Goal: Task Accomplishment & Management: Use online tool/utility

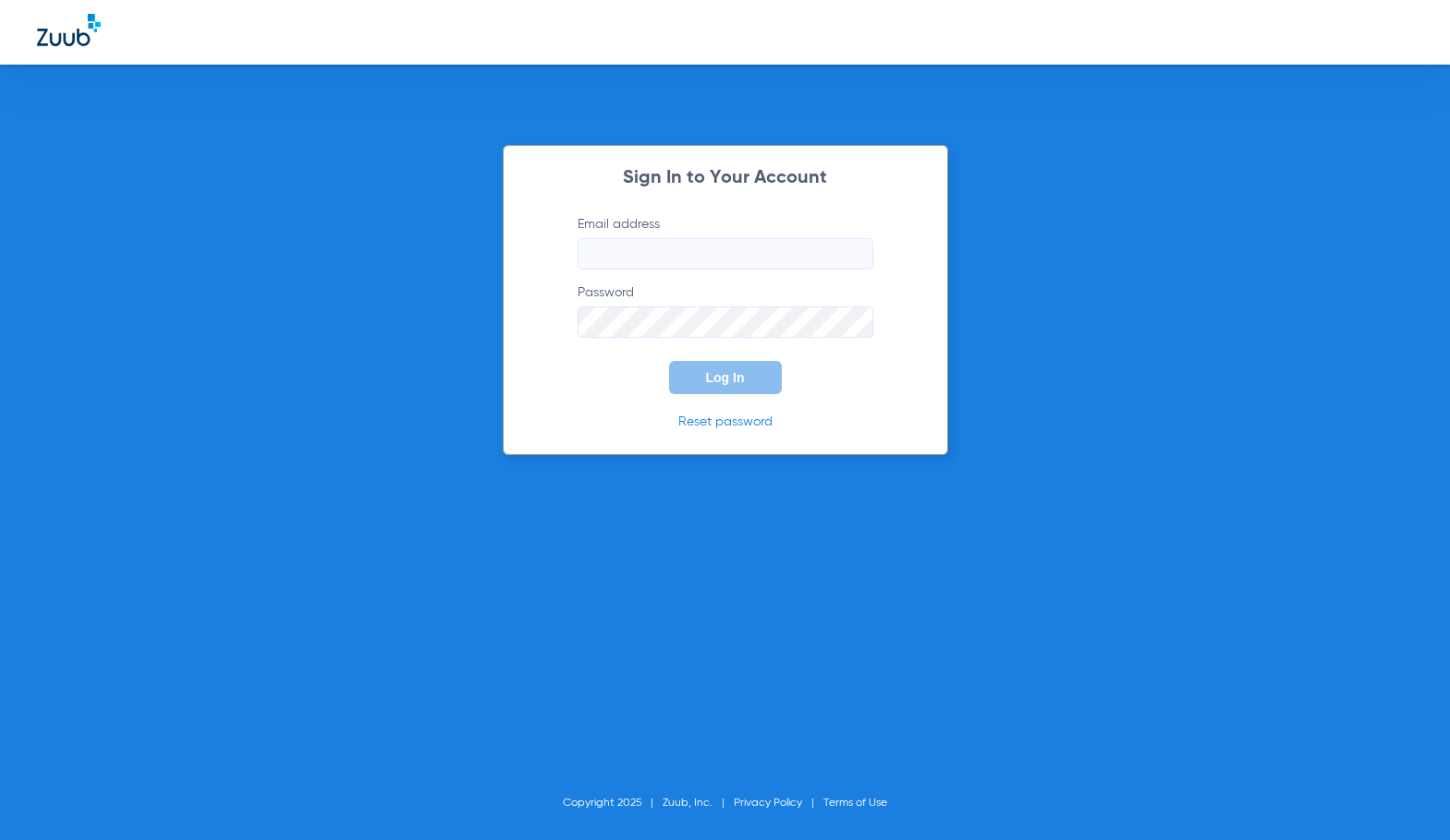
type input "[EMAIL_ADDRESS][DOMAIN_NAME]"
click at [747, 377] on button "Log In" at bounding box center [725, 377] width 113 height 33
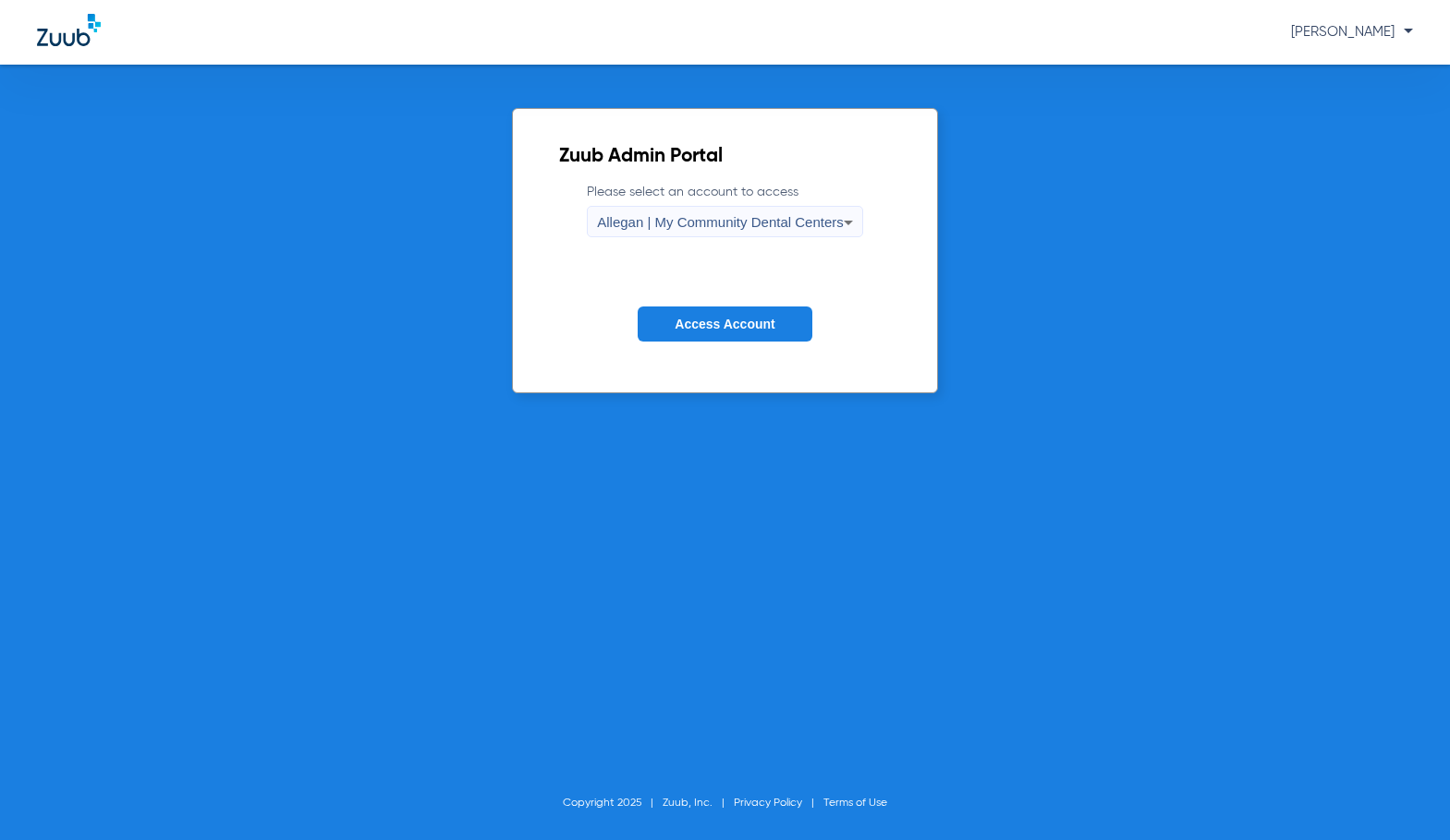
click at [738, 215] on span "Allegan | My Community Dental Centers" at bounding box center [720, 222] width 247 height 16
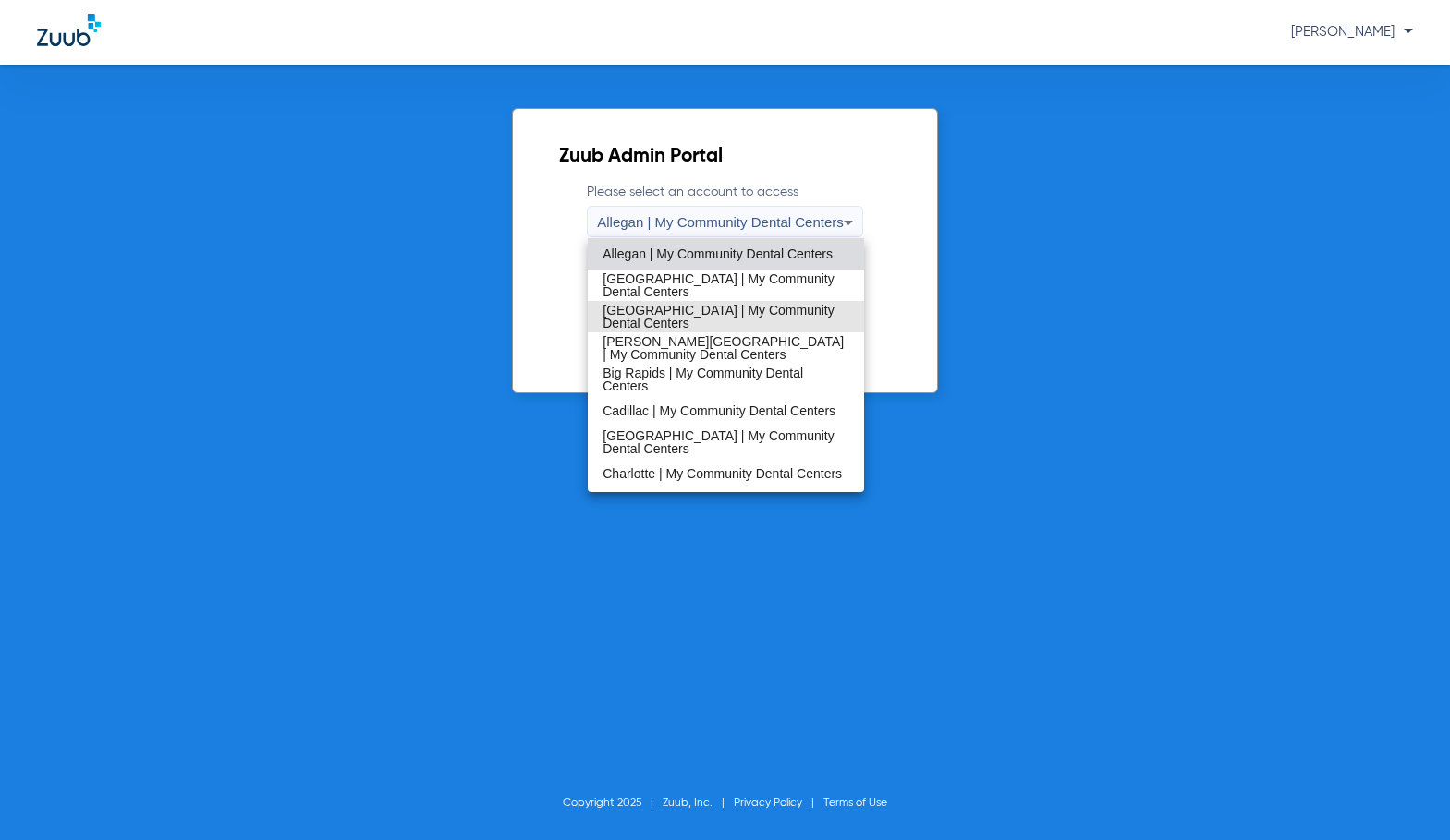
click at [735, 318] on span "[GEOGRAPHIC_DATA] | My Community Dental Centers" at bounding box center [726, 316] width 247 height 26
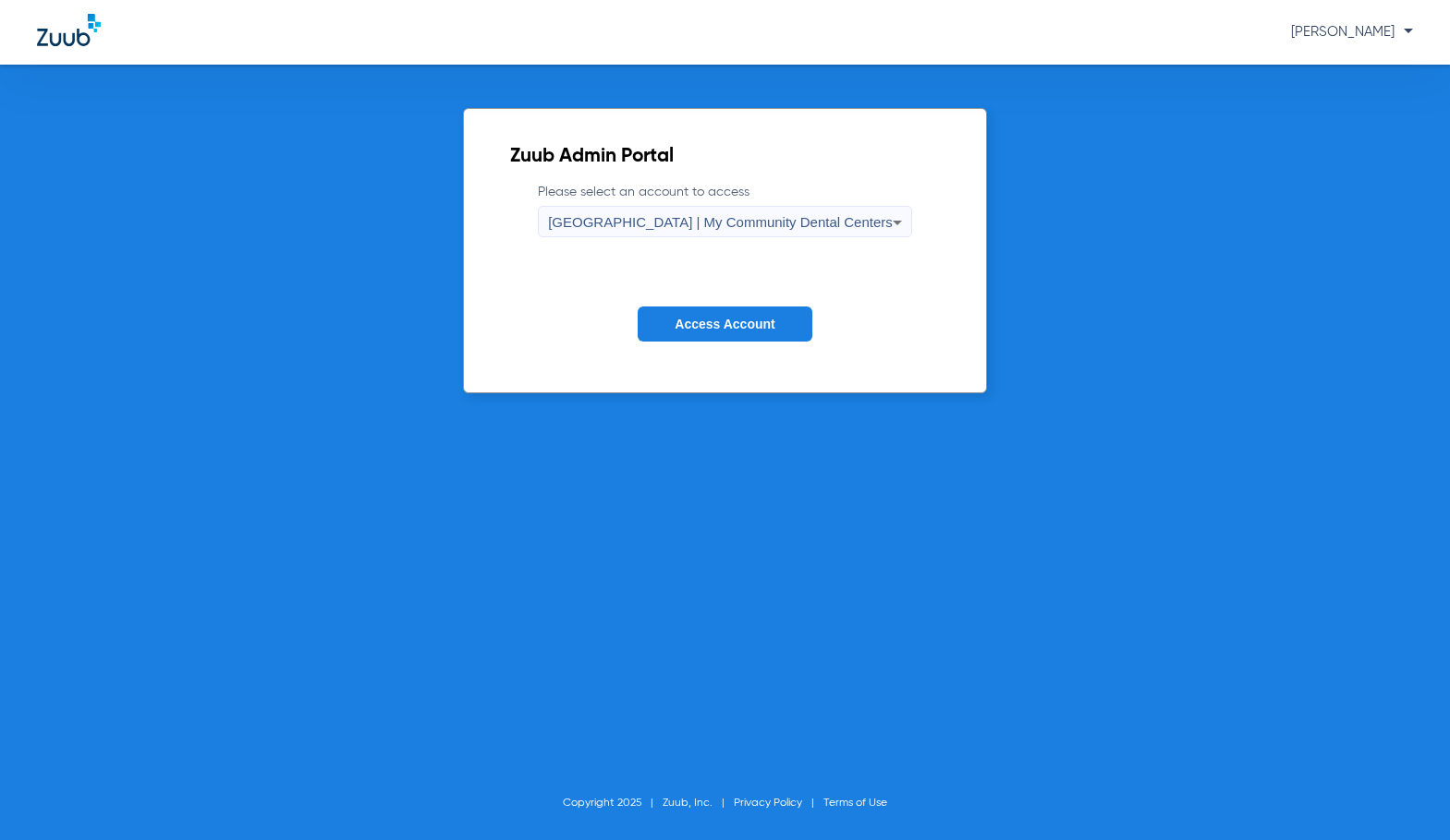
click at [731, 318] on span "Access Account" at bounding box center [724, 323] width 100 height 15
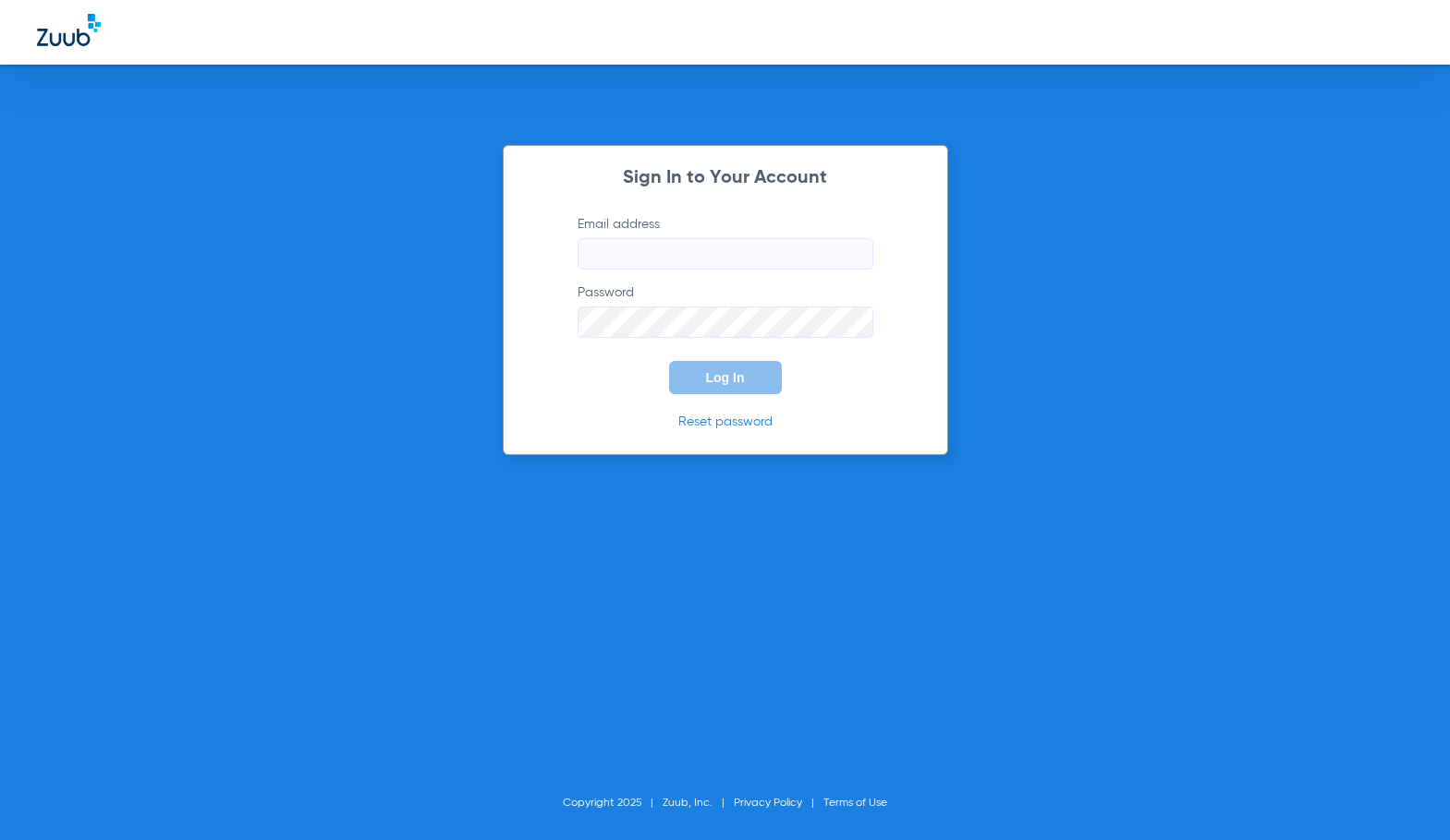
type input "[EMAIL_ADDRESS][DOMAIN_NAME]"
click at [752, 381] on button "Log In" at bounding box center [725, 377] width 113 height 33
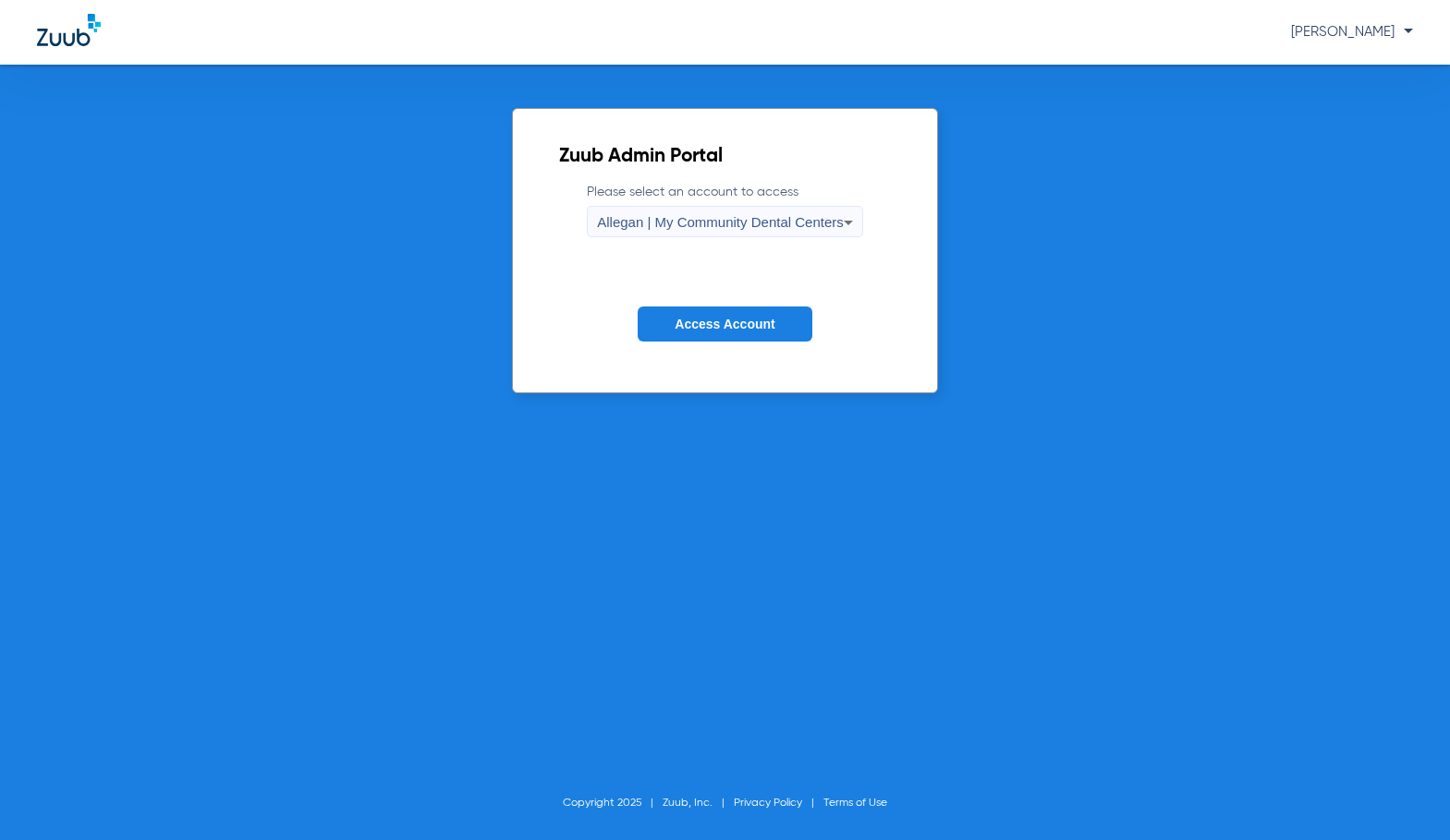
click at [688, 225] on span "Allegan | My Community Dental Centers" at bounding box center [720, 222] width 247 height 16
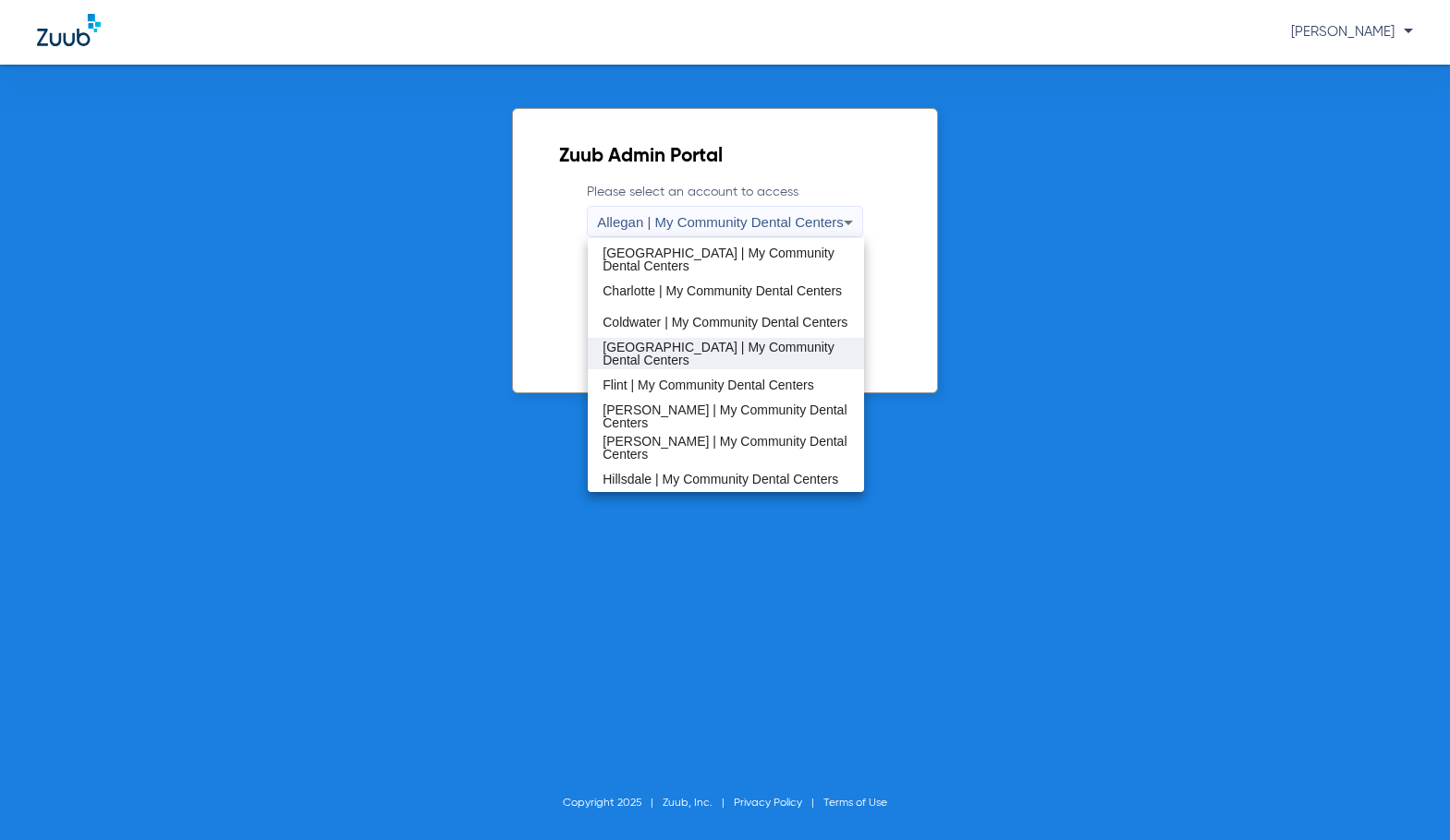
scroll to position [277, 0]
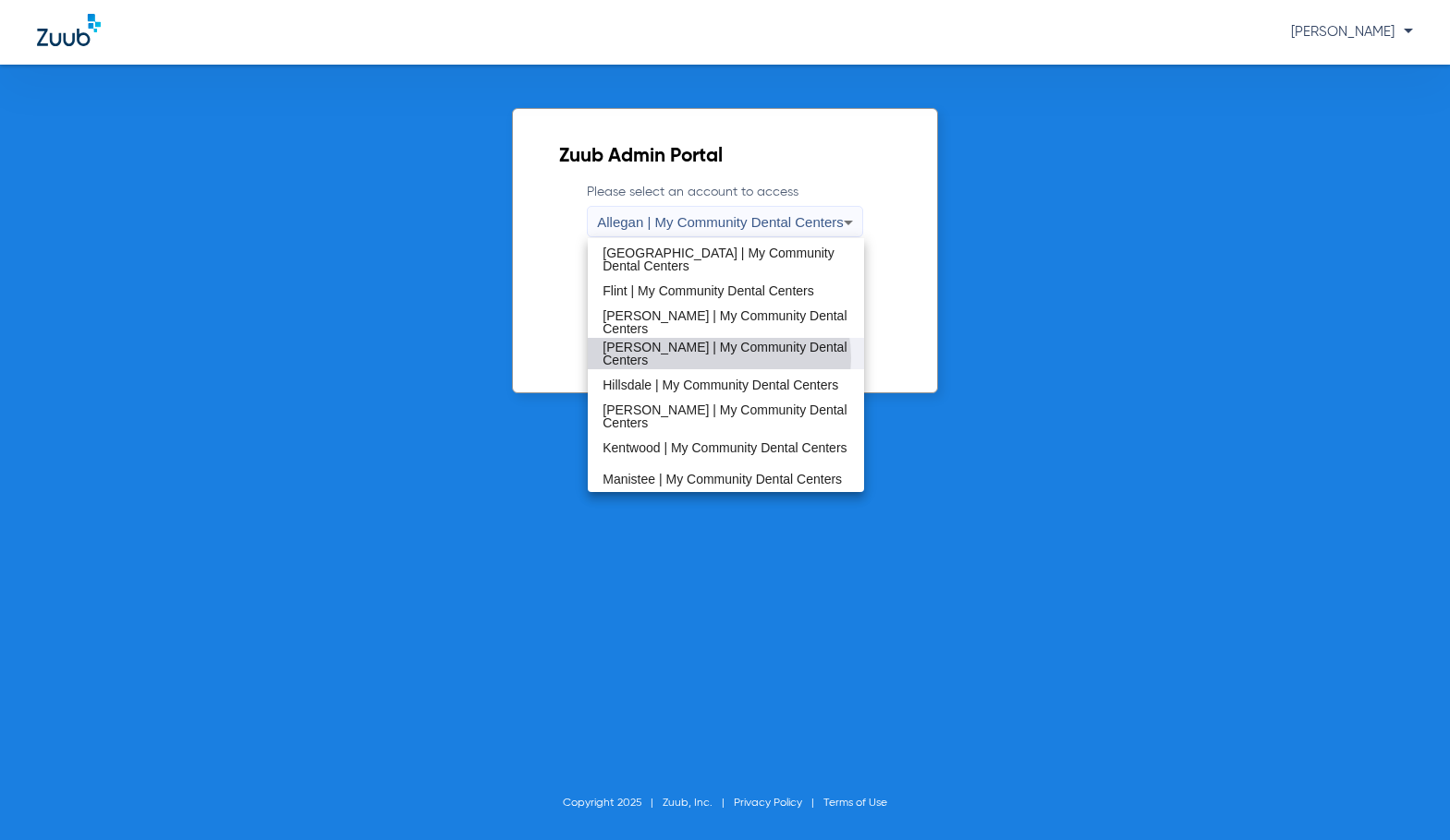
click at [712, 358] on span "[PERSON_NAME] | My Community Dental Centers" at bounding box center [726, 353] width 247 height 26
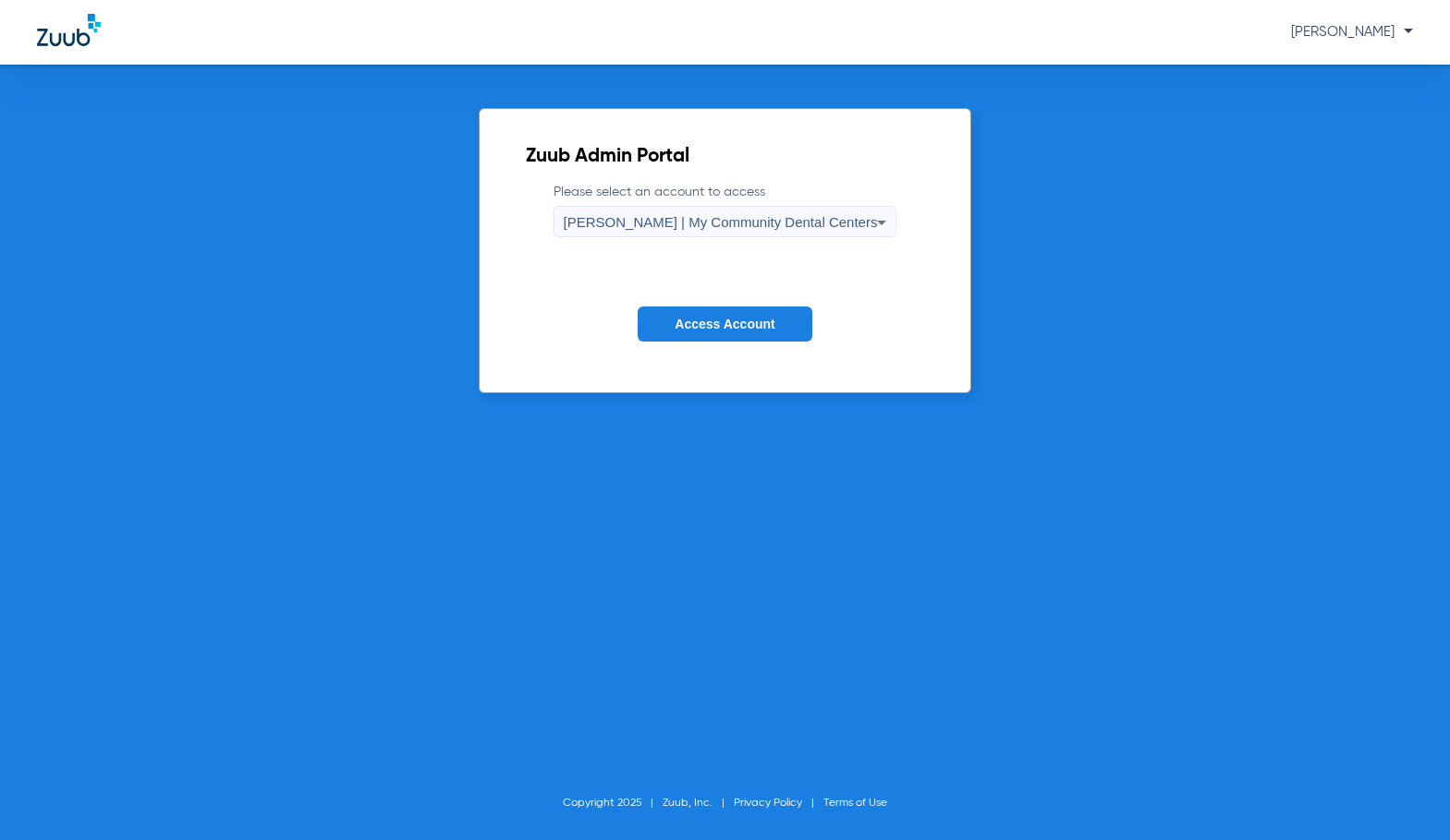
click at [717, 331] on span "Access Account" at bounding box center [724, 323] width 100 height 15
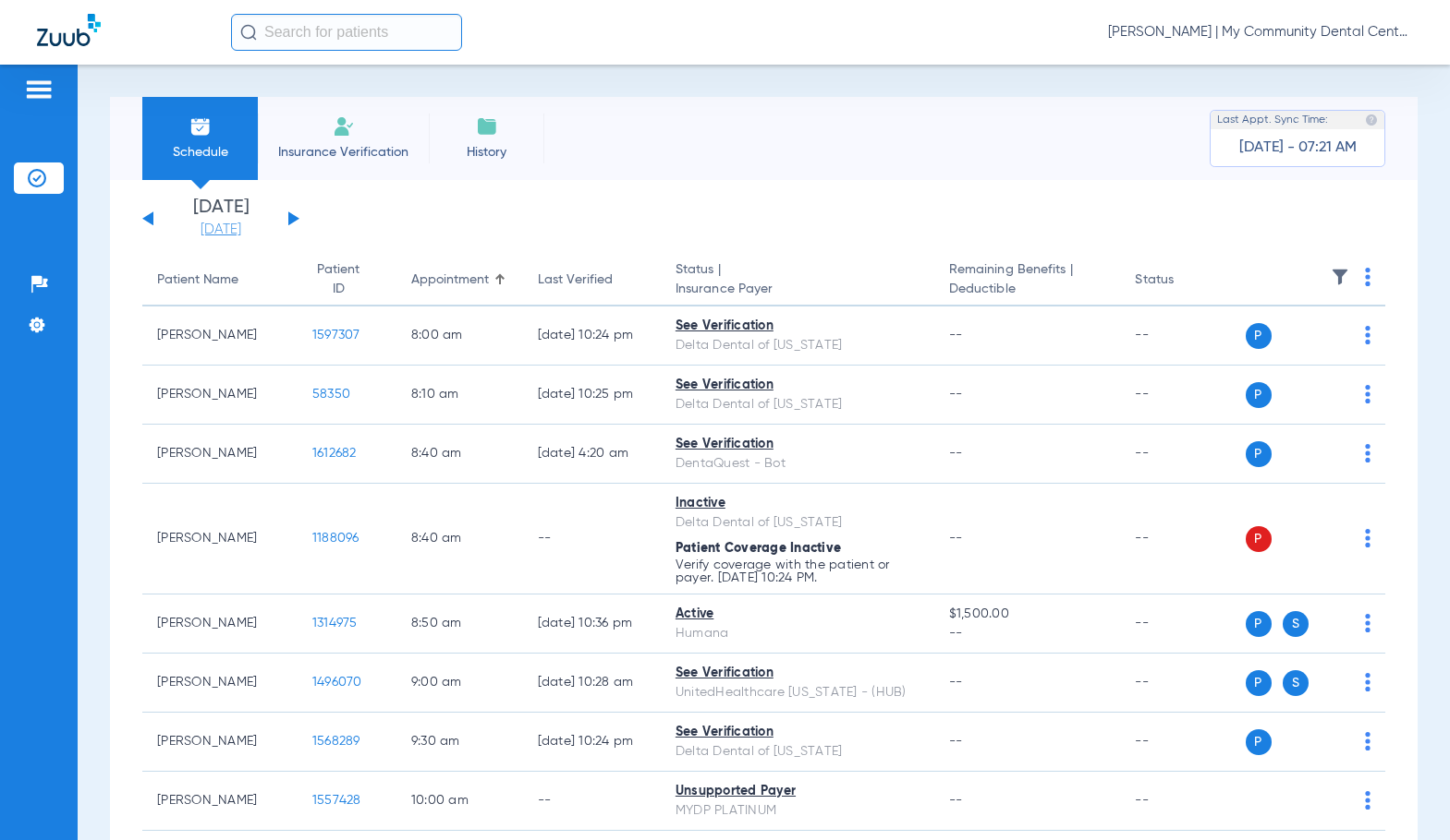
click at [230, 230] on link "[DATE]" at bounding box center [220, 230] width 111 height 18
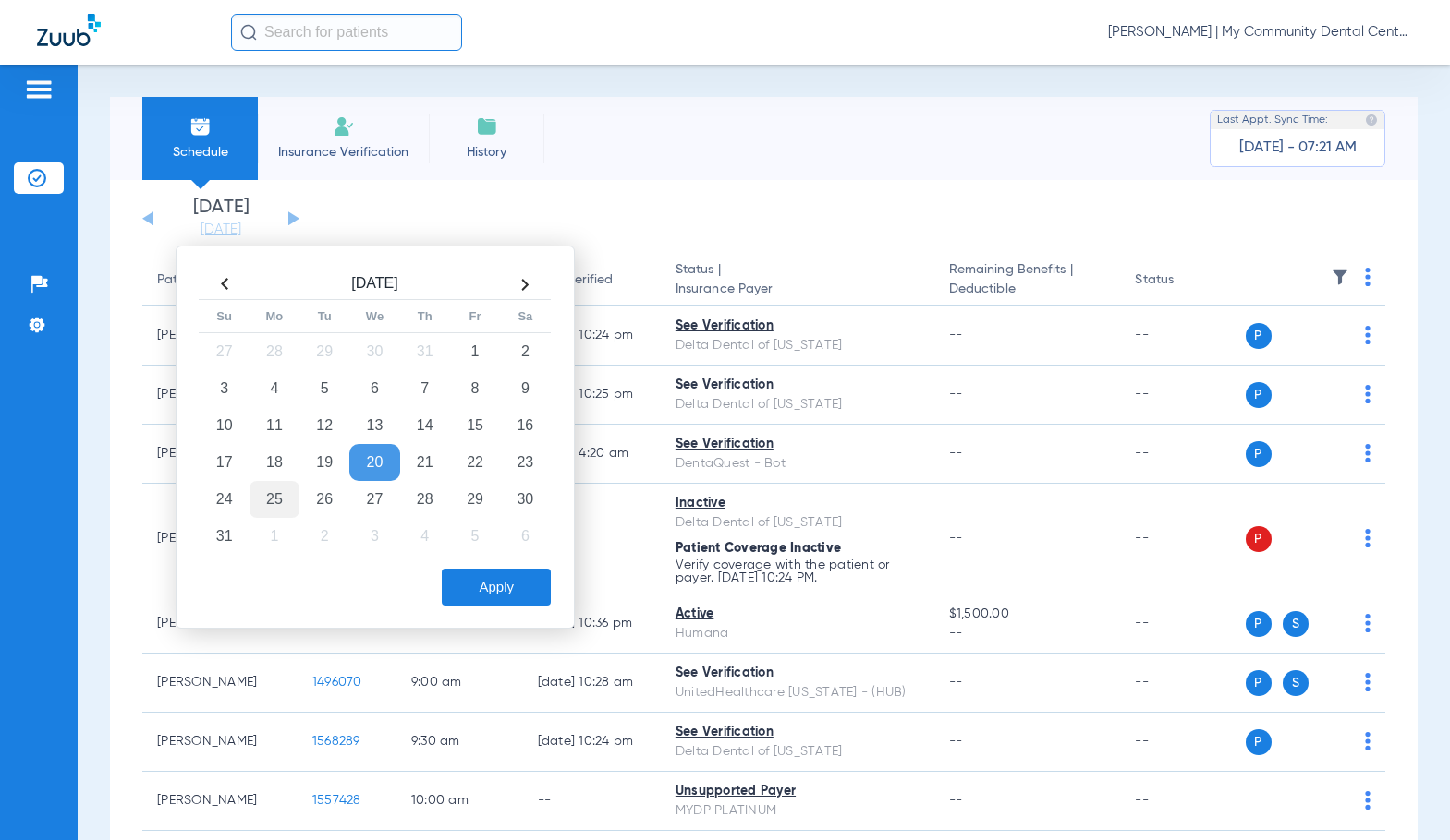
click at [273, 501] on td "25" at bounding box center [274, 500] width 49 height 37
click at [455, 579] on button "Apply" at bounding box center [496, 587] width 109 height 37
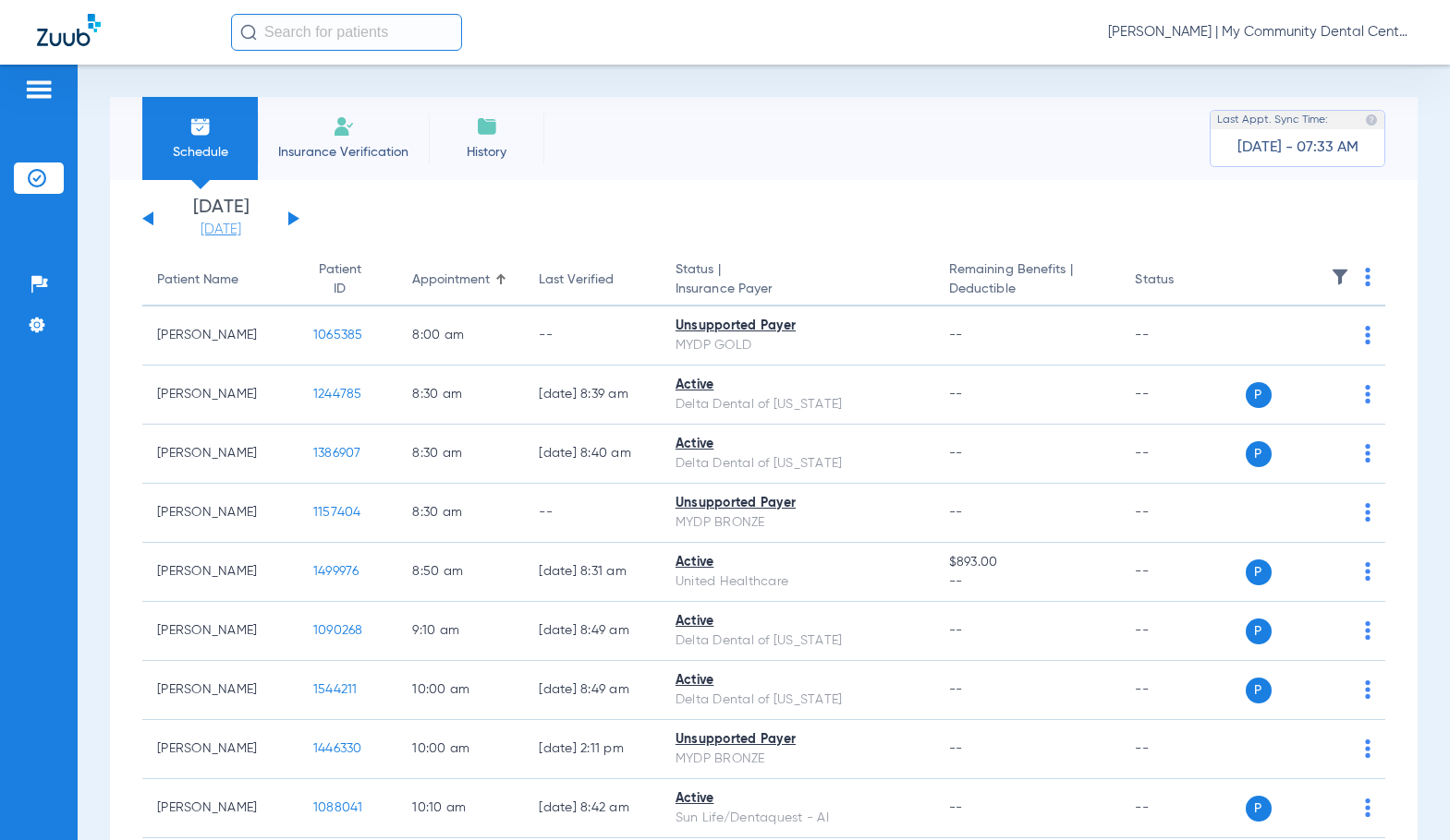
click at [232, 227] on link "[DATE]" at bounding box center [220, 230] width 111 height 18
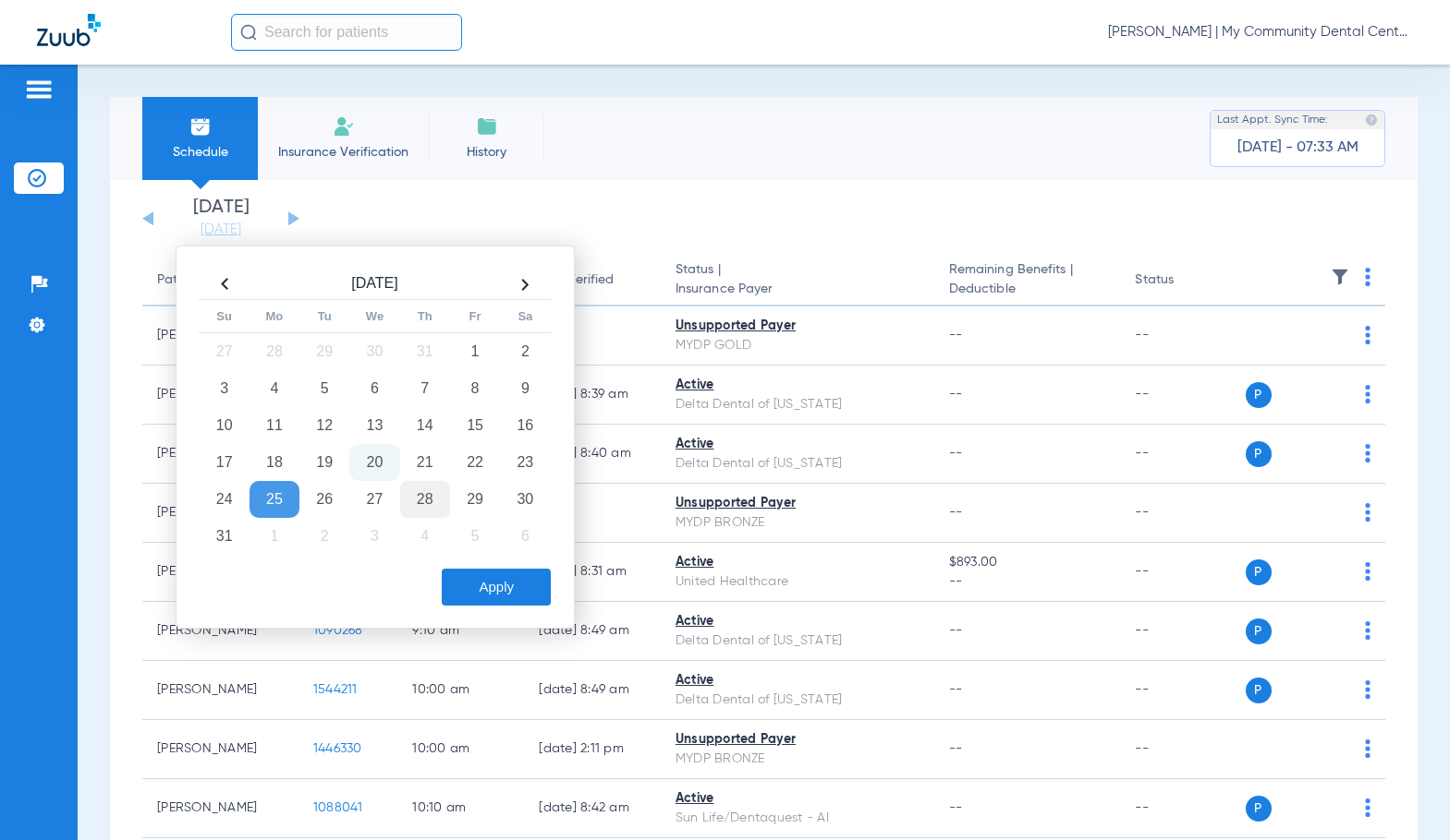
click at [408, 499] on td "28" at bounding box center [424, 500] width 49 height 37
drag, startPoint x: 501, startPoint y: 585, endPoint x: 256, endPoint y: 210, distance: 447.9
click at [499, 585] on button "Apply" at bounding box center [496, 587] width 109 height 37
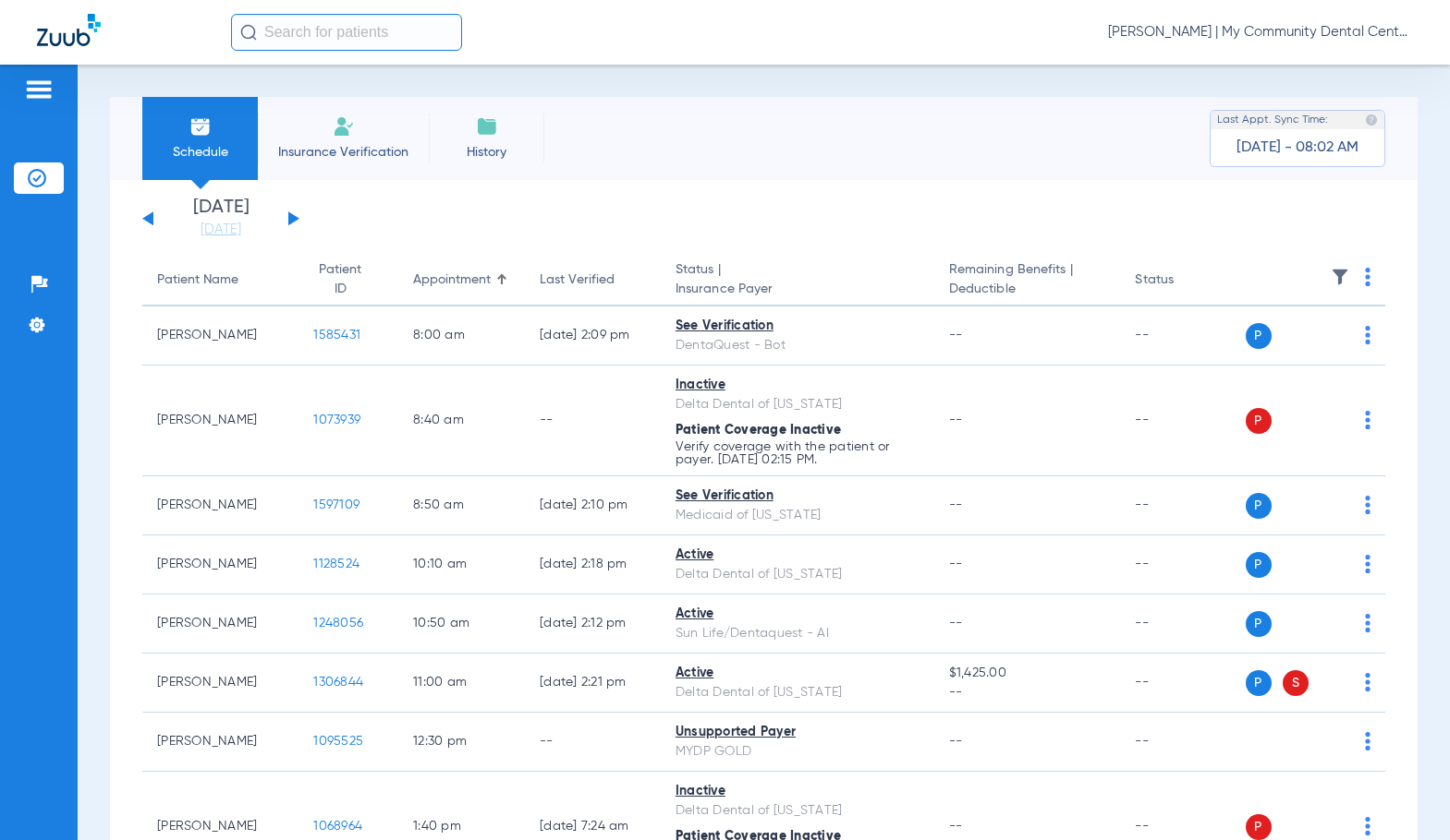
drag, startPoint x: 232, startPoint y: 234, endPoint x: 304, endPoint y: 326, distance: 116.8
click at [233, 234] on link "[DATE]" at bounding box center [220, 230] width 111 height 18
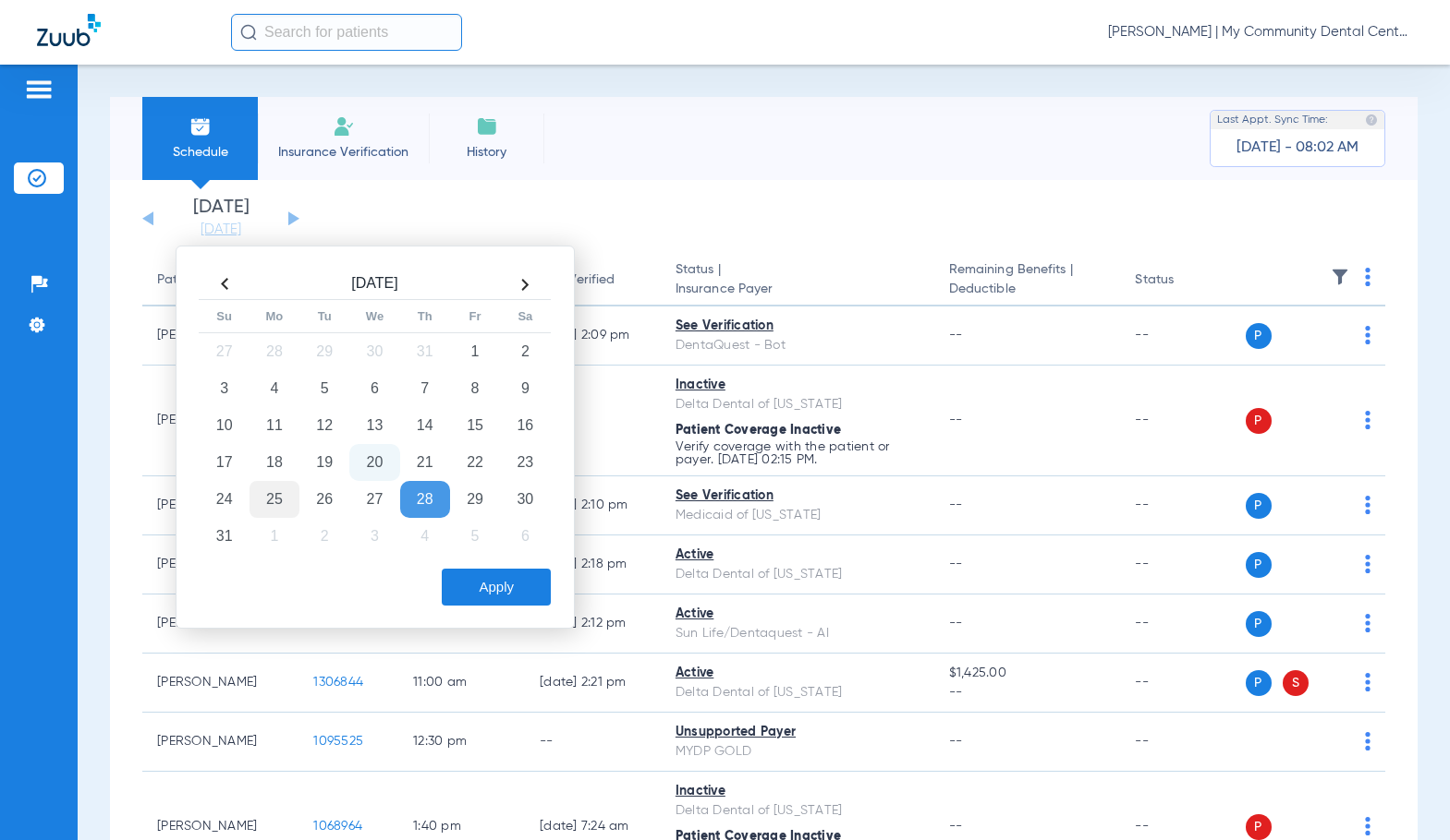
click at [280, 498] on td "25" at bounding box center [274, 500] width 49 height 37
click at [473, 581] on button "Apply" at bounding box center [496, 587] width 109 height 37
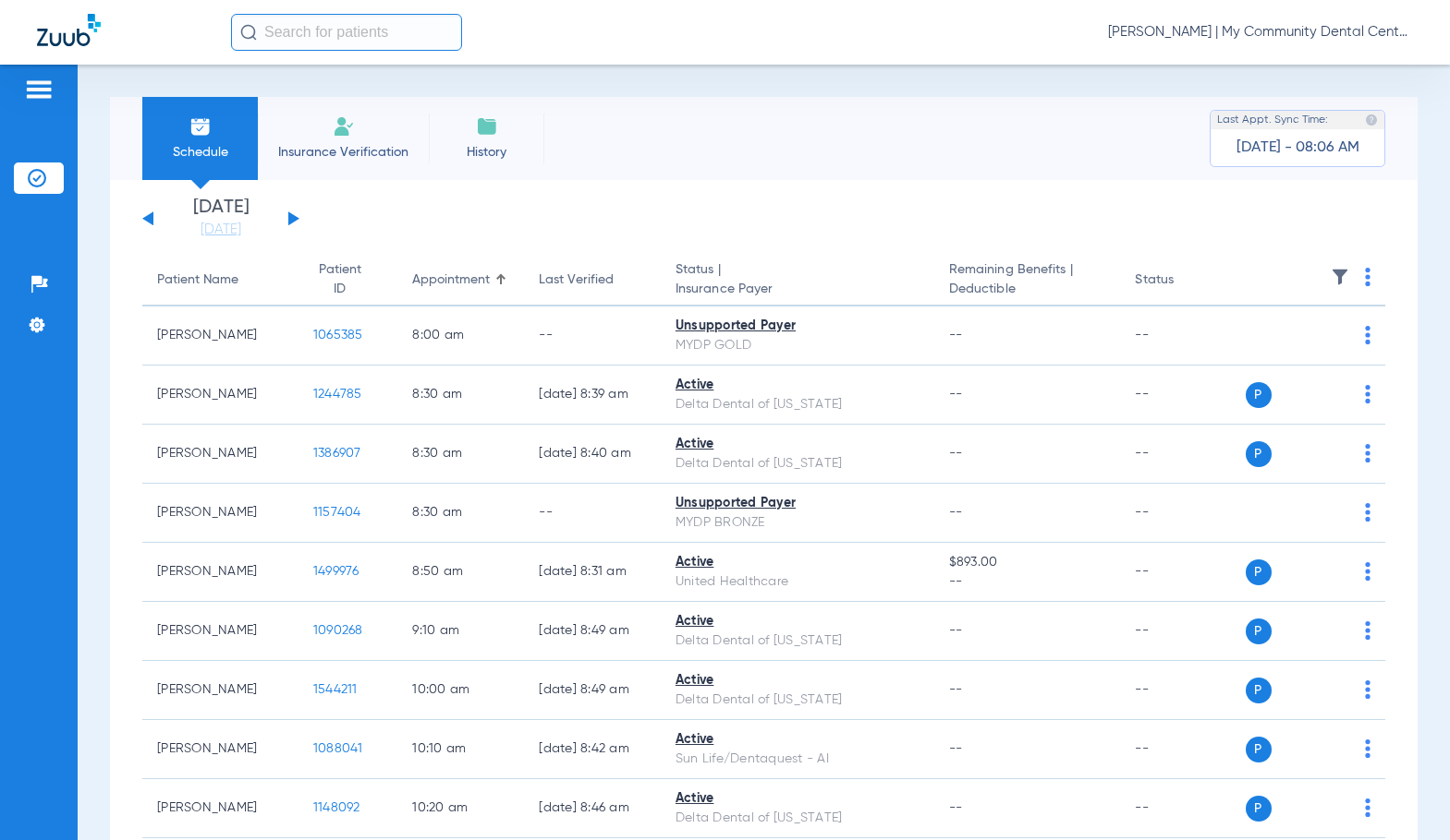
click at [713, 200] on app-single-date-navigator "Monday 06-16-2025 Tuesday 06-17-2025 Wednesday 06-18-2025 Thursday 06-19-2025 F…" at bounding box center [764, 219] width 1242 height 41
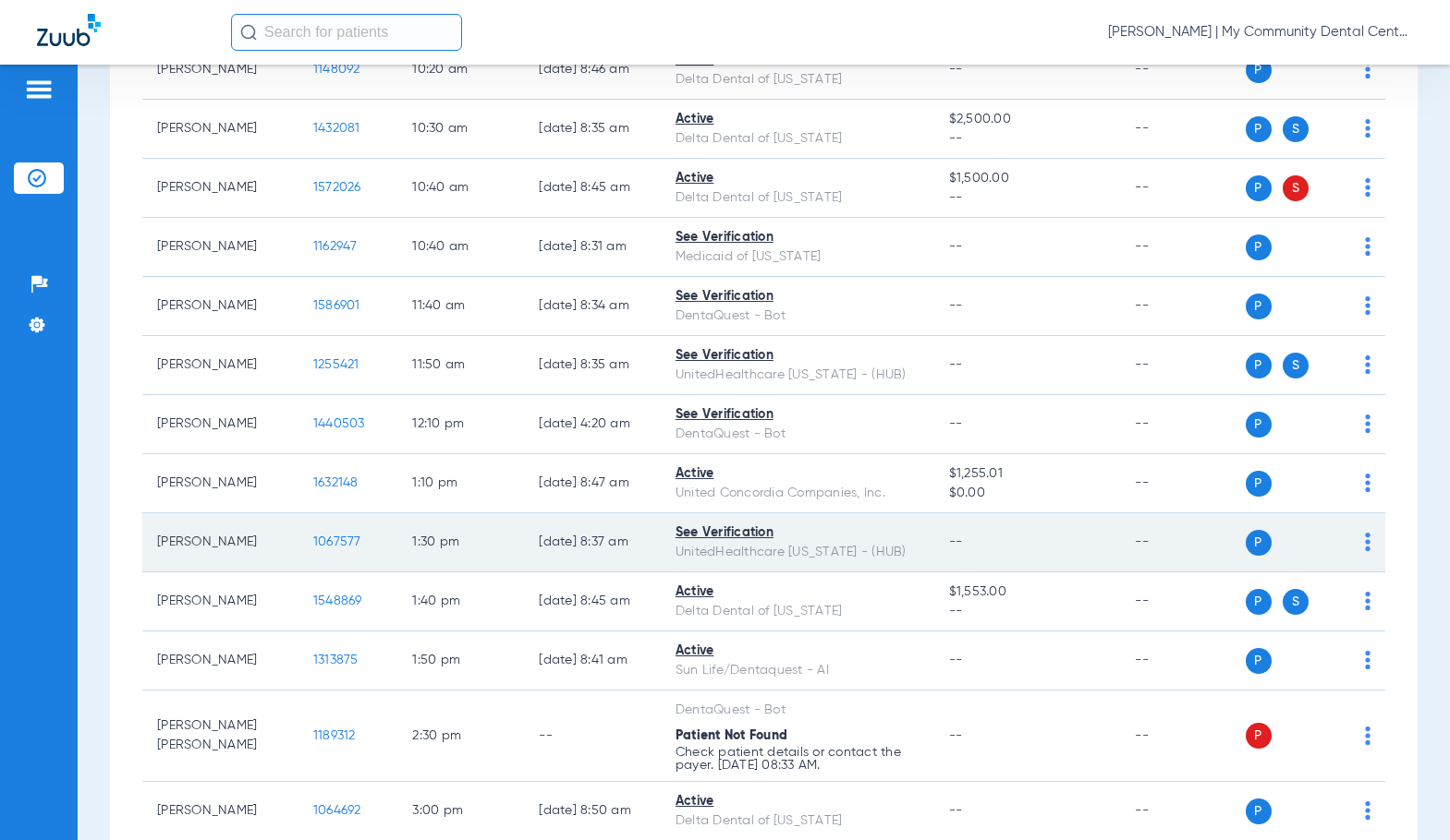
scroll to position [1047, 0]
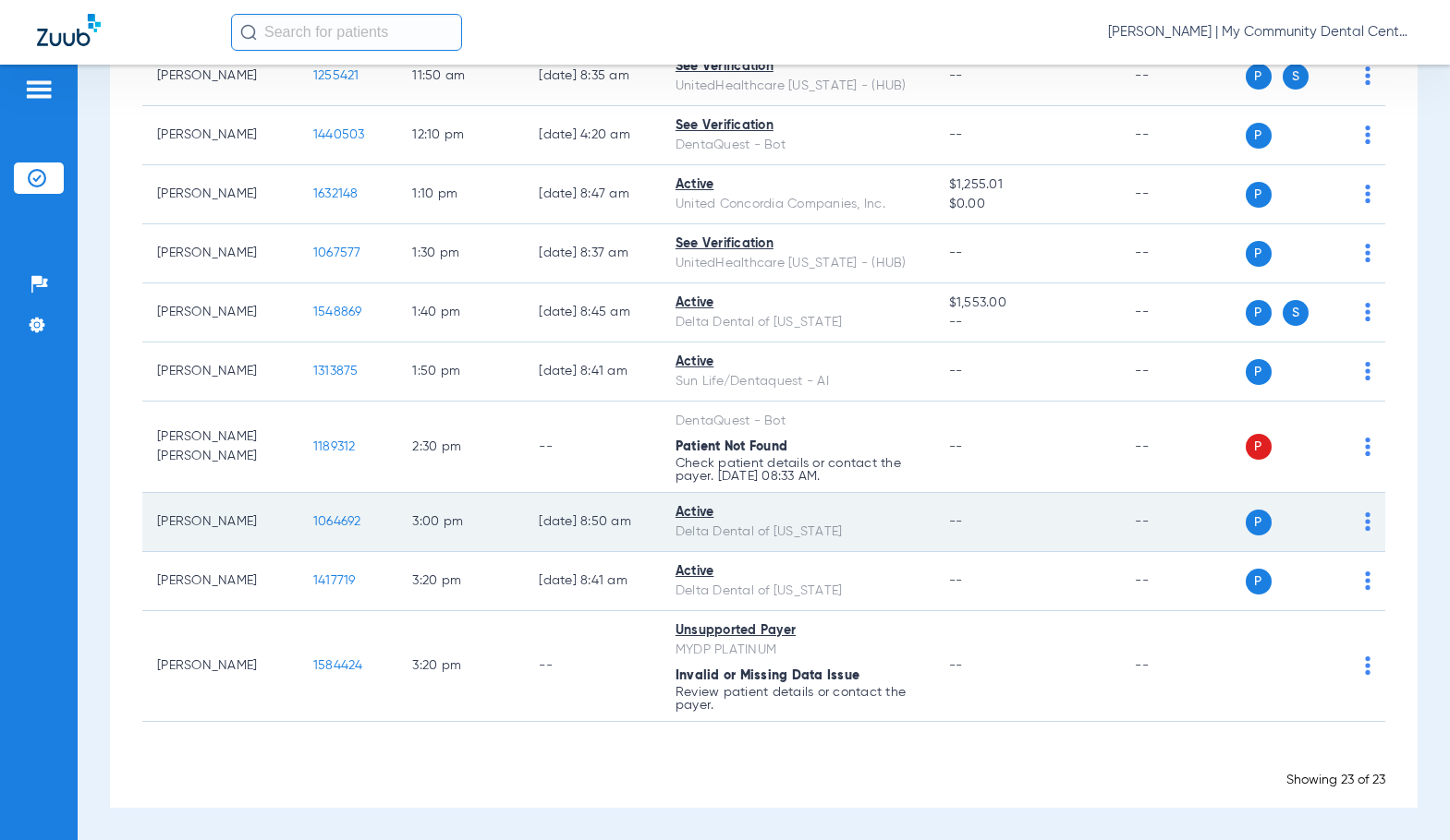
click at [319, 518] on span "1064692" at bounding box center [337, 521] width 48 height 13
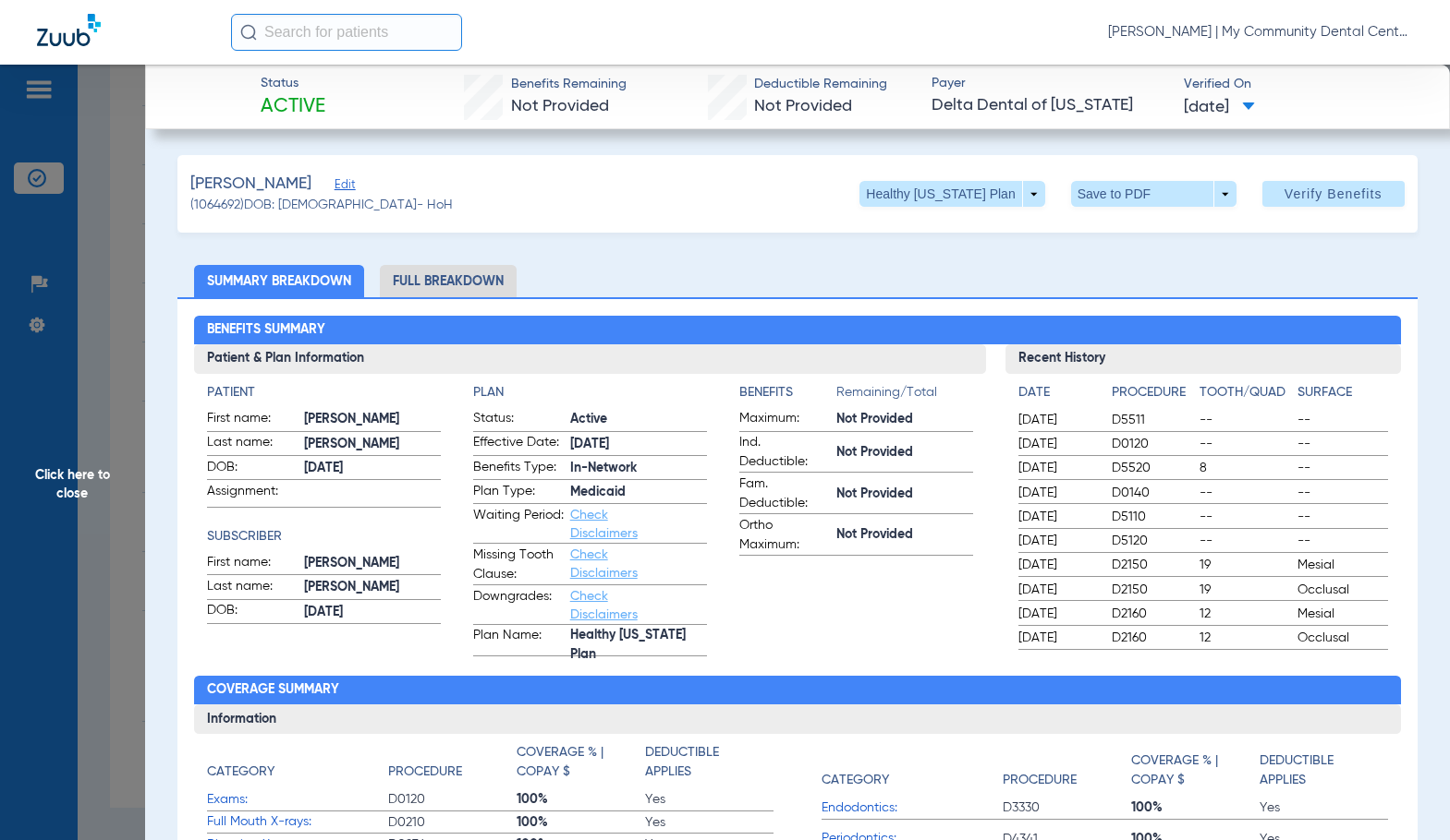
click at [464, 276] on li "Full Breakdown" at bounding box center [447, 280] width 137 height 32
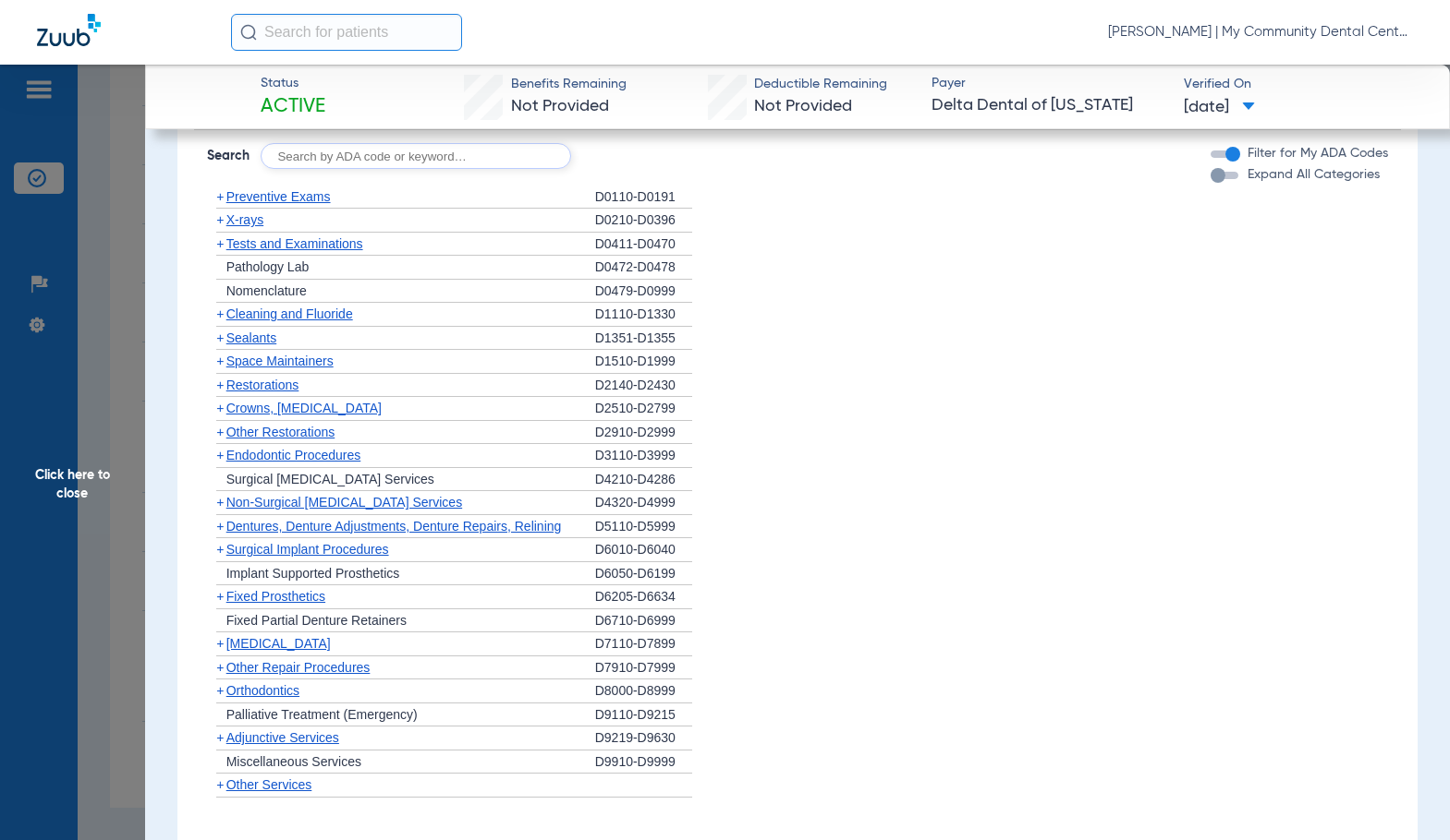
scroll to position [1424, 0]
click at [251, 221] on span "X-rays" at bounding box center [245, 220] width 37 height 15
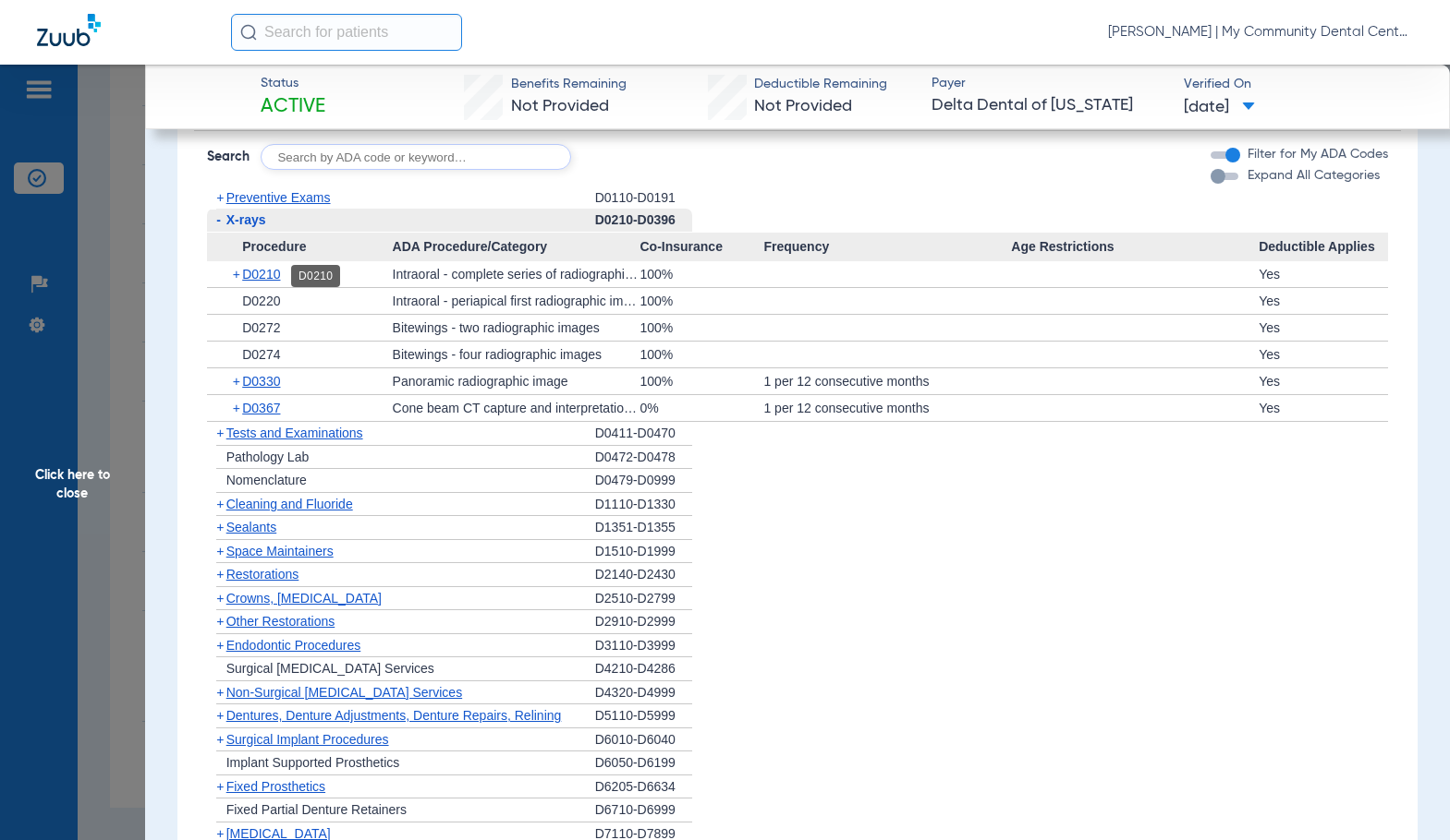
click at [272, 276] on span "D0210" at bounding box center [260, 274] width 38 height 15
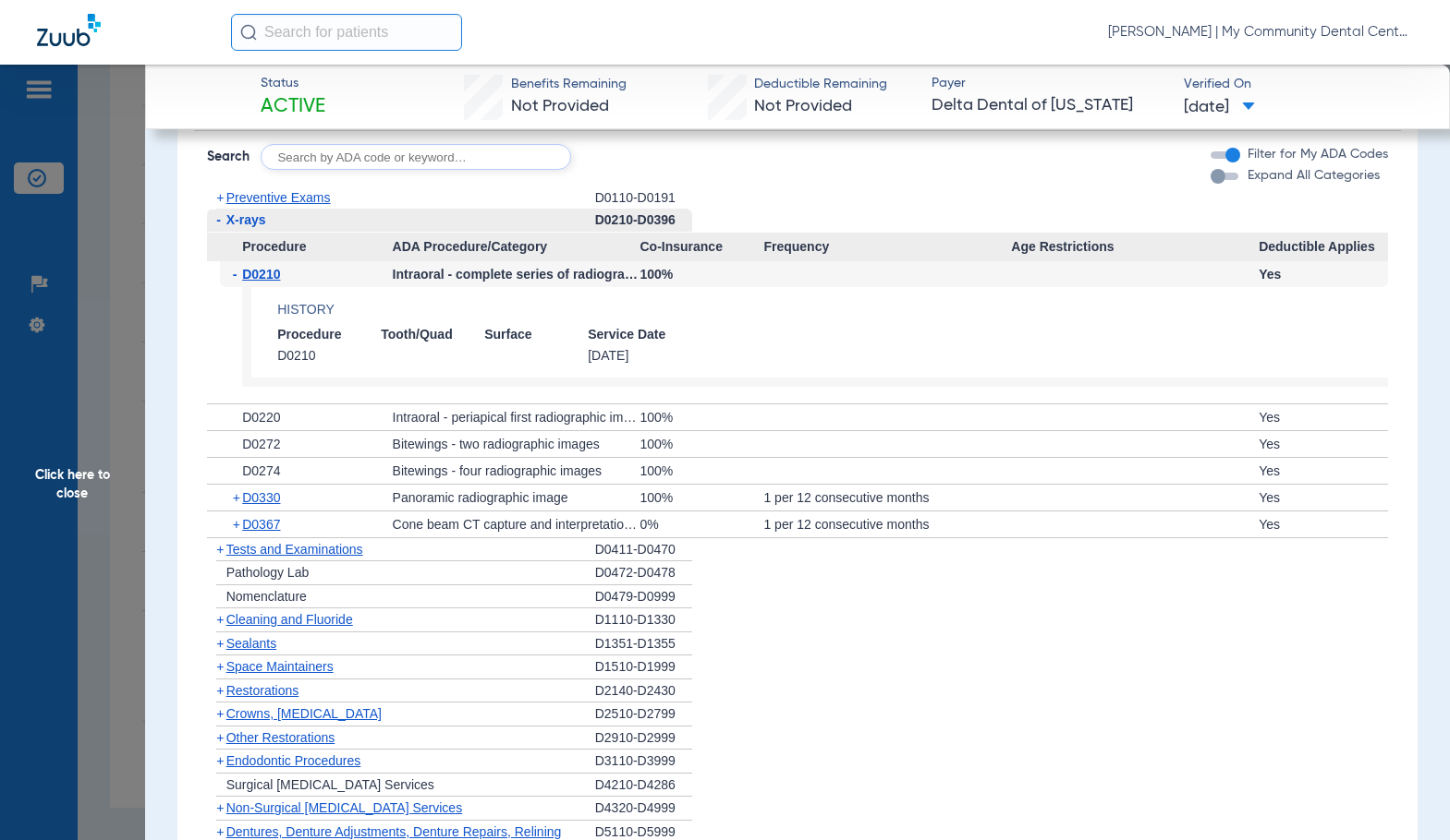
click at [272, 276] on span "D0210" at bounding box center [260, 274] width 38 height 15
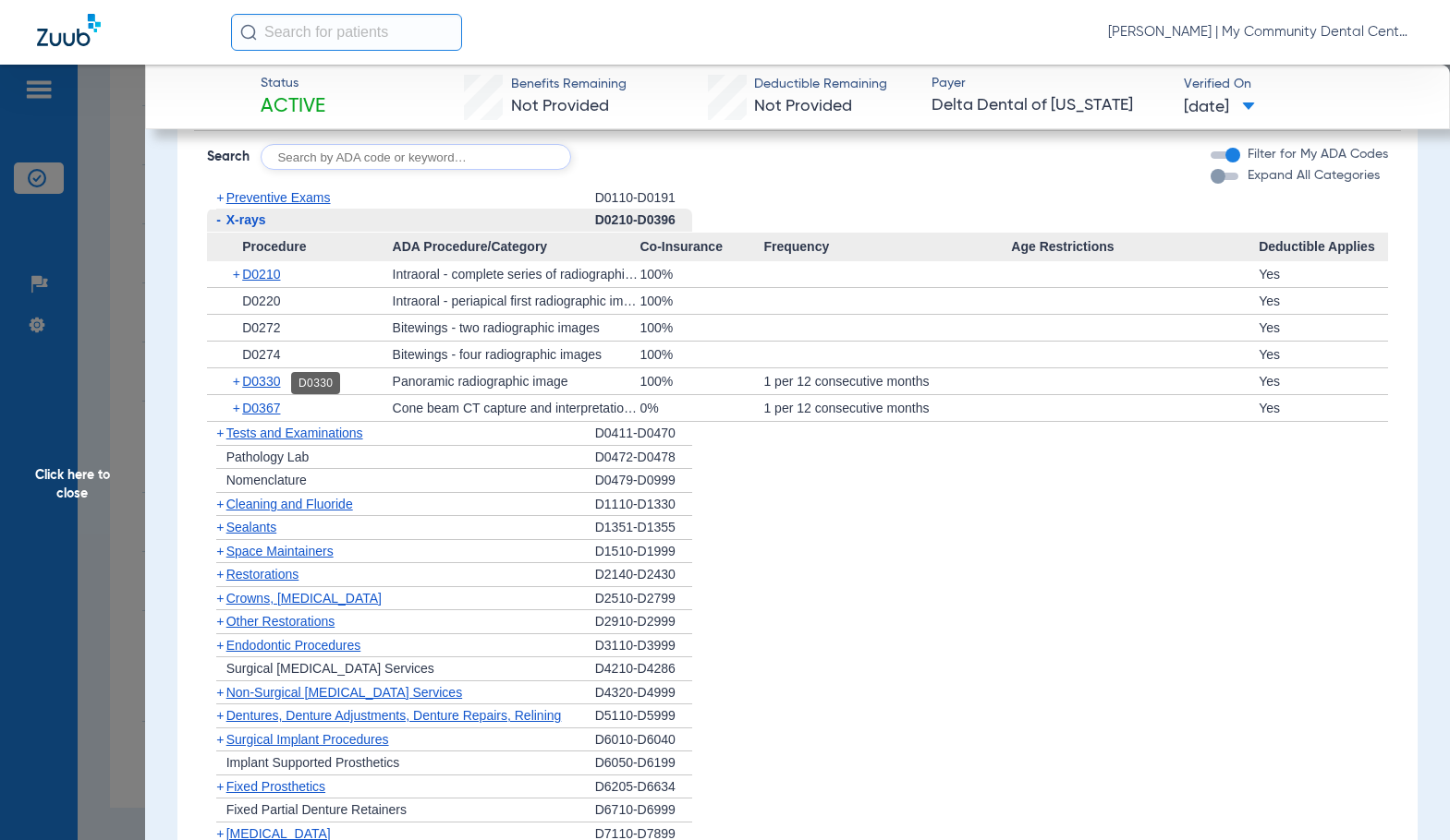
click at [271, 389] on span "D0330" at bounding box center [260, 381] width 38 height 15
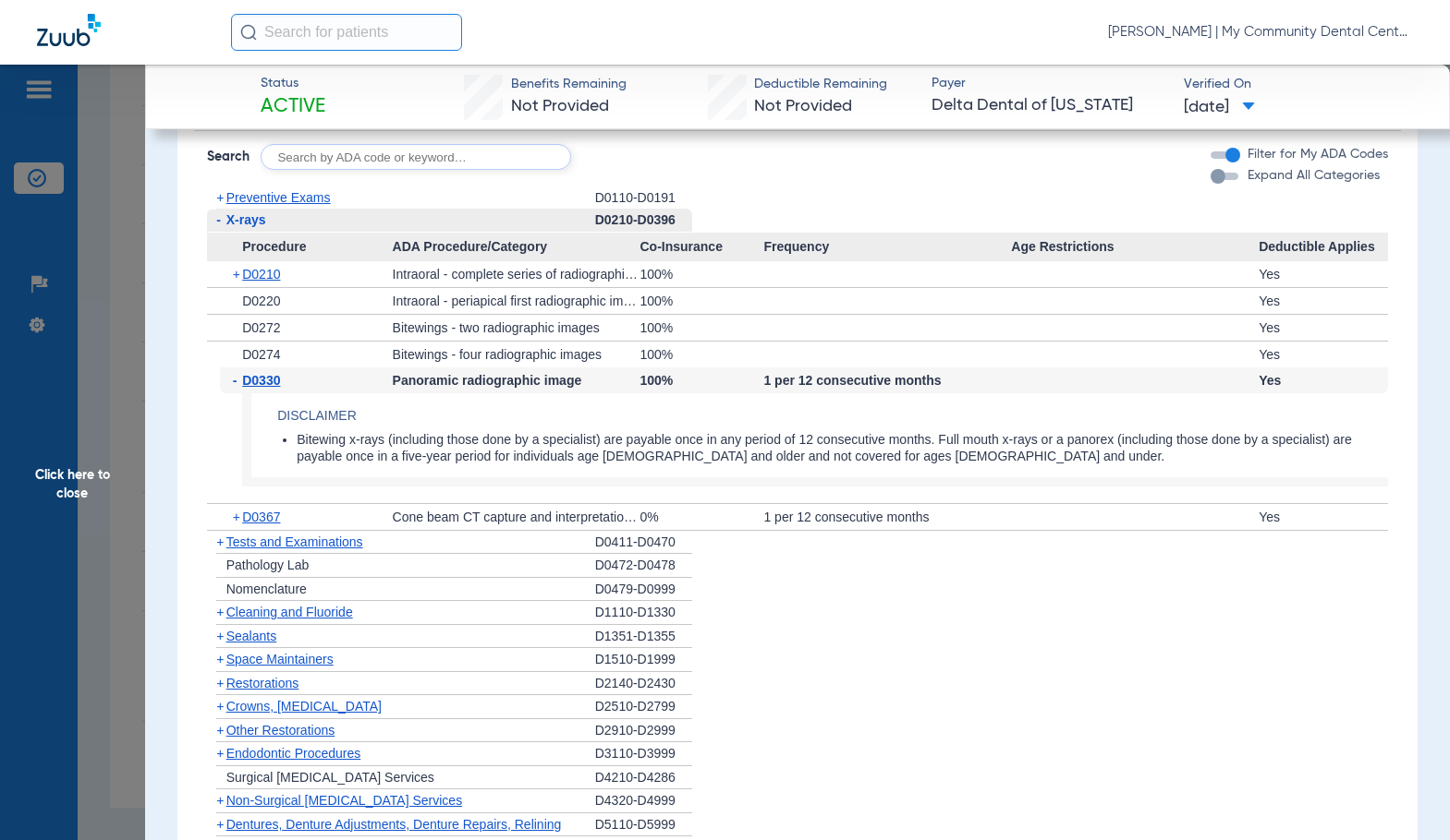
click at [271, 388] on span "D0330" at bounding box center [260, 380] width 38 height 15
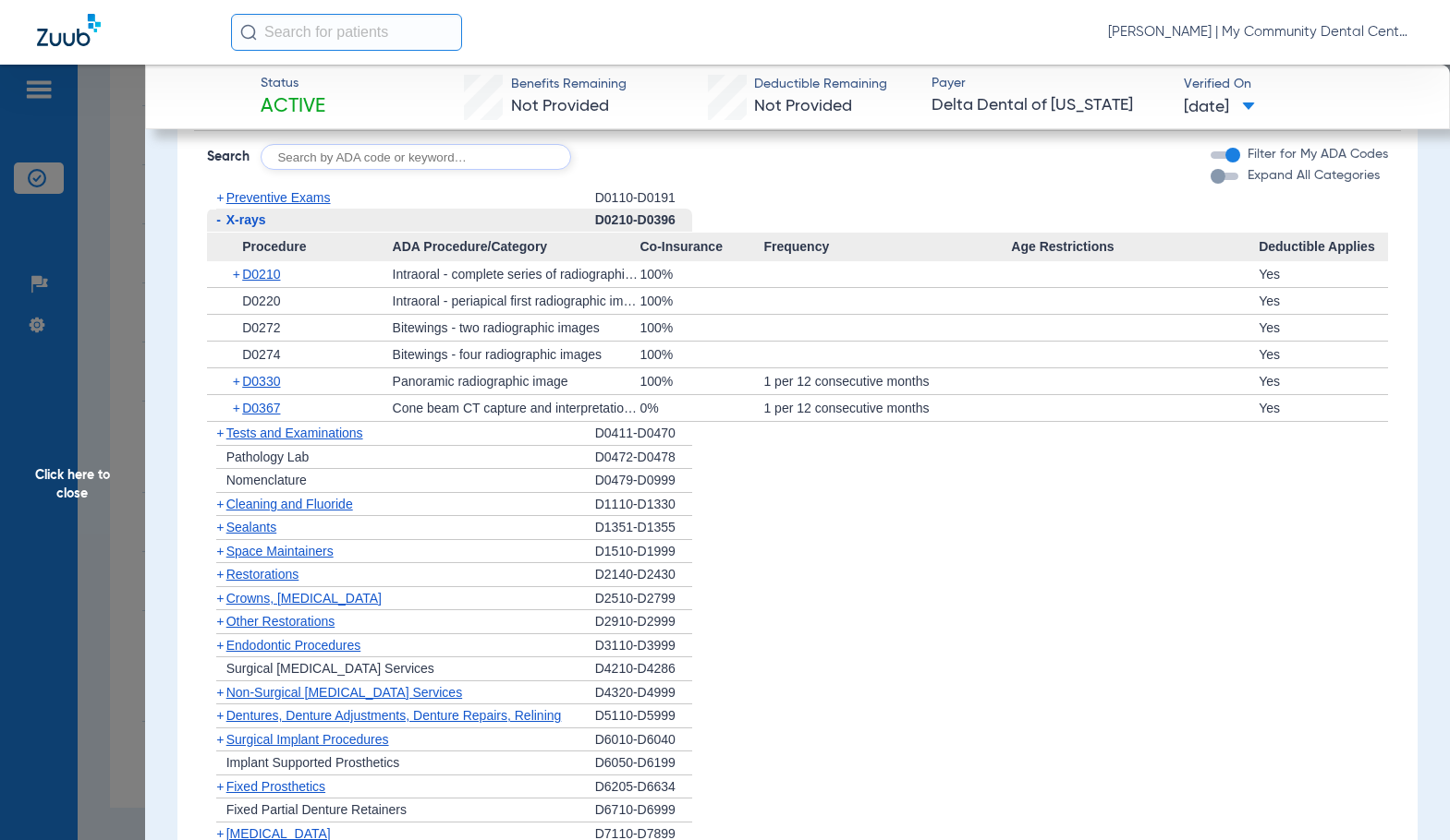
click at [93, 462] on span "Click here to close" at bounding box center [72, 485] width 145 height 840
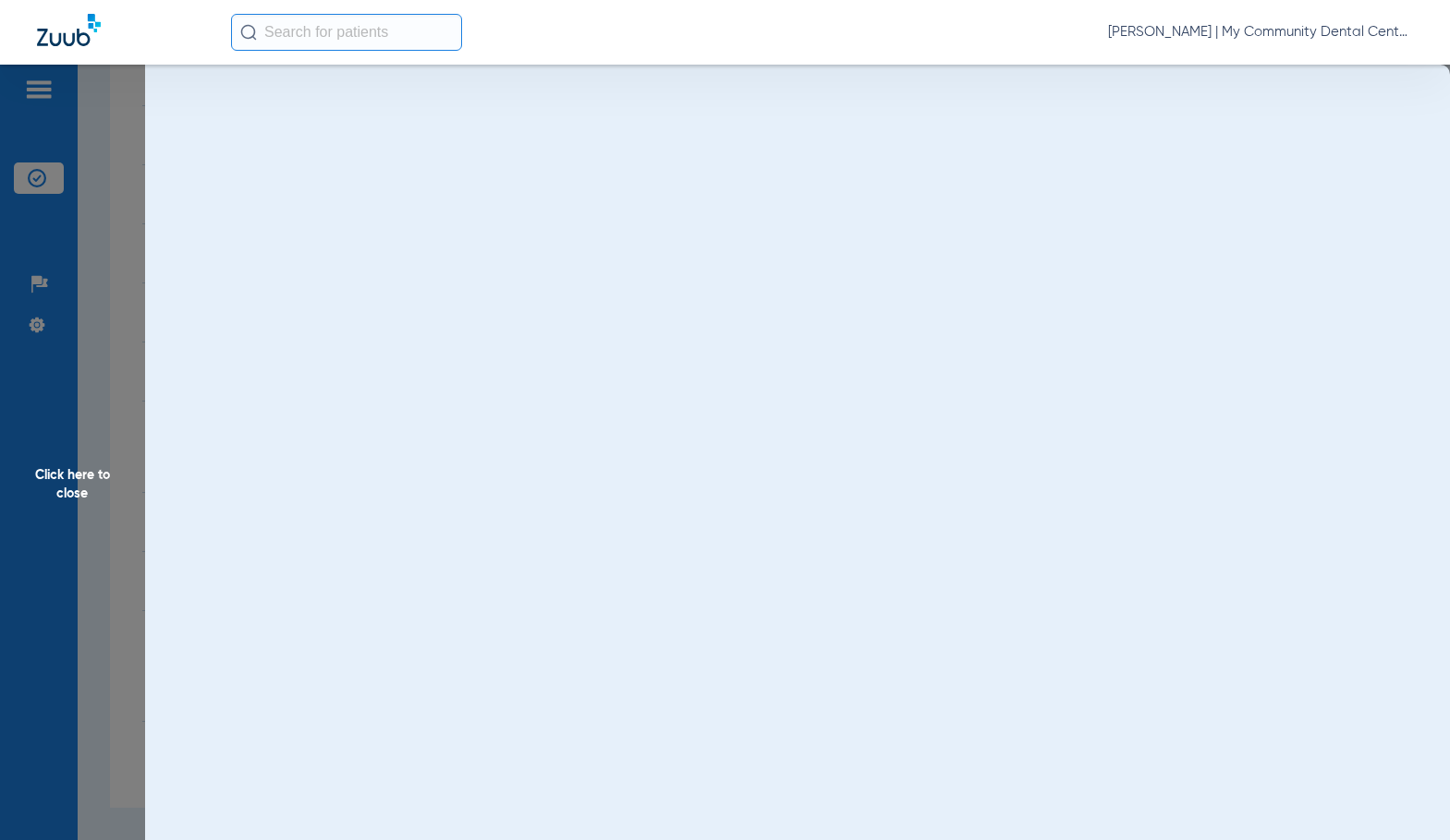
scroll to position [0, 0]
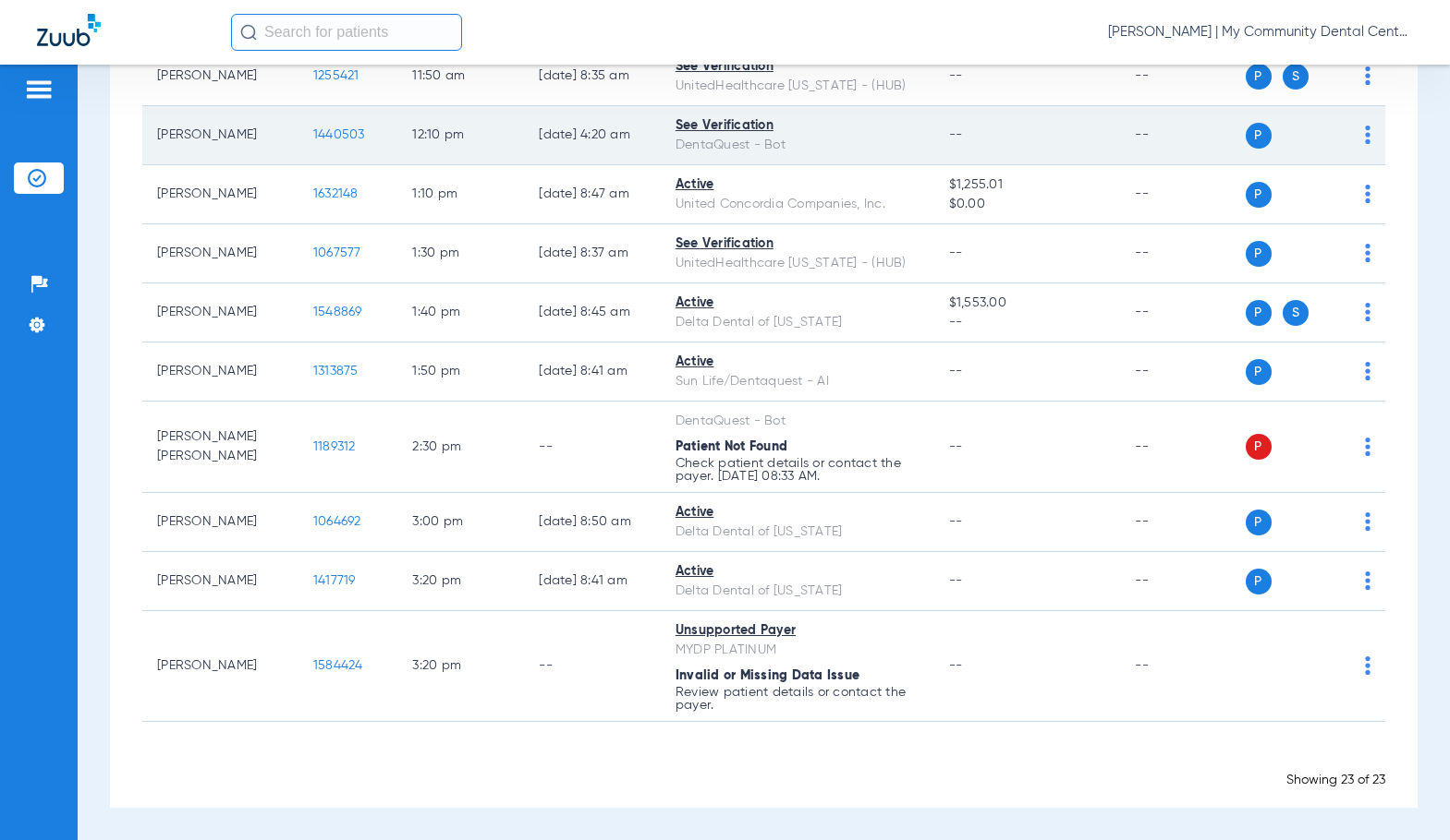
click at [336, 135] on span "1440503" at bounding box center [339, 134] width 51 height 13
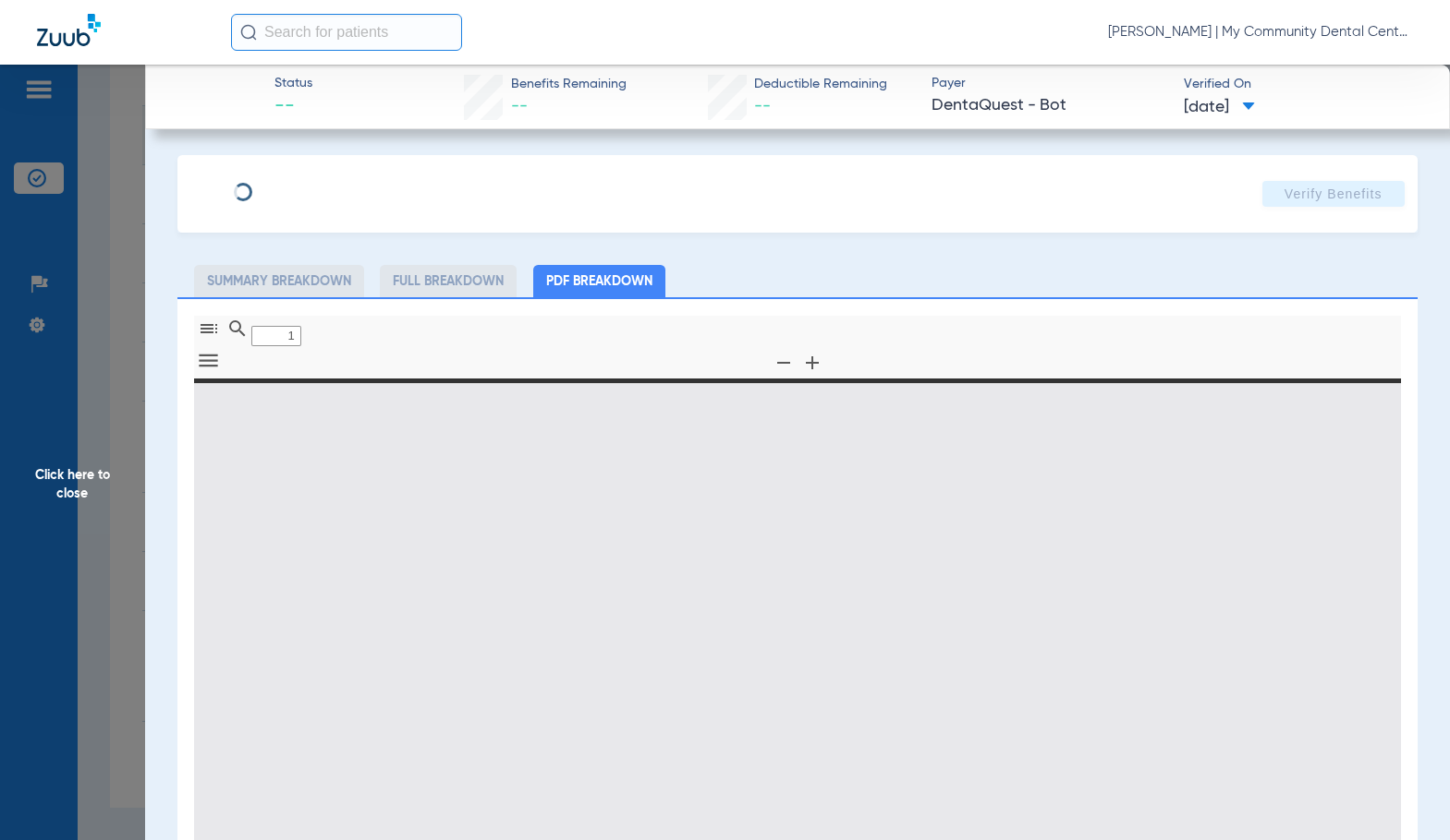
type input "0"
select select "page-width"
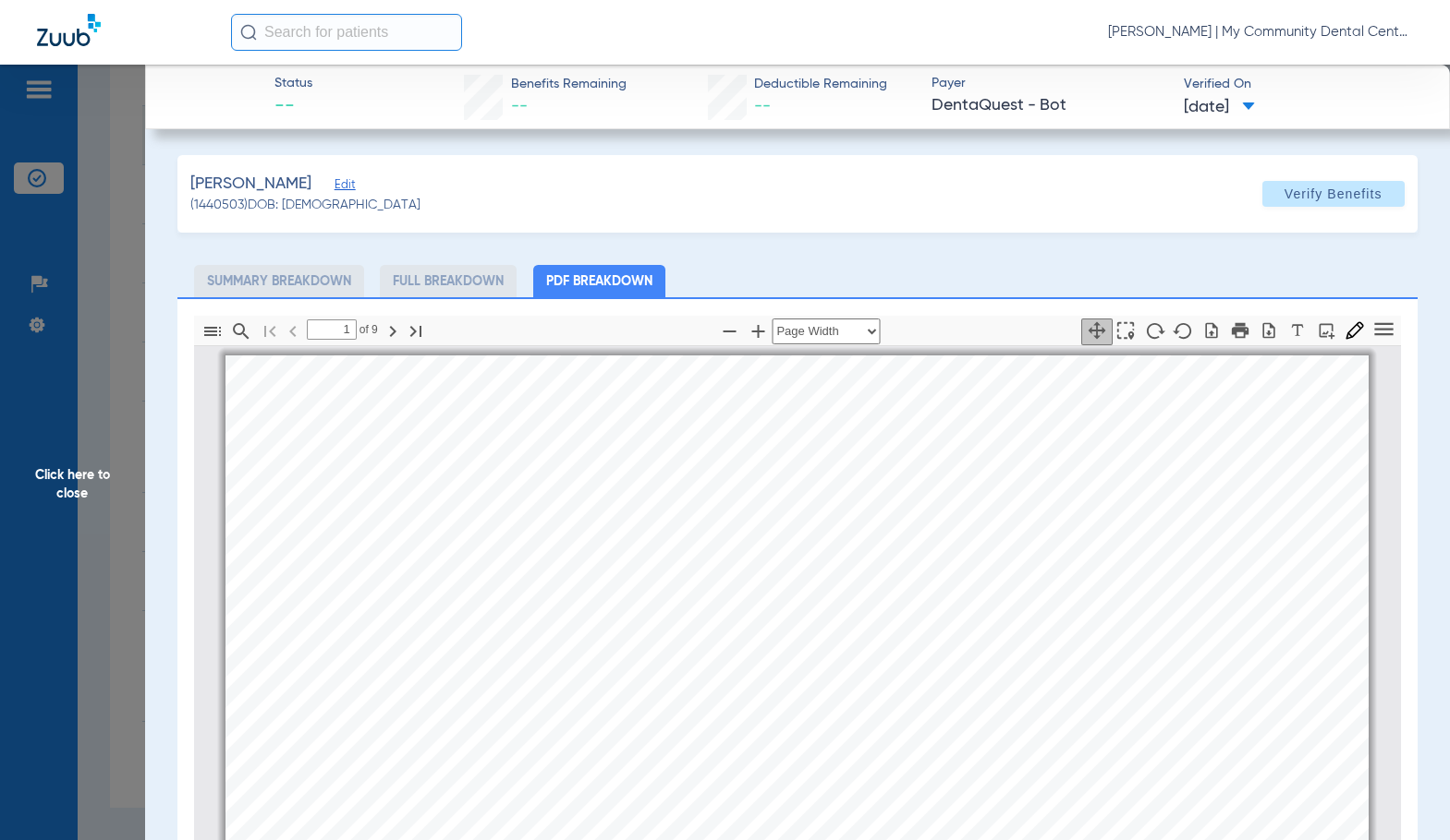
scroll to position [10, 0]
click at [769, 553] on div "CARTER HEMMELGARN Member is eligible: My Community Dental Centers Inc - Braden …" at bounding box center [796, 751] width 1142 height 809
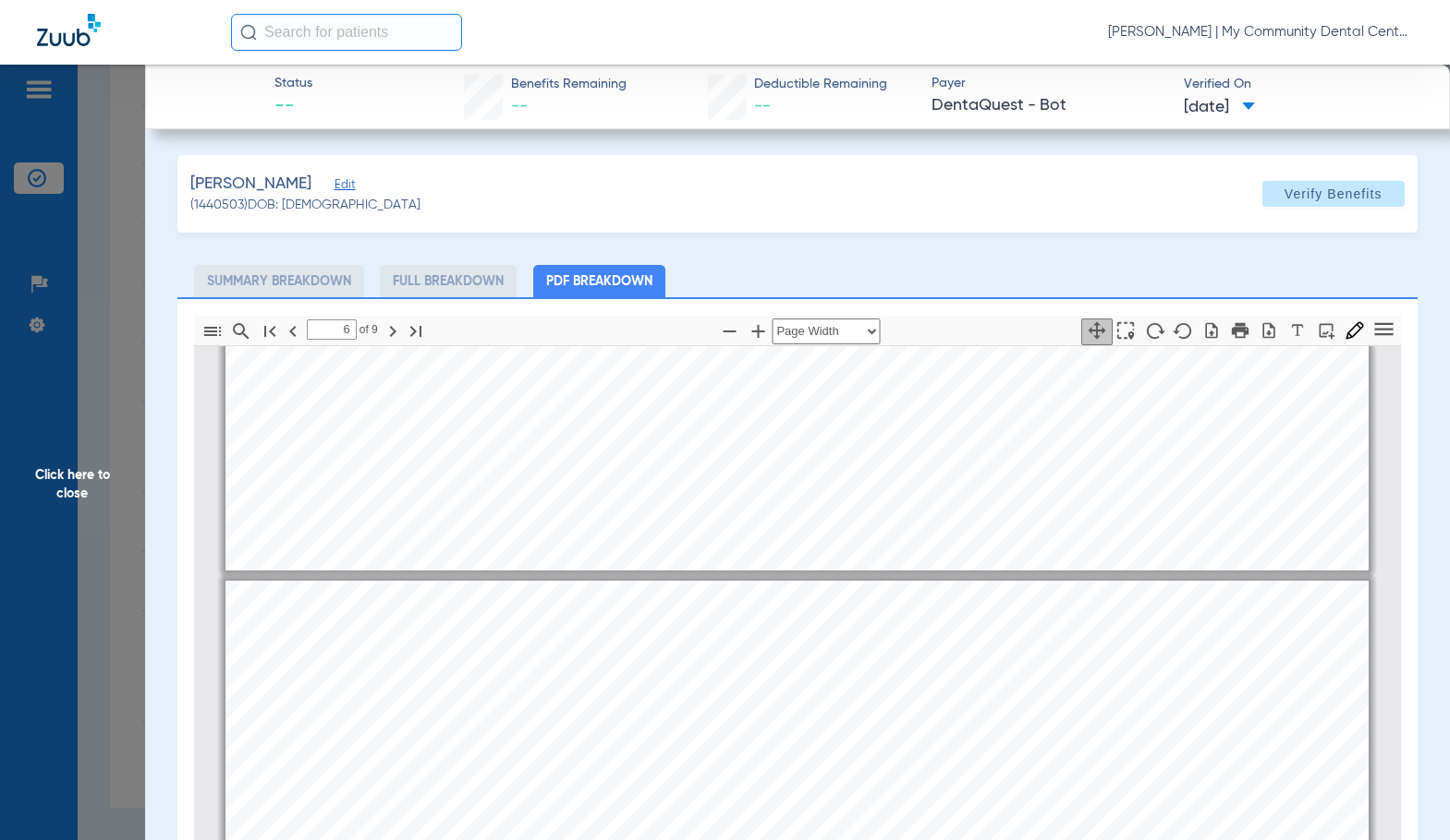
scroll to position [4072, 0]
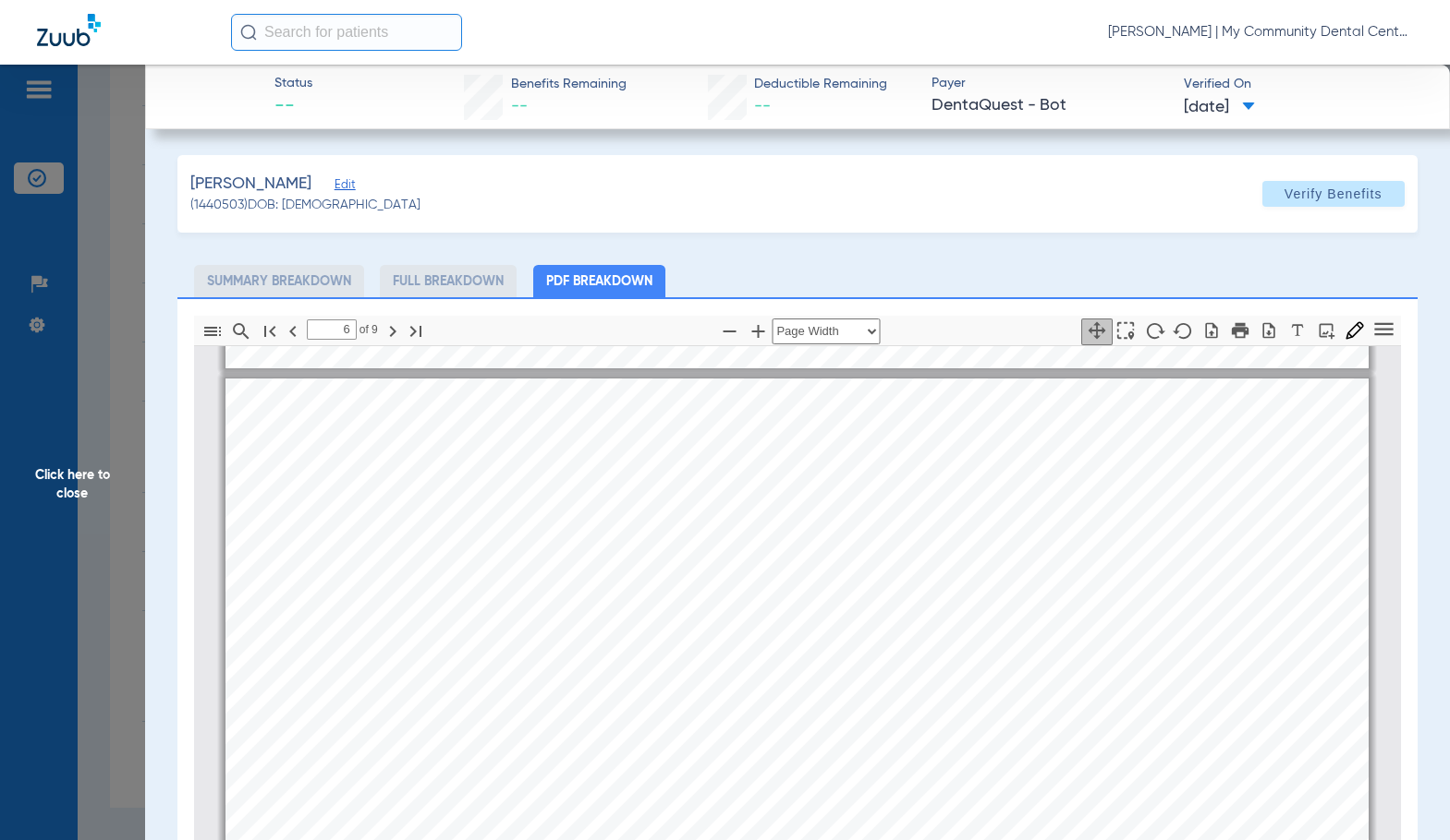
type input "7"
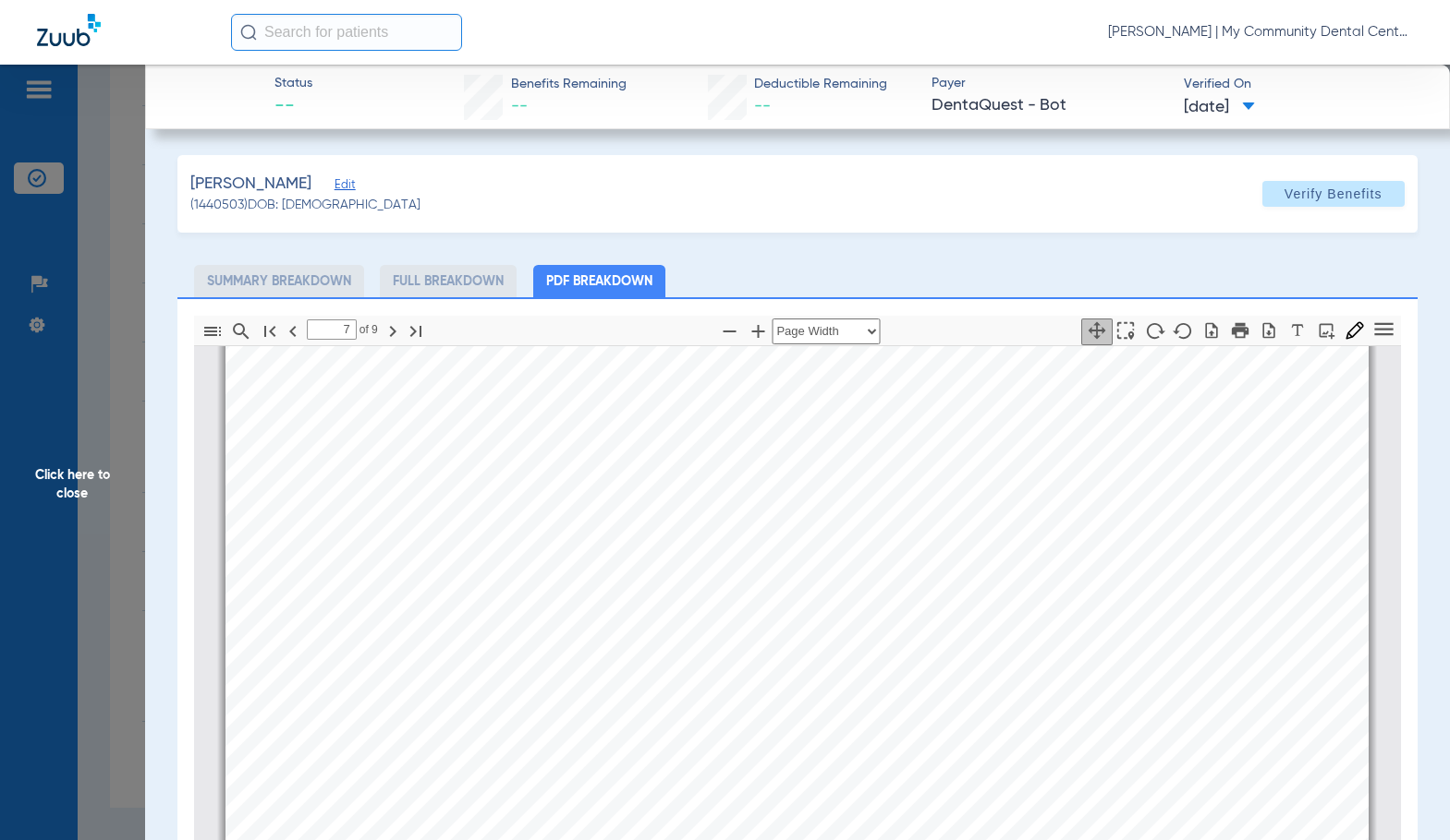
scroll to position [4626, 0]
click at [814, 447] on div "Service History  Print Service Date  Procedure Code  Procedure Code Descript…" at bounding box center [796, 229] width 1142 height 809
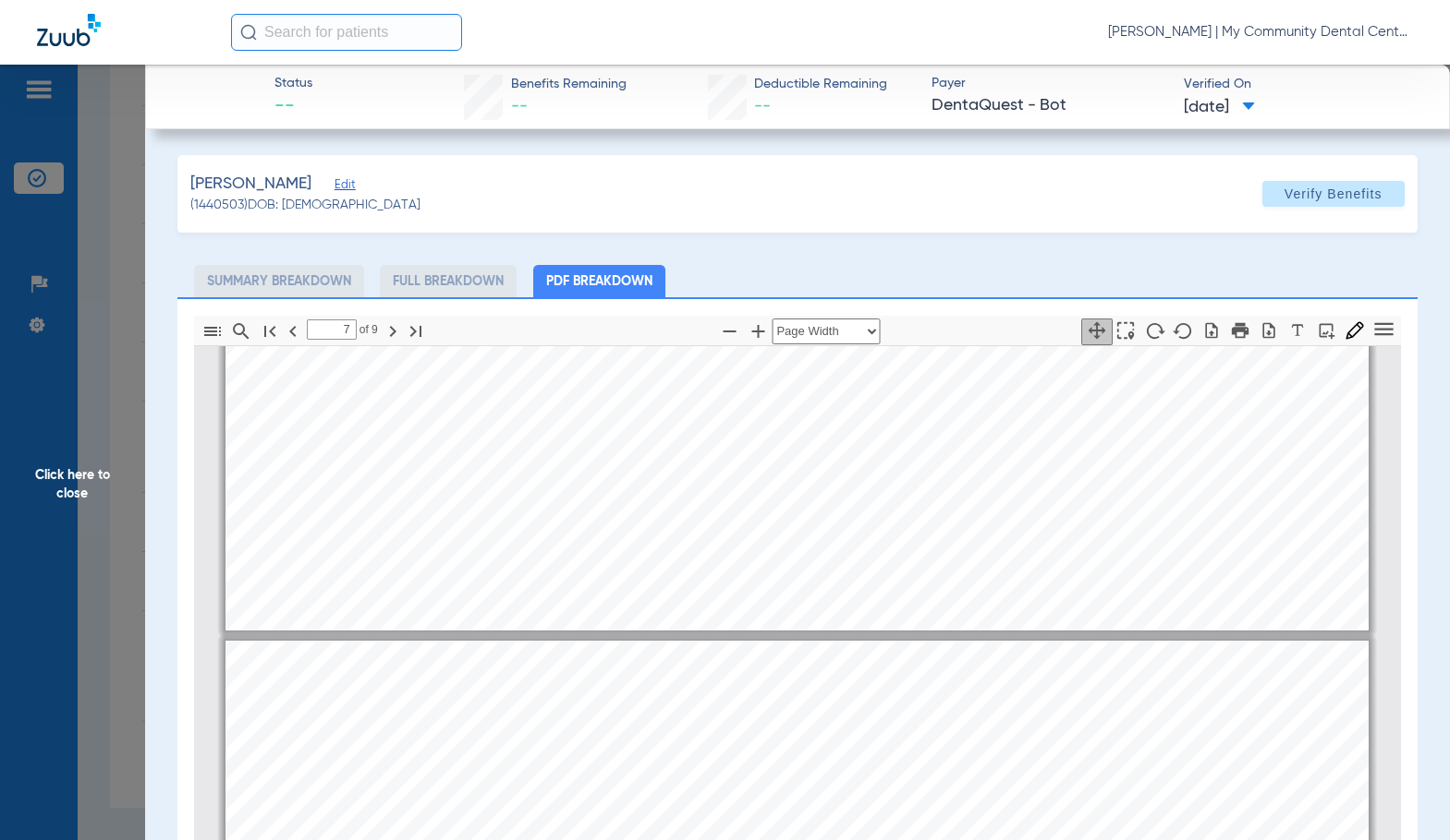
click at [63, 523] on span "Click here to close" at bounding box center [72, 485] width 145 height 840
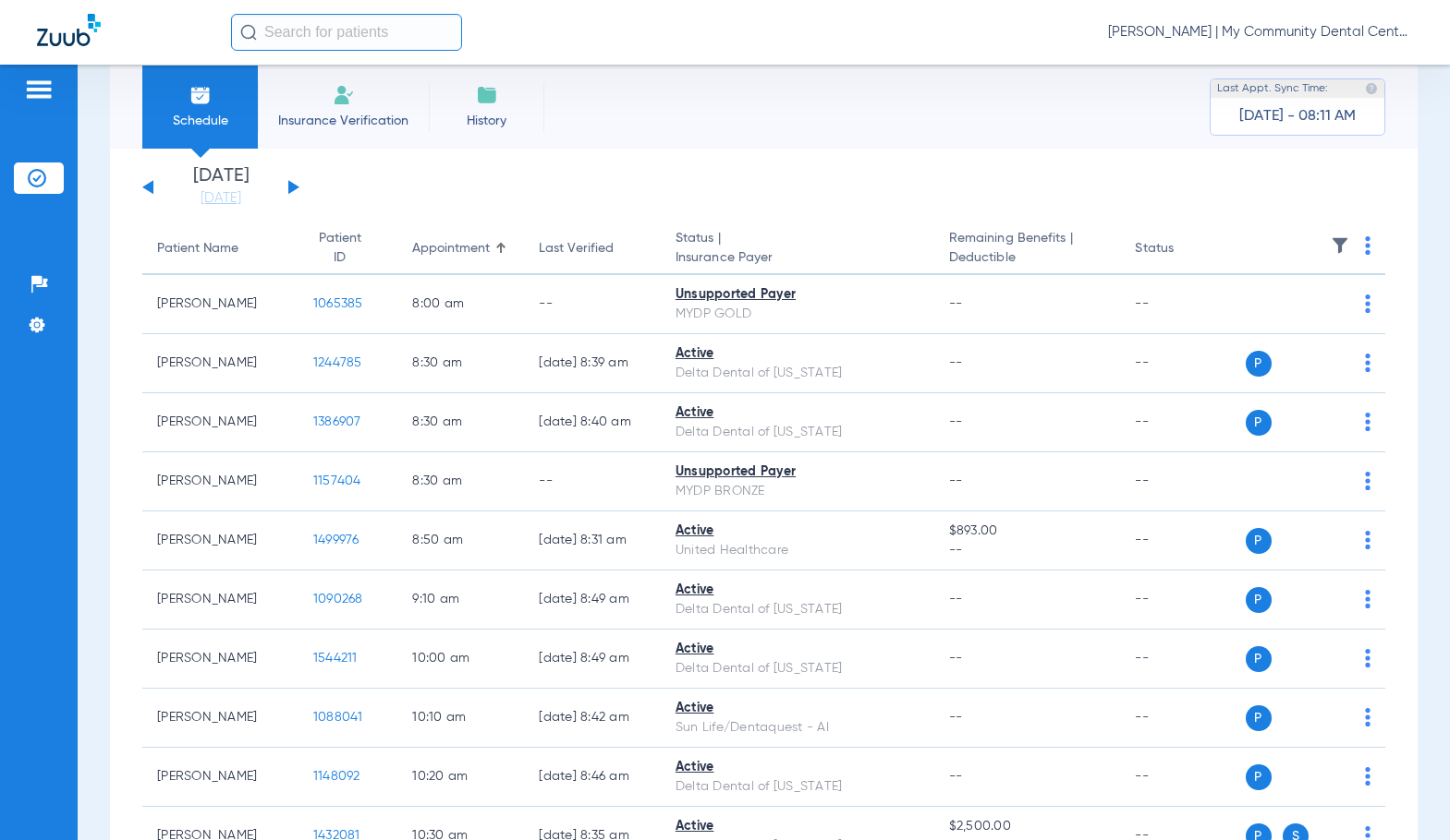
scroll to position [0, 0]
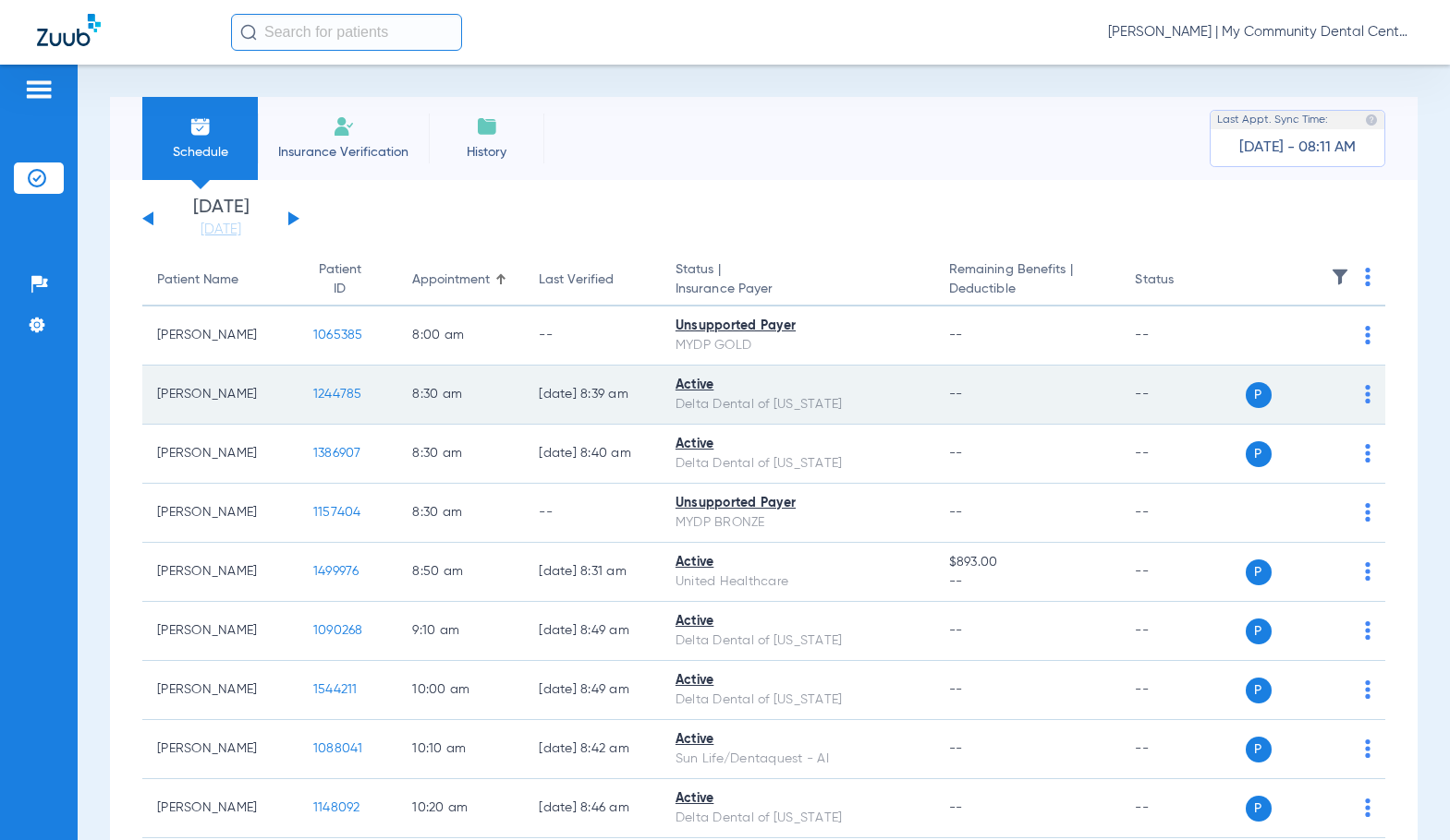
click at [327, 390] on span "1244785" at bounding box center [338, 394] width 49 height 13
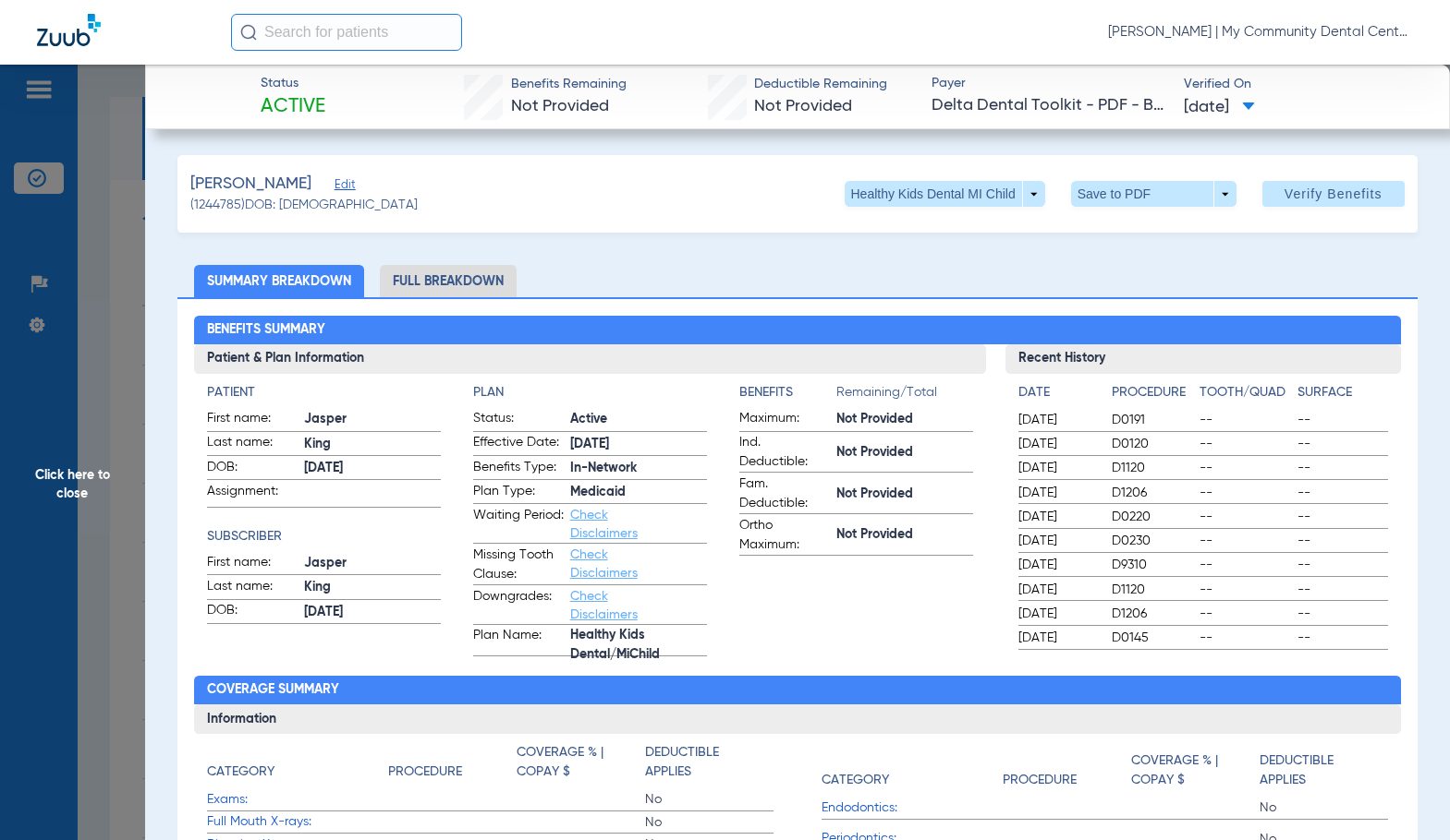
drag, startPoint x: 413, startPoint y: 283, endPoint x: 1413, endPoint y: 328, distance: 1001.0
click at [414, 283] on li "Full Breakdown" at bounding box center [447, 280] width 137 height 32
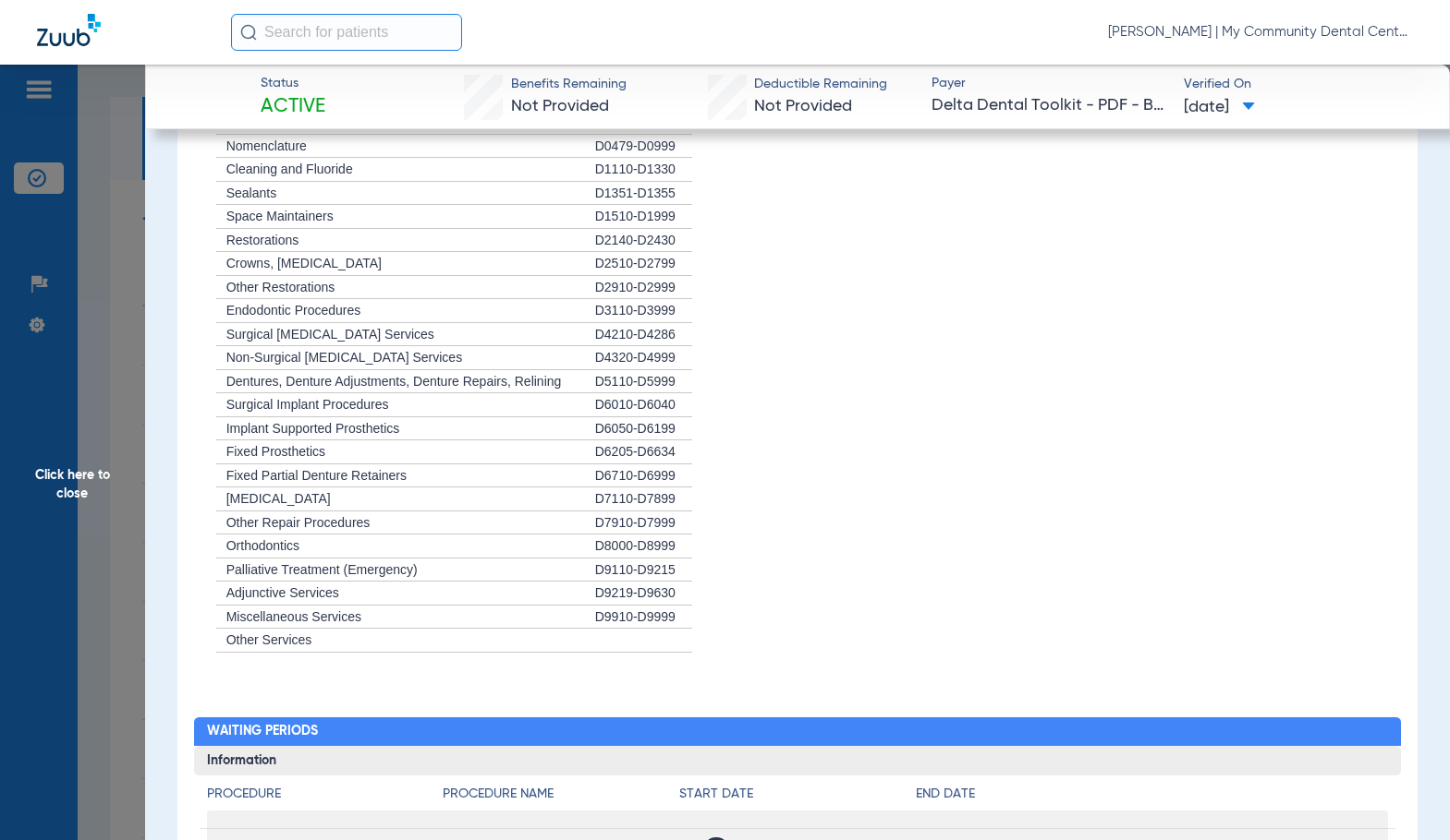
scroll to position [2031, 0]
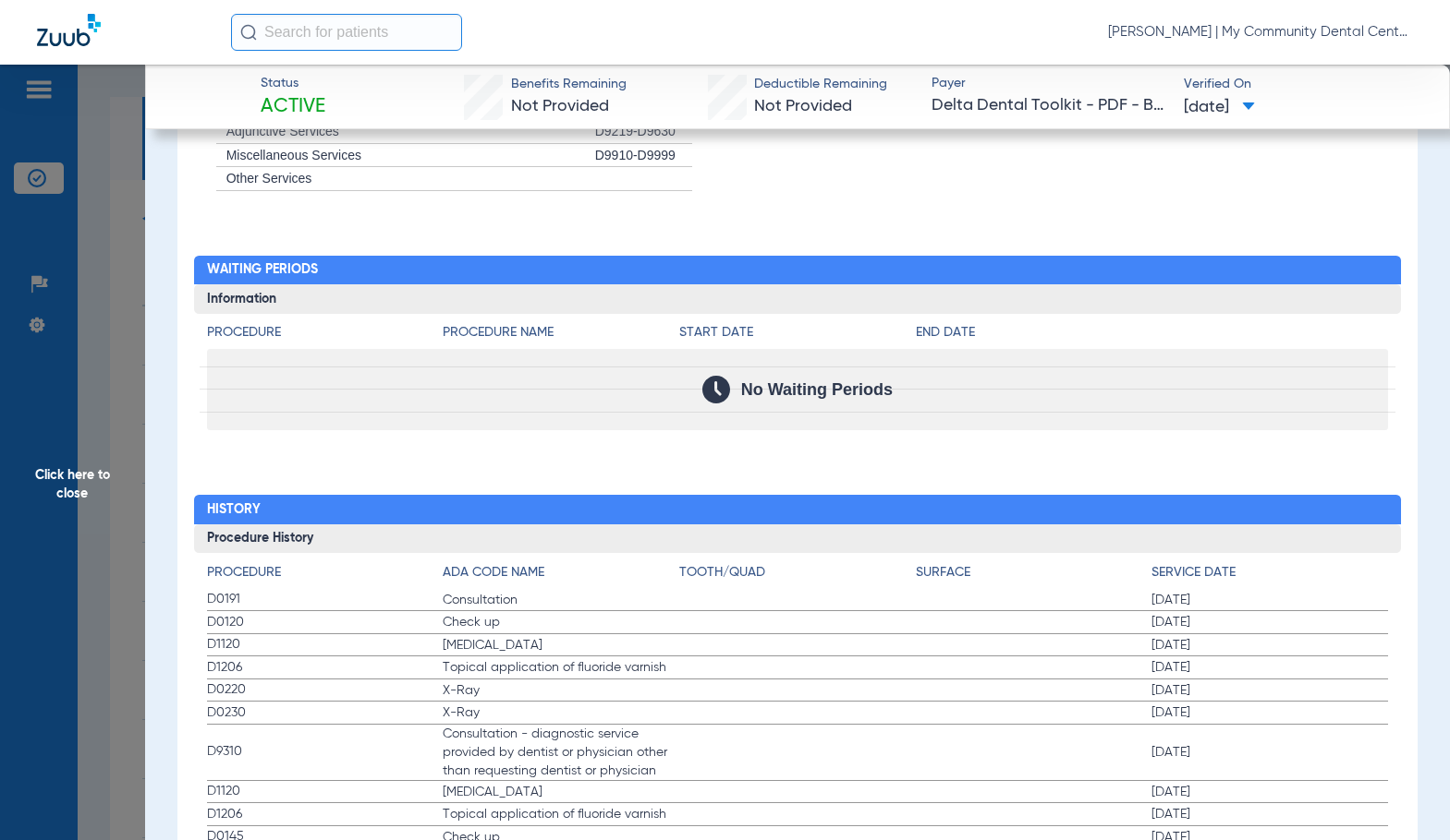
drag, startPoint x: 34, startPoint y: 524, endPoint x: 327, endPoint y: 518, distance: 293.1
click at [34, 524] on span "Click here to close" at bounding box center [72, 485] width 145 height 840
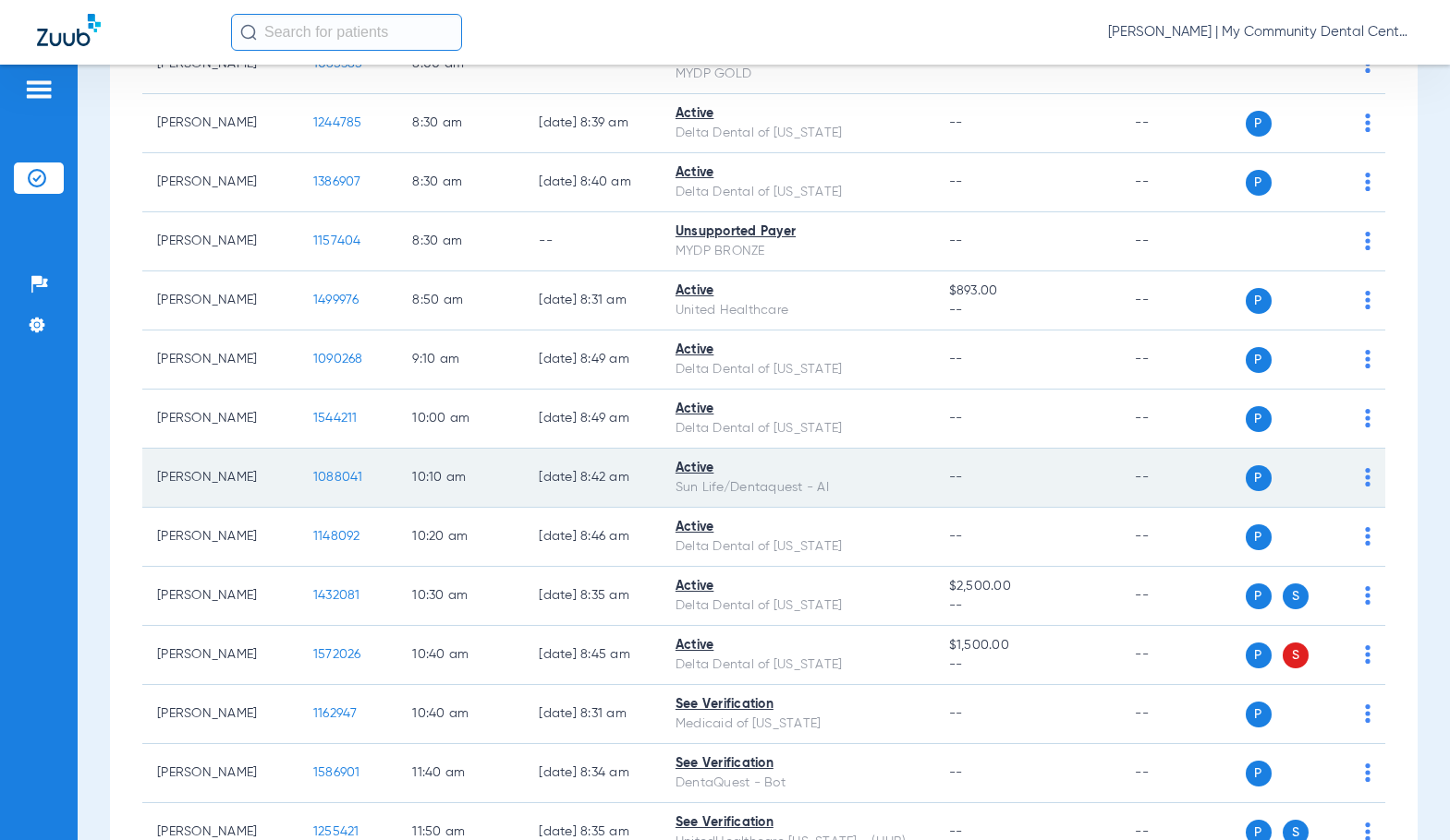
scroll to position [277, 0]
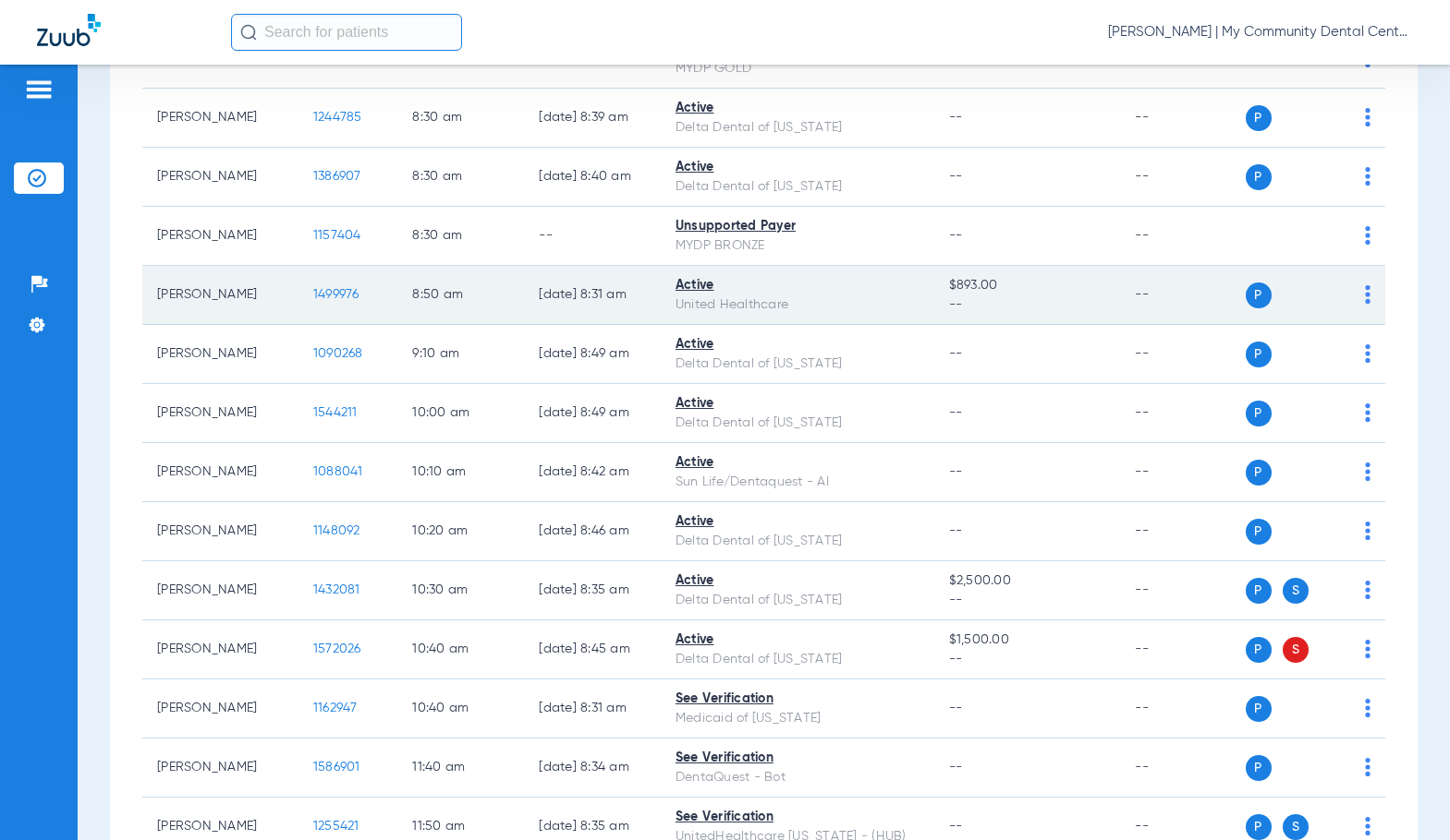
click at [324, 301] on span "1499976" at bounding box center [337, 294] width 47 height 13
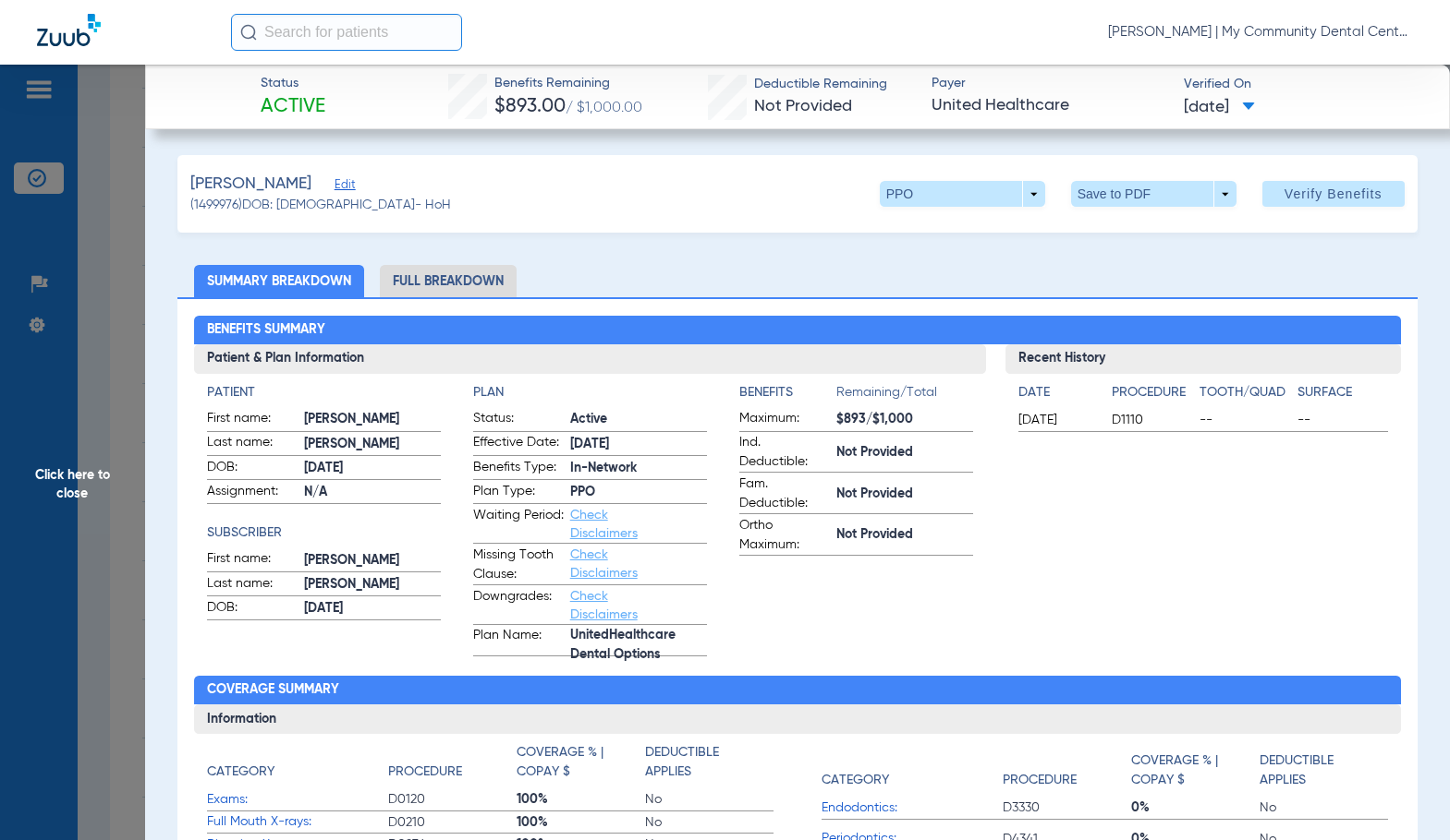
click at [472, 269] on li "Full Breakdown" at bounding box center [447, 280] width 137 height 32
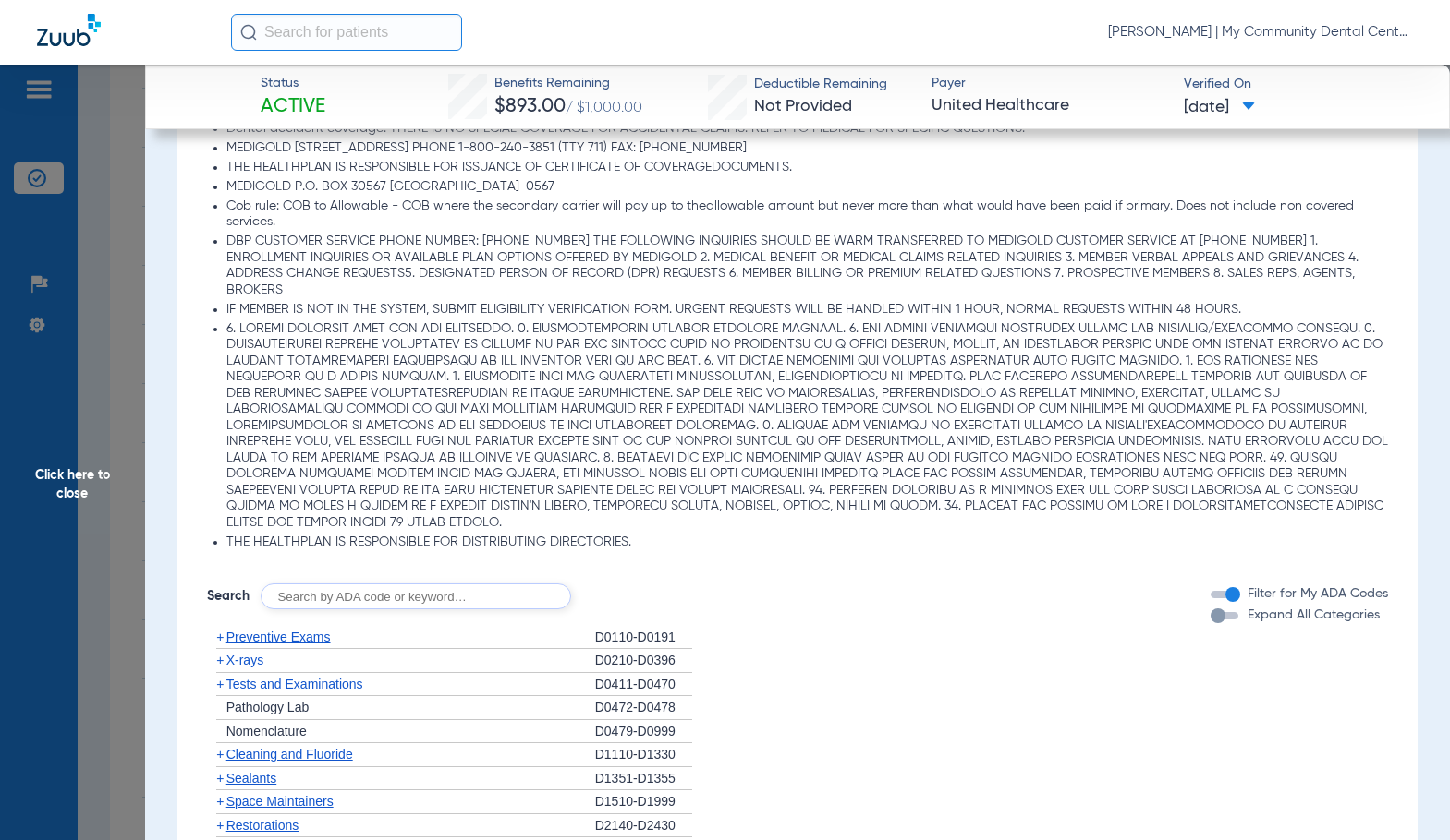
scroll to position [1755, 0]
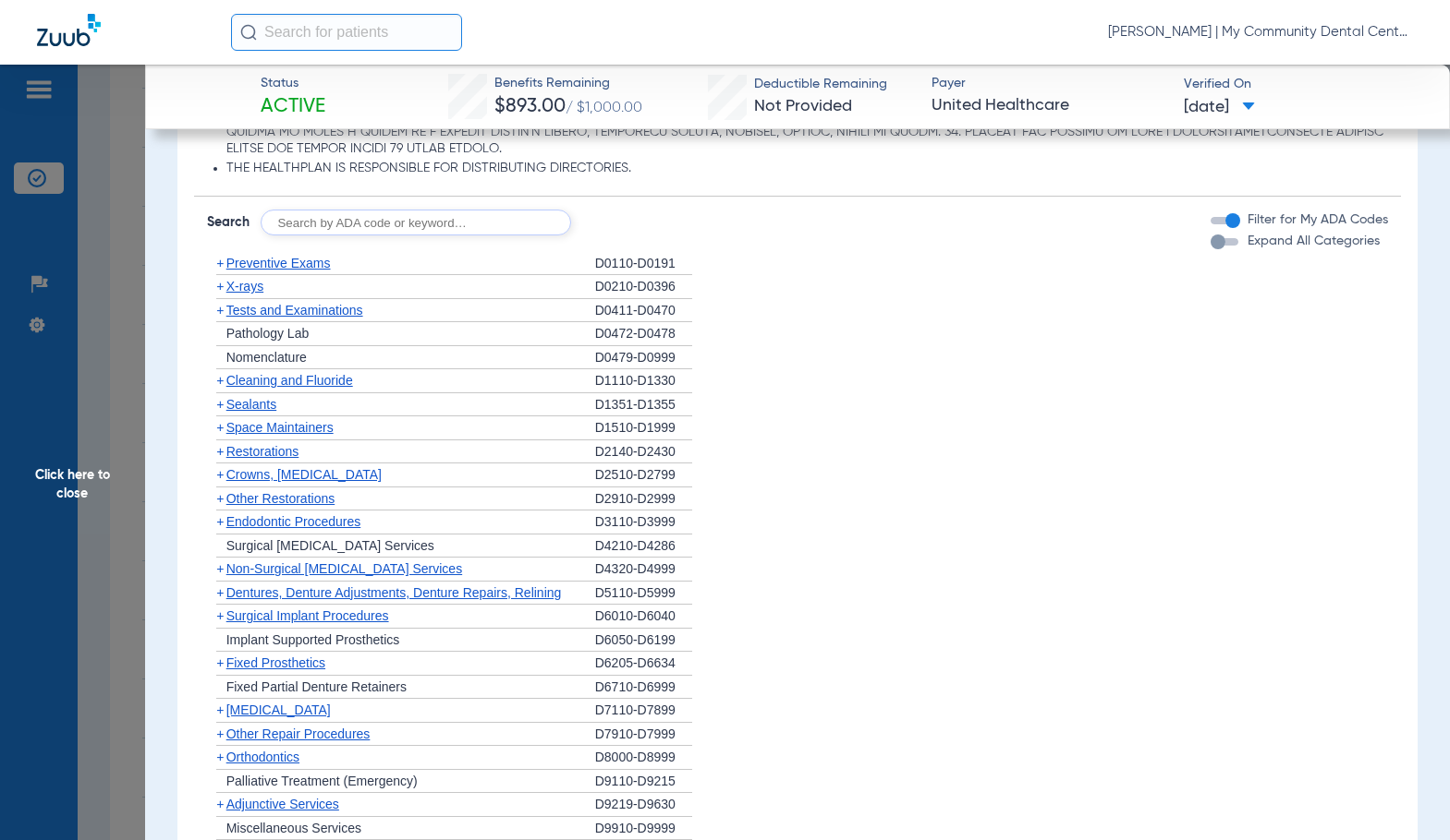
click at [280, 256] on span "Preventive Exams" at bounding box center [279, 263] width 105 height 15
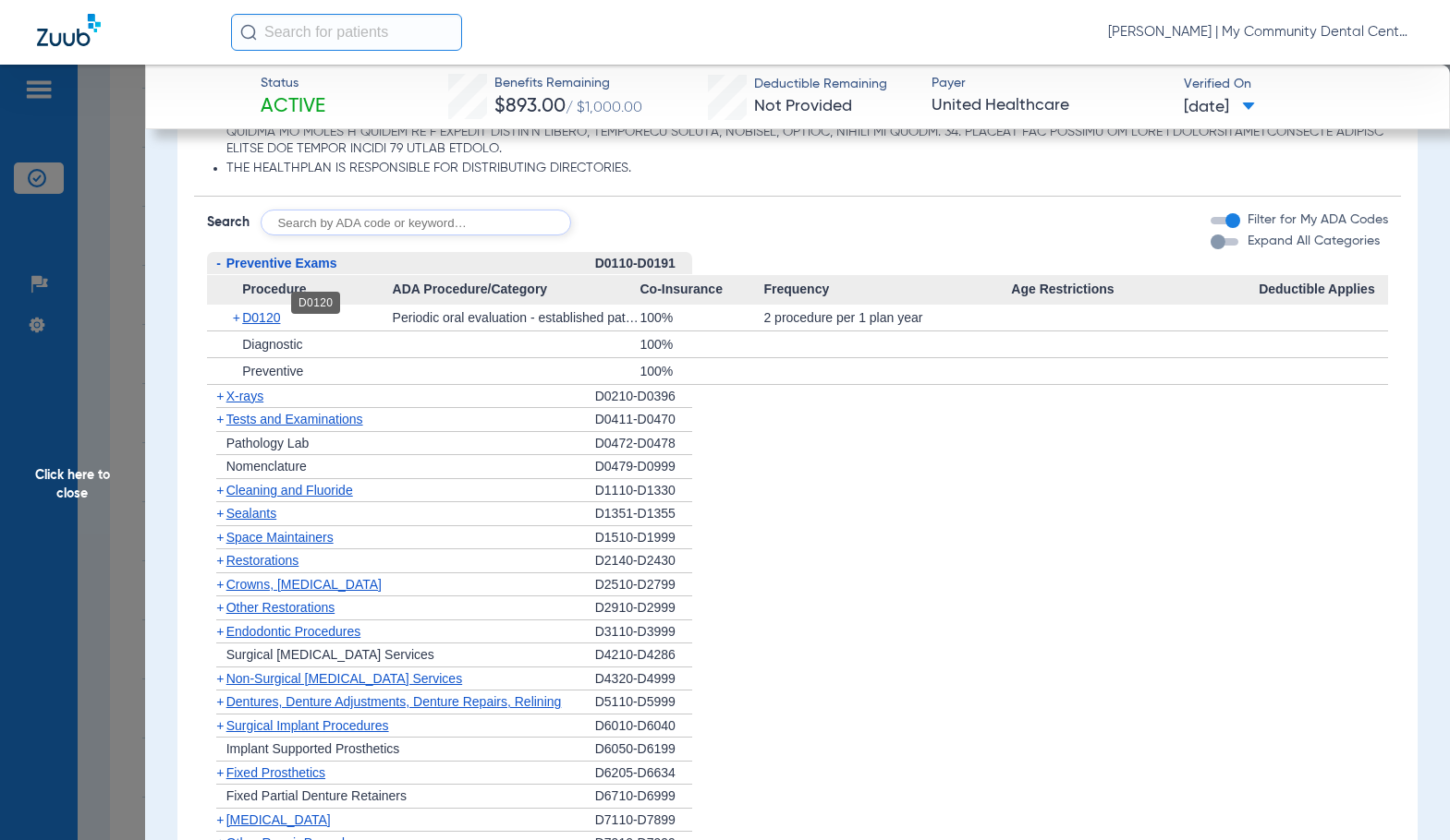
click at [257, 310] on span "D0120" at bounding box center [260, 317] width 38 height 15
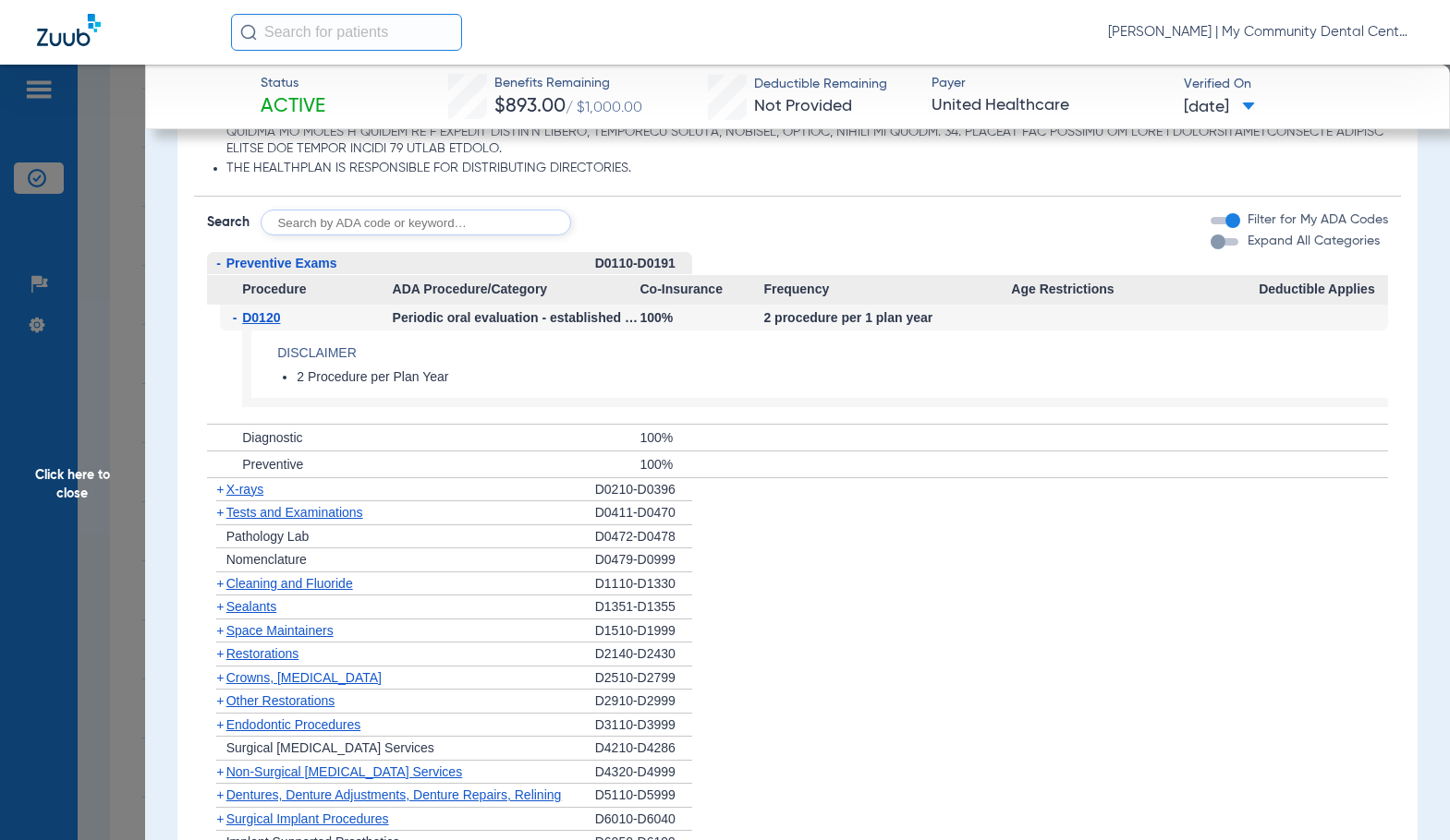
click at [257, 310] on span "D0120" at bounding box center [260, 317] width 38 height 15
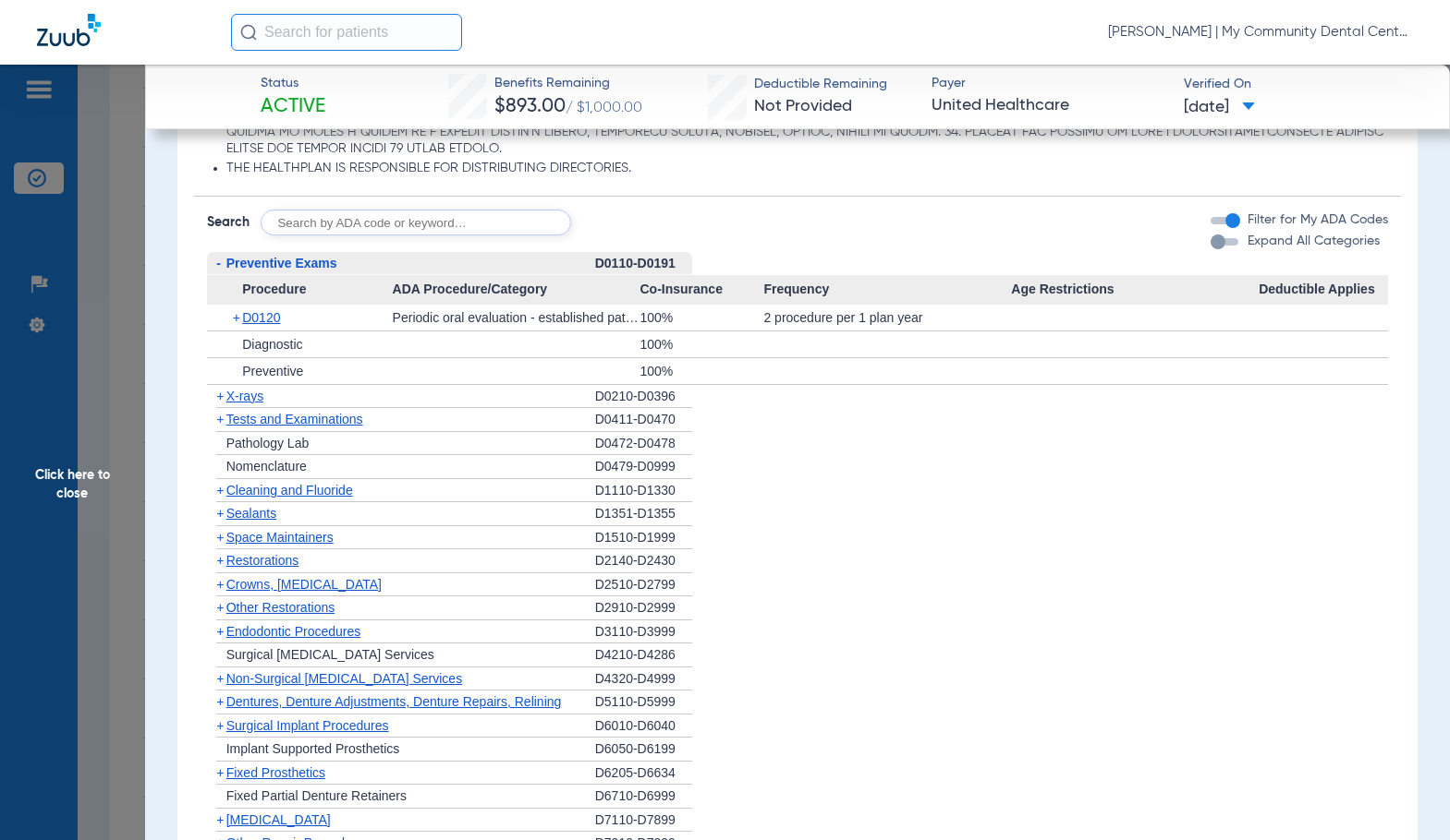
click at [250, 389] on span "X-rays" at bounding box center [245, 396] width 37 height 15
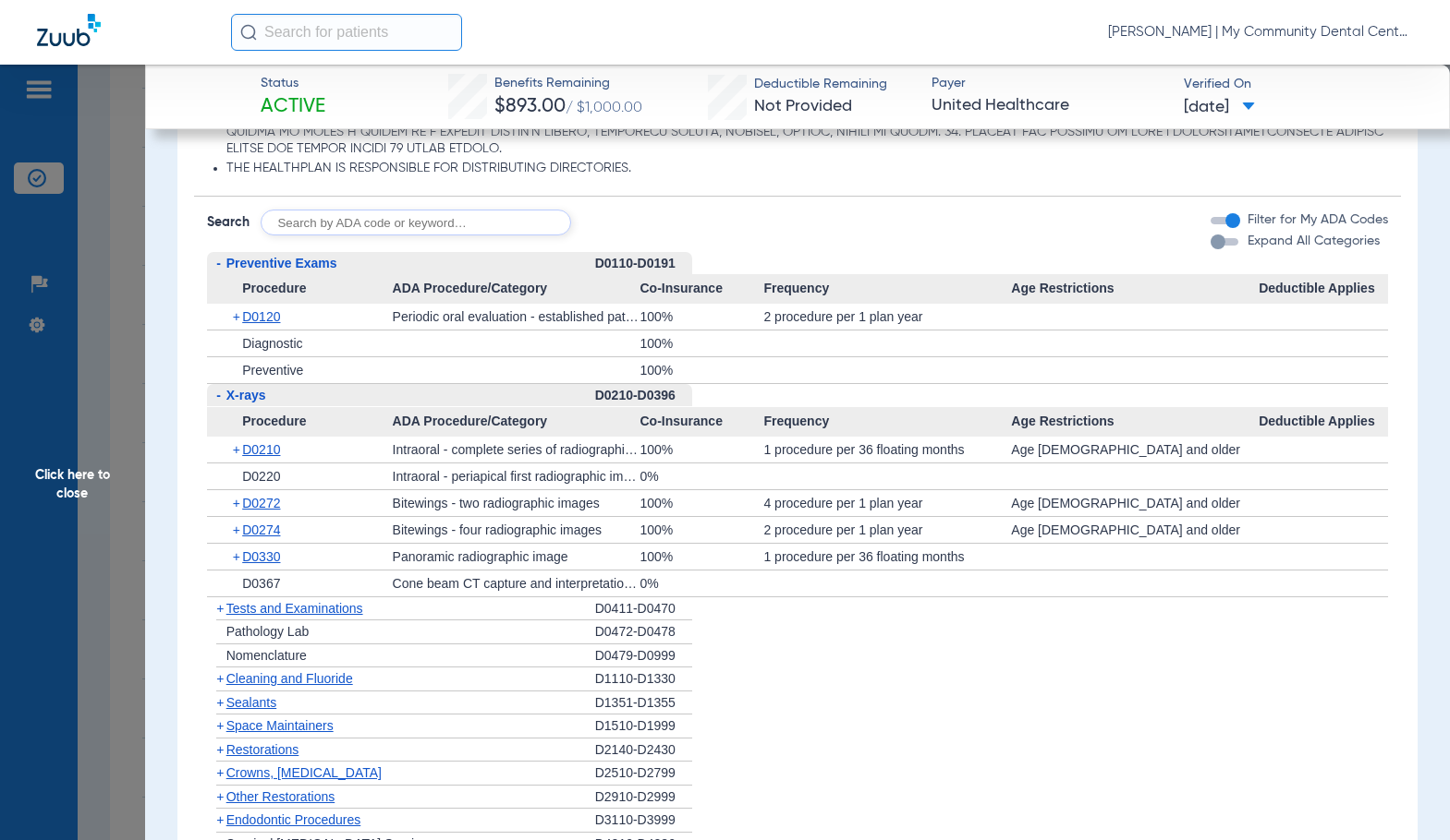
click at [271, 442] on span "D0210" at bounding box center [260, 449] width 38 height 15
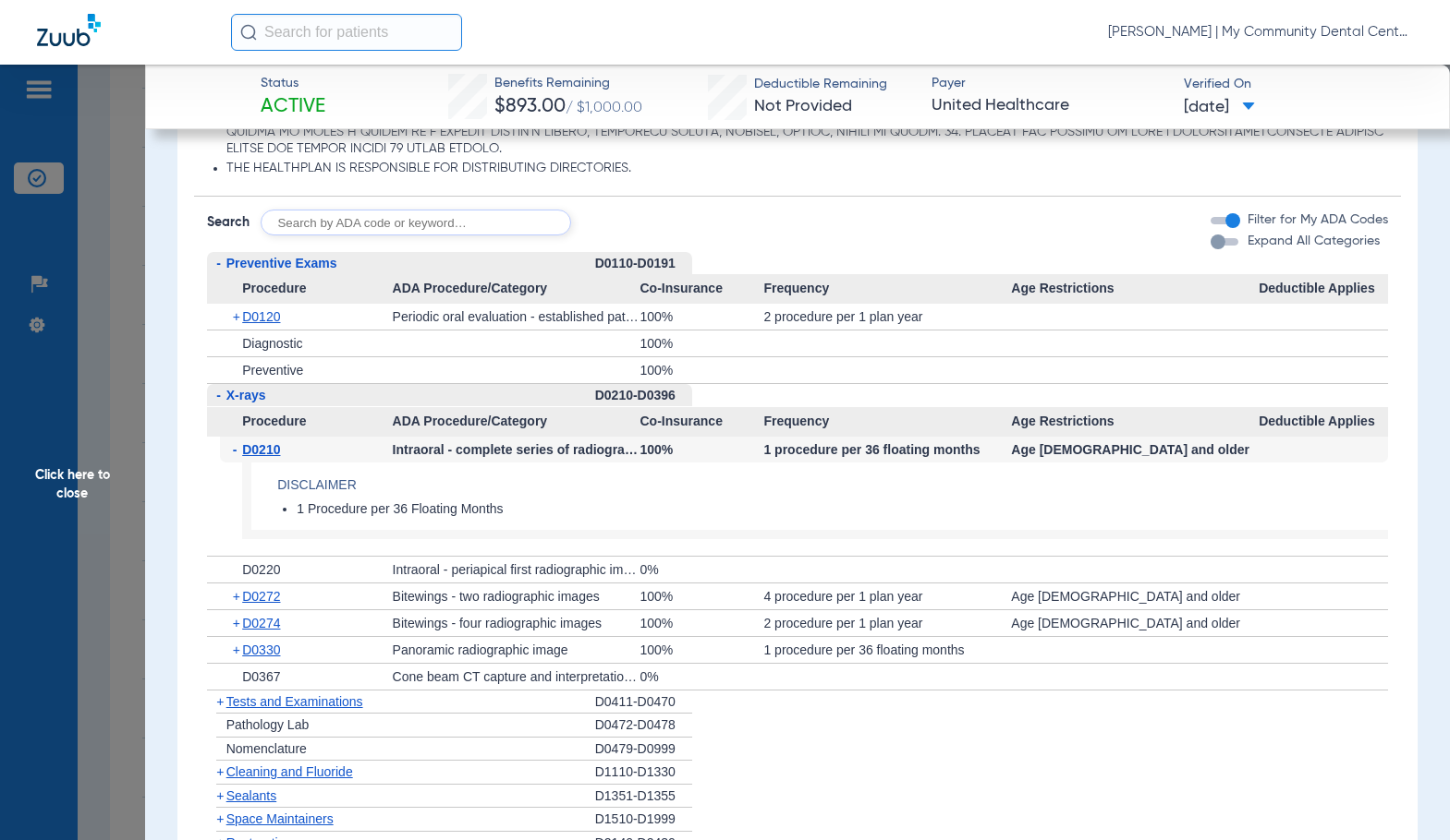
click at [271, 442] on span "D0210" at bounding box center [260, 449] width 38 height 15
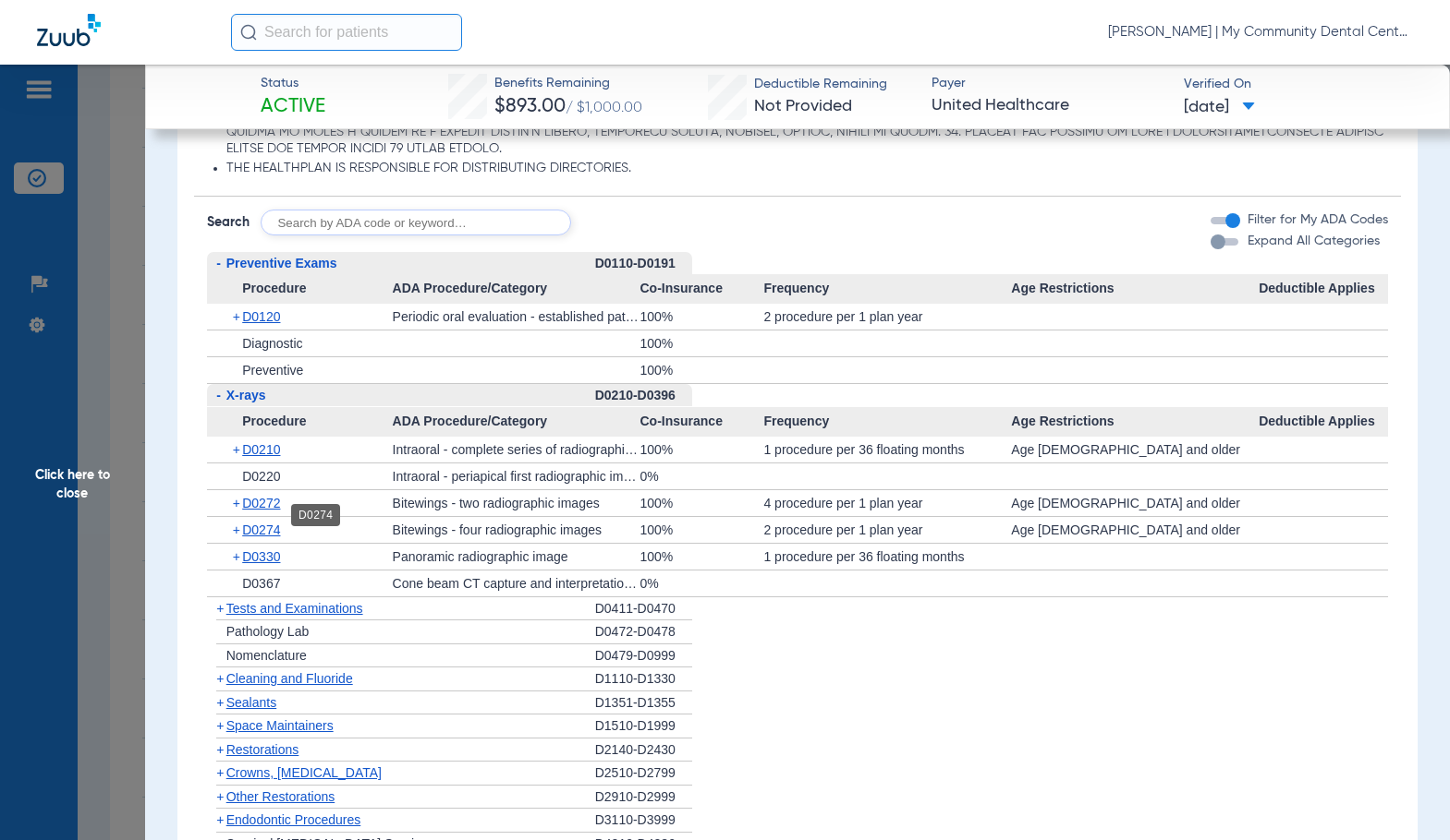
click at [270, 523] on span "D0274" at bounding box center [260, 530] width 38 height 15
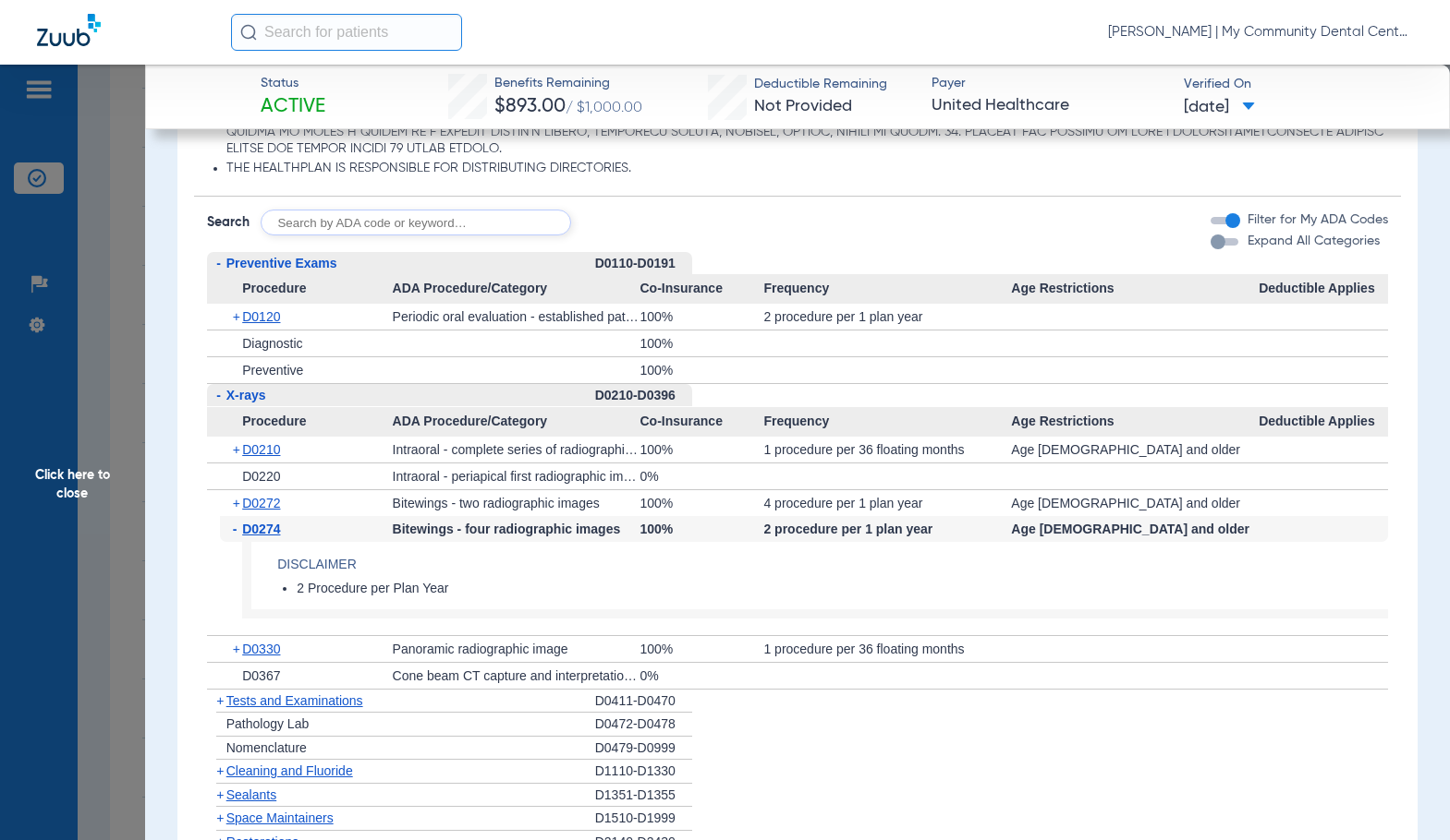
click at [270, 522] on span "D0274" at bounding box center [260, 529] width 38 height 15
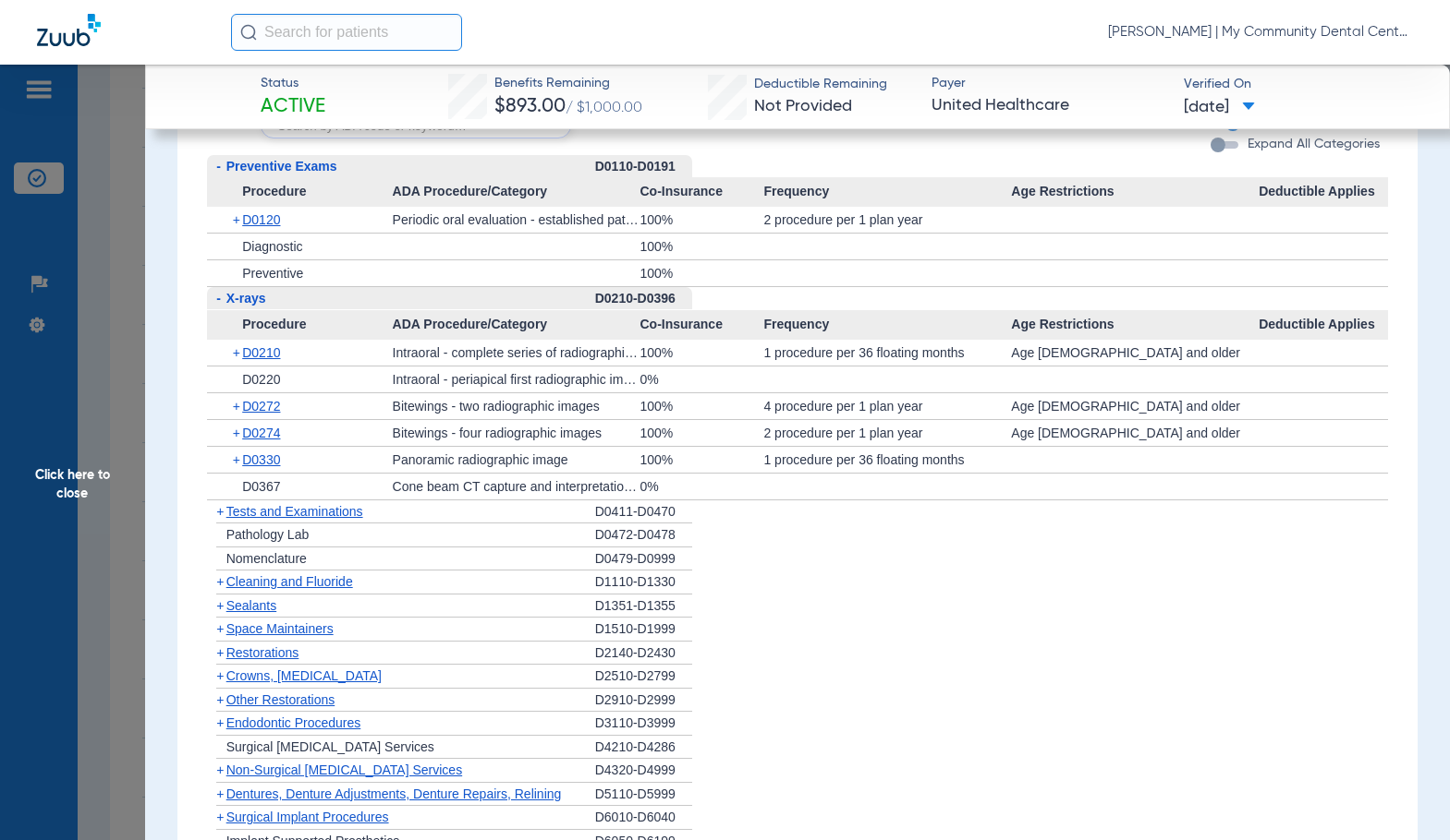
scroll to position [2123, 0]
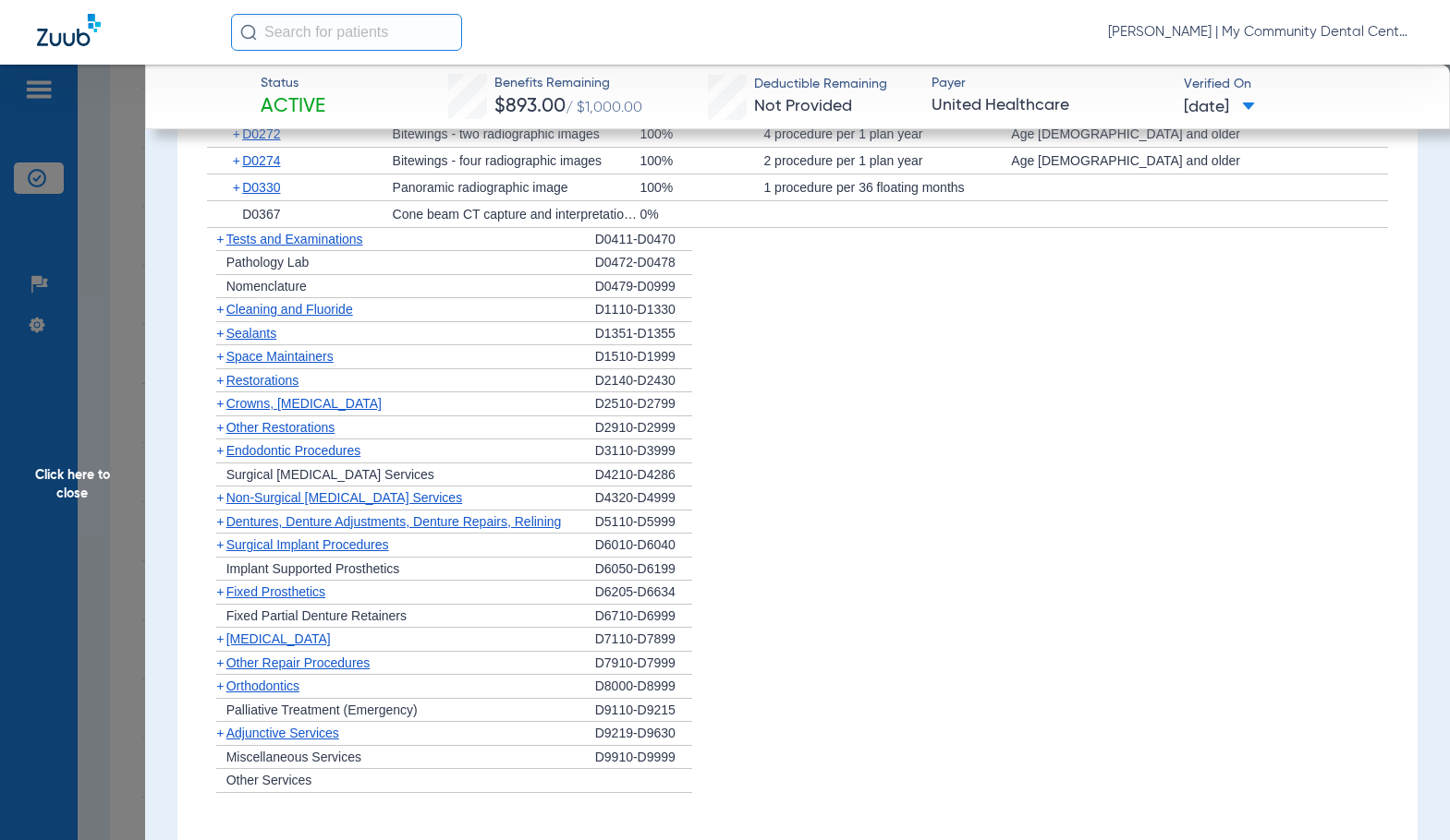
click at [262, 302] on span "Cleaning and Fluoride" at bounding box center [289, 308] width 126 height 15
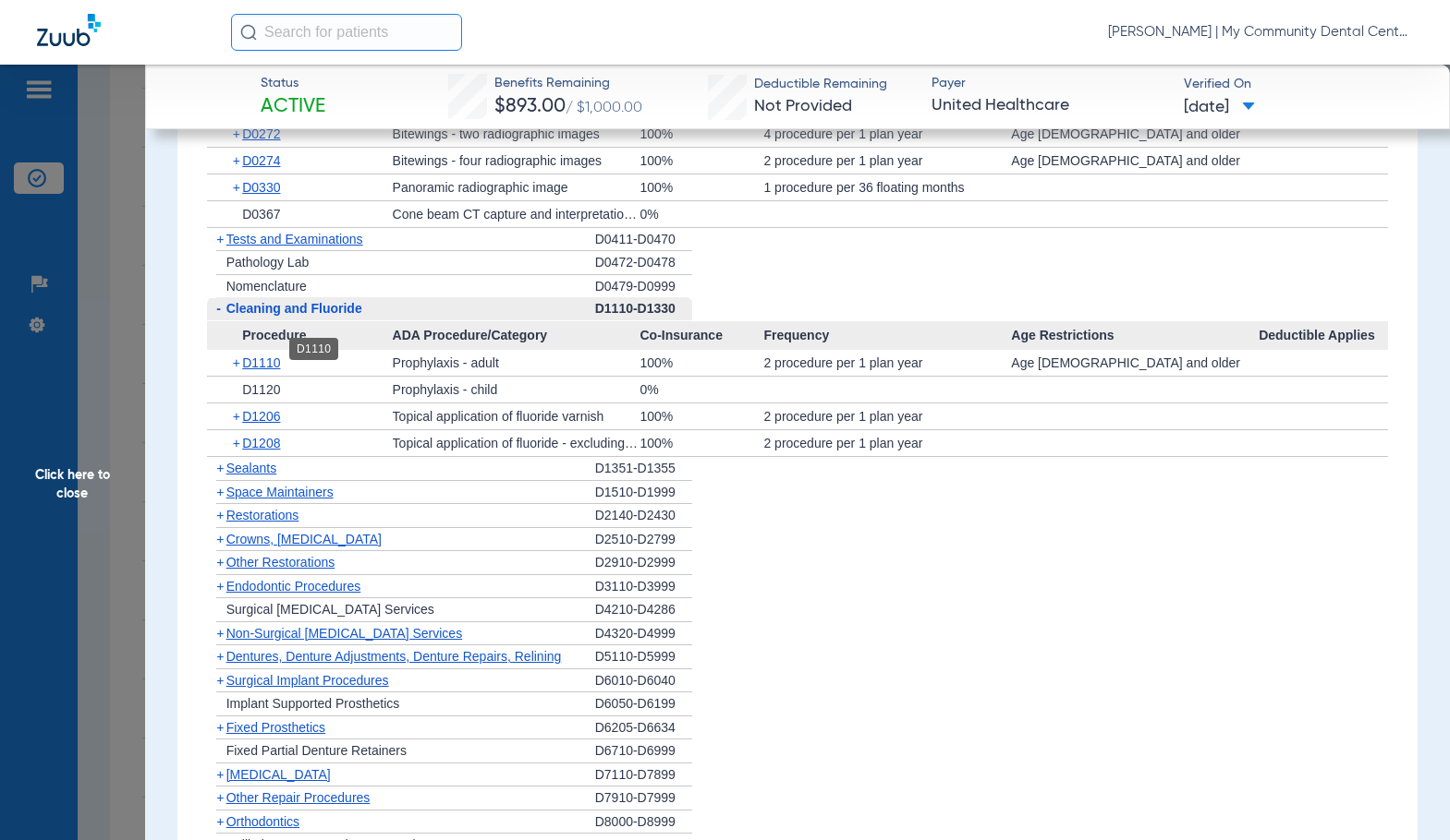
click at [273, 355] on span "D1110" at bounding box center [260, 362] width 38 height 15
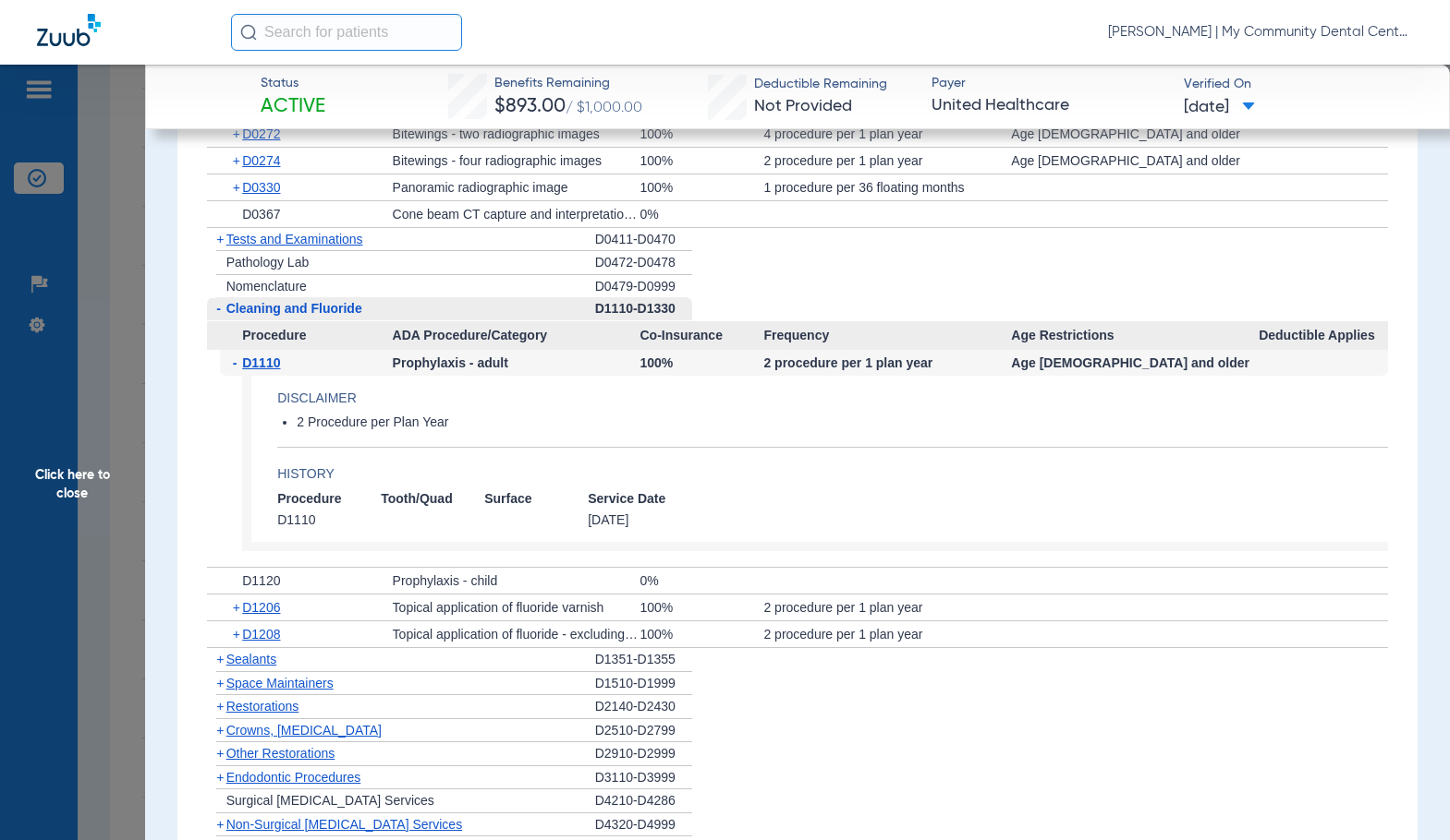
click at [273, 355] on span "D1110" at bounding box center [260, 362] width 38 height 15
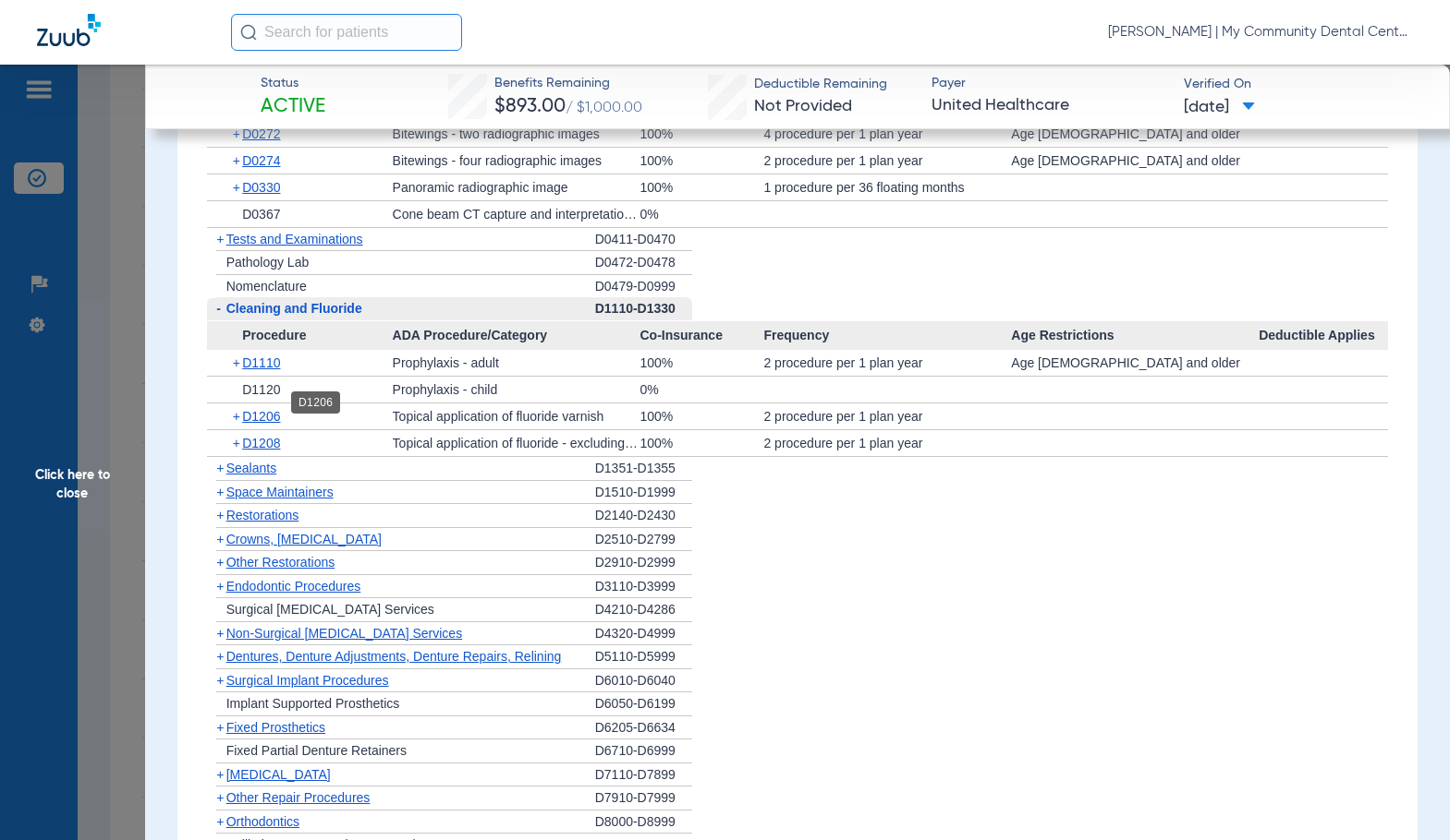
click at [270, 409] on span "D1206" at bounding box center [260, 416] width 38 height 15
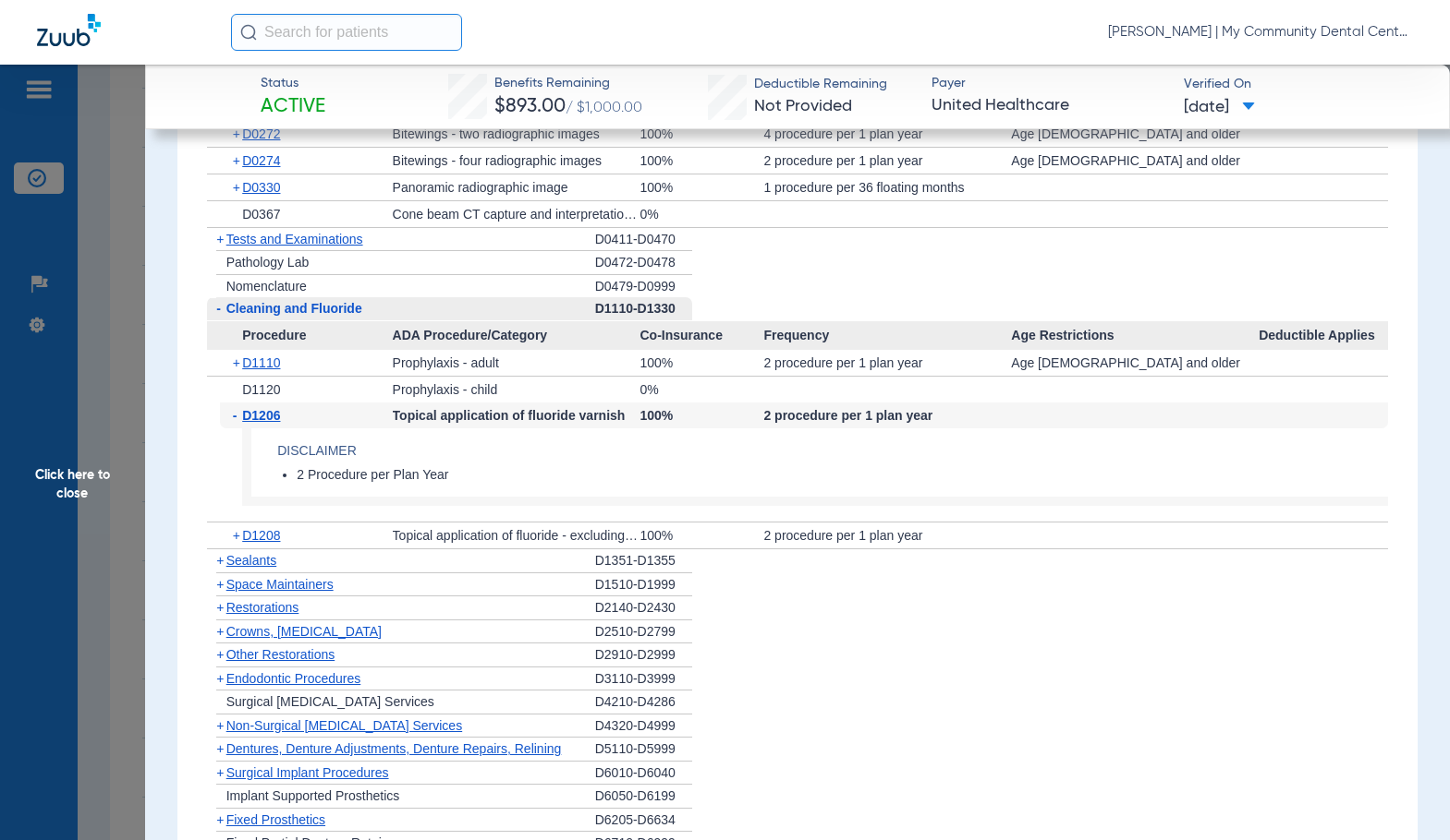
click at [270, 408] on span "D1206" at bounding box center [260, 415] width 38 height 15
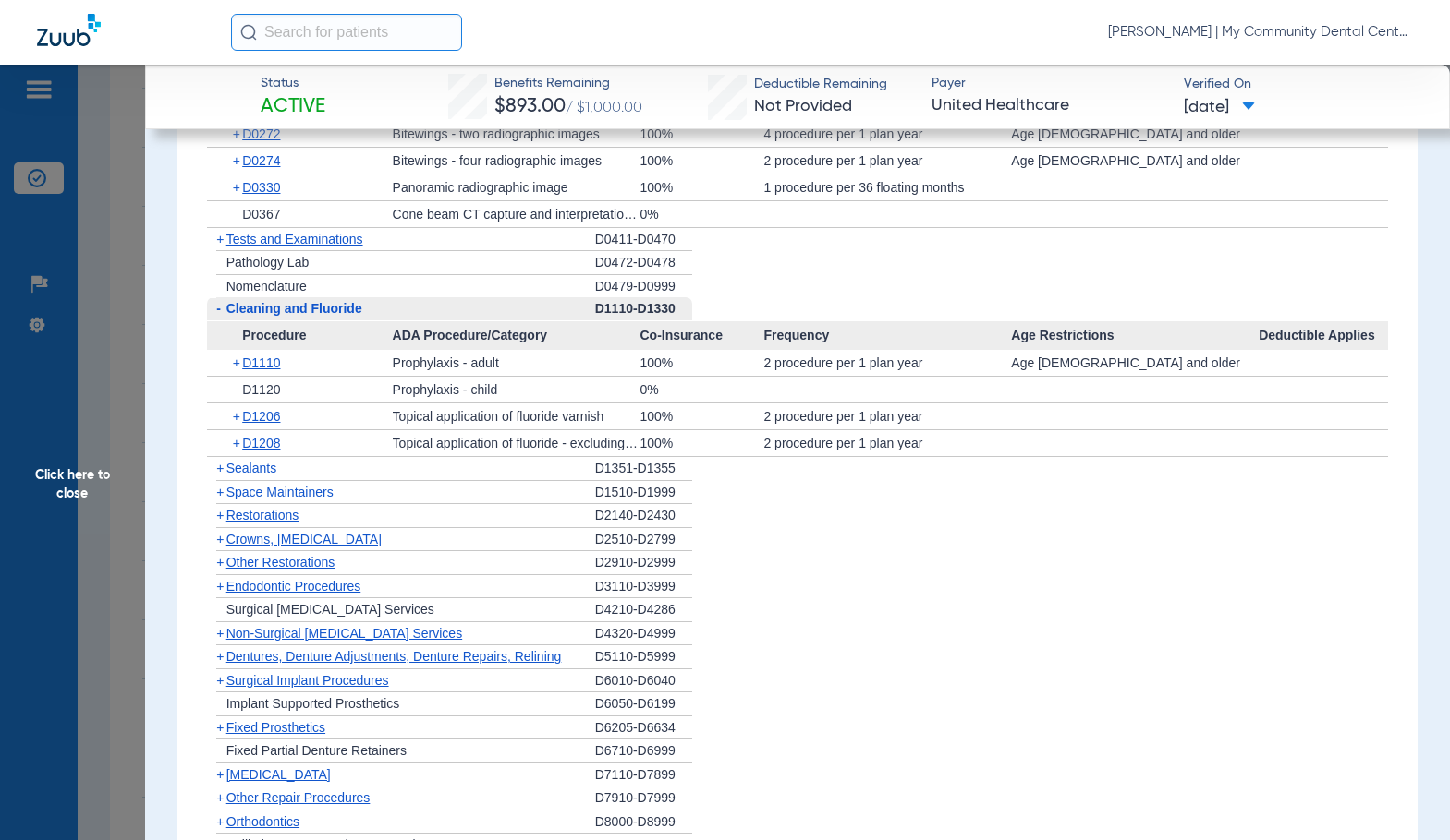
click at [945, 598] on li "+ Surgical Periodontal Services D4210-D4286" at bounding box center [797, 610] width 1181 height 24
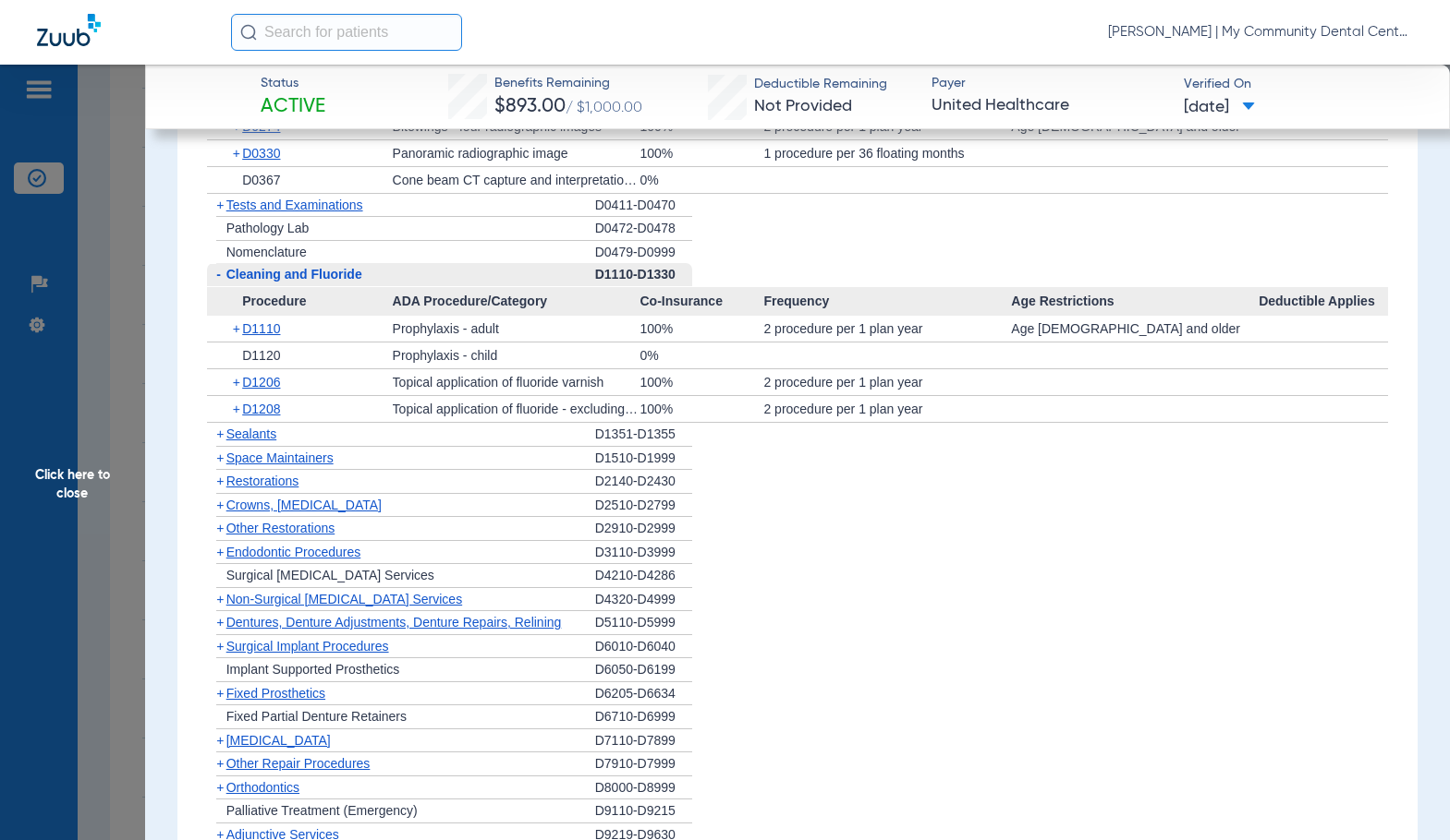
scroll to position [2145, 0]
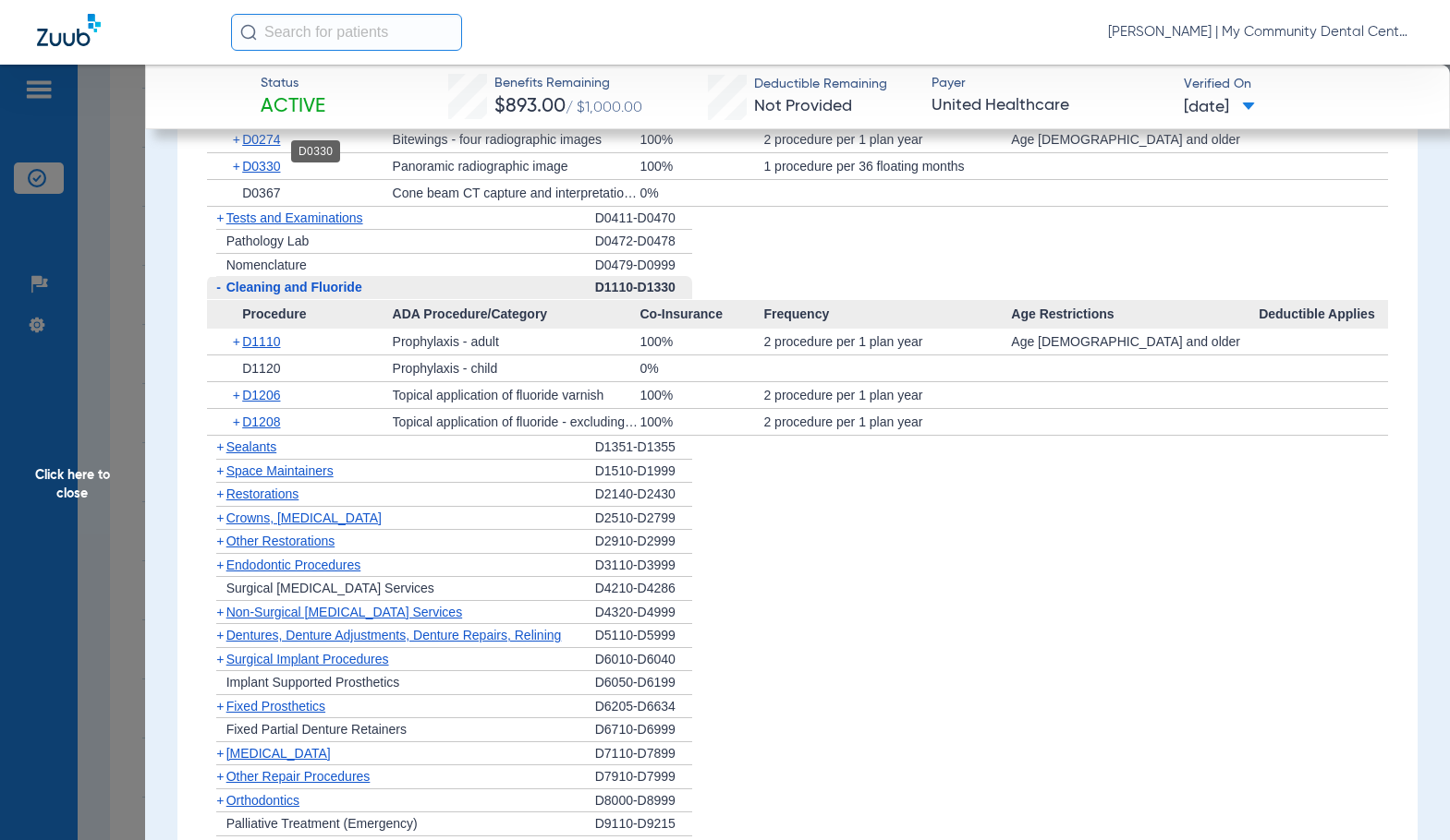
click at [257, 159] on span "D0330" at bounding box center [260, 166] width 38 height 15
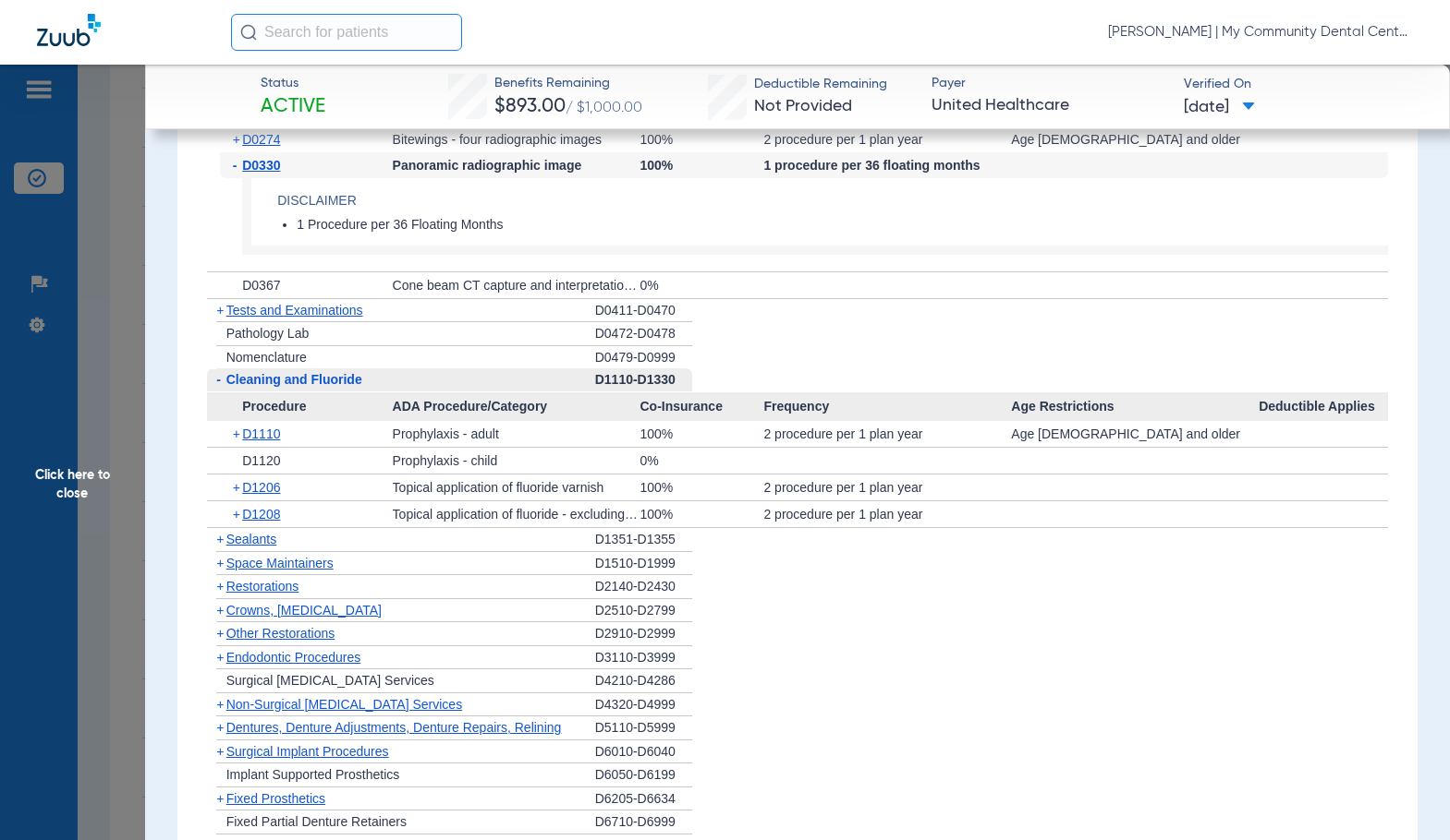
click at [257, 158] on span "D0330" at bounding box center [260, 165] width 38 height 15
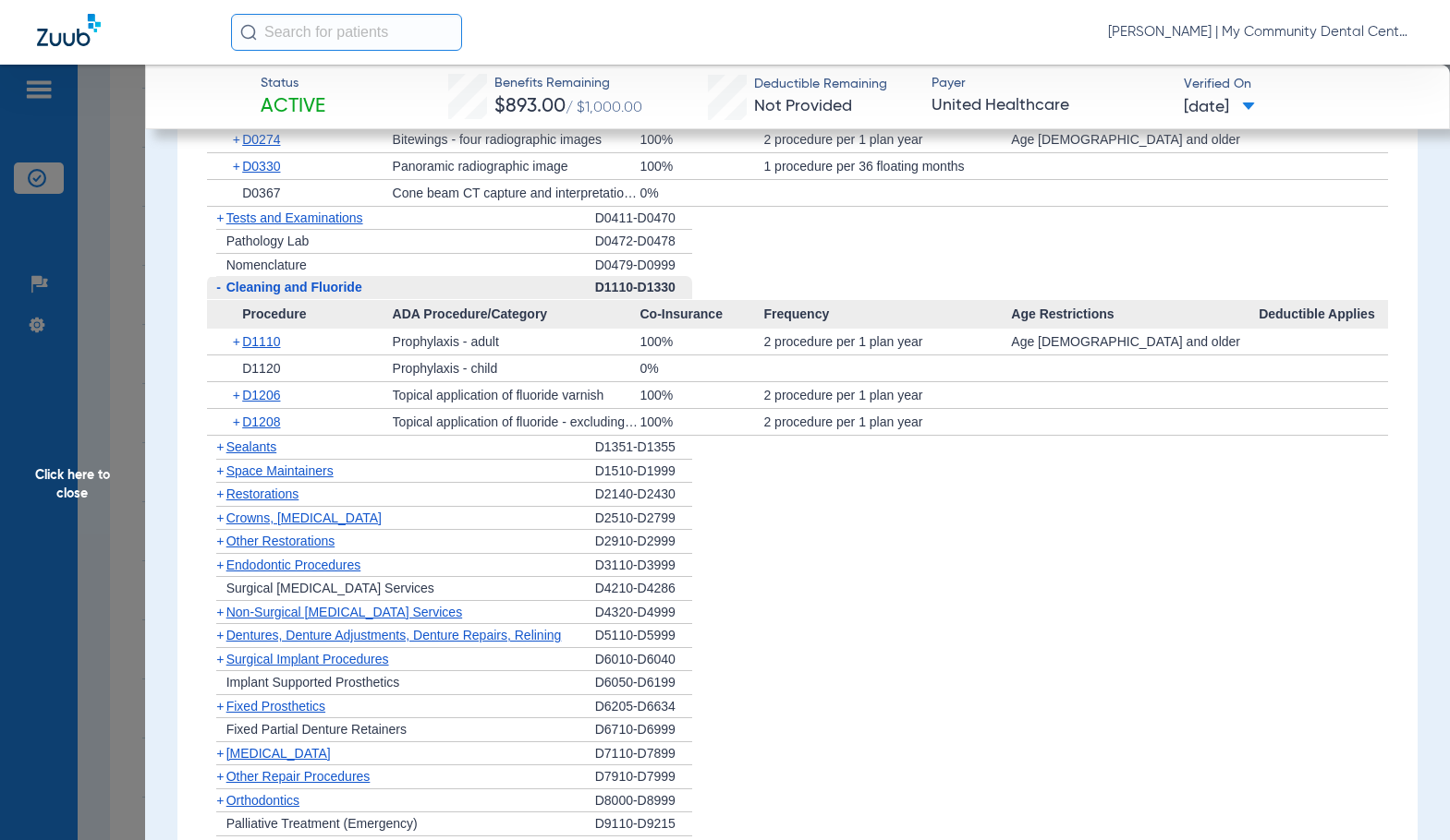
scroll to position [2698, 0]
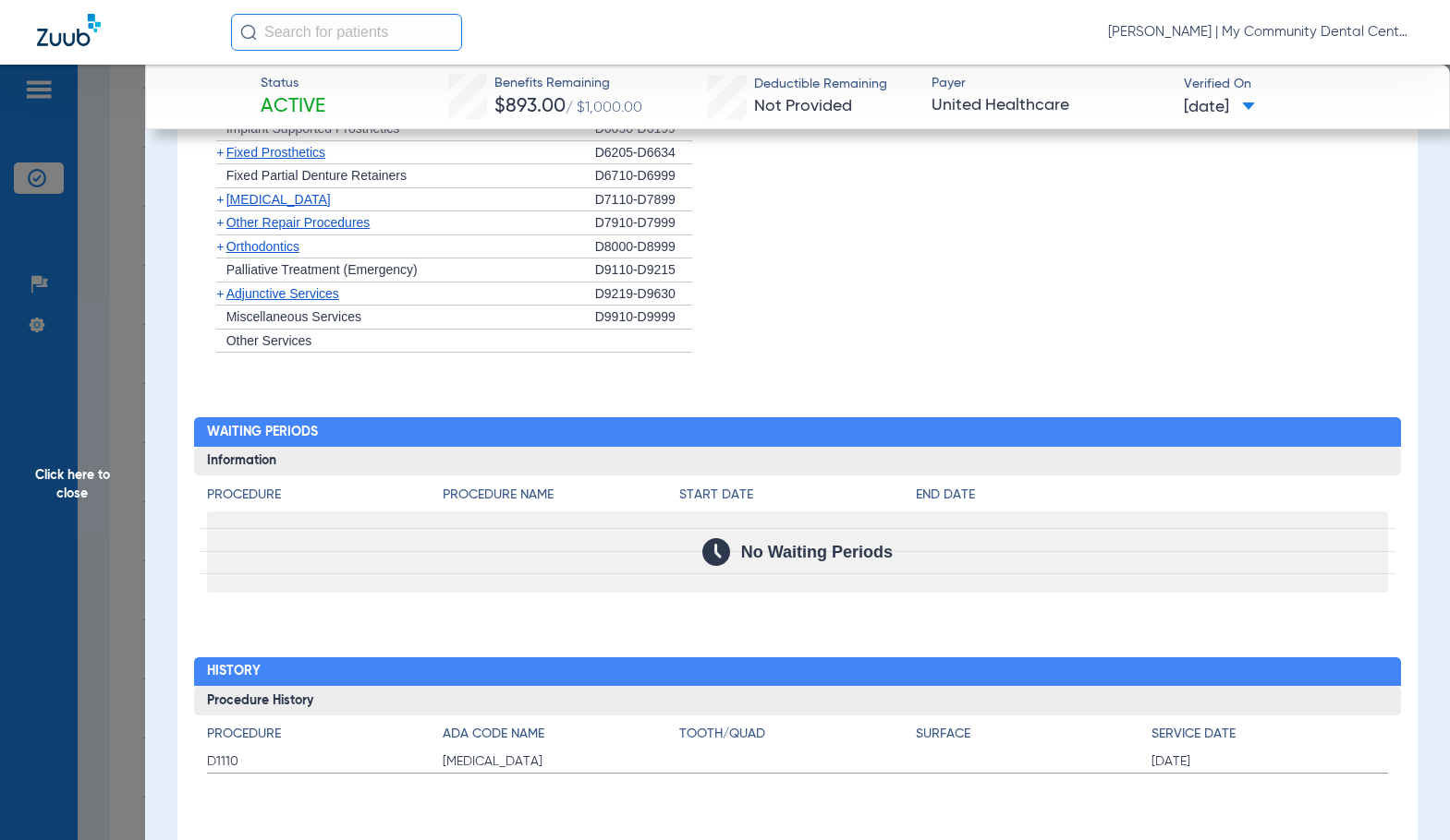
click at [65, 460] on span "Click here to close" at bounding box center [72, 485] width 145 height 840
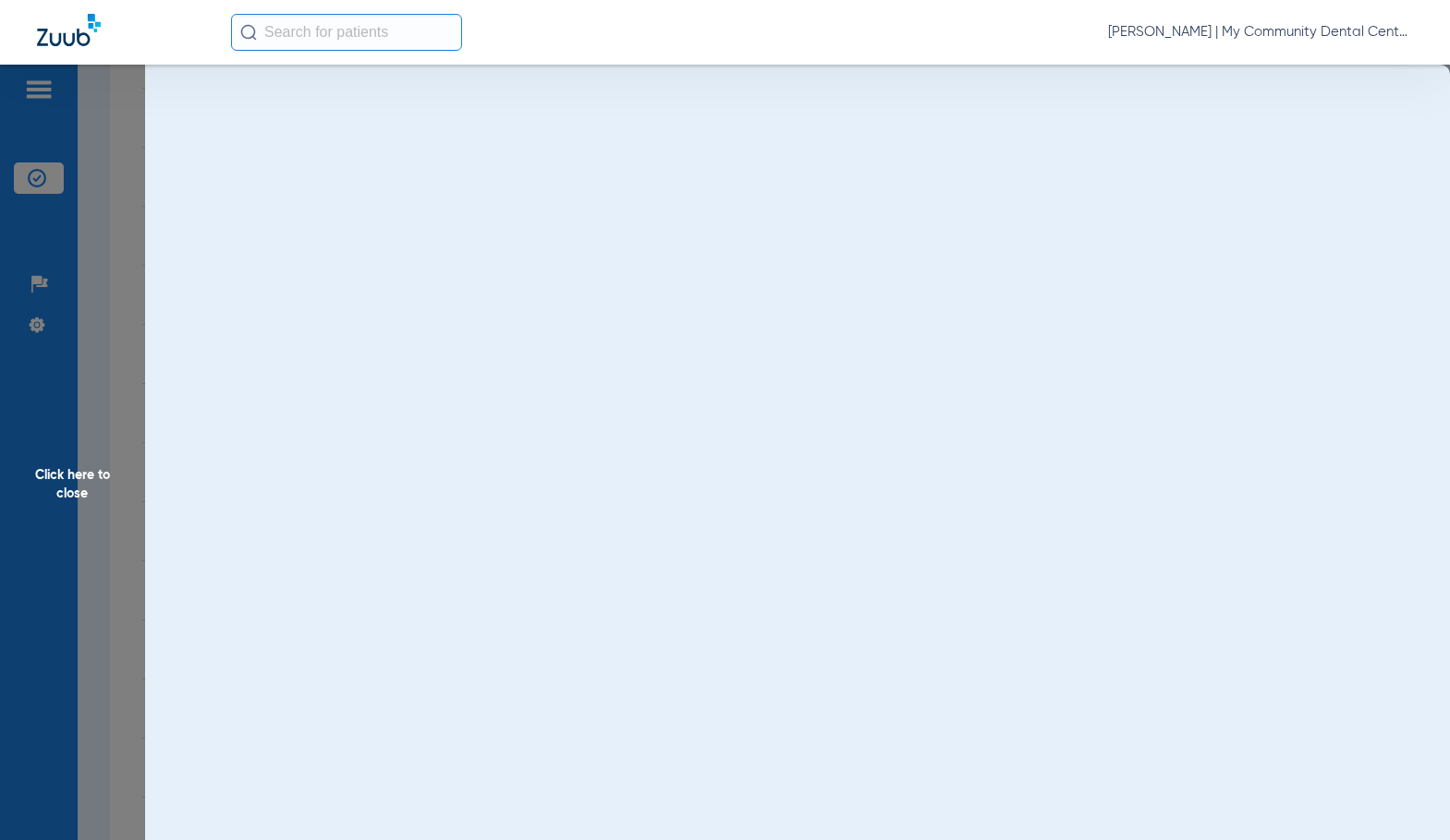
scroll to position [0, 0]
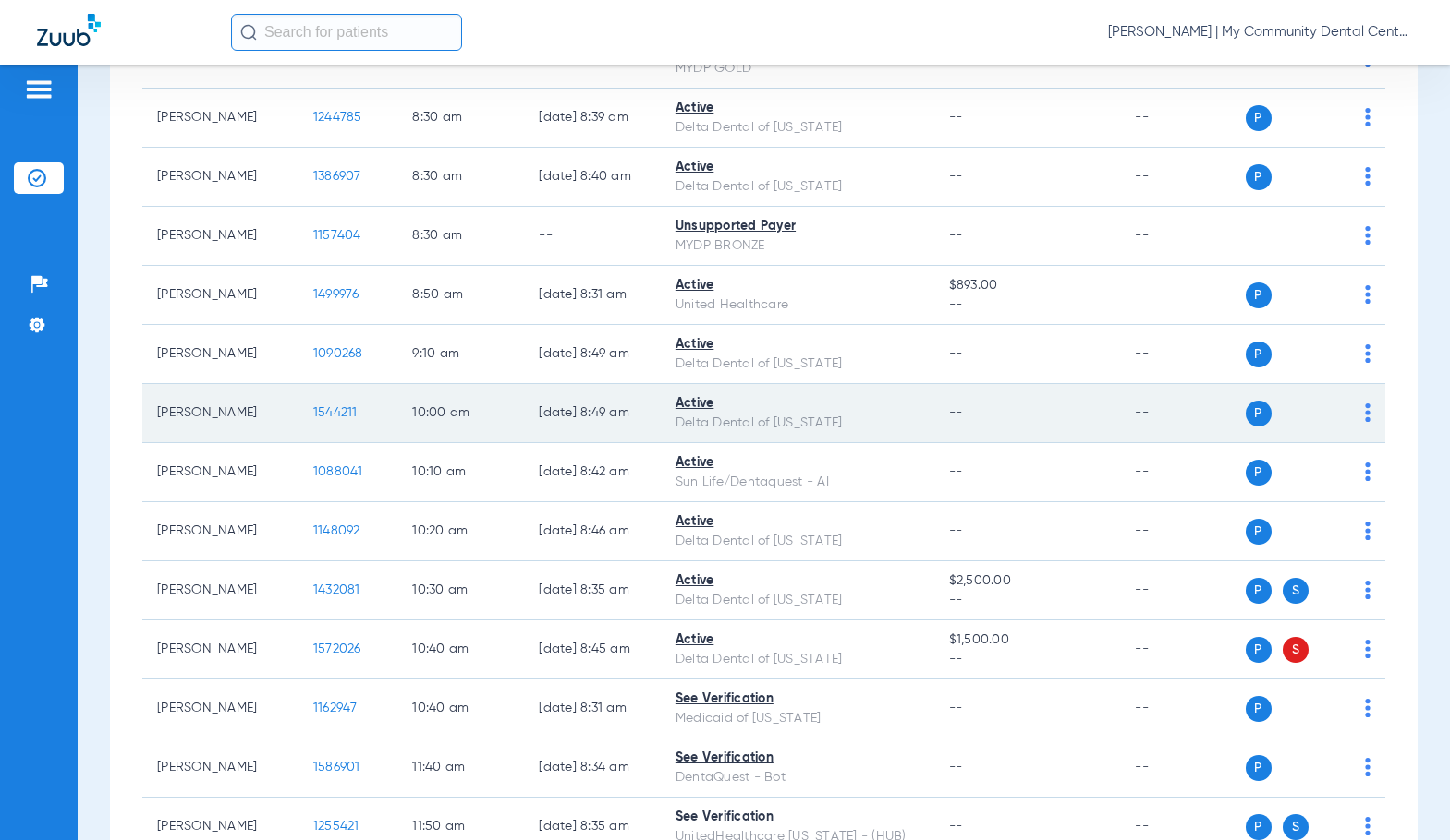
click at [317, 419] on span "1544211" at bounding box center [336, 412] width 45 height 13
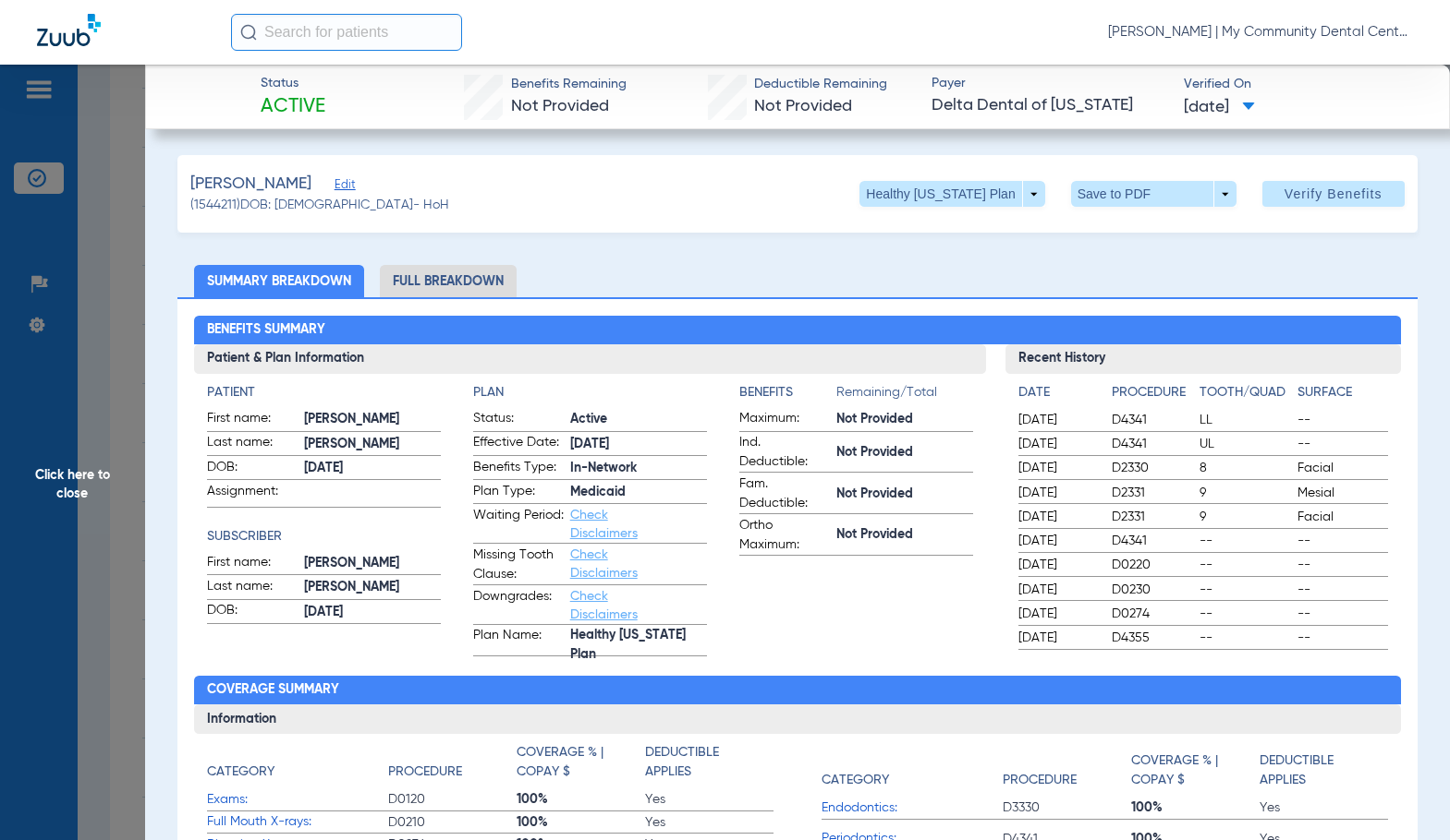
click at [447, 288] on li "Full Breakdown" at bounding box center [447, 280] width 137 height 32
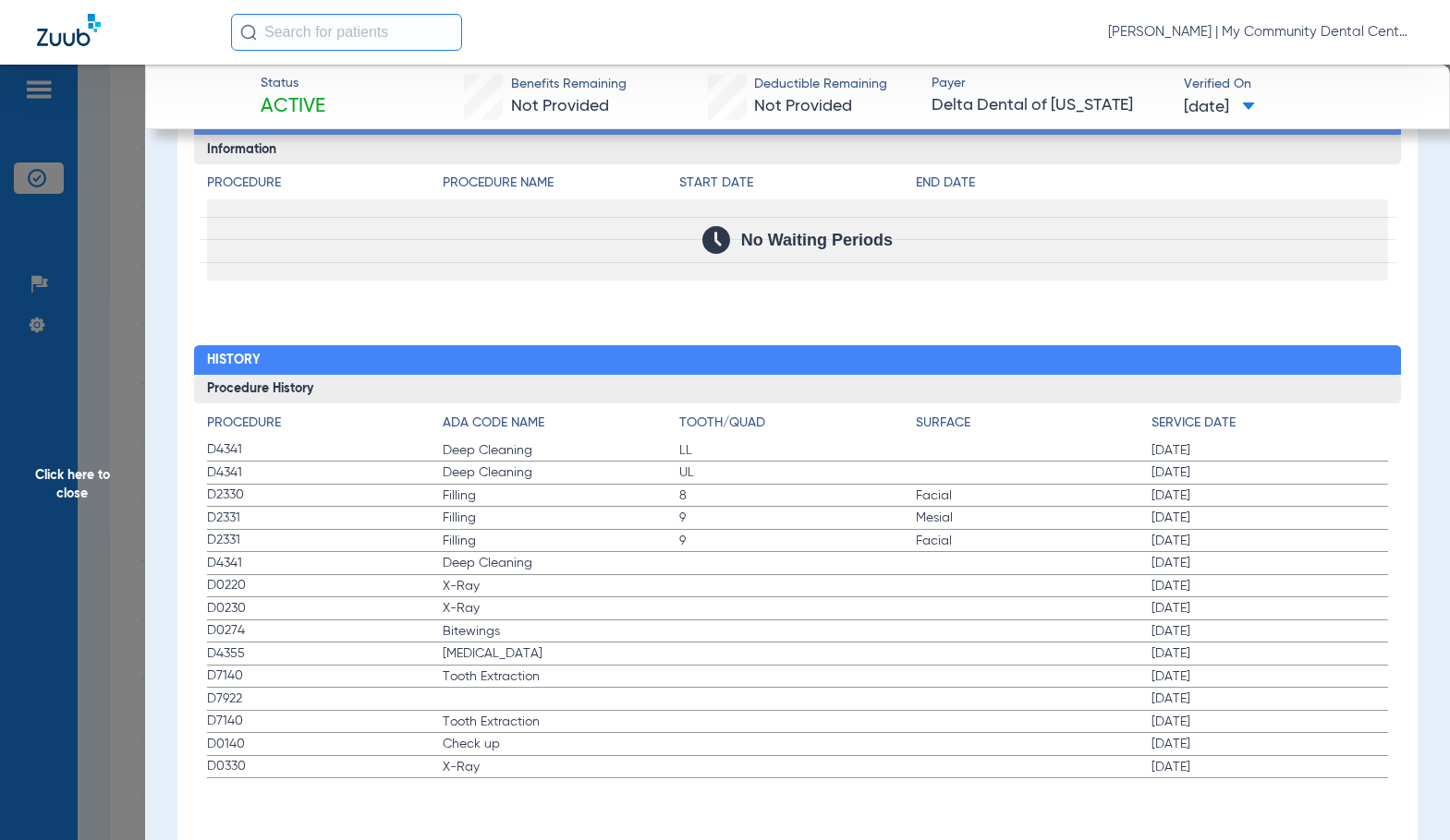
scroll to position [2182, 0]
click at [806, 626] on label "D0274 Bitewings 07/05/2023" at bounding box center [797, 632] width 1181 height 23
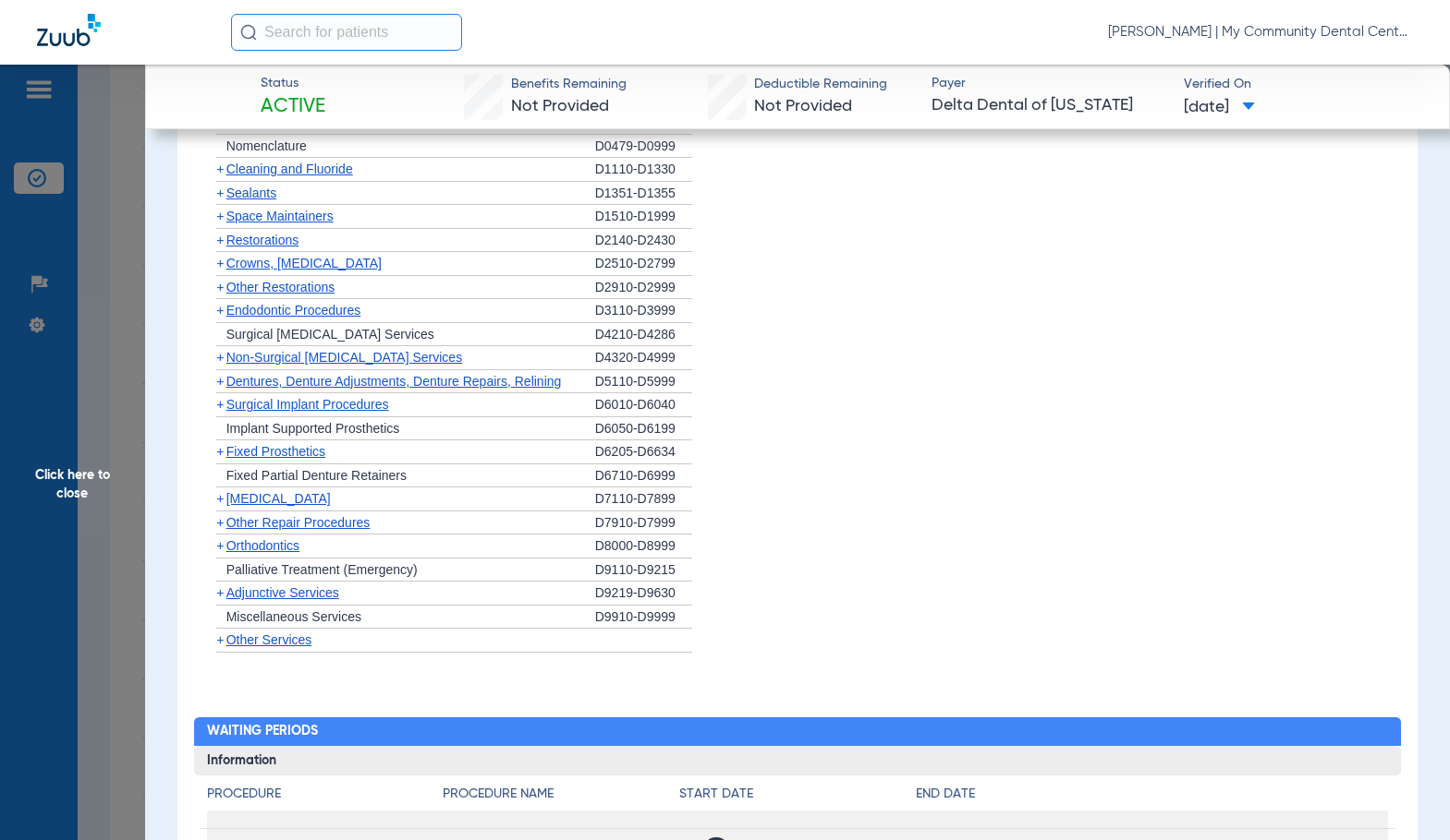
scroll to position [1385, 0]
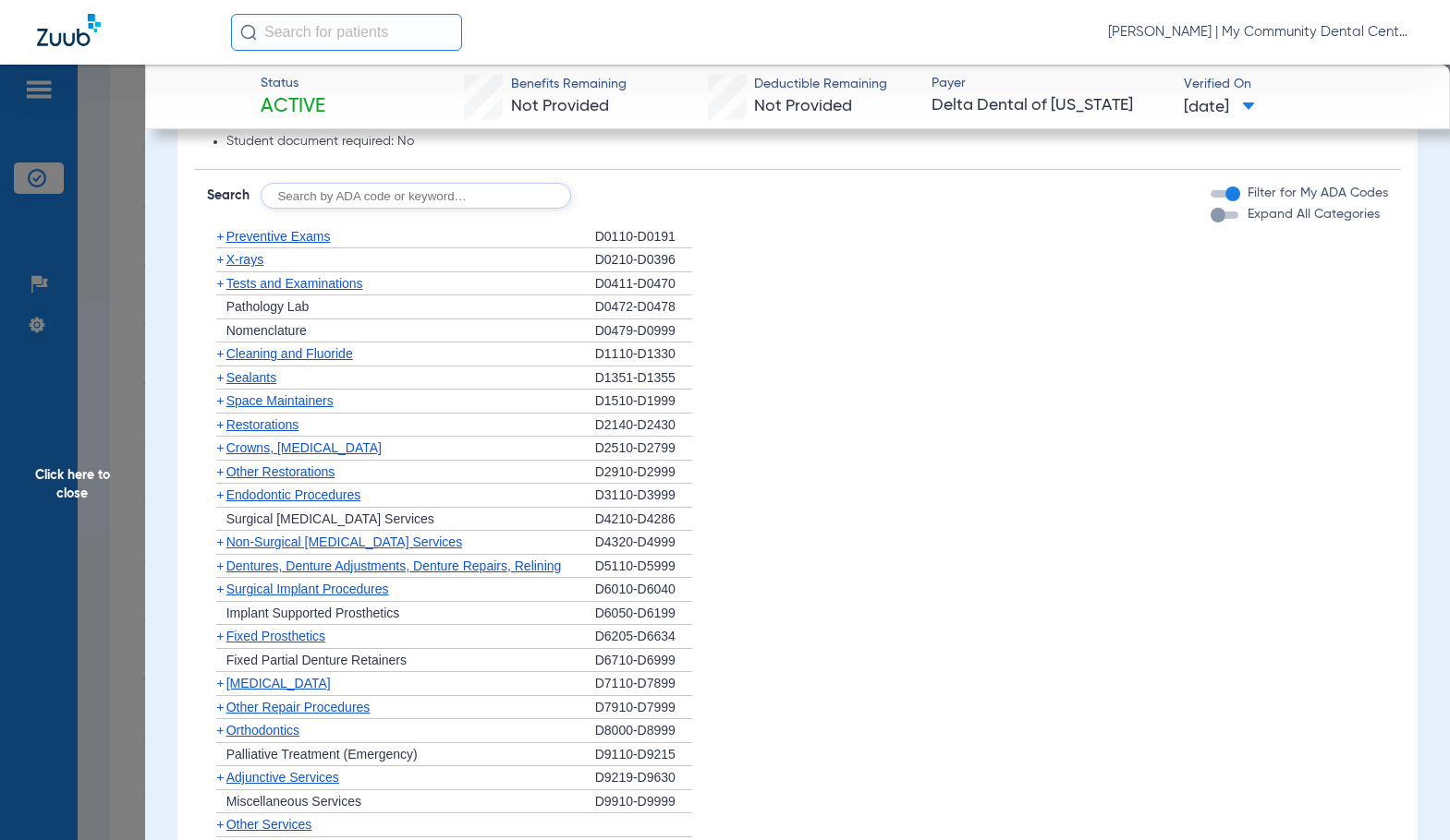
click at [245, 240] on span "Preventive Exams" at bounding box center [279, 236] width 105 height 15
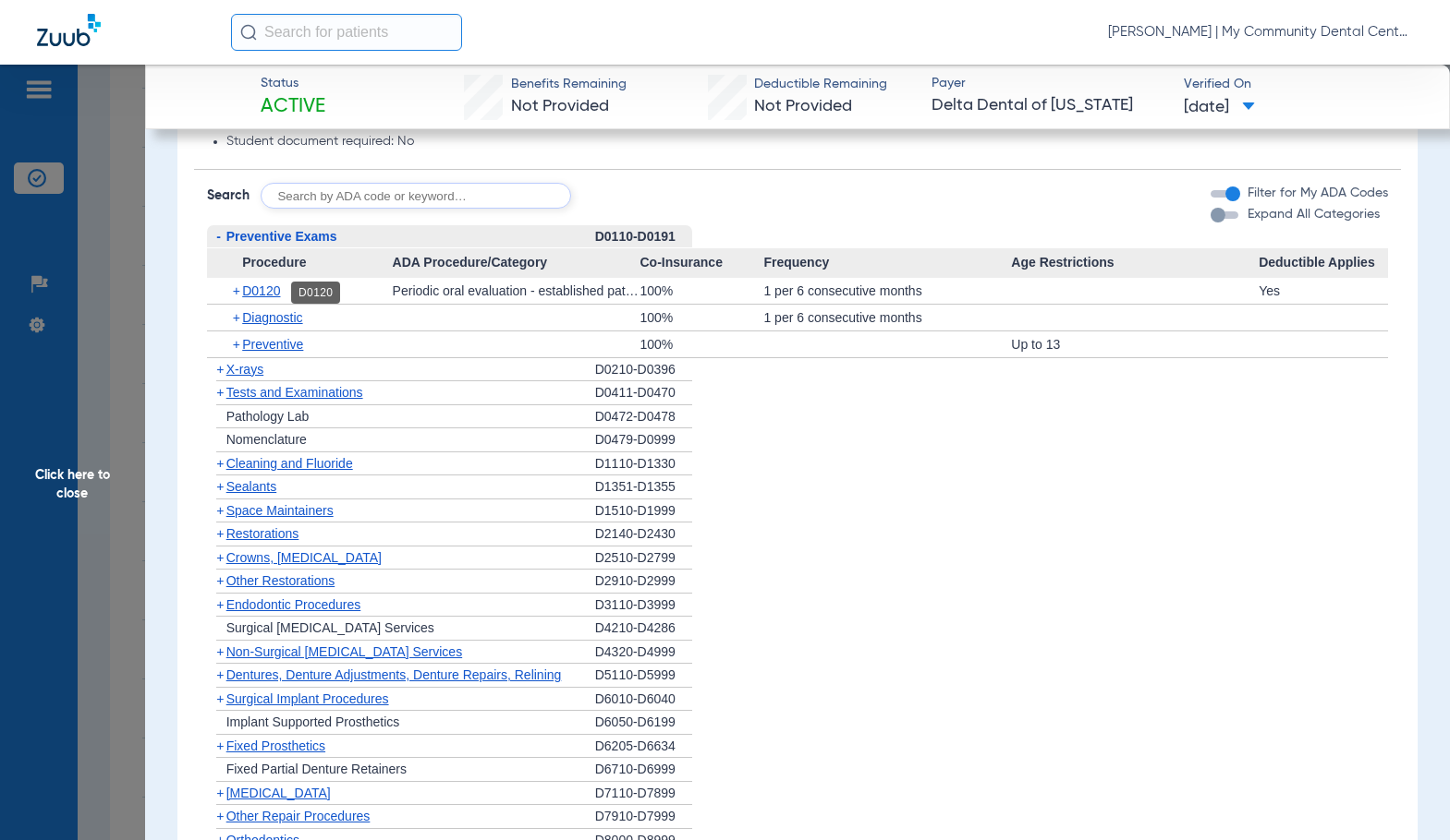
click at [253, 289] on span "D0120" at bounding box center [260, 290] width 38 height 15
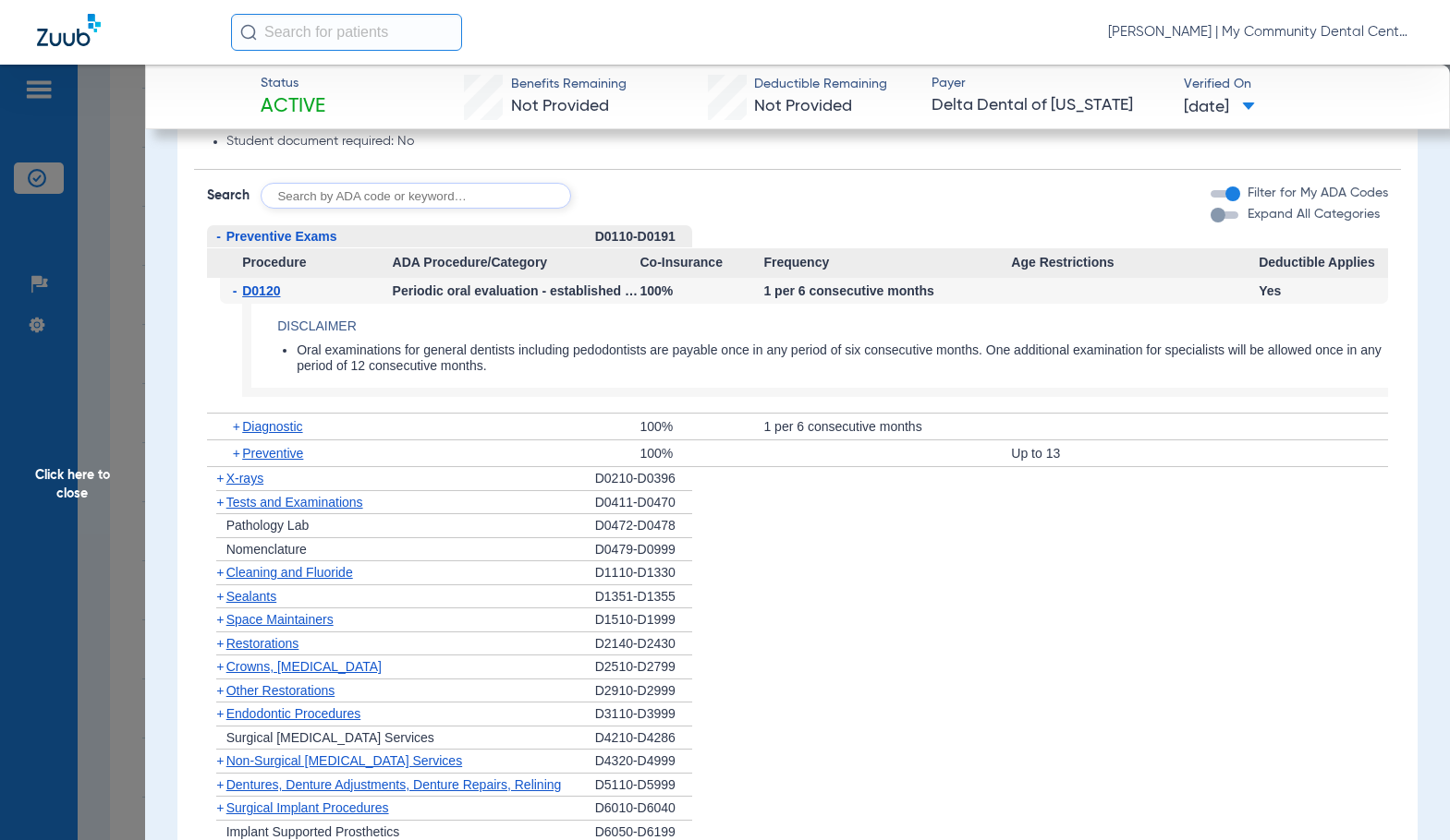
click at [246, 477] on span "X-rays" at bounding box center [245, 477] width 37 height 15
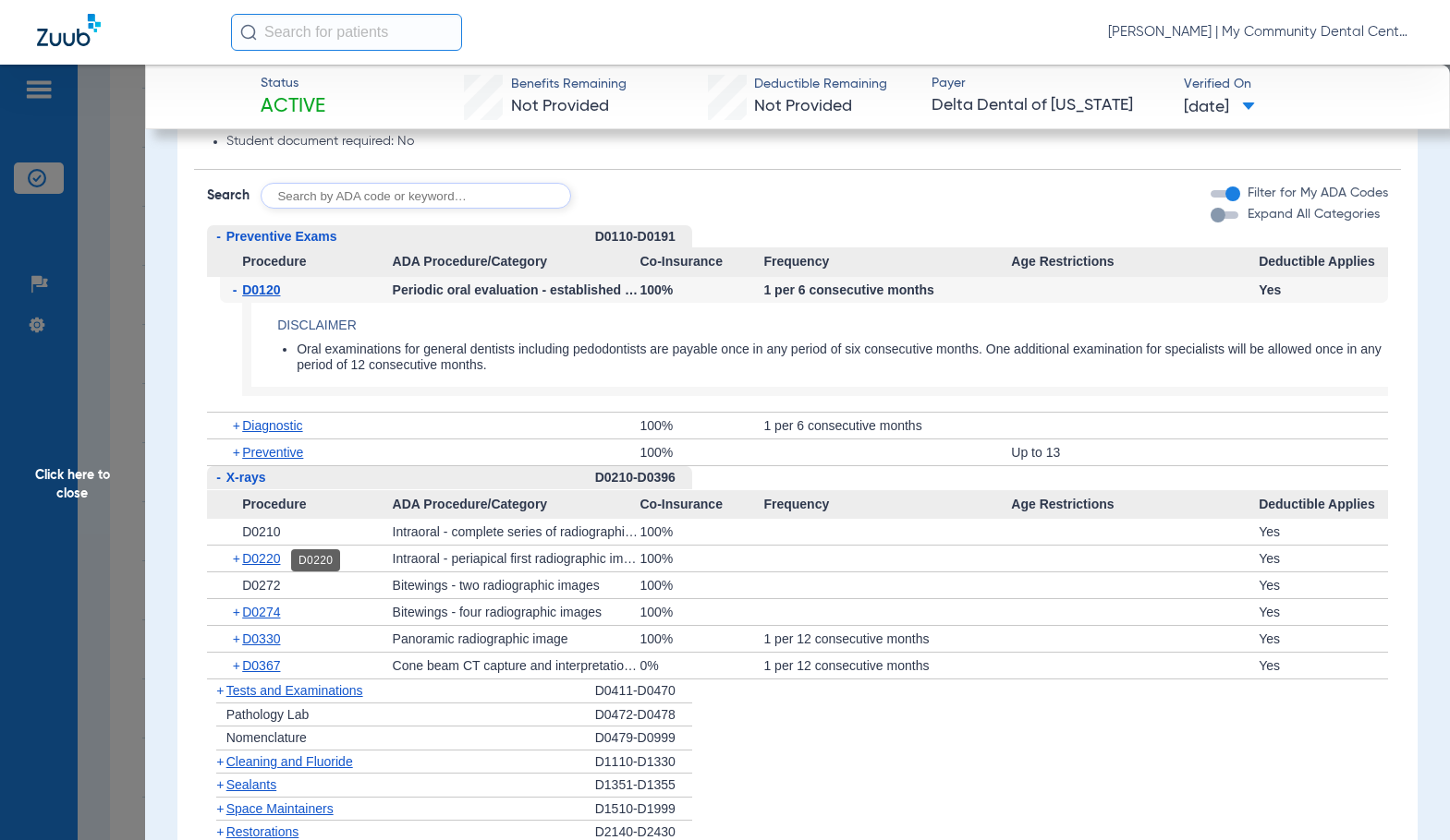
click at [259, 566] on span "D0220" at bounding box center [260, 558] width 38 height 15
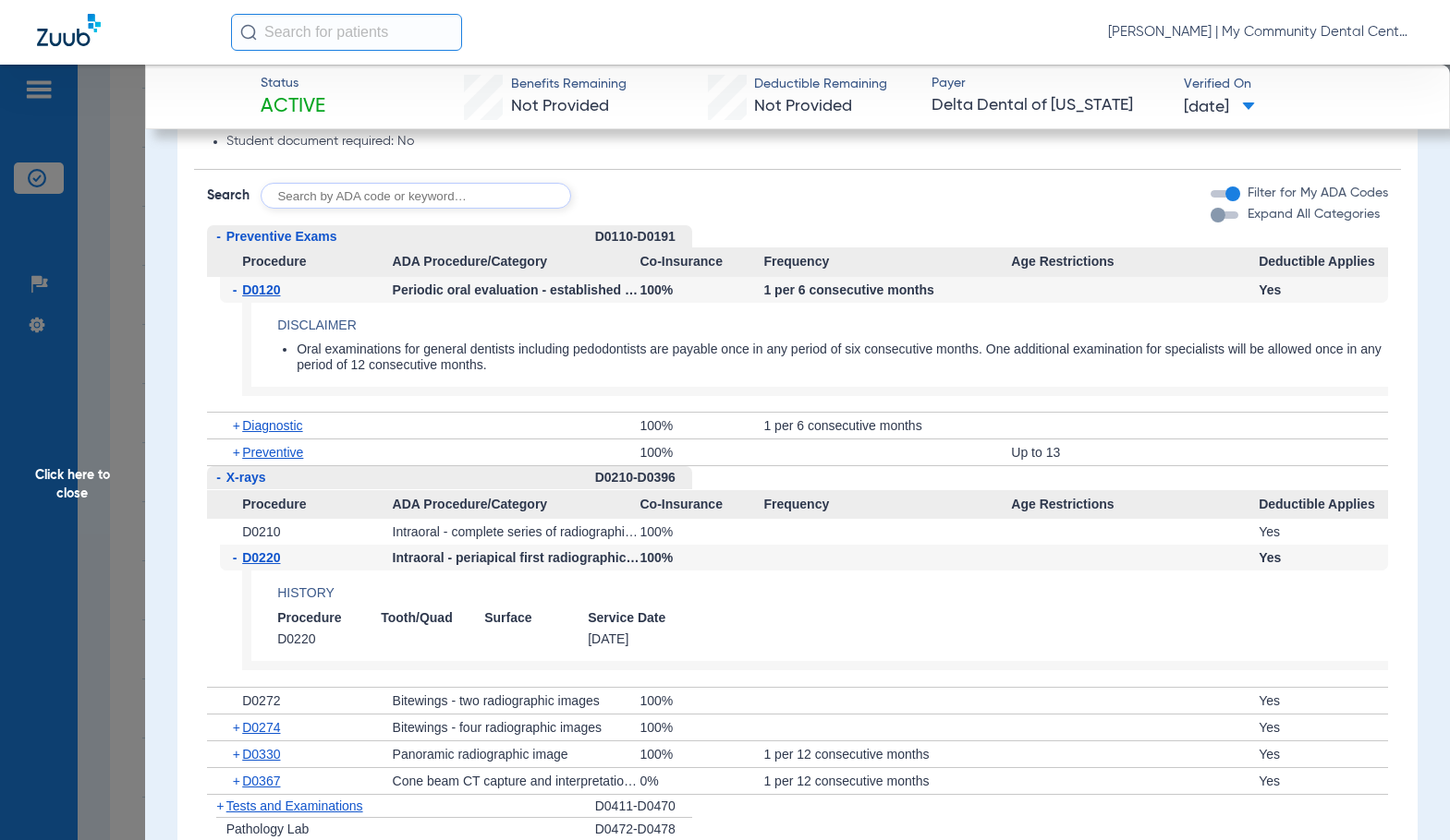
click at [259, 565] on span "D0220" at bounding box center [260, 557] width 38 height 15
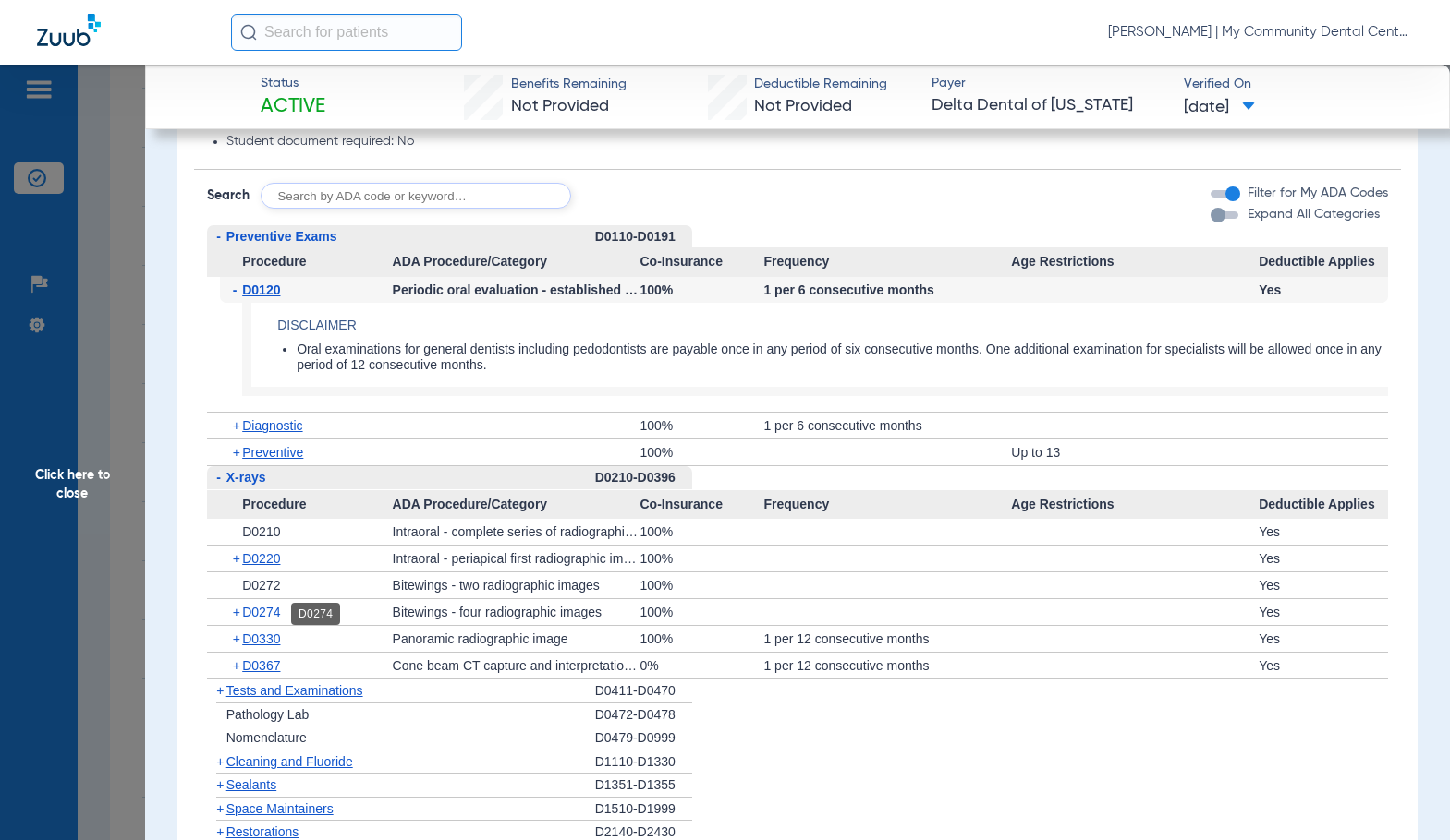
click at [263, 620] on span "D0274" at bounding box center [260, 611] width 38 height 15
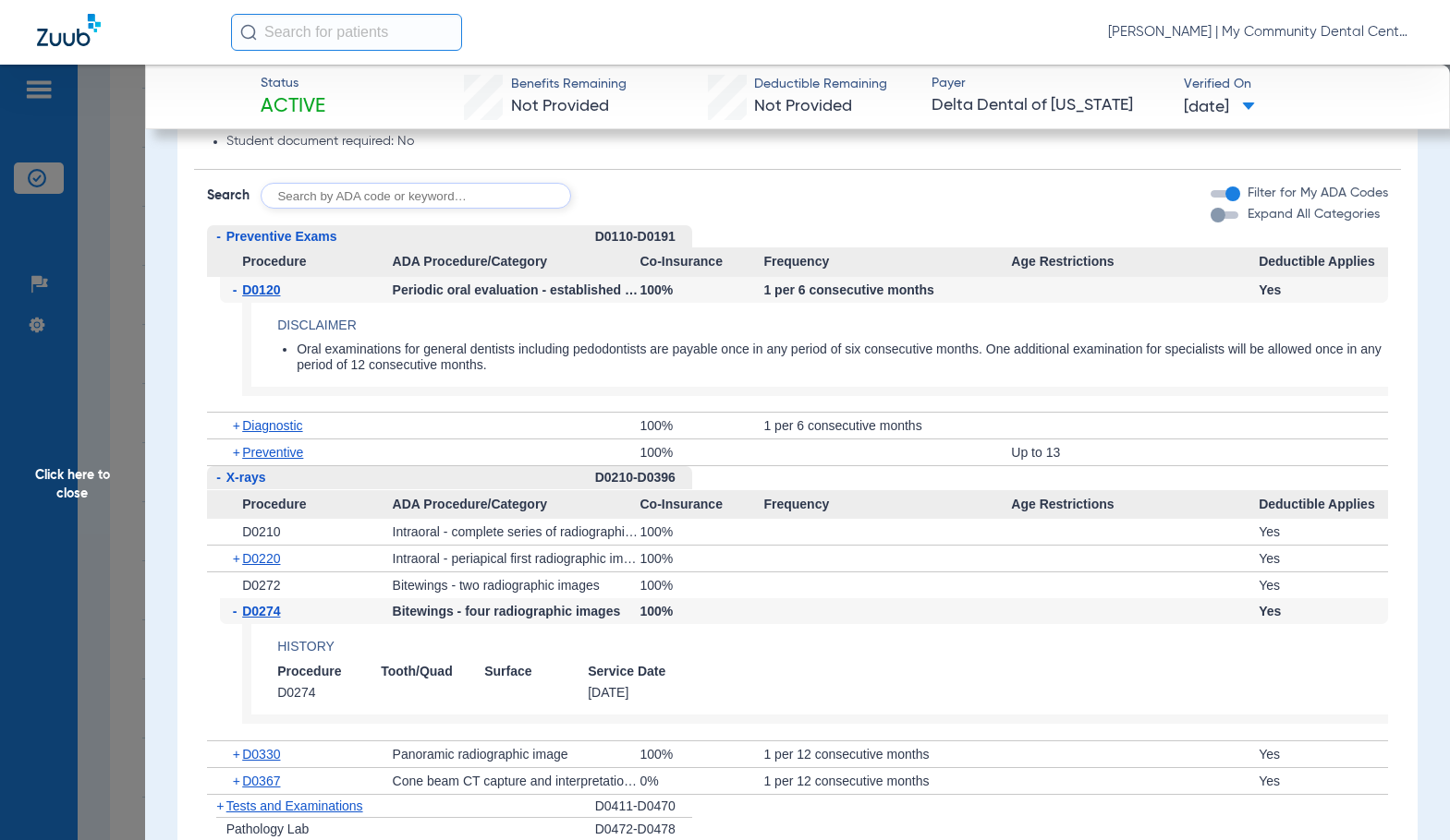
click at [263, 622] on div "- D0274" at bounding box center [307, 611] width 173 height 26
click at [265, 612] on span "D0274" at bounding box center [260, 611] width 38 height 15
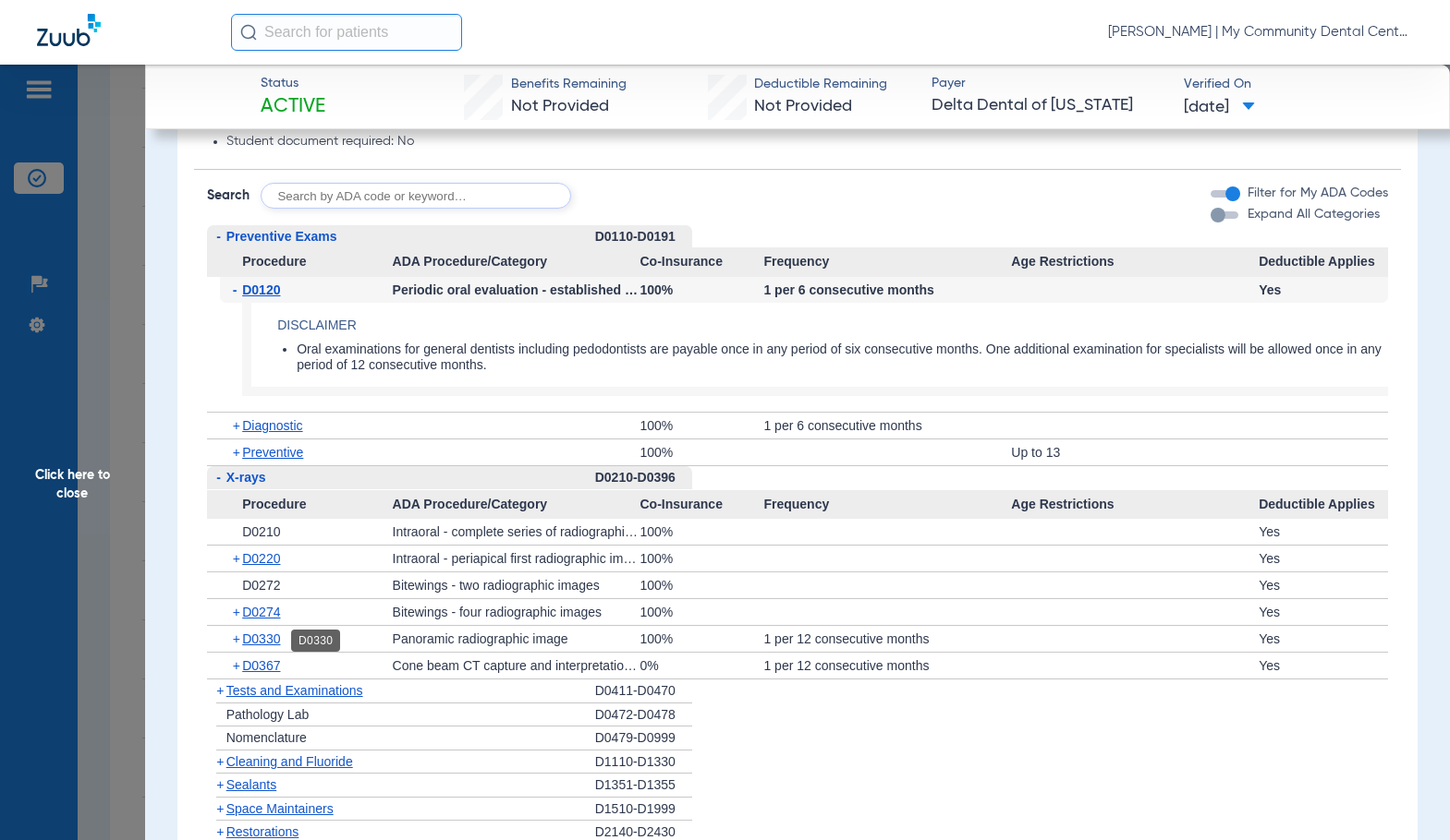
click at [272, 635] on span "D0330" at bounding box center [260, 638] width 38 height 15
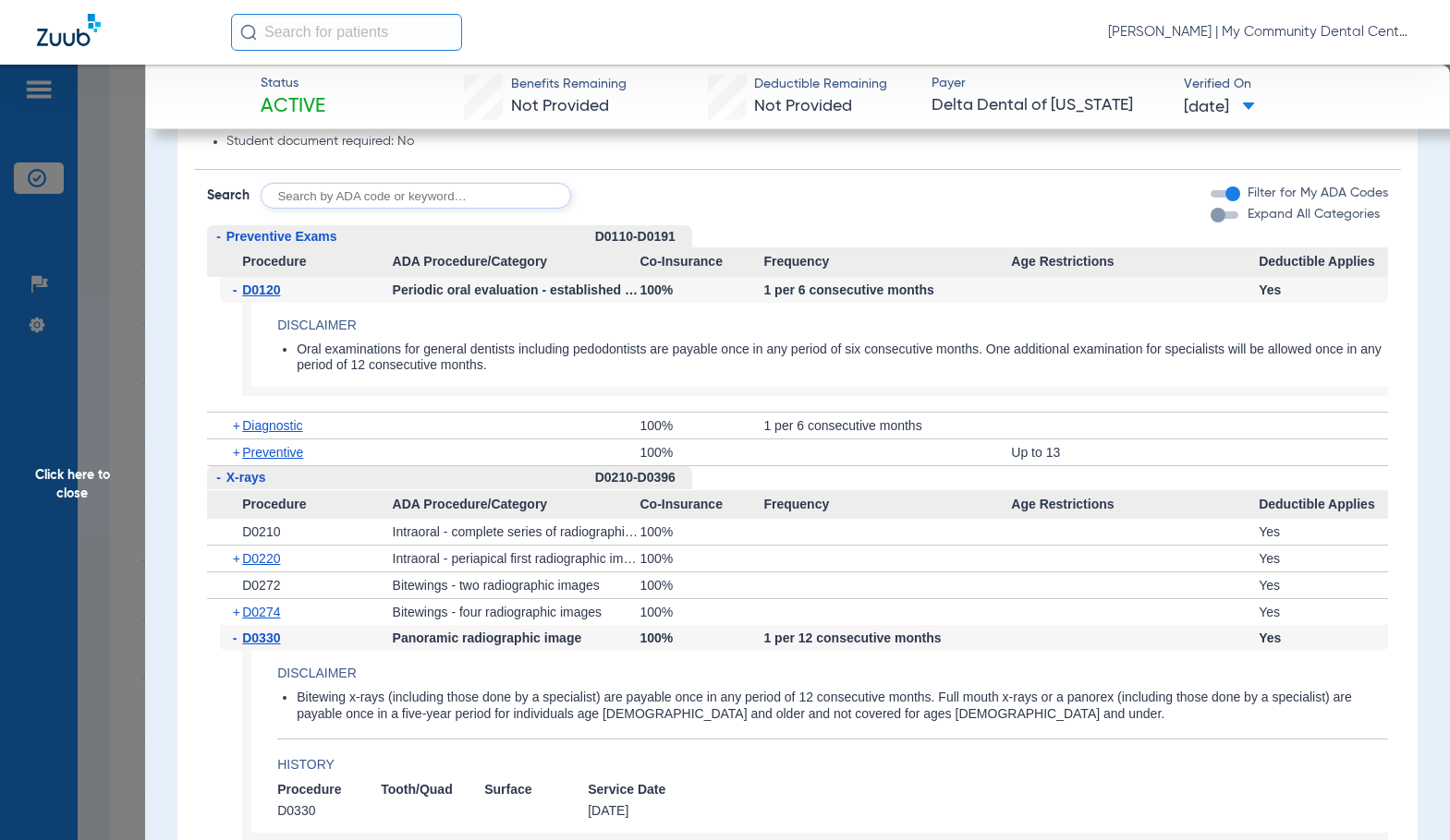
click at [275, 637] on span "D0330" at bounding box center [260, 637] width 38 height 15
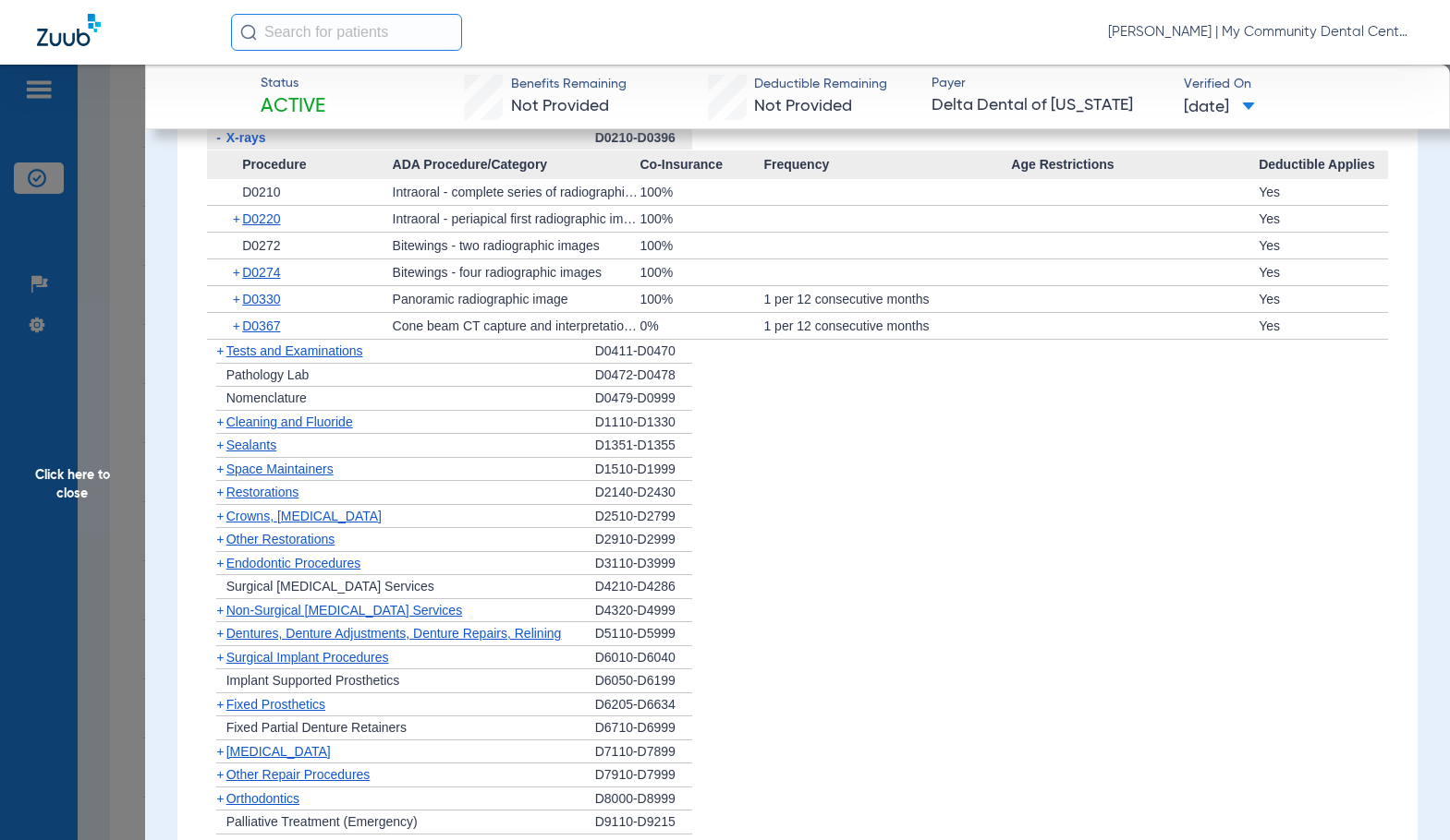
scroll to position [1755, 0]
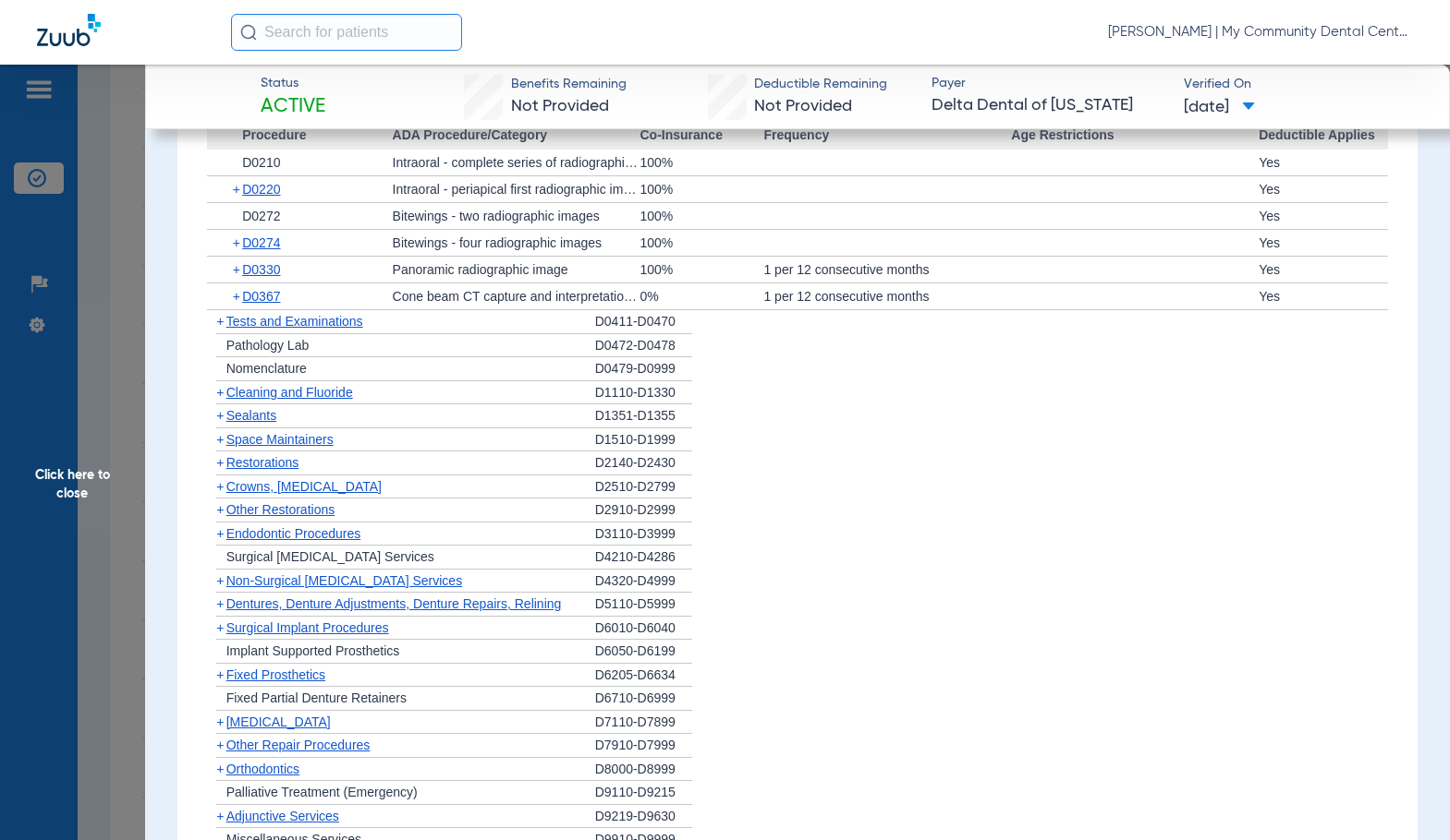
click at [282, 394] on span "Cleaning and Fluoride" at bounding box center [289, 392] width 126 height 15
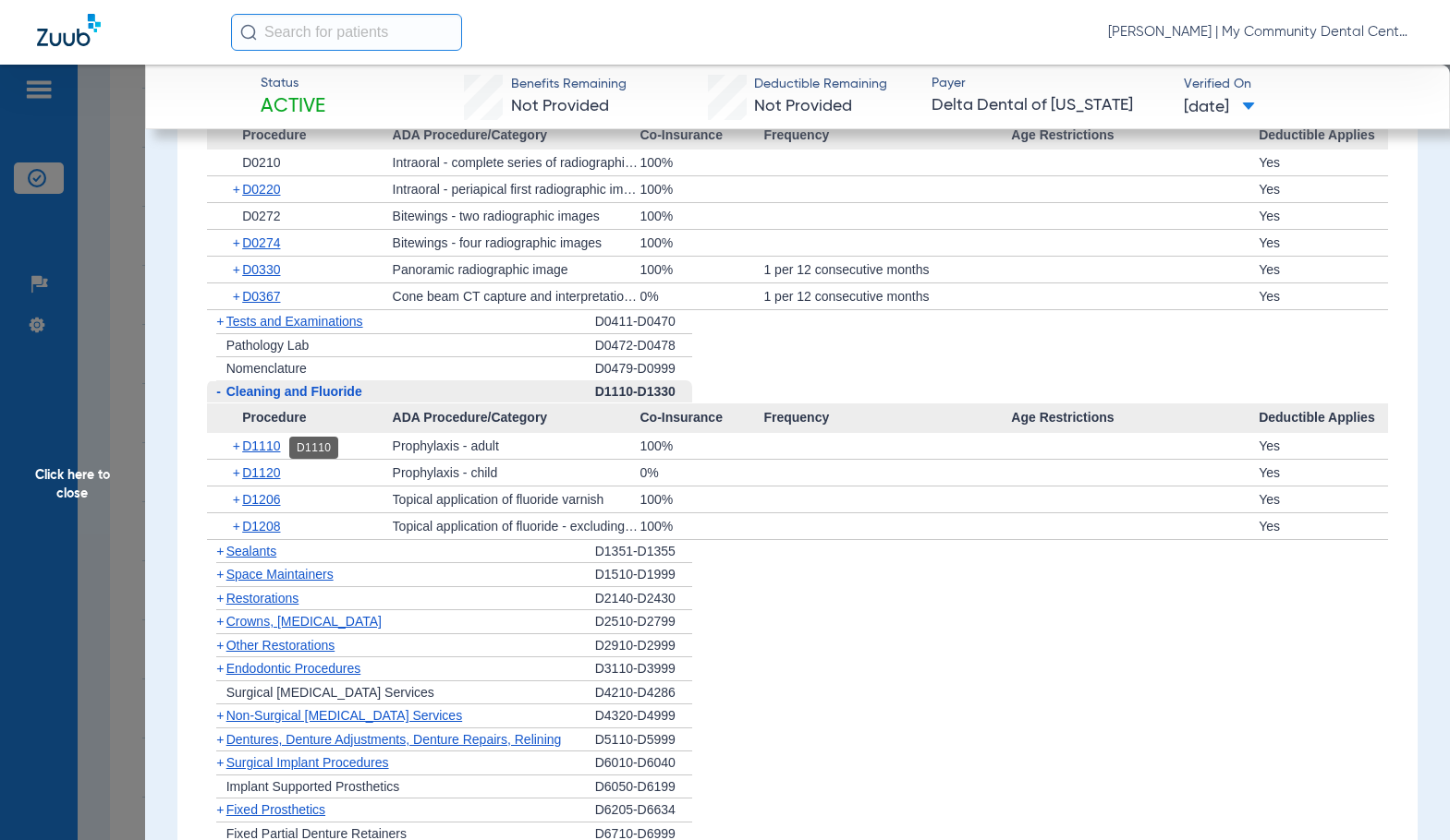
click at [263, 445] on span "D1110" at bounding box center [260, 445] width 38 height 15
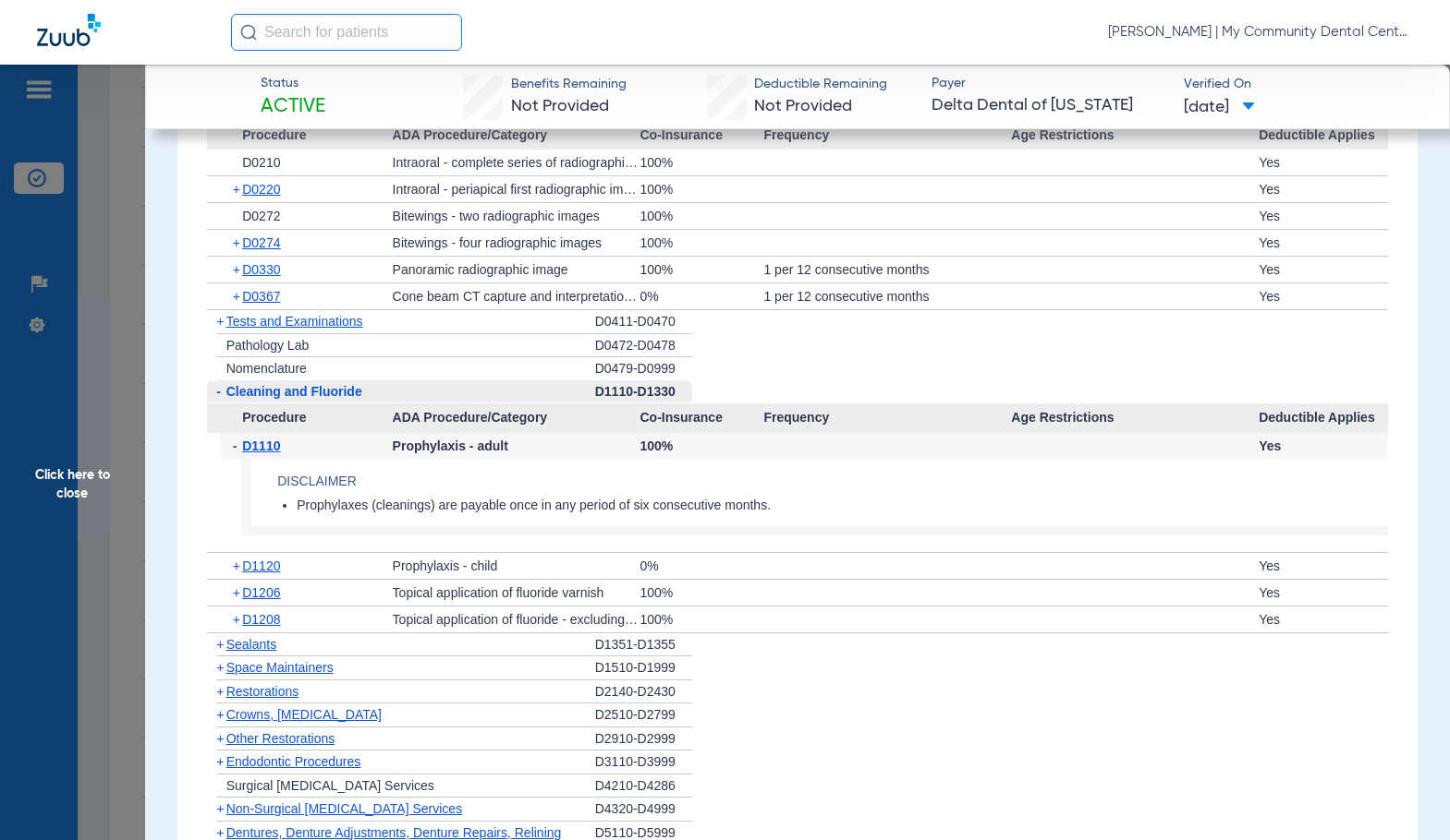
click at [263, 445] on span "D1110" at bounding box center [260, 445] width 38 height 15
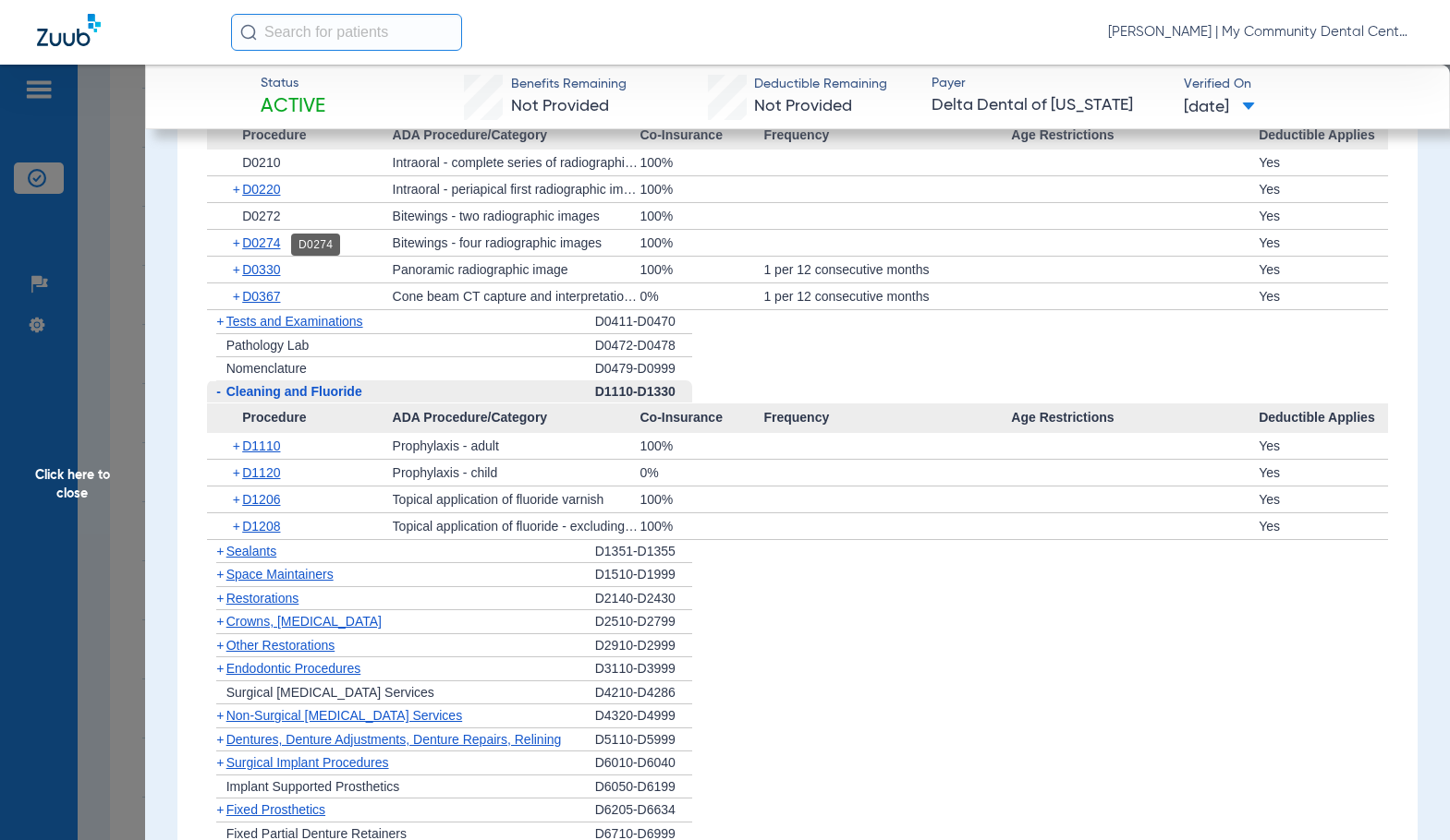
click at [251, 248] on span "D0274" at bounding box center [260, 242] width 38 height 15
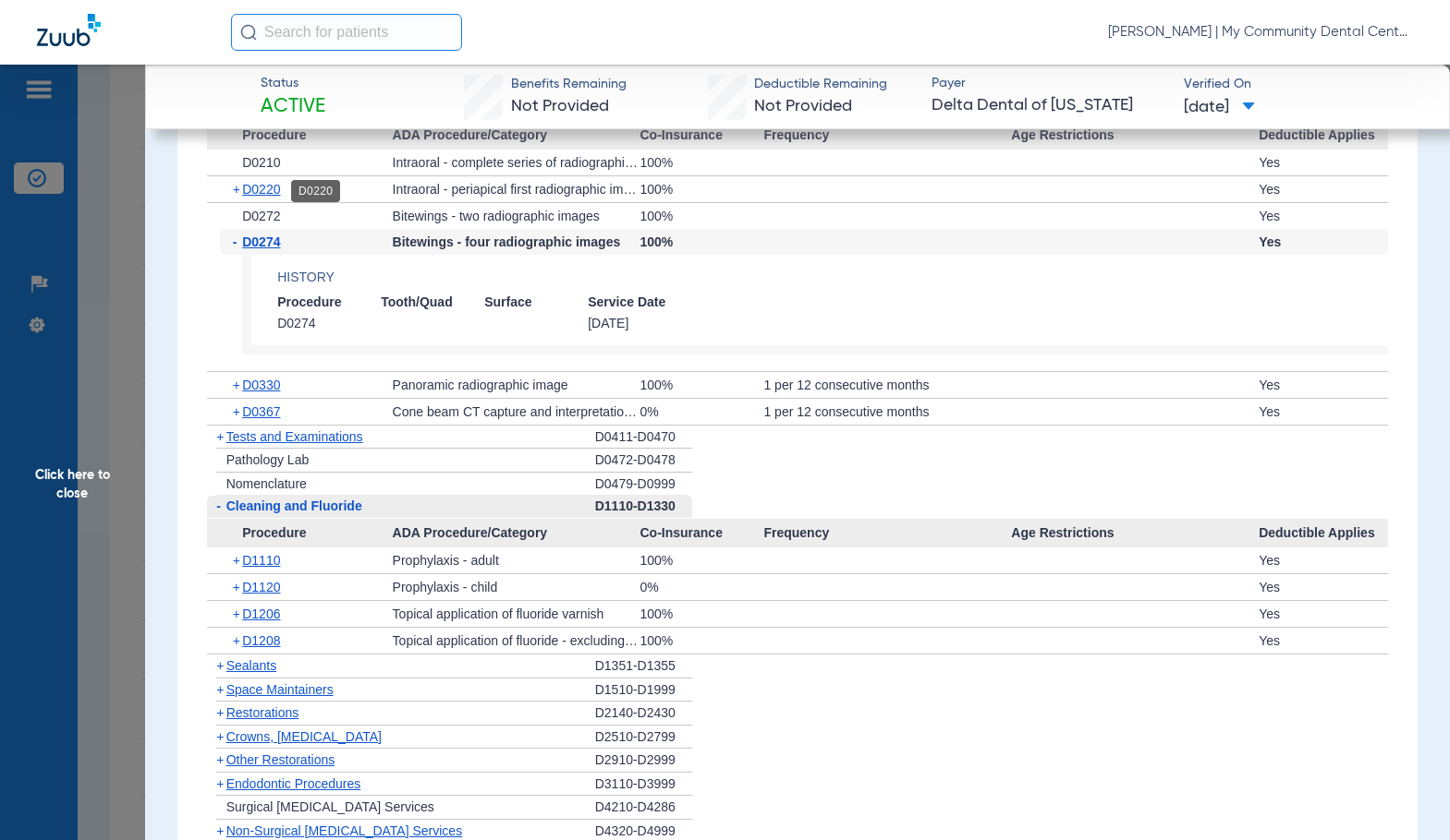
click at [268, 184] on span "D0220" at bounding box center [260, 189] width 38 height 15
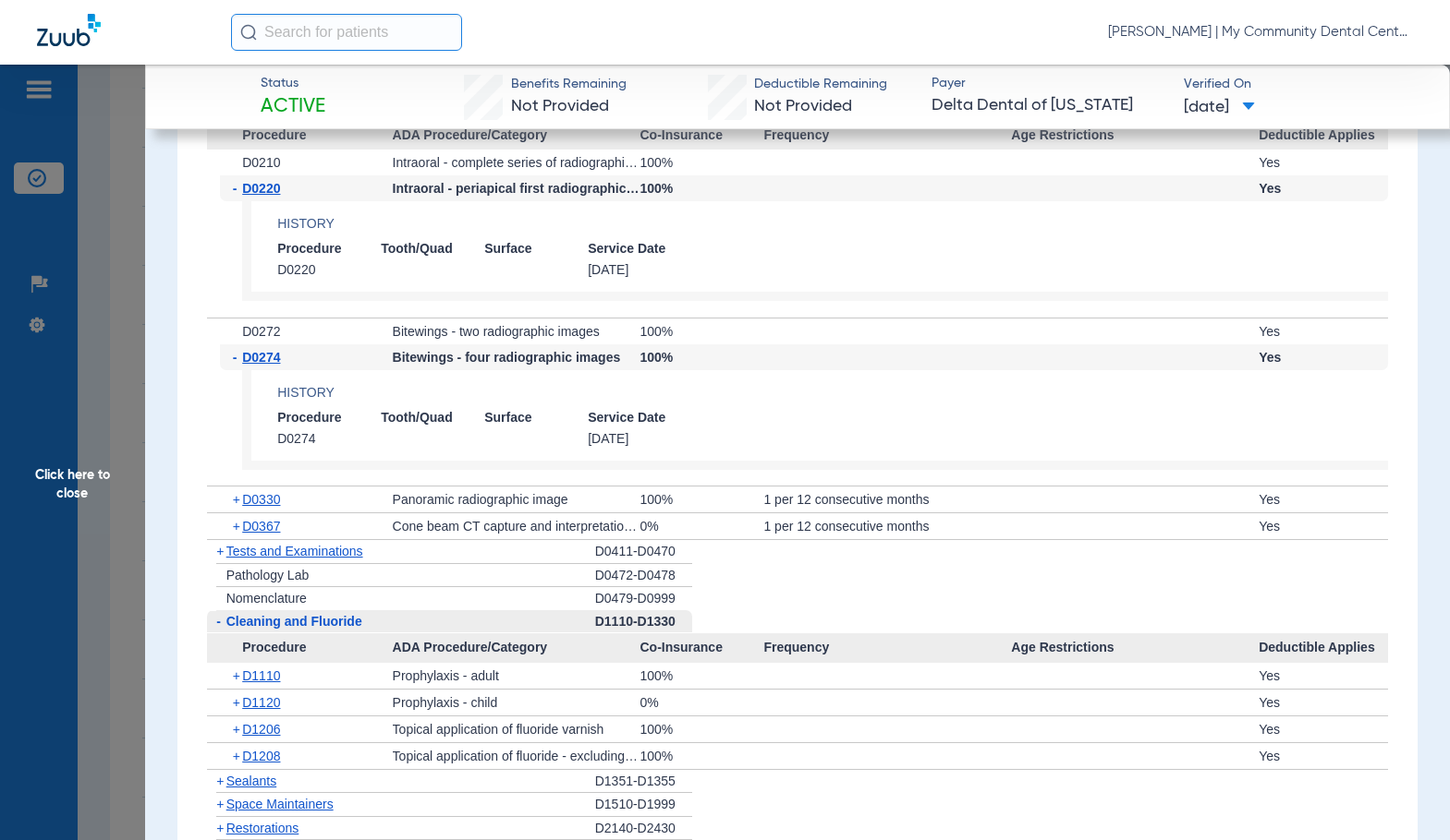
click at [268, 184] on span "D0220" at bounding box center [260, 188] width 38 height 15
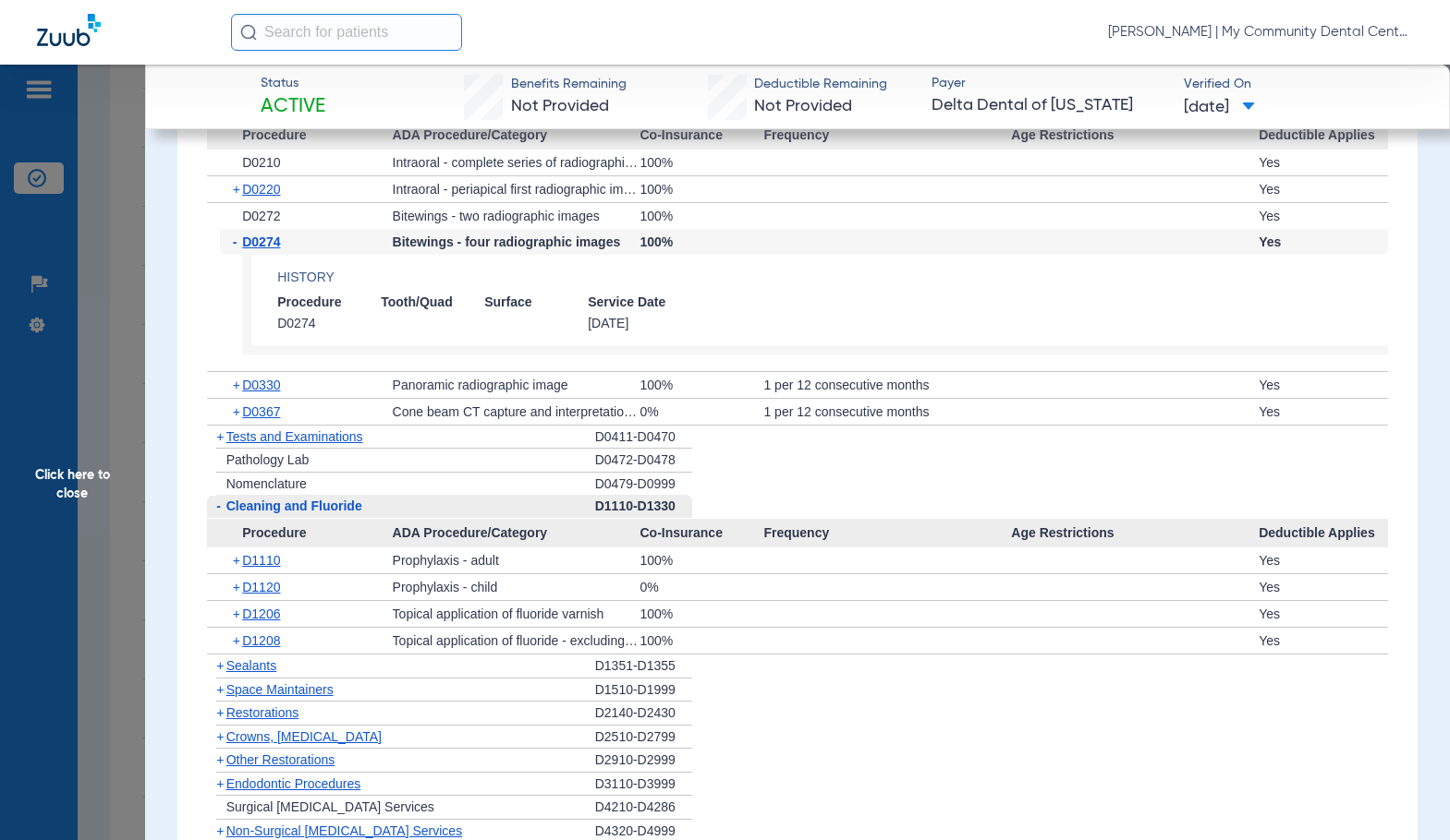
drag, startPoint x: 100, startPoint y: 507, endPoint x: 355, endPoint y: 458, distance: 259.7
click at [100, 507] on span "Click here to close" at bounding box center [72, 485] width 145 height 840
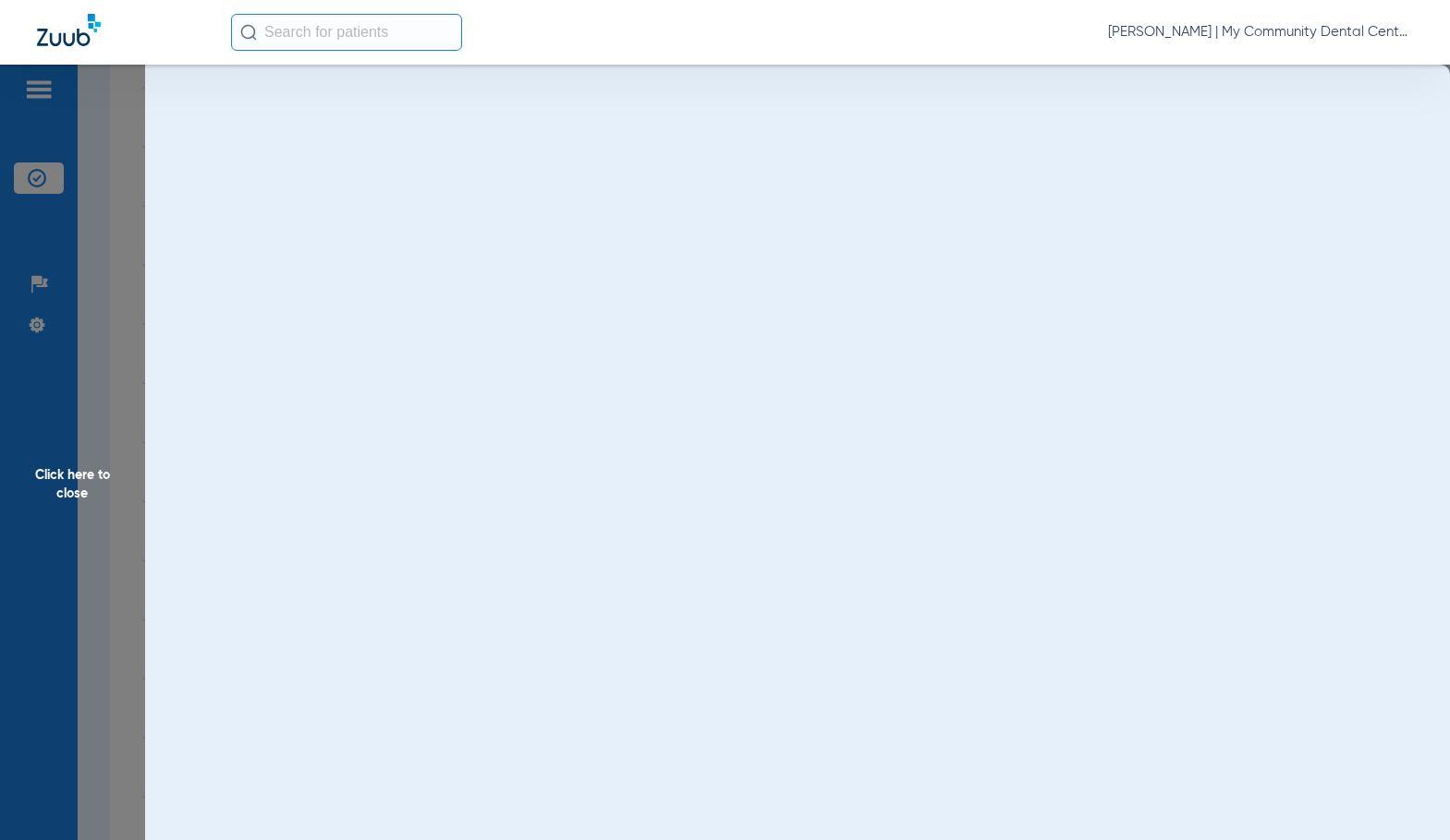
scroll to position [0, 0]
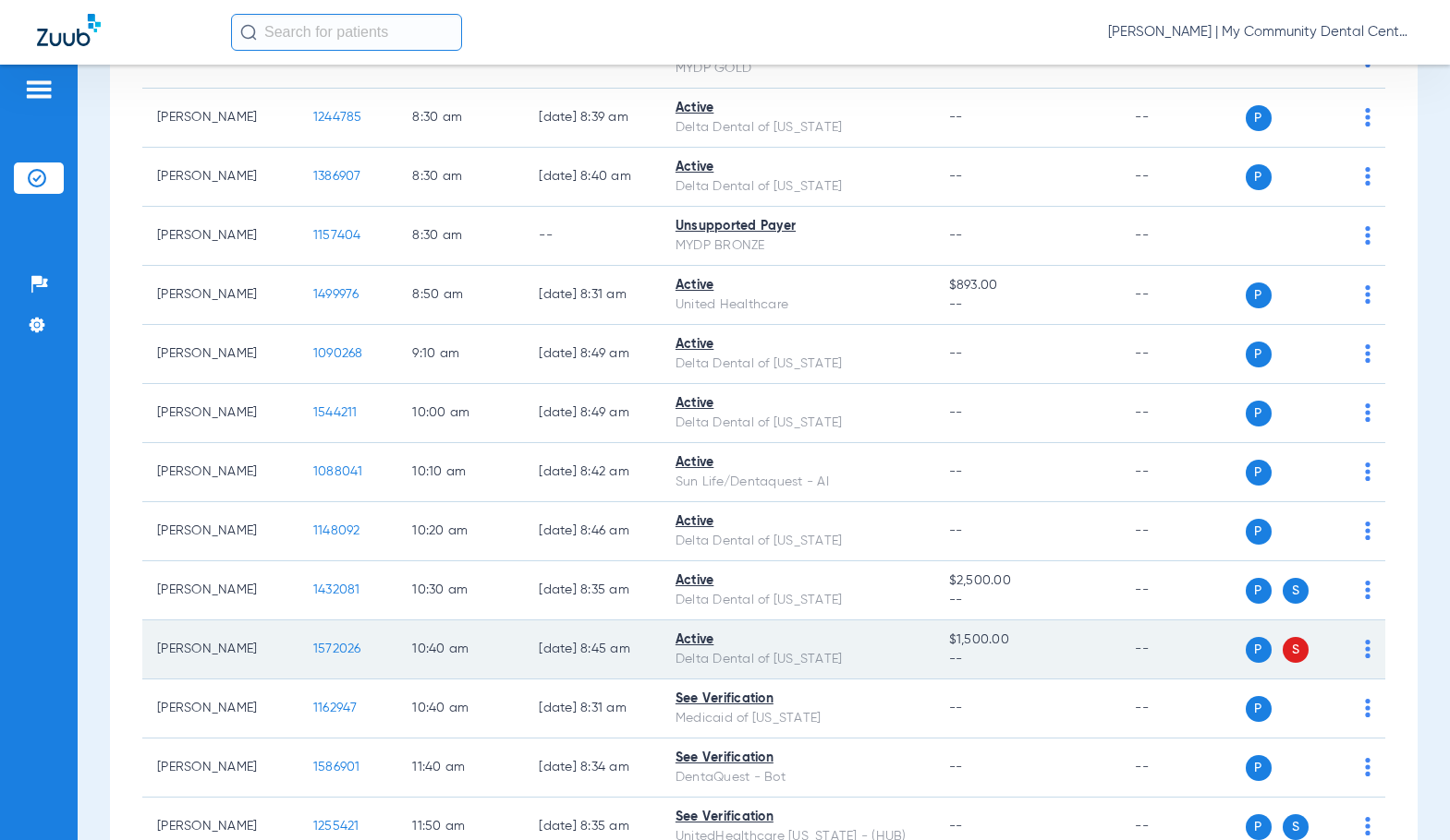
click at [313, 656] on span "1572026" at bounding box center [337, 649] width 48 height 13
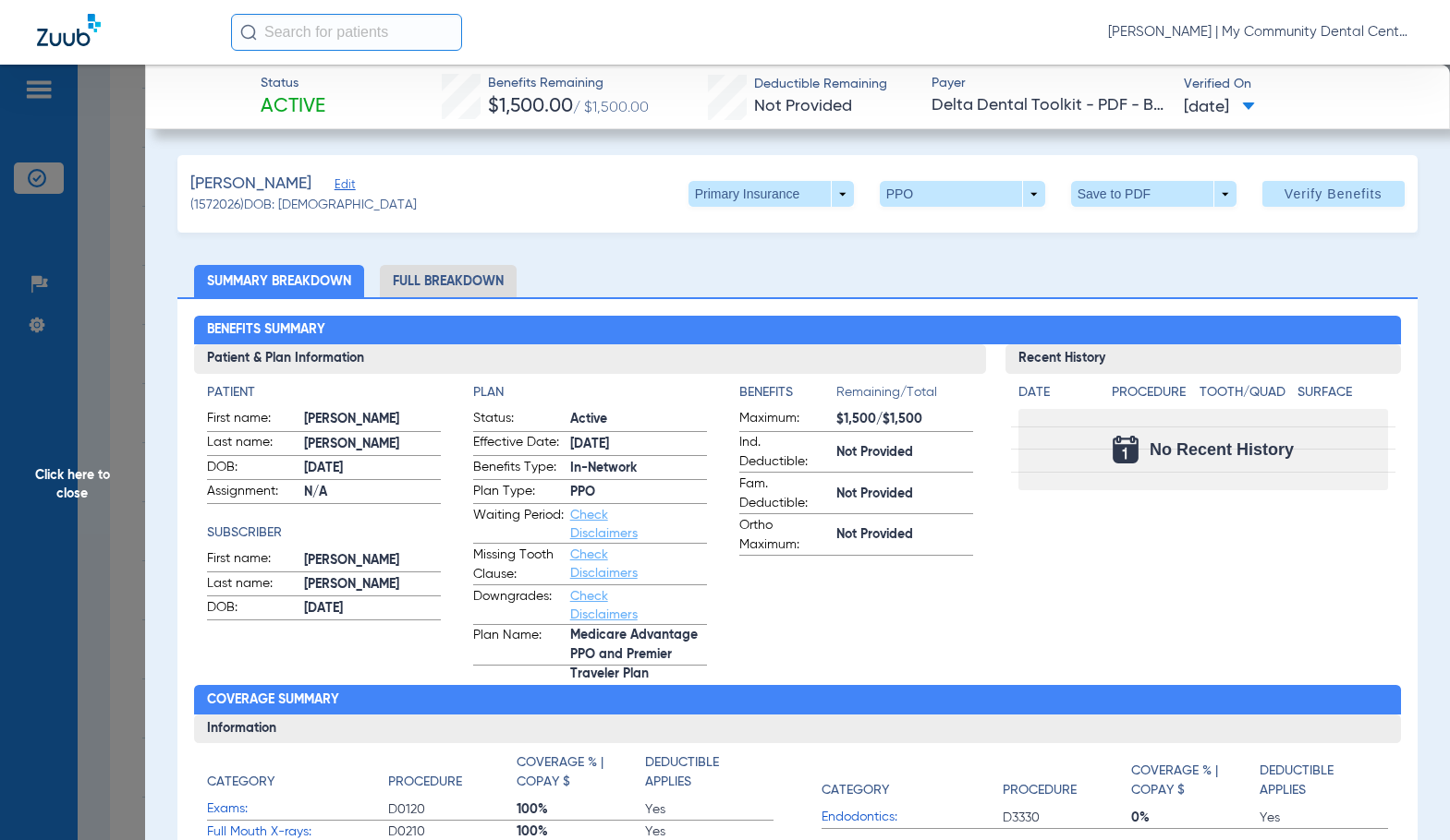
click at [490, 283] on li "Full Breakdown" at bounding box center [447, 280] width 137 height 32
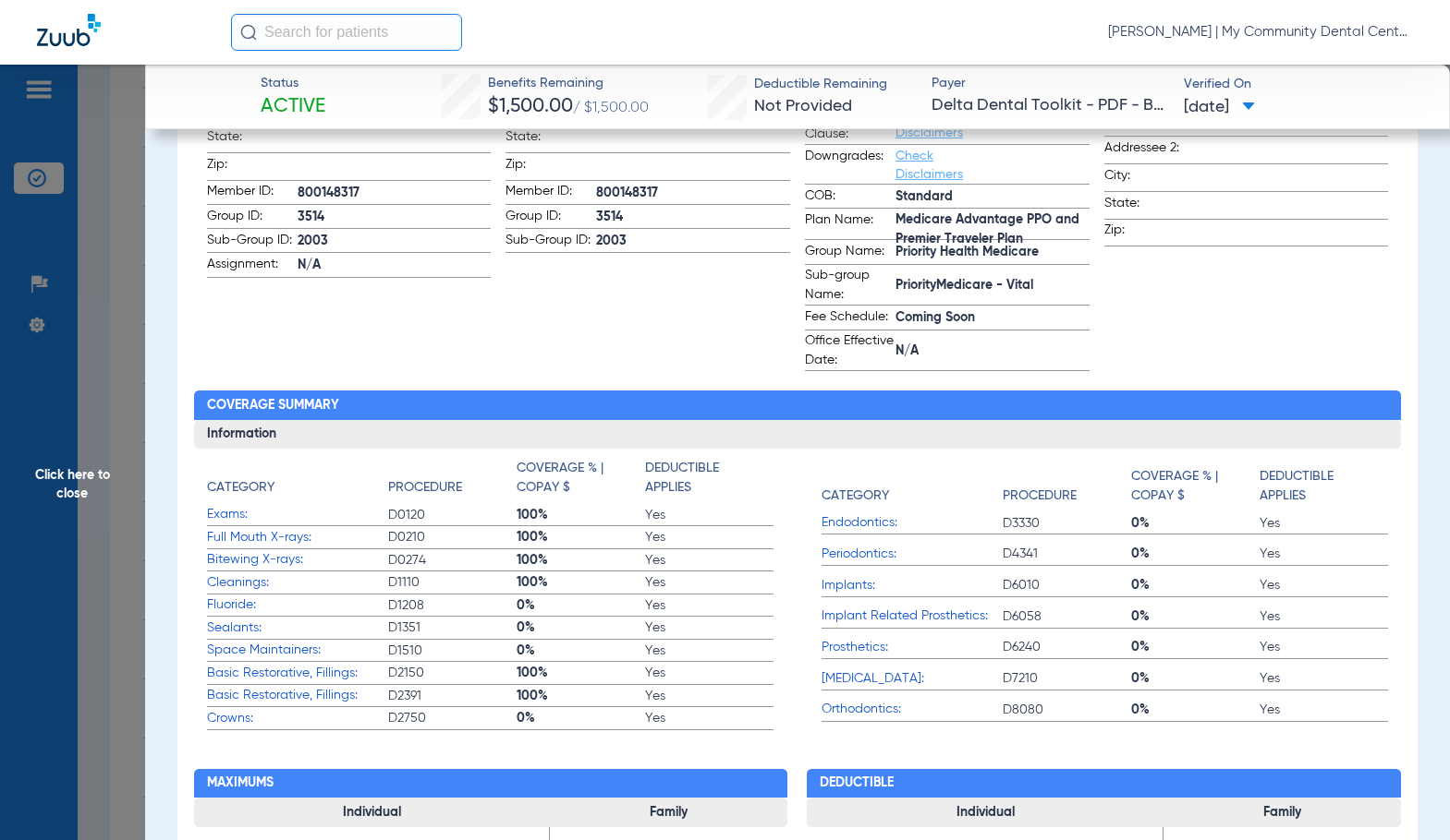
scroll to position [646, 0]
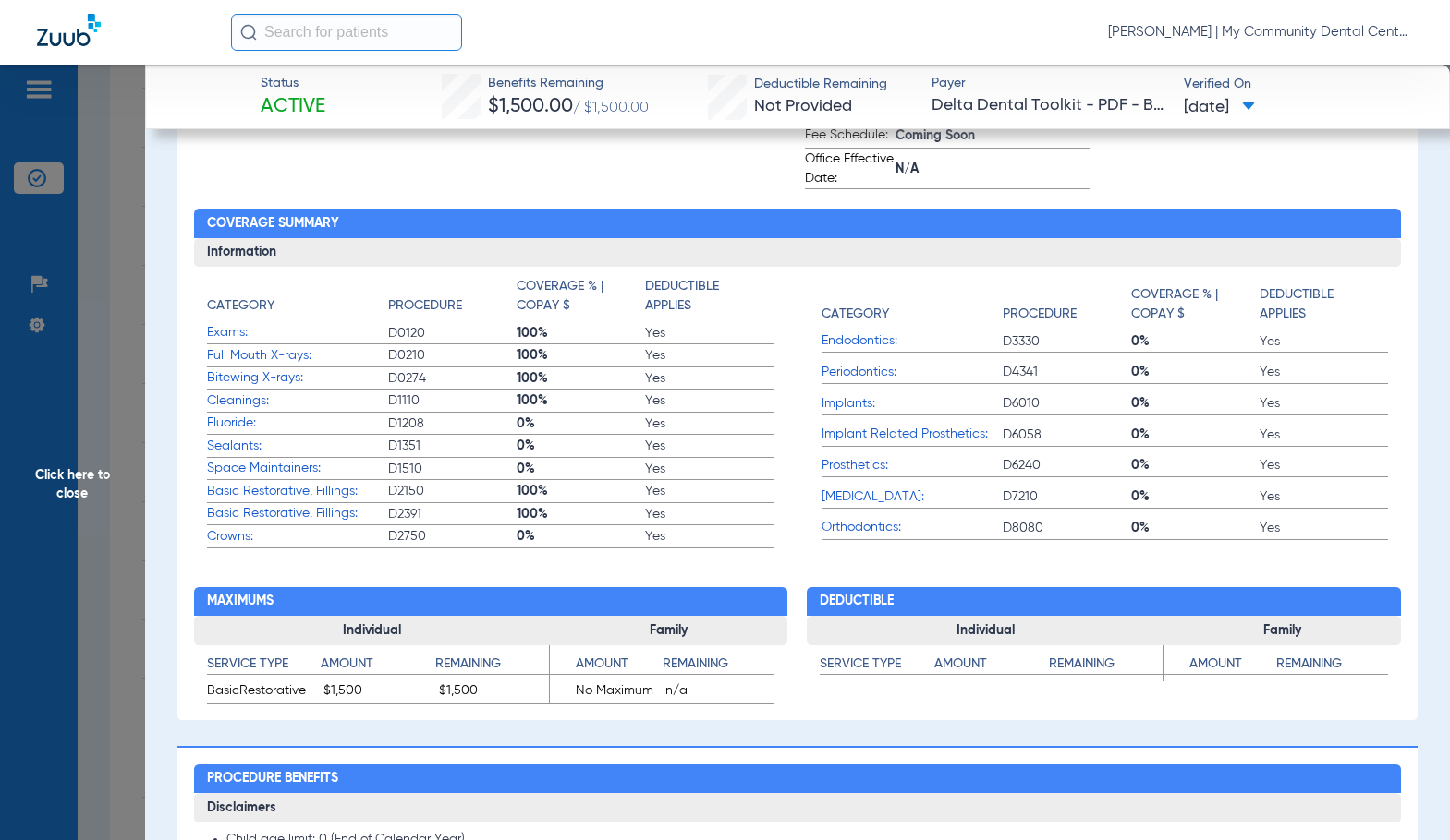
click at [709, 501] on span "Yes" at bounding box center [709, 491] width 128 height 18
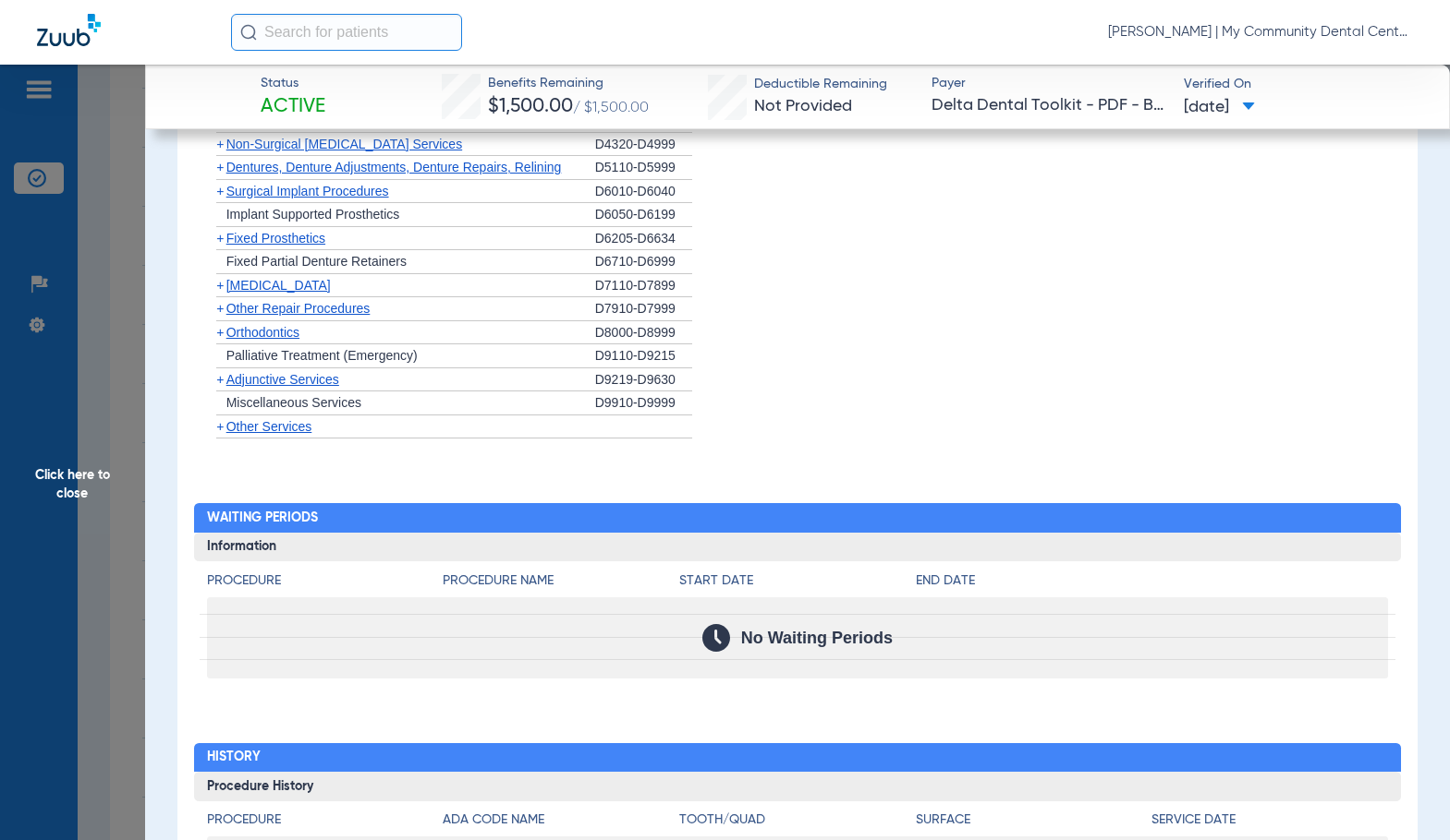
scroll to position [1573, 0]
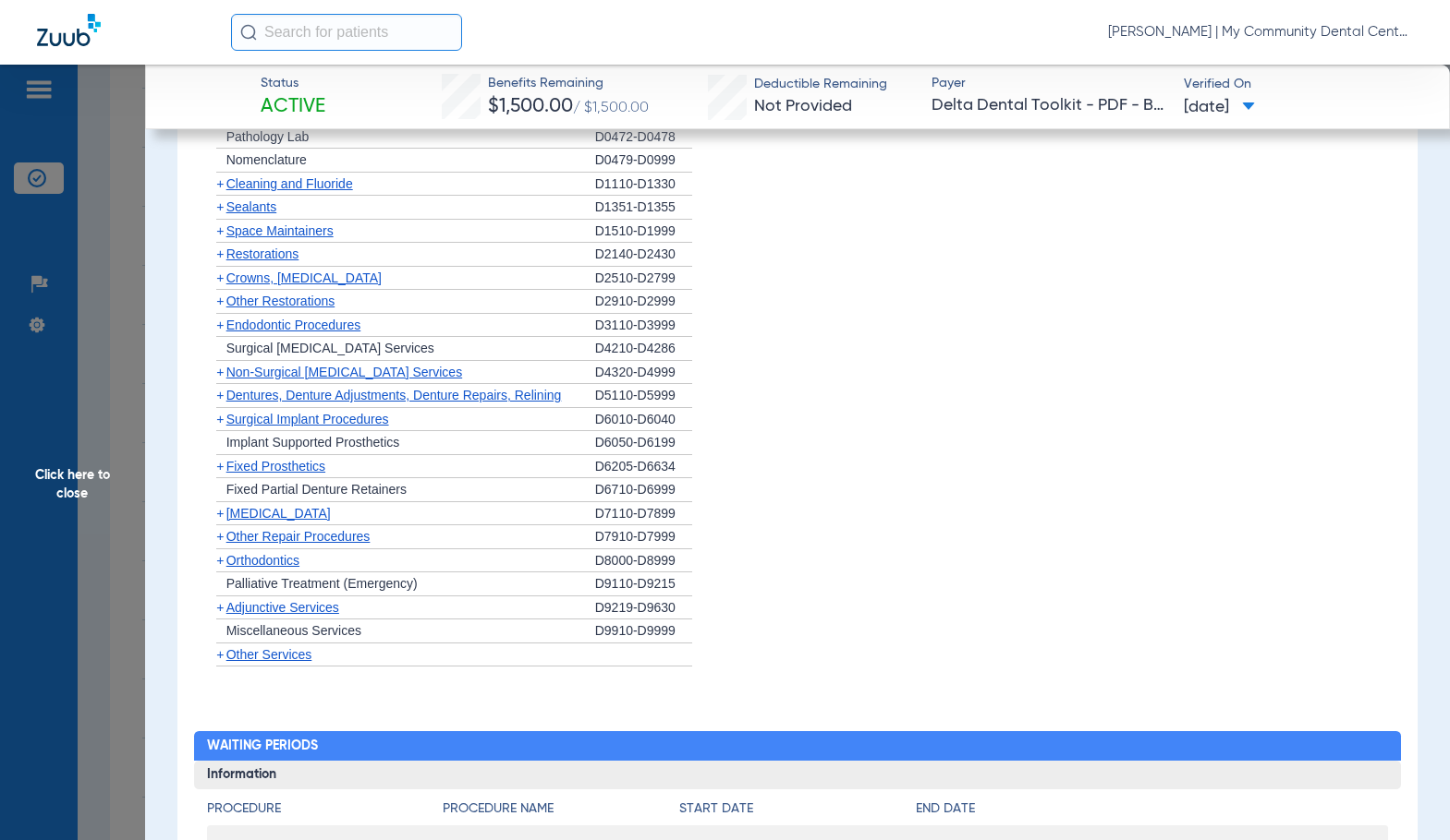
click at [290, 185] on span "Cleaning and Fluoride" at bounding box center [289, 183] width 126 height 15
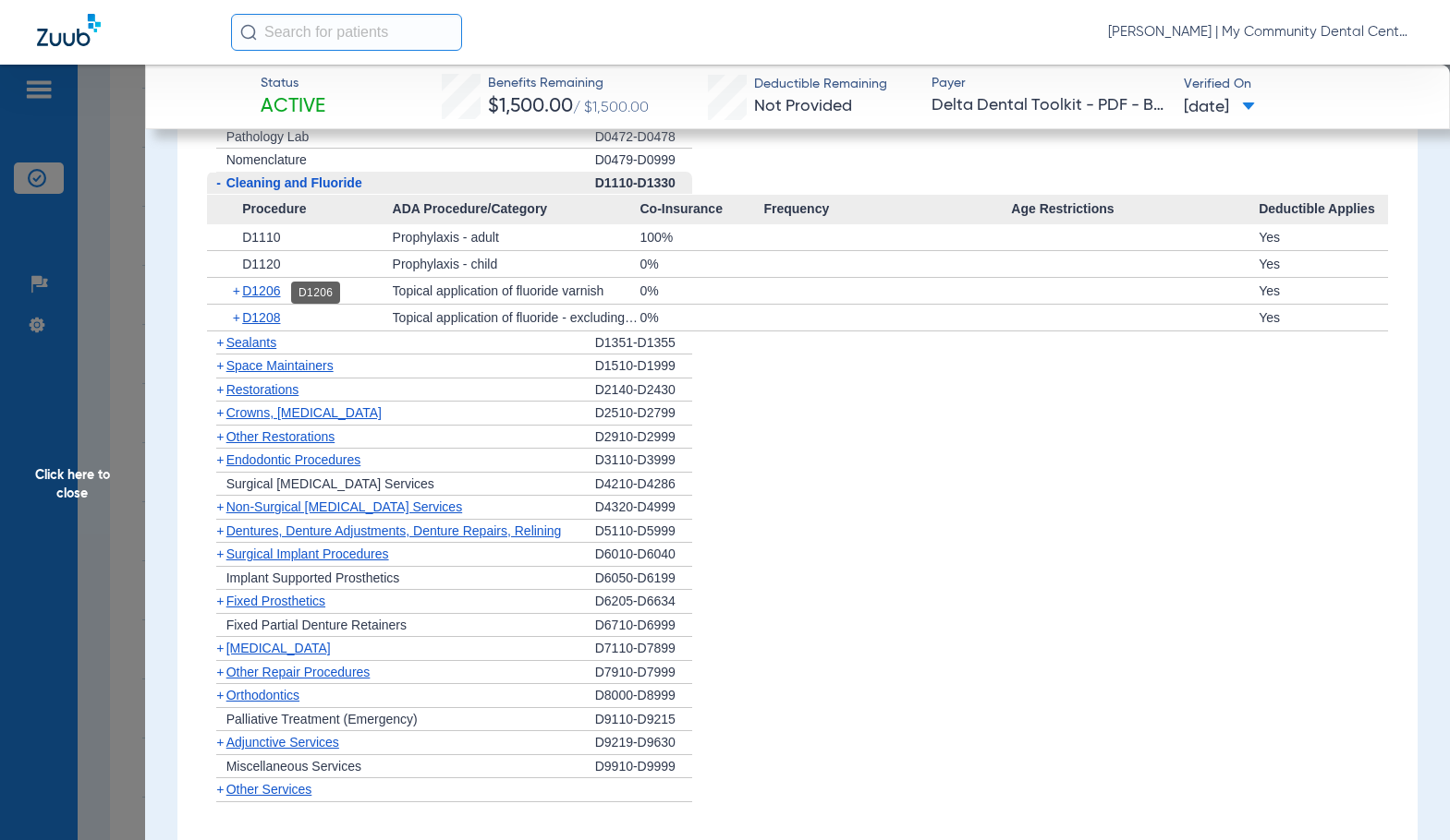
click at [256, 290] on span "D1206" at bounding box center [260, 290] width 38 height 15
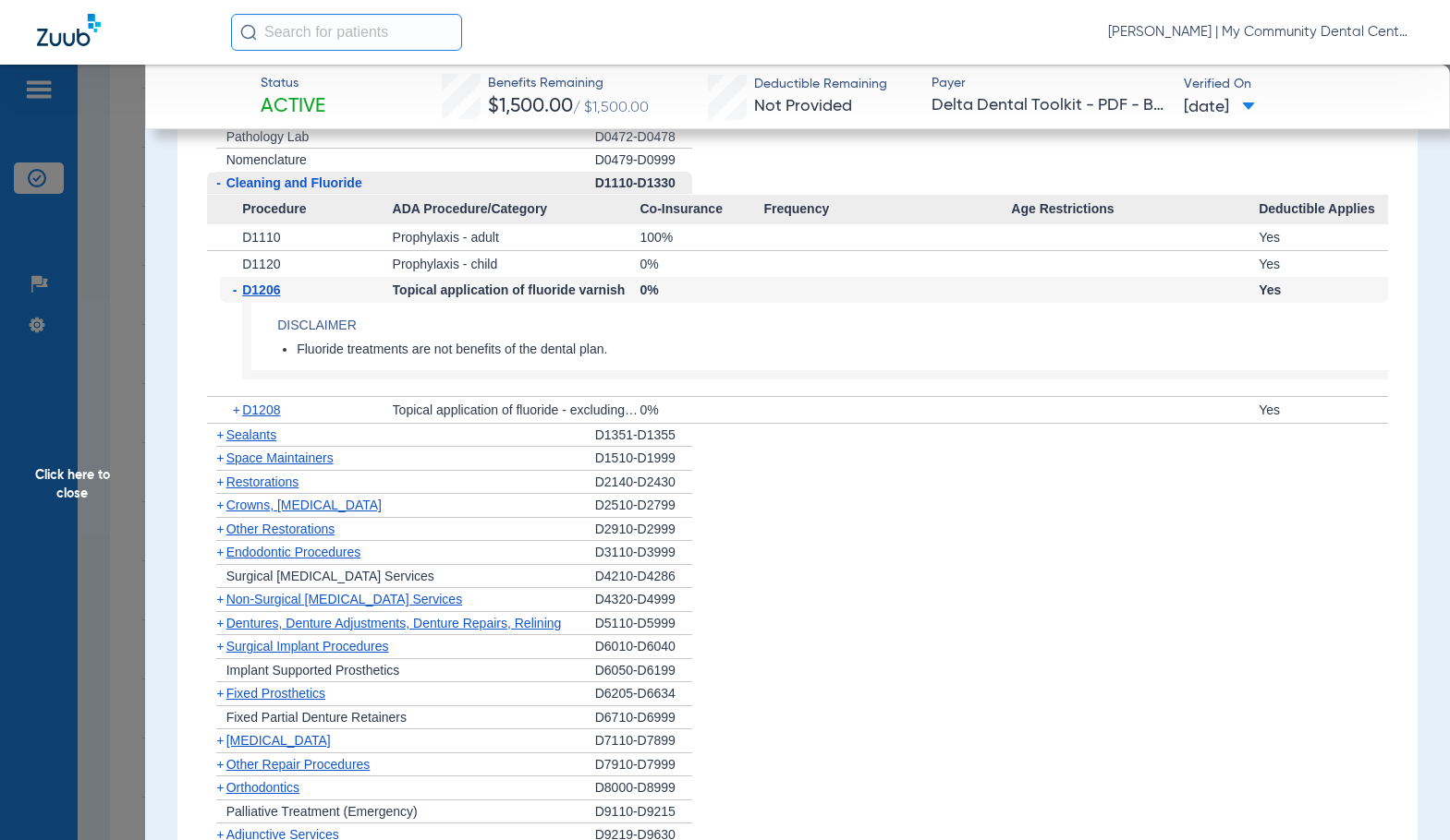
click at [256, 291] on span "D1206" at bounding box center [260, 289] width 38 height 15
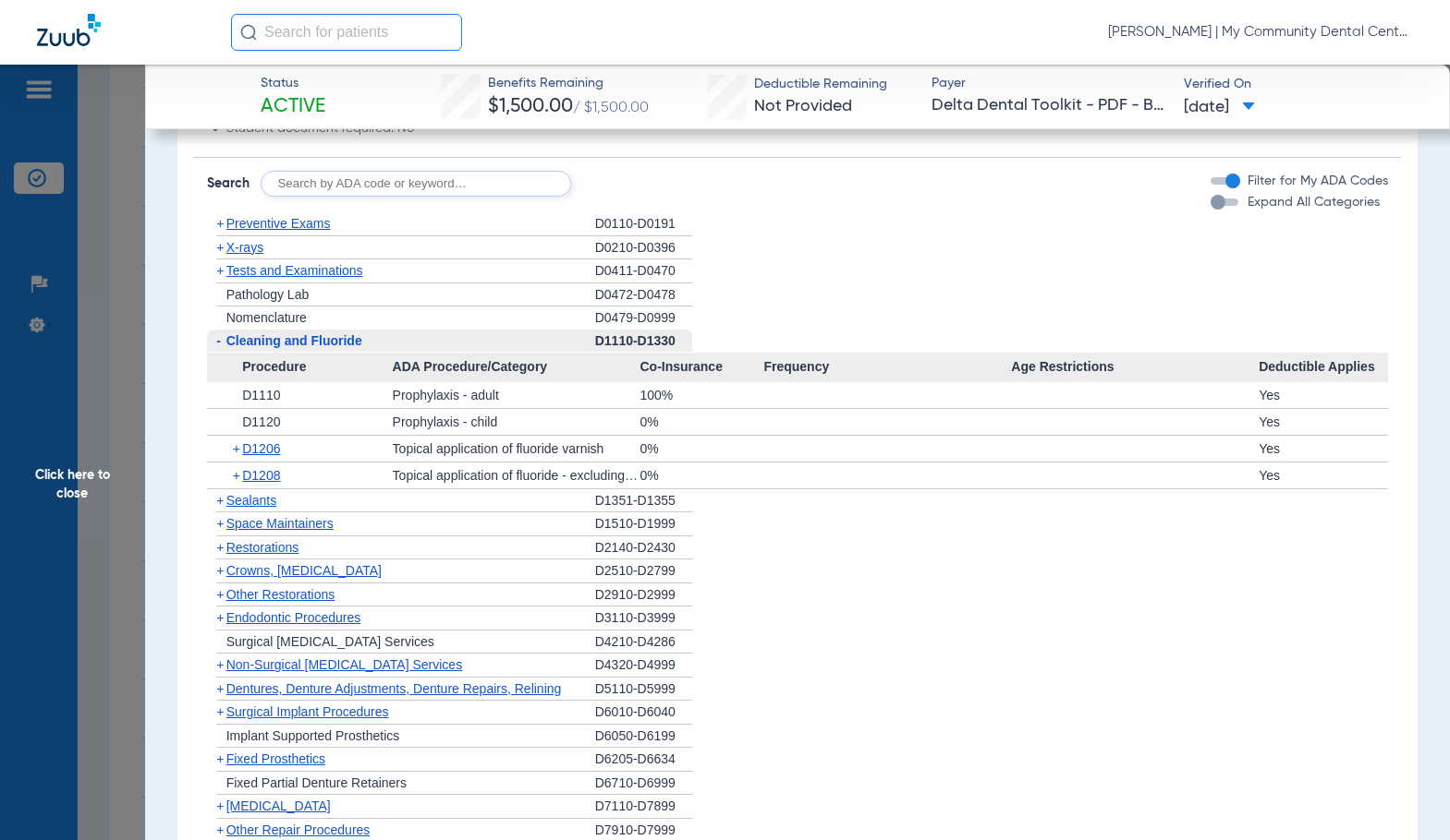
scroll to position [1389, 0]
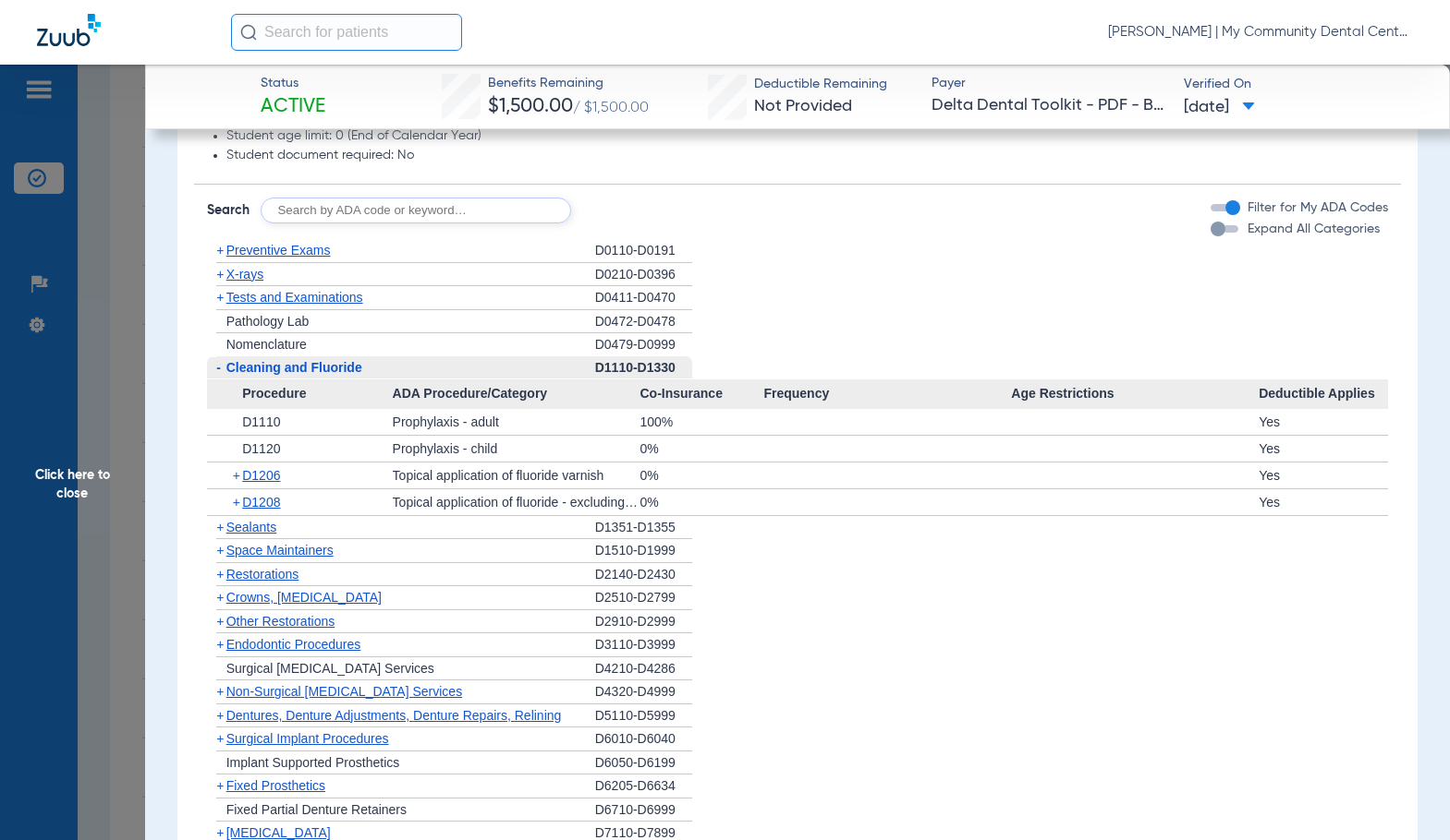
click at [257, 277] on span "X-rays" at bounding box center [245, 274] width 37 height 15
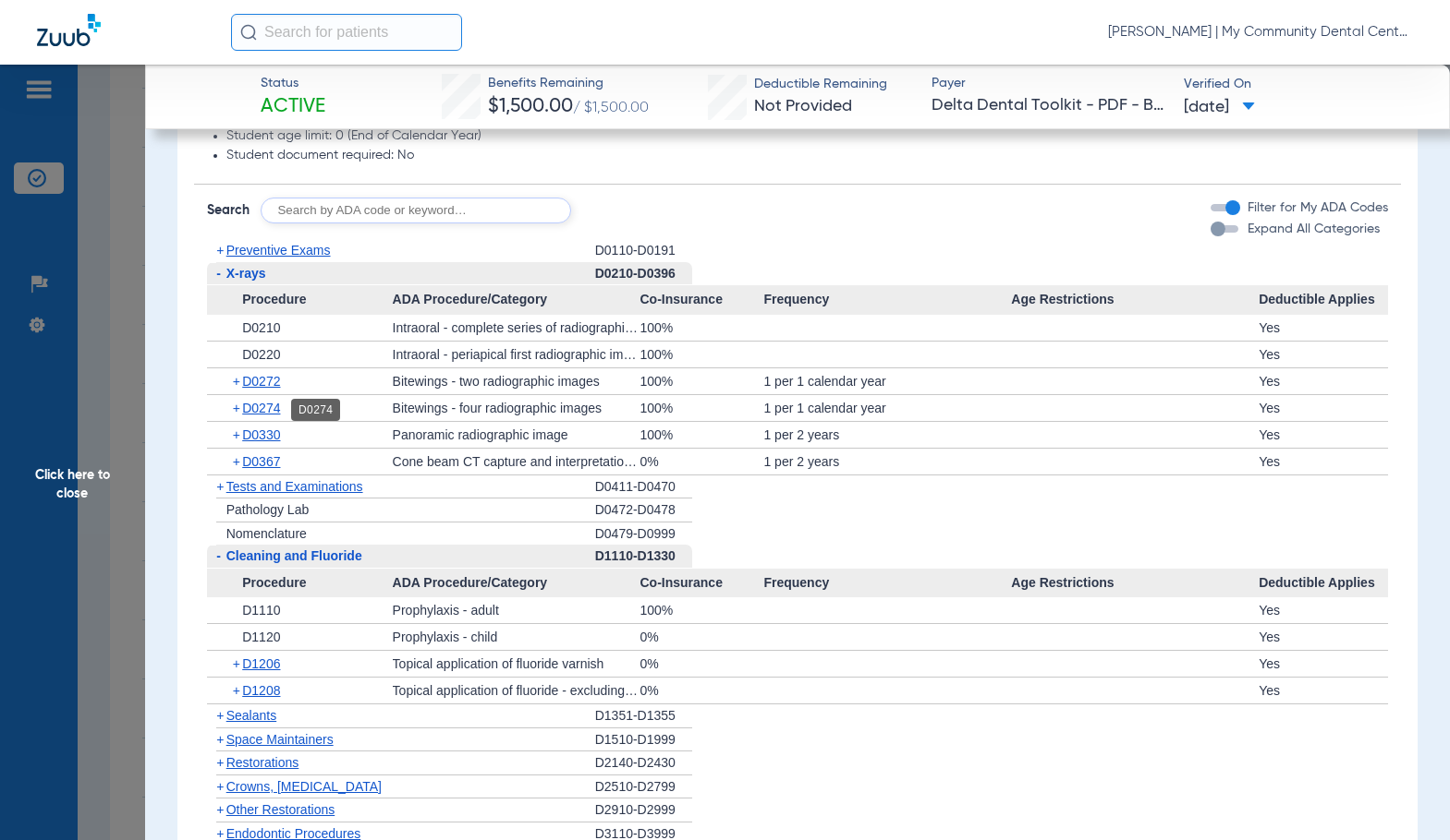
click at [269, 411] on span "D0274" at bounding box center [260, 407] width 38 height 15
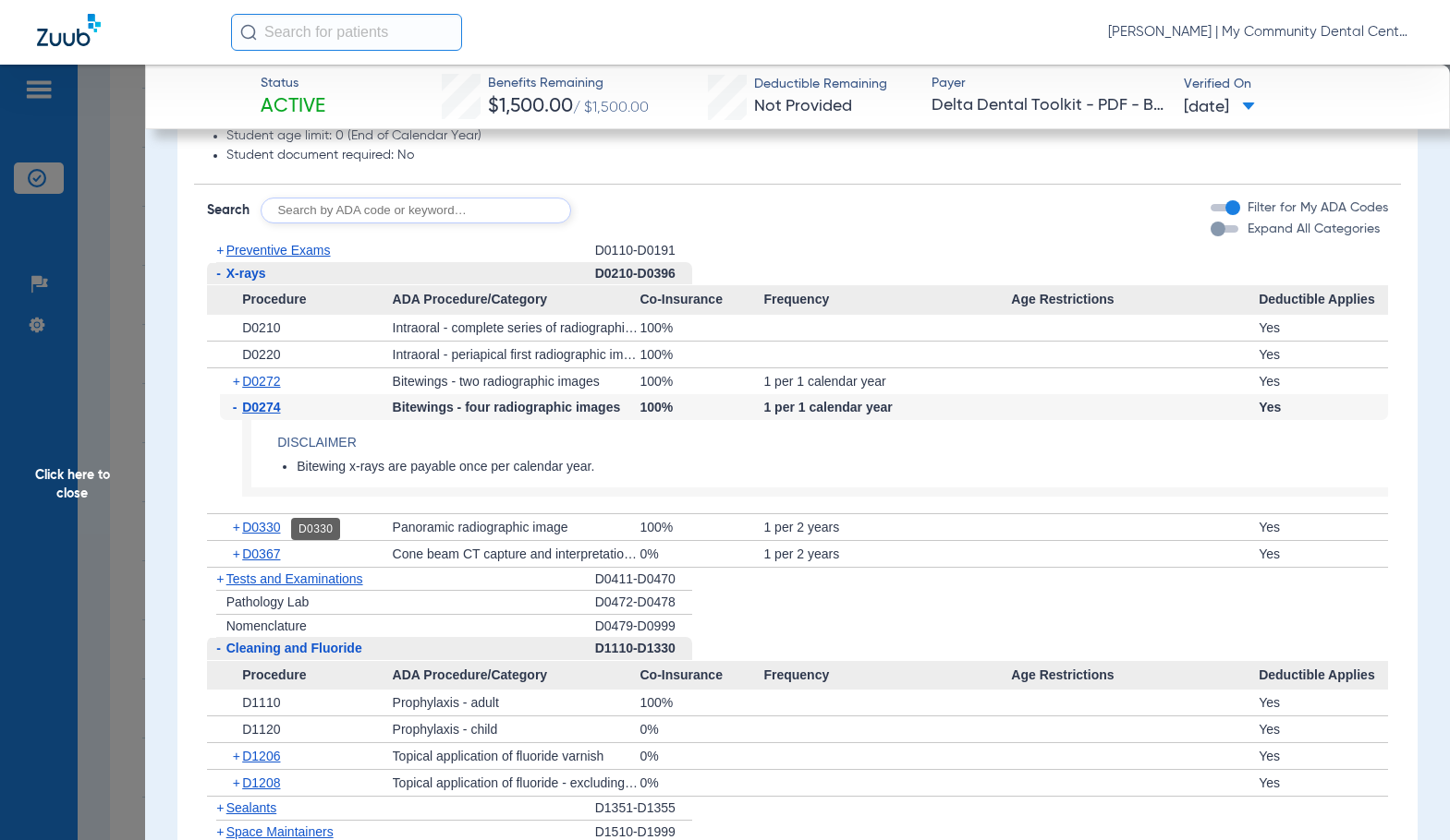
click at [262, 531] on span "D0330" at bounding box center [260, 527] width 38 height 15
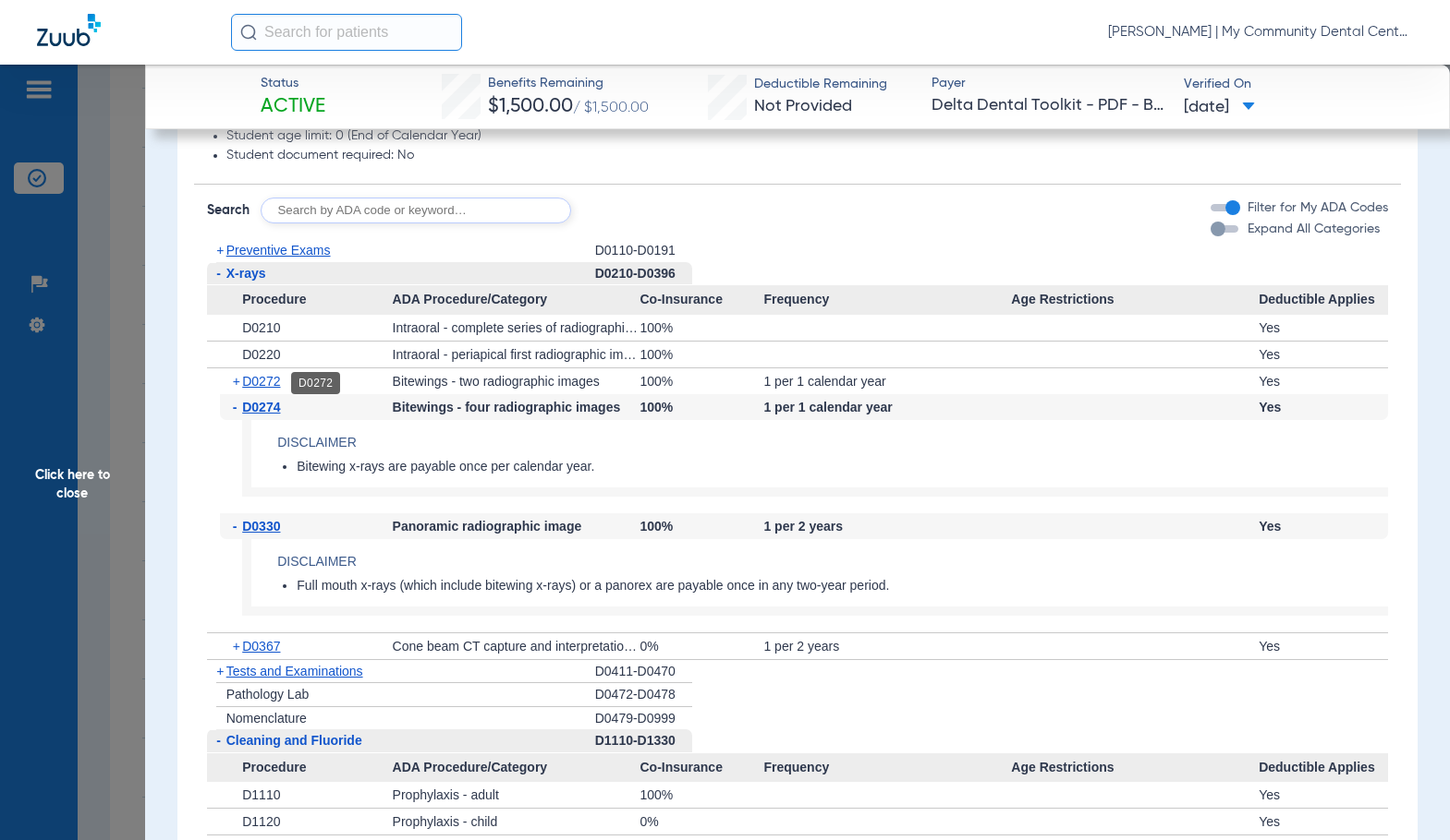
click at [266, 381] on span "D0272" at bounding box center [260, 381] width 38 height 15
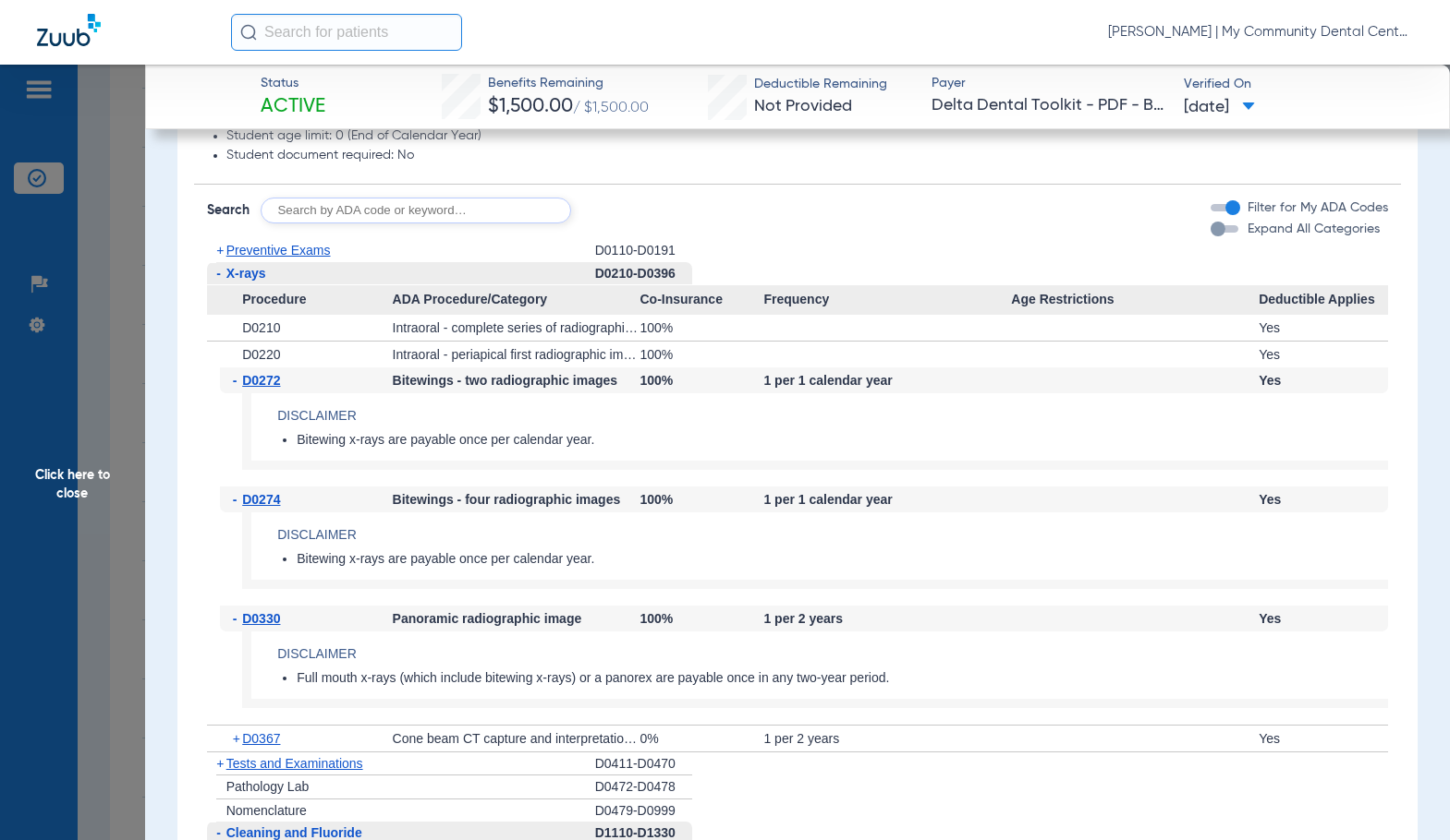
click at [124, 504] on span "Click here to close" at bounding box center [72, 485] width 145 height 840
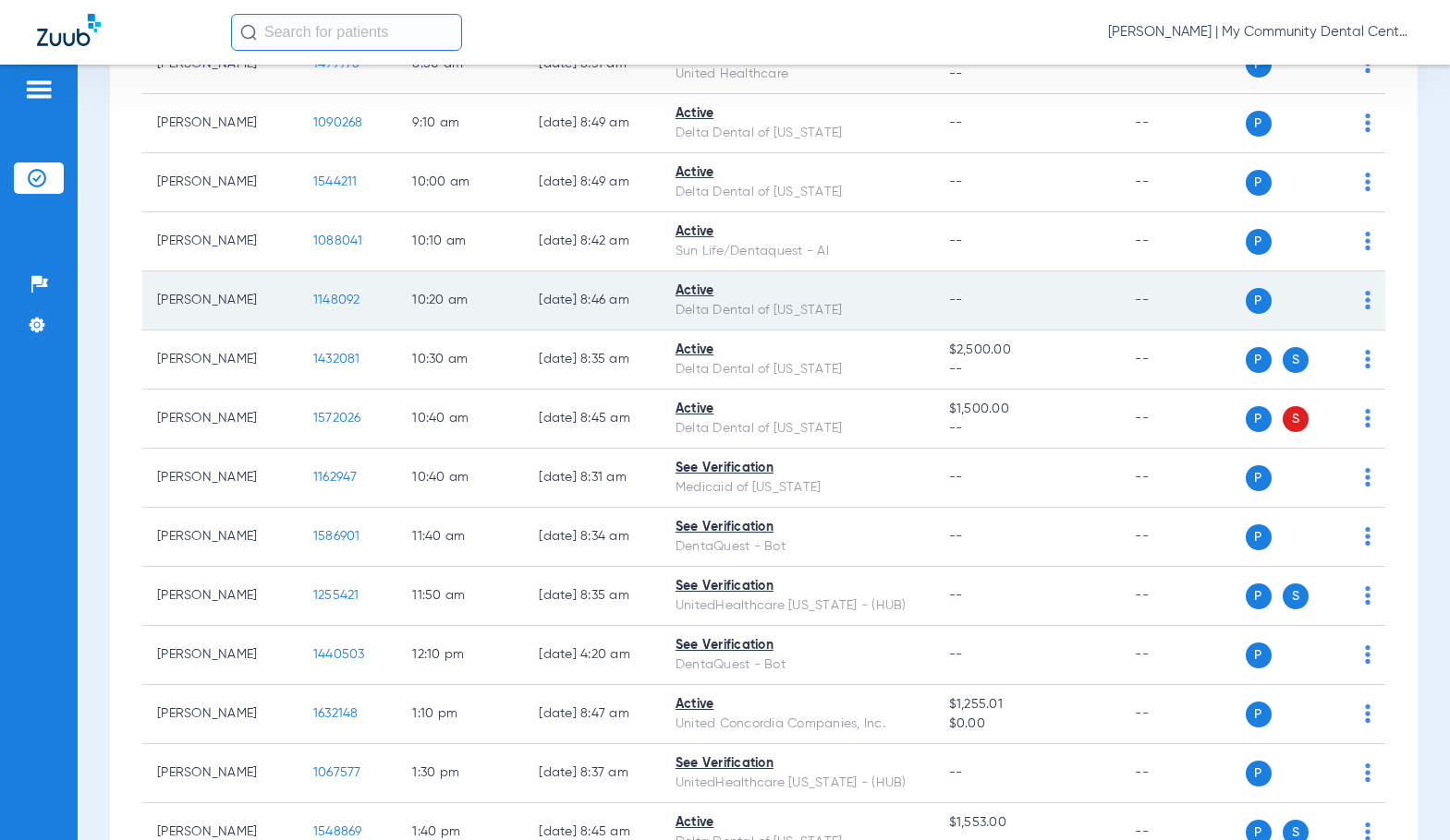
scroll to position [554, 0]
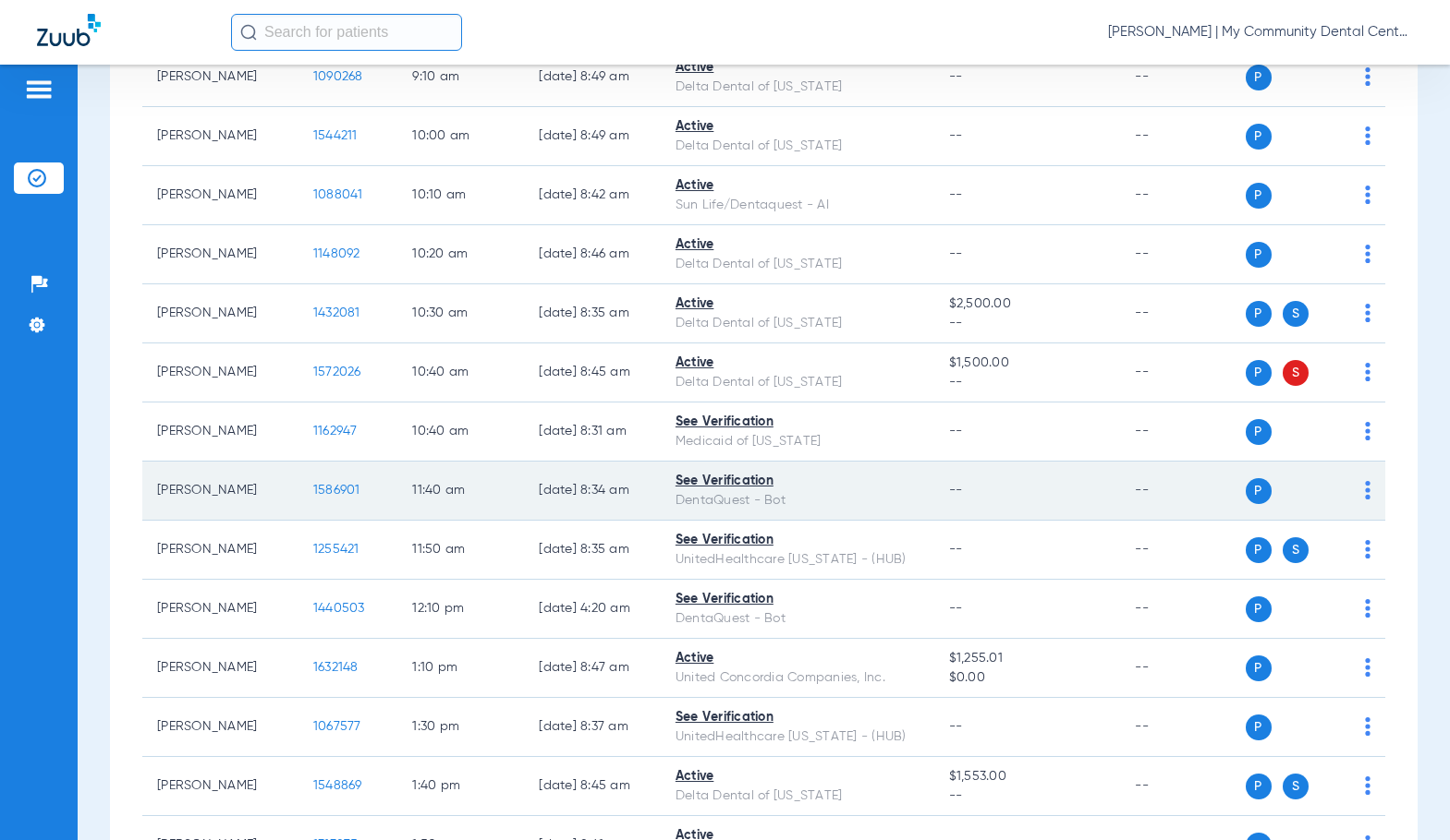
click at [316, 497] on span "1586901" at bounding box center [337, 490] width 48 height 13
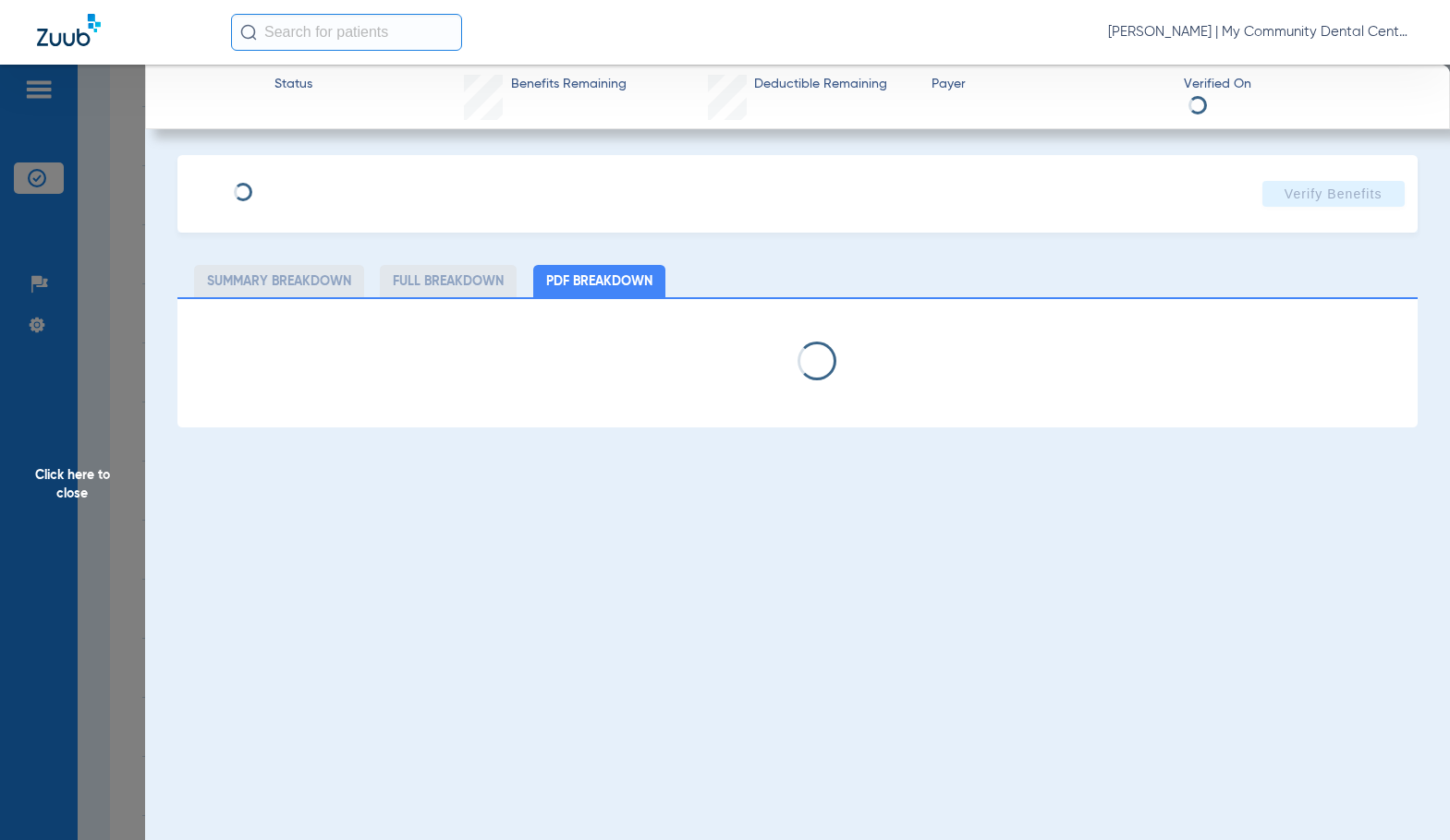
select select "page-width"
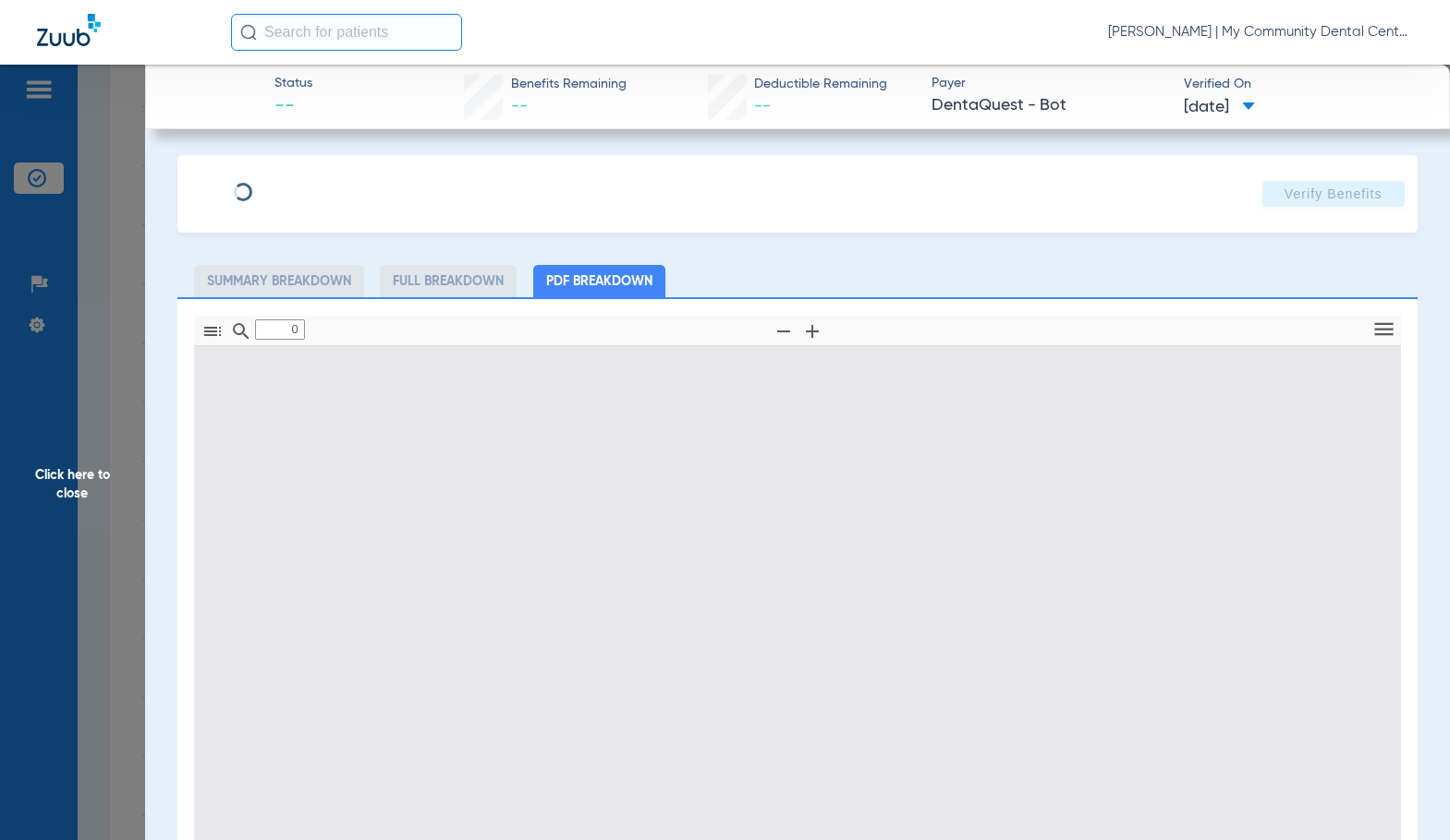
type input "1"
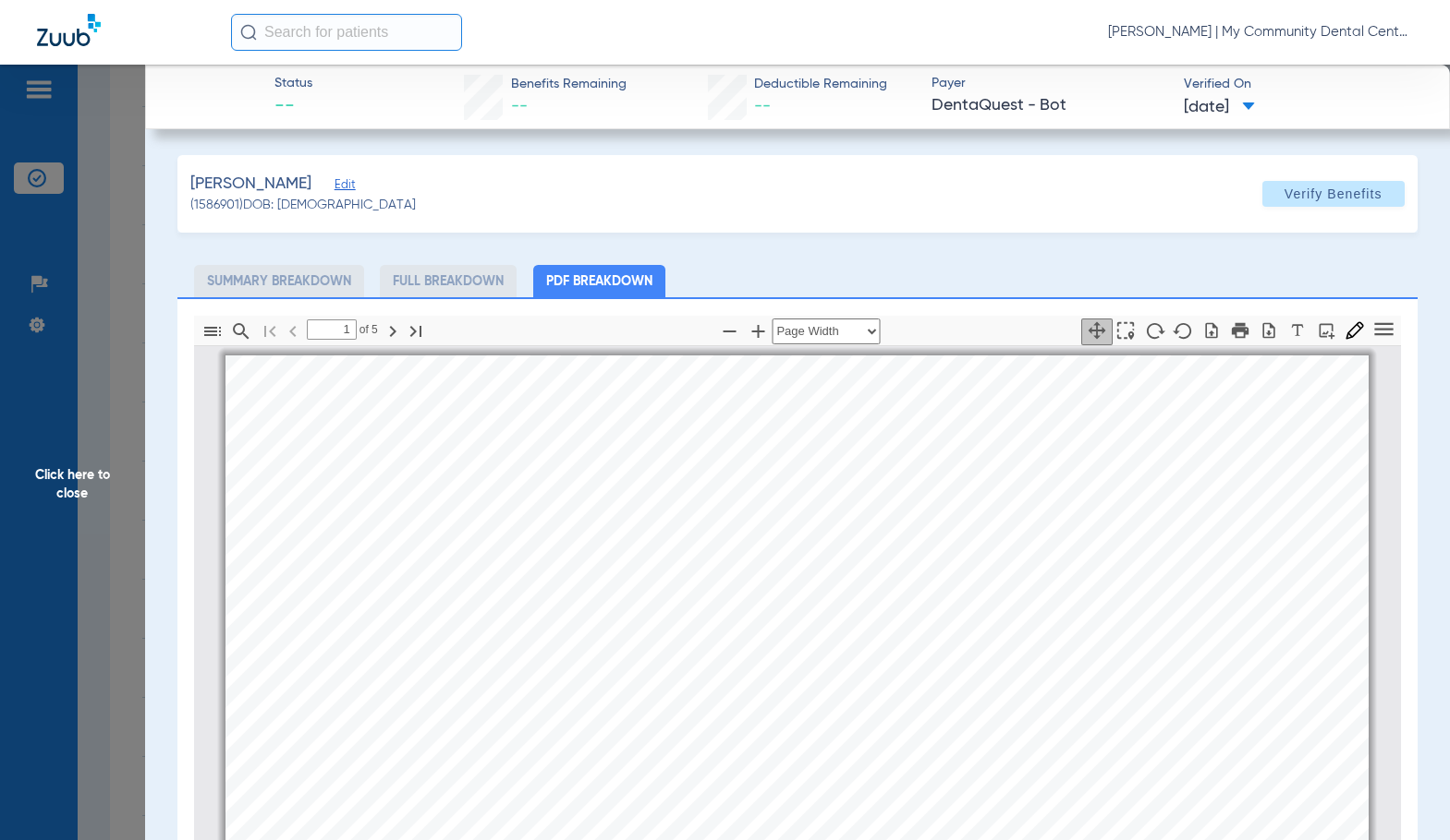
scroll to position [10, 0]
click at [696, 598] on div "AMZA MANNOR Member is eligible: My Community Dental Centers Inc - Braden Galvin…" at bounding box center [796, 751] width 1142 height 809
click at [749, 338] on icon "button" at bounding box center [757, 331] width 22 height 22
select select "1.5"
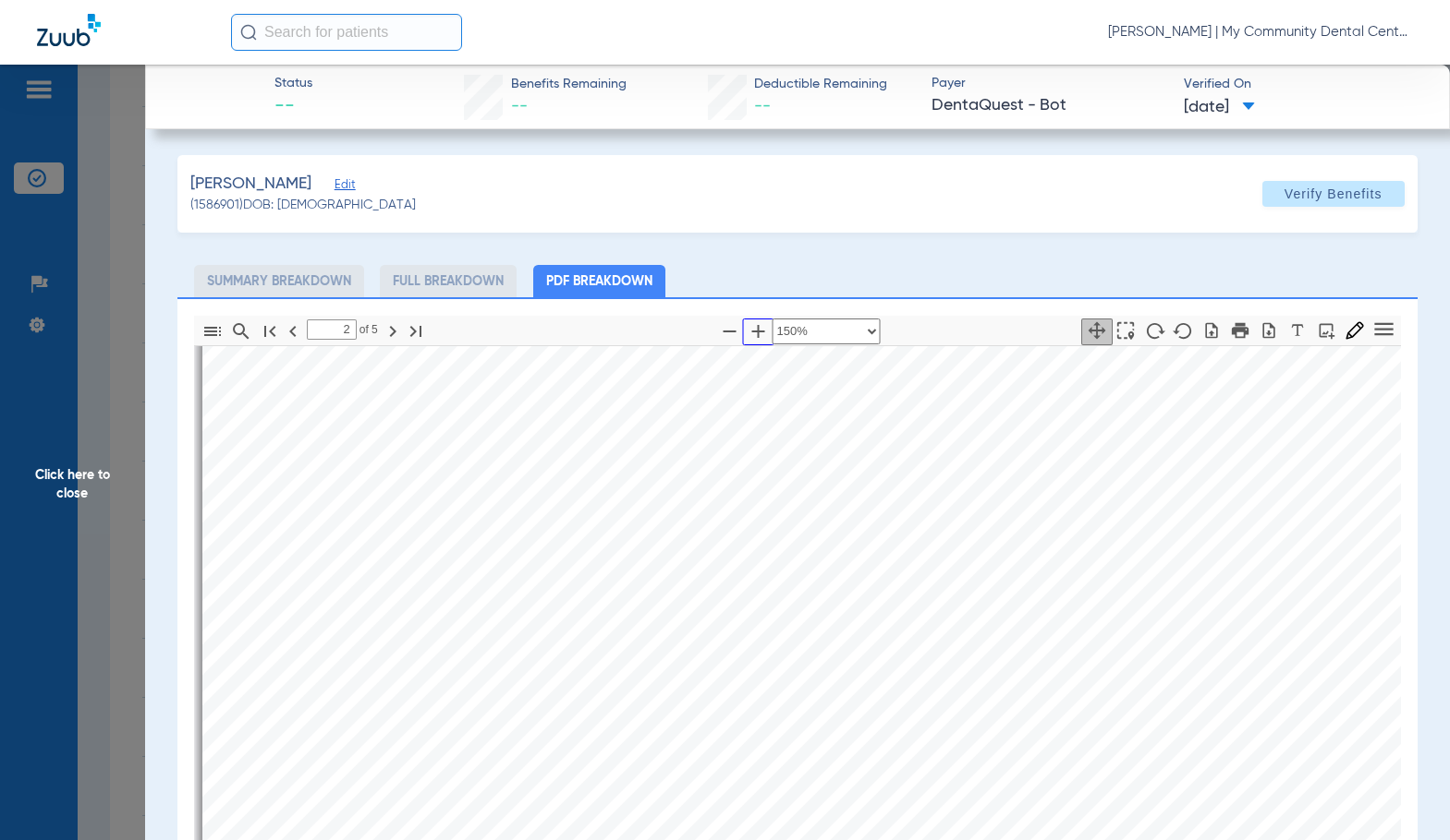
scroll to position [1210, 0]
type input "2"
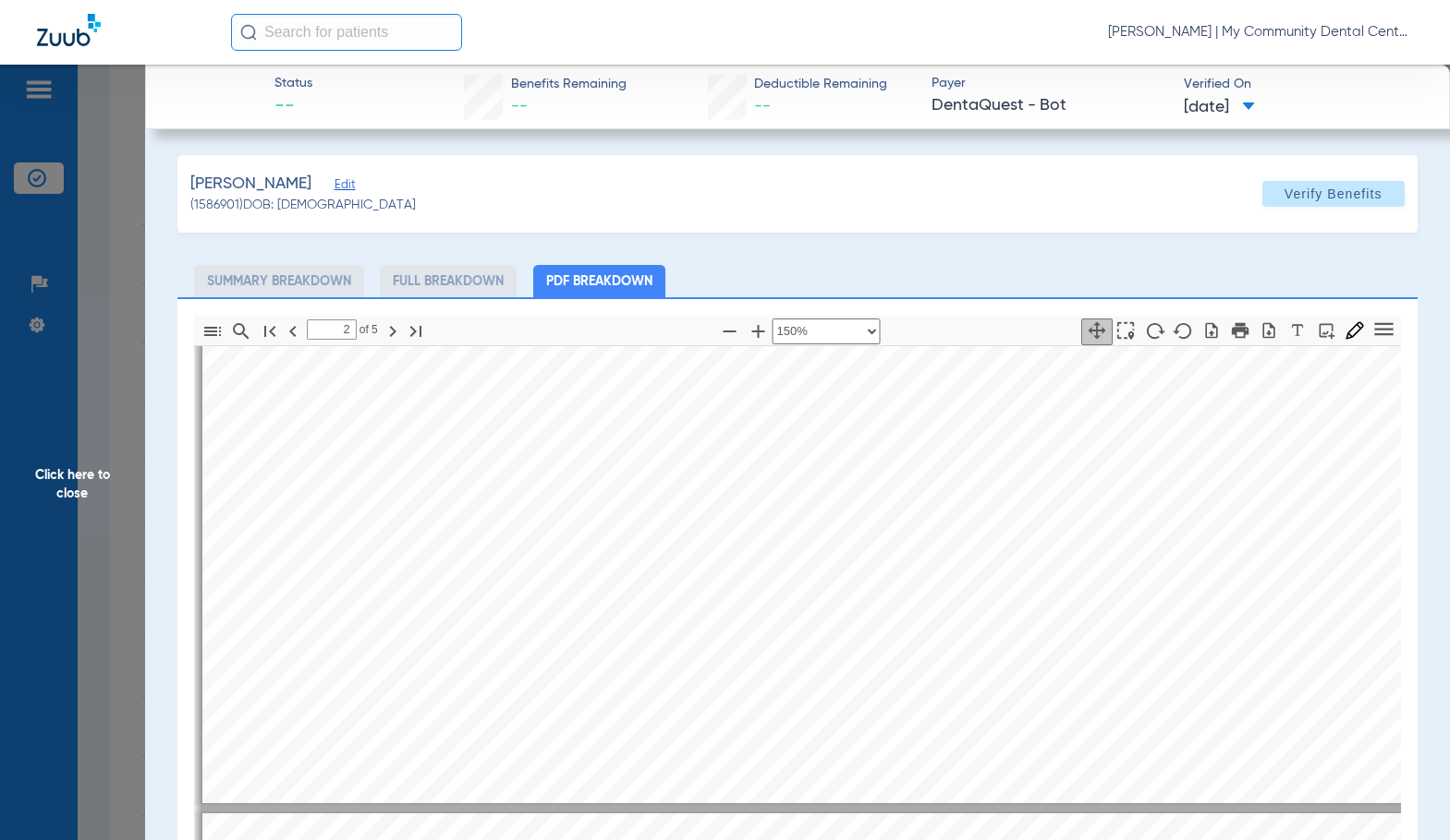
click at [86, 514] on span "Click here to close" at bounding box center [72, 485] width 145 height 840
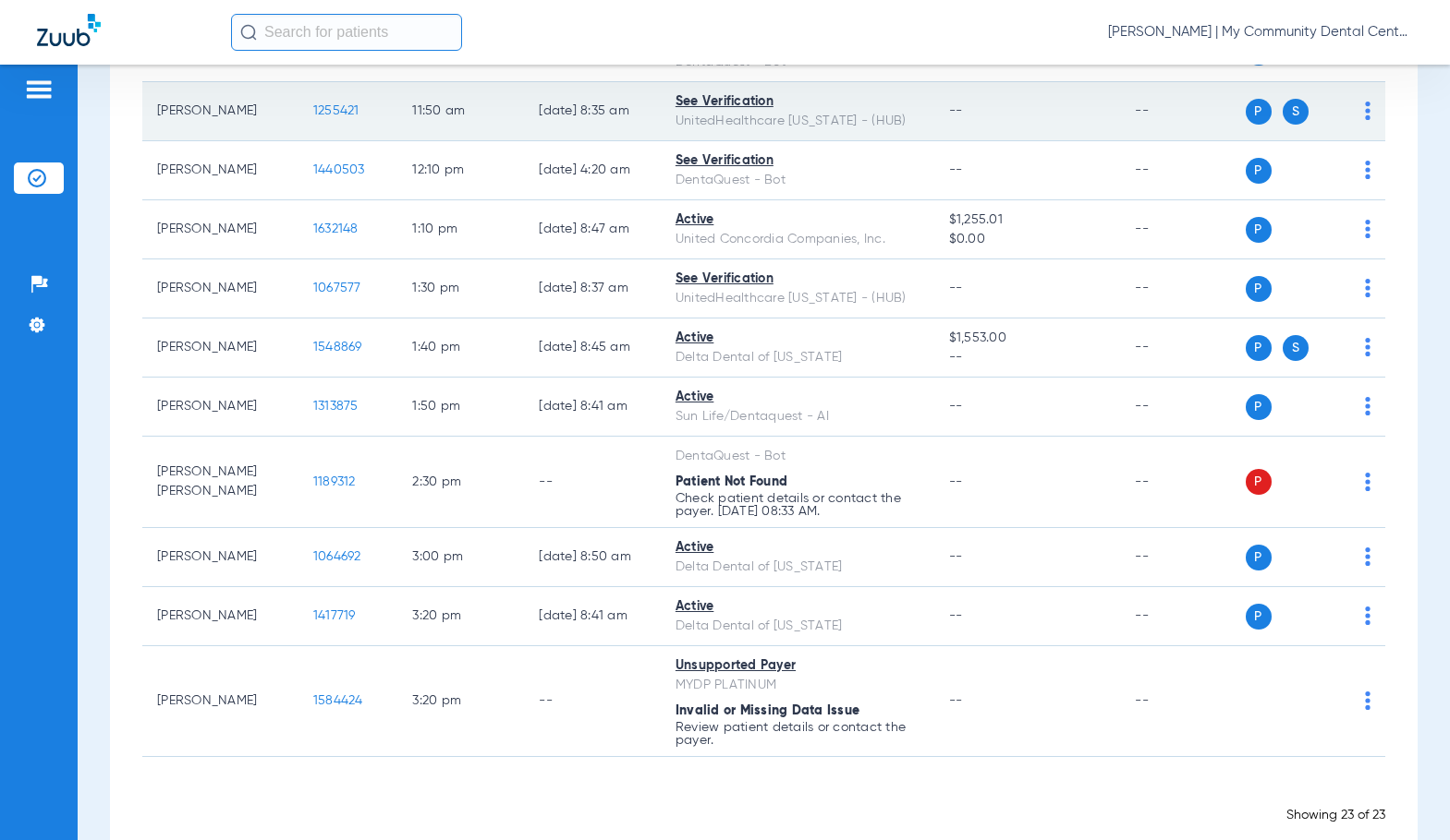
scroll to position [1016, 0]
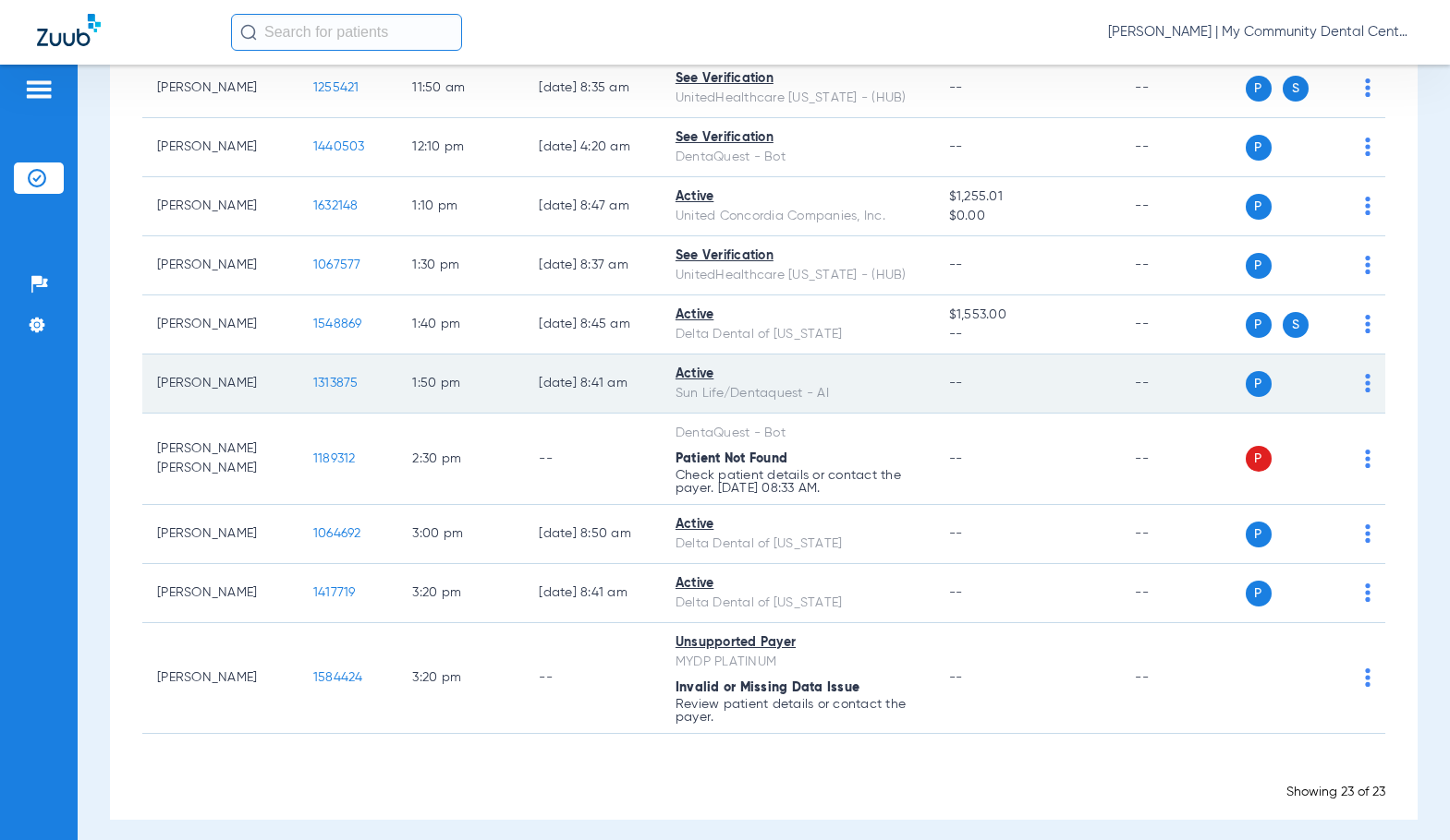
click at [313, 390] on span "1313875" at bounding box center [336, 382] width 46 height 13
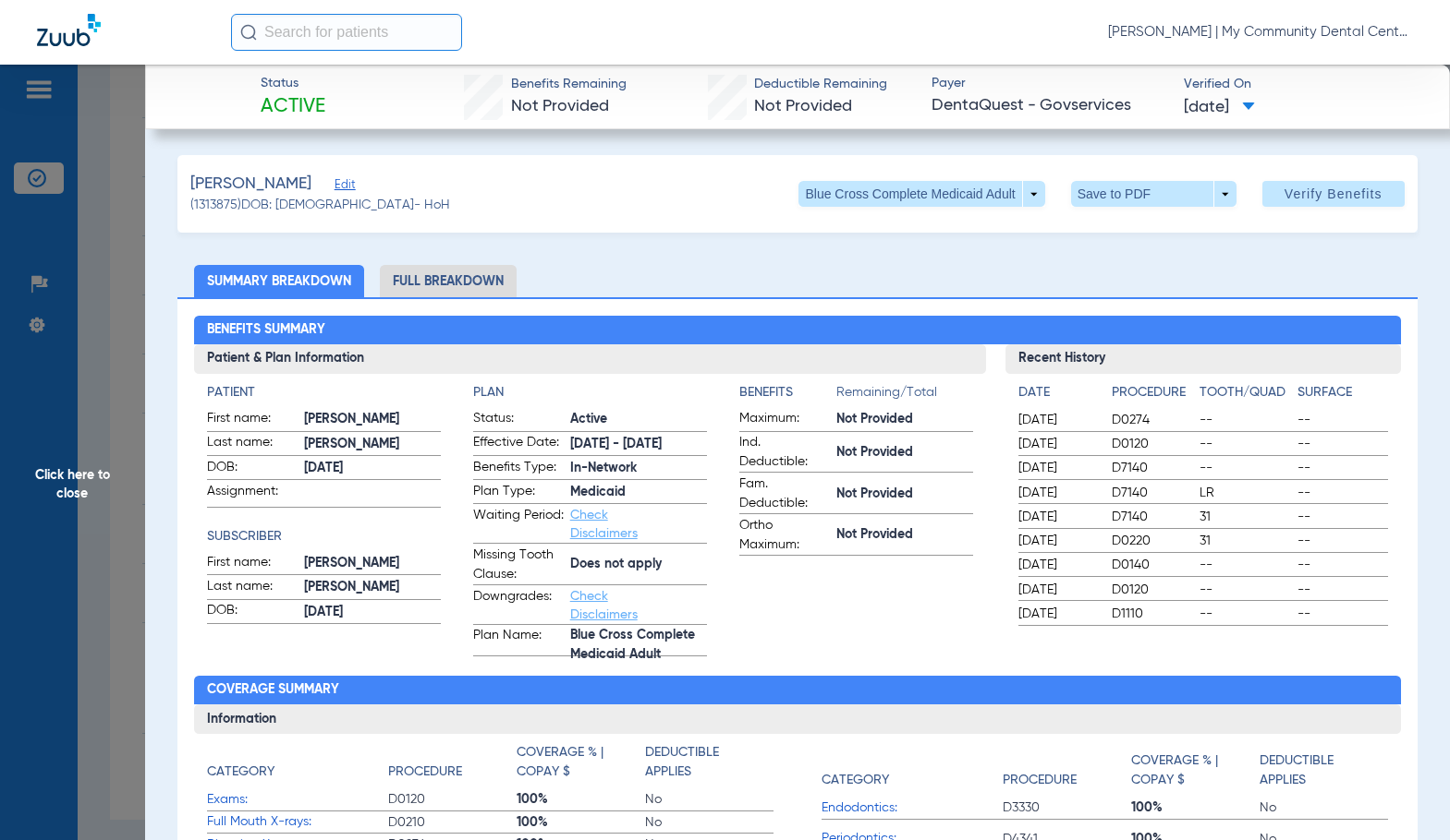
click at [408, 275] on li "Full Breakdown" at bounding box center [447, 280] width 137 height 32
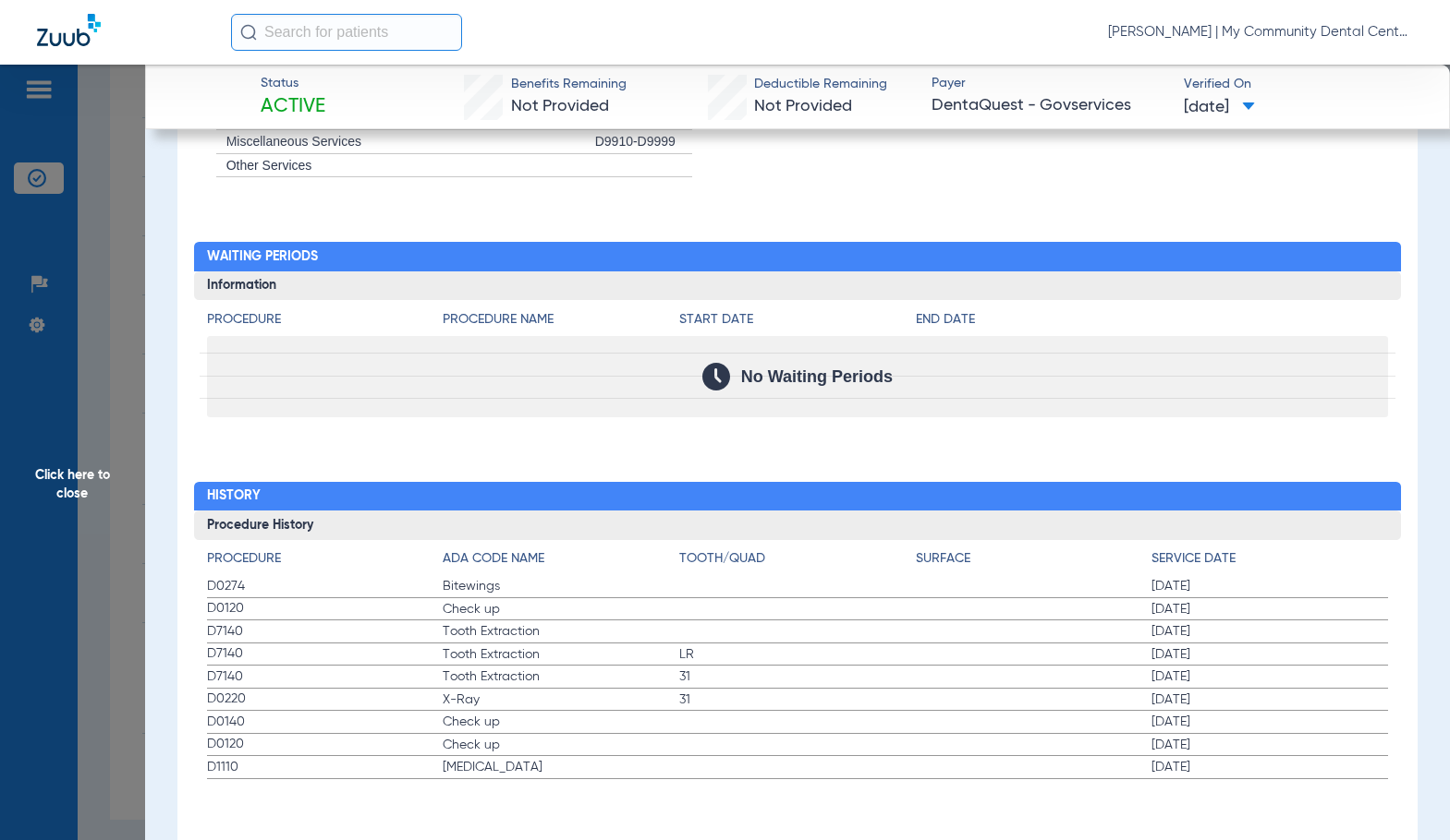
scroll to position [2063, 0]
click at [567, 754] on span "Check up" at bounding box center [561, 745] width 237 height 18
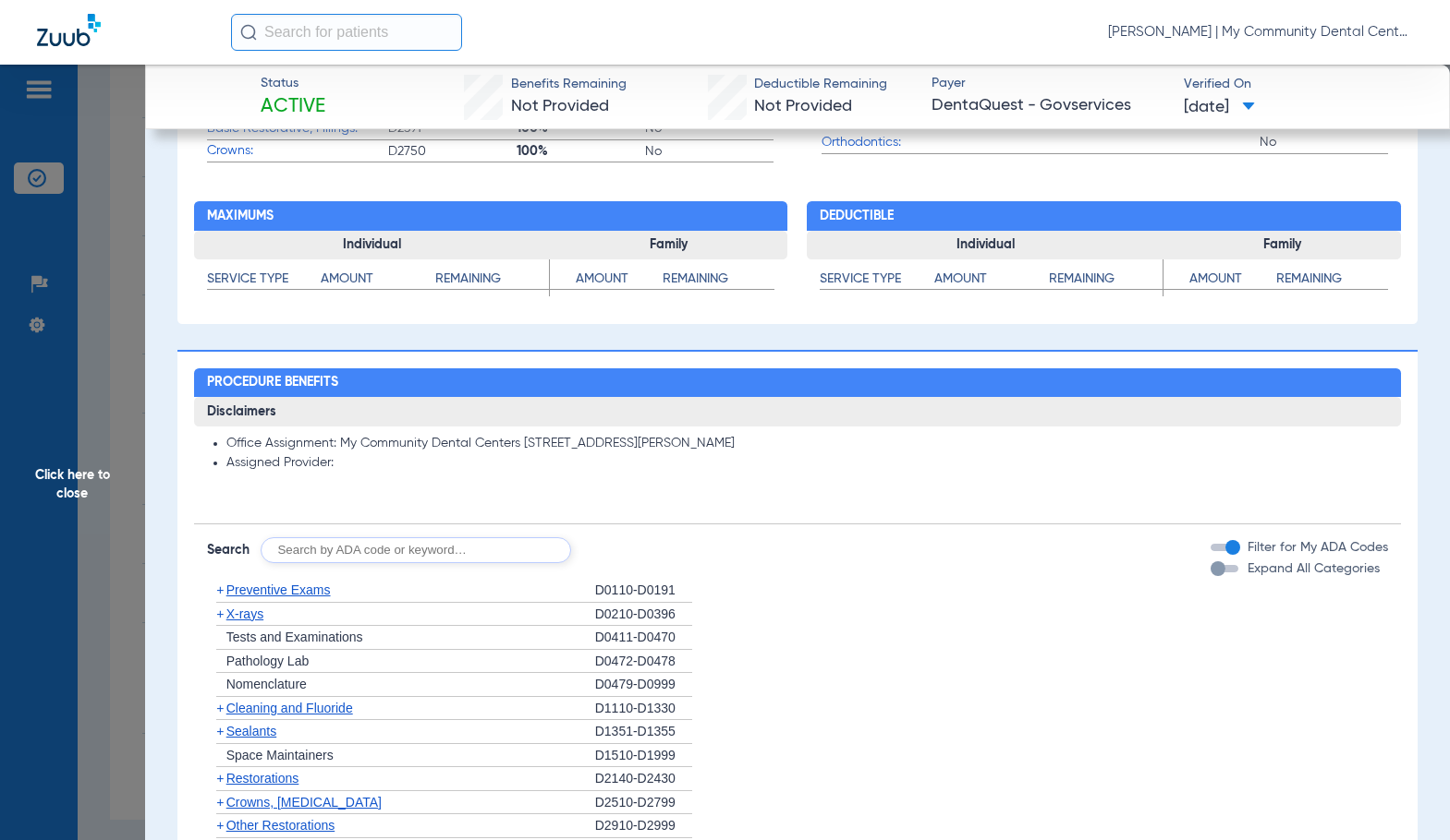
scroll to position [493, 0]
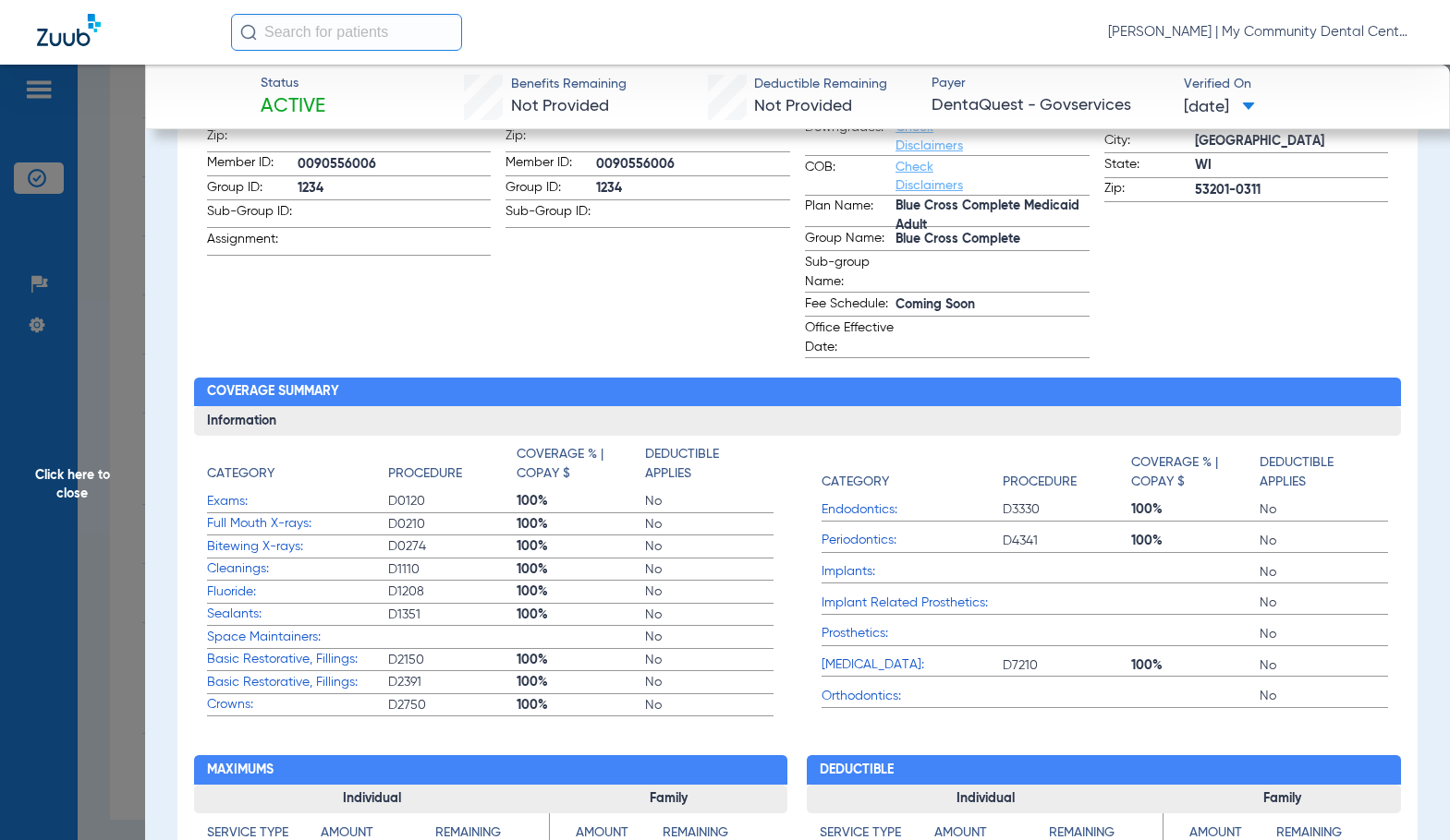
click at [112, 462] on span "Click here to close" at bounding box center [72, 485] width 145 height 840
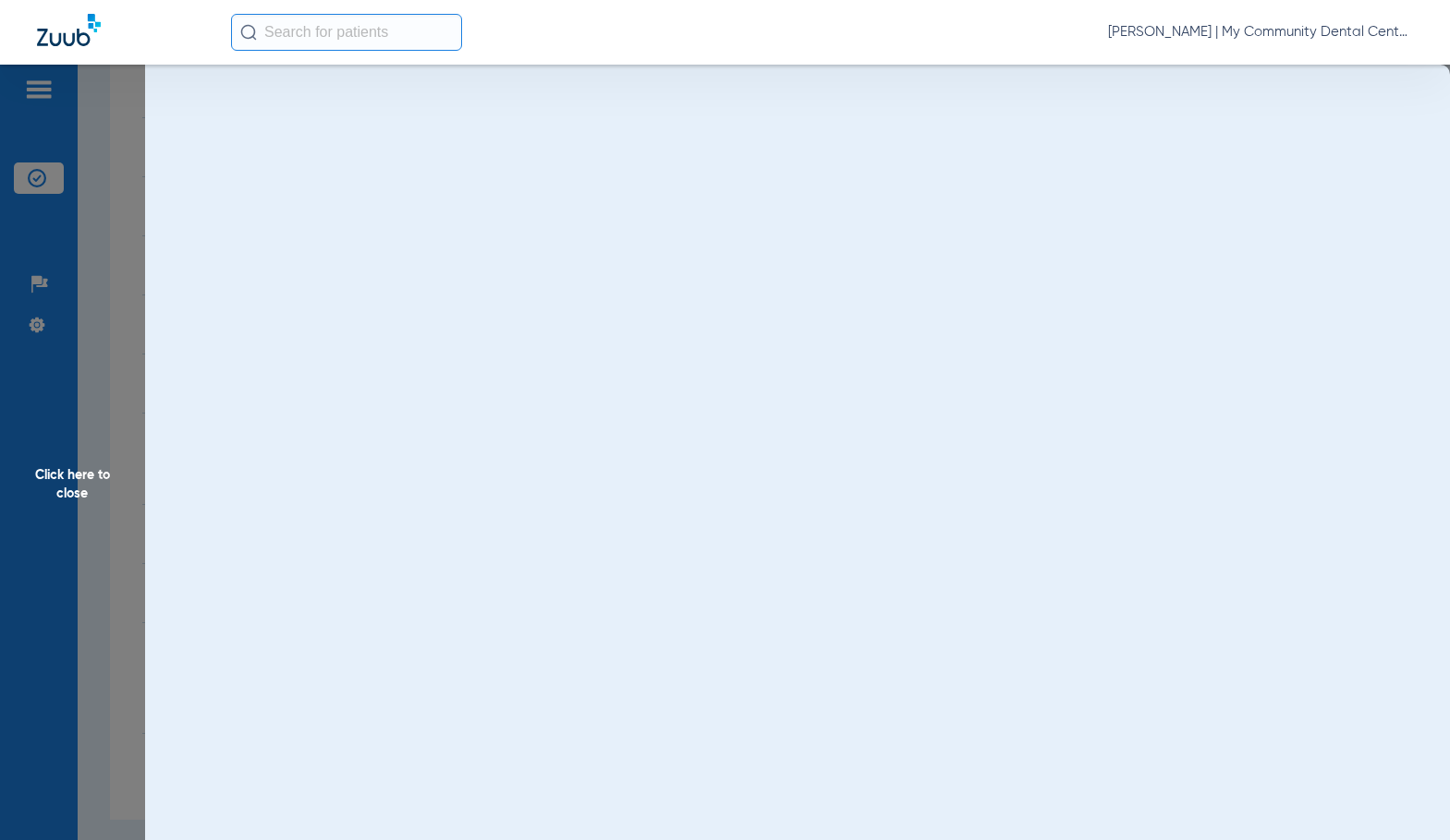
scroll to position [0, 0]
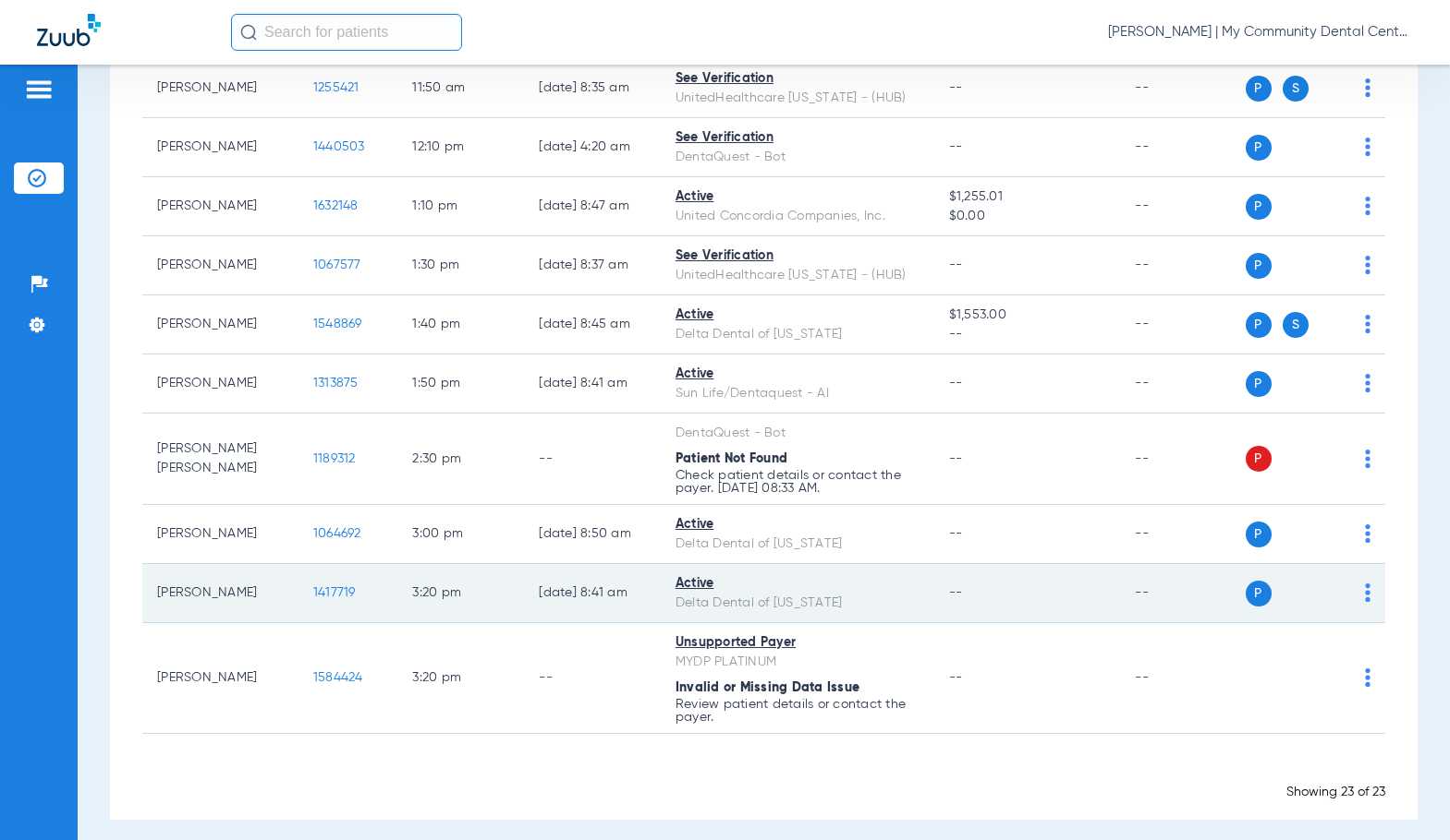
click at [333, 599] on span "1417719" at bounding box center [335, 592] width 43 height 13
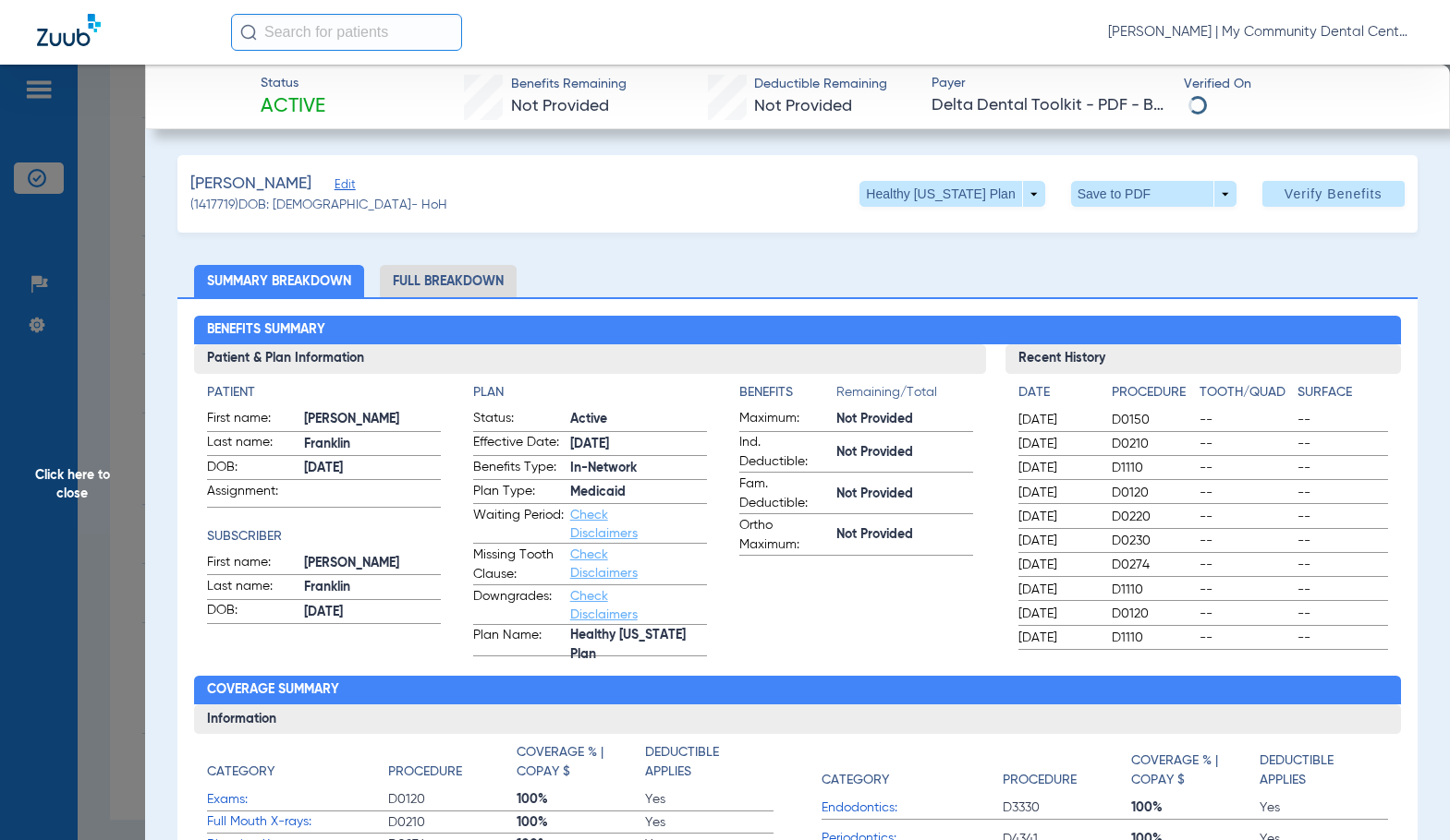
click at [426, 282] on li "Full Breakdown" at bounding box center [447, 280] width 137 height 32
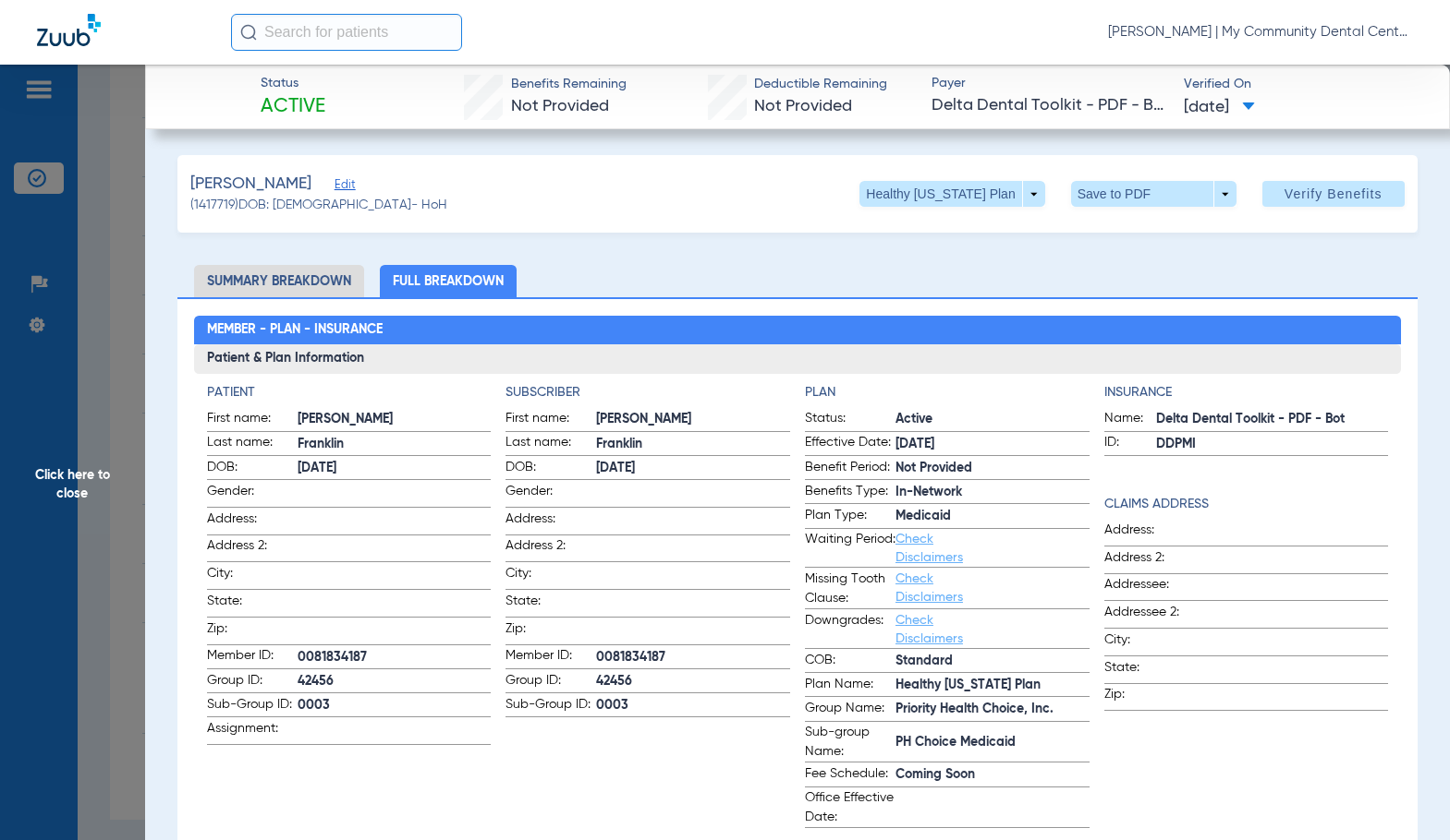
click at [717, 672] on span "42456" at bounding box center [693, 682] width 194 height 19
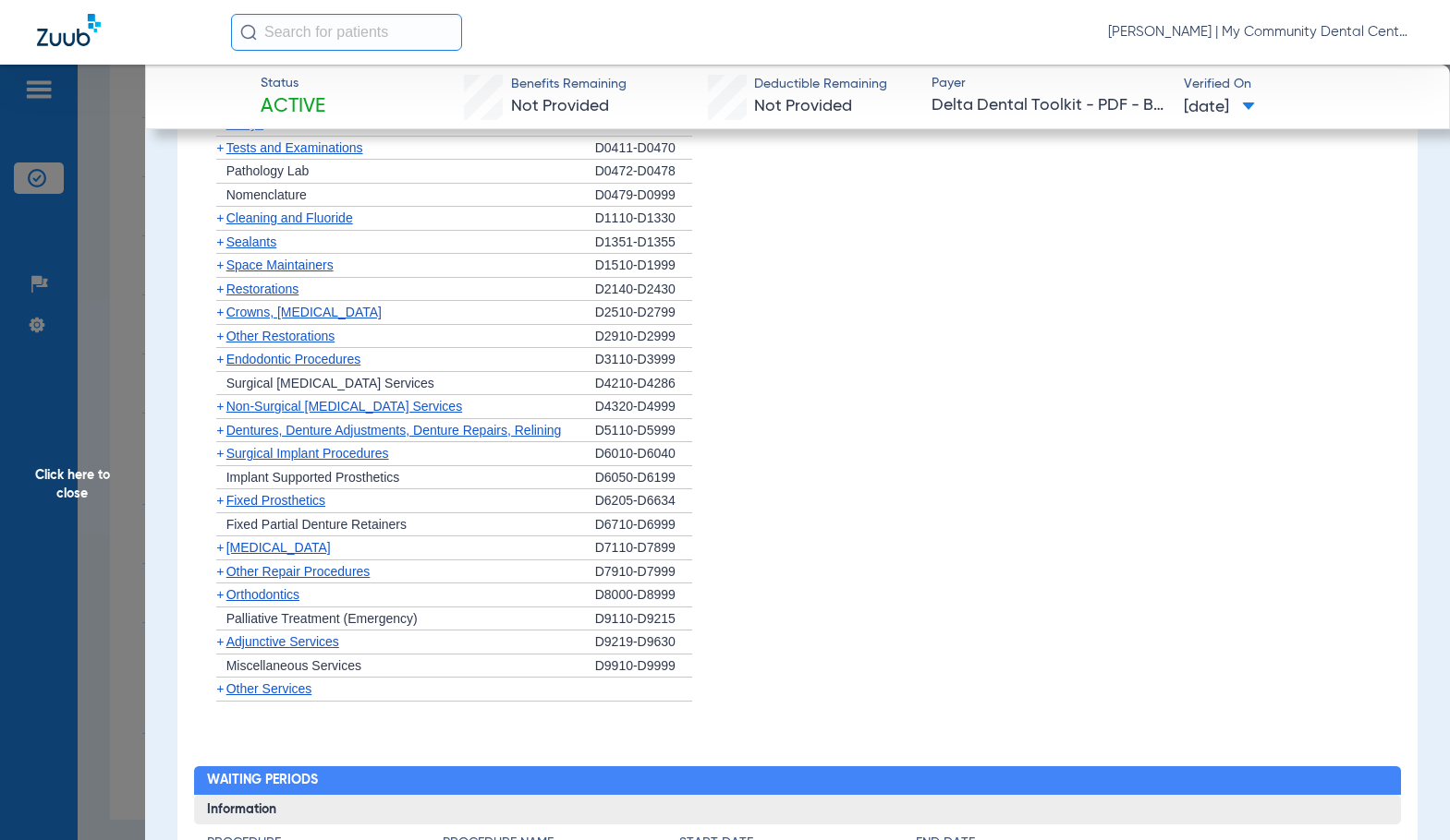
scroll to position [2031, 0]
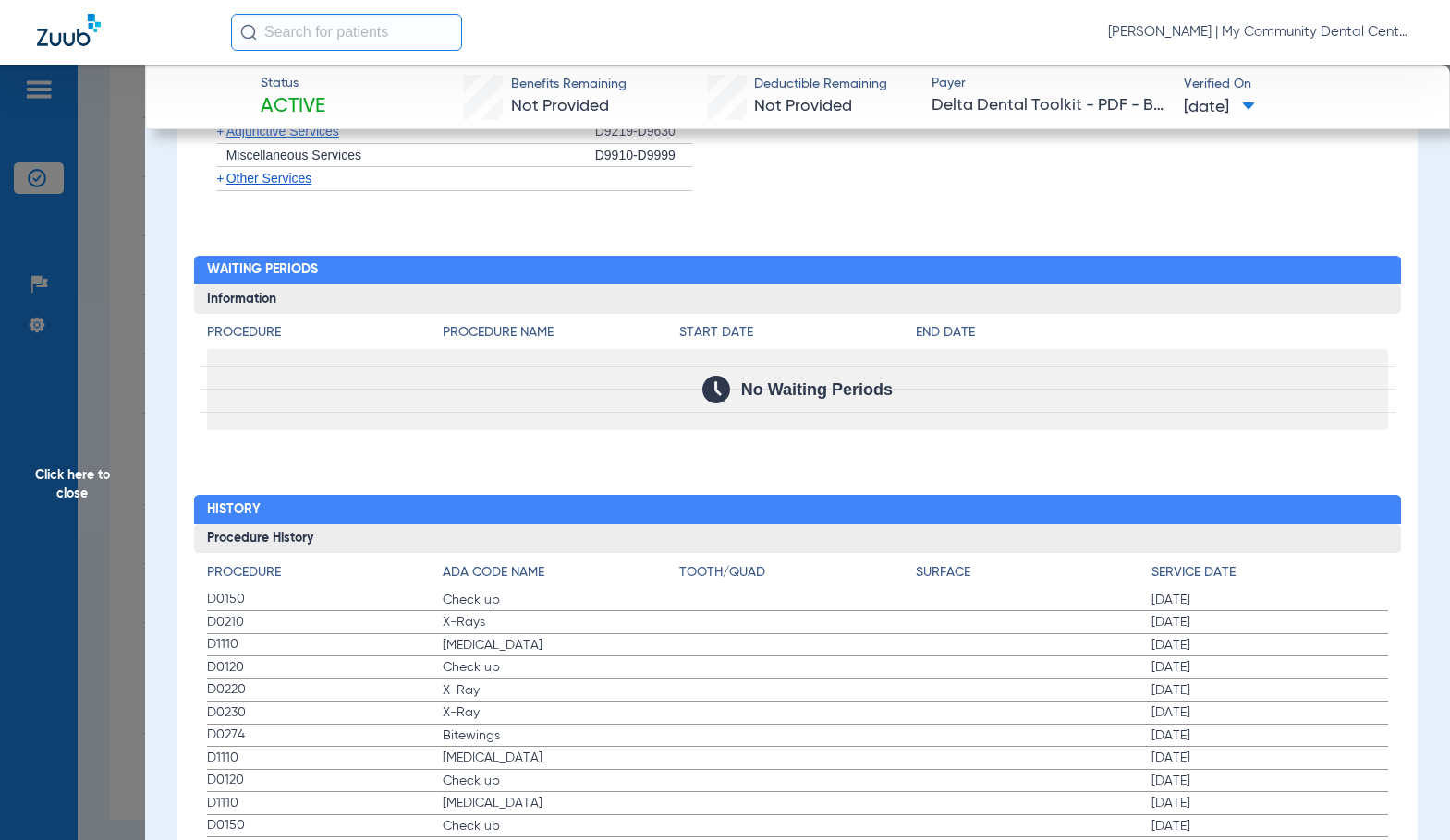
click at [805, 652] on label "D1110 Teeth Cleaning 10/02/2023" at bounding box center [797, 646] width 1181 height 23
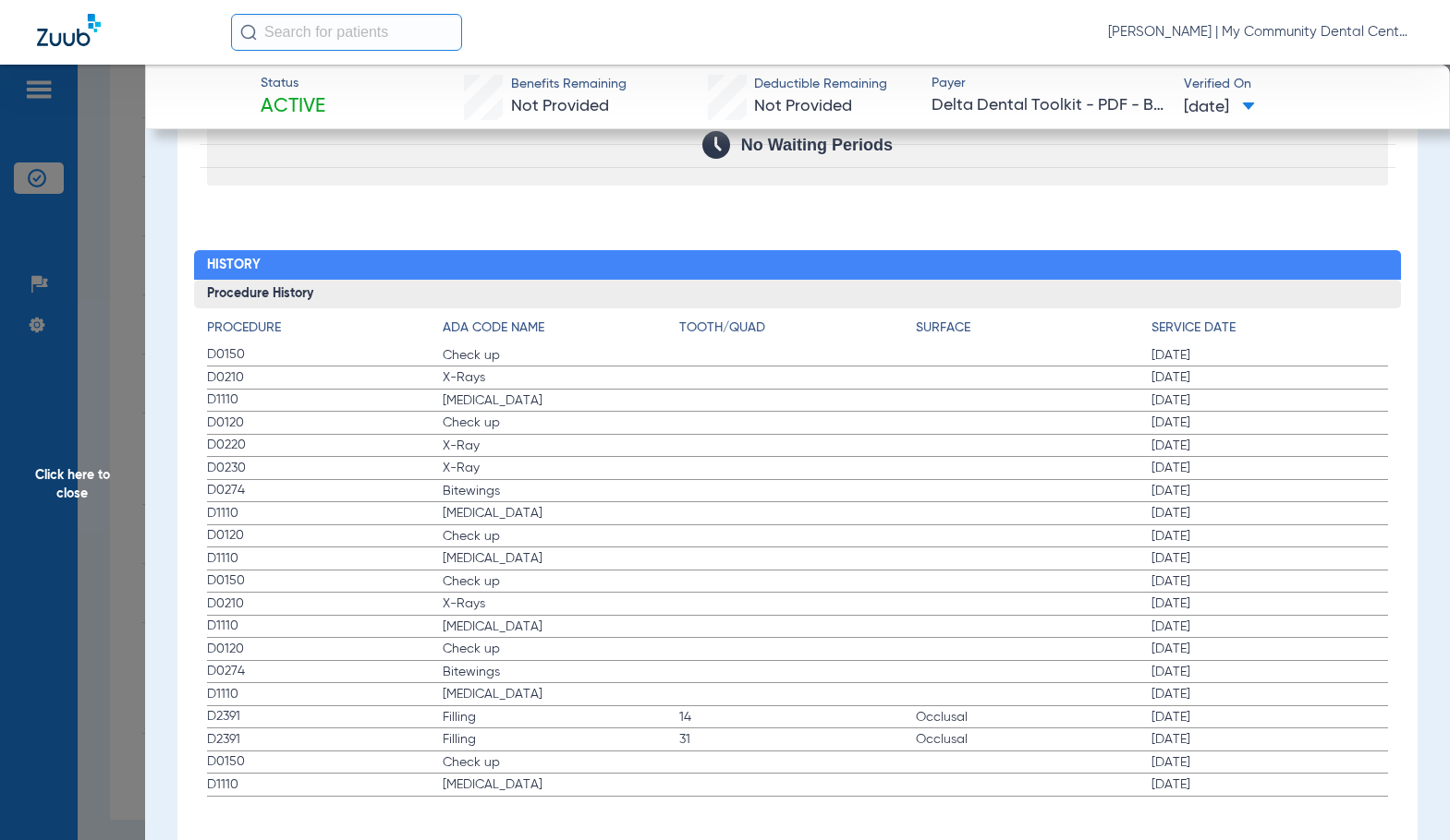
scroll to position [2295, 0]
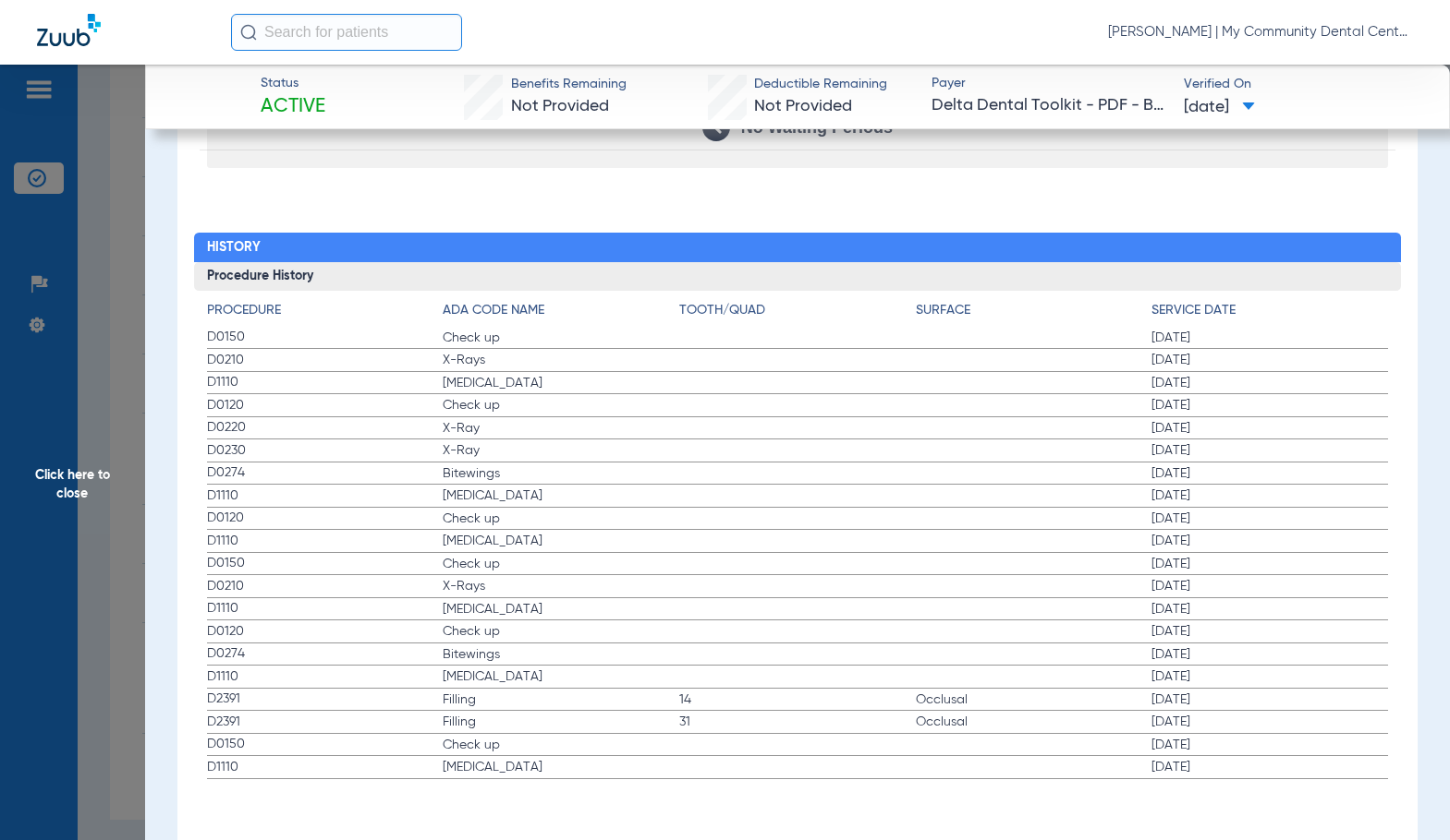
click at [859, 473] on label "D0274 Bitewings 09/02/2021" at bounding box center [797, 474] width 1181 height 23
click at [91, 475] on span "Click here to close" at bounding box center [72, 485] width 145 height 840
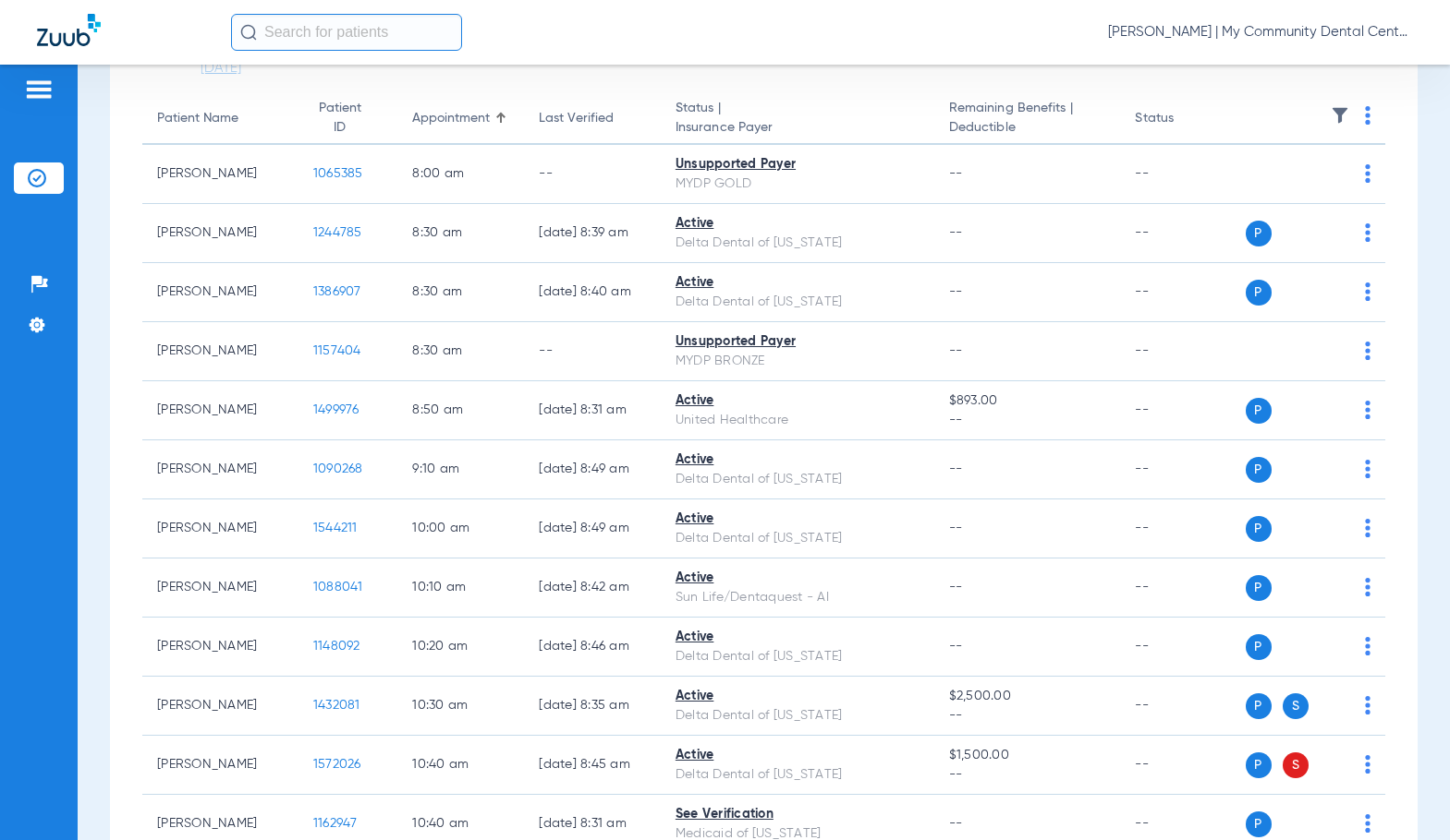
scroll to position [0, 0]
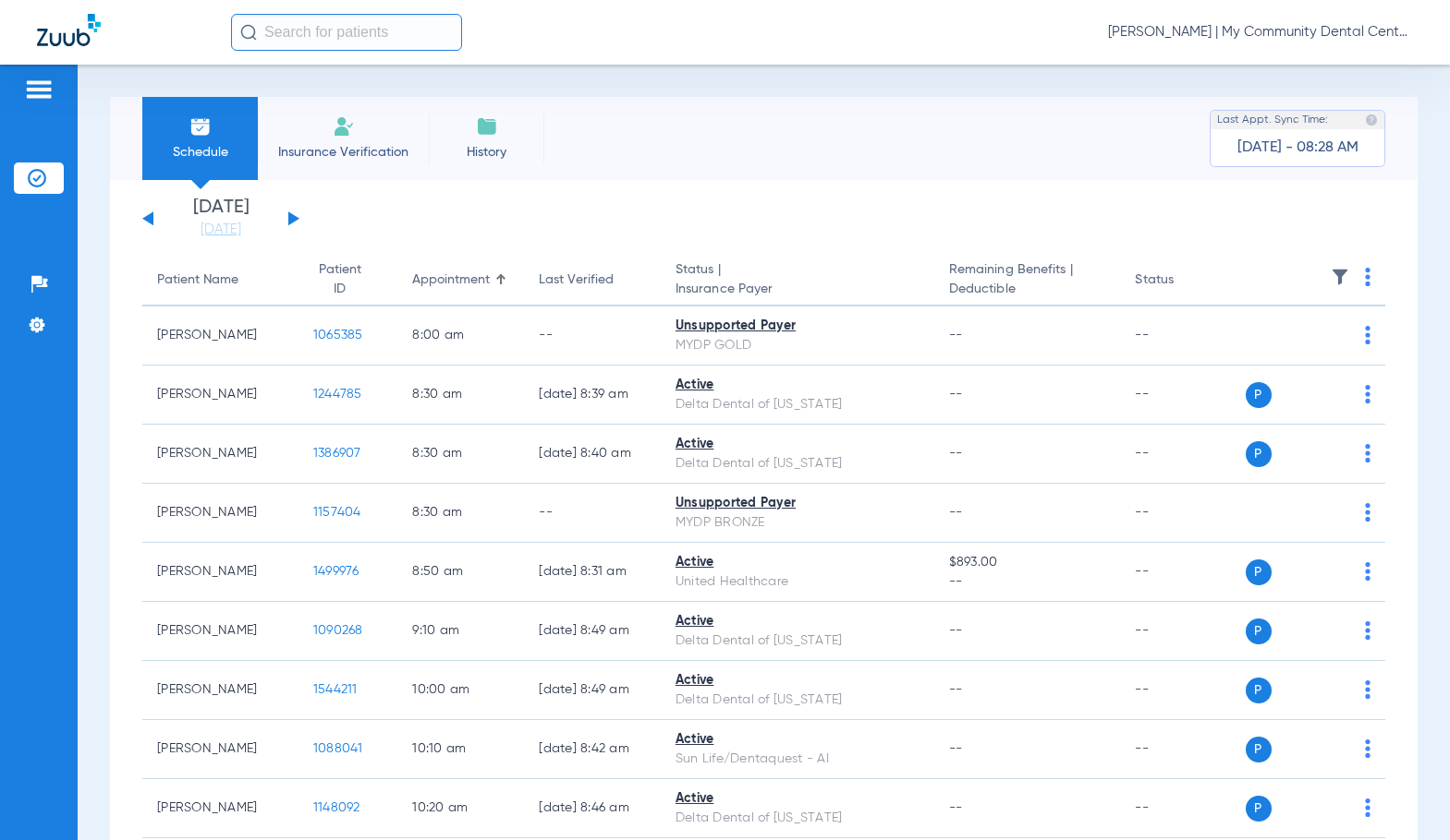
click at [291, 219] on button at bounding box center [293, 218] width 11 height 14
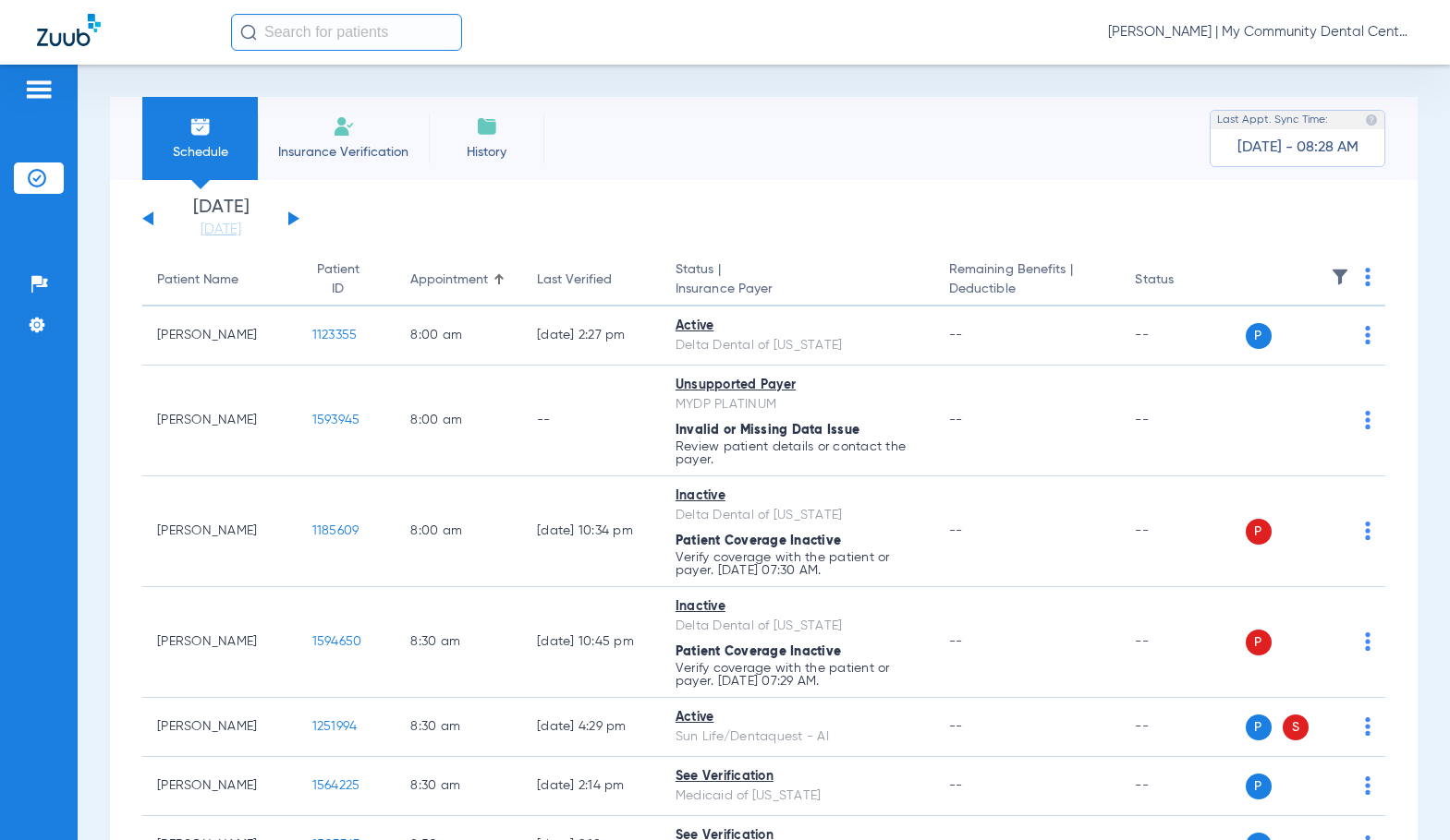
click at [1365, 279] on img at bounding box center [1368, 276] width 6 height 18
click at [1302, 348] on span "Verify All" at bounding box center [1282, 349] width 115 height 13
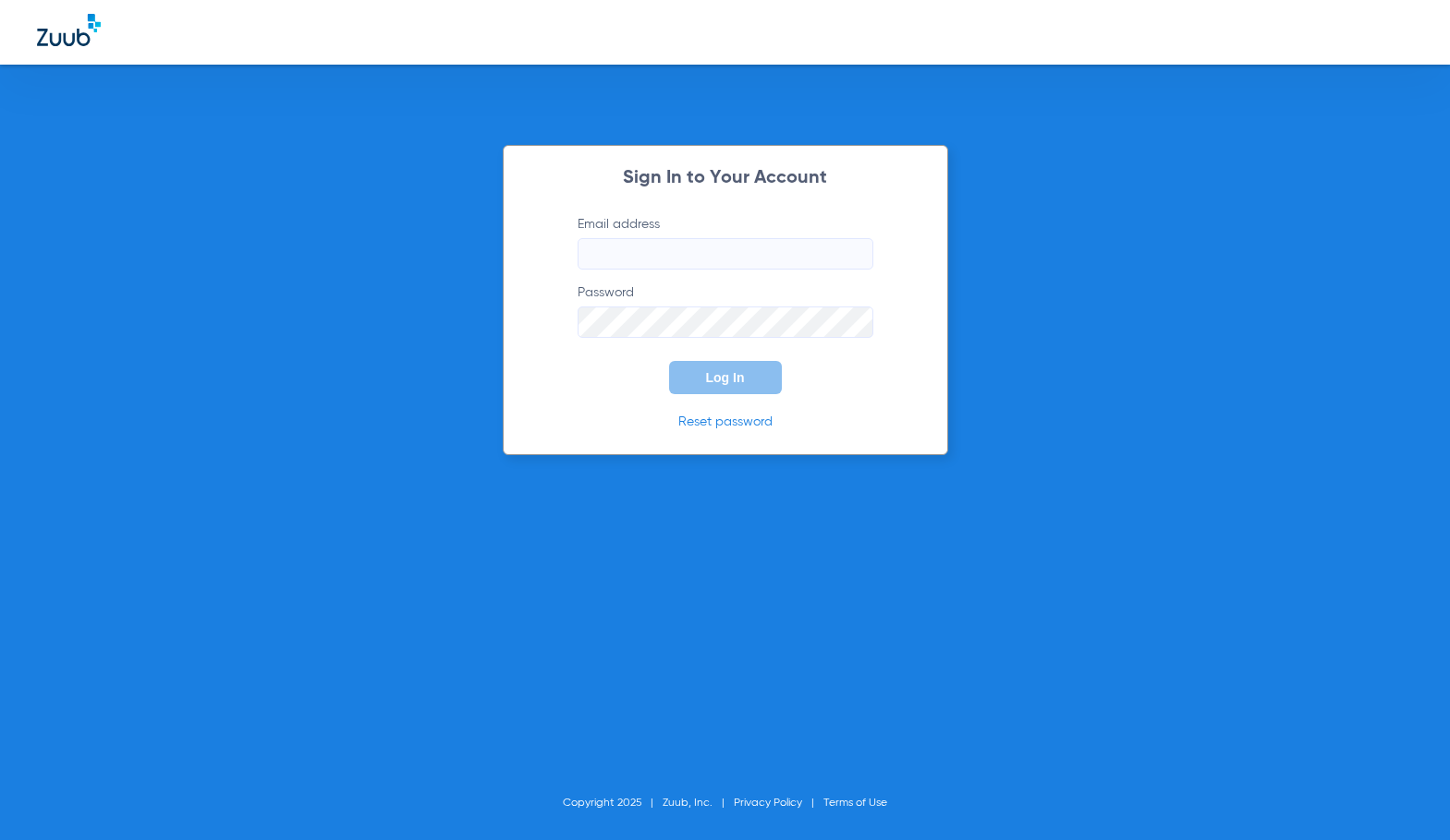
type input "[EMAIL_ADDRESS][DOMAIN_NAME]"
click at [728, 384] on span "Log In" at bounding box center [725, 377] width 39 height 15
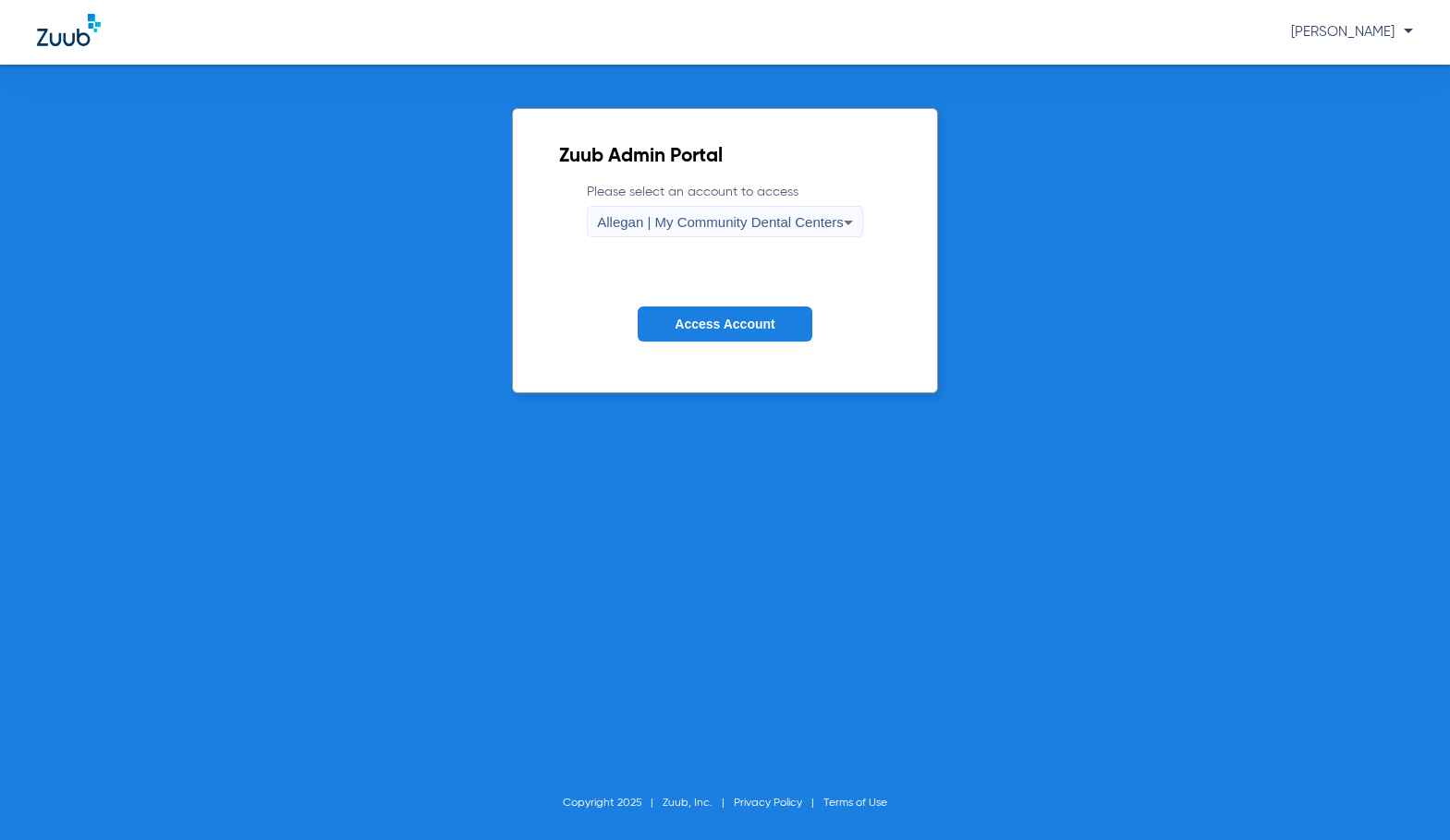
click at [701, 210] on div "Allegan | My Community Dental Centers" at bounding box center [720, 222] width 247 height 31
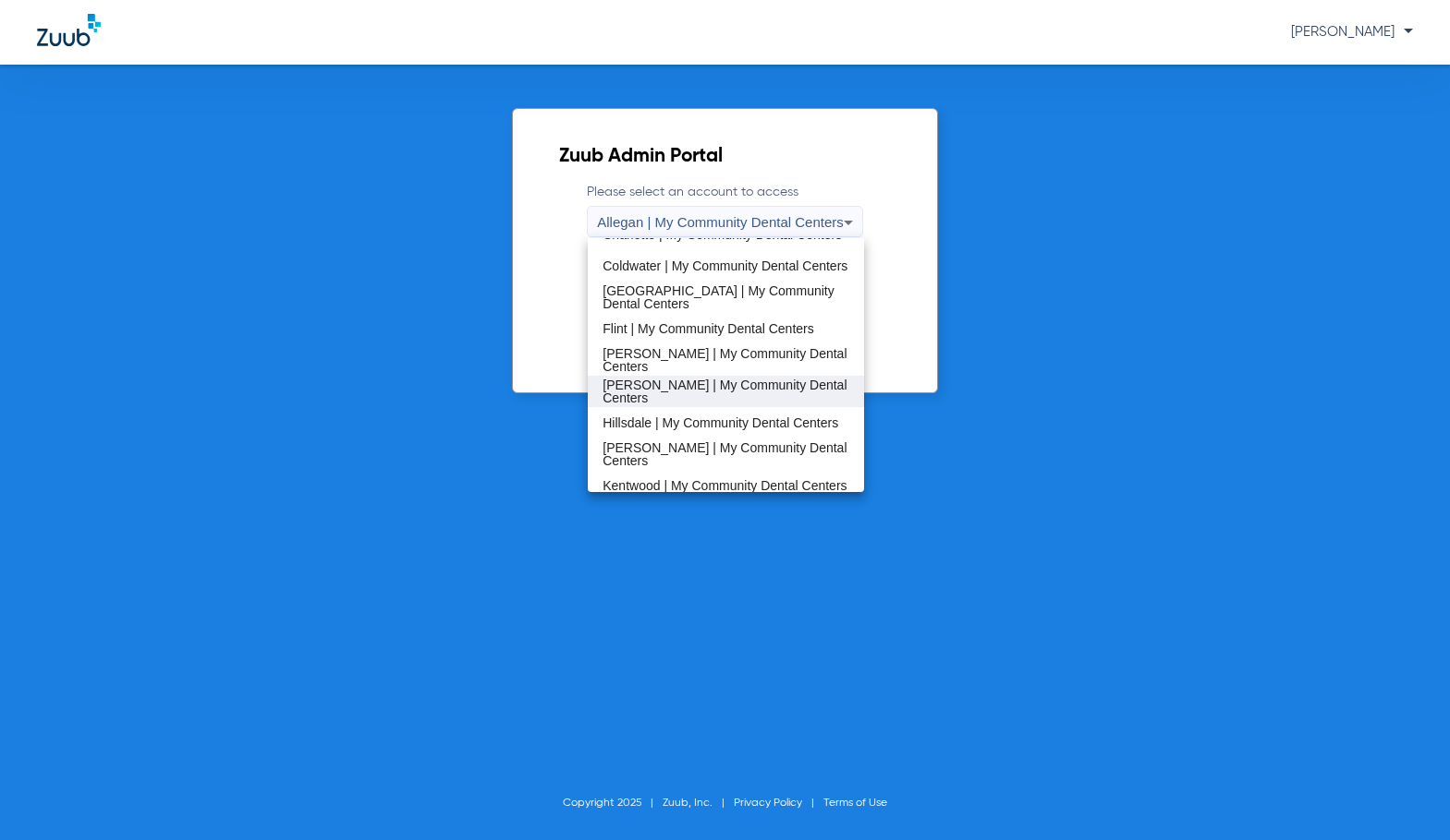
scroll to position [277, 0]
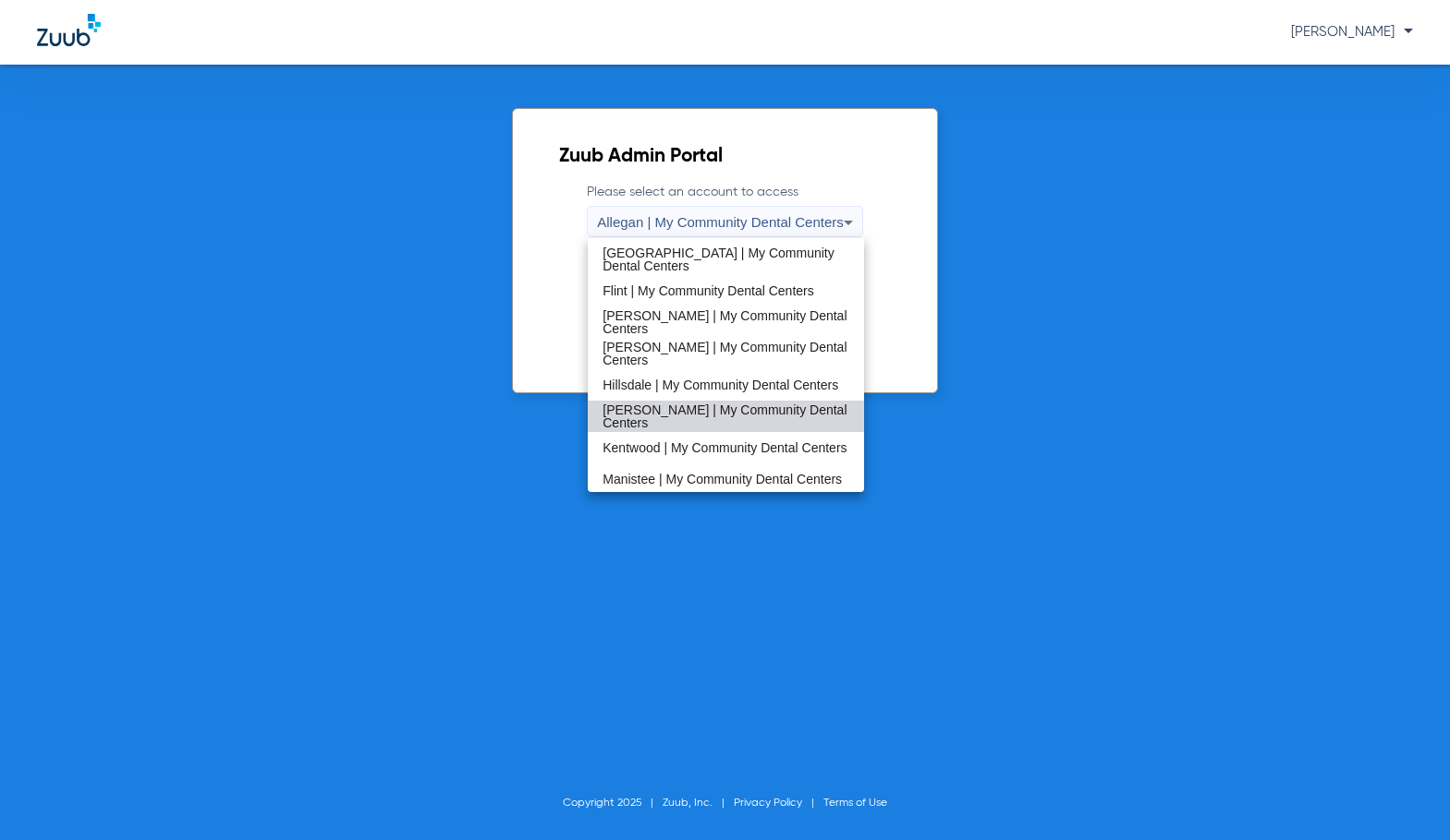
drag, startPoint x: 732, startPoint y: 413, endPoint x: 734, endPoint y: 367, distance: 46.0
click at [731, 413] on span "[PERSON_NAME] | My Community Dental Centers" at bounding box center [726, 416] width 247 height 26
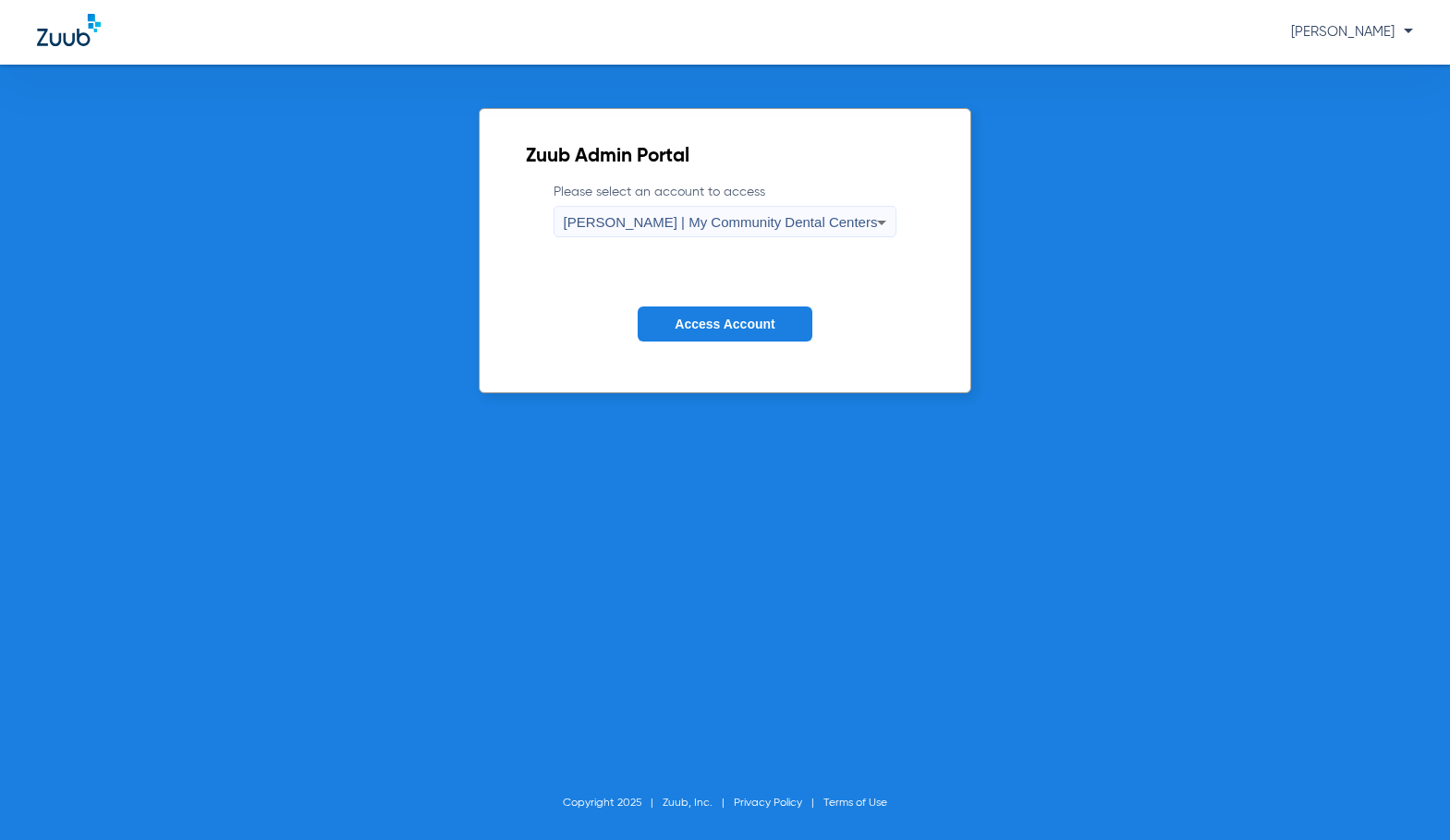
click at [723, 324] on span "Access Account" at bounding box center [724, 323] width 100 height 15
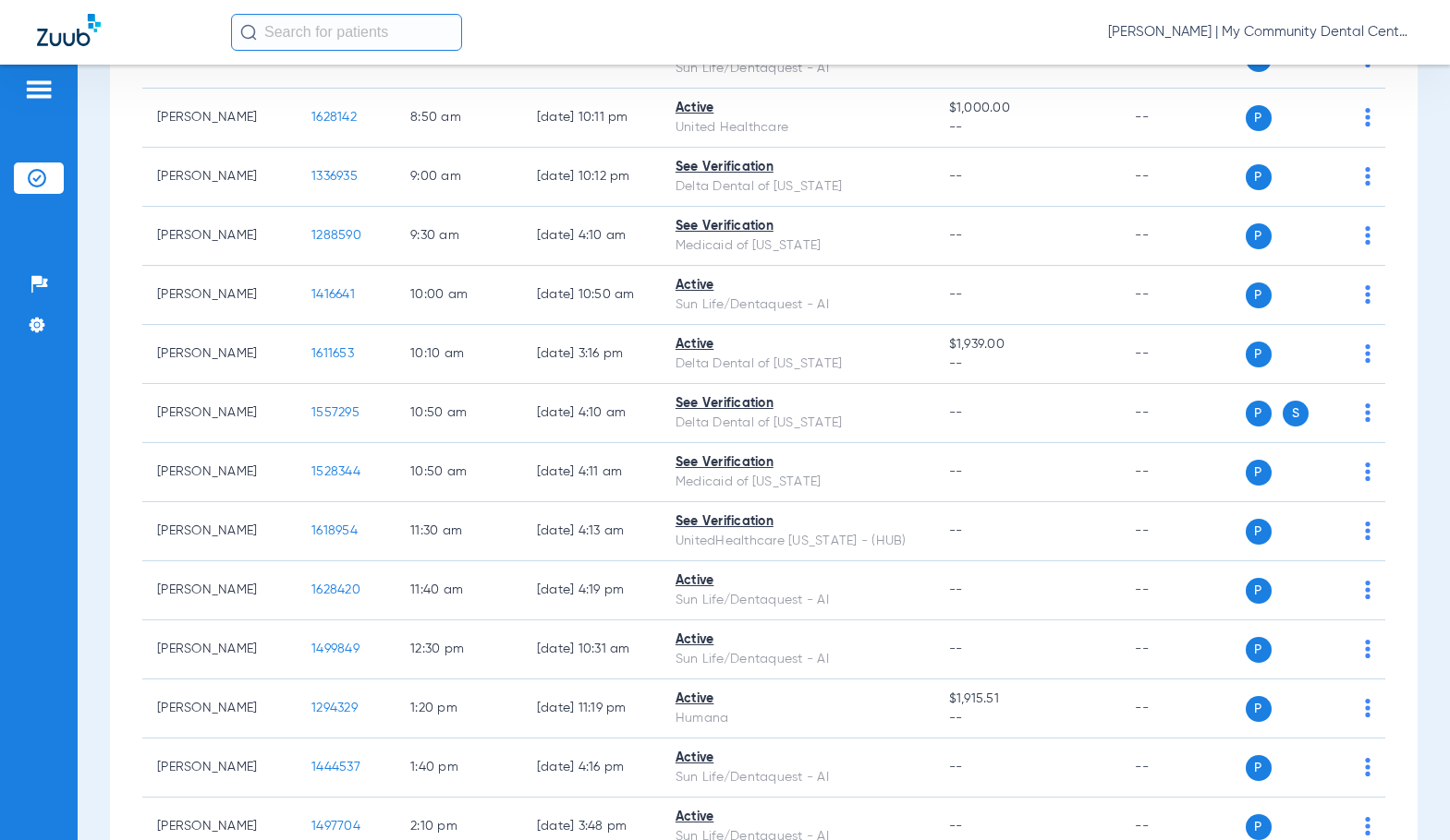
scroll to position [370, 0]
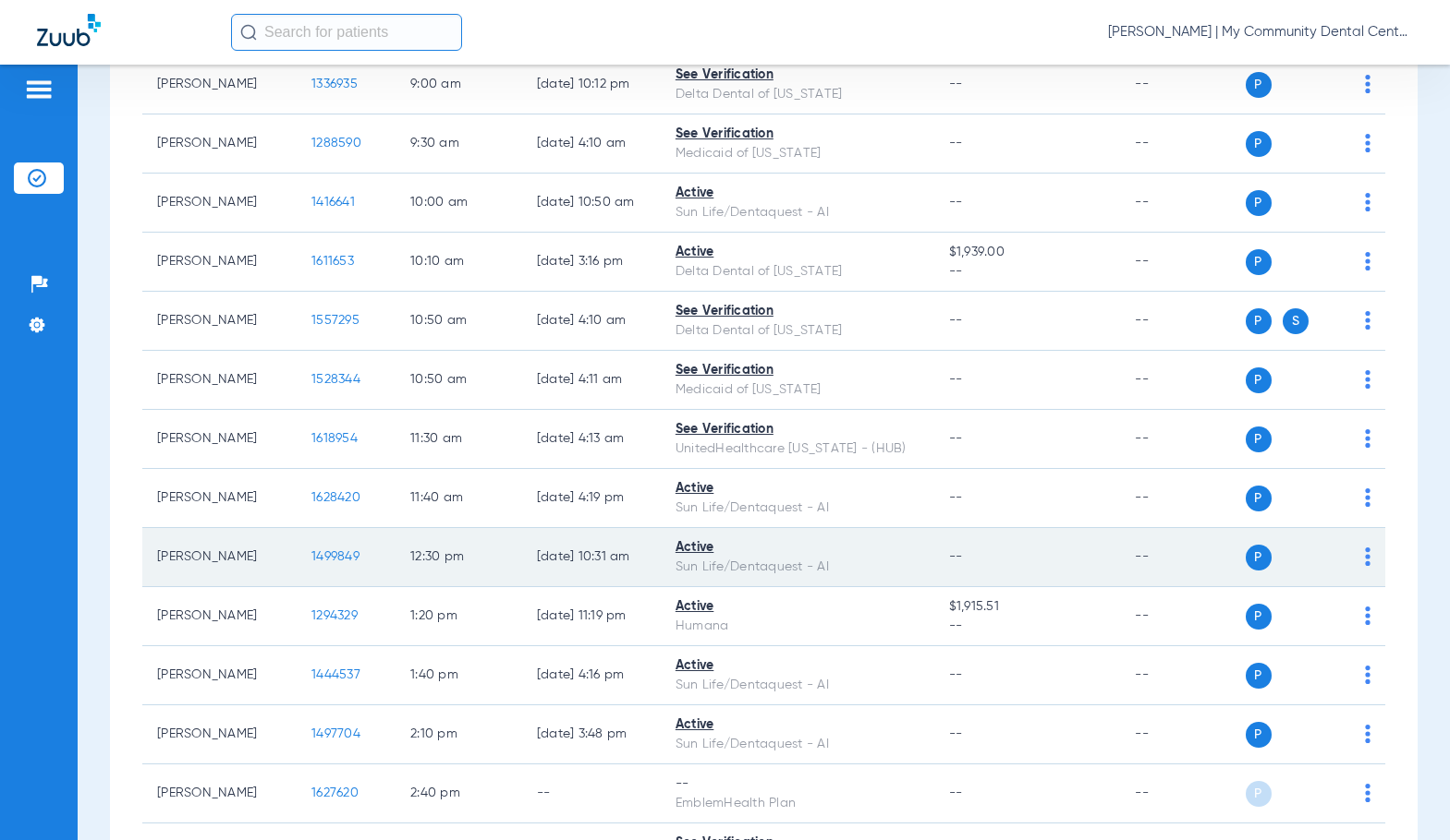
click at [1356, 555] on td "P S" at bounding box center [1315, 557] width 141 height 59
click at [1365, 556] on img at bounding box center [1368, 556] width 6 height 18
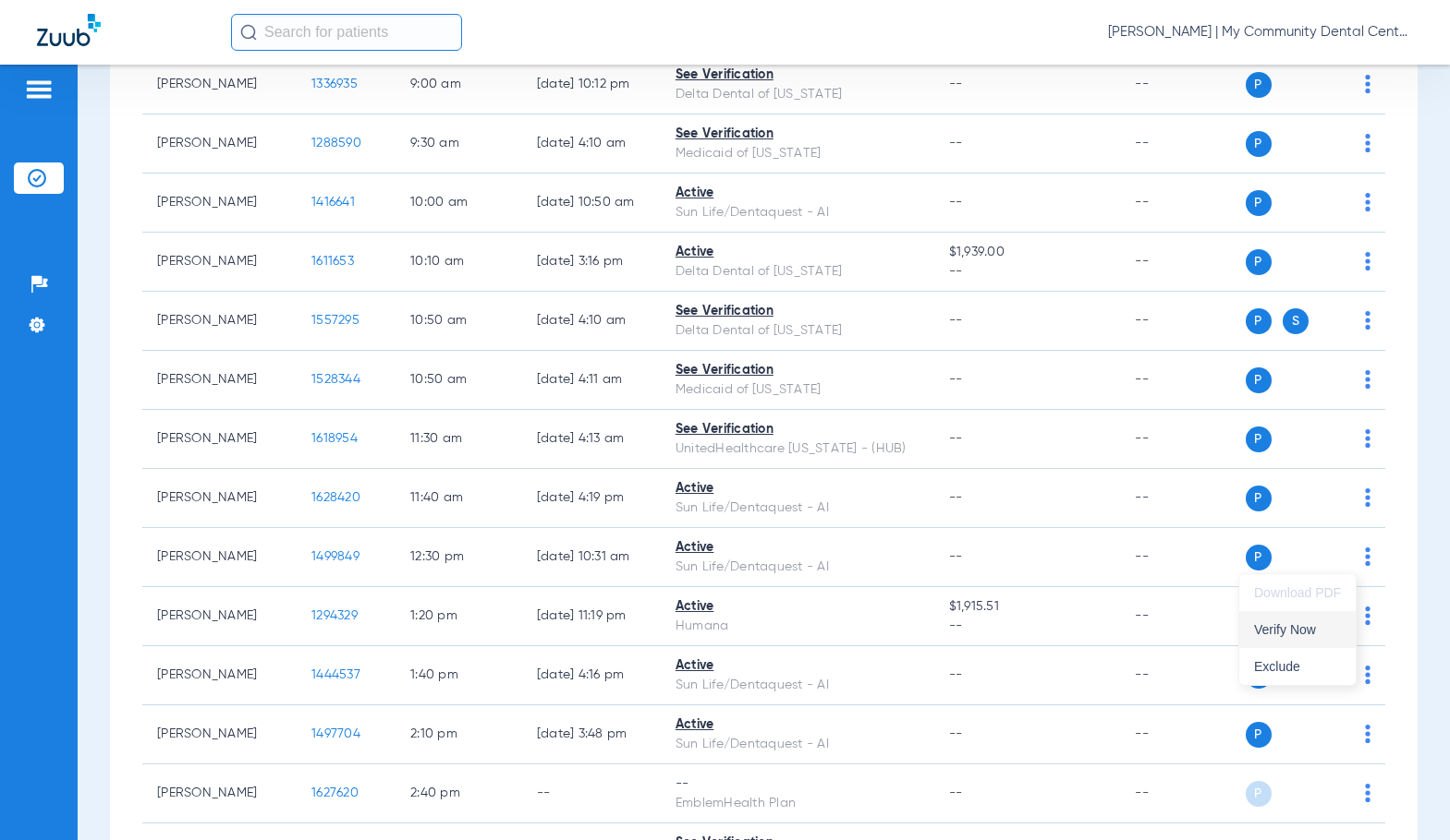
click at [1312, 634] on span "Verify Now" at bounding box center [1297, 630] width 86 height 13
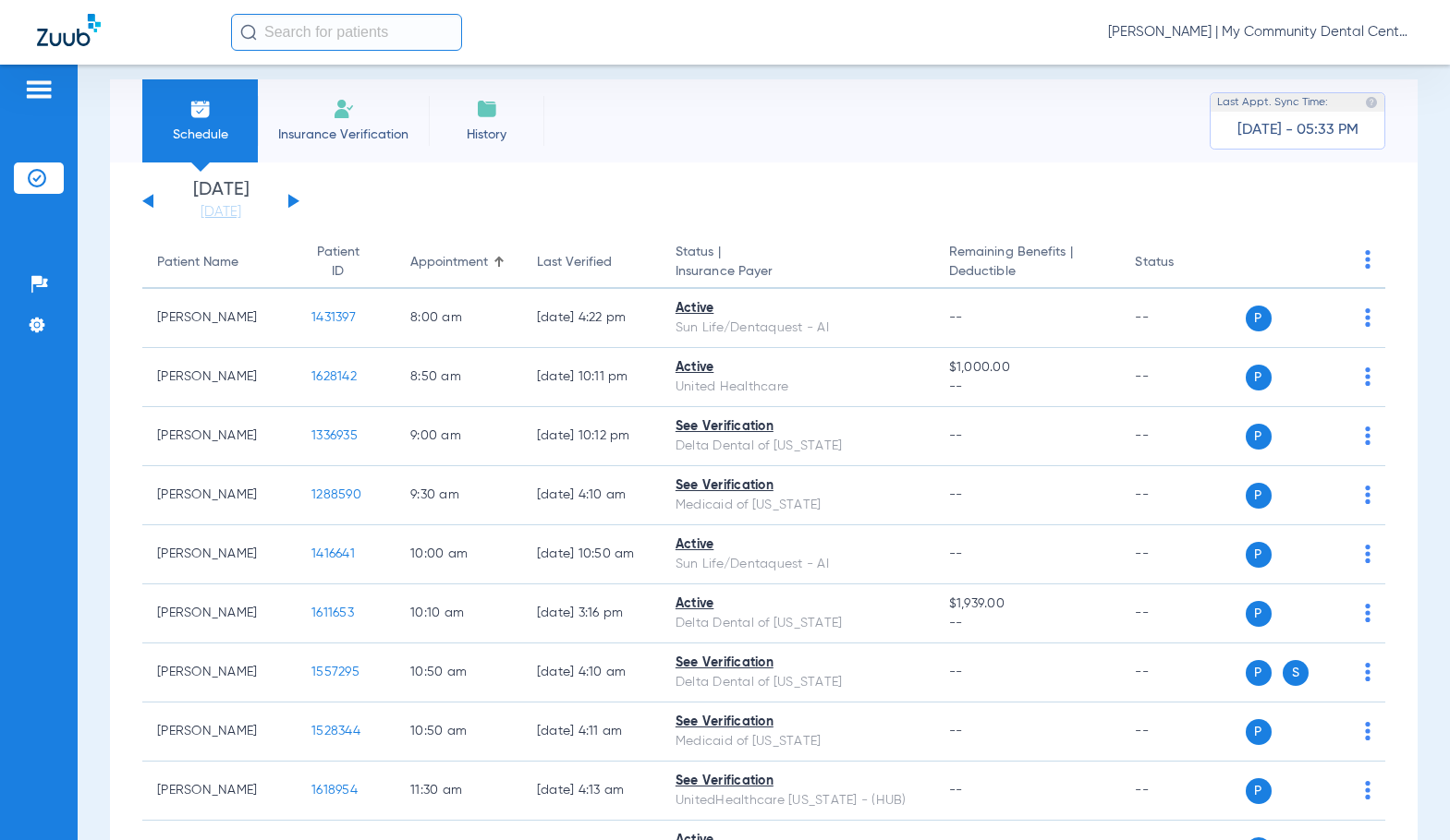
scroll to position [0, 0]
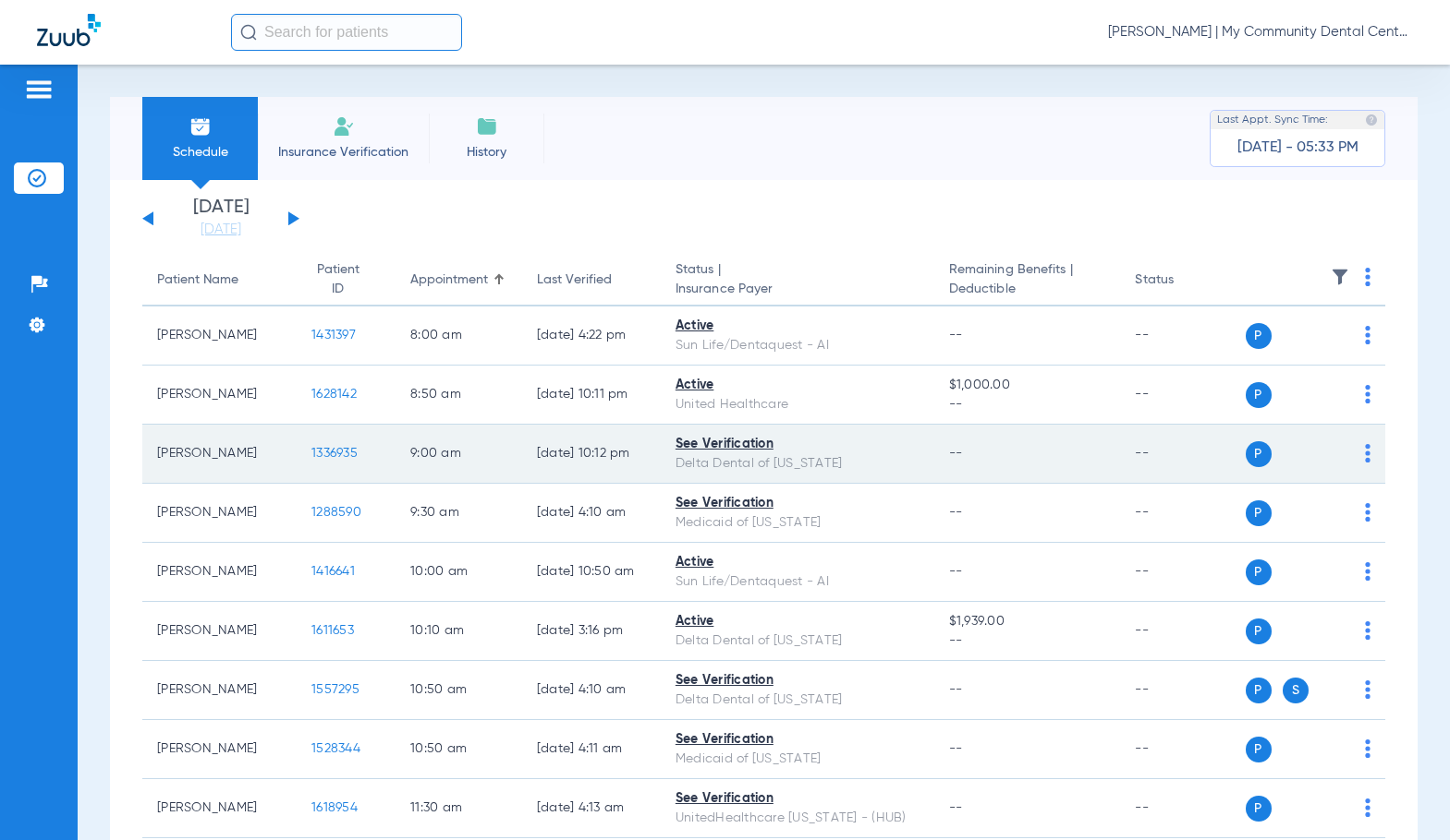
click at [329, 455] on span "1336935" at bounding box center [335, 453] width 47 height 13
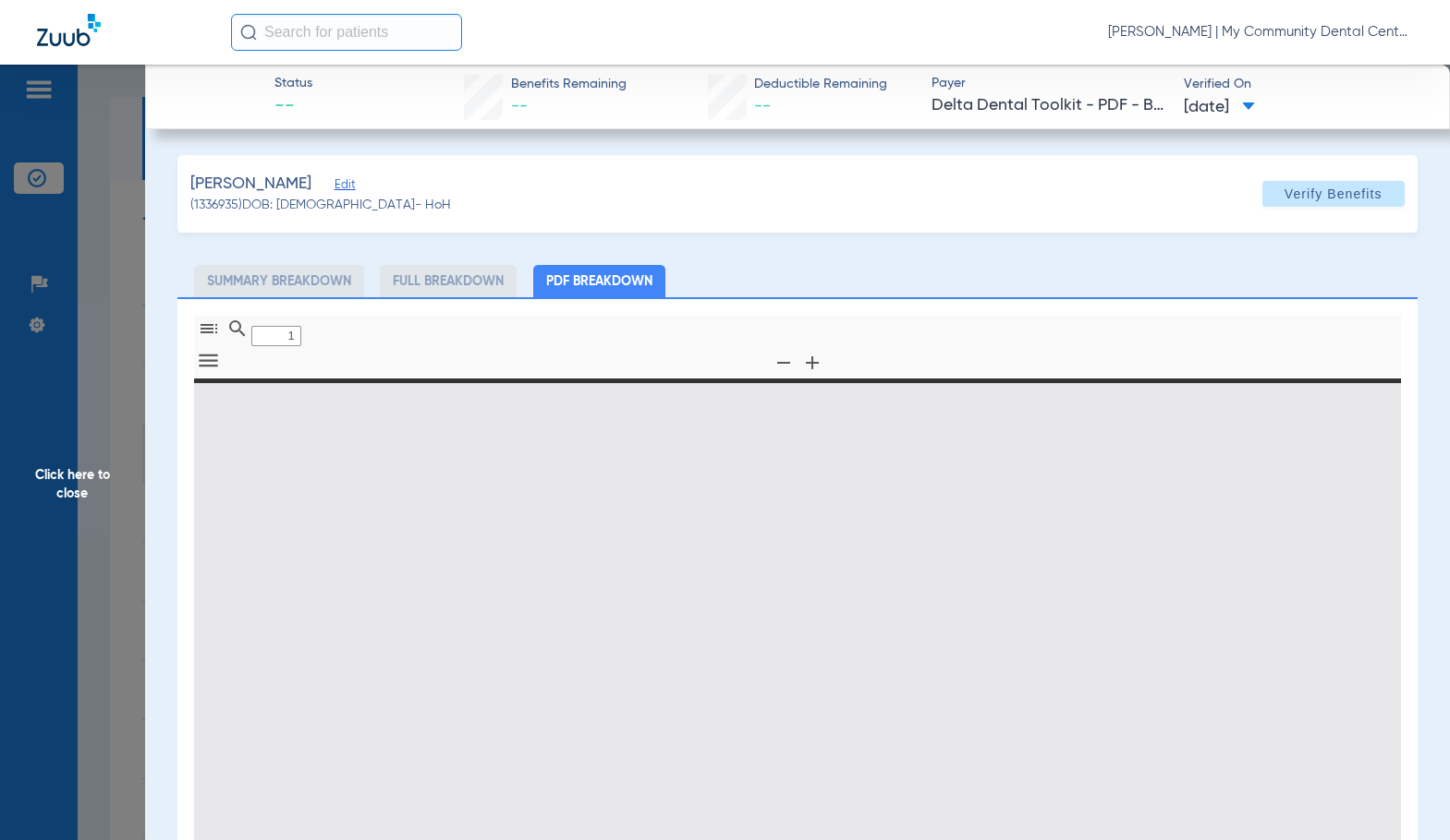
type input "0"
select select "page-width"
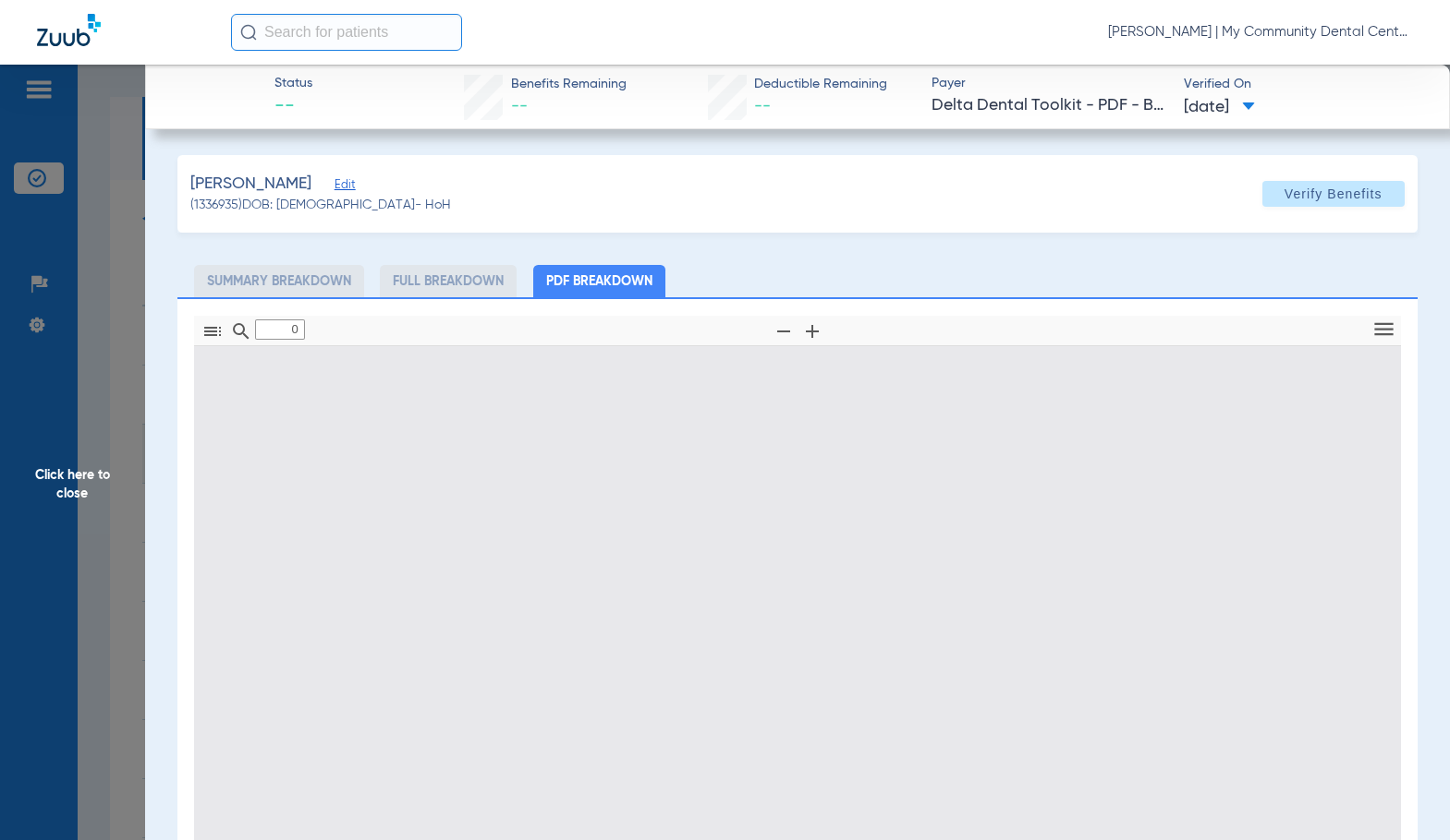
type input "1"
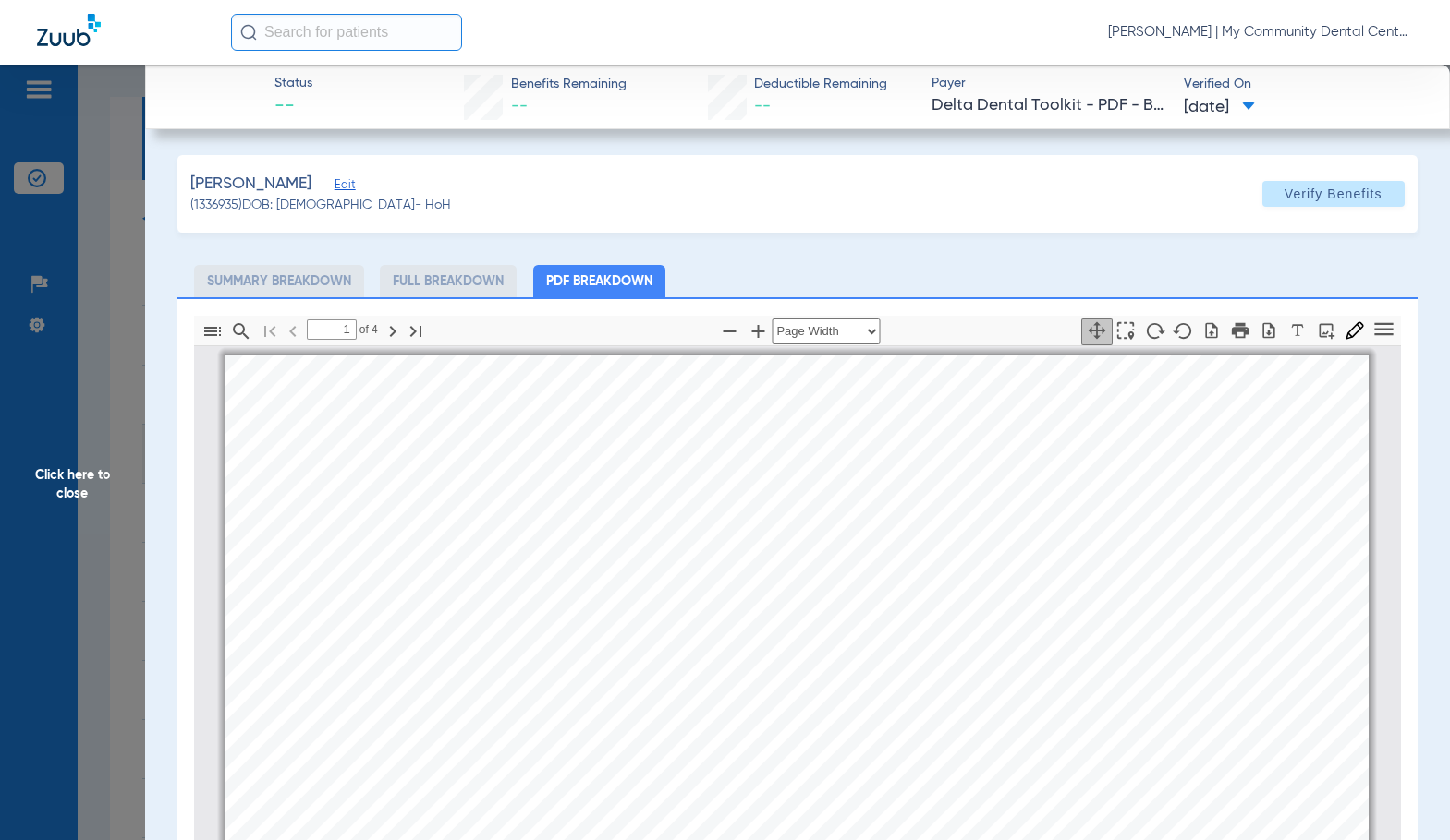
scroll to position [10, 0]
click at [75, 524] on span "Click here to close" at bounding box center [72, 485] width 145 height 840
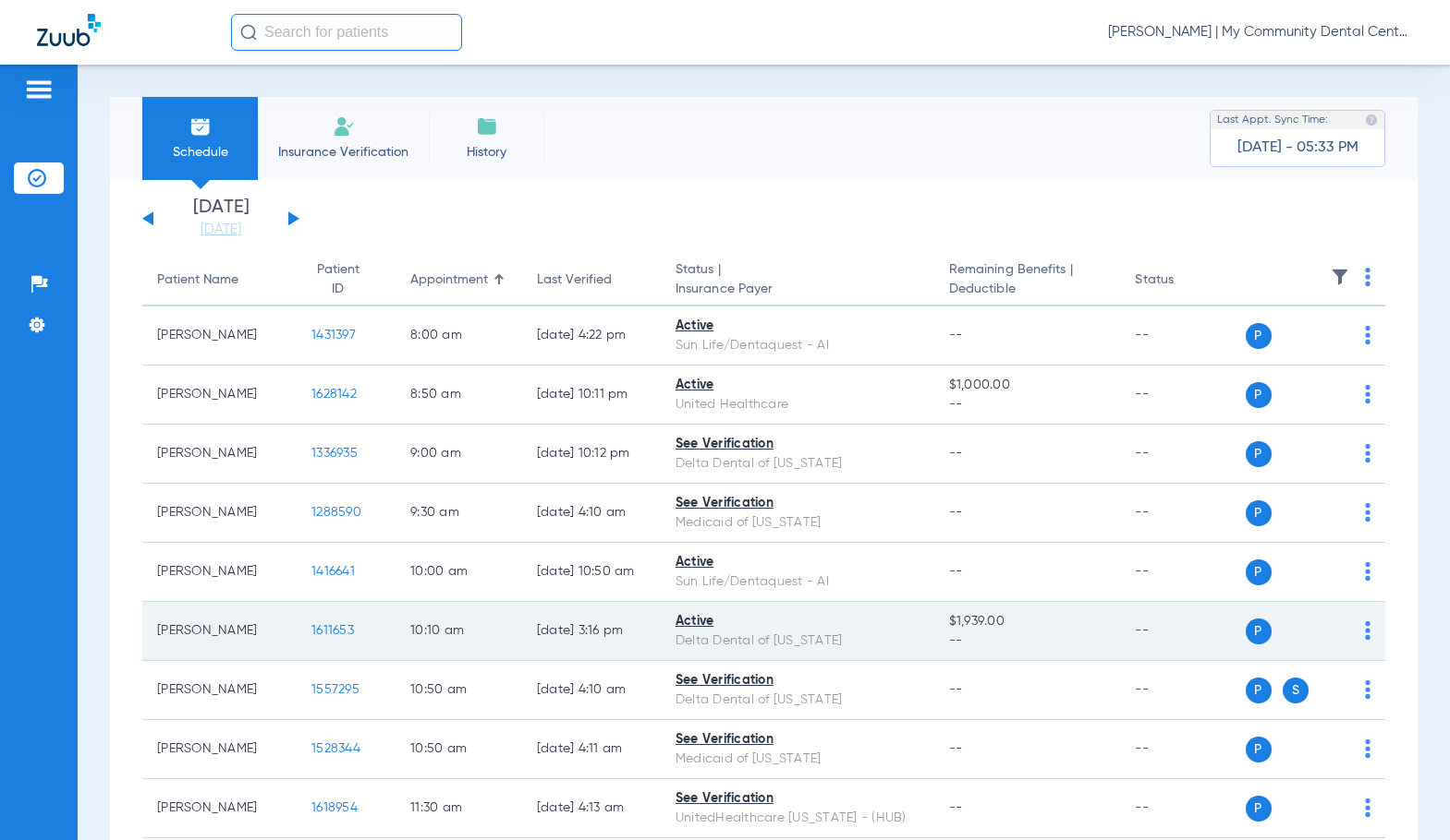
click at [316, 630] on span "1611653" at bounding box center [333, 630] width 43 height 13
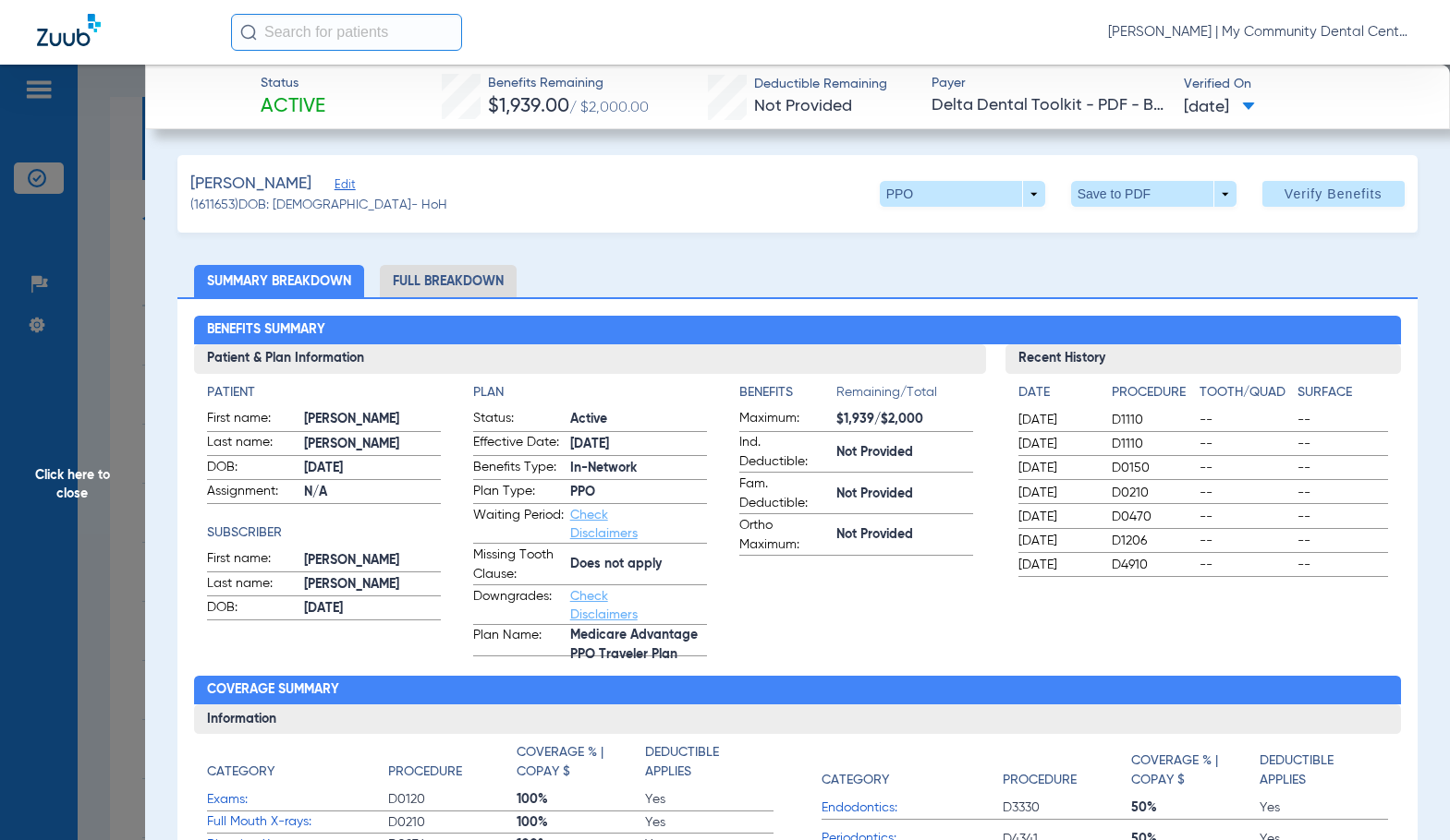
click at [490, 279] on li "Full Breakdown" at bounding box center [447, 280] width 137 height 32
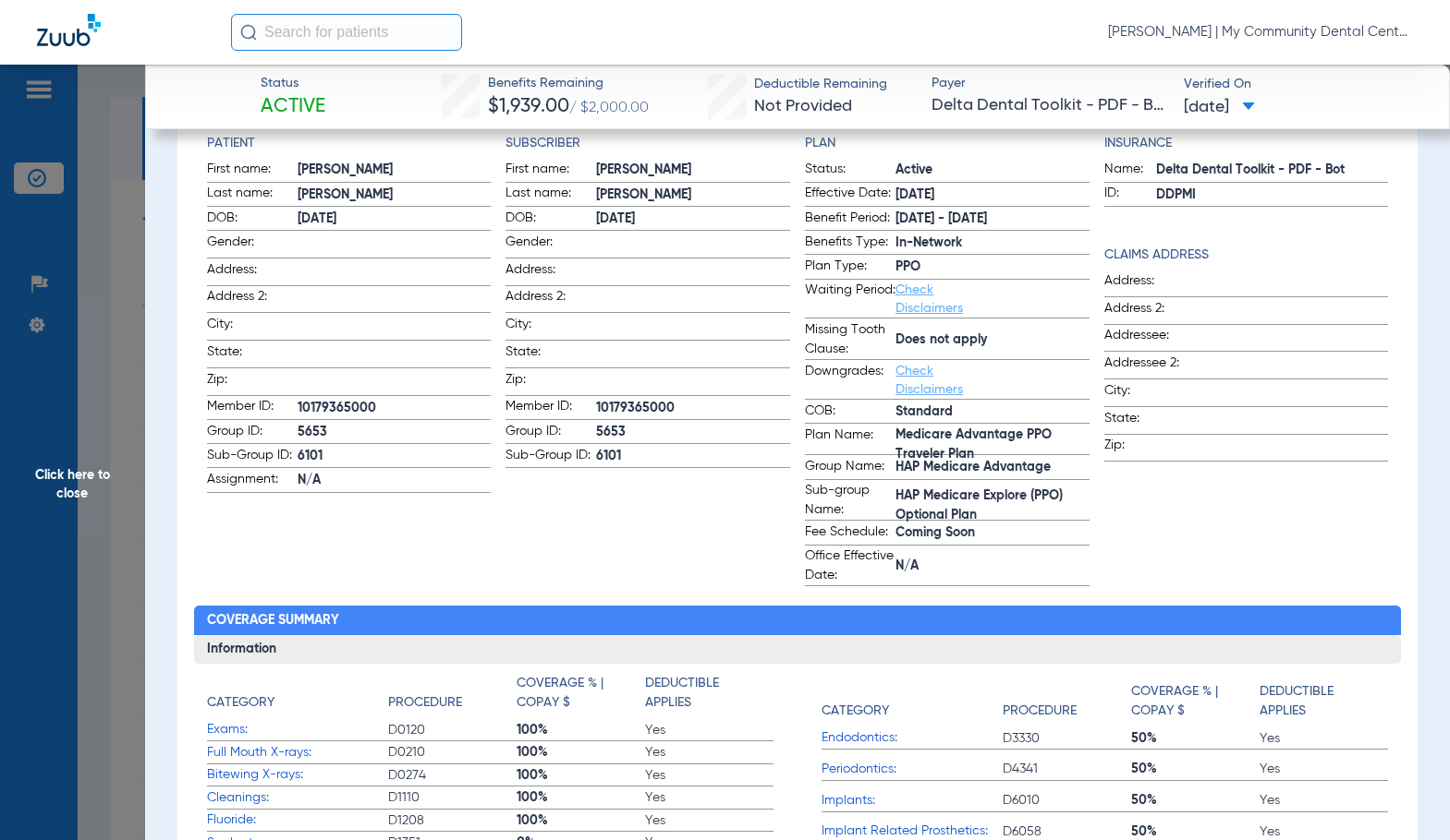
scroll to position [0, 0]
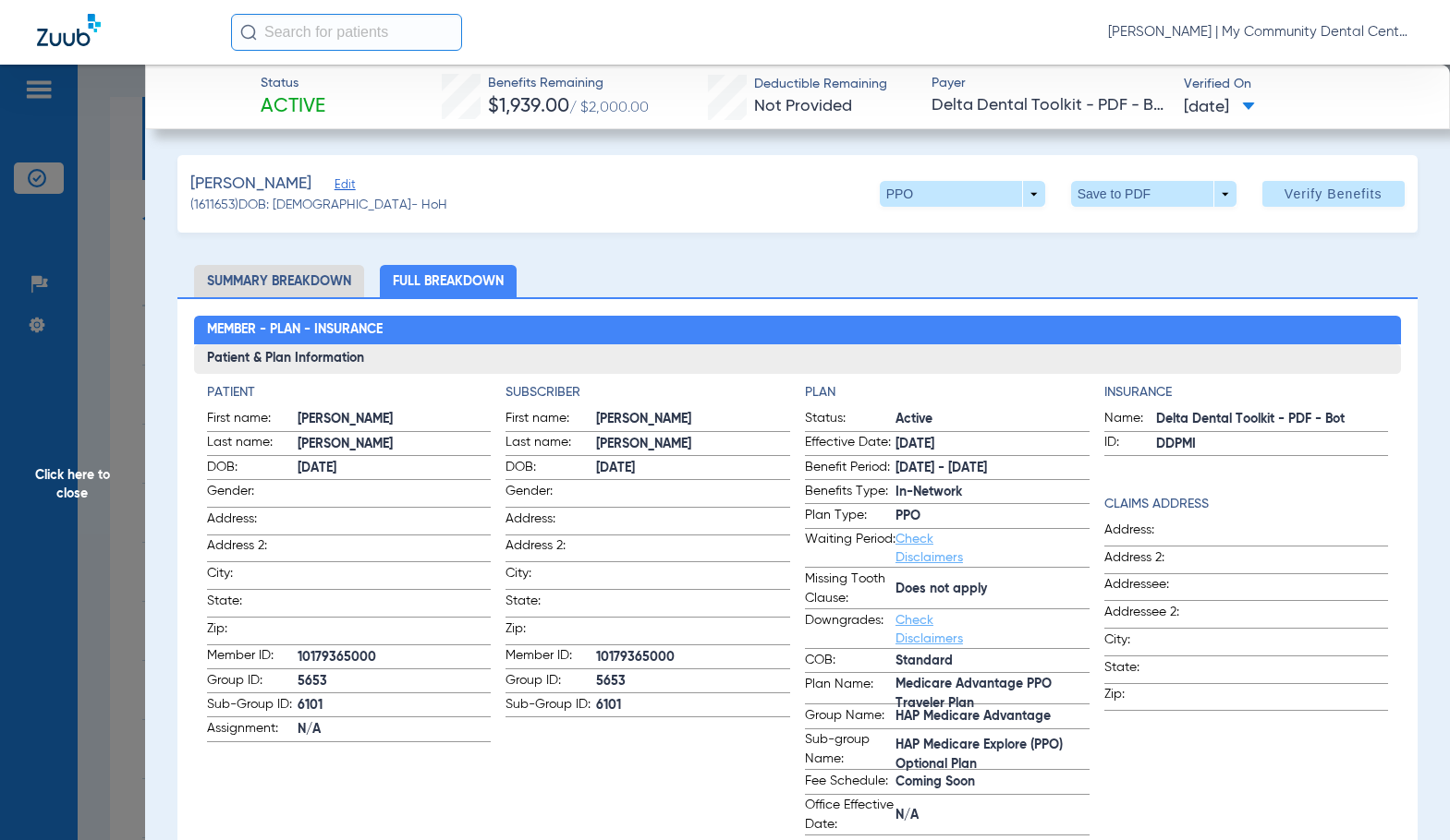
click at [86, 445] on span "Click here to close" at bounding box center [72, 485] width 145 height 840
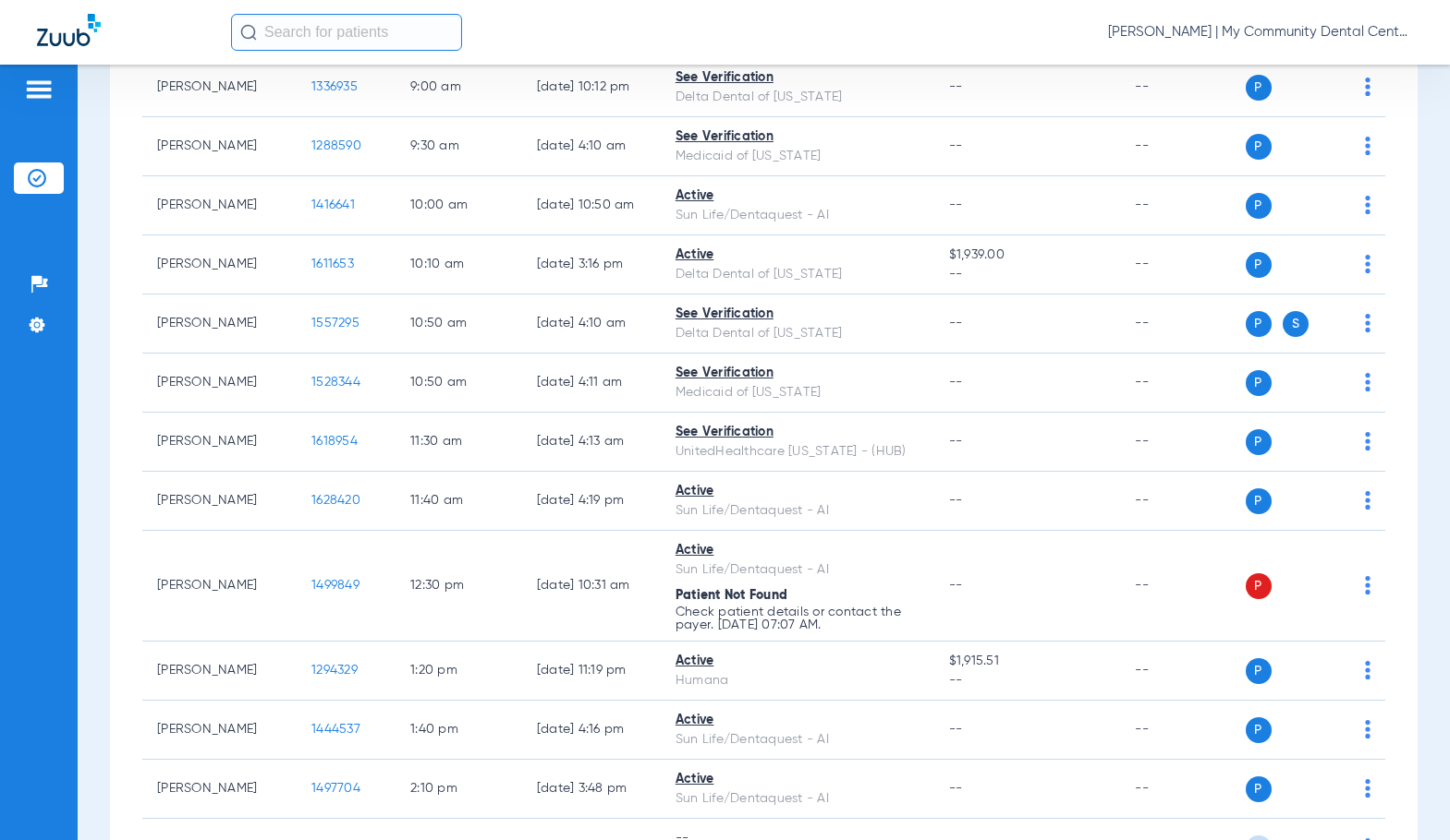
scroll to position [370, 0]
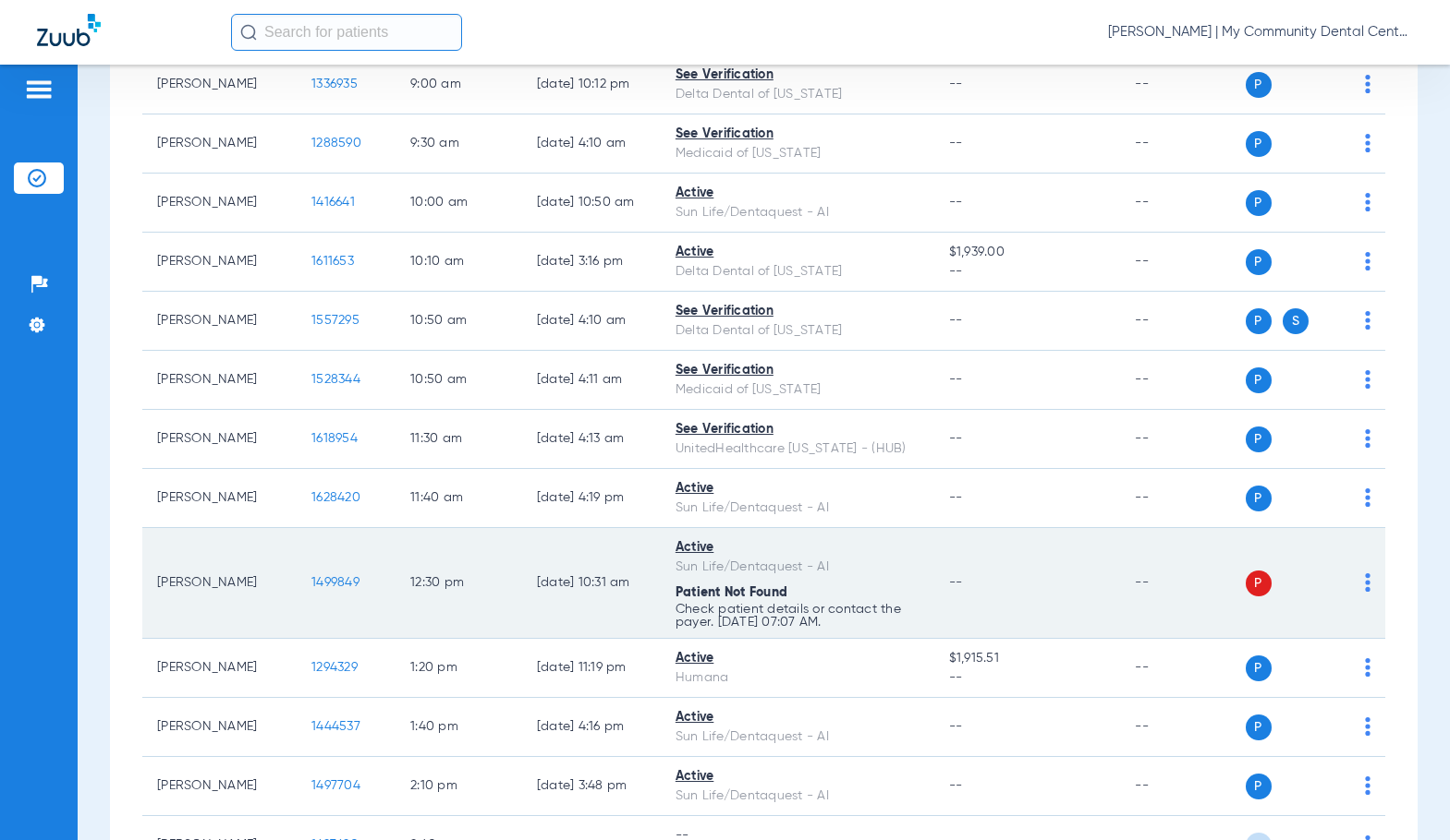
click at [336, 581] on span "1499849" at bounding box center [335, 582] width 48 height 13
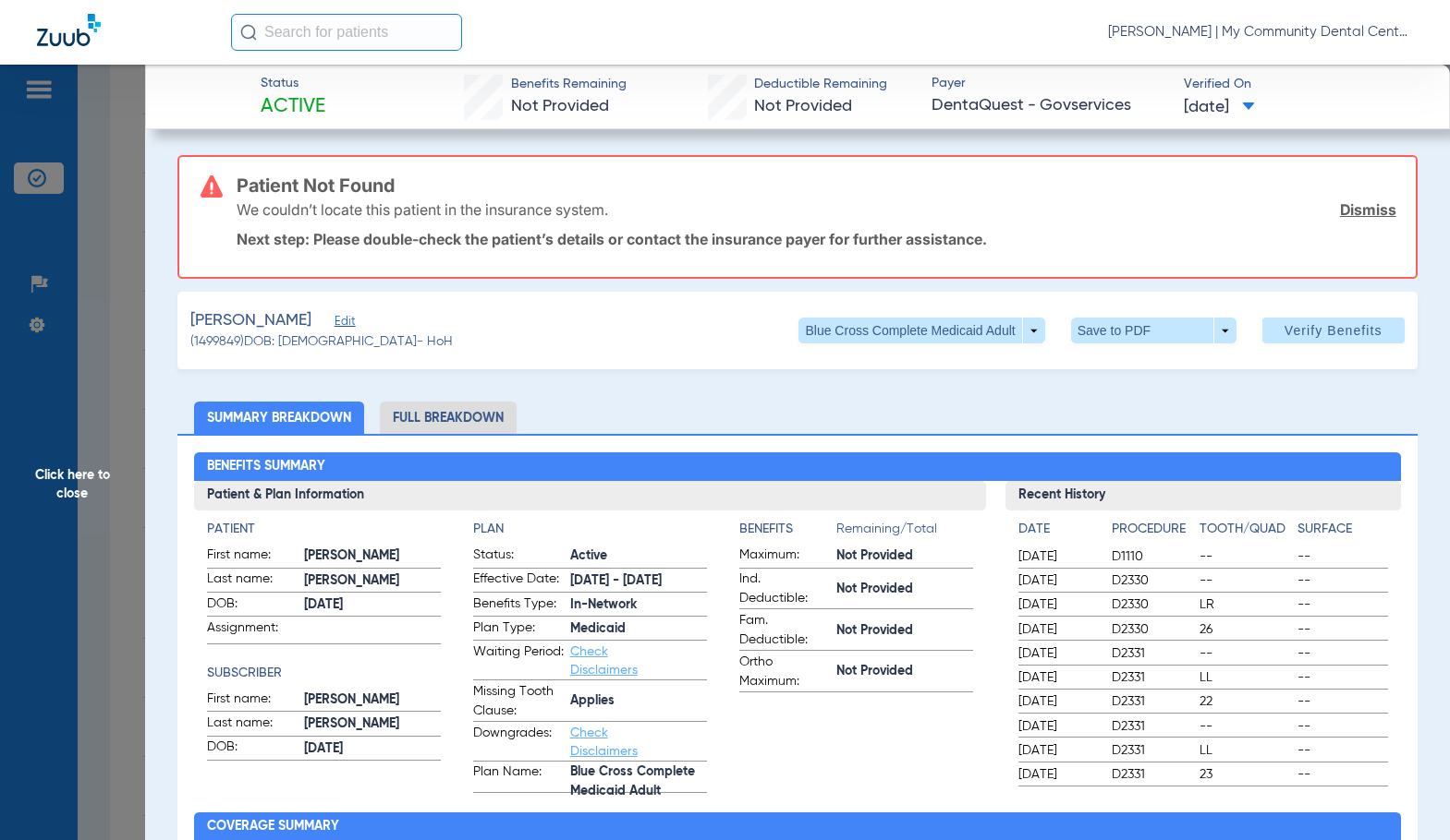
click at [471, 415] on li "Full Breakdown" at bounding box center [447, 417] width 137 height 32
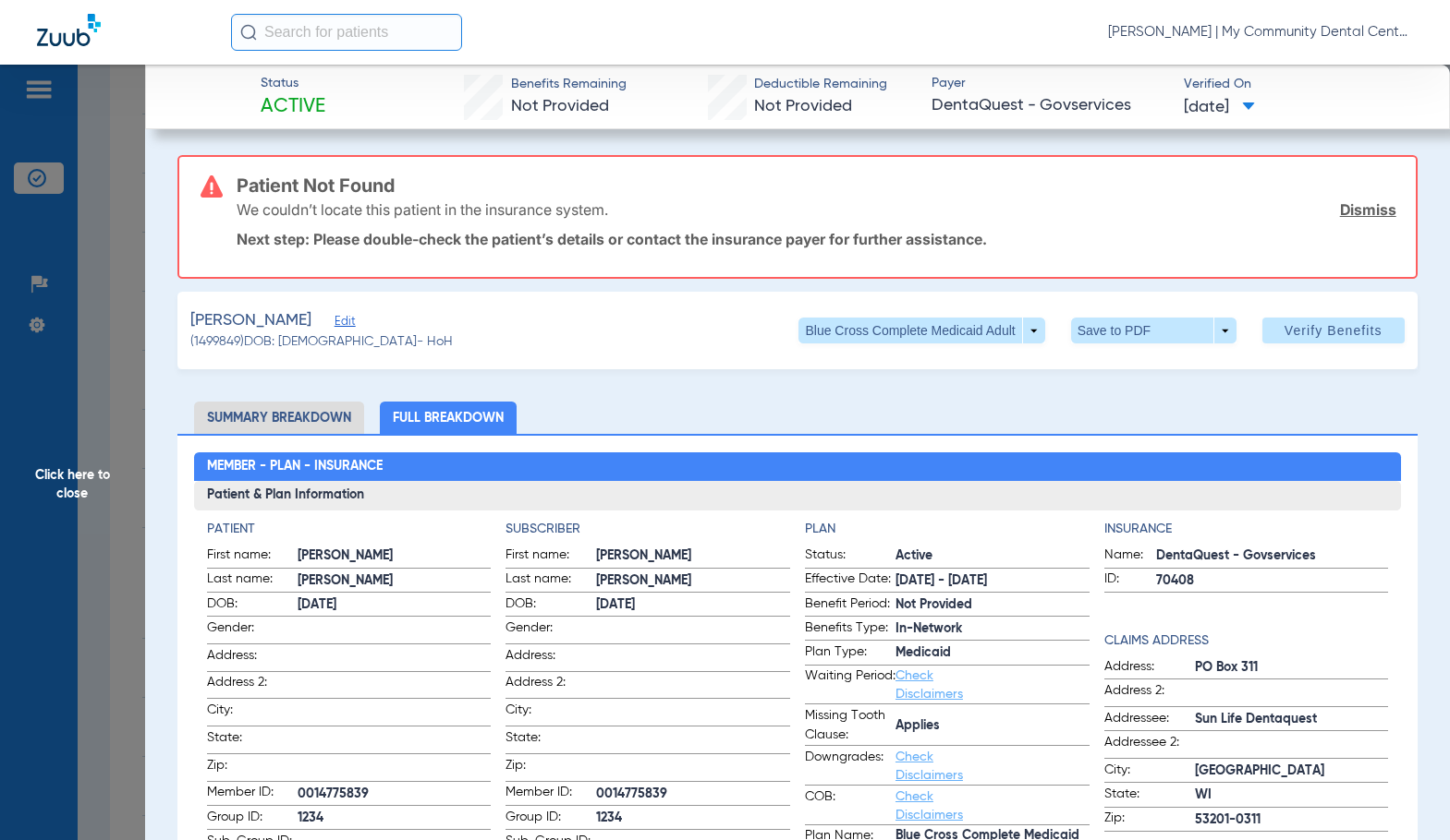
click at [86, 476] on span "Click here to close" at bounding box center [72, 485] width 145 height 840
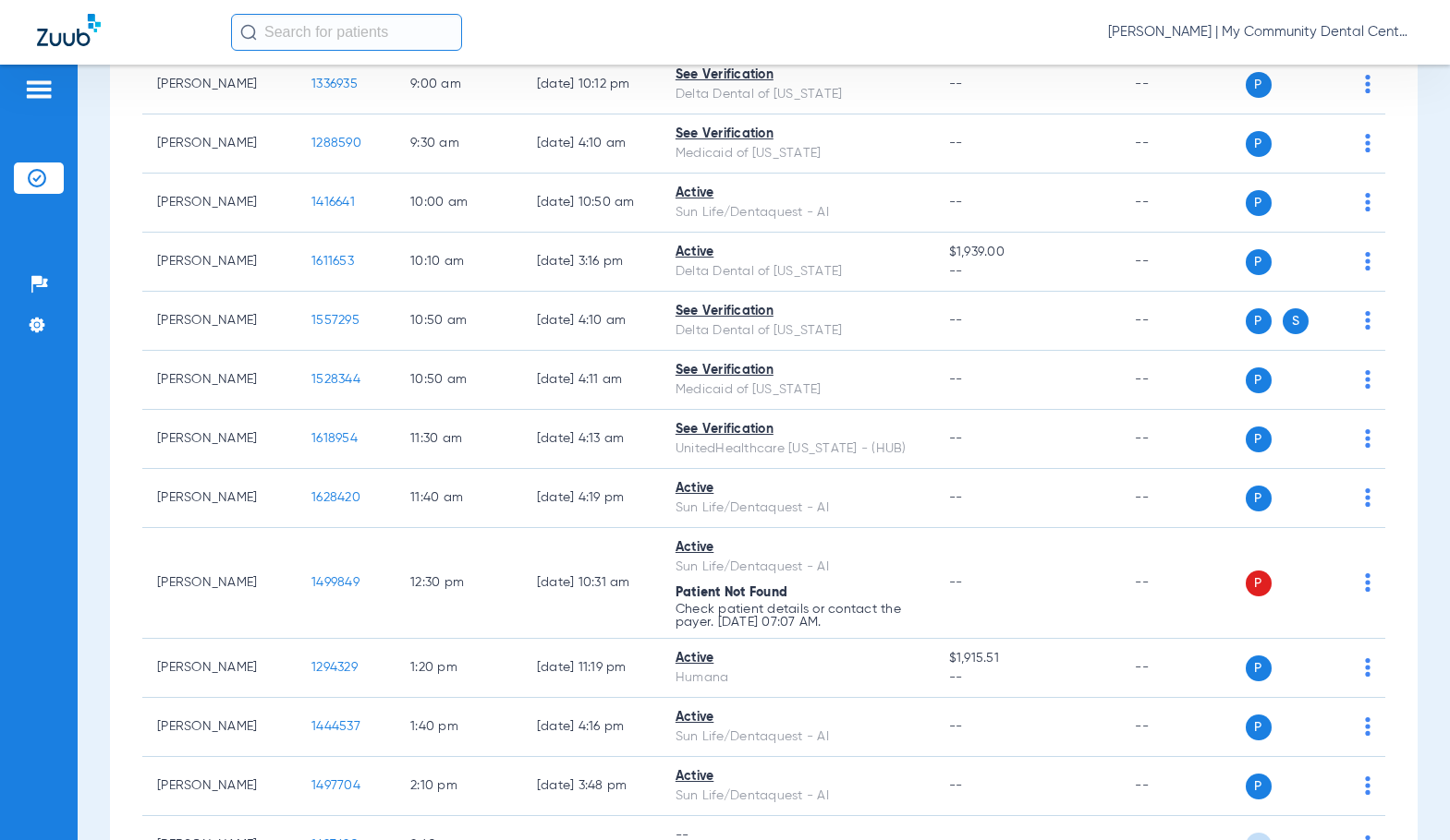
click at [137, 583] on div "Monday 06-16-2025 Tuesday 06-17-2025 Wednesday 06-18-2025 Thursday 06-19-2025 F…" at bounding box center [763, 501] width 1307 height 1379
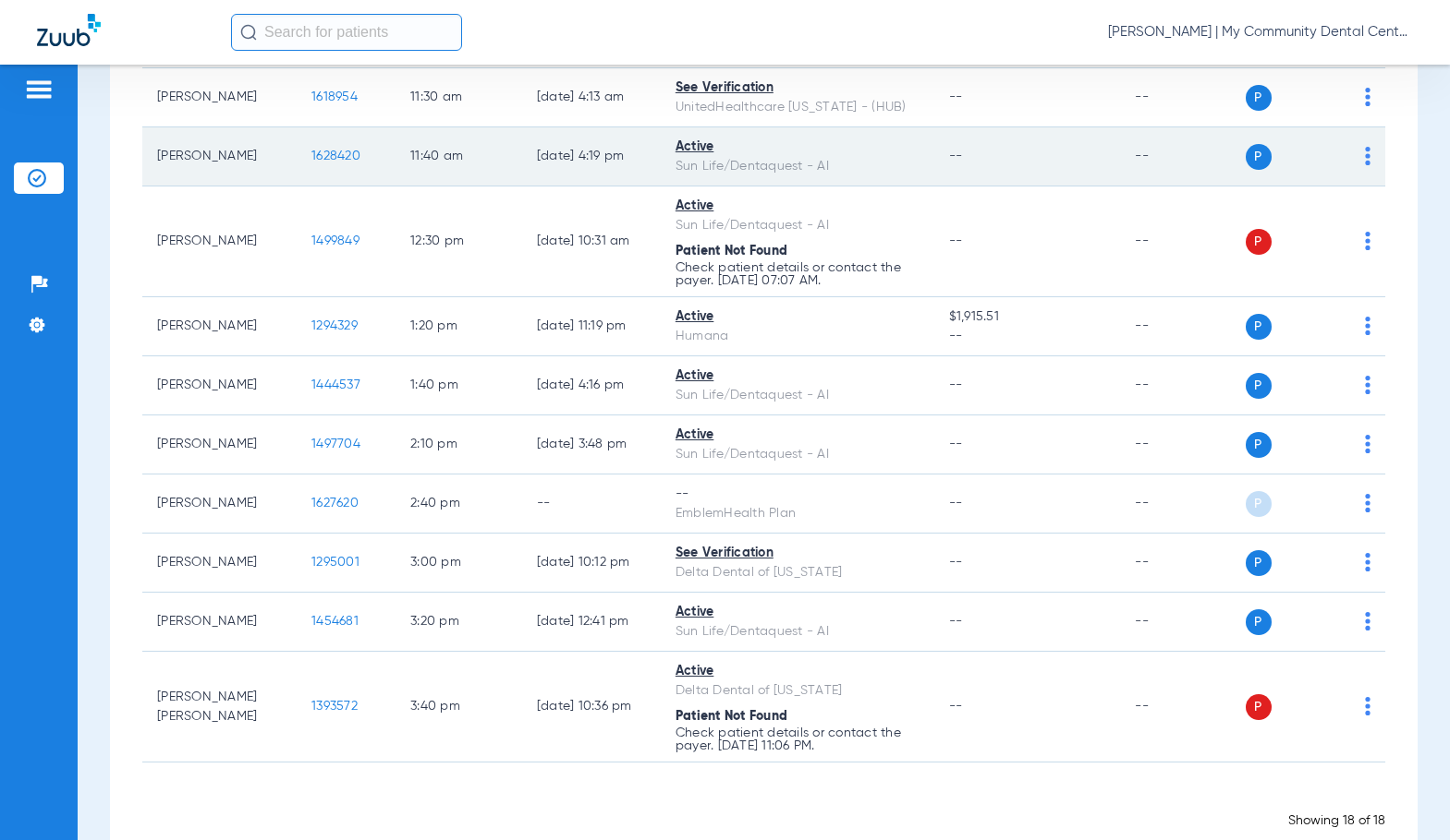
scroll to position [752, 0]
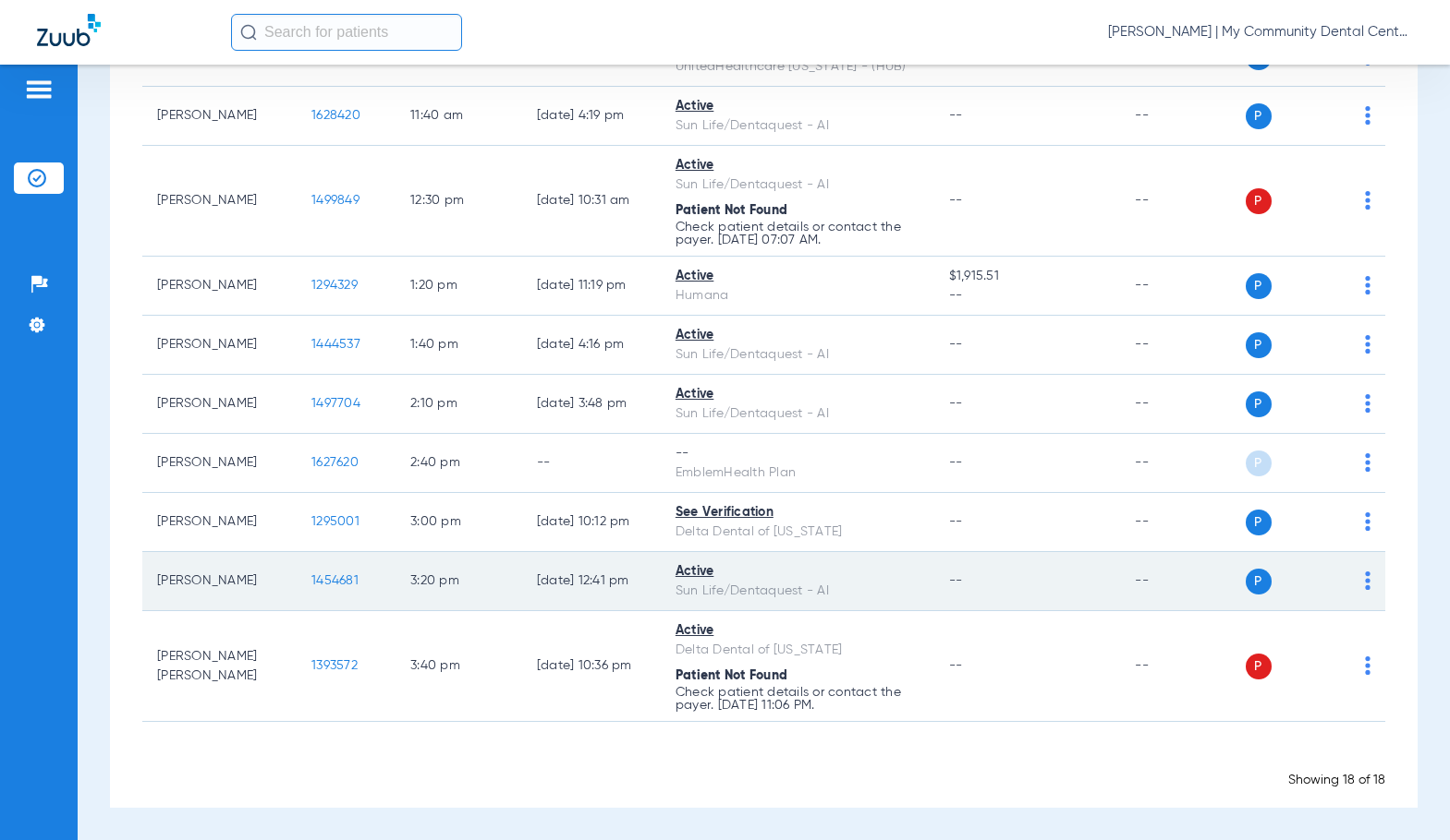
click at [313, 578] on span "1454681" at bounding box center [335, 580] width 48 height 13
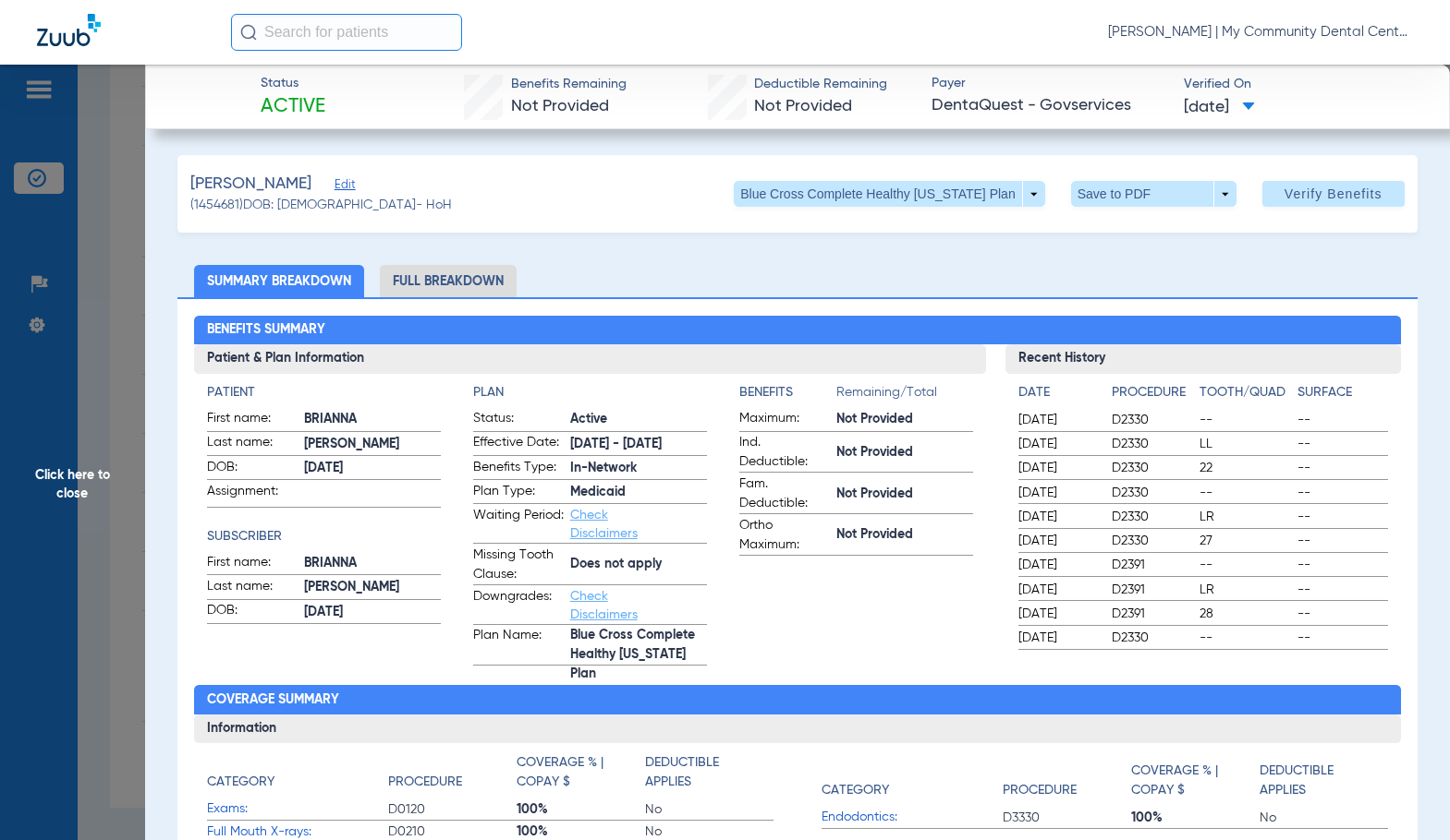
drag, startPoint x: 65, startPoint y: 468, endPoint x: 1404, endPoint y: 433, distance: 1339.5
click at [66, 468] on span "Click here to close" at bounding box center [72, 485] width 145 height 840
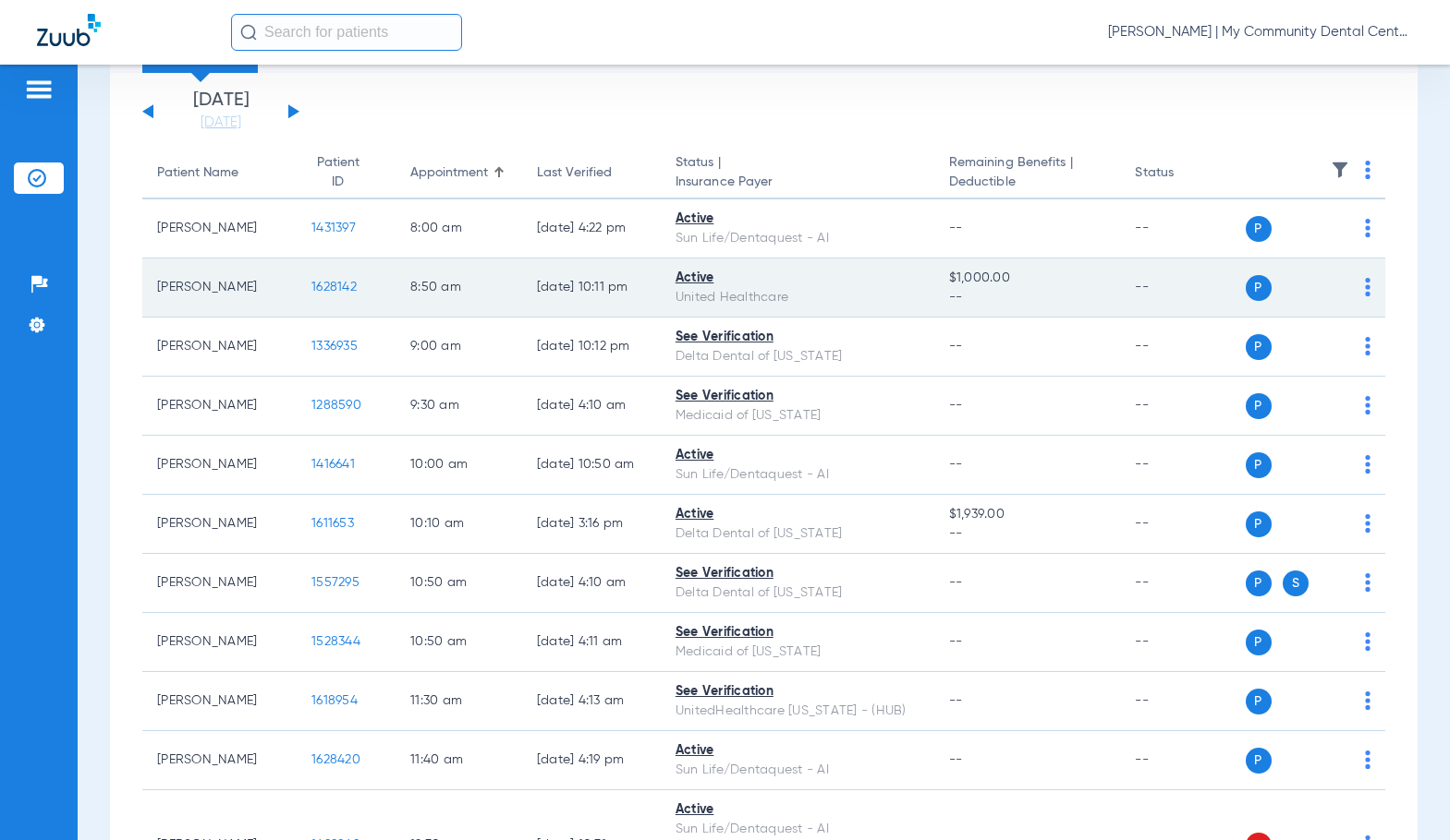
scroll to position [0, 0]
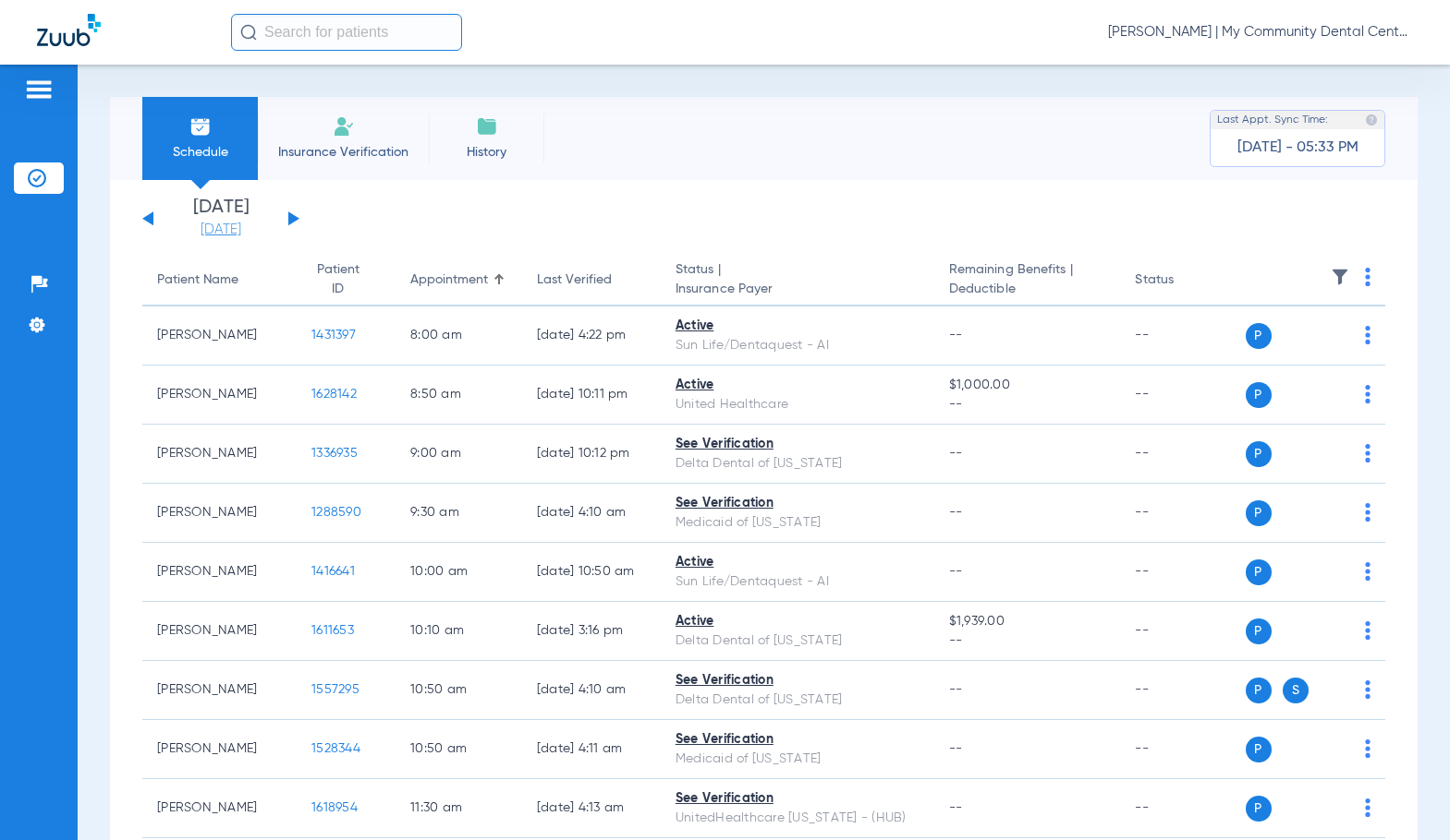
click at [194, 227] on link "[DATE]" at bounding box center [220, 230] width 111 height 18
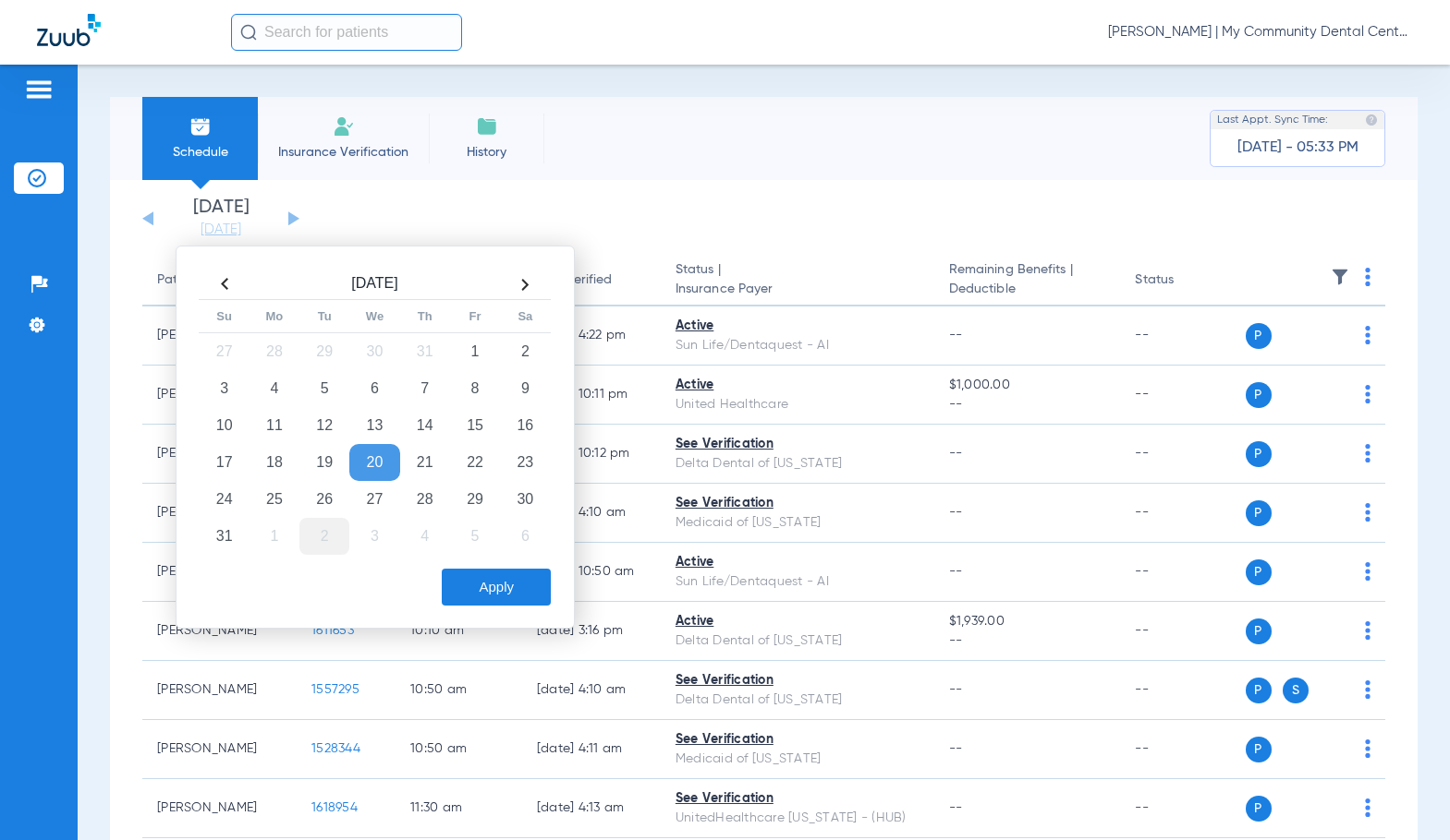
drag, startPoint x: 283, startPoint y: 501, endPoint x: 333, endPoint y: 530, distance: 57.8
click at [282, 501] on td "25" at bounding box center [274, 500] width 49 height 37
click at [479, 580] on button "Apply" at bounding box center [496, 587] width 109 height 37
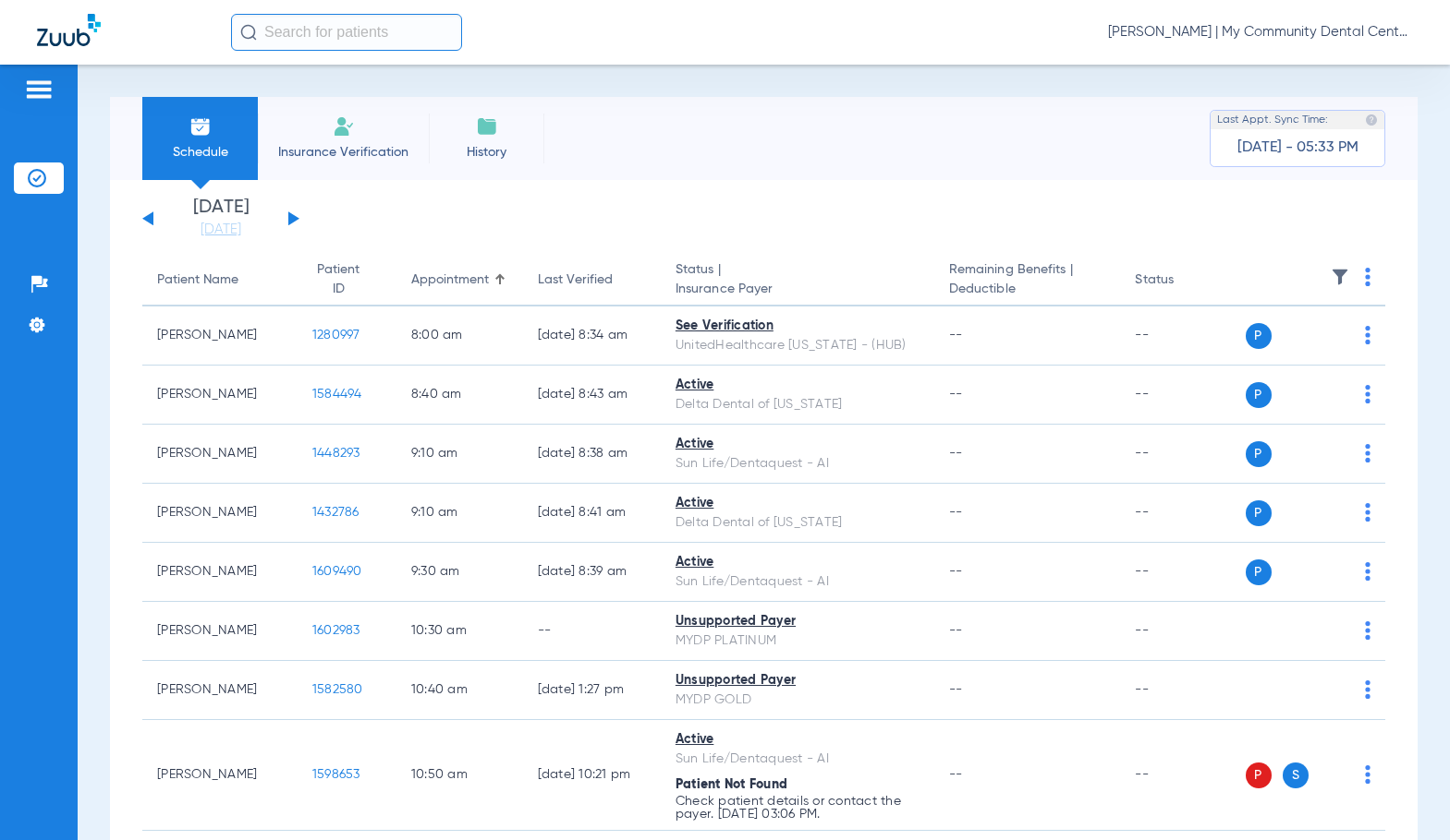
click at [207, 228] on link "[DATE]" at bounding box center [220, 230] width 111 height 18
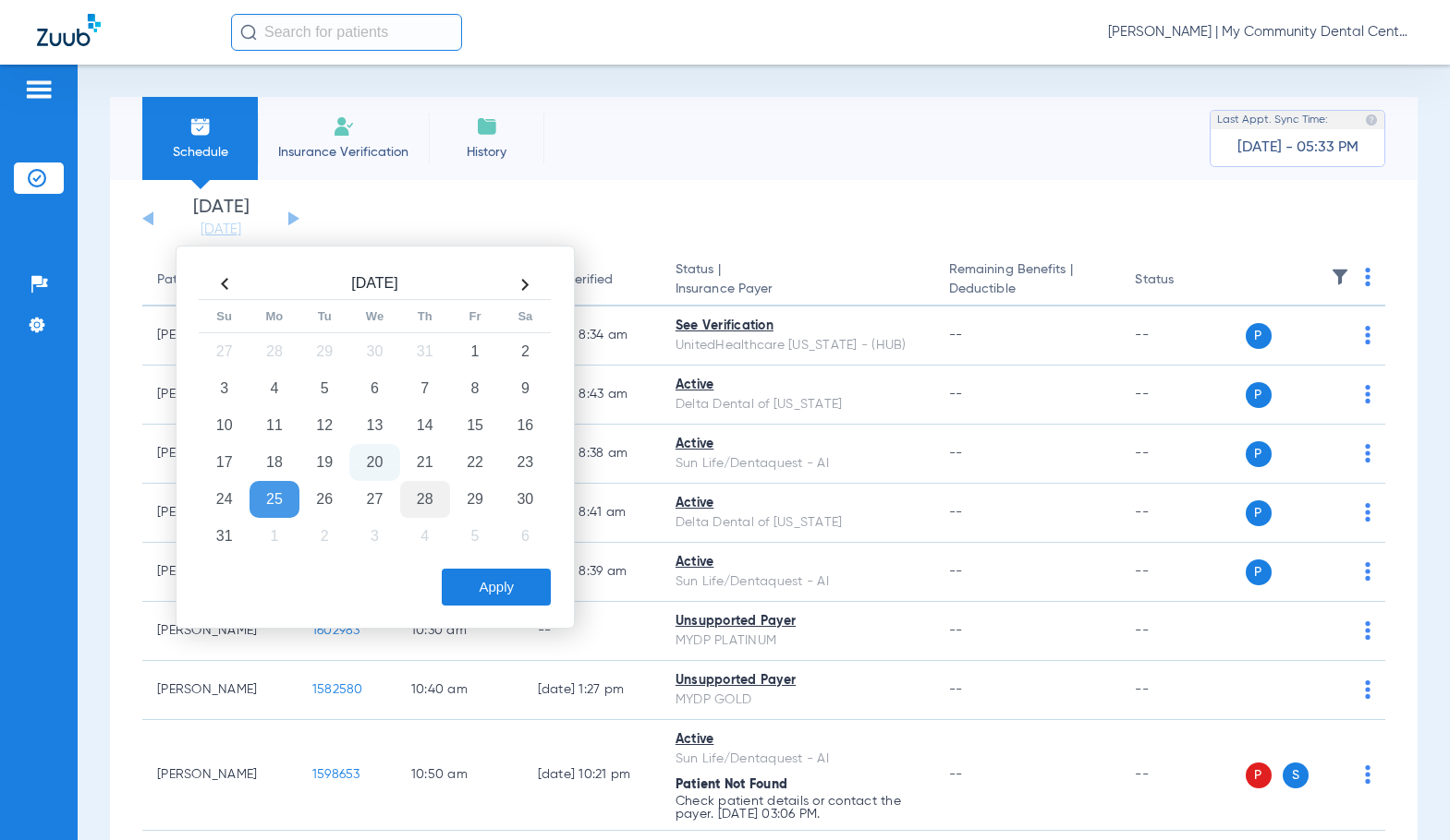
click at [420, 507] on td "28" at bounding box center [424, 500] width 49 height 37
drag, startPoint x: 482, startPoint y: 593, endPoint x: 456, endPoint y: 356, distance: 238.4
click at [482, 590] on button "Apply" at bounding box center [496, 587] width 109 height 37
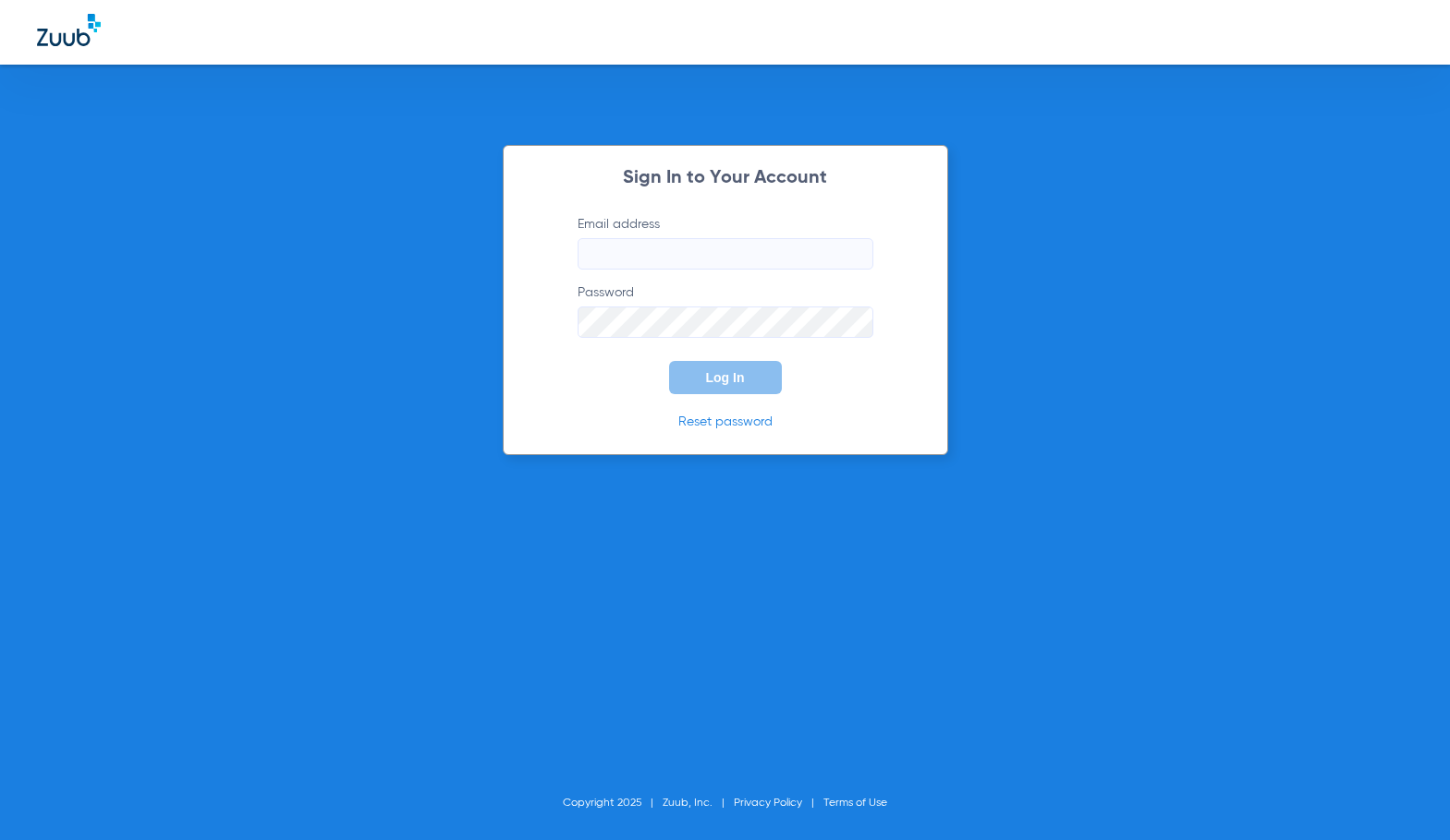
type input "[EMAIL_ADDRESS][DOMAIN_NAME]"
click at [714, 373] on span "Log In" at bounding box center [725, 377] width 39 height 15
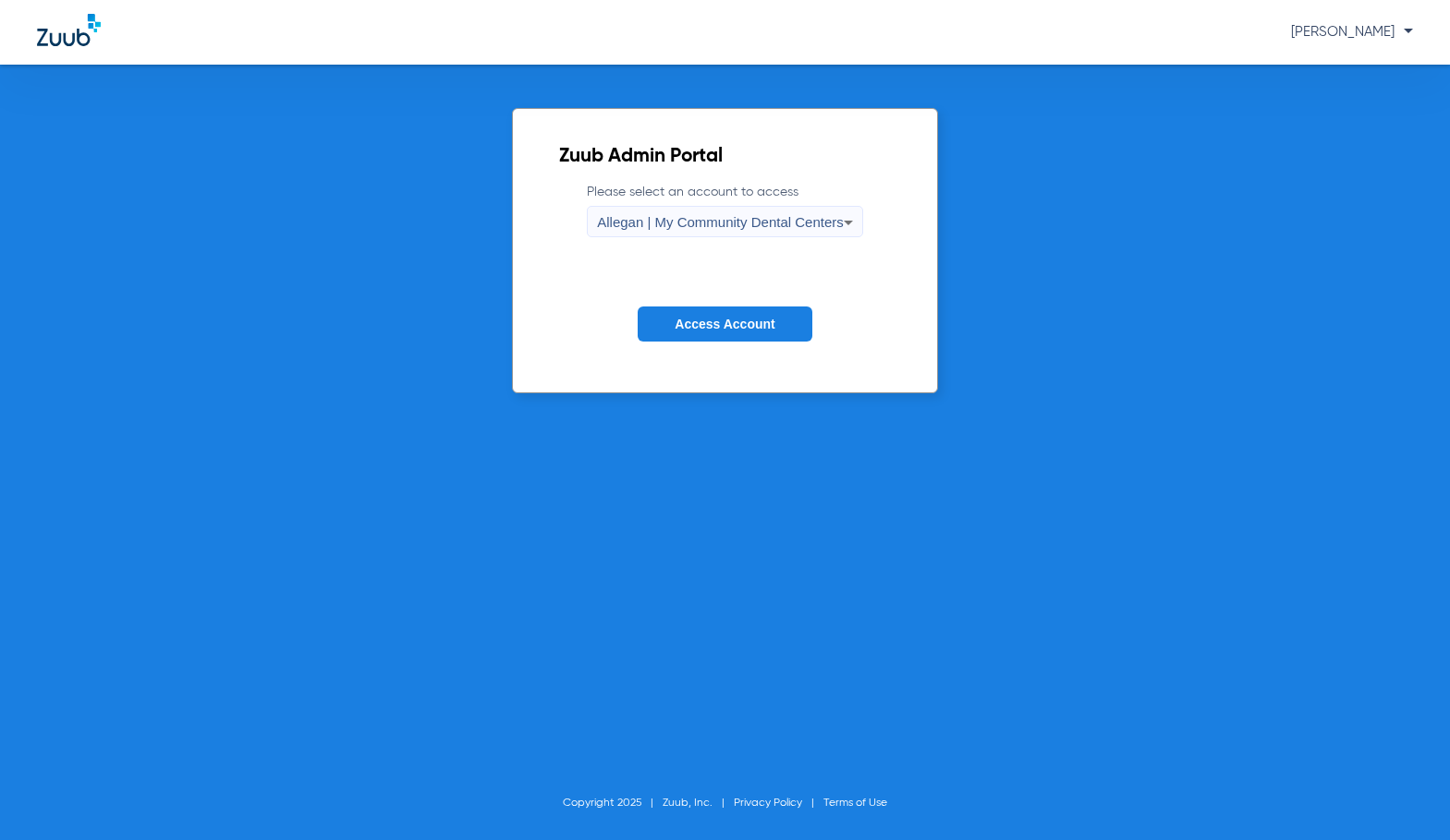
click at [723, 206] on mat-select "Allegan | My Community Dental Centers" at bounding box center [724, 221] width 277 height 31
click at [717, 222] on span "Allegan | My Community Dental Centers" at bounding box center [720, 222] width 247 height 16
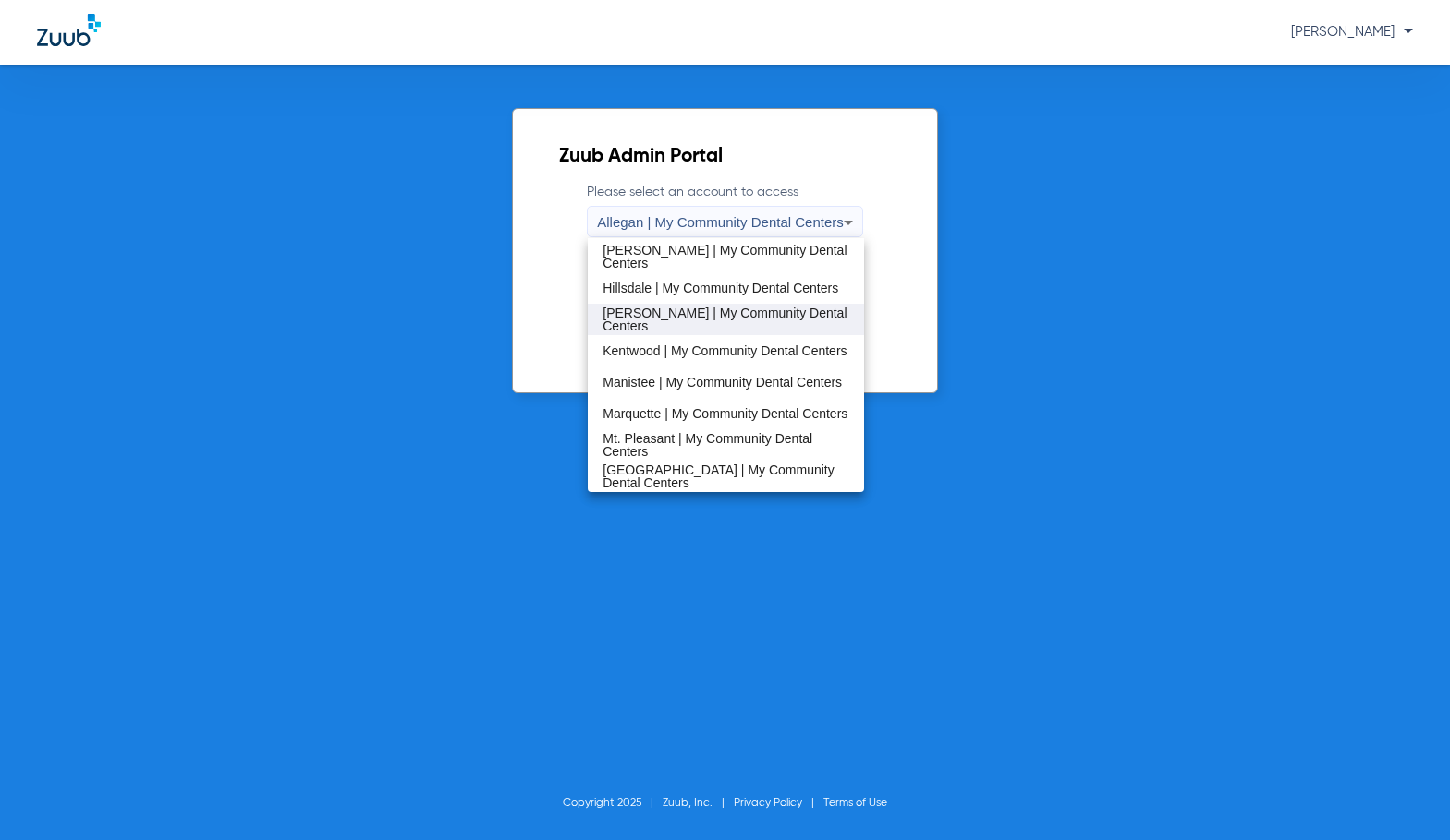
scroll to position [462, 0]
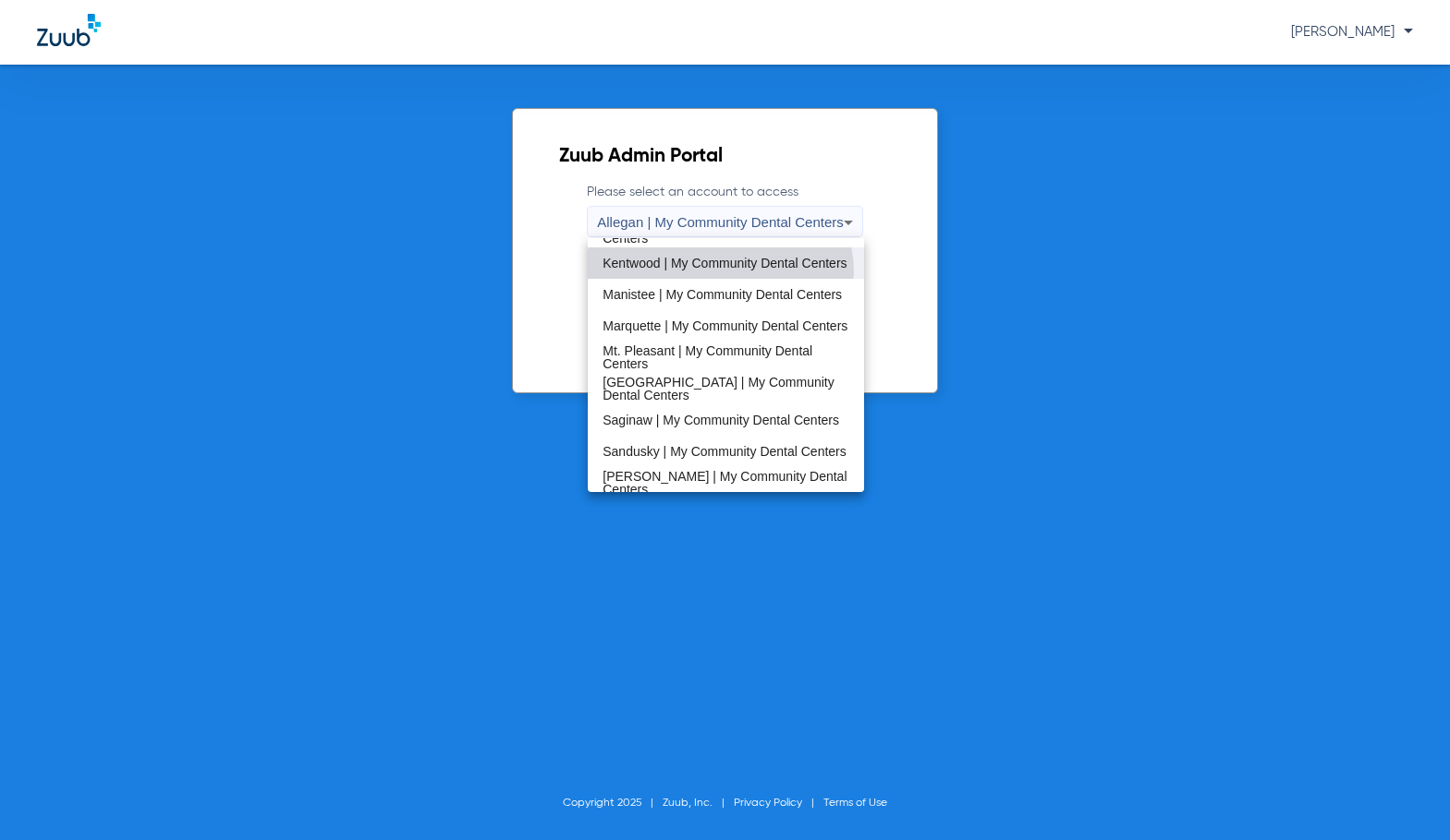
click at [720, 270] on span "Kentwood | My Community Dental Centers" at bounding box center [724, 263] width 244 height 13
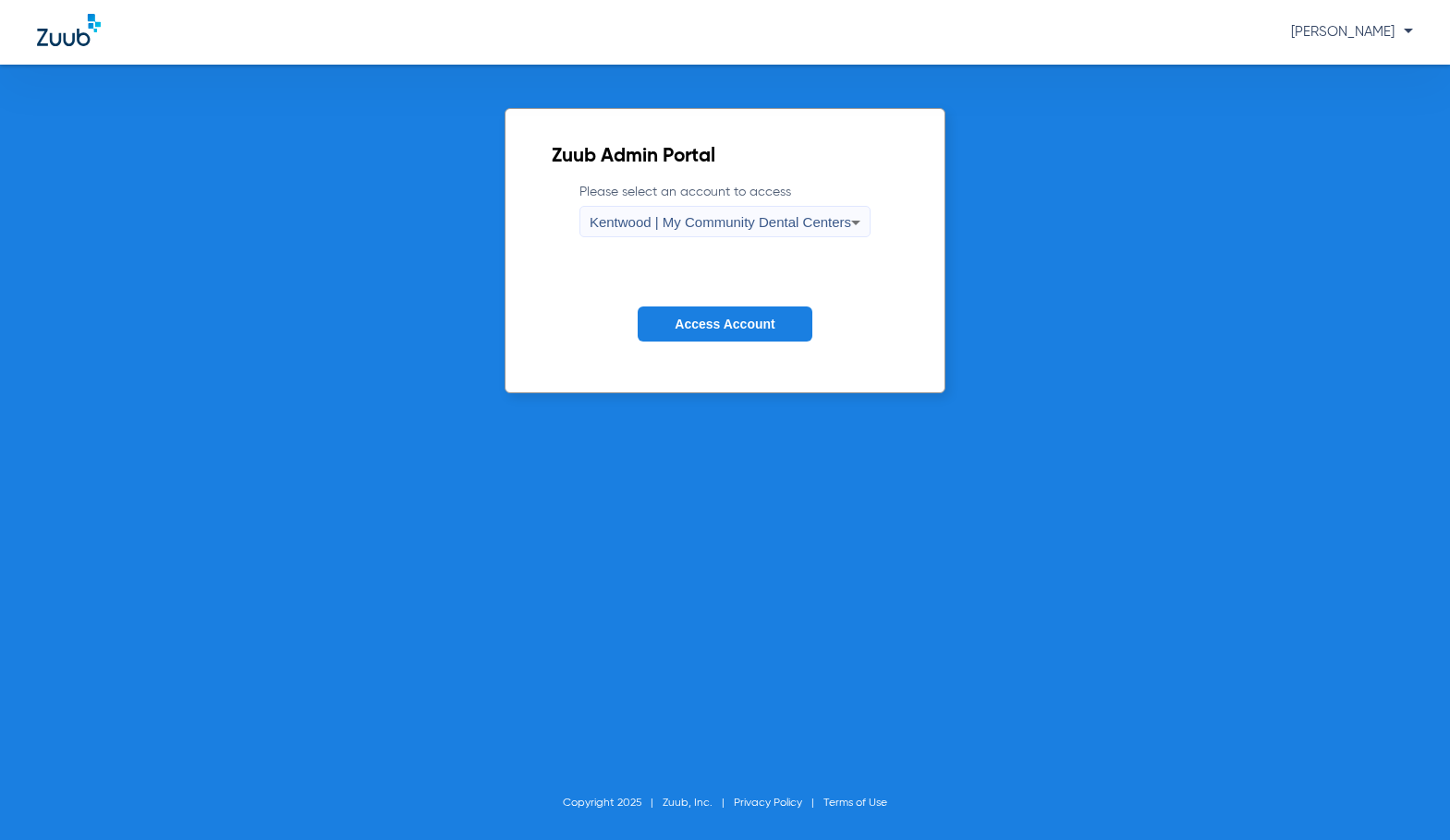
click at [735, 323] on span "Access Account" at bounding box center [724, 323] width 100 height 15
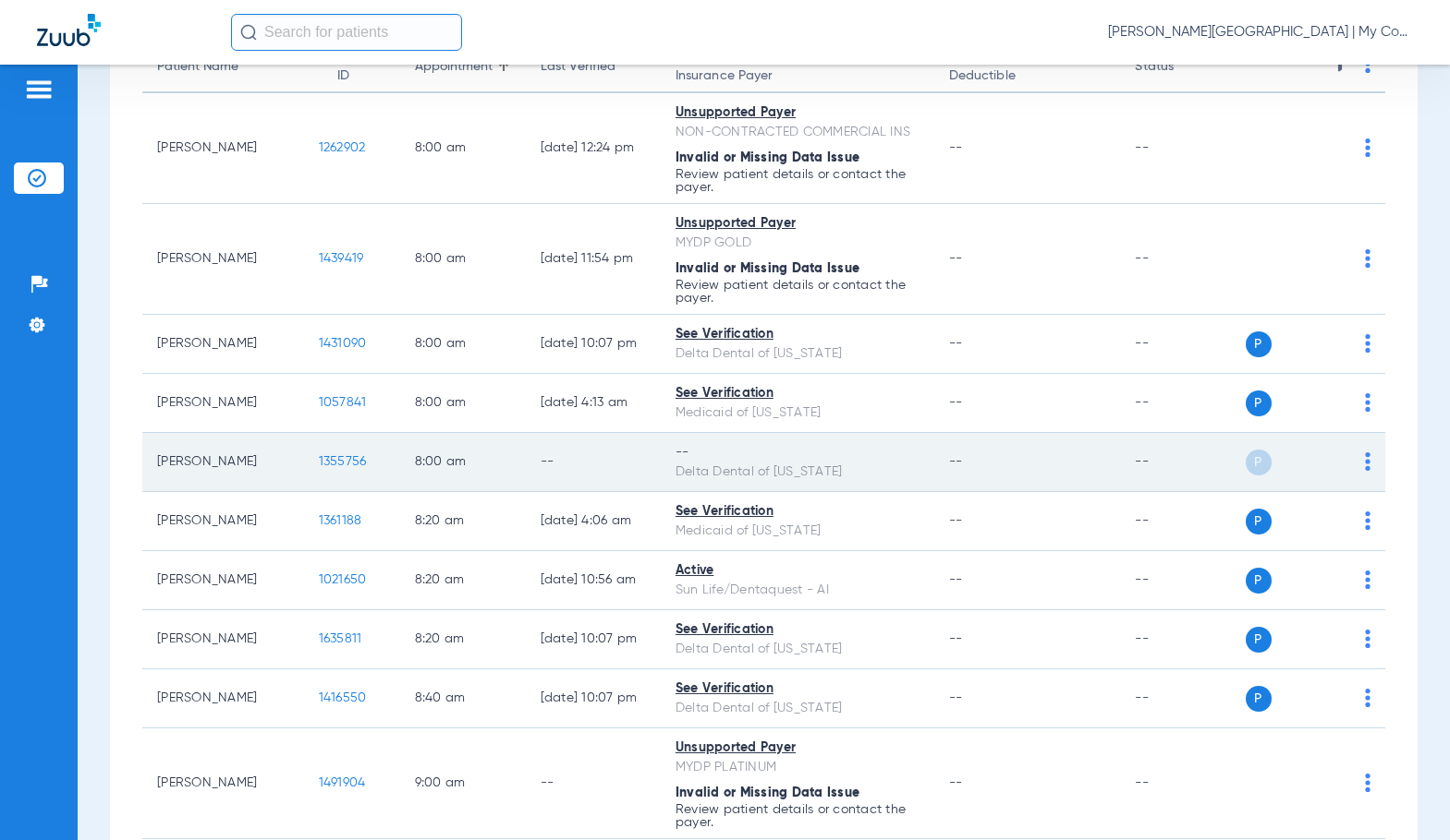
scroll to position [277, 0]
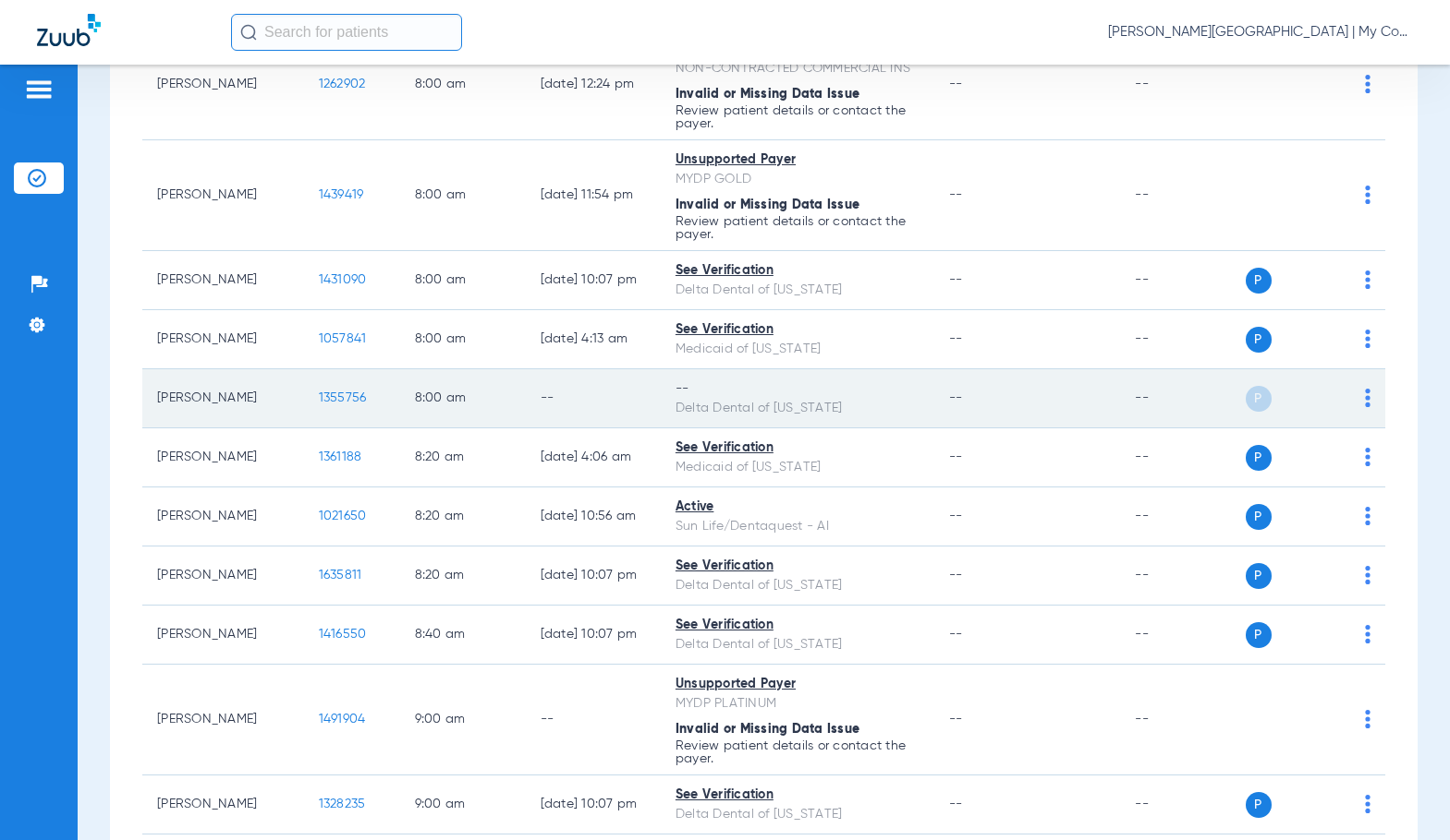
click at [1365, 399] on img at bounding box center [1368, 398] width 6 height 18
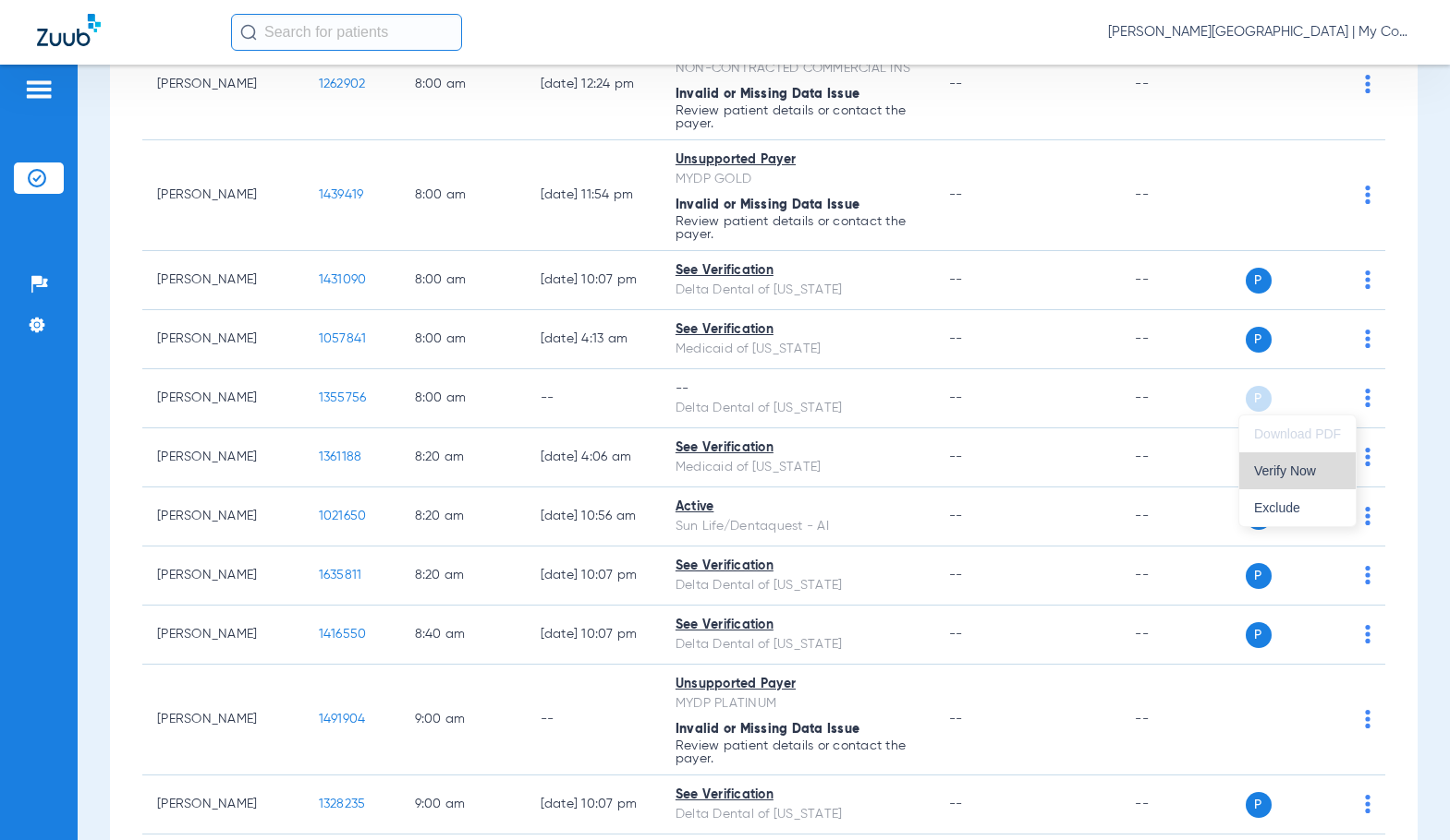
click at [1280, 468] on span "Verify Now" at bounding box center [1297, 470] width 86 height 13
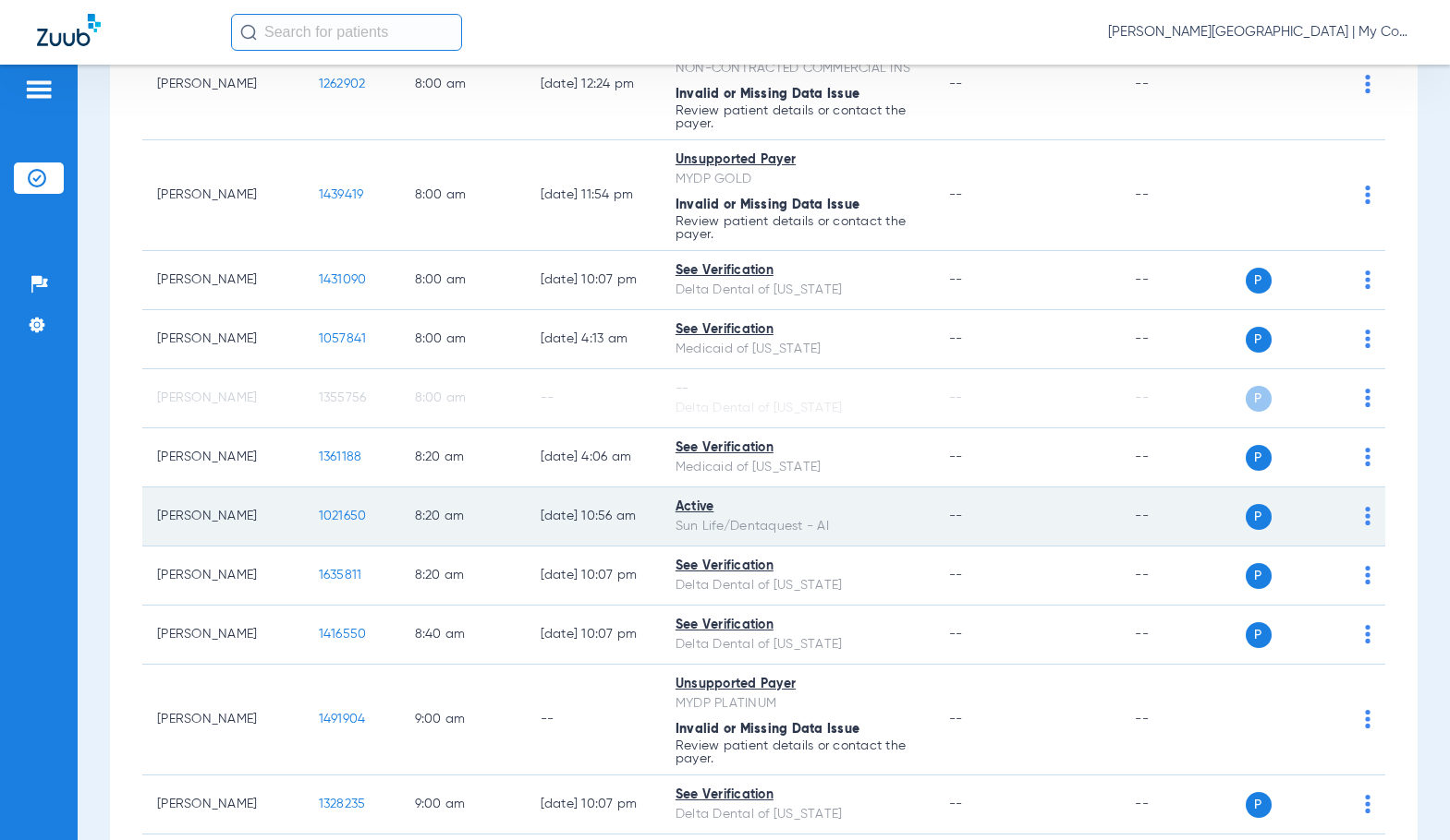
click at [1365, 514] on img at bounding box center [1368, 516] width 6 height 18
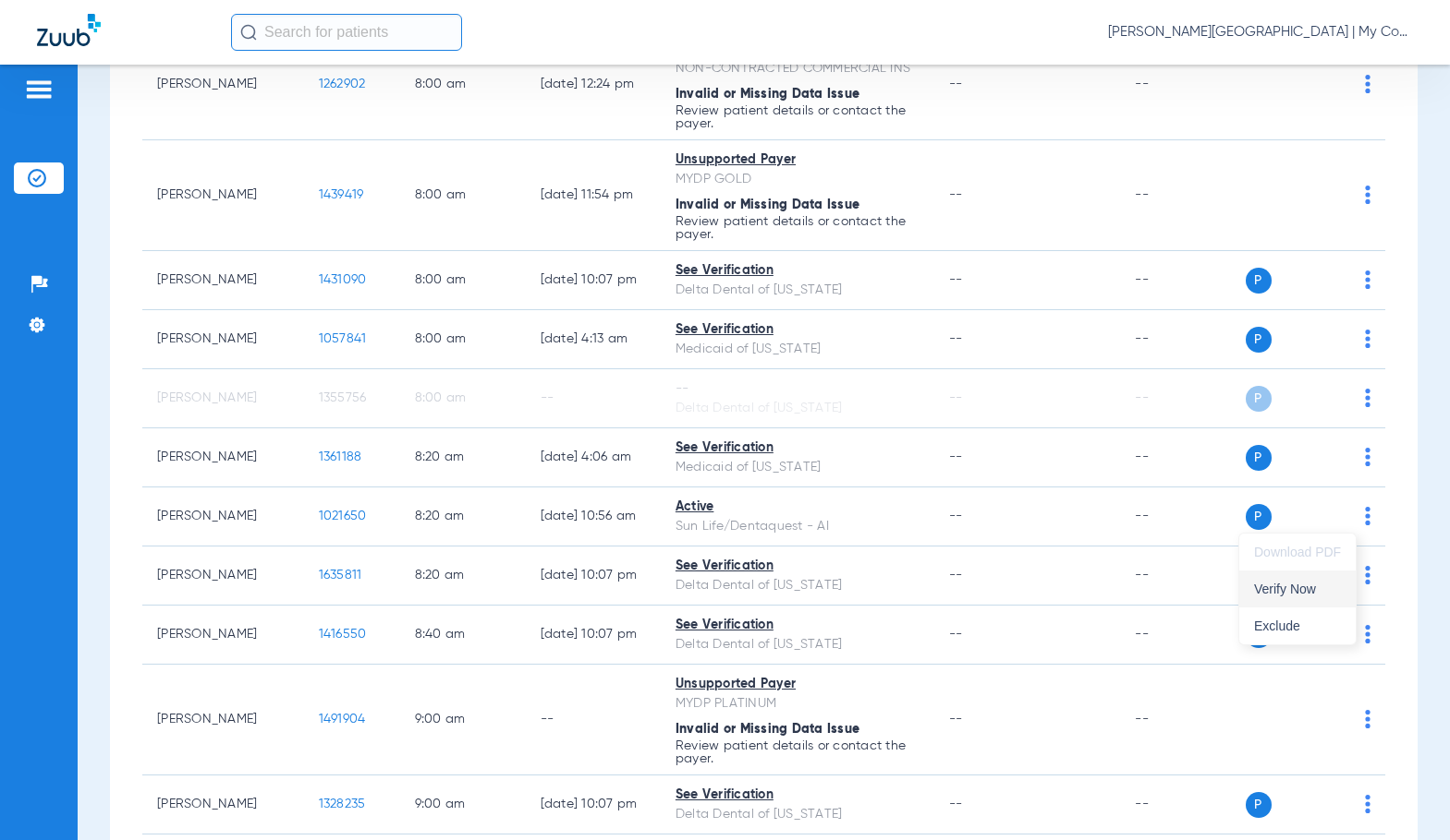
click at [1297, 585] on span "Verify Now" at bounding box center [1297, 589] width 86 height 13
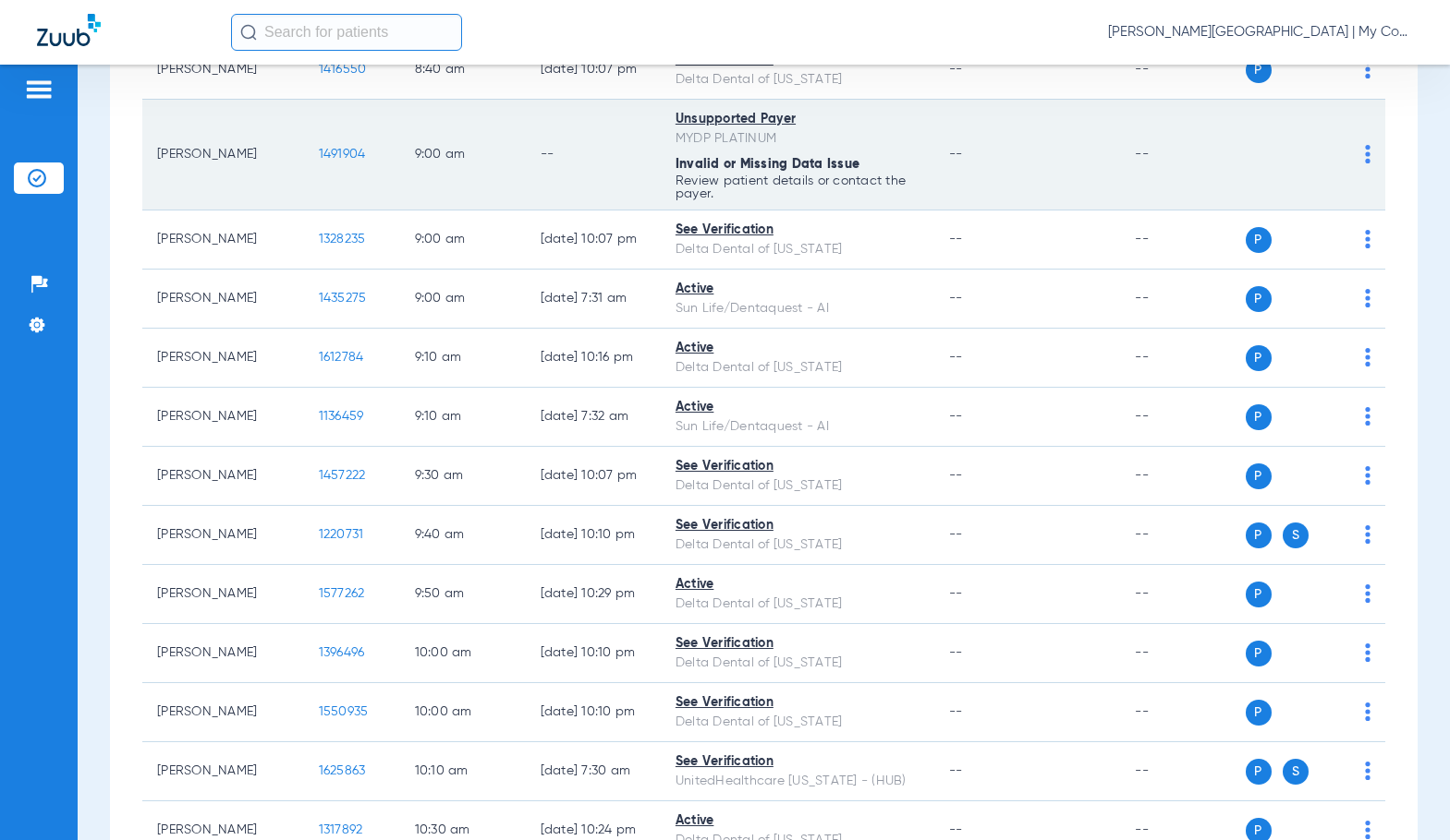
scroll to position [923, 0]
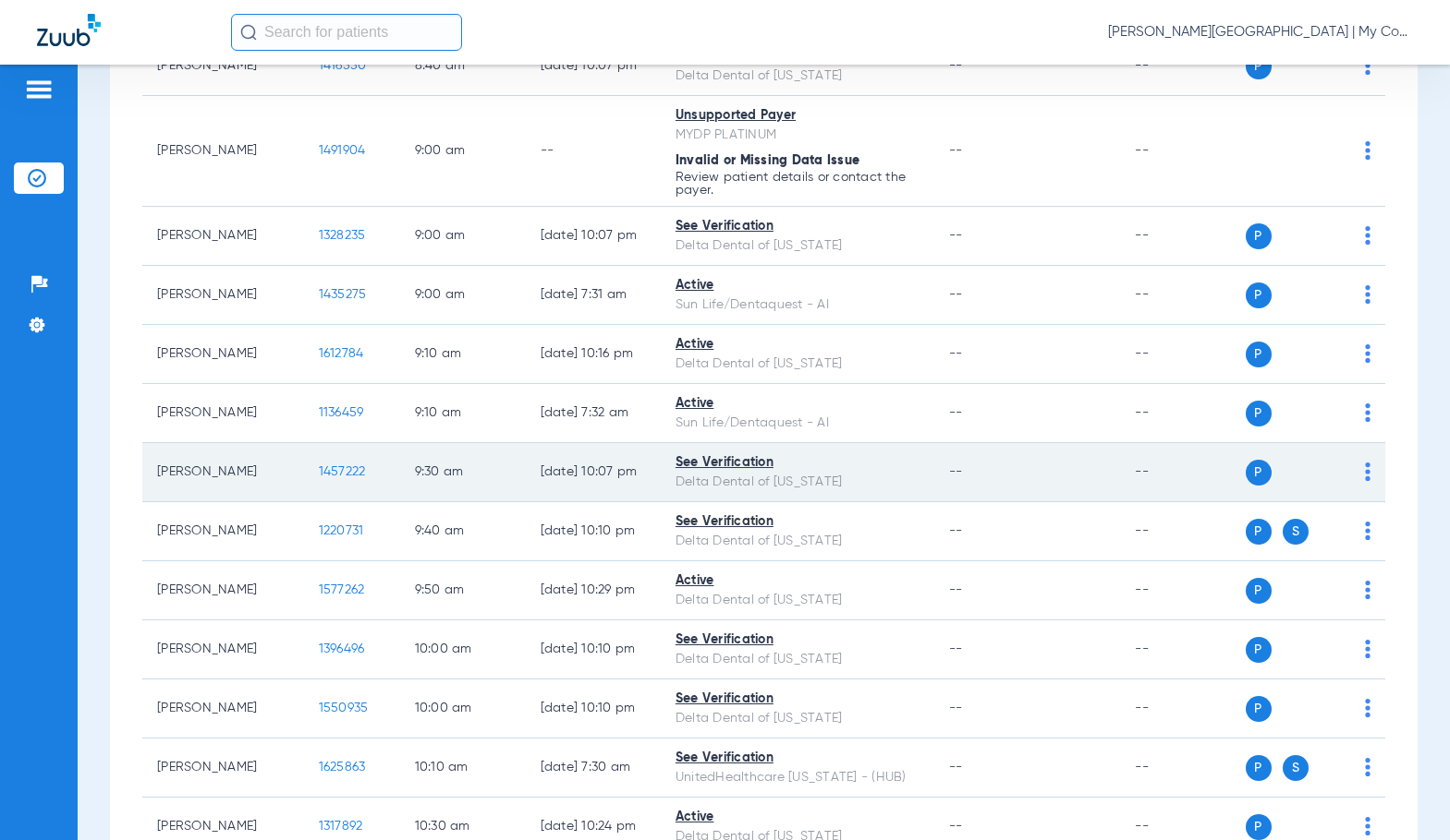
click at [318, 472] on span "1457222" at bounding box center [342, 471] width 48 height 13
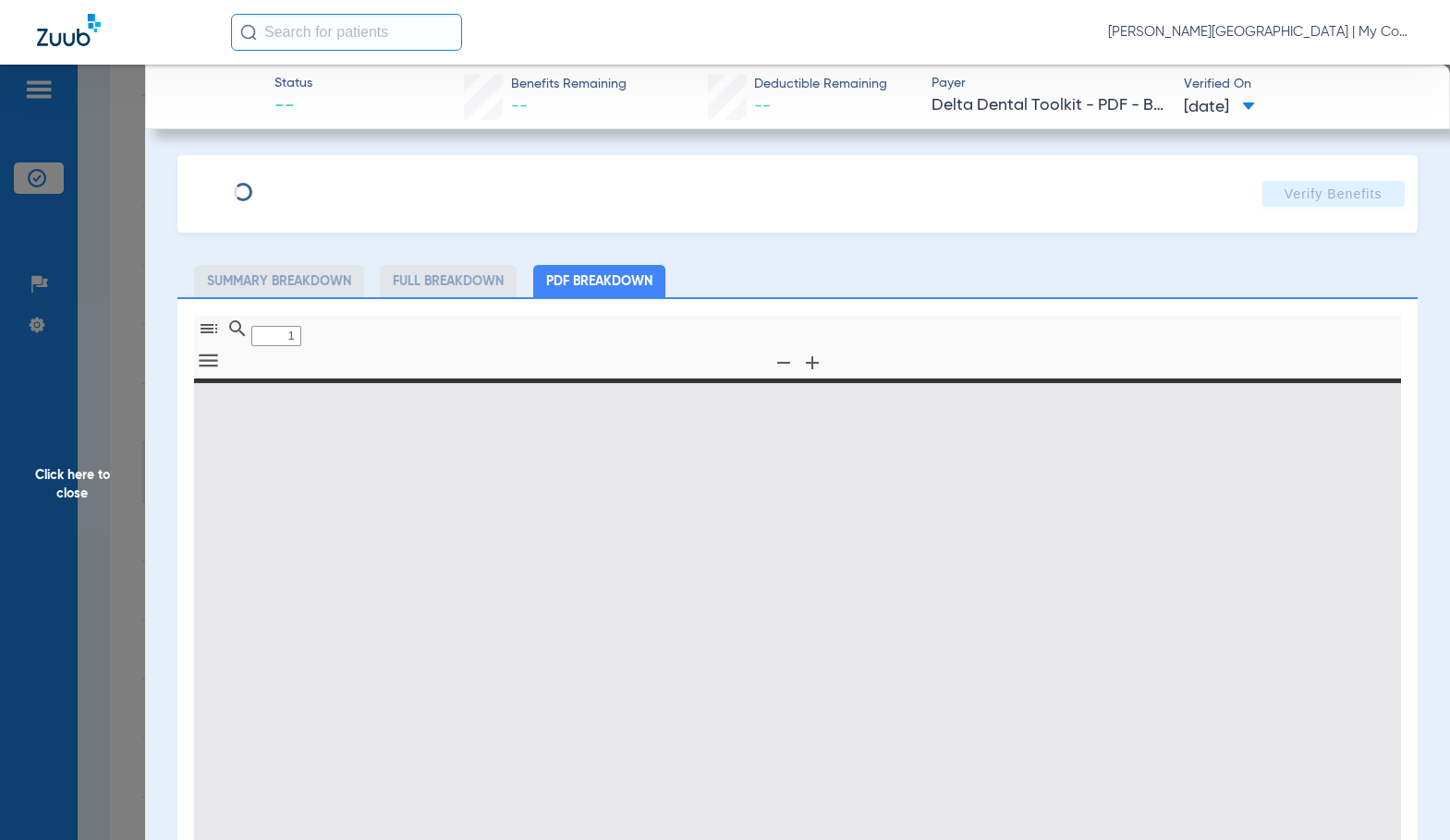
type input "0"
select select "page-width"
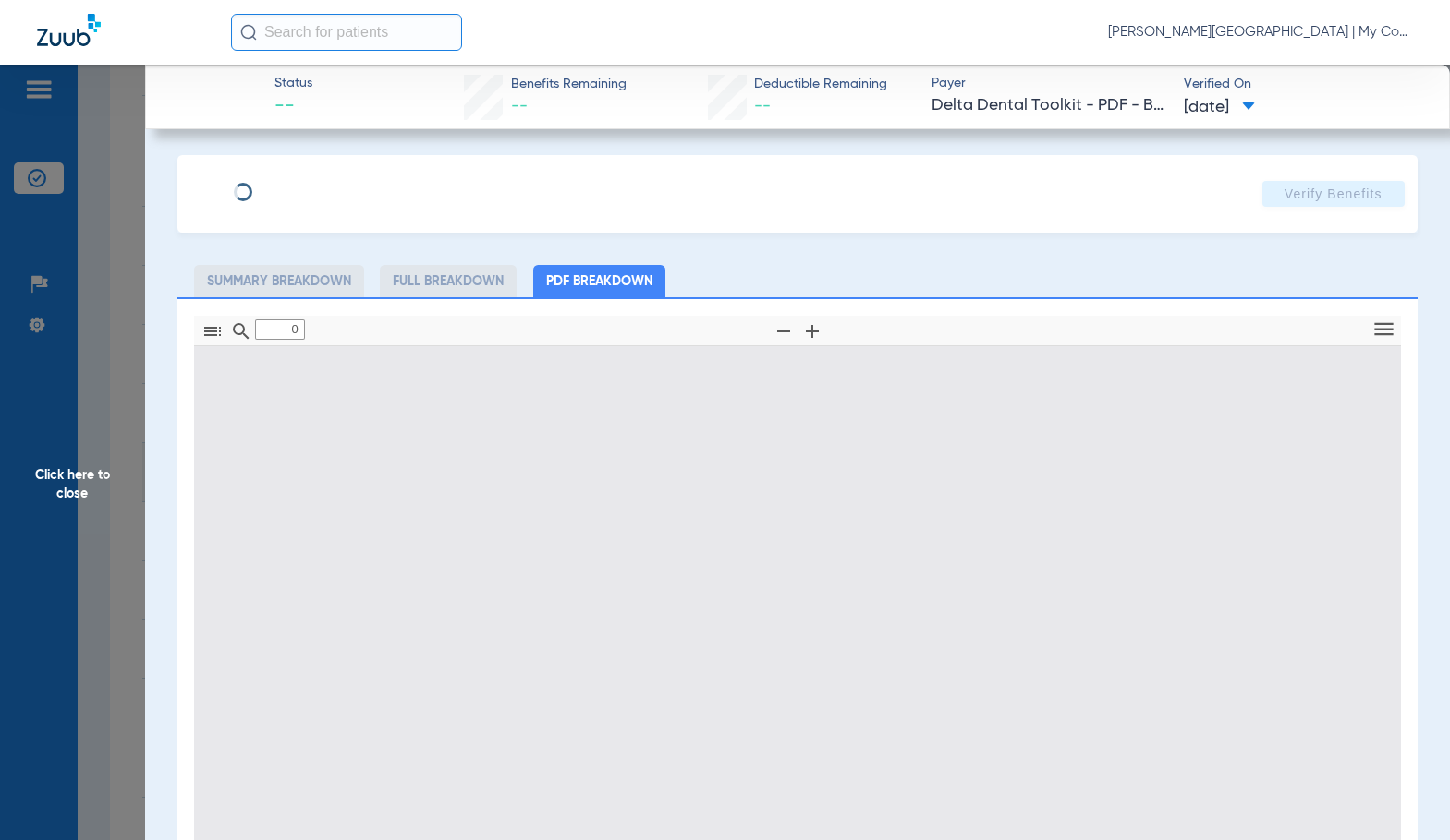
type input "1"
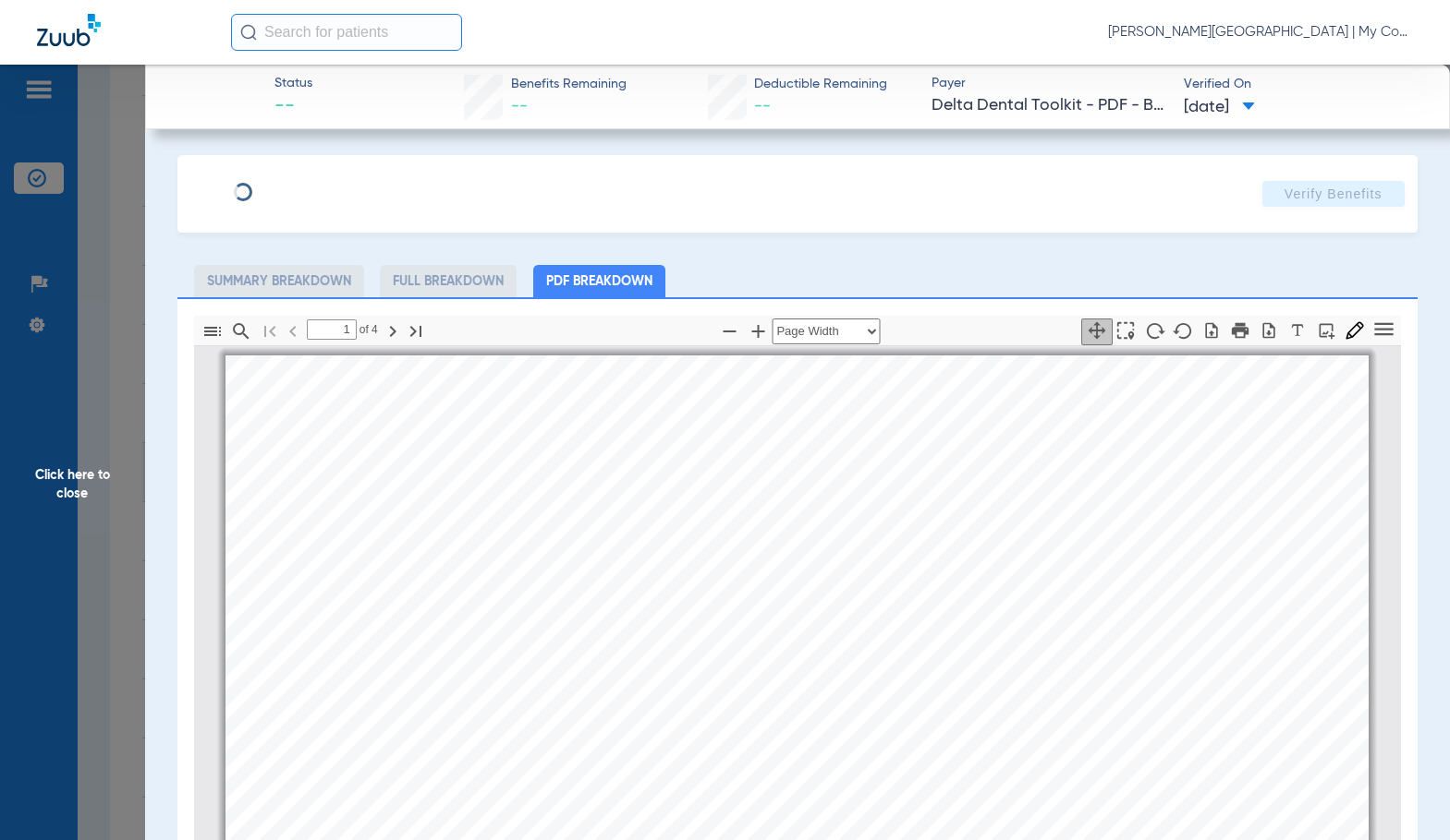
scroll to position [10, 0]
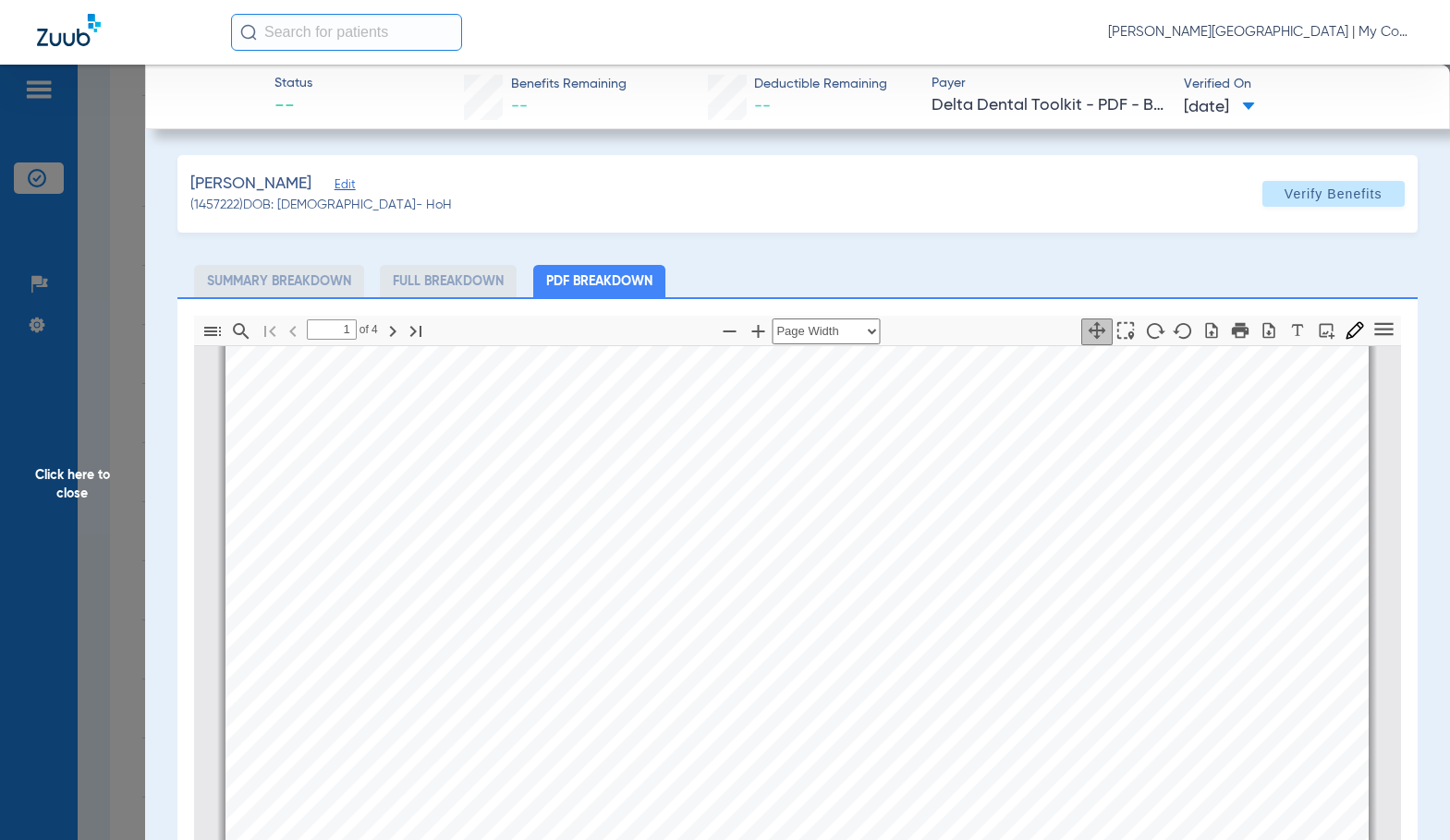
click at [88, 532] on span "Click here to close" at bounding box center [72, 485] width 145 height 840
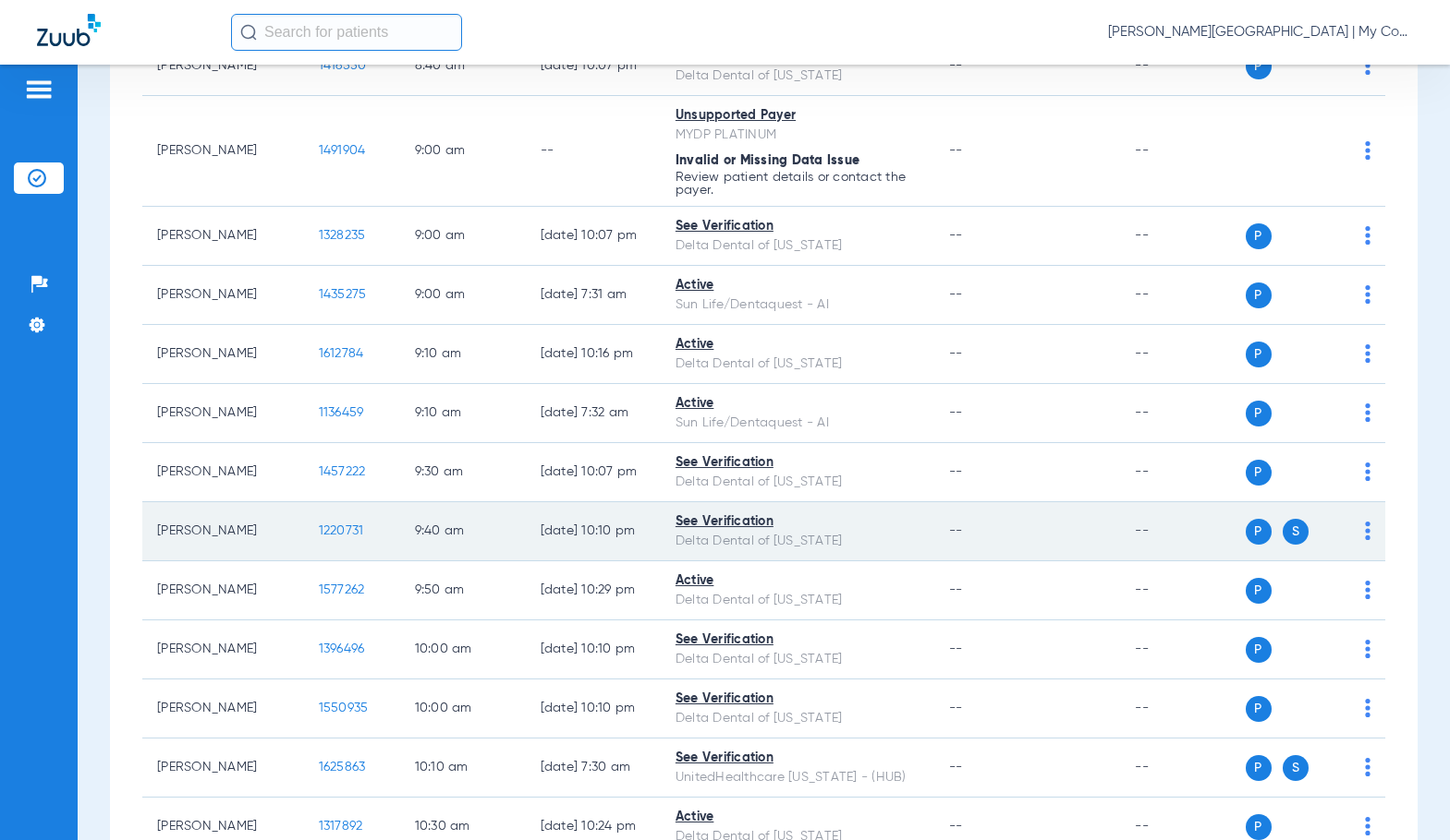
click at [325, 536] on span "1220731" at bounding box center [341, 531] width 46 height 13
click at [321, 528] on span "1220731" at bounding box center [341, 531] width 46 height 13
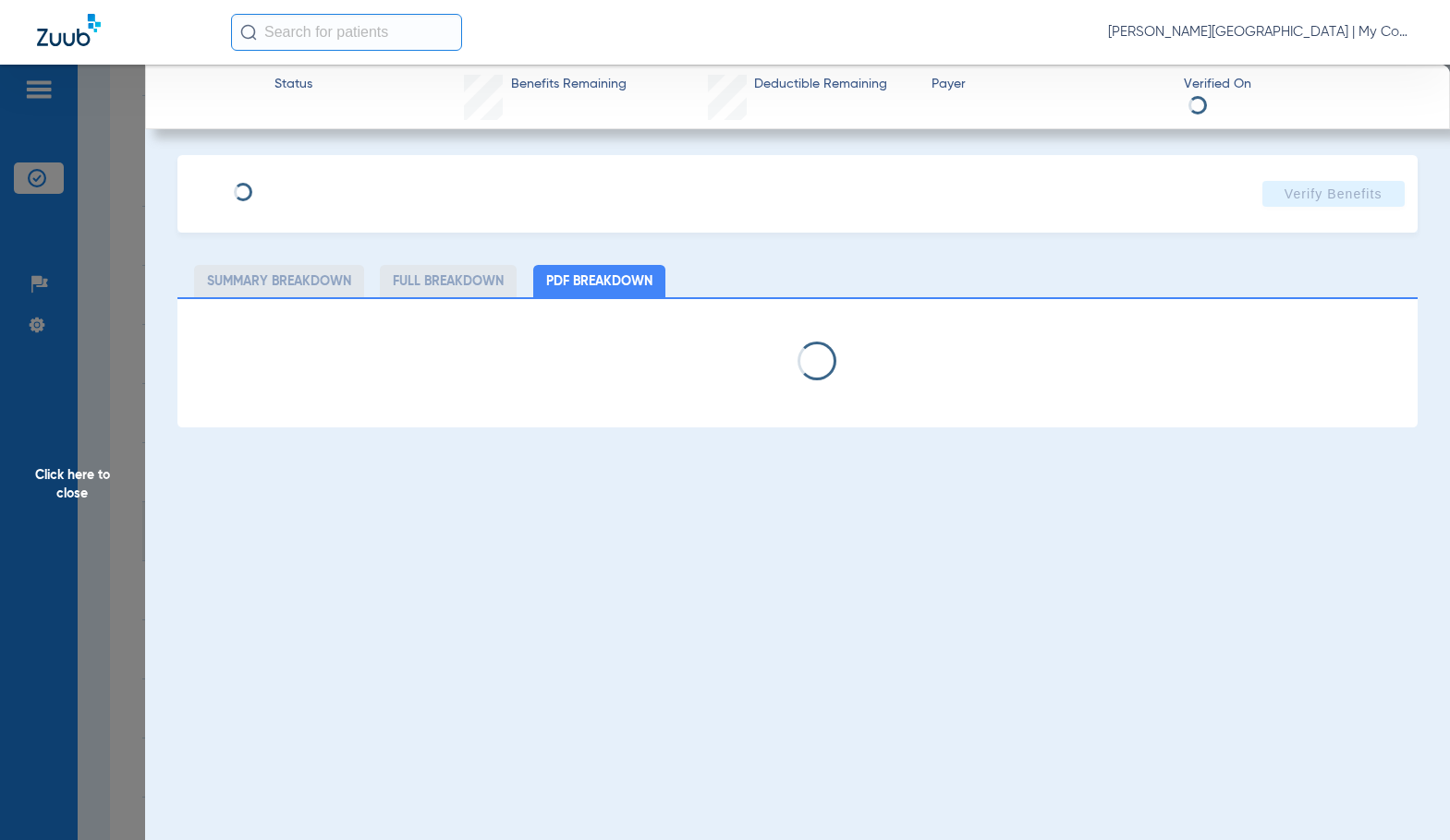
select select "page-width"
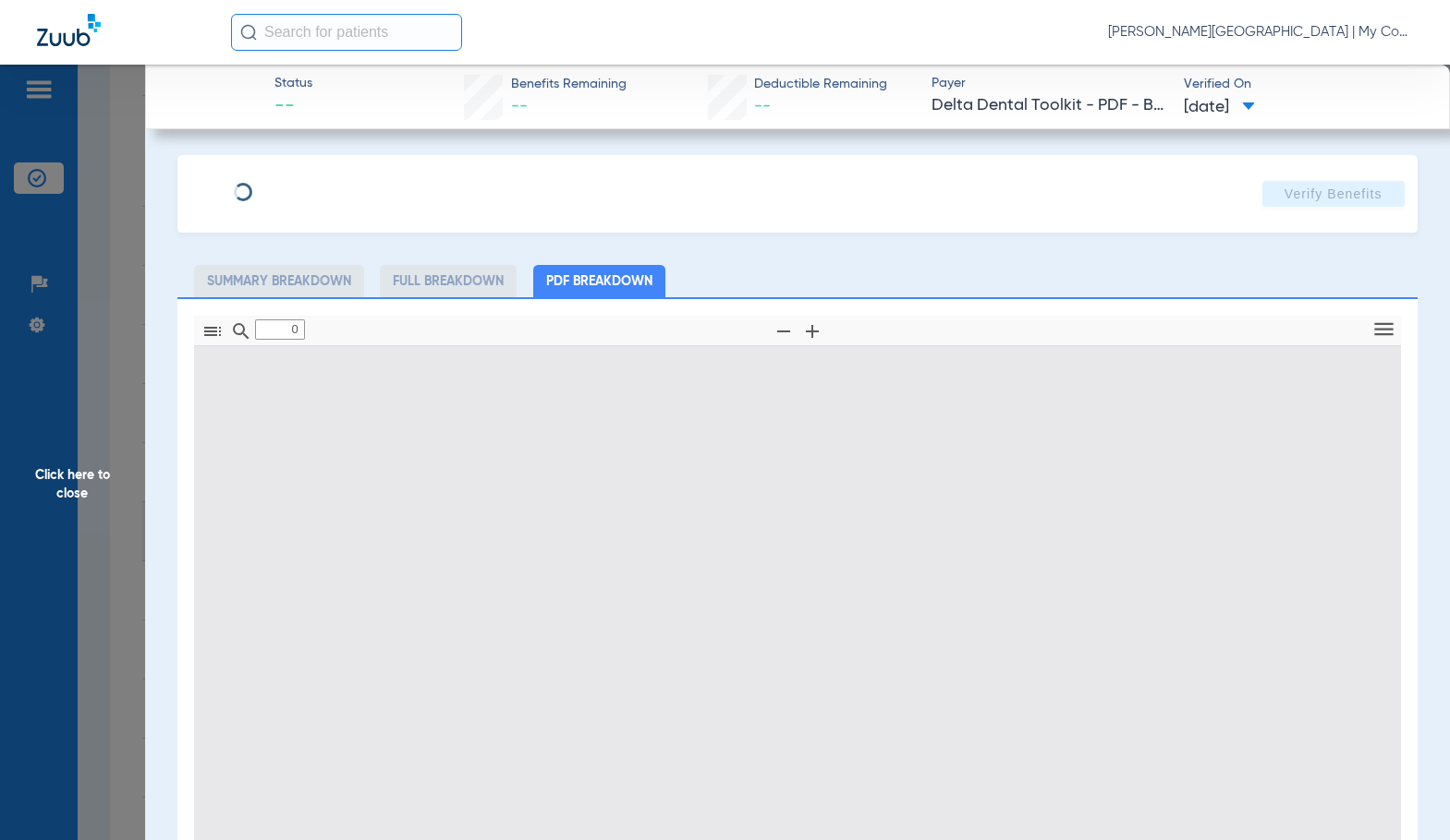
type input "1"
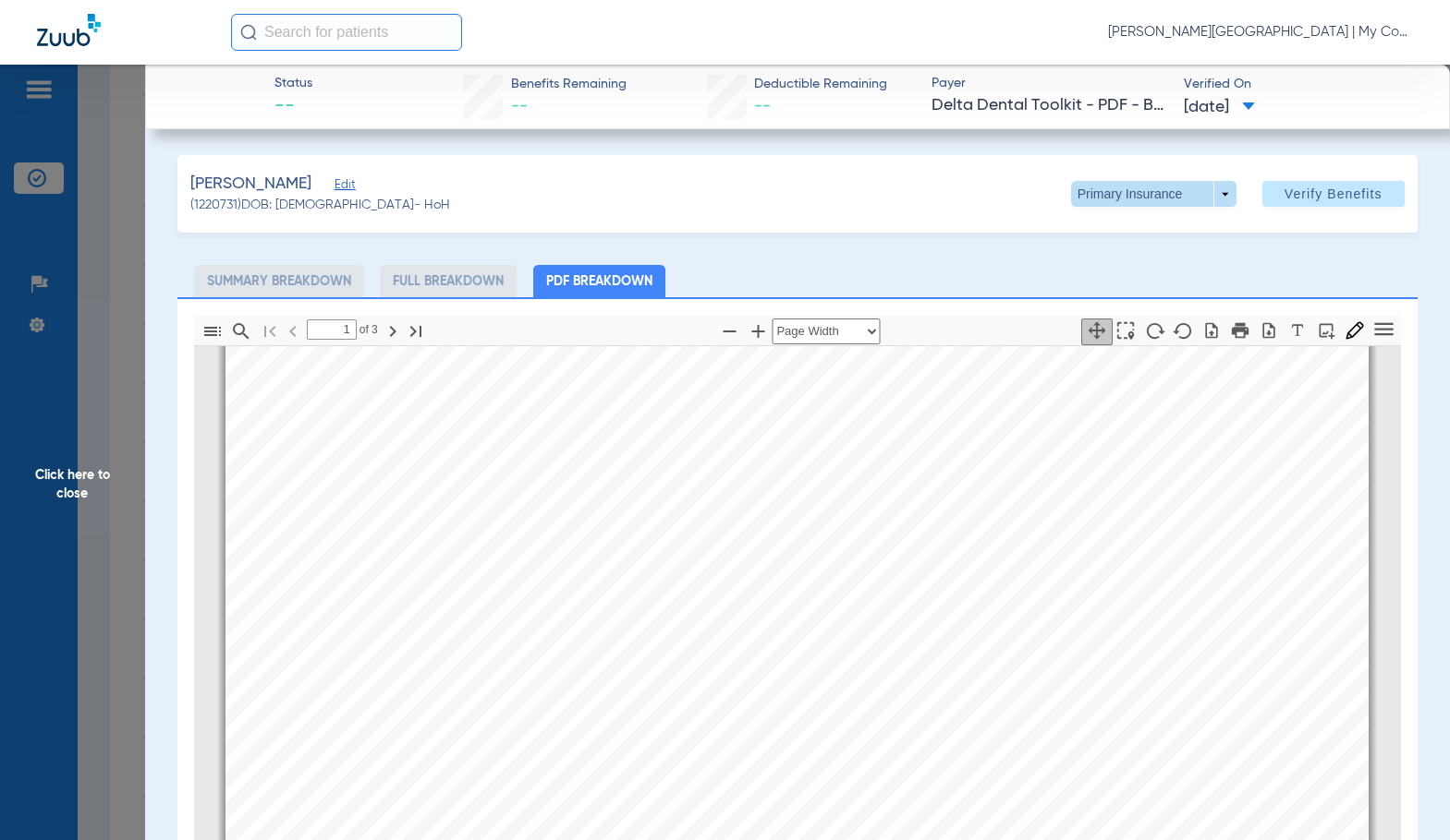
click at [1110, 205] on span at bounding box center [1153, 194] width 165 height 26
drag, startPoint x: 1134, startPoint y: 265, endPoint x: 1421, endPoint y: 307, distance: 290.1
click at [1133, 264] on span "Secondary Insurance" at bounding box center [1134, 267] width 122 height 13
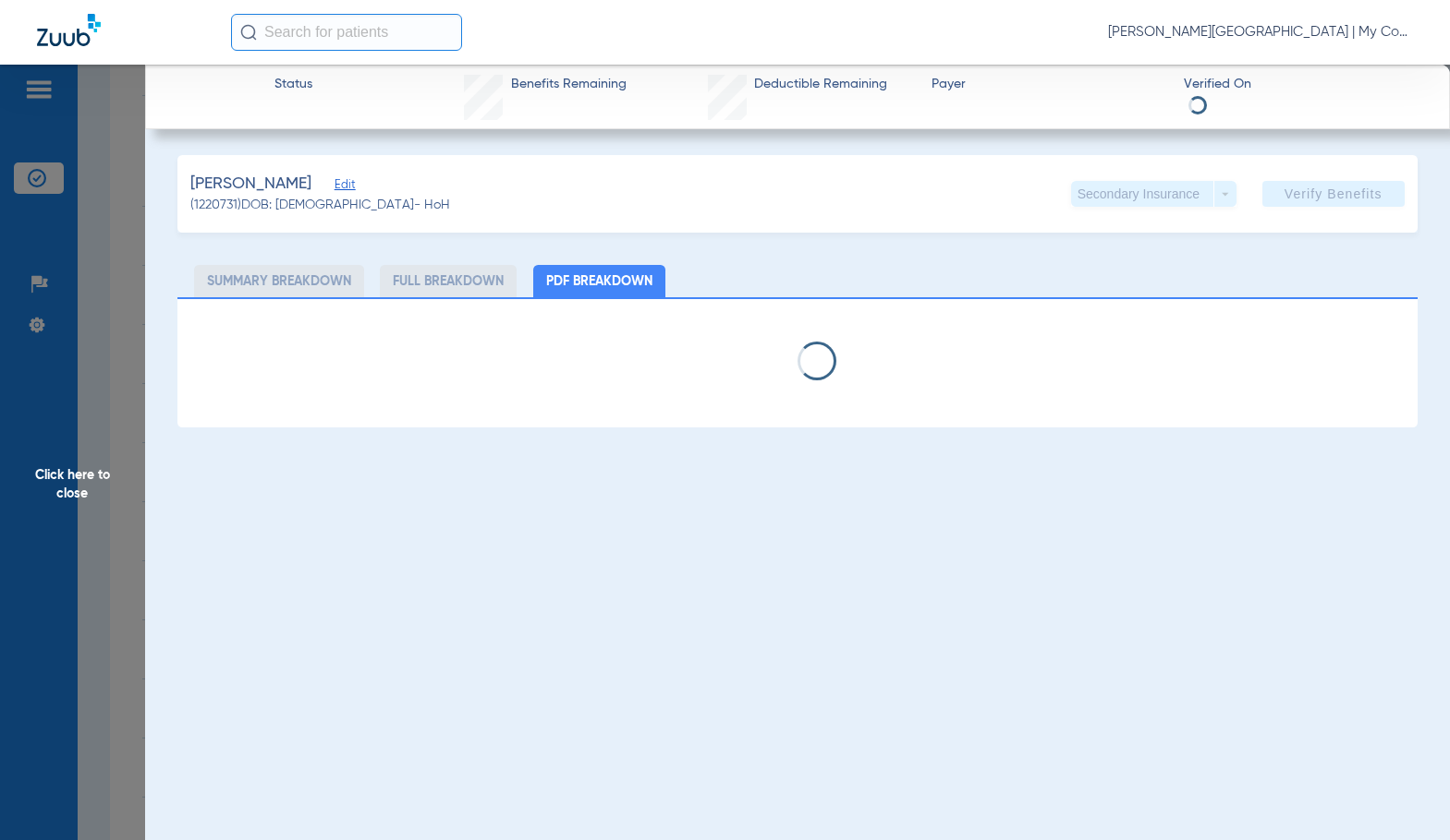
select select "page-width"
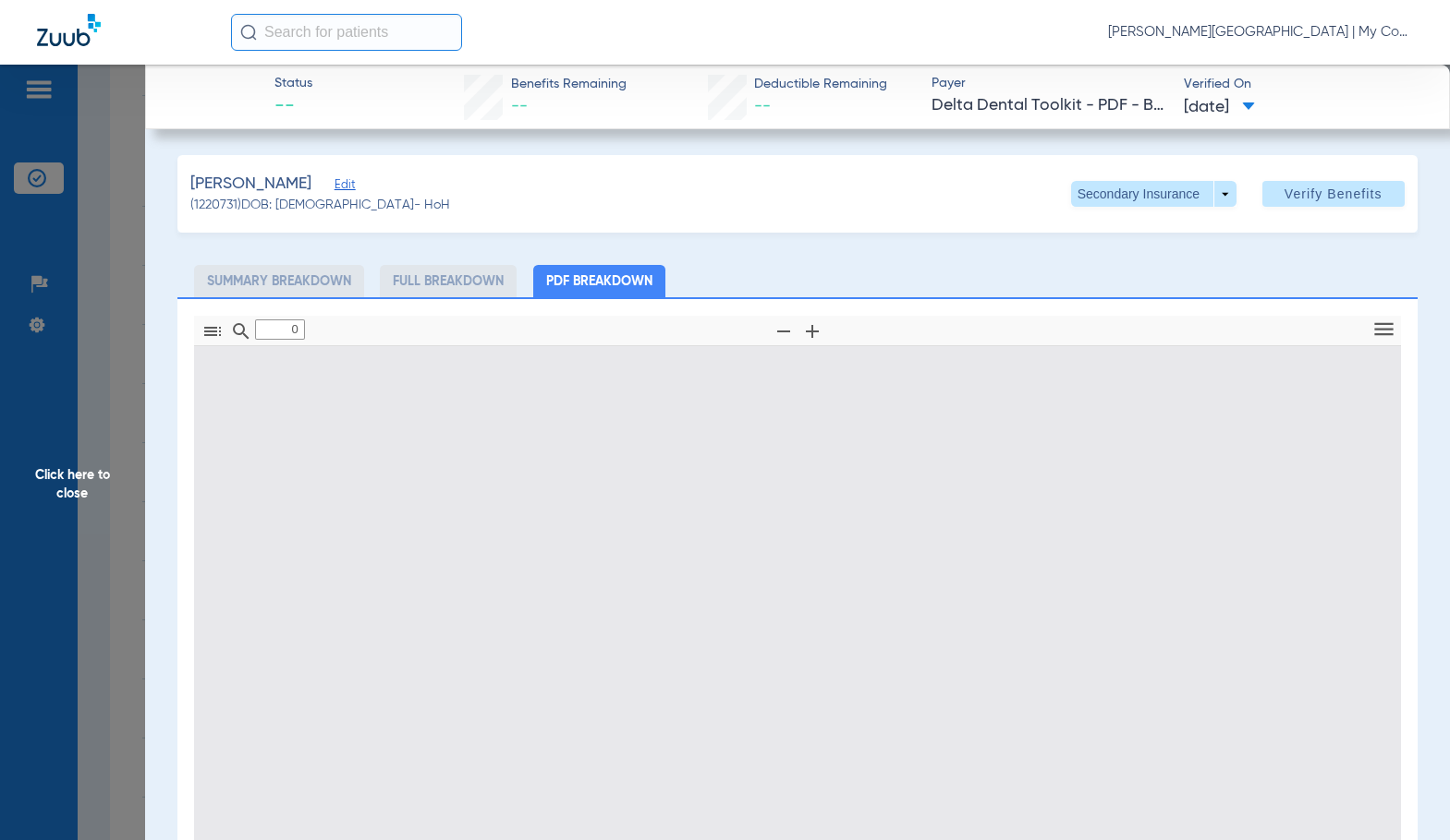
type input "1"
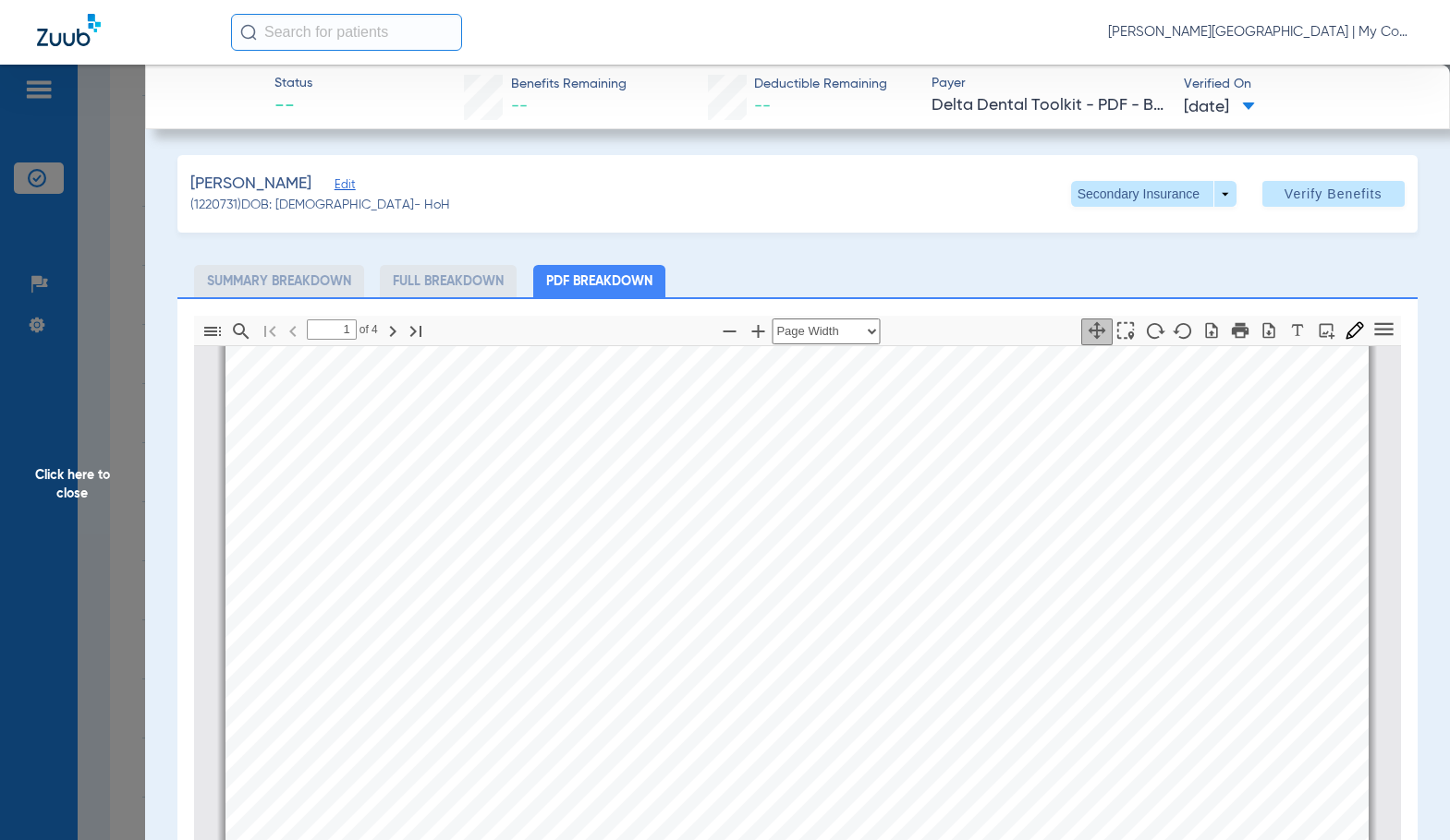
click at [112, 473] on span "Click here to close" at bounding box center [72, 485] width 145 height 840
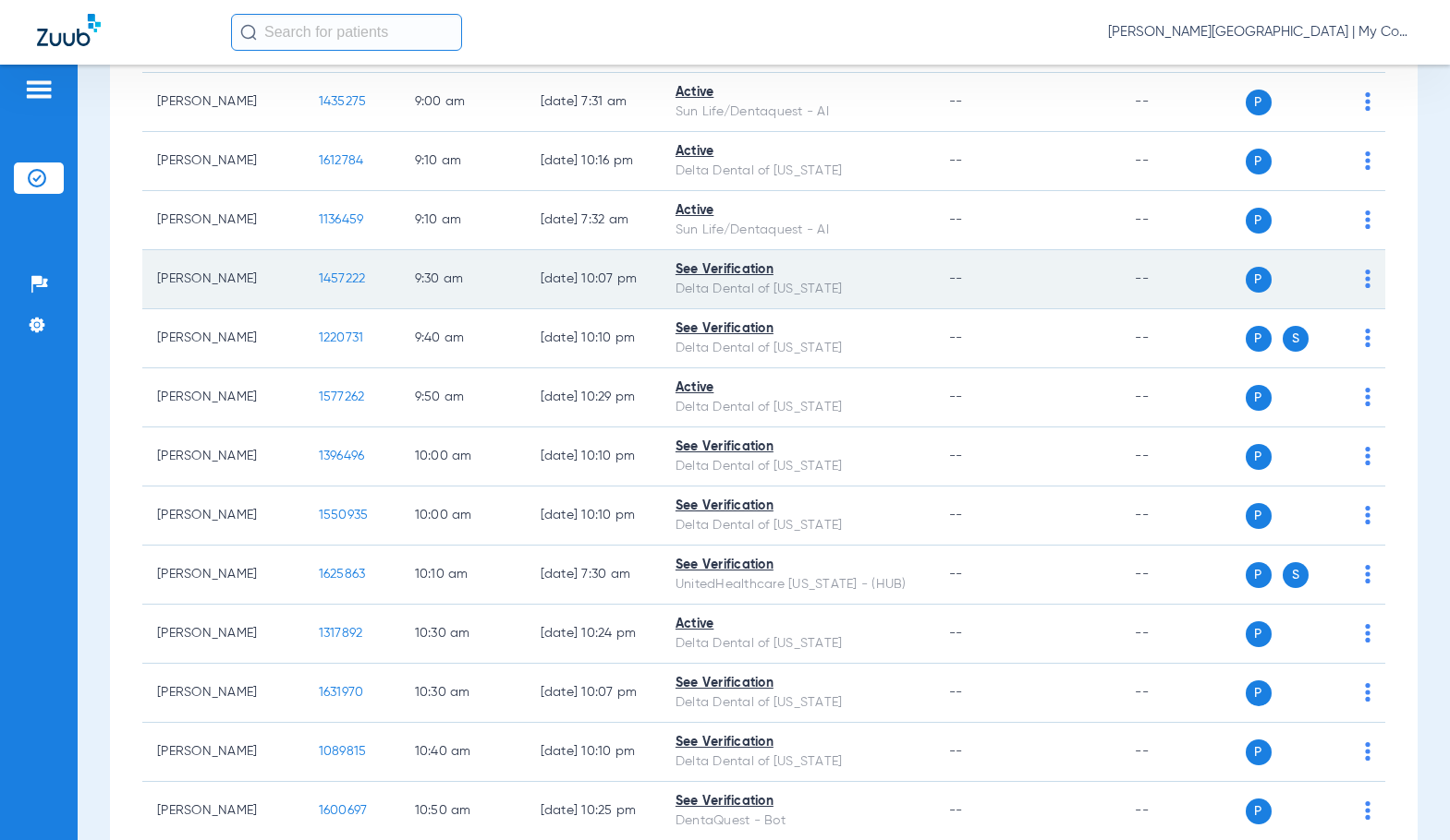
scroll to position [1293, 0]
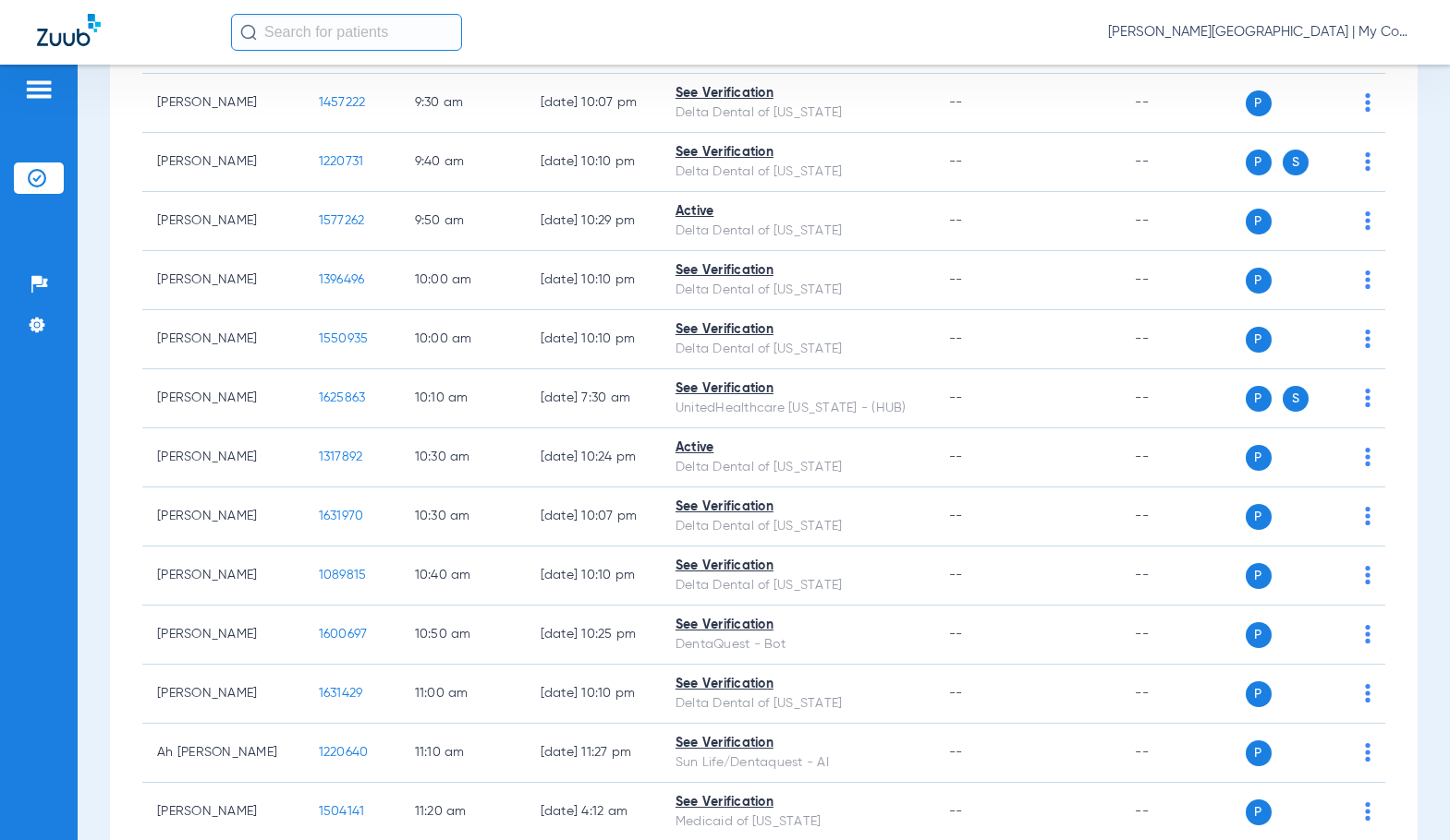
click at [118, 465] on div "Monday 06-16-2025 Tuesday 06-17-2025 Wednesday 06-18-2025 Thursday 06-19-2025 F…" at bounding box center [763, 554] width 1307 height 3333
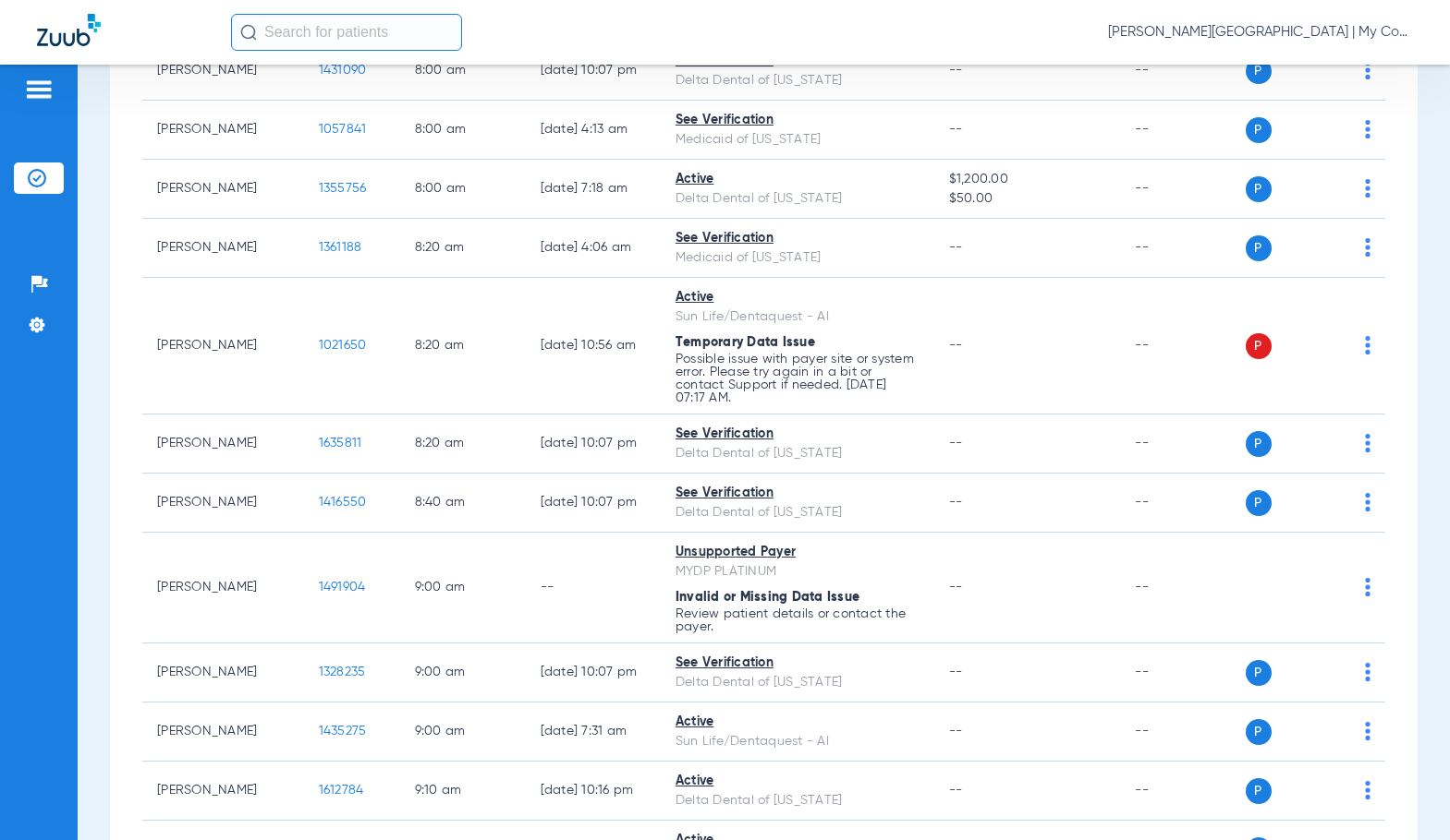
scroll to position [462, 0]
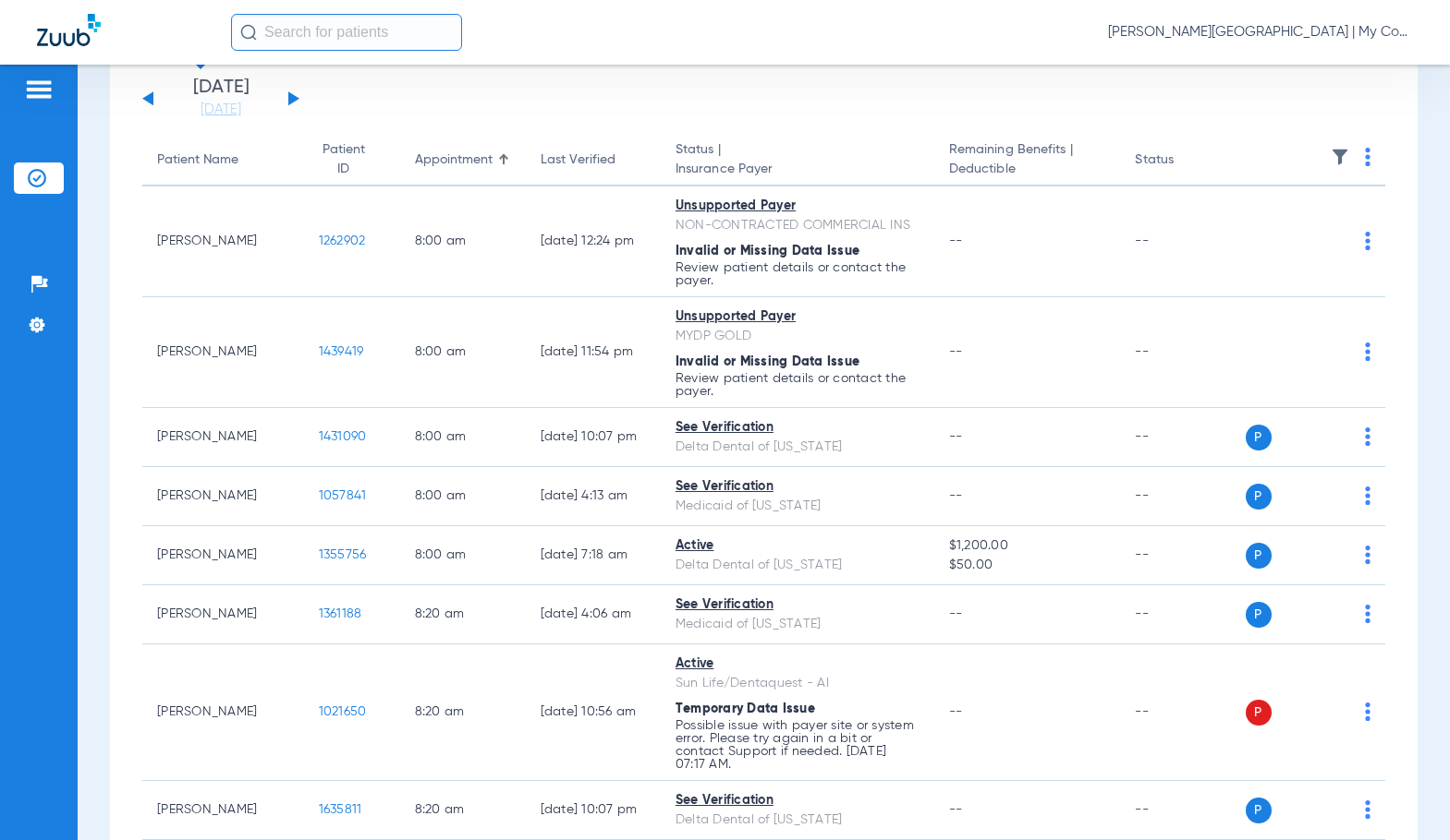
scroll to position [0, 0]
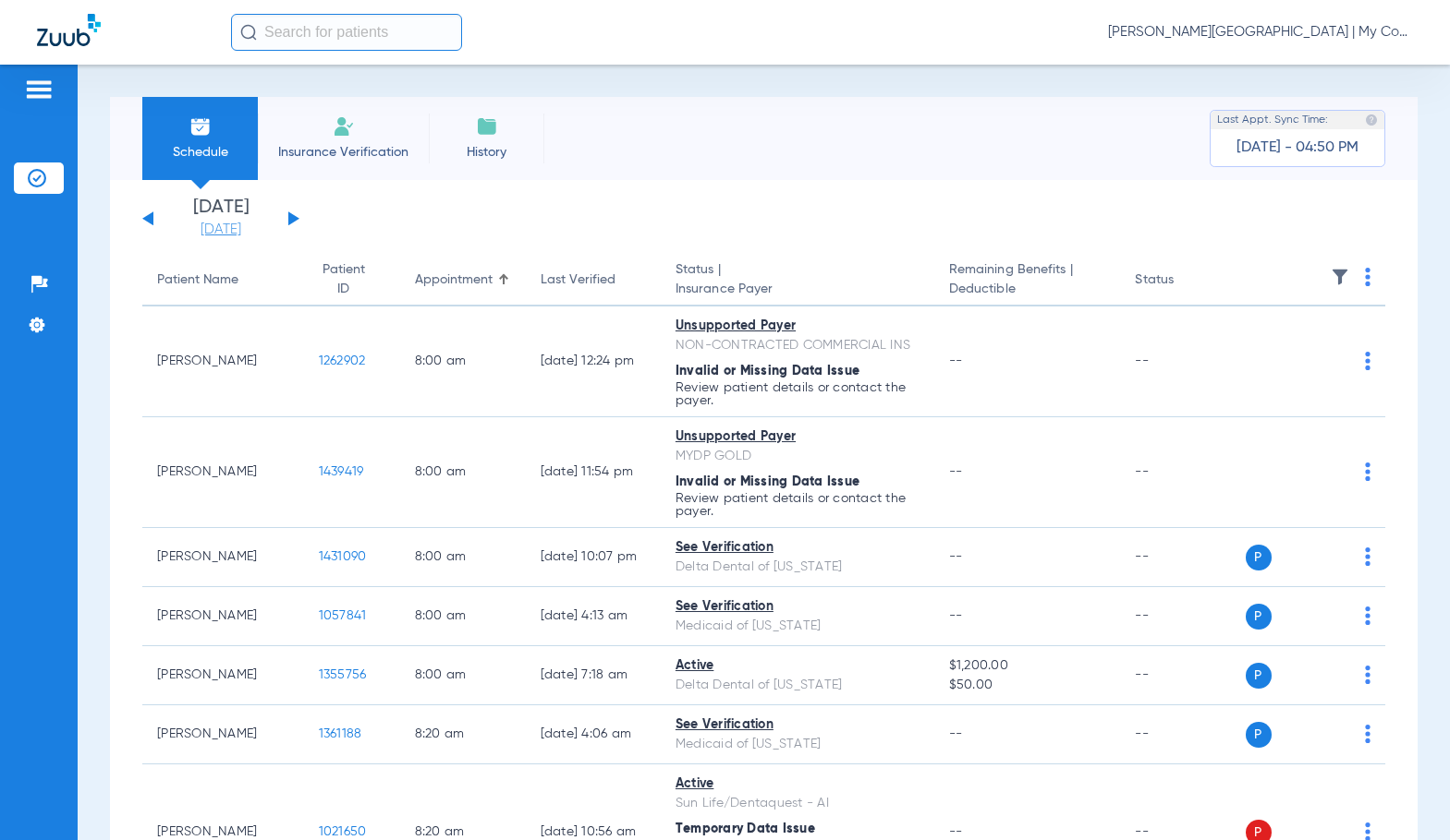
click at [227, 224] on link "[DATE]" at bounding box center [220, 230] width 111 height 18
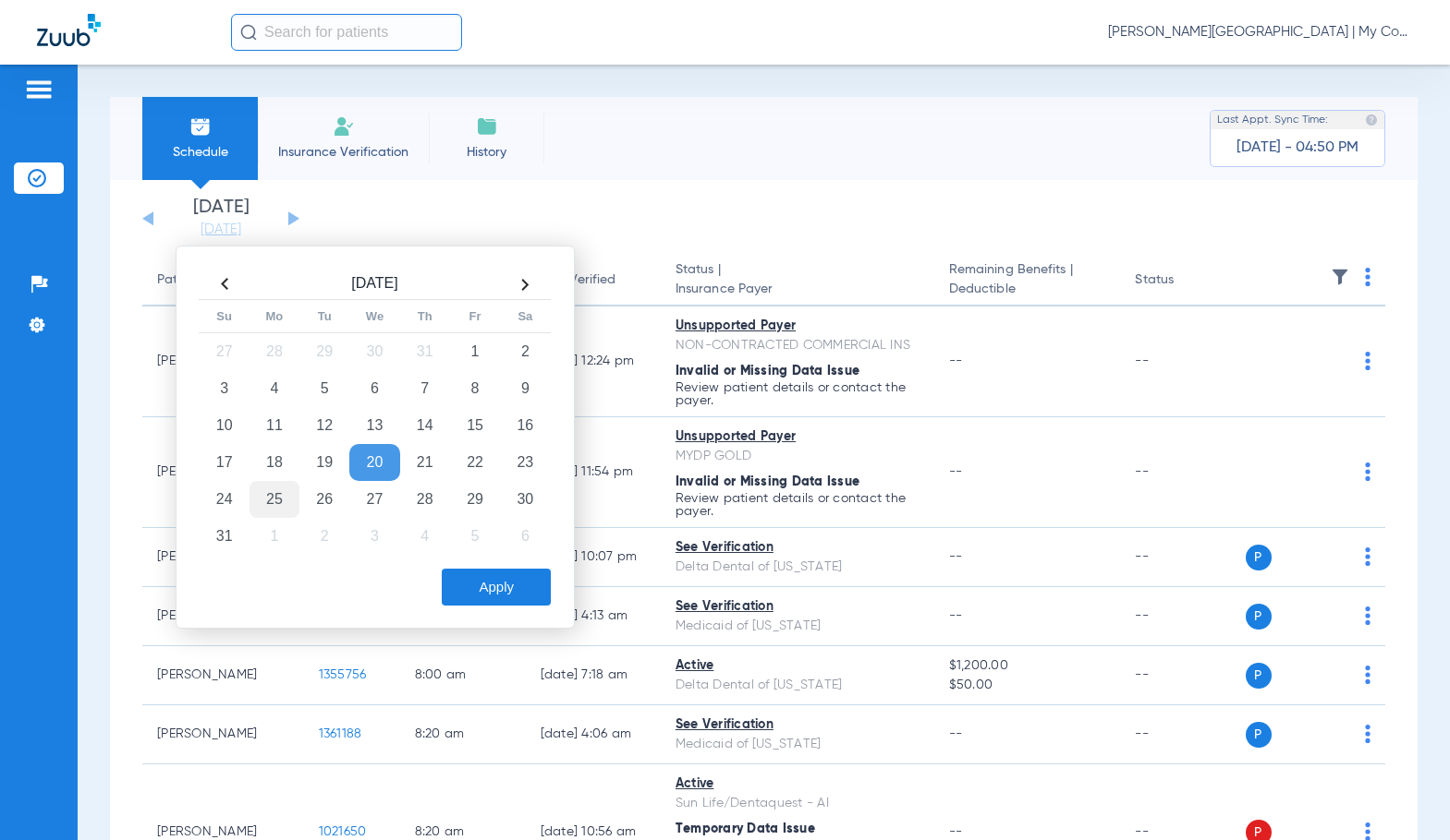
click at [274, 507] on td "25" at bounding box center [274, 500] width 49 height 37
click at [508, 577] on button "Apply" at bounding box center [496, 587] width 109 height 37
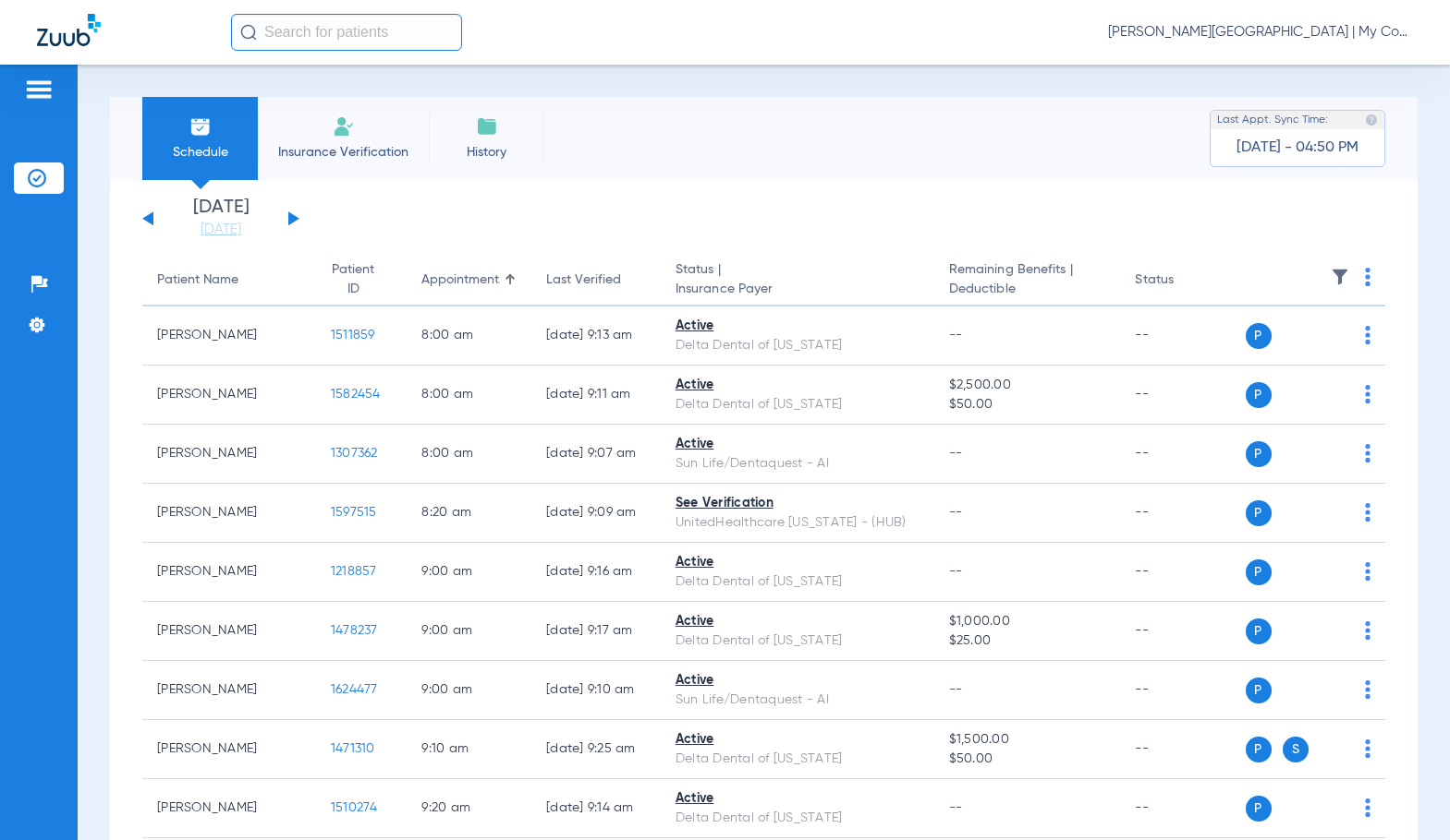
drag, startPoint x: 221, startPoint y: 228, endPoint x: 363, endPoint y: 412, distance: 232.4
click at [221, 228] on link "[DATE]" at bounding box center [220, 230] width 111 height 18
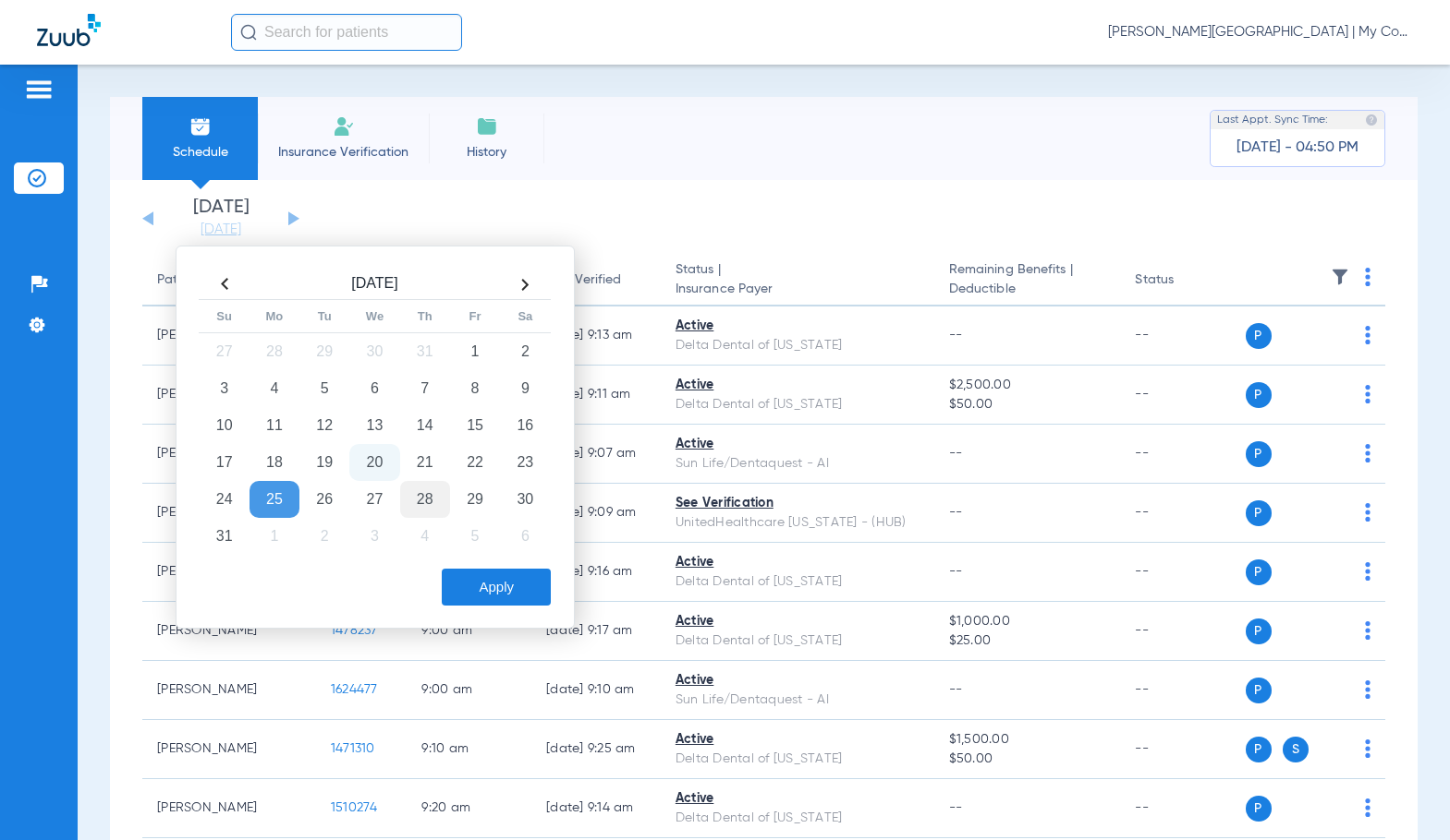
click at [427, 504] on td "28" at bounding box center [424, 500] width 49 height 37
click at [495, 577] on button "Apply" at bounding box center [496, 587] width 109 height 37
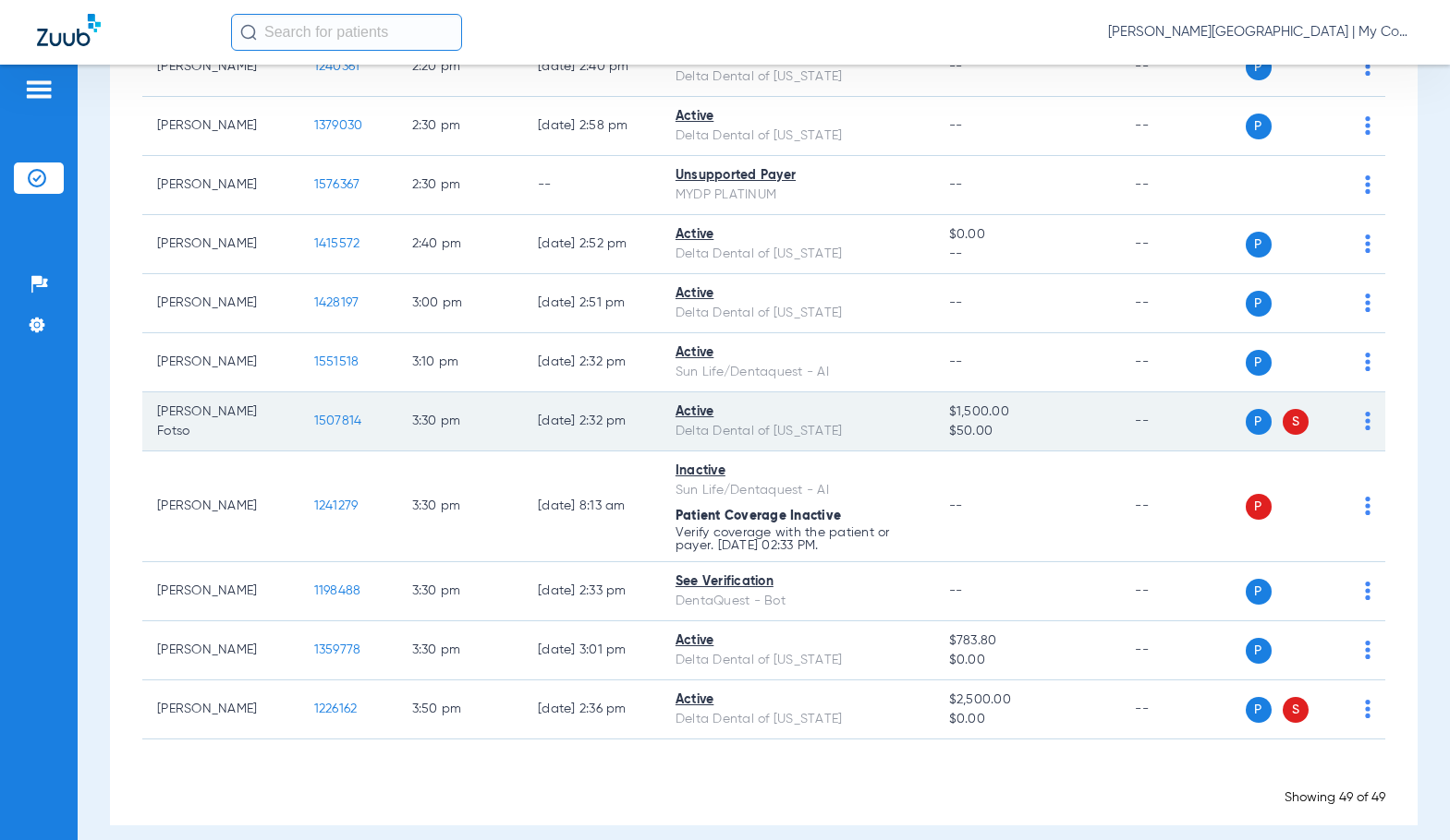
scroll to position [3042, 0]
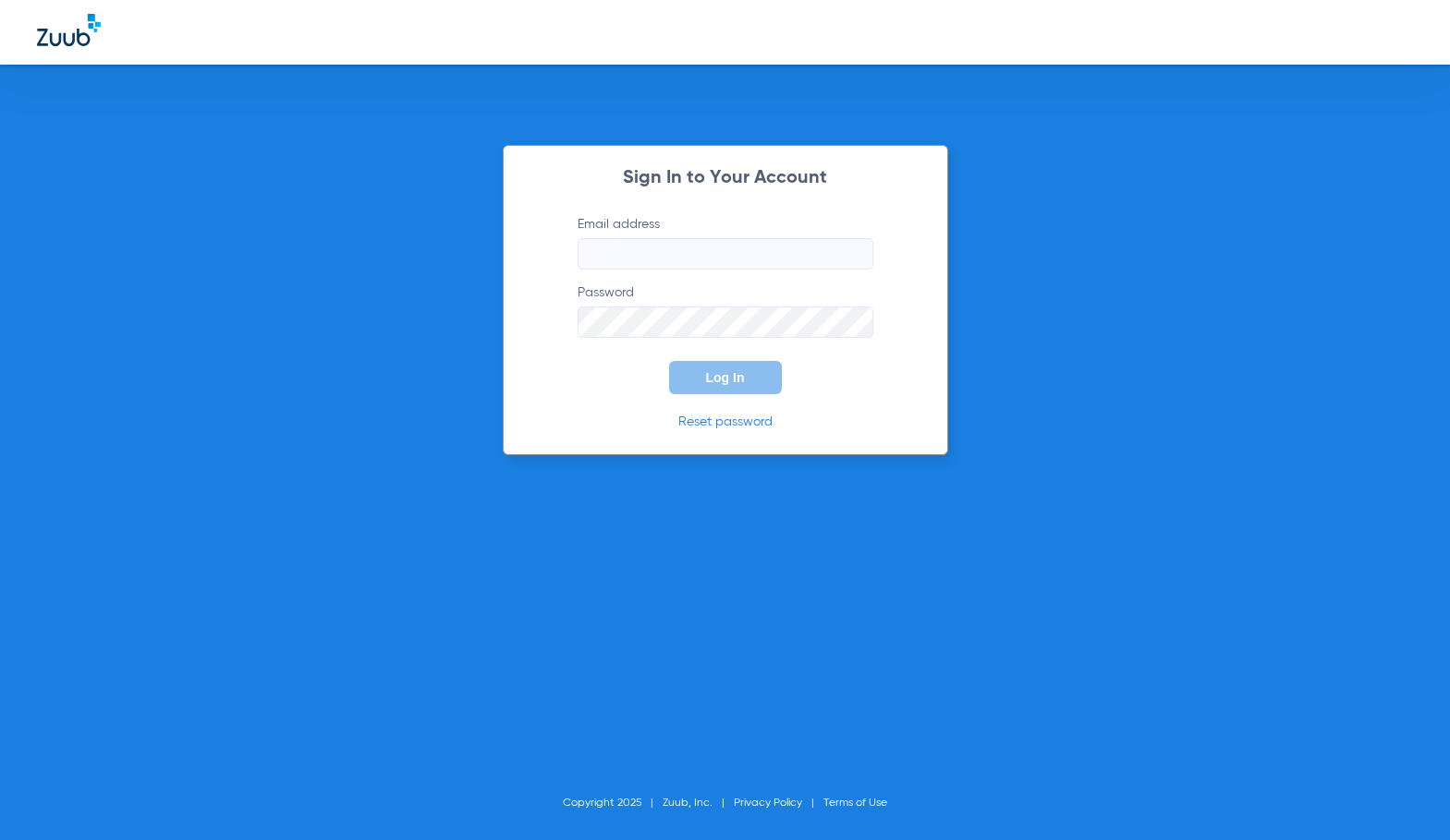
type input "[EMAIL_ADDRESS][DOMAIN_NAME]"
click at [693, 383] on button "Log In" at bounding box center [725, 377] width 113 height 33
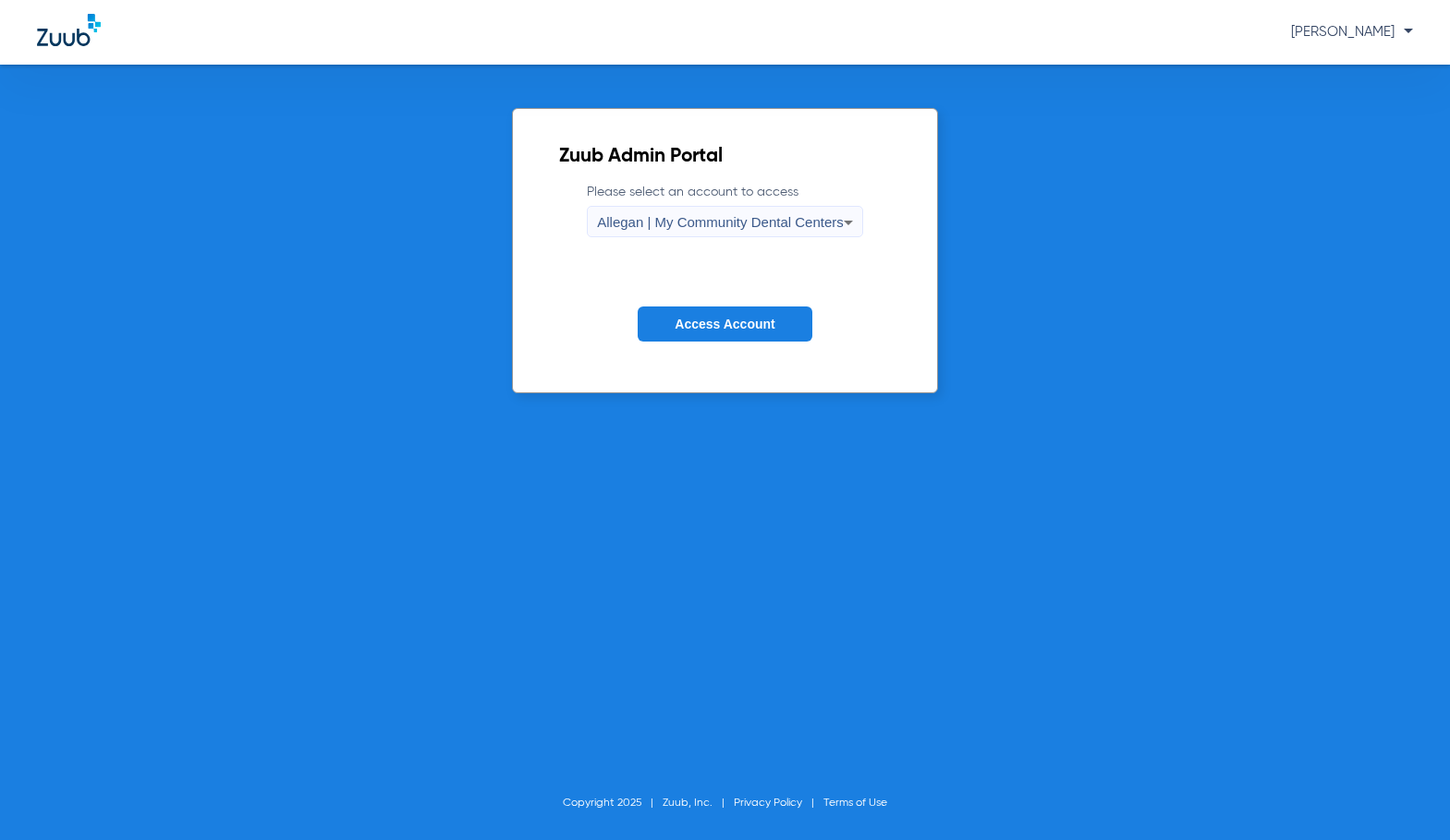
click at [732, 222] on span "Allegan | My Community Dental Centers" at bounding box center [720, 222] width 247 height 16
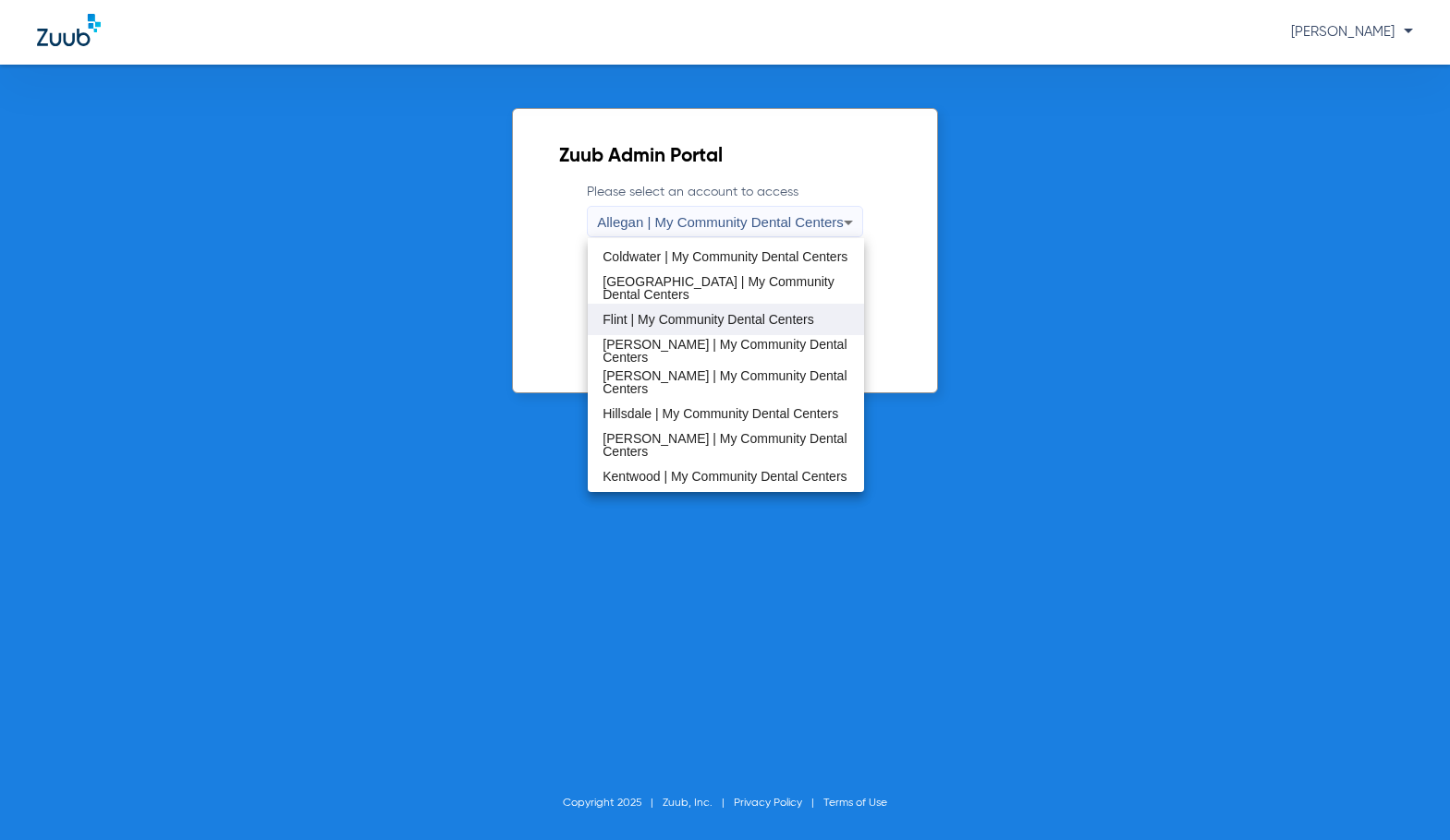
scroll to position [277, 0]
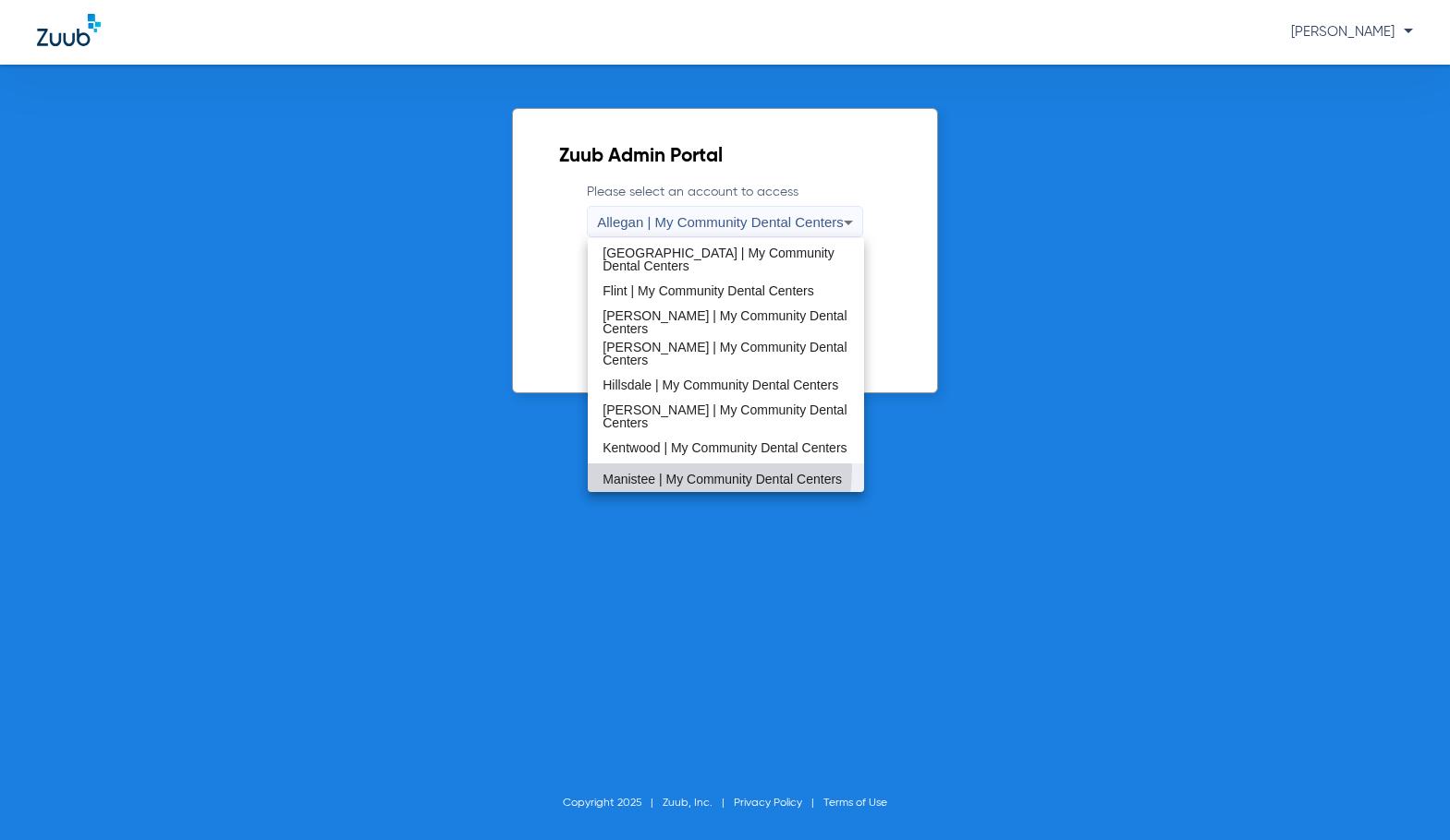
click at [687, 472] on span "Manistee | My Community Dental Centers" at bounding box center [722, 478] width 240 height 13
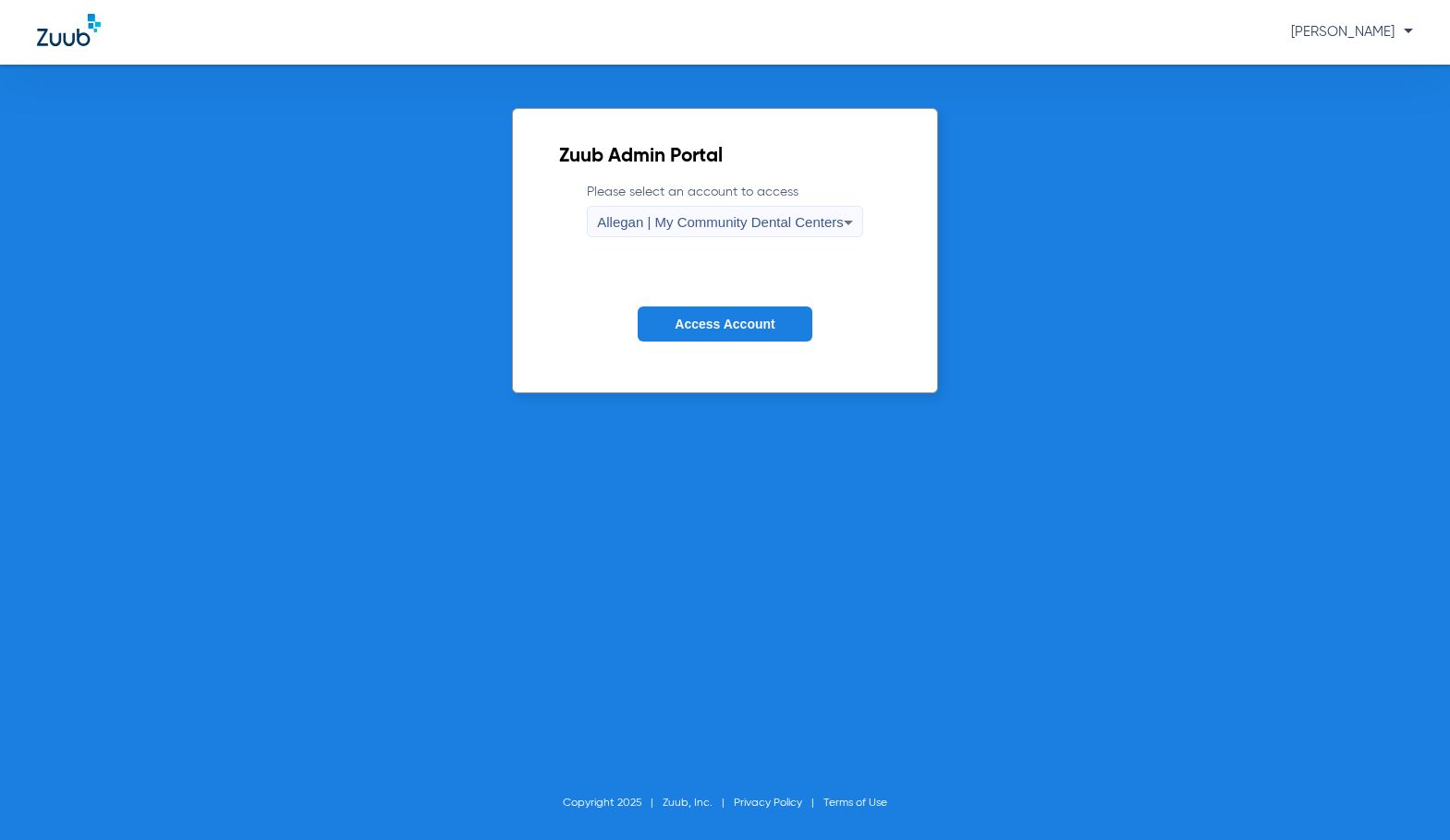
scroll to position [279, 0]
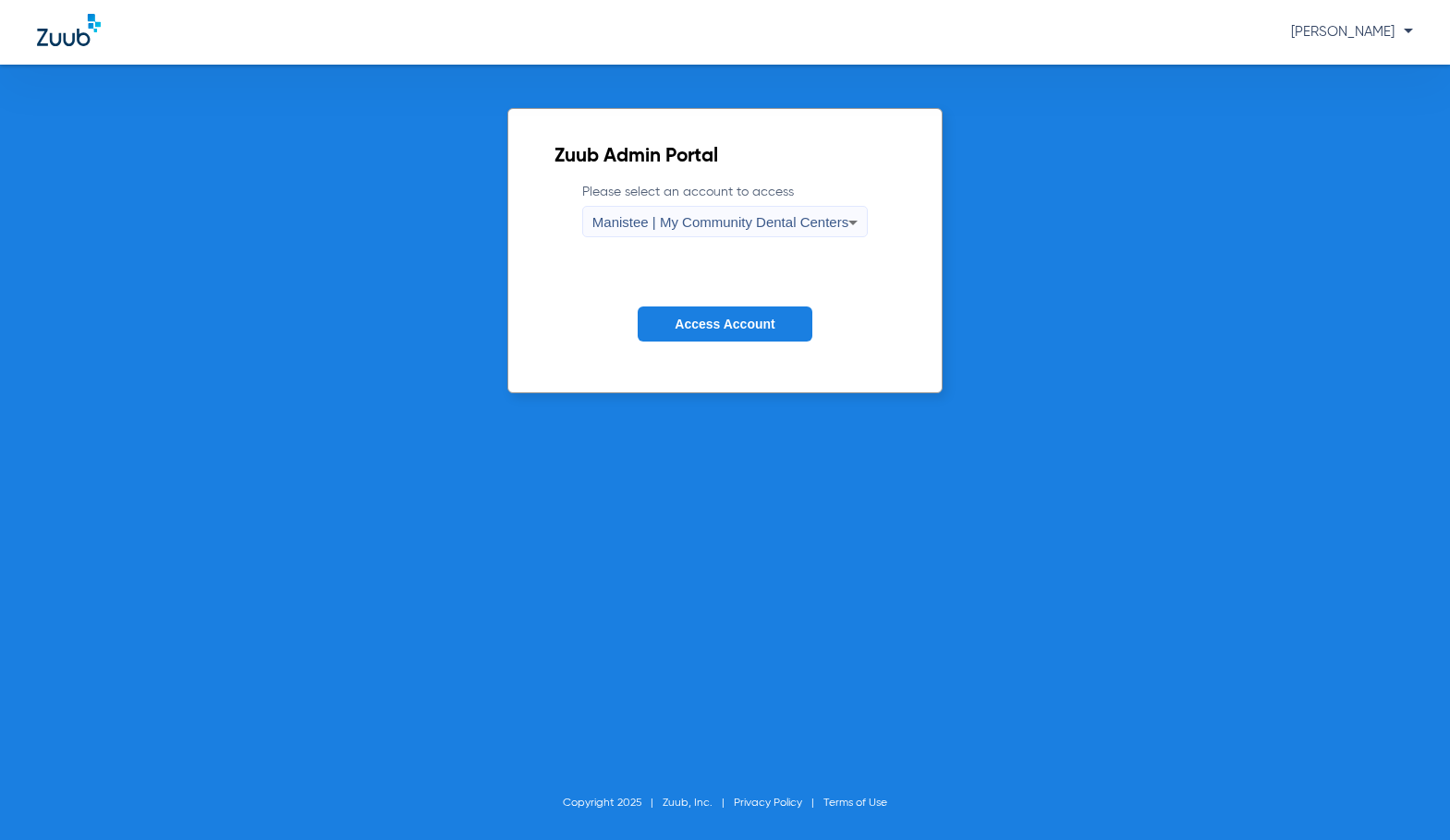
click at [718, 328] on span "Access Account" at bounding box center [724, 323] width 100 height 15
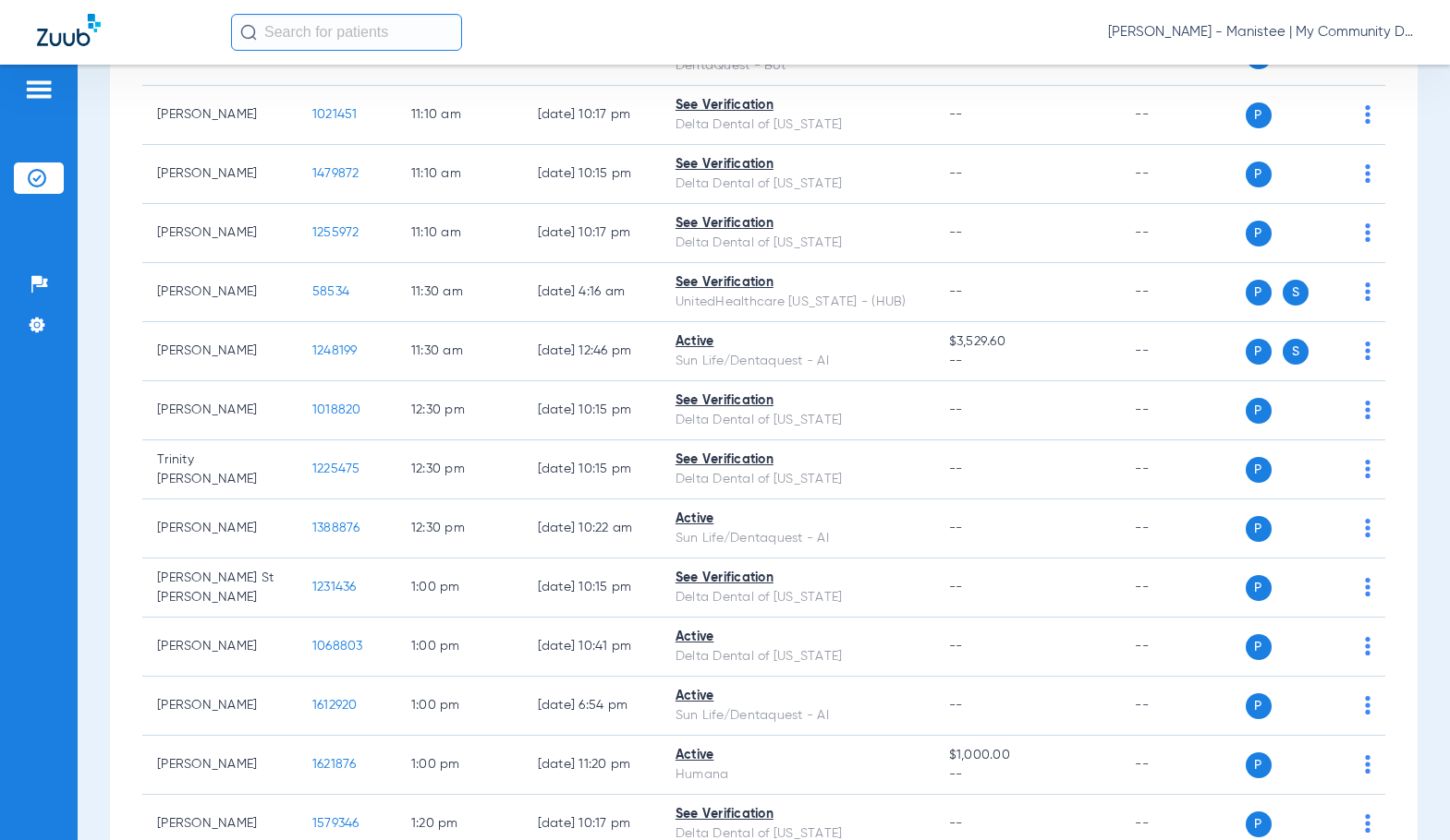
scroll to position [1391, 0]
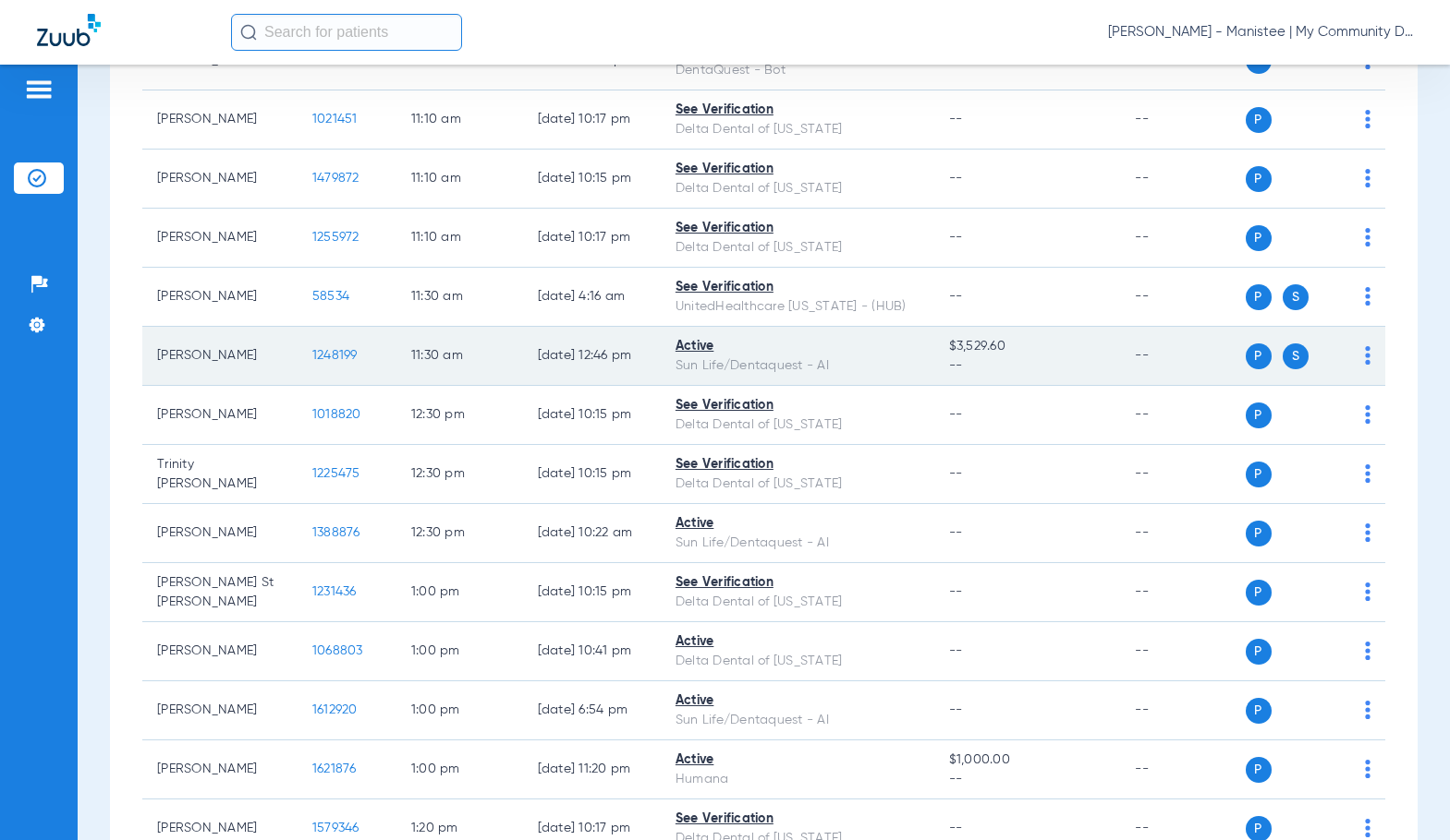
click at [313, 350] on span "1248199" at bounding box center [335, 355] width 46 height 13
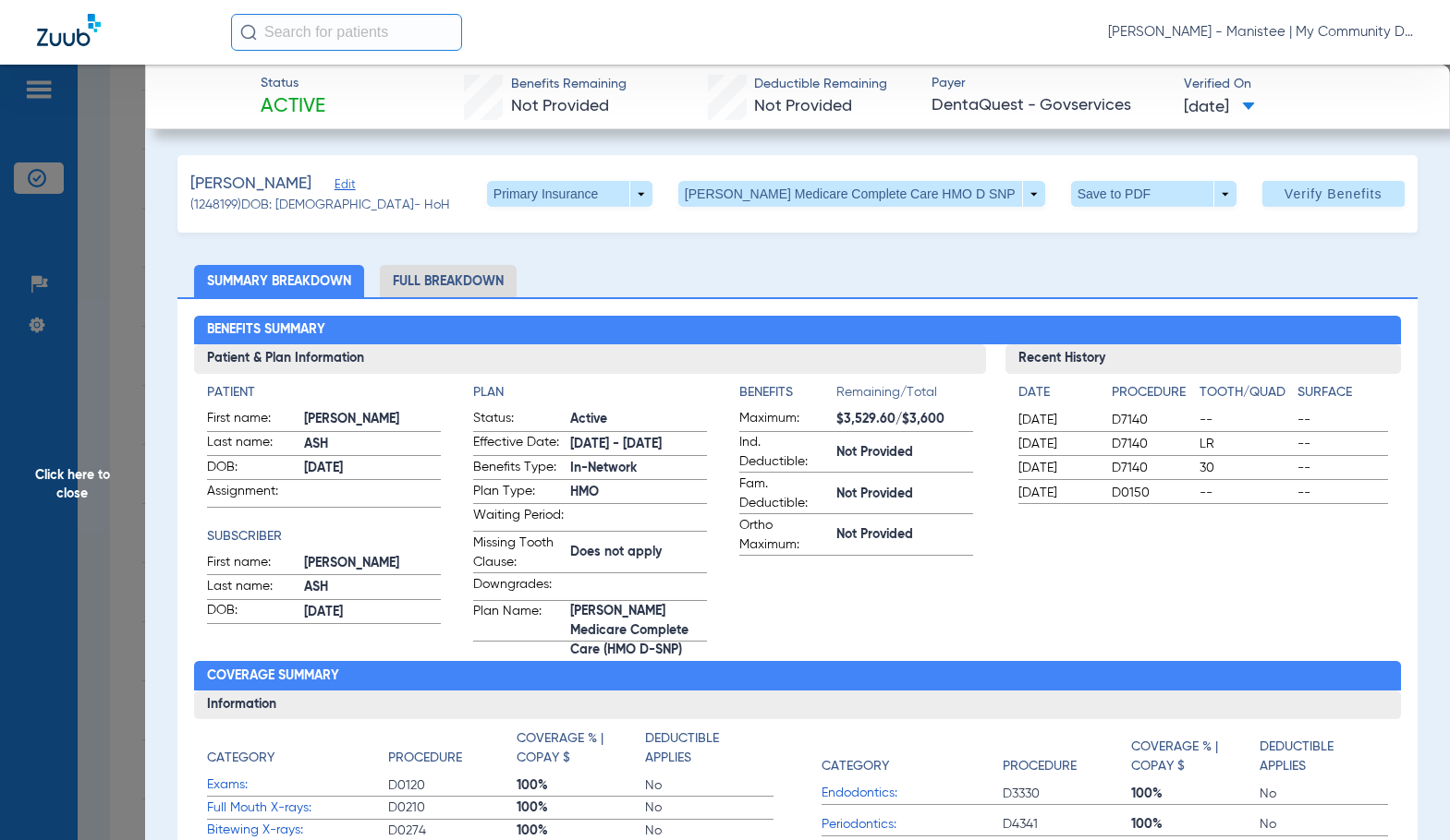
click at [470, 287] on li "Full Breakdown" at bounding box center [447, 280] width 137 height 32
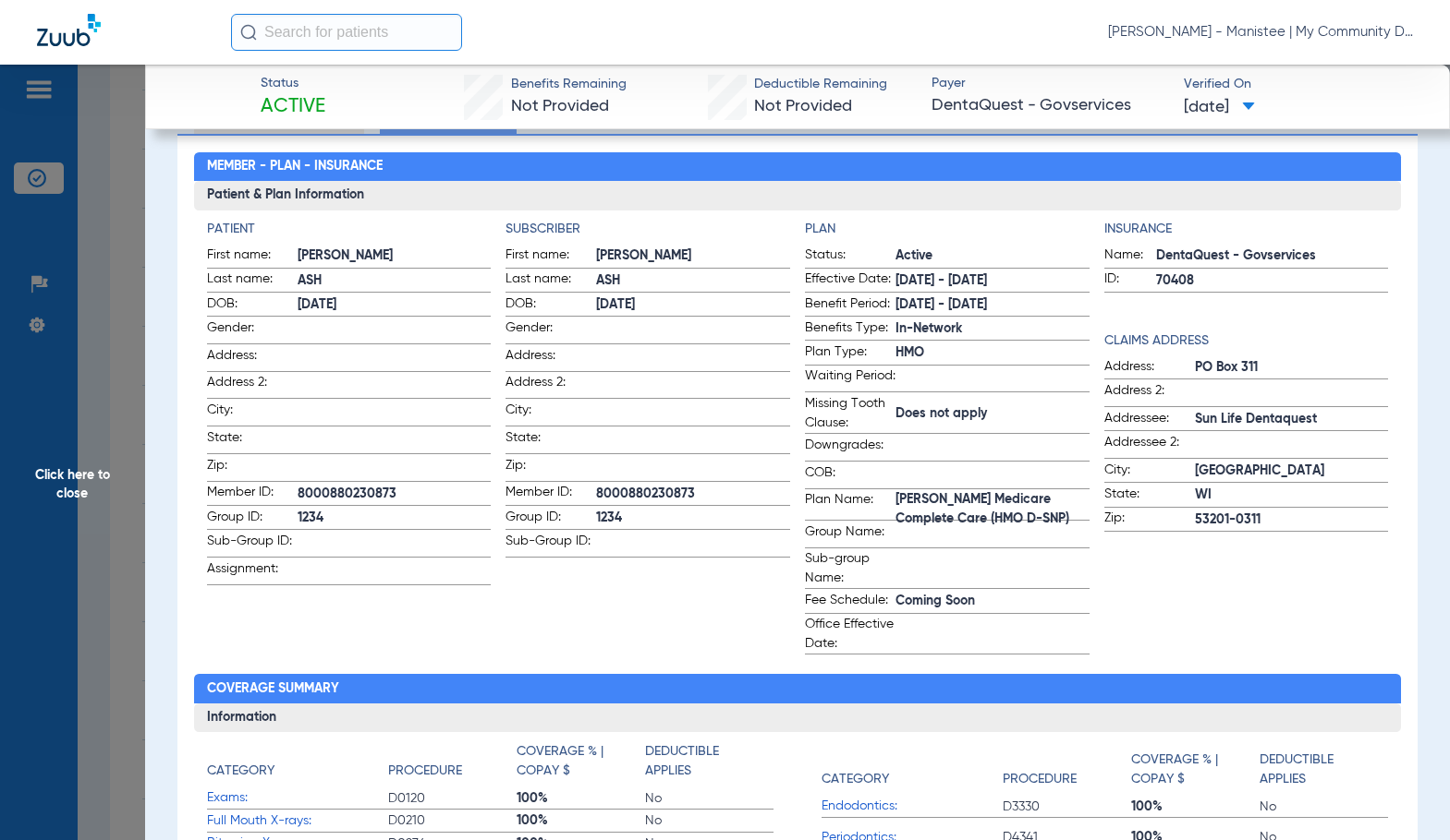
scroll to position [0, 0]
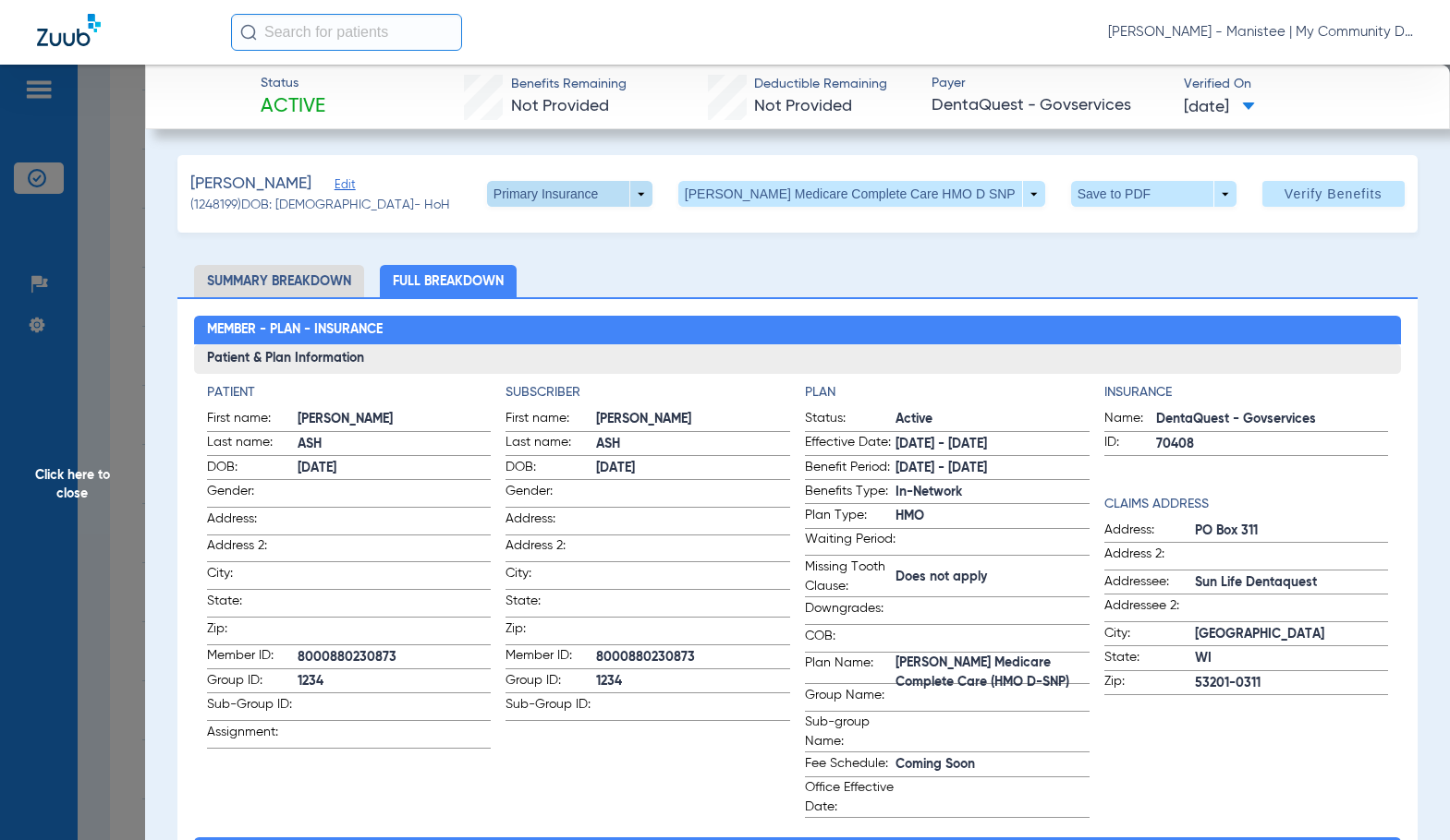
click at [585, 197] on span at bounding box center [570, 194] width 165 height 26
click at [620, 270] on span "Secondary Insurance" at bounding box center [618, 267] width 122 height 13
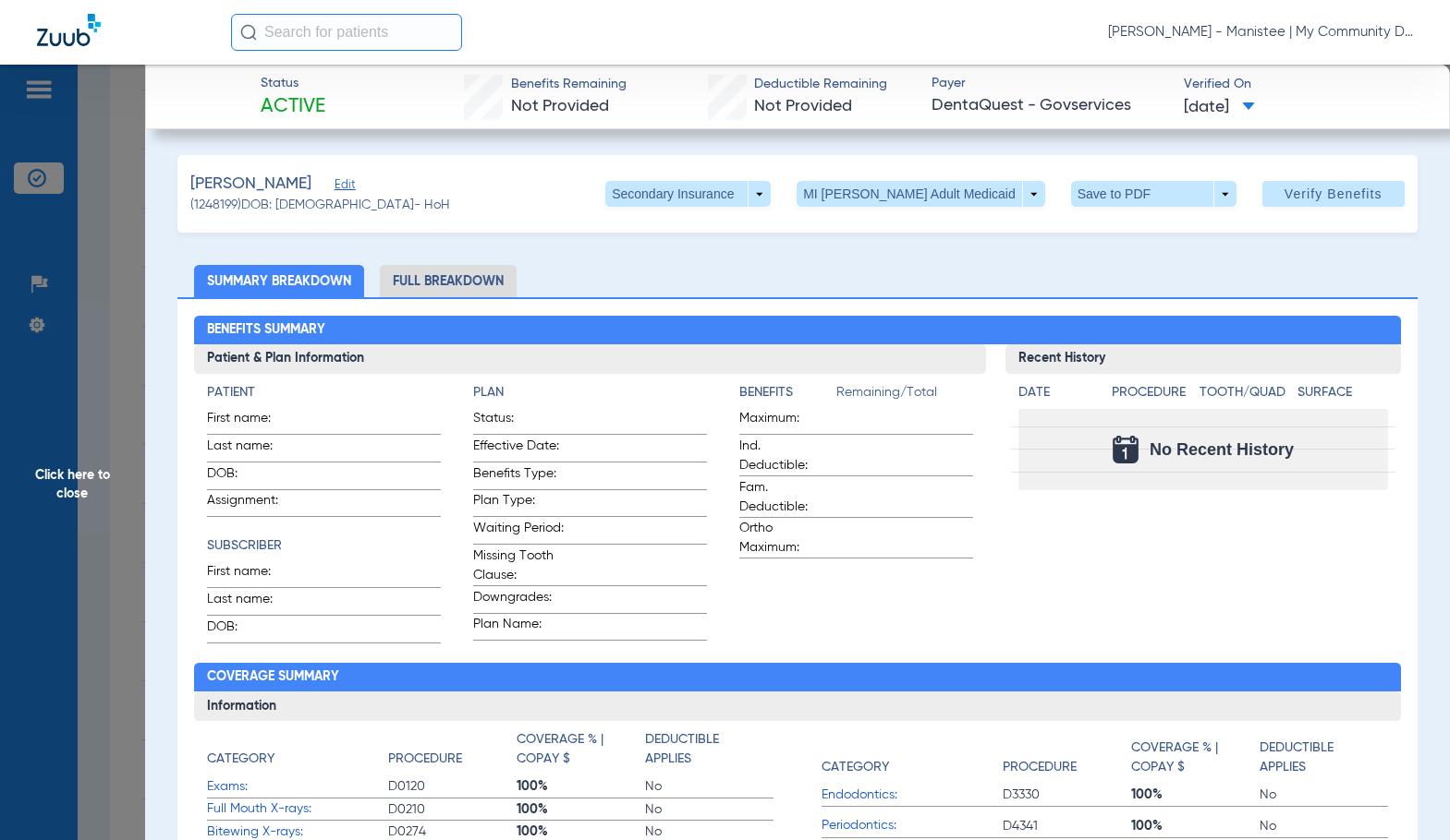
click at [471, 282] on li "Full Breakdown" at bounding box center [447, 280] width 137 height 32
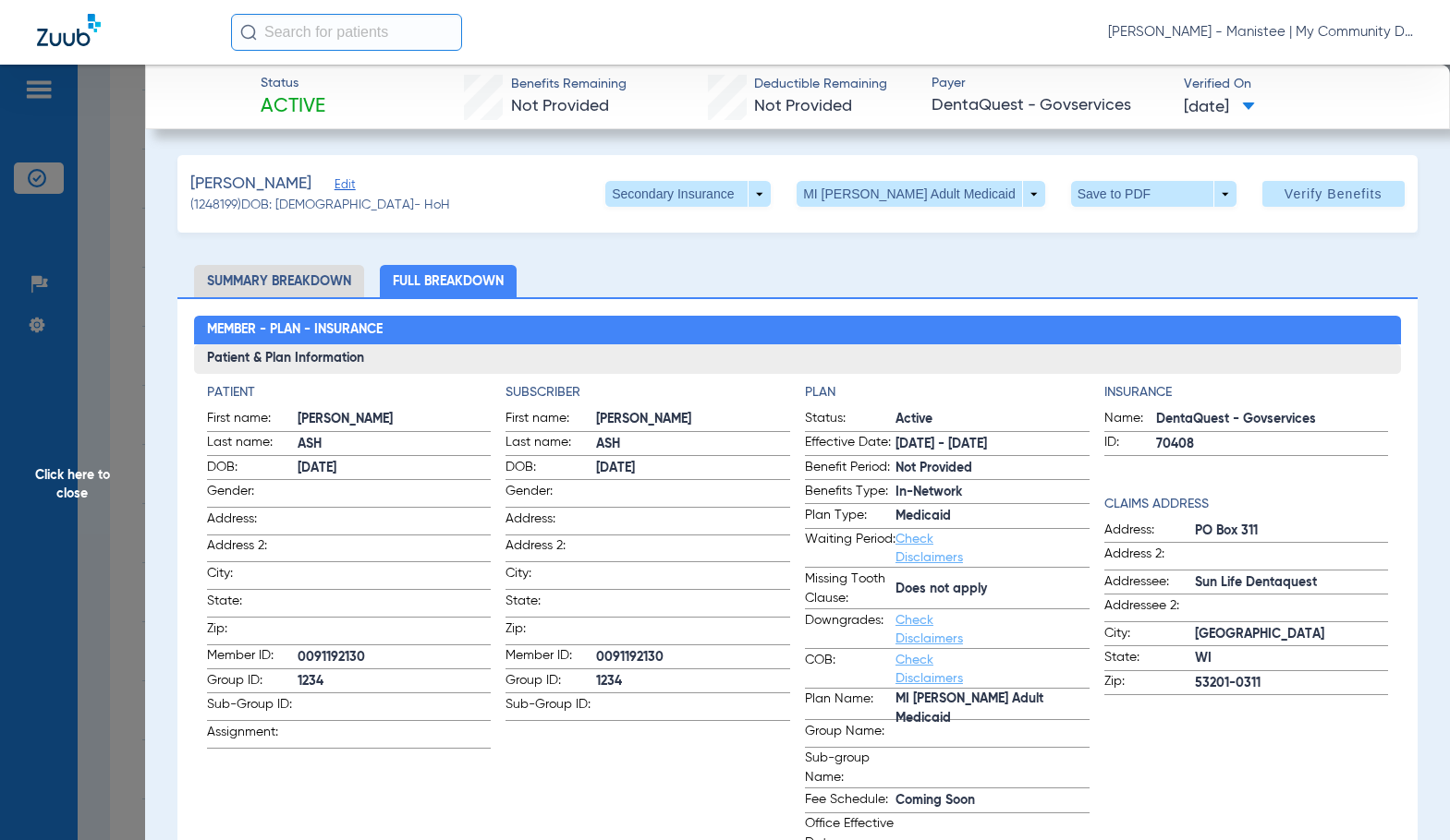
click at [106, 422] on span "Click here to close" at bounding box center [72, 485] width 145 height 840
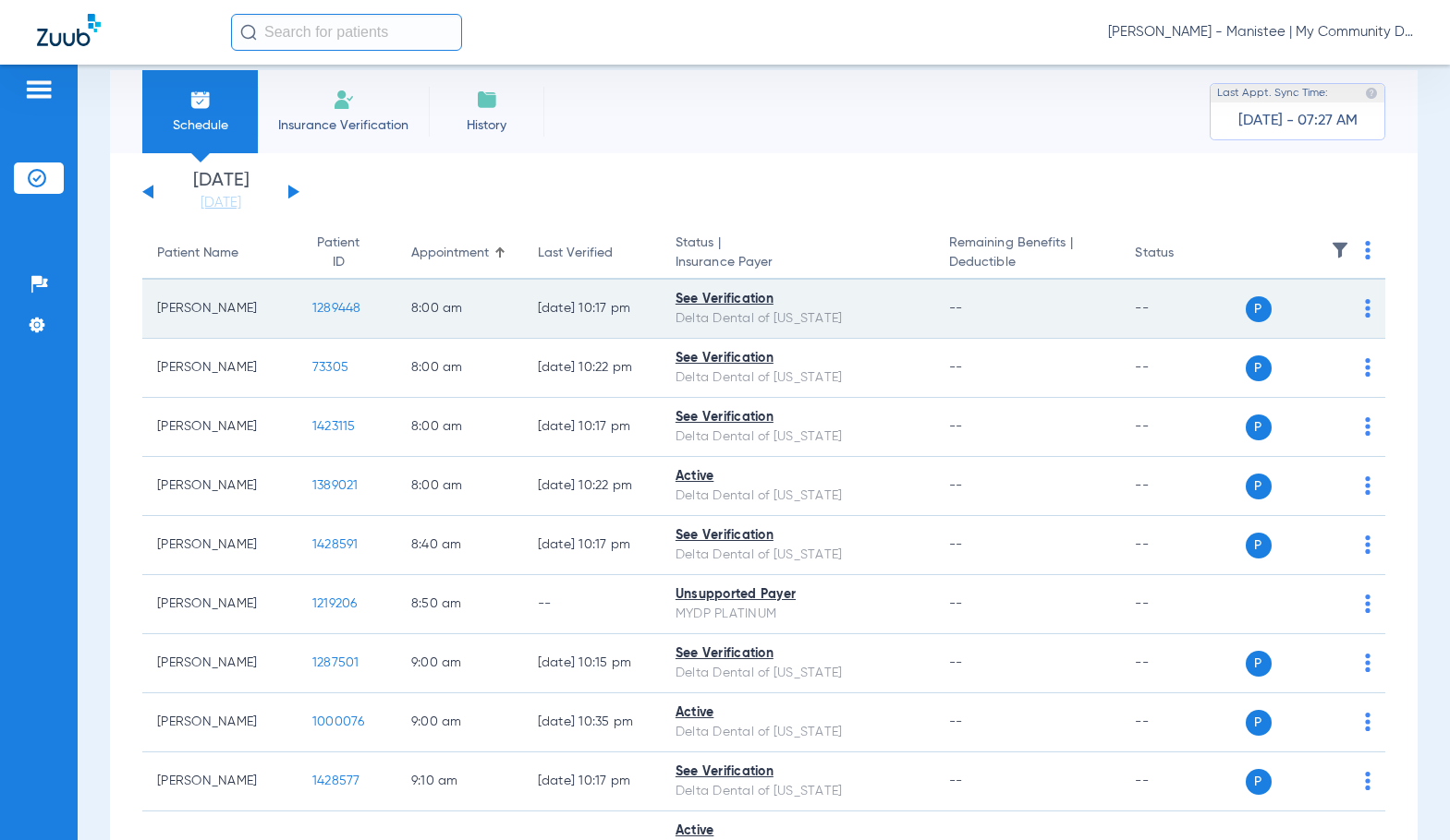
scroll to position [6, 0]
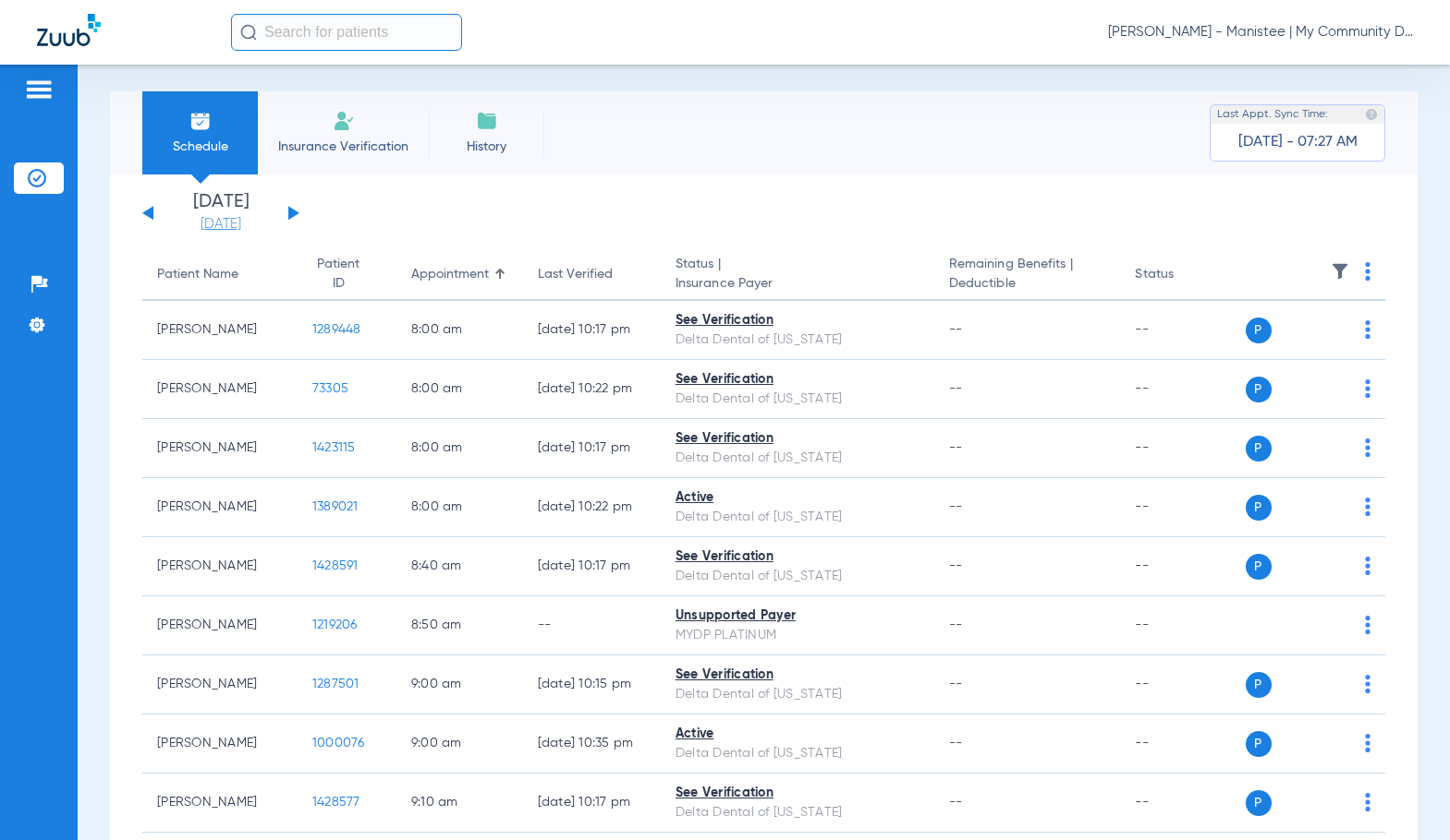
click at [232, 222] on link "[DATE]" at bounding box center [220, 224] width 111 height 18
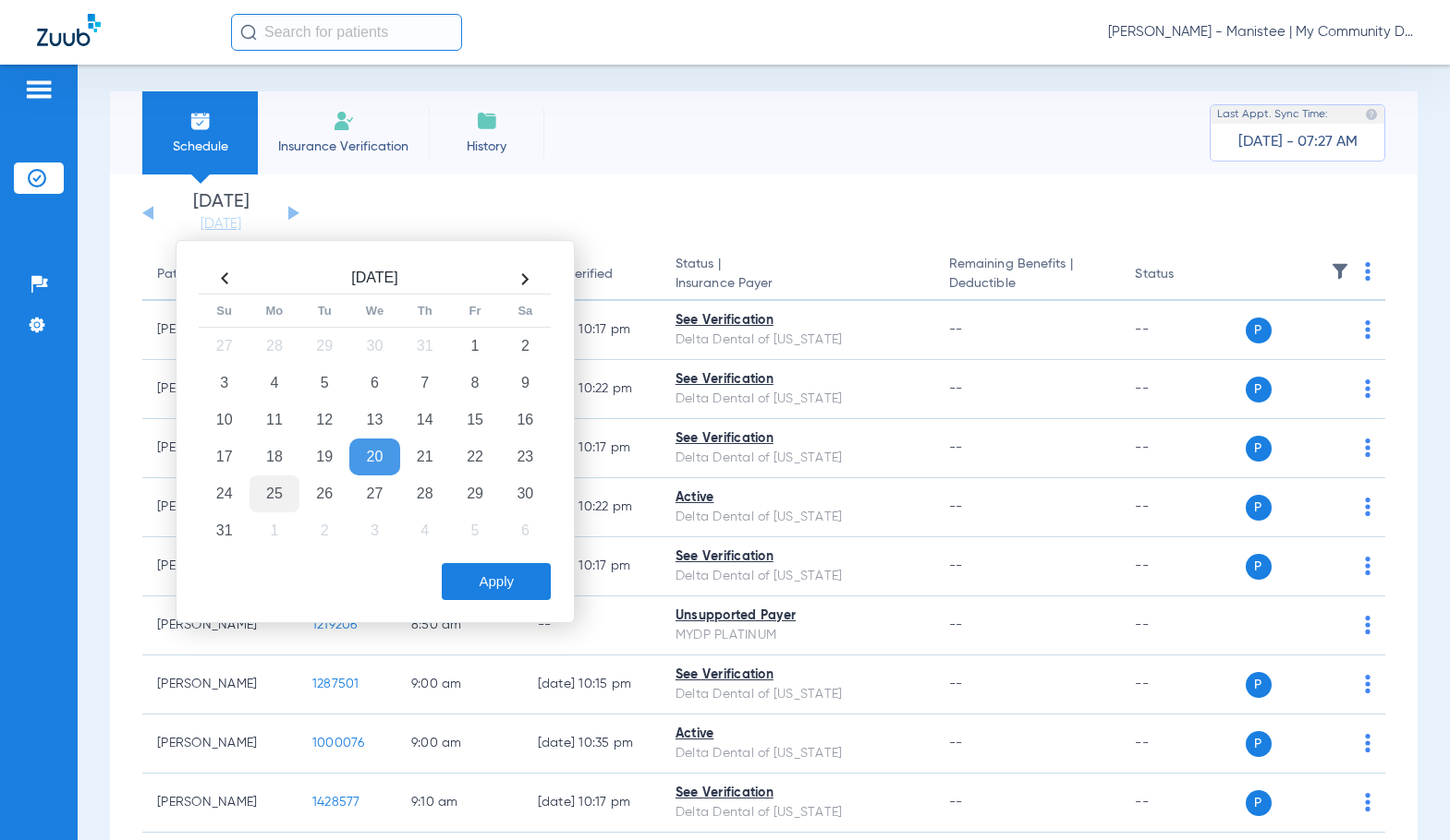
click at [273, 502] on td "25" at bounding box center [274, 494] width 49 height 37
click at [471, 586] on button "Apply" at bounding box center [496, 582] width 109 height 37
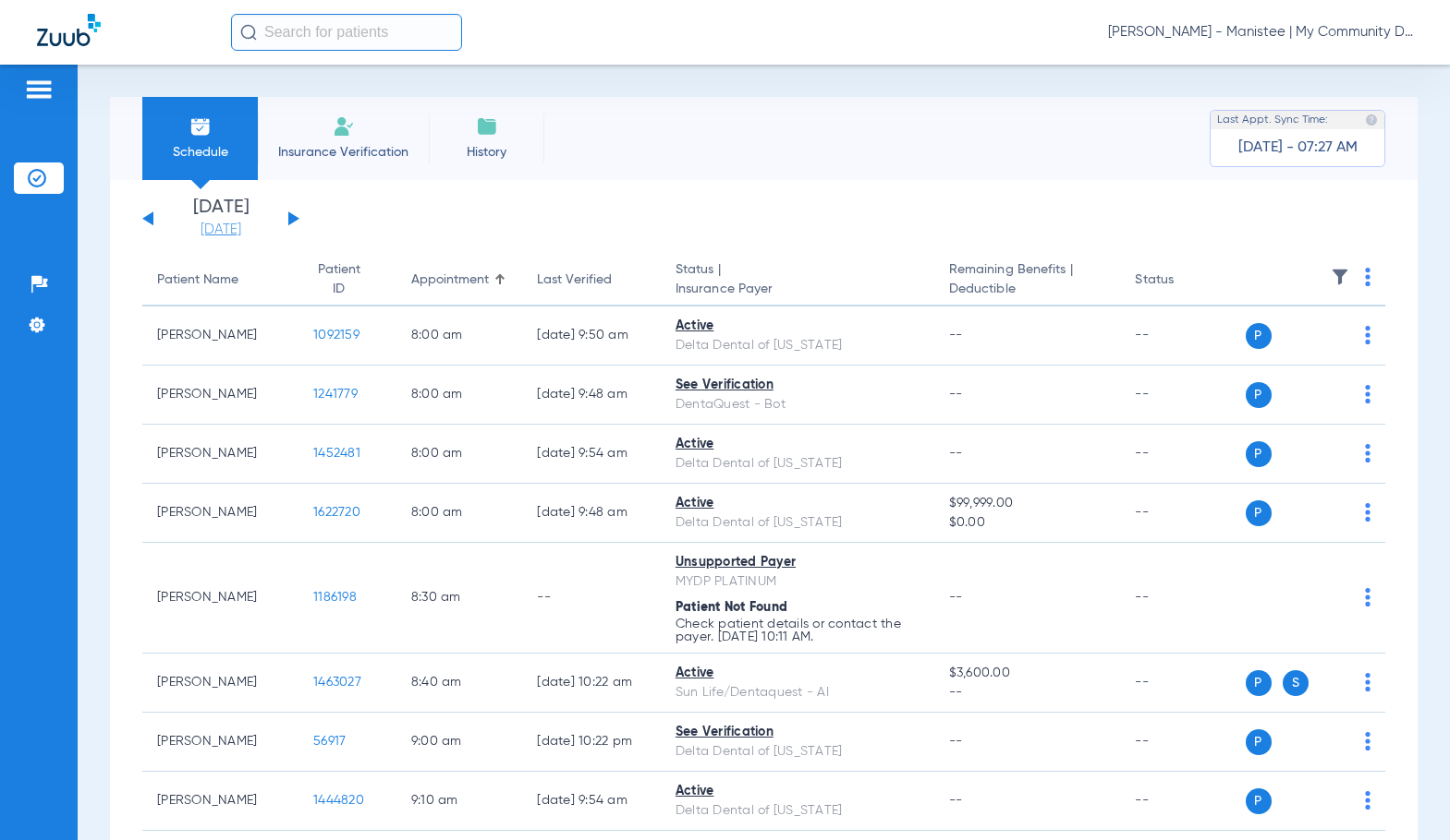
click at [243, 223] on link "[DATE]" at bounding box center [220, 230] width 111 height 18
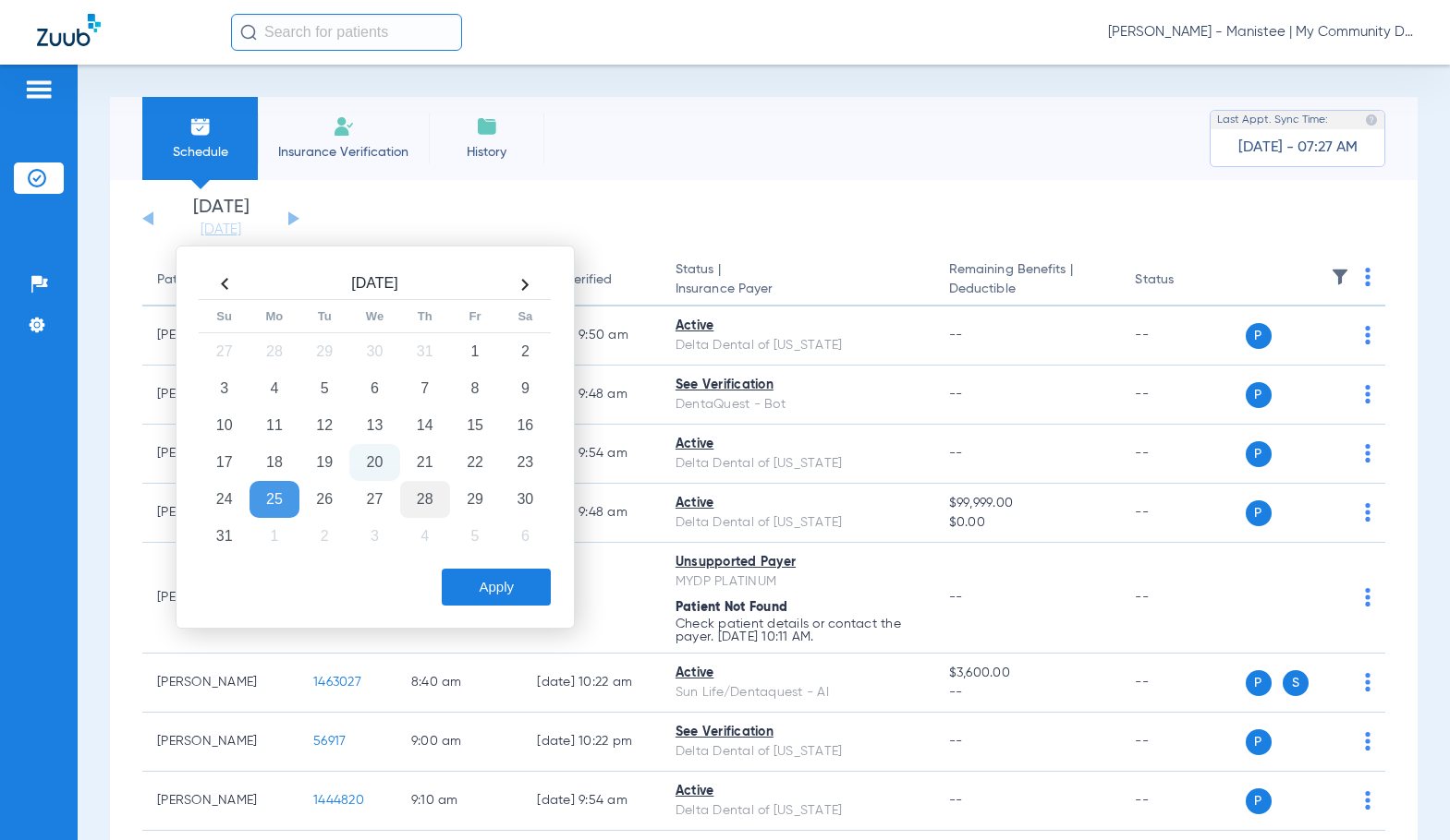
click at [413, 502] on td "28" at bounding box center [424, 500] width 49 height 37
drag, startPoint x: 503, startPoint y: 593, endPoint x: 604, endPoint y: 408, distance: 210.8
click at [503, 591] on button "Apply" at bounding box center [496, 587] width 109 height 37
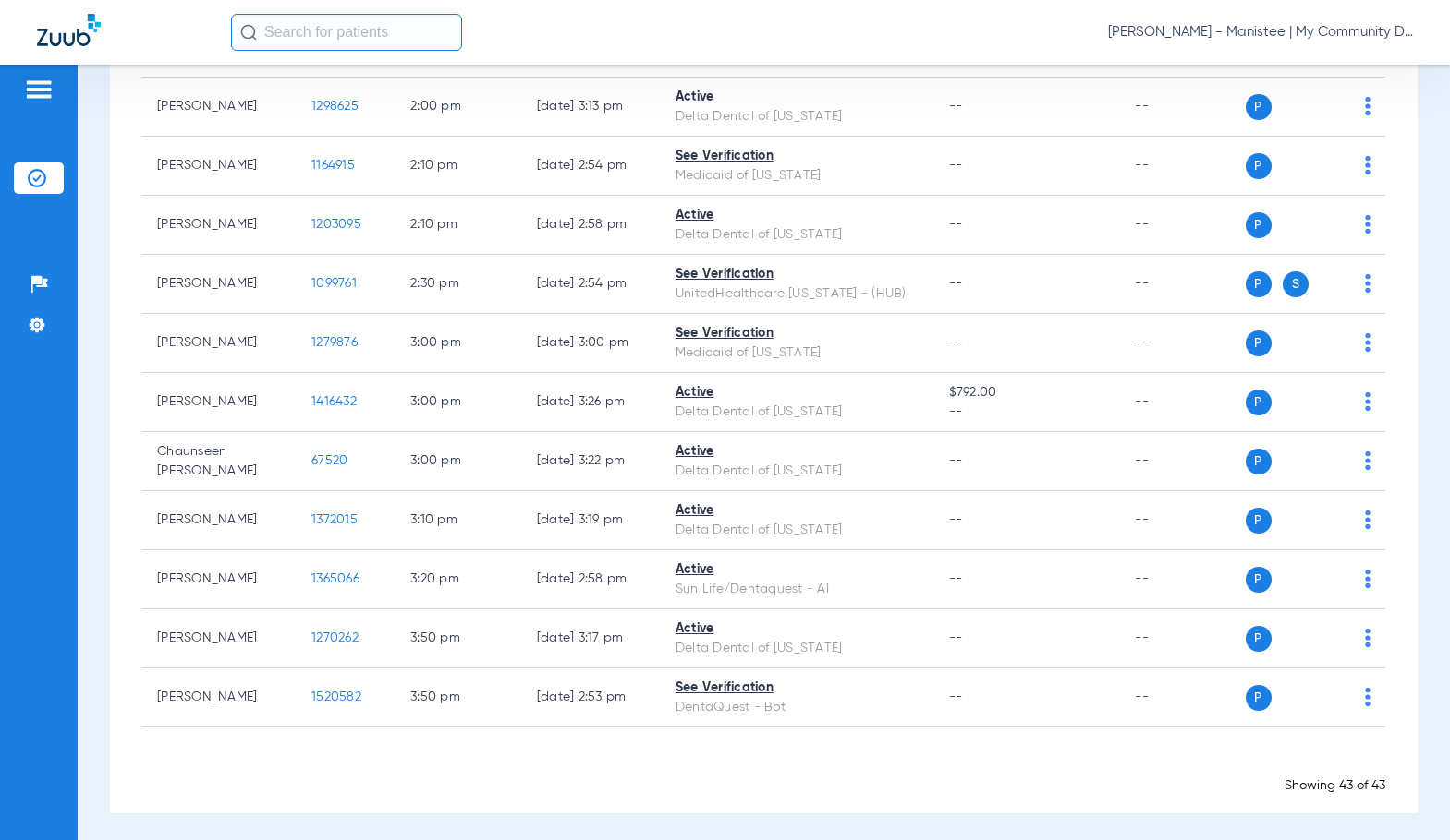
scroll to position [2332, 0]
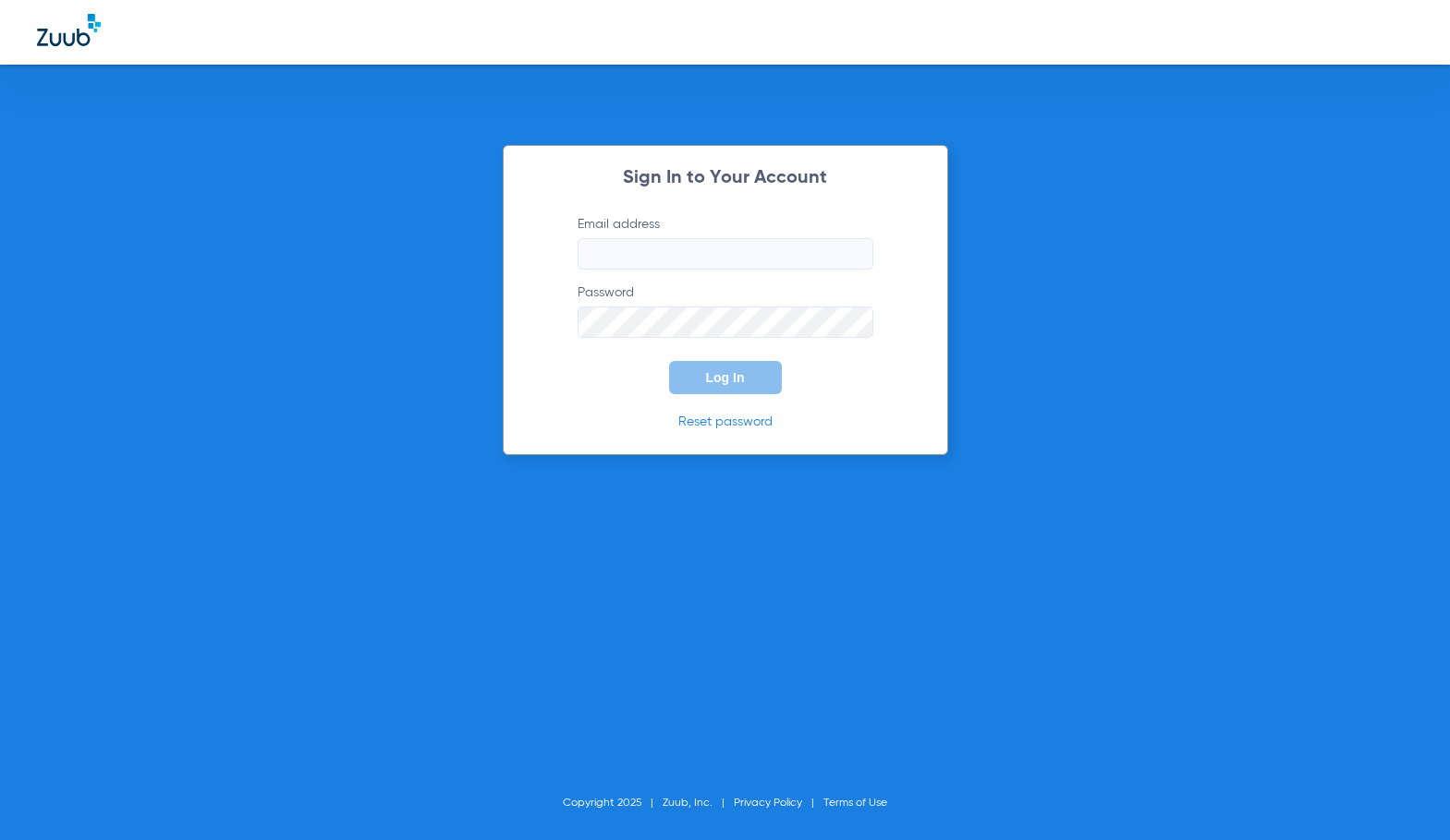
type input "[EMAIL_ADDRESS][DOMAIN_NAME]"
click at [713, 386] on button "Log In" at bounding box center [725, 377] width 113 height 33
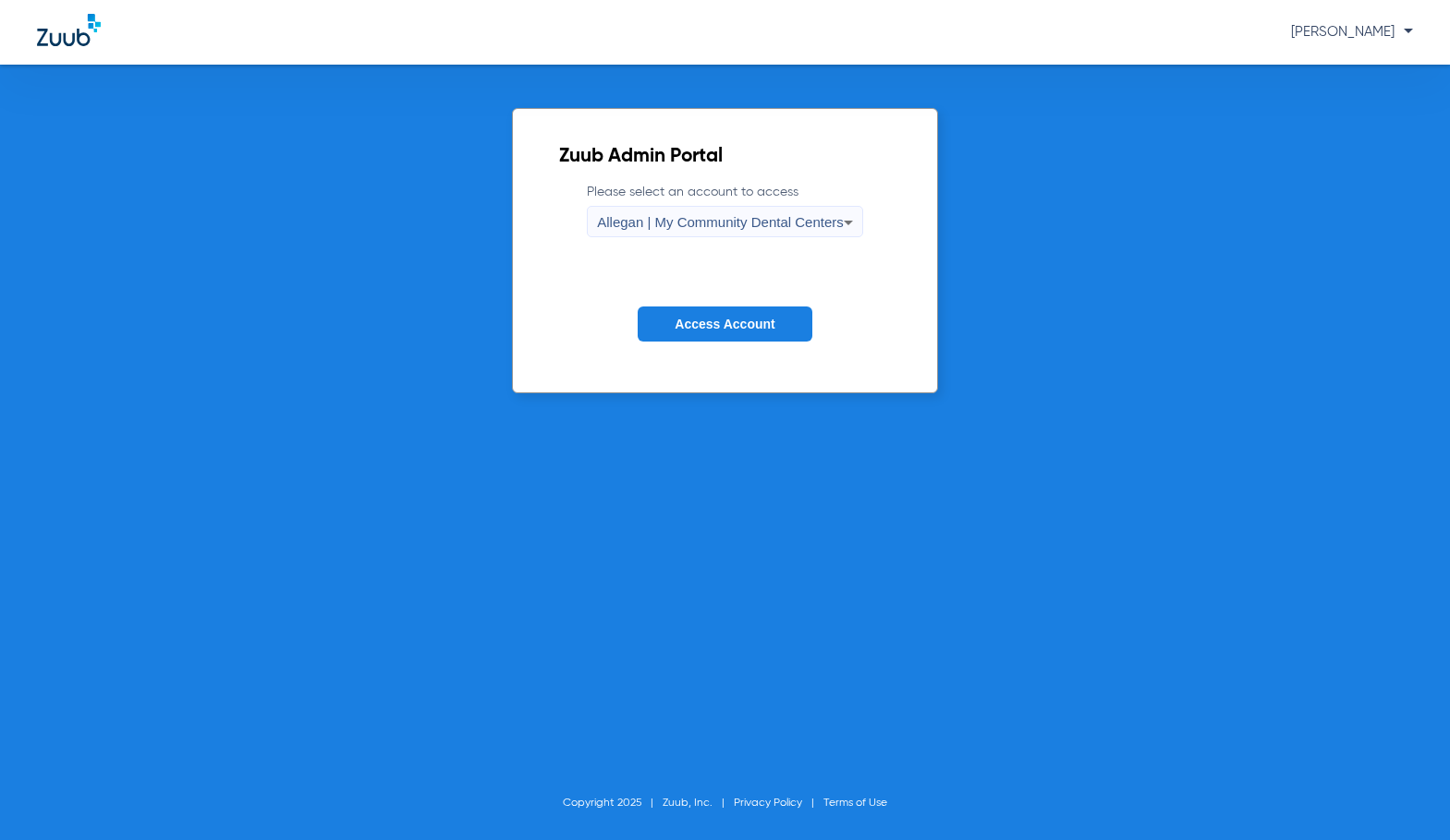
click at [695, 229] on span "Allegan | My Community Dental Centers" at bounding box center [720, 222] width 247 height 16
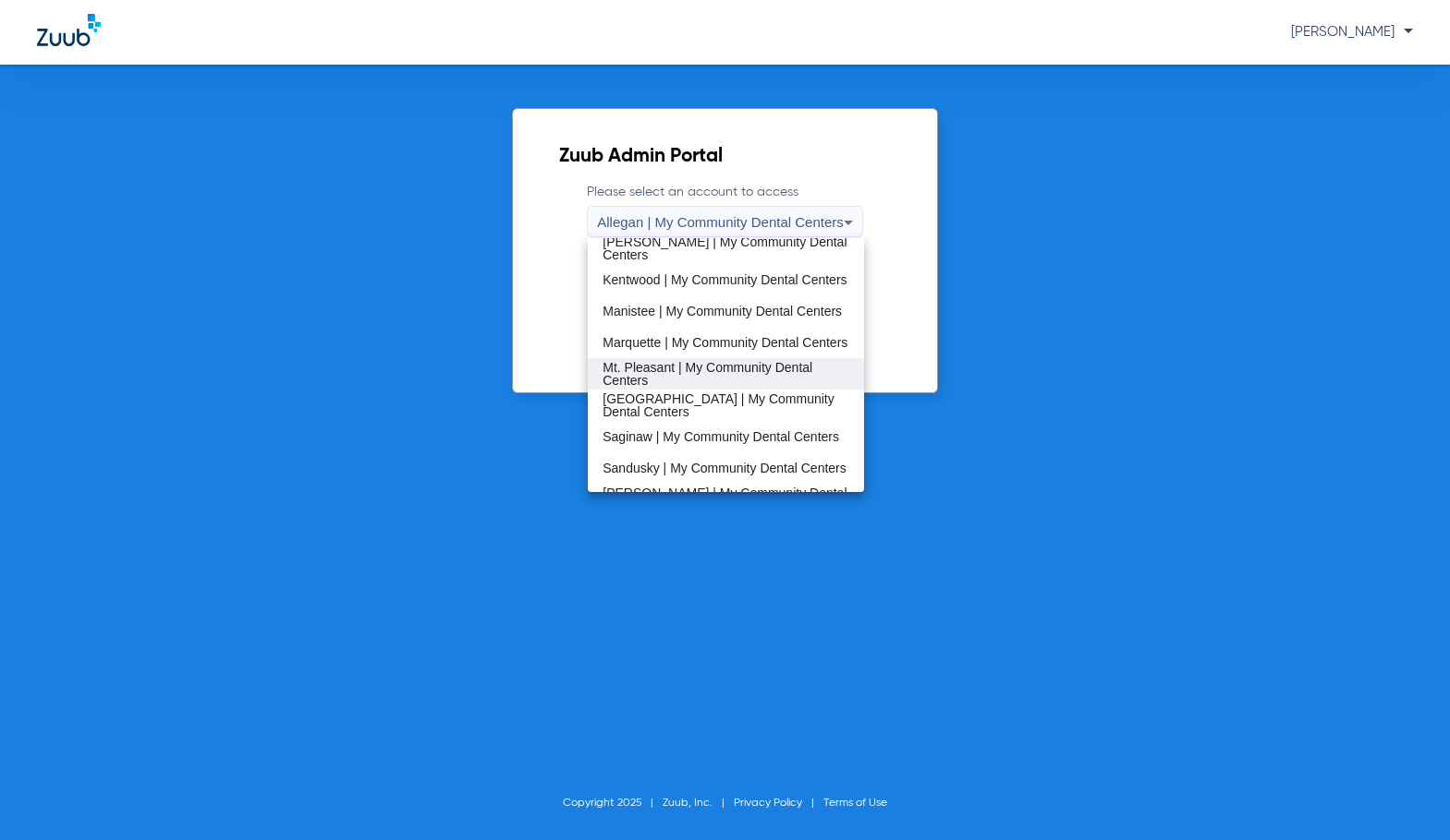
scroll to position [462, 0]
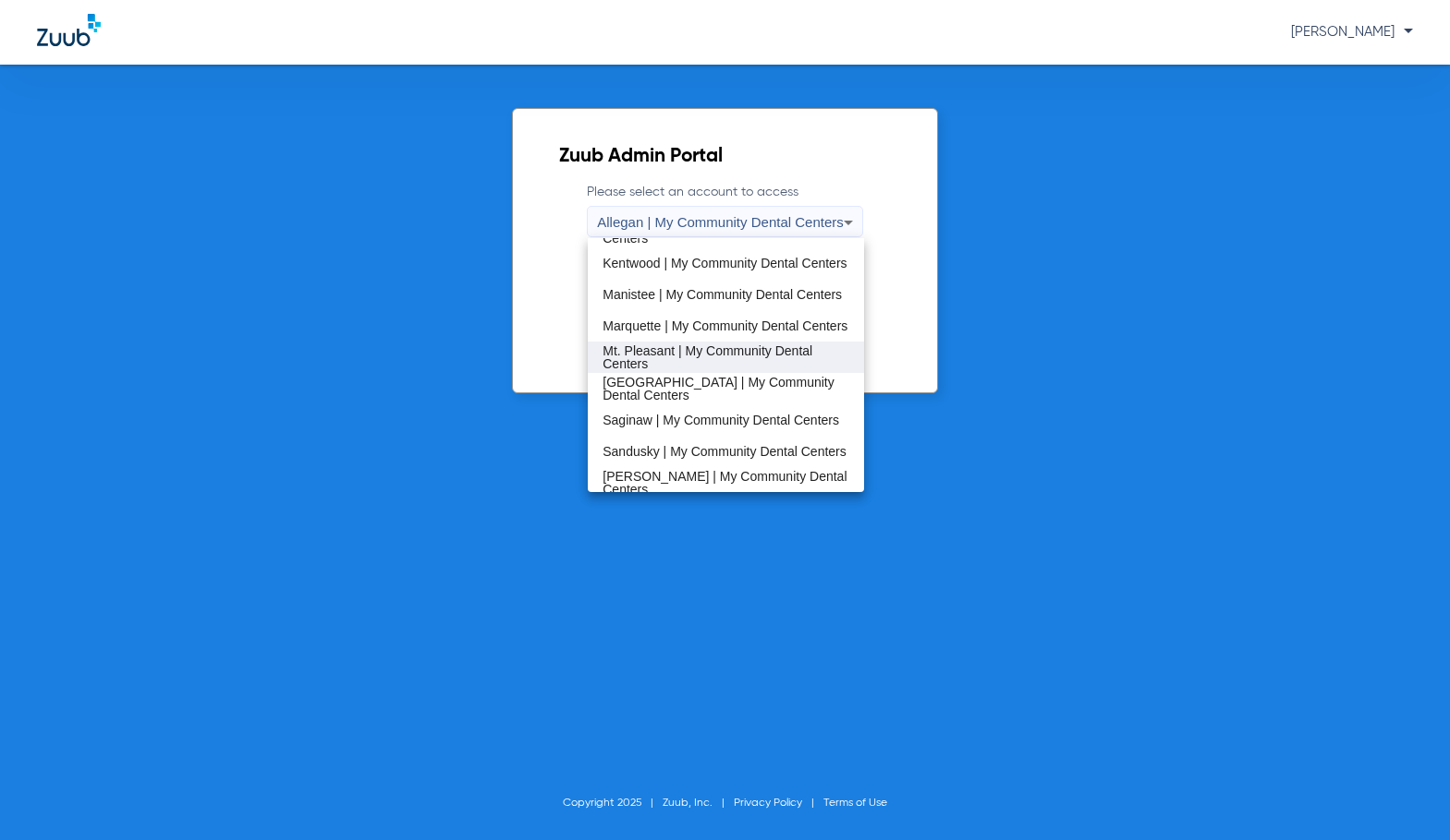
click at [700, 349] on span "Mt. Pleasant | My Community Dental Centers" at bounding box center [726, 357] width 247 height 26
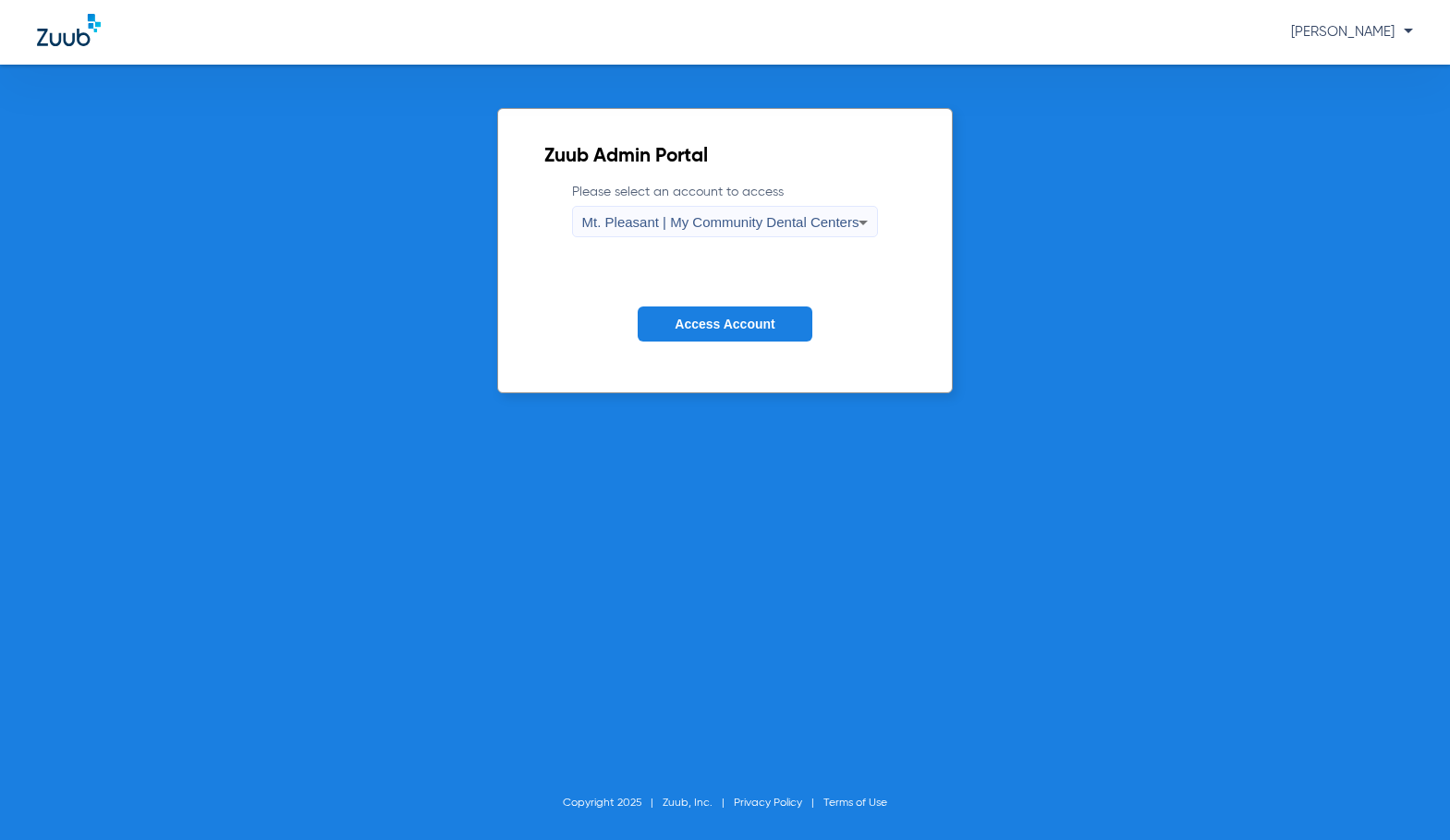
click at [698, 229] on span "Mt. Pleasant | My Community Dental Centers" at bounding box center [721, 222] width 278 height 16
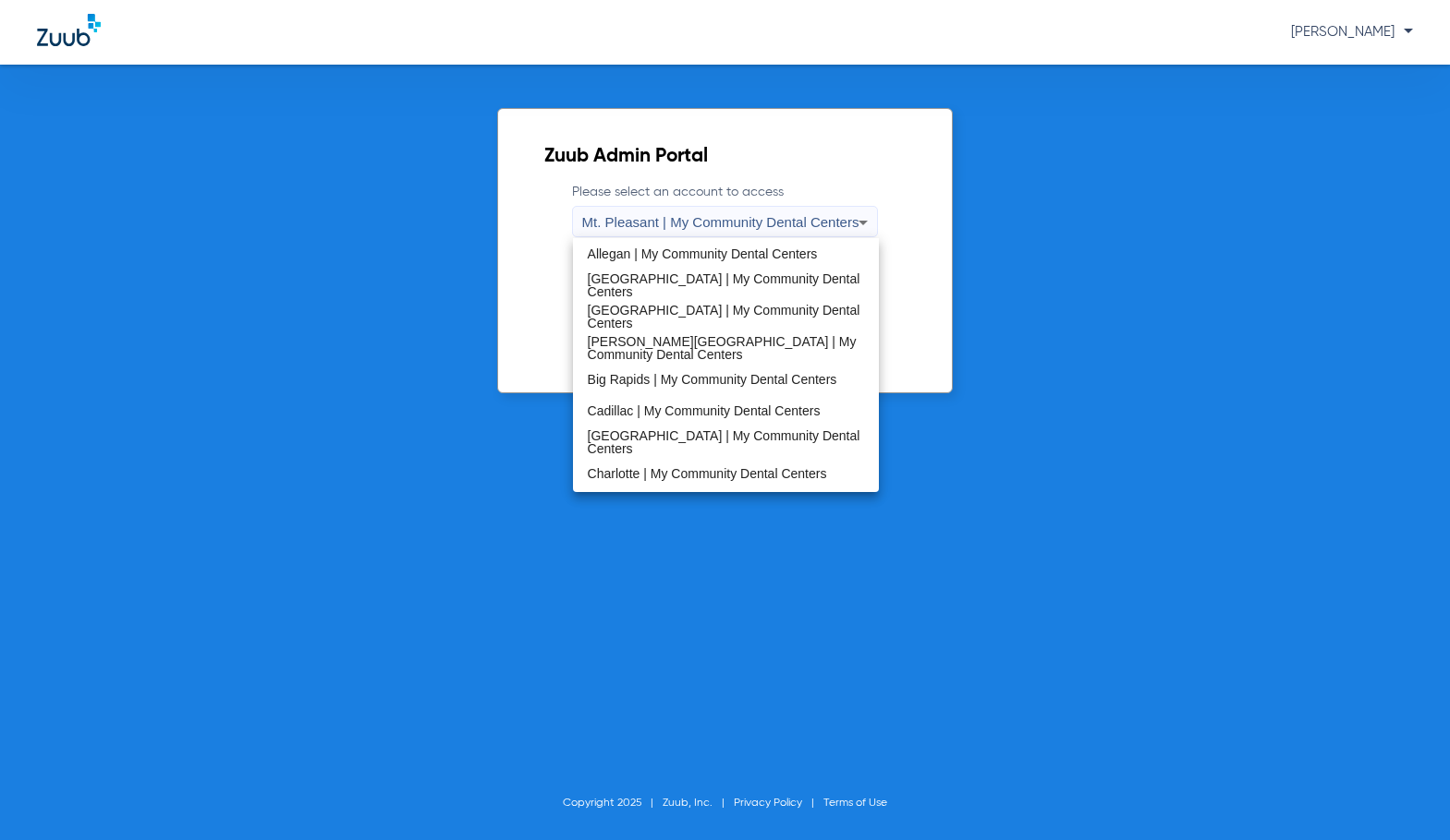
scroll to position [342, 0]
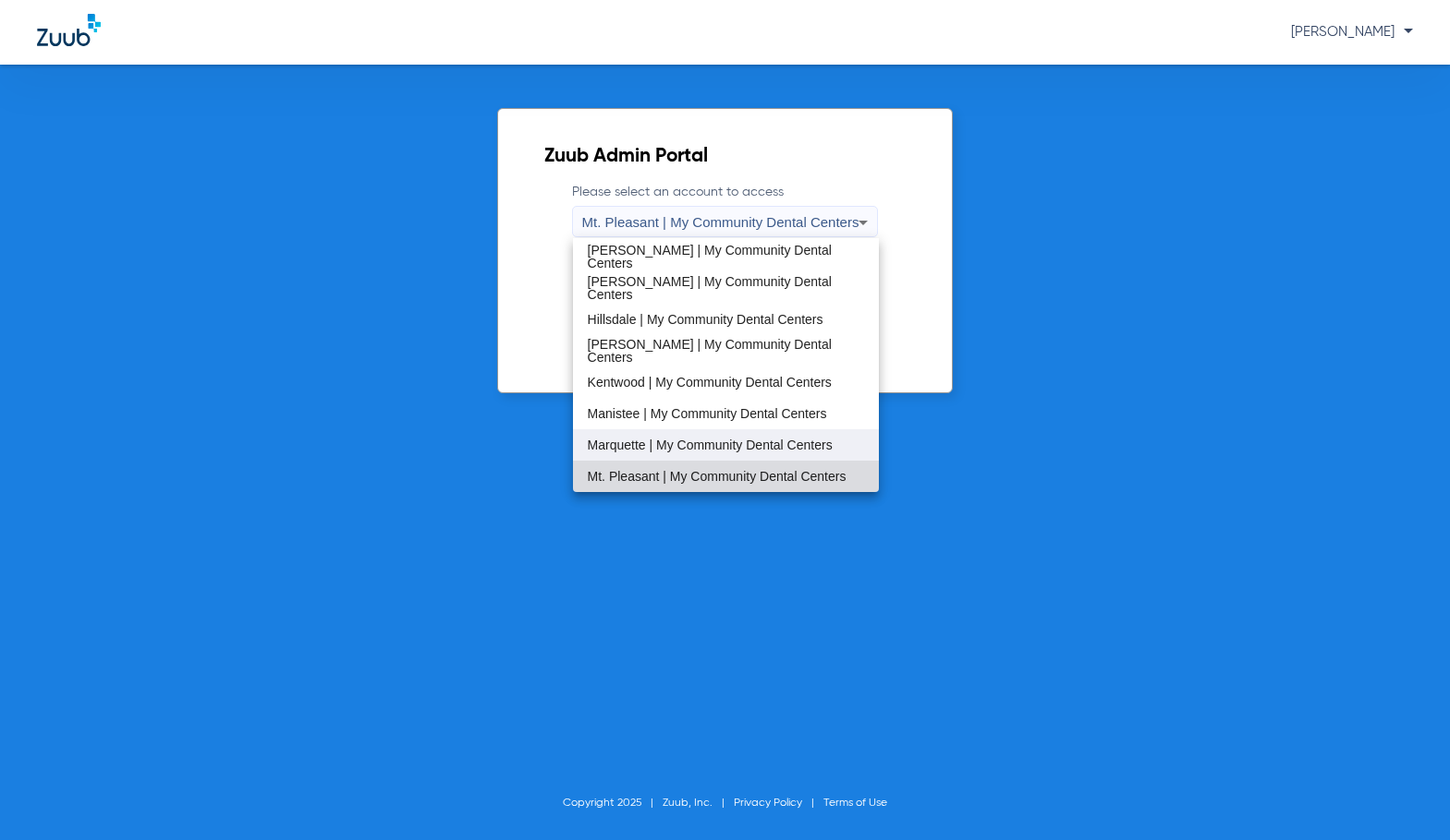
click at [652, 455] on mat-option "Marquette | My Community Dental Centers" at bounding box center [726, 445] width 307 height 31
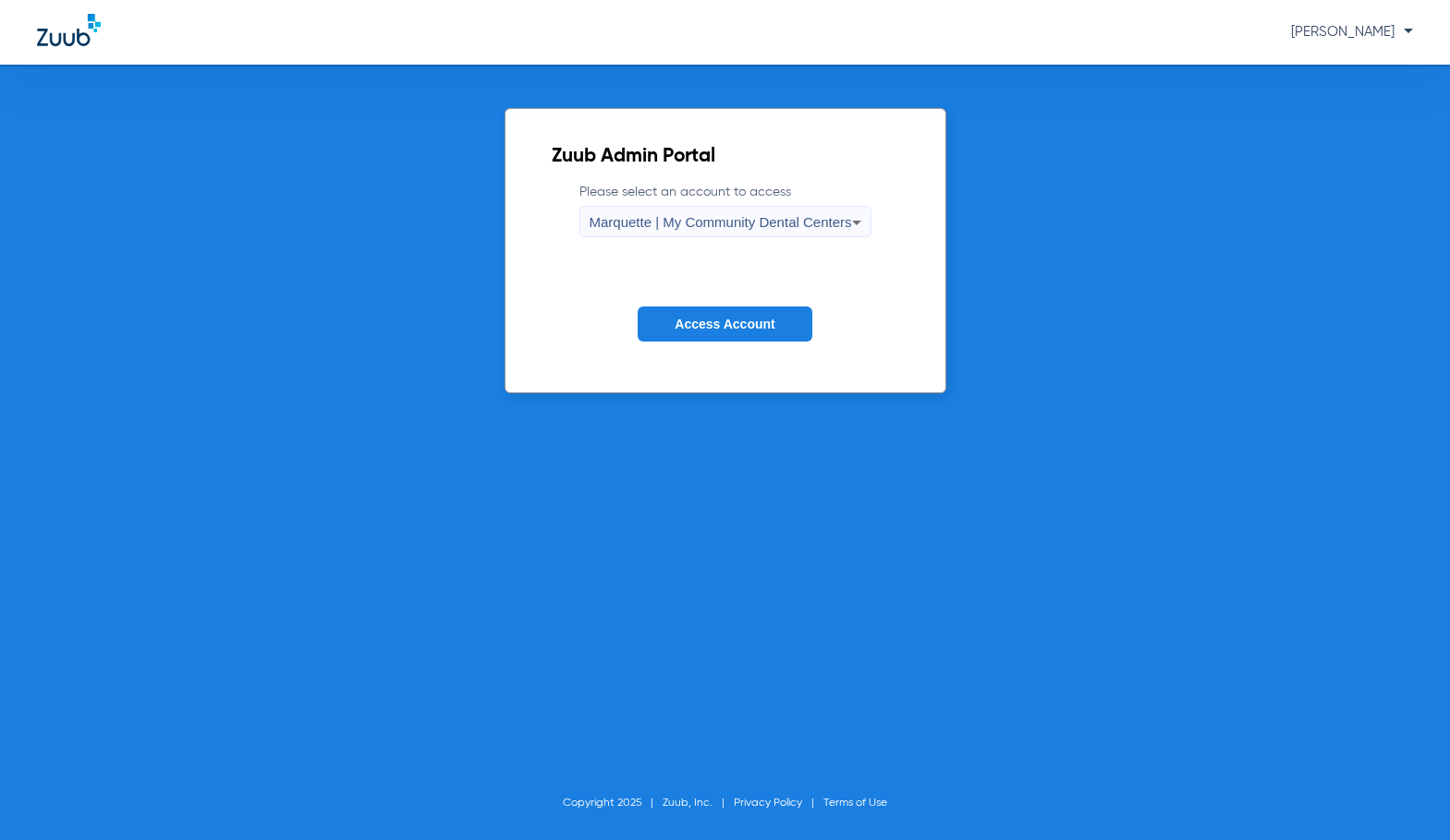
click at [692, 329] on span "Access Account" at bounding box center [724, 323] width 100 height 15
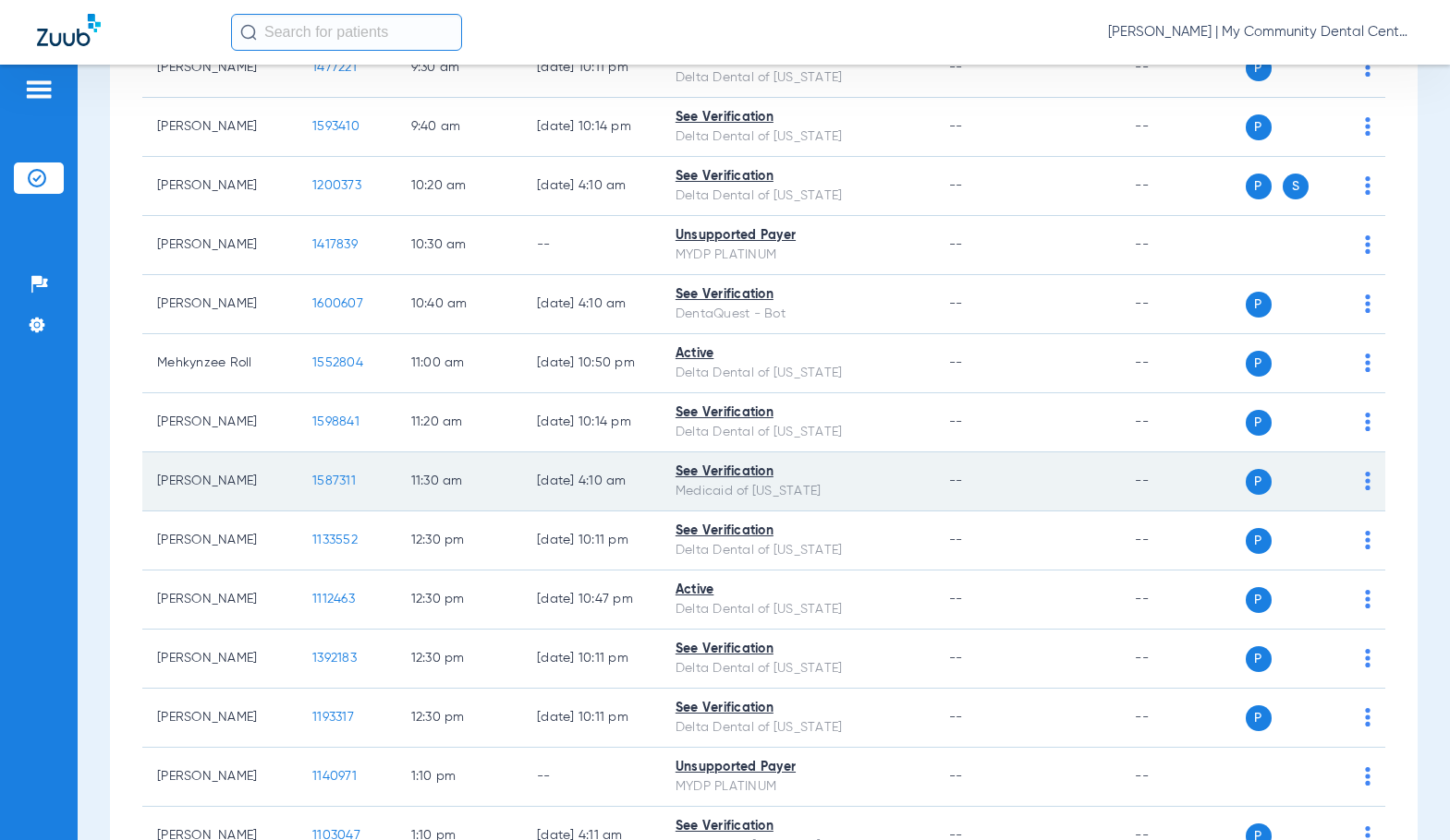
scroll to position [739, 0]
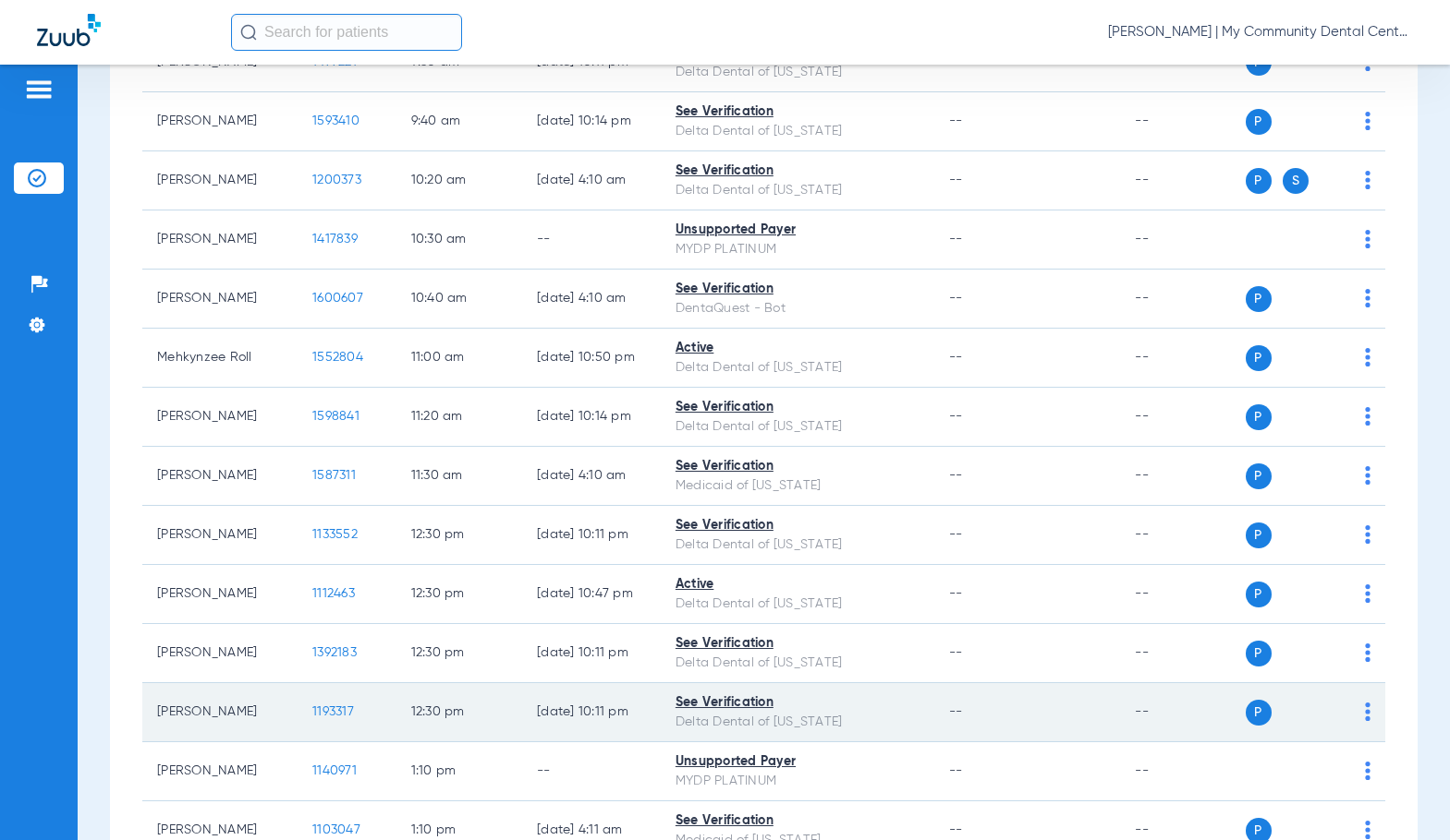
click at [315, 701] on td "1193317" at bounding box center [346, 712] width 98 height 59
click at [313, 711] on span "1193317" at bounding box center [333, 711] width 42 height 13
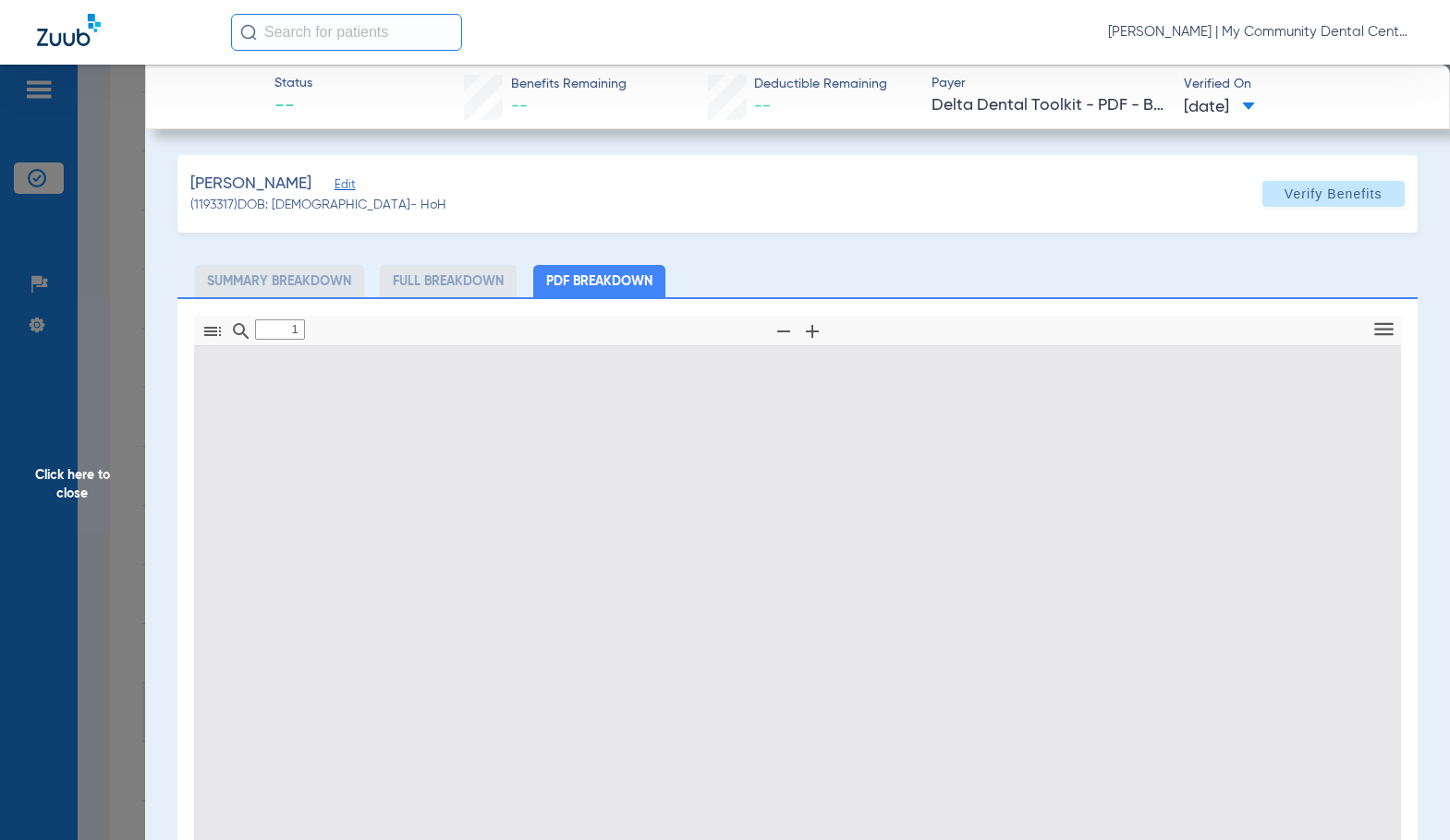
type input "0"
select select "page-width"
type input "1"
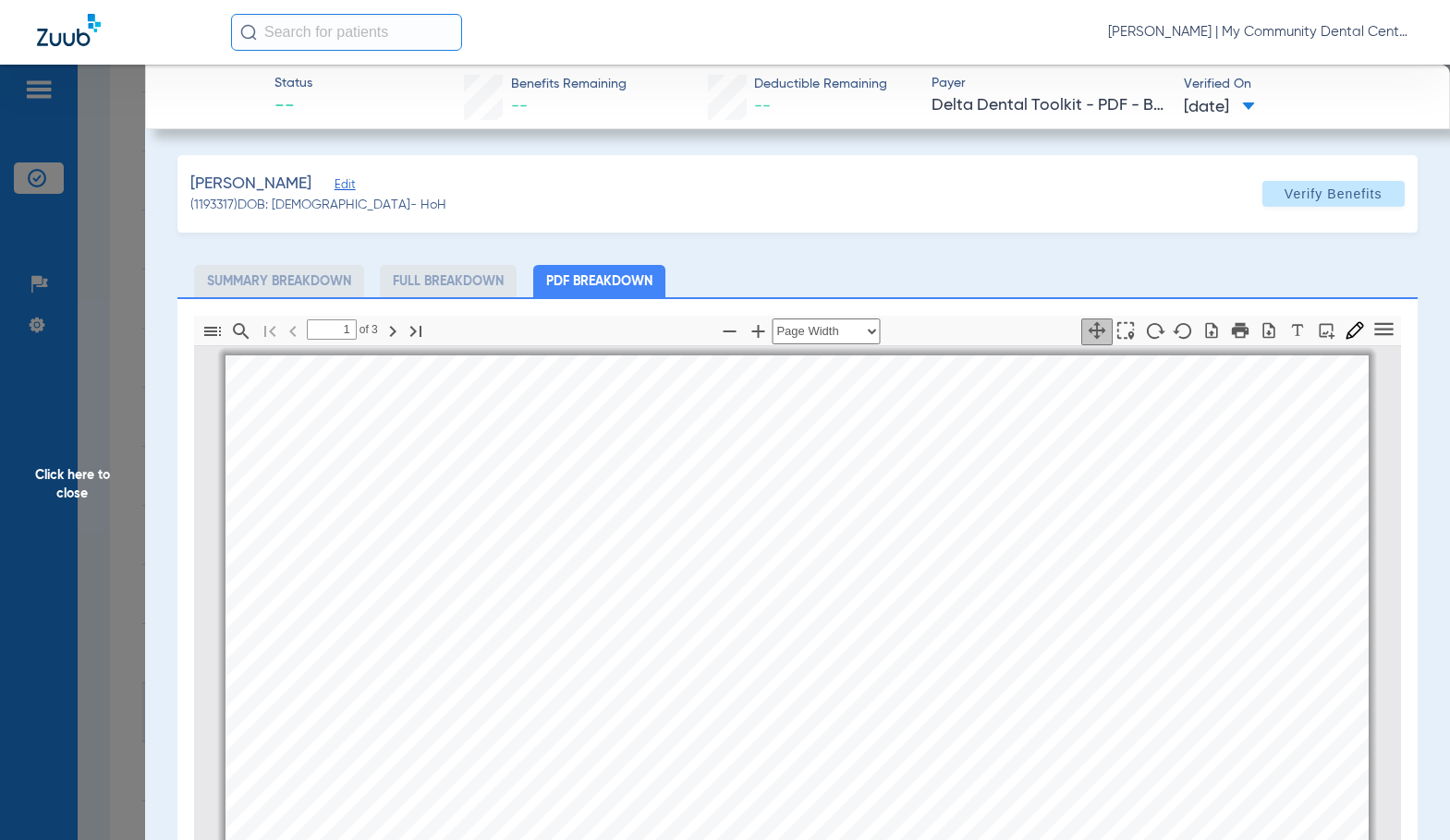
scroll to position [10, 0]
click at [93, 459] on span "Click here to close" at bounding box center [72, 485] width 145 height 840
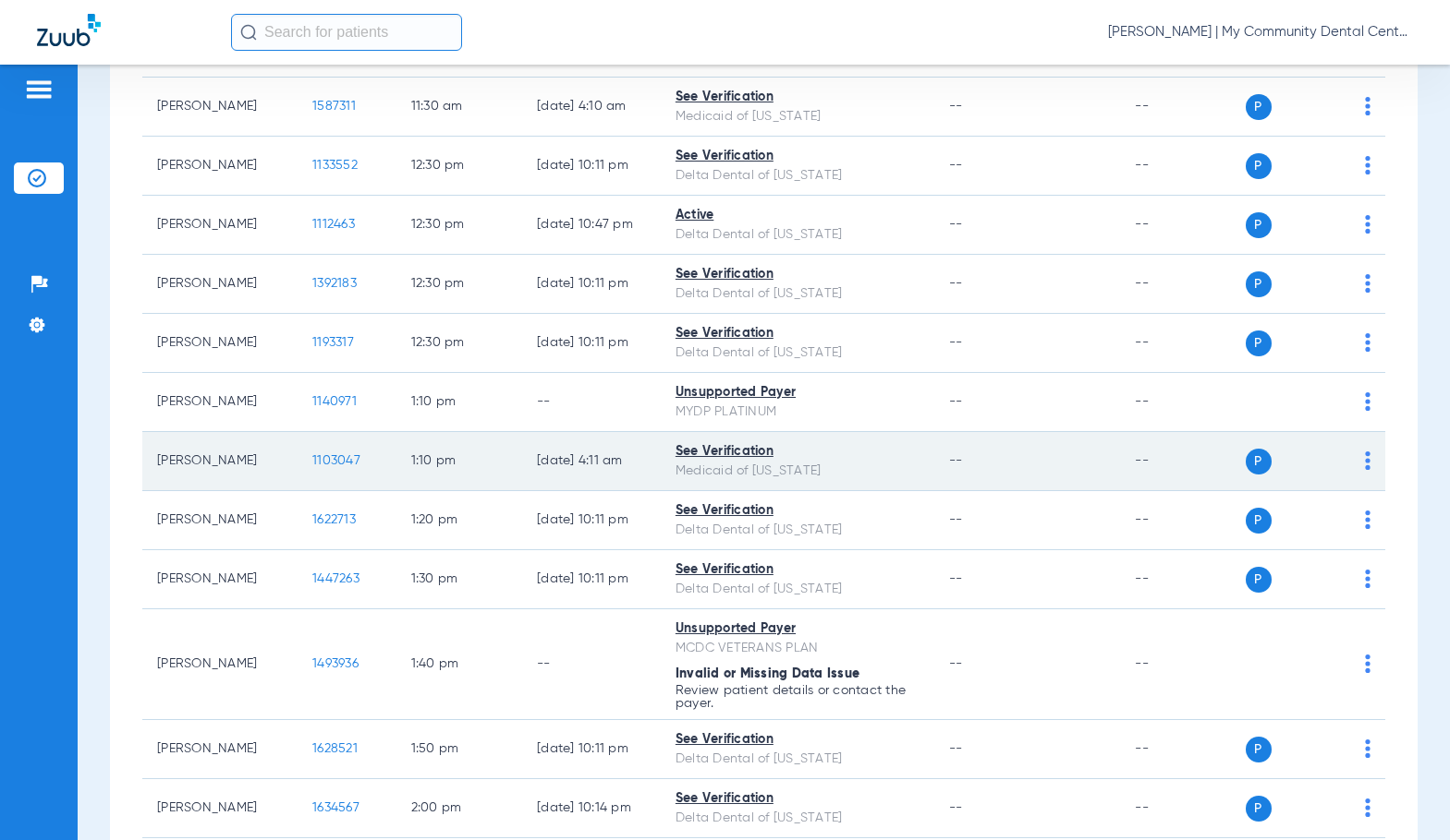
scroll to position [1200, 0]
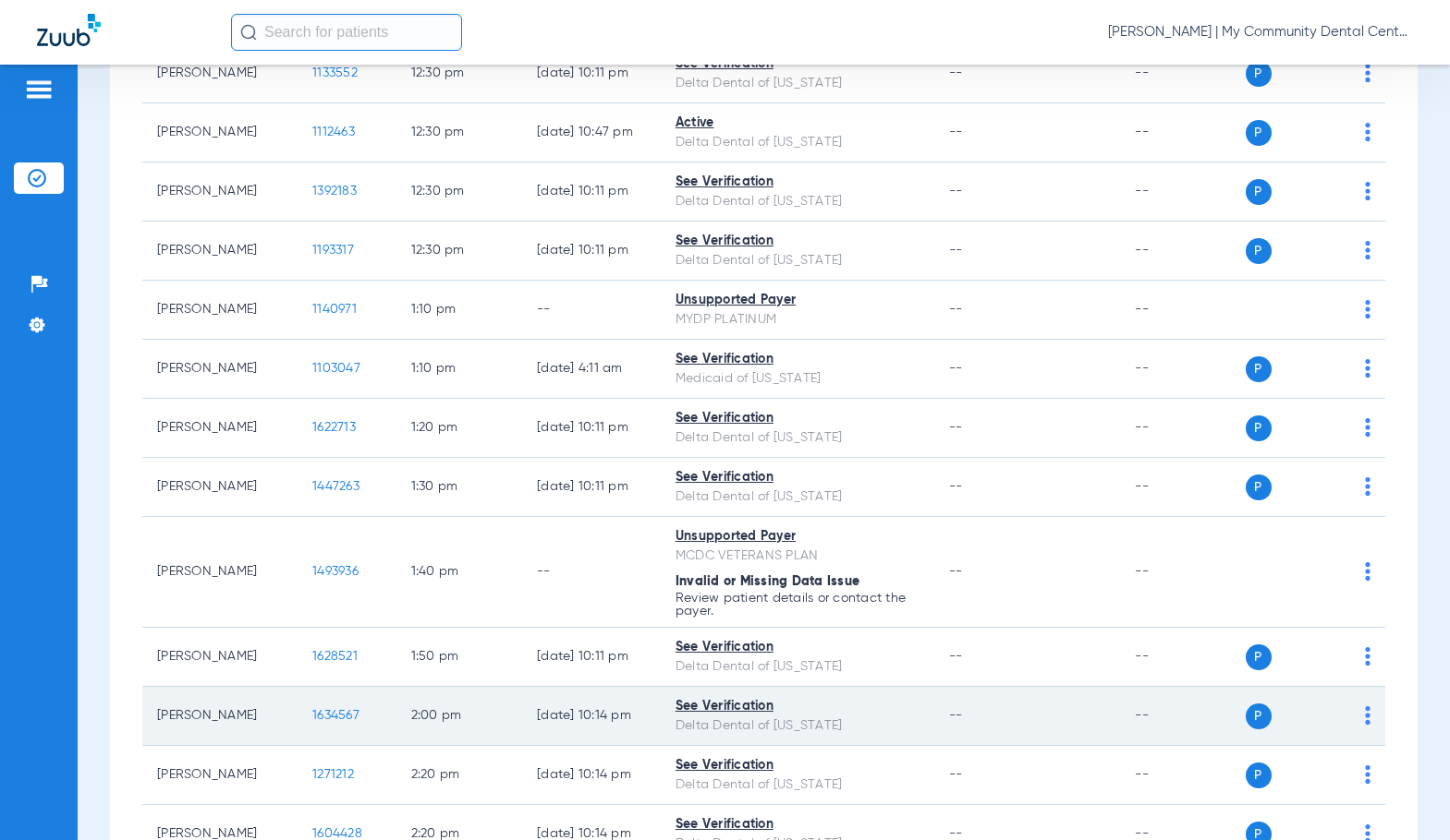
click at [317, 718] on span "1634567" at bounding box center [336, 715] width 48 height 13
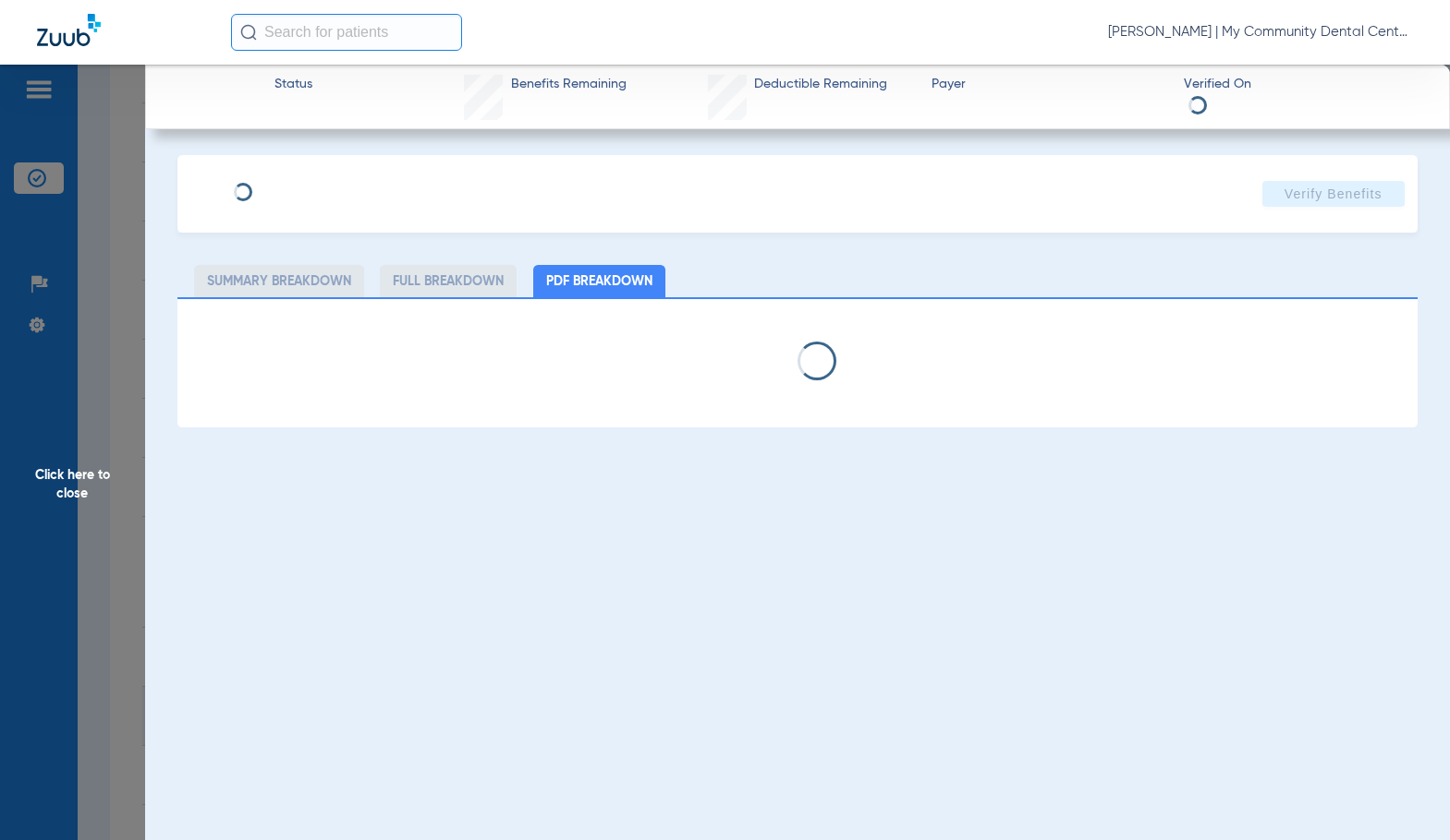
select select "page-width"
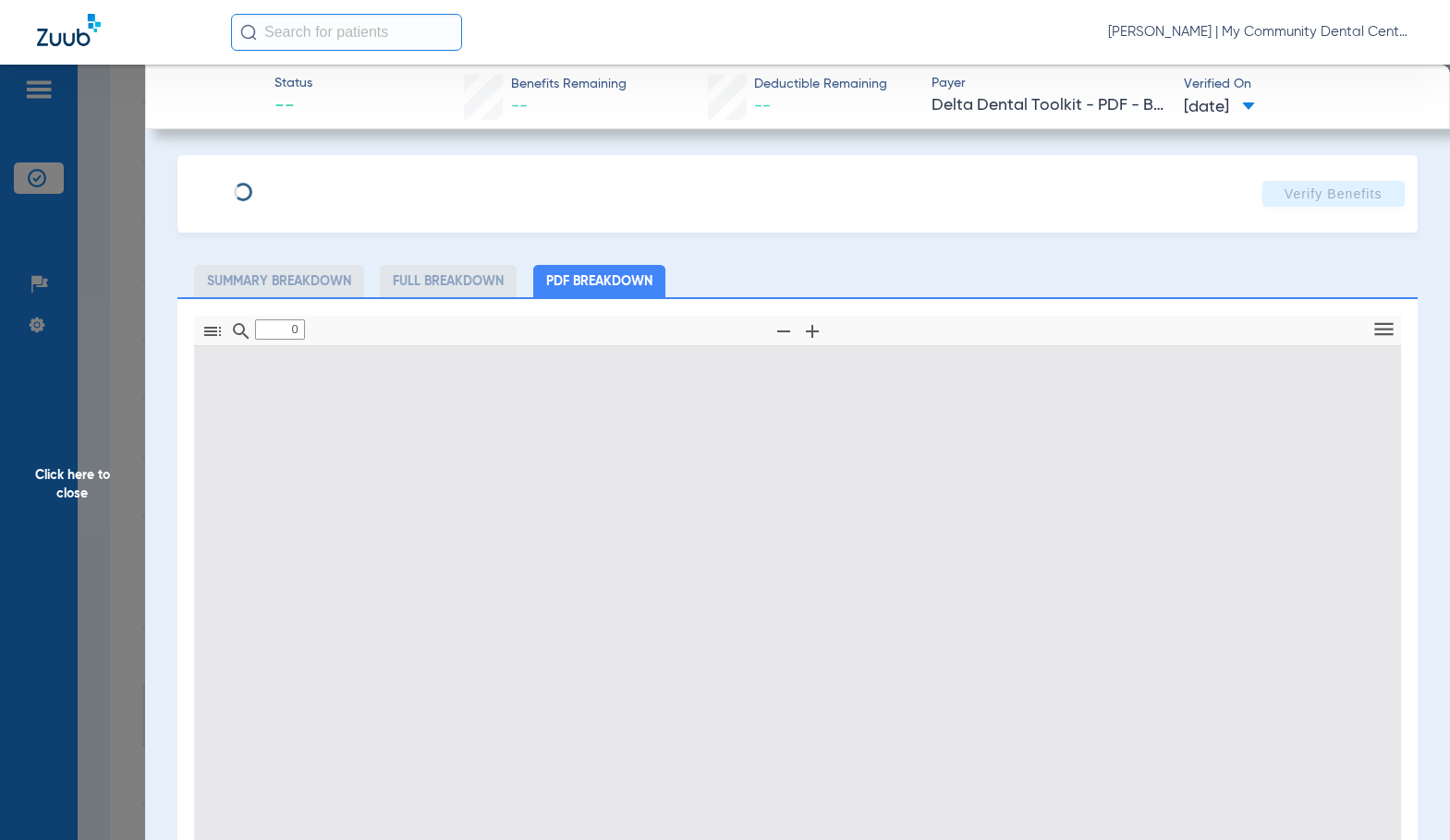
type input "1"
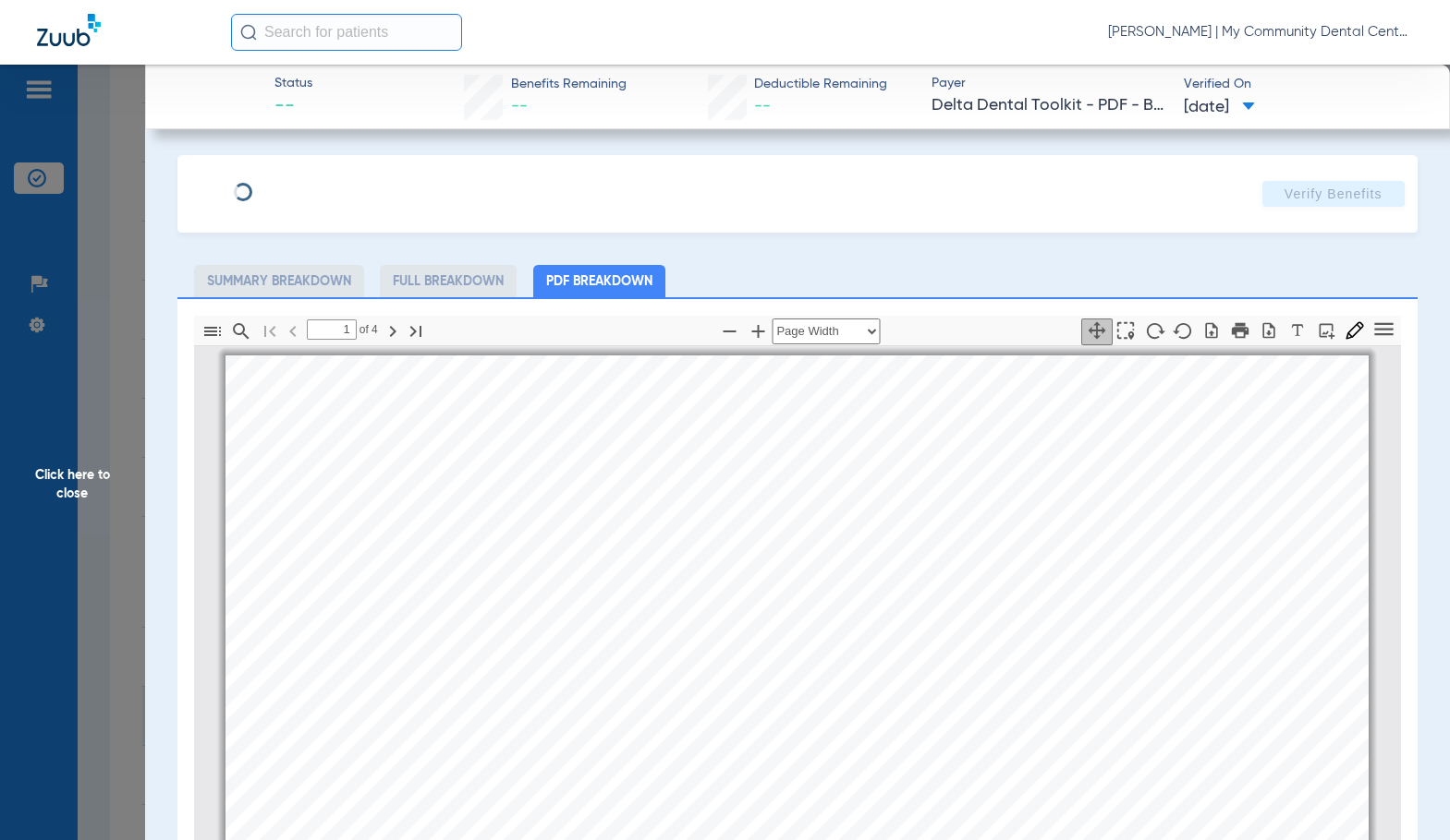
scroll to position [10, 0]
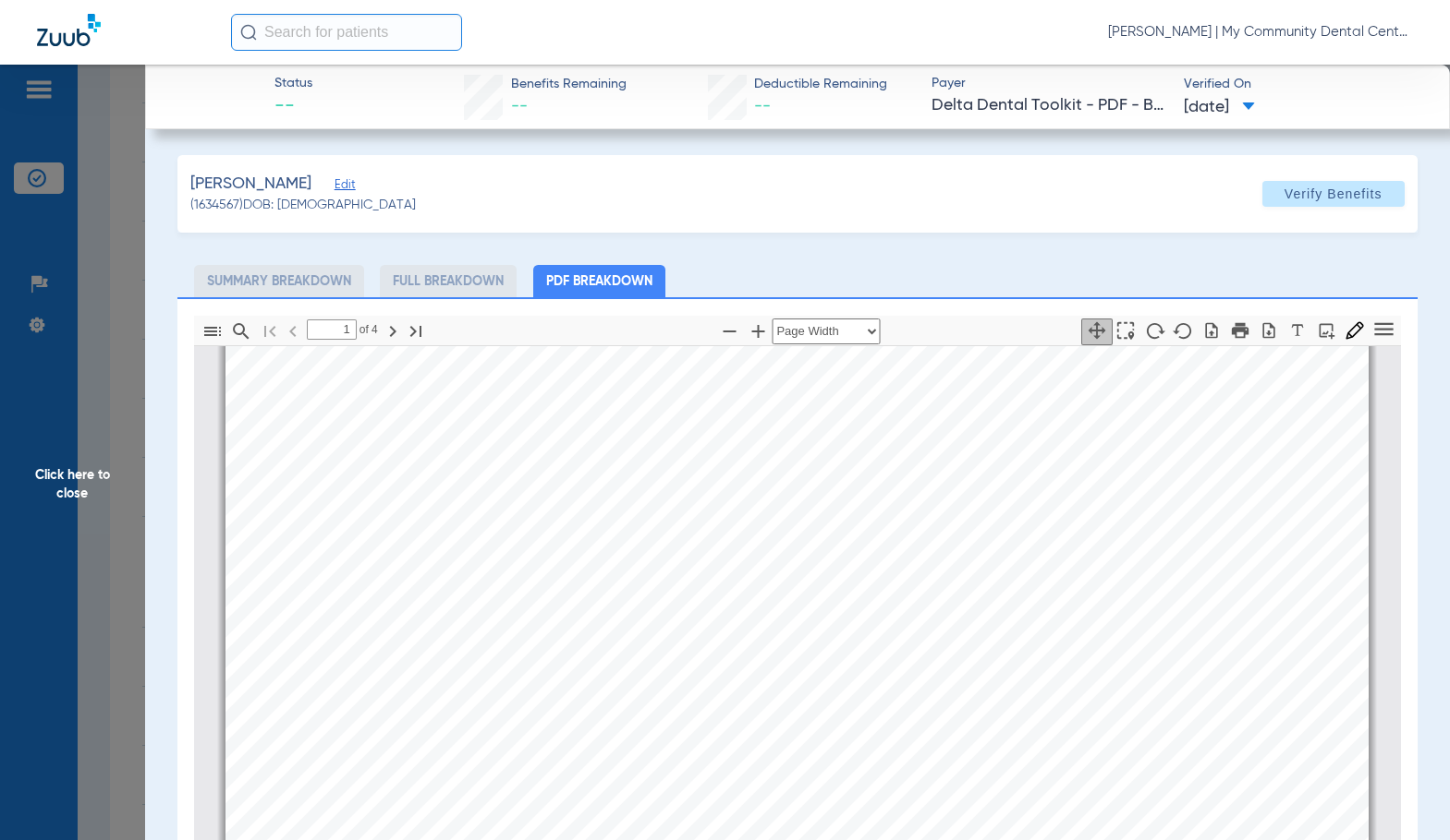
click at [88, 494] on span "Click here to close" at bounding box center [72, 485] width 145 height 840
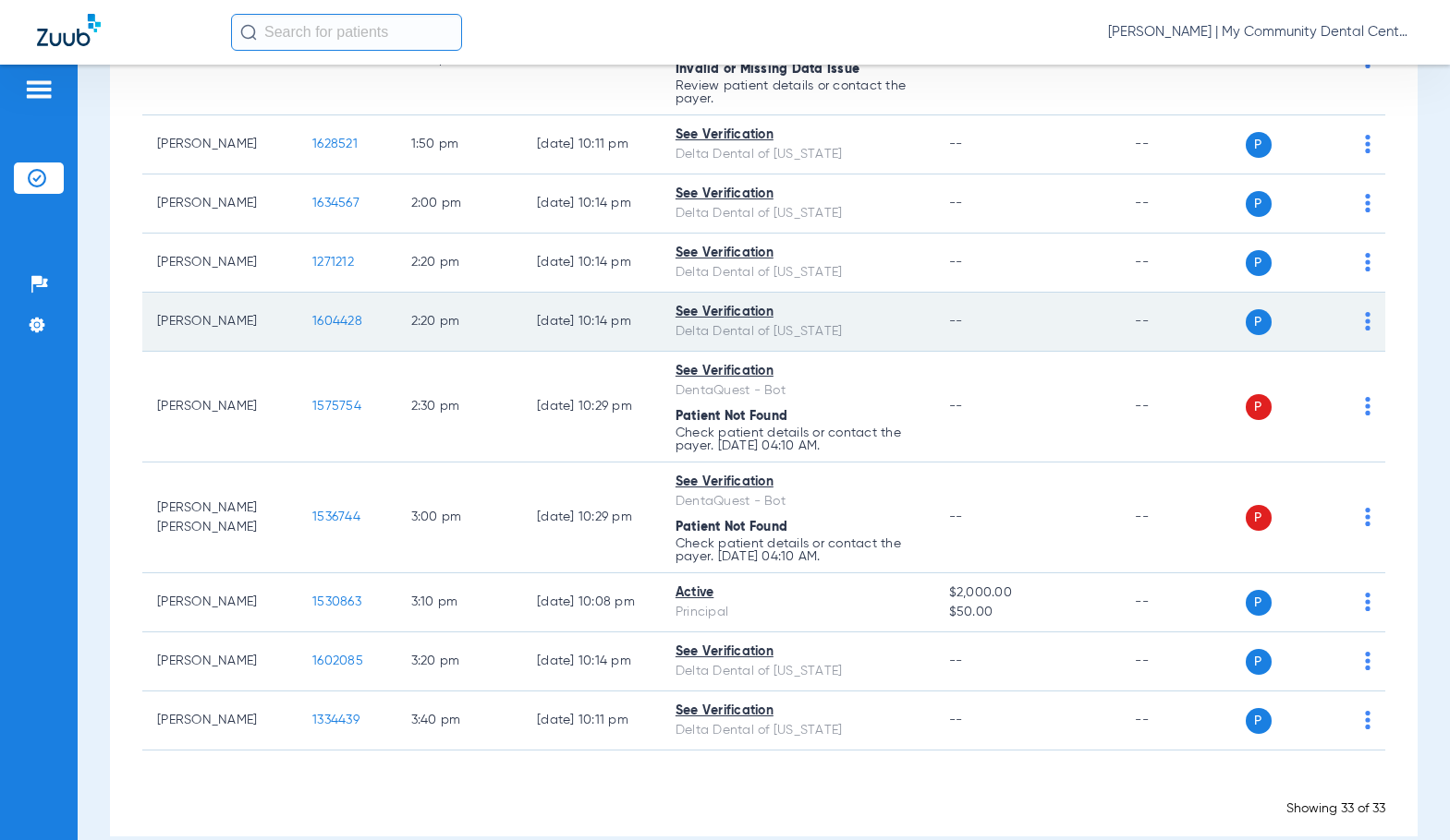
scroll to position [1741, 0]
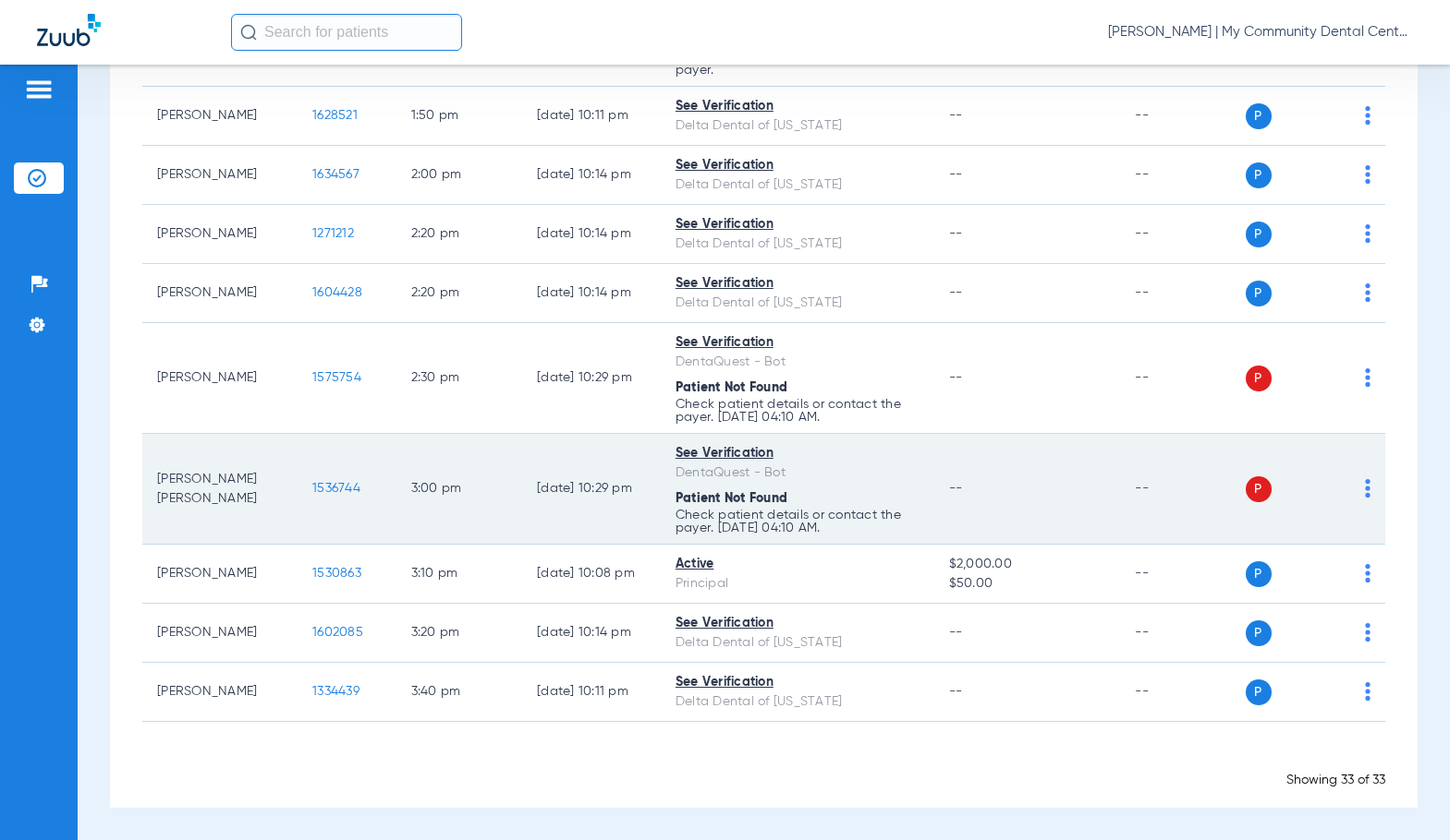
click at [76, 513] on div "Patients Insurance Verification Setup Help Center Settings" at bounding box center [39, 485] width 78 height 840
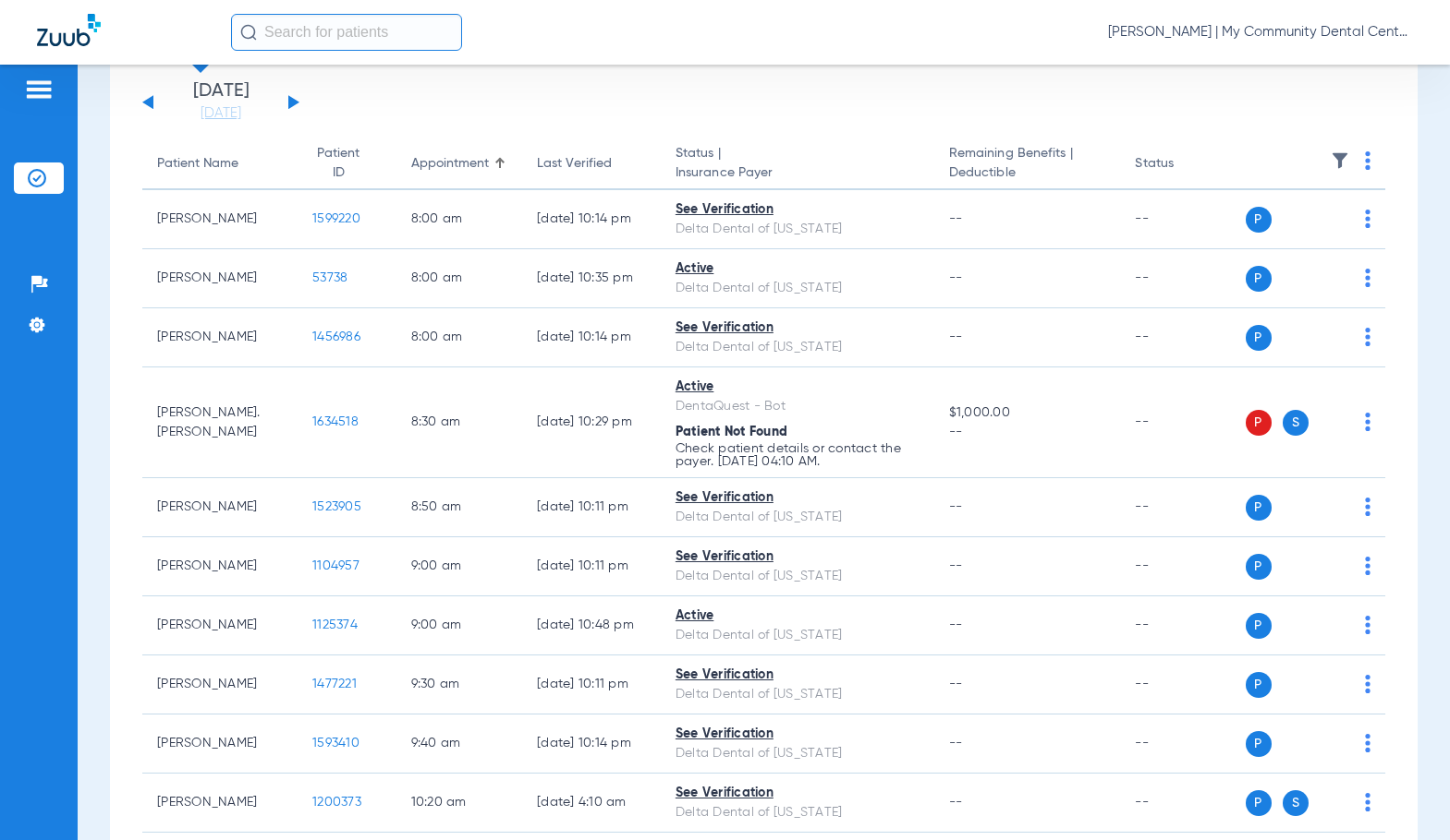
scroll to position [0, 0]
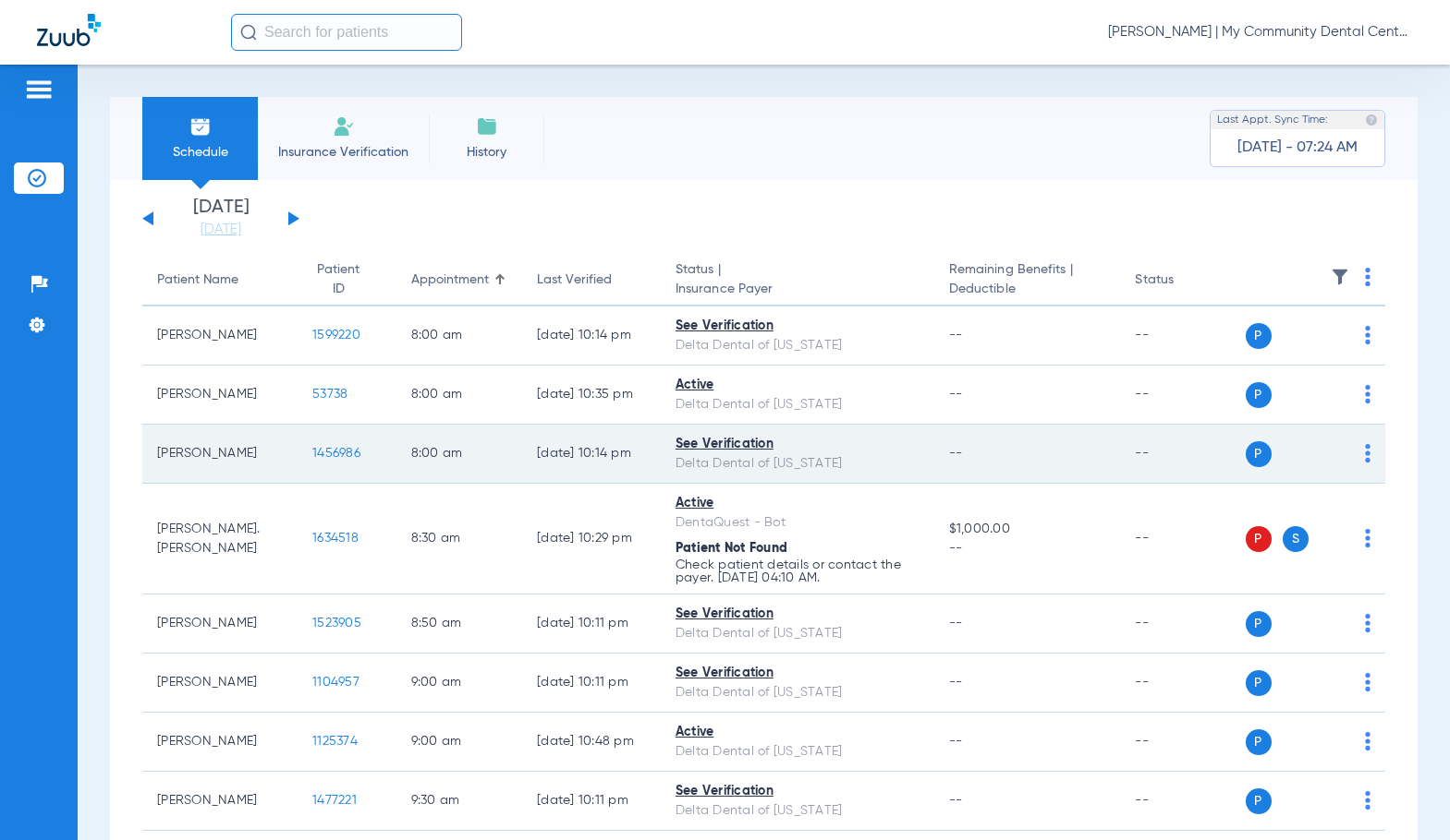
click at [316, 451] on span "1456986" at bounding box center [336, 453] width 48 height 13
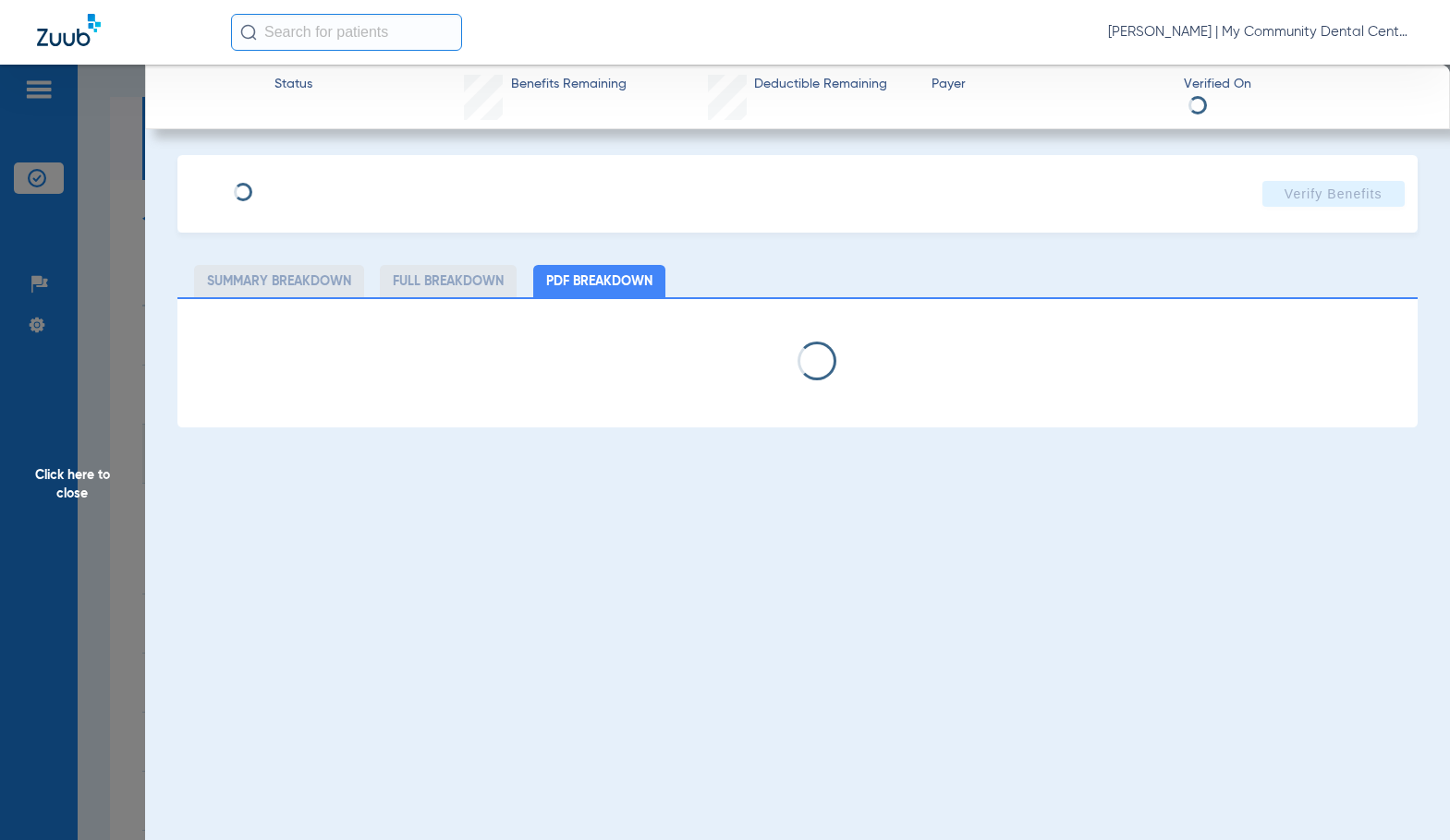
select select "page-width"
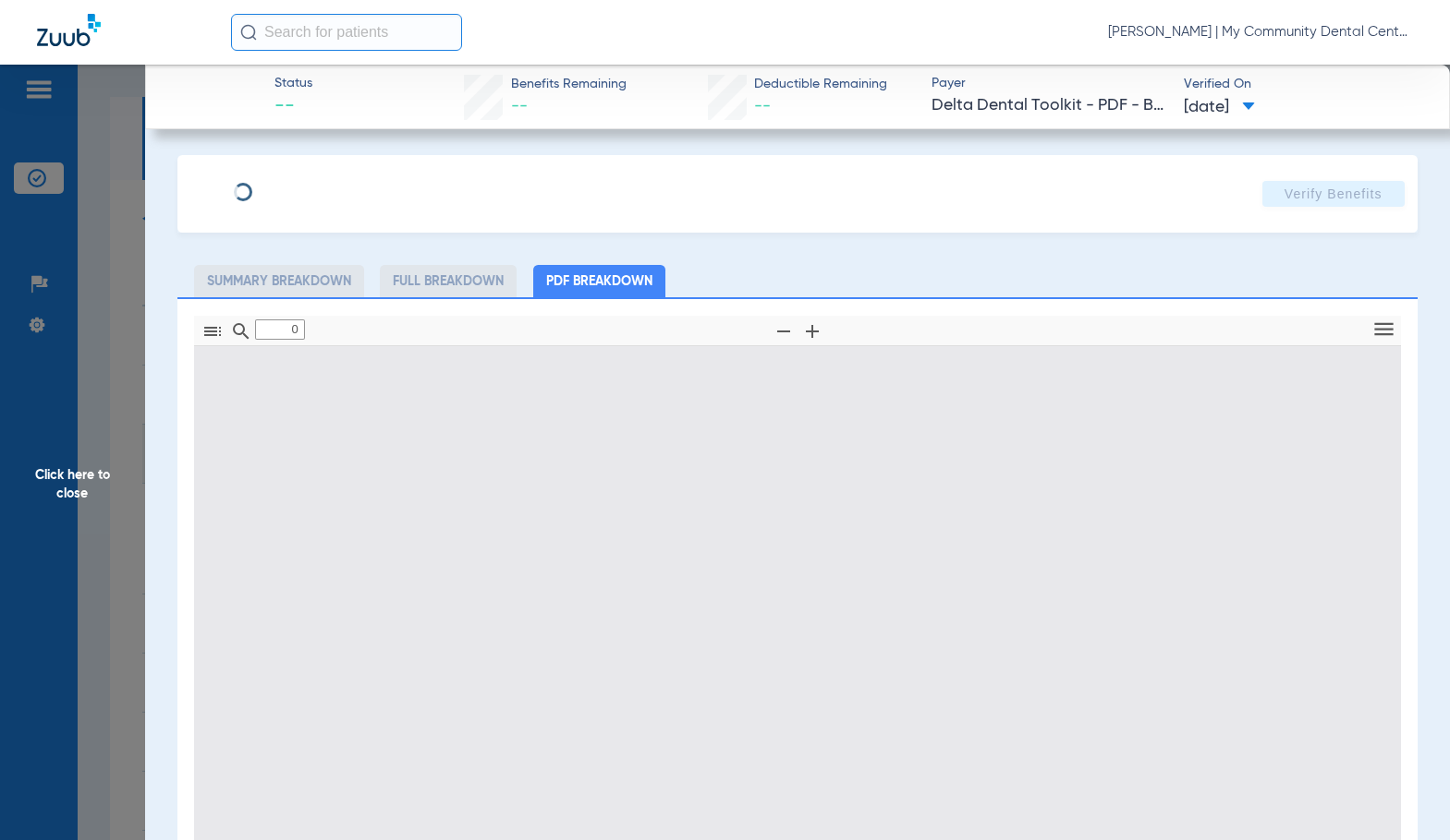
type input "1"
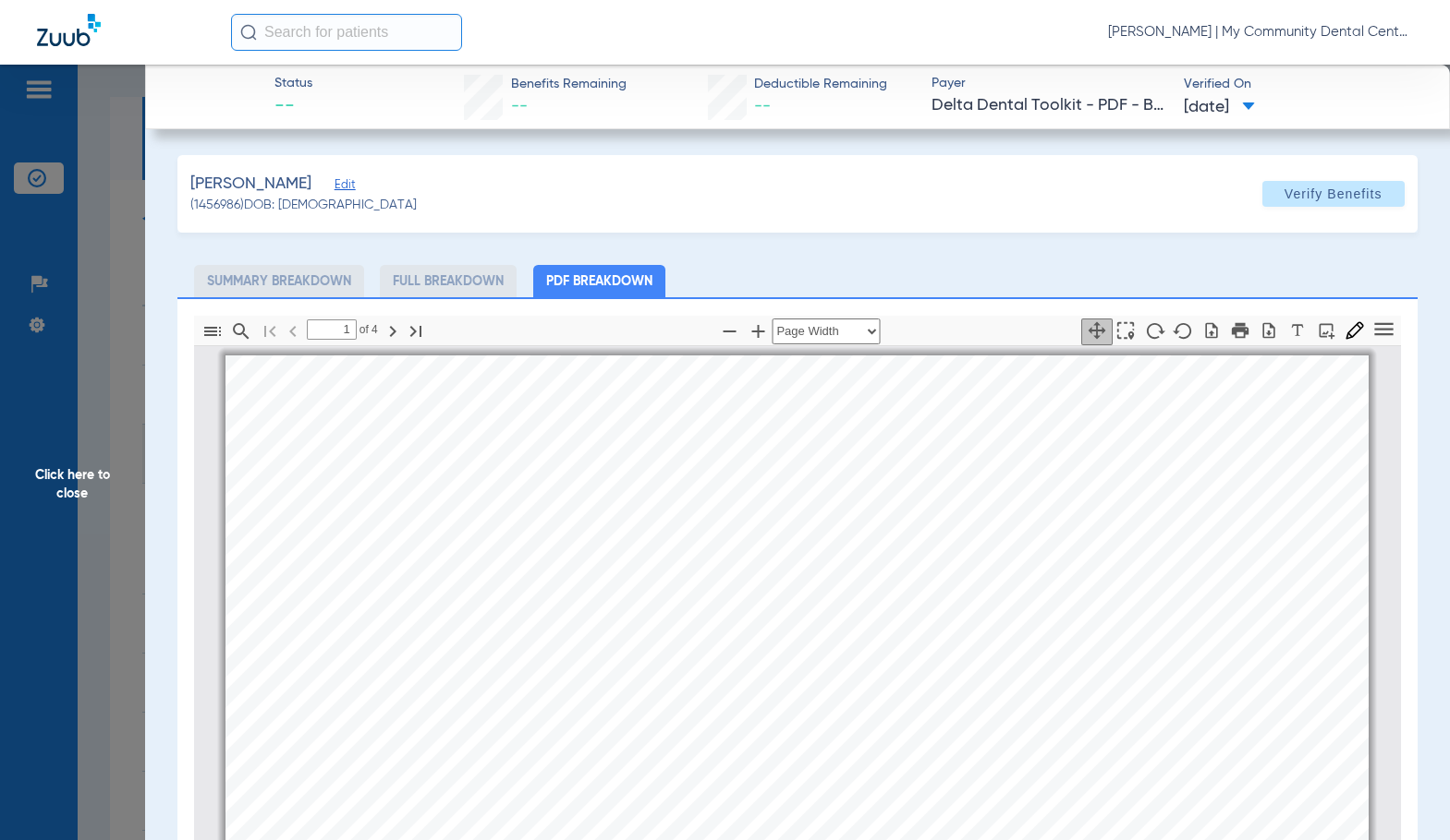
scroll to position [10, 0]
click at [94, 505] on span "Click here to close" at bounding box center [72, 485] width 145 height 840
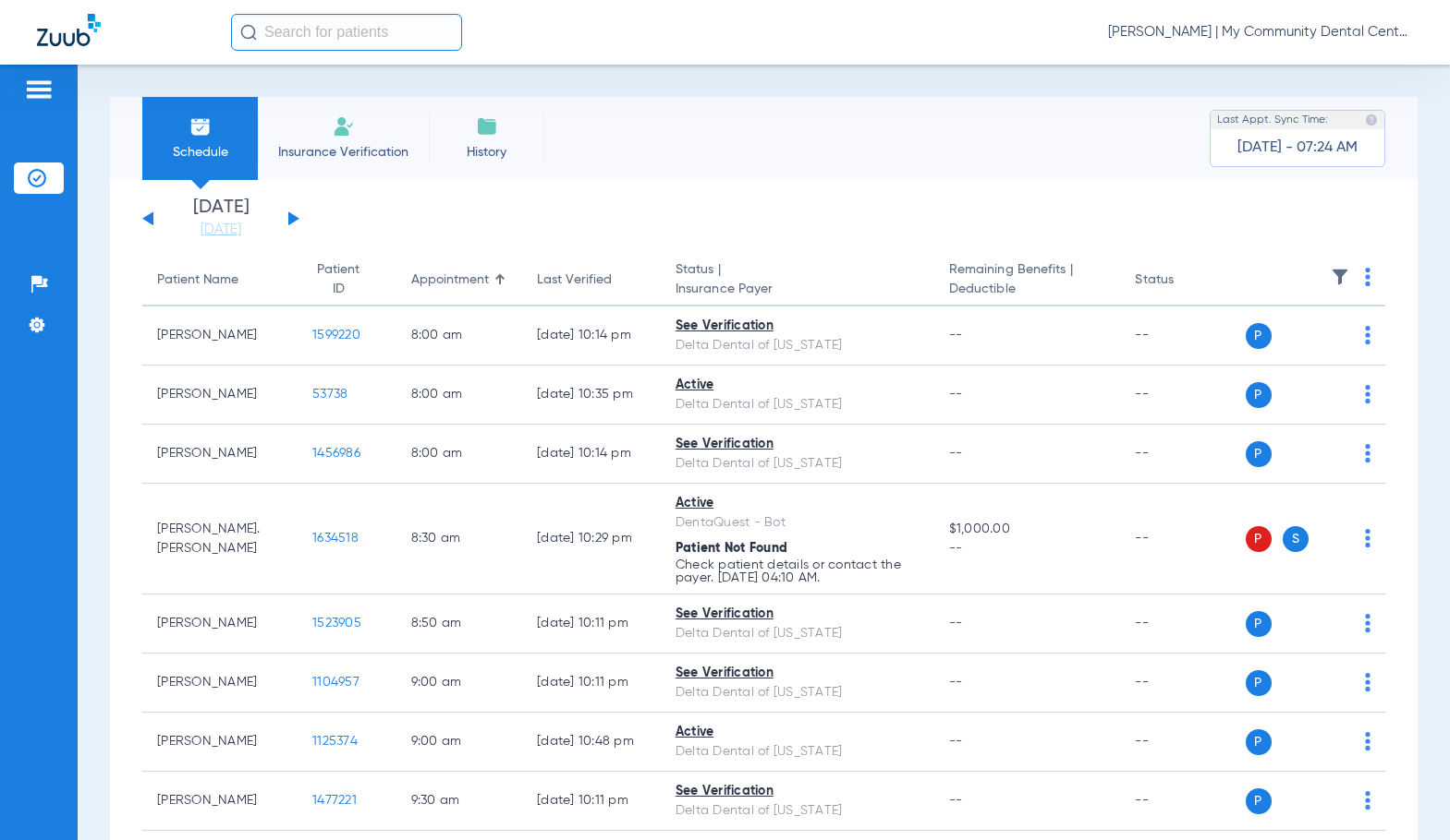
drag, startPoint x: 247, startPoint y: 221, endPoint x: 270, endPoint y: 299, distance: 81.3
click at [247, 221] on link "[DATE]" at bounding box center [220, 230] width 111 height 18
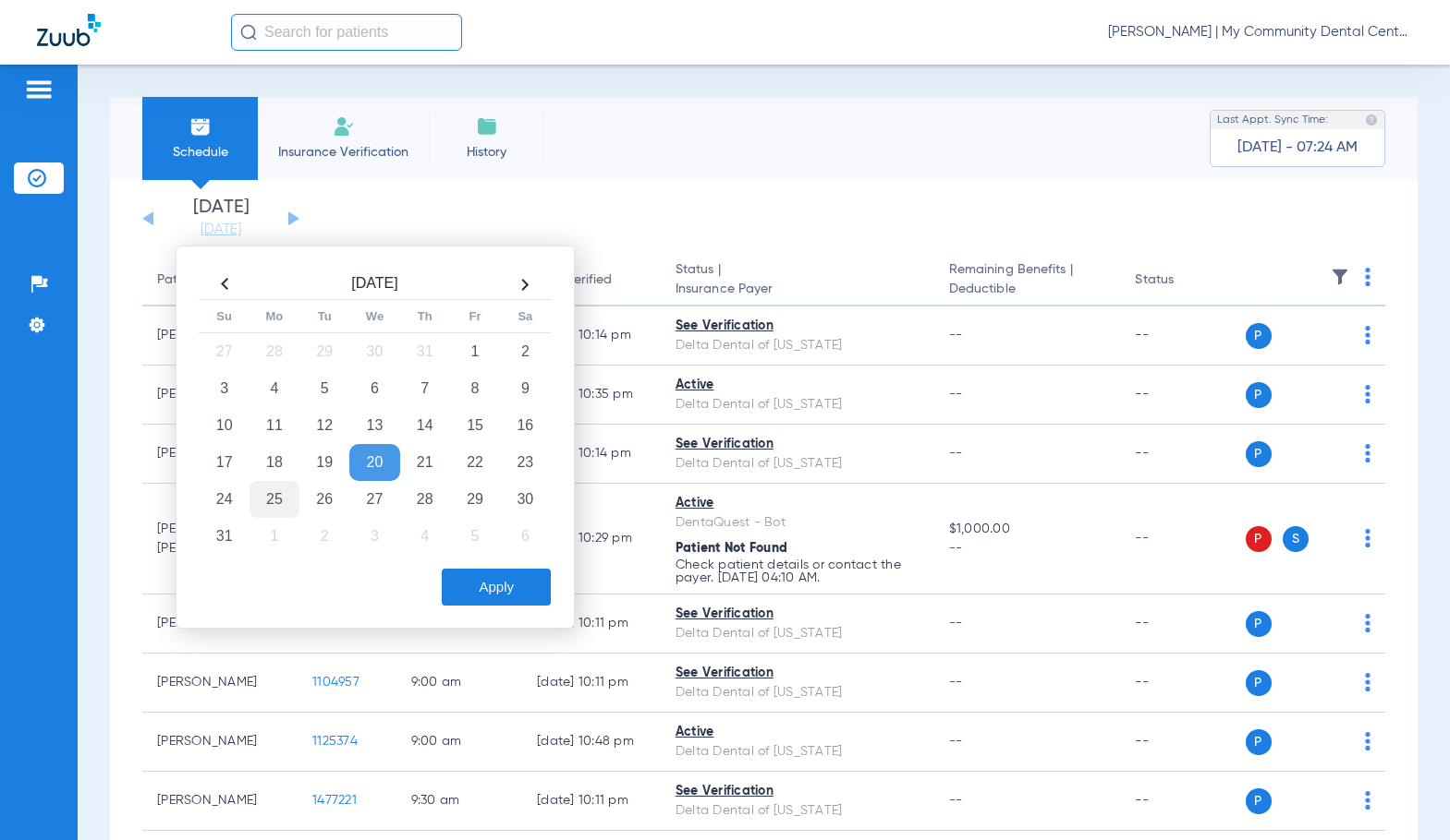
click at [289, 488] on td "25" at bounding box center [274, 500] width 49 height 37
click at [493, 588] on button "Apply" at bounding box center [496, 587] width 109 height 37
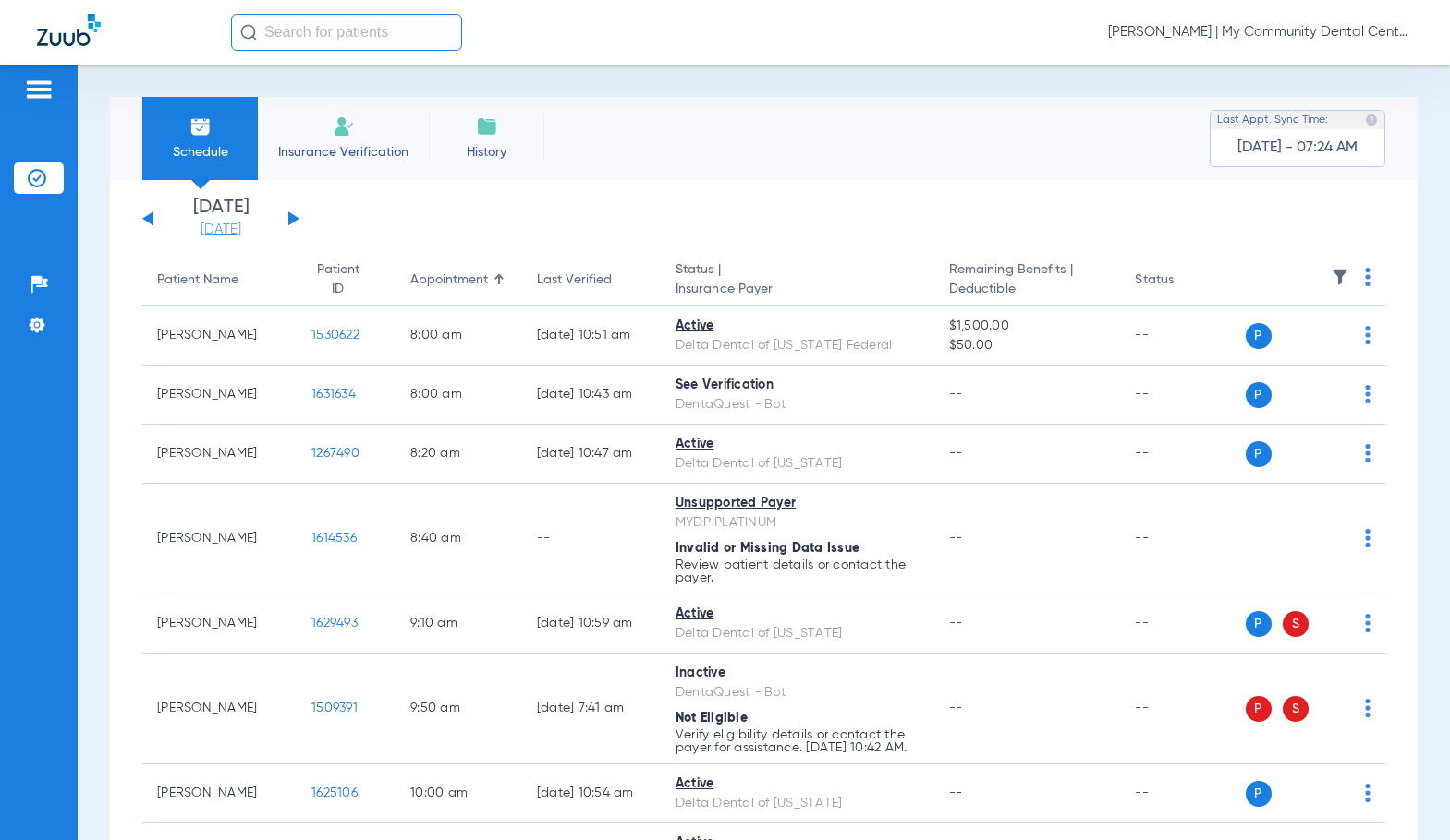
click at [251, 226] on link "[DATE]" at bounding box center [220, 230] width 111 height 18
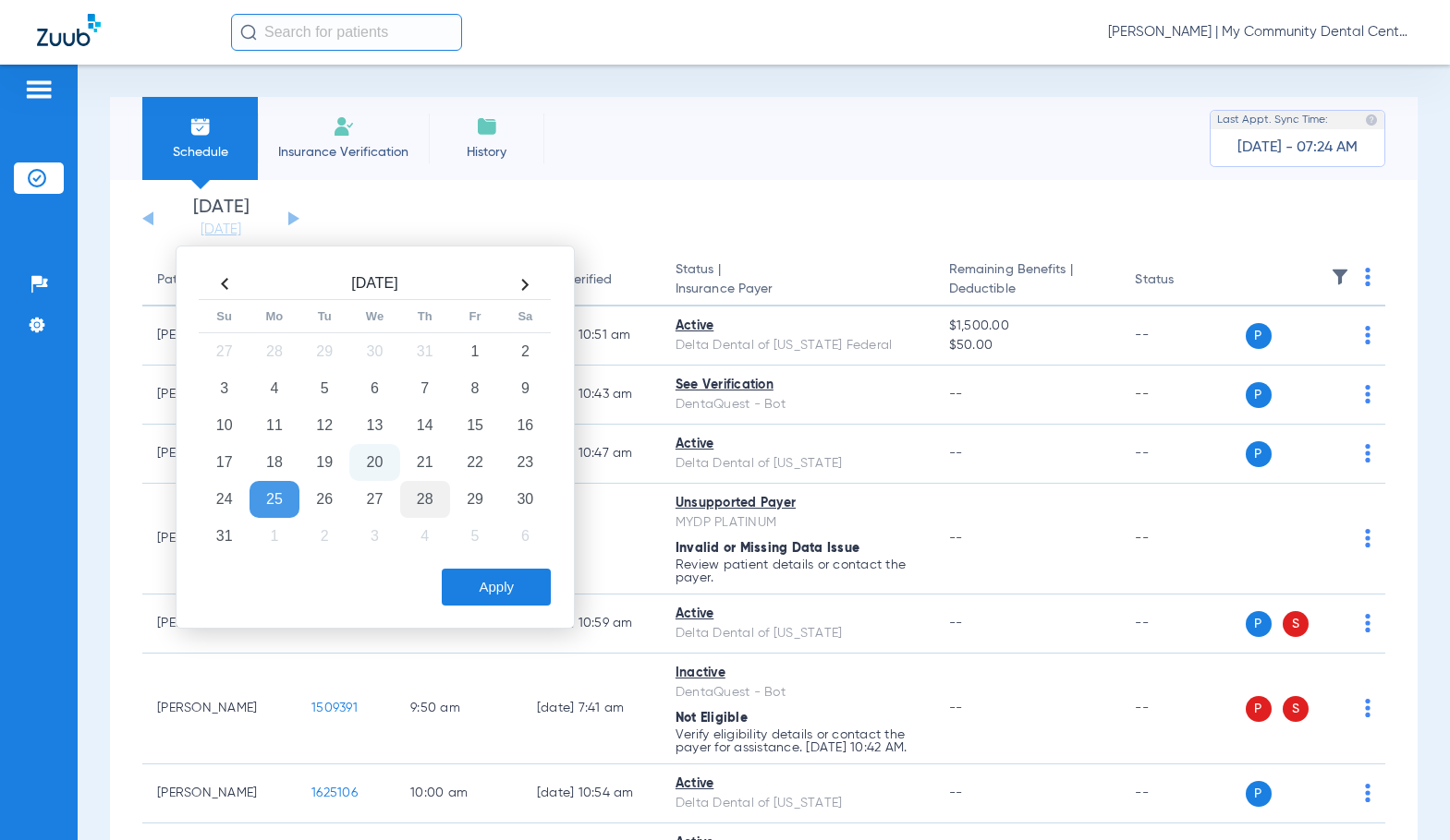
click at [435, 500] on td "28" at bounding box center [424, 500] width 49 height 37
click at [510, 586] on button "Apply" at bounding box center [496, 587] width 109 height 37
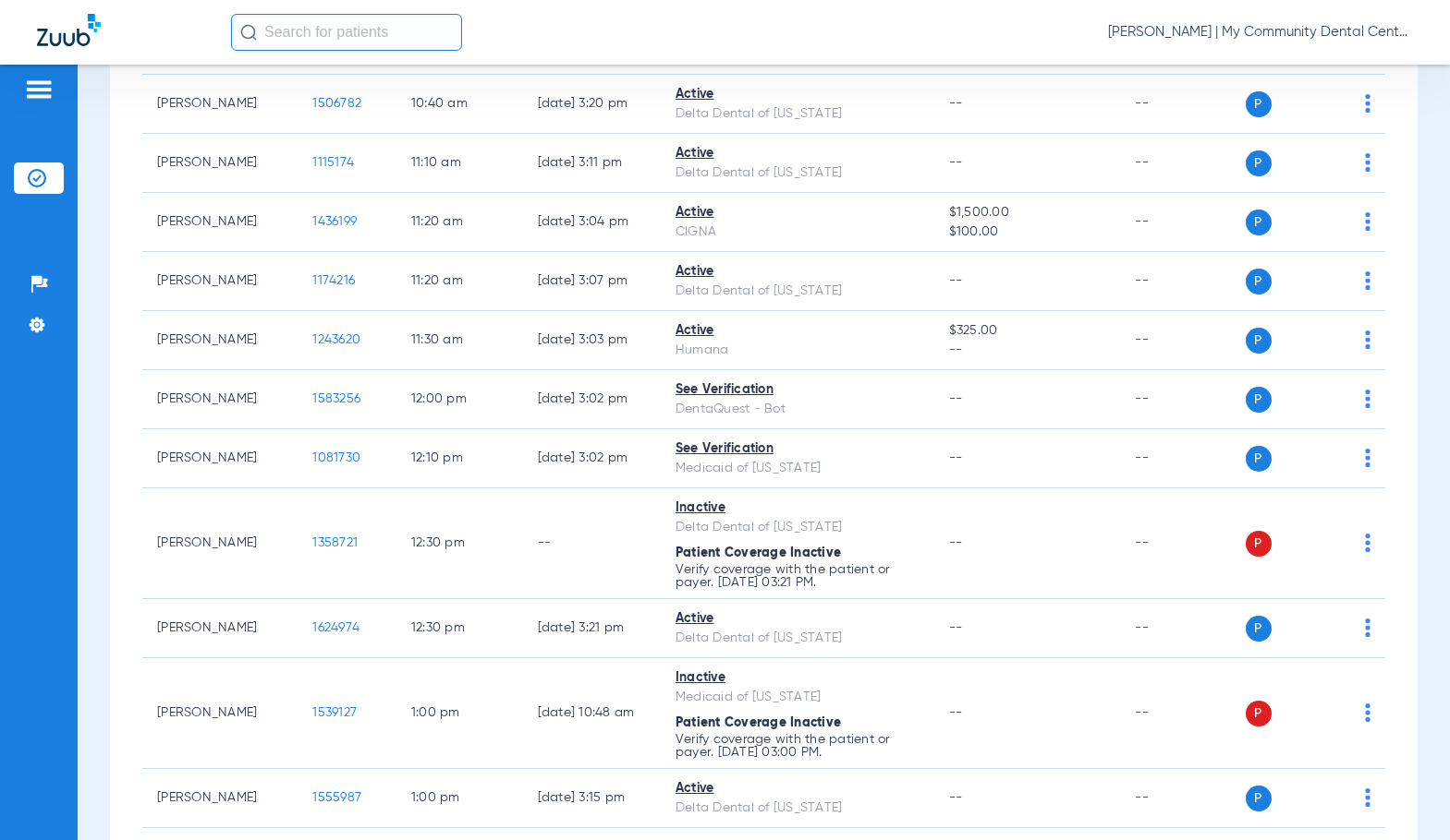
scroll to position [1195, 0]
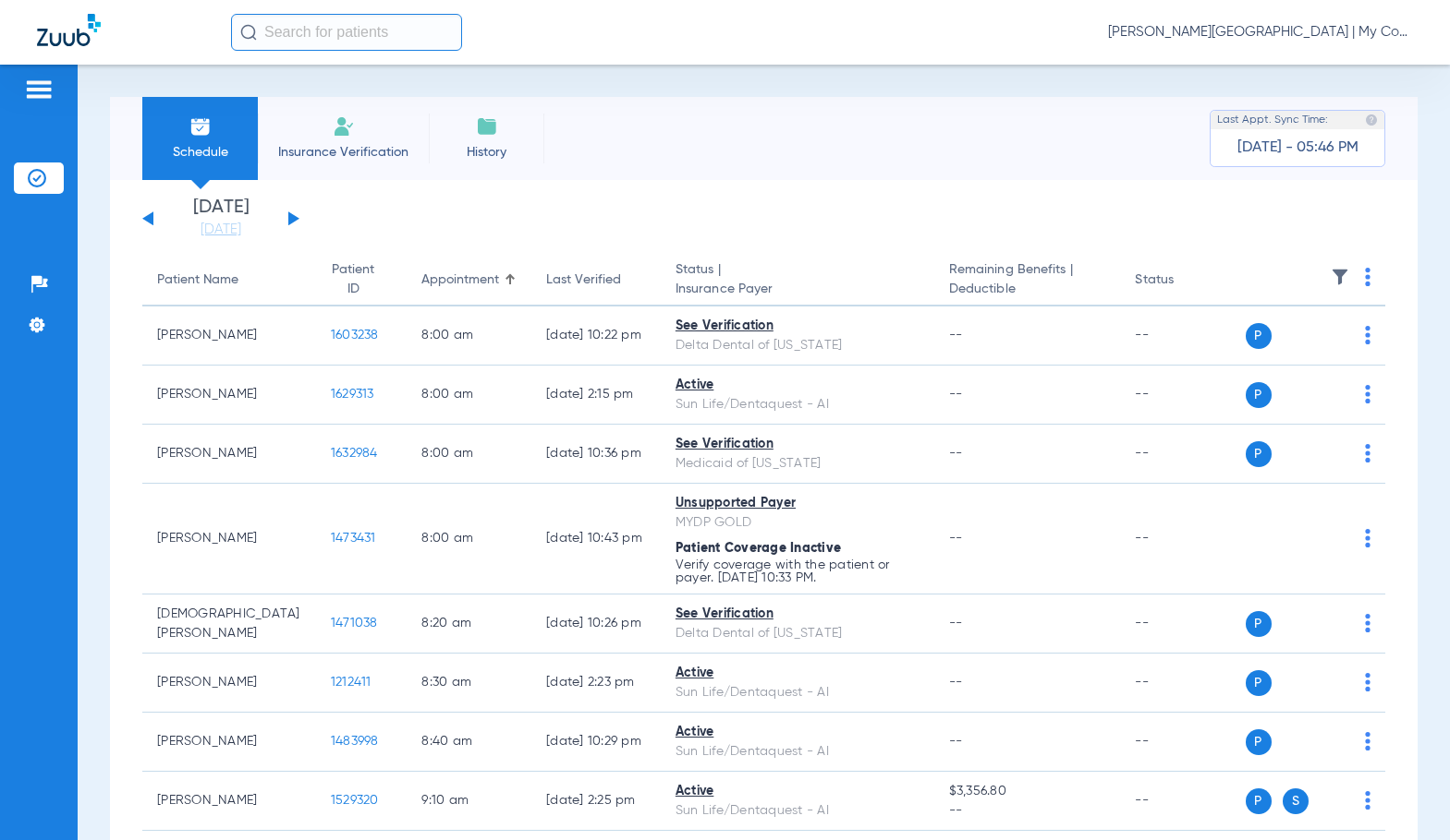
click at [229, 226] on link "[DATE]" at bounding box center [220, 230] width 111 height 18
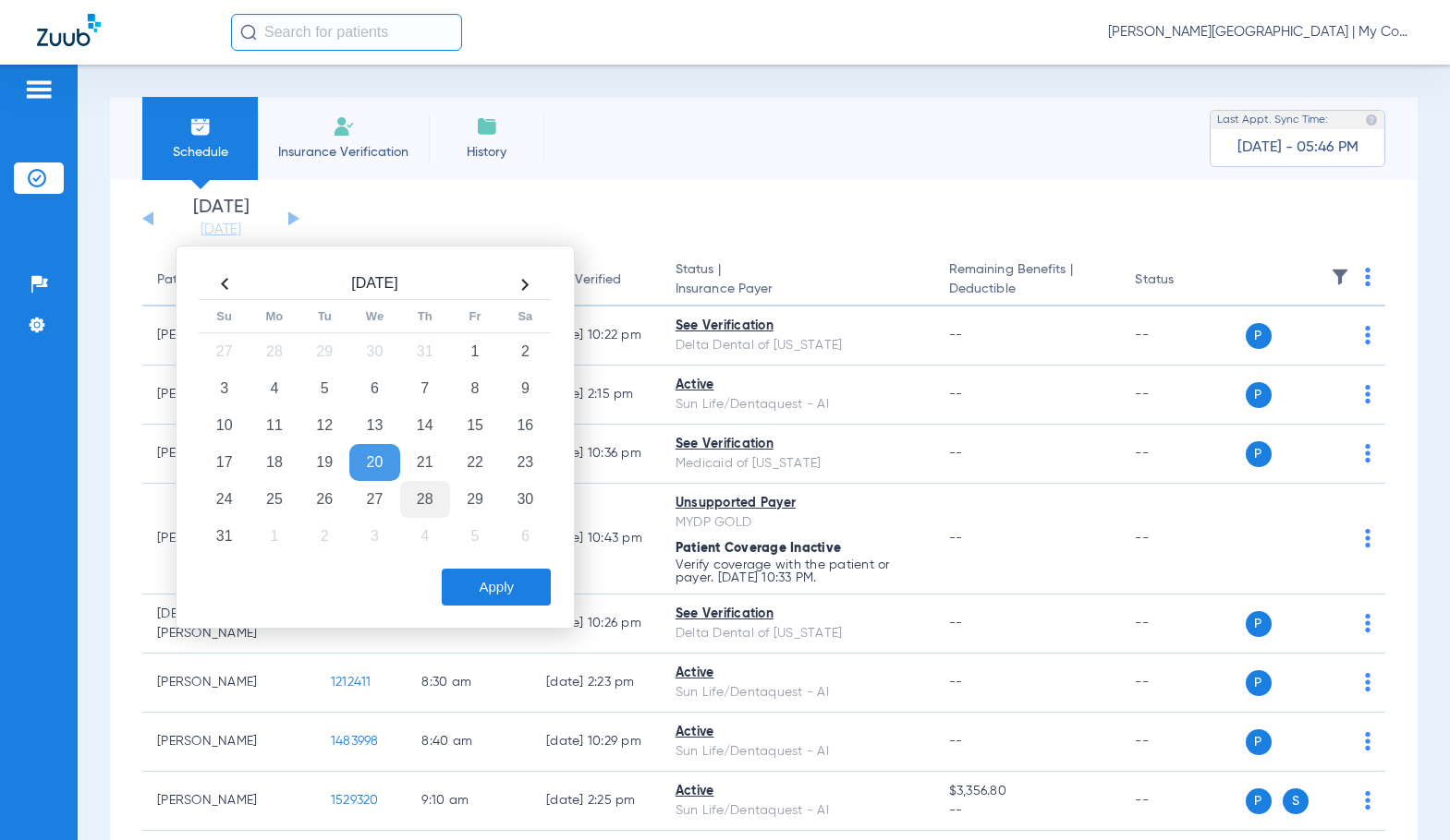
click at [426, 496] on td "28" at bounding box center [424, 500] width 49 height 37
click at [501, 585] on button "Apply" at bounding box center [496, 587] width 109 height 37
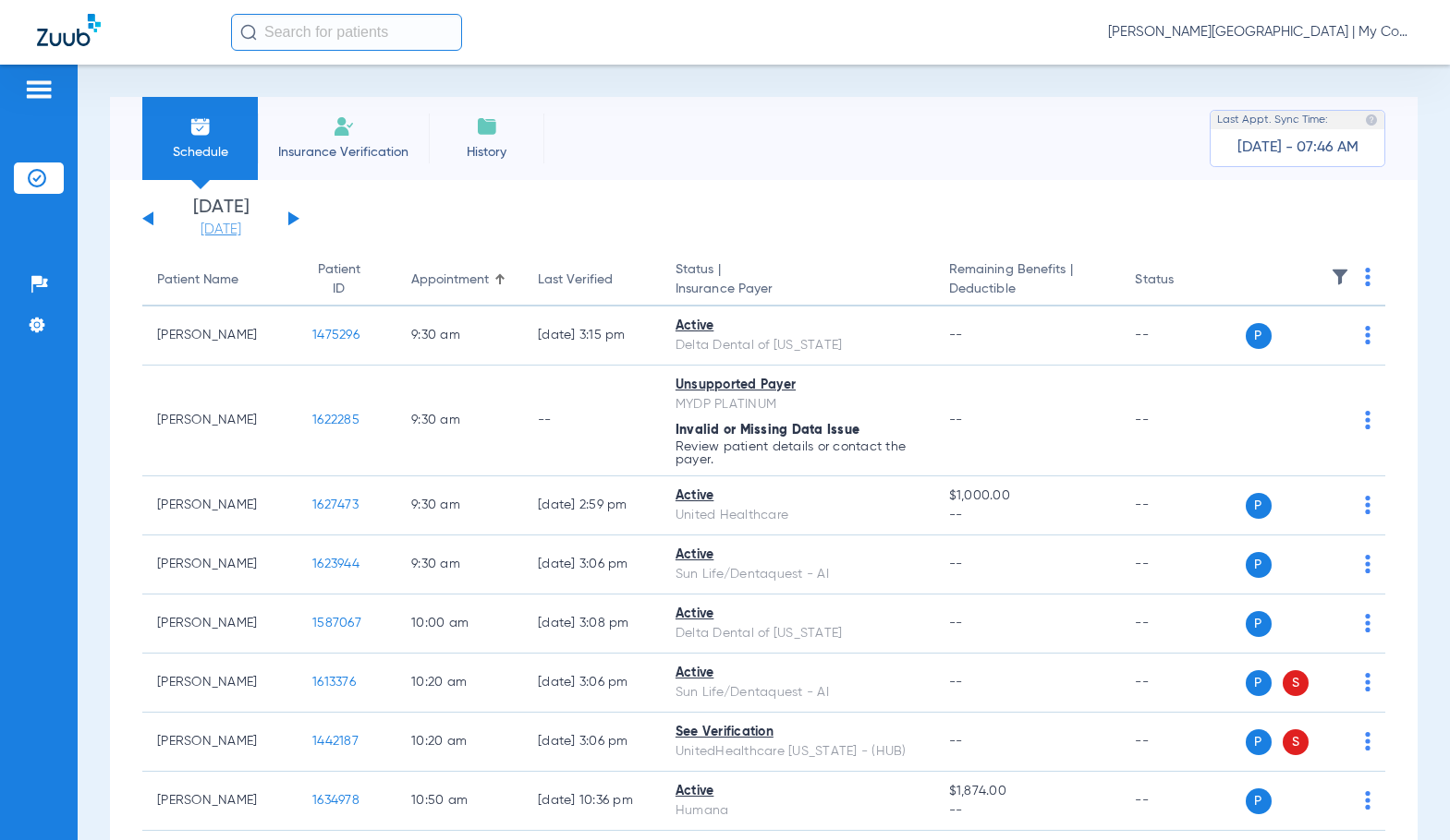
click at [241, 223] on link "[DATE]" at bounding box center [220, 230] width 111 height 18
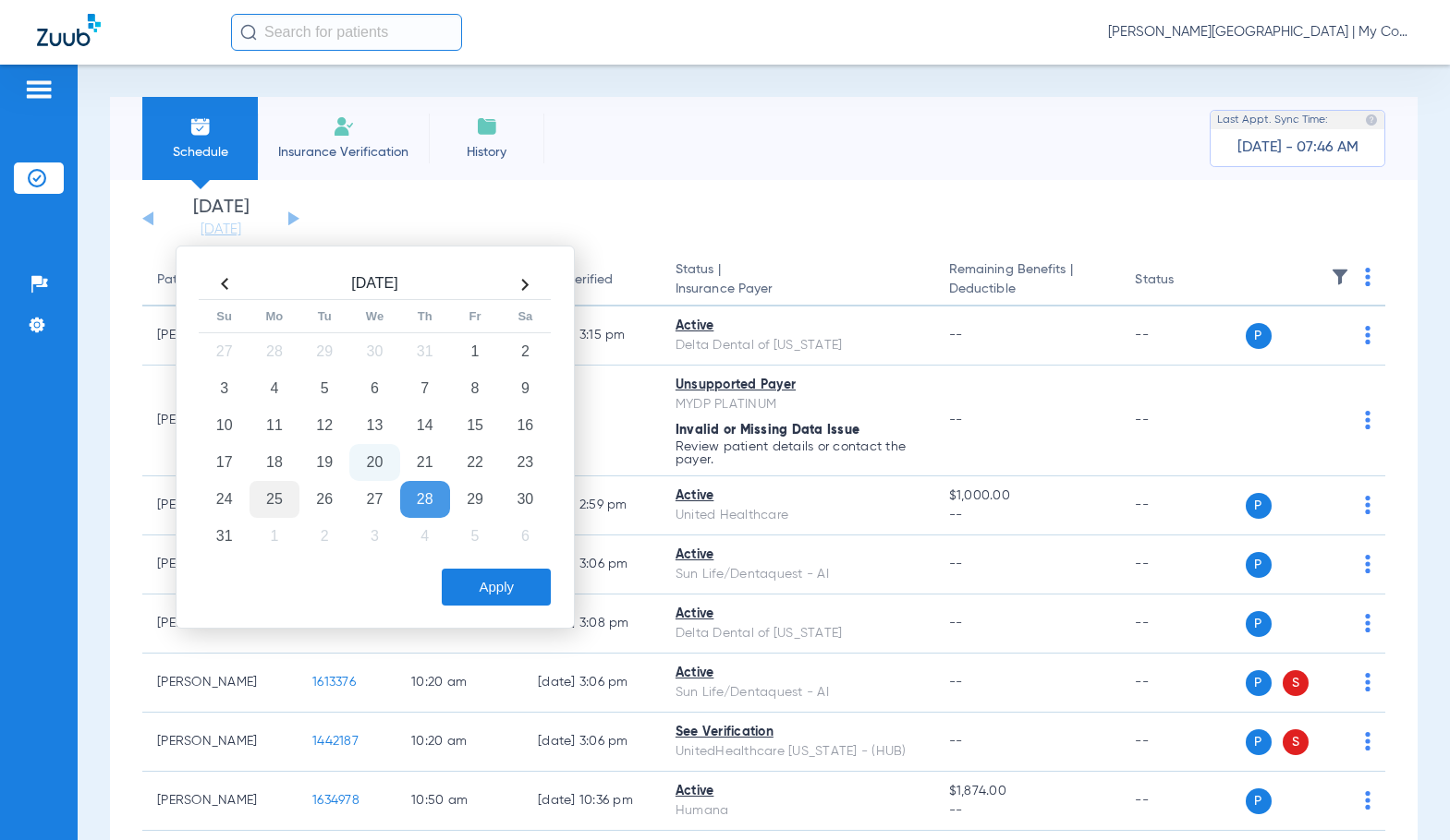
click at [271, 495] on td "25" at bounding box center [274, 500] width 49 height 37
click at [497, 587] on button "Apply" at bounding box center [496, 587] width 109 height 37
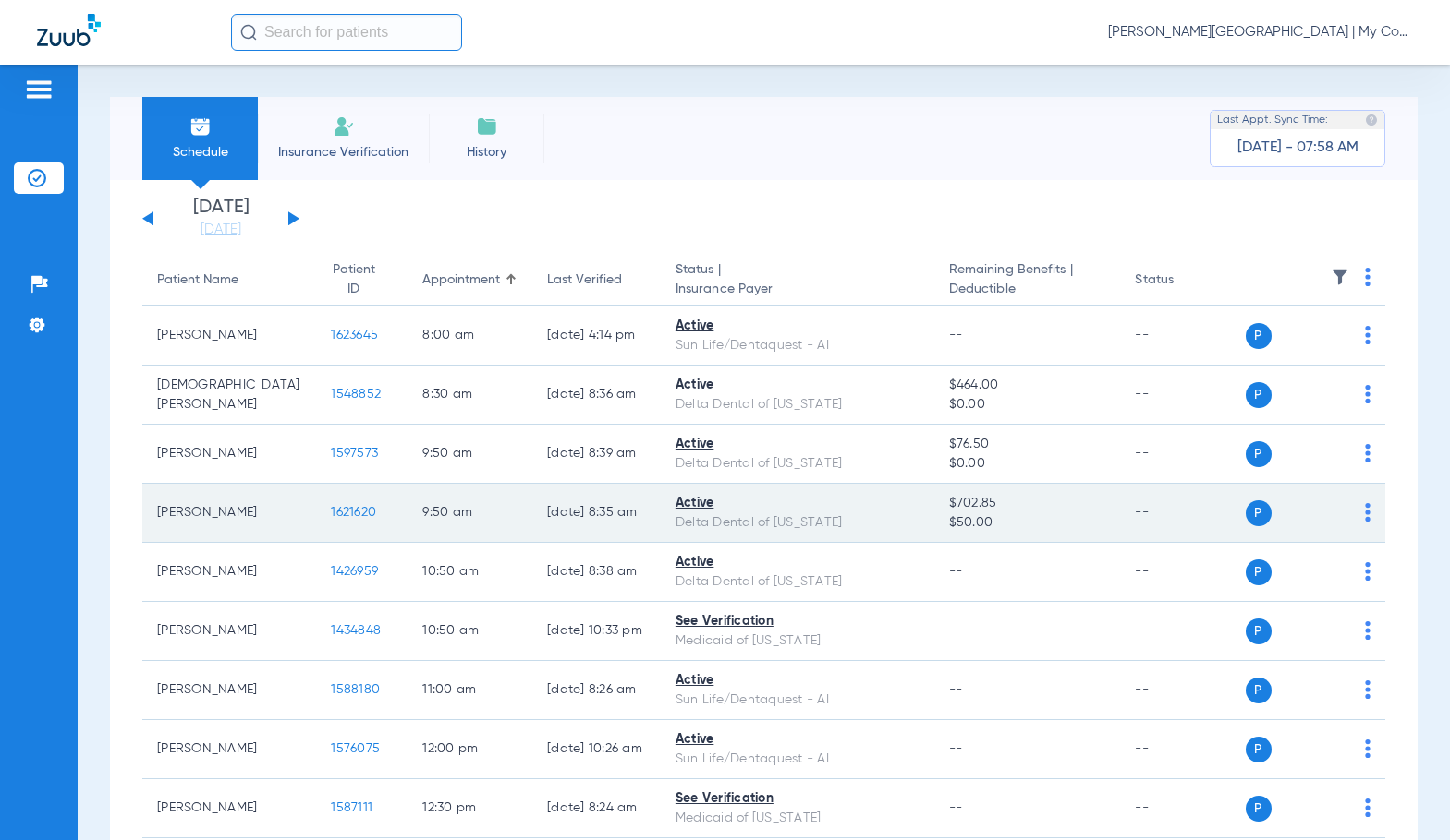
scroll to position [92, 0]
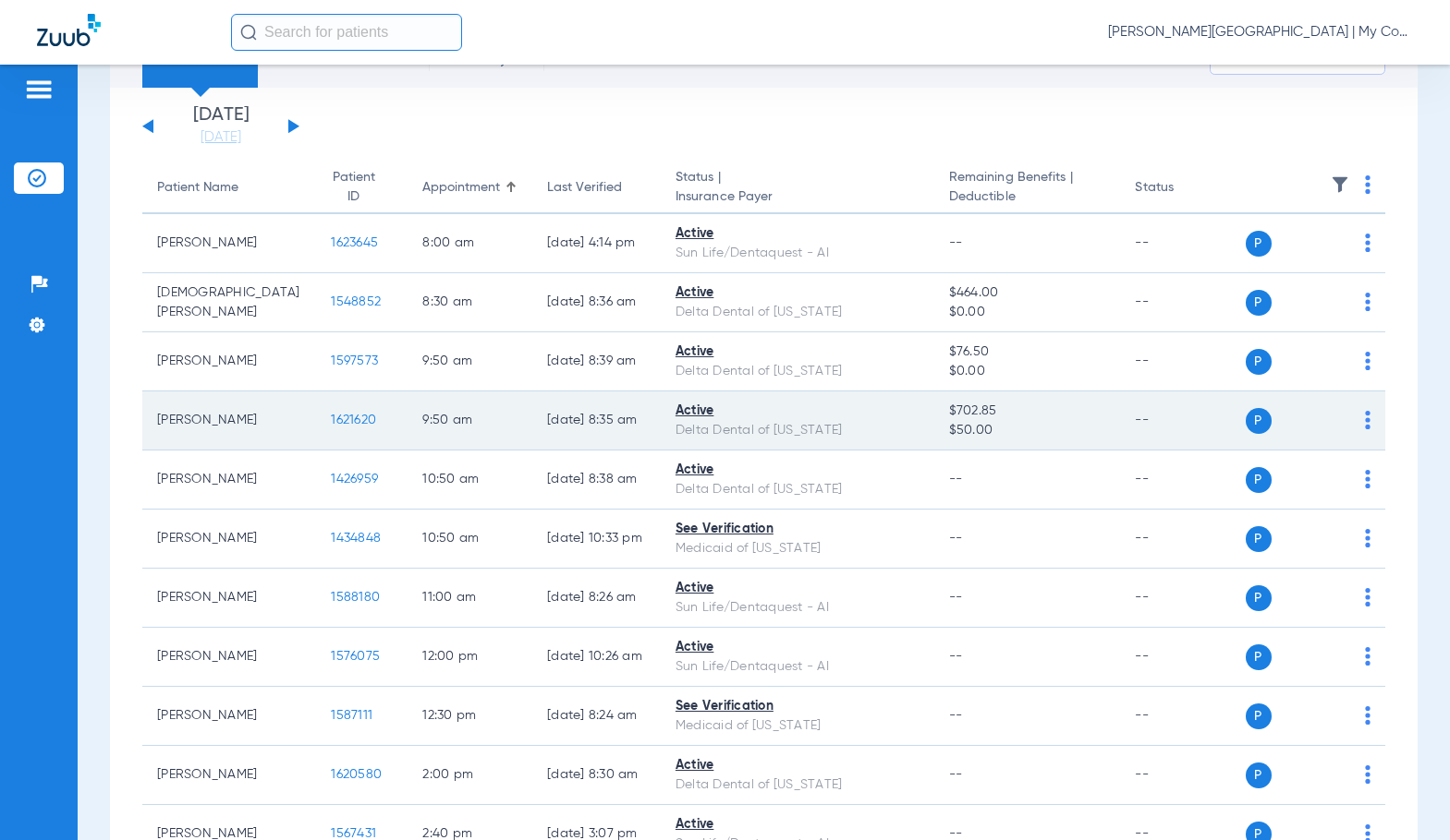
drag, startPoint x: 101, startPoint y: 545, endPoint x: 192, endPoint y: 436, distance: 142.0
click at [105, 535] on div "Schedule Insurance Verification History Last Appt. Sync Time: [DATE] - 07:58 AM…" at bounding box center [764, 453] width 1372 height 776
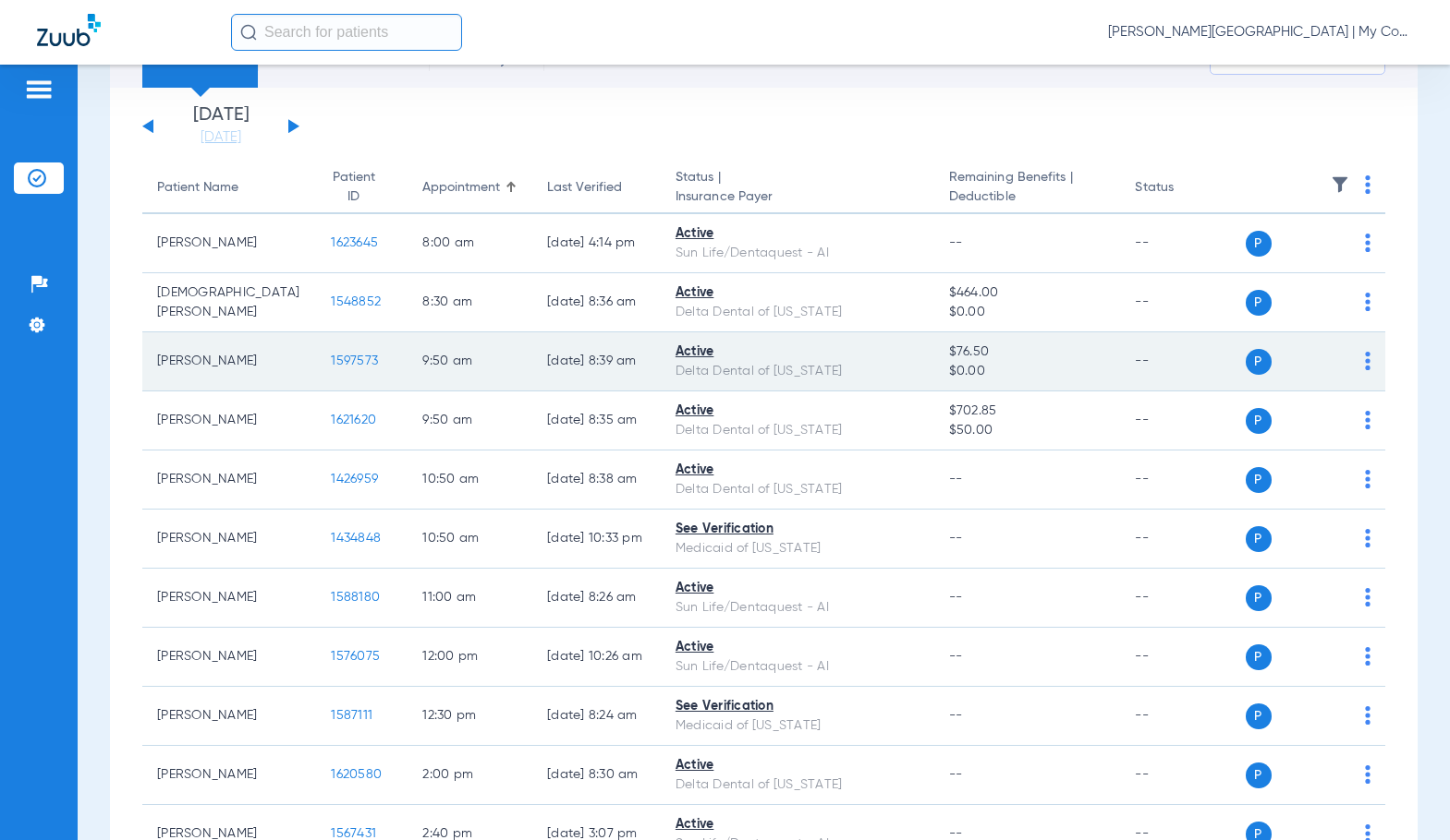
click at [331, 360] on span "1597573" at bounding box center [354, 361] width 48 height 13
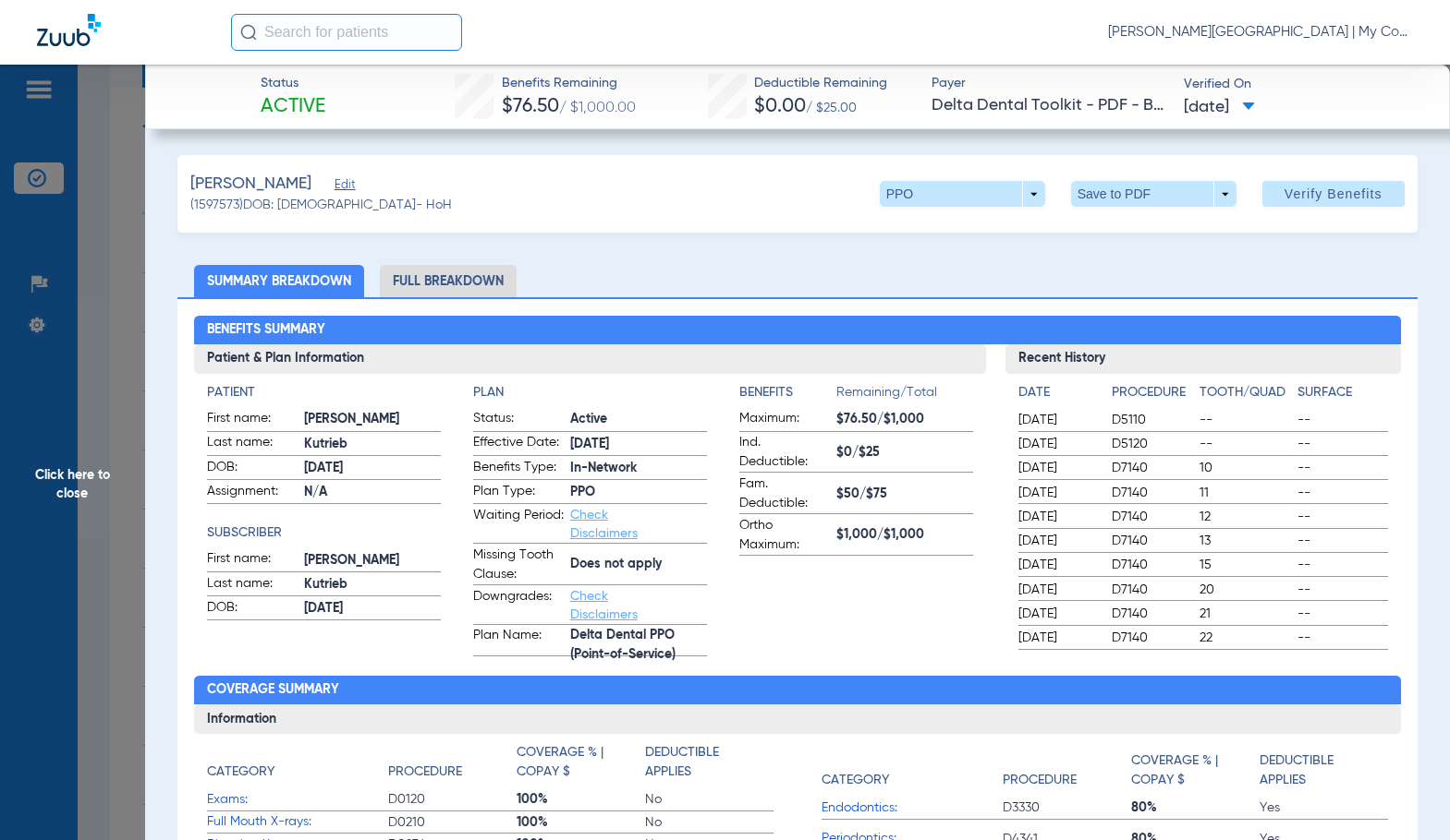
drag, startPoint x: 434, startPoint y: 274, endPoint x: 1403, endPoint y: 374, distance: 974.1
click at [436, 273] on li "Full Breakdown" at bounding box center [447, 280] width 137 height 32
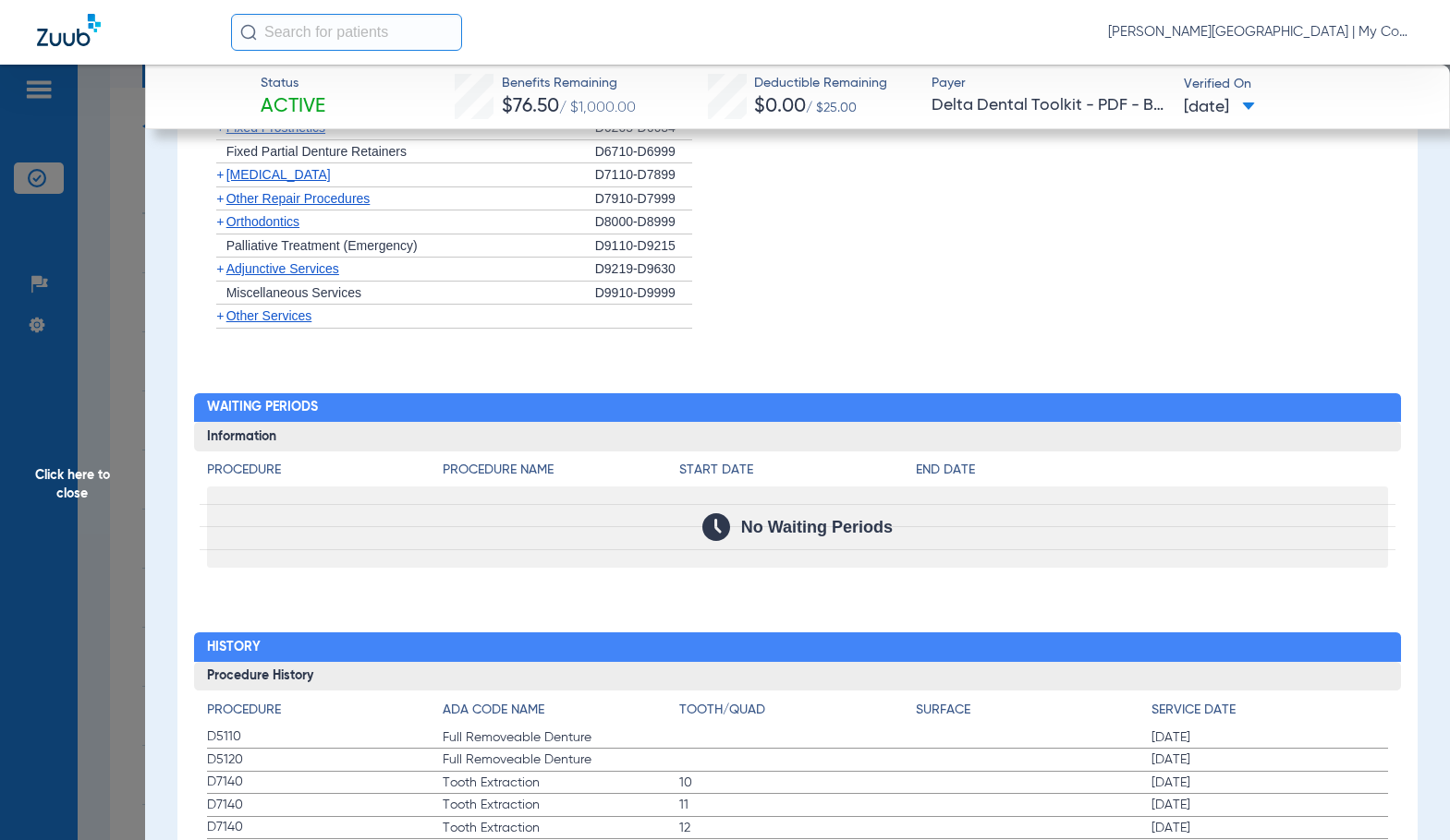
scroll to position [1477, 0]
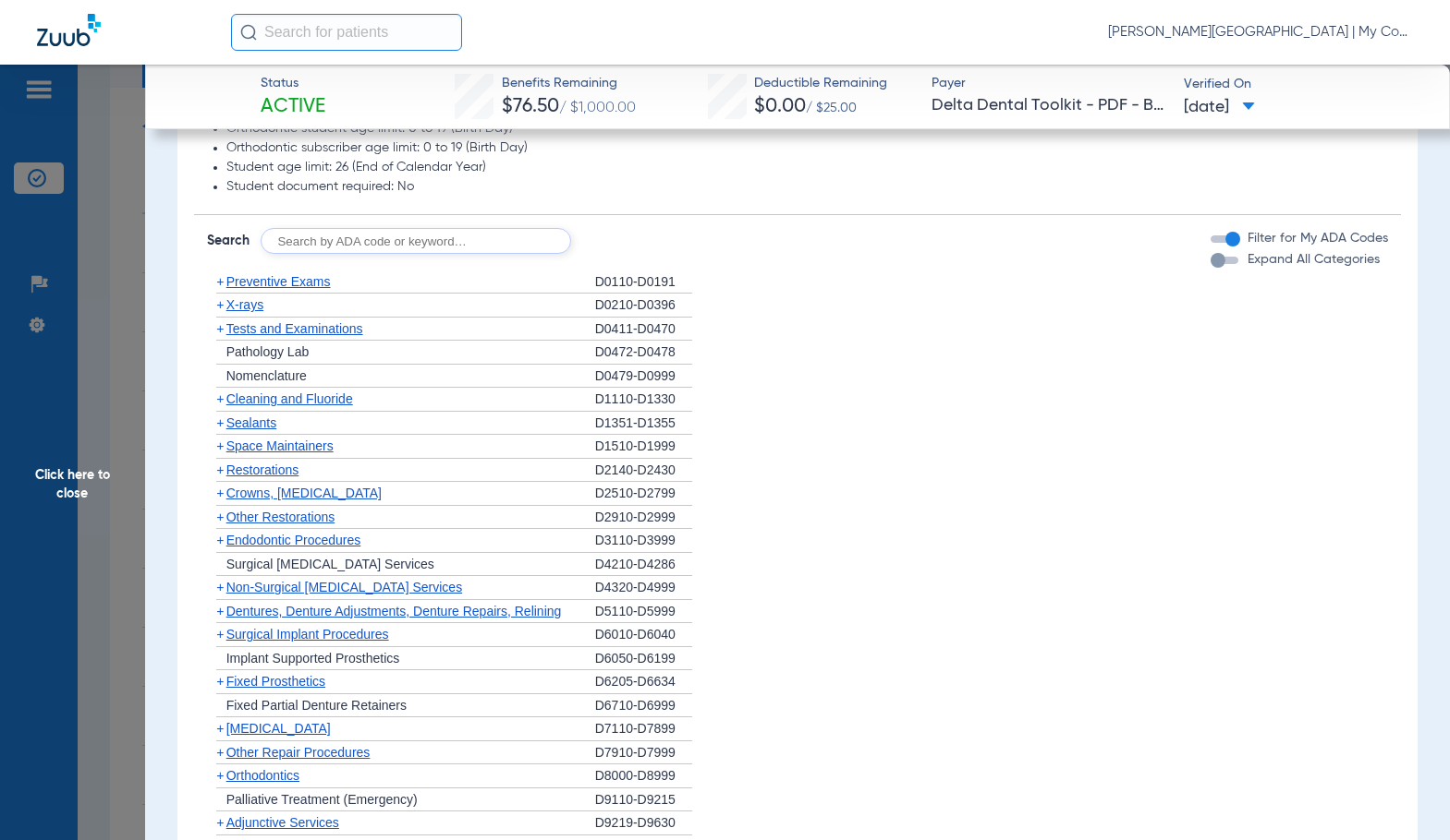
click at [269, 275] on div "+ Preventive Exams" at bounding box center [401, 282] width 388 height 24
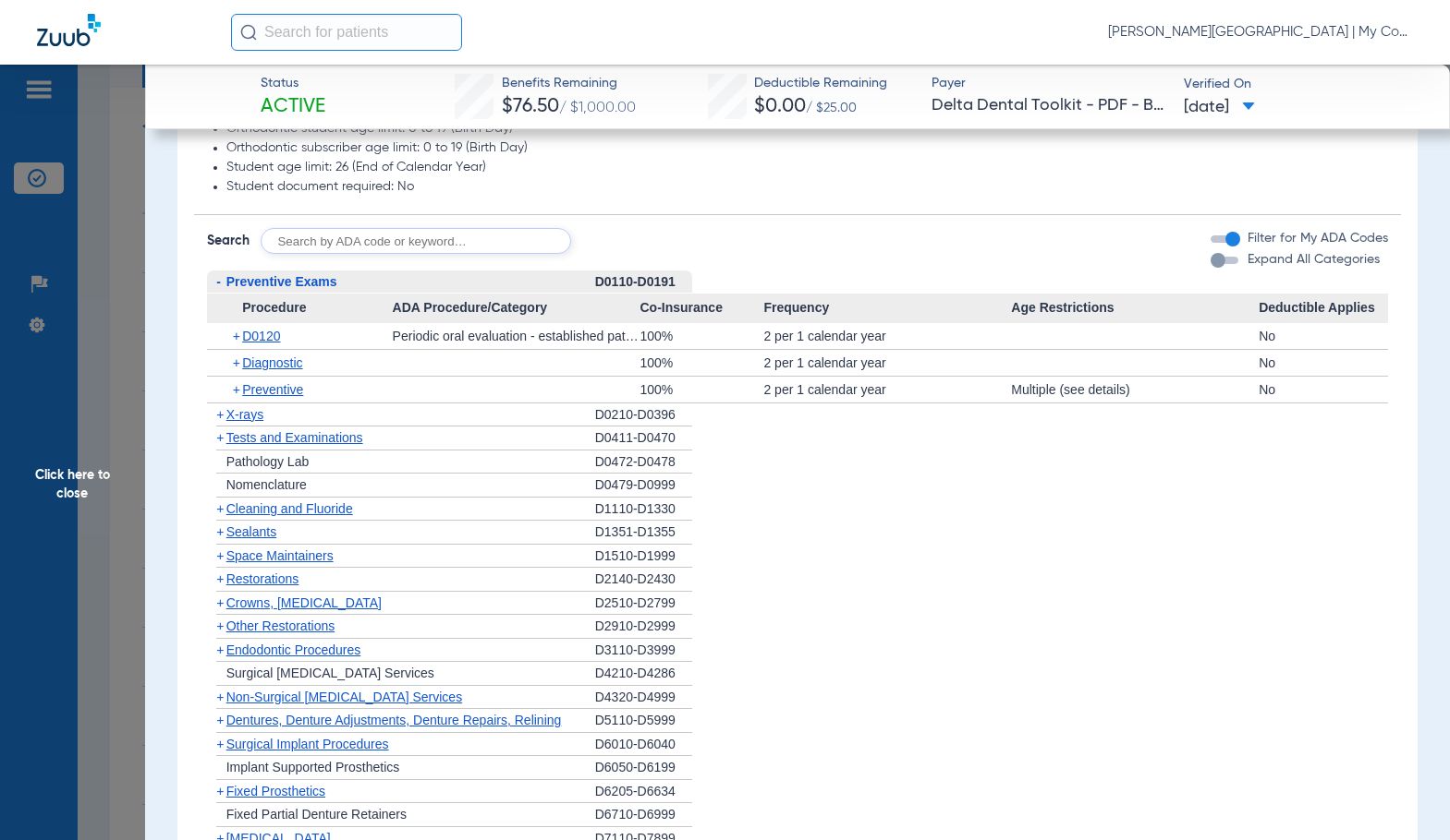
click at [261, 283] on span "Preventive Exams" at bounding box center [281, 281] width 111 height 15
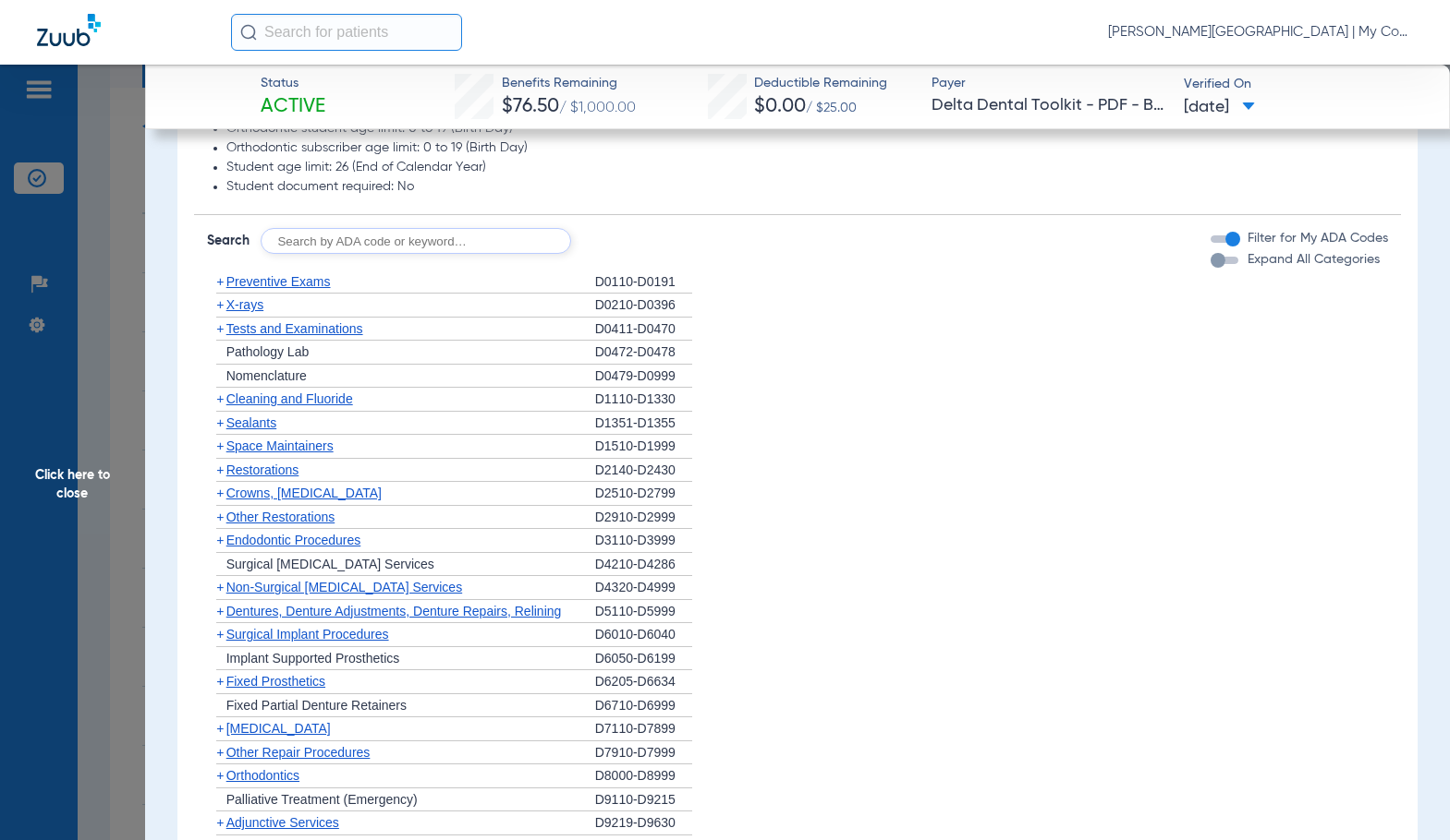
click at [261, 283] on span "Preventive Exams" at bounding box center [279, 281] width 105 height 15
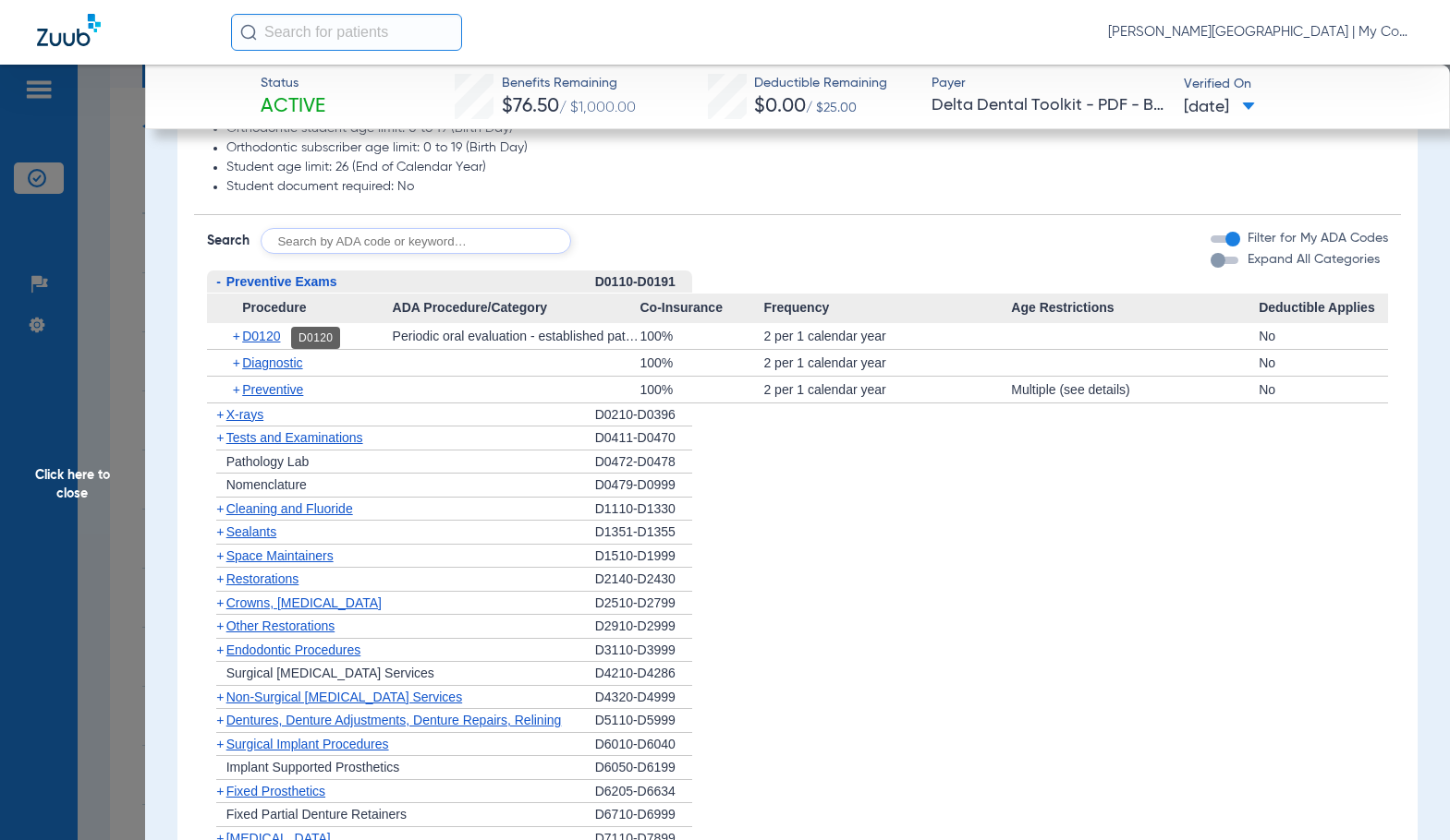
click at [275, 339] on span "D0120" at bounding box center [260, 336] width 38 height 15
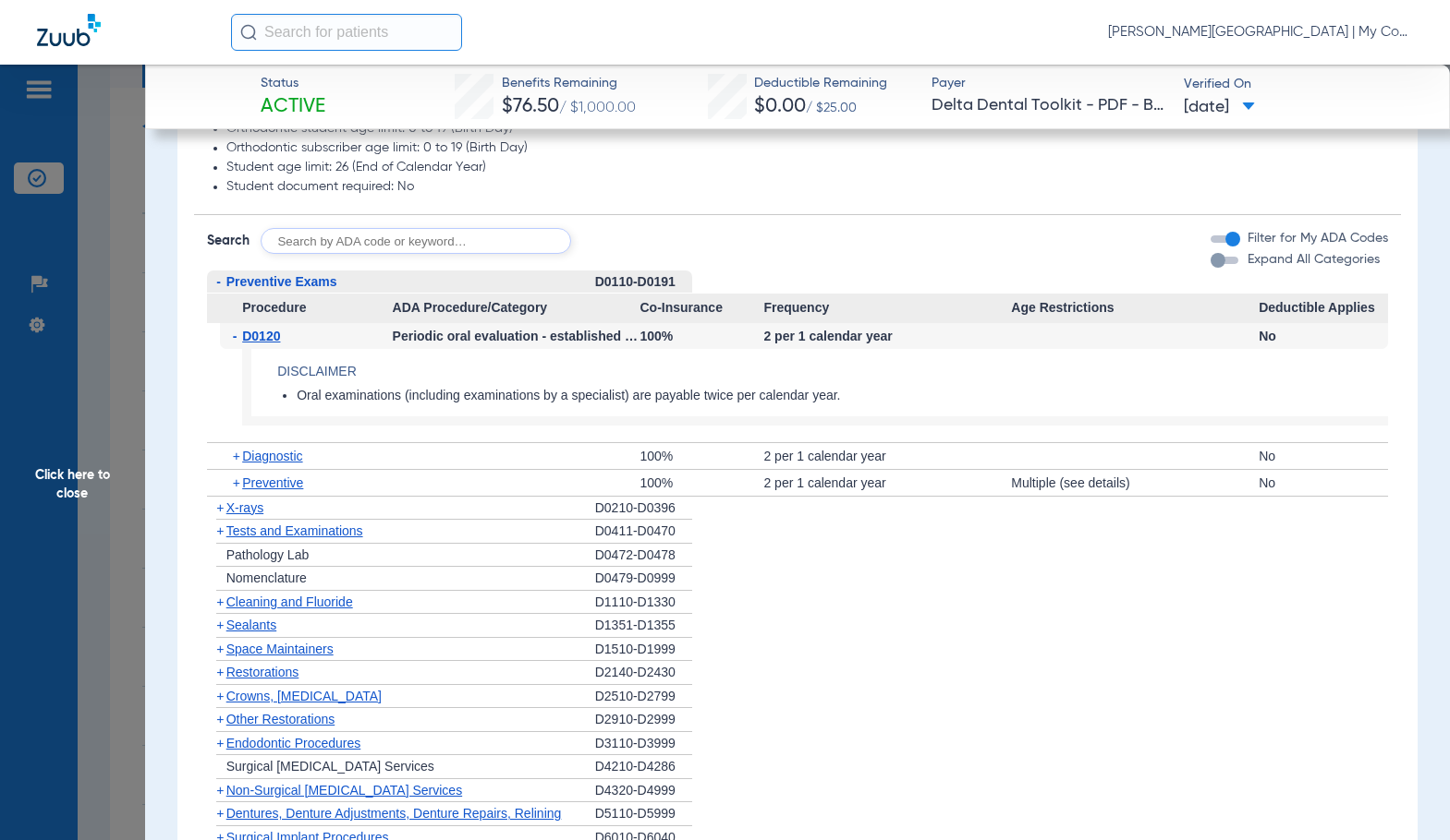
click at [272, 340] on span "D0120" at bounding box center [260, 336] width 38 height 15
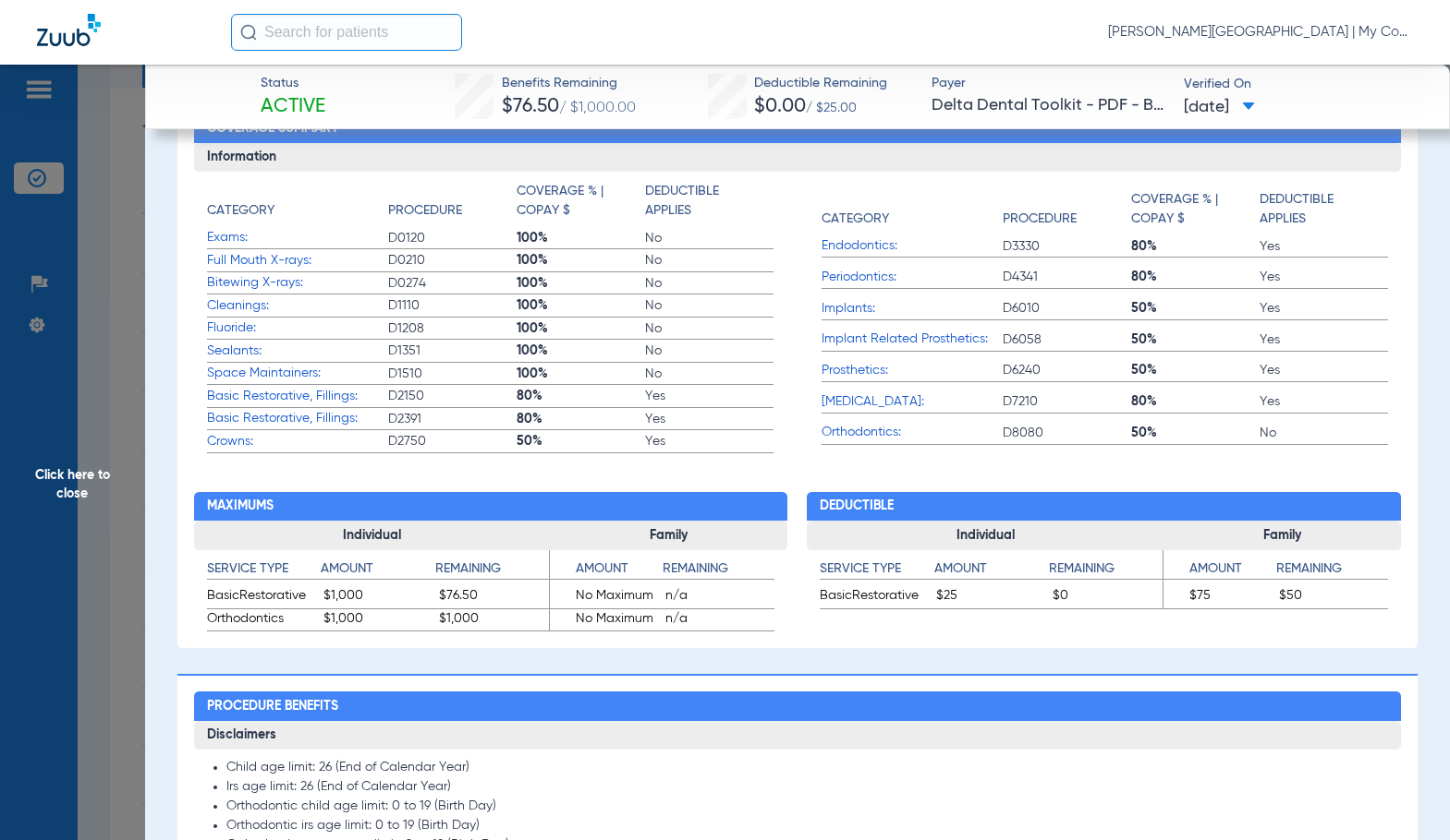
scroll to position [739, 0]
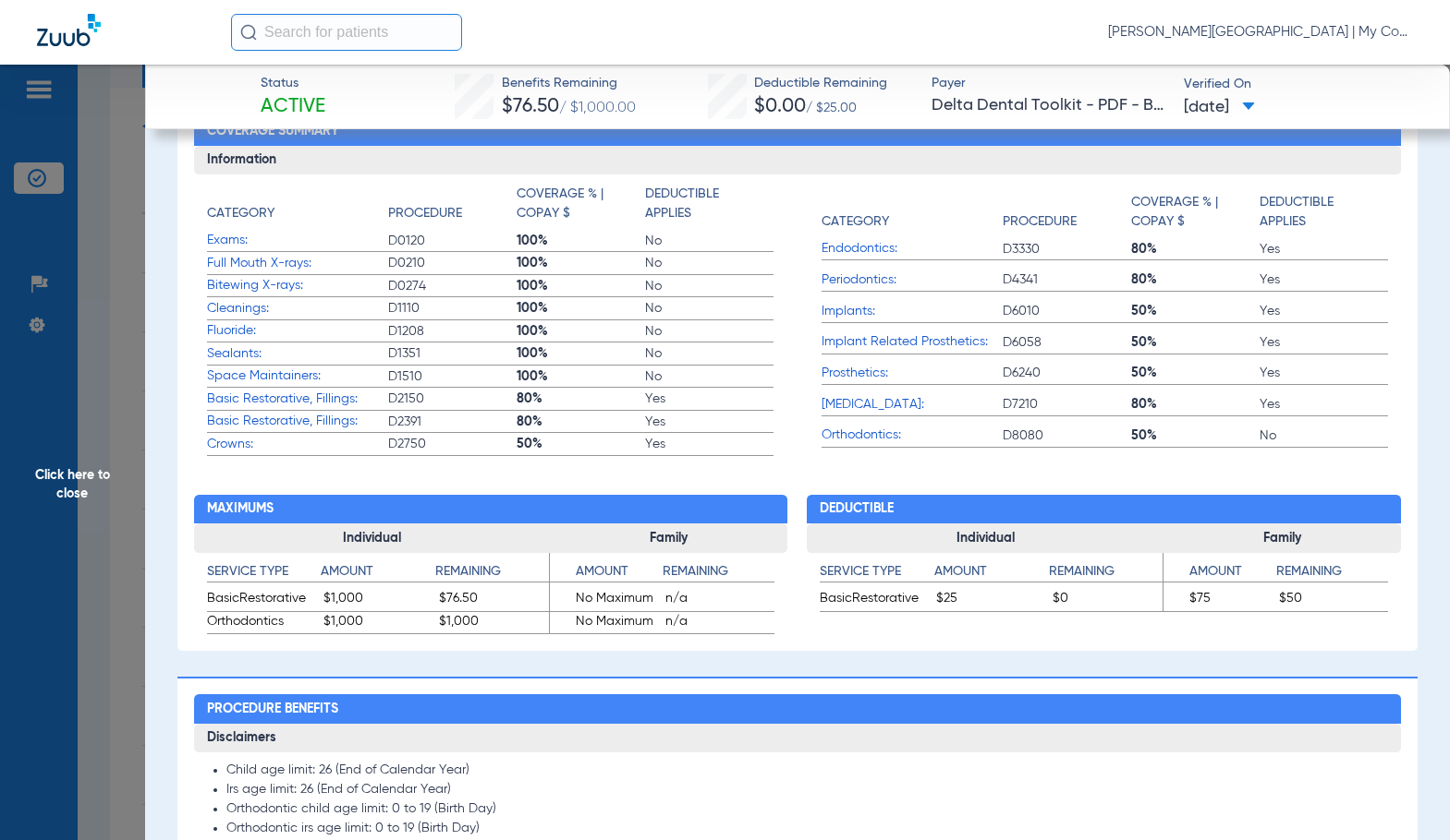
click at [680, 265] on span "No" at bounding box center [709, 263] width 128 height 18
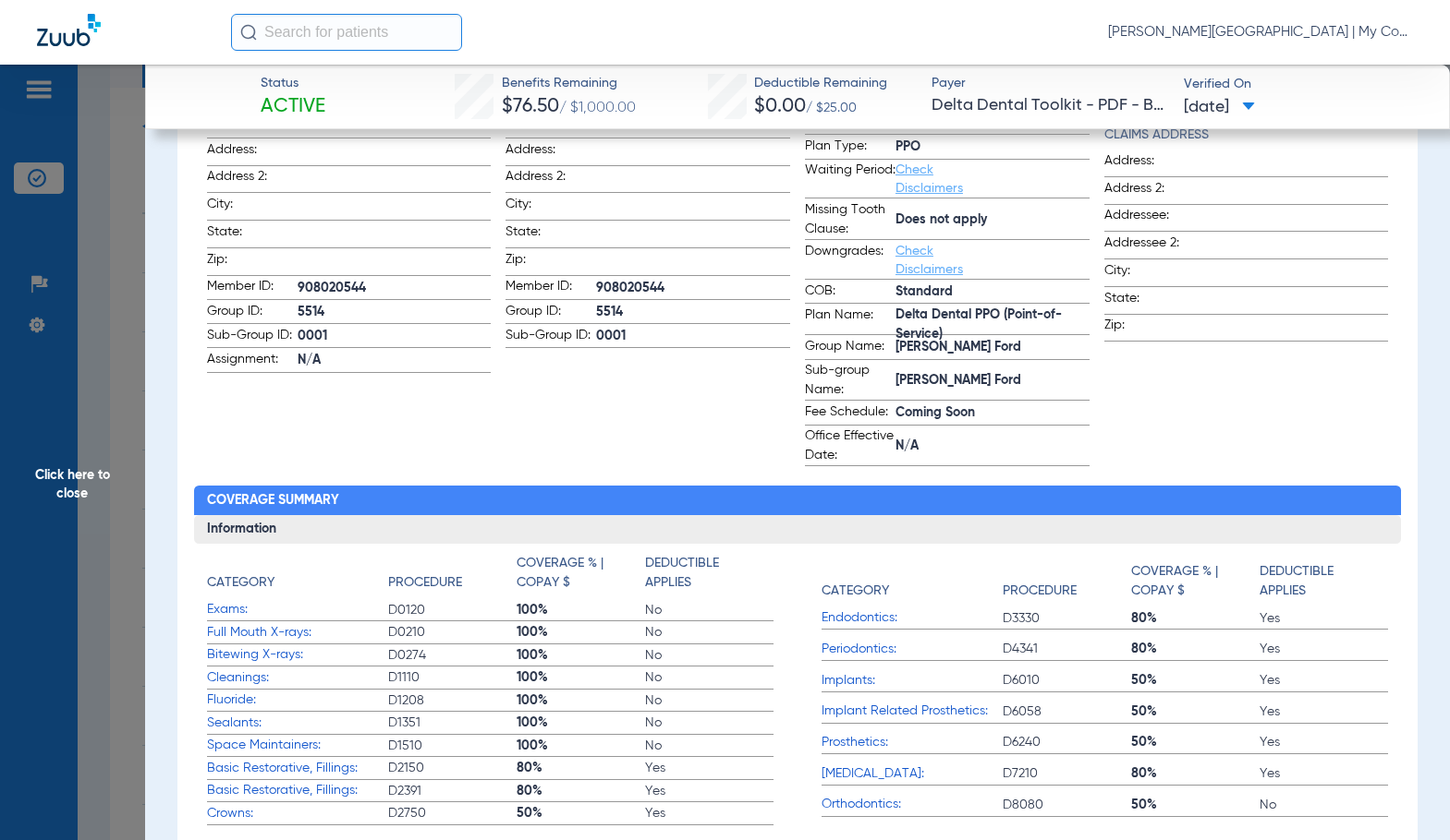
scroll to position [0, 0]
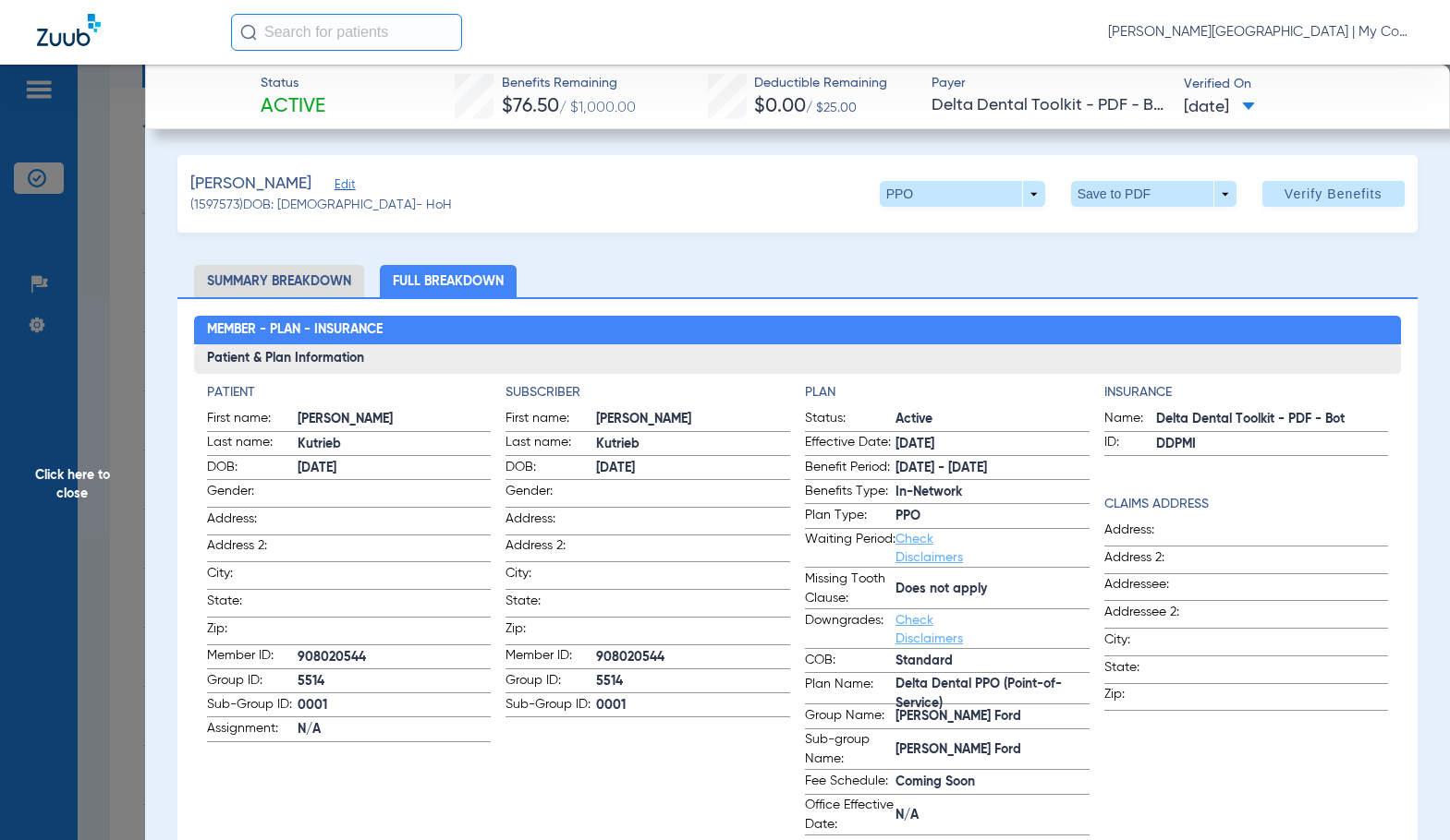
click at [631, 651] on span "908020544" at bounding box center [693, 658] width 194 height 19
copy span "908020544"
click at [127, 350] on span "Click here to close" at bounding box center [72, 485] width 145 height 840
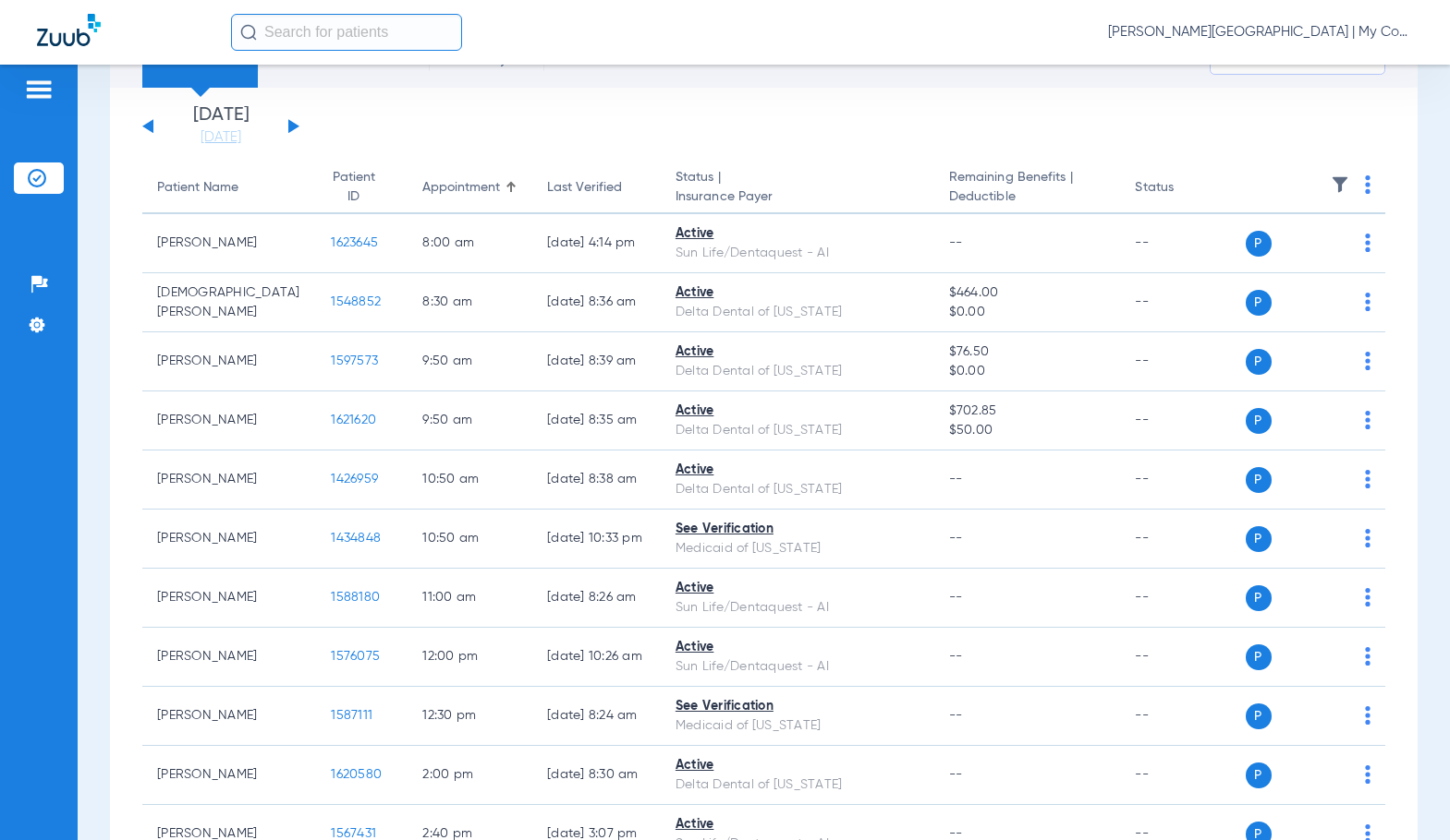
click at [294, 125] on button at bounding box center [293, 126] width 11 height 14
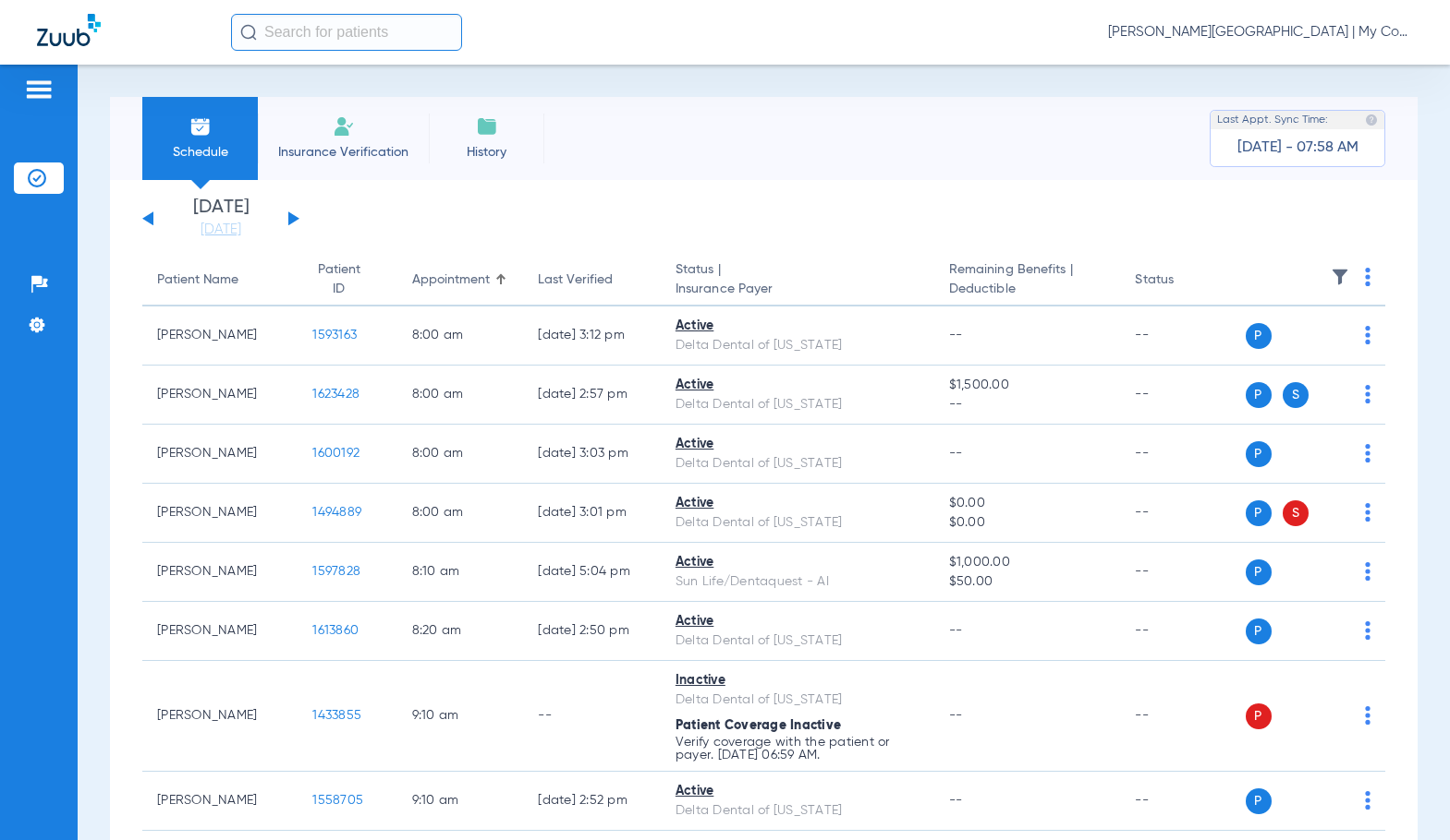
click at [1365, 277] on img at bounding box center [1368, 276] width 6 height 18
click at [1298, 352] on span "Verify All" at bounding box center [1282, 349] width 115 height 13
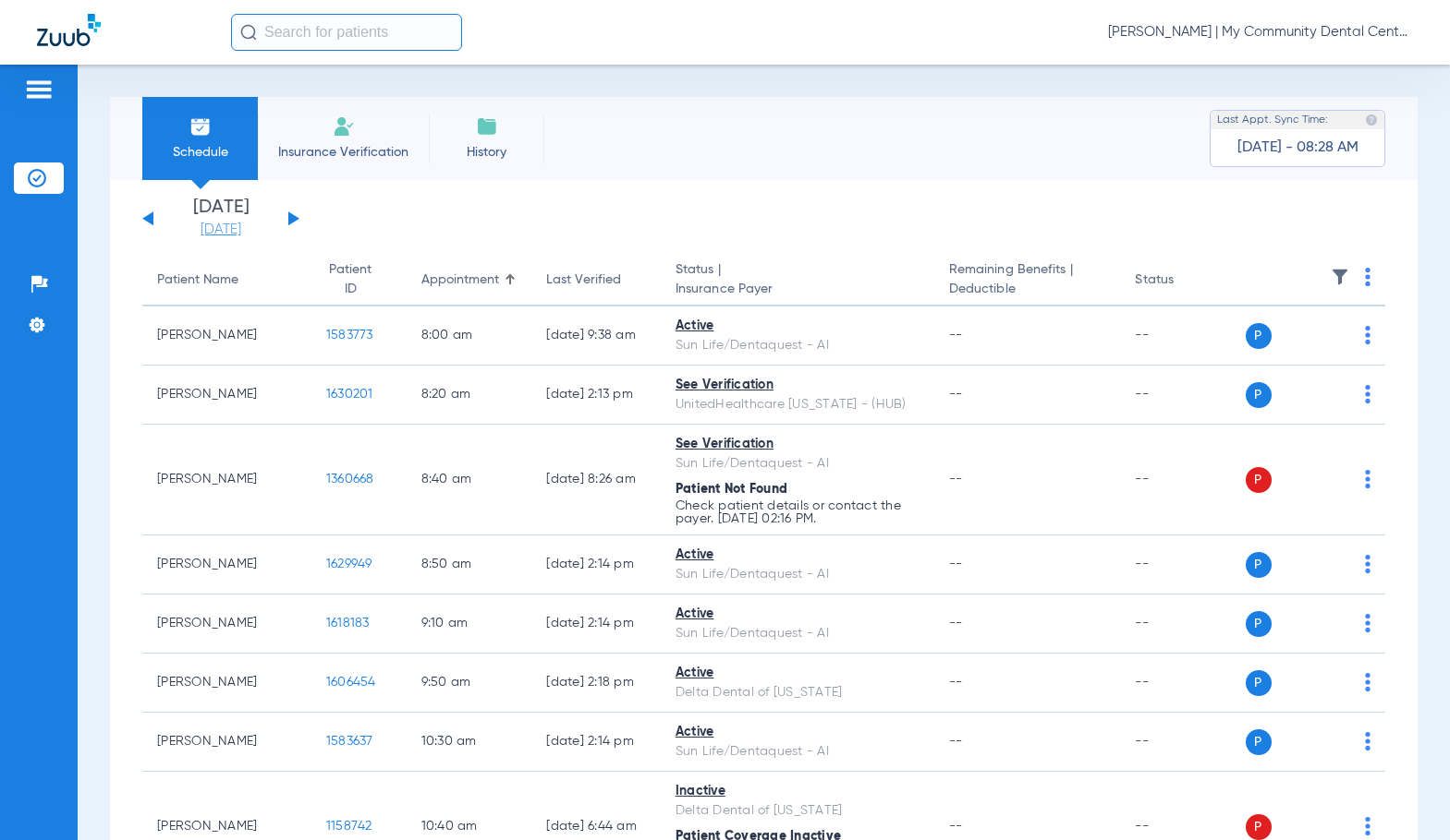
click at [201, 230] on link "[DATE]" at bounding box center [220, 230] width 111 height 18
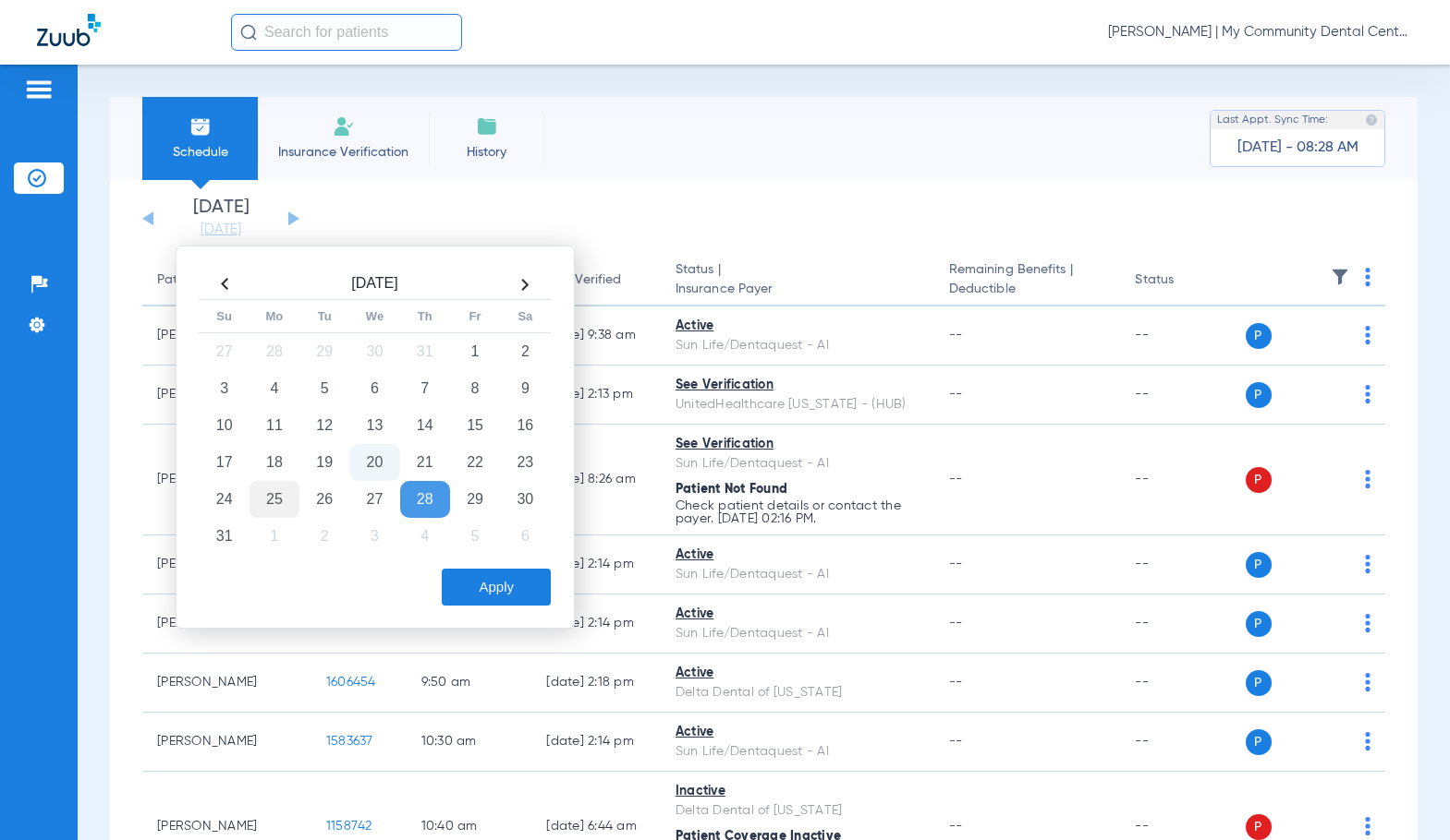
click at [286, 507] on td "25" at bounding box center [274, 500] width 49 height 37
click at [535, 587] on button "Apply" at bounding box center [496, 587] width 109 height 37
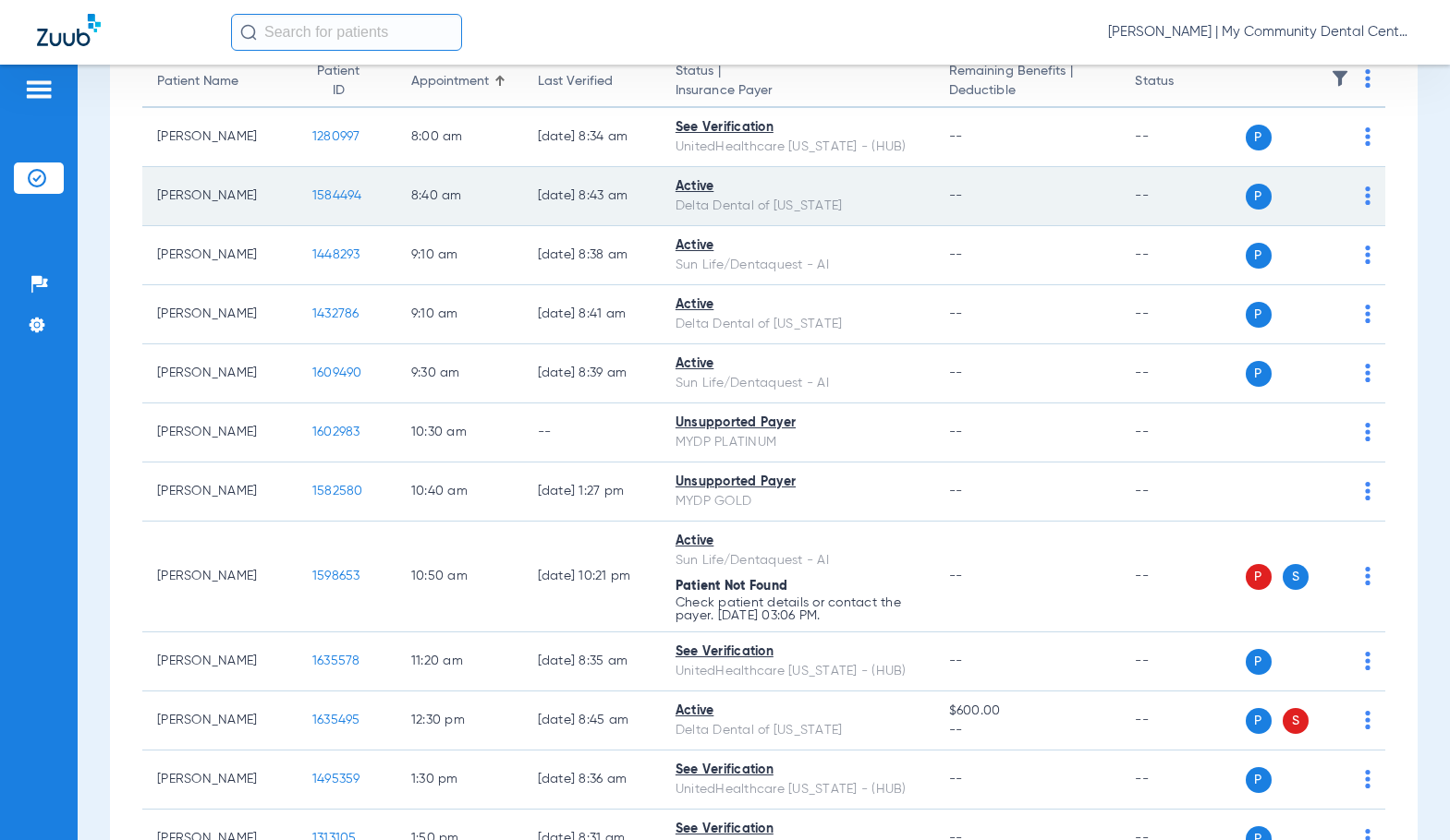
scroll to position [277, 0]
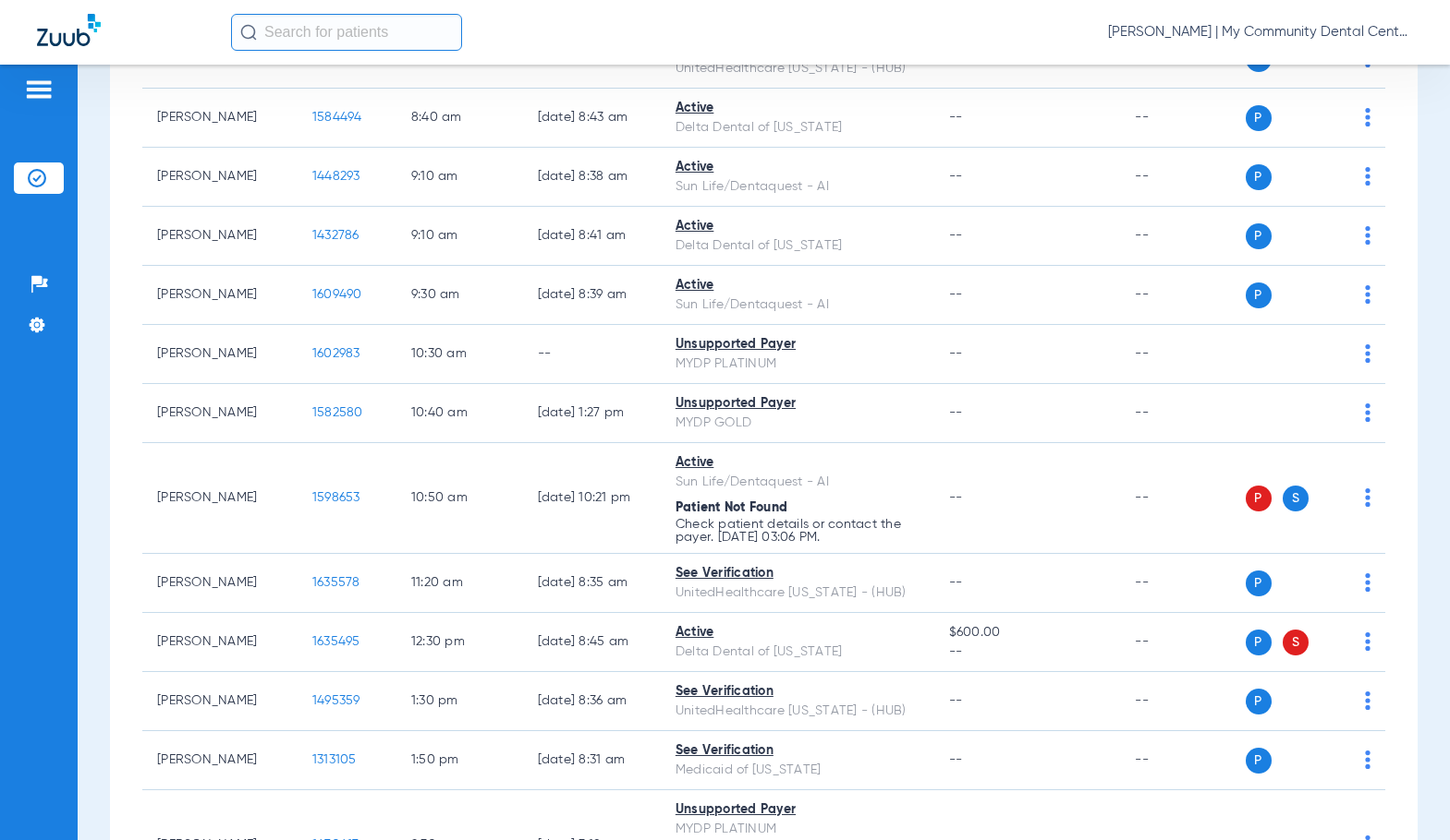
click at [59, 617] on div "Patients Insurance Verification Setup Help Center Settings" at bounding box center [39, 485] width 78 height 840
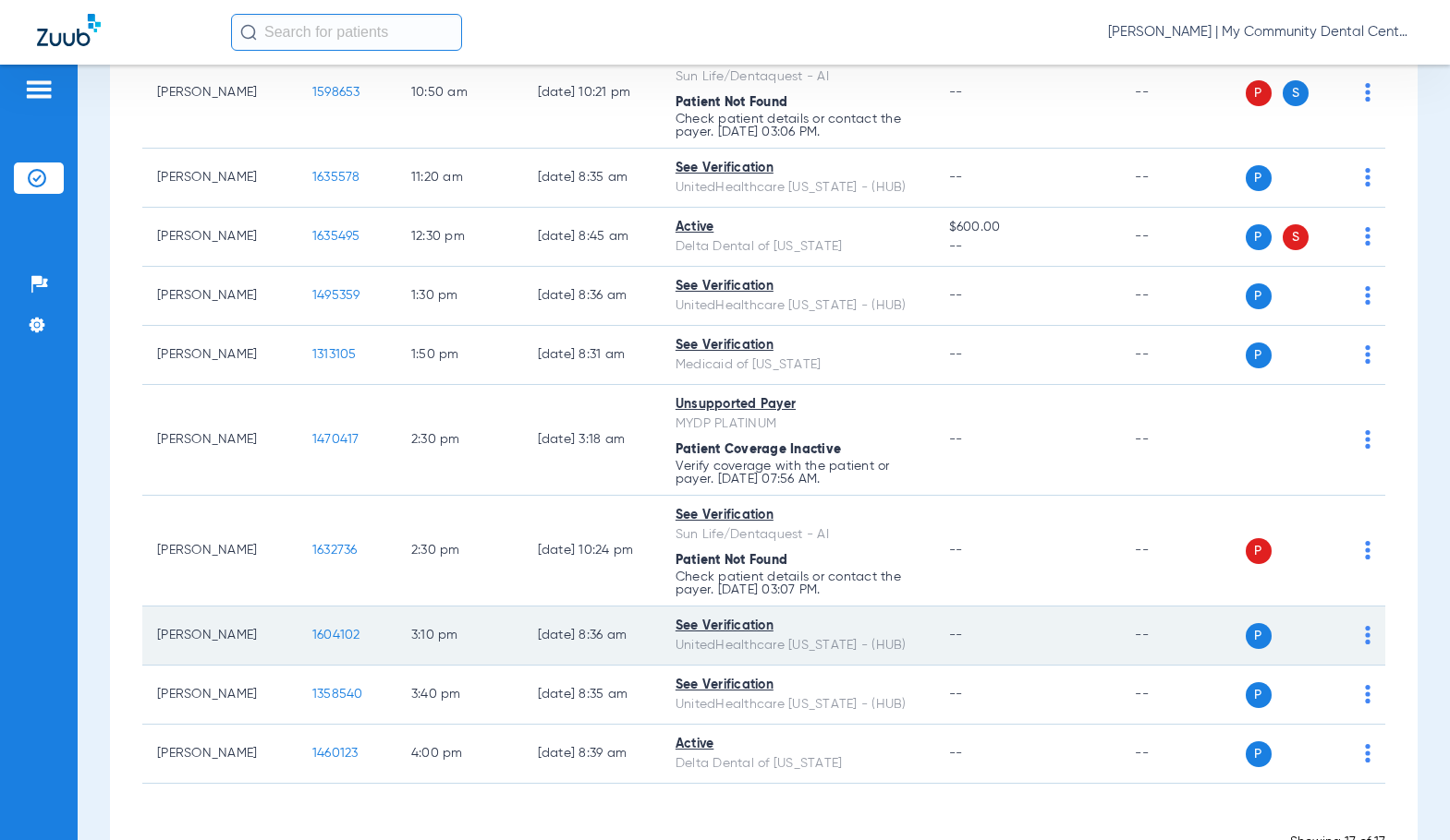
scroll to position [468, 0]
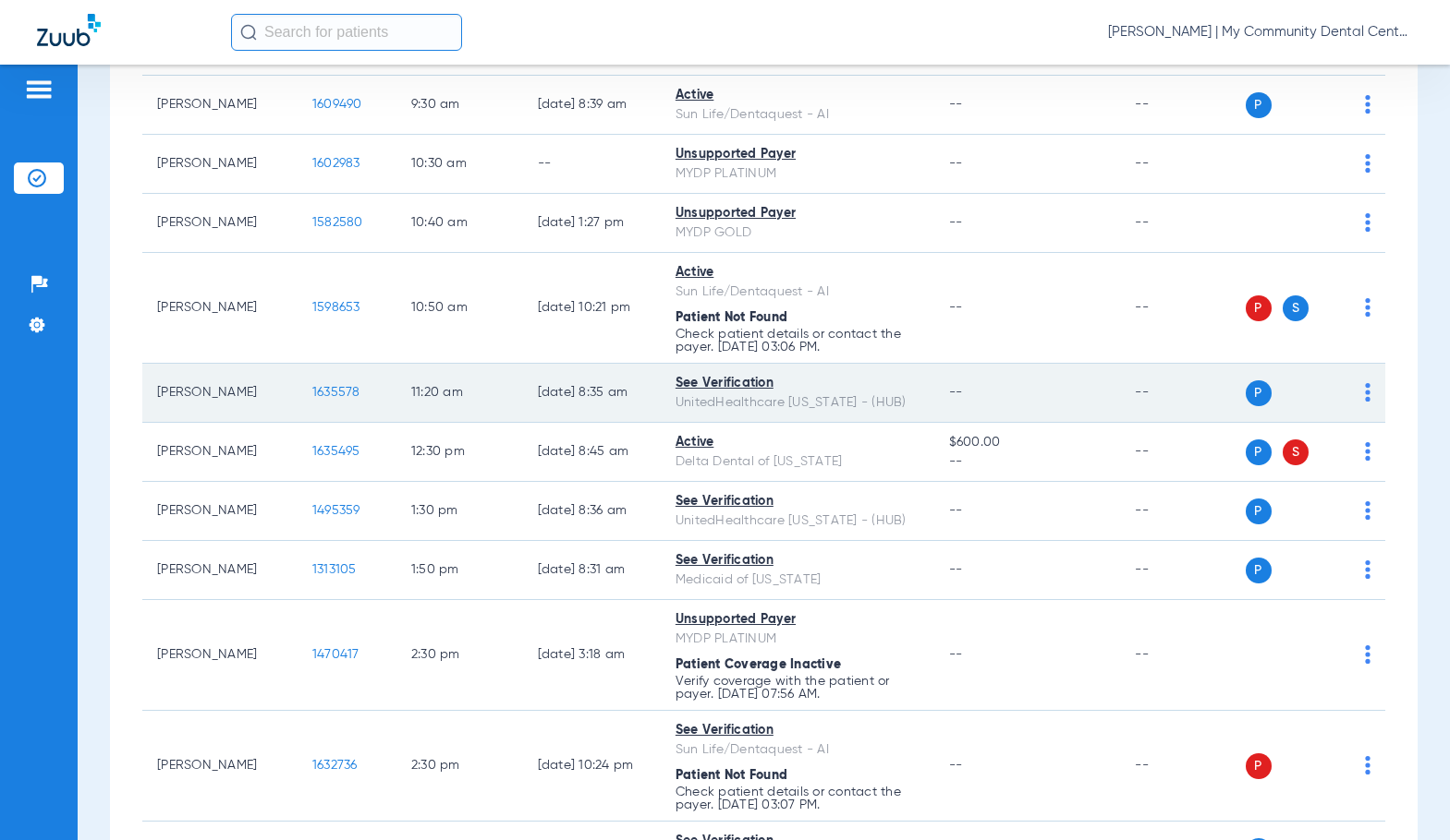
click at [313, 391] on span "1635578" at bounding box center [336, 392] width 48 height 13
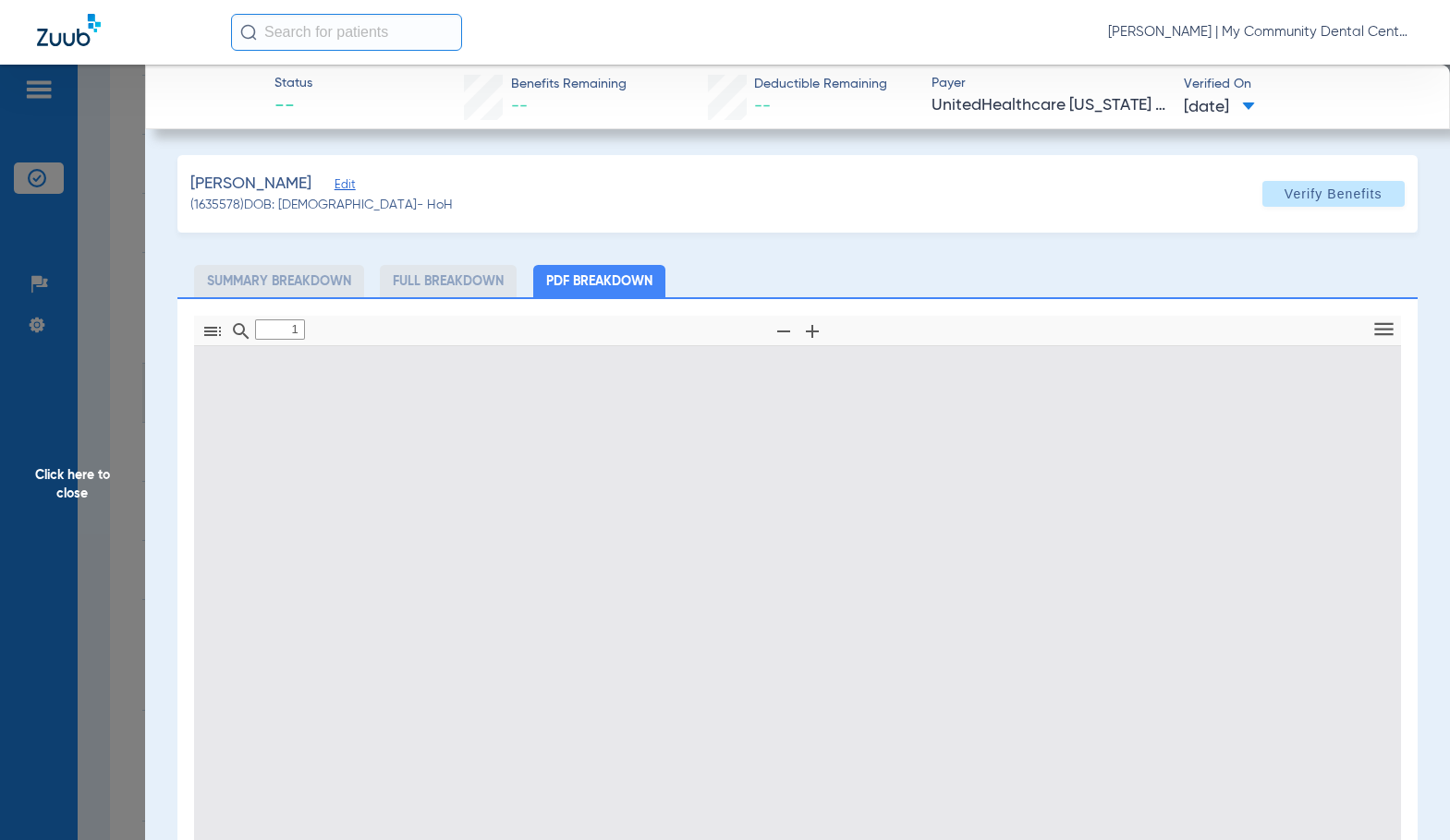
type input "0"
select select "page-width"
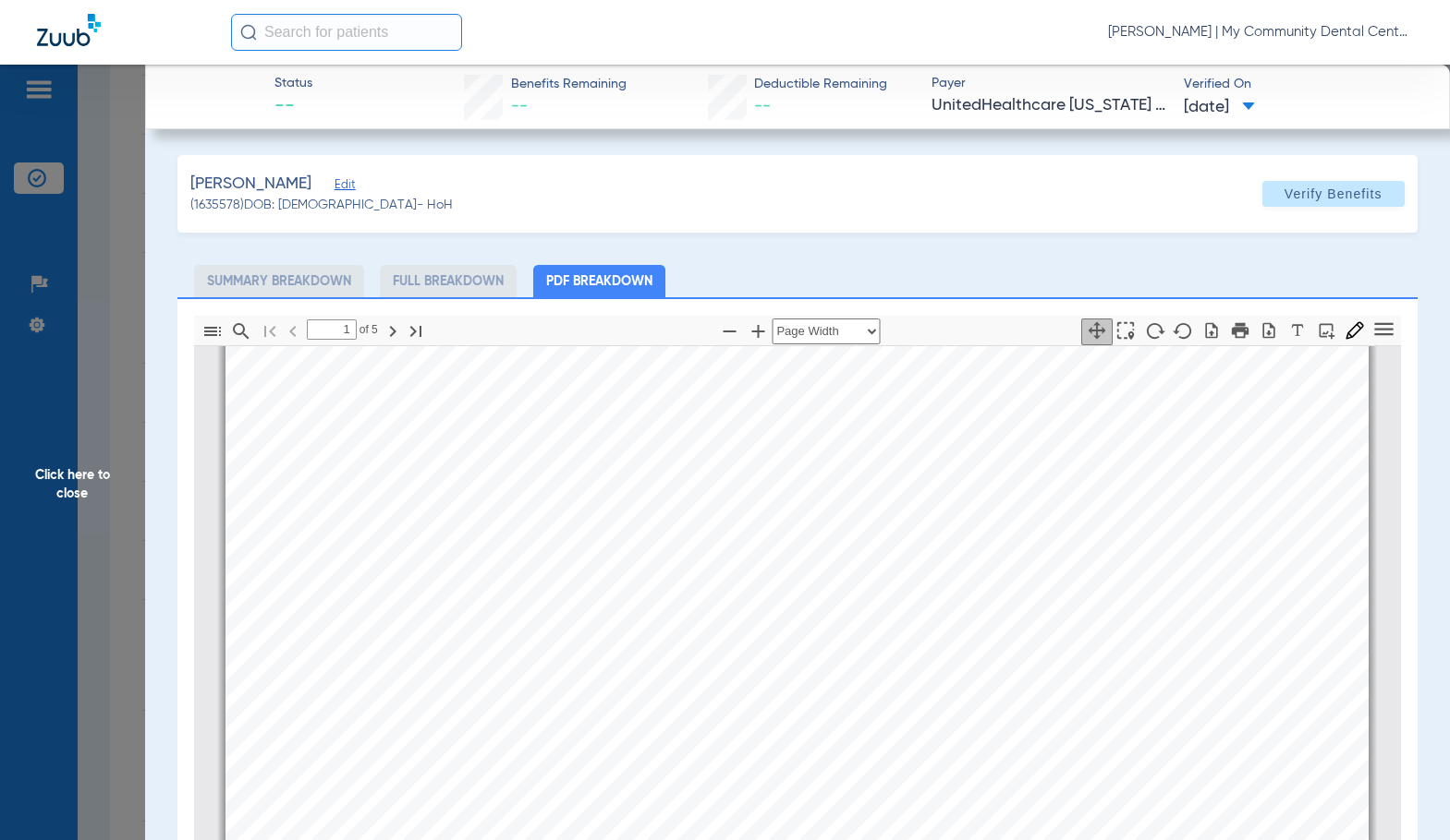
scroll to position [378, 0]
type input "4"
drag, startPoint x: 96, startPoint y: 436, endPoint x: 1444, endPoint y: 520, distance: 1350.6
click at [96, 436] on span "Click here to close" at bounding box center [72, 485] width 145 height 840
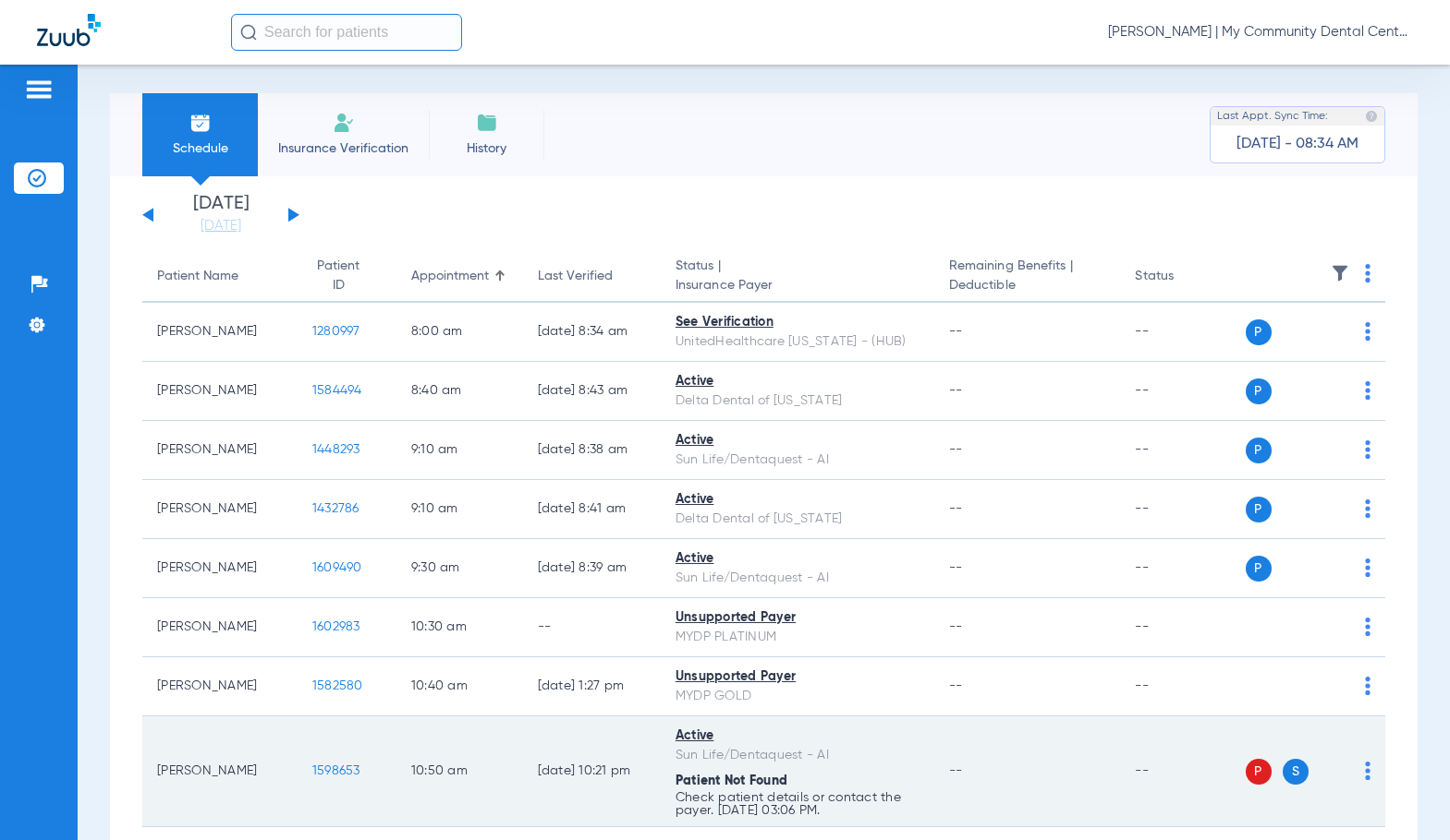
scroll to position [0, 0]
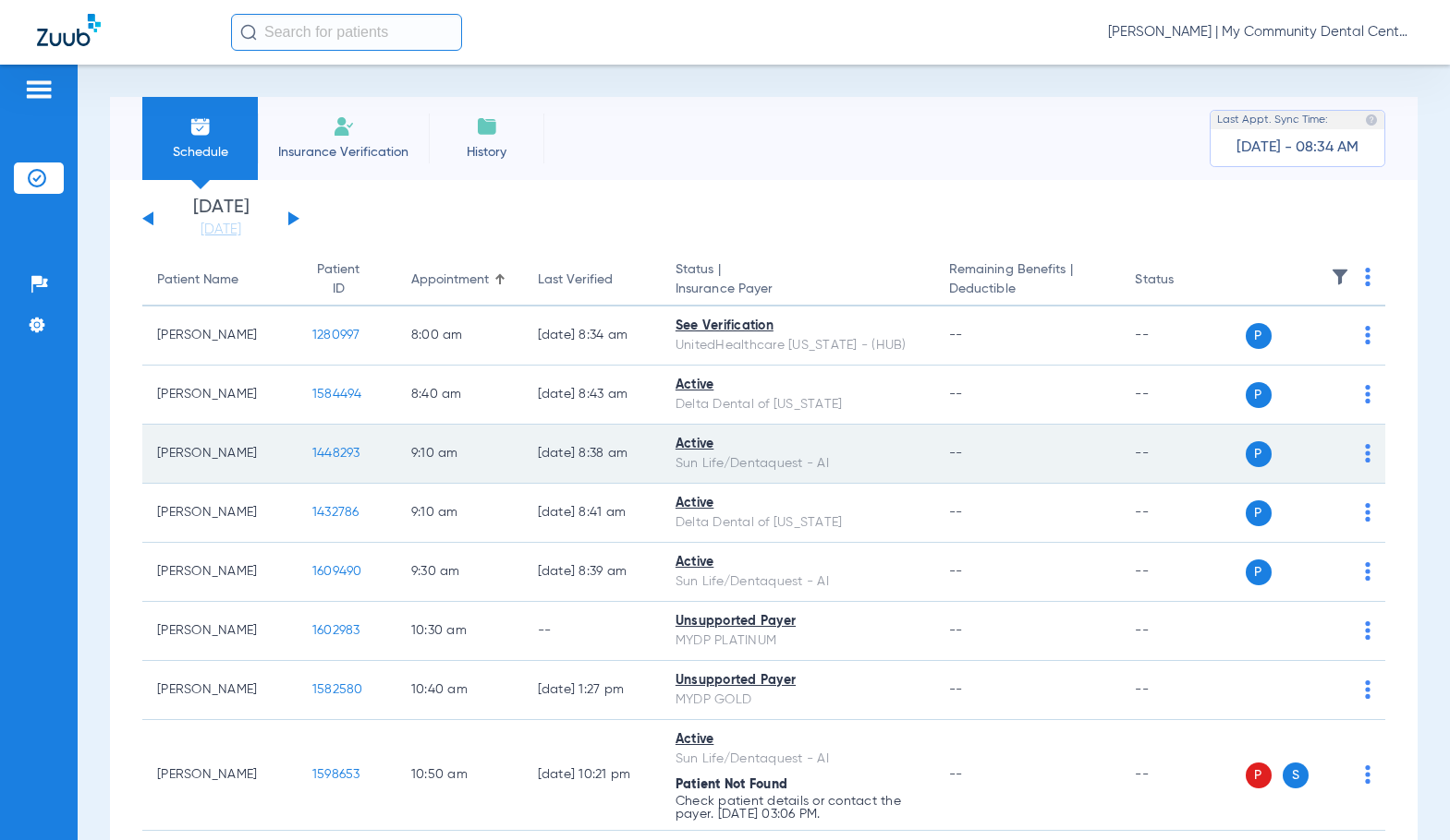
click at [313, 458] on span "1448293" at bounding box center [336, 453] width 48 height 13
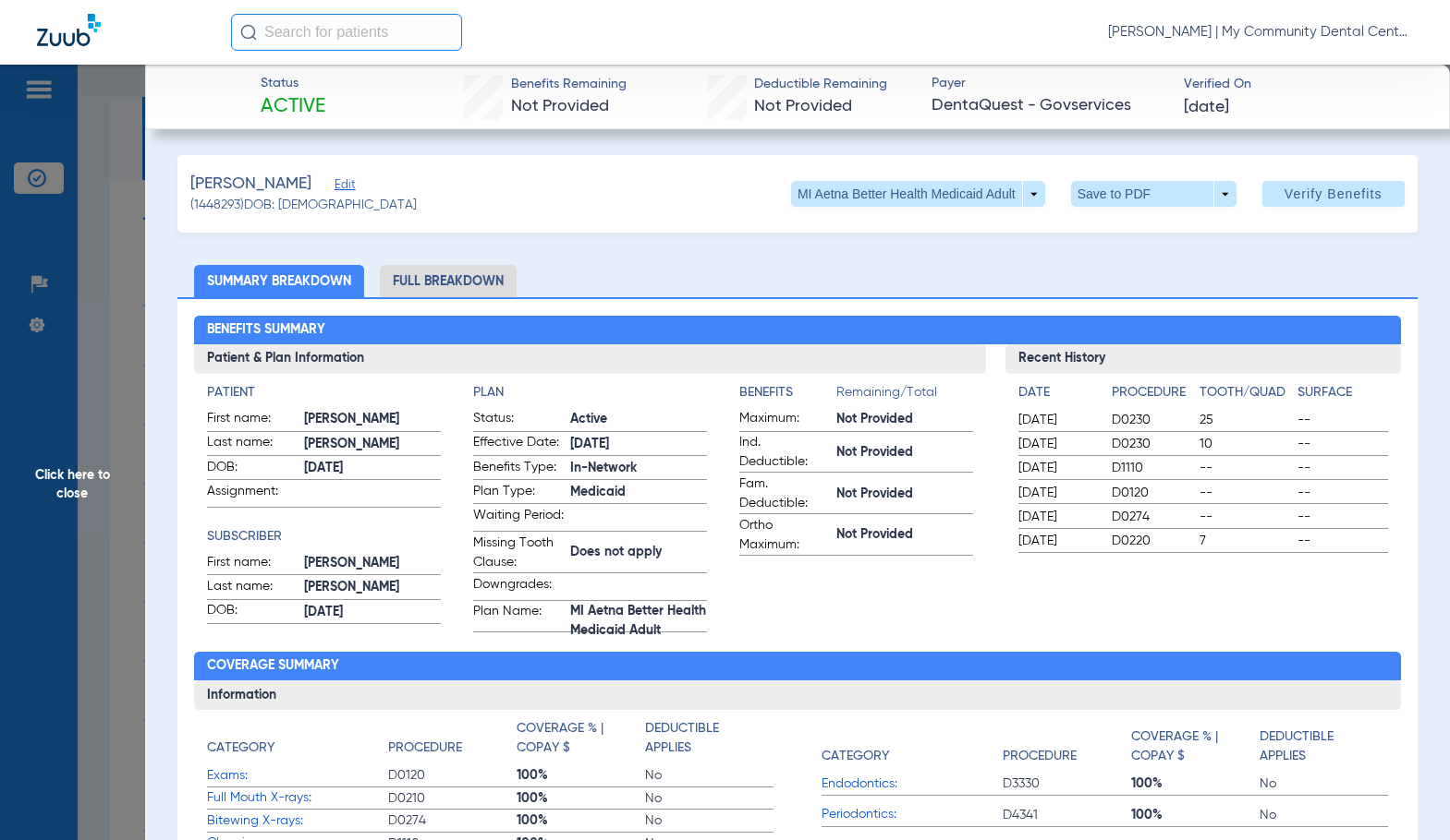
click at [727, 433] on app-patient-and-plan-information "Patient First name: [PERSON_NAME] Last name: [PERSON_NAME] DOB: [DEMOGRAPHIC_DA…" at bounding box center [589, 507] width 766 height 249
click at [441, 298] on div "Benefits Summary Patient & Plan Information Patient First name: [PERSON_NAME] L…" at bounding box center [797, 653] width 1238 height 710
click at [445, 281] on li "Full Breakdown" at bounding box center [447, 280] width 137 height 32
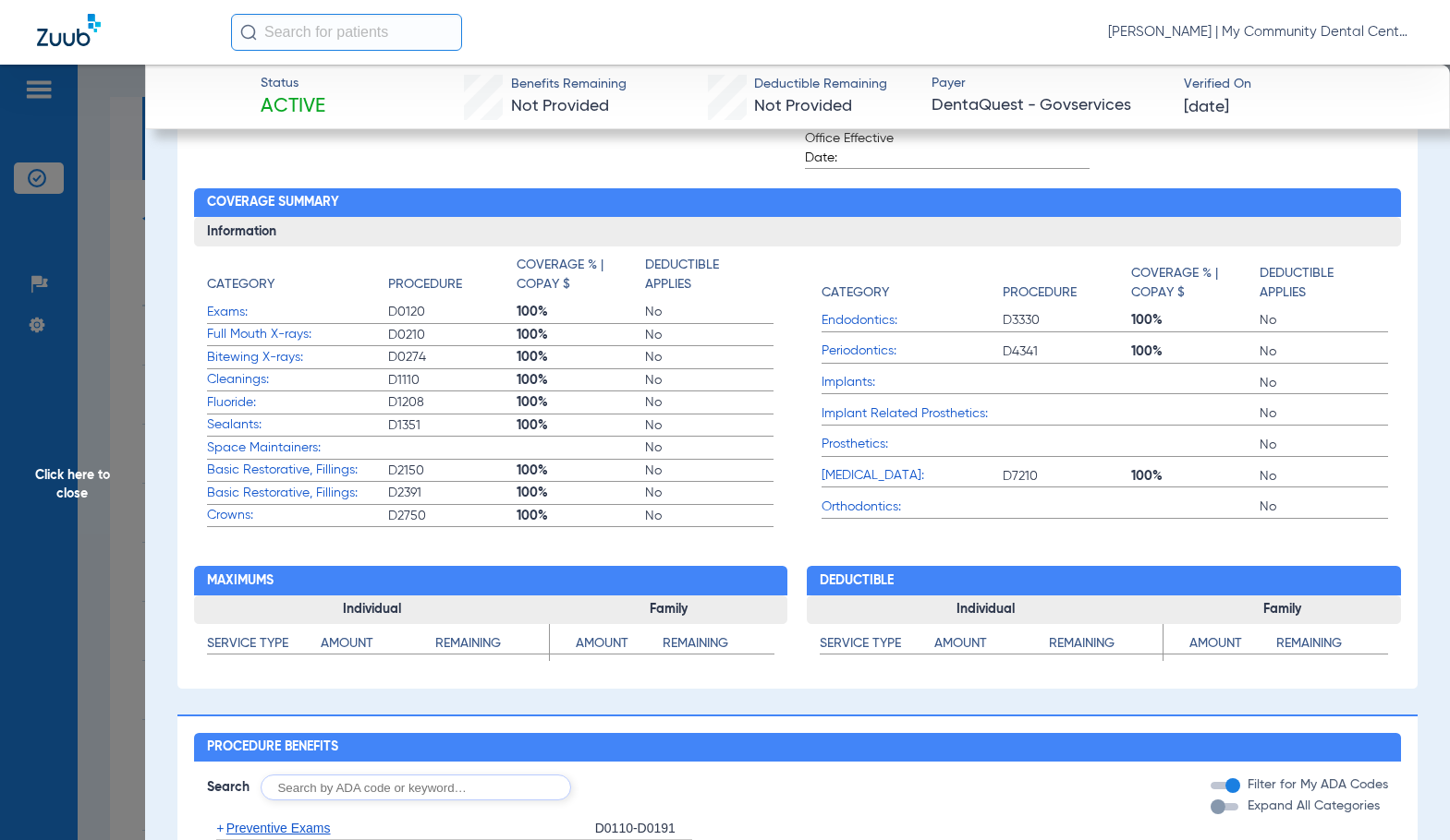
click at [623, 716] on app-breakdown-container "Summary Breakdown Full Breakdown Member - Plan - Insurance Patient & Plan Infor…" at bounding box center [797, 831] width 1238 height 2425
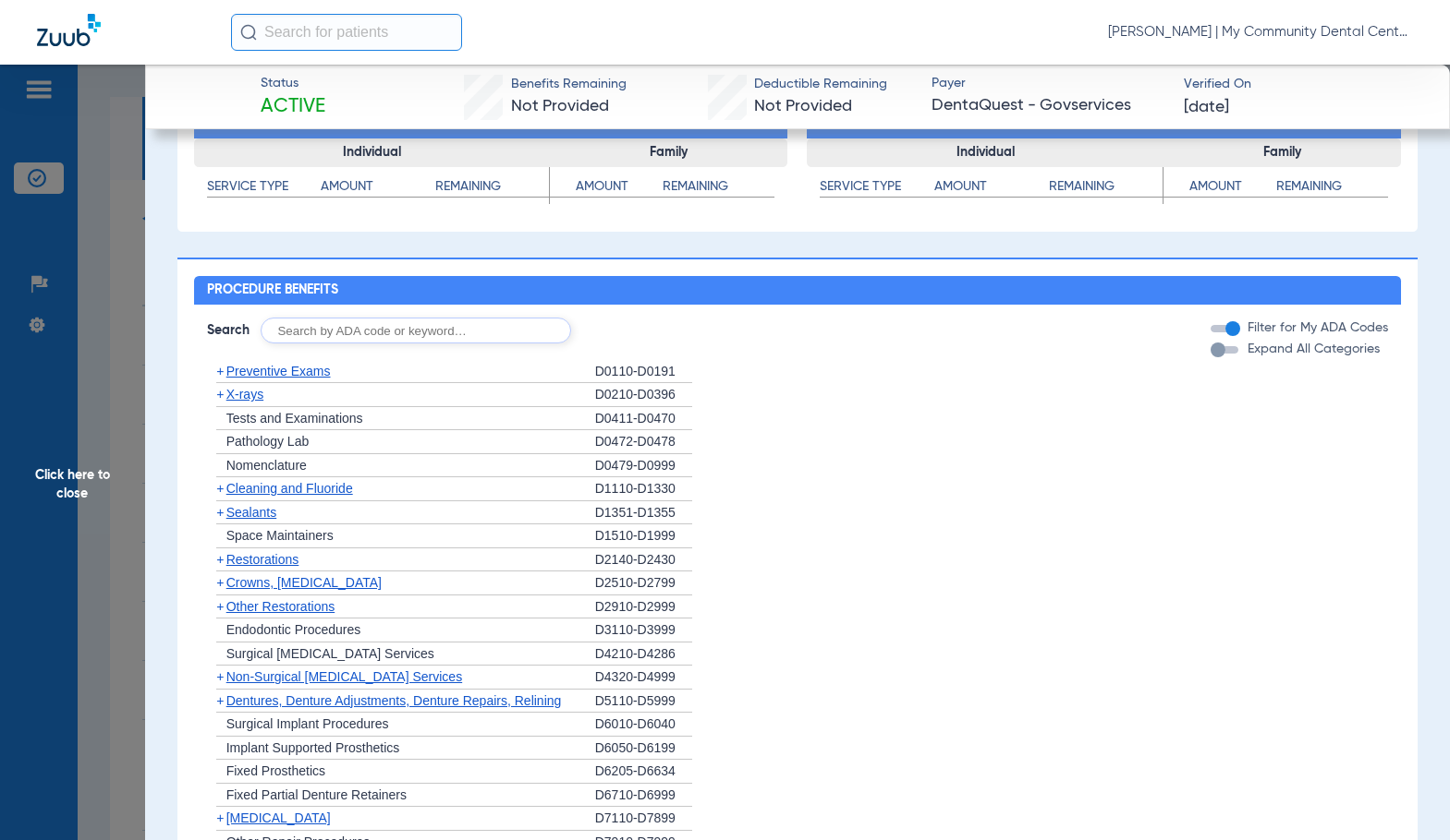
scroll to position [1842, 0]
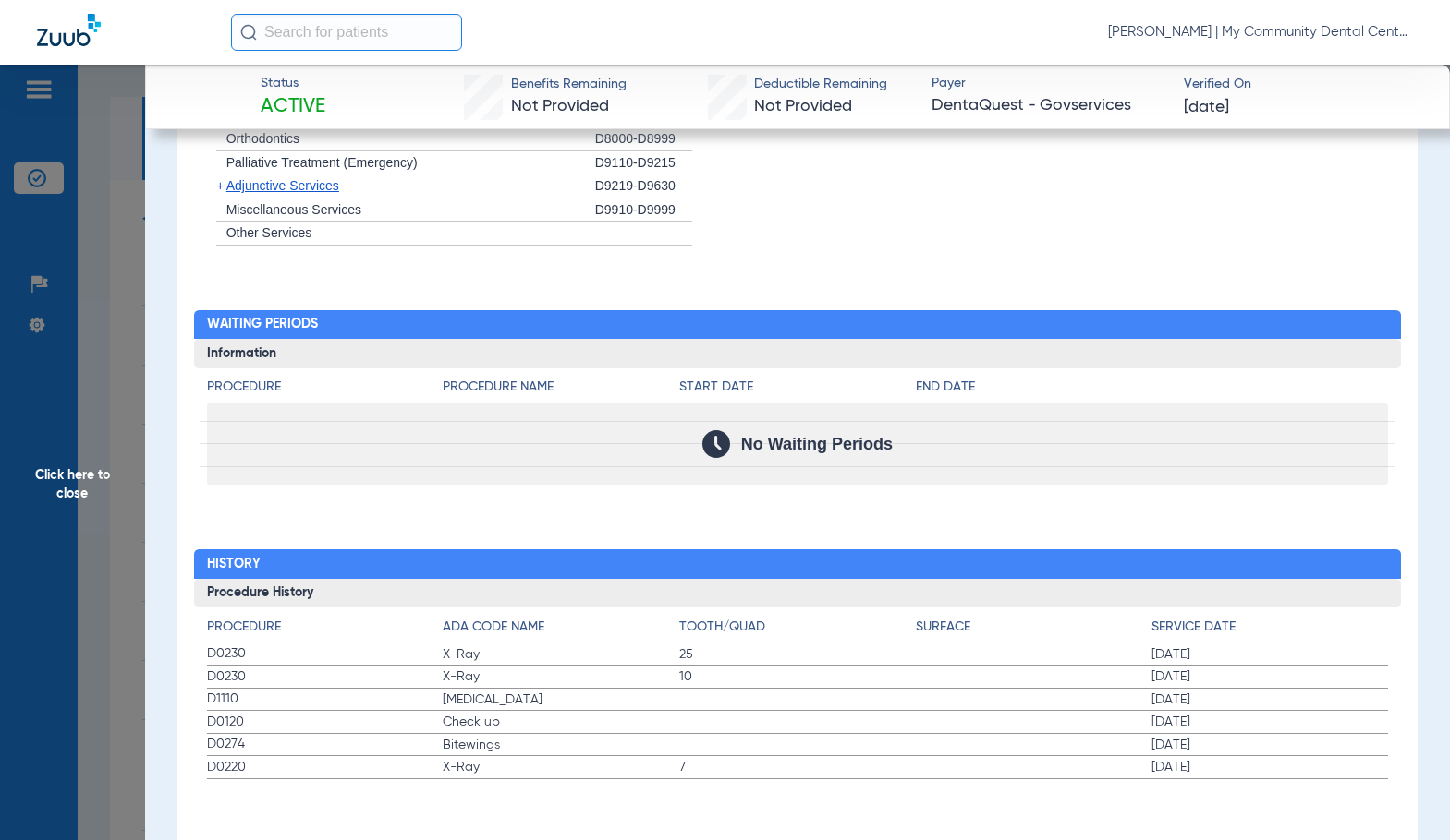
click at [106, 468] on span "Click here to close" at bounding box center [72, 485] width 145 height 840
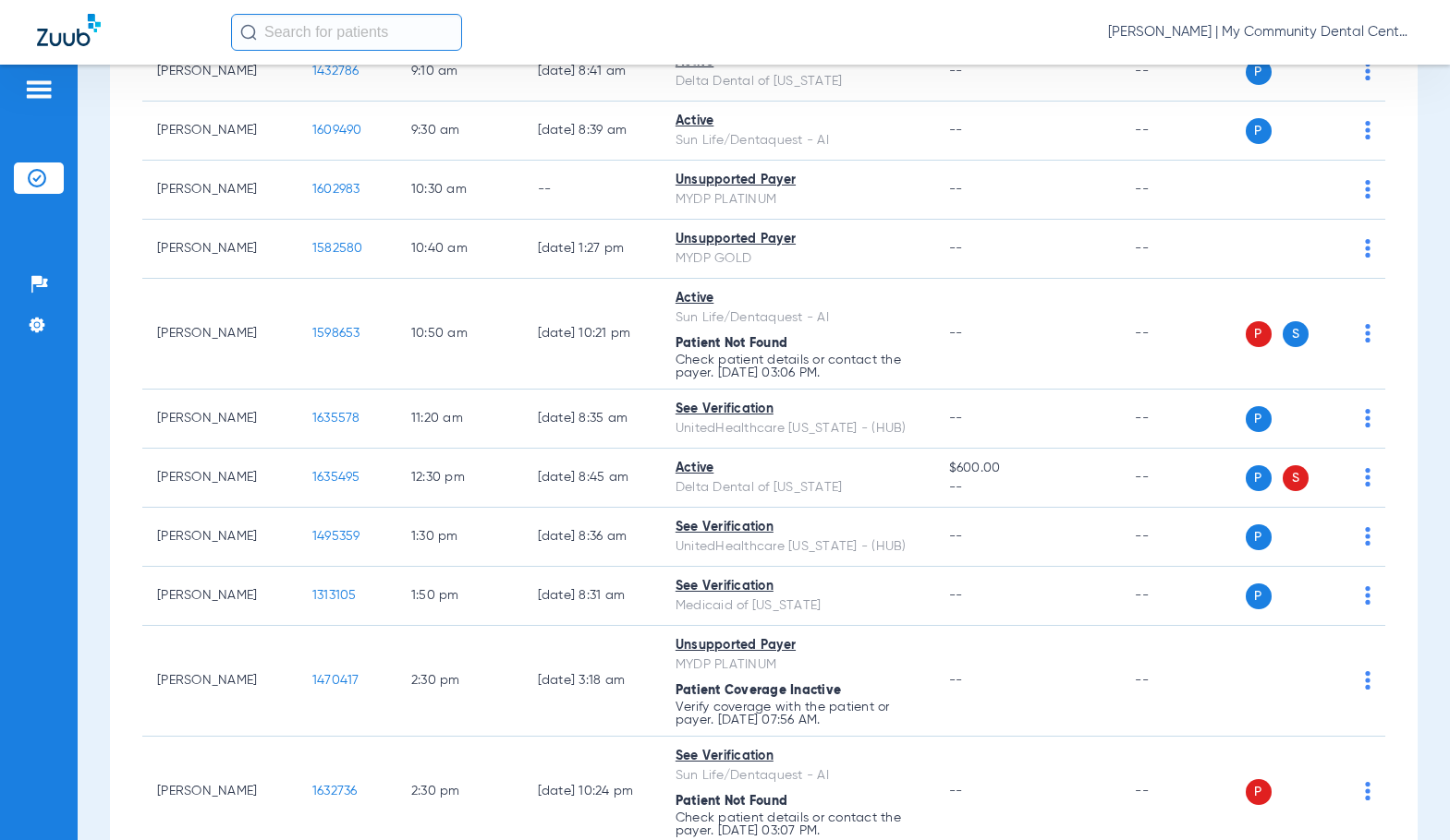
scroll to position [462, 0]
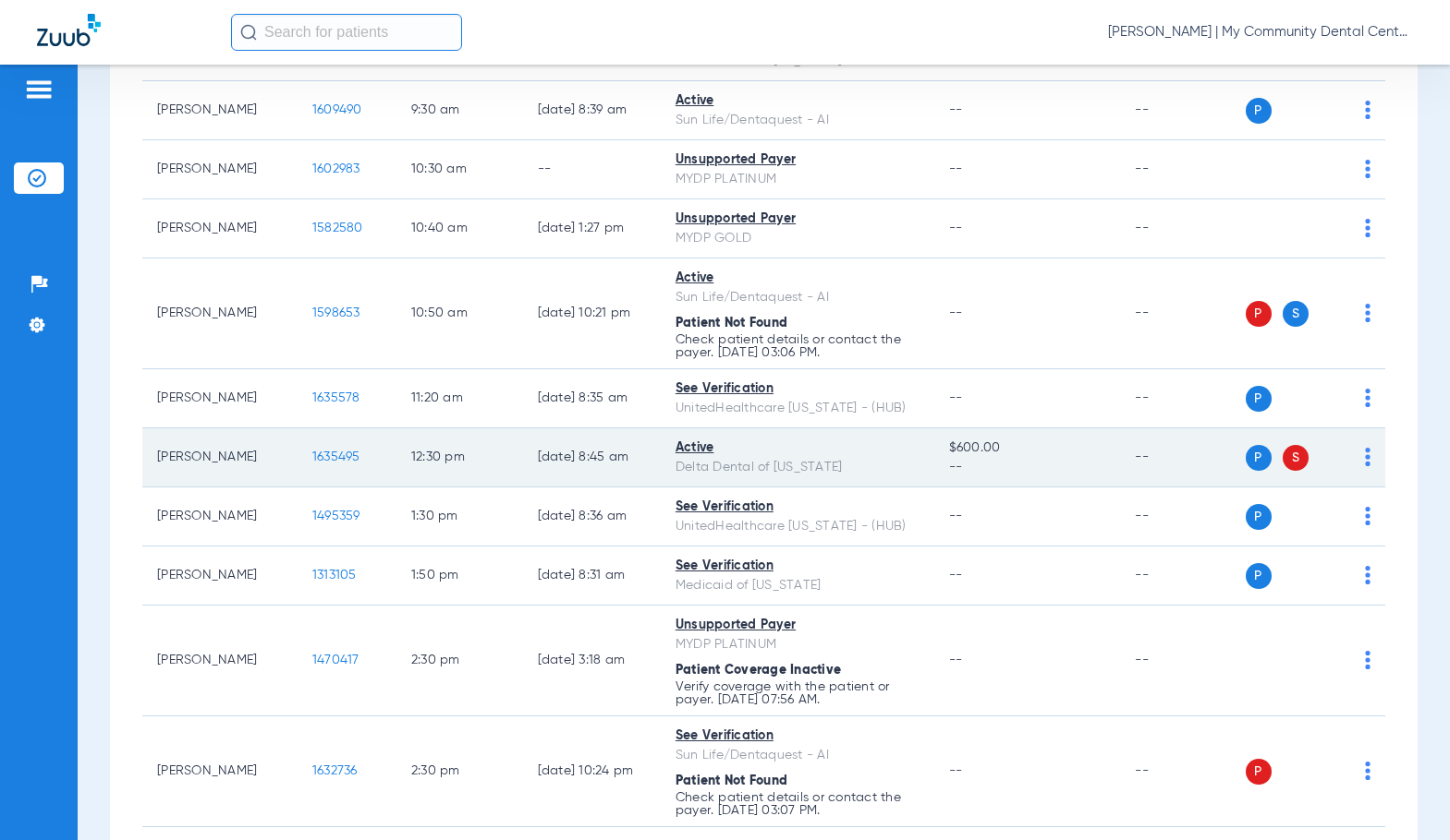
click at [313, 451] on span "1635495" at bounding box center [336, 457] width 48 height 13
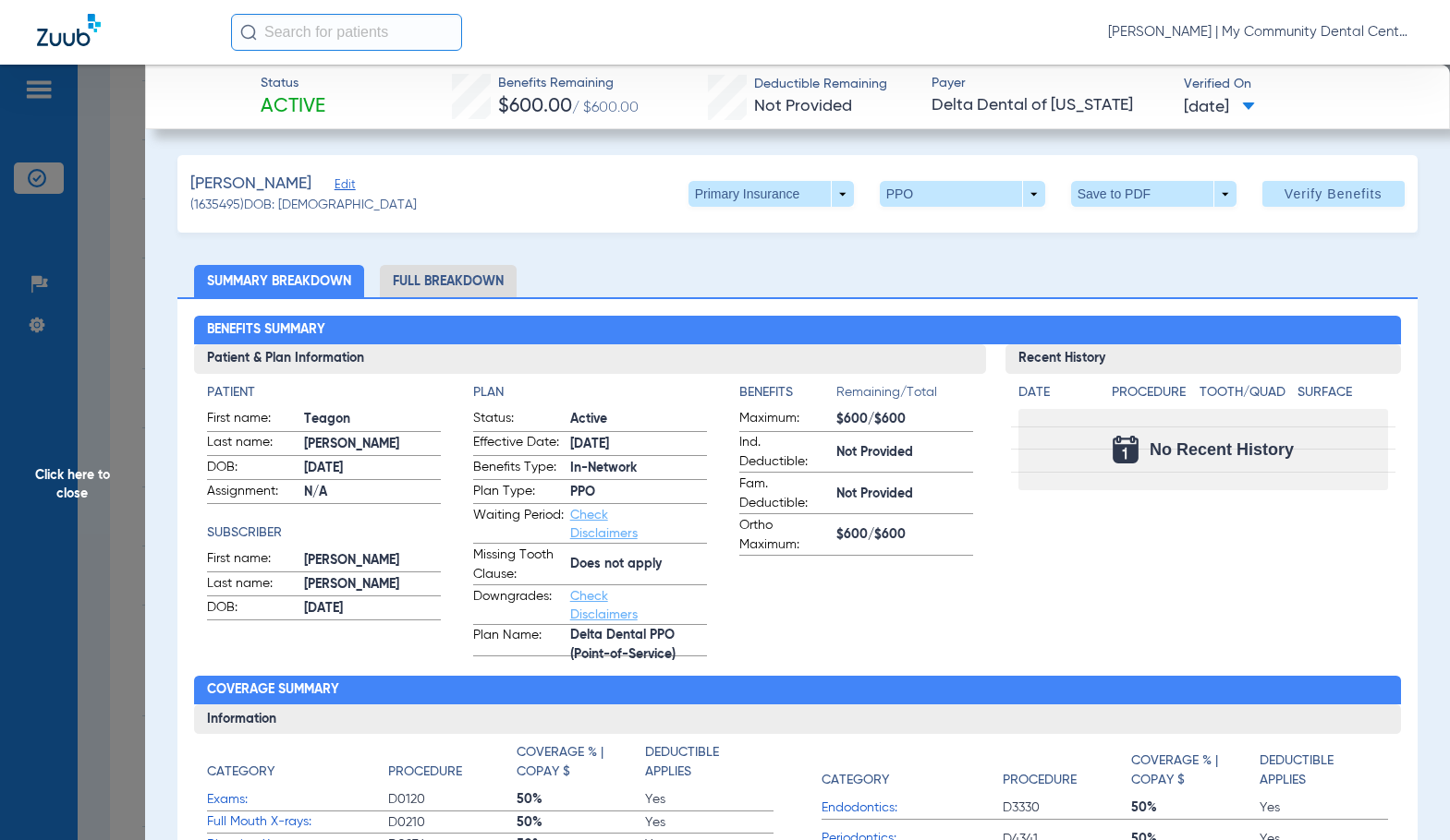
click at [500, 276] on li "Full Breakdown" at bounding box center [447, 280] width 137 height 32
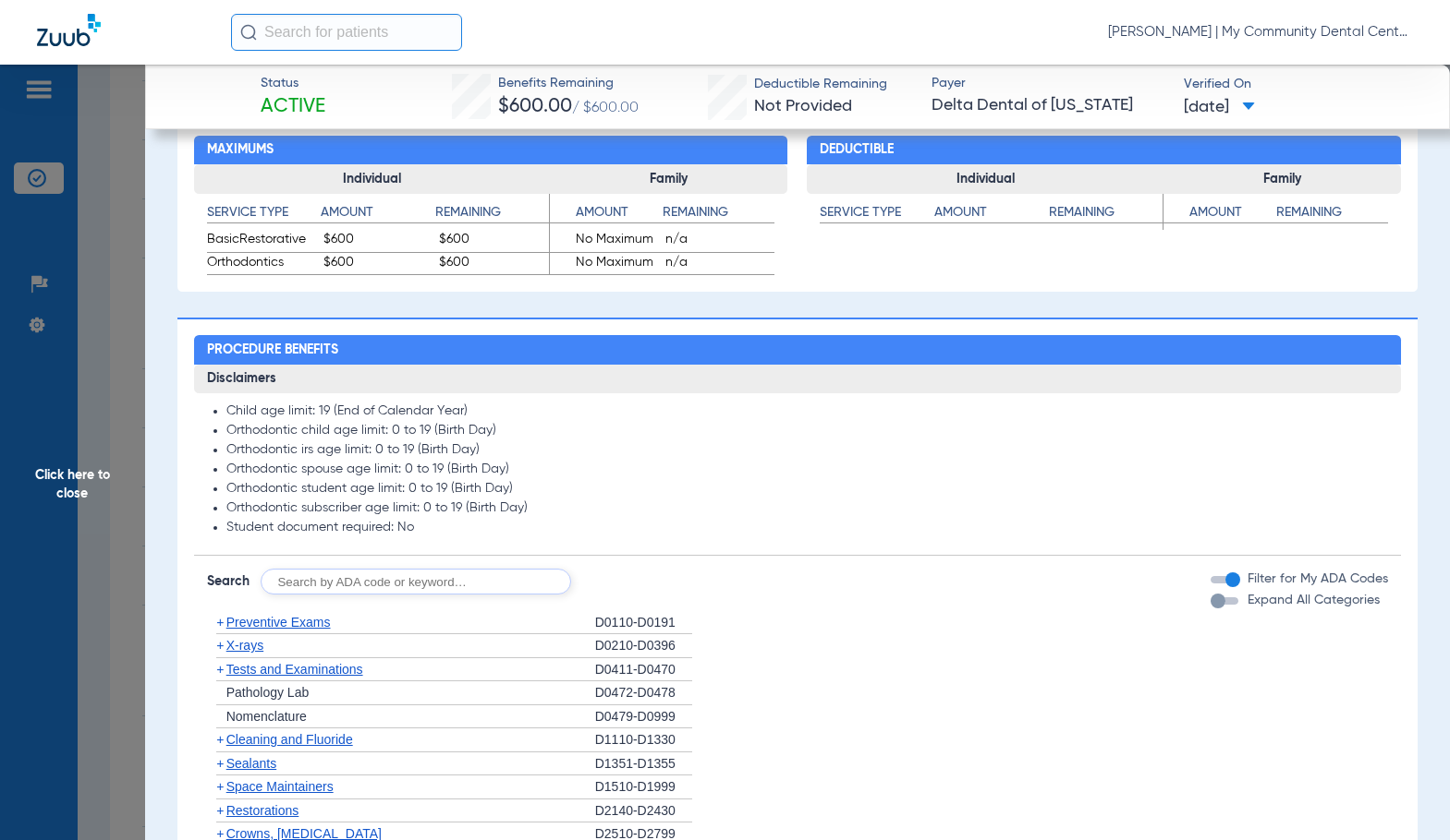
scroll to position [1284, 0]
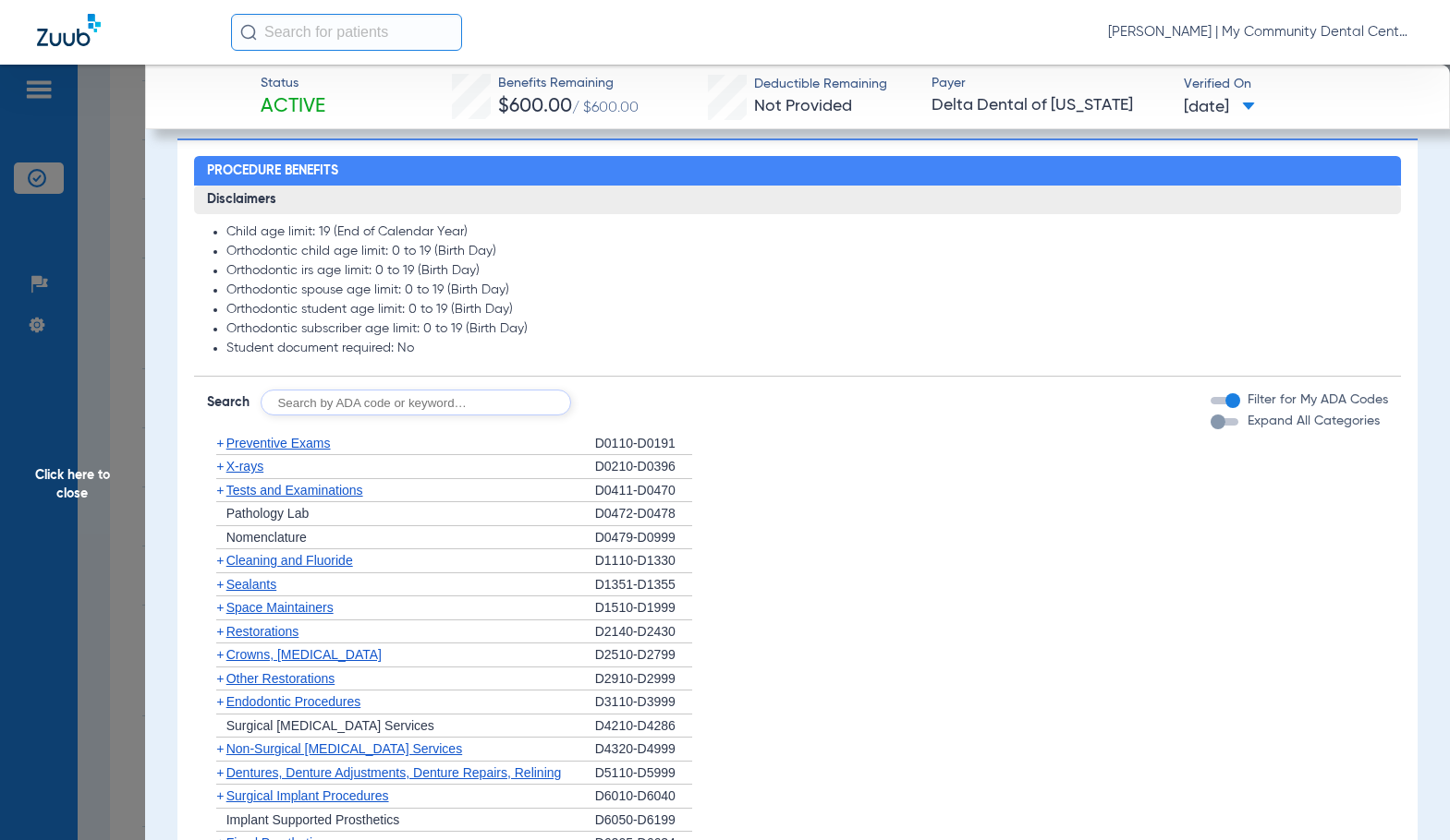
click at [252, 460] on span "X-rays" at bounding box center [245, 466] width 37 height 15
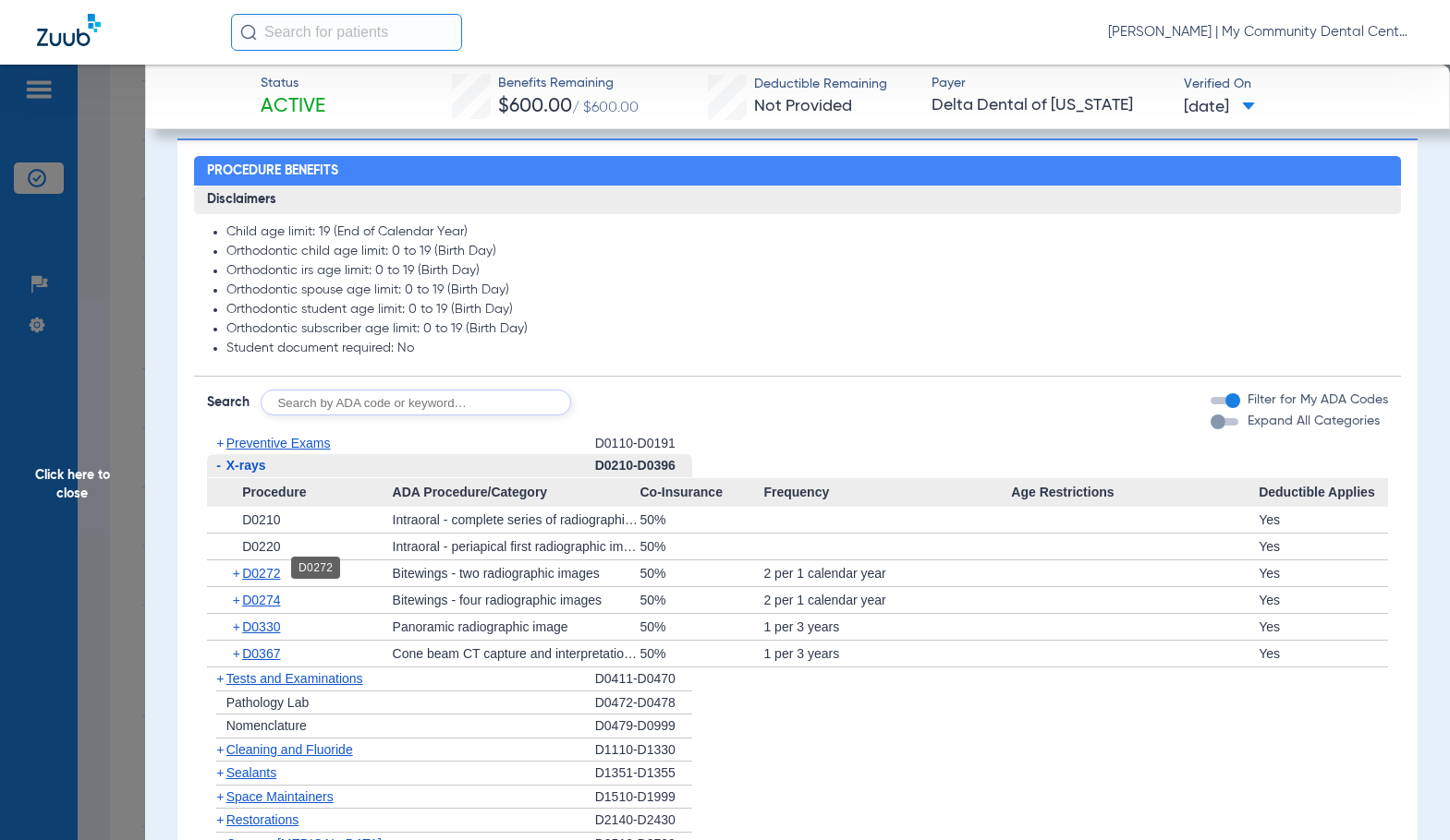
click at [261, 570] on span "D0272" at bounding box center [260, 573] width 38 height 15
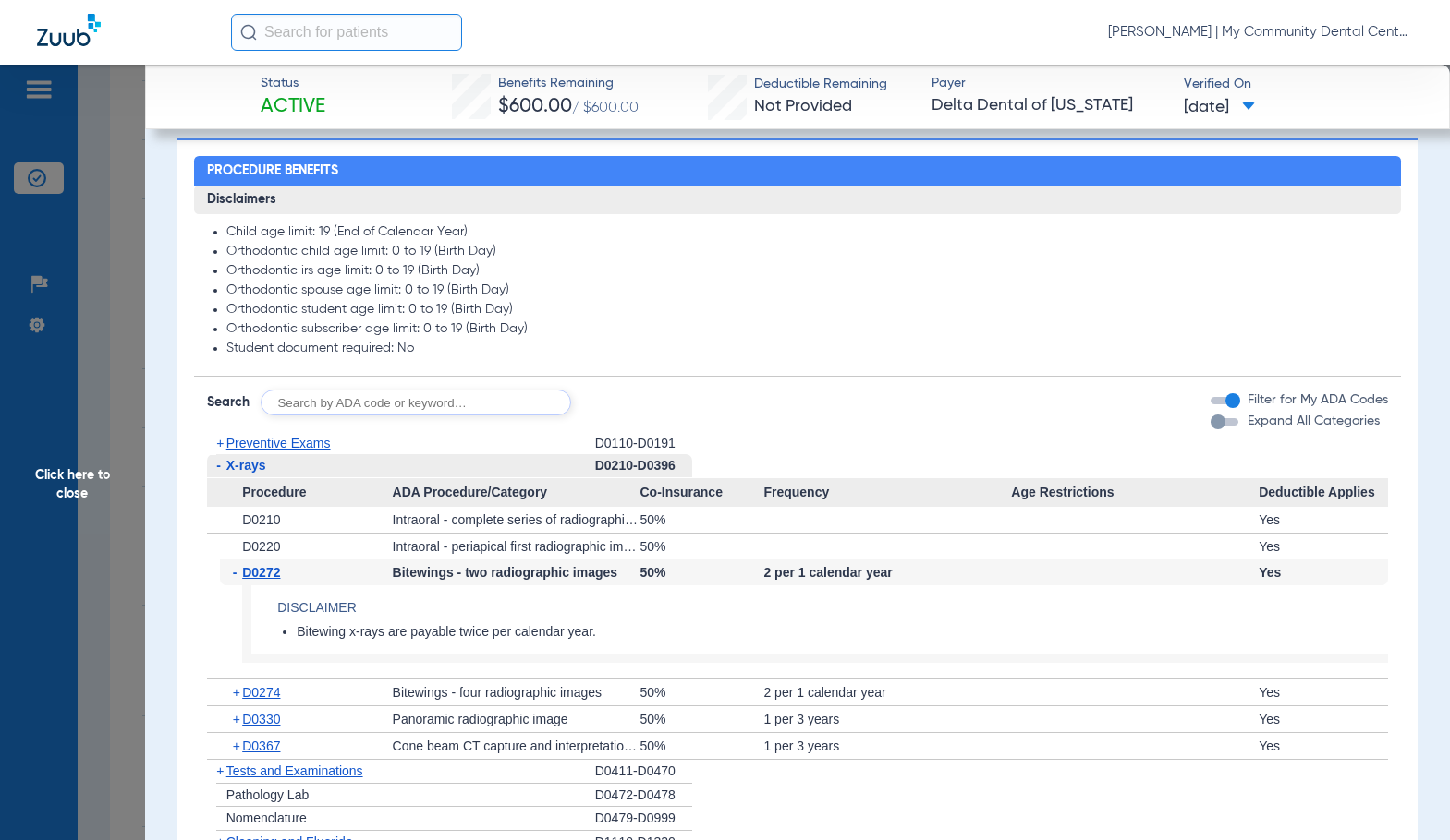
click at [261, 570] on span "D0272" at bounding box center [260, 572] width 38 height 15
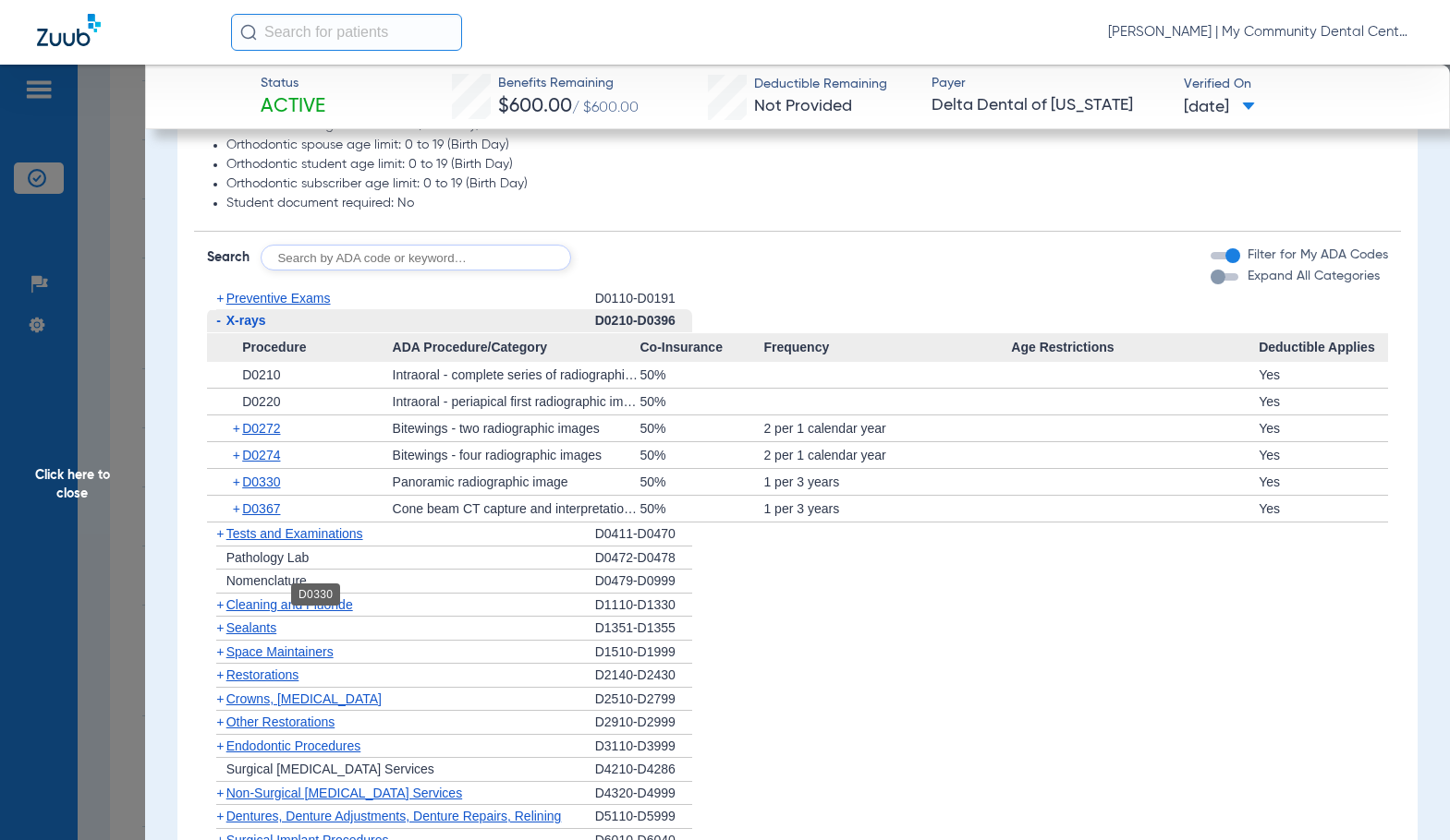
scroll to position [1562, 0]
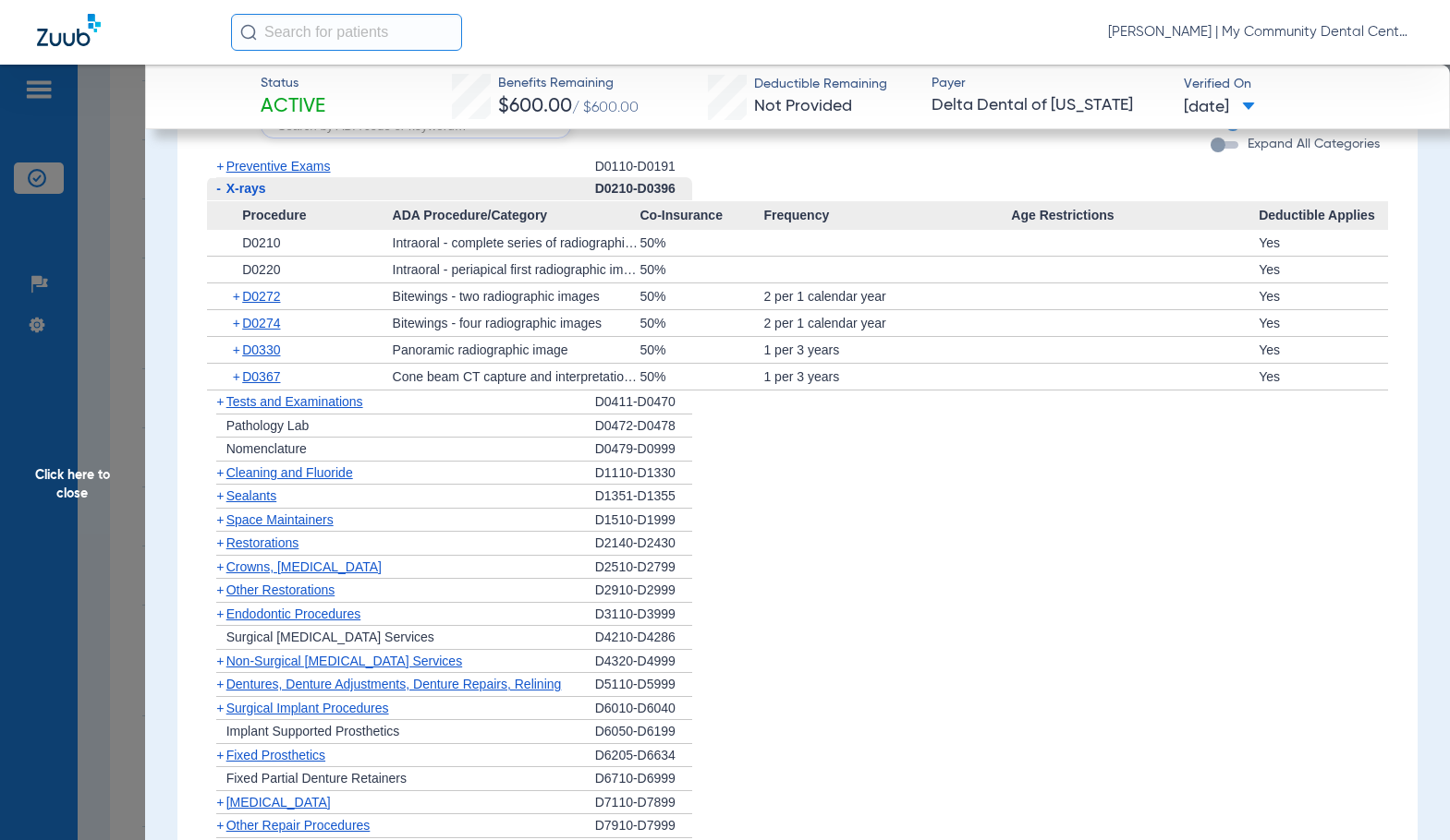
click at [292, 470] on span "Cleaning and Fluoride" at bounding box center [289, 472] width 126 height 15
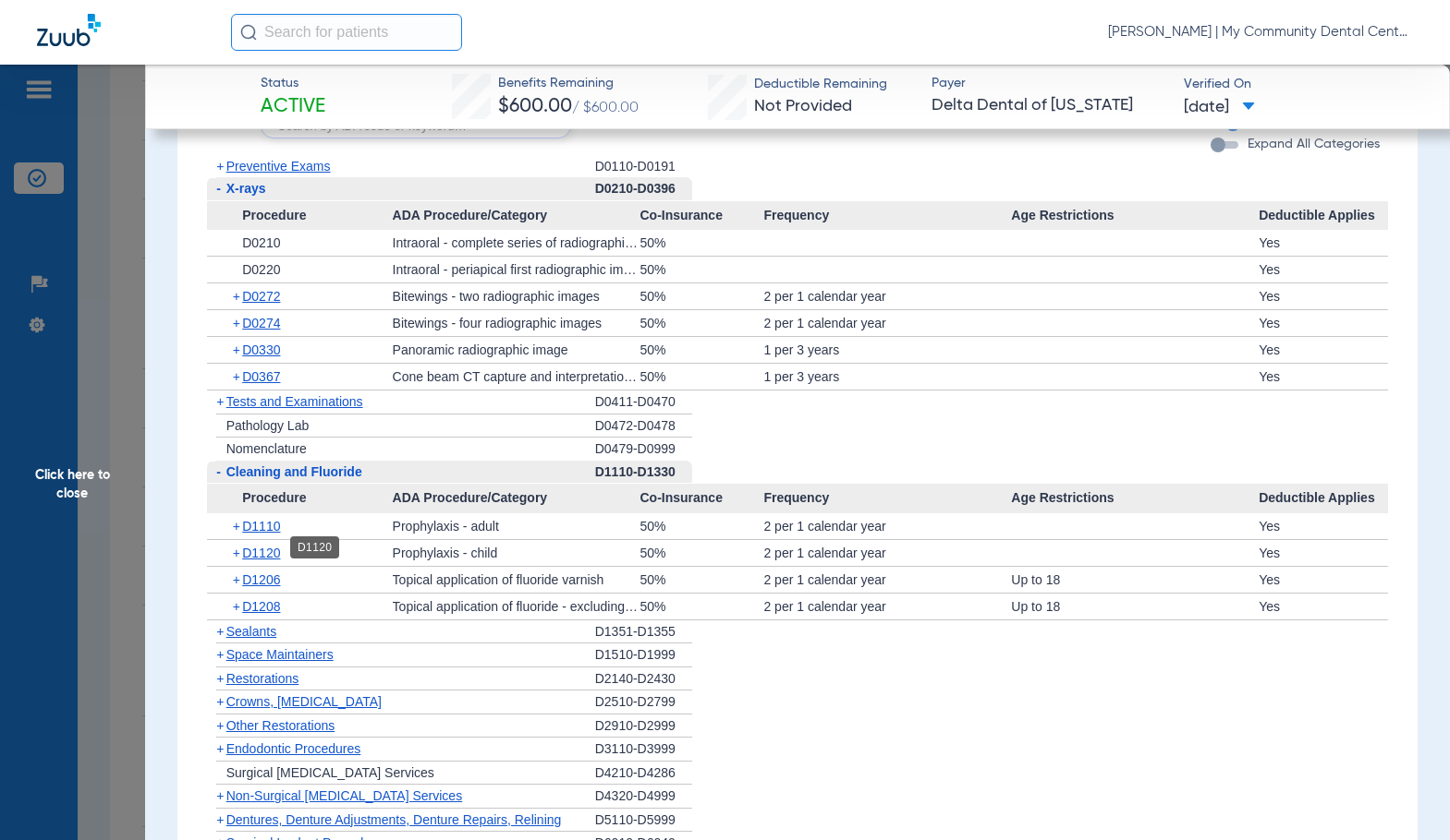
click at [268, 550] on span "D1120" at bounding box center [260, 553] width 38 height 15
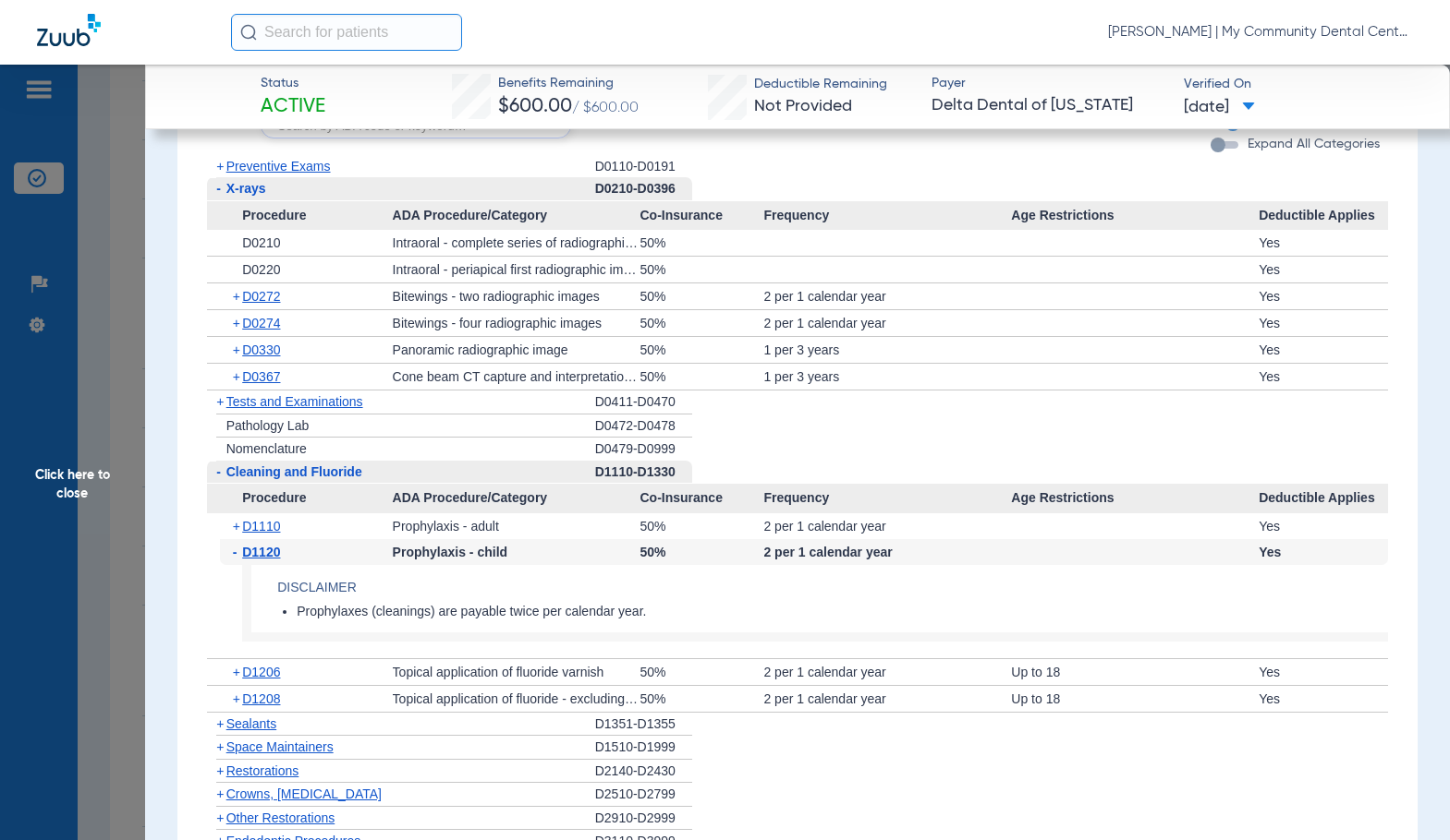
click at [268, 550] on span "D1120" at bounding box center [260, 552] width 38 height 15
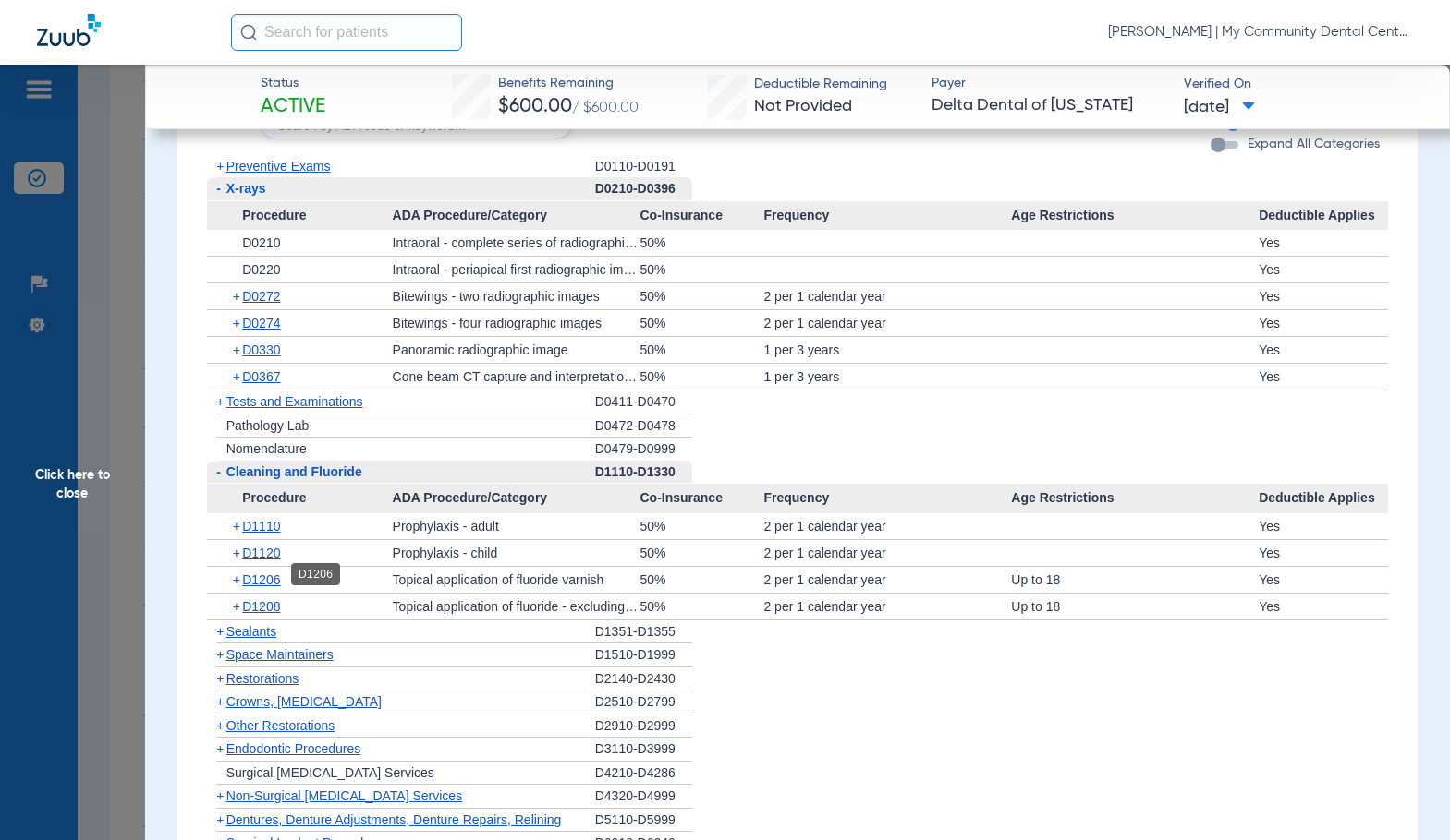
click at [268, 572] on span "D1206" at bounding box center [260, 579] width 38 height 15
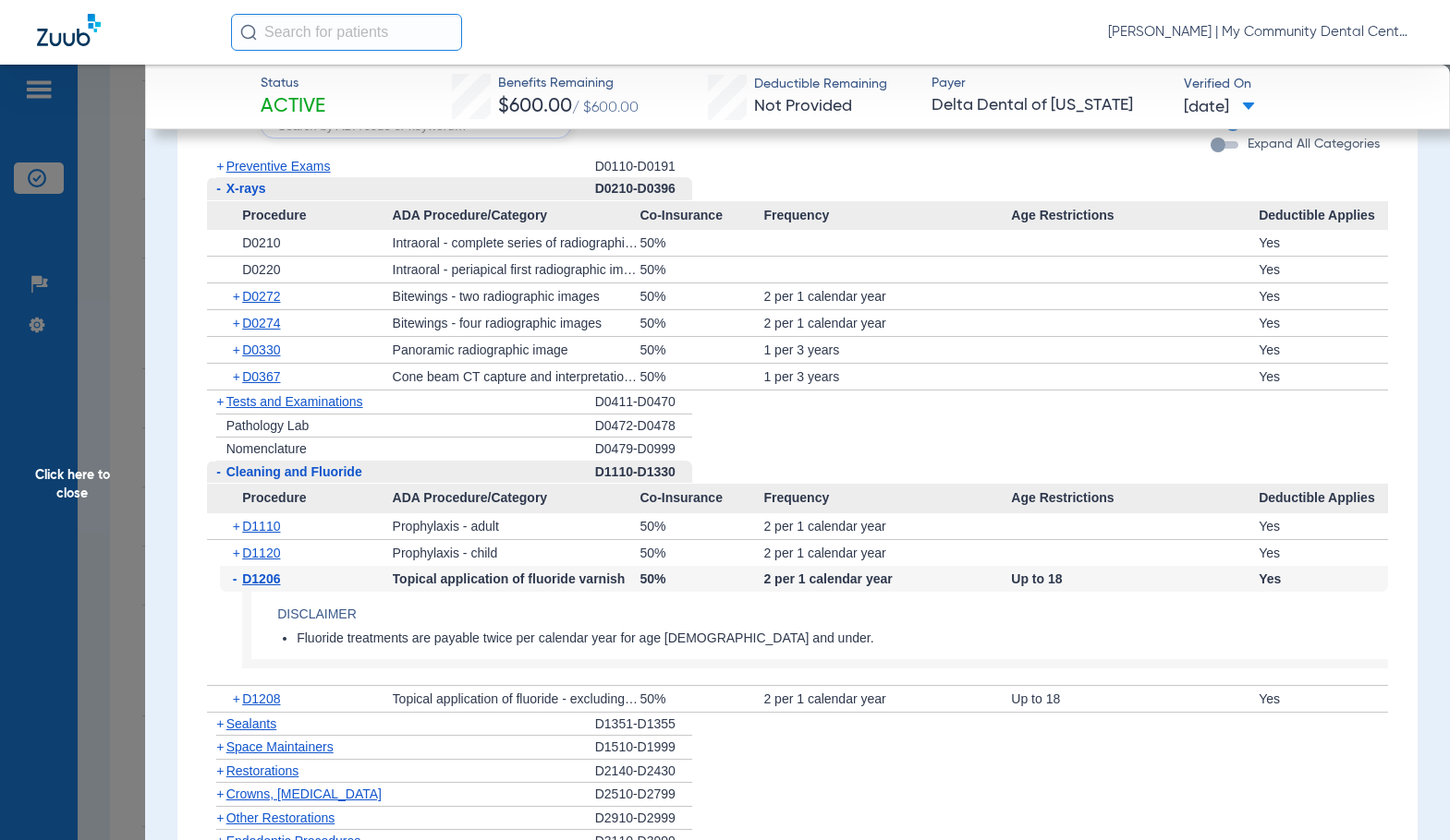
click at [268, 571] on span "D1206" at bounding box center [260, 578] width 38 height 15
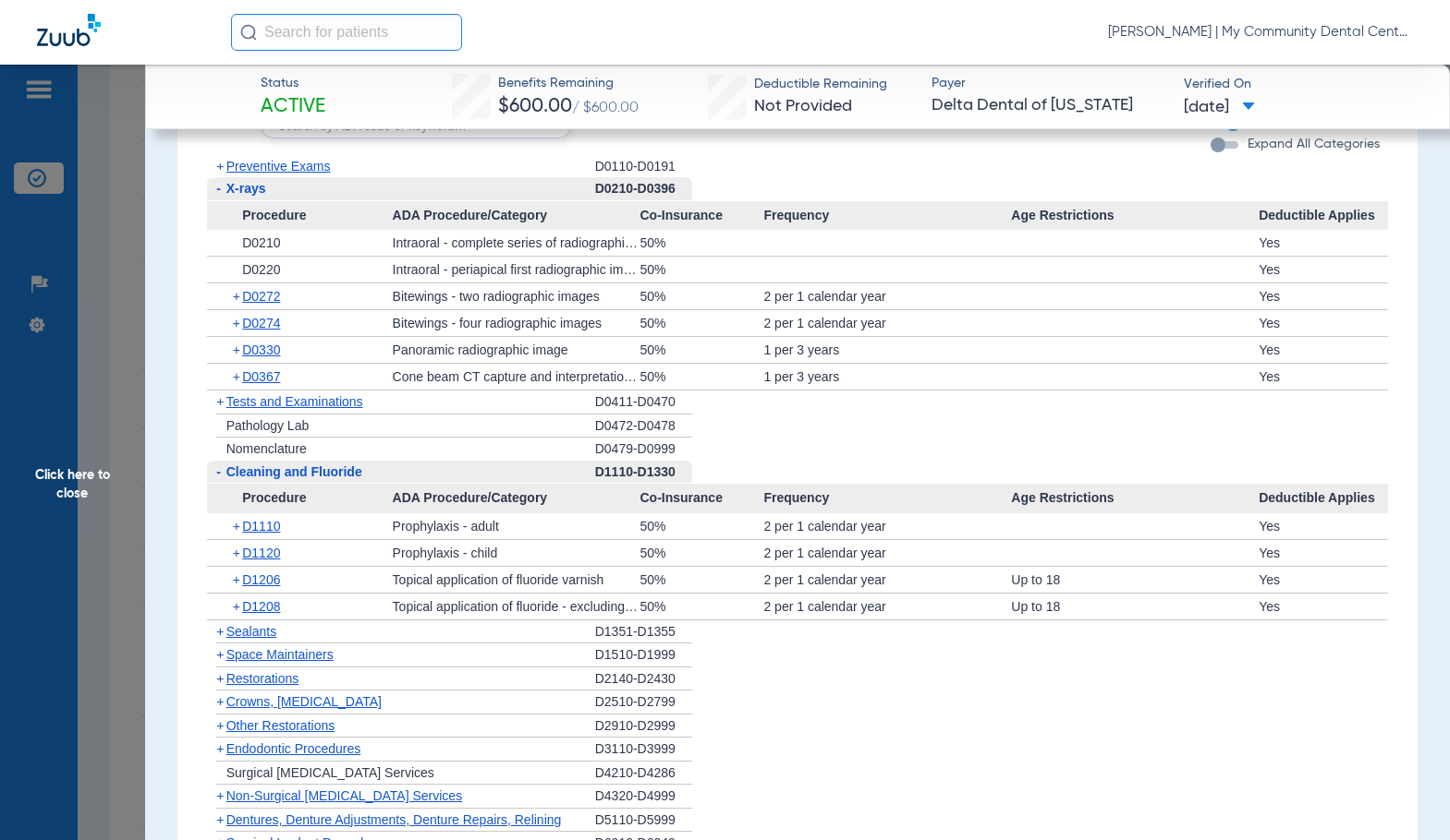
click at [96, 508] on span "Click here to close" at bounding box center [72, 485] width 145 height 840
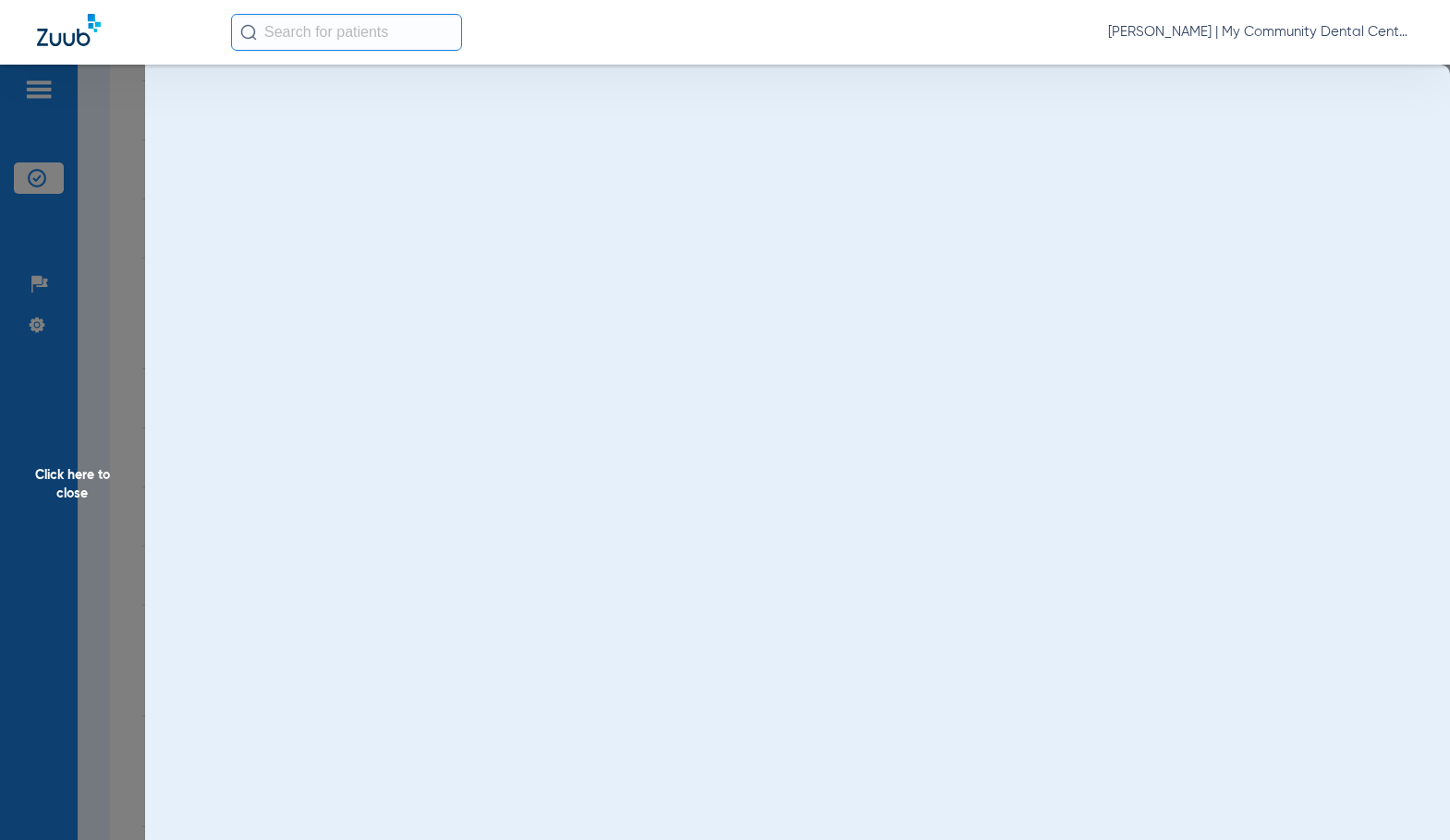
scroll to position [0, 0]
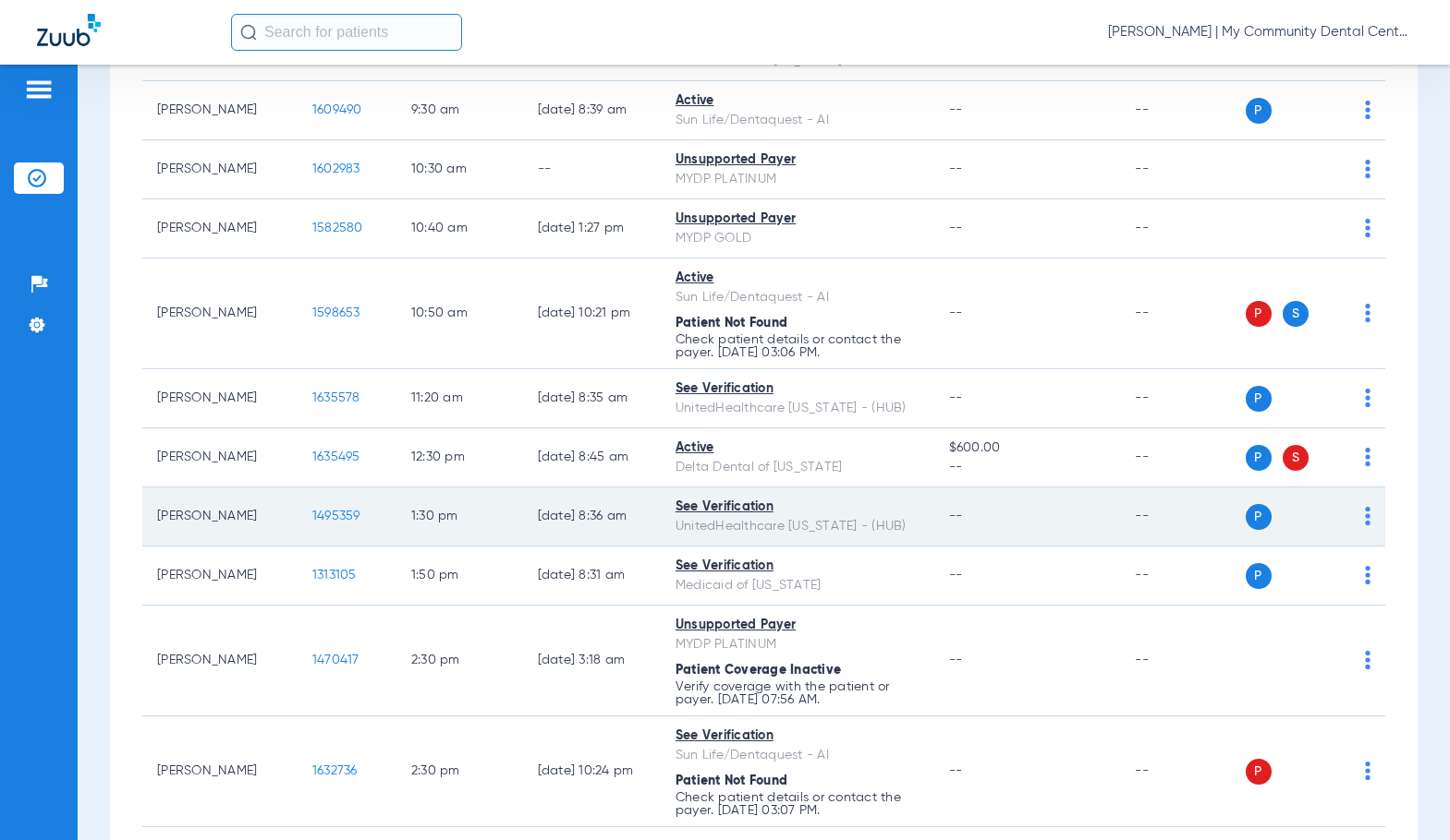
click at [318, 517] on span "1495359" at bounding box center [336, 515] width 48 height 13
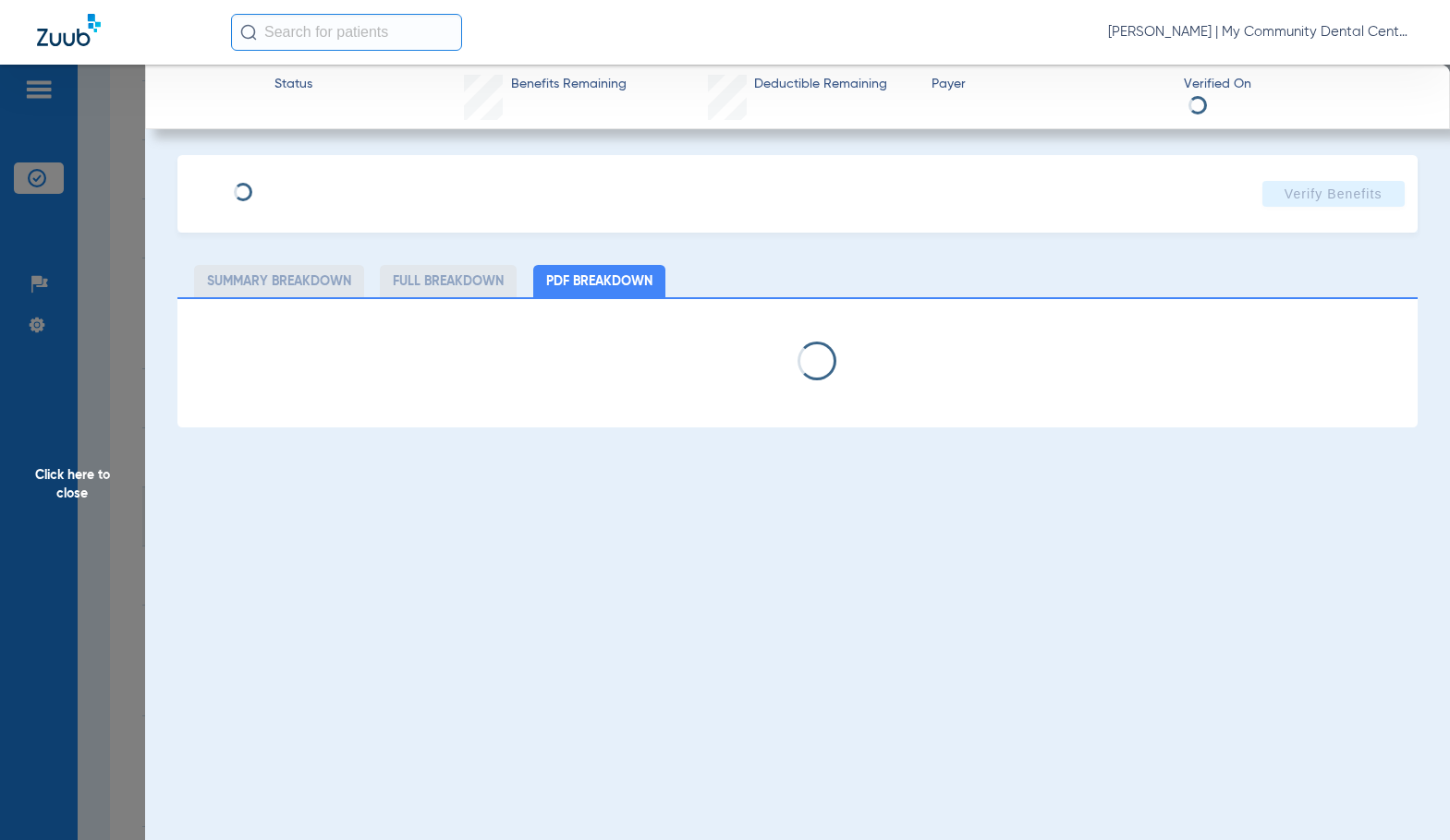
select select "page-width"
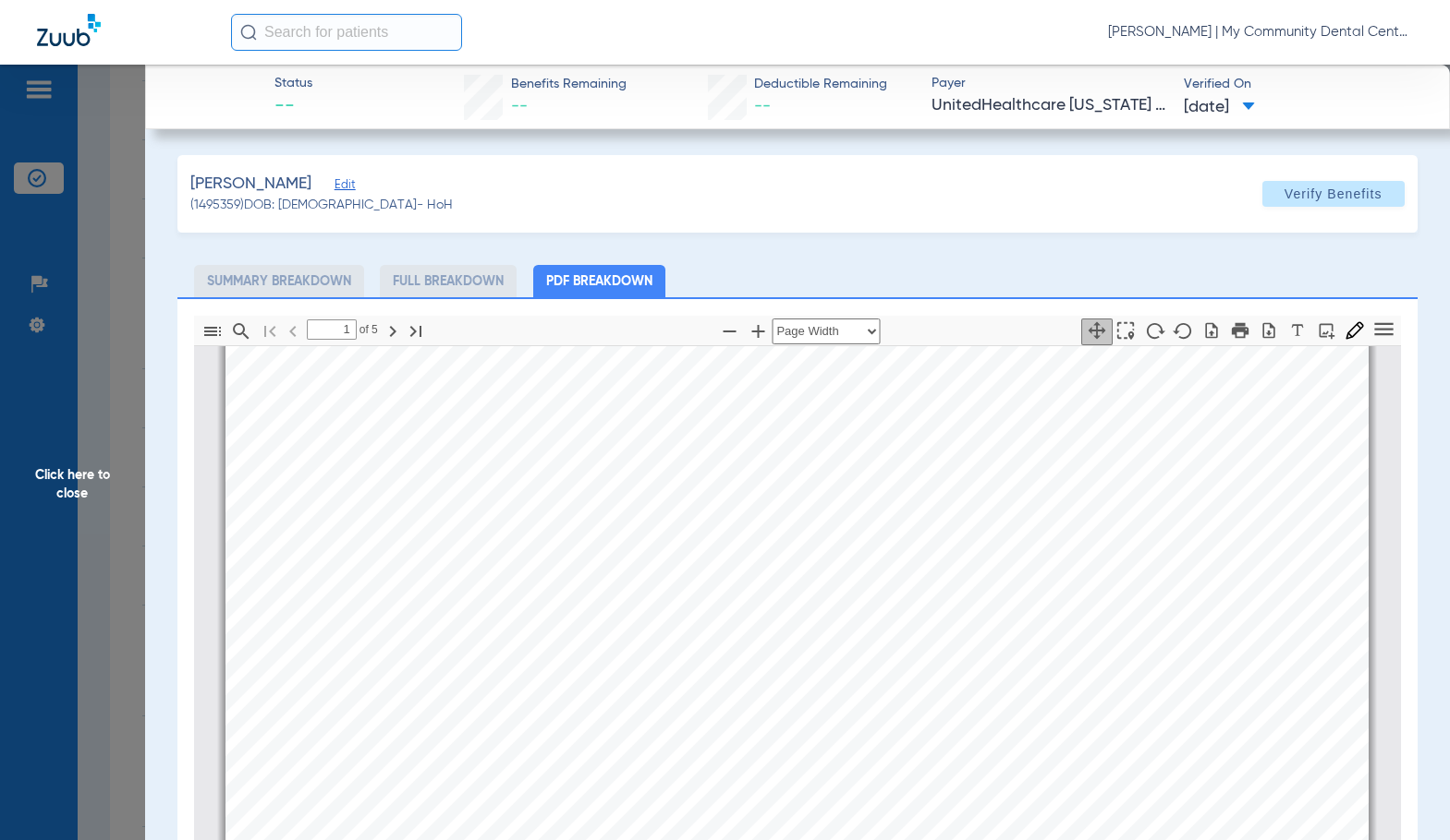
scroll to position [194, 0]
type input "4"
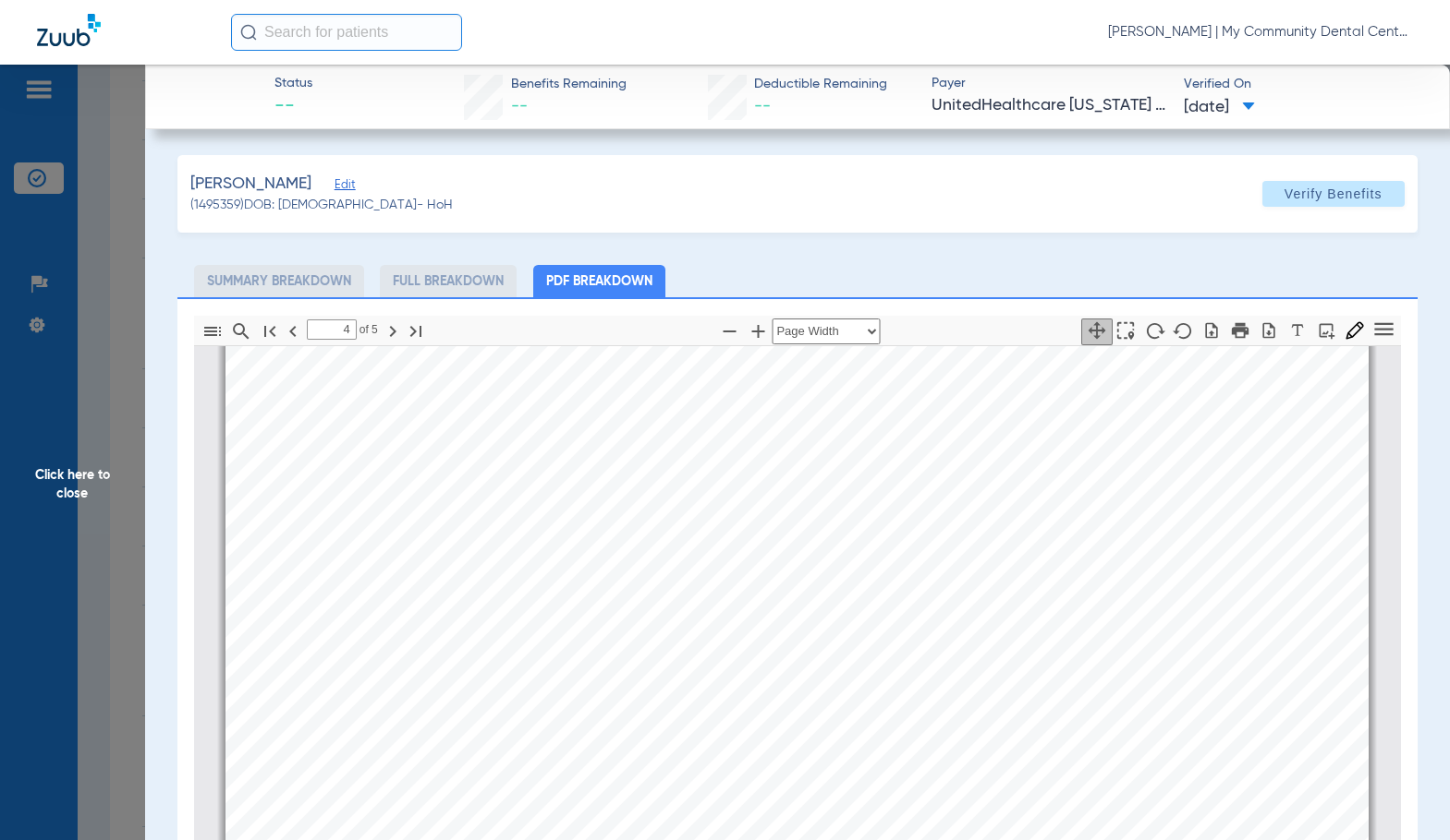
scroll to position [5734, 0]
click at [75, 442] on span "Click here to close" at bounding box center [72, 485] width 145 height 840
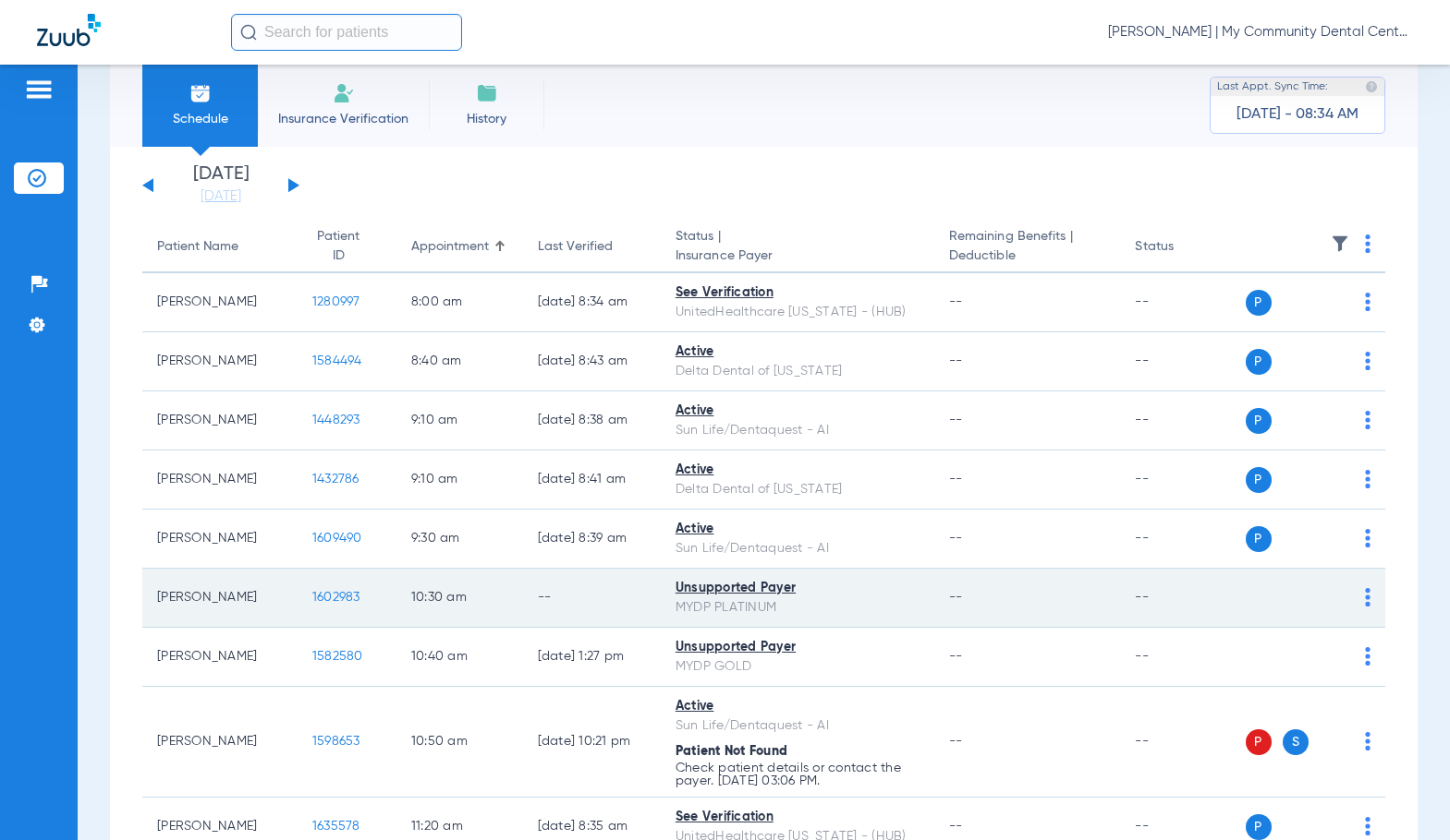
scroll to position [0, 0]
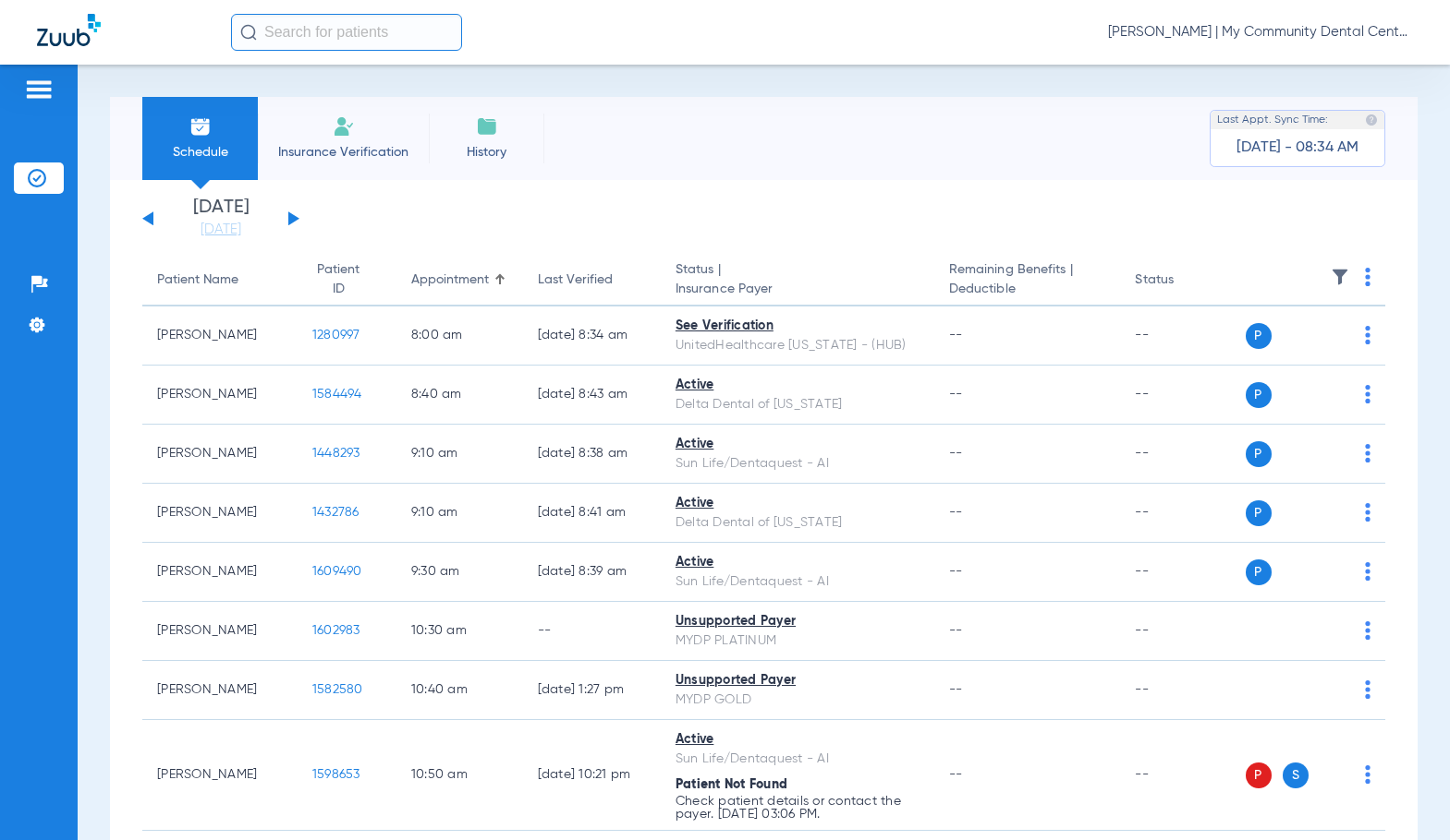
click at [288, 220] on button at bounding box center [293, 218] width 11 height 14
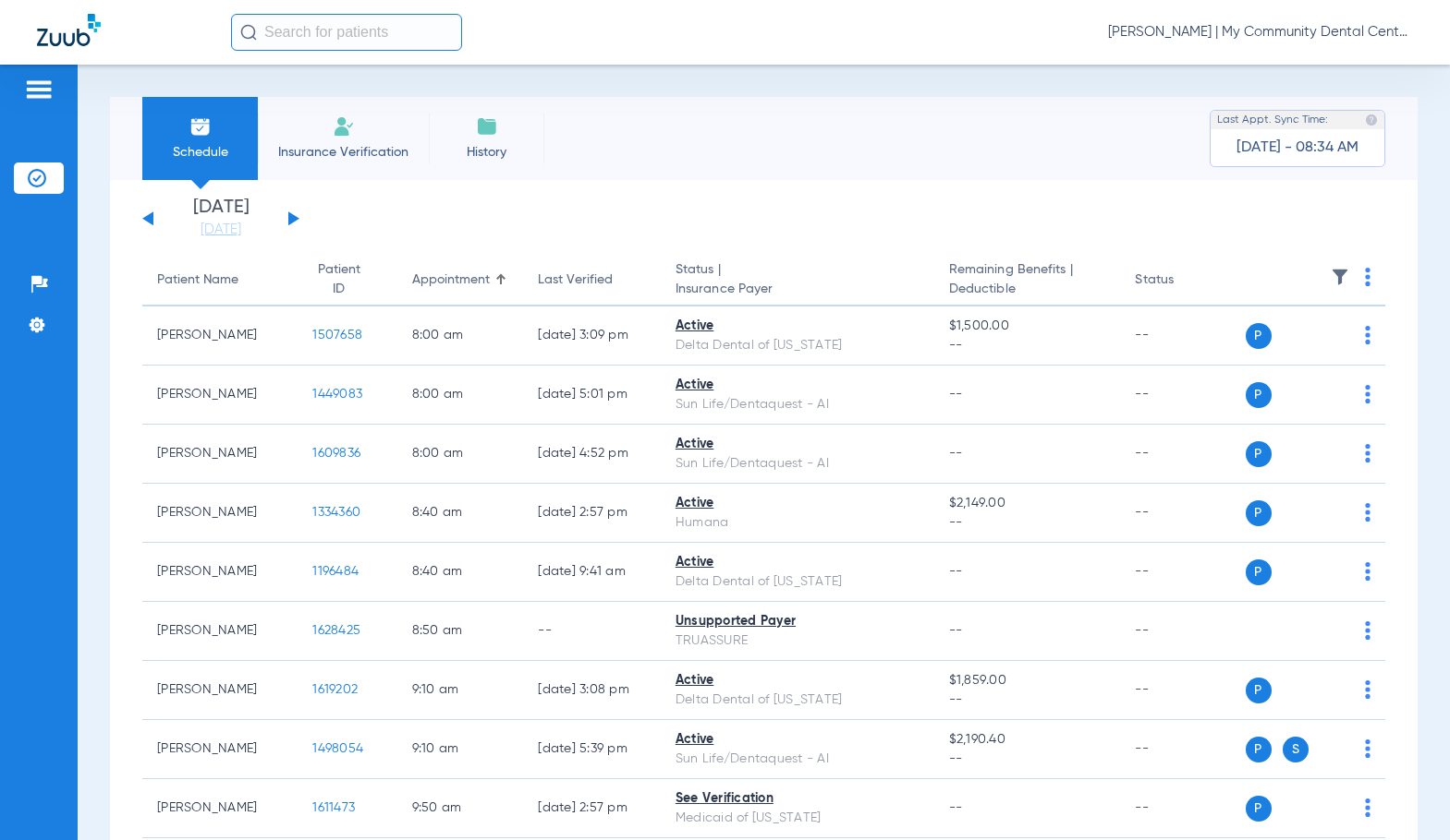
click at [1365, 278] on img at bounding box center [1368, 276] width 6 height 18
click at [1288, 350] on span "Verify All" at bounding box center [1282, 349] width 115 height 13
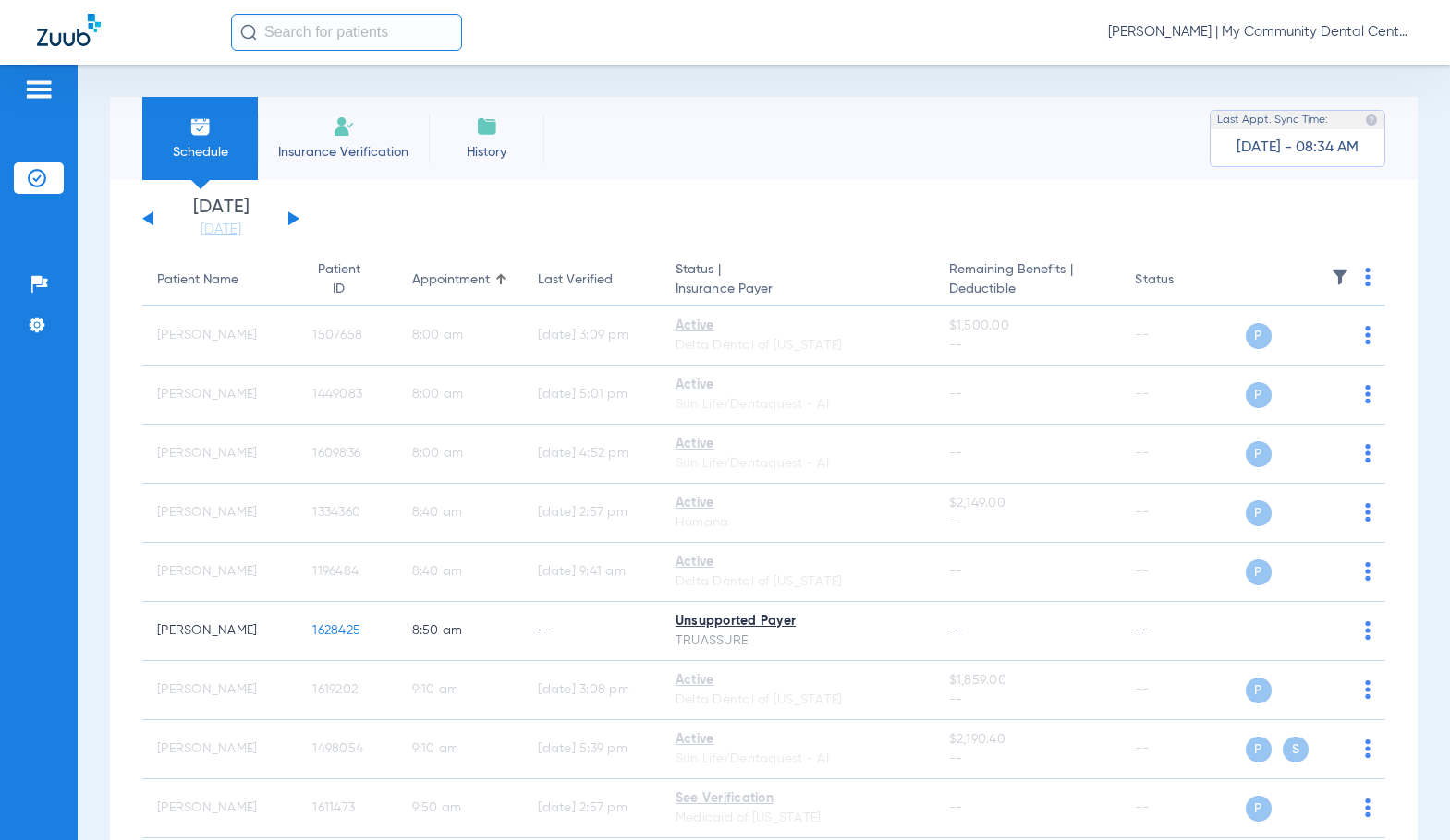
click at [1219, 34] on span "Sadie Gibbs - Howell | My Community Dental Centers" at bounding box center [1260, 32] width 305 height 18
click at [1303, 78] on button "Account Selection" at bounding box center [1343, 66] width 133 height 37
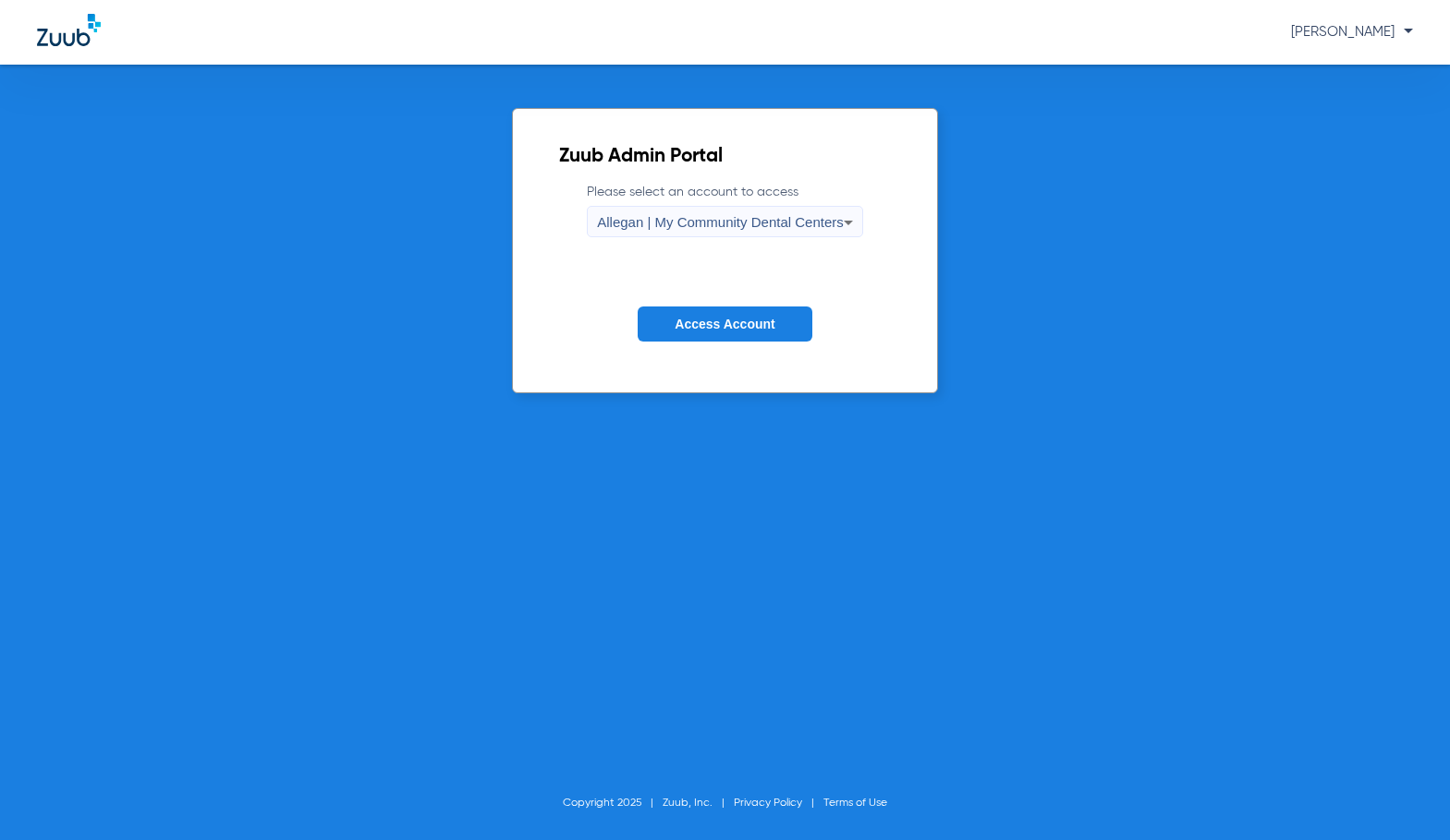
click at [676, 231] on div "Allegan | My Community Dental Centers" at bounding box center [720, 222] width 247 height 31
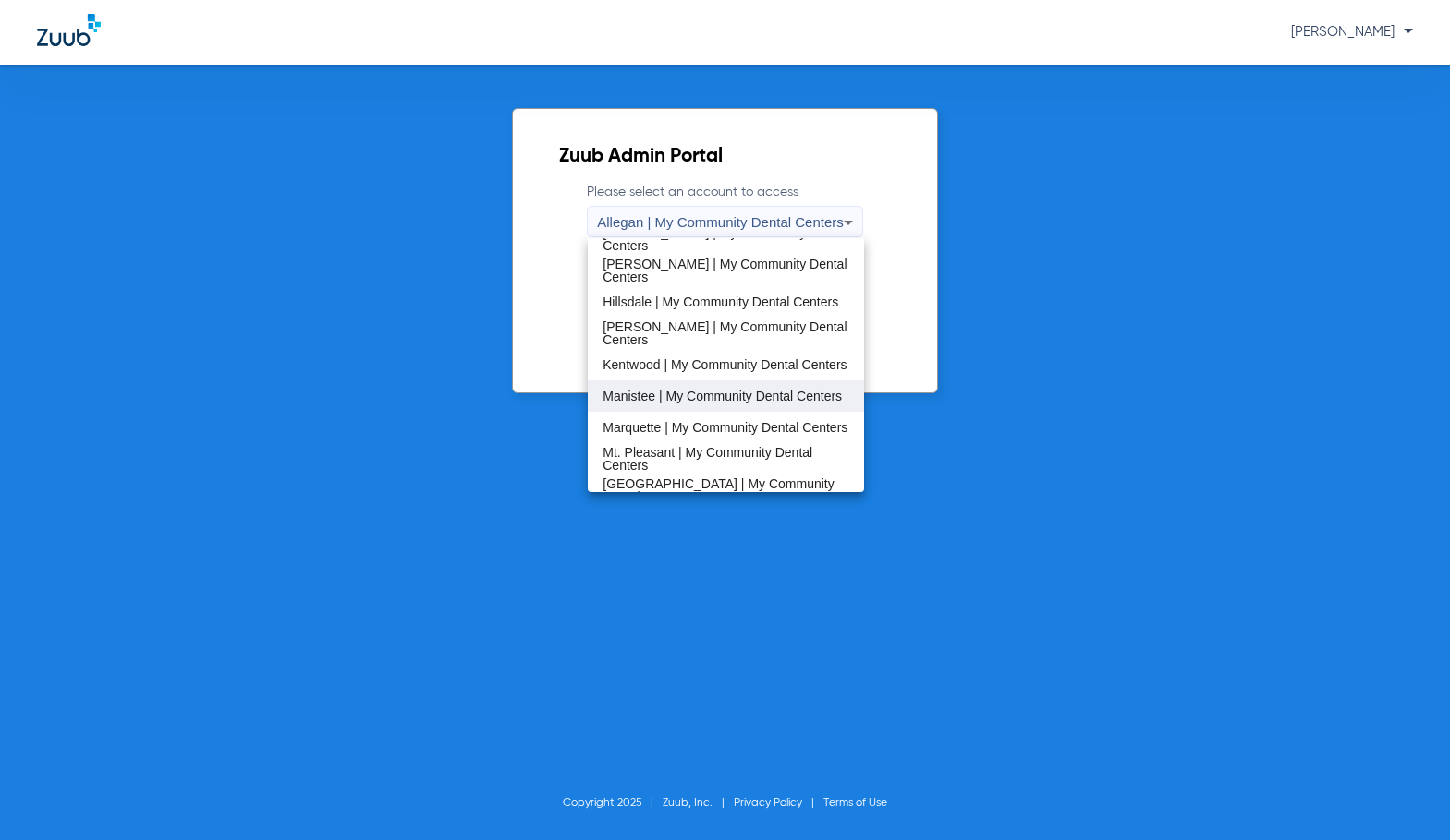
scroll to position [370, 0]
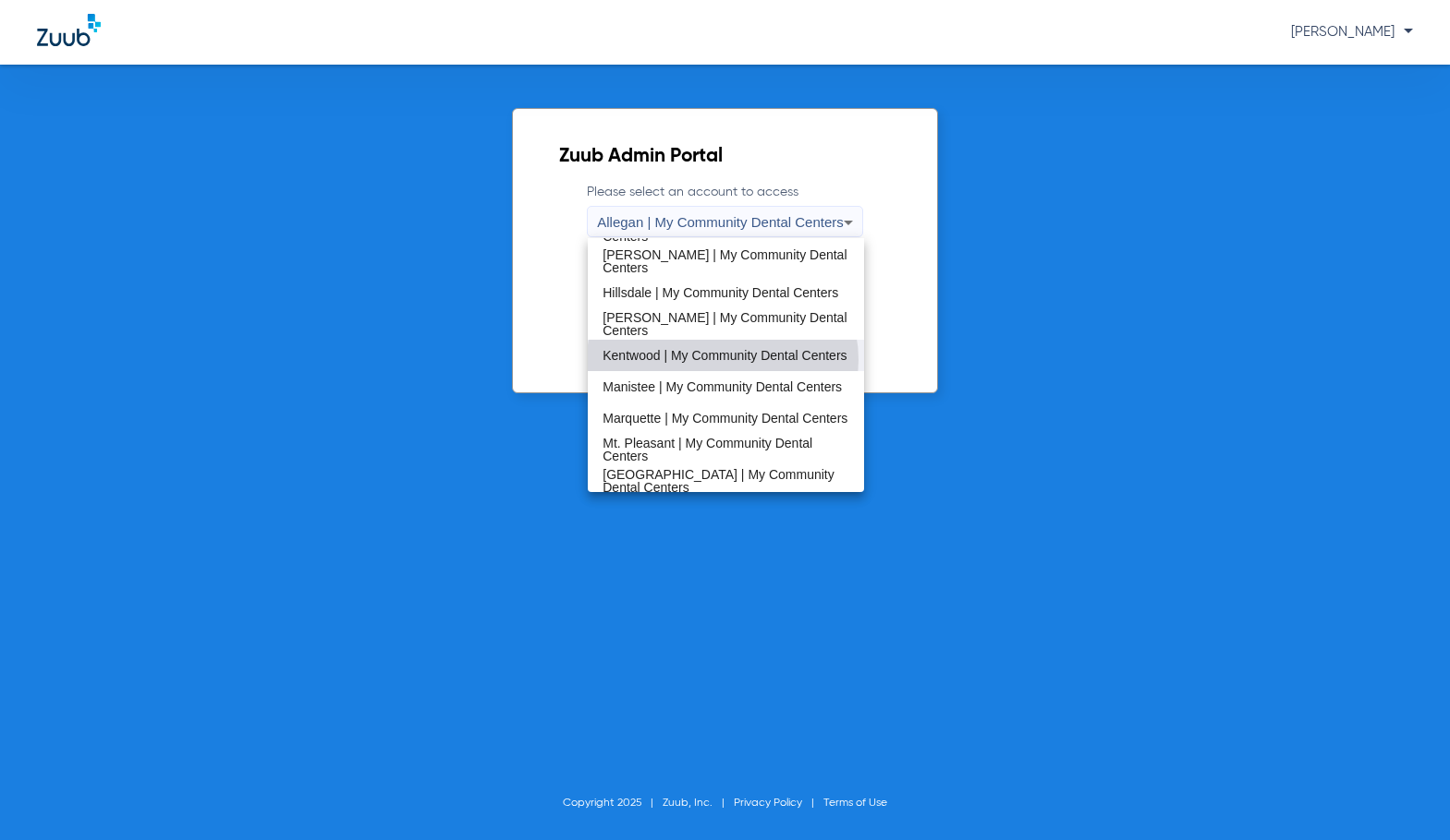
click at [722, 360] on span "Kentwood | My Community Dental Centers" at bounding box center [724, 355] width 244 height 13
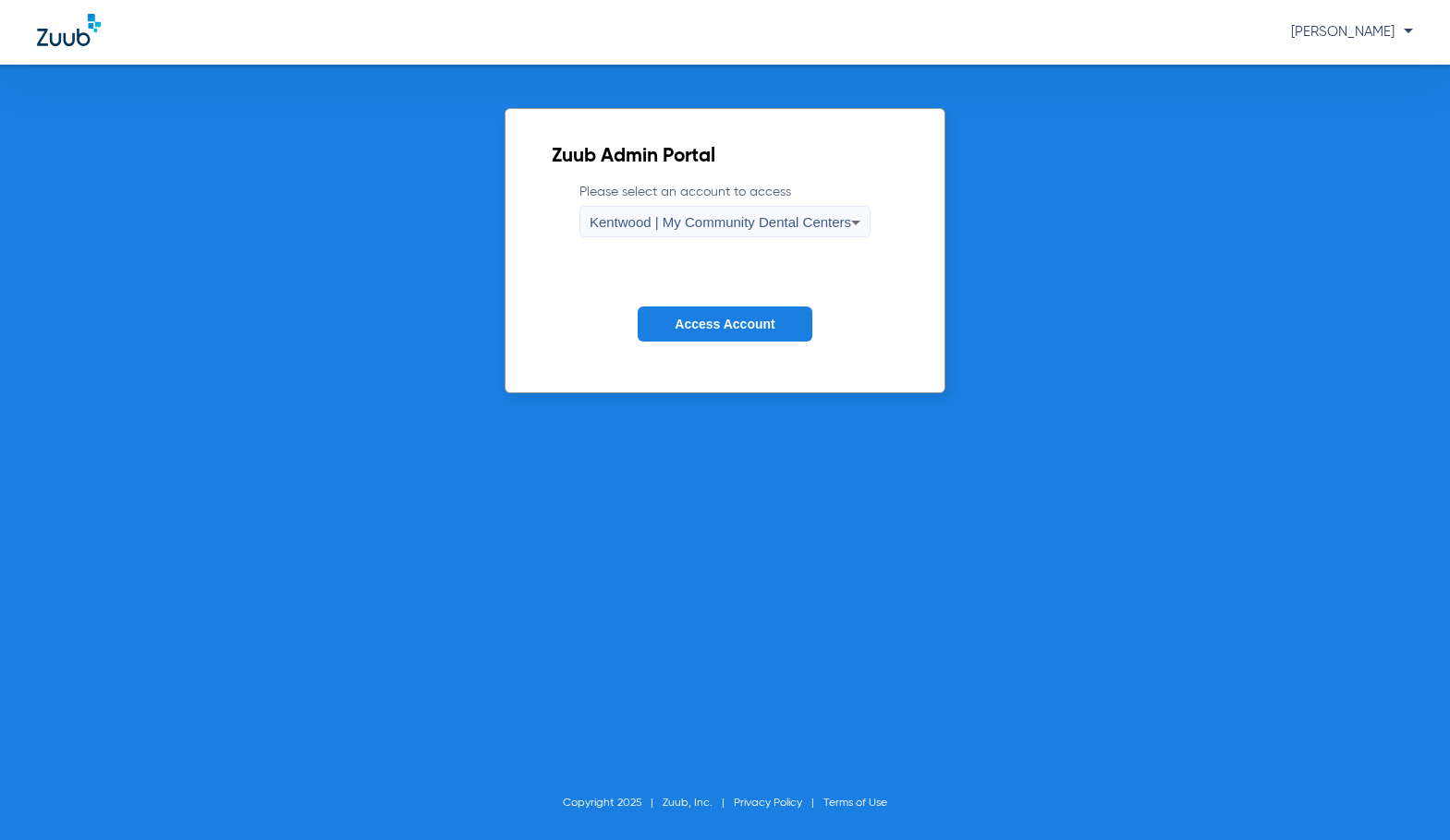
click at [708, 323] on span "Access Account" at bounding box center [724, 323] width 100 height 15
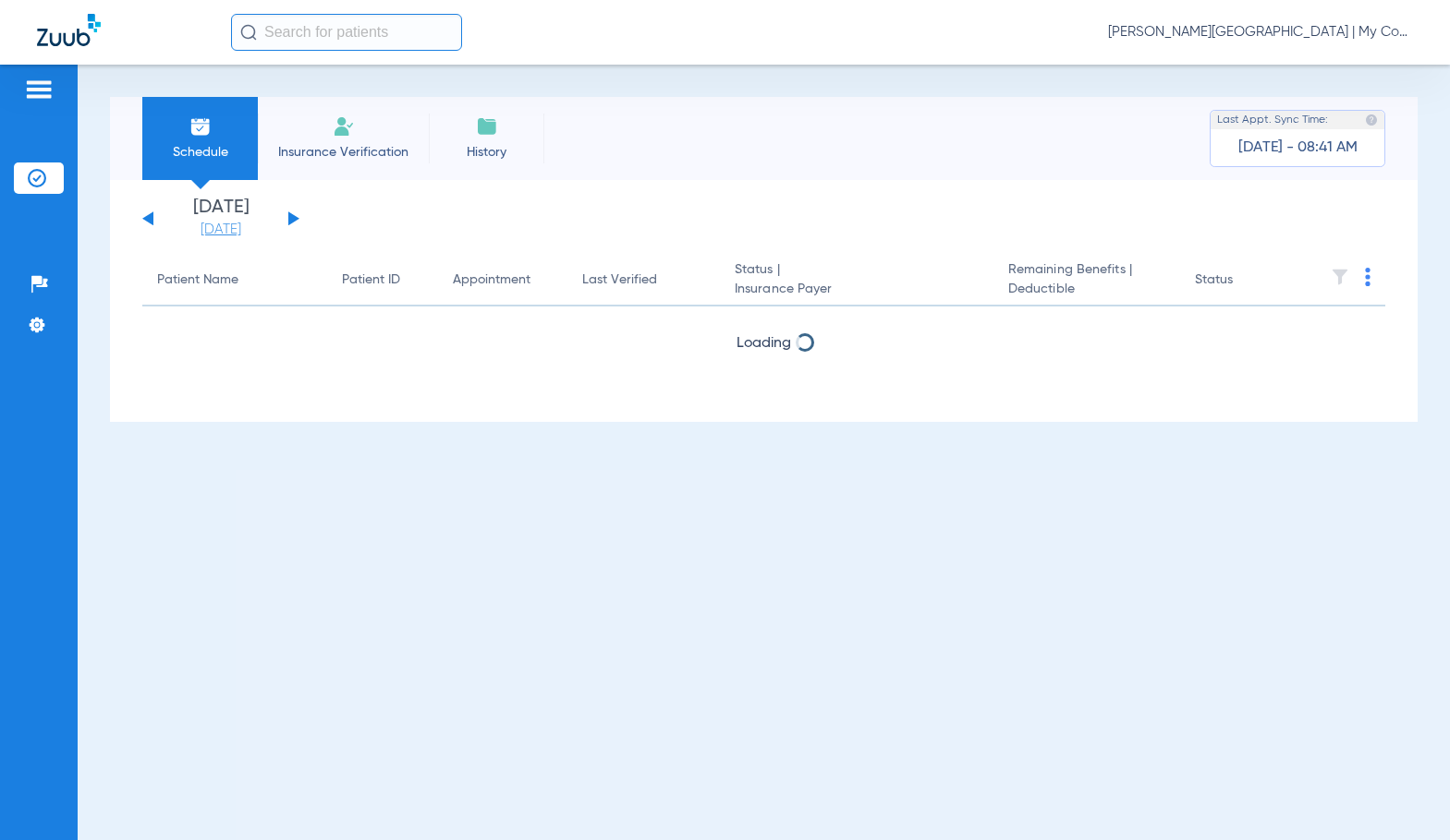
click at [240, 239] on link "[DATE]" at bounding box center [220, 230] width 111 height 18
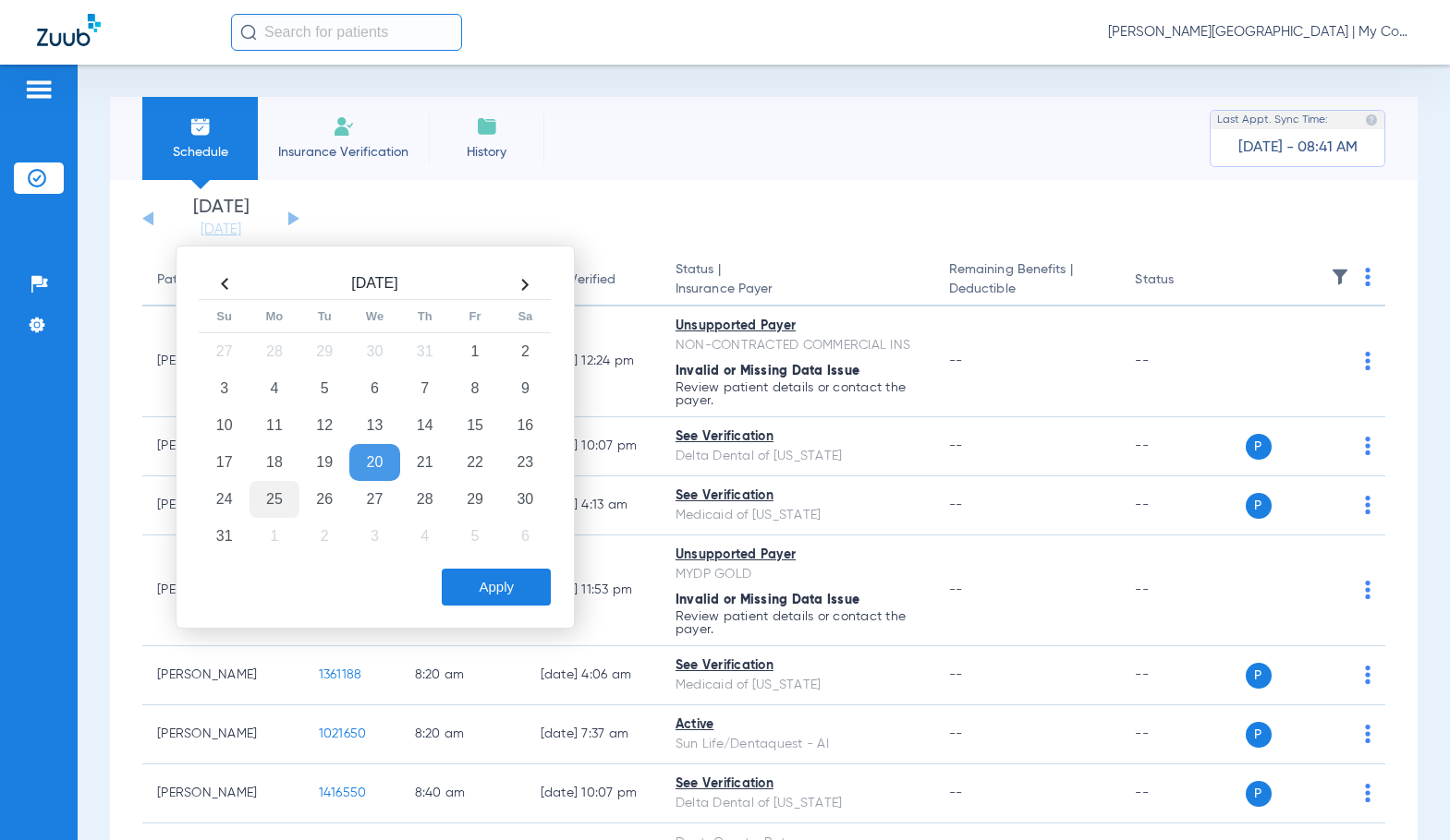
click at [287, 497] on td "25" at bounding box center [274, 500] width 49 height 37
click at [536, 602] on button "Apply" at bounding box center [496, 587] width 109 height 37
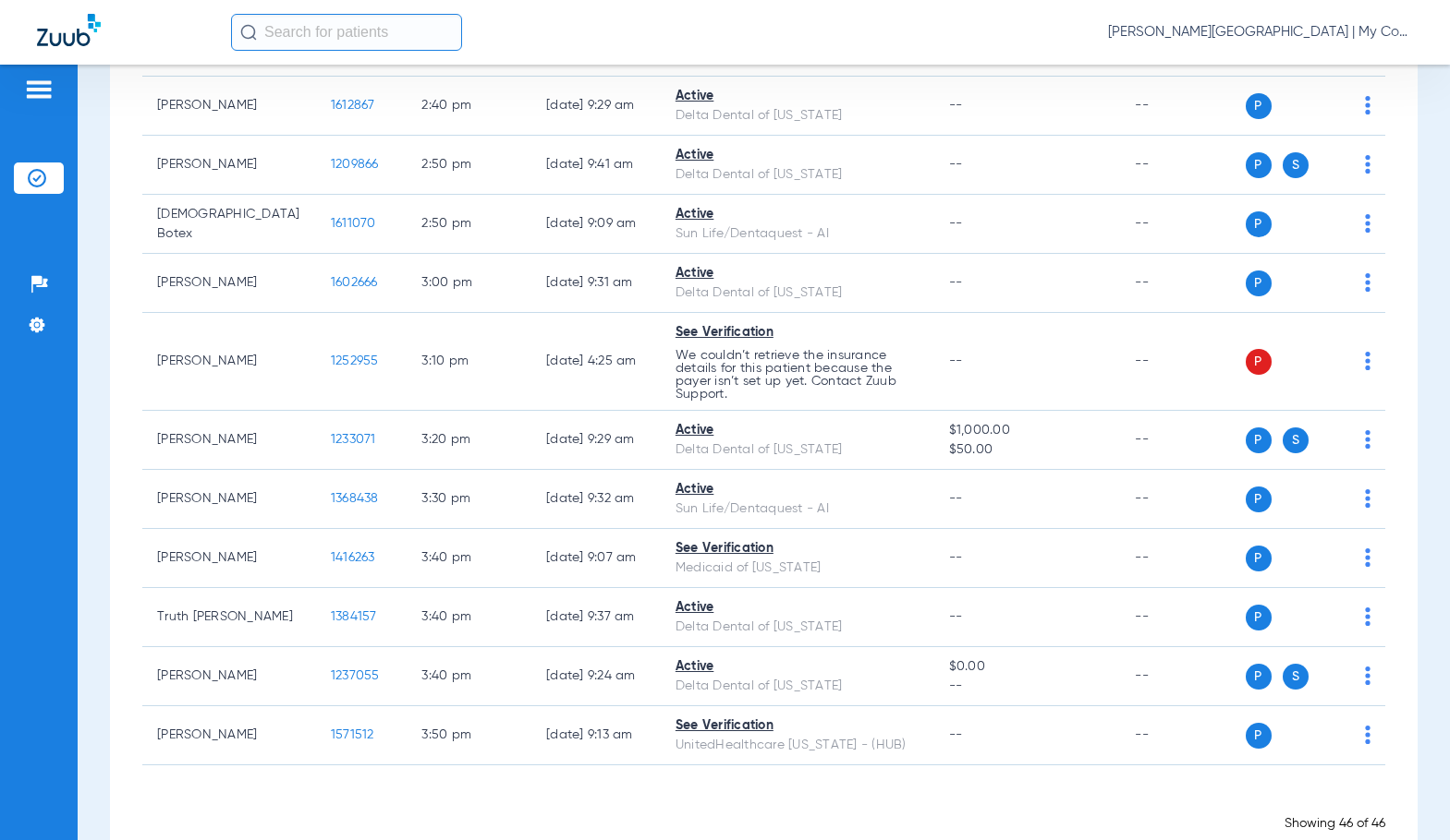
scroll to position [2585, 0]
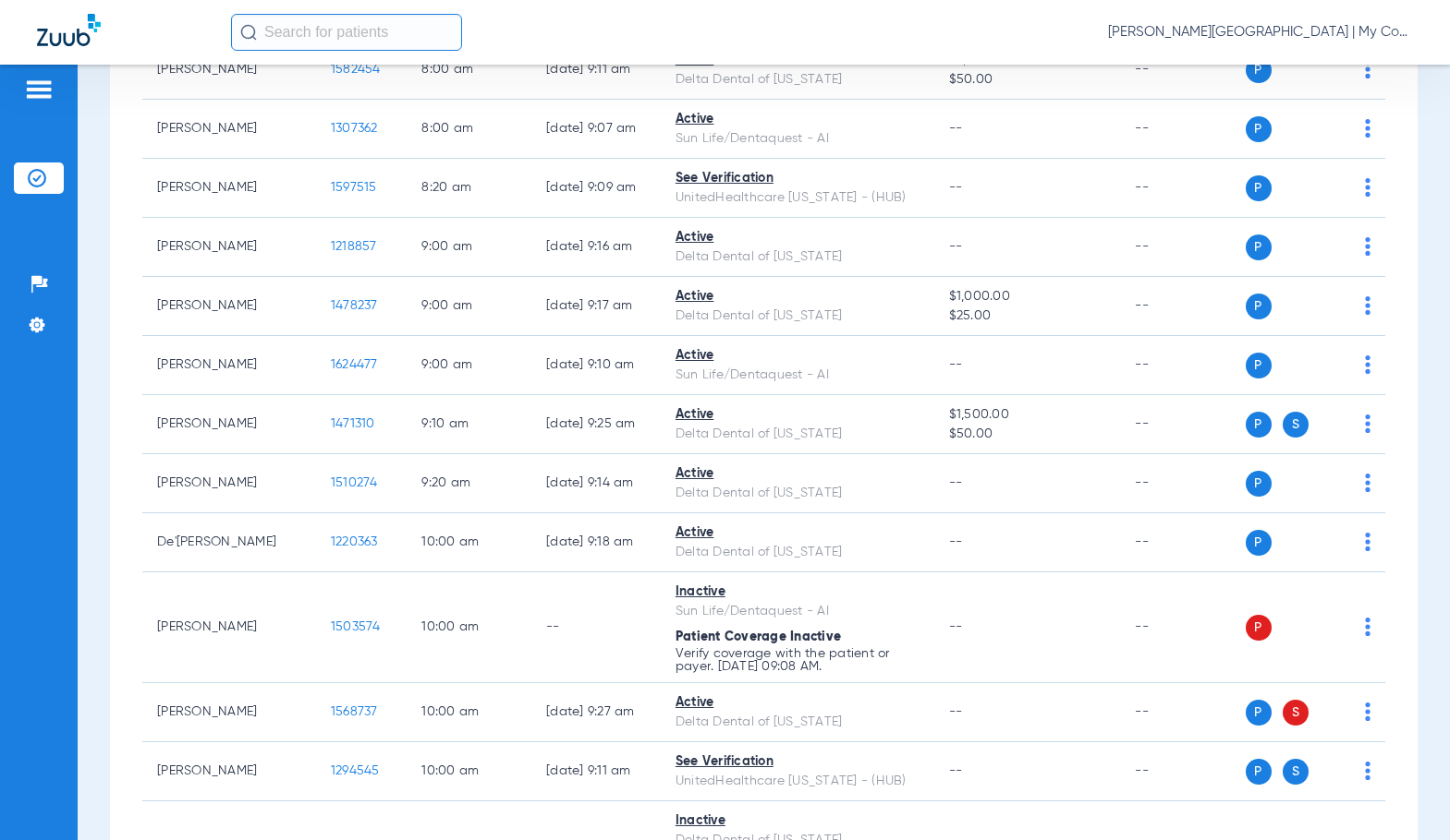
scroll to position [92, 0]
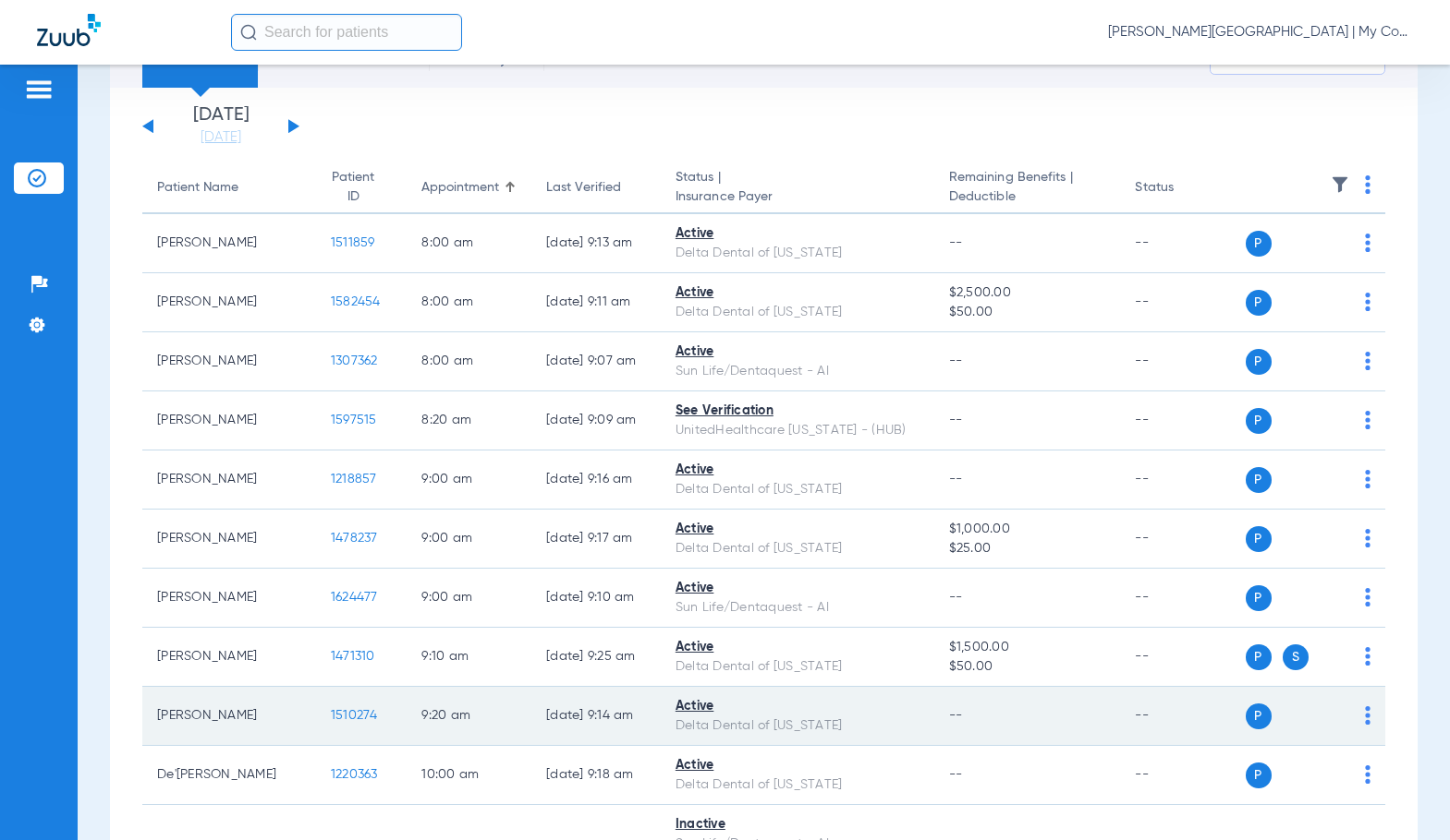
click at [331, 717] on span "1510274" at bounding box center [354, 715] width 48 height 13
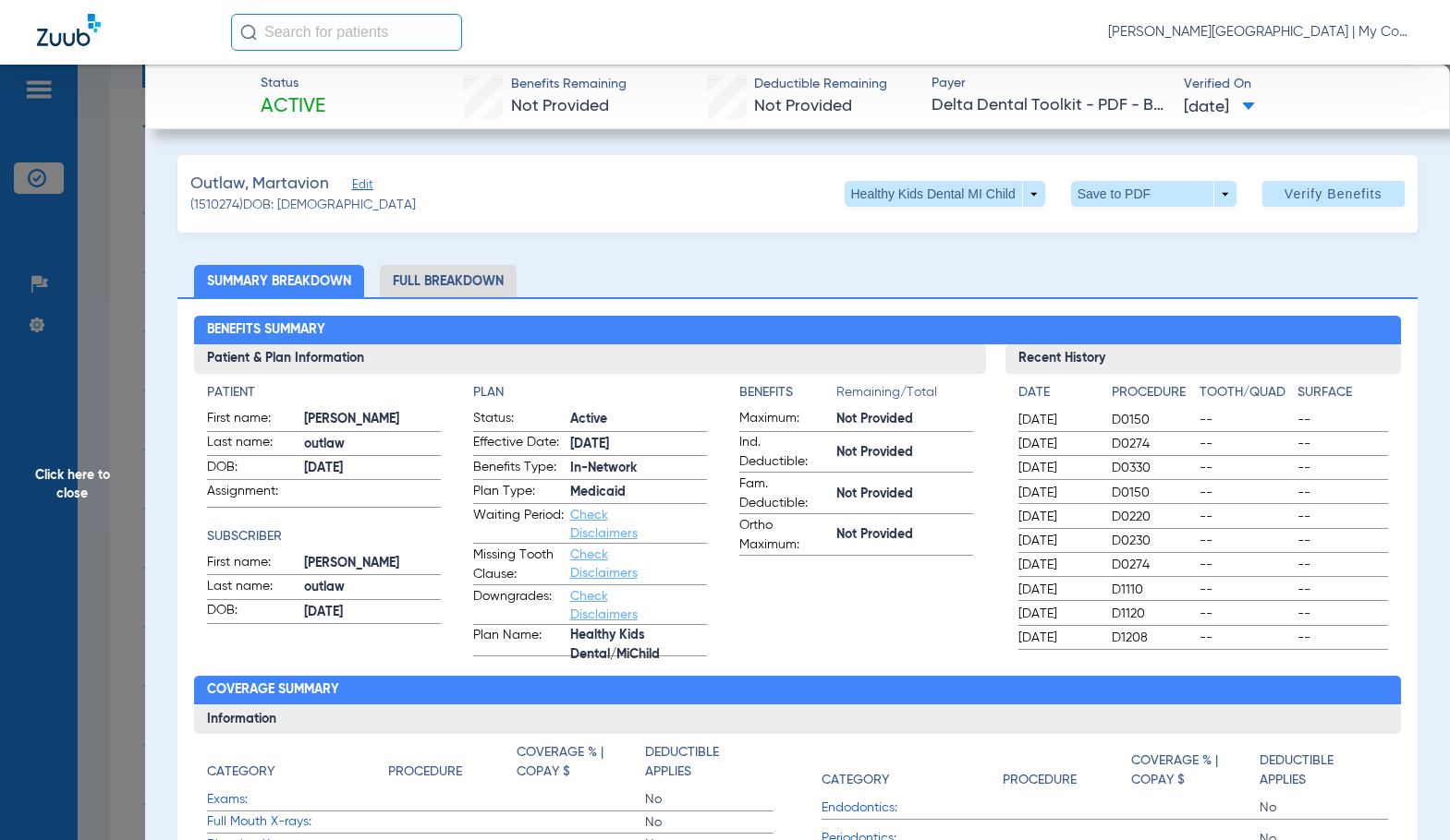
click at [480, 285] on li "Full Breakdown" at bounding box center [447, 280] width 137 height 32
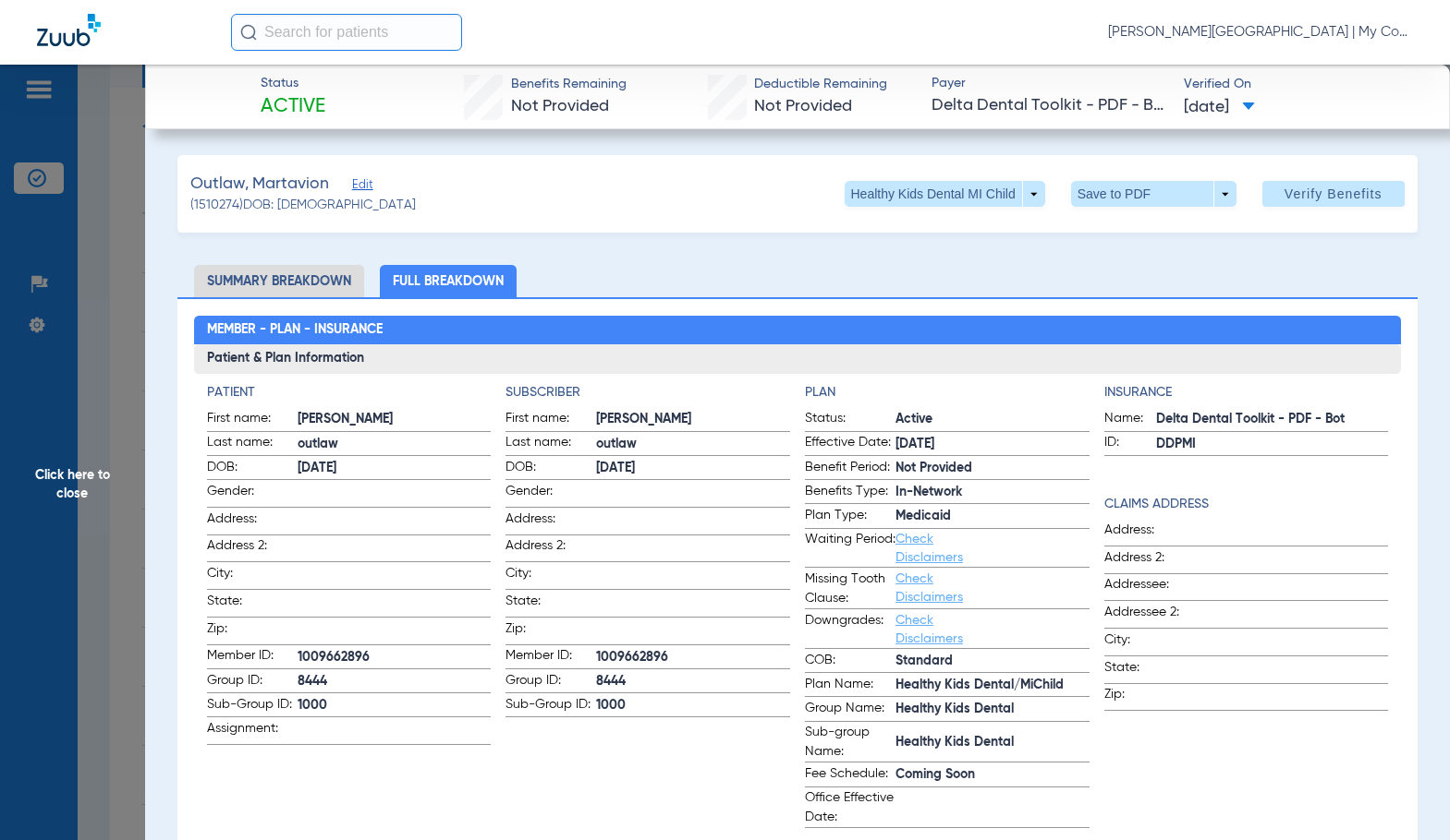
click at [69, 489] on span "Click here to close" at bounding box center [72, 485] width 145 height 840
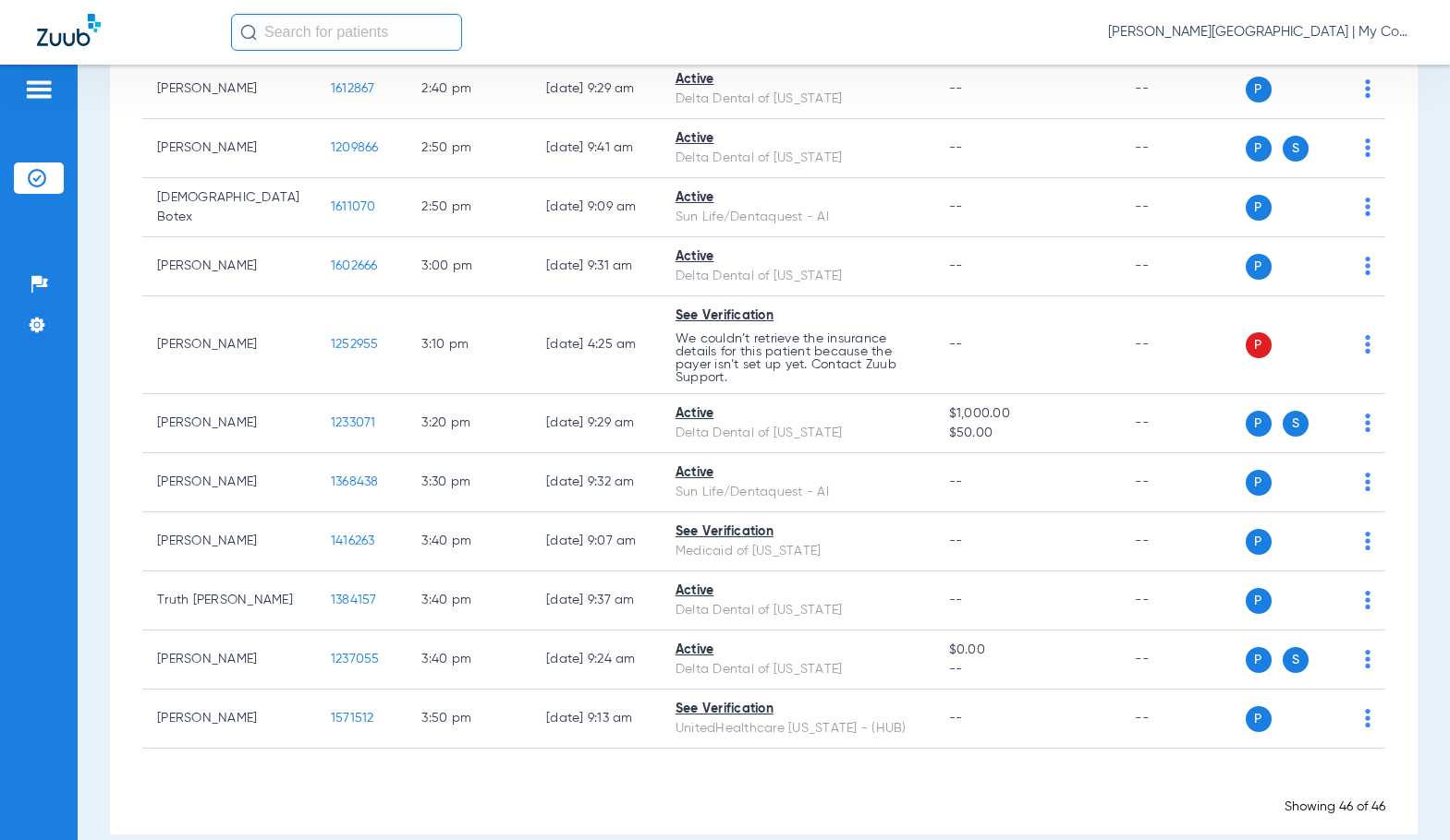
scroll to position [2626, 0]
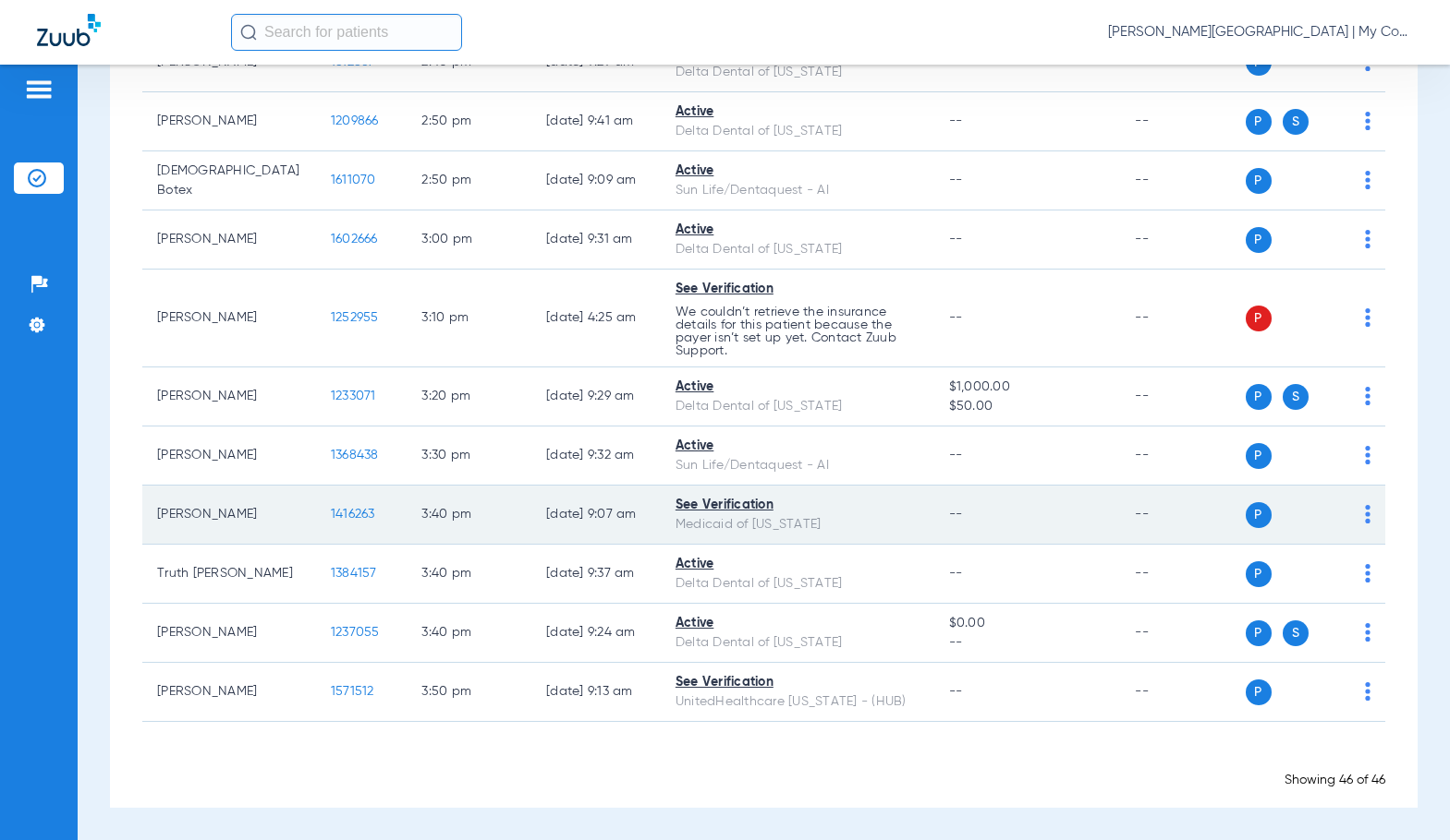
click at [331, 513] on span "1416263" at bounding box center [353, 514] width 45 height 13
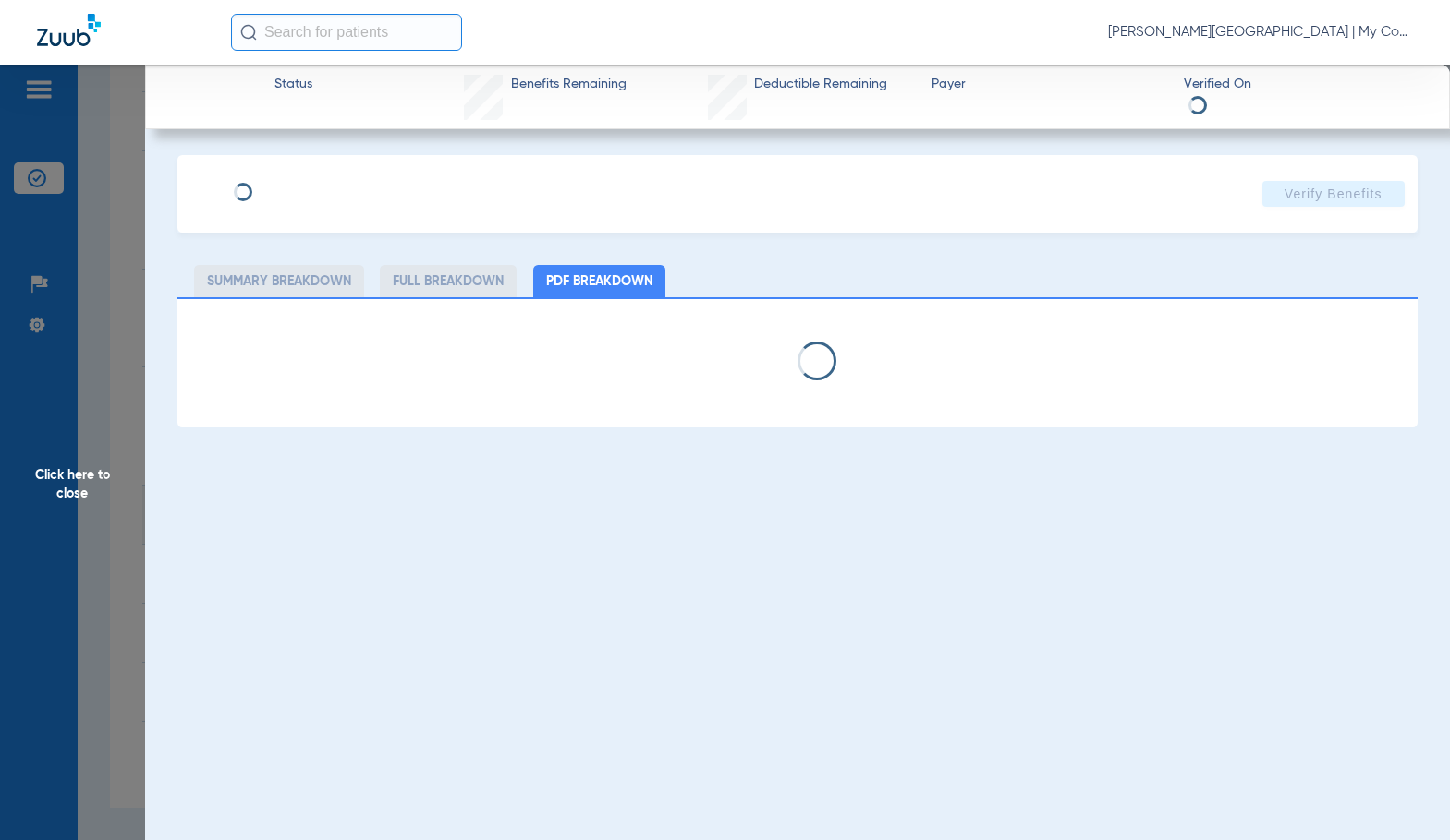
select select "page-width"
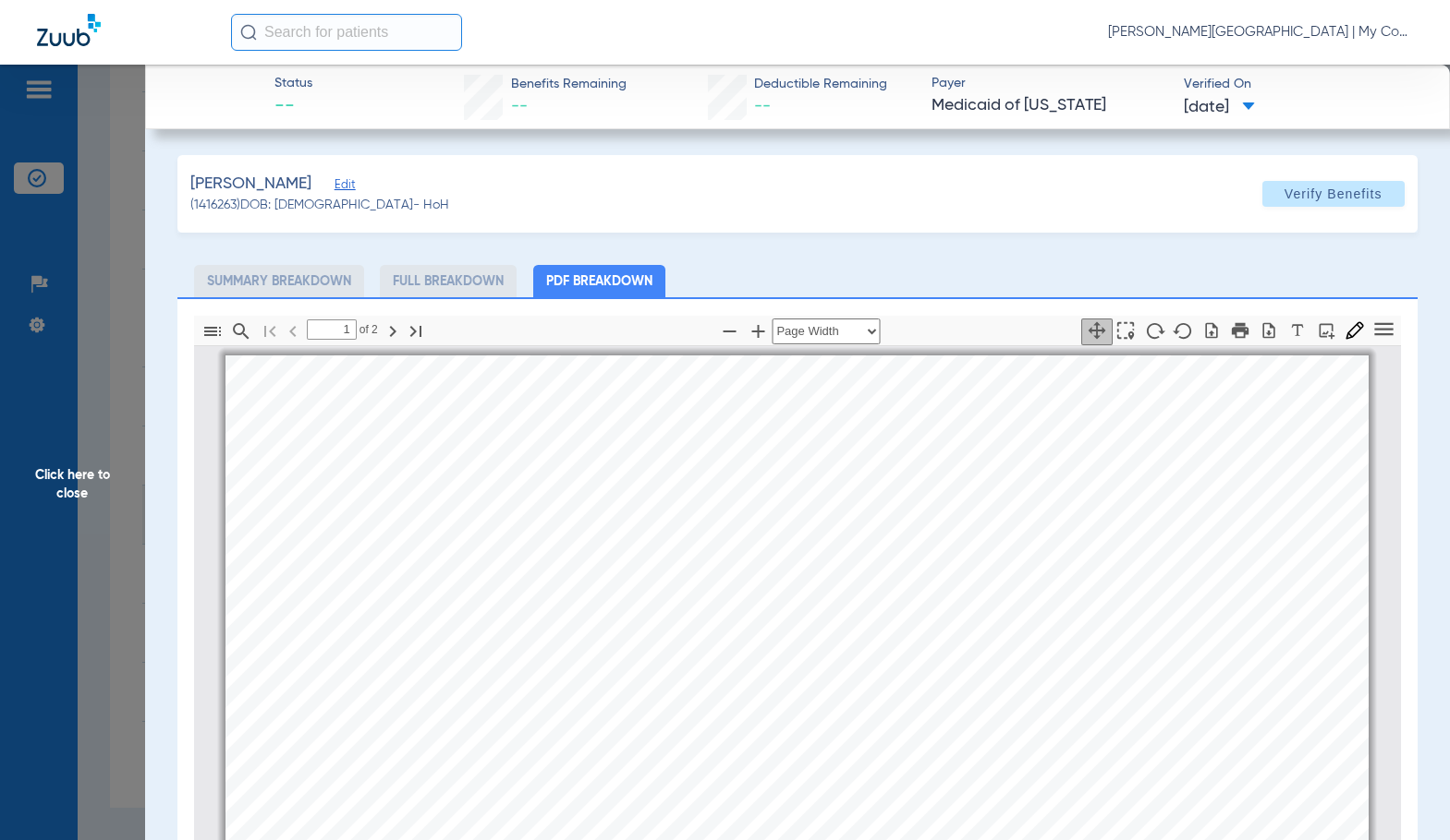
scroll to position [10, 0]
type input "2"
click at [106, 501] on span "Click here to close" at bounding box center [72, 485] width 145 height 840
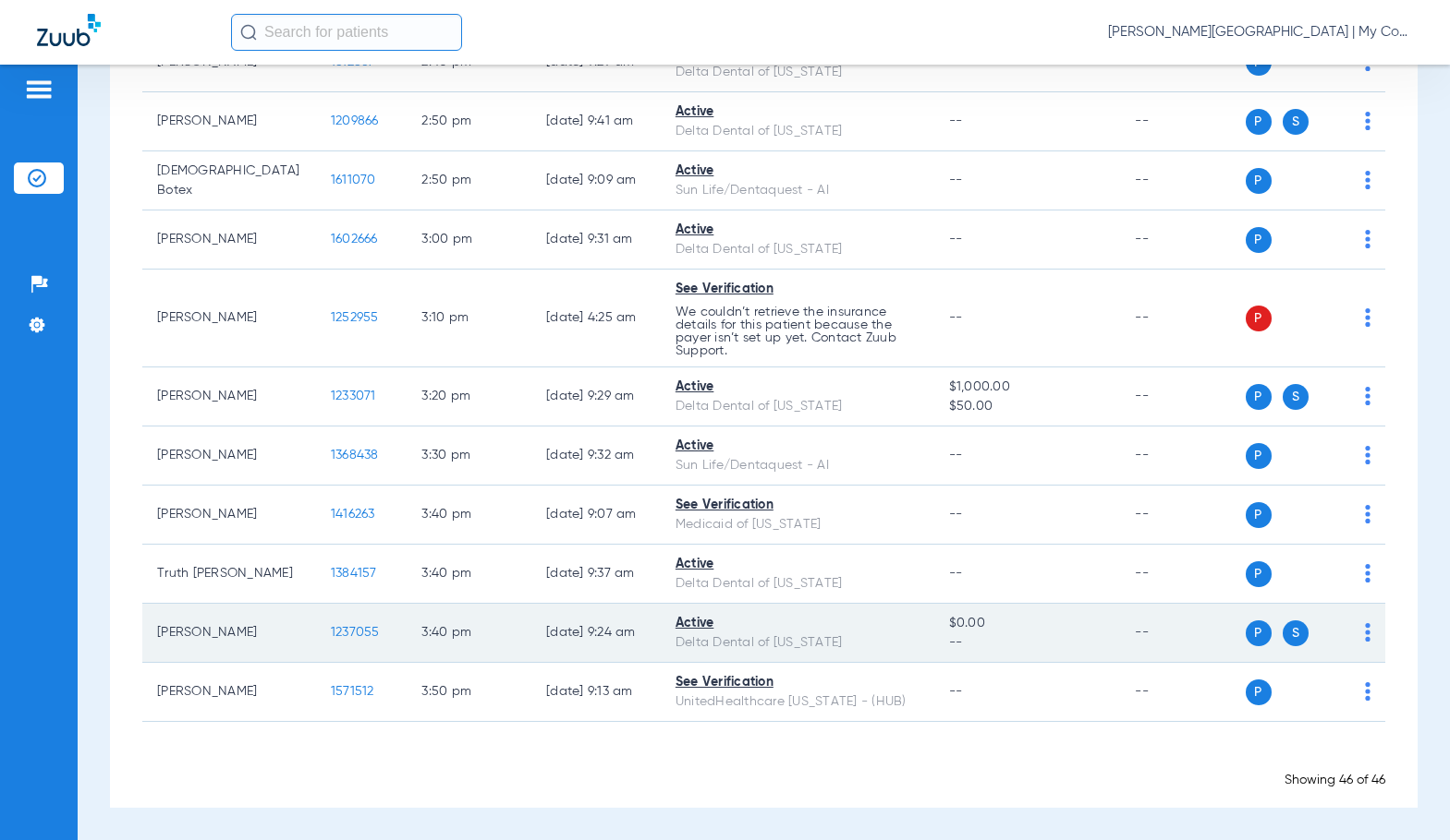
click at [331, 632] on span "1237055" at bounding box center [355, 631] width 49 height 13
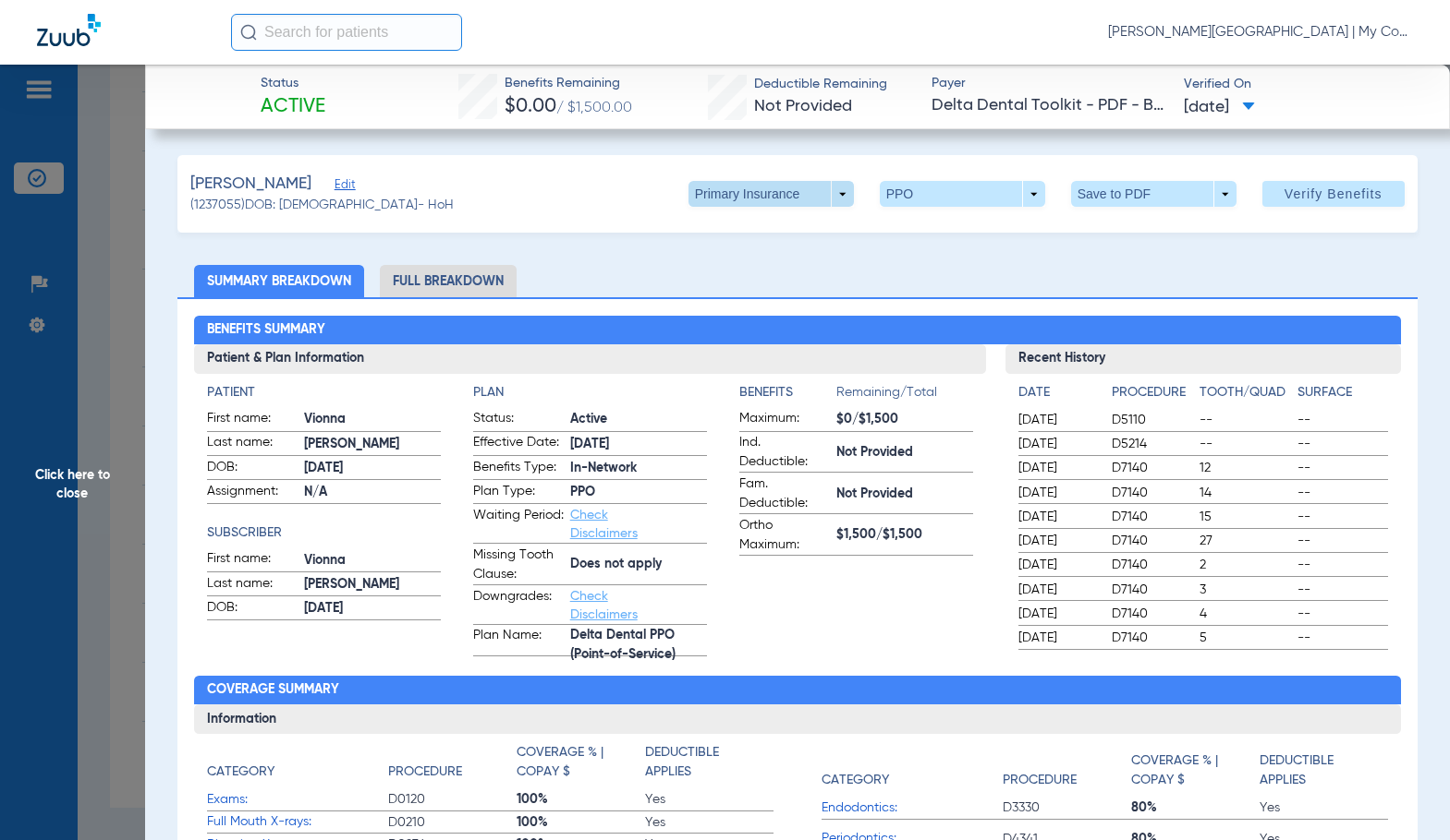
click at [778, 183] on span at bounding box center [771, 194] width 45 height 45
click at [755, 278] on button "Secondary Insurance" at bounding box center [751, 268] width 151 height 37
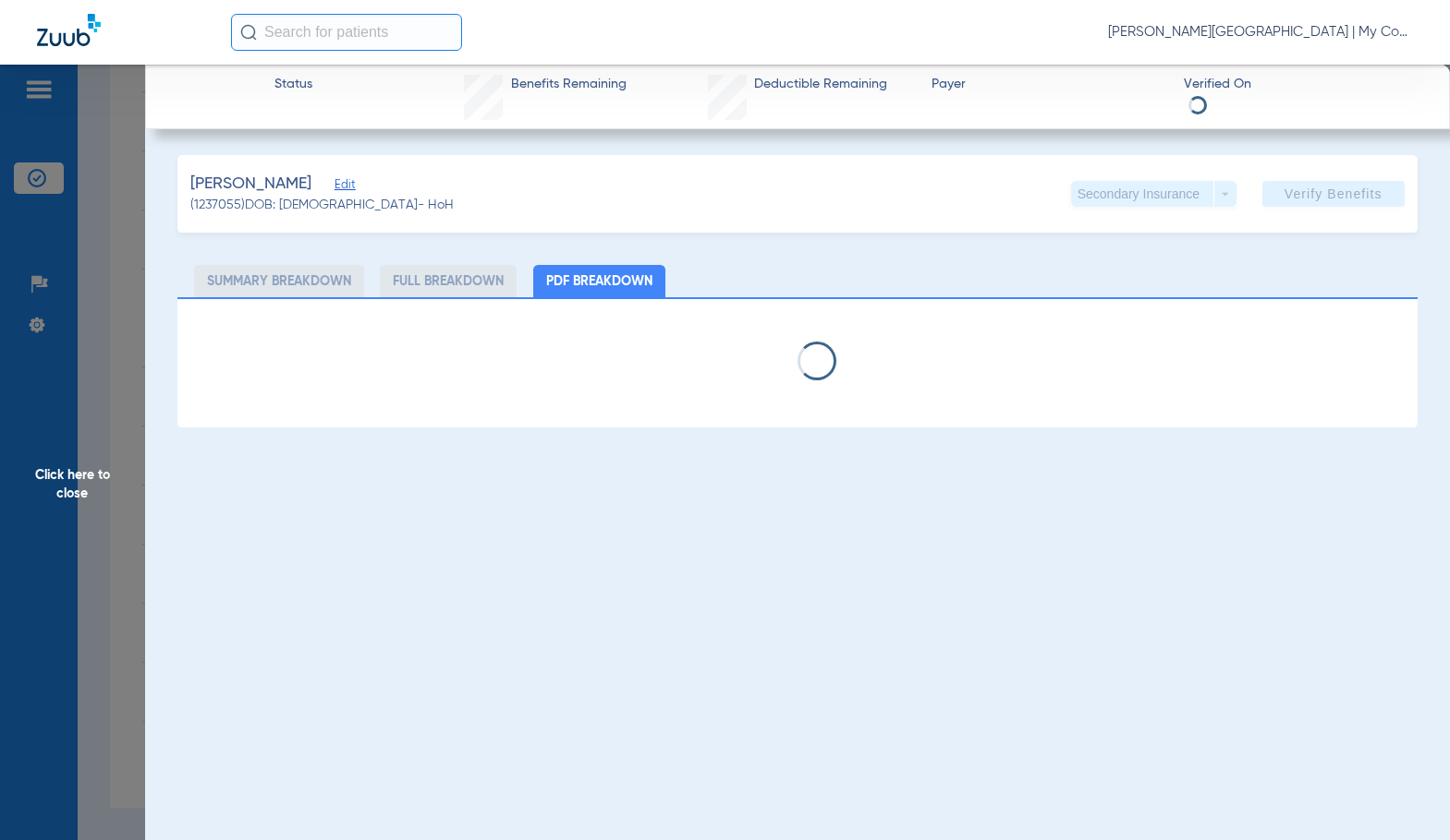
select select "page-width"
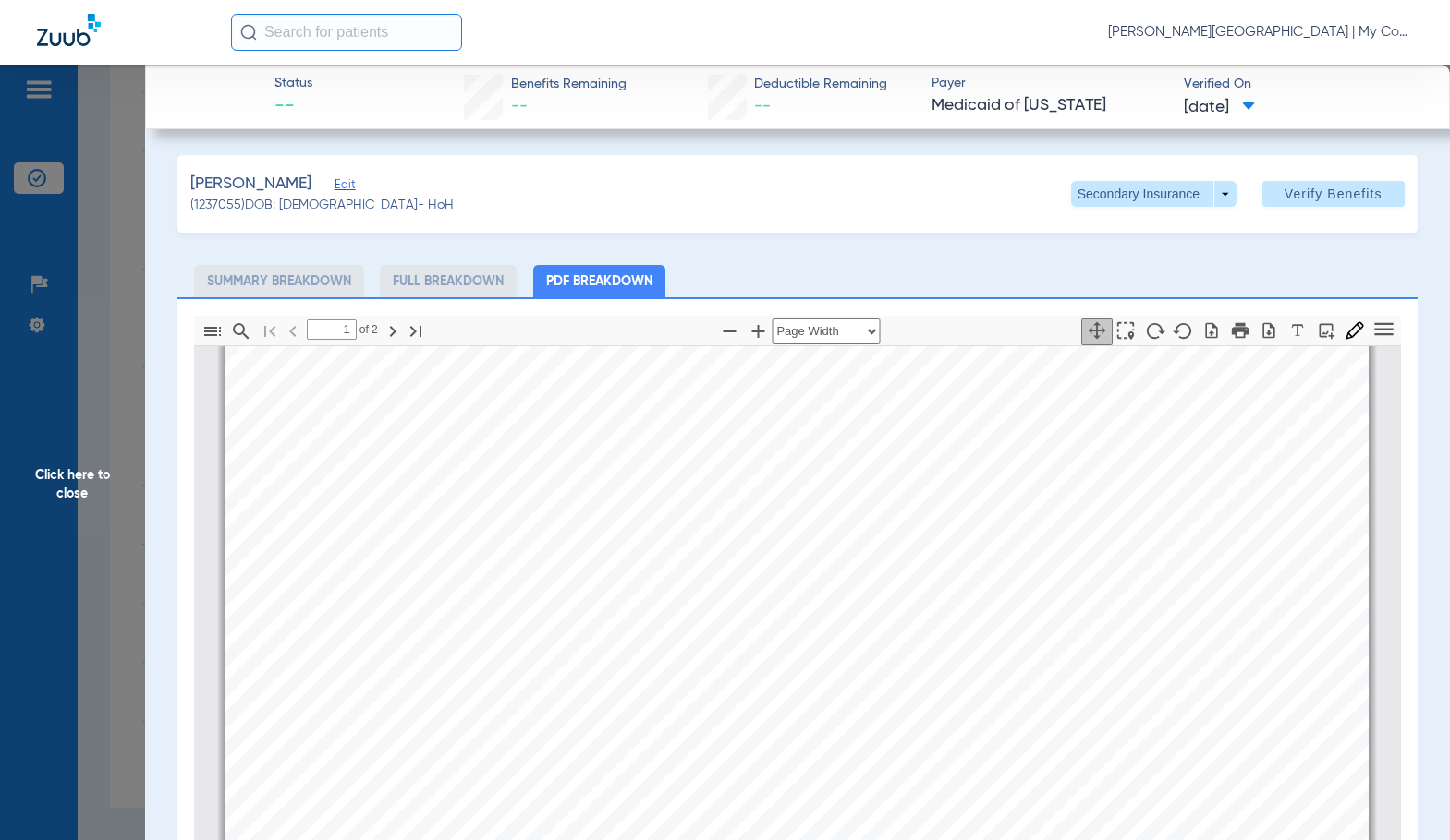
scroll to position [0, 0]
type input "2"
drag, startPoint x: 88, startPoint y: 508, endPoint x: 1406, endPoint y: 510, distance: 1318.0
click at [88, 507] on span "Click here to close" at bounding box center [72, 485] width 145 height 840
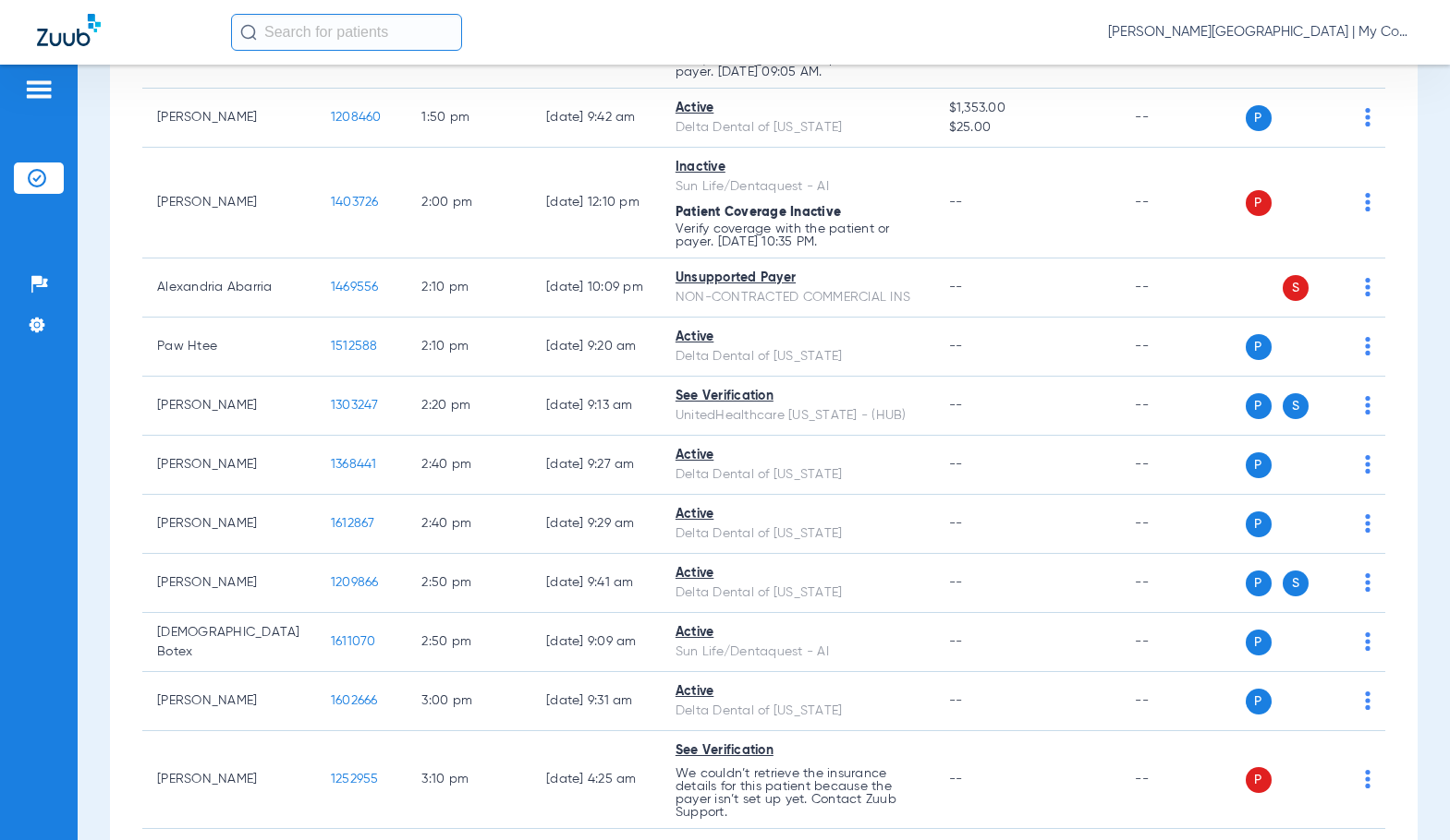
scroll to position [1702, 0]
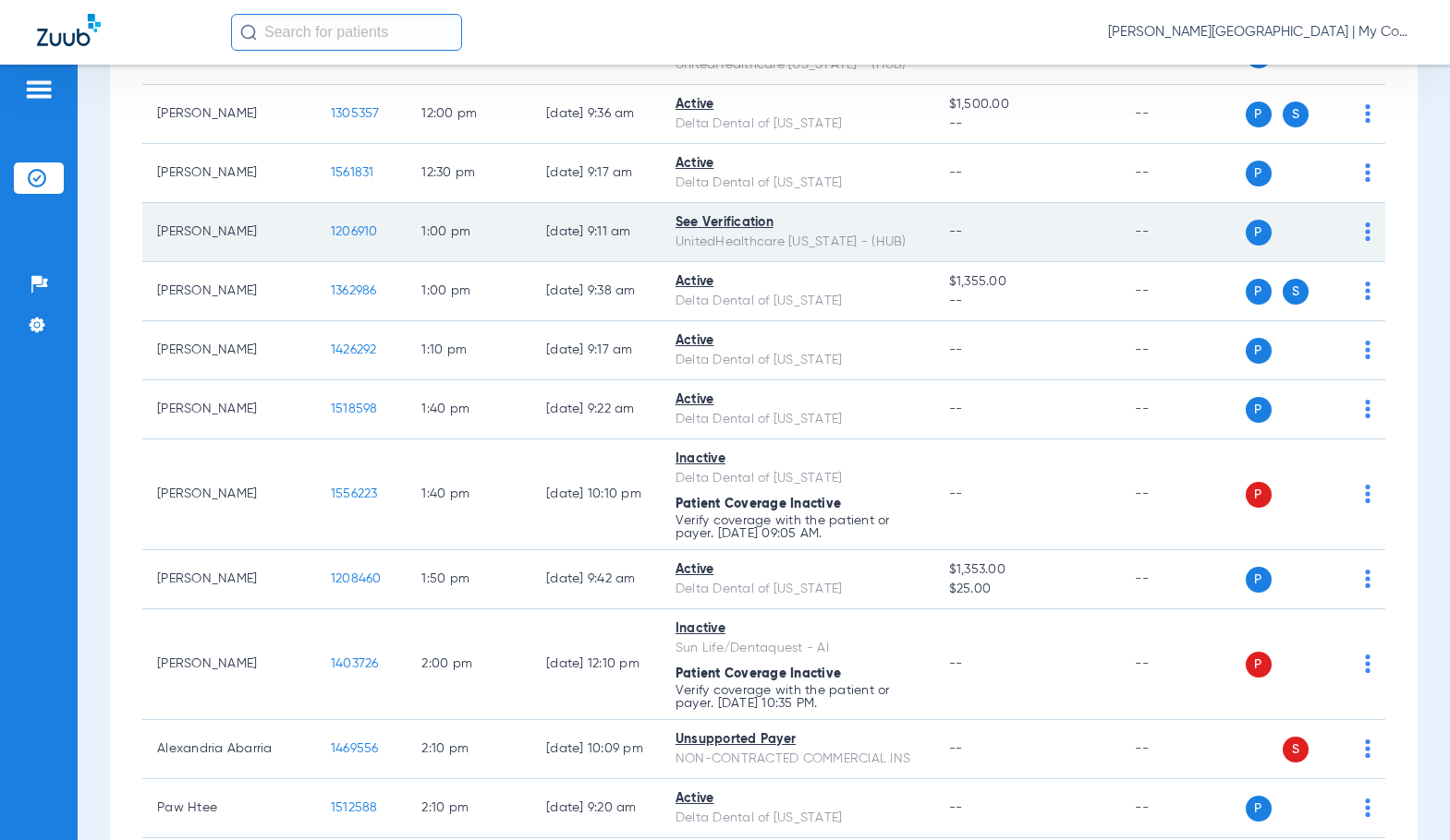
click at [331, 231] on span "1206910" at bounding box center [354, 231] width 48 height 13
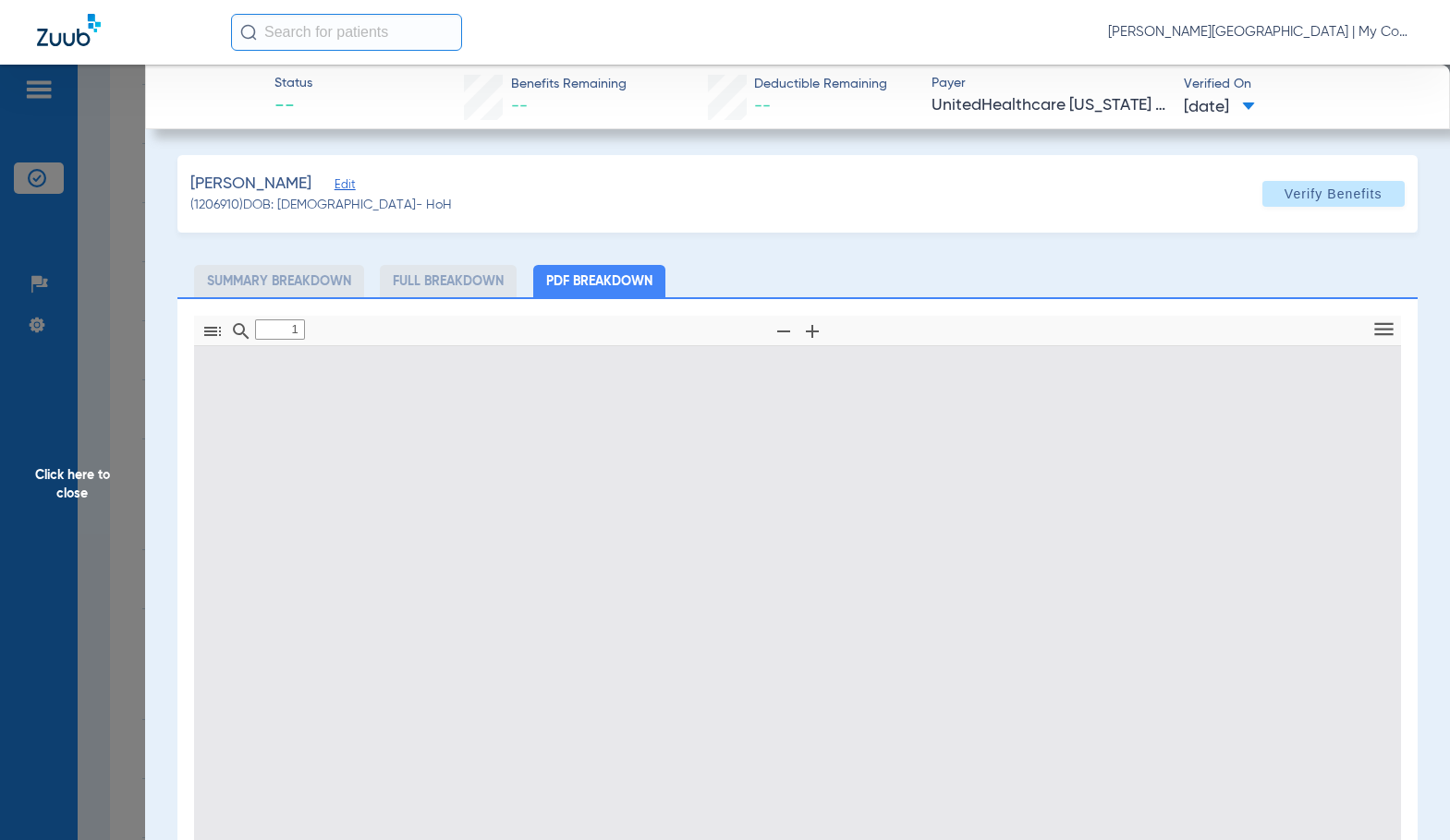
type input "0"
select select "page-width"
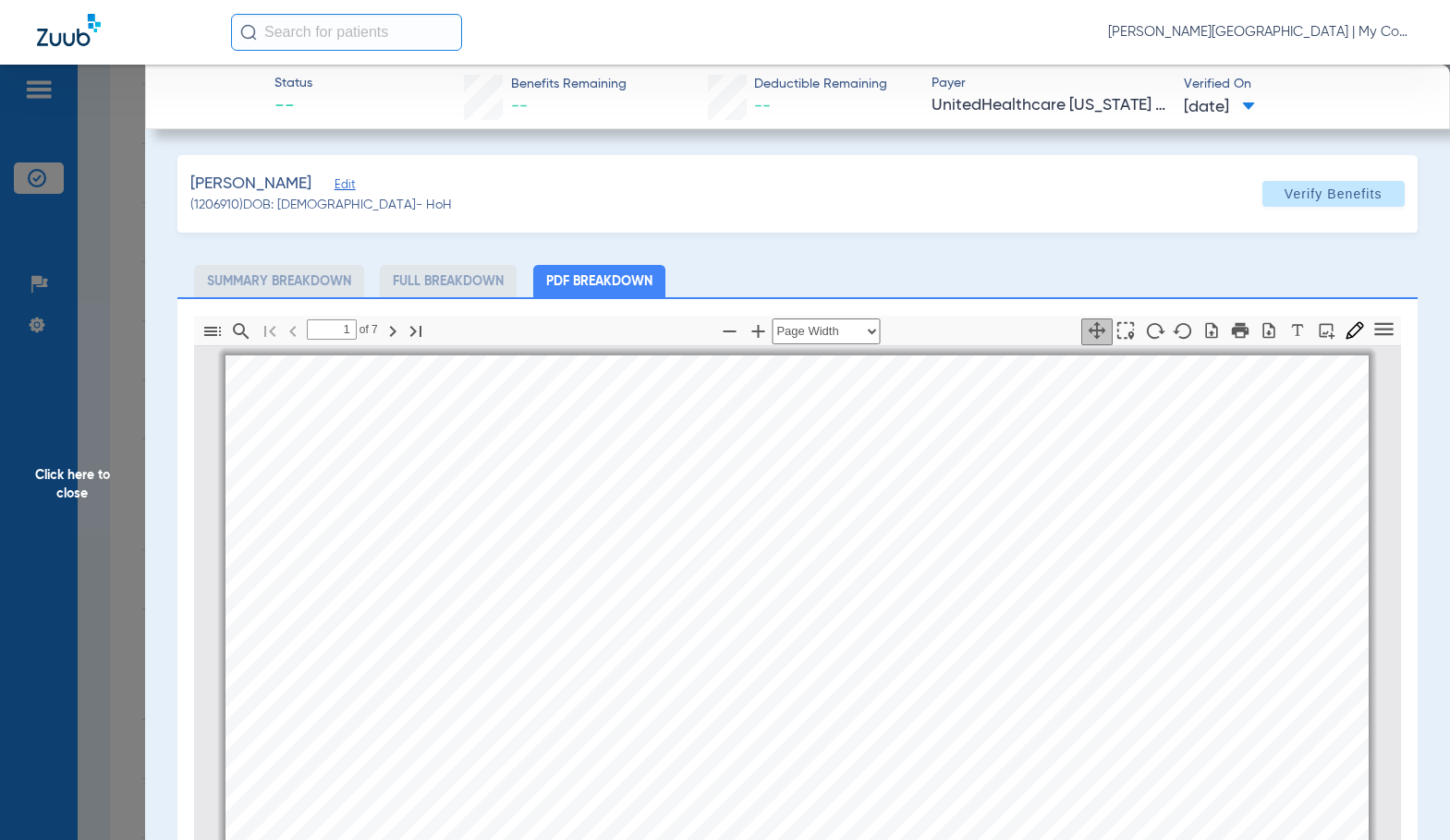
scroll to position [10, 0]
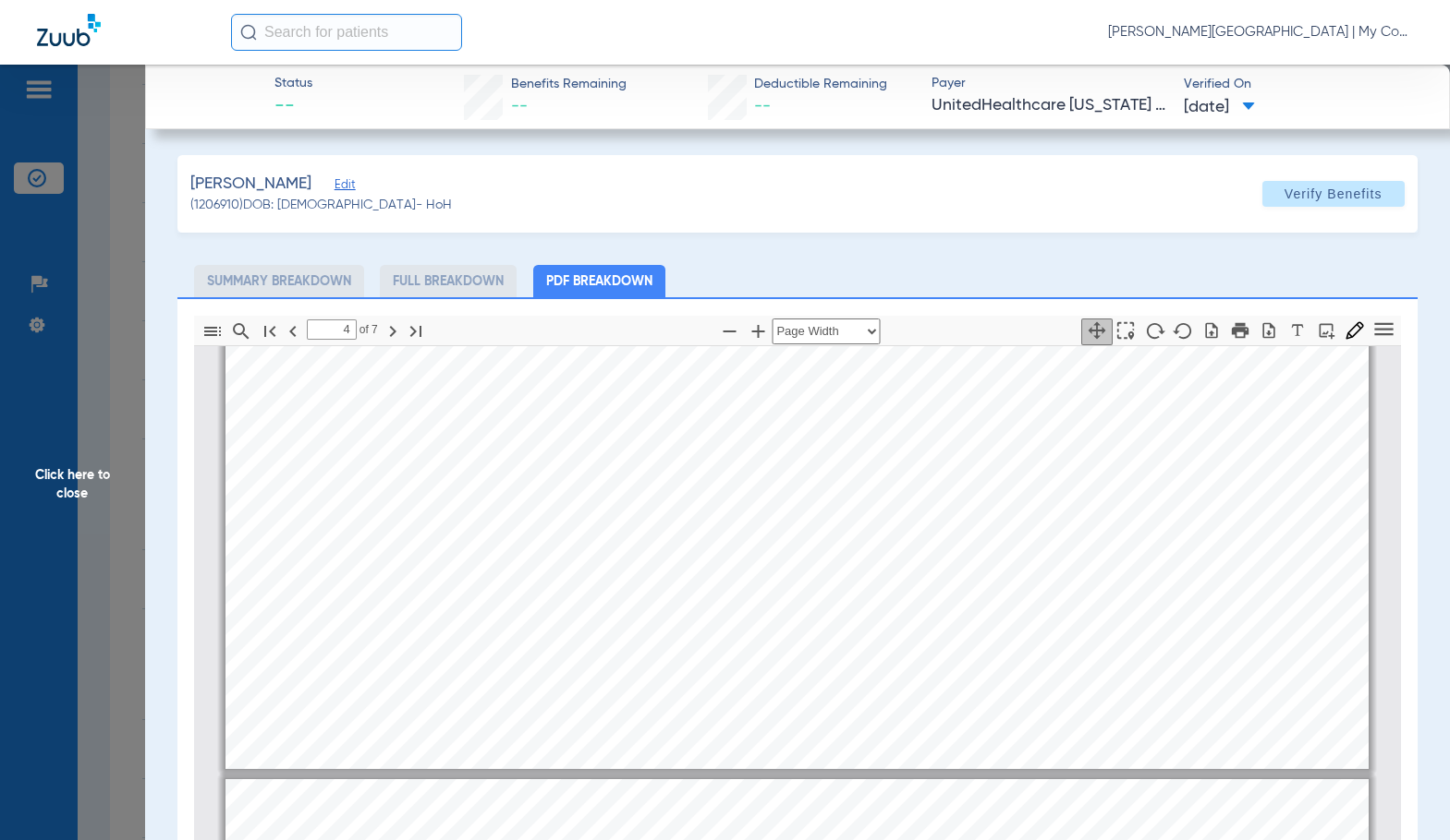
type input "5"
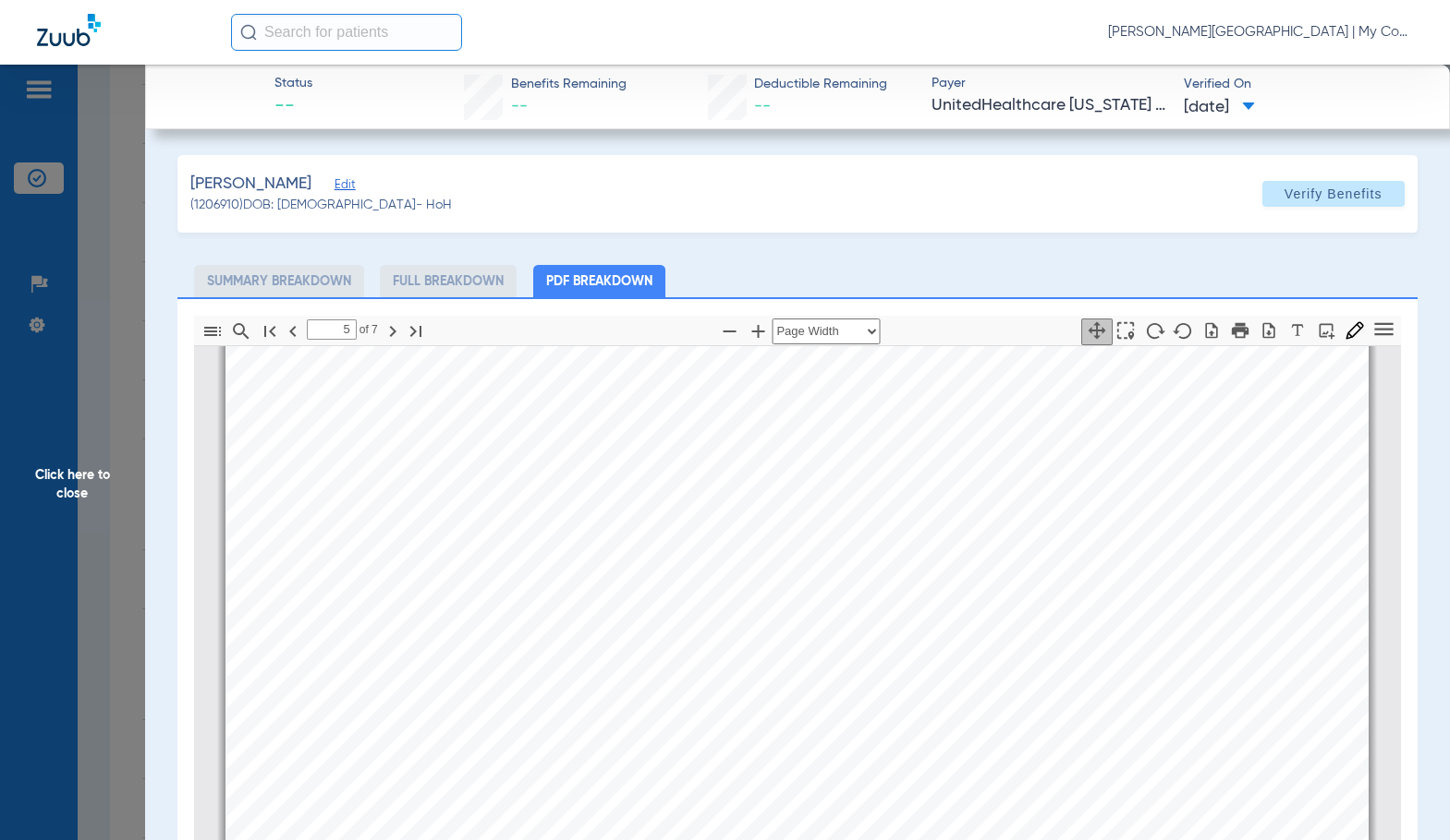
scroll to position [6565, 0]
click at [113, 488] on span "Click here to close" at bounding box center [72, 485] width 145 height 840
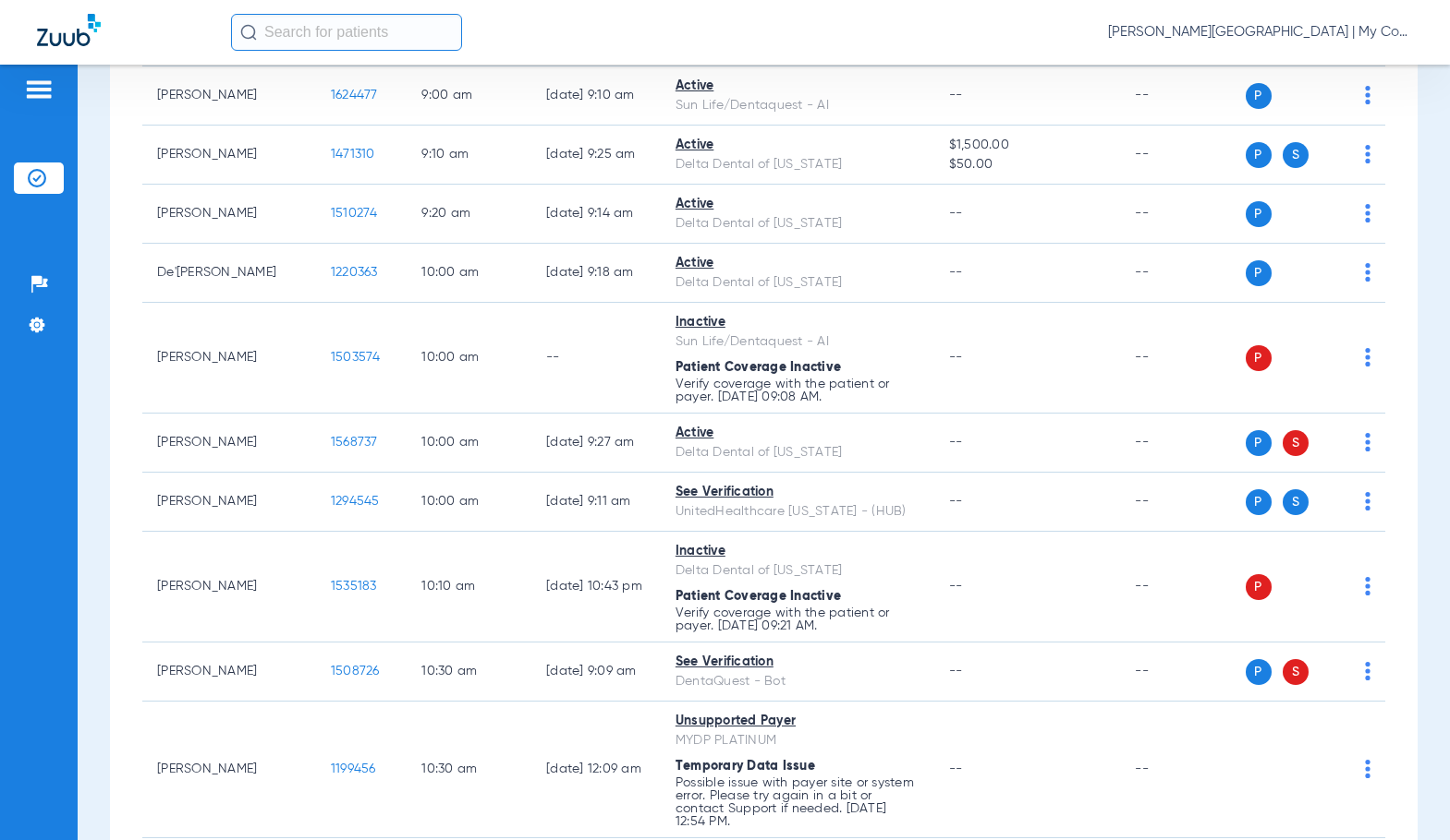
scroll to position [41, 0]
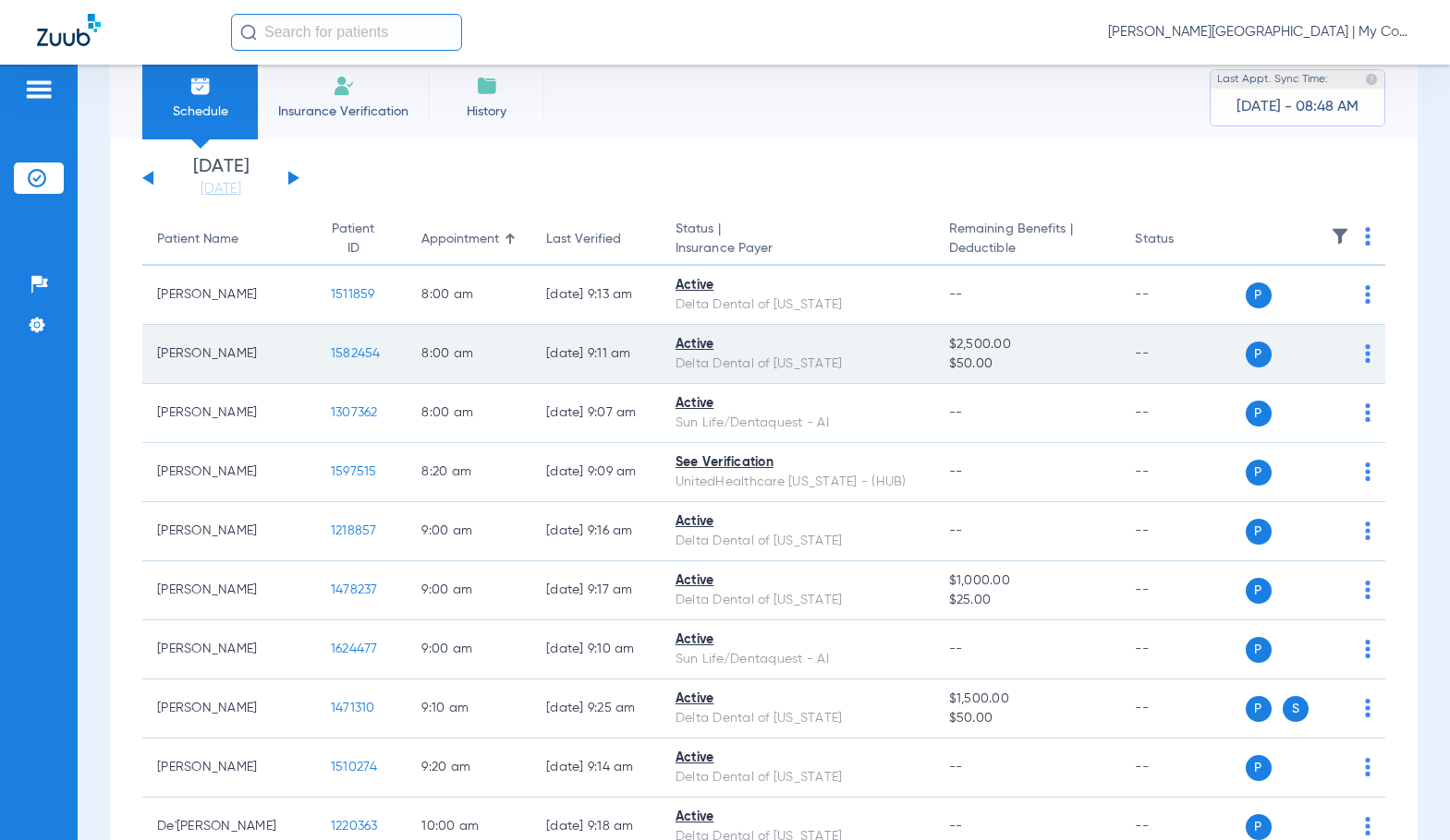
click at [331, 354] on span "1582454" at bounding box center [355, 353] width 49 height 13
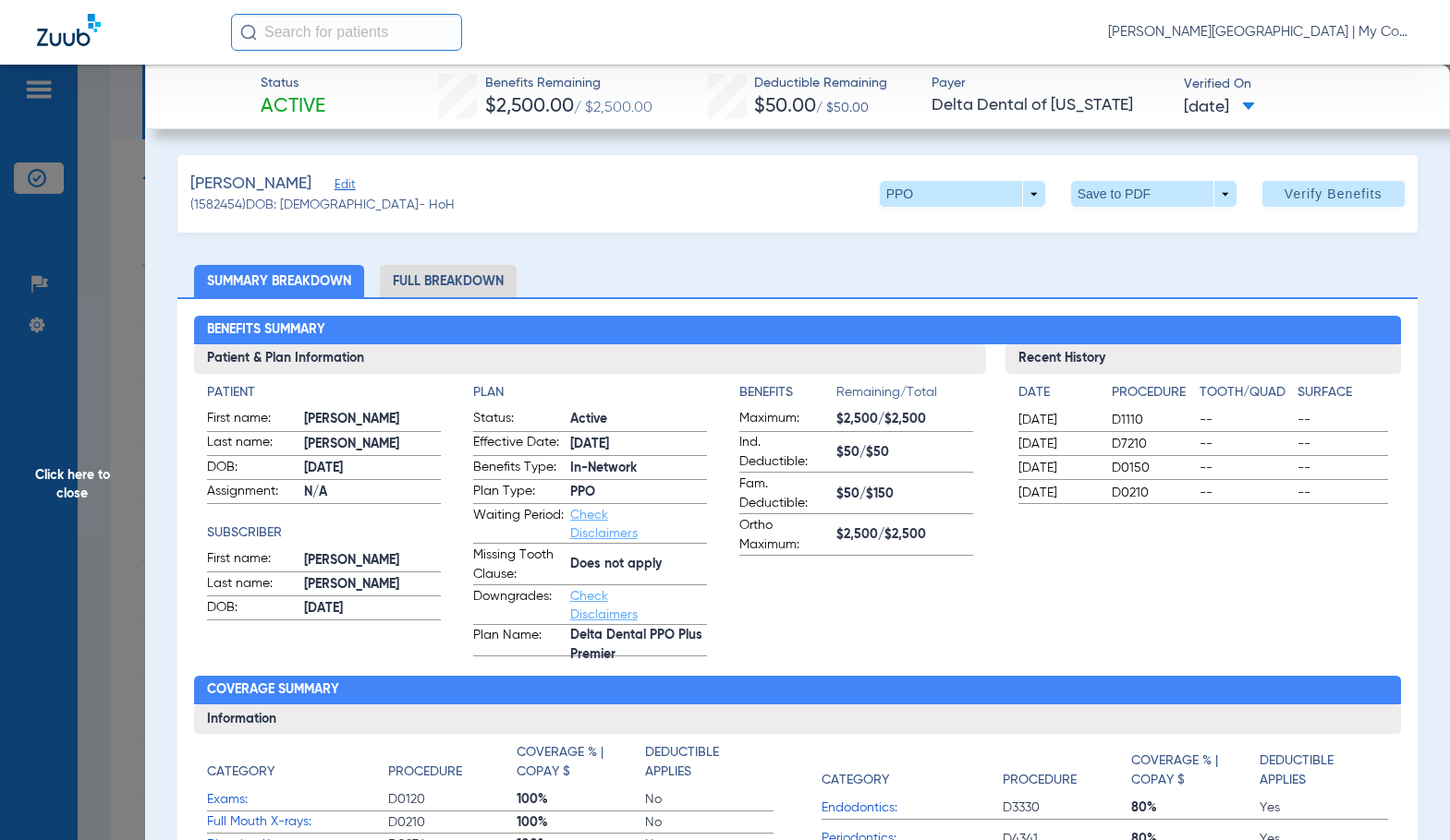
drag, startPoint x: 433, startPoint y: 262, endPoint x: 441, endPoint y: 279, distance: 18.8
click at [441, 279] on li "Full Breakdown" at bounding box center [447, 280] width 137 height 32
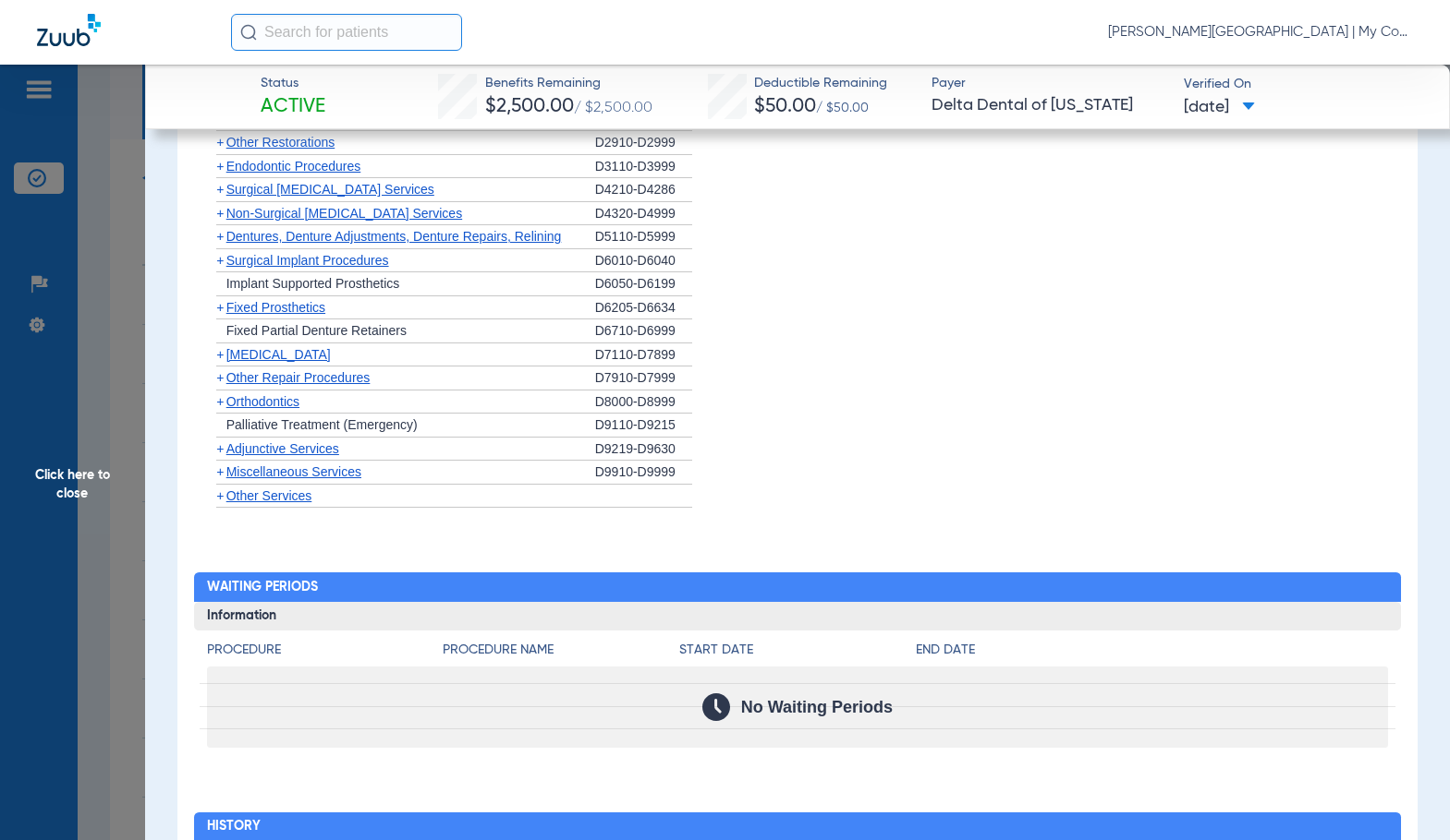
scroll to position [2159, 0]
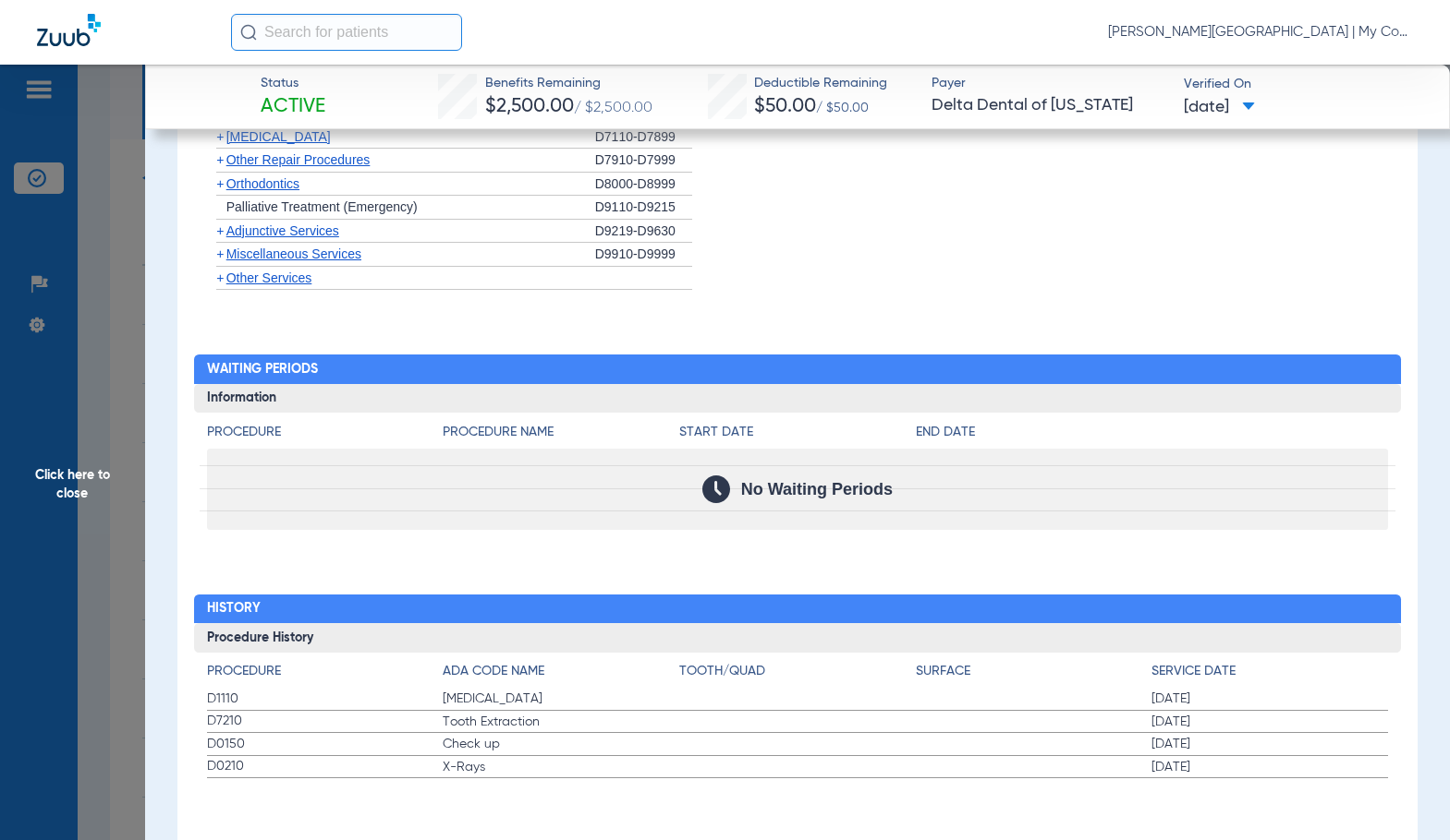
click at [792, 681] on h4 "Tooth/Quad" at bounding box center [798, 672] width 237 height 19
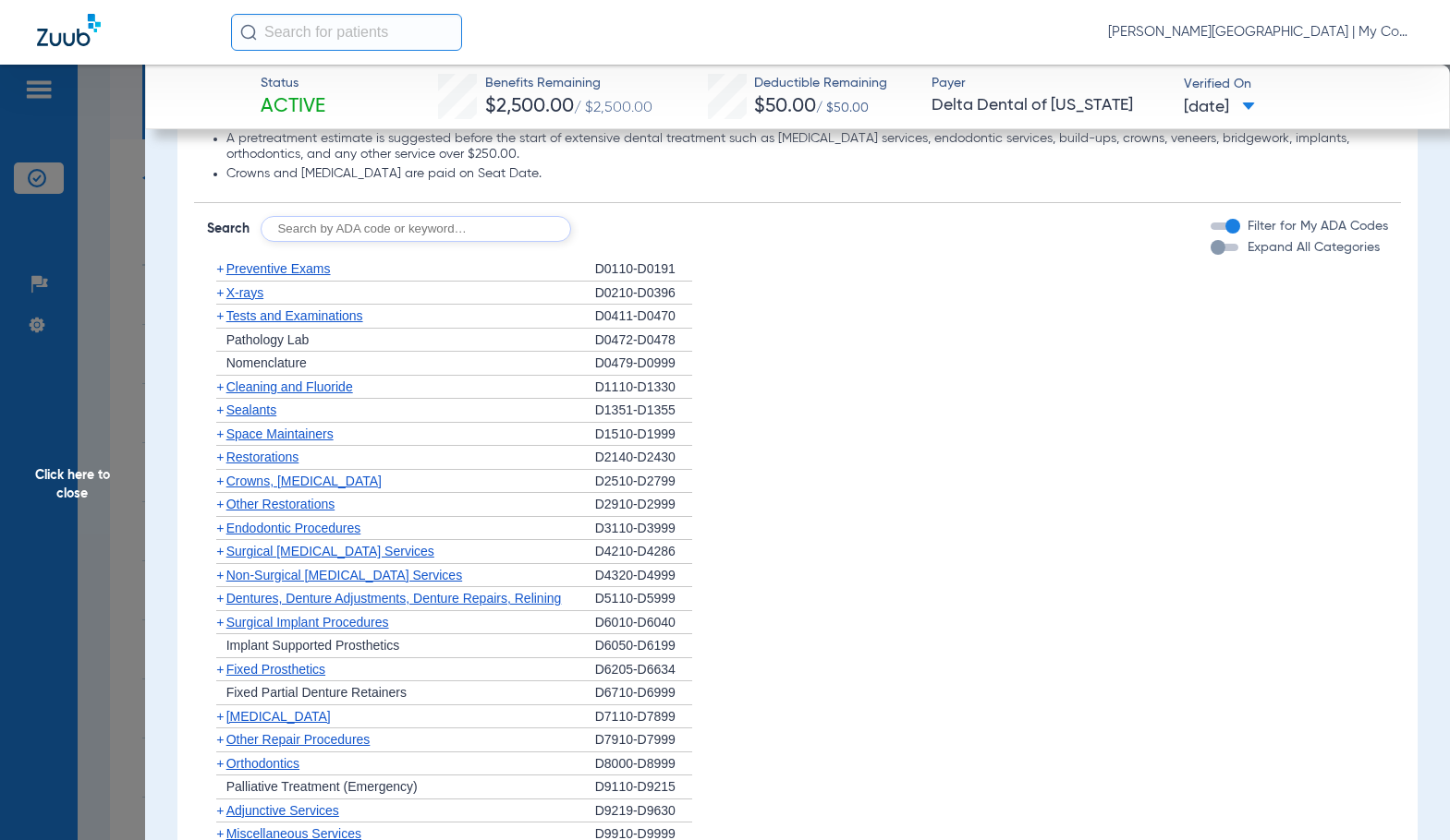
scroll to position [1604, 0]
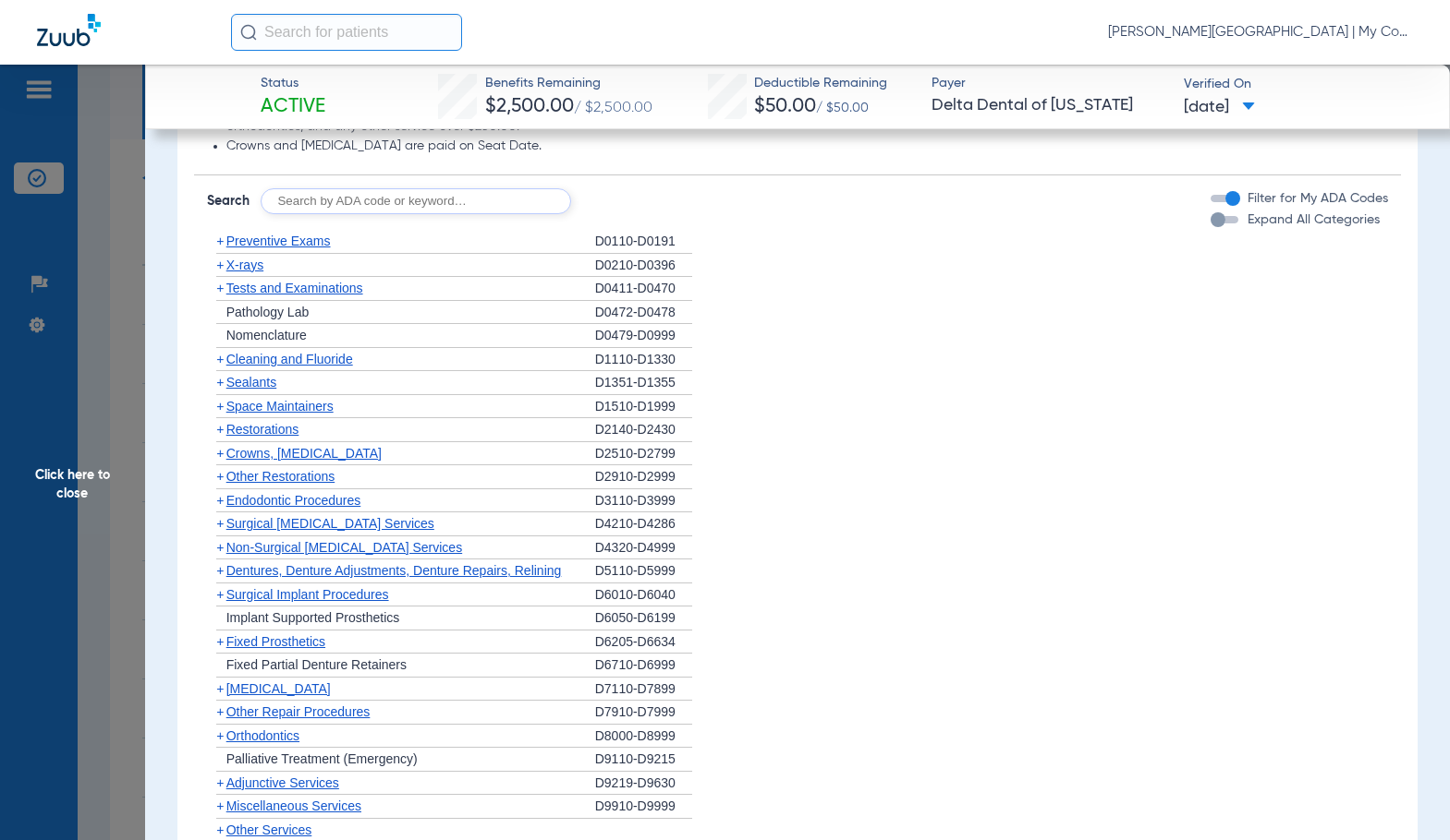
drag, startPoint x: 785, startPoint y: 337, endPoint x: 346, endPoint y: 387, distance: 441.8
click at [785, 337] on li "+ Nomenclature D0479-D0999" at bounding box center [797, 336] width 1181 height 24
click at [230, 269] on span "X-rays" at bounding box center [245, 265] width 37 height 15
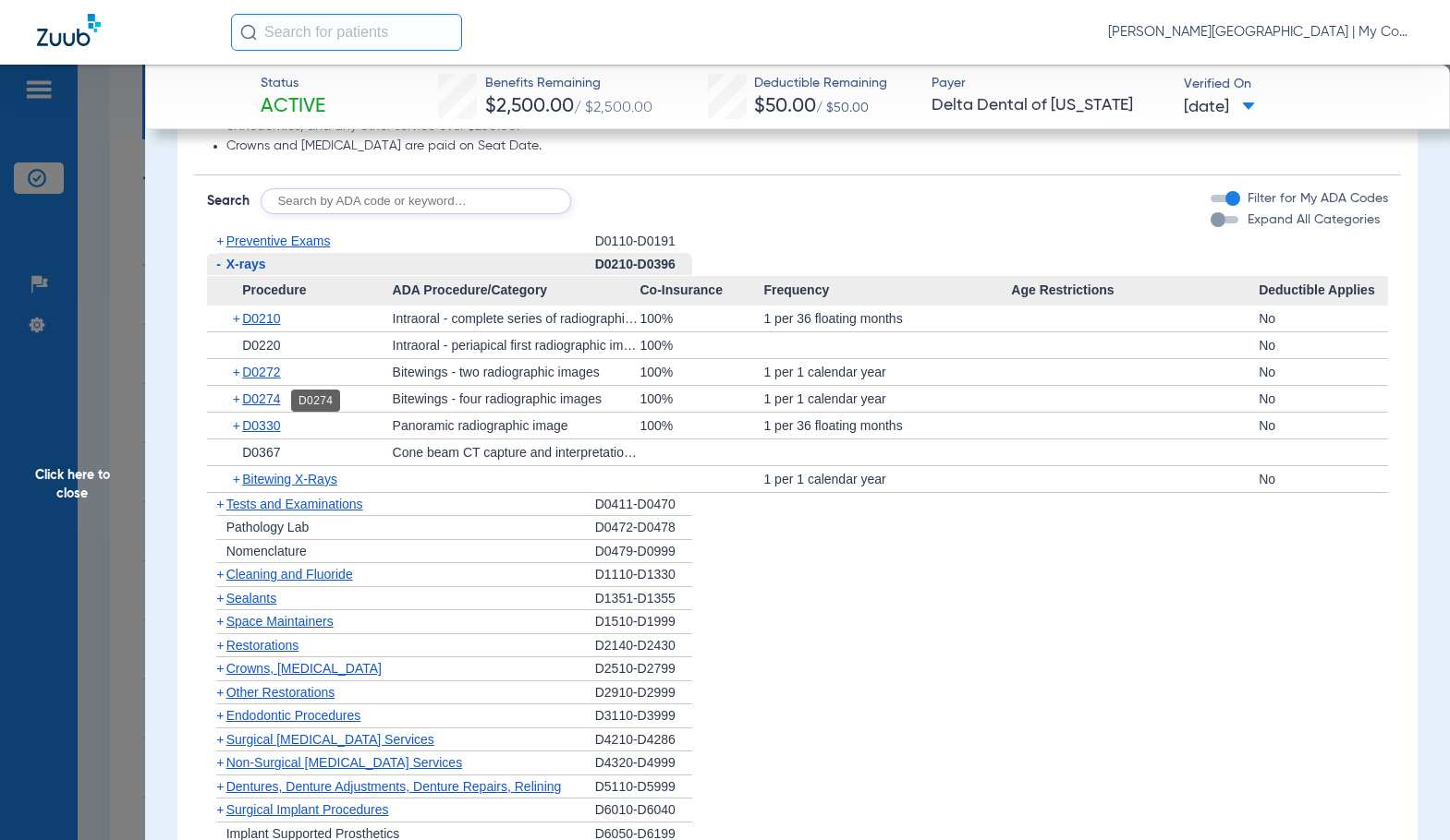
click at [280, 403] on span "D0274" at bounding box center [260, 399] width 38 height 15
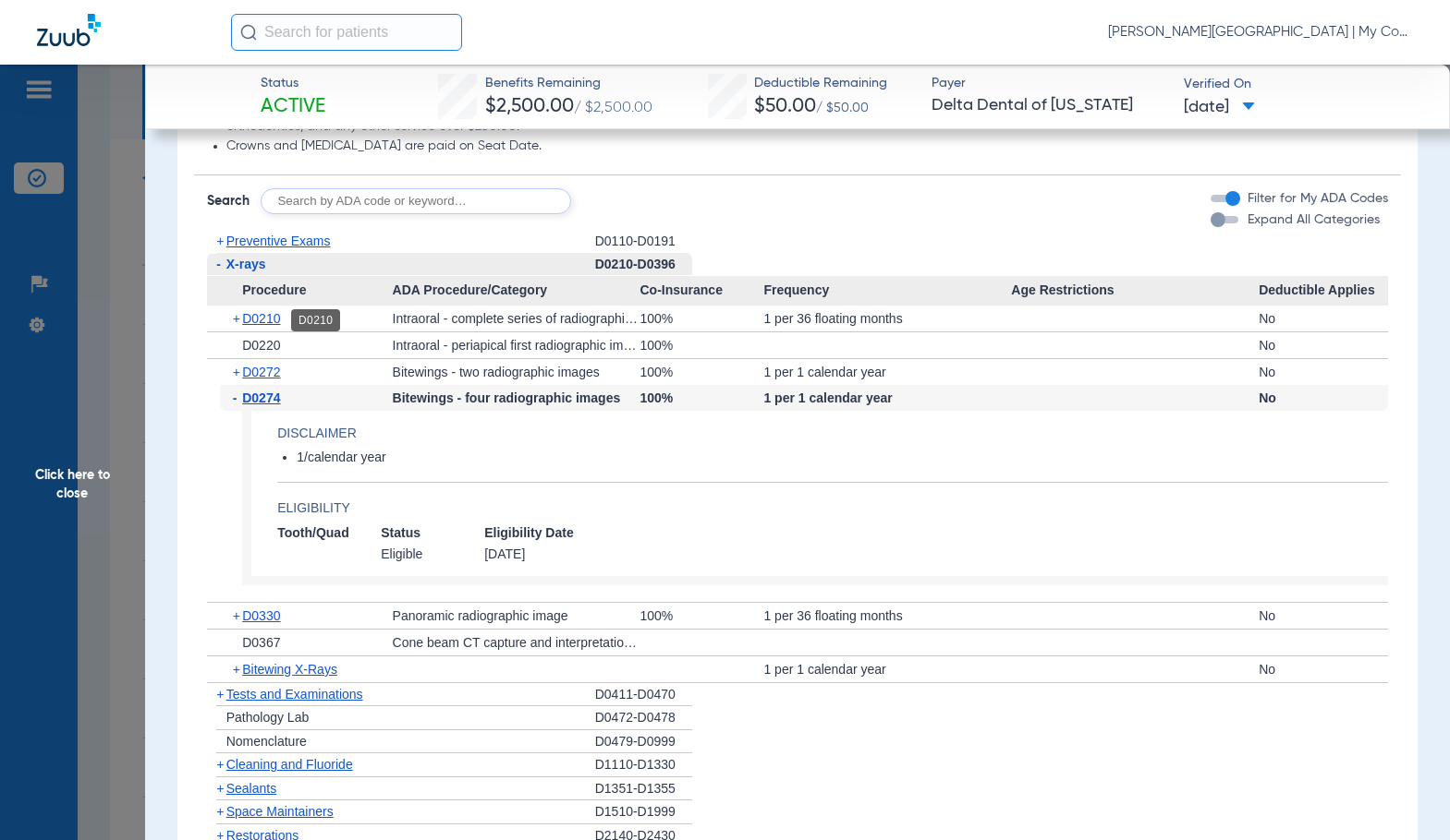
click at [277, 326] on span "D0210" at bounding box center [260, 318] width 38 height 15
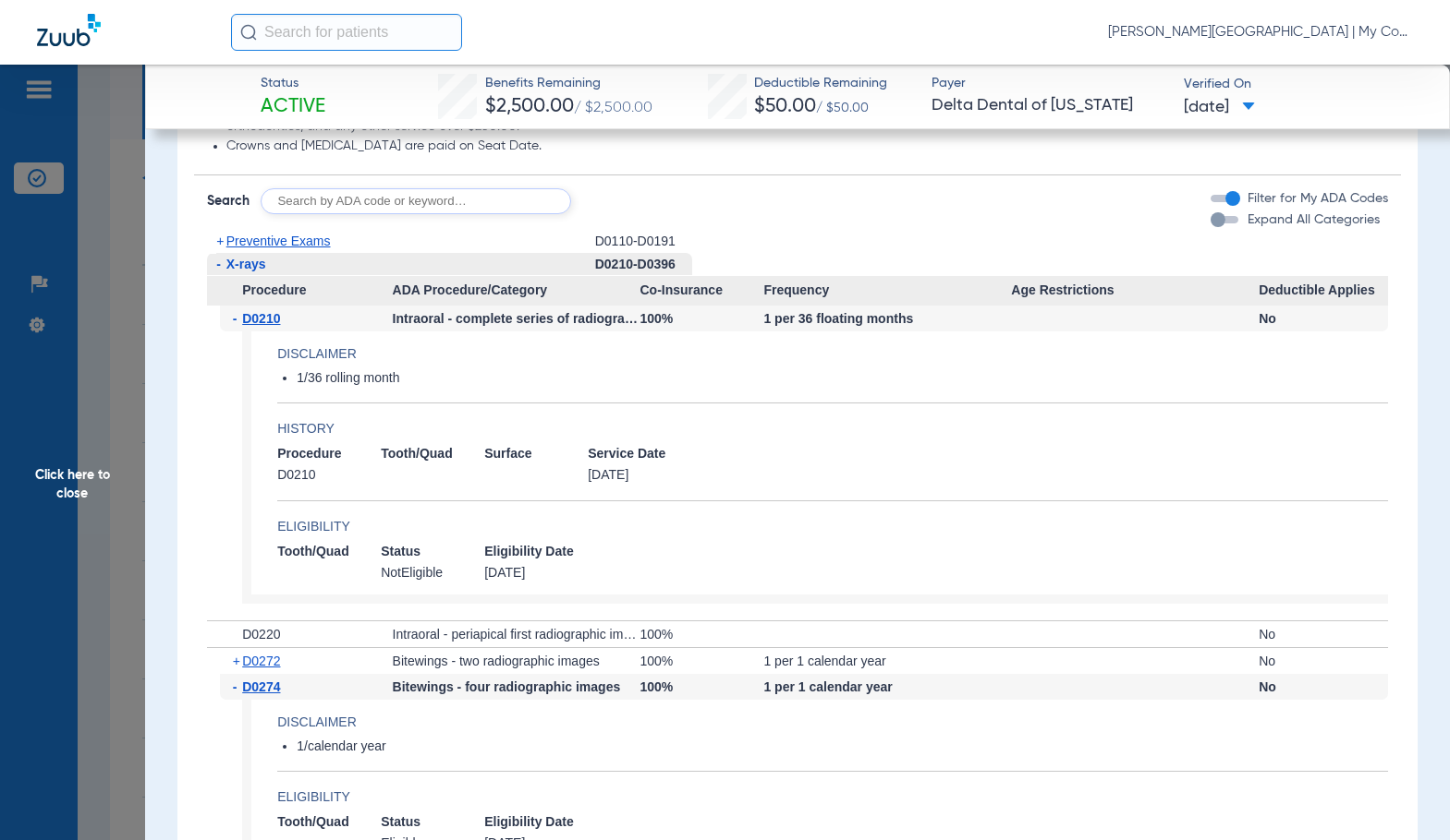
click at [277, 326] on span "D0210" at bounding box center [260, 318] width 38 height 15
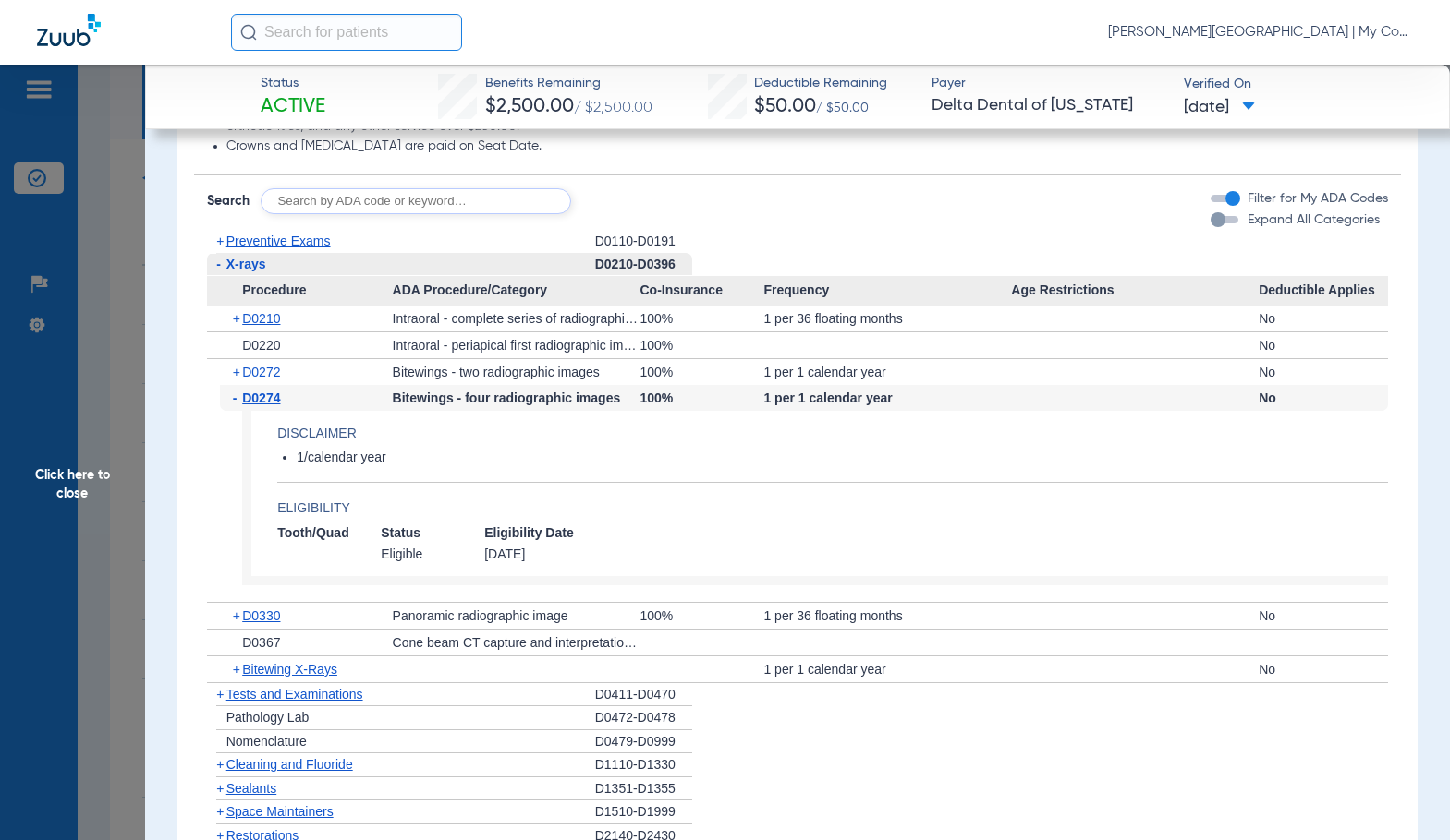
click at [304, 236] on span "Preventive Exams" at bounding box center [279, 241] width 105 height 15
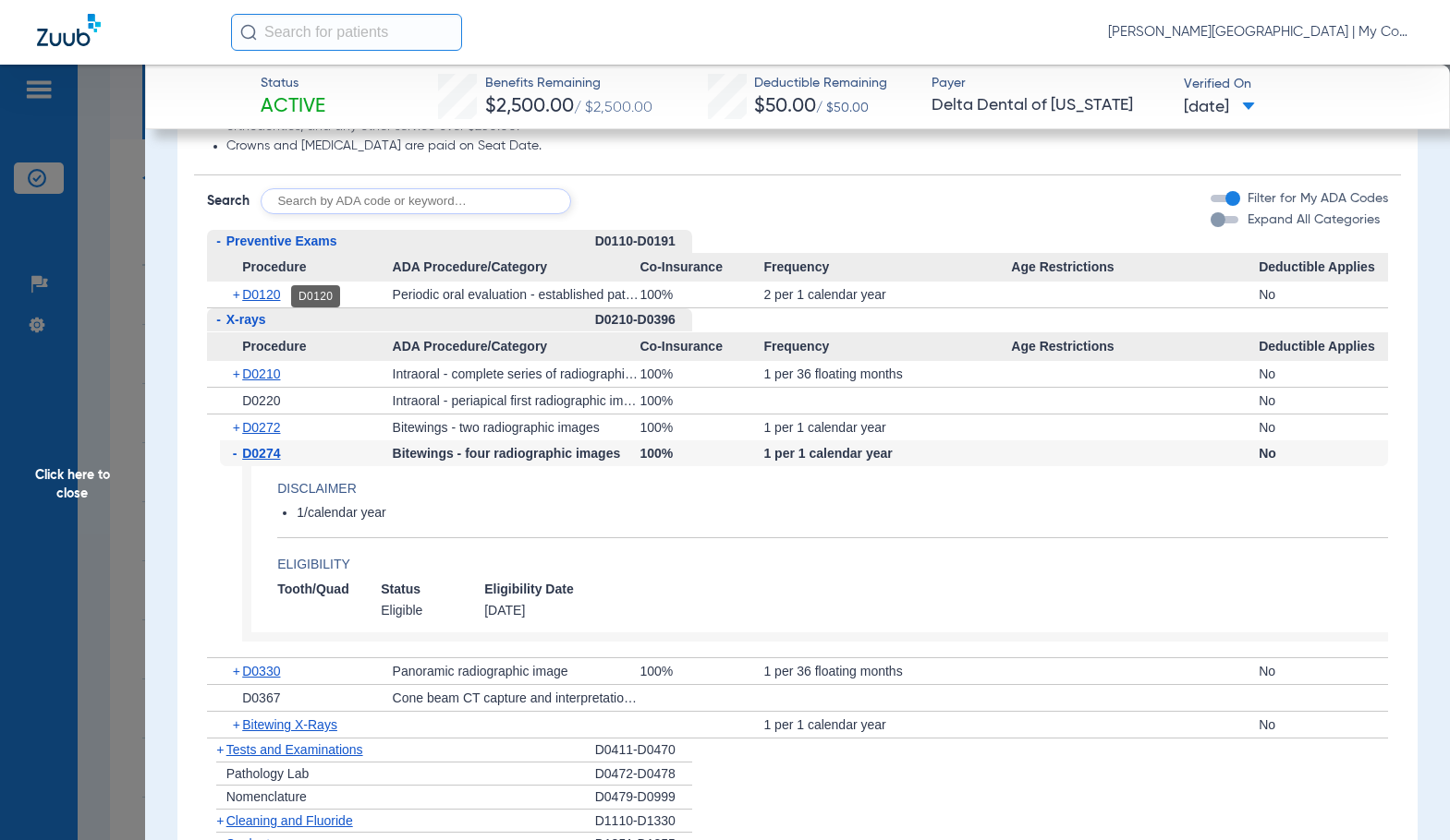
click at [260, 293] on span "D0120" at bounding box center [260, 294] width 38 height 15
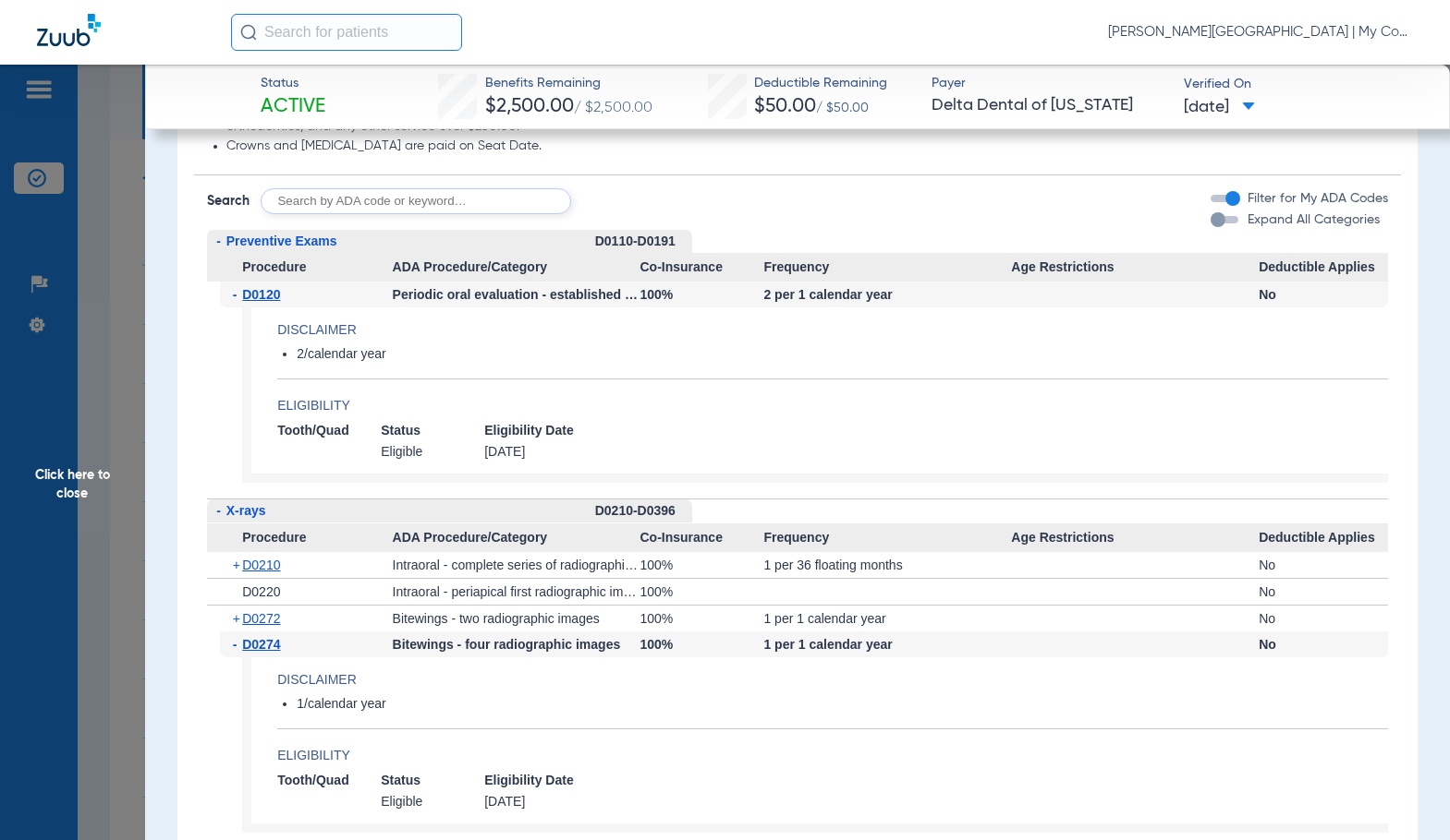
click at [260, 293] on span "D0120" at bounding box center [260, 294] width 38 height 15
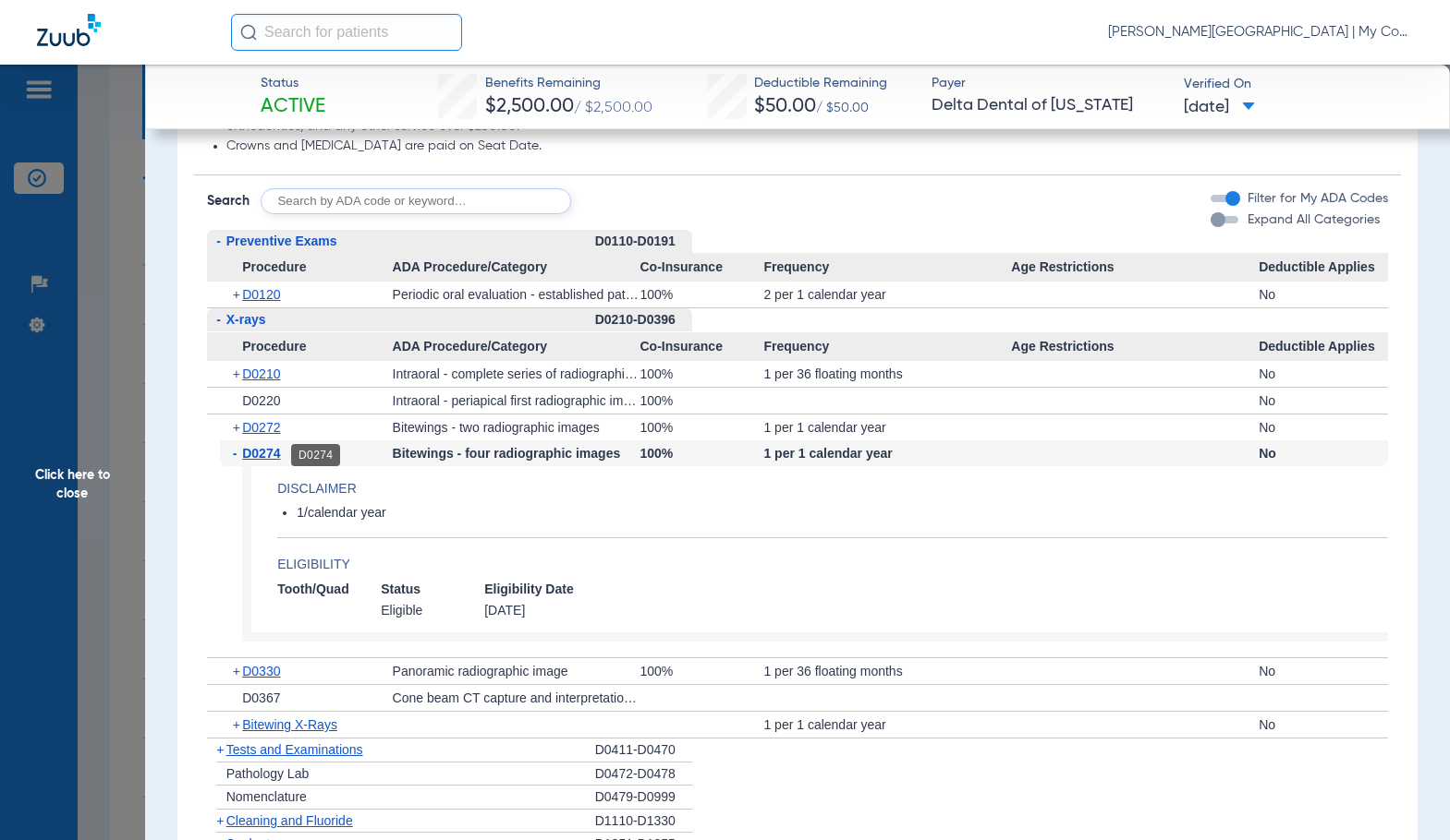
click at [265, 458] on span "D0274" at bounding box center [260, 453] width 38 height 15
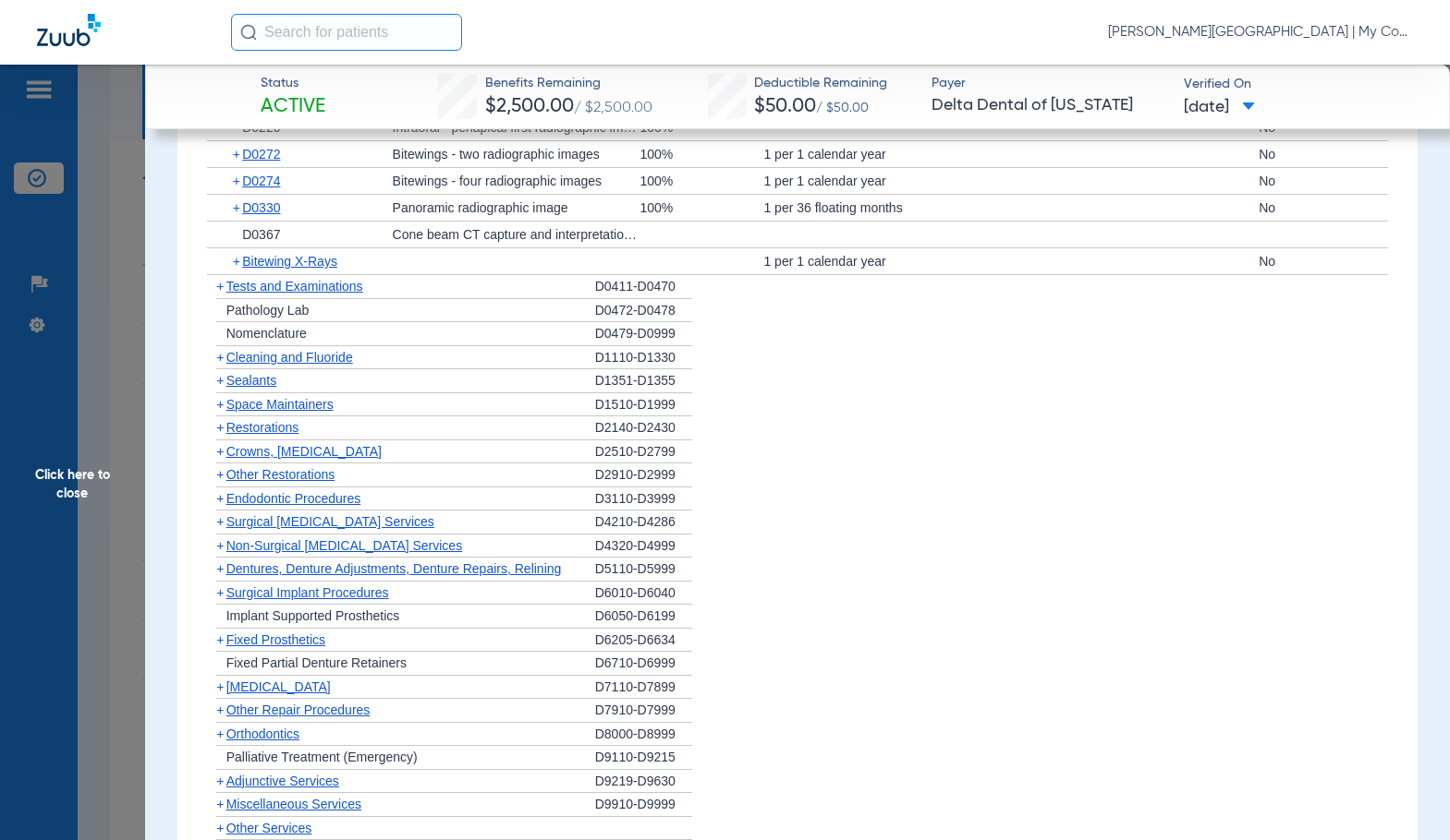
scroll to position [1882, 0]
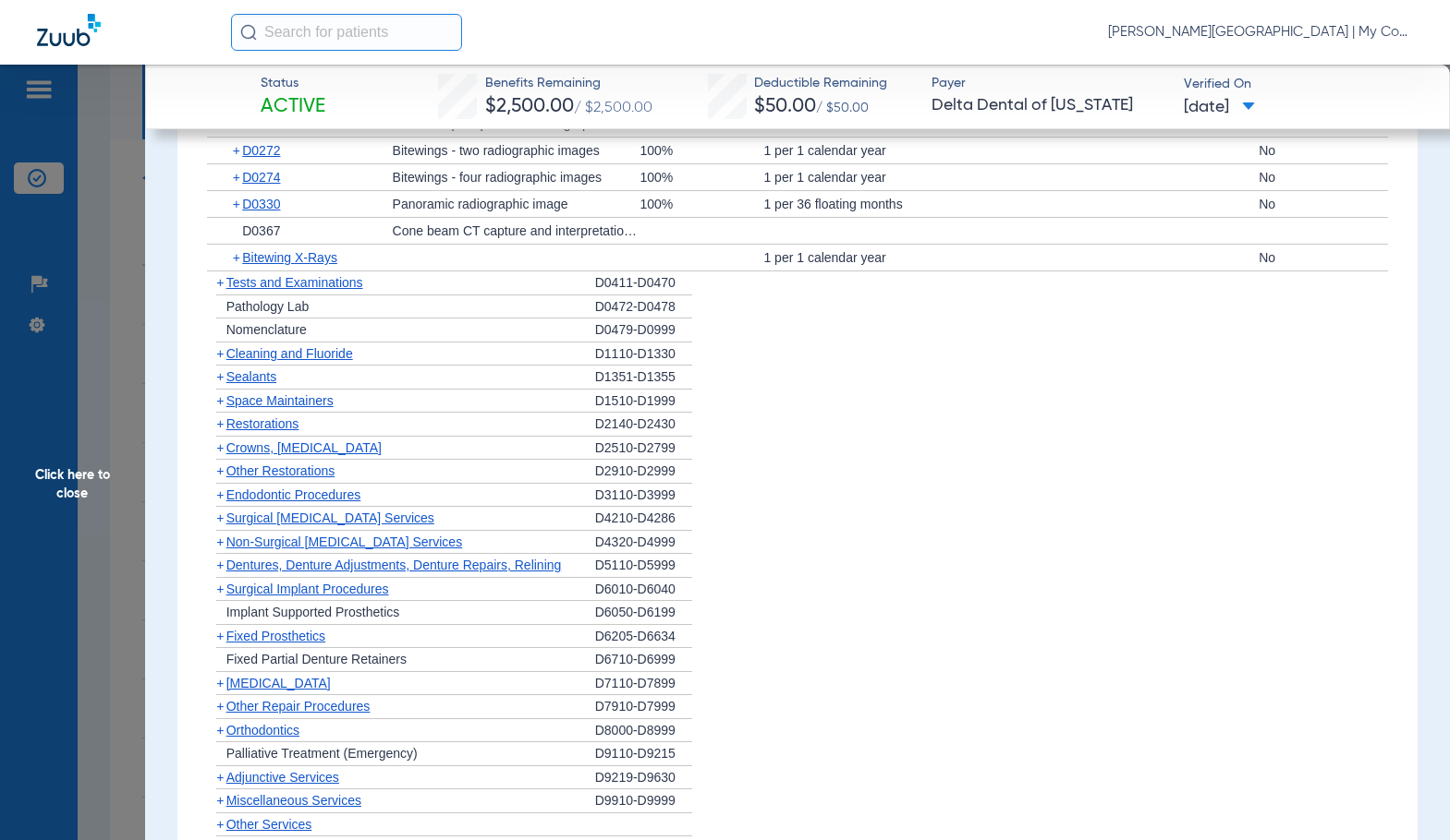
click at [260, 357] on span "Cleaning and Fluoride" at bounding box center [289, 353] width 126 height 15
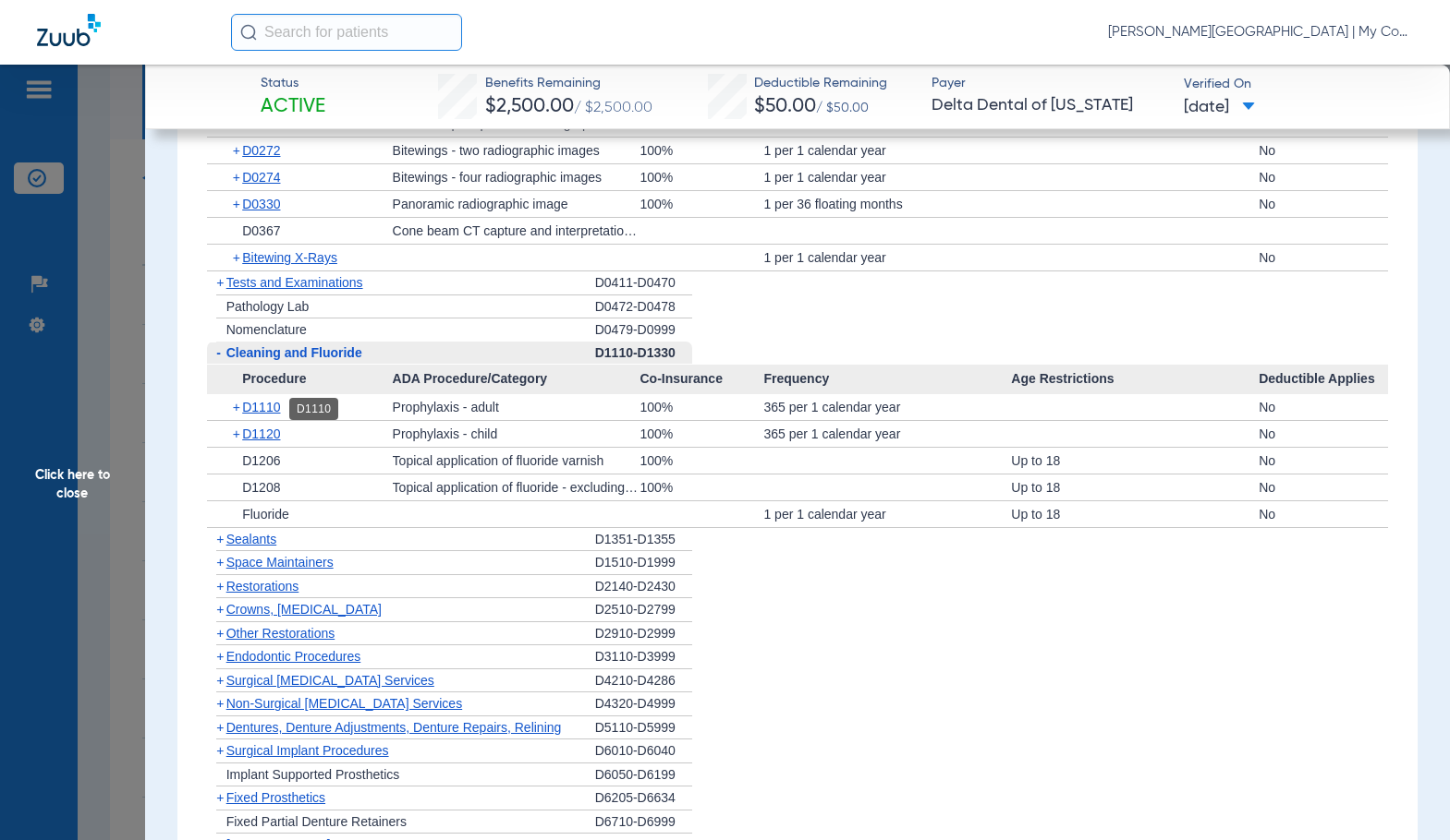
click at [258, 411] on span "D1110" at bounding box center [260, 406] width 38 height 15
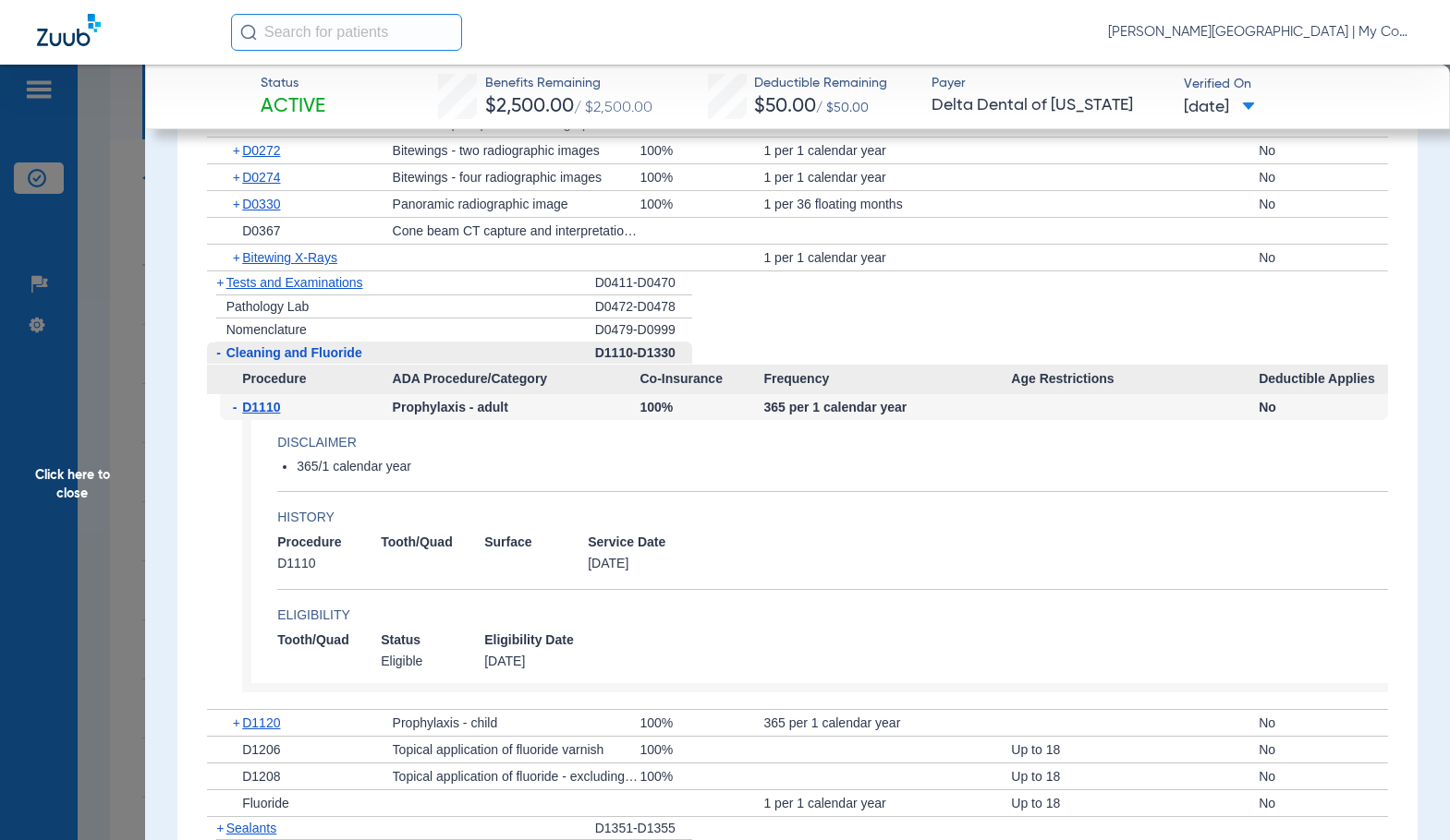
click at [258, 411] on span "D1110" at bounding box center [260, 406] width 38 height 15
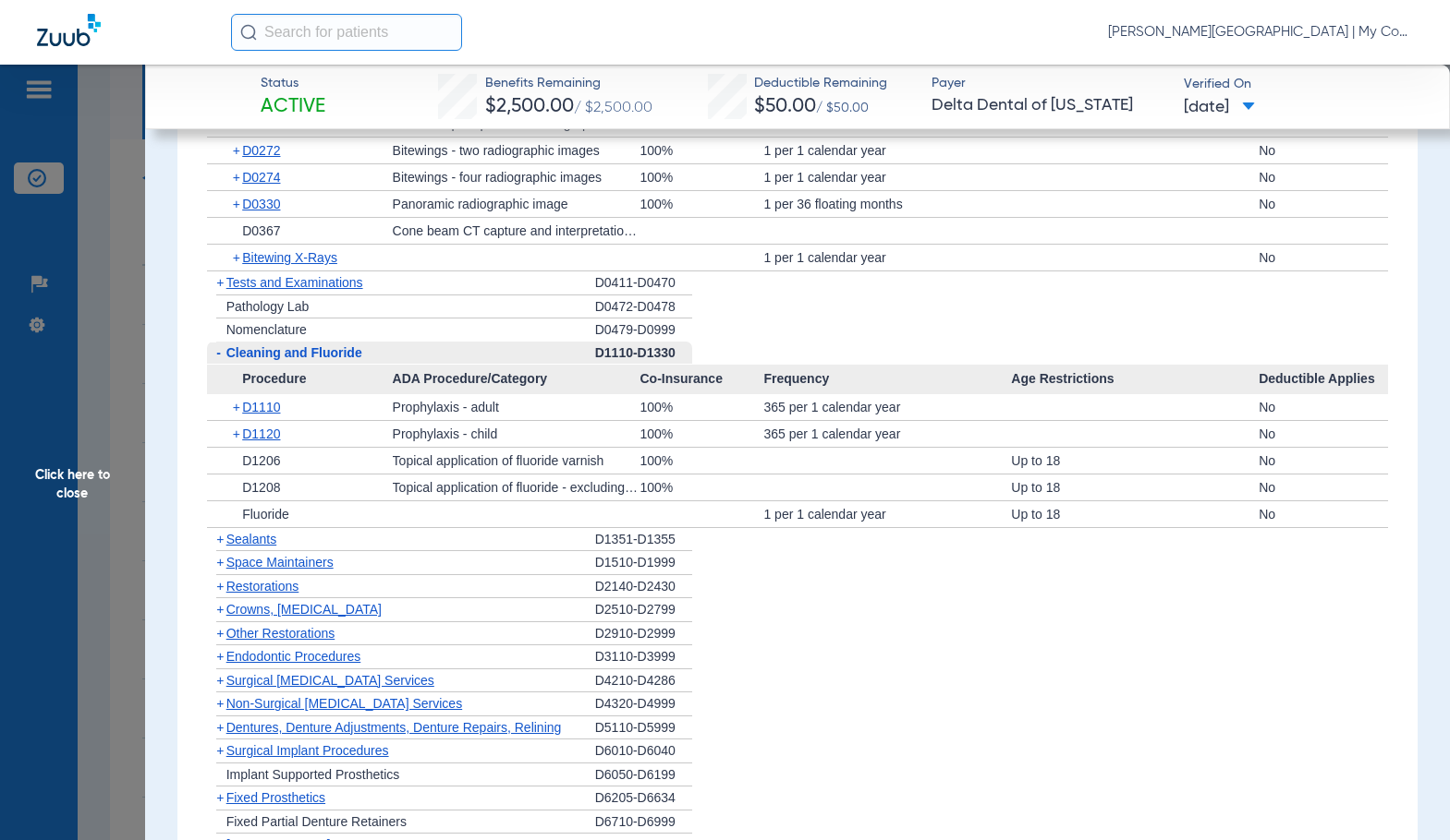
click at [43, 502] on span "Click here to close" at bounding box center [72, 485] width 145 height 840
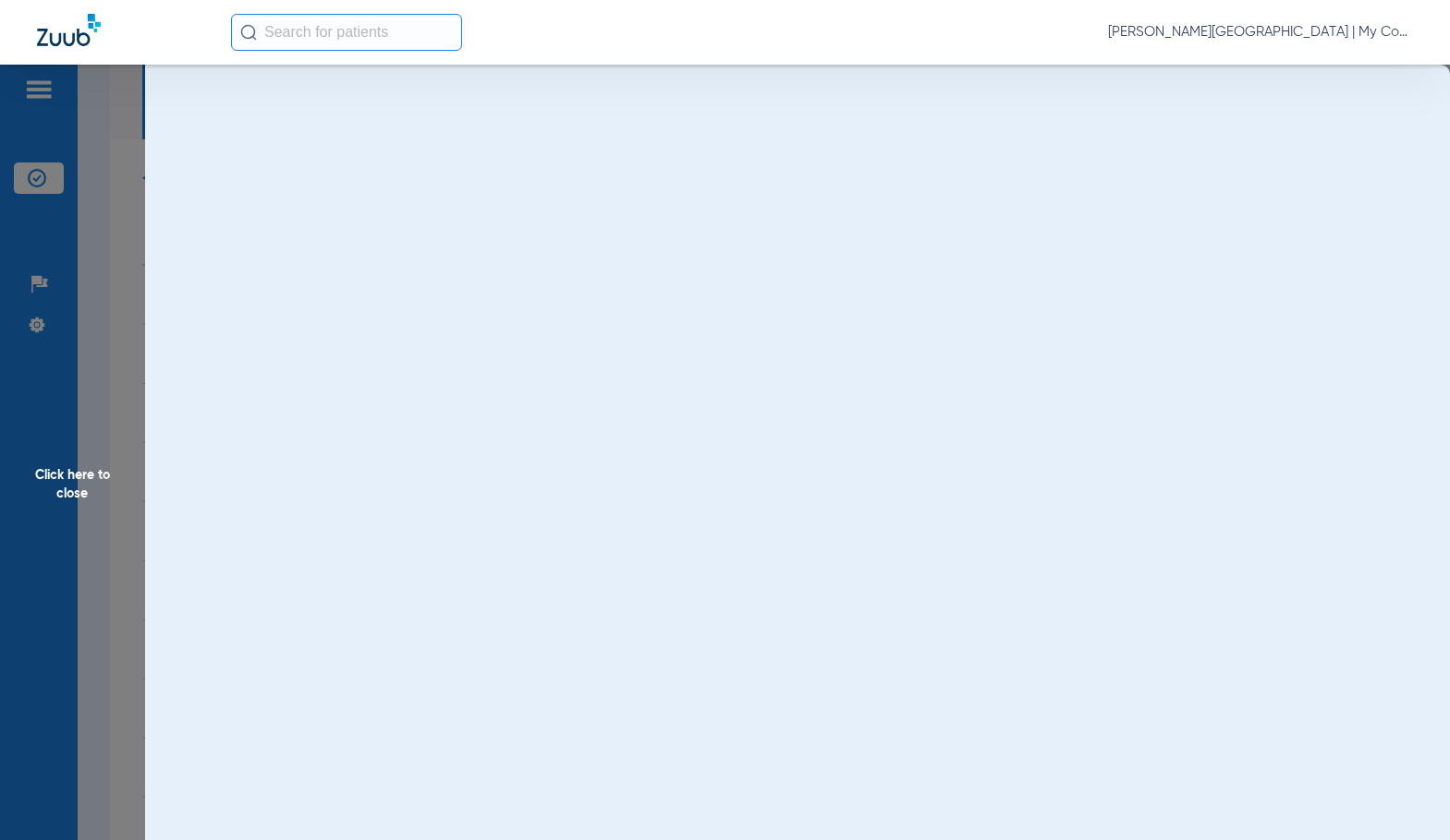
scroll to position [0, 0]
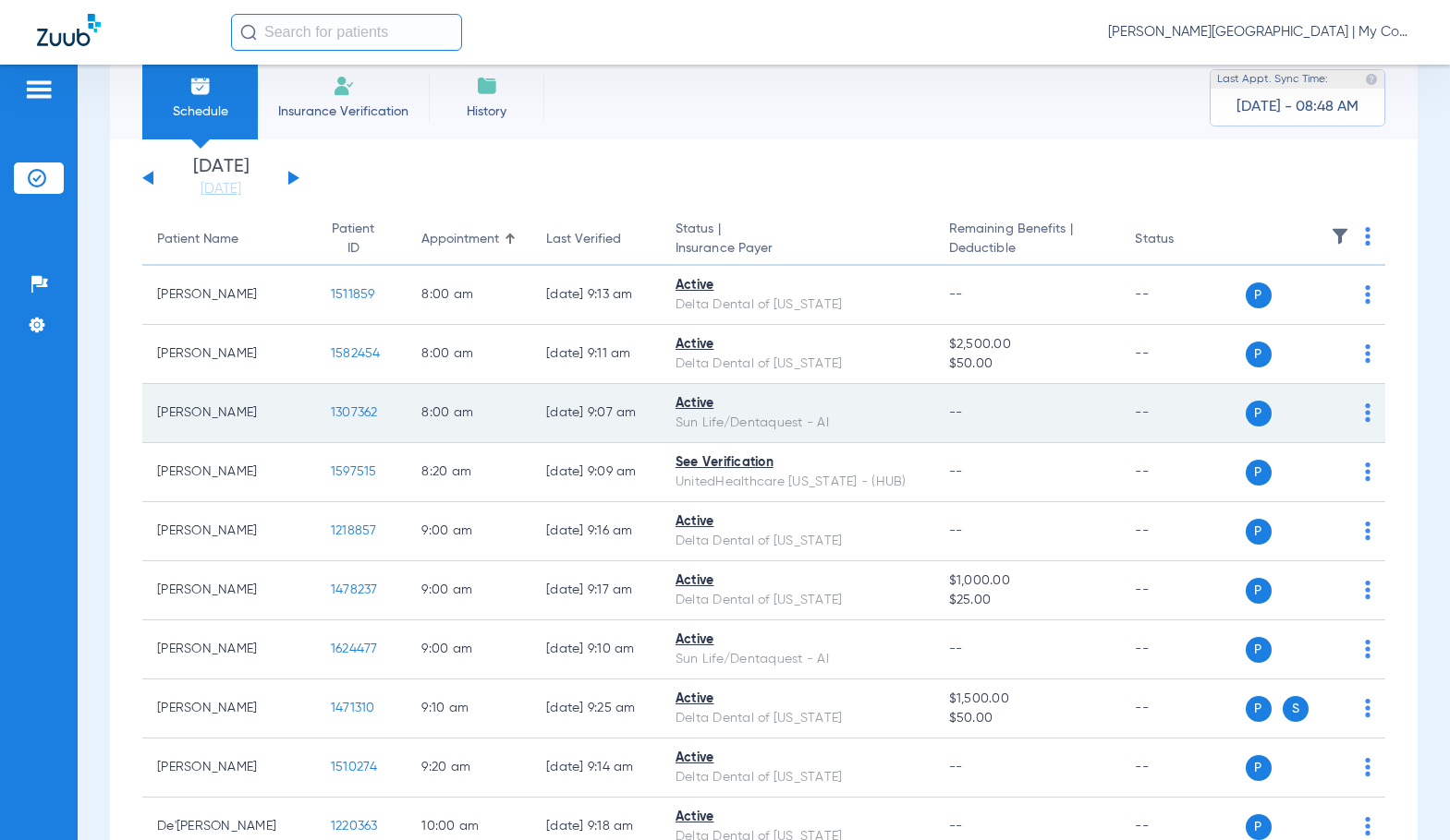
click at [331, 414] on span "1307362" at bounding box center [354, 412] width 48 height 13
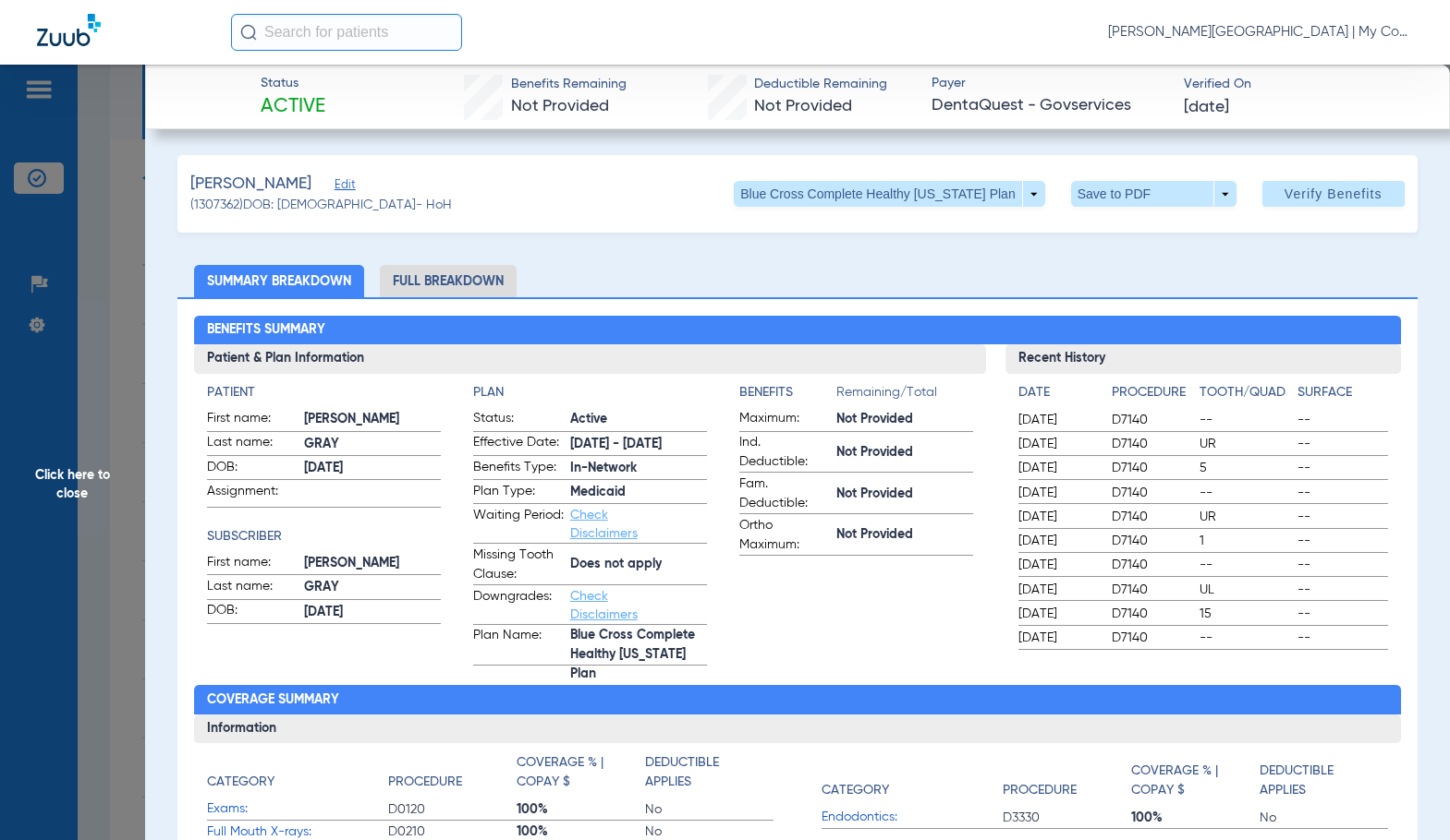
click at [490, 281] on li "Full Breakdown" at bounding box center [447, 280] width 137 height 32
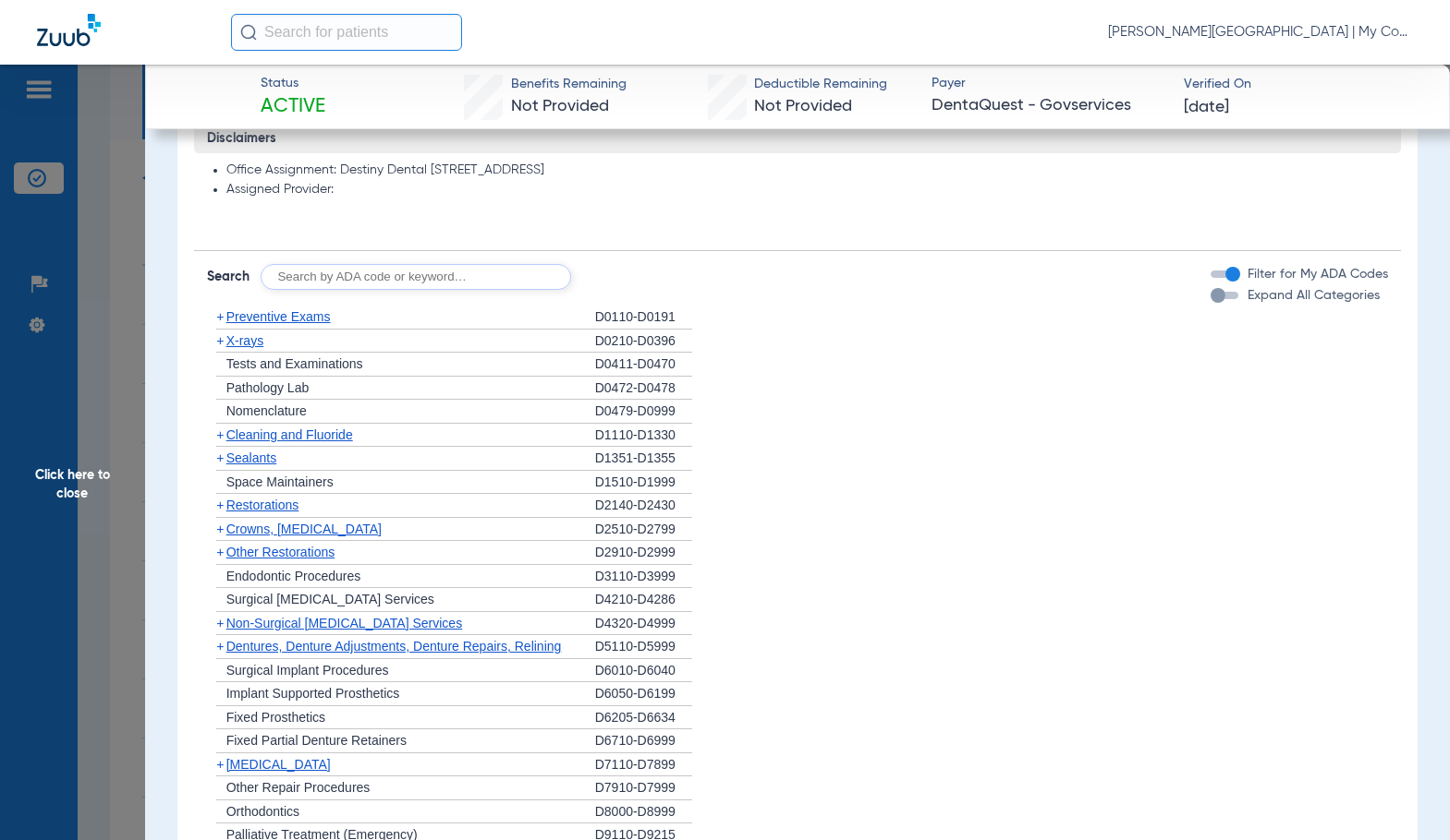
scroll to position [1334, 0]
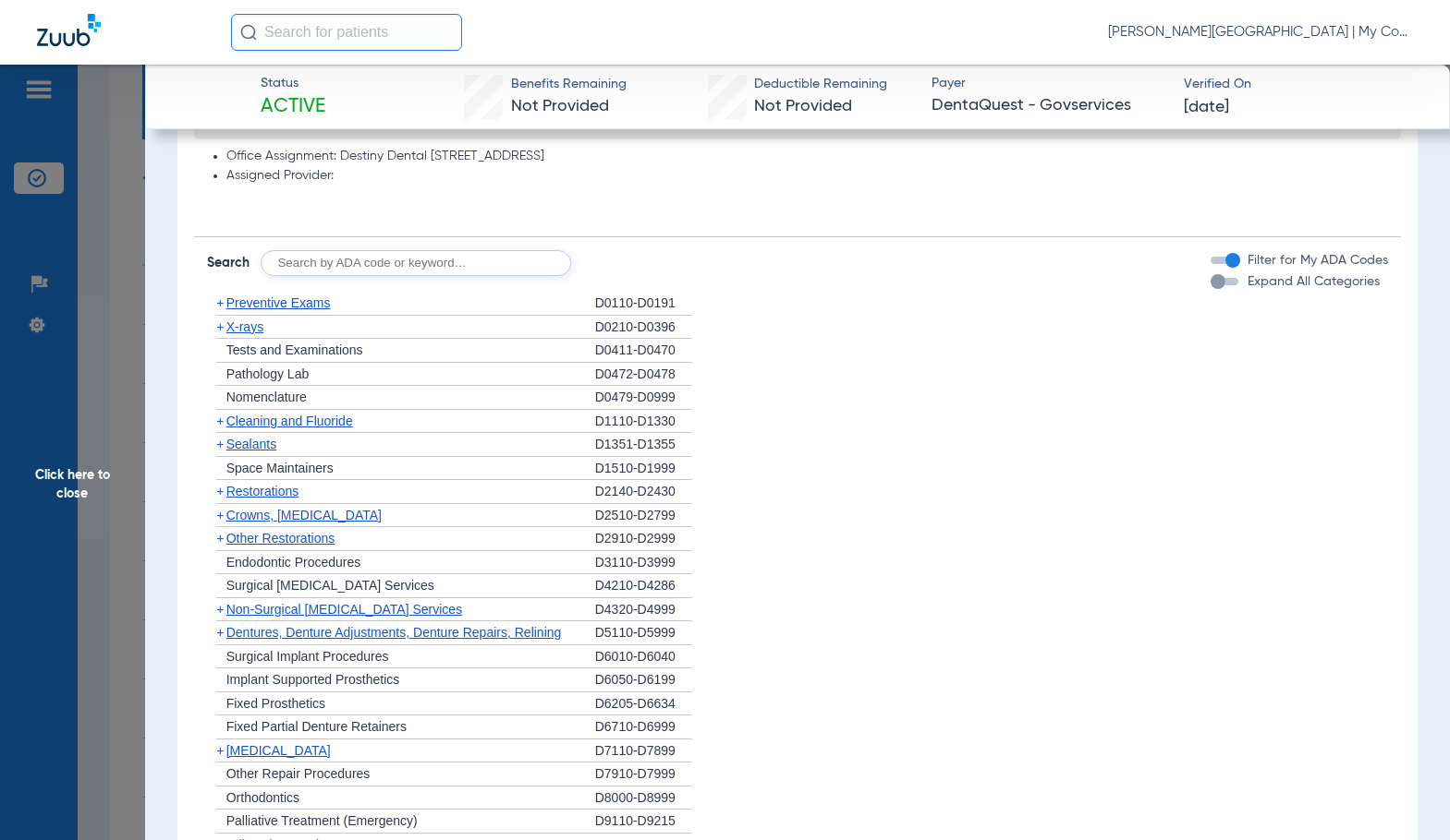
click at [262, 419] on span "Cleaning and Fluoride" at bounding box center [289, 420] width 126 height 15
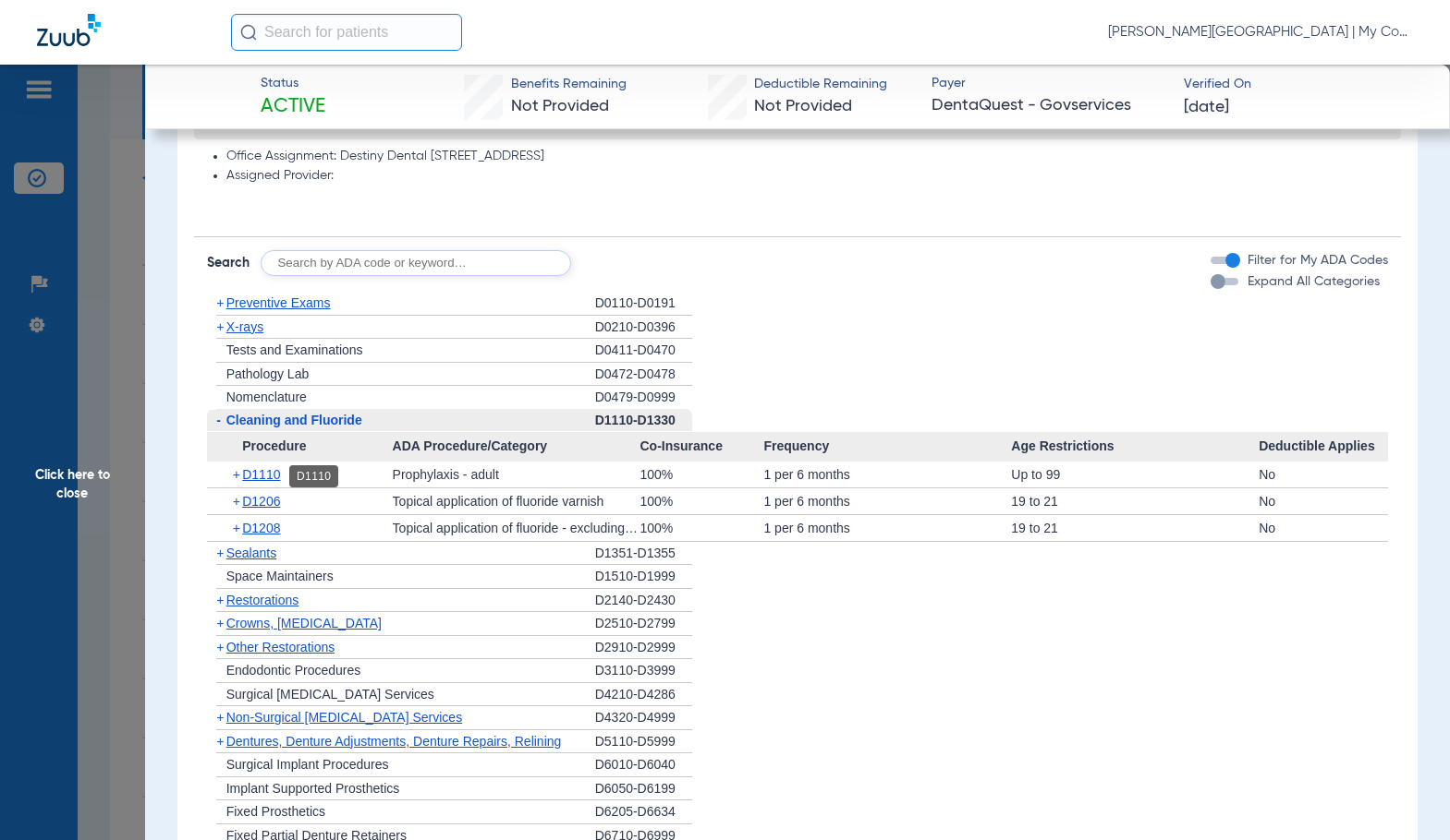
click at [267, 476] on span "D1110" at bounding box center [260, 474] width 38 height 15
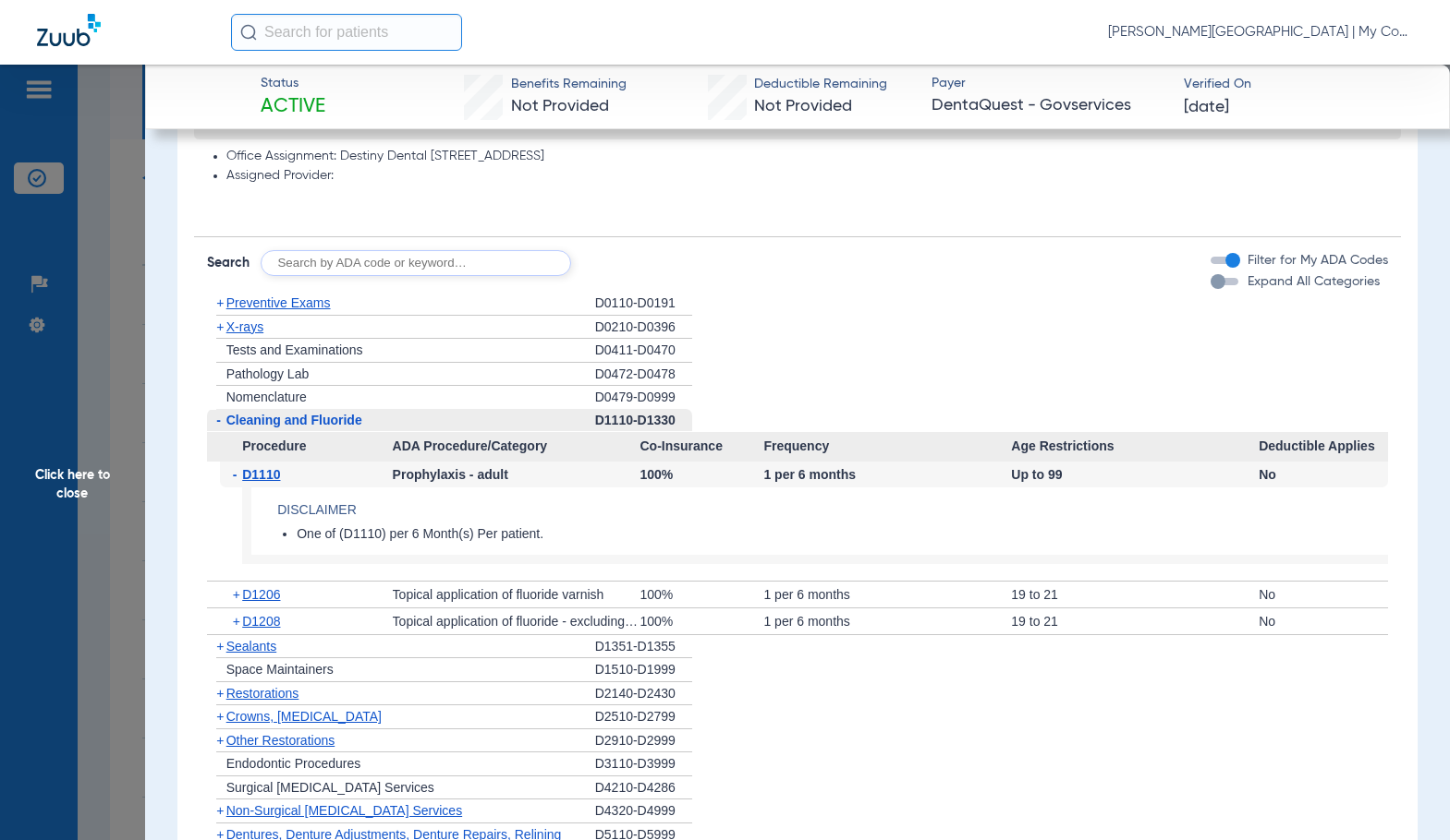
click at [267, 476] on span "D1110" at bounding box center [260, 474] width 38 height 15
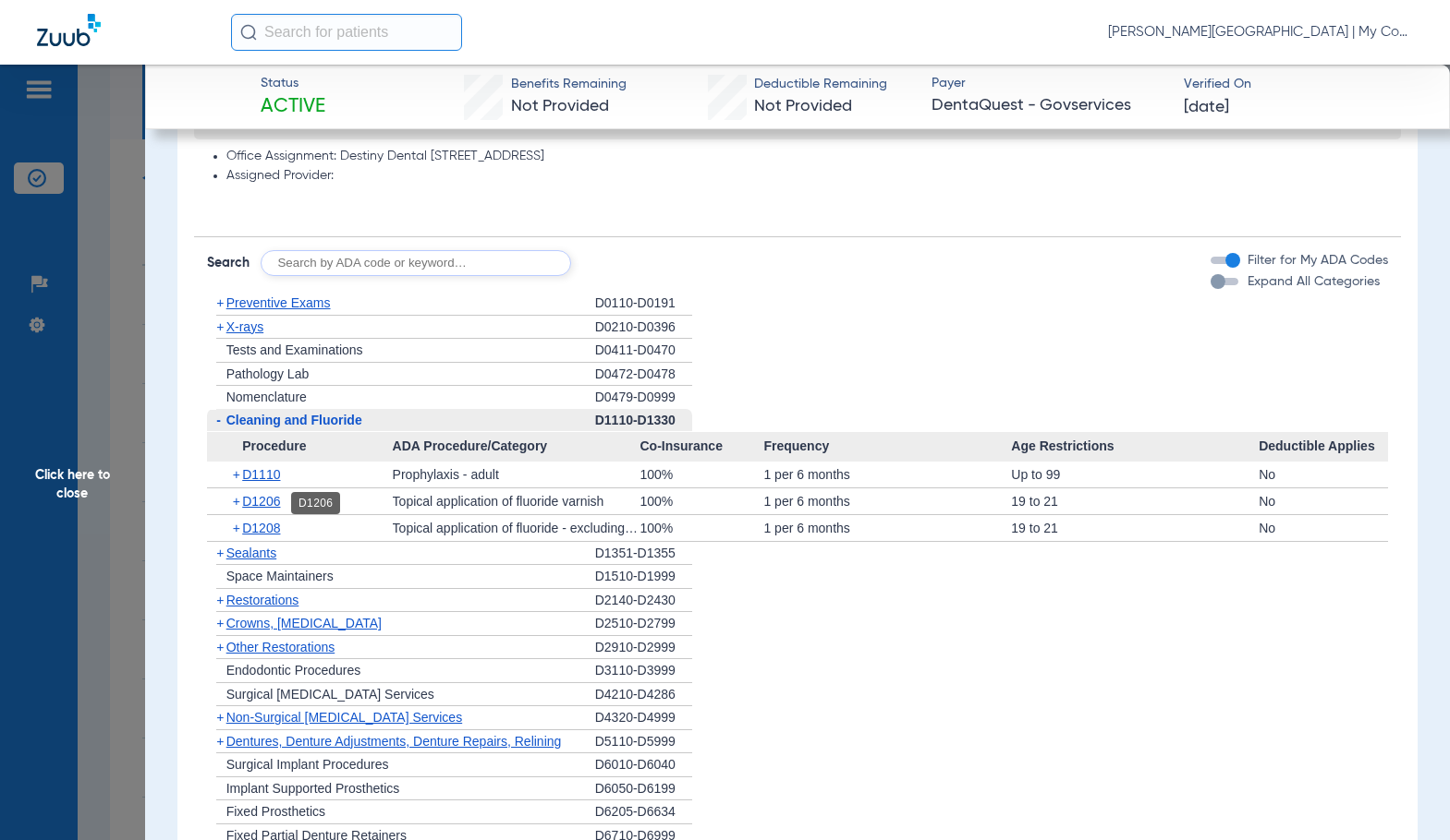
click at [262, 499] on span "D1206" at bounding box center [260, 501] width 38 height 15
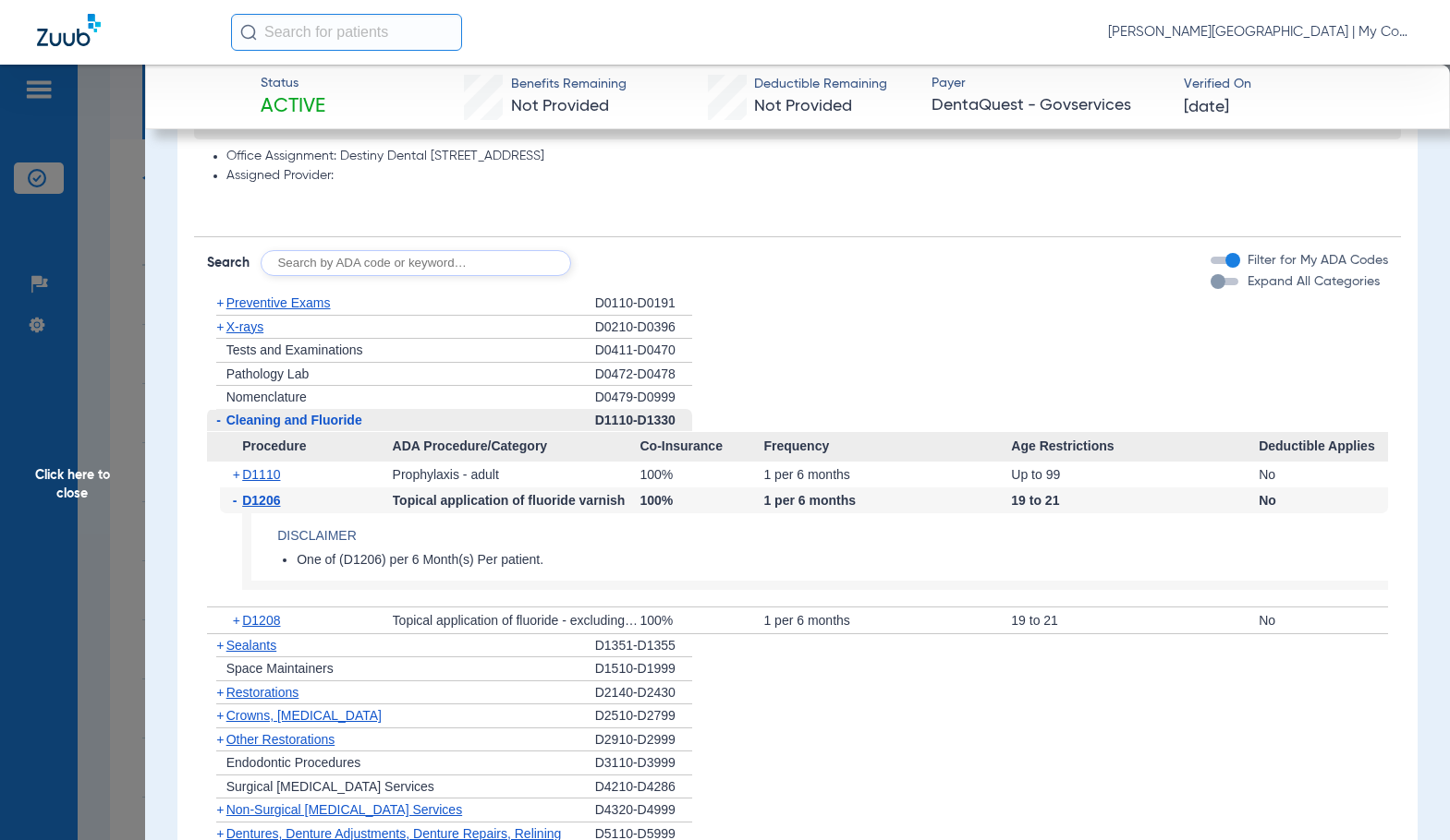
click at [262, 499] on span "D1206" at bounding box center [260, 500] width 38 height 15
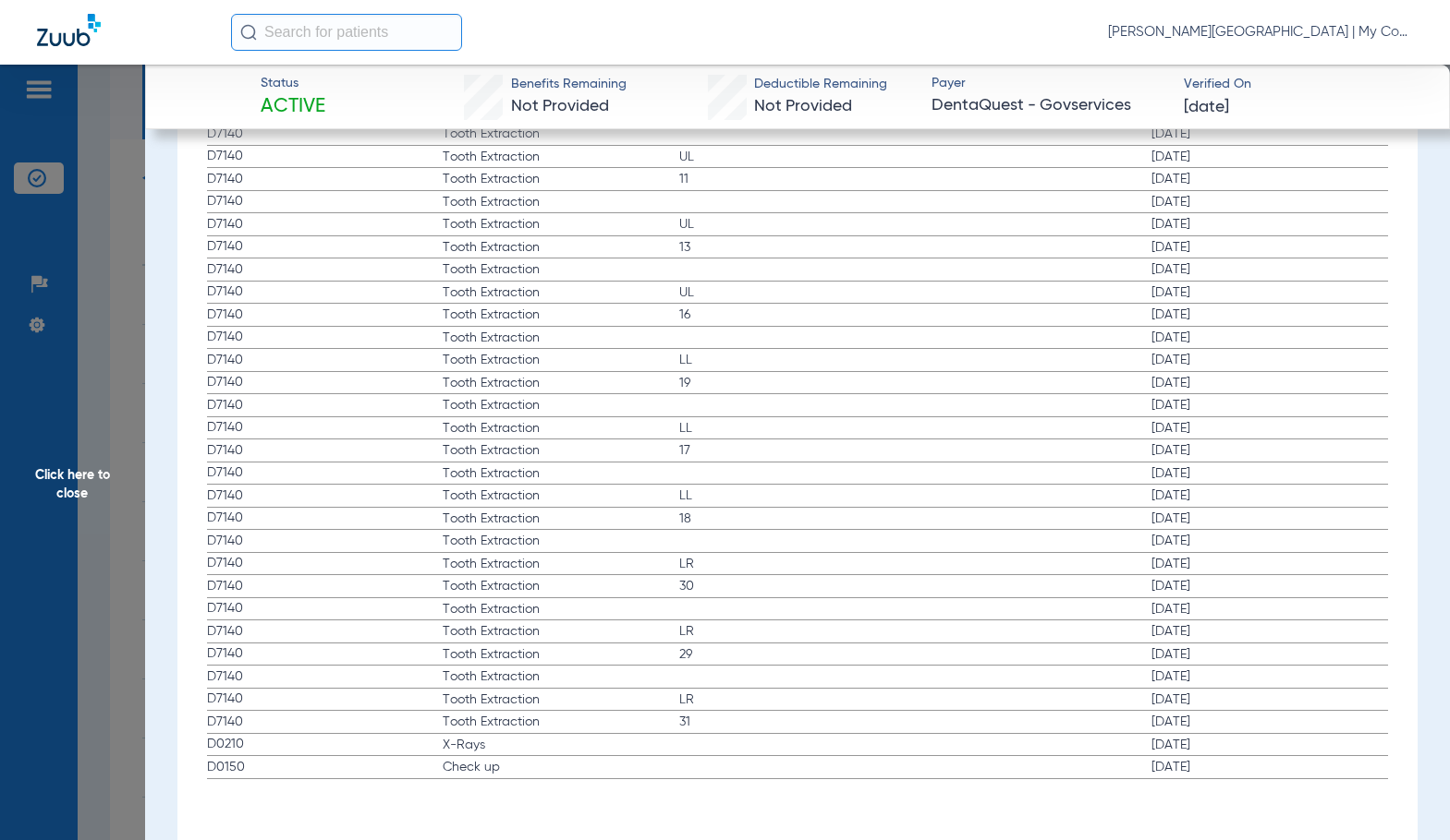
scroll to position [2827, 0]
drag, startPoint x: 128, startPoint y: 451, endPoint x: 163, endPoint y: 437, distance: 37.7
click at [128, 451] on span "Click here to close" at bounding box center [72, 485] width 145 height 840
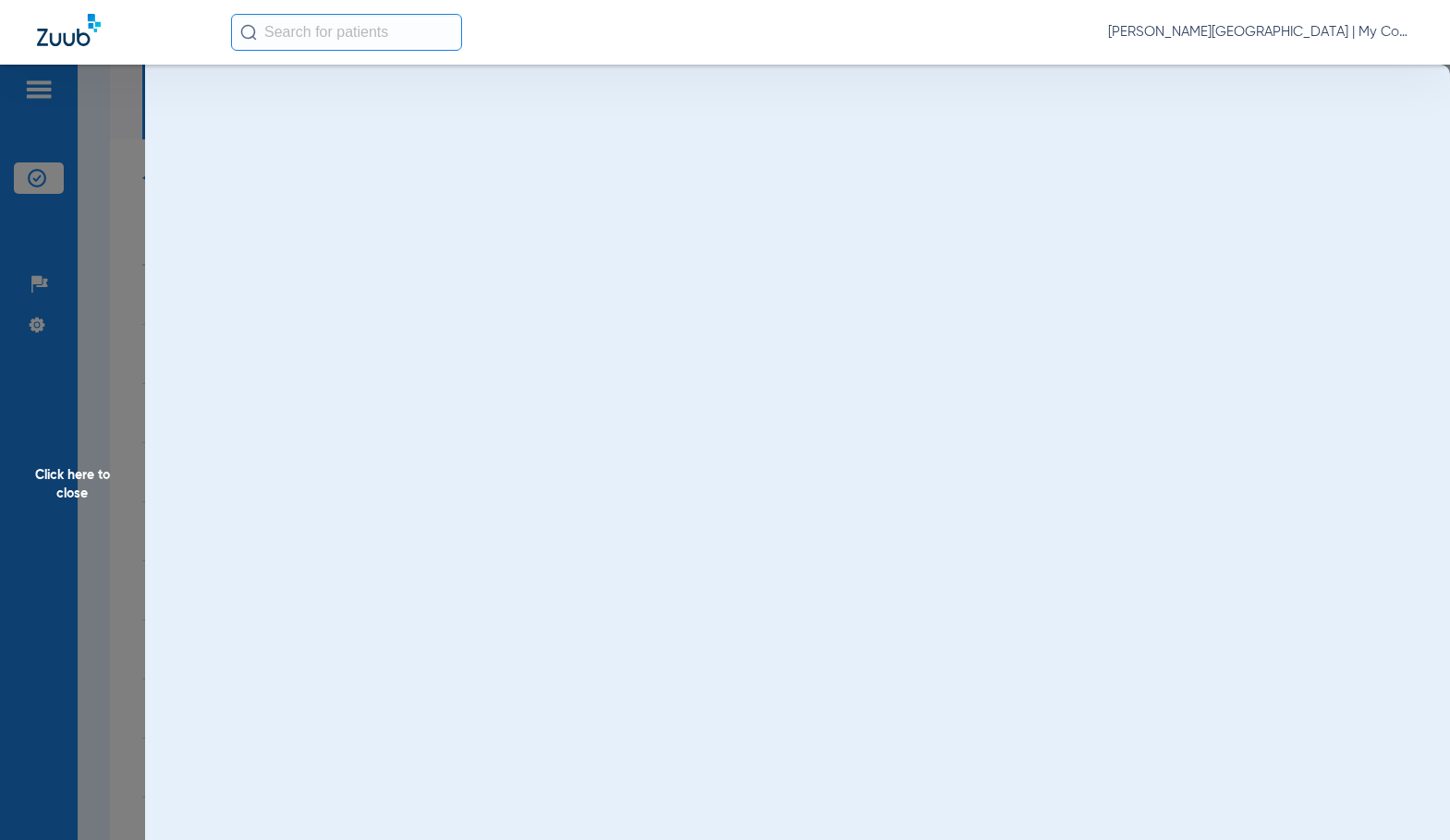
scroll to position [0, 0]
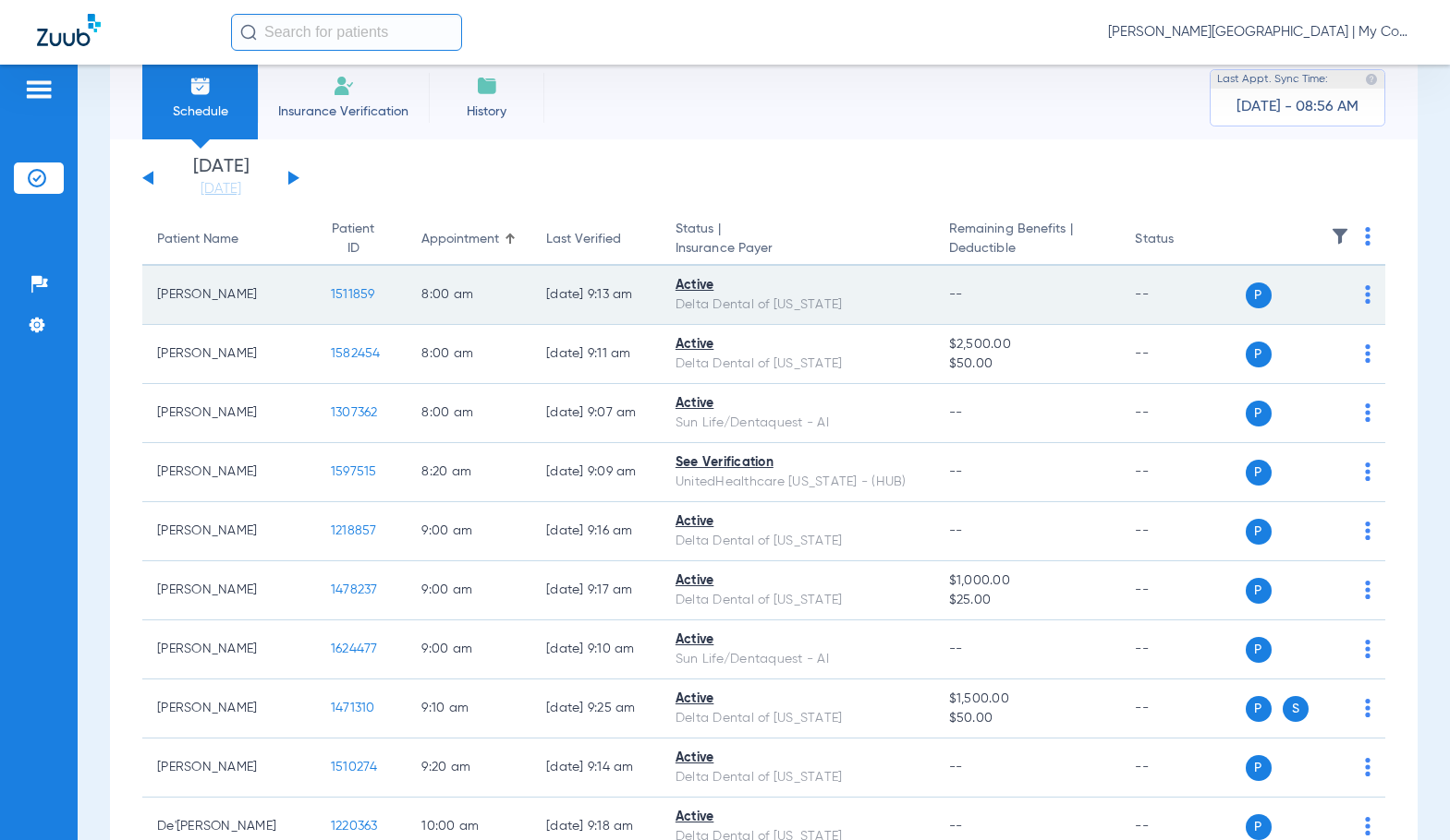
click at [331, 290] on span "1511859" at bounding box center [353, 294] width 45 height 13
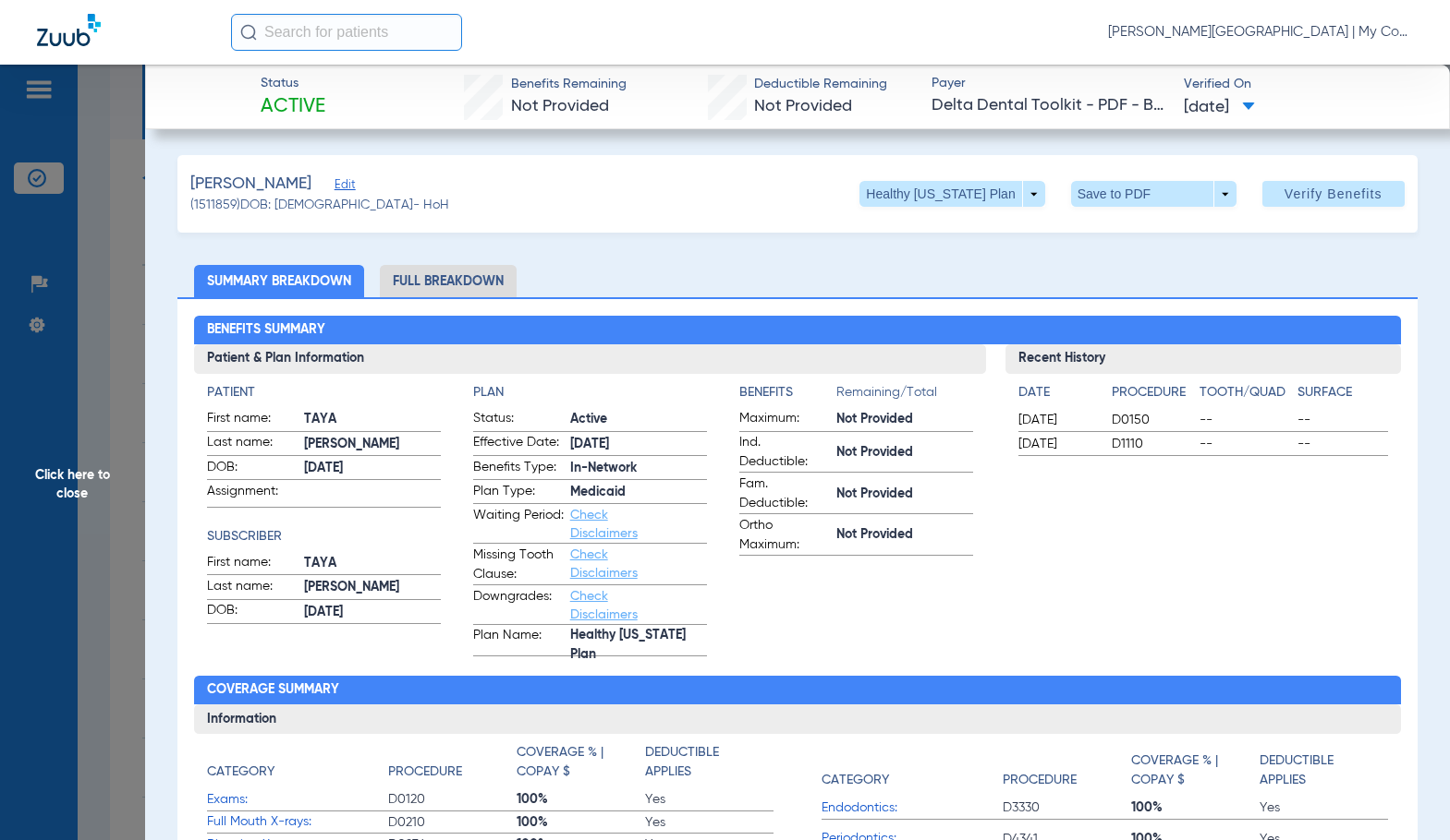
click at [489, 290] on li "Full Breakdown" at bounding box center [447, 280] width 137 height 32
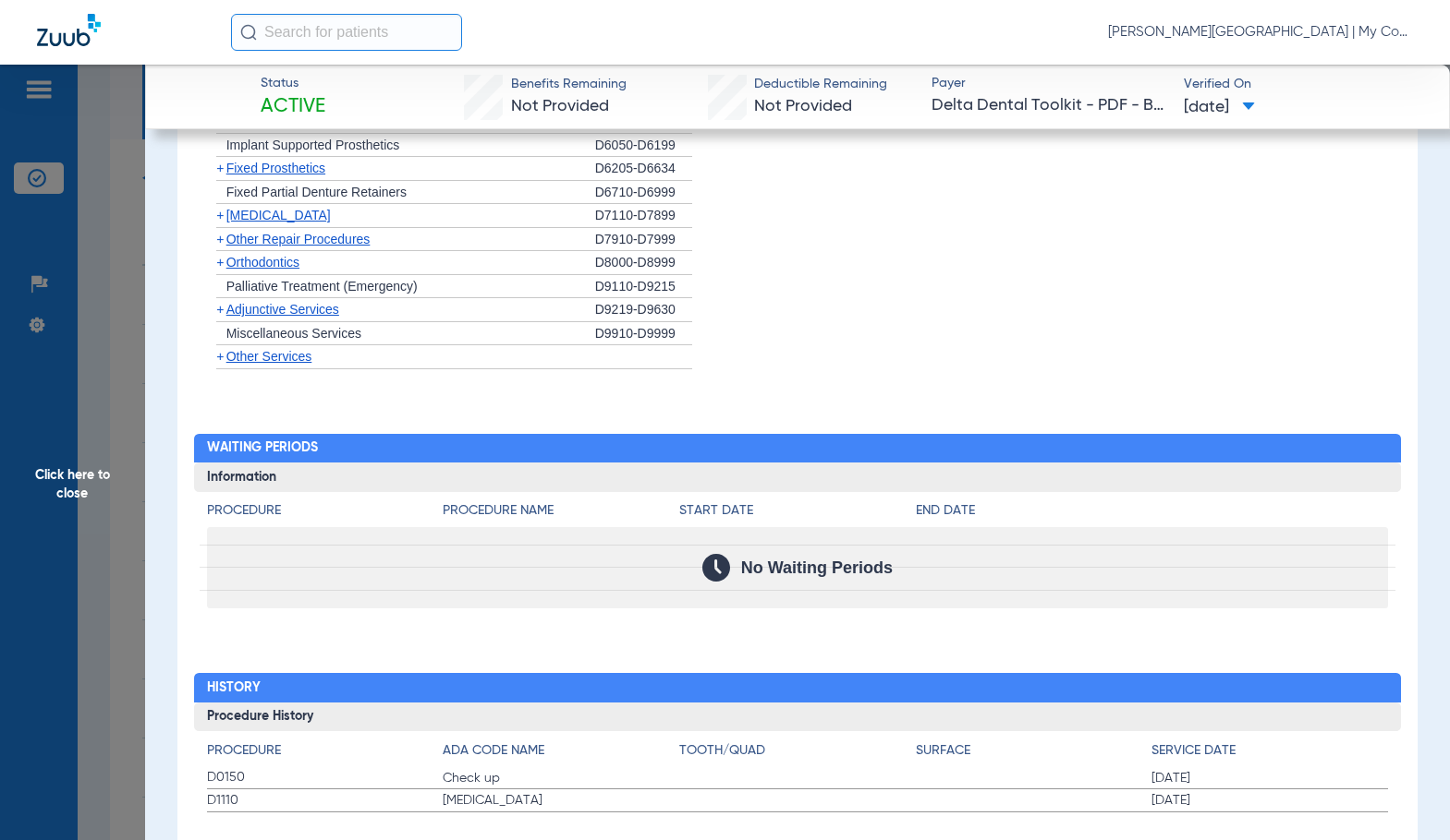
scroll to position [1889, 0]
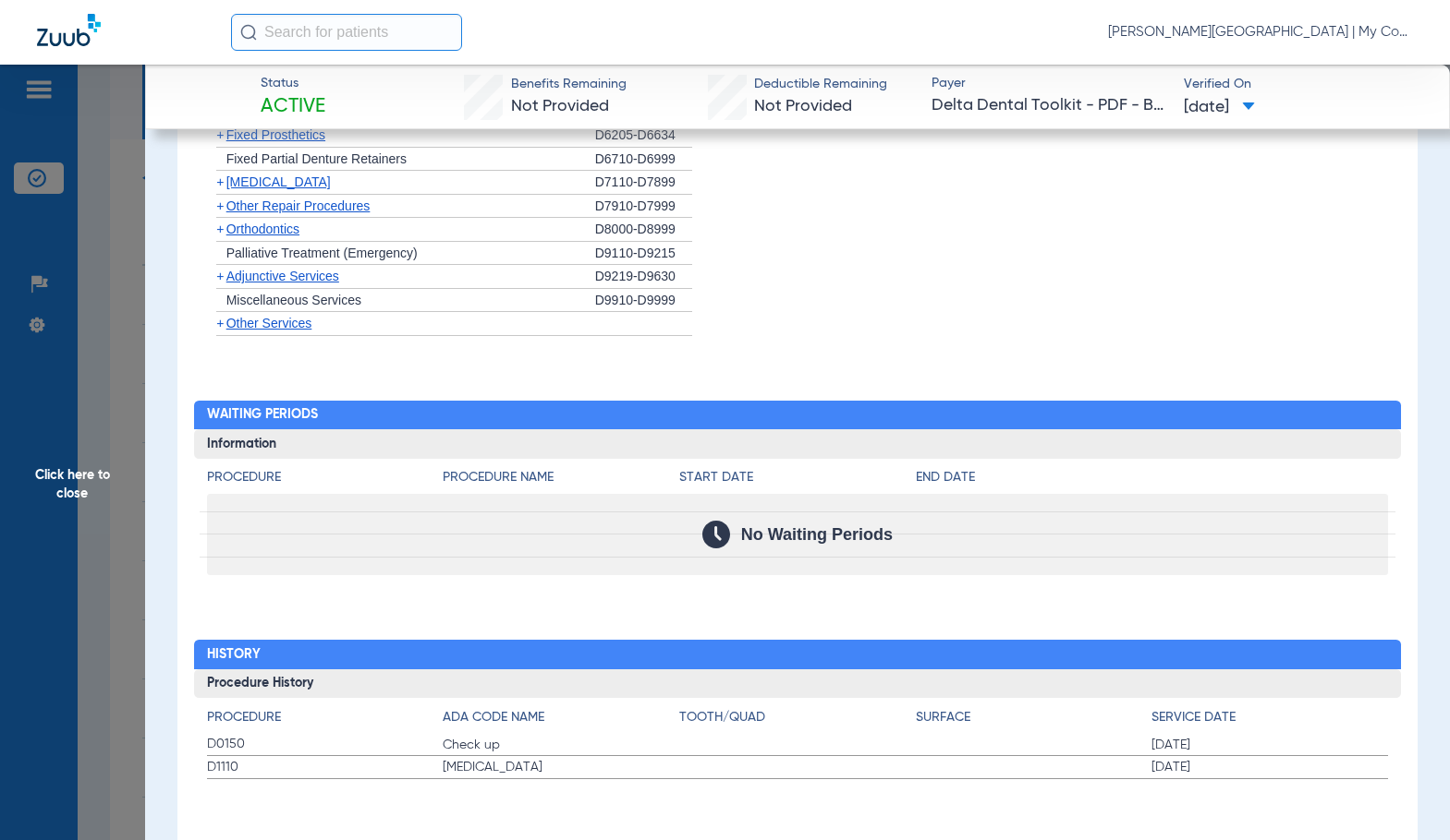
click at [45, 458] on span "Click here to close" at bounding box center [72, 485] width 145 height 840
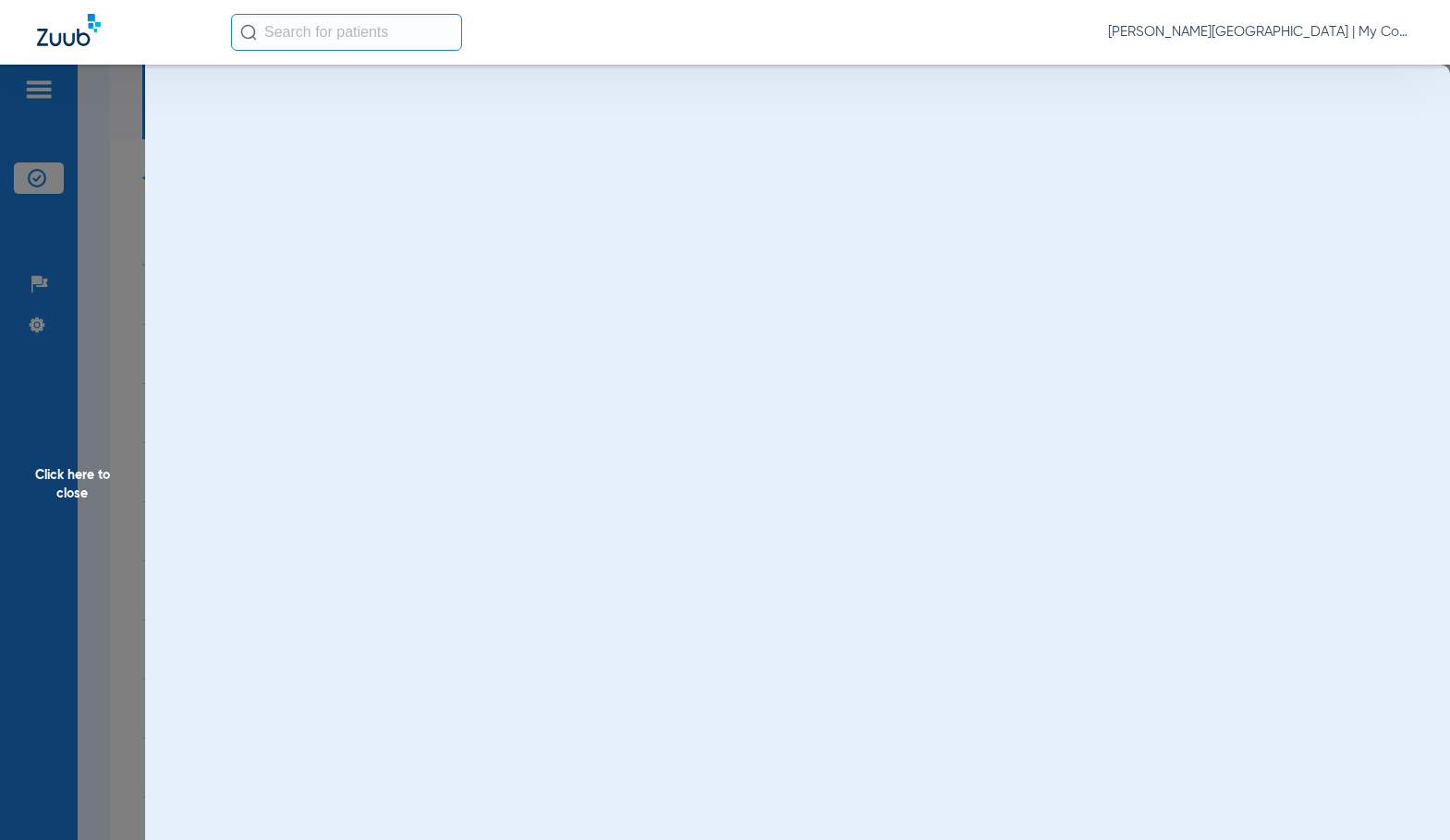
scroll to position [0, 0]
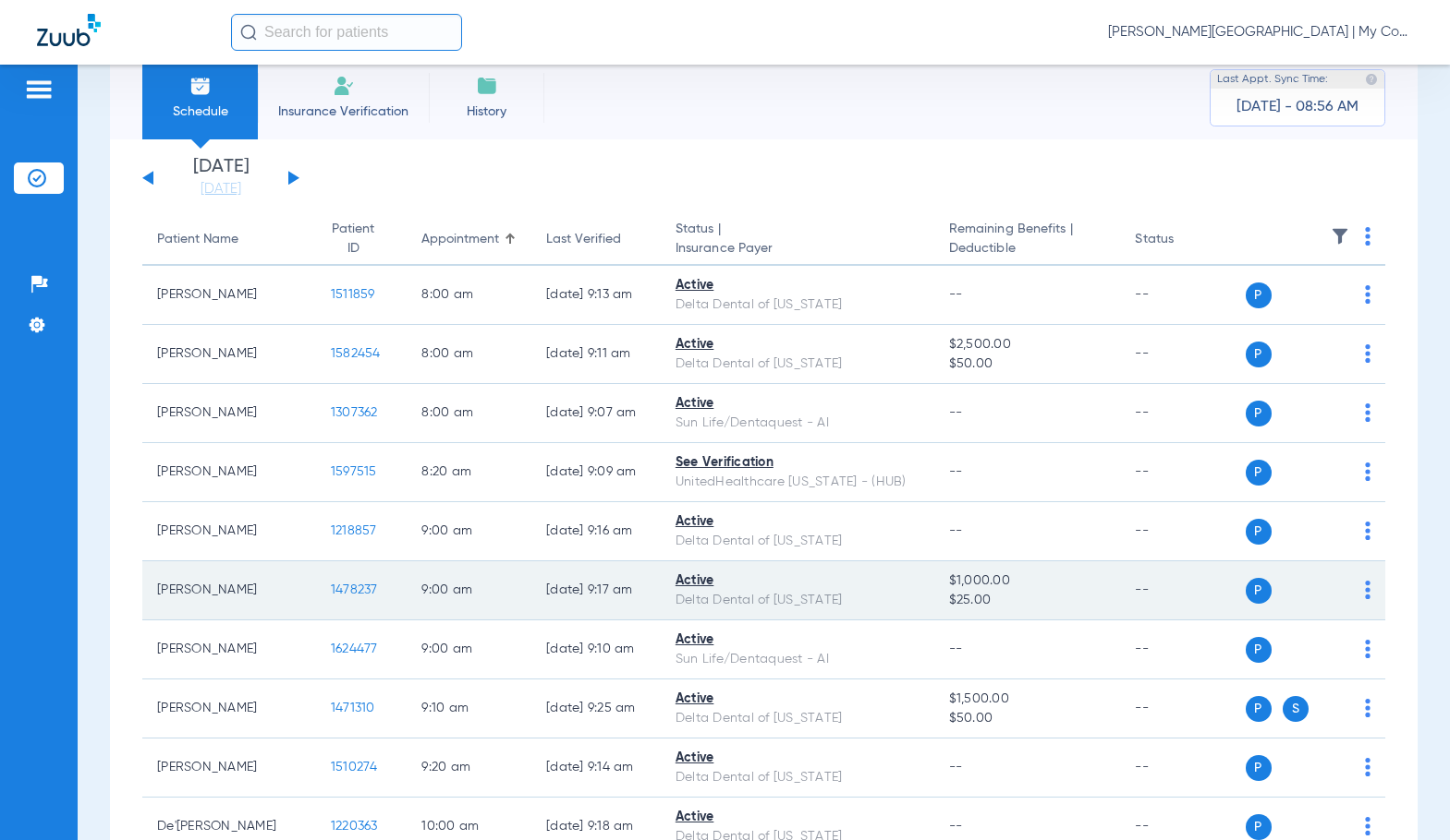
click at [331, 590] on span "1478237" at bounding box center [354, 590] width 48 height 13
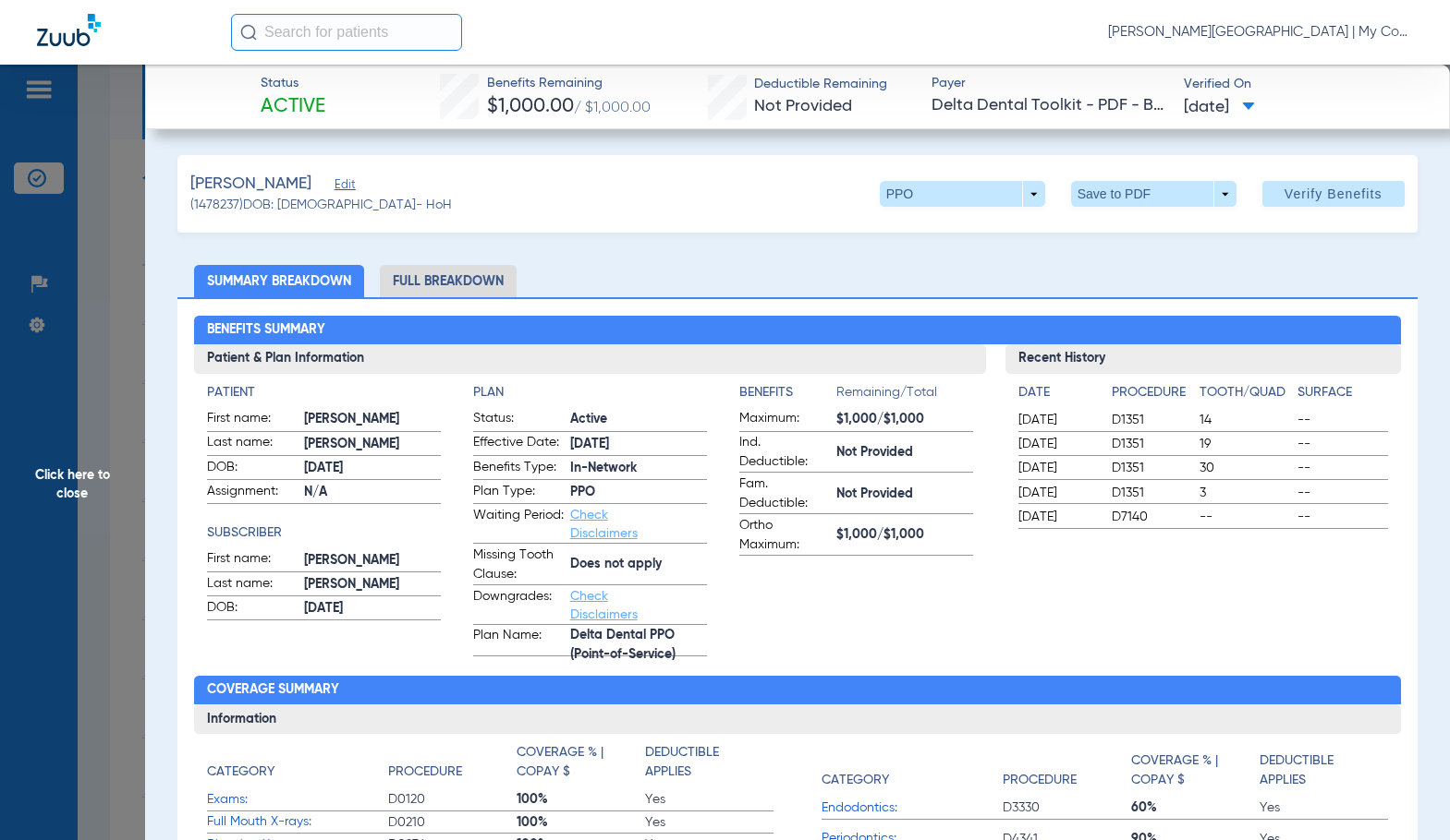
click at [475, 285] on li "Full Breakdown" at bounding box center [447, 280] width 137 height 32
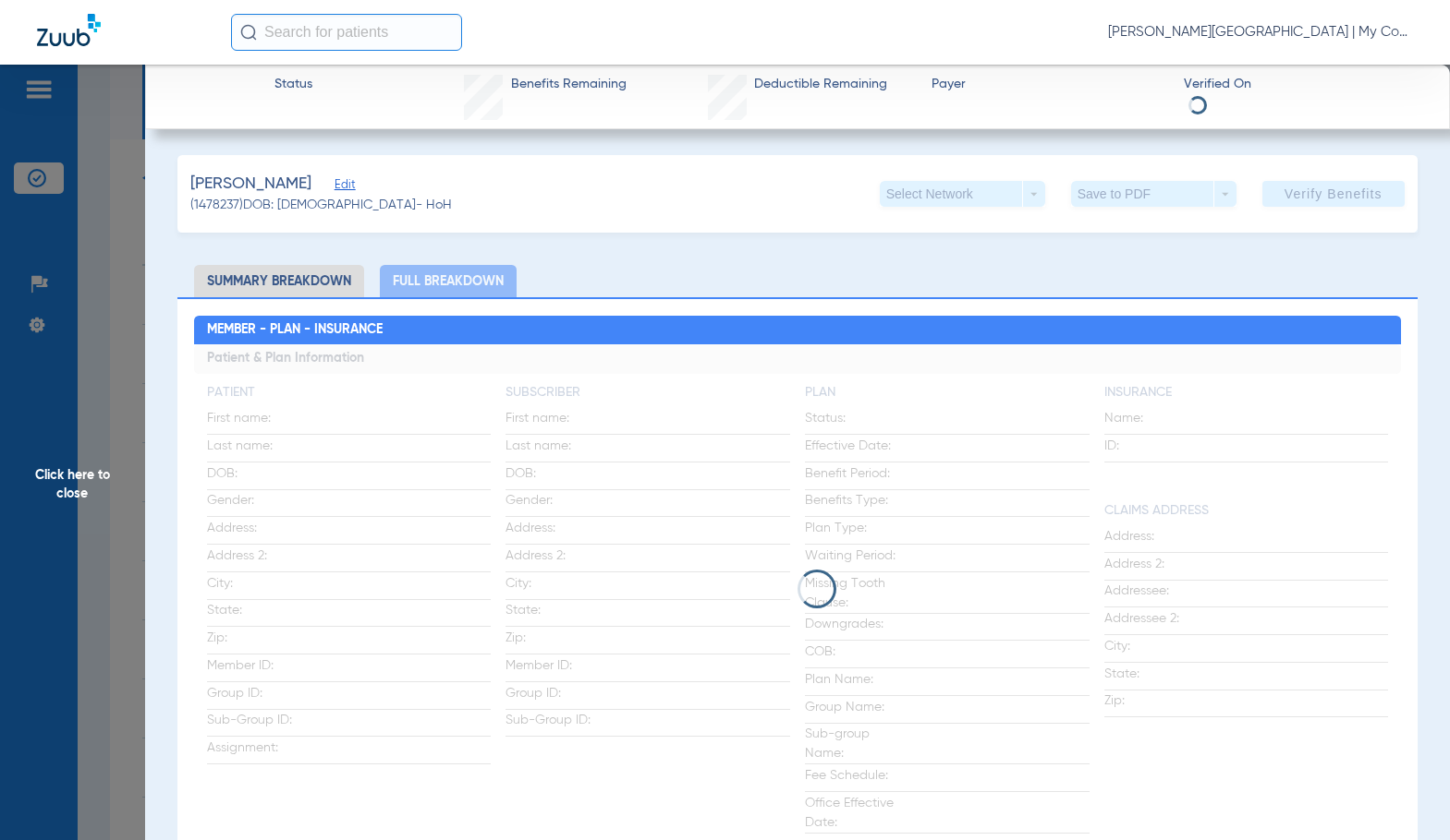
click at [906, 448] on app-loading-indicator at bounding box center [797, 589] width 1206 height 490
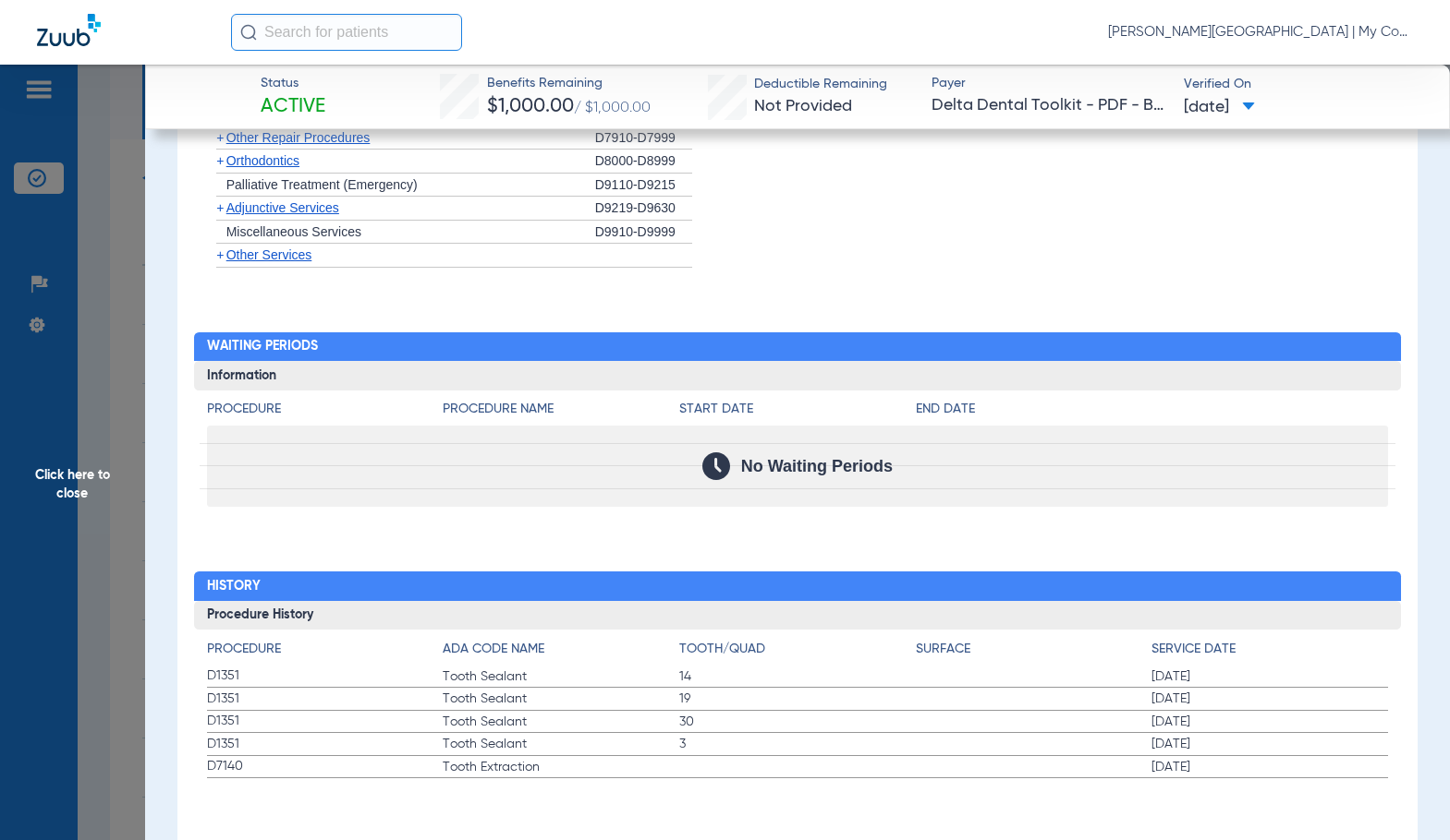
scroll to position [1448, 0]
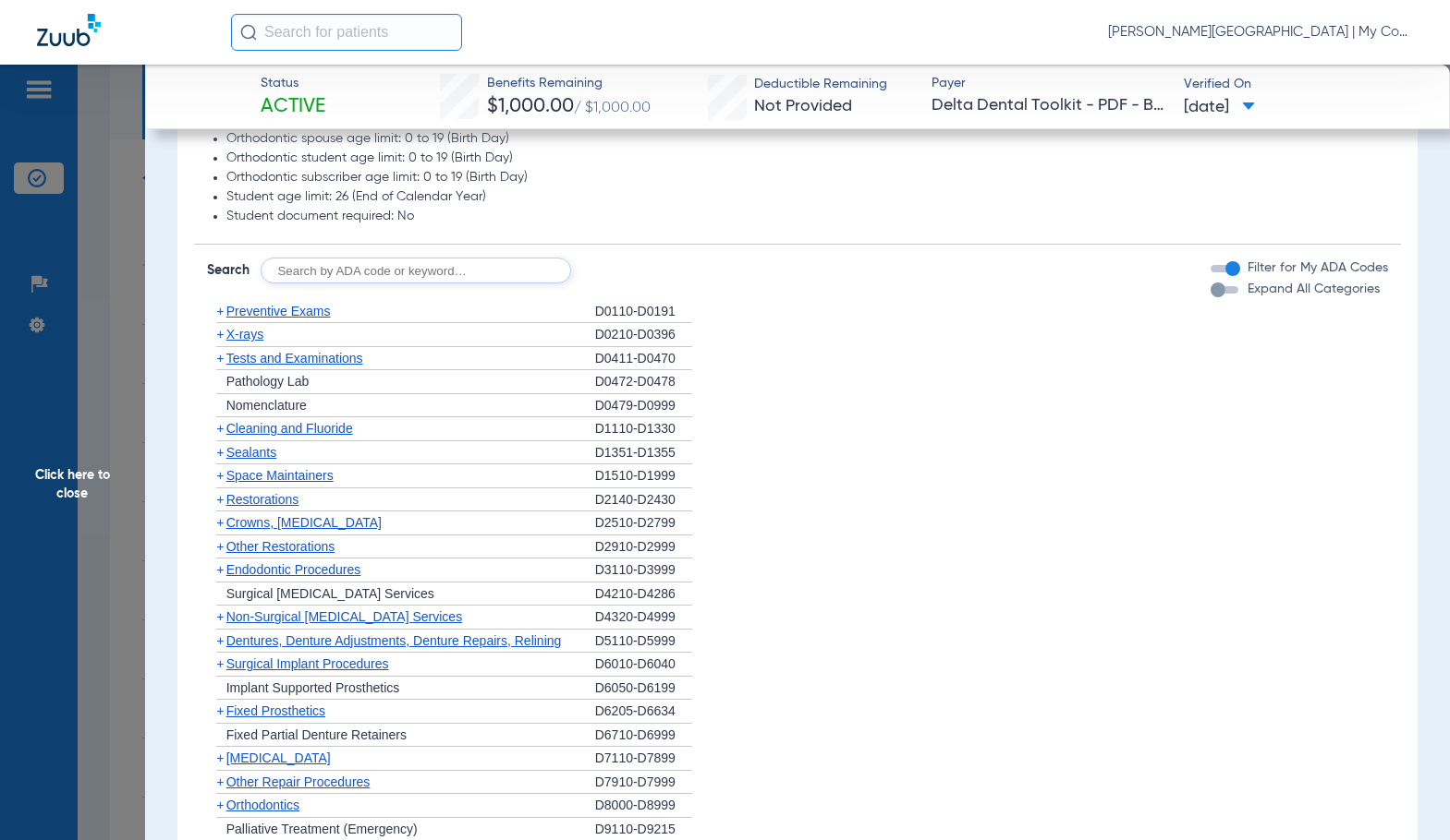
click at [291, 431] on span "Cleaning and Fluoride" at bounding box center [289, 428] width 126 height 15
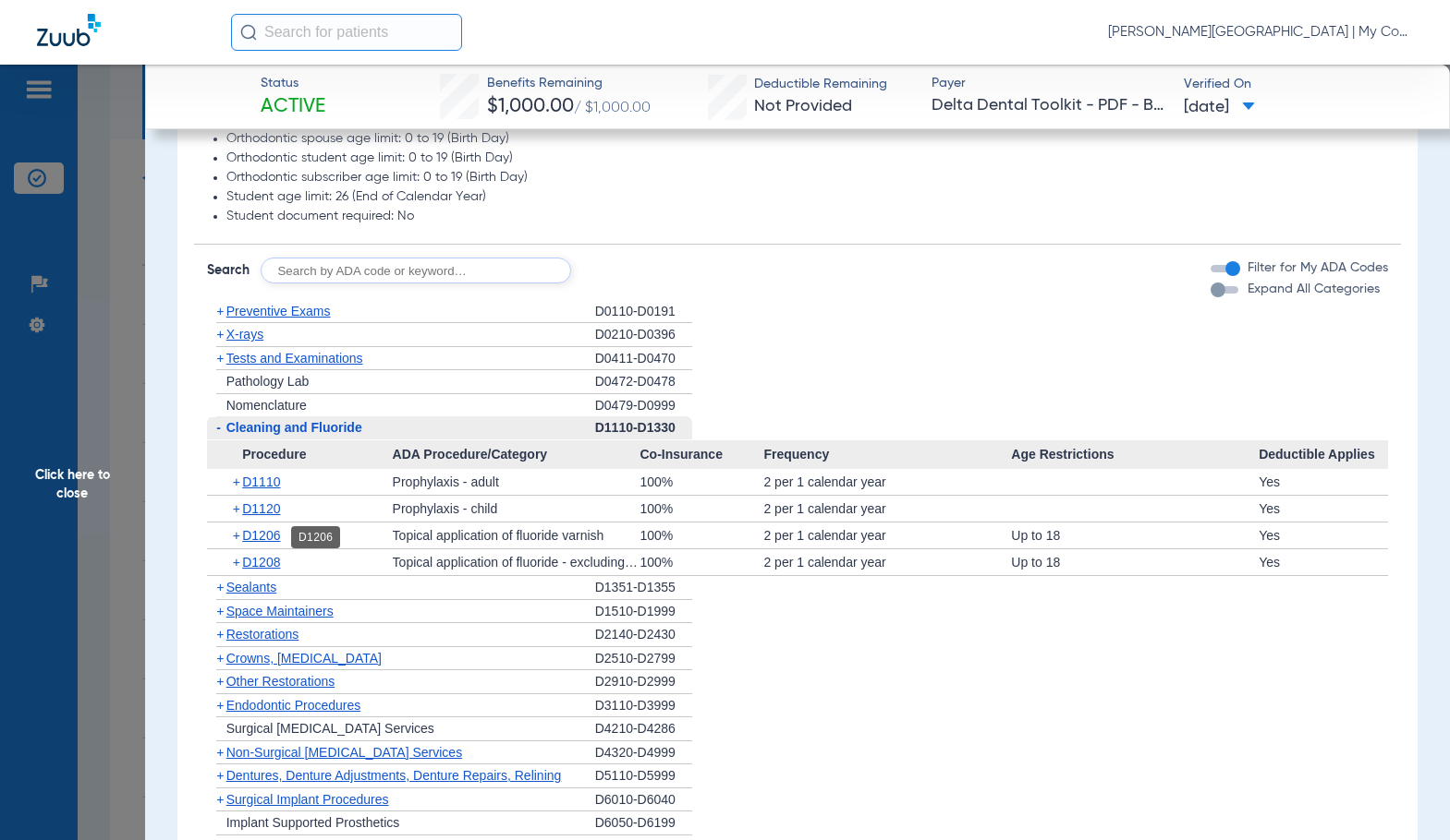
click at [254, 536] on span "D1206" at bounding box center [260, 534] width 38 height 15
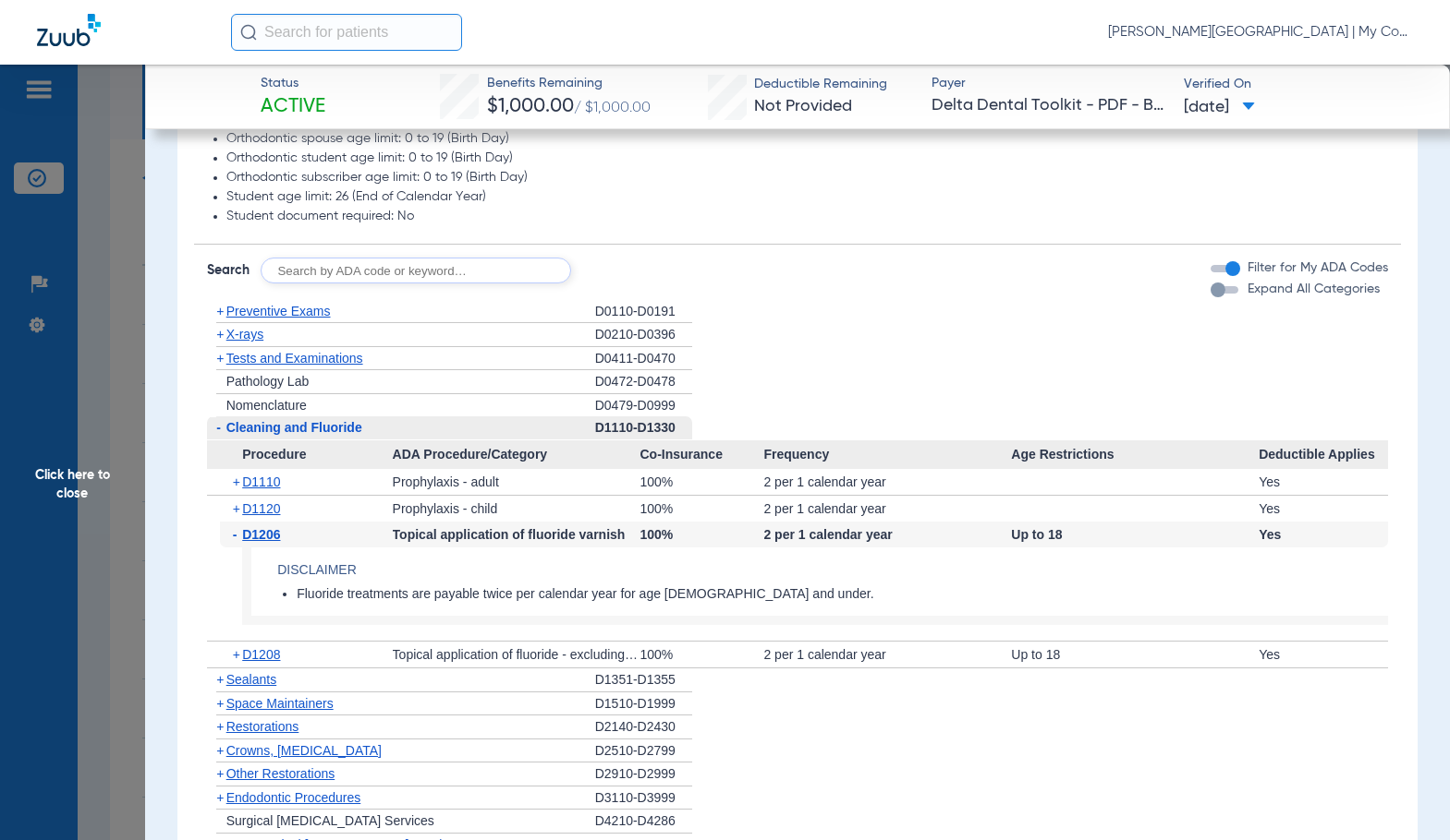
click at [254, 536] on span "D1206" at bounding box center [260, 534] width 38 height 15
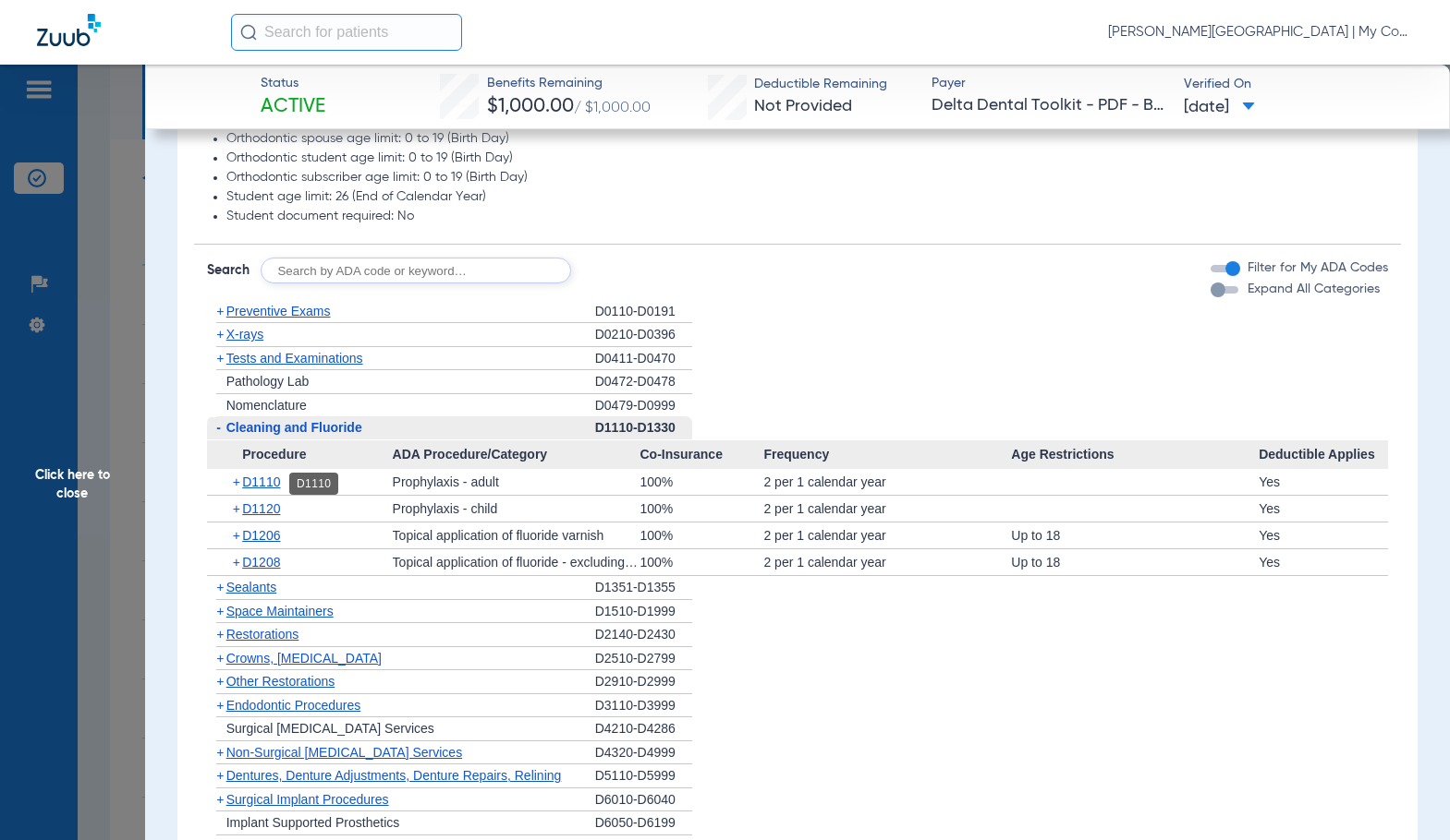
click at [270, 486] on span "D1110" at bounding box center [260, 481] width 38 height 15
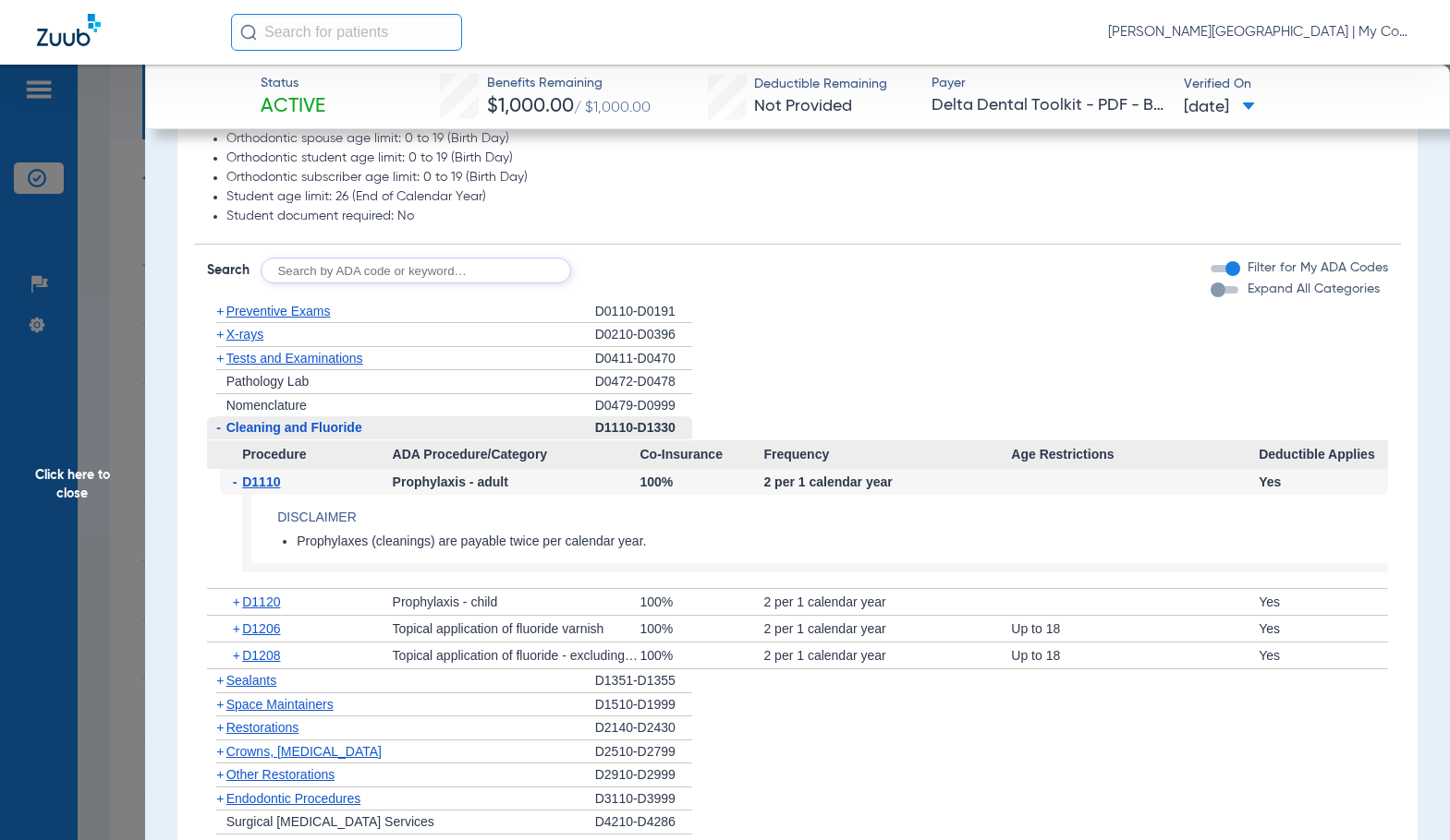
click at [270, 486] on span "D1110" at bounding box center [260, 481] width 38 height 15
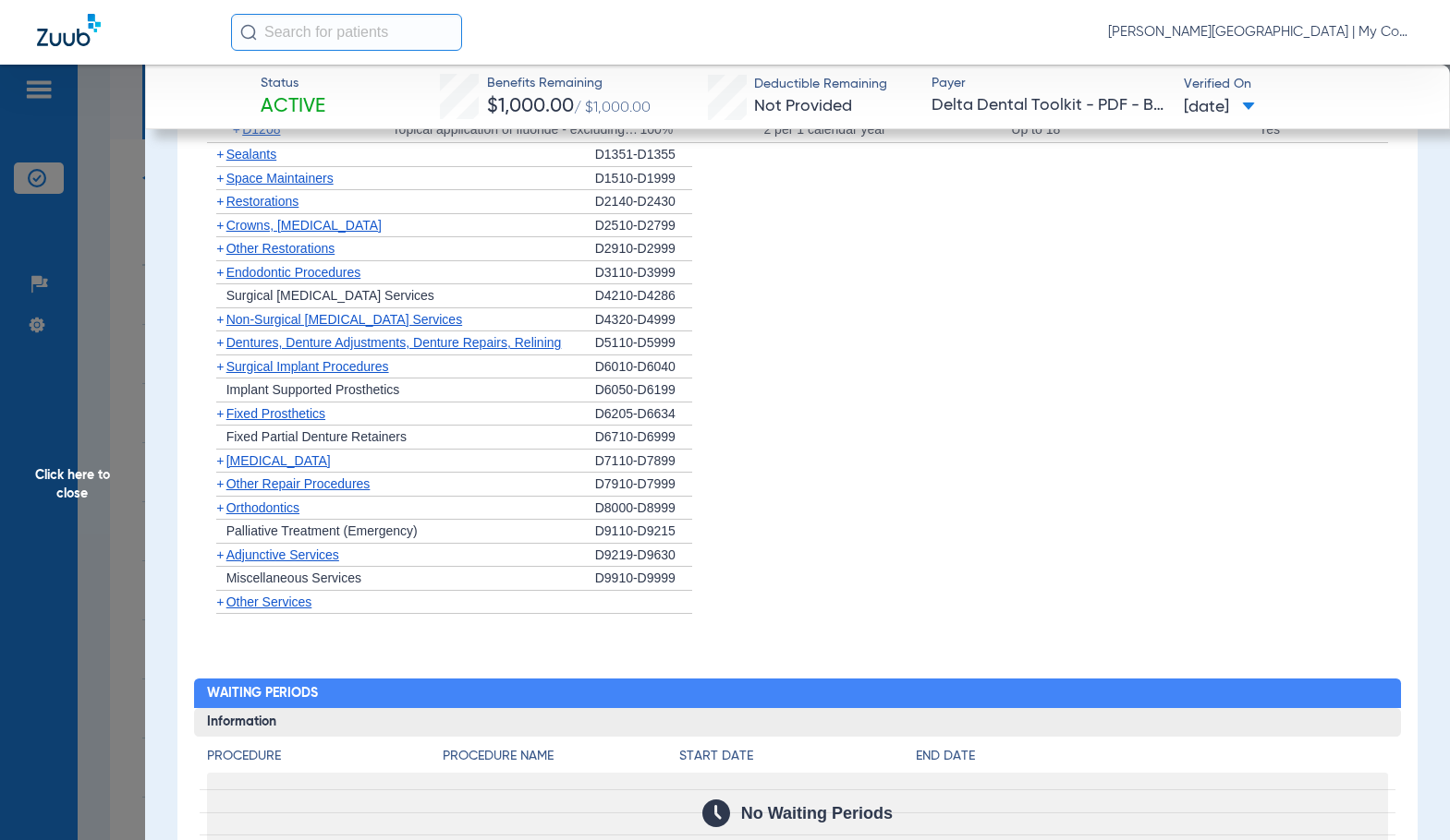
scroll to position [2229, 0]
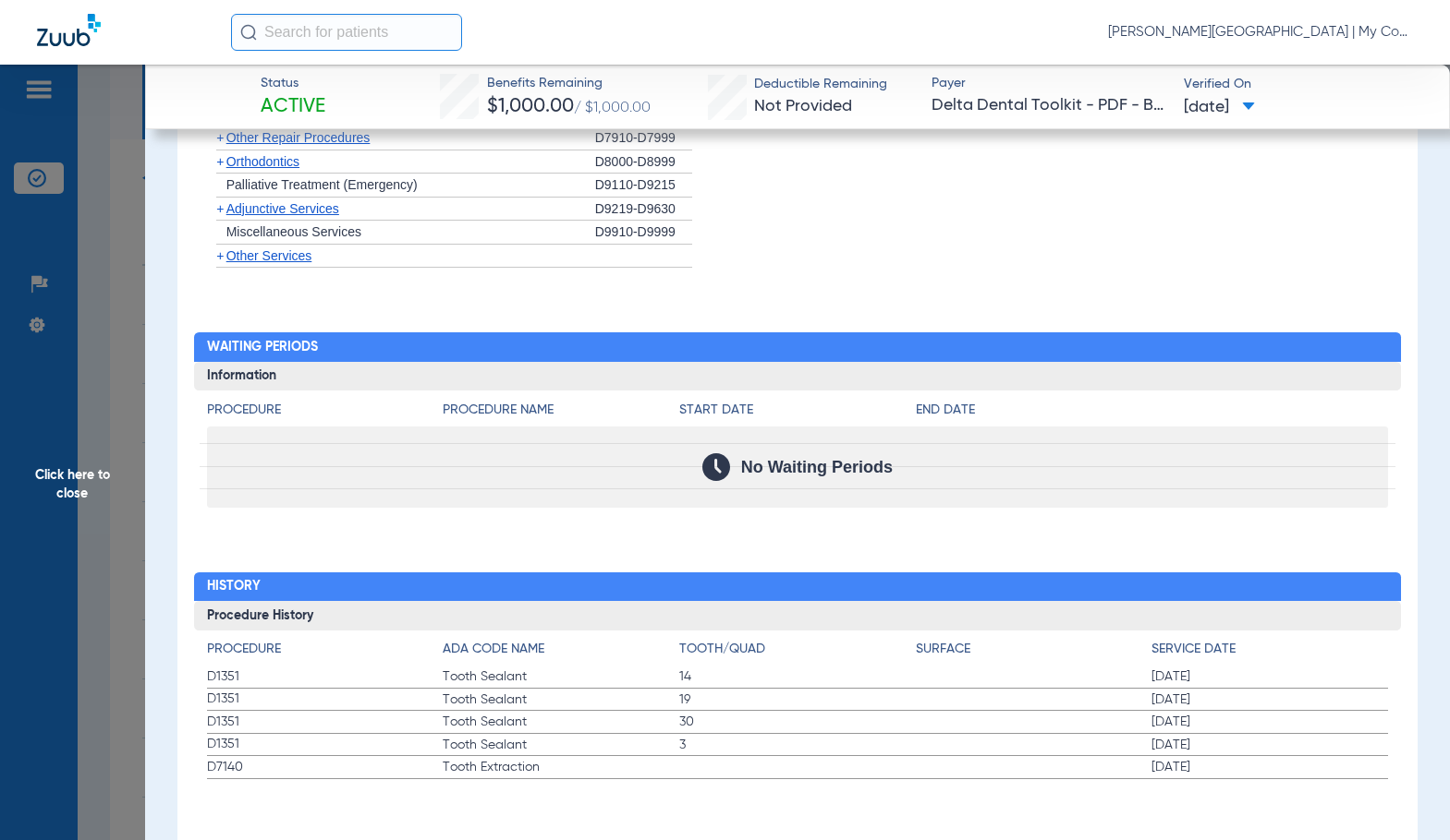
click at [755, 740] on span "3" at bounding box center [798, 745] width 237 height 18
drag, startPoint x: 784, startPoint y: 529, endPoint x: 257, endPoint y: 501, distance: 527.7
click at [784, 529] on div "Procedure Benefits Disclaimers Child age limit: 26 (End of Calendar Year) Irs a…" at bounding box center [797, 24] width 1238 height 1672
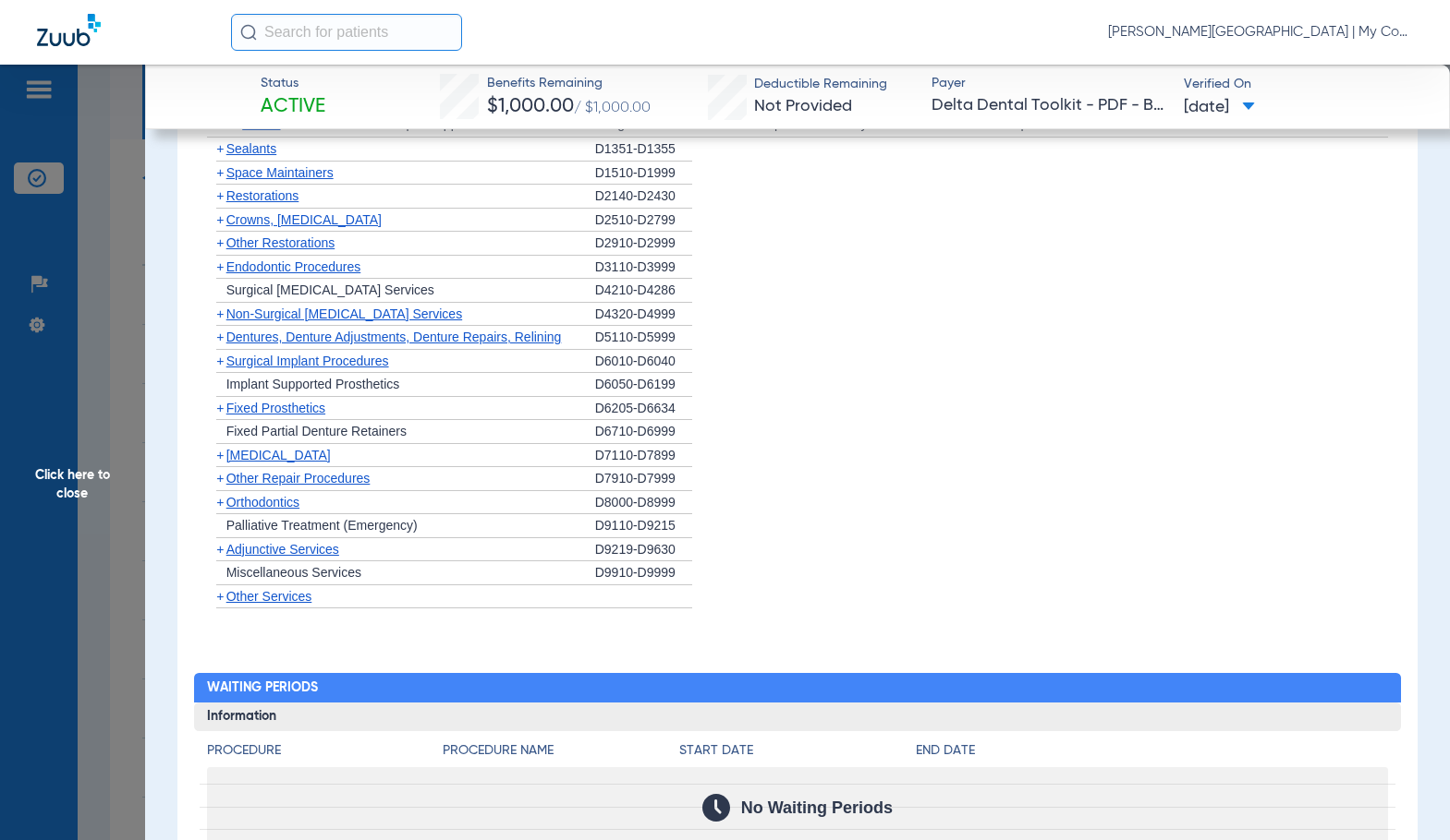
scroll to position [1859, 0]
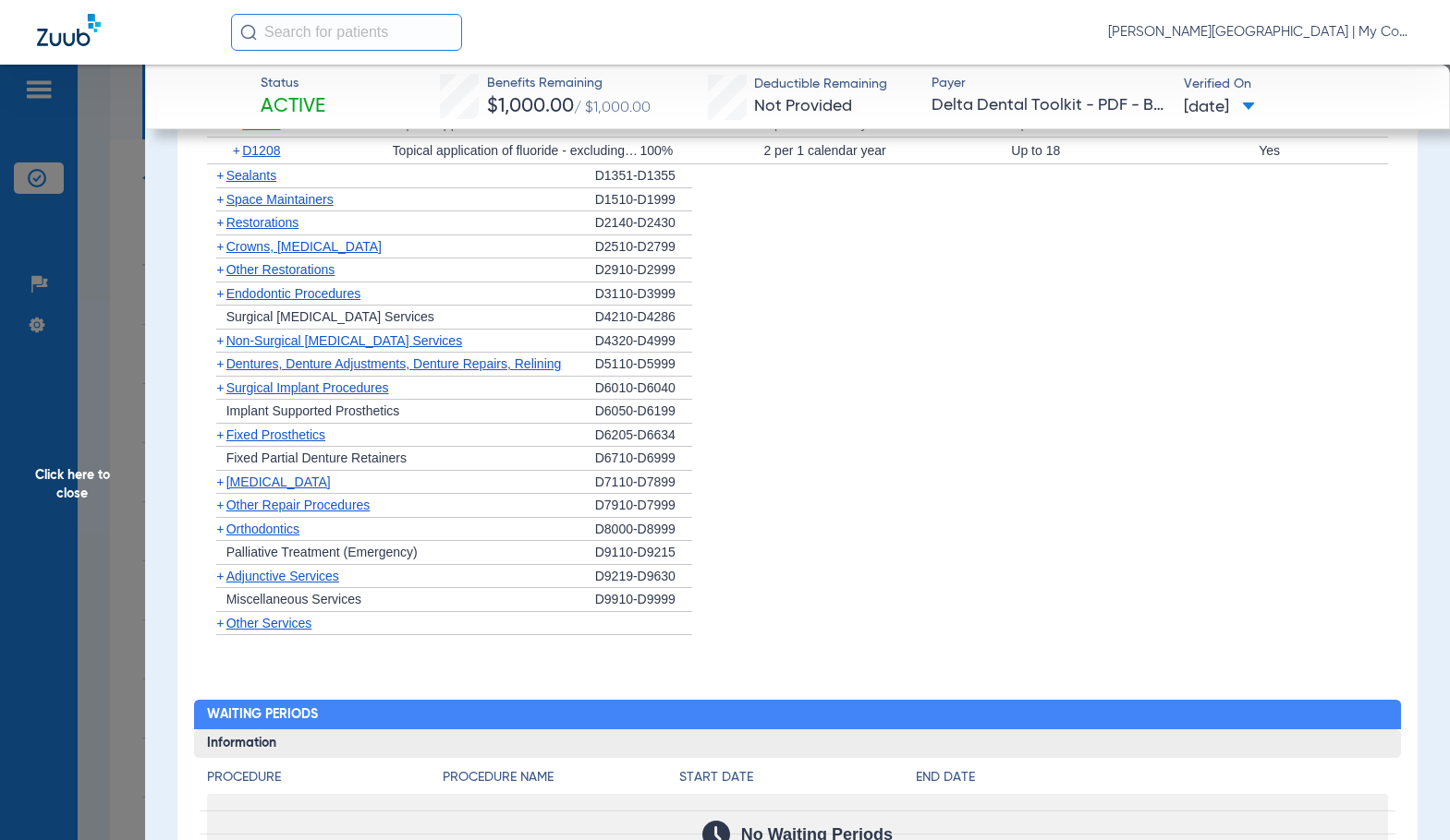
click at [280, 342] on span "Non-Surgical [MEDICAL_DATA] Services" at bounding box center [344, 340] width 236 height 15
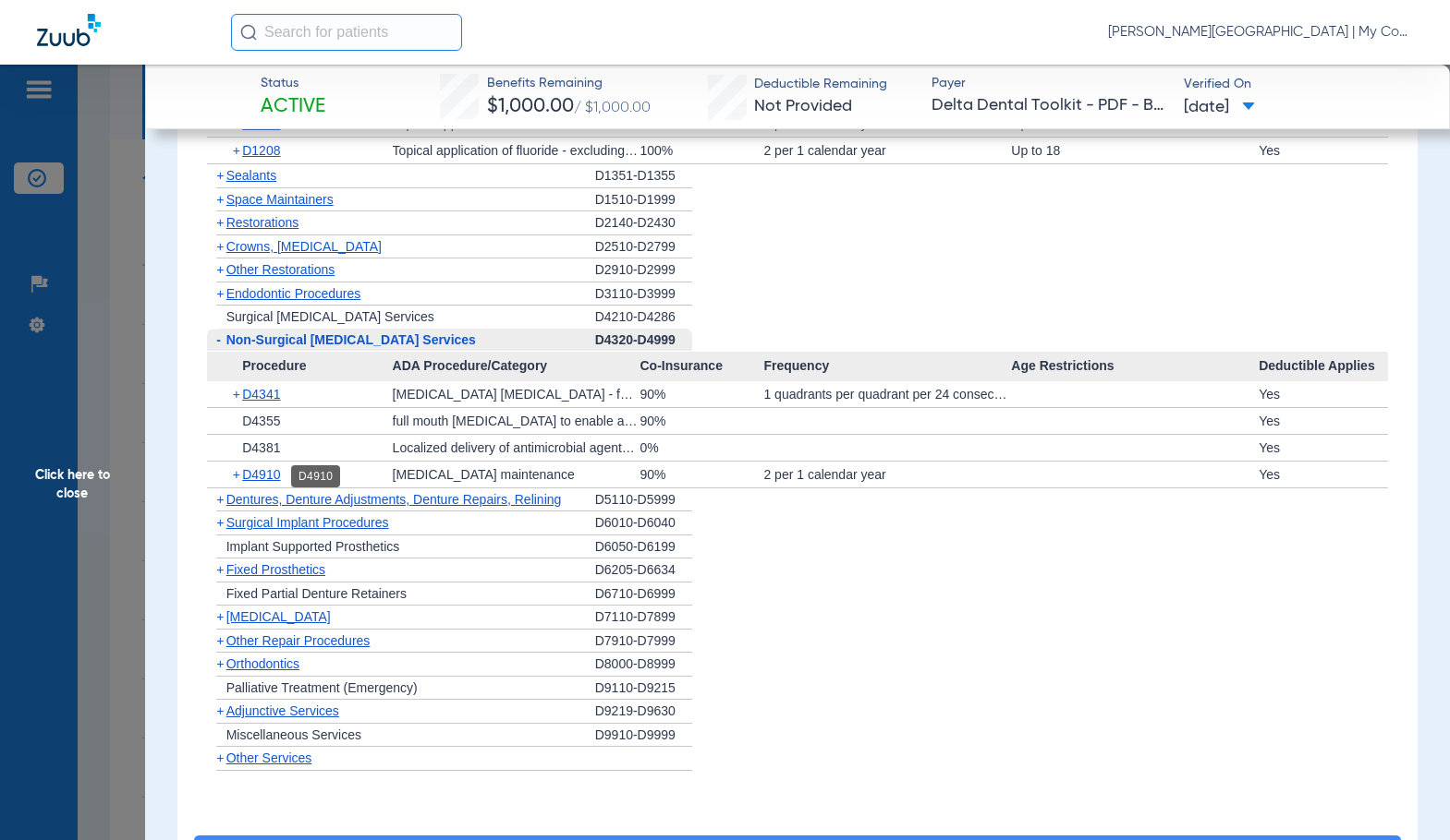
click at [280, 481] on span "D4910" at bounding box center [260, 474] width 38 height 15
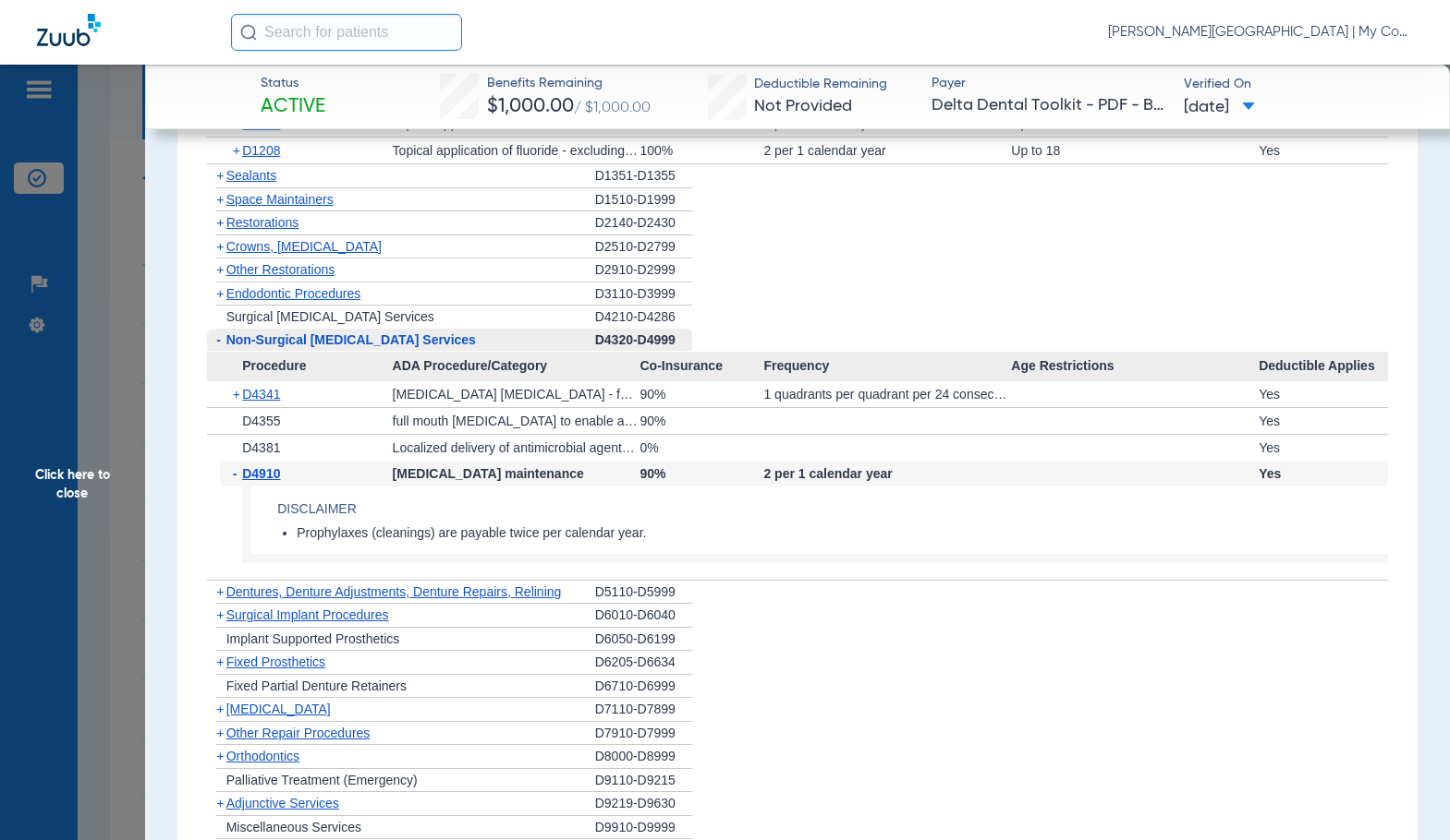
click at [280, 481] on span "D4910" at bounding box center [260, 473] width 38 height 15
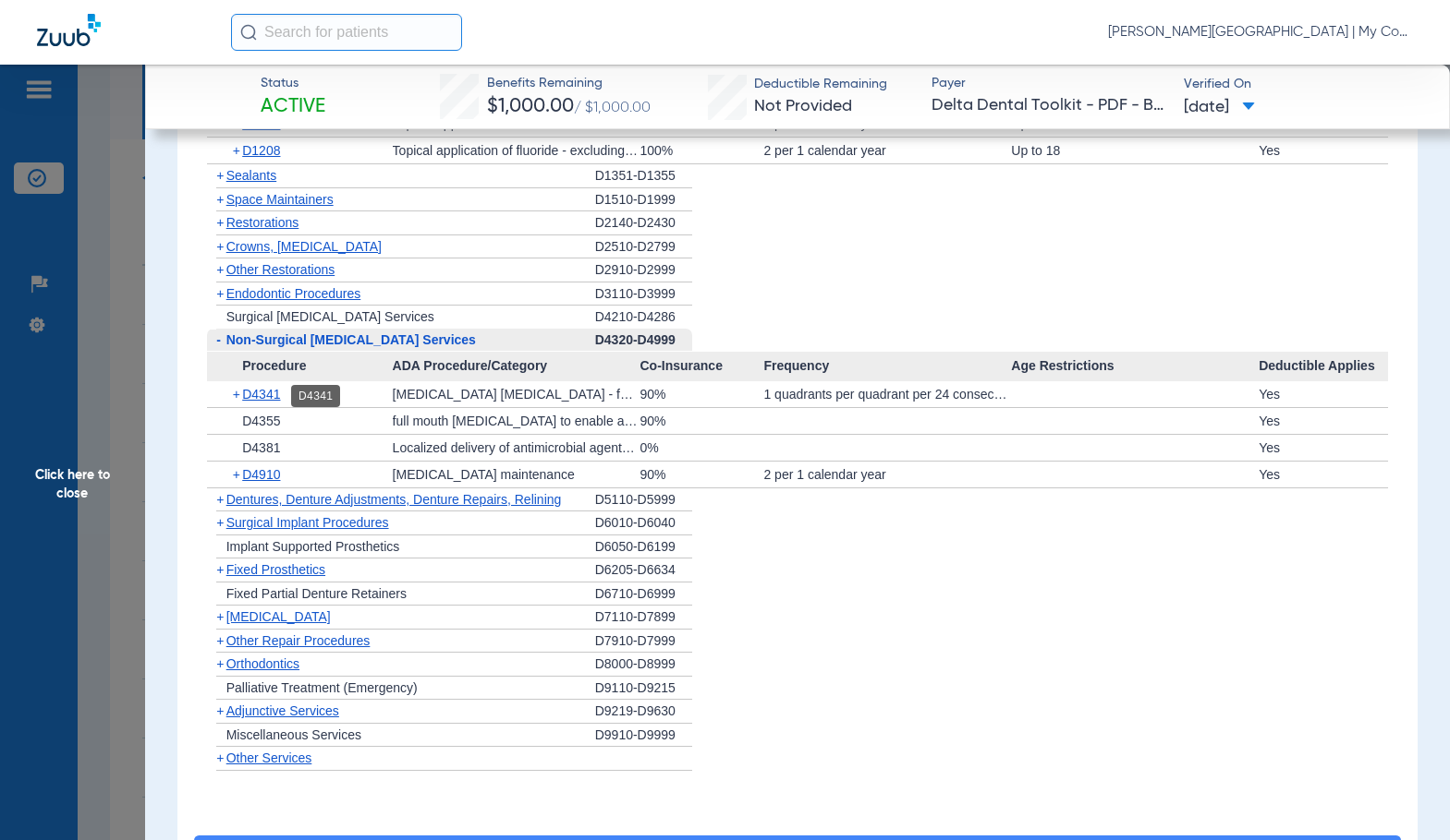
click at [261, 398] on span "D4341" at bounding box center [260, 394] width 38 height 15
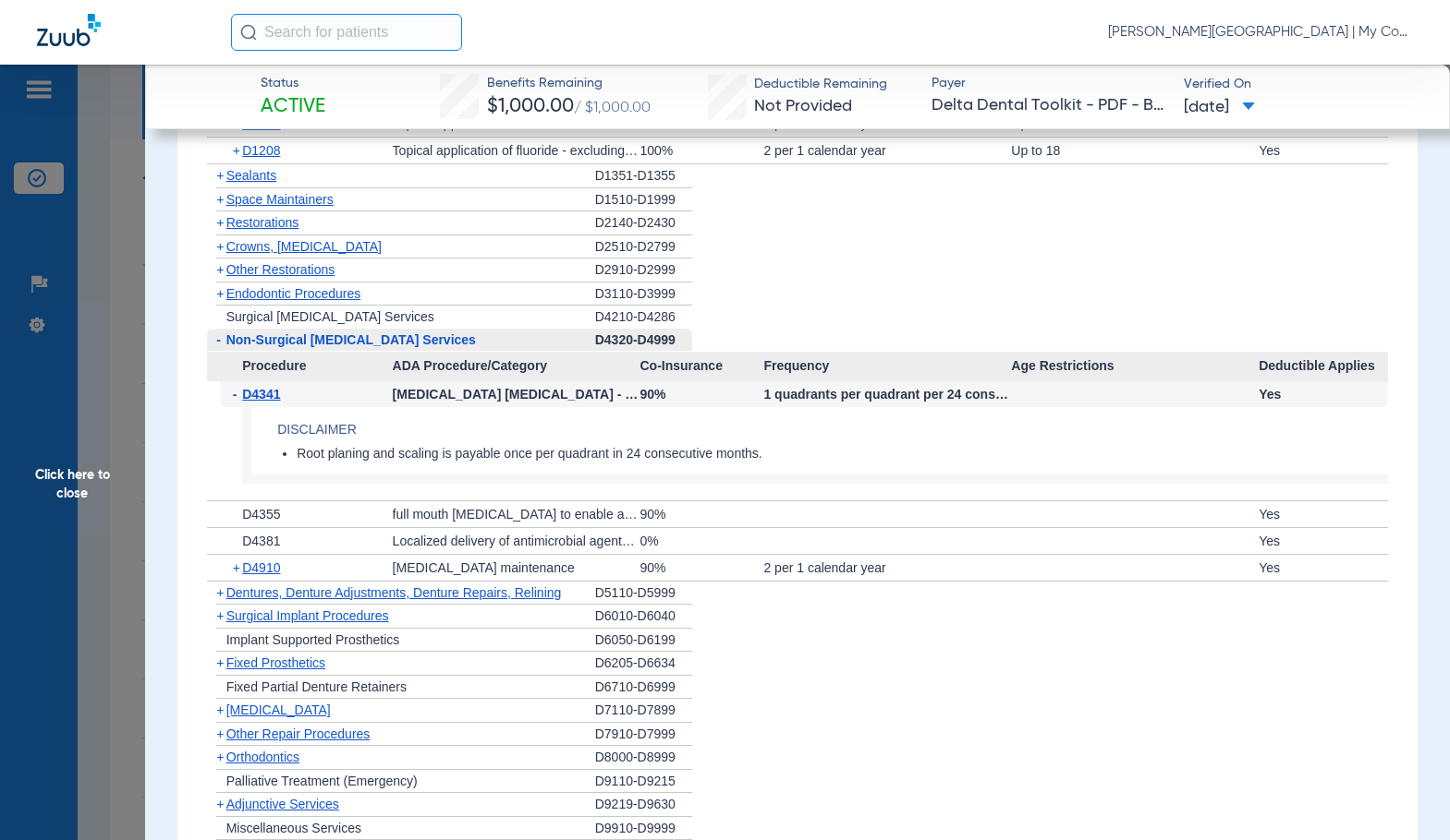
click at [261, 398] on span "D4341" at bounding box center [260, 394] width 38 height 15
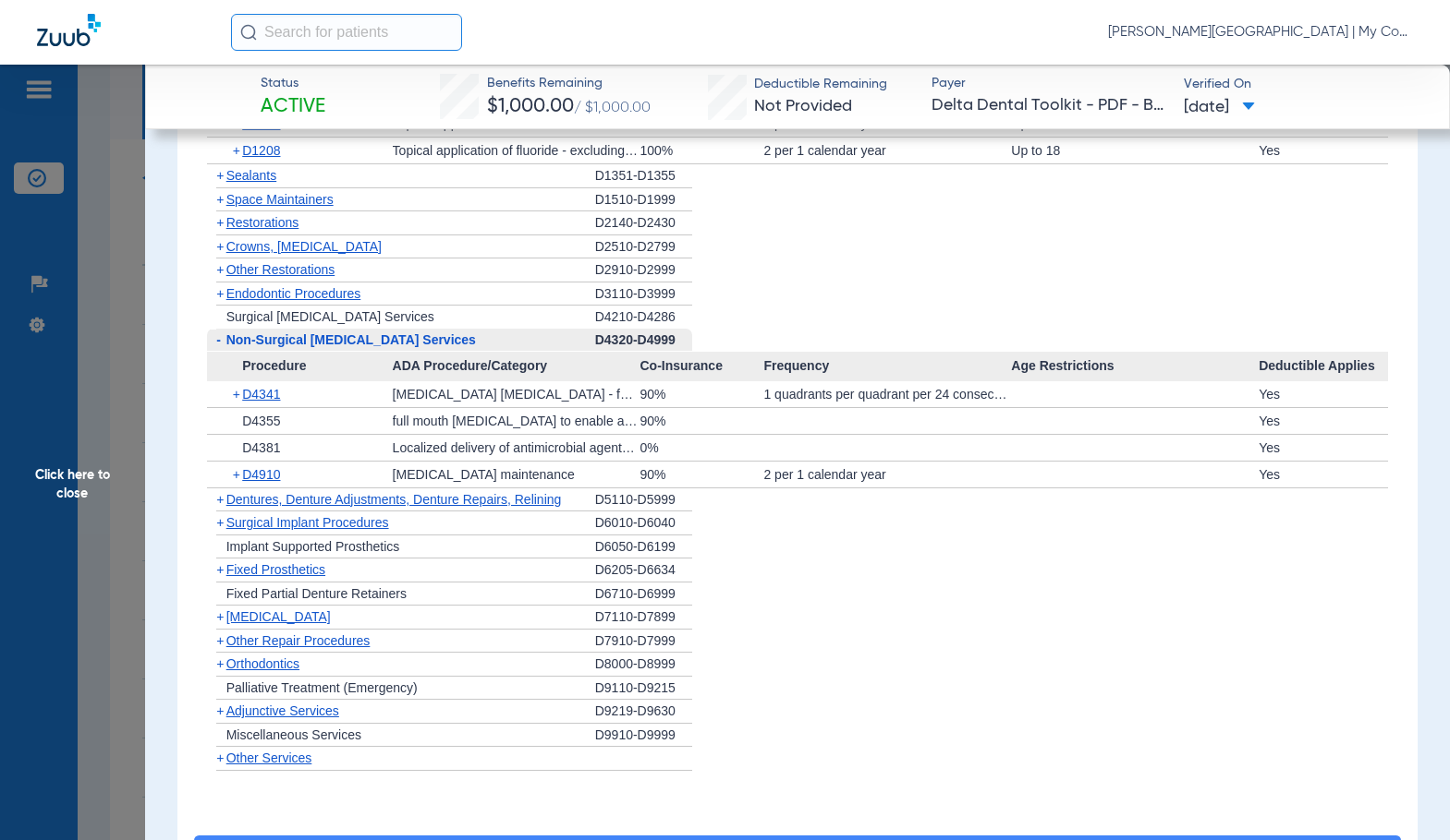
drag, startPoint x: 129, startPoint y: 498, endPoint x: 247, endPoint y: 522, distance: 120.4
click at [129, 498] on span "Click here to close" at bounding box center [72, 485] width 145 height 840
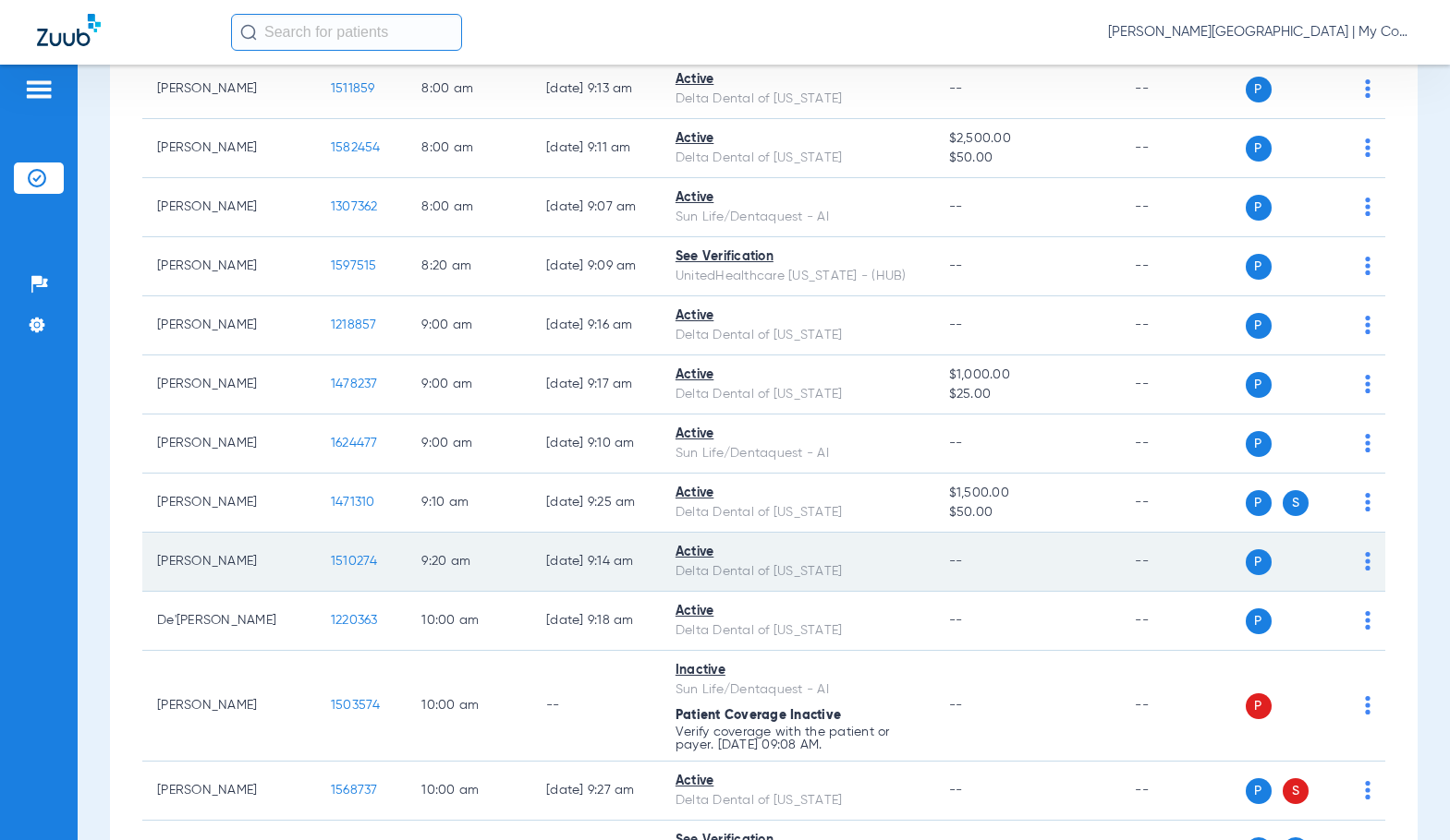
scroll to position [317, 0]
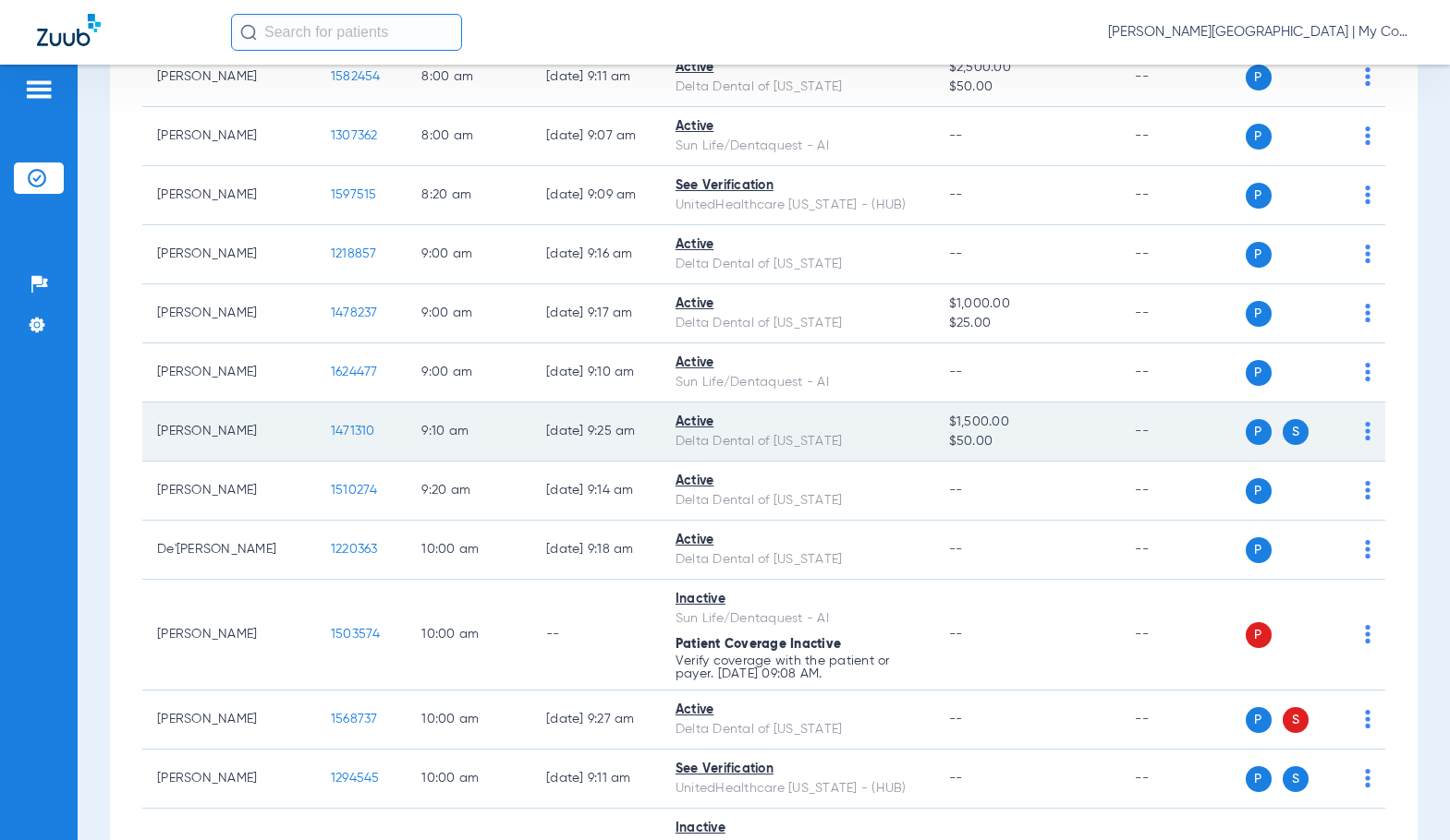
click at [331, 430] on span "1471310" at bounding box center [353, 431] width 45 height 13
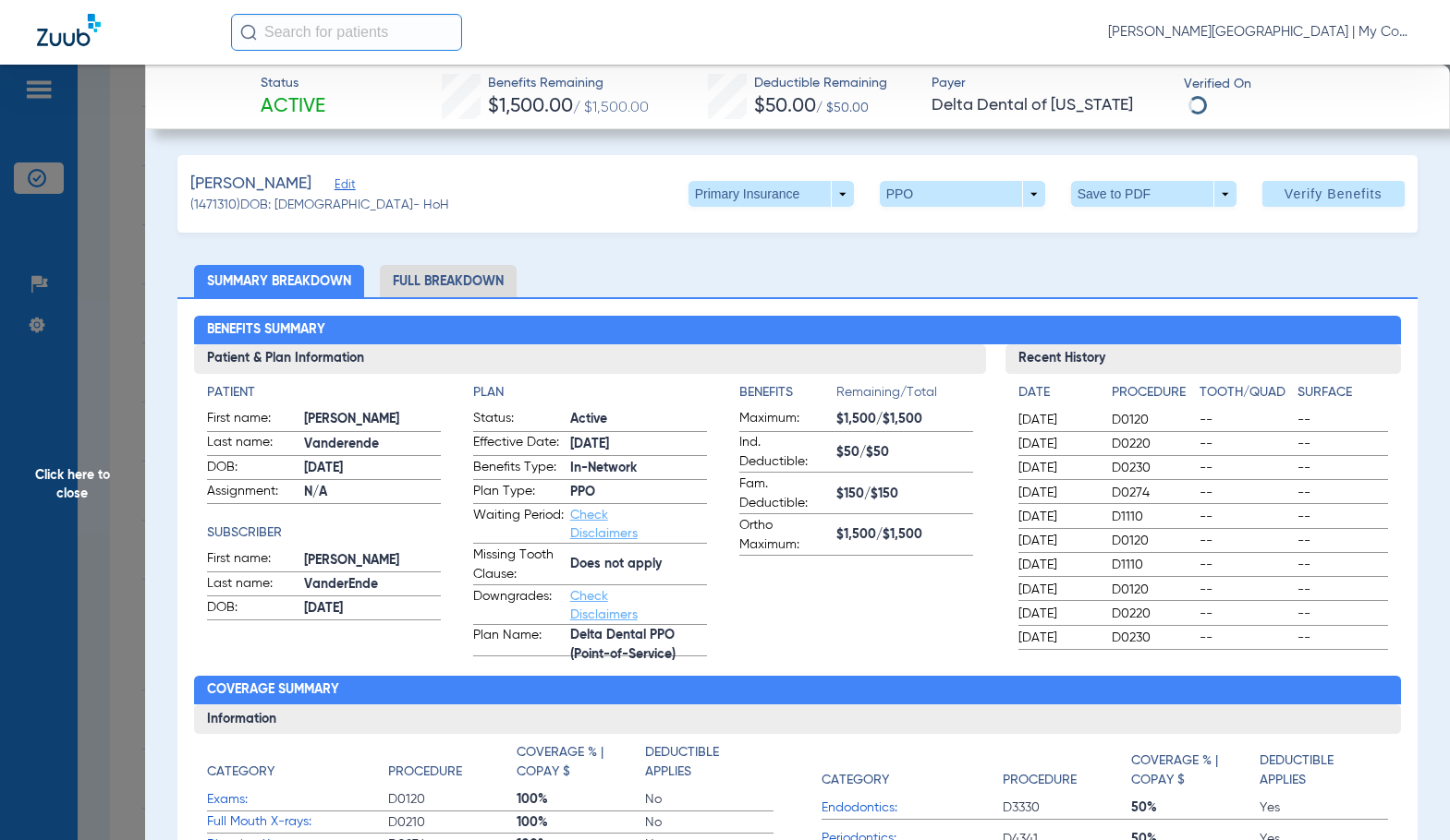
drag, startPoint x: 780, startPoint y: 617, endPoint x: 435, endPoint y: 292, distance: 474.0
click at [777, 616] on app-benefits-information "Benefits Remaining/Total Maximum: $1,500/$1,500 Ind. Deductible: $50/$50 Fam. D…" at bounding box center [856, 520] width 234 height 274
click at [439, 279] on li "Full Breakdown" at bounding box center [447, 280] width 137 height 32
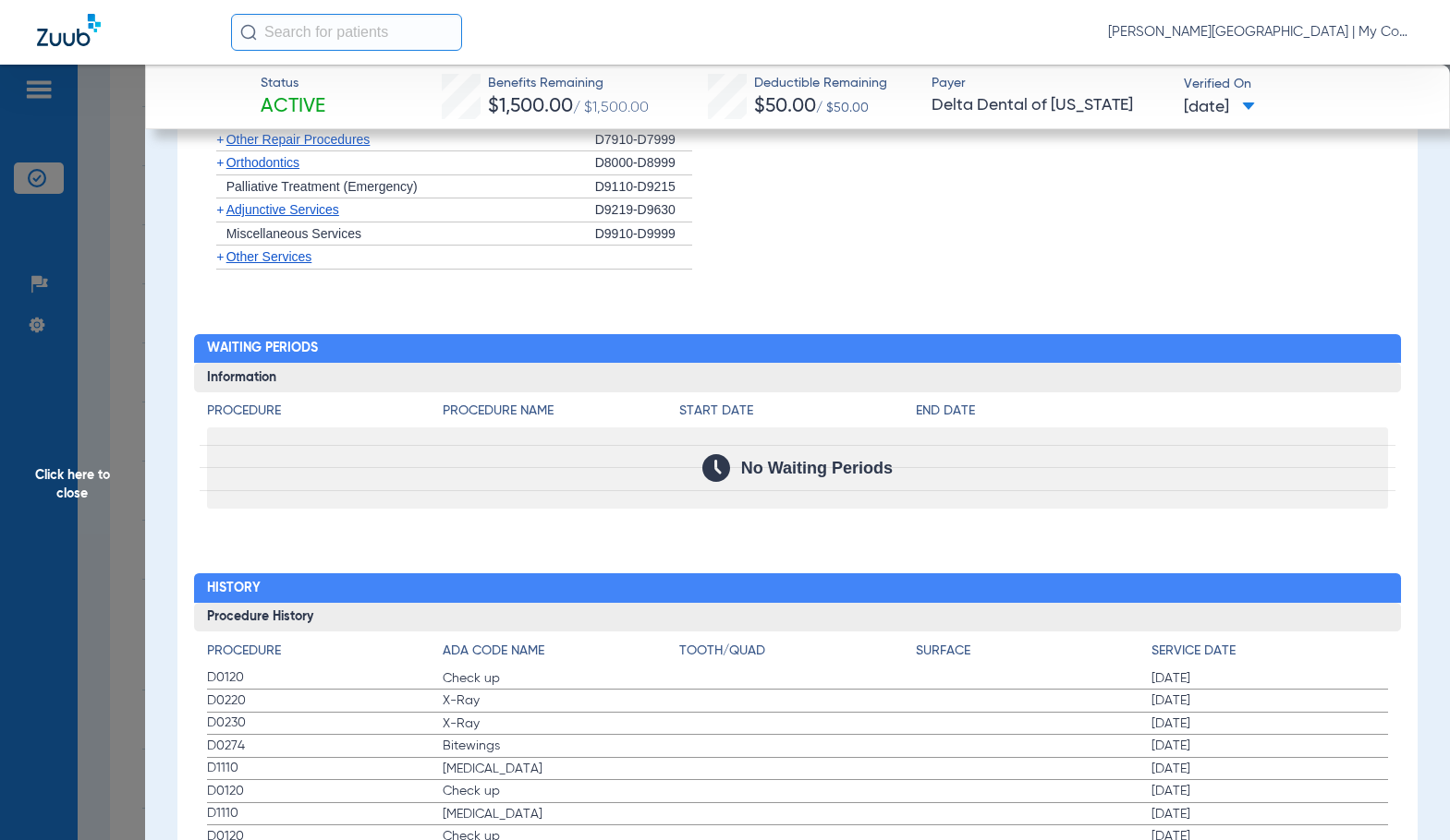
scroll to position [2297, 0]
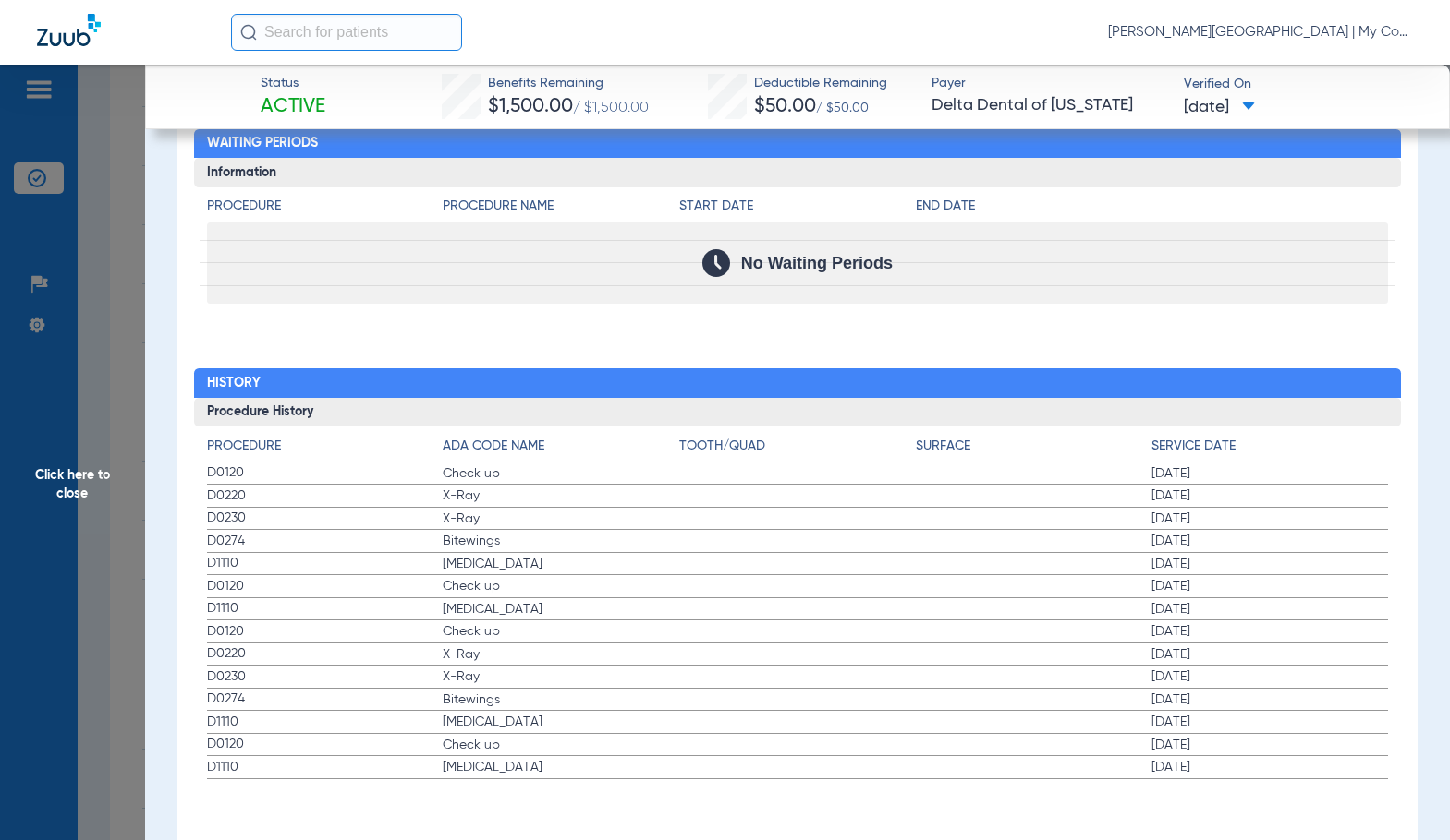
click at [701, 567] on label "D1110 Teeth Cleaning 11/19/2024" at bounding box center [797, 565] width 1181 height 23
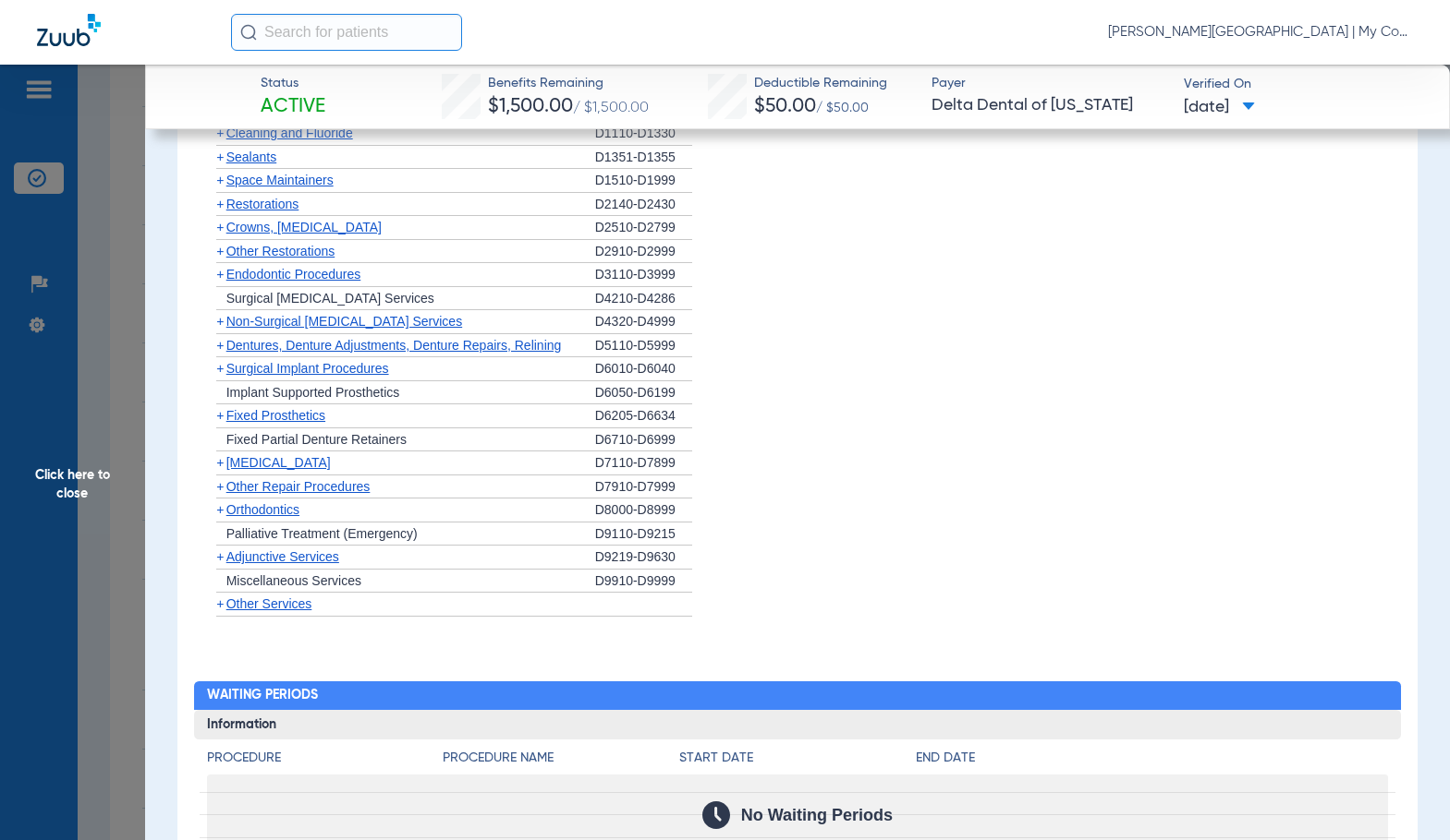
scroll to position [1467, 0]
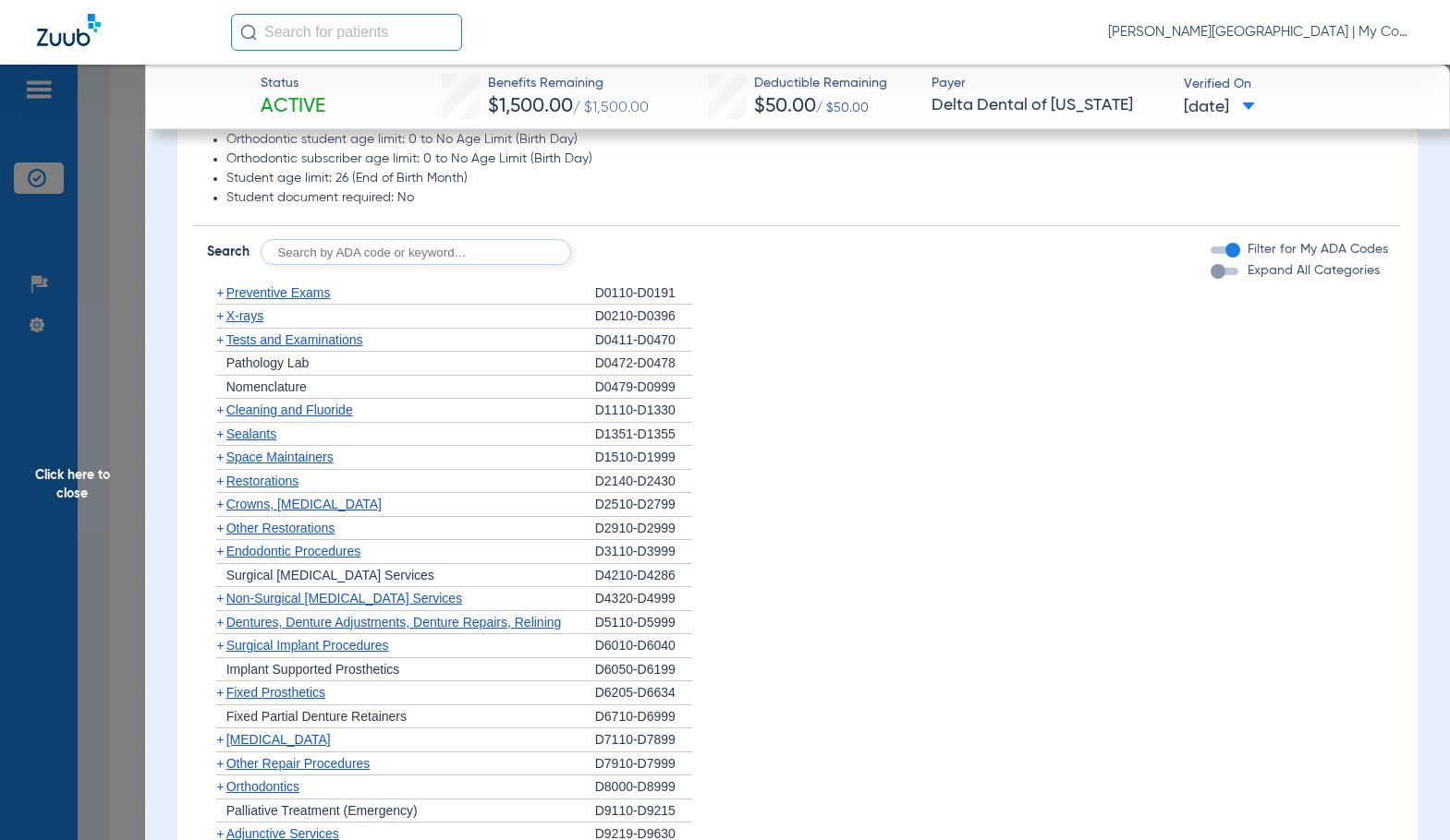
click at [233, 316] on span "X-rays" at bounding box center [245, 315] width 37 height 15
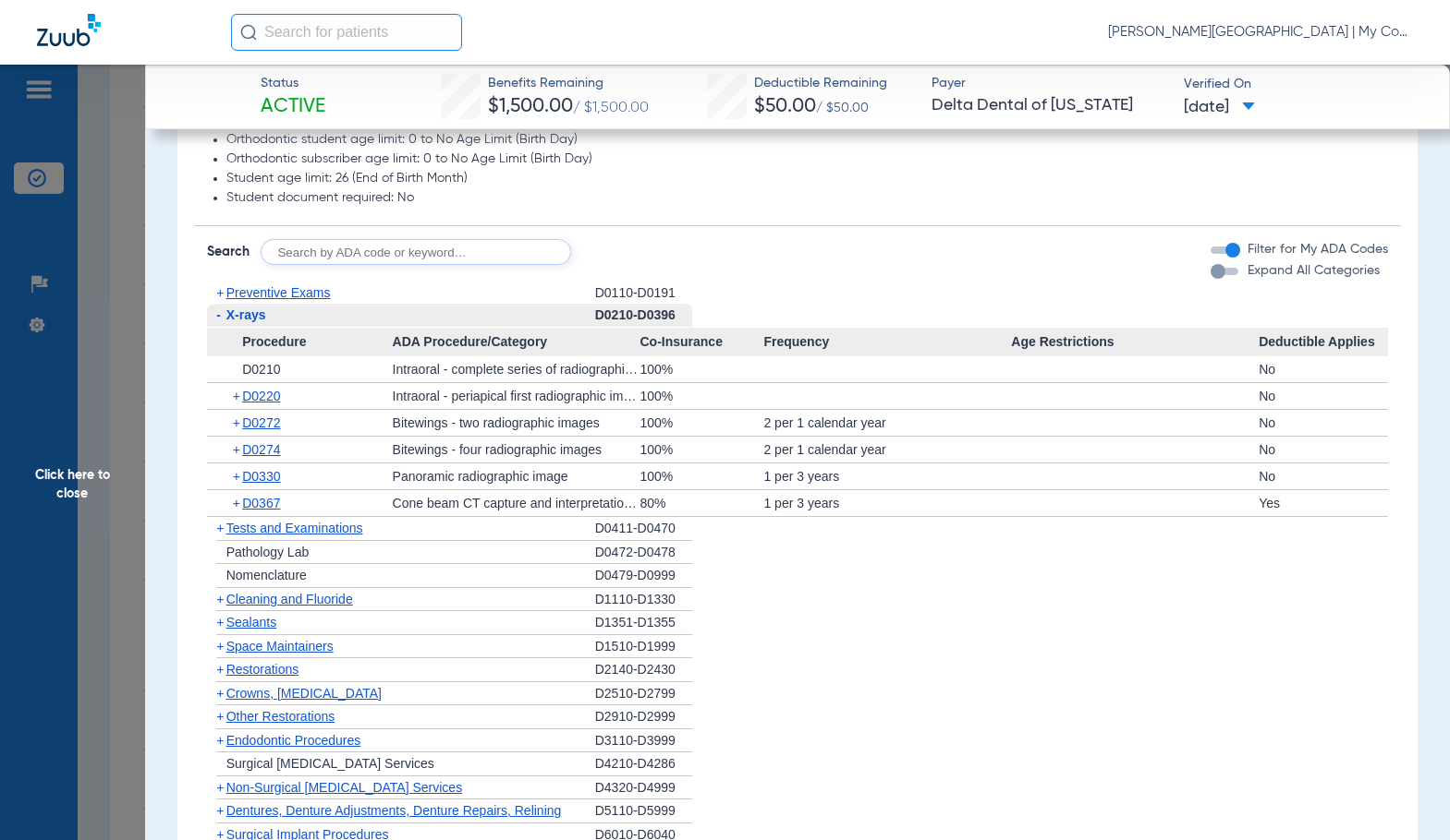
click at [266, 468] on div "+ D0330" at bounding box center [307, 476] width 173 height 26
click at [266, 478] on span "D0330" at bounding box center [260, 476] width 38 height 15
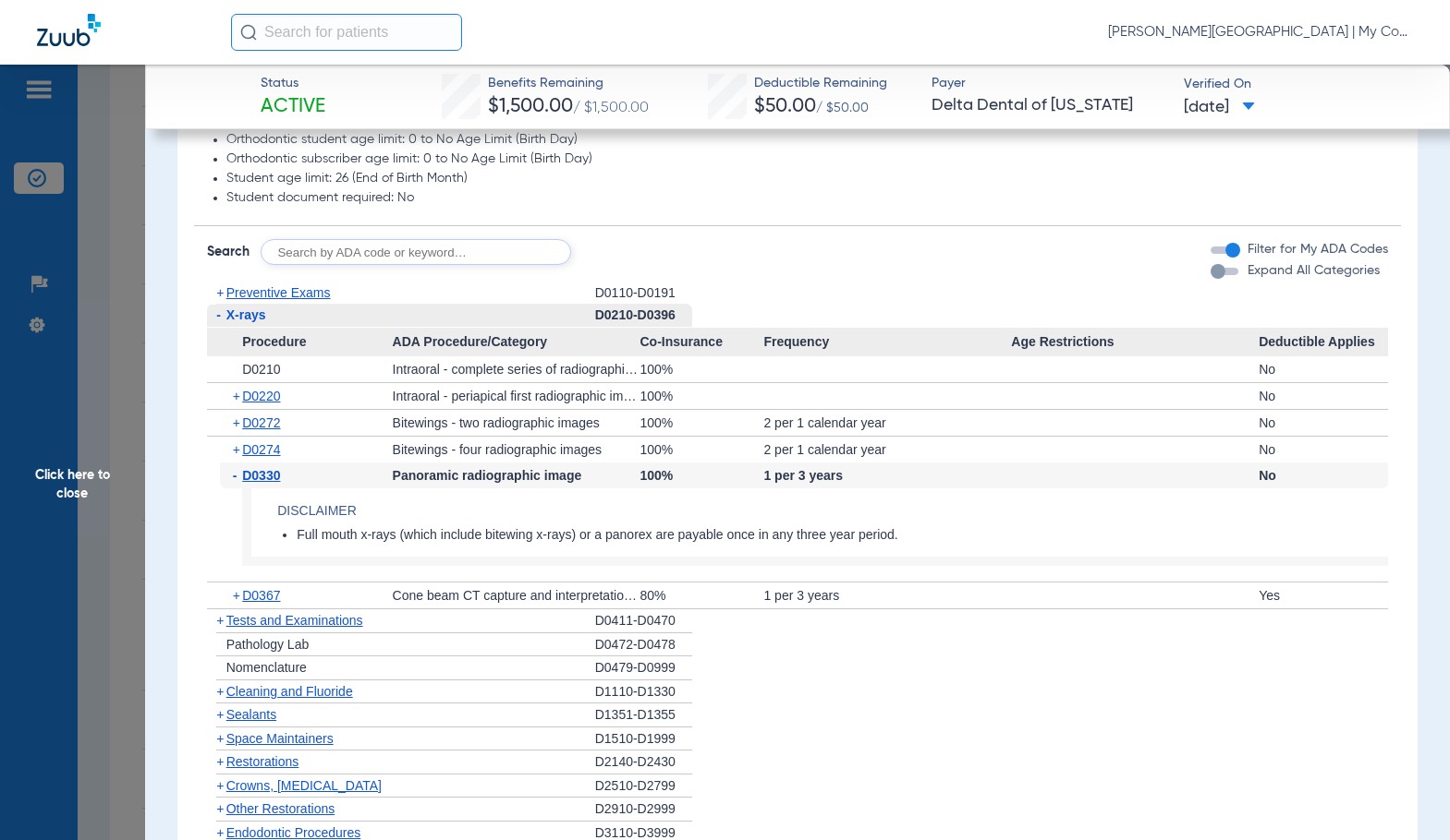
click at [11, 516] on span "Click here to close" at bounding box center [72, 485] width 145 height 840
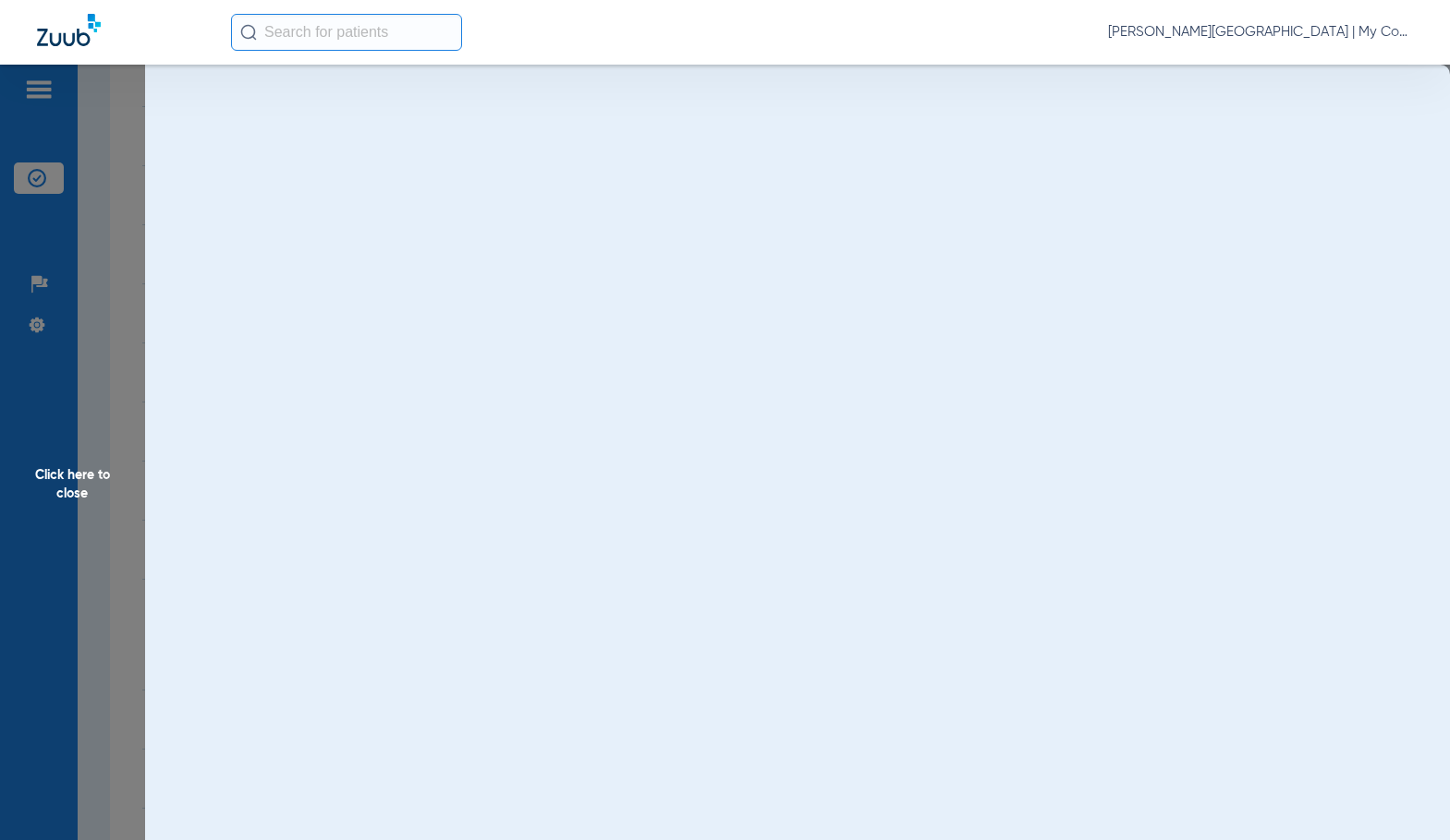
scroll to position [0, 0]
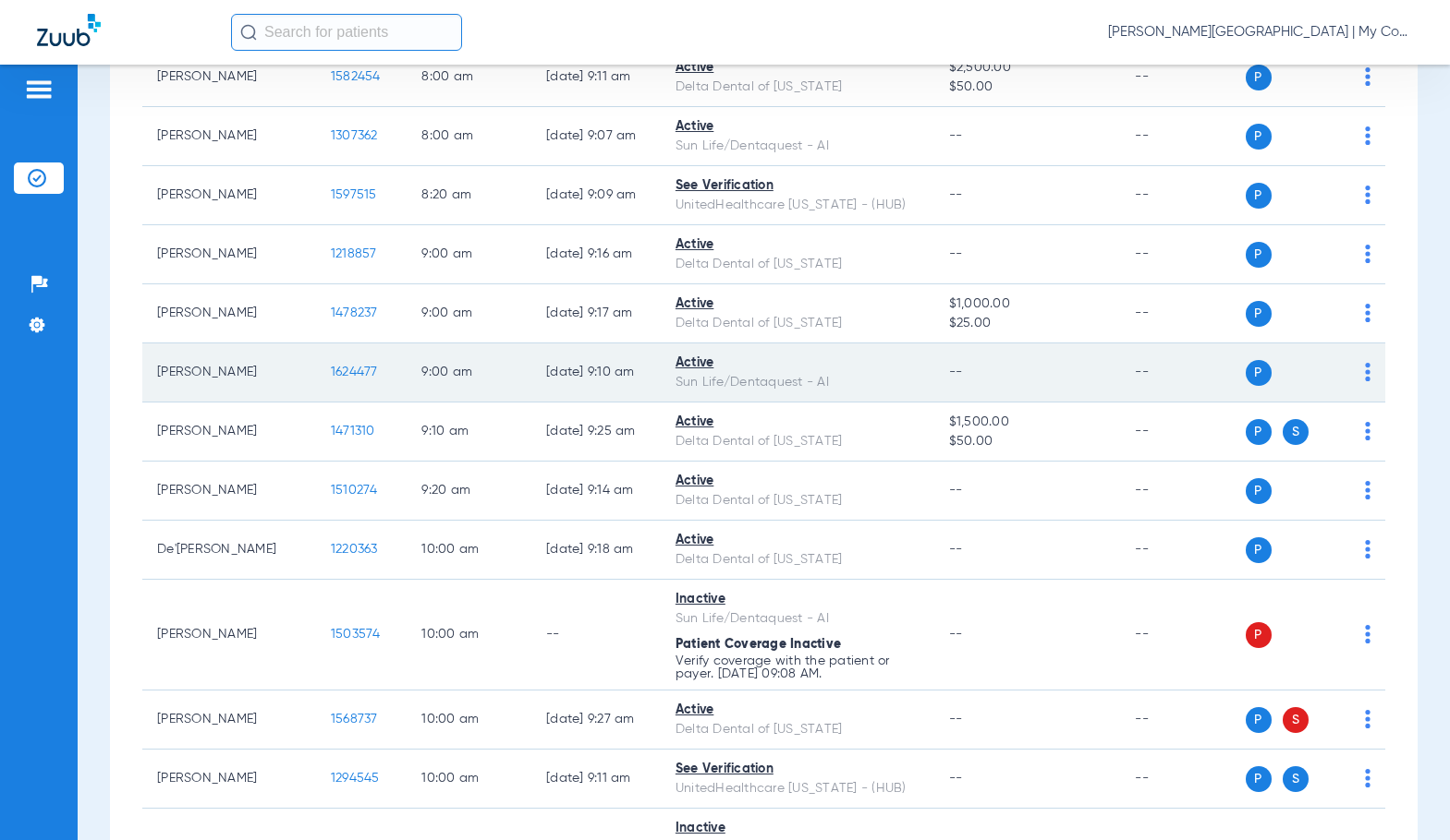
click at [331, 372] on span "1624477" at bounding box center [354, 372] width 48 height 13
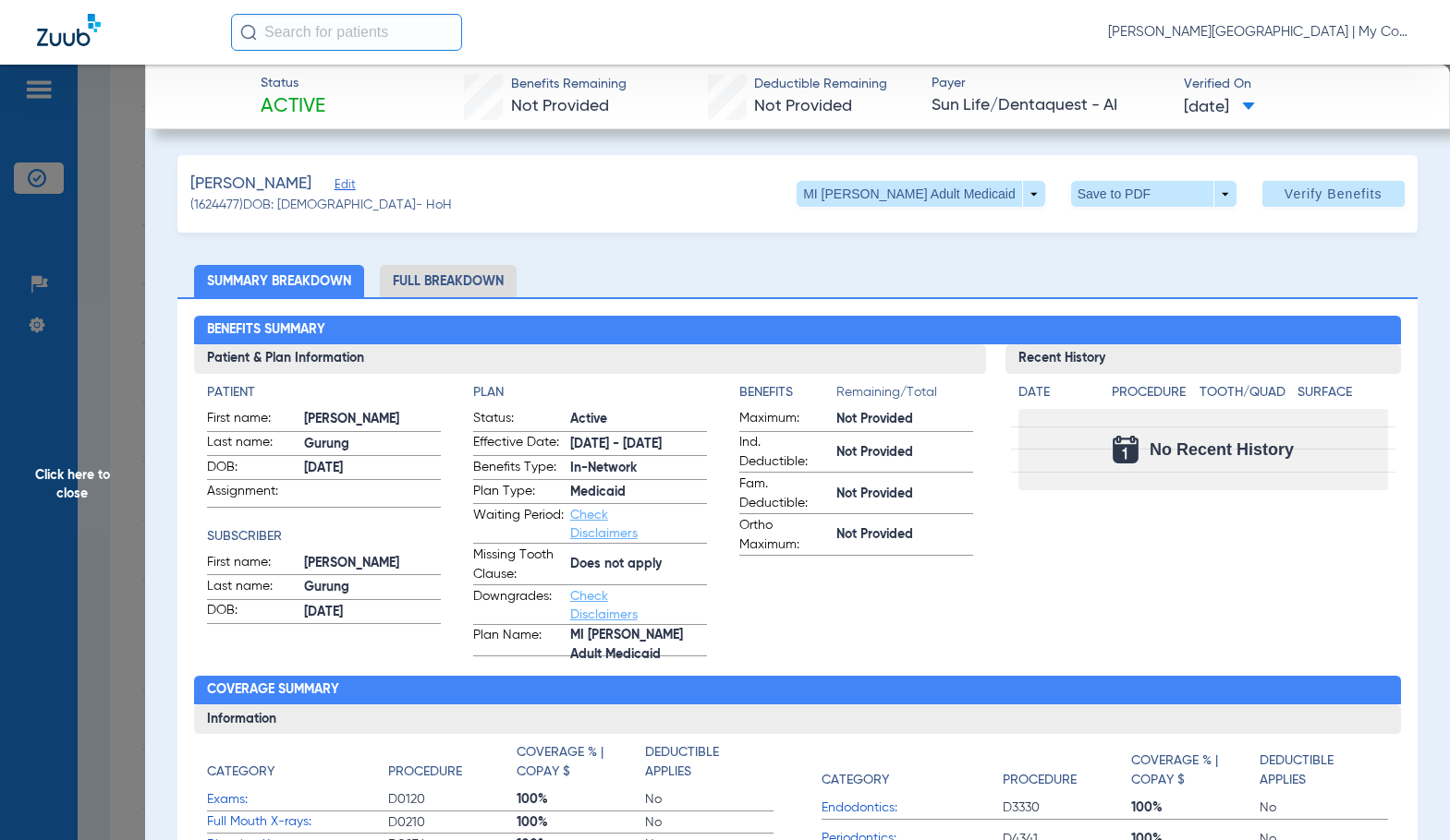
click at [432, 276] on li "Full Breakdown" at bounding box center [447, 280] width 137 height 32
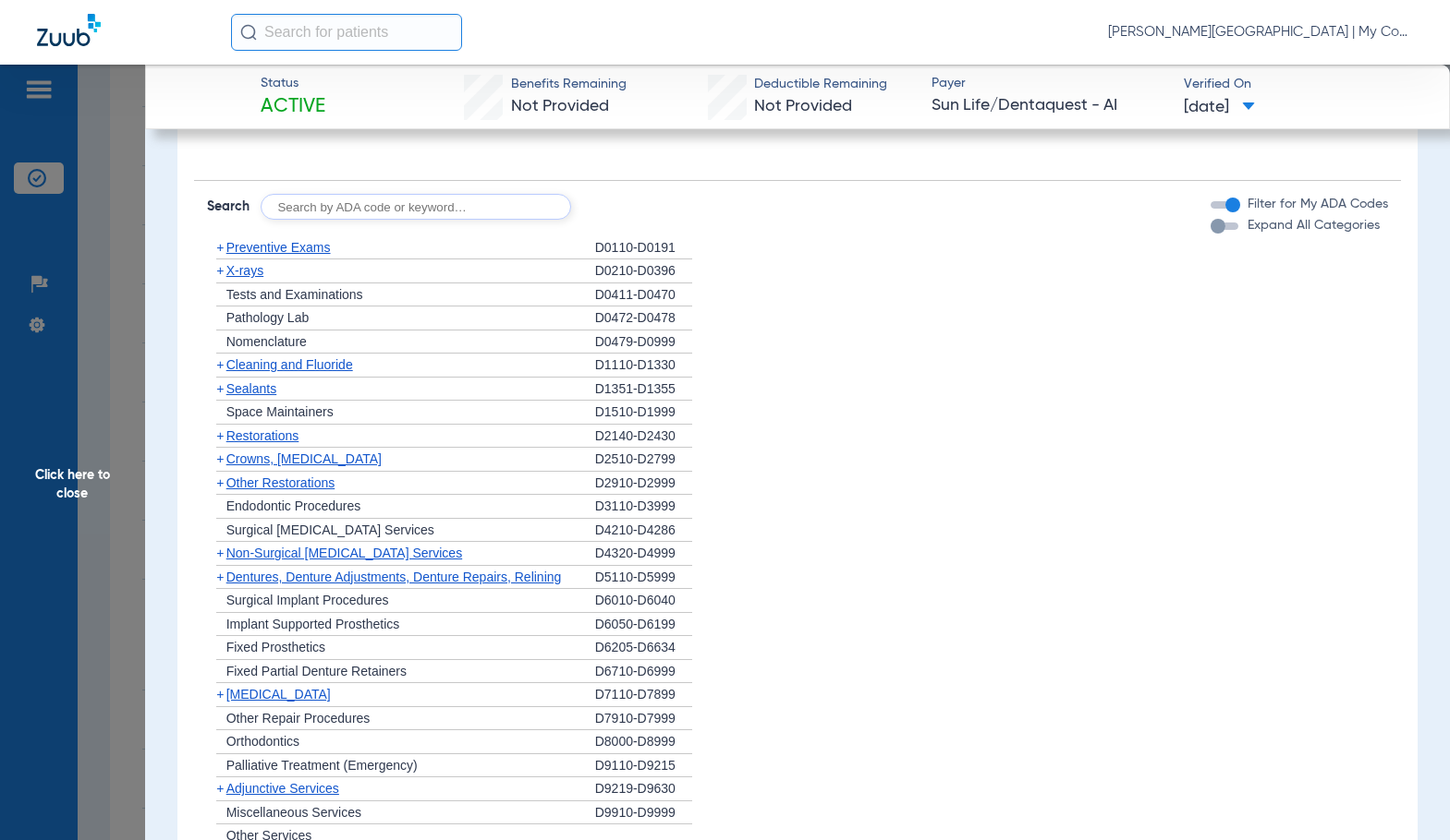
scroll to position [1381, 0]
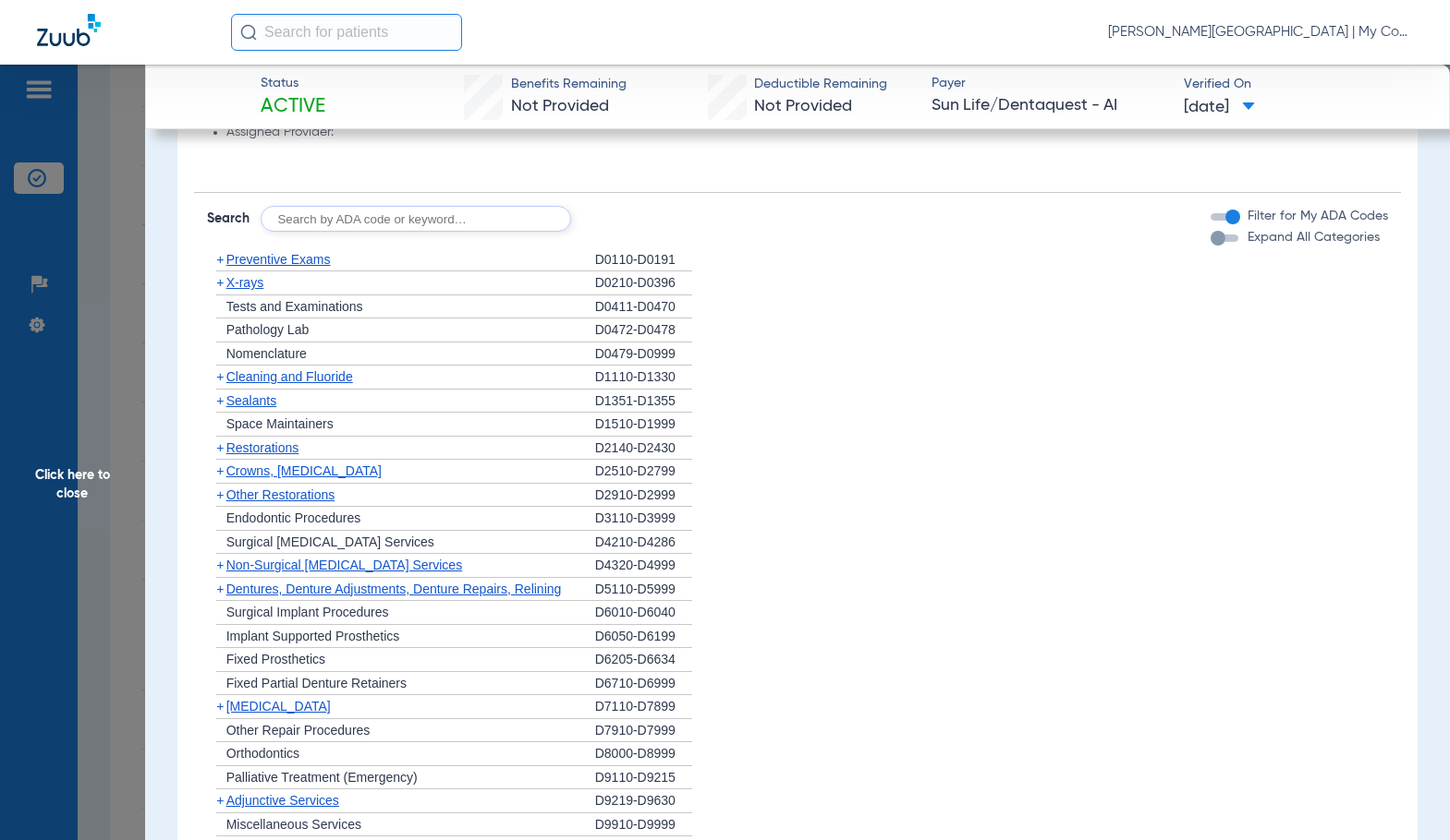
click at [66, 502] on span "Click here to close" at bounding box center [72, 485] width 145 height 840
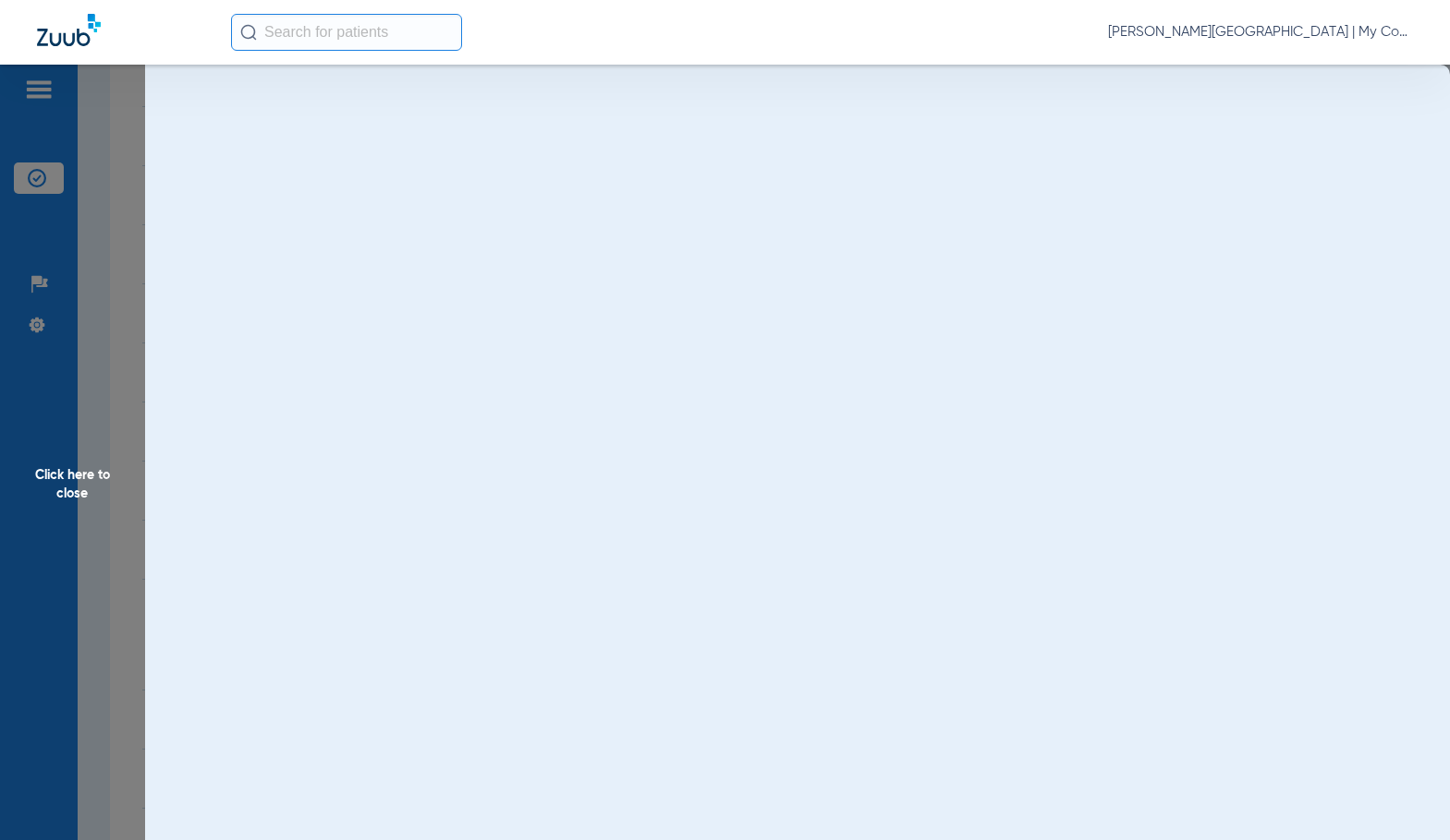
scroll to position [0, 0]
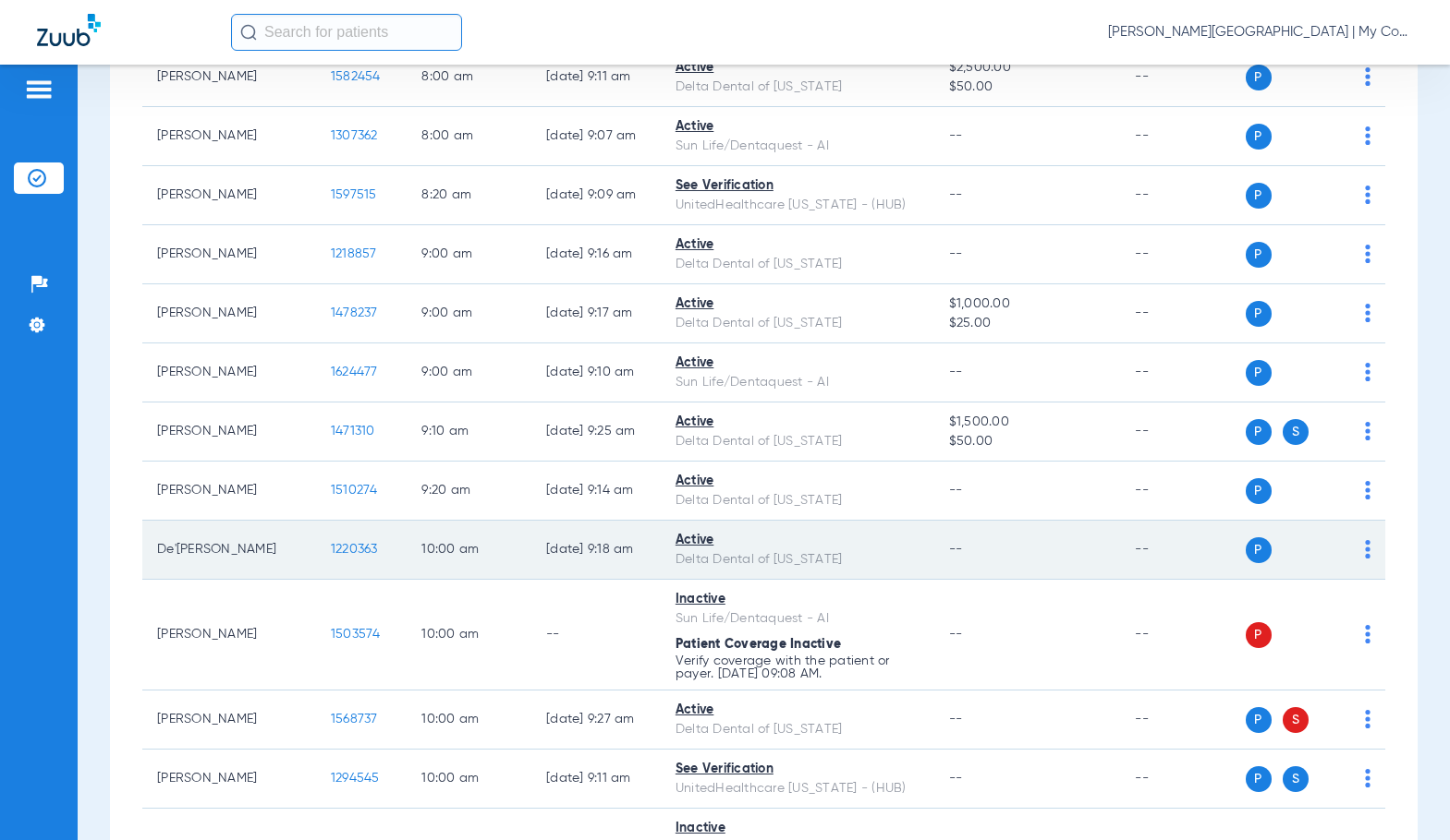
click at [333, 547] on span "1220363" at bounding box center [354, 549] width 48 height 13
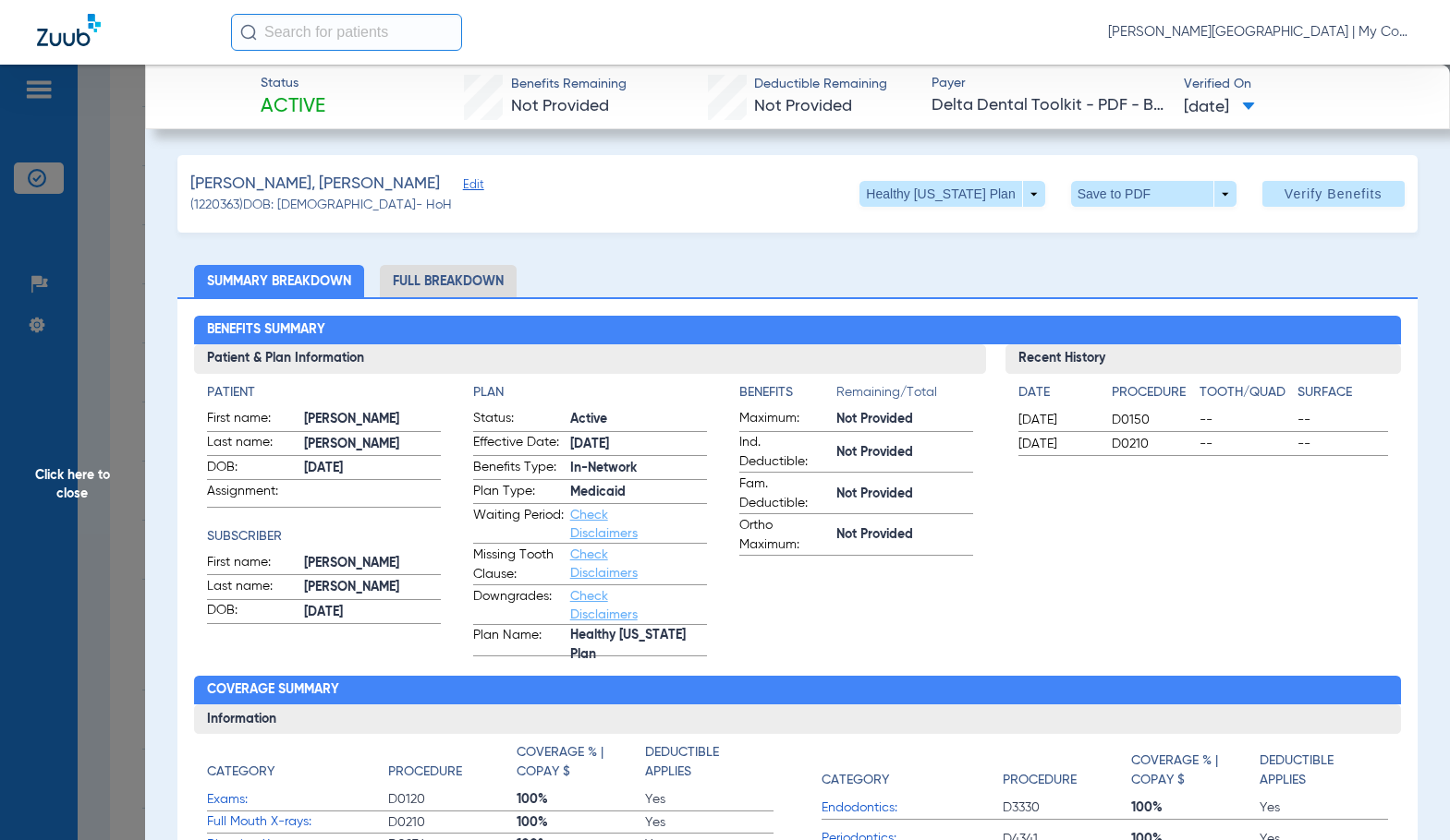
click at [503, 269] on li "Full Breakdown" at bounding box center [447, 280] width 137 height 32
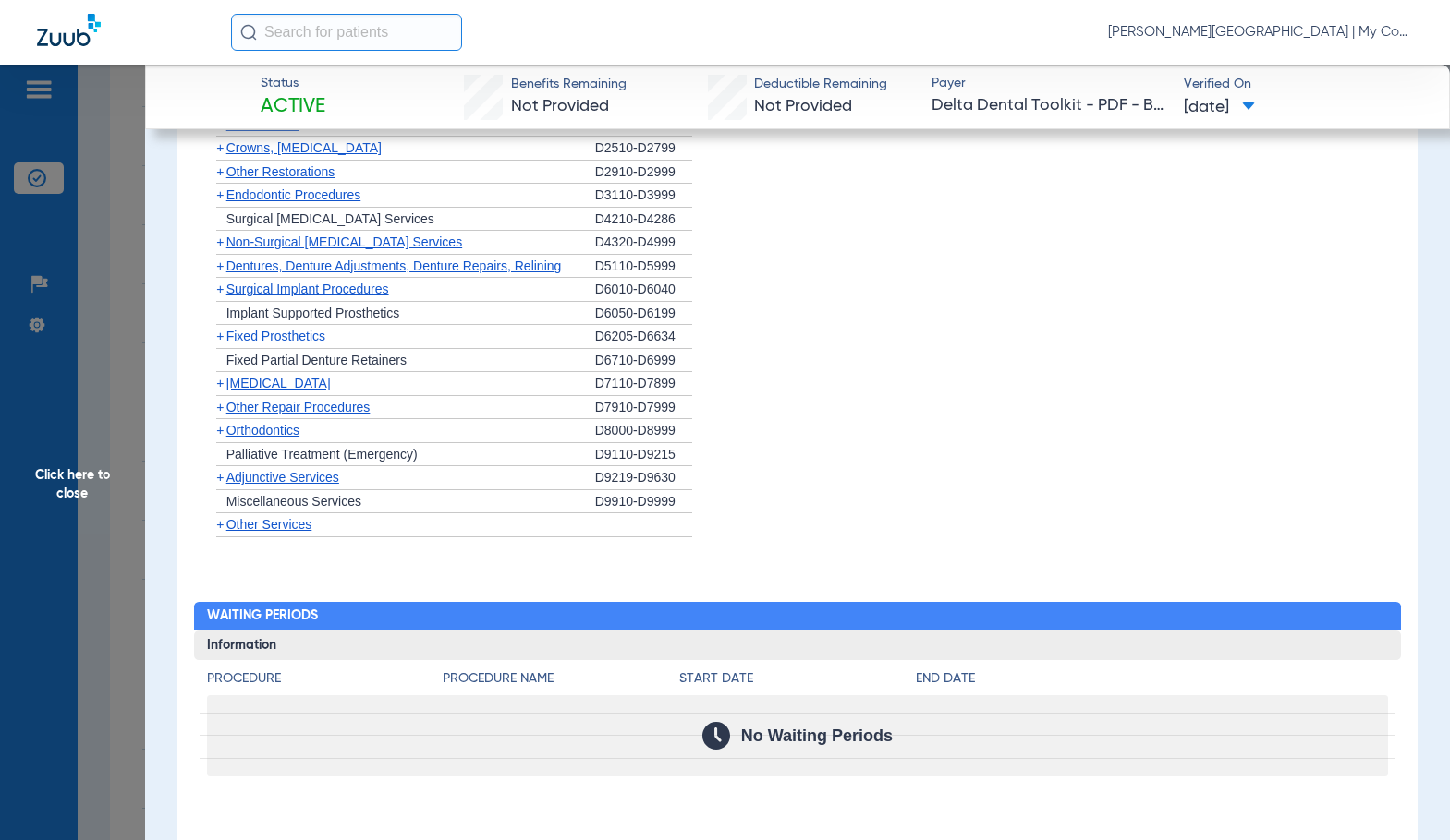
scroll to position [1889, 0]
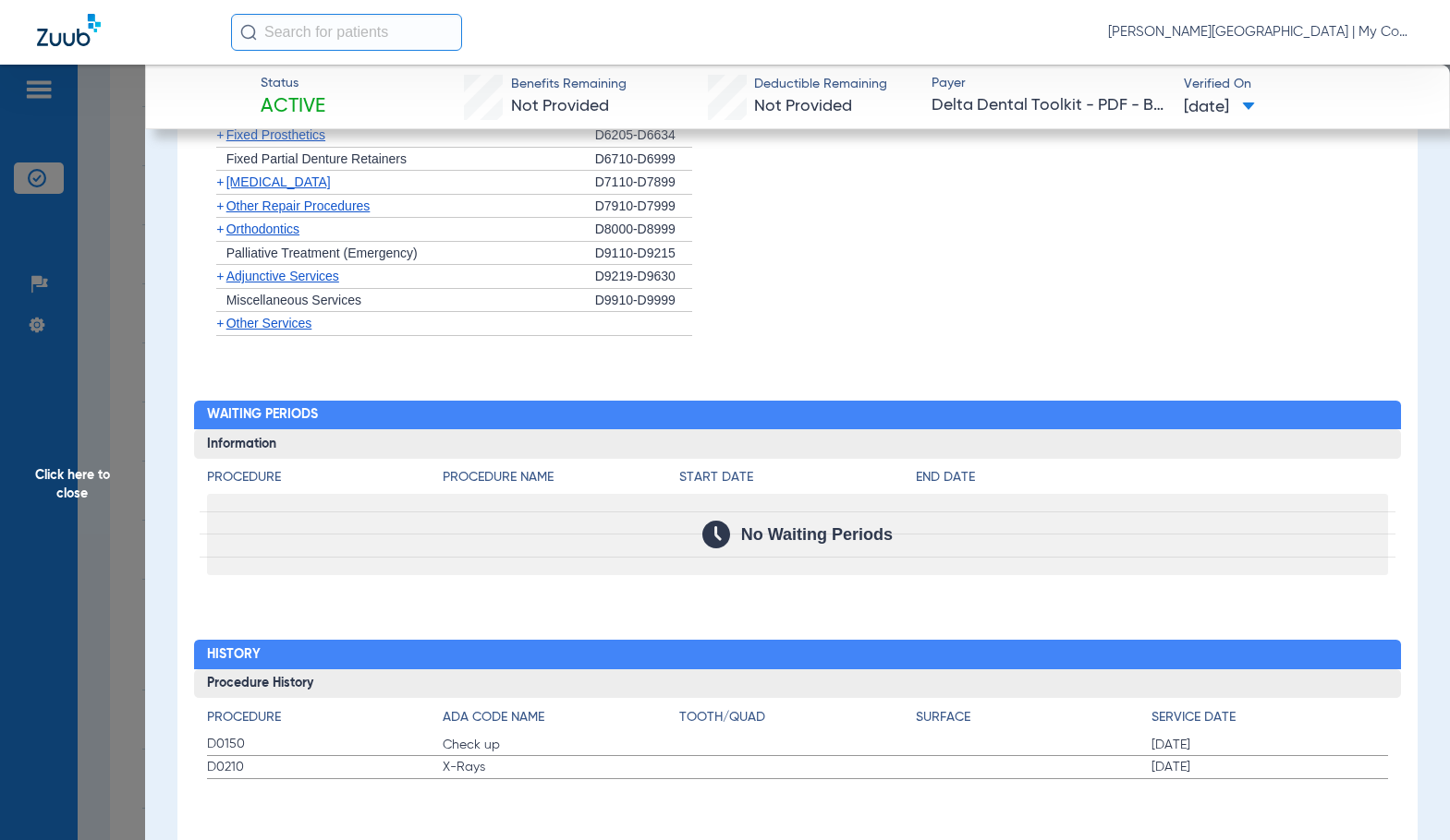
click at [739, 737] on label "D0150 Check up 12/06/2023" at bounding box center [797, 746] width 1181 height 23
click at [116, 458] on span "Click here to close" at bounding box center [72, 485] width 145 height 840
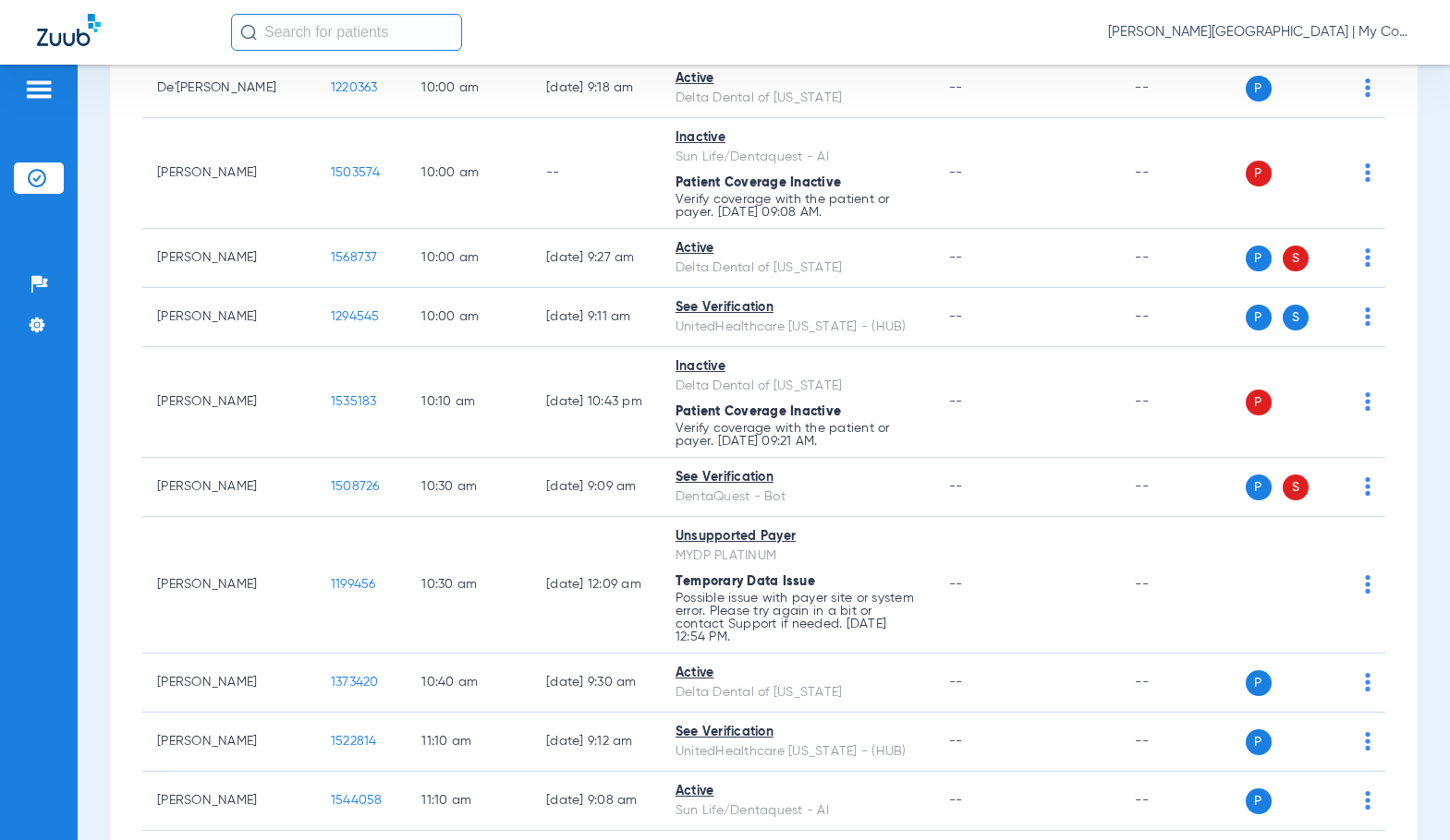
scroll to position [872, 0]
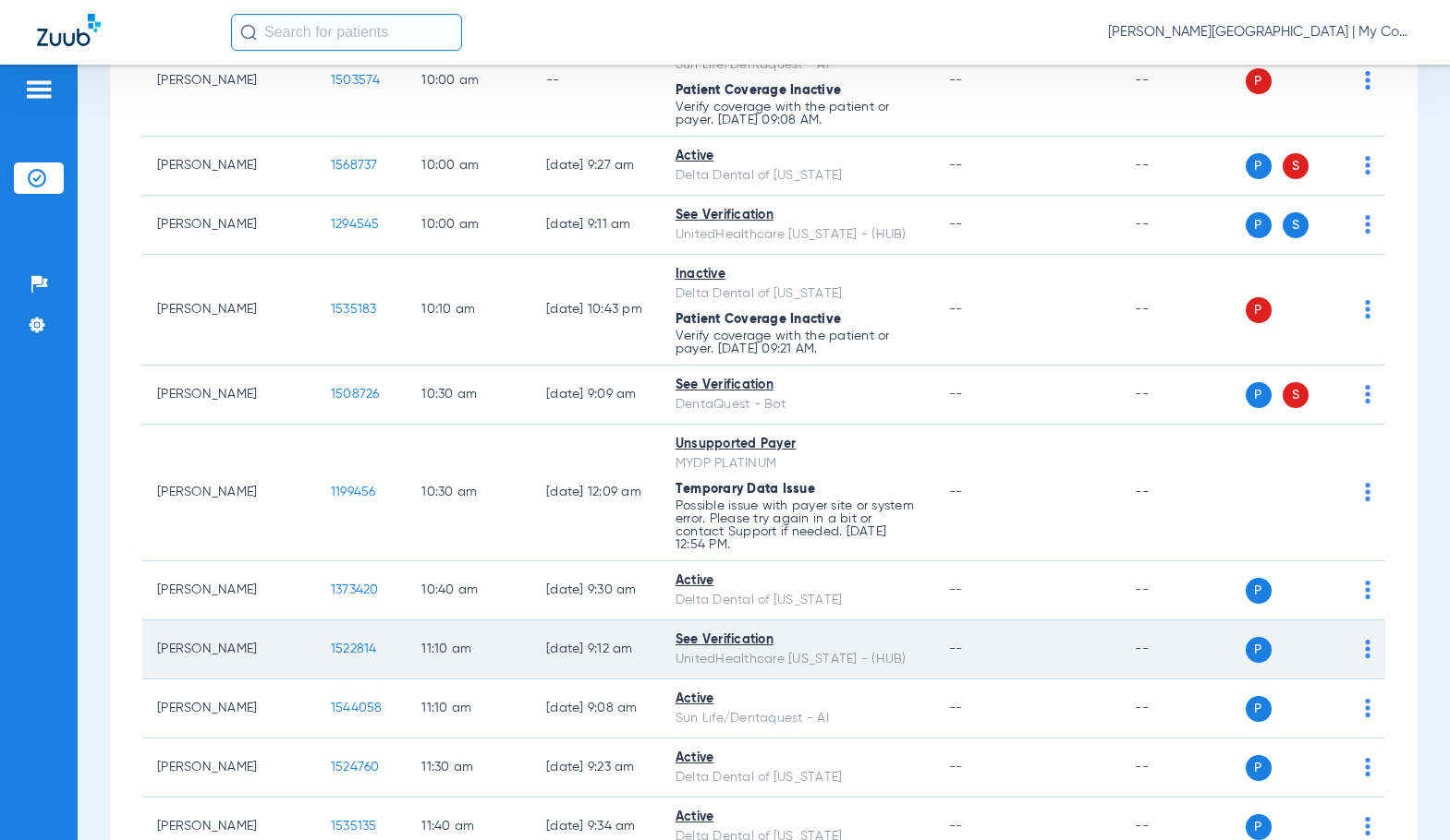
click at [331, 645] on span "1522814" at bounding box center [354, 649] width 47 height 13
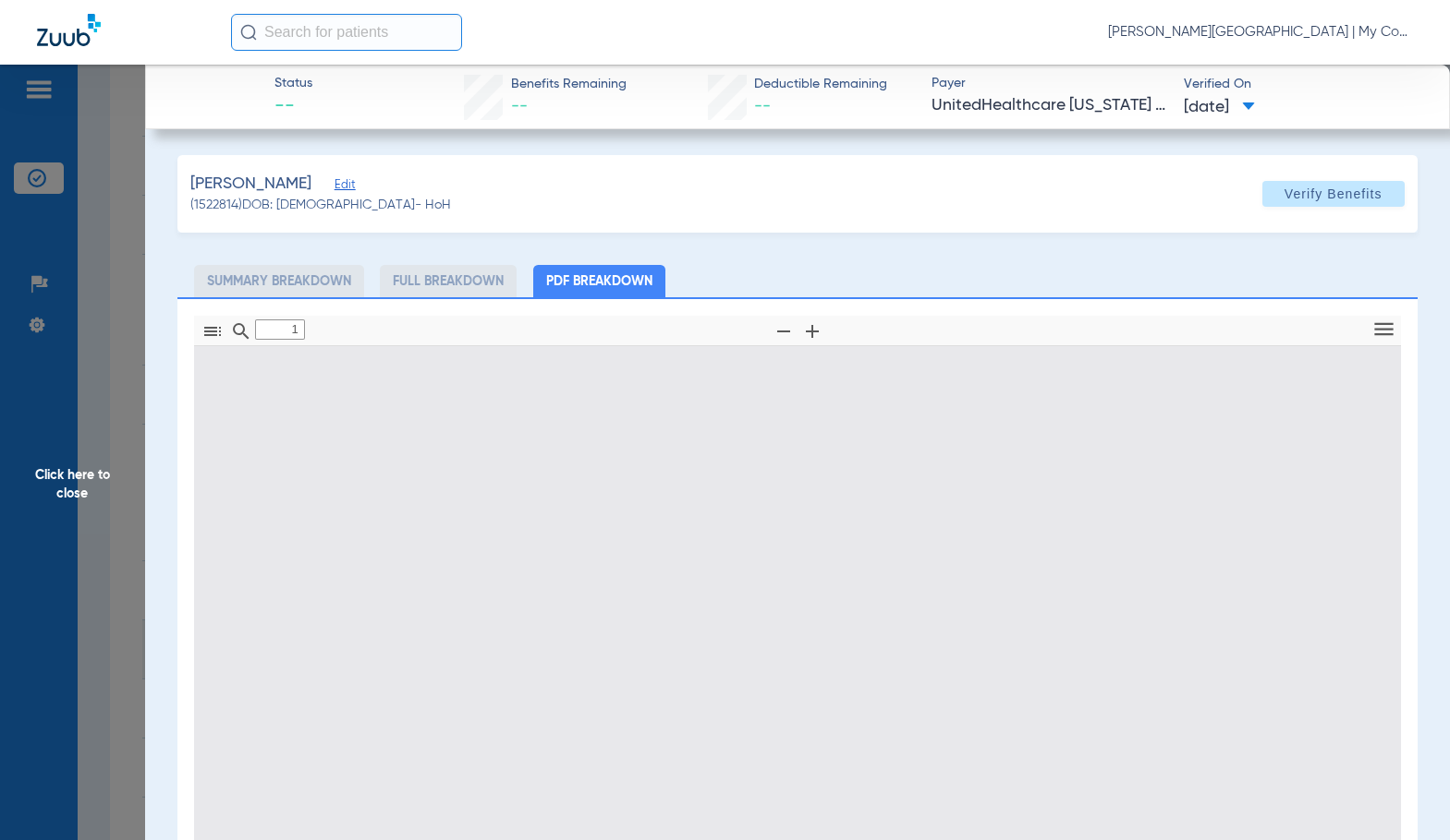
type input "0"
select select "page-width"
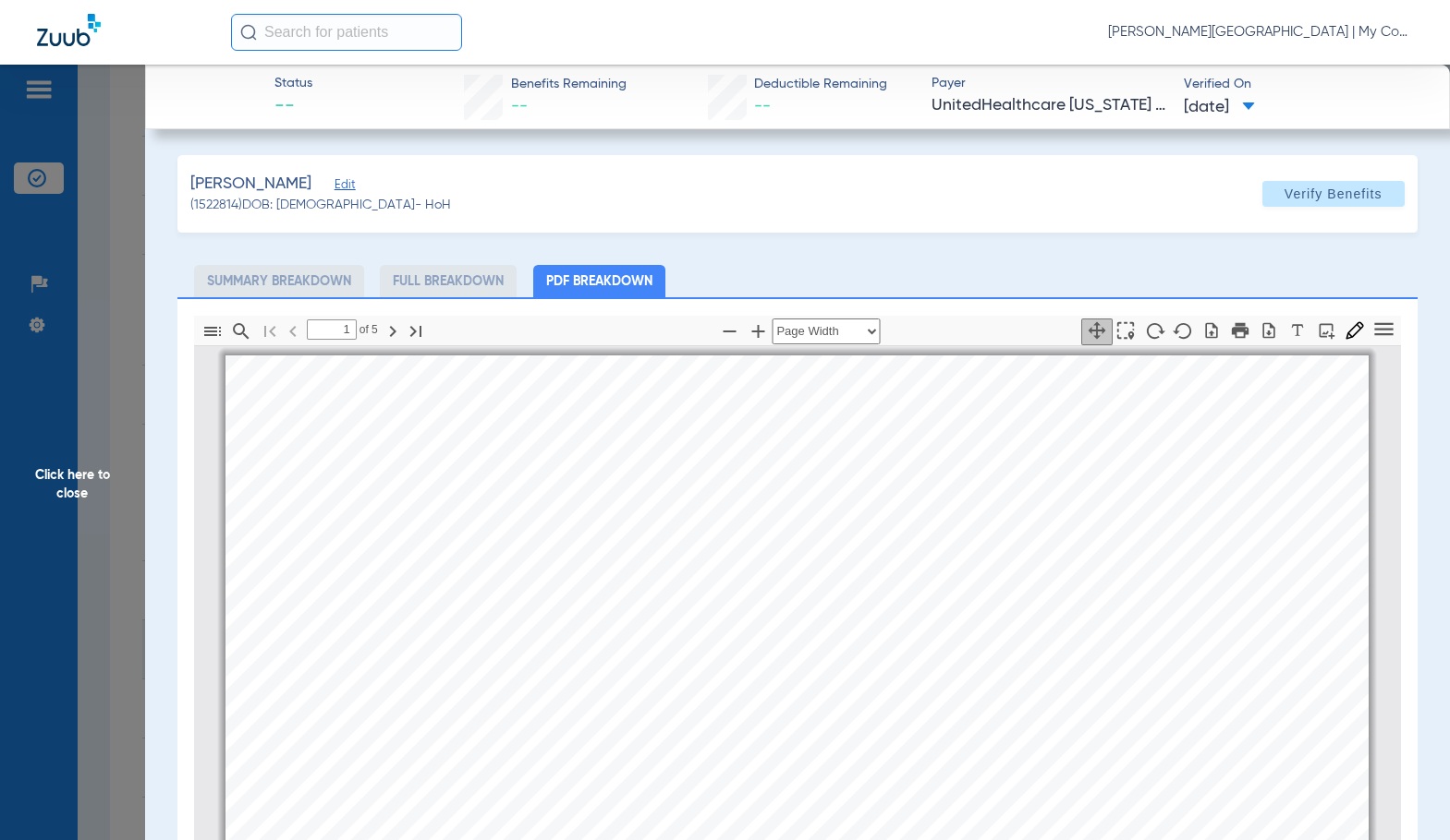
scroll to position [10, 0]
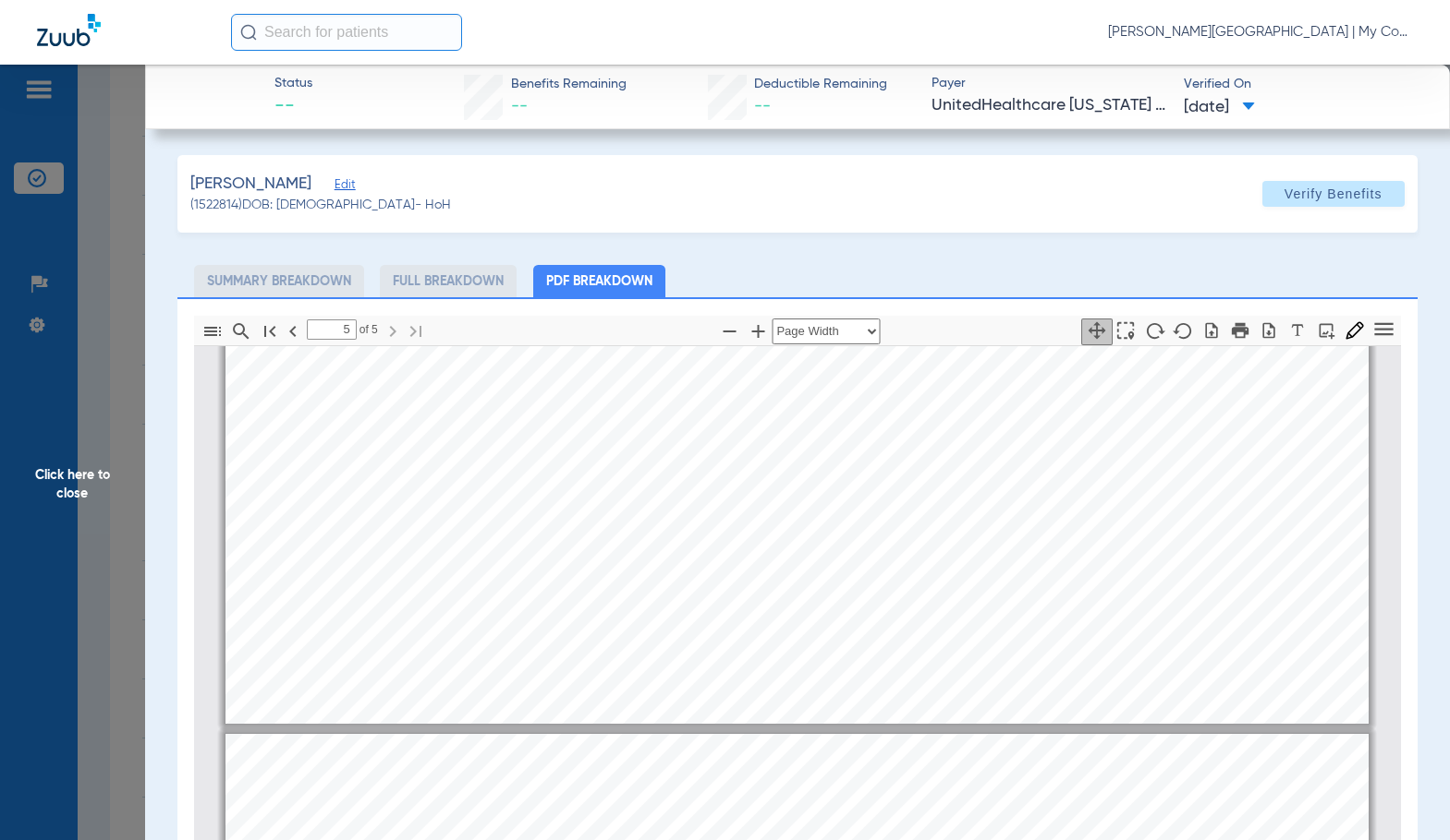
type input "4"
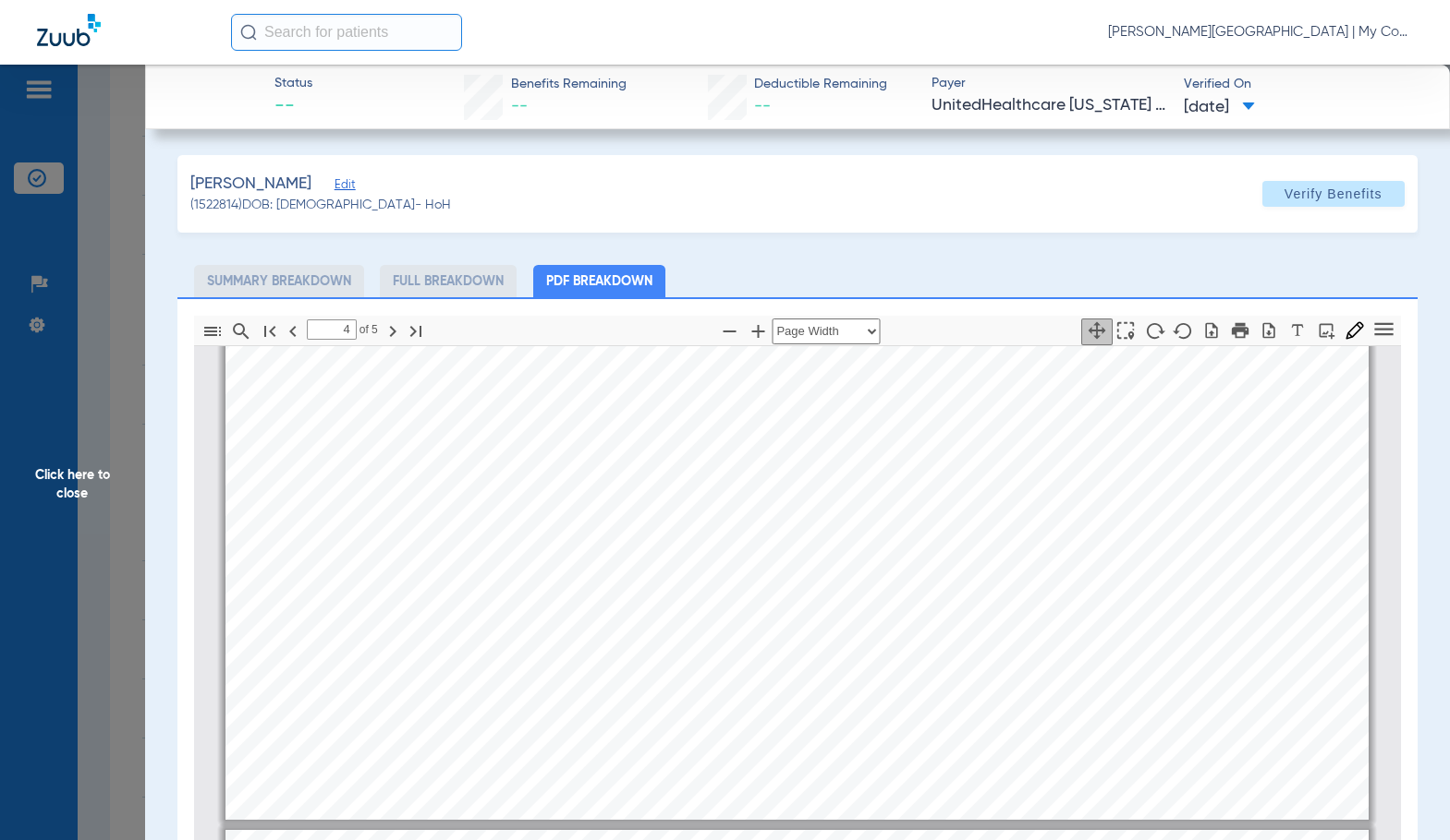
scroll to position [5841, 0]
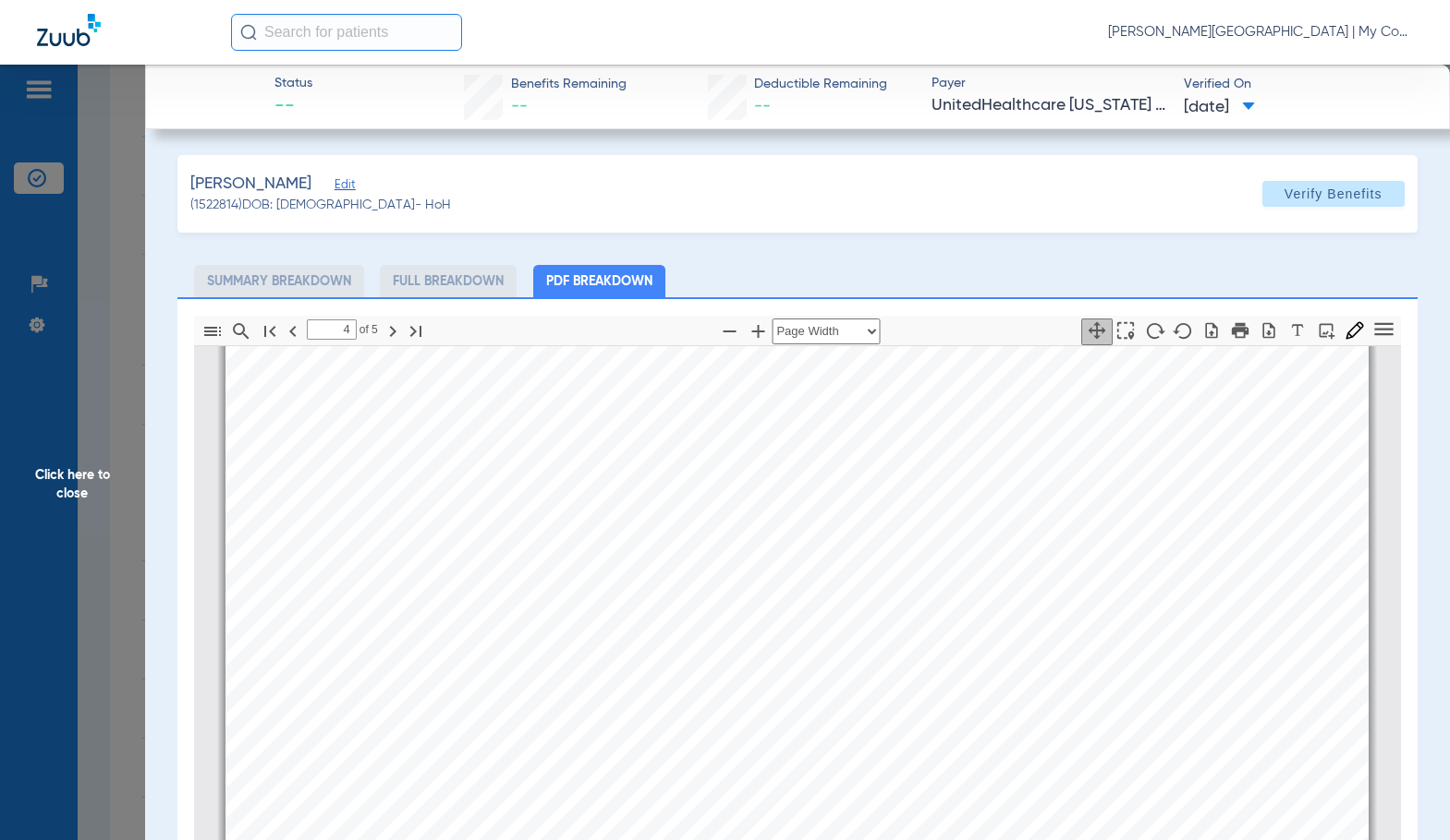
click at [93, 489] on span "Click here to close" at bounding box center [72, 485] width 145 height 840
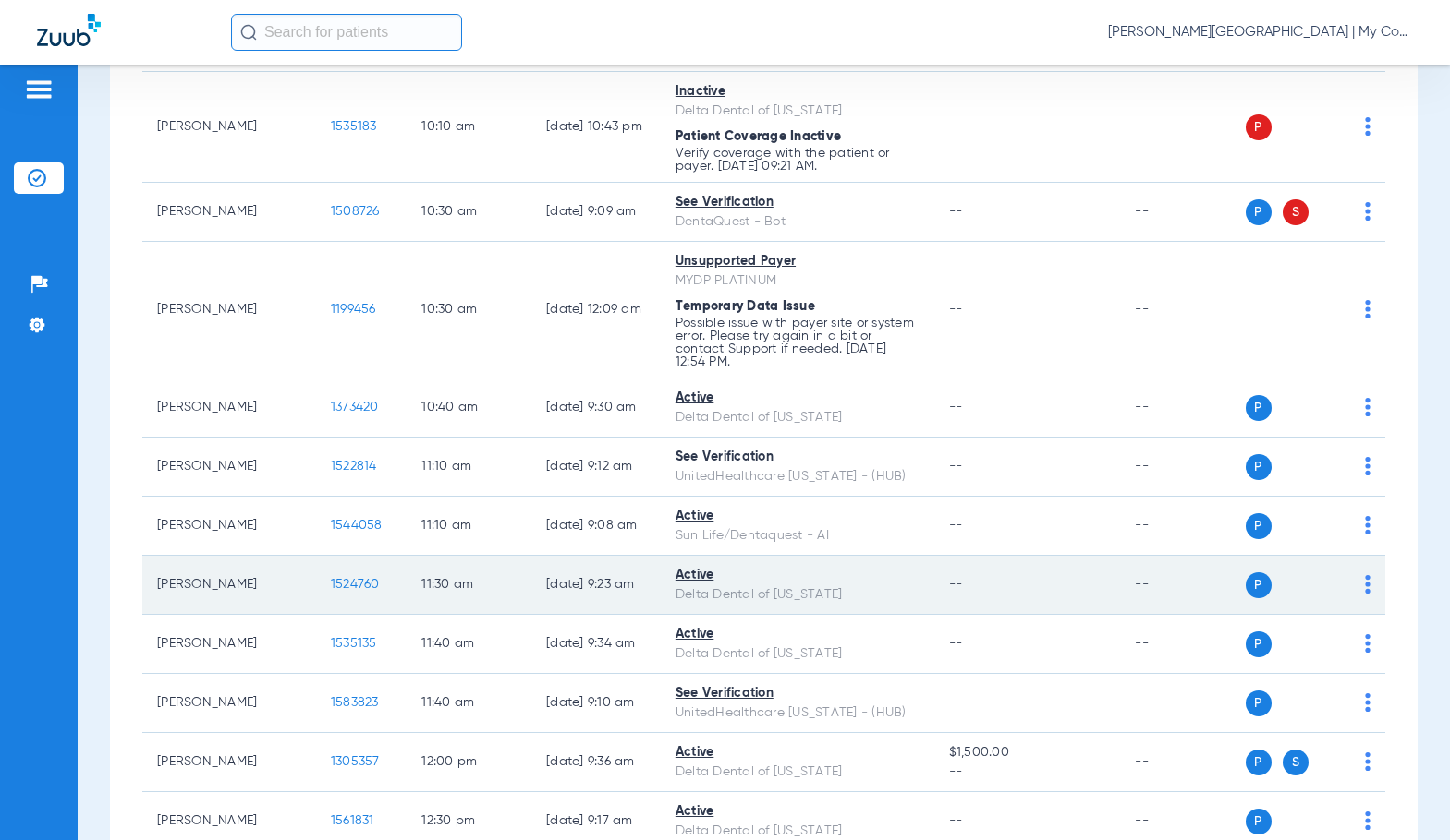
scroll to position [1056, 0]
click at [331, 583] on span "1524760" at bounding box center [355, 582] width 49 height 13
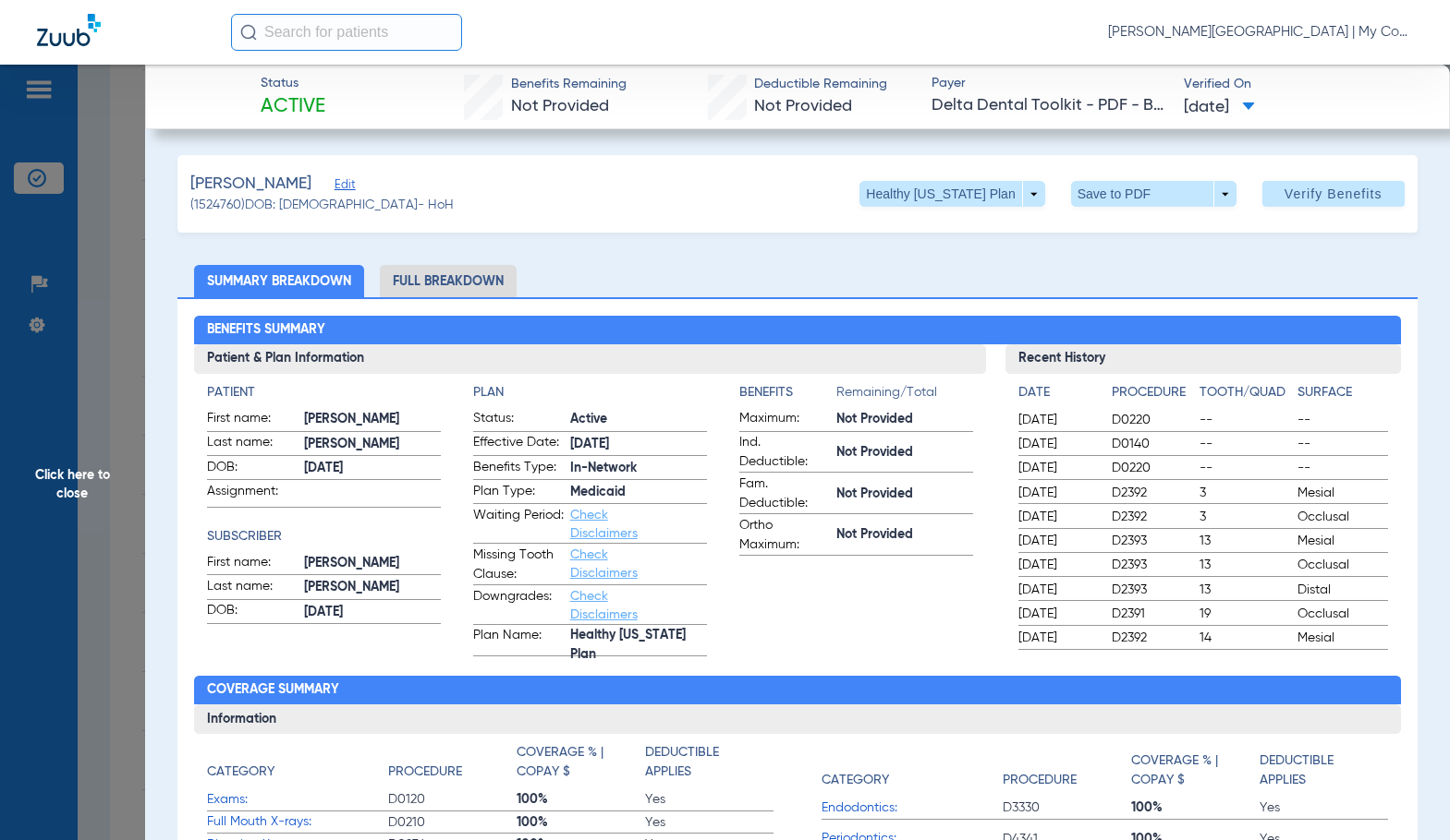
click at [448, 287] on li "Full Breakdown" at bounding box center [447, 280] width 137 height 32
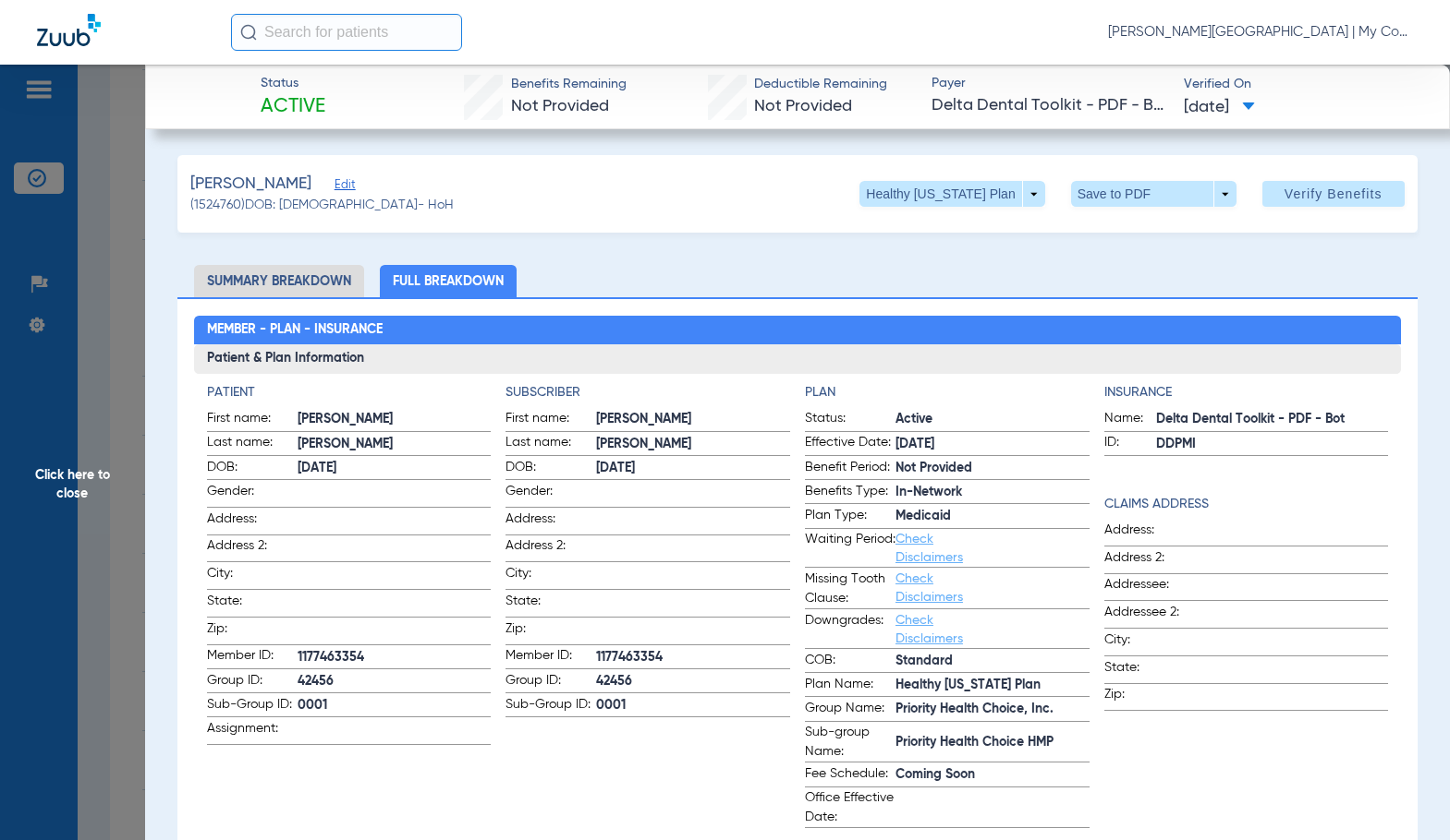
click at [688, 544] on span at bounding box center [693, 546] width 194 height 19
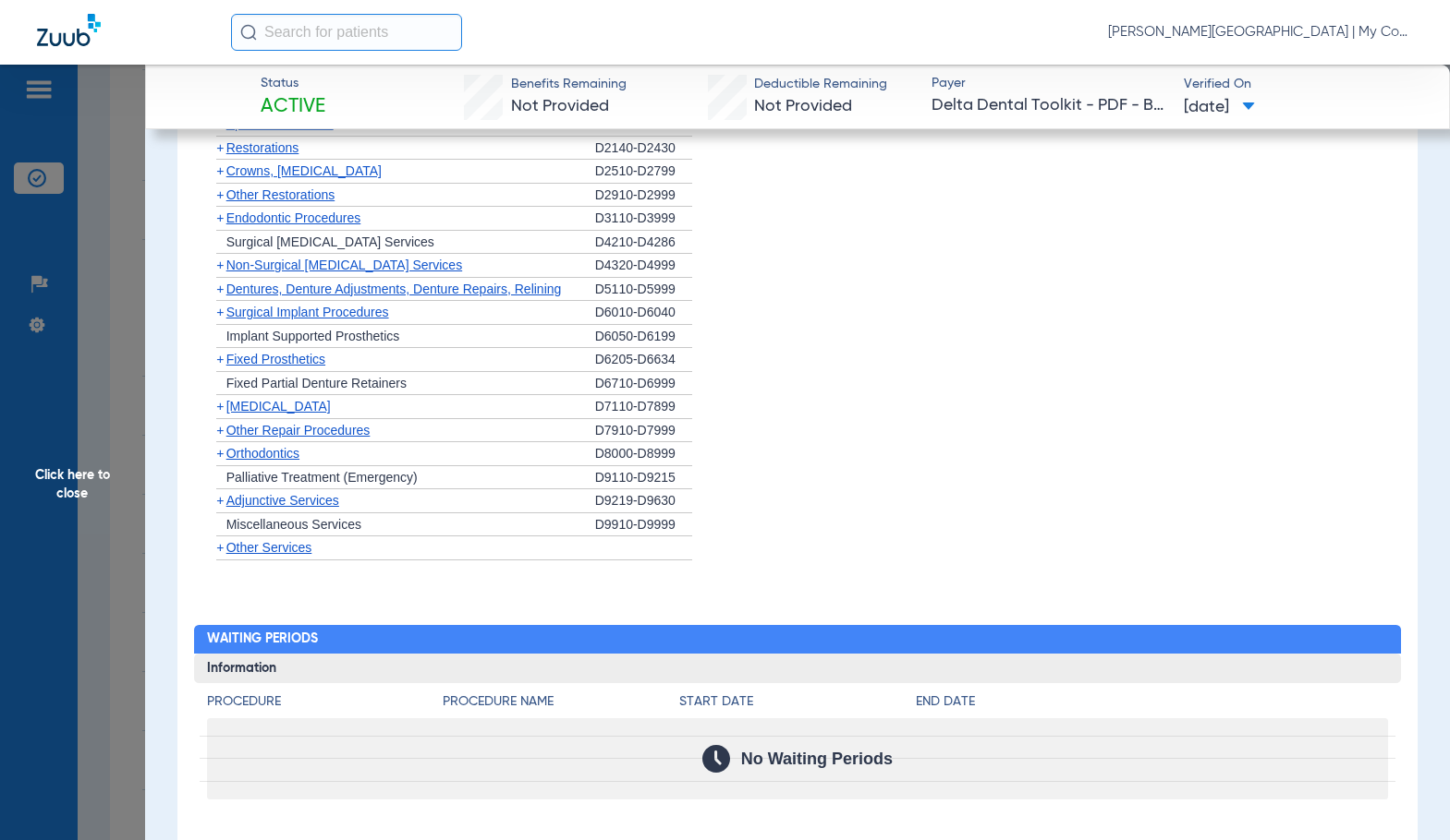
scroll to position [2159, 0]
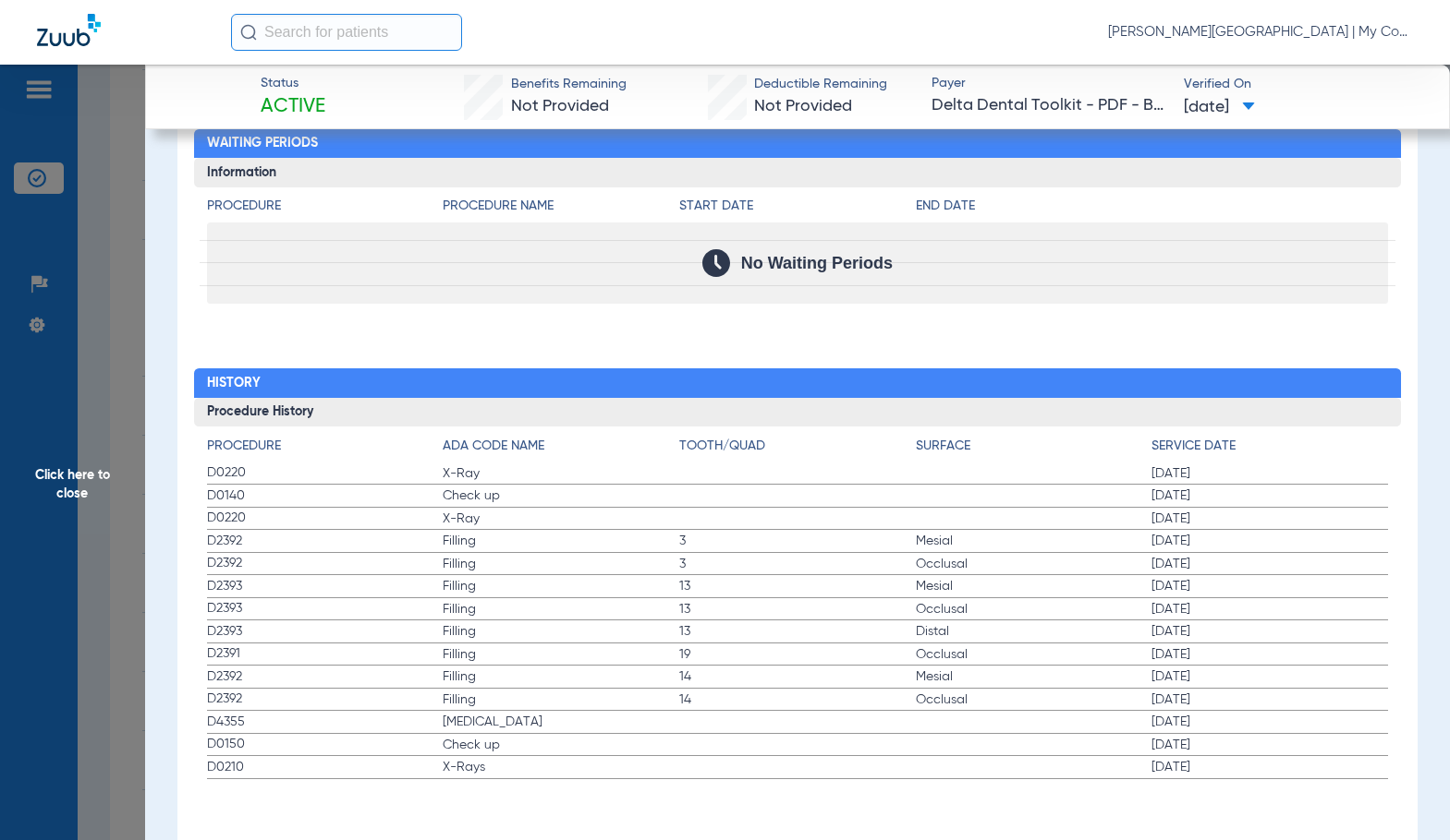
click at [74, 517] on span "Click here to close" at bounding box center [72, 485] width 145 height 840
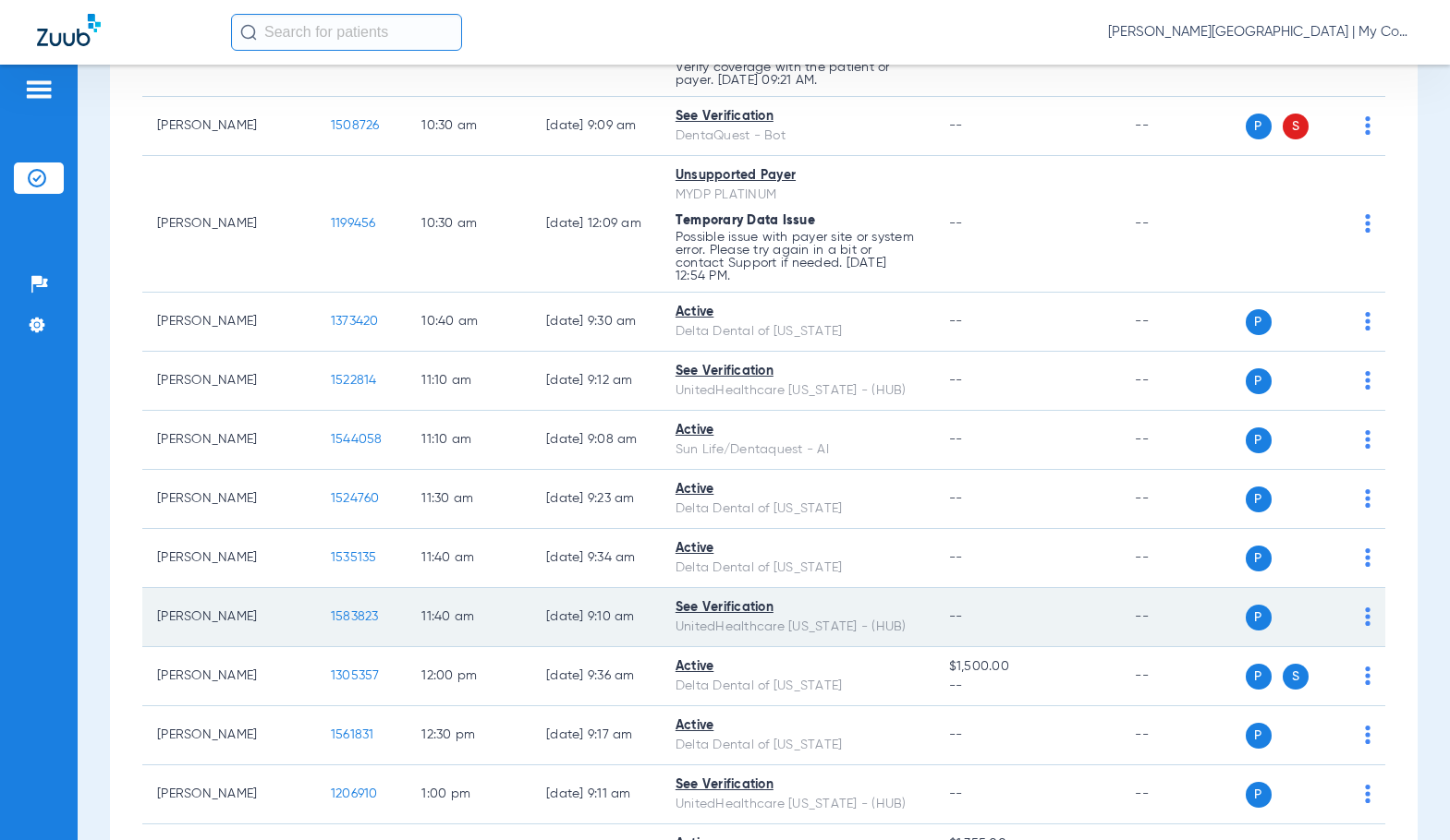
scroll to position [1241, 0]
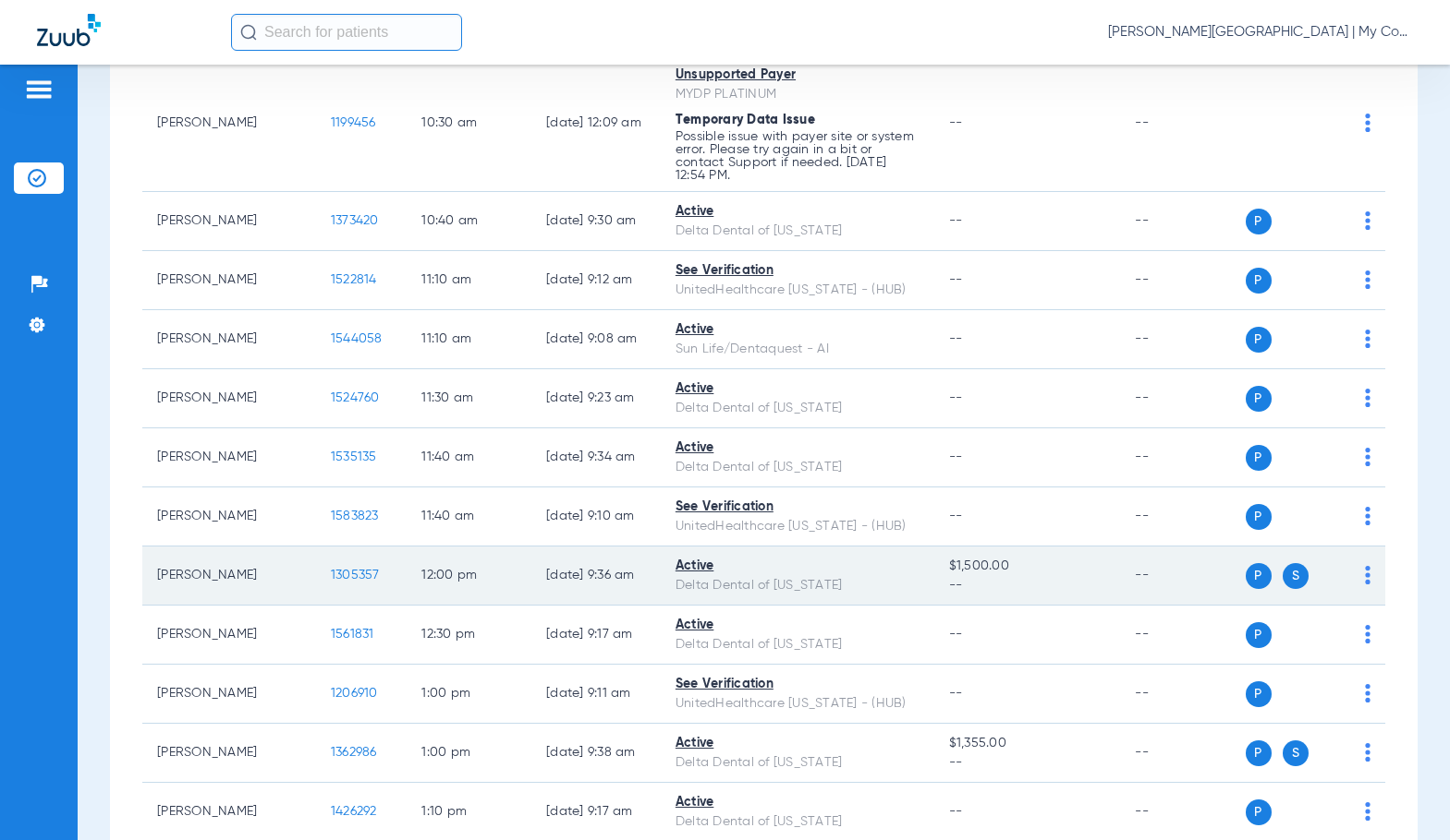
click at [331, 572] on span "1305357" at bounding box center [355, 574] width 49 height 13
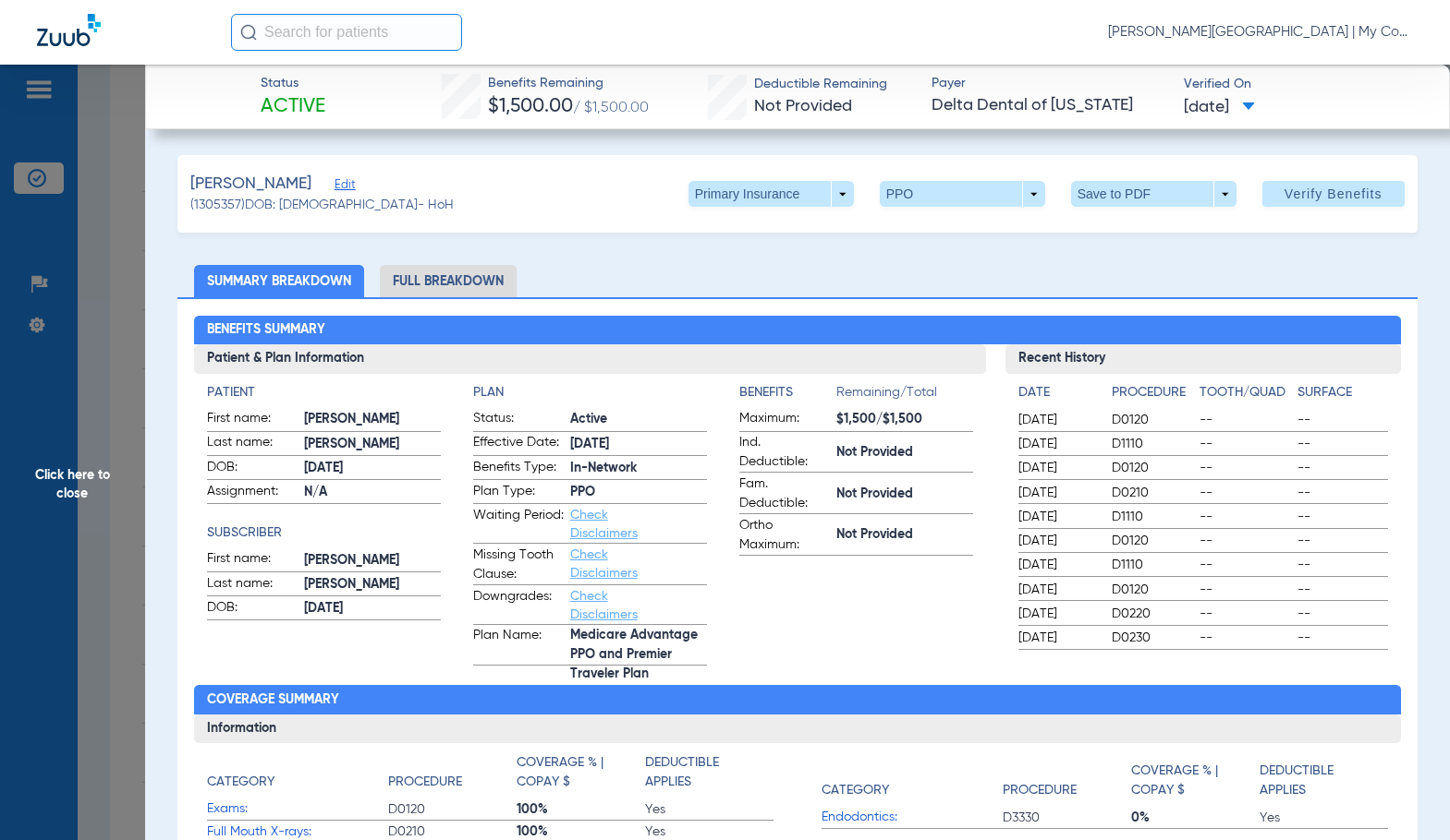
click at [448, 283] on li "Full Breakdown" at bounding box center [447, 280] width 137 height 32
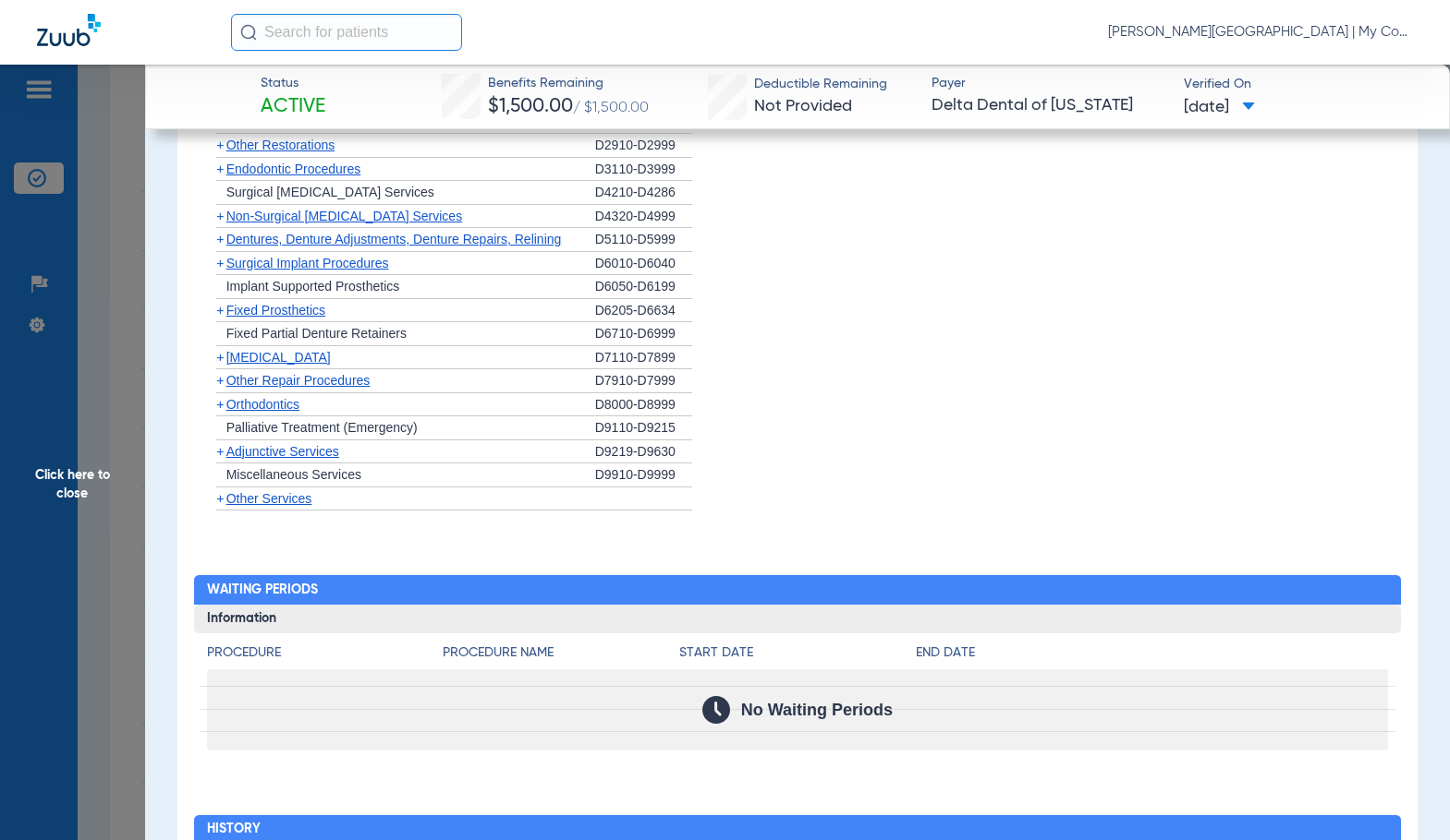
scroll to position [2291, 0]
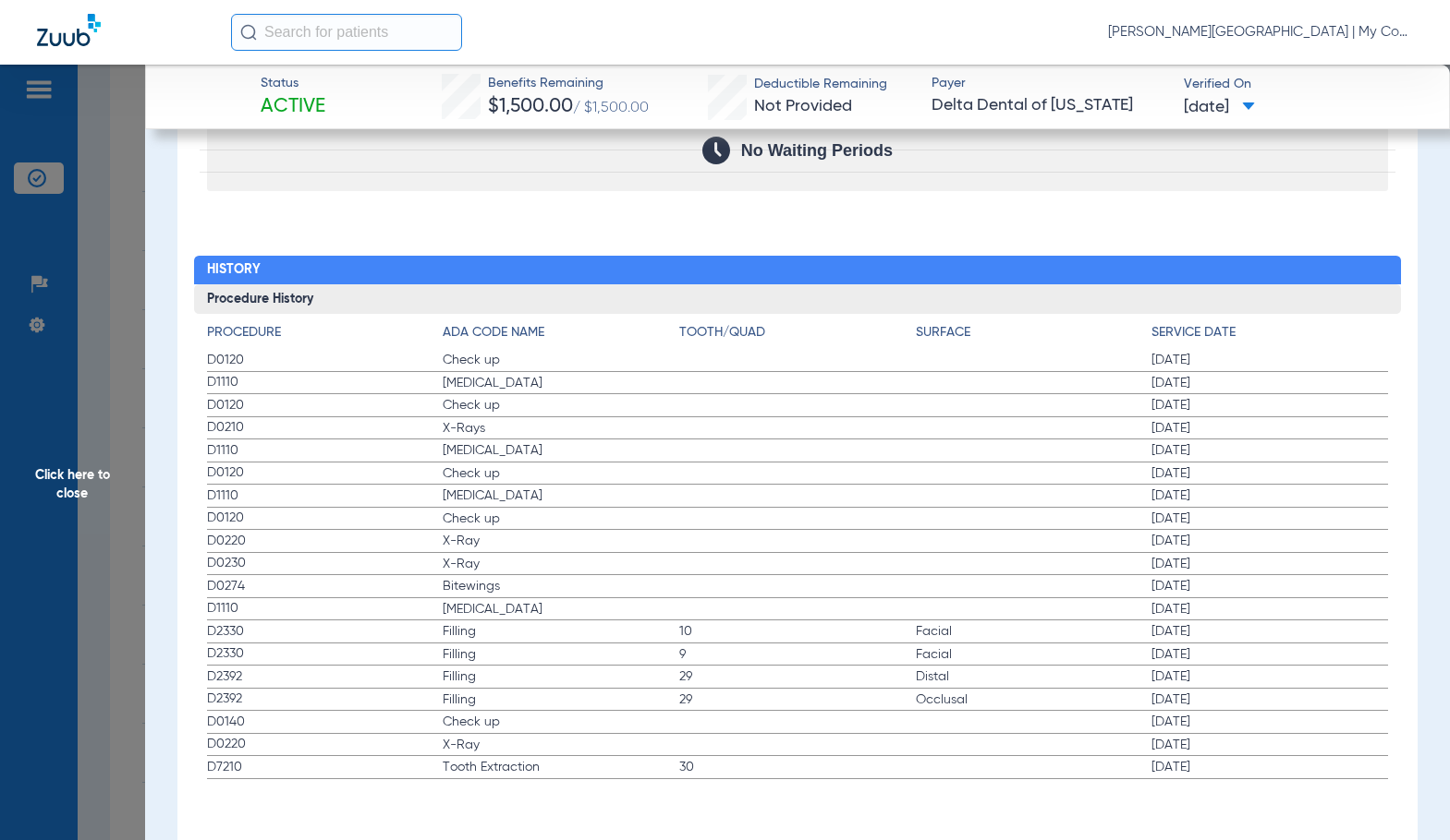
click at [717, 630] on span "10" at bounding box center [798, 631] width 237 height 18
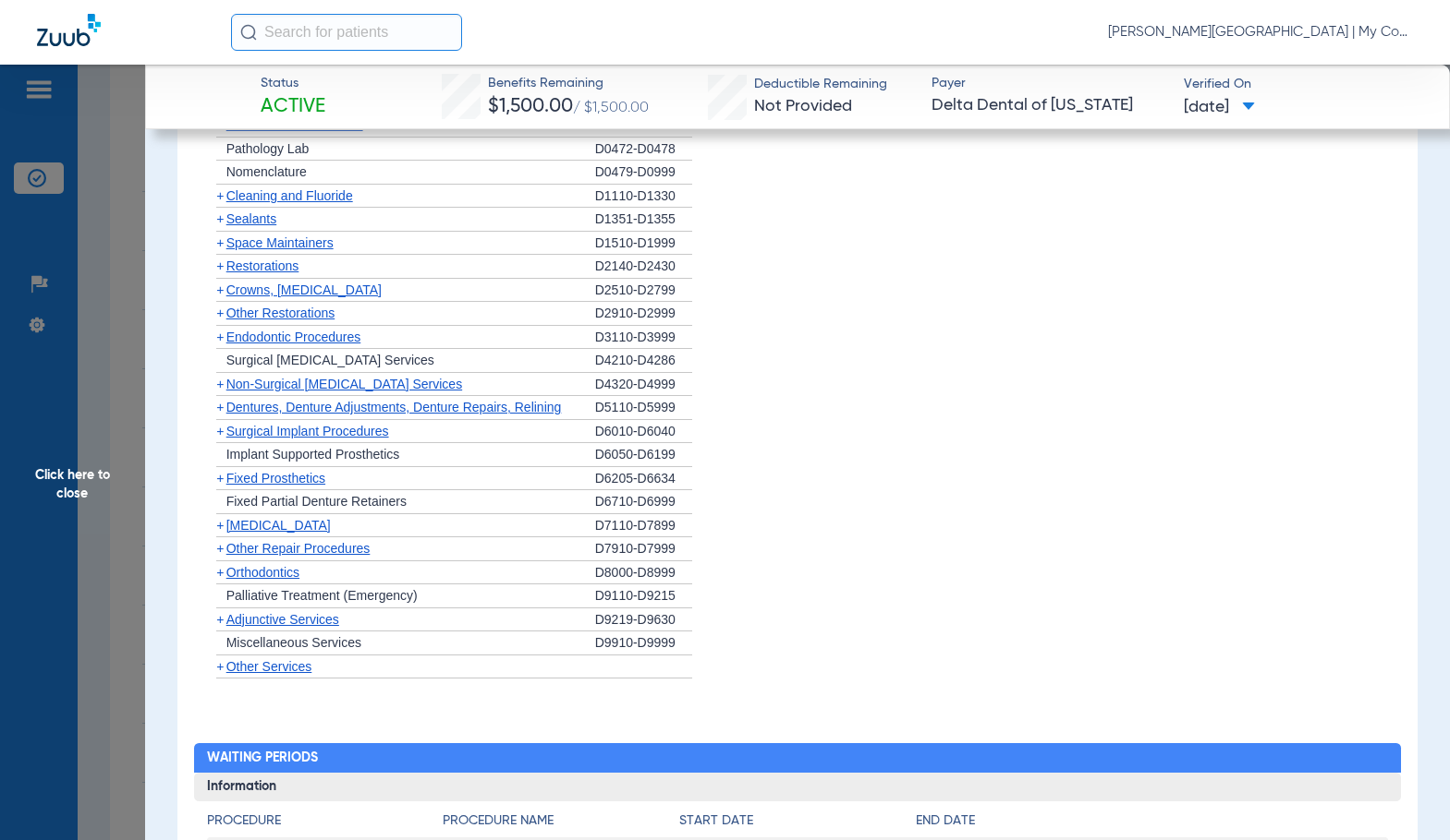
scroll to position [1460, 0]
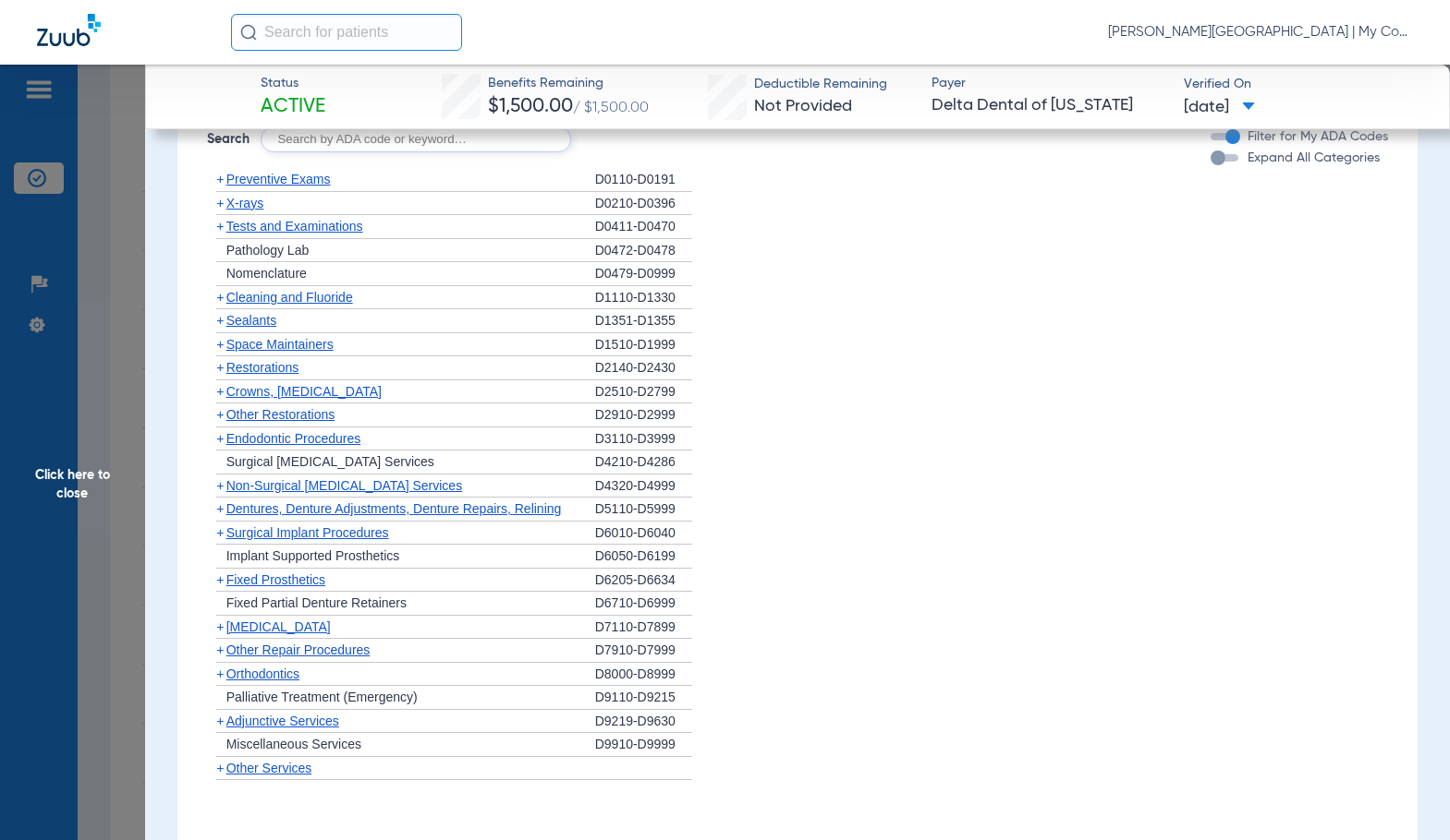
click at [251, 297] on span "Cleaning and Fluoride" at bounding box center [289, 297] width 126 height 15
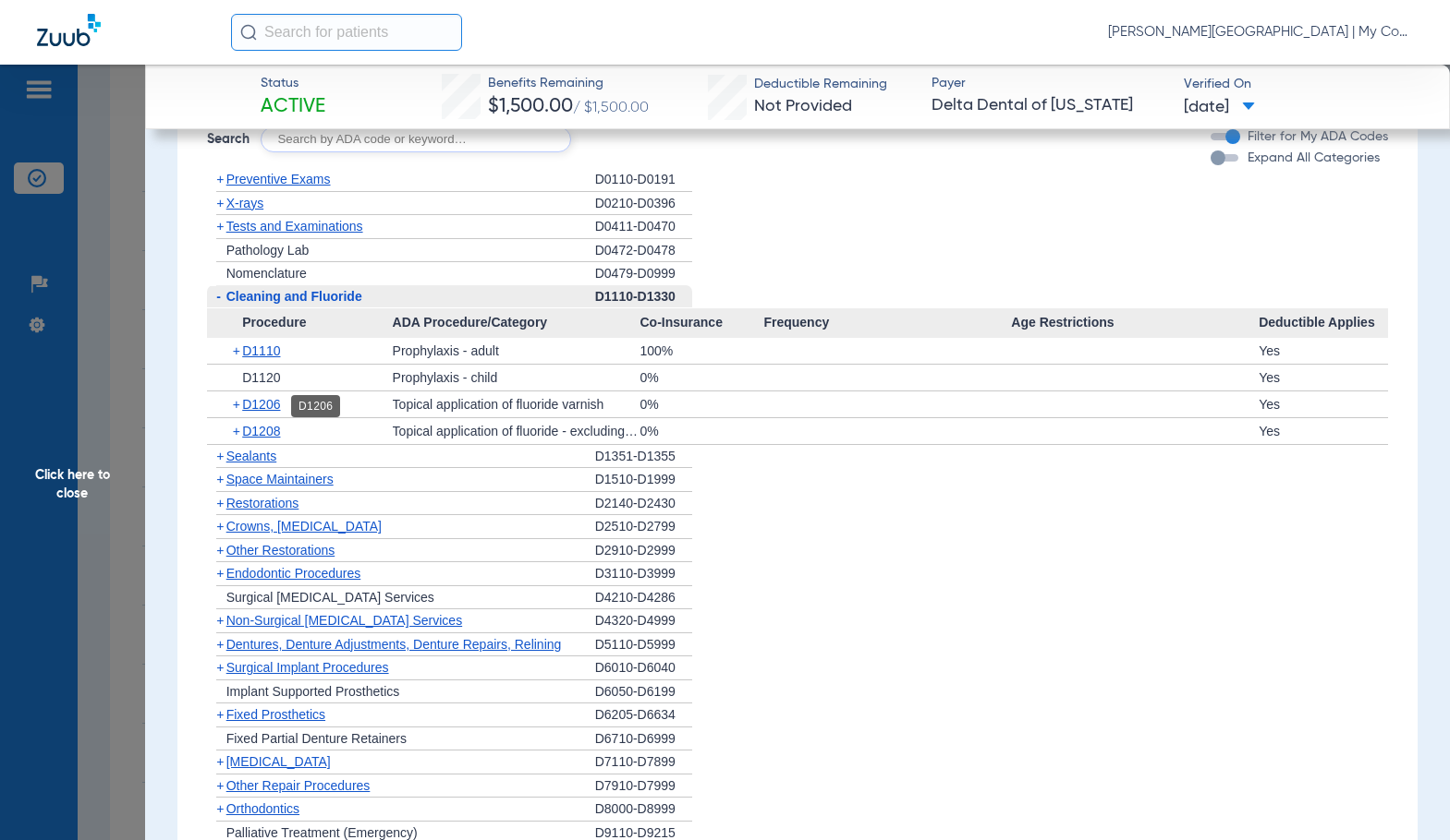
click at [253, 408] on span "D1206" at bounding box center [260, 404] width 38 height 15
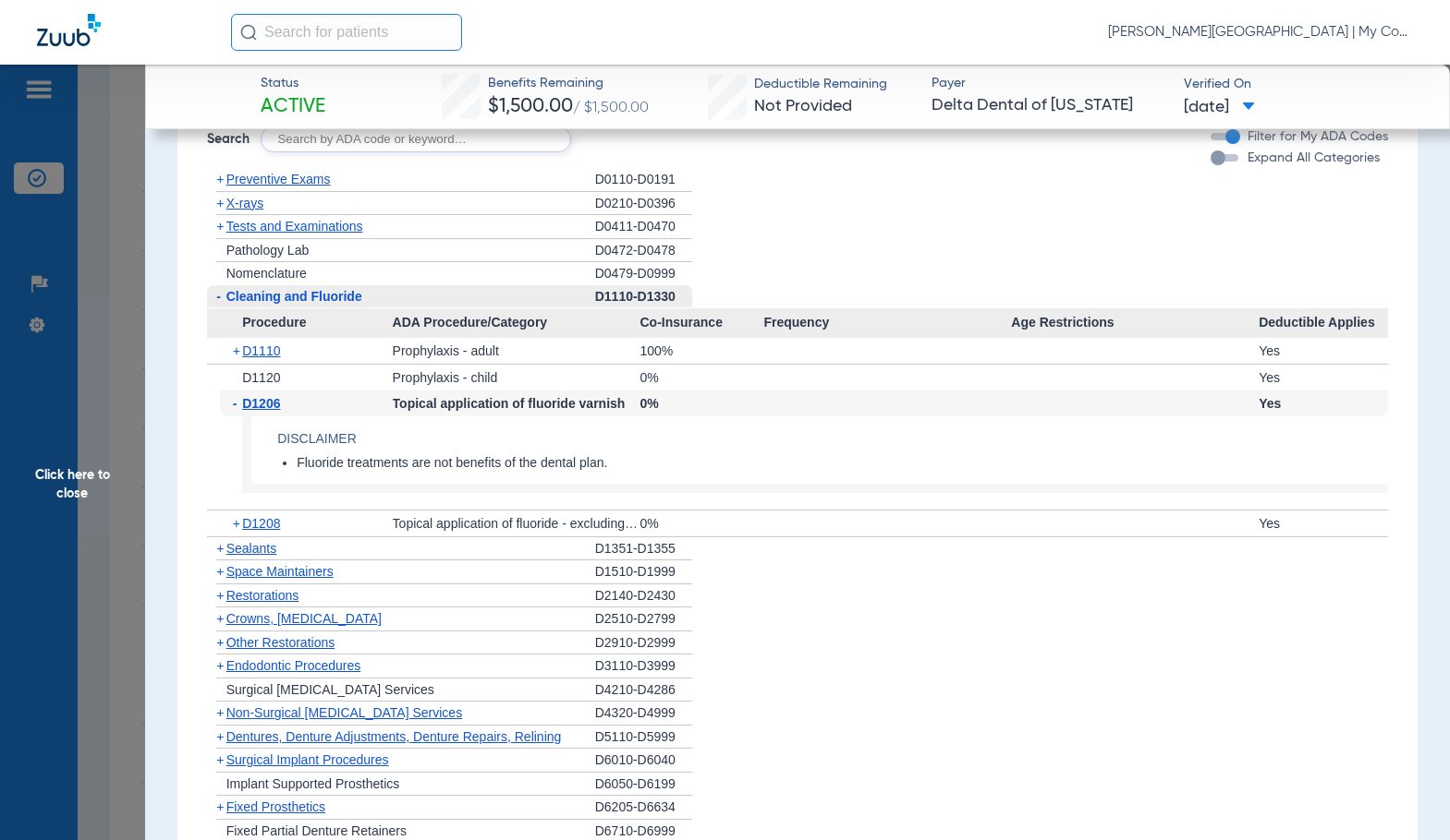
click at [253, 408] on span "D1206" at bounding box center [260, 403] width 38 height 15
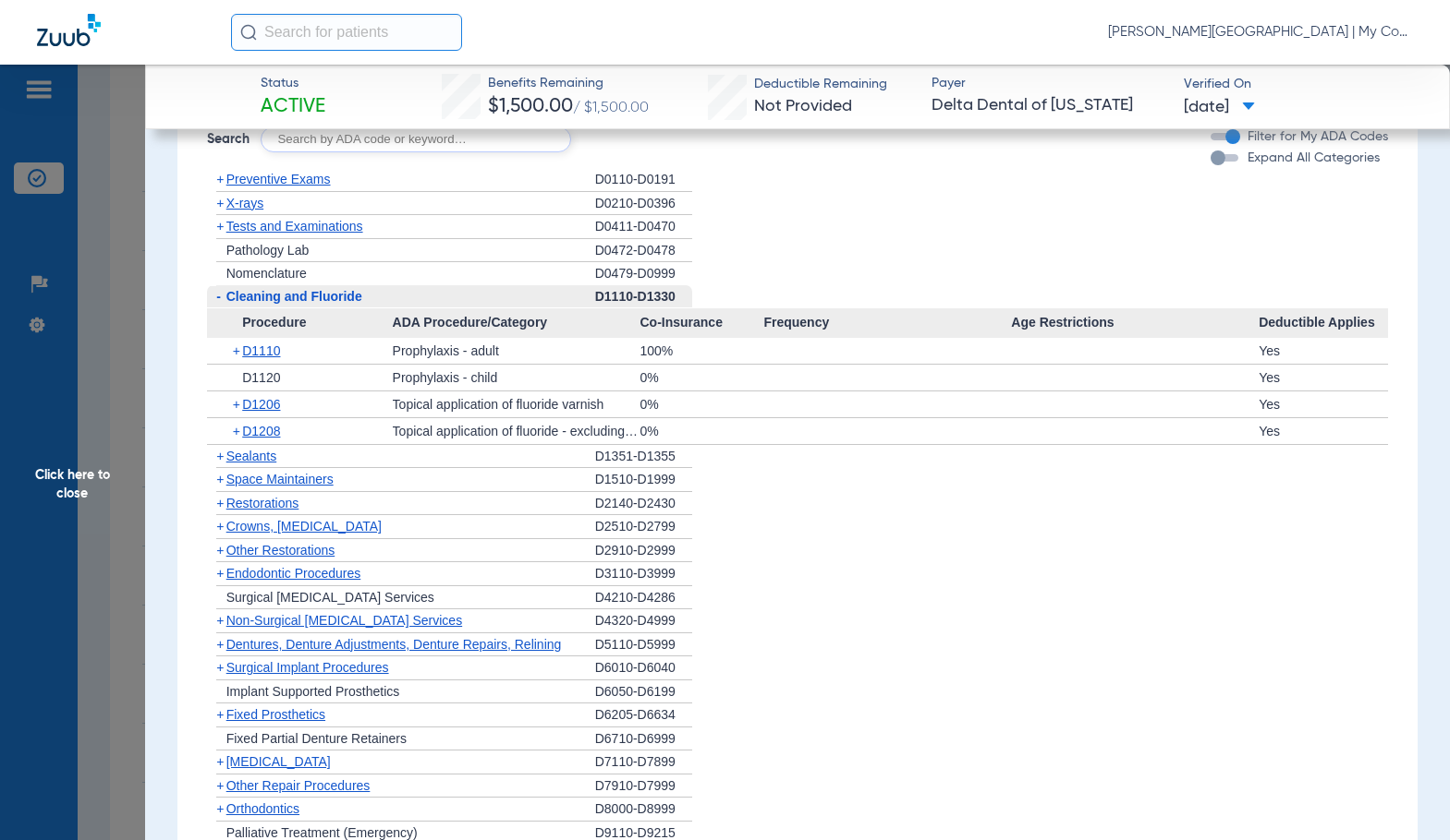
click at [233, 203] on span "X-rays" at bounding box center [245, 203] width 37 height 15
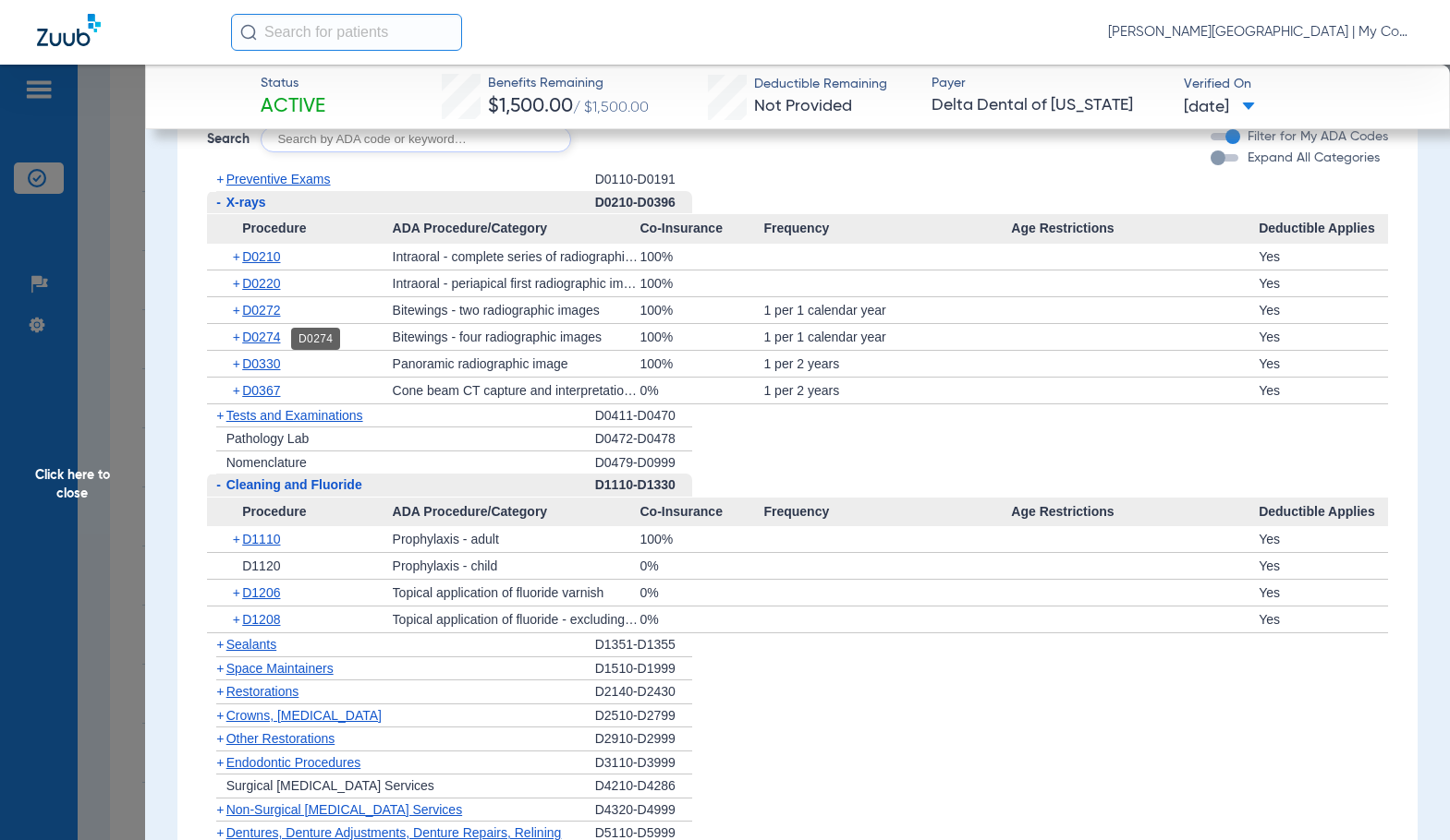
click at [259, 342] on span "D0274" at bounding box center [260, 337] width 38 height 15
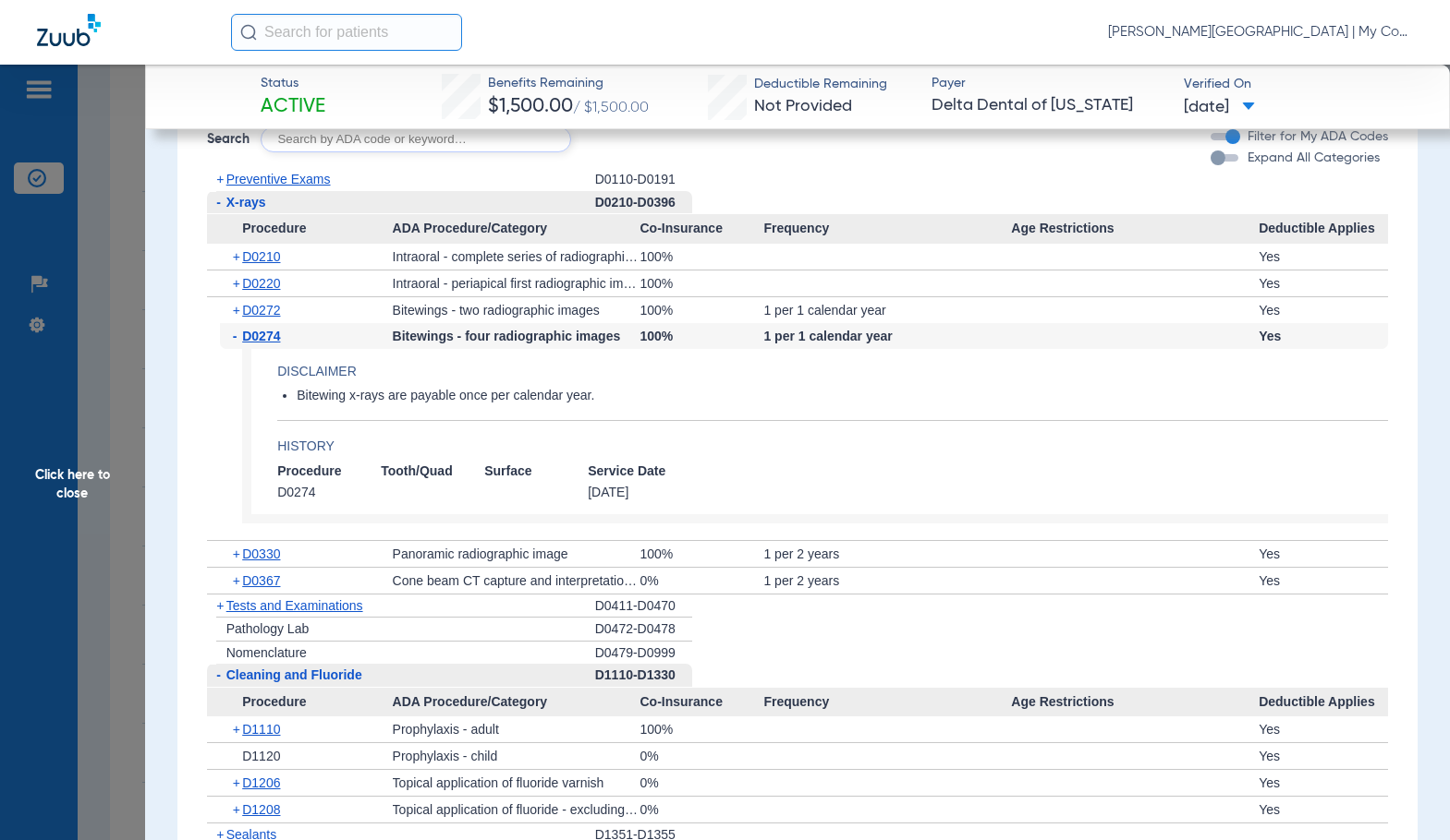
click at [259, 342] on span "D0274" at bounding box center [260, 336] width 38 height 15
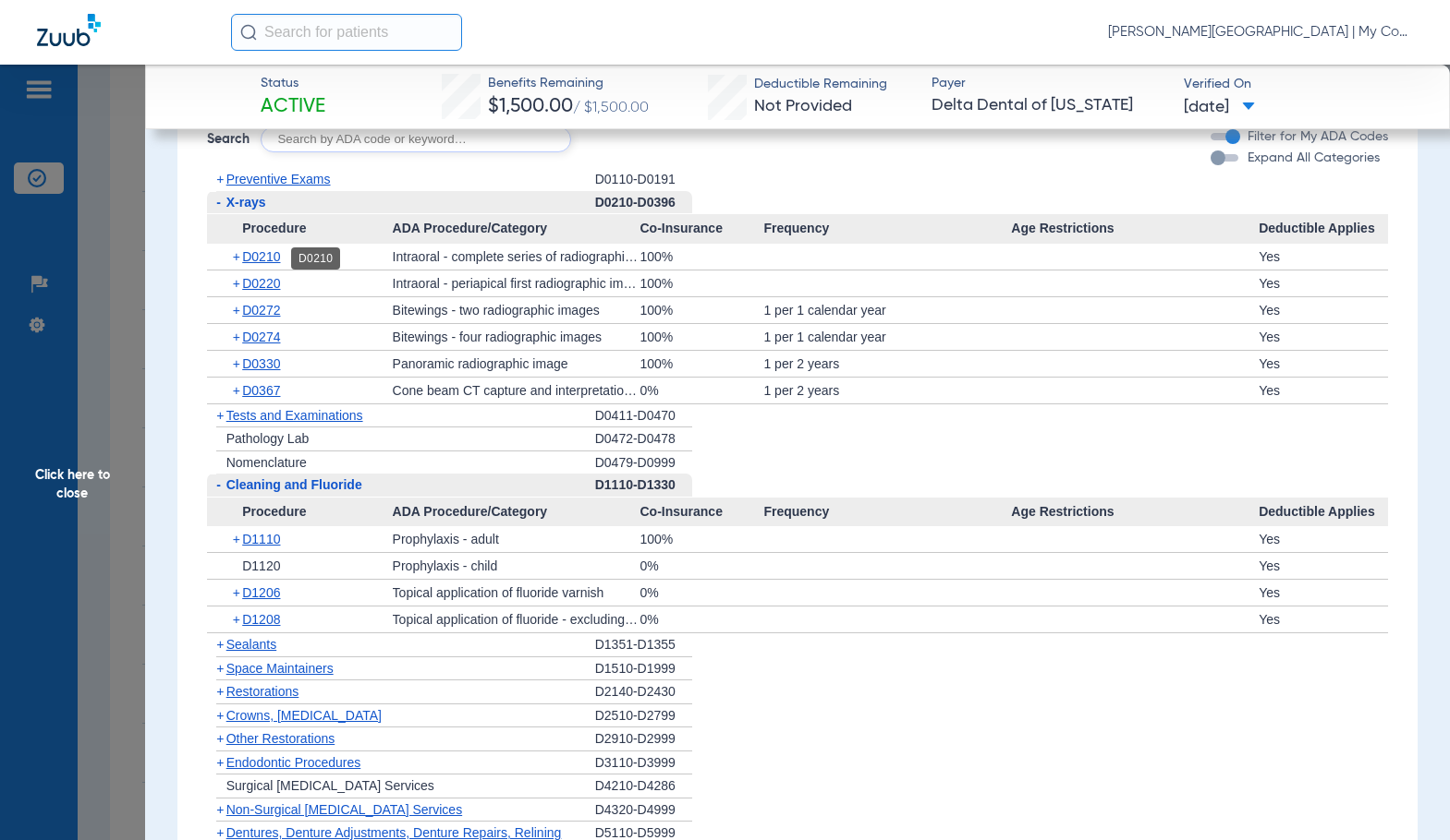
click at [254, 262] on span "D0210" at bounding box center [260, 256] width 38 height 15
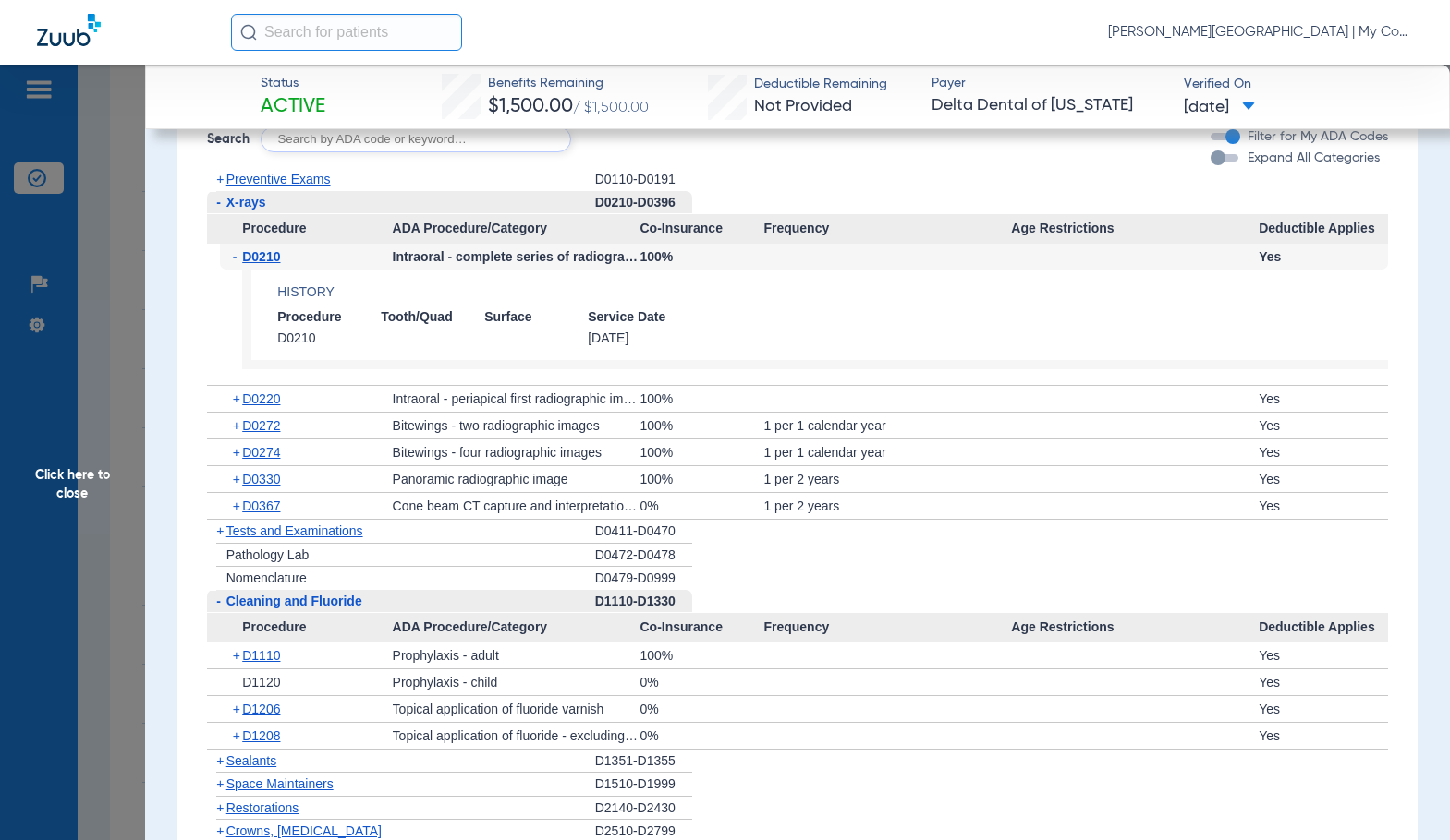
click at [115, 531] on span "Click here to close" at bounding box center [72, 485] width 145 height 840
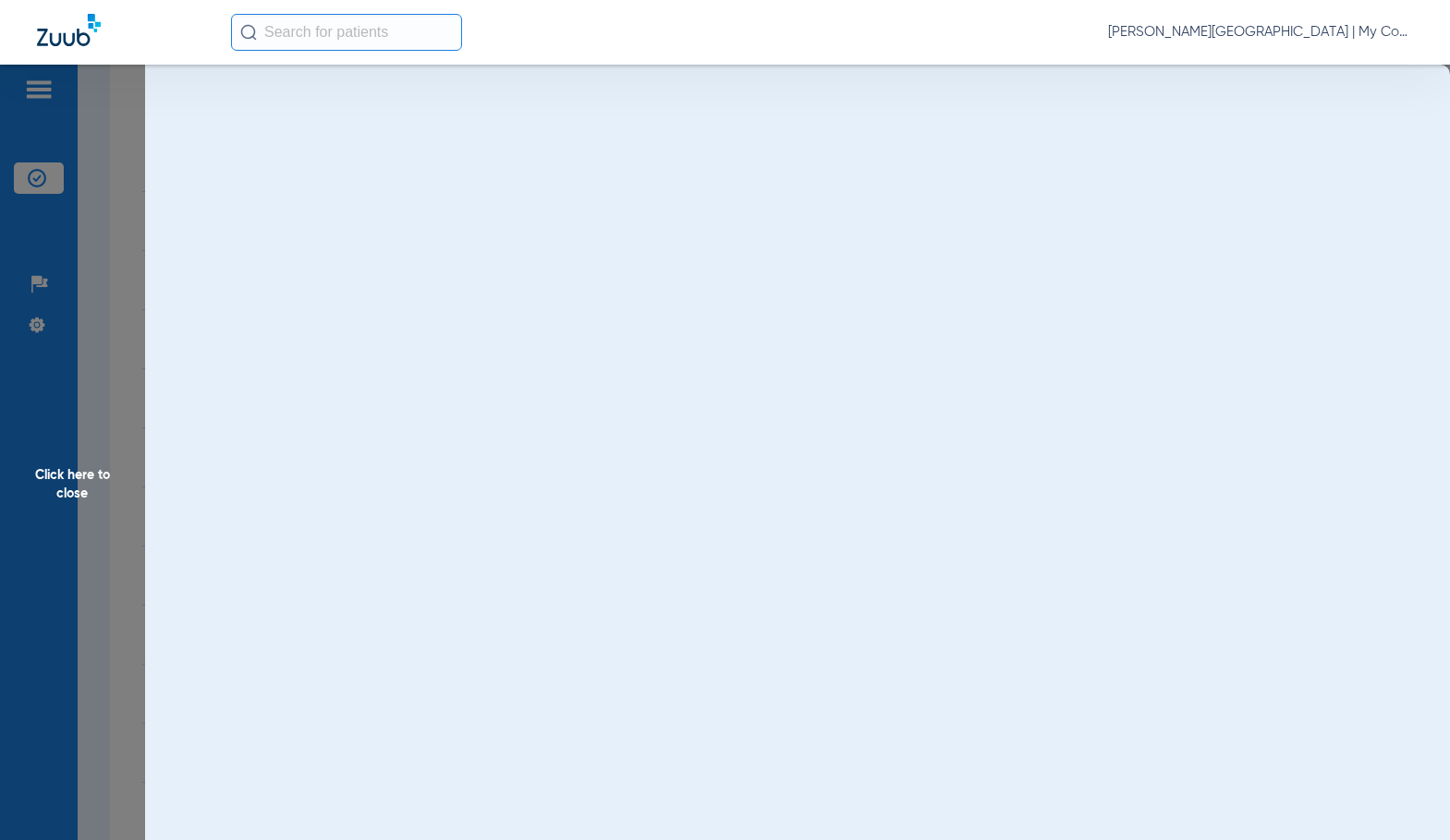
scroll to position [0, 0]
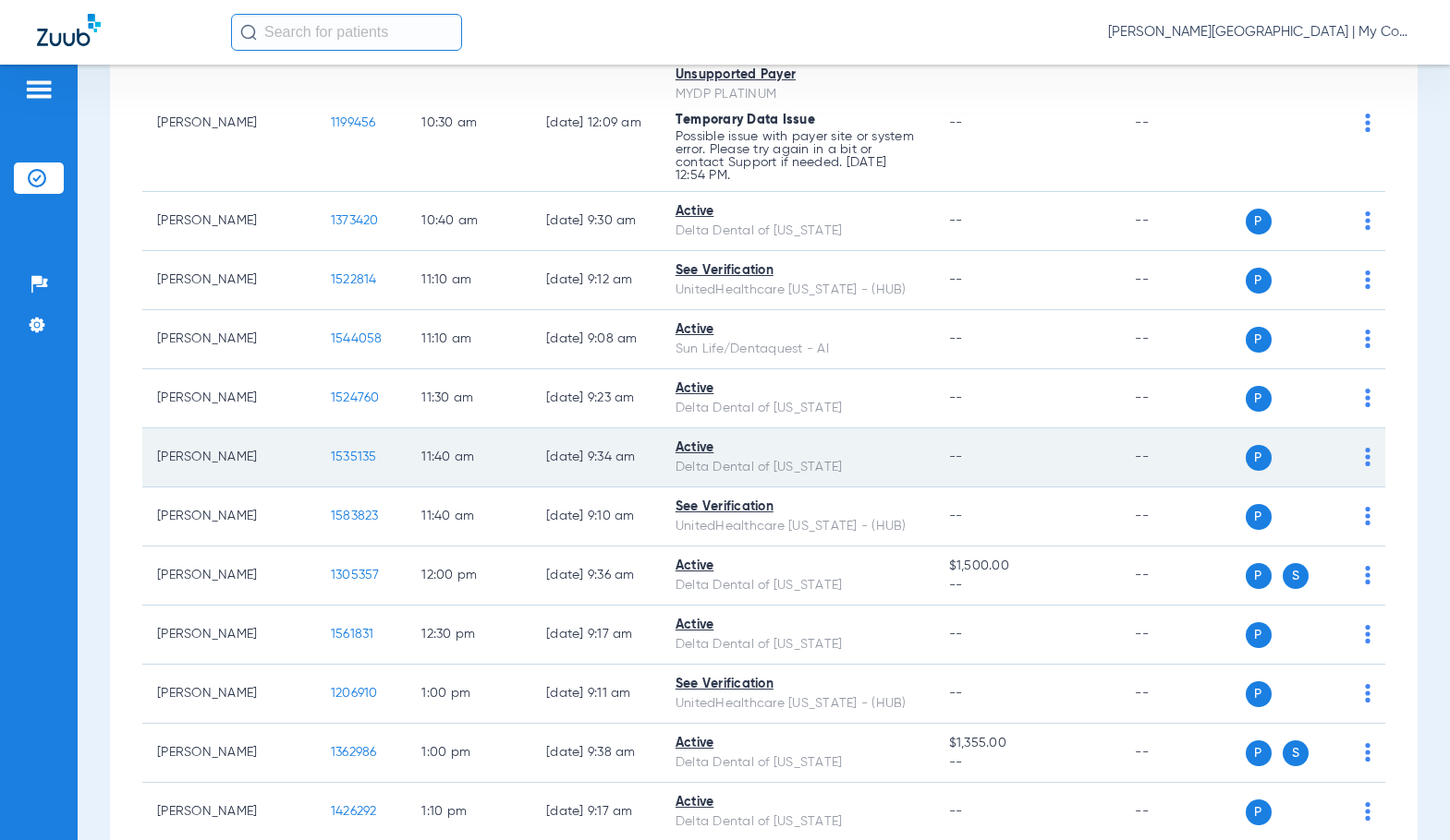
click at [331, 451] on span "1535135" at bounding box center [354, 457] width 47 height 13
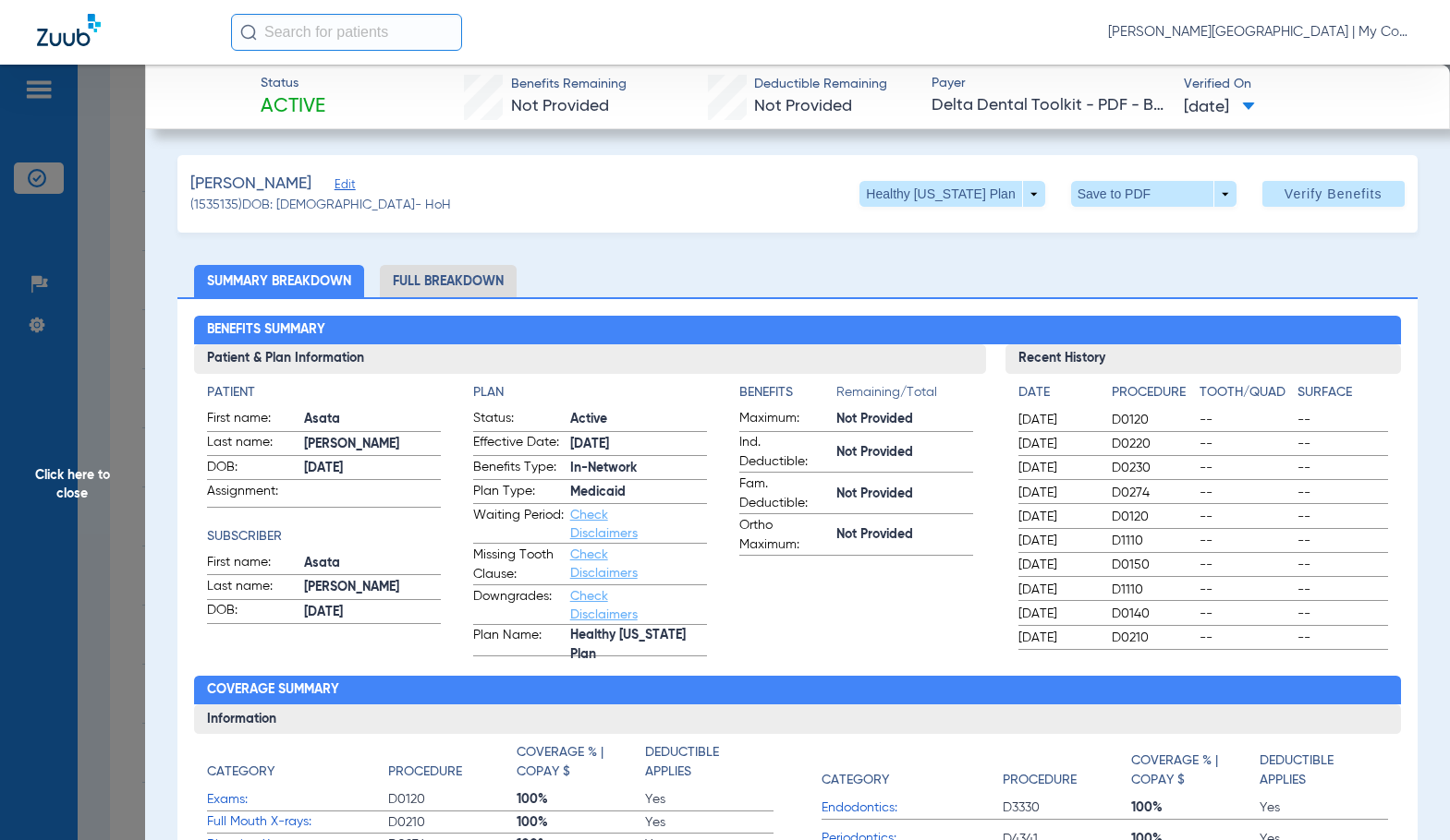
click at [451, 283] on li "Full Breakdown" at bounding box center [447, 280] width 137 height 32
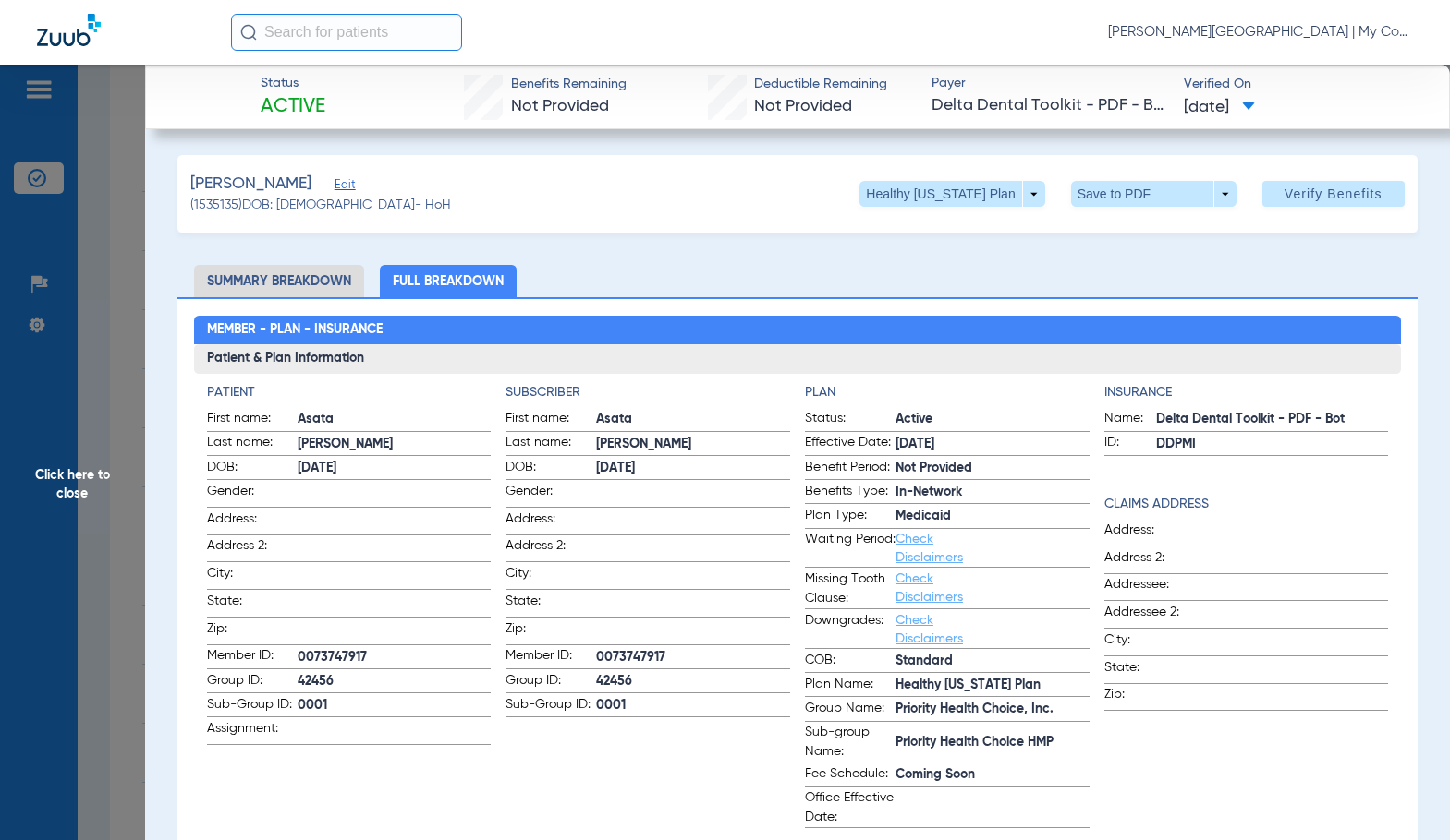
click at [592, 800] on app-subscriber-information "Subscriber First name: Asata Last name: Johnson DOB: 07/27/1971 Gender: Address…" at bounding box center [647, 605] width 284 height 445
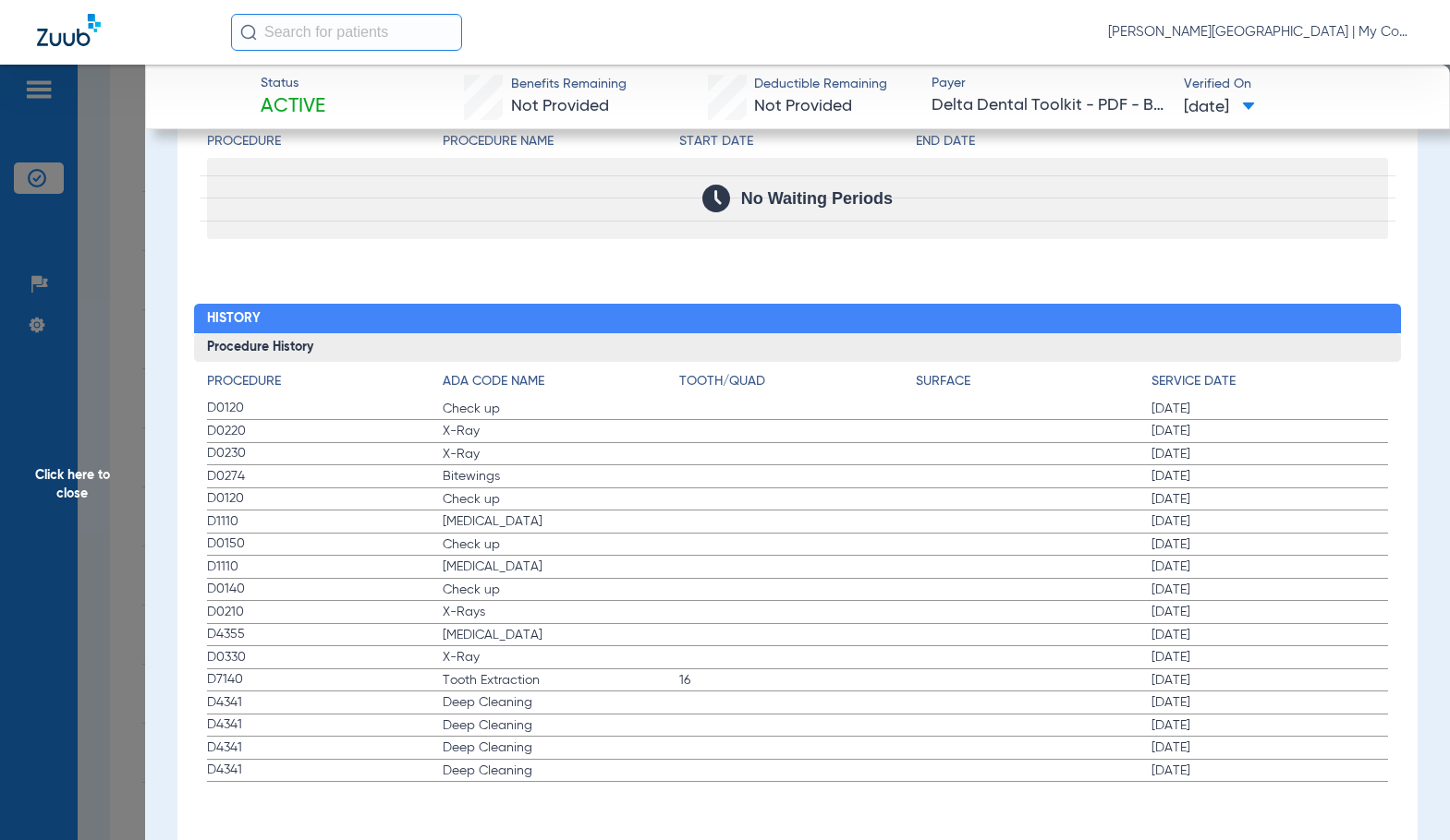
scroll to position [2228, 0]
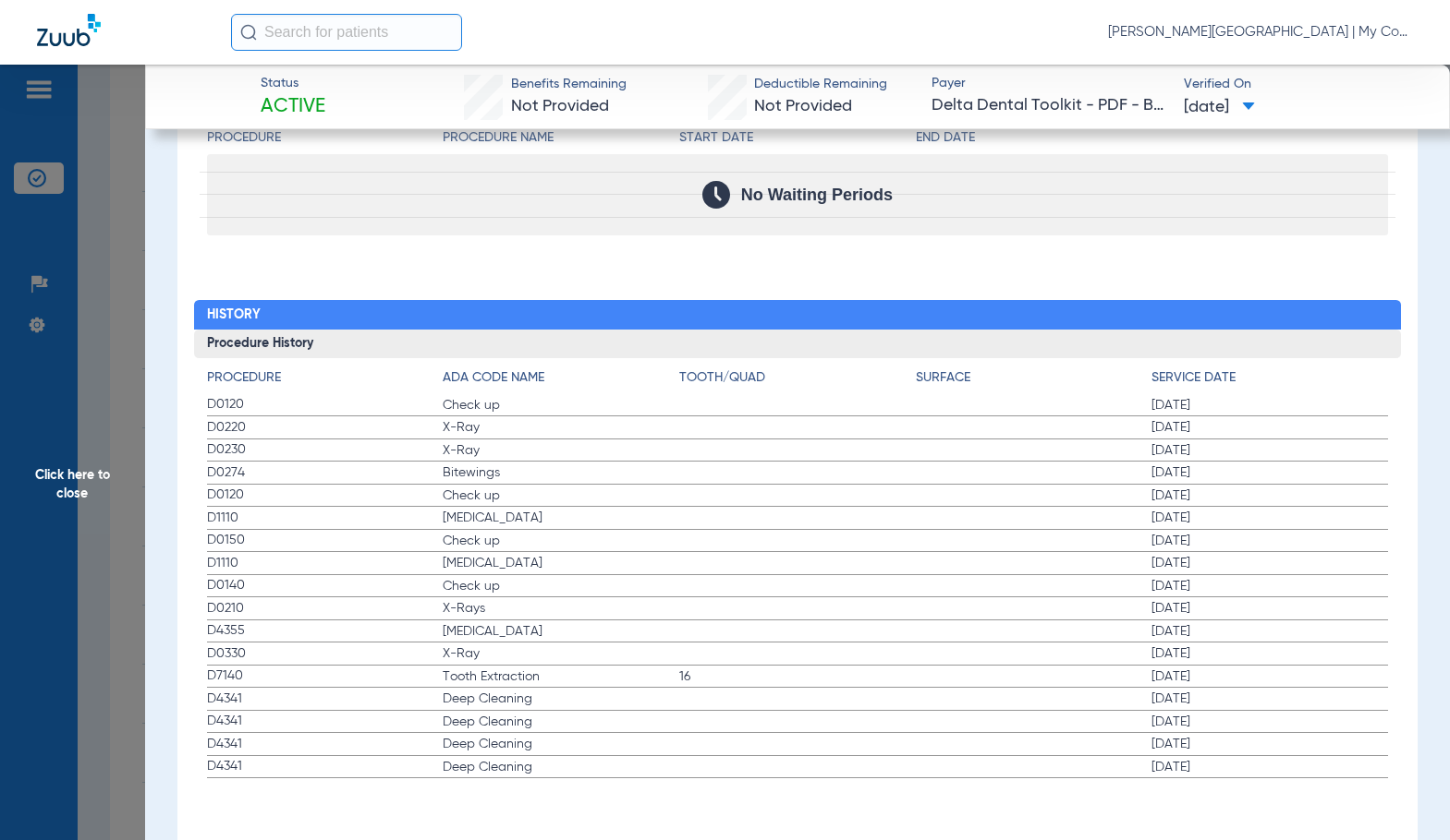
click at [111, 490] on span "Click here to close" at bounding box center [72, 485] width 145 height 840
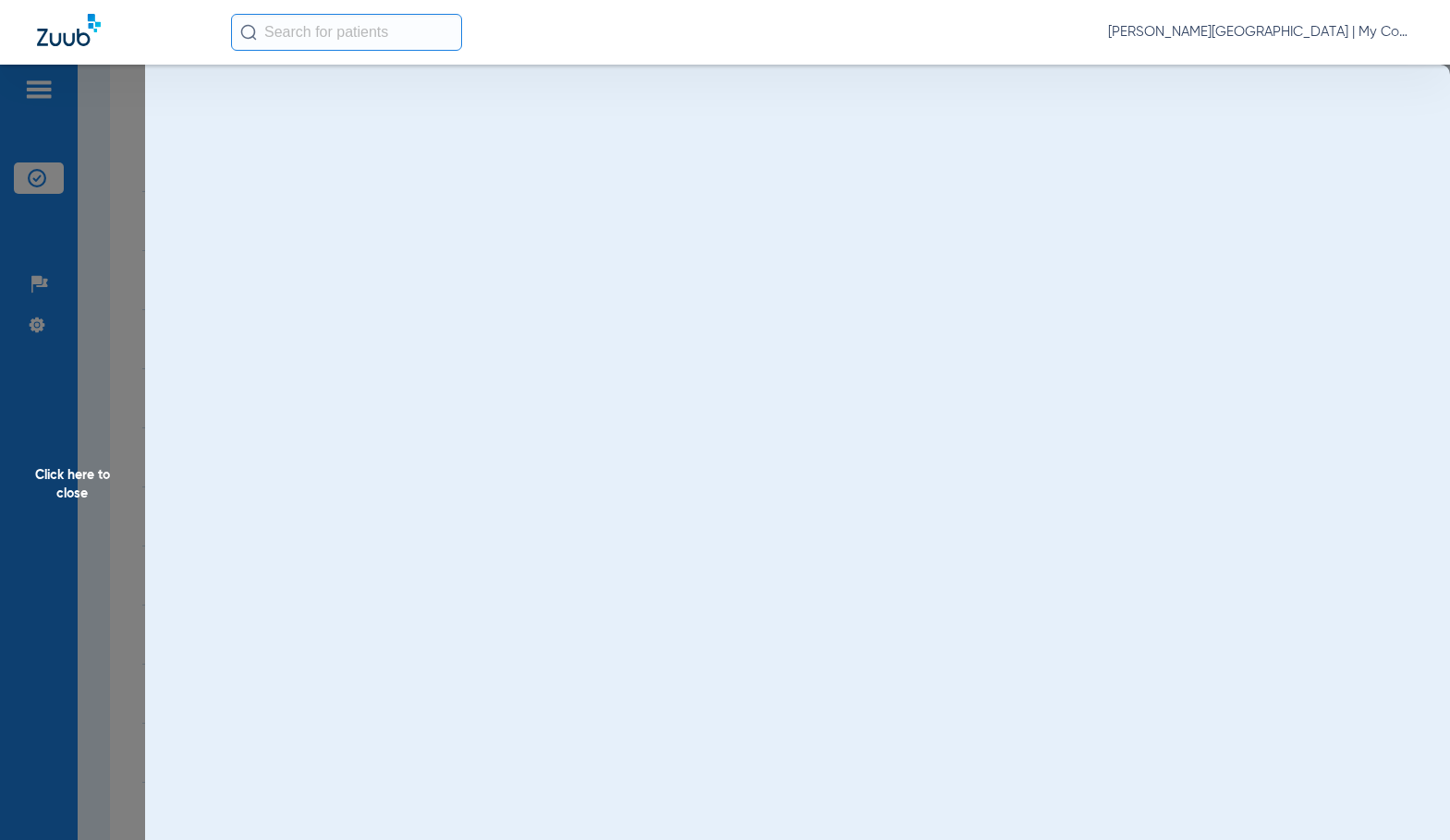
scroll to position [0, 0]
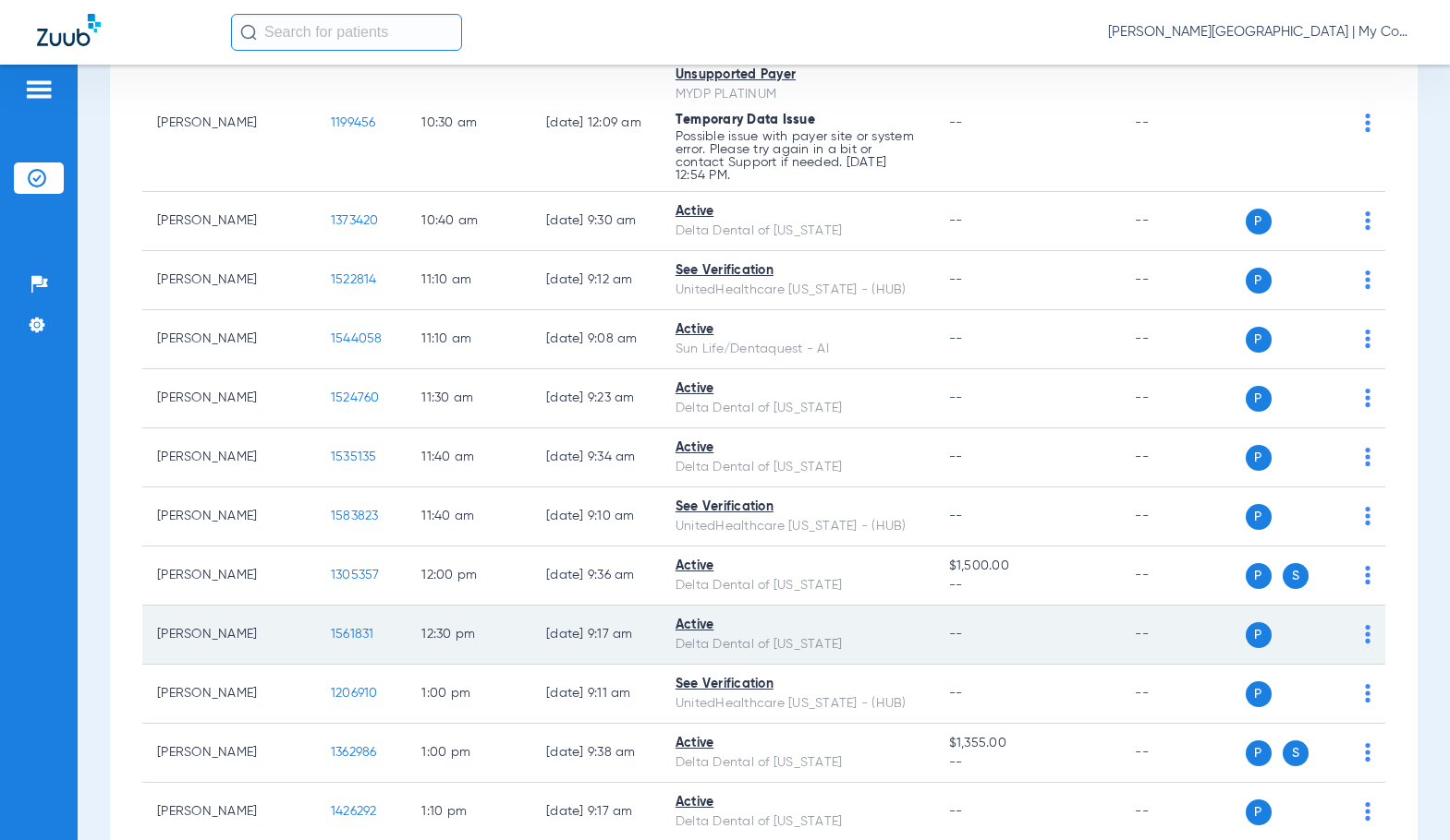
click at [331, 633] on span "1561831" at bounding box center [352, 633] width 44 height 13
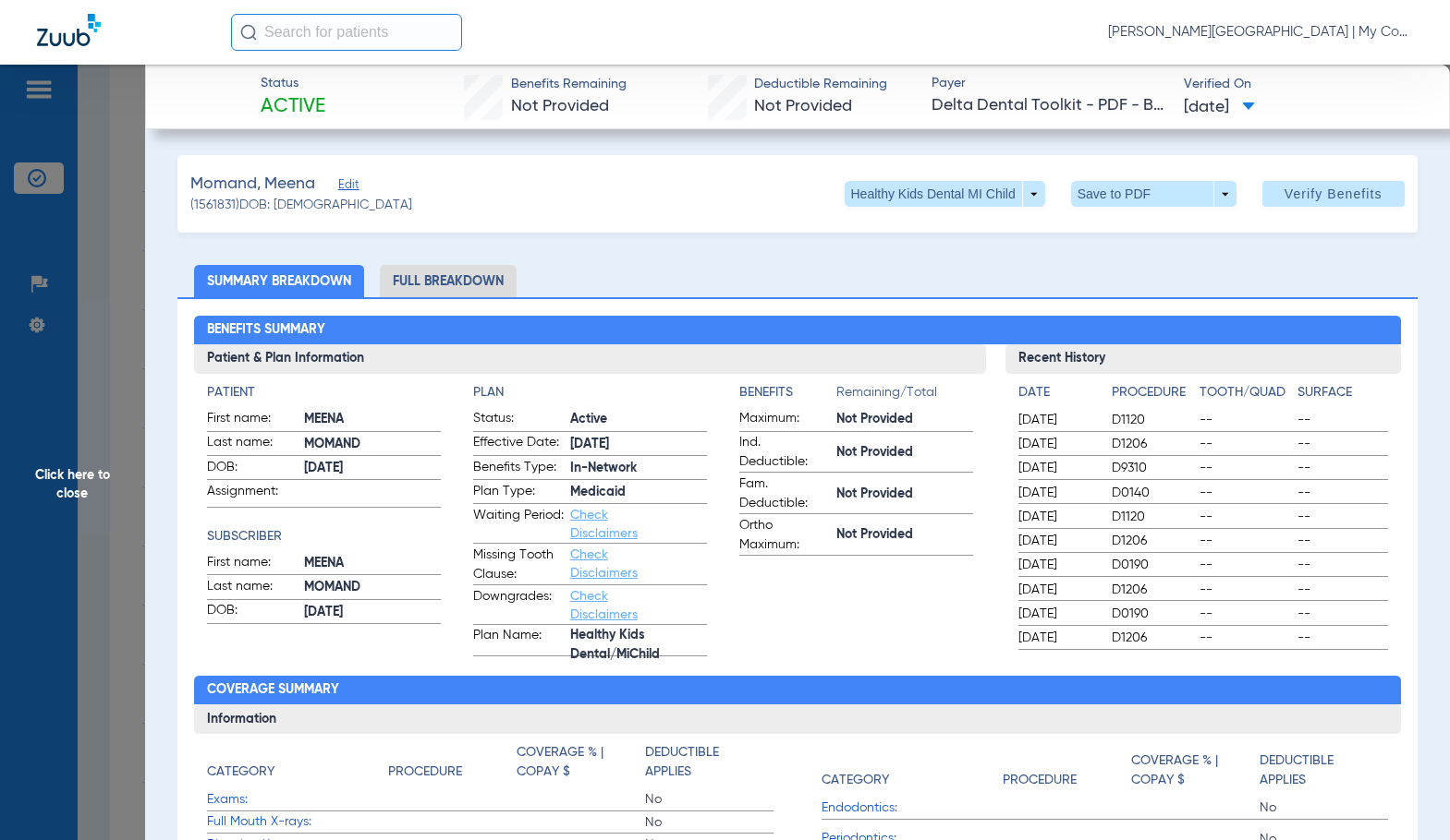
drag, startPoint x: 473, startPoint y: 260, endPoint x: 470, endPoint y: 278, distance: 18.2
click at [469, 280] on li "Full Breakdown" at bounding box center [447, 280] width 137 height 32
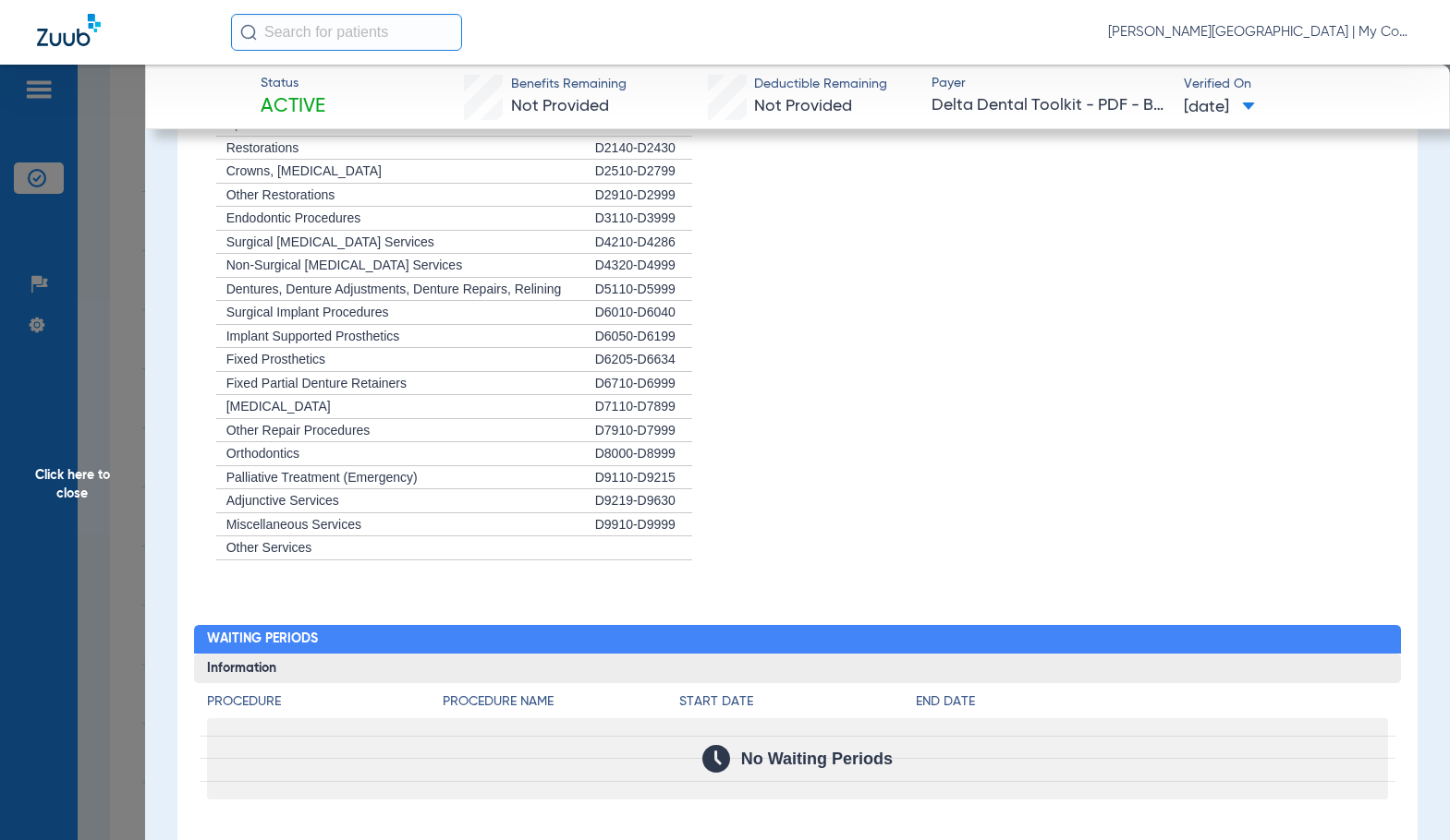
scroll to position [2103, 0]
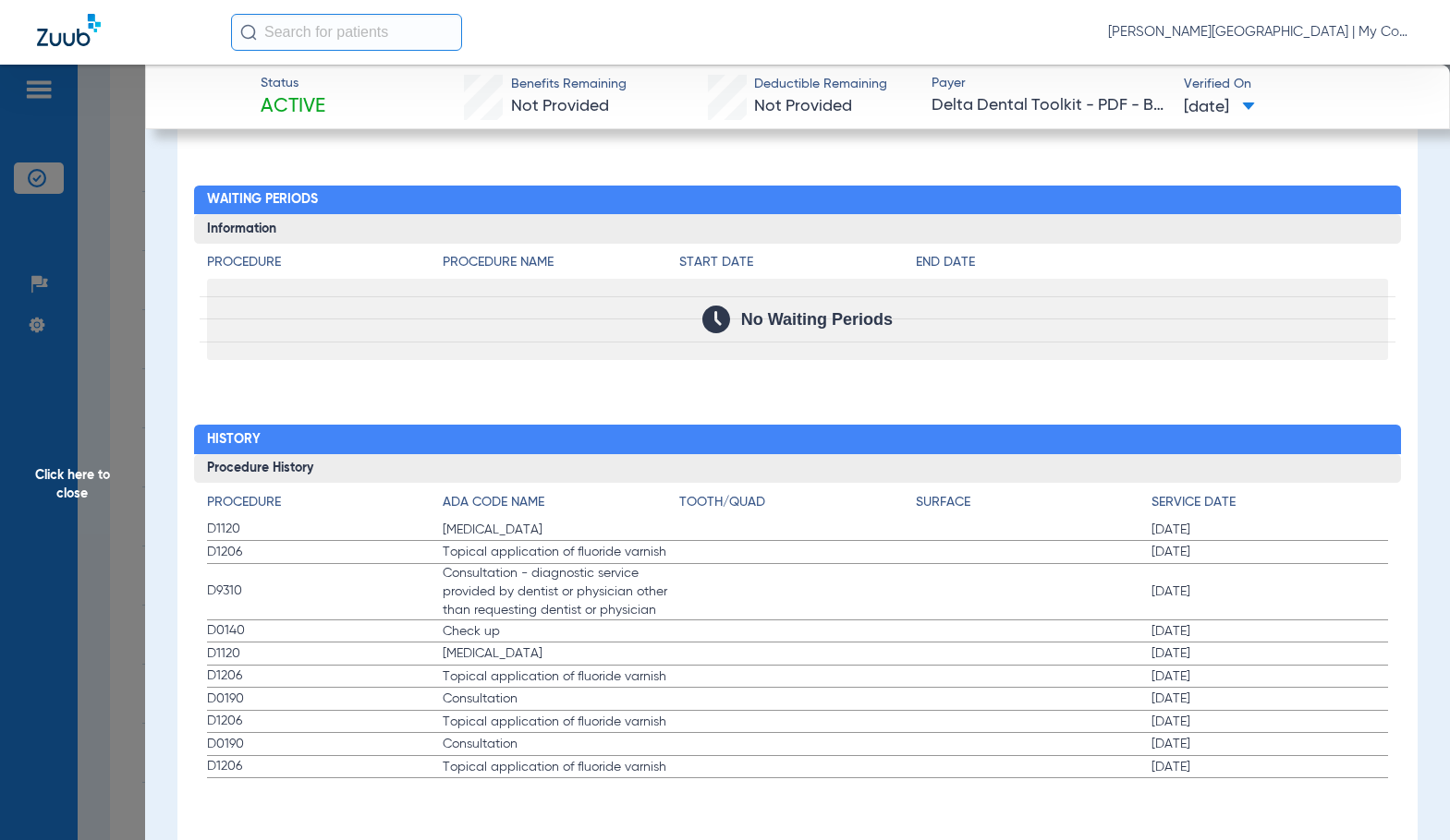
click at [790, 530] on label "D1120 Teeth Cleaning 02/05/2025" at bounding box center [797, 531] width 1181 height 23
drag, startPoint x: 44, startPoint y: 507, endPoint x: 280, endPoint y: 552, distance: 240.3
click at [44, 507] on span "Click here to close" at bounding box center [72, 485] width 145 height 840
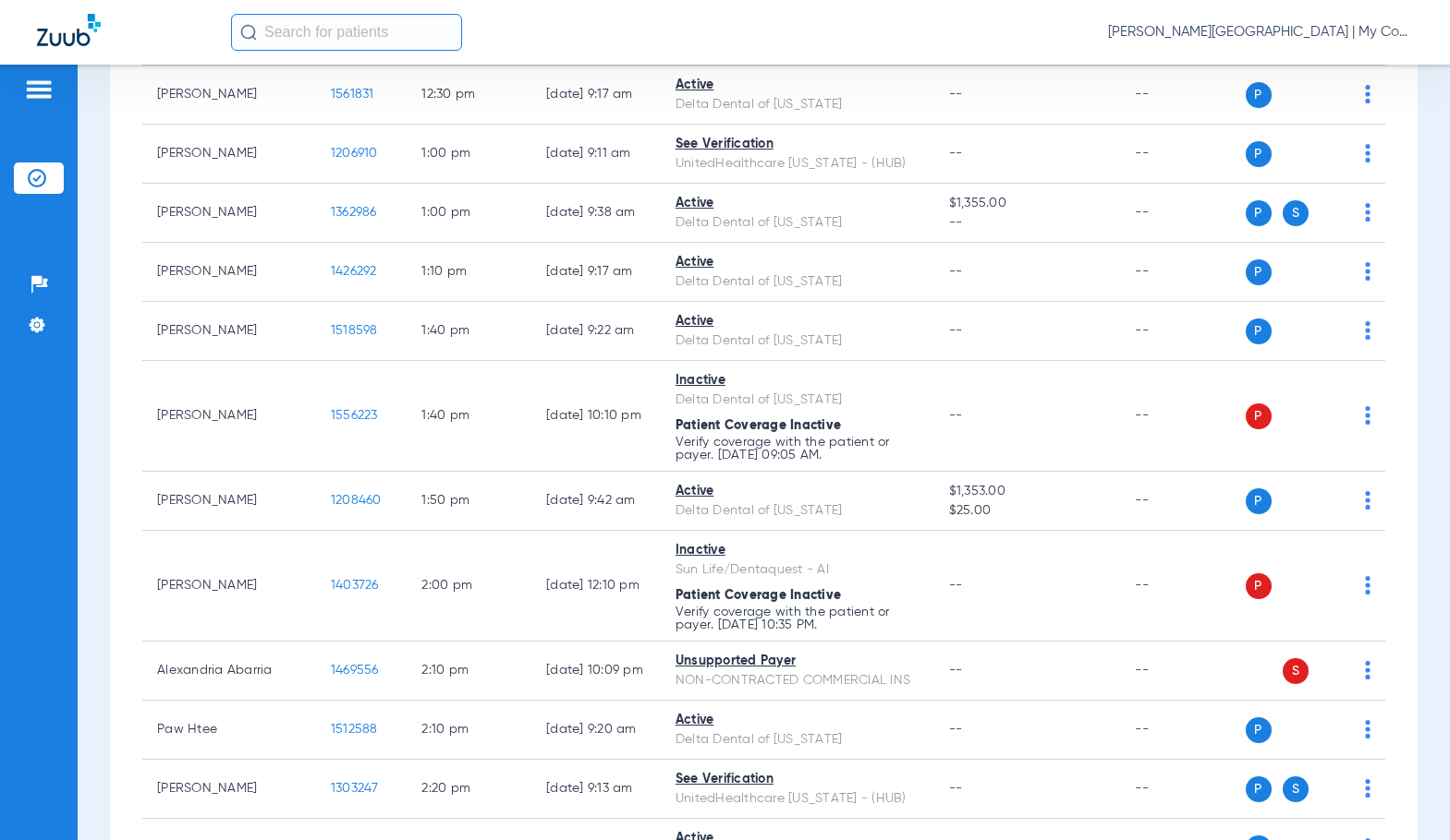
scroll to position [1794, 0]
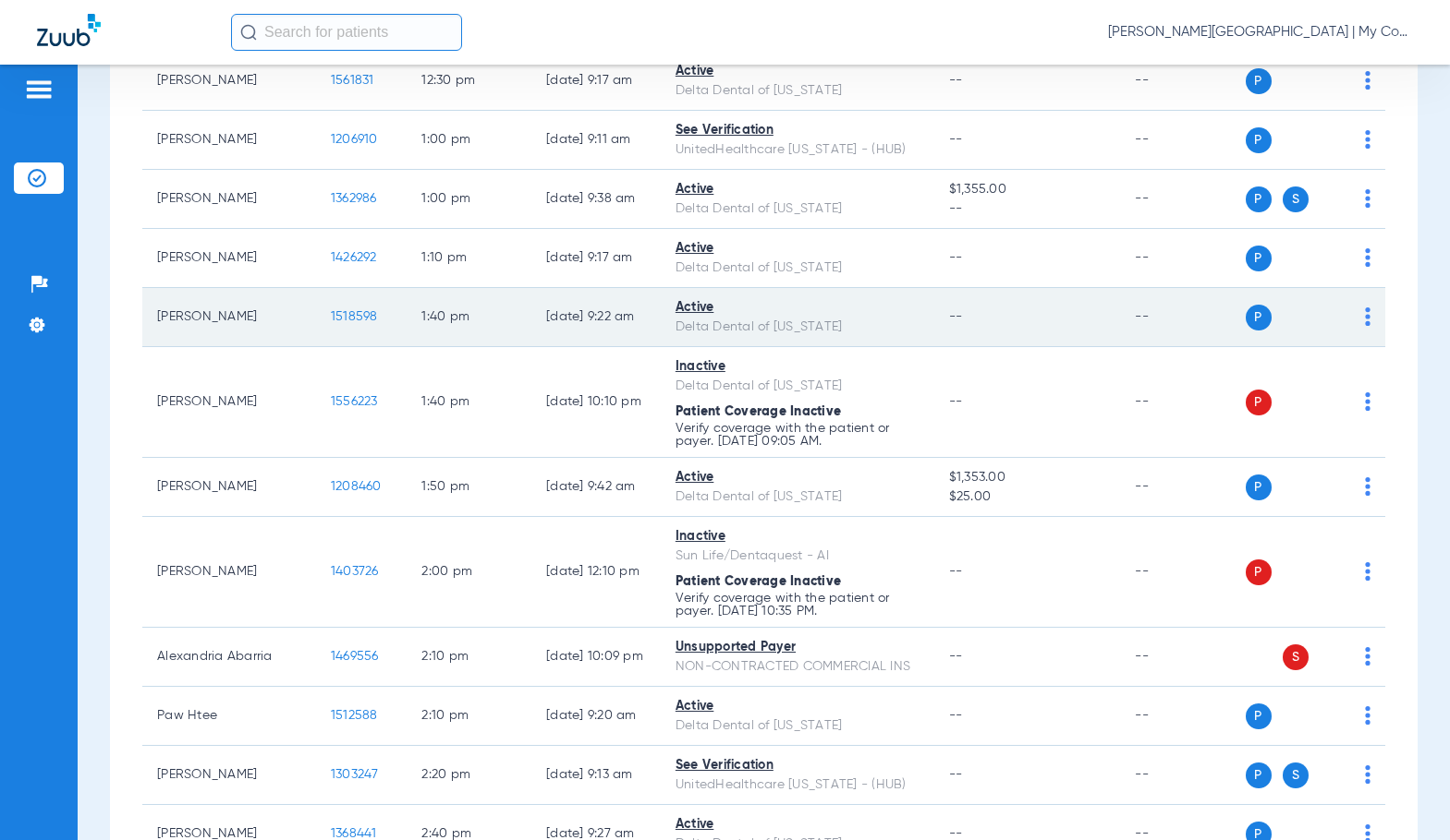
click at [331, 312] on span "1518598" at bounding box center [354, 316] width 48 height 13
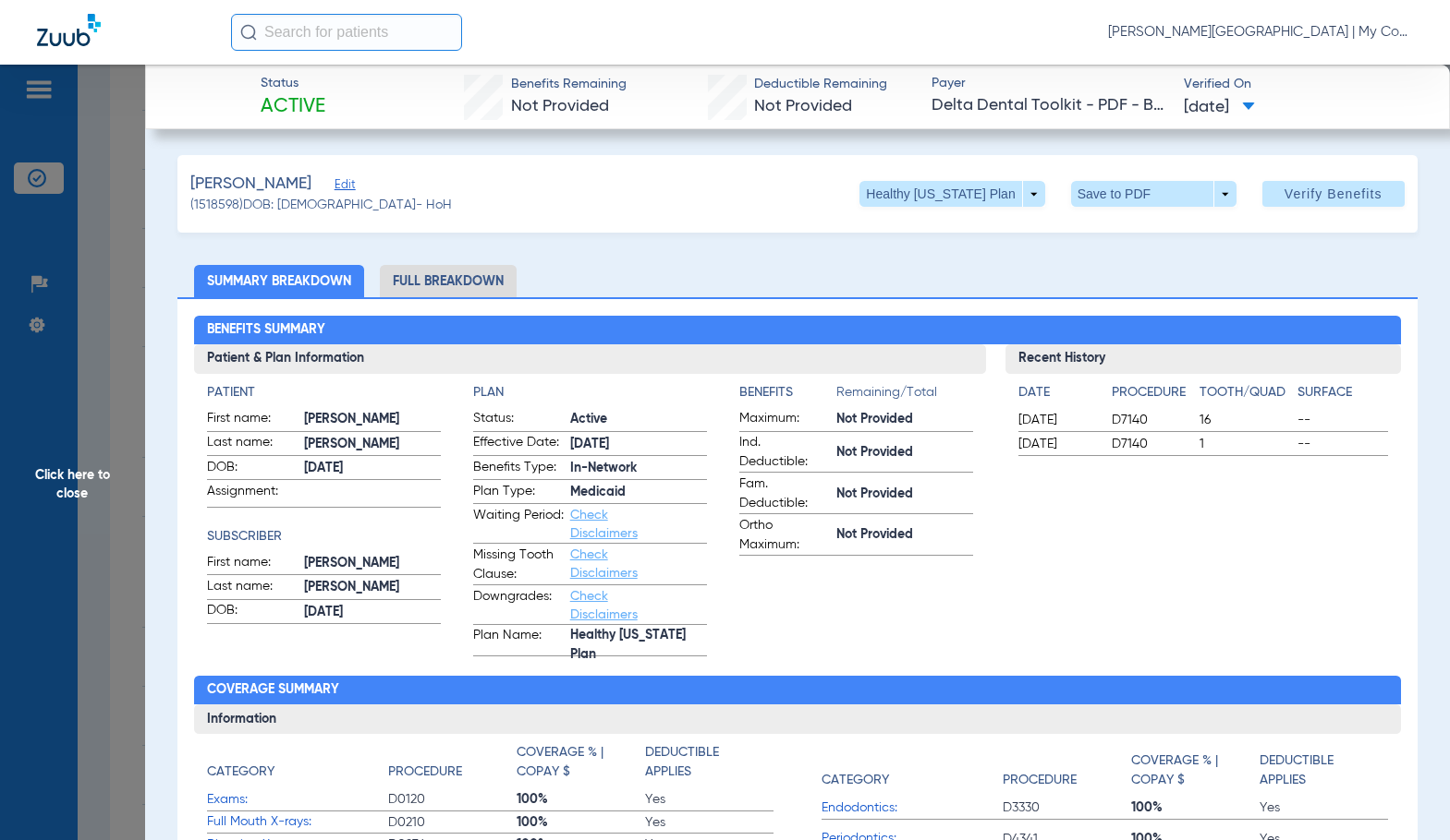
click at [443, 275] on li "Full Breakdown" at bounding box center [447, 280] width 137 height 32
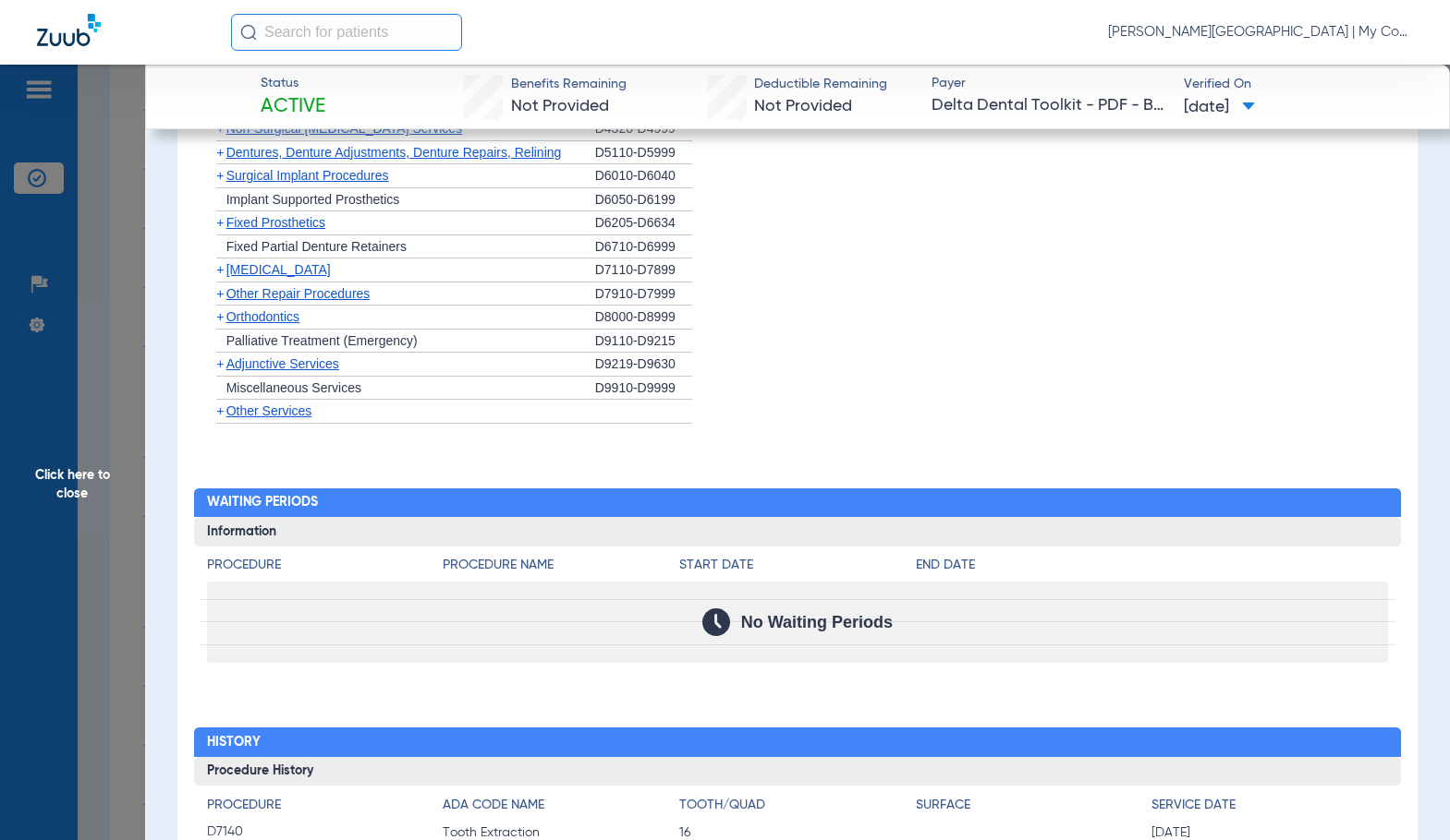
scroll to position [1889, 0]
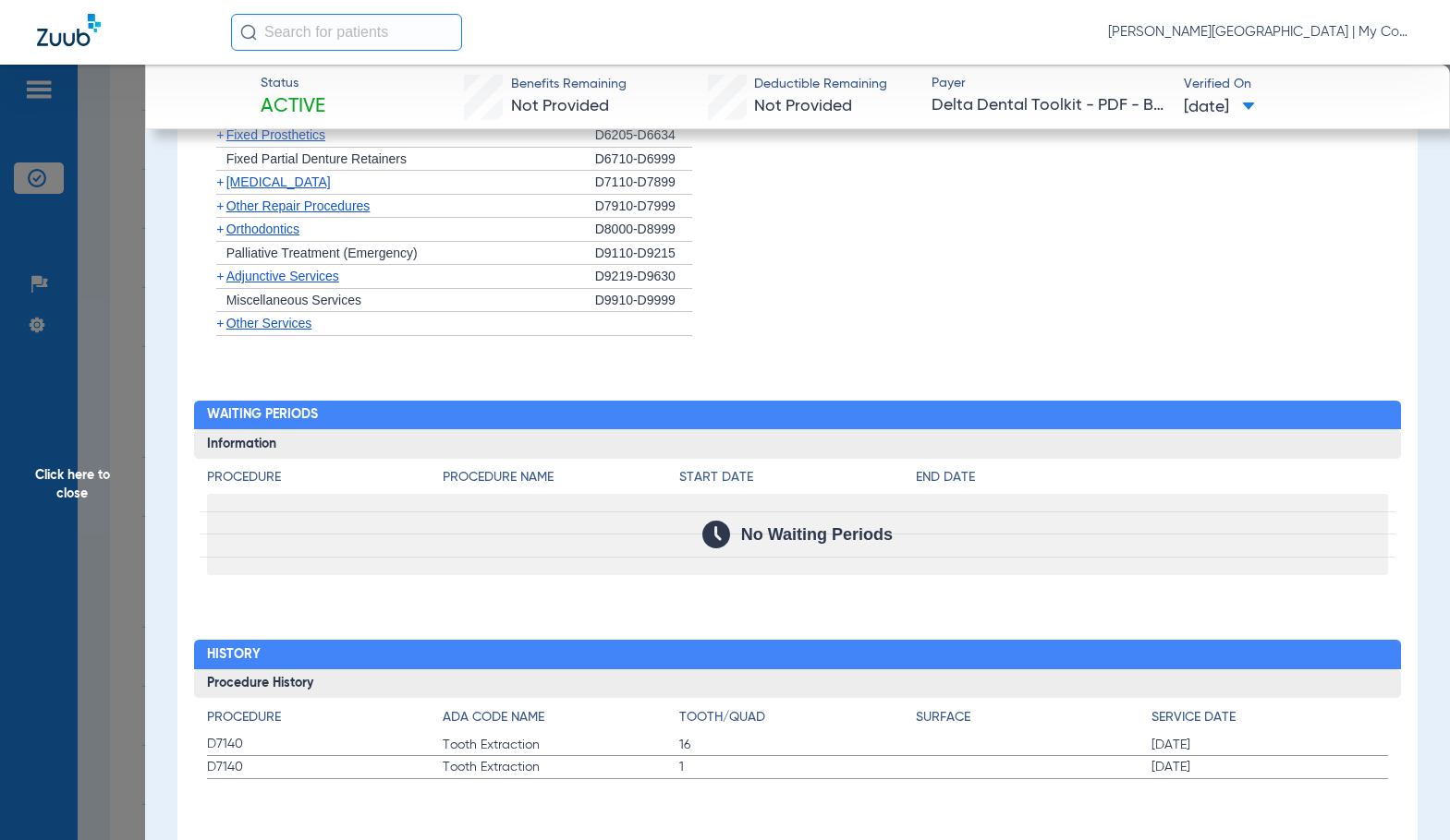
click at [116, 478] on span "Click here to close" at bounding box center [72, 485] width 145 height 840
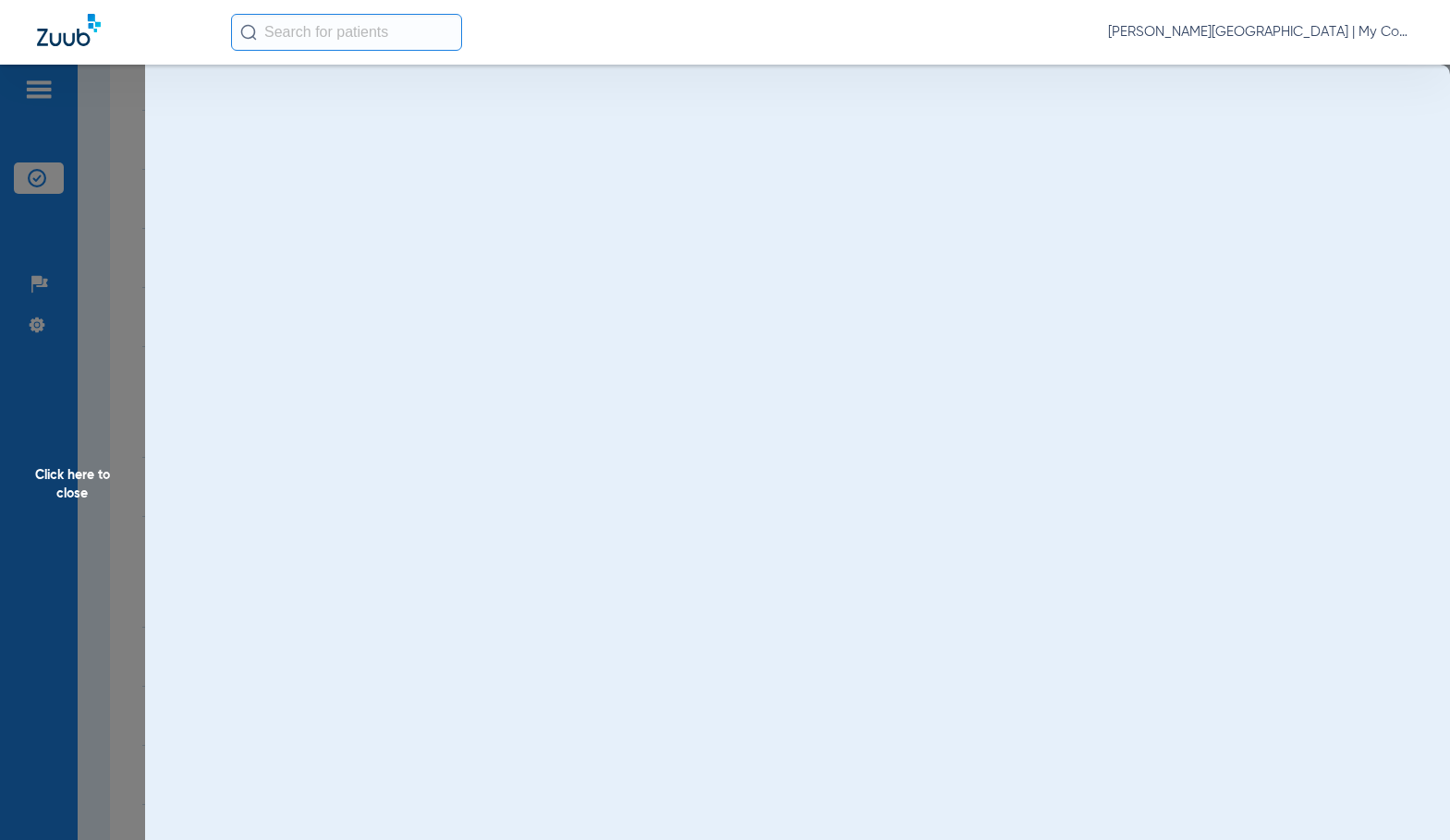
scroll to position [0, 0]
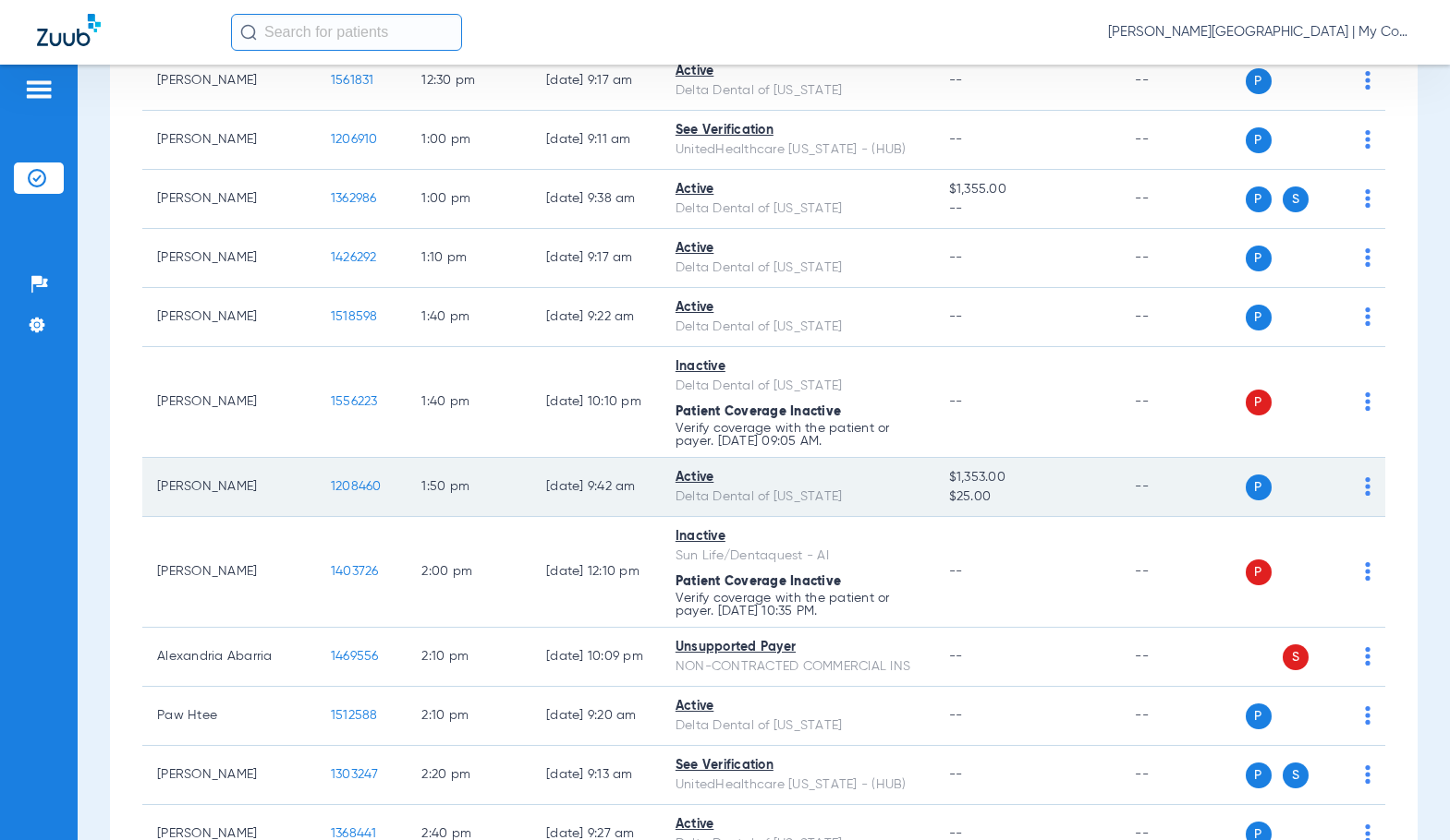
click at [332, 483] on span "1208460" at bounding box center [356, 486] width 50 height 13
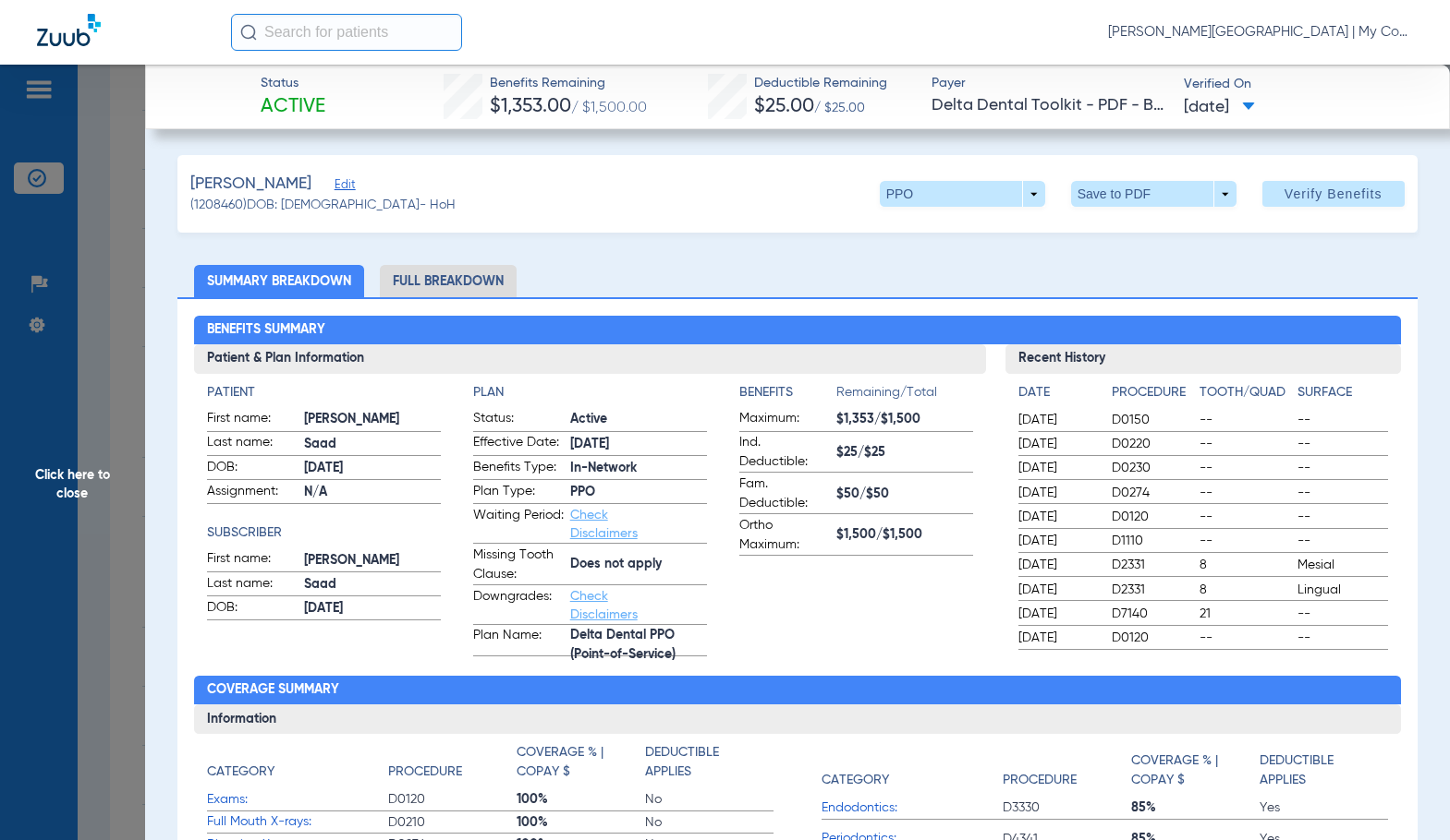
drag, startPoint x: 469, startPoint y: 299, endPoint x: 466, endPoint y: 287, distance: 12.4
click at [467, 298] on div "Benefits Summary Patient & Plan Information Patient First name: Fadwa Last name…" at bounding box center [797, 664] width 1238 height 734
click at [465, 282] on li "Full Breakdown" at bounding box center [447, 280] width 137 height 32
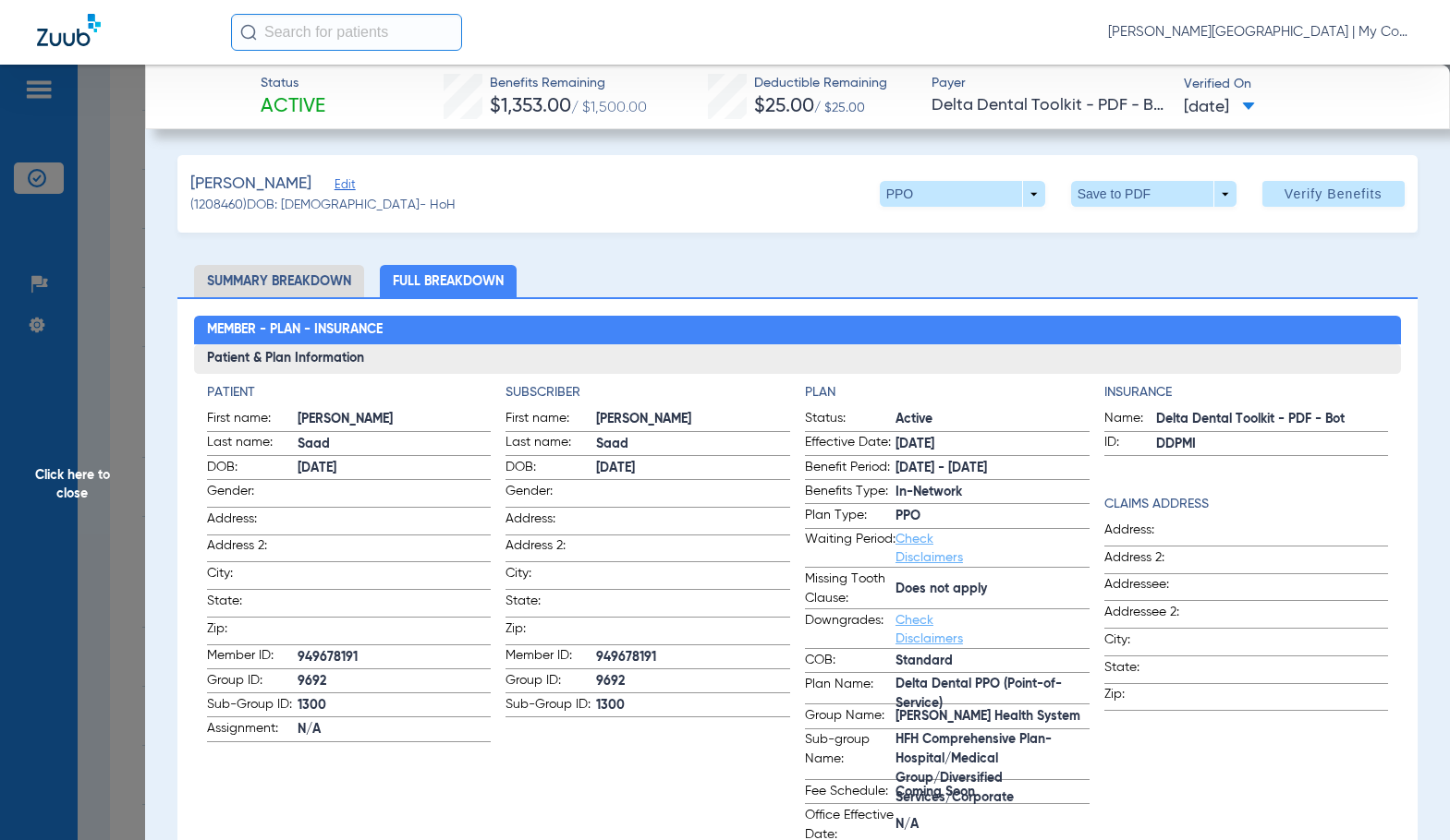
click at [726, 344] on h3 "Patient & Plan Information" at bounding box center [797, 359] width 1206 height 29
click at [603, 495] on span at bounding box center [693, 492] width 194 height 19
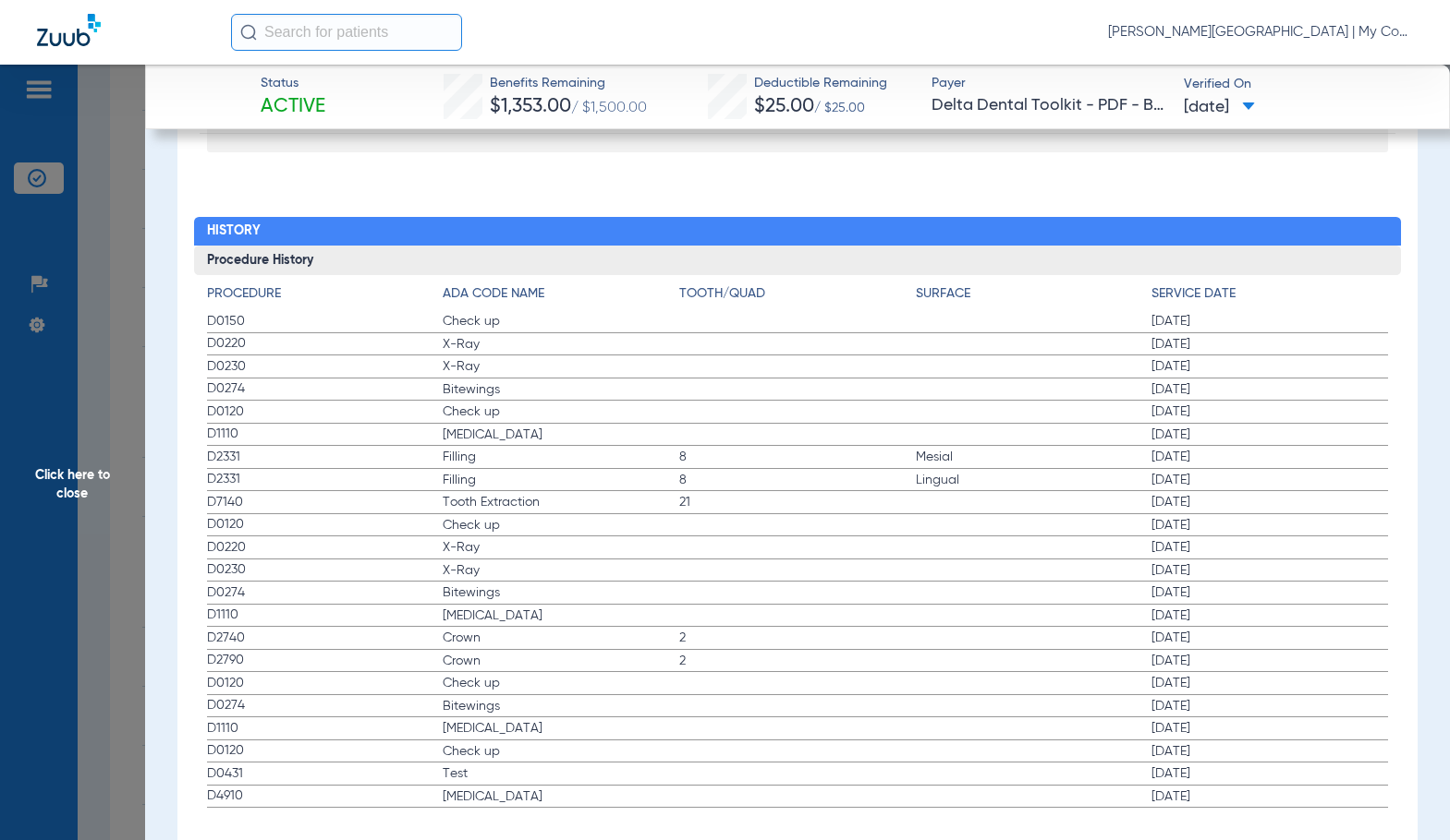
scroll to position [2488, 0]
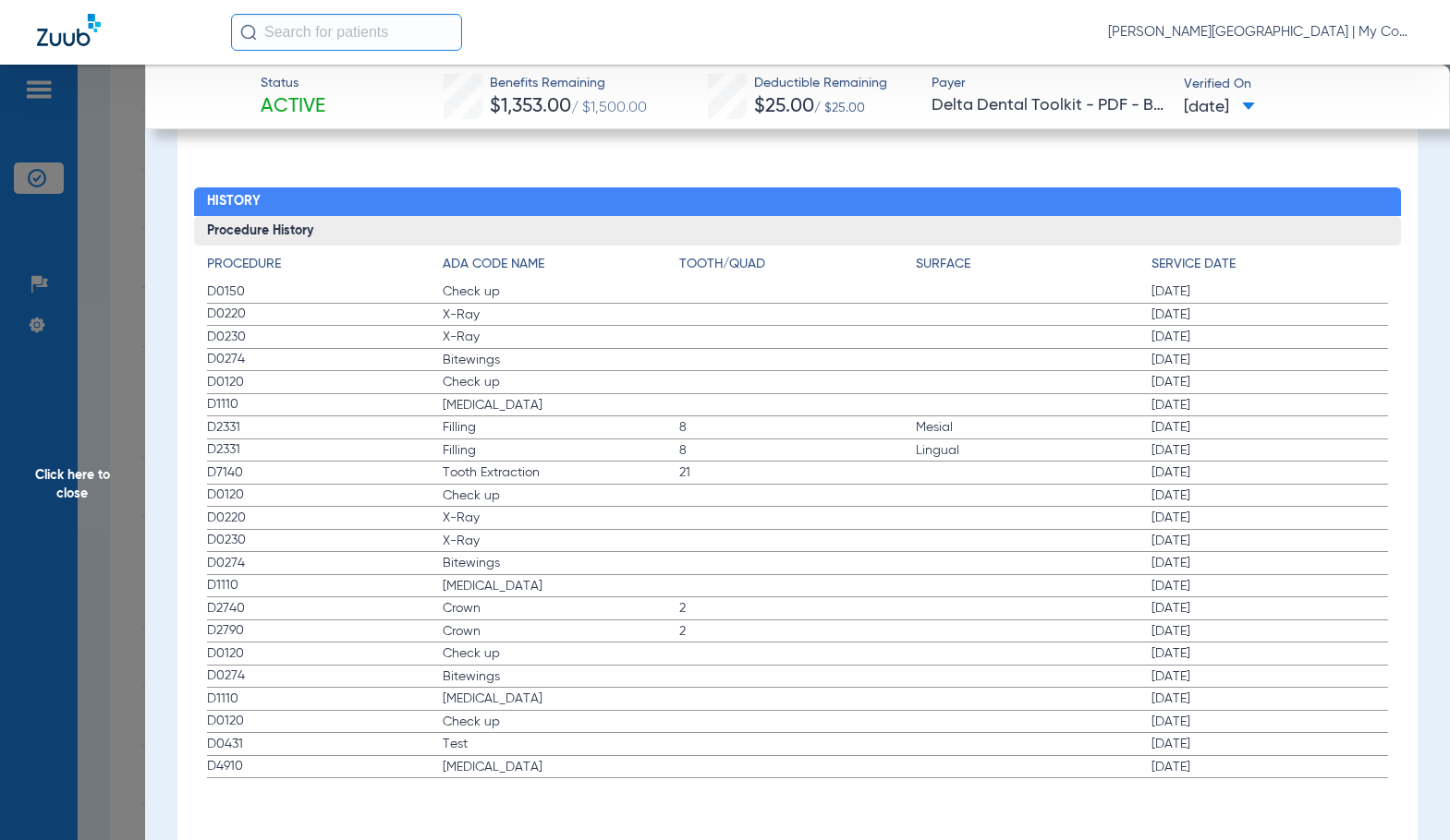
click at [671, 437] on label "D2331 Filling 8 Mesial 04/03/2024" at bounding box center [797, 428] width 1181 height 23
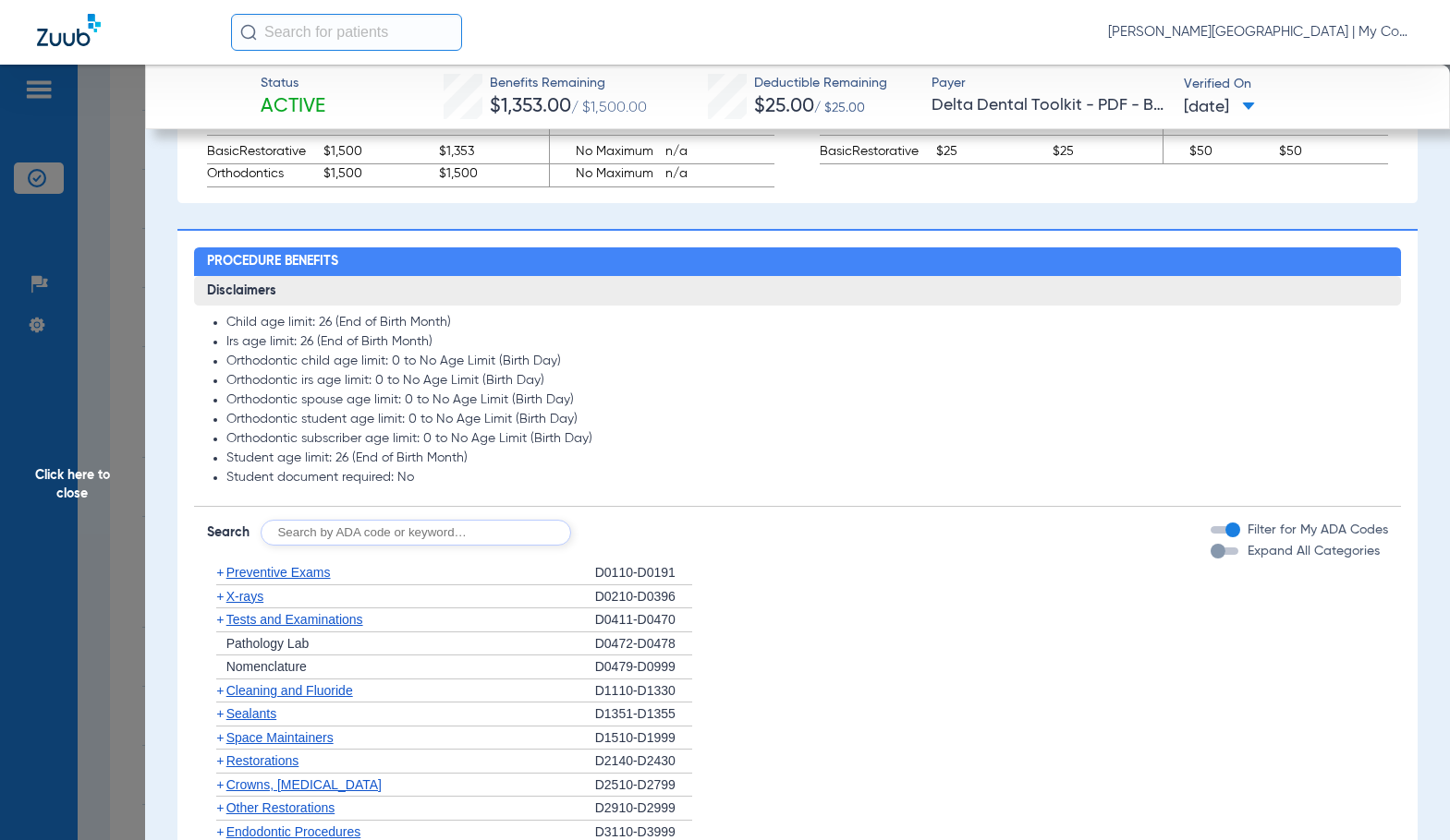
scroll to position [1565, 0]
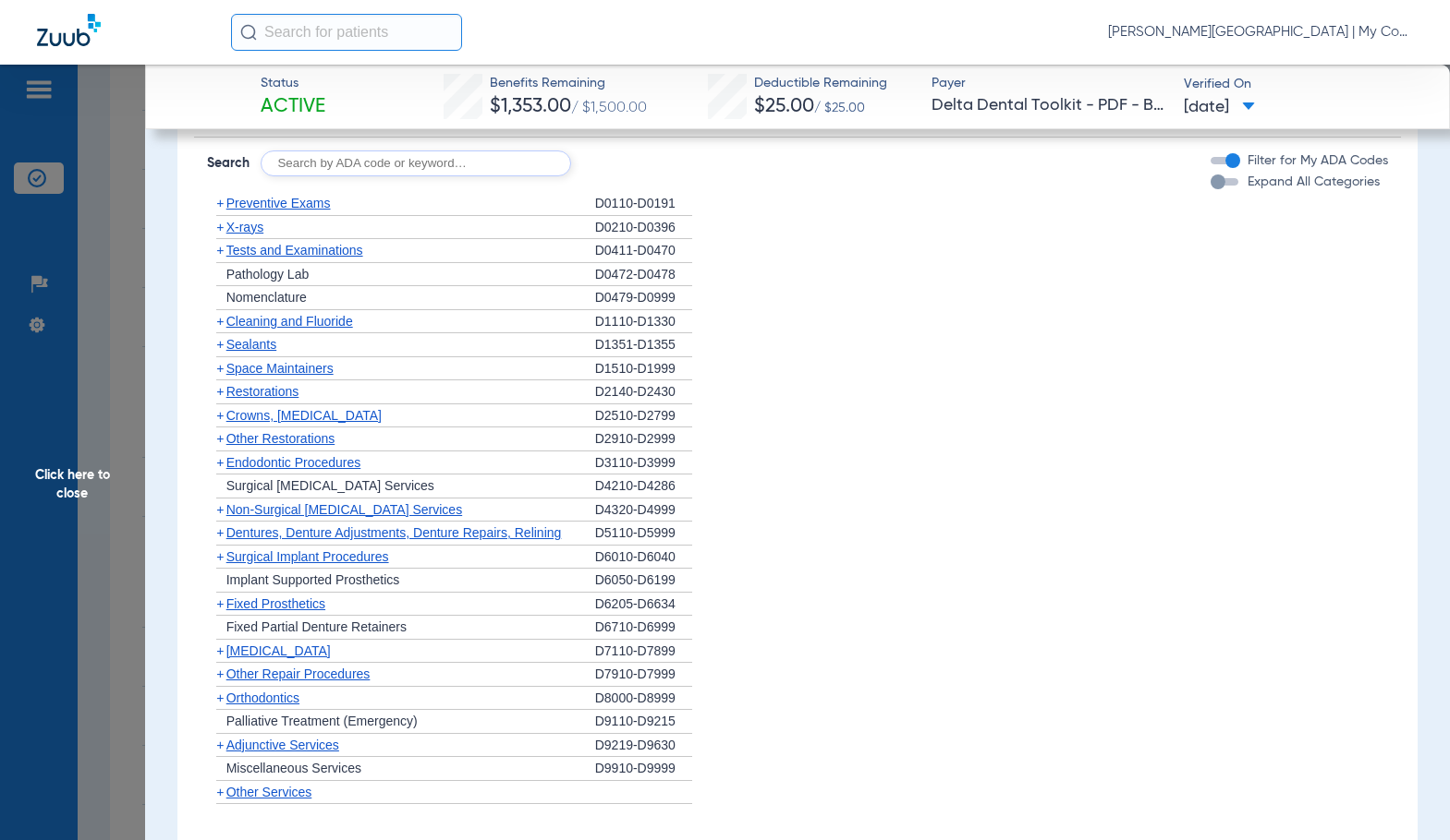
click at [267, 208] on span "Preventive Exams" at bounding box center [279, 203] width 105 height 15
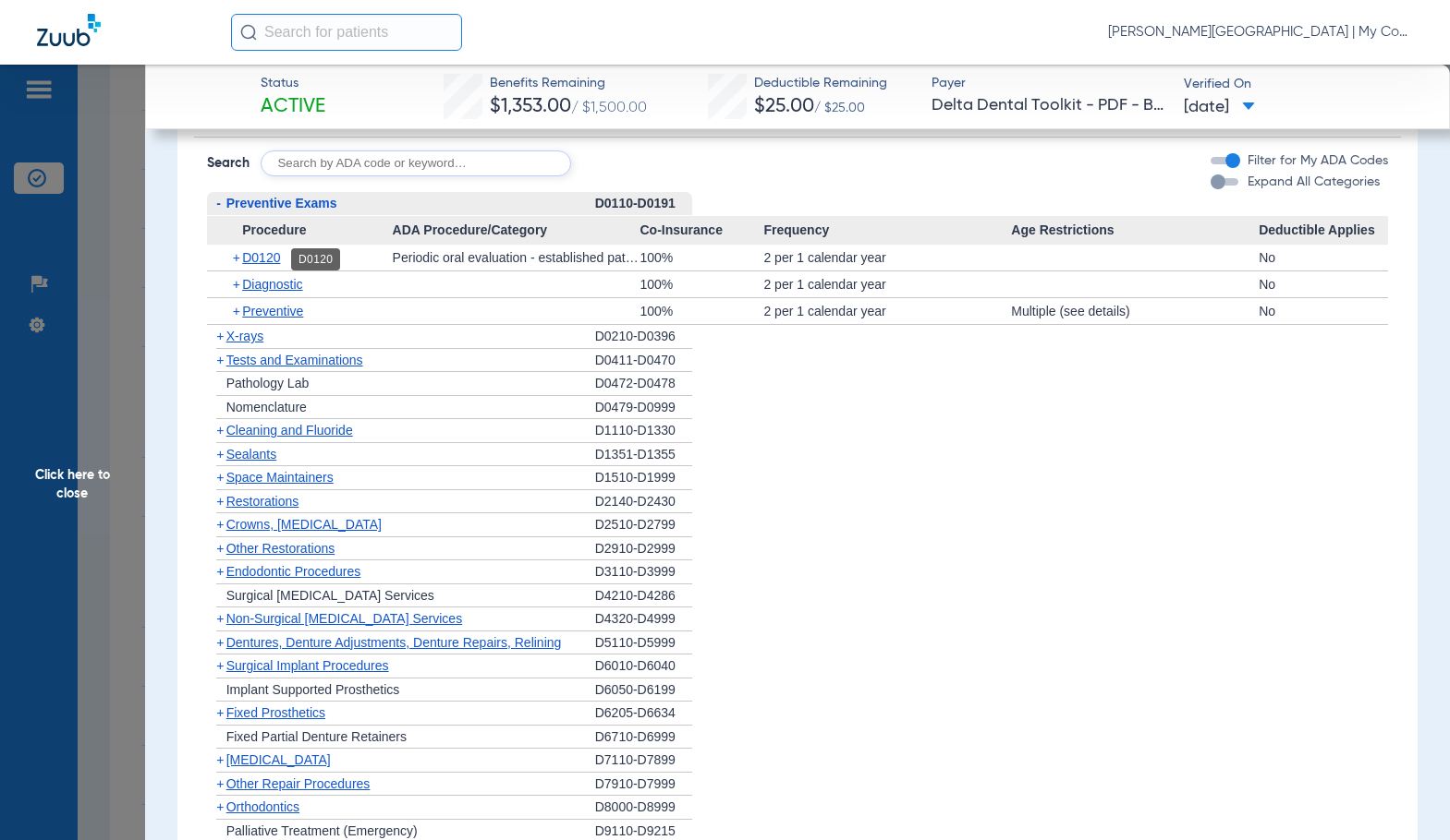
click at [248, 258] on span "D0120" at bounding box center [260, 257] width 38 height 15
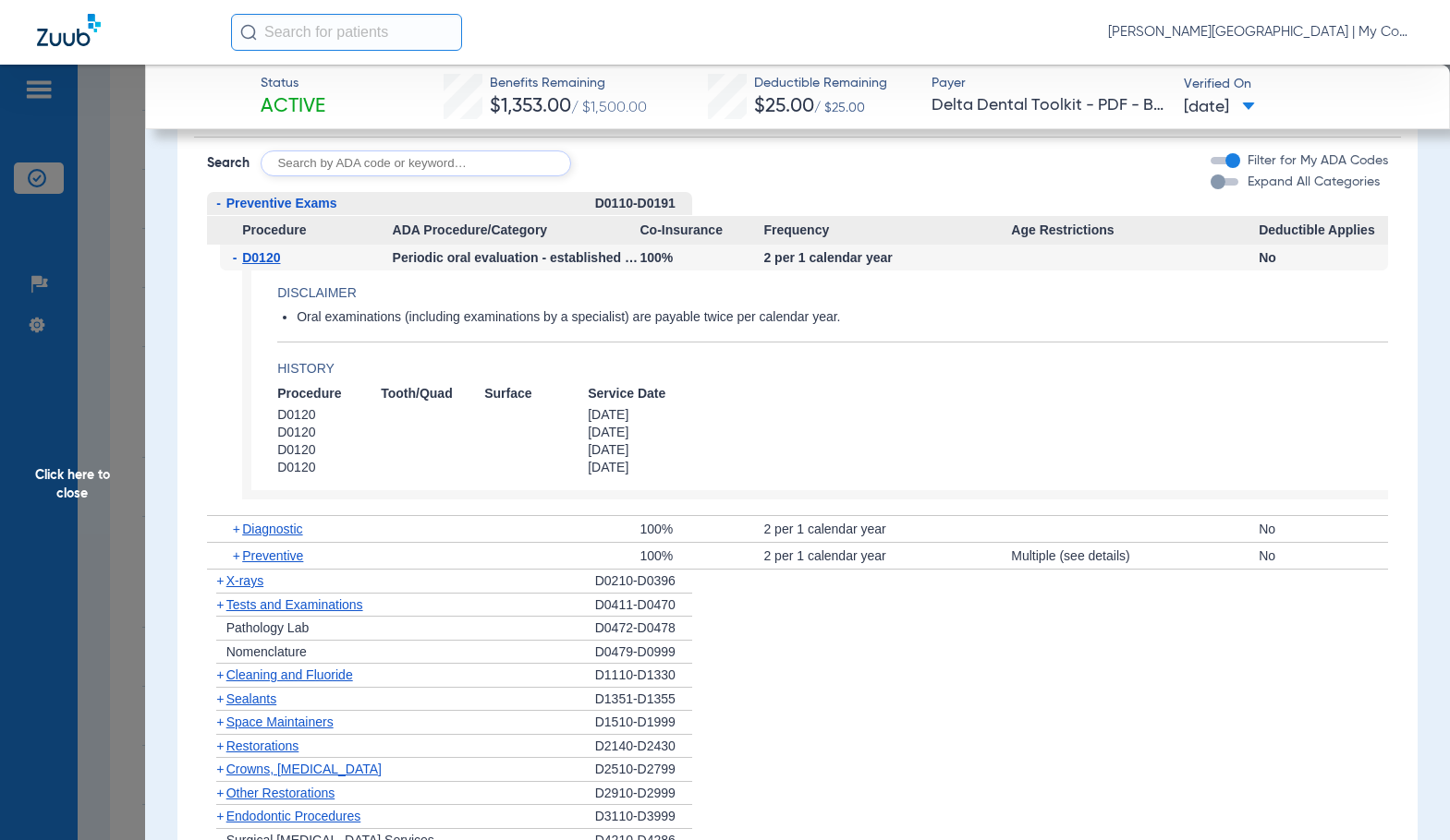
click at [249, 258] on span "D0120" at bounding box center [260, 257] width 38 height 15
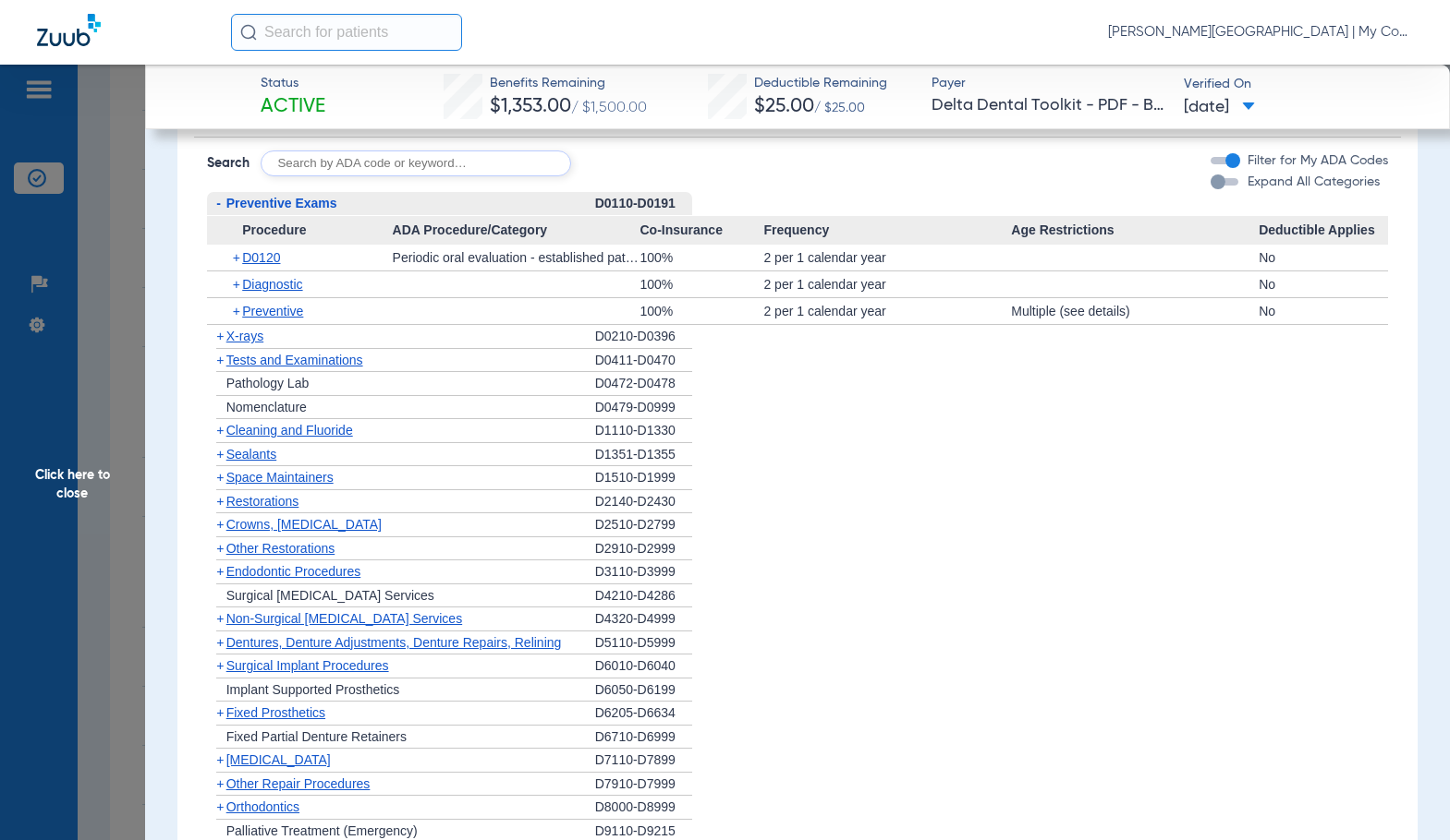
click at [240, 337] on span "X-rays" at bounding box center [245, 336] width 37 height 15
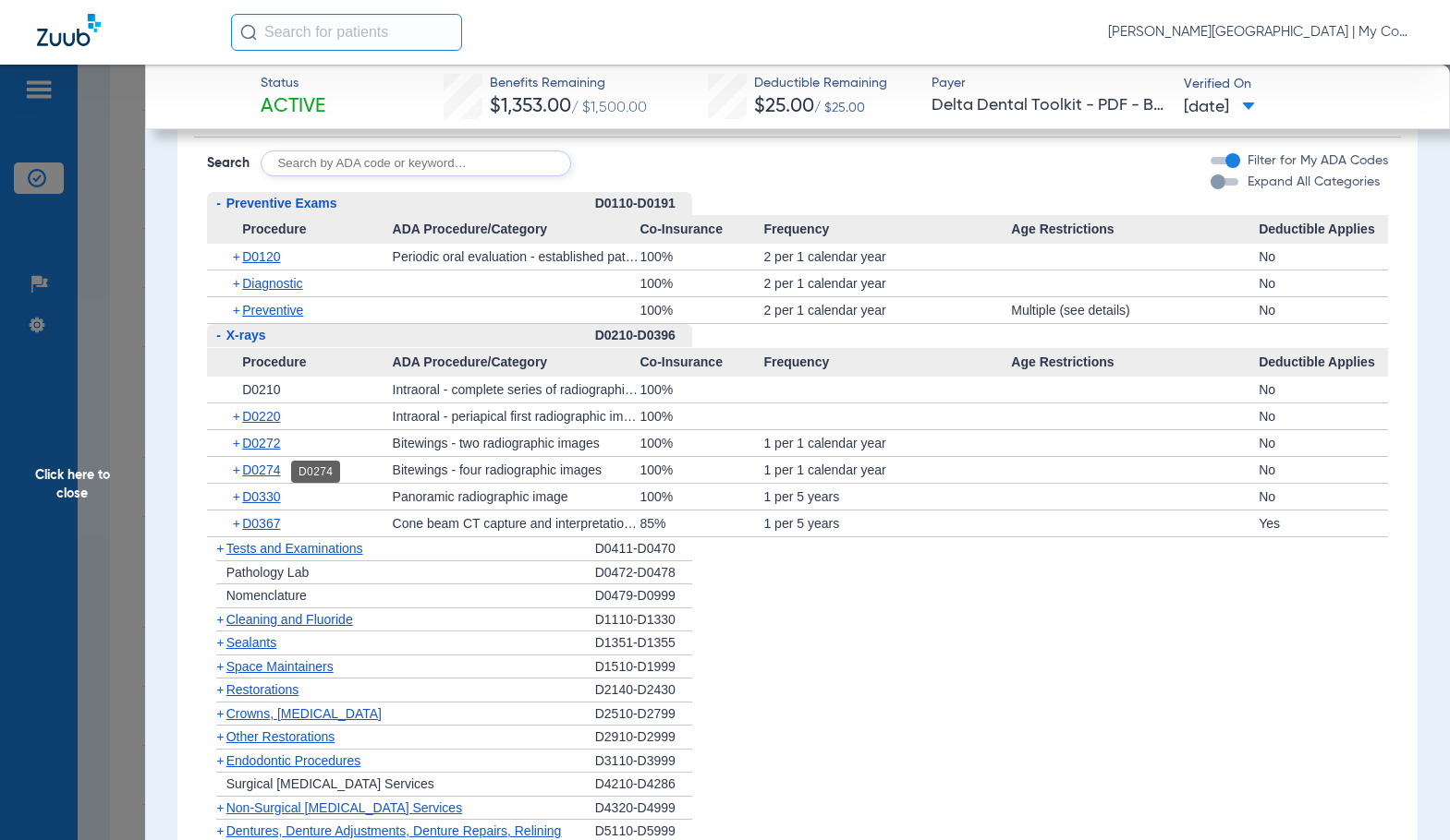
click at [270, 470] on span "D0274" at bounding box center [260, 469] width 38 height 15
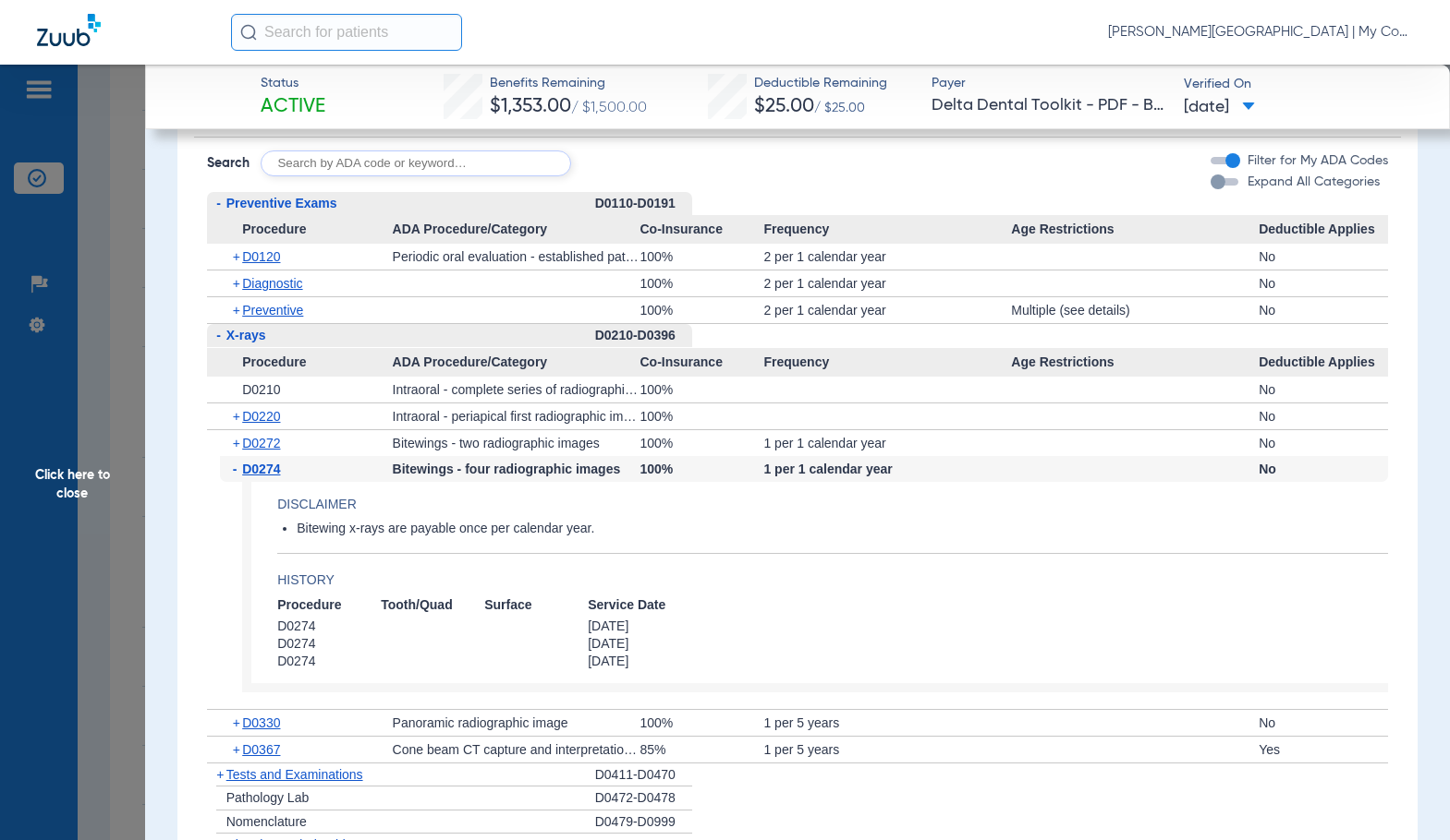
click at [270, 470] on span "D0274" at bounding box center [260, 468] width 38 height 15
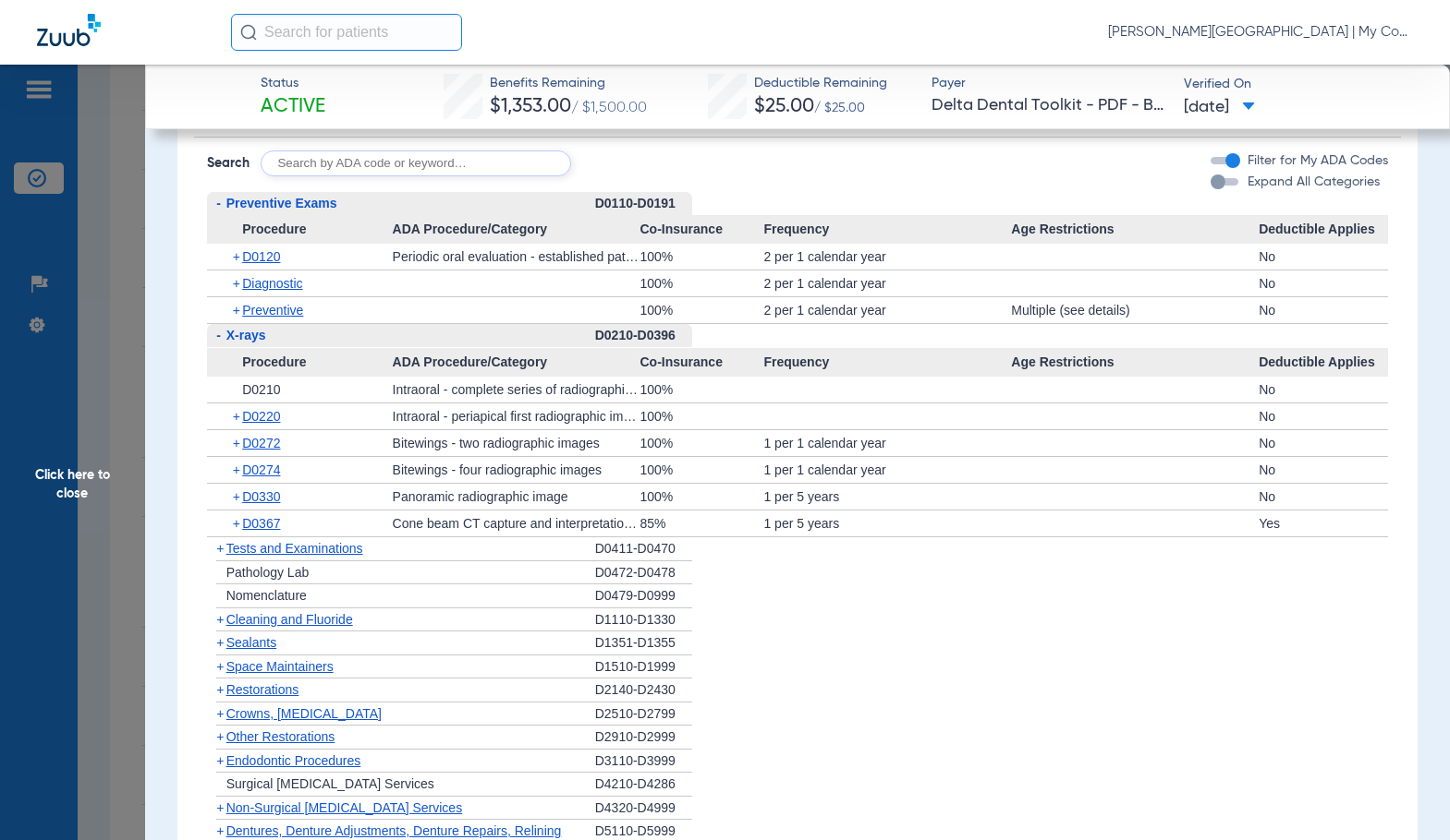
scroll to position [1658, 0]
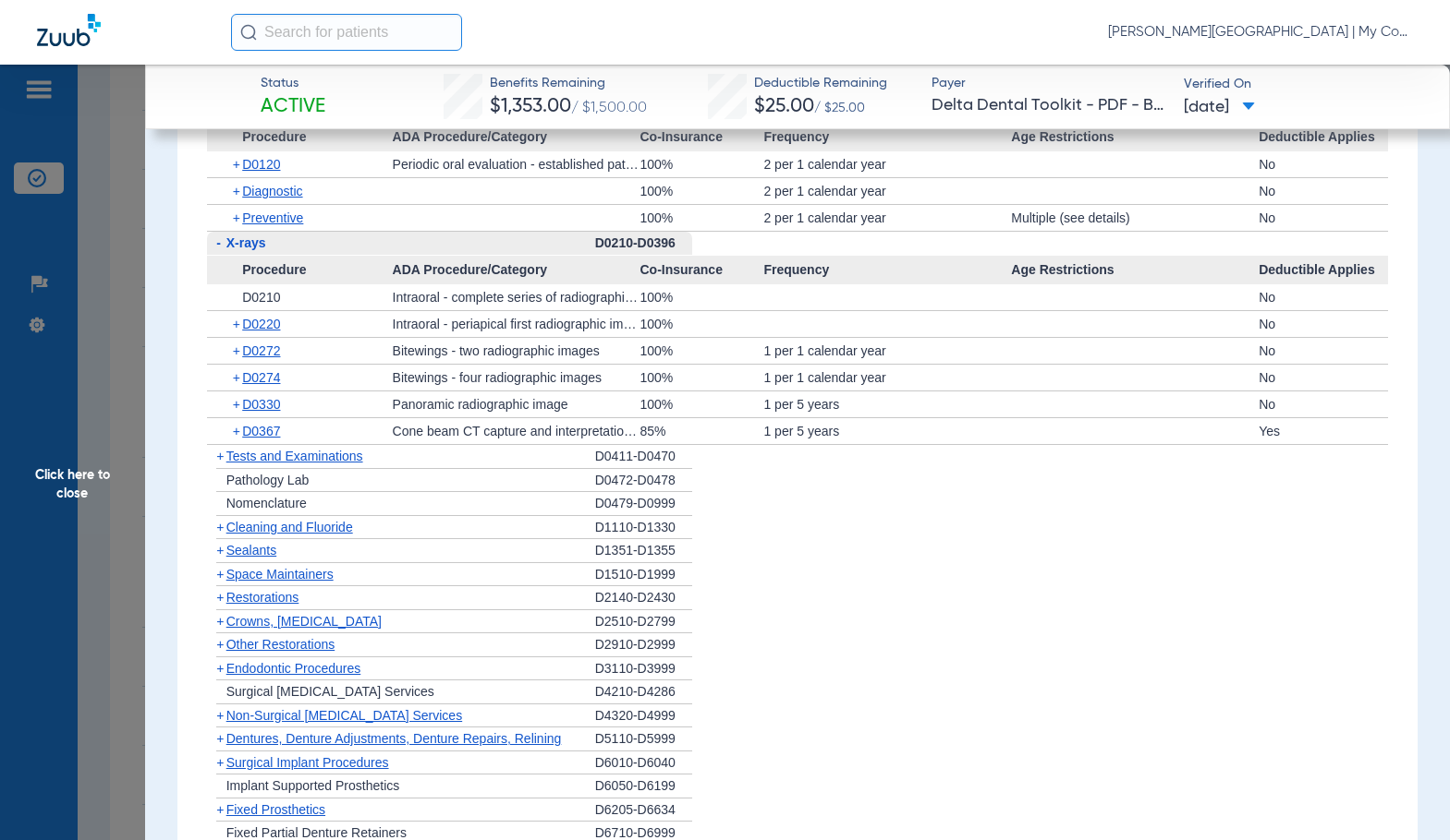
click at [273, 398] on div "+ D0330" at bounding box center [307, 404] width 173 height 26
click at [276, 411] on span "D0330" at bounding box center [260, 404] width 38 height 15
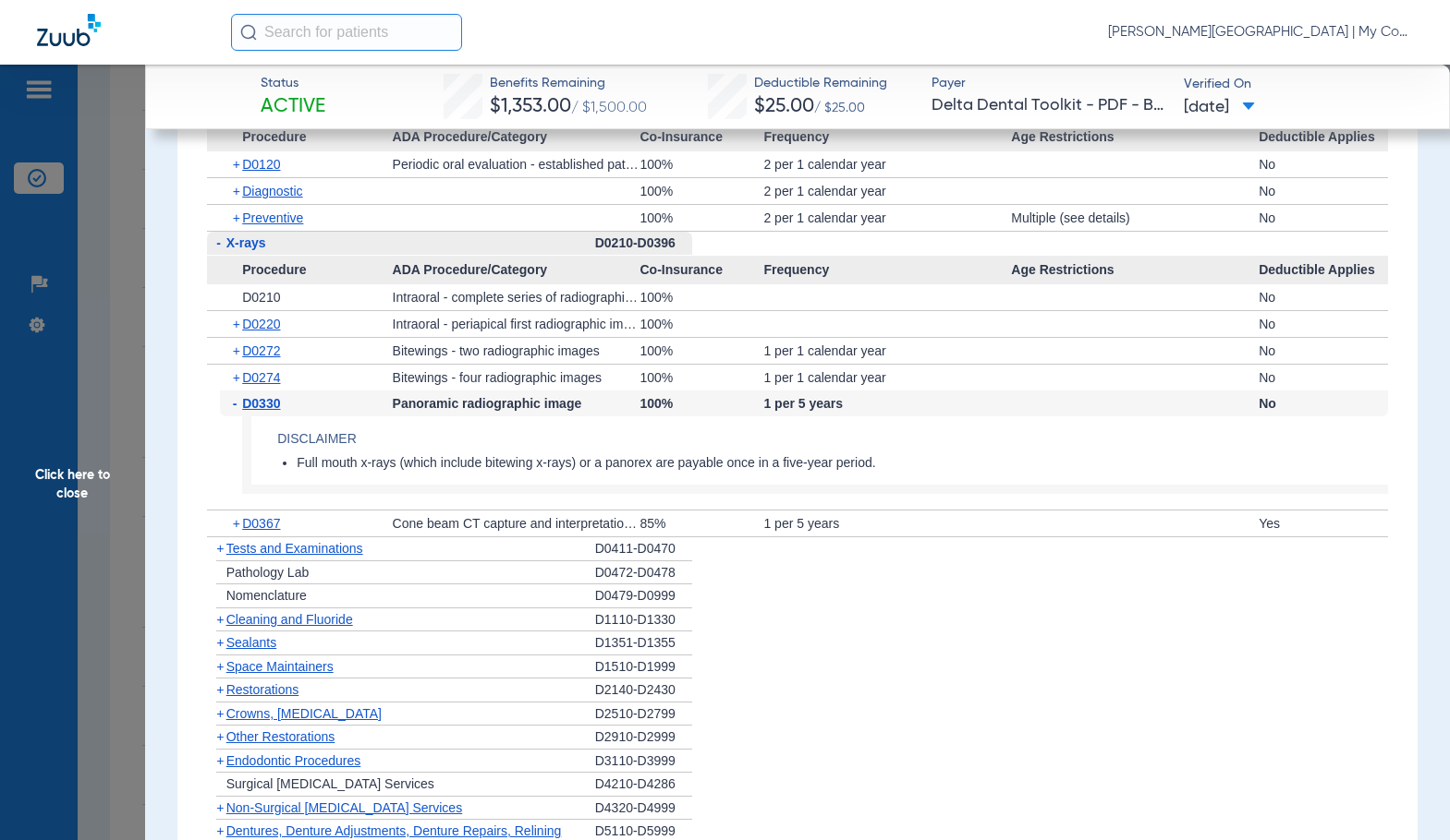
click at [276, 411] on span "D0330" at bounding box center [260, 403] width 38 height 15
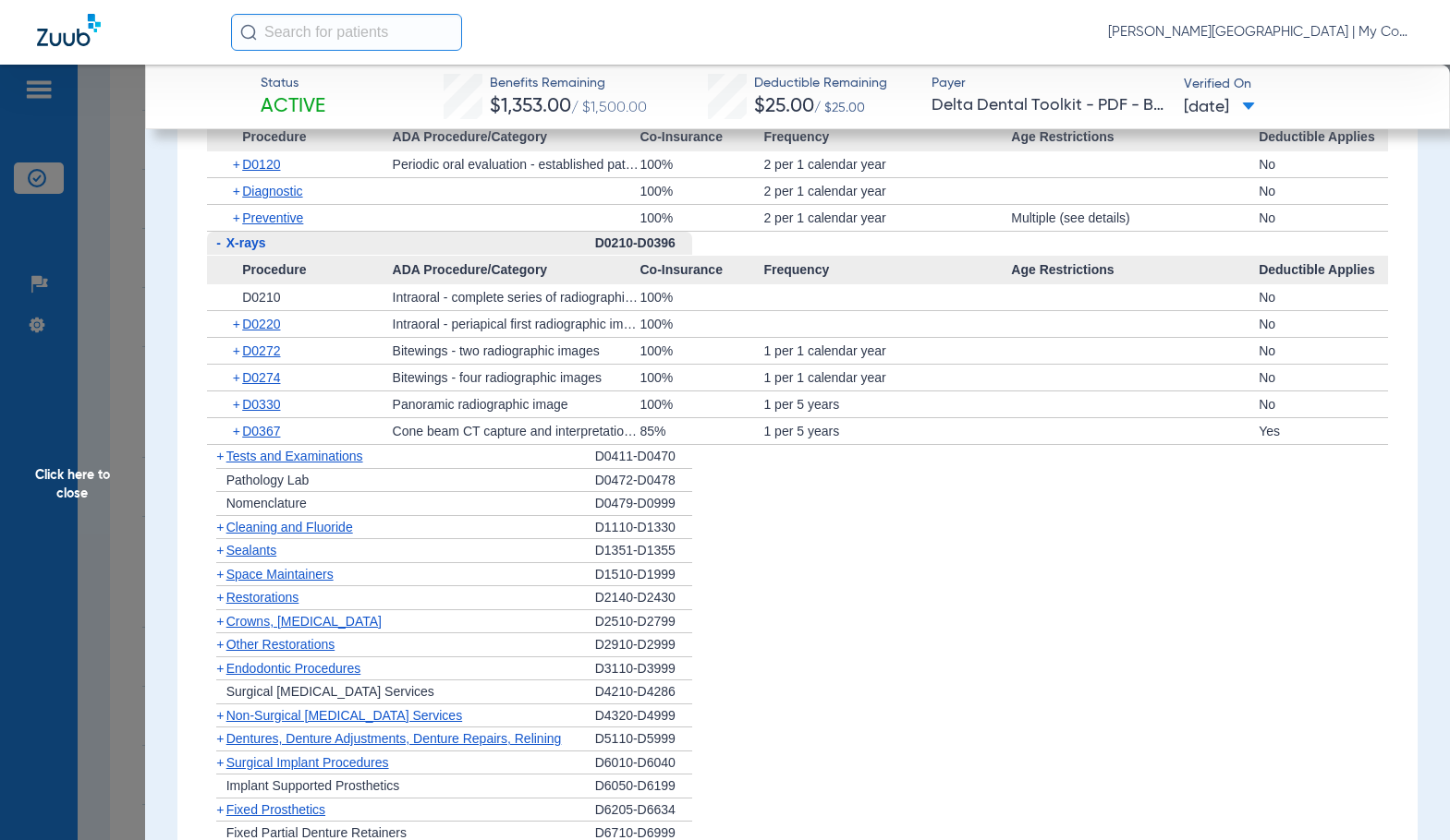
click at [282, 532] on span "Cleaning and Fluoride" at bounding box center [289, 527] width 126 height 15
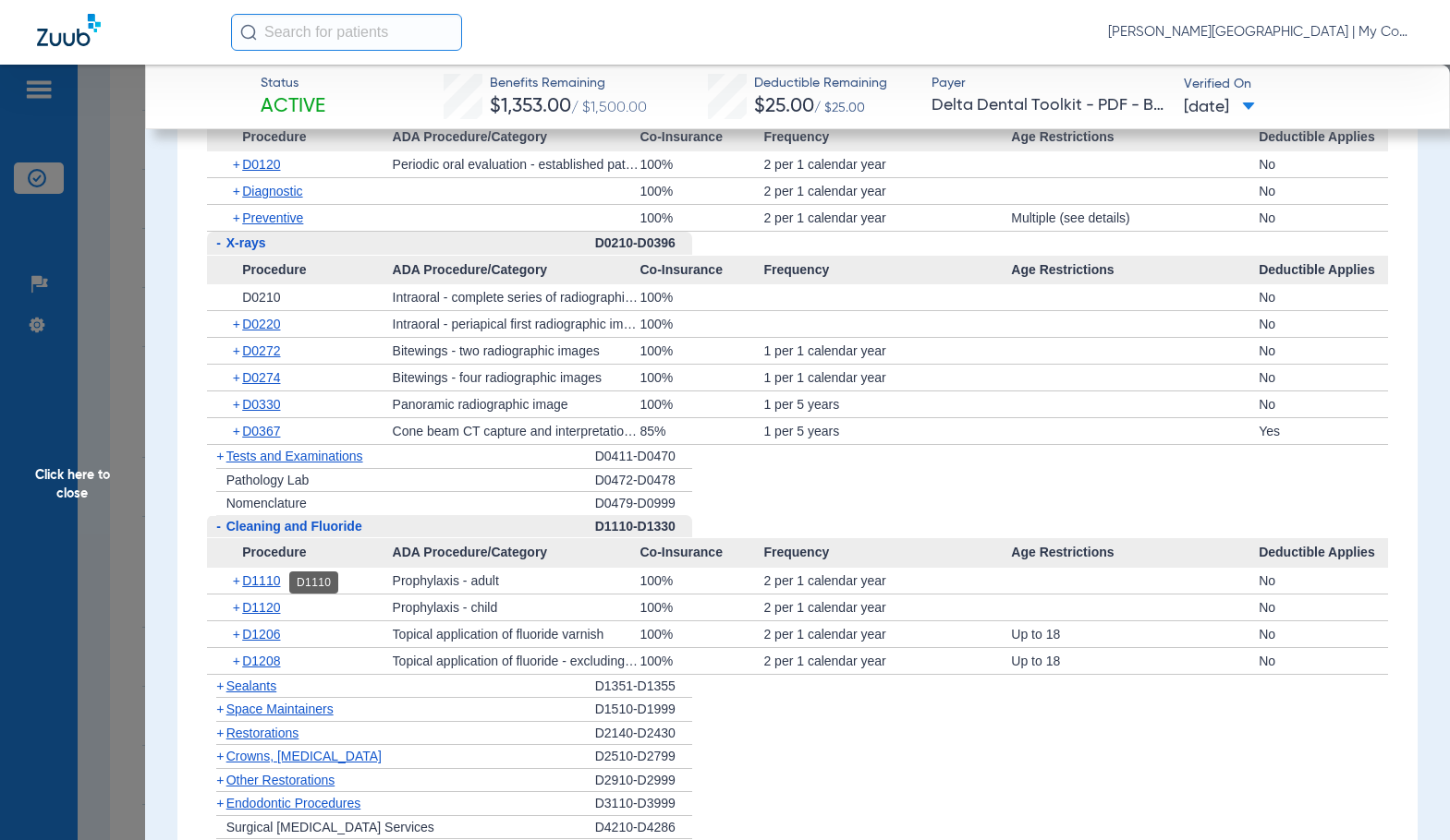
click at [276, 582] on span "D1110" at bounding box center [260, 580] width 38 height 15
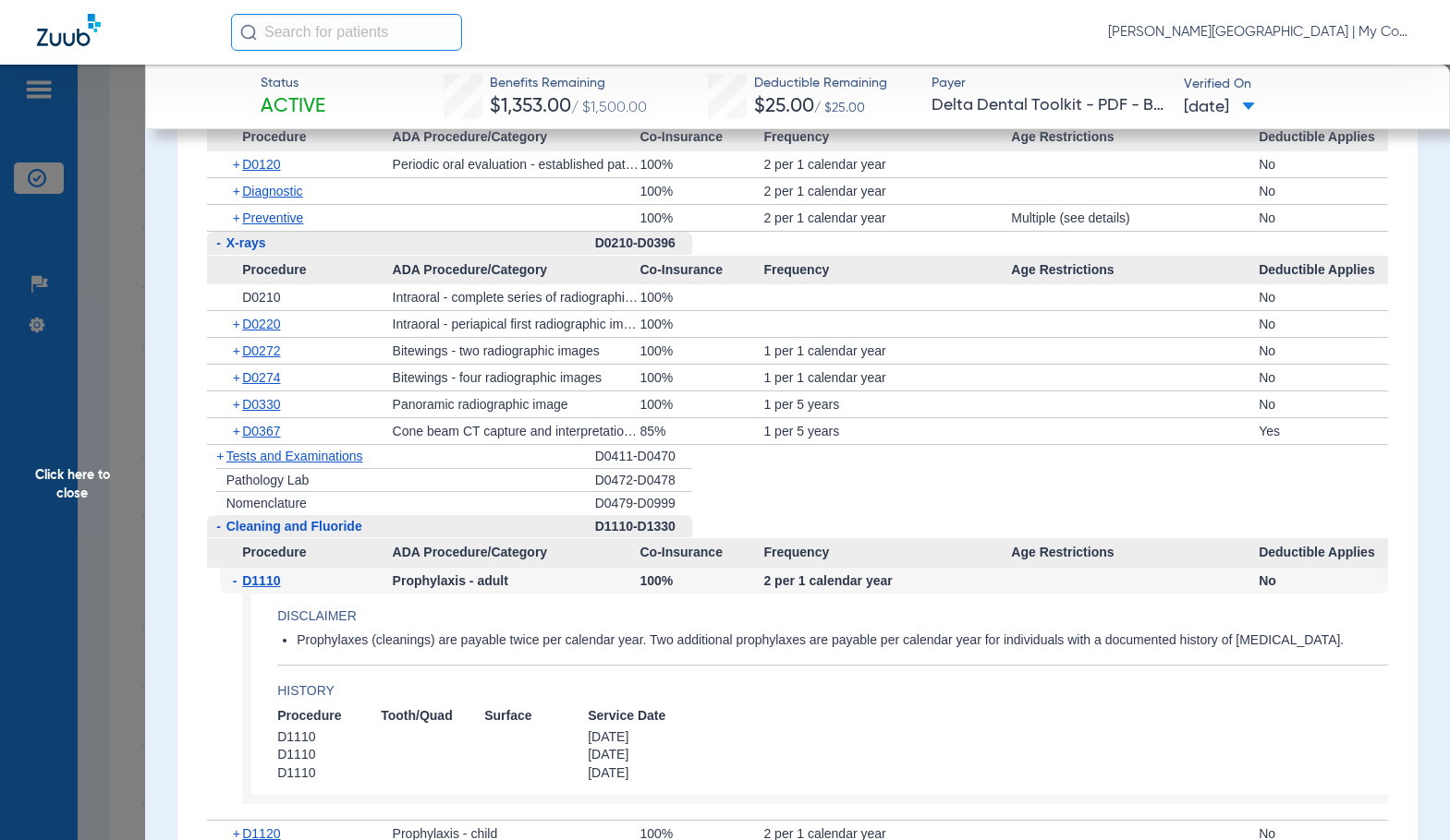
click at [276, 582] on span "D1110" at bounding box center [260, 580] width 38 height 15
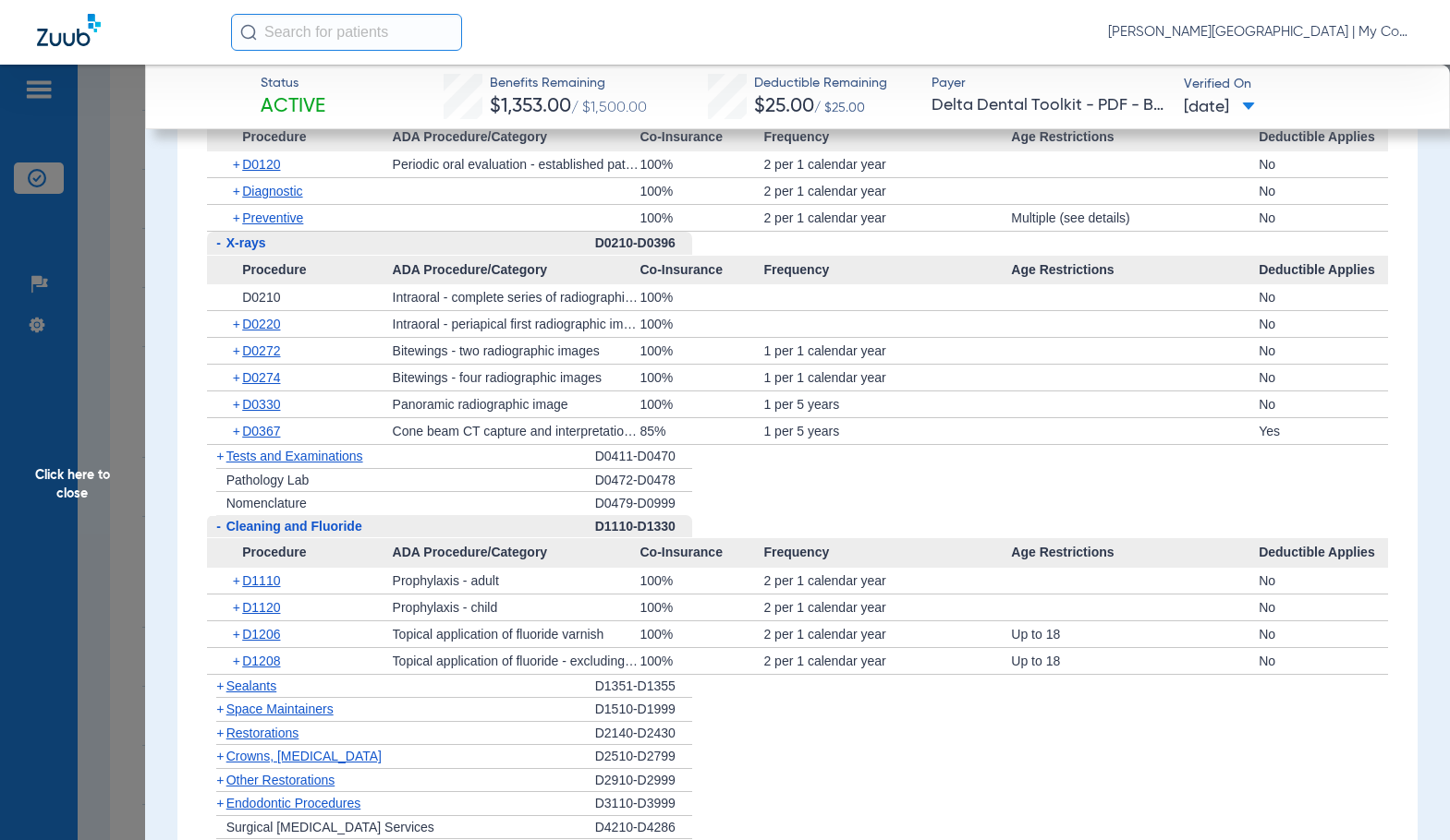
scroll to position [1842, 0]
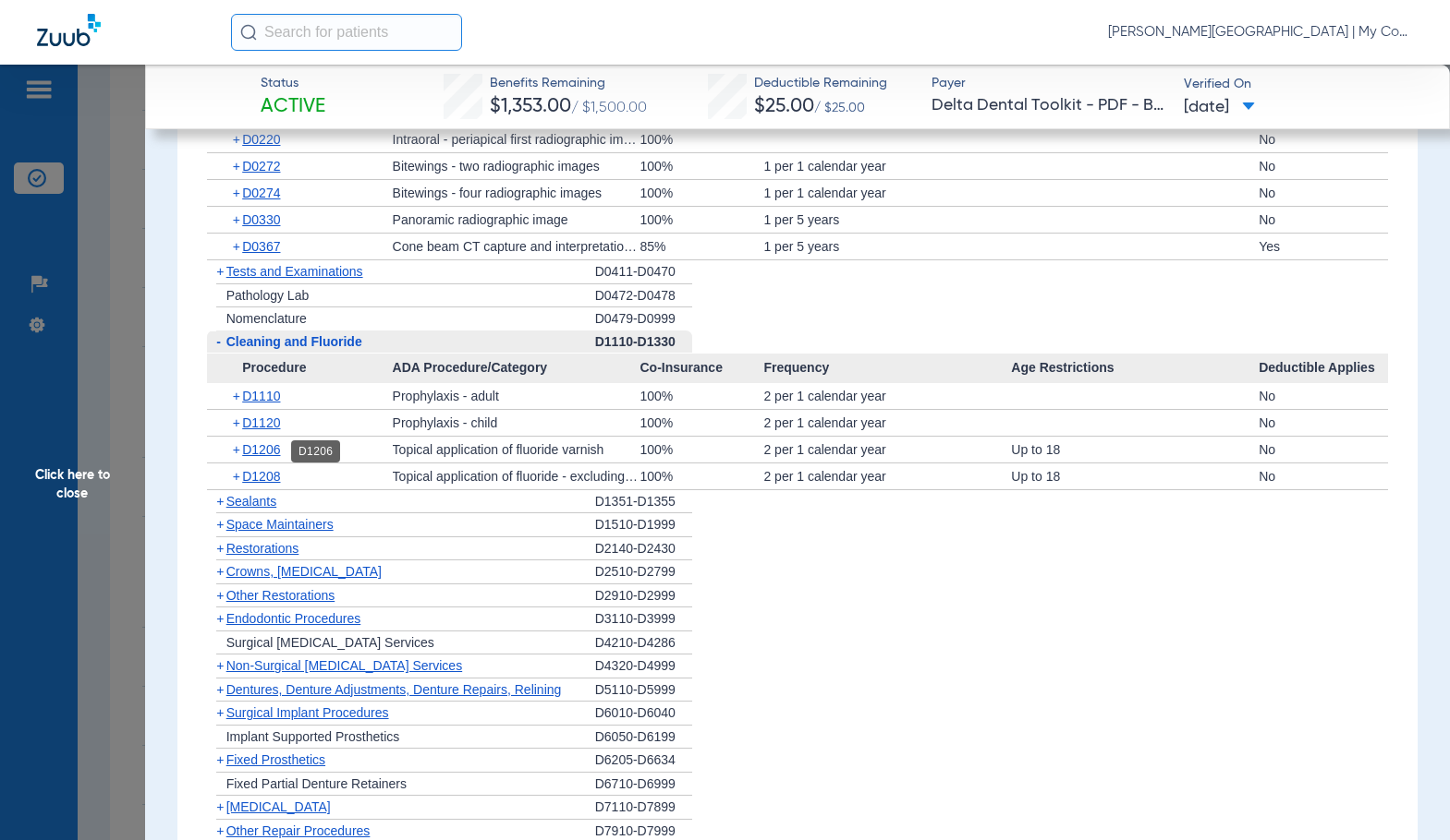
click at [256, 455] on span "D1206" at bounding box center [260, 449] width 38 height 15
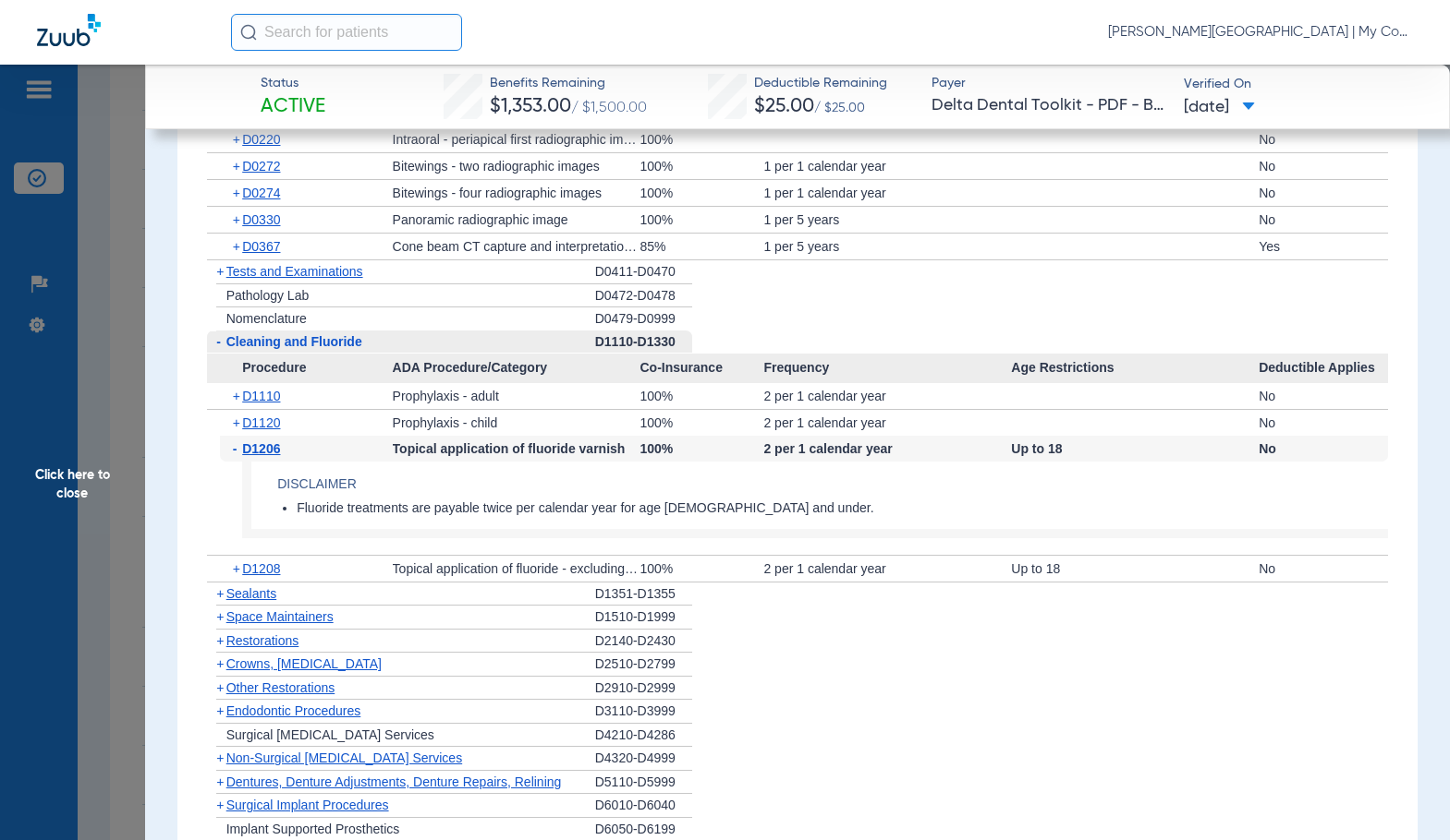
click at [256, 455] on span "D1206" at bounding box center [260, 448] width 38 height 15
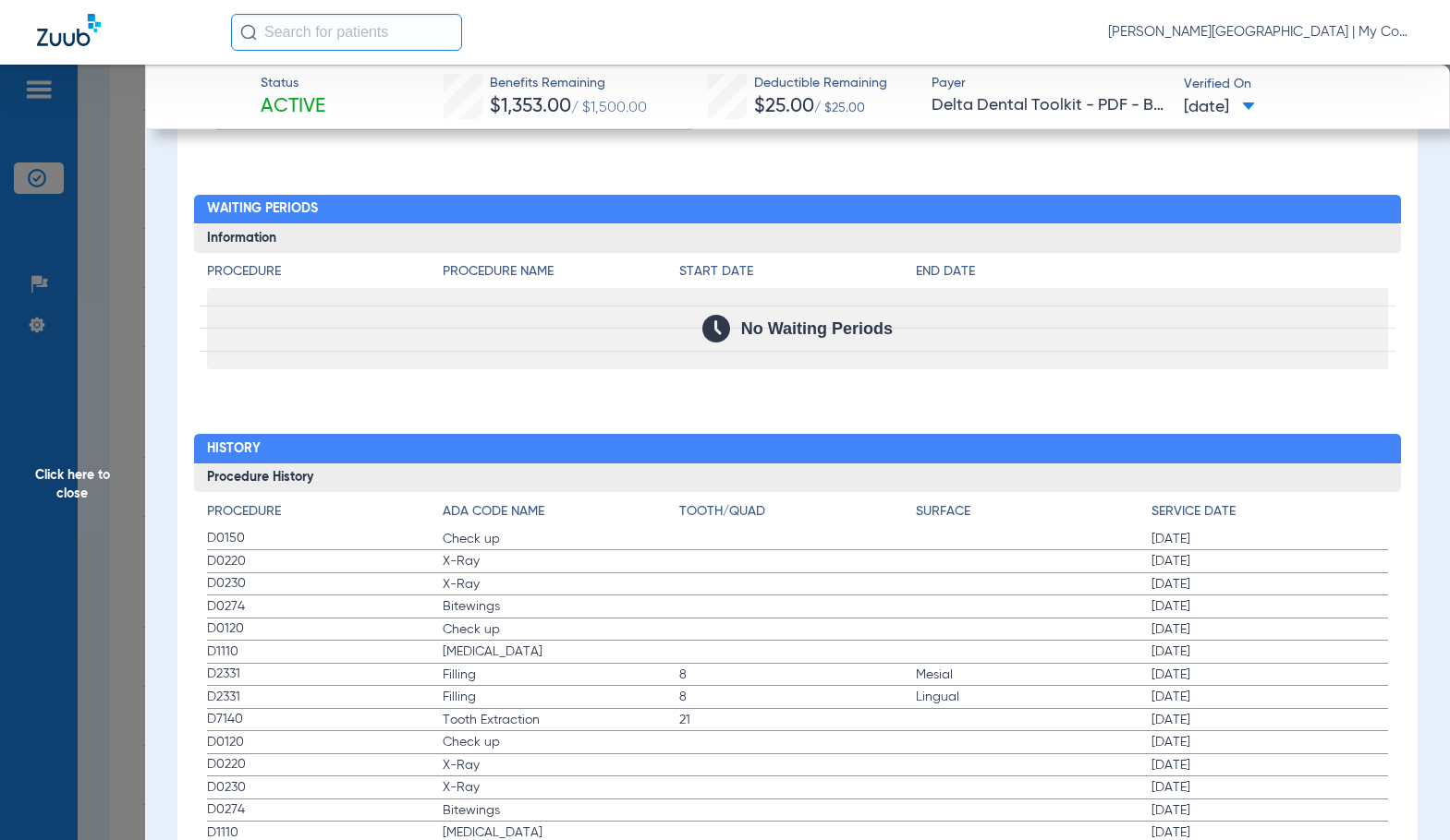
scroll to position [2922, 0]
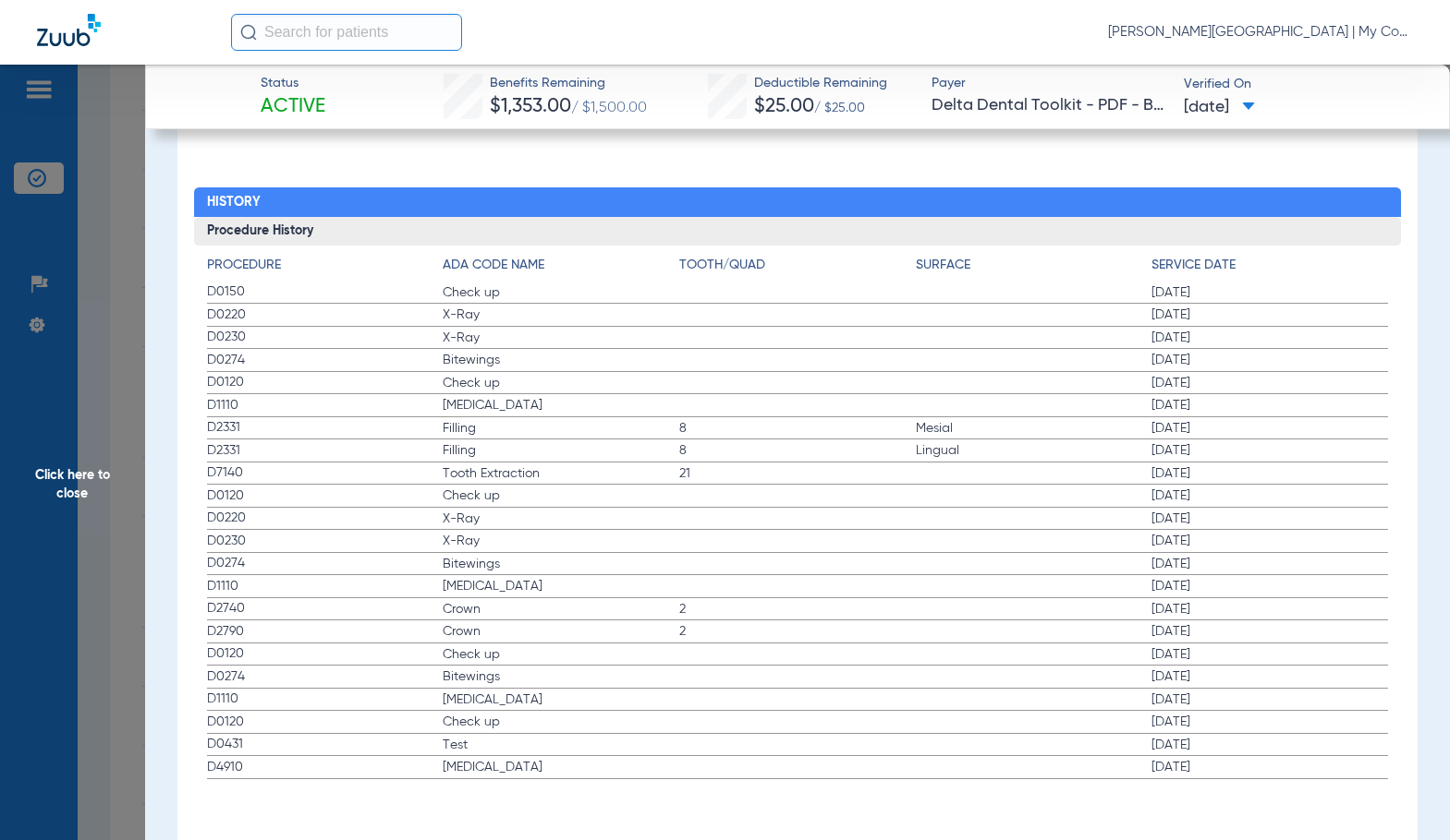
click at [827, 482] on span "21" at bounding box center [798, 473] width 237 height 18
drag, startPoint x: 111, startPoint y: 477, endPoint x: 322, endPoint y: 537, distance: 219.4
click at [110, 478] on span "Click here to close" at bounding box center [72, 485] width 145 height 840
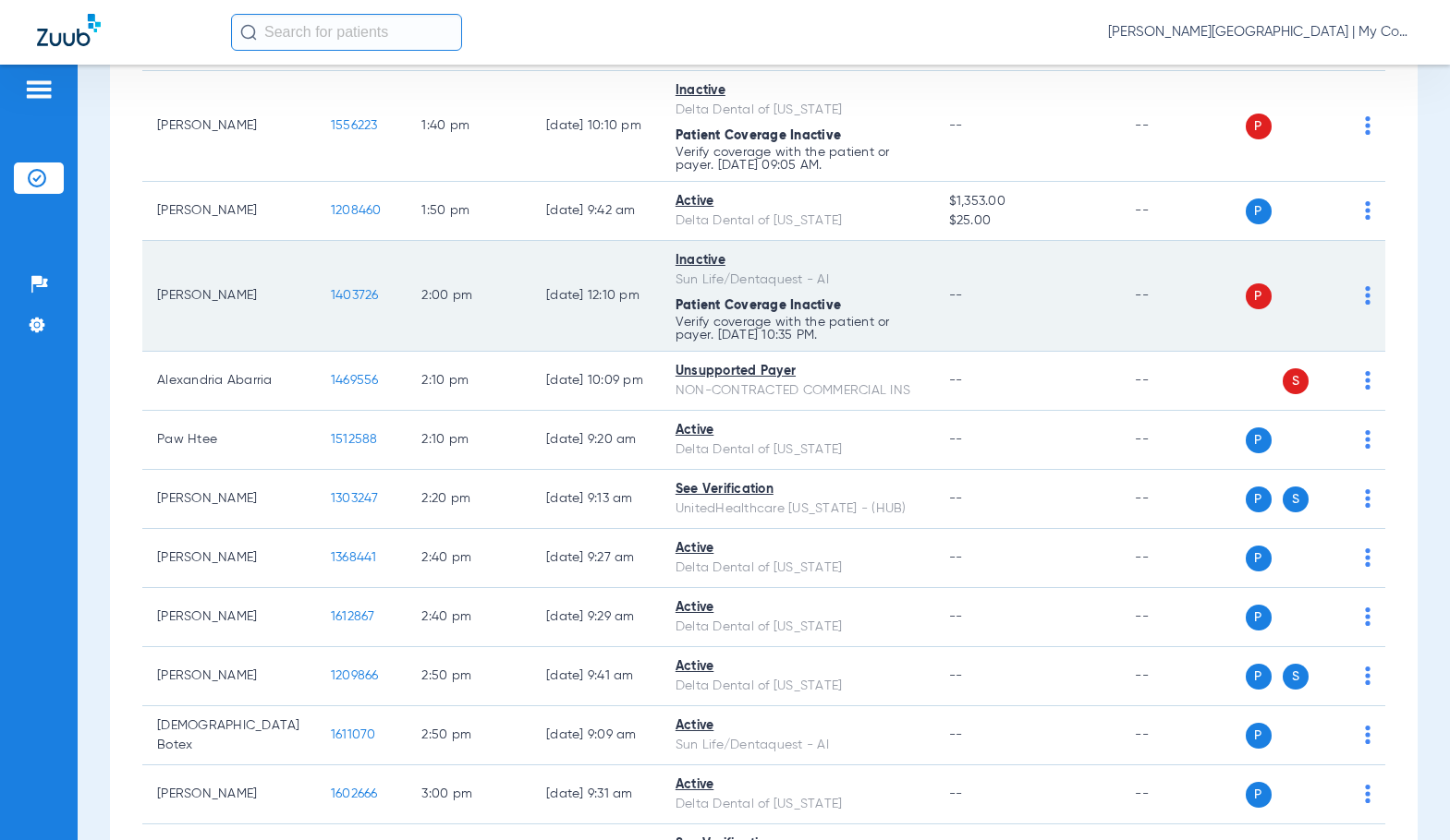
scroll to position [2072, 0]
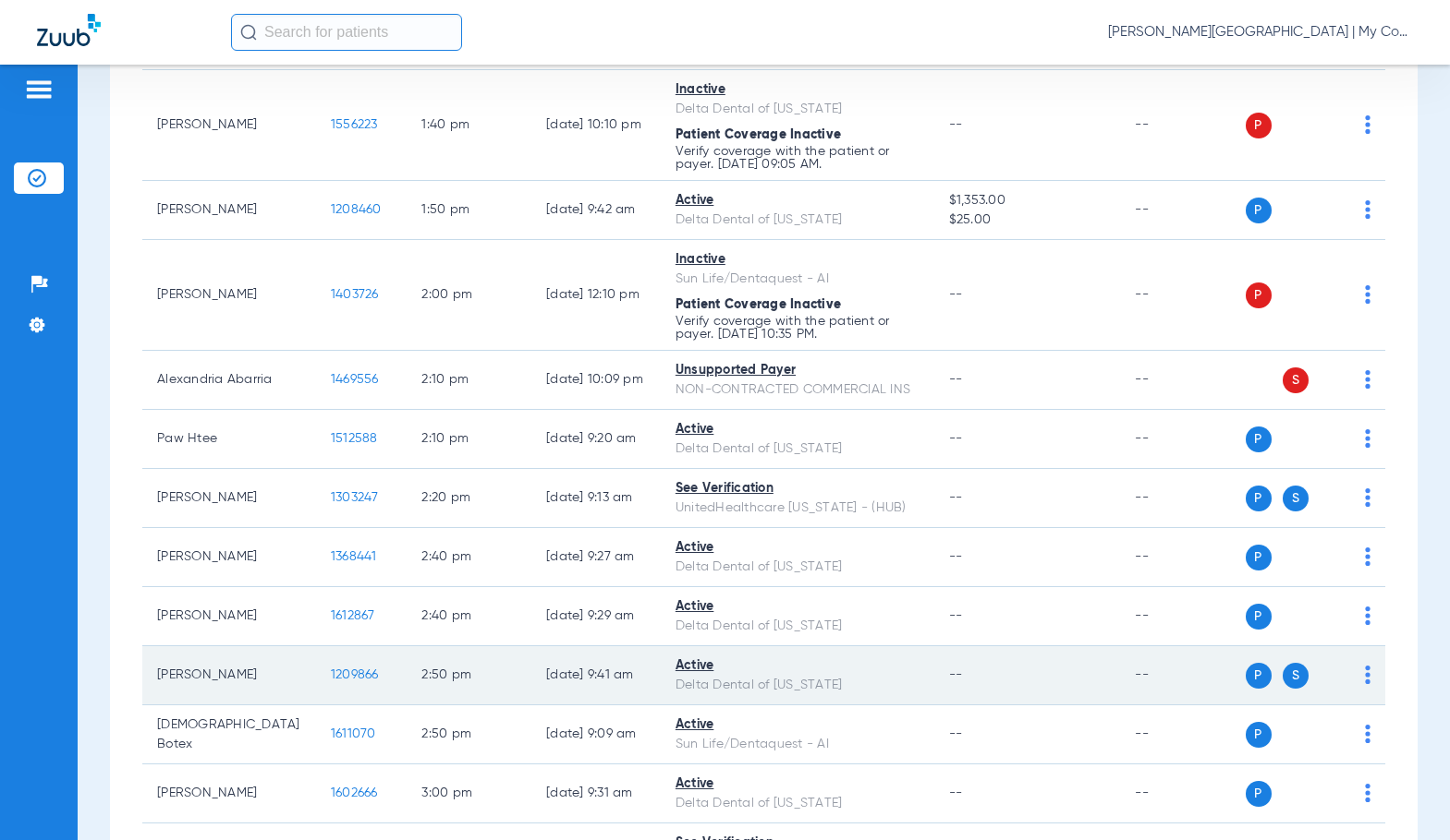
click at [331, 672] on span "1209866" at bounding box center [354, 674] width 48 height 13
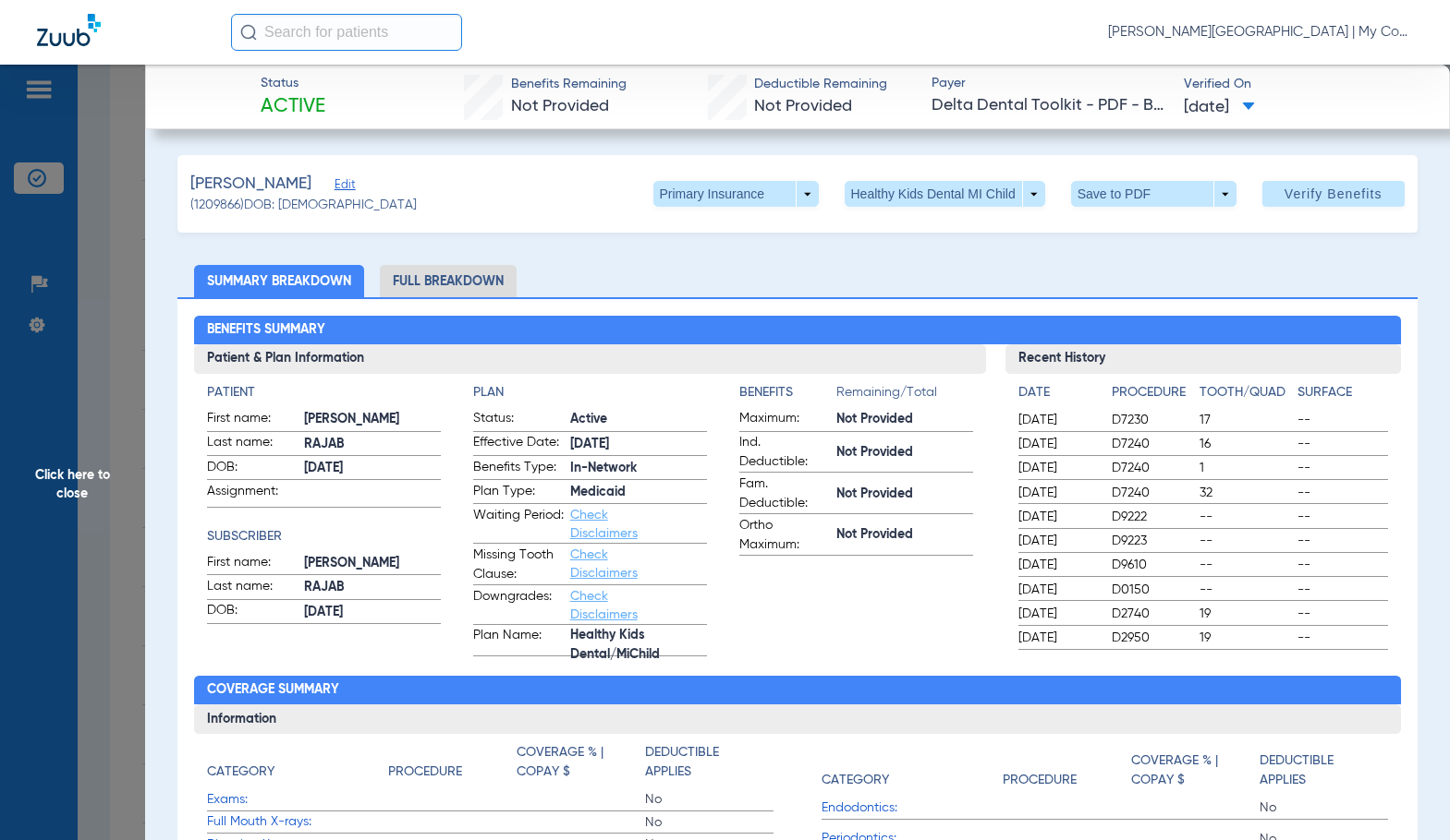
click at [406, 287] on li "Full Breakdown" at bounding box center [447, 280] width 137 height 32
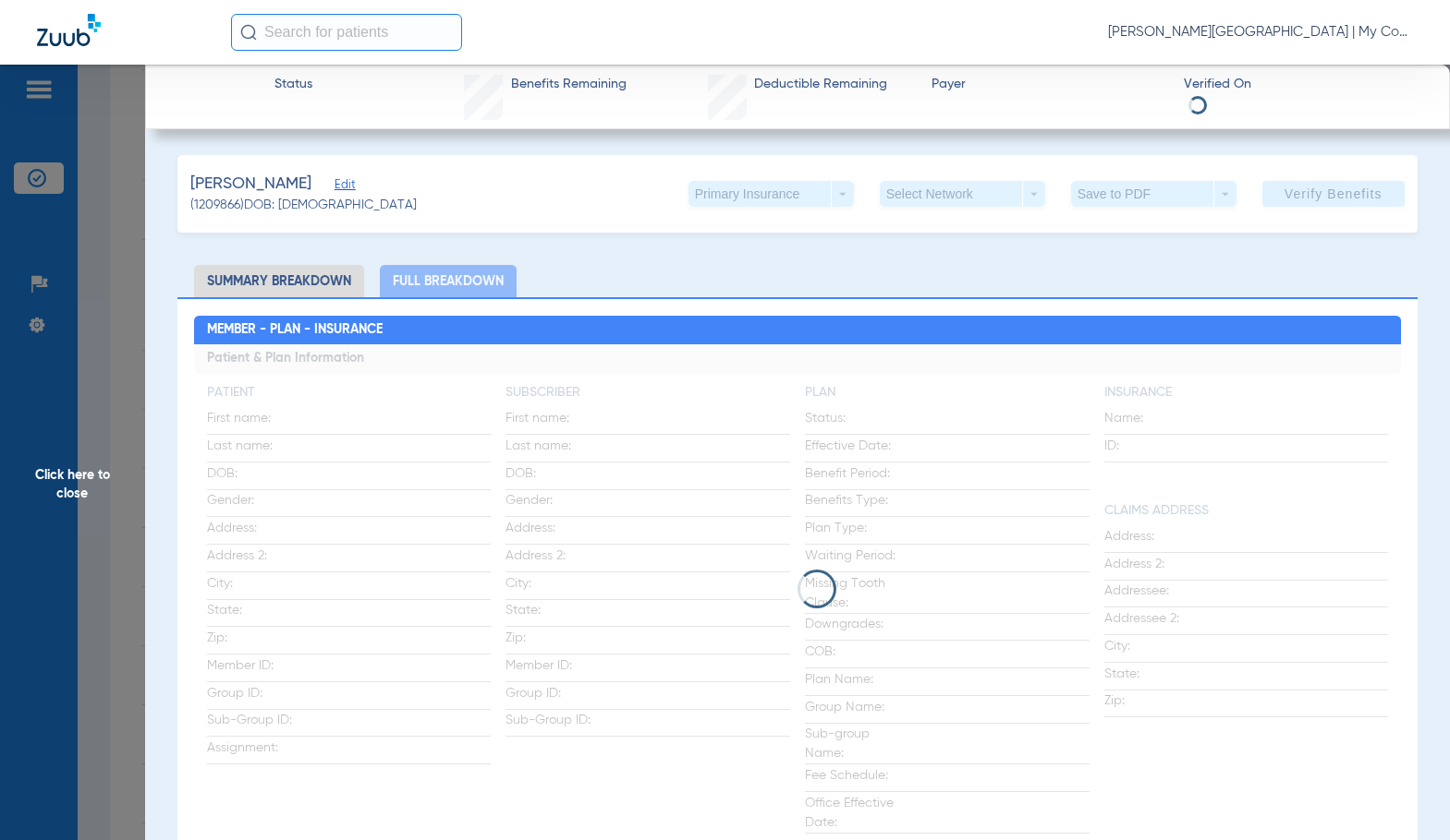
click at [681, 562] on app-loading-indicator at bounding box center [797, 589] width 1206 height 490
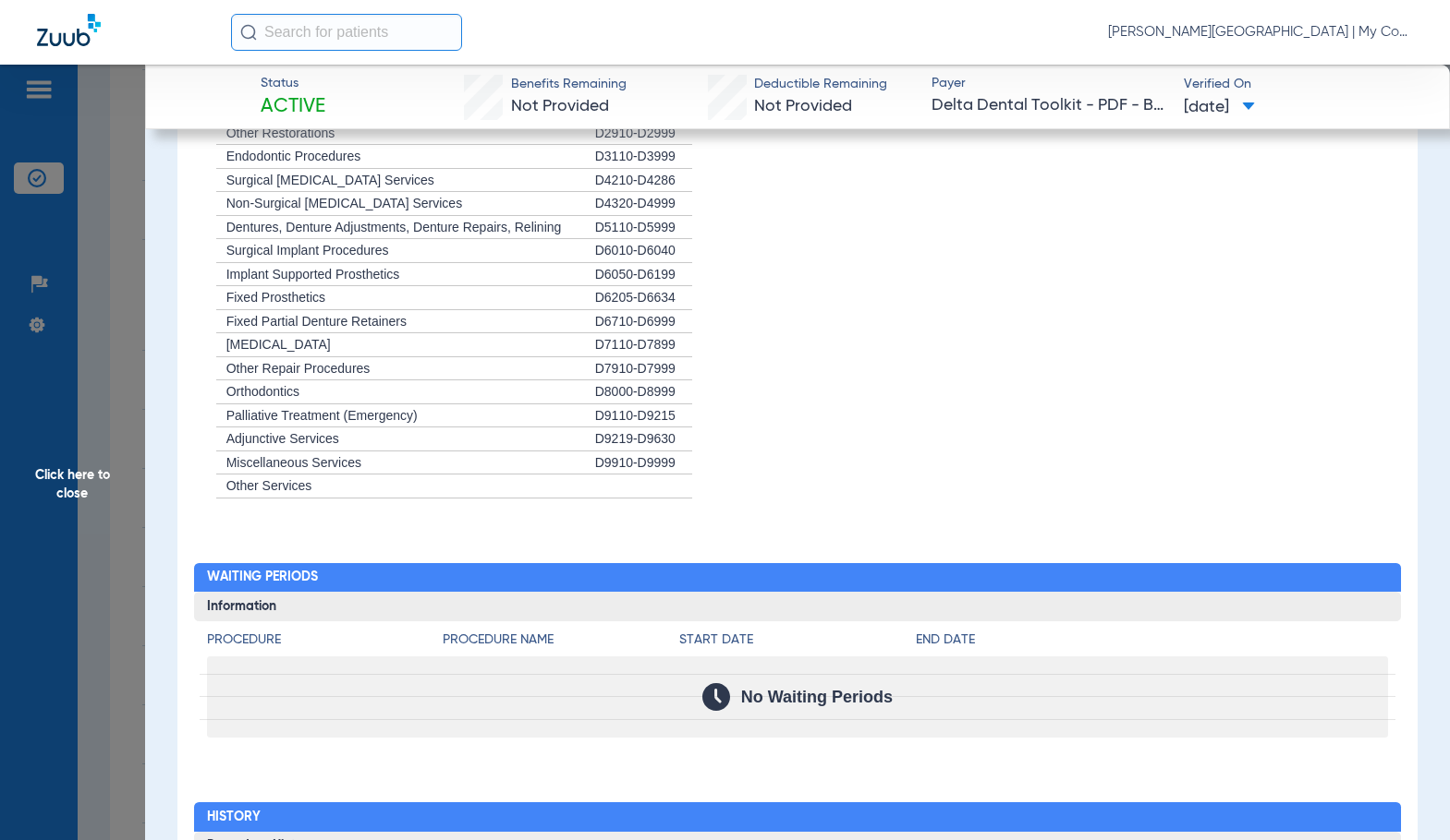
scroll to position [2216, 0]
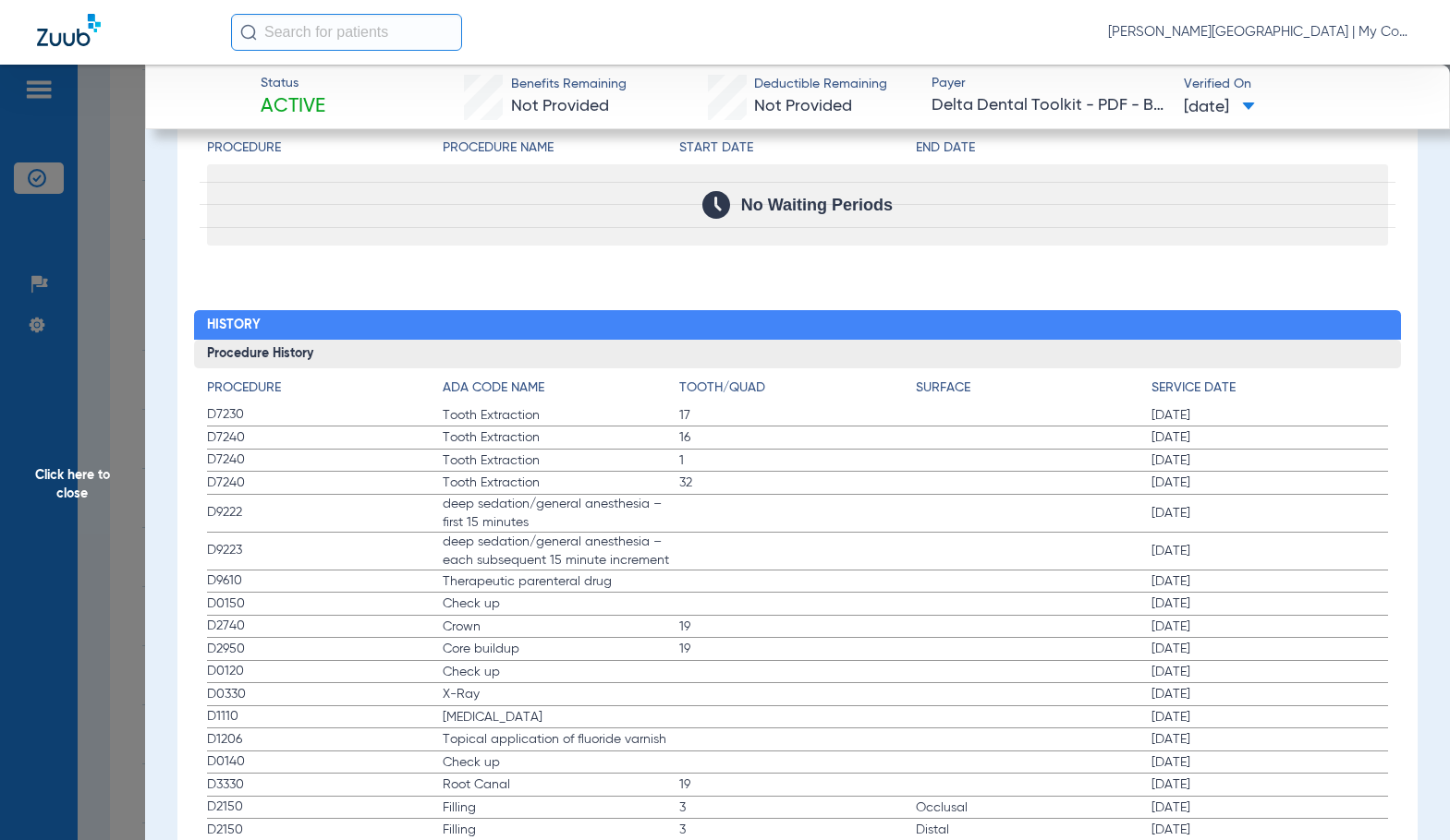
click at [416, 624] on span "D2740" at bounding box center [325, 627] width 237 height 19
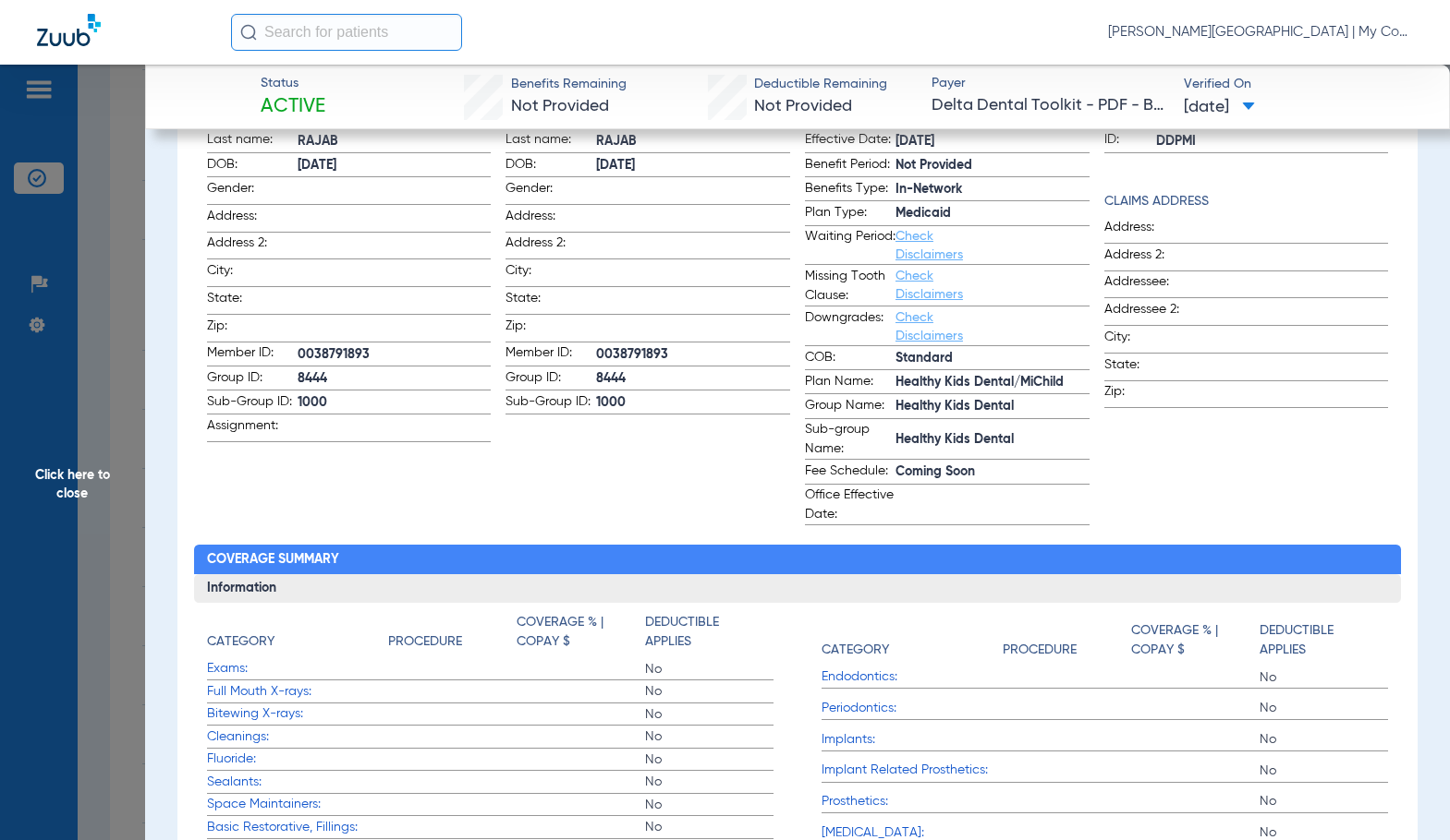
scroll to position [0, 0]
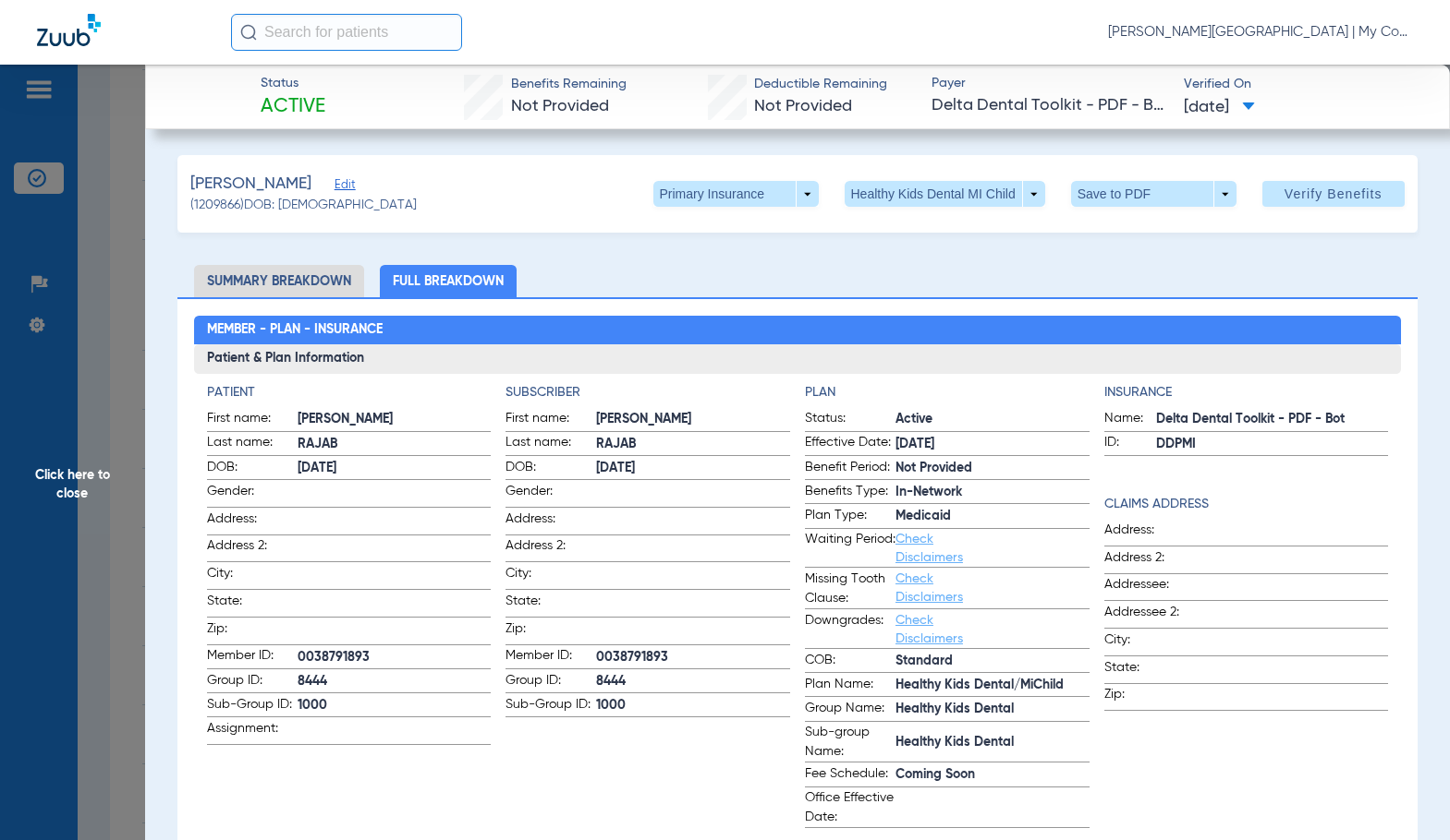
click at [641, 650] on span "0038791893" at bounding box center [693, 658] width 194 height 19
copy span "0038791893"
click at [119, 525] on span "Click here to close" at bounding box center [72, 485] width 145 height 840
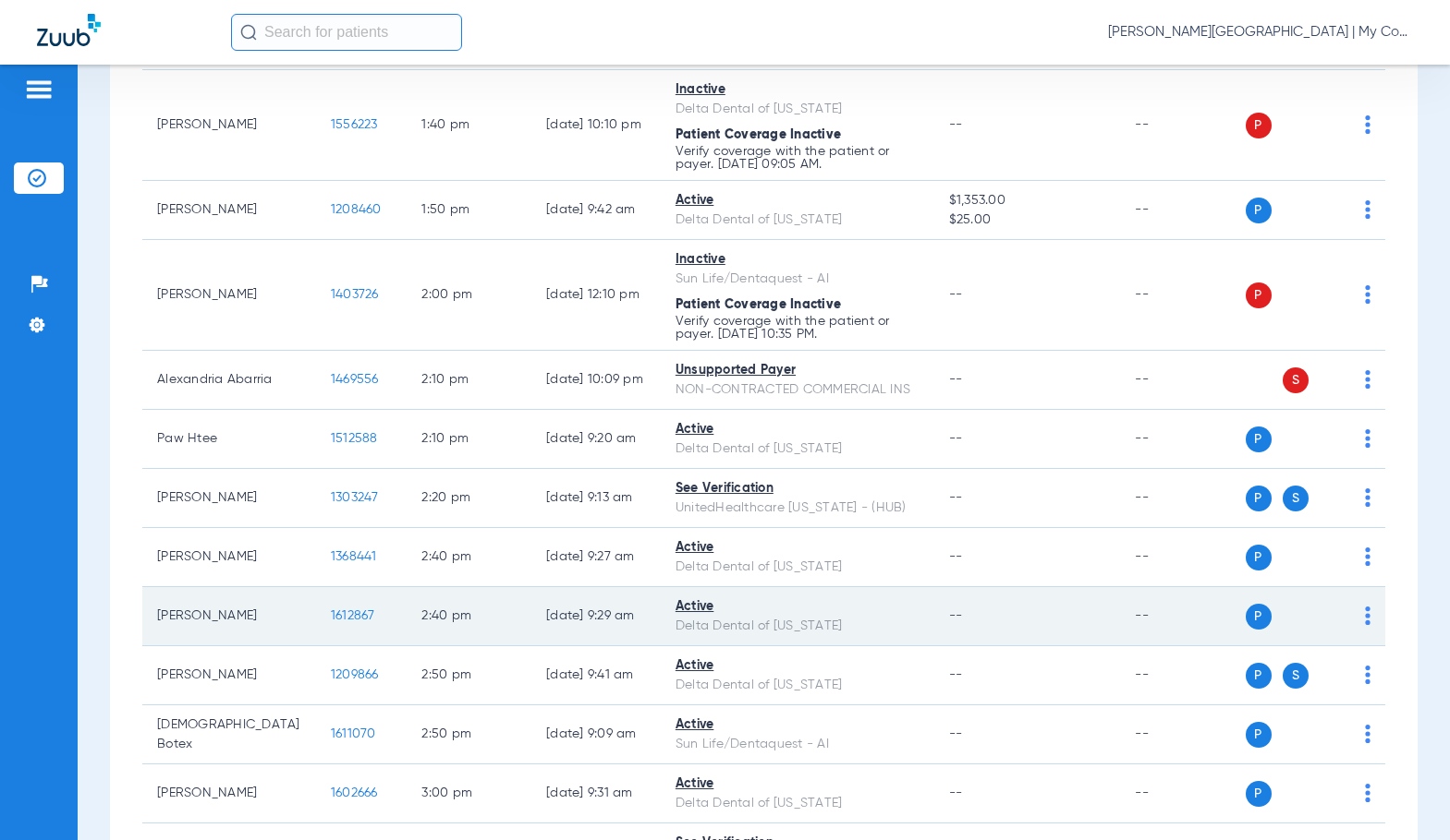
click at [316, 605] on td "1612867" at bounding box center [362, 616] width 91 height 59
click at [331, 617] on span "1612867" at bounding box center [353, 615] width 45 height 13
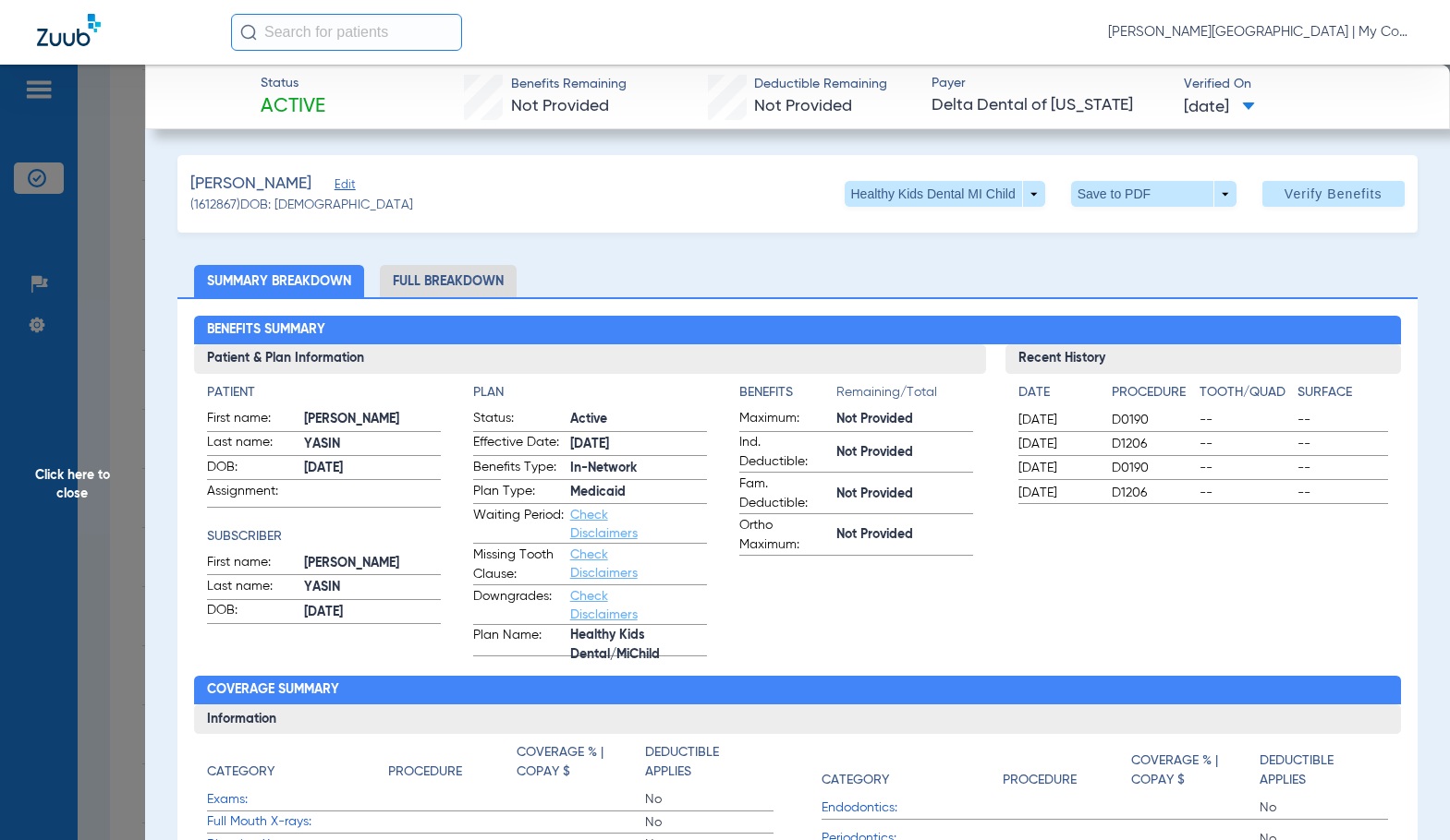
click at [471, 283] on li "Full Breakdown" at bounding box center [447, 280] width 137 height 32
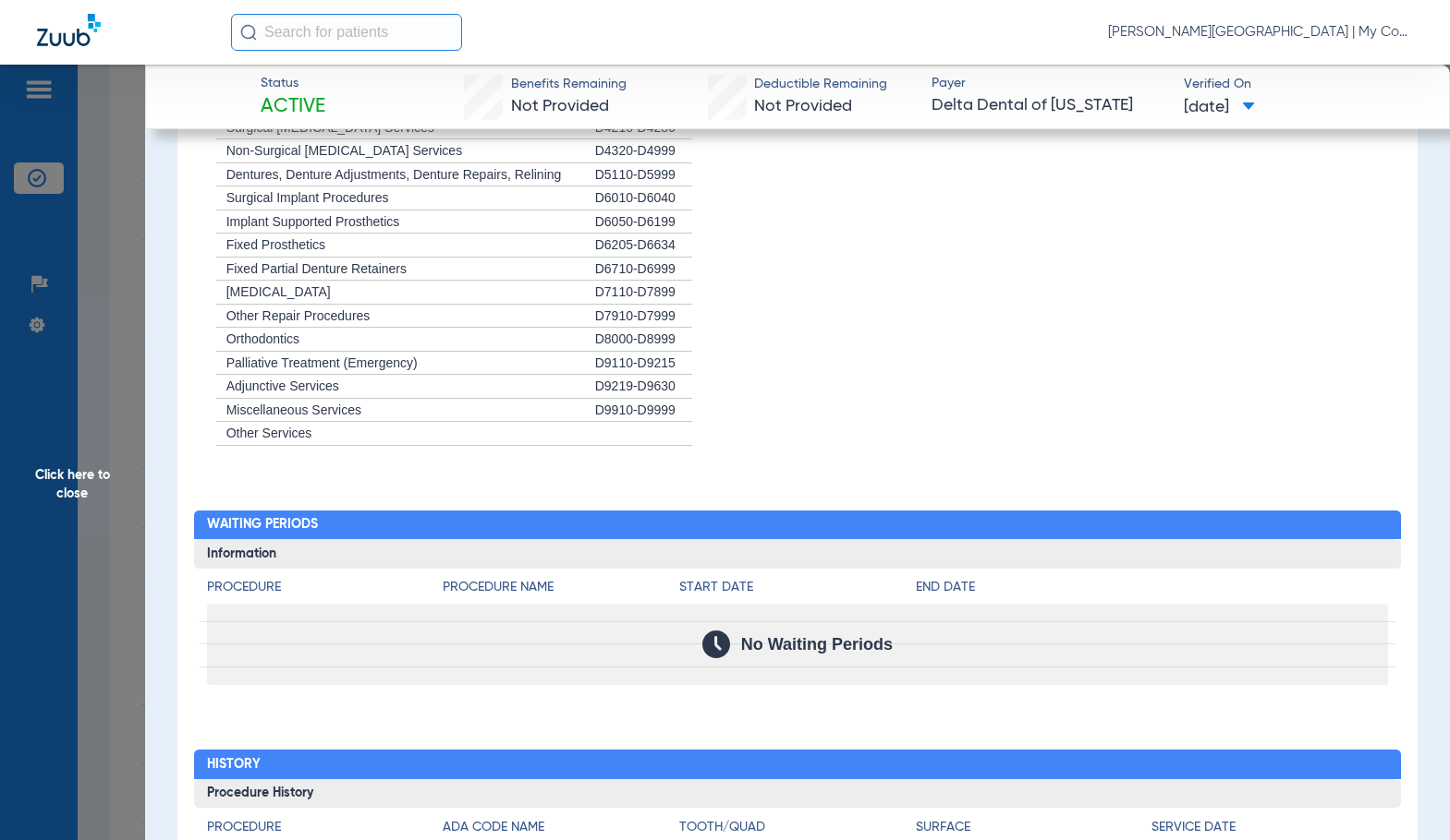
scroll to position [1933, 0]
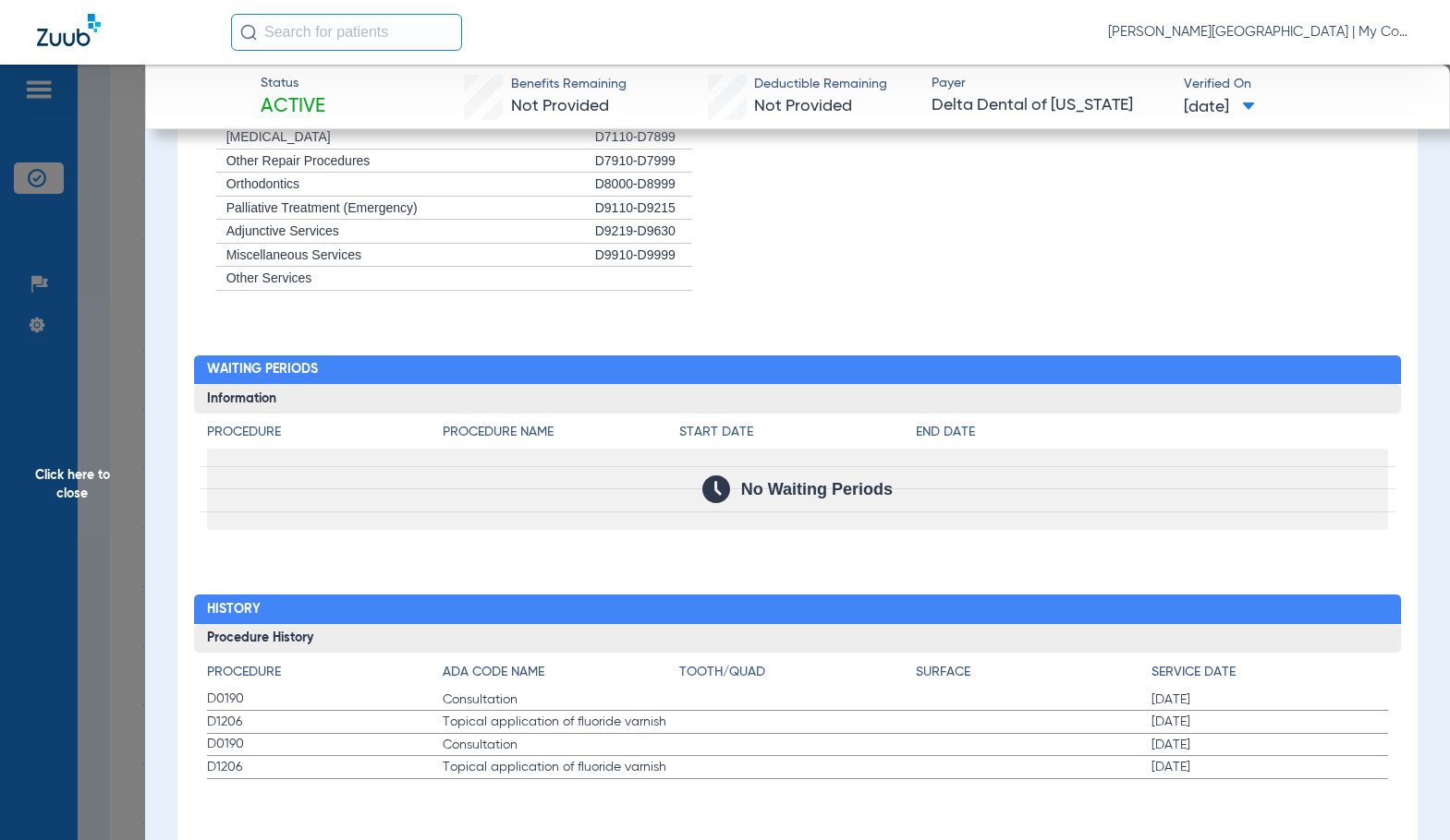
click at [66, 474] on span "Click here to close" at bounding box center [72, 485] width 145 height 840
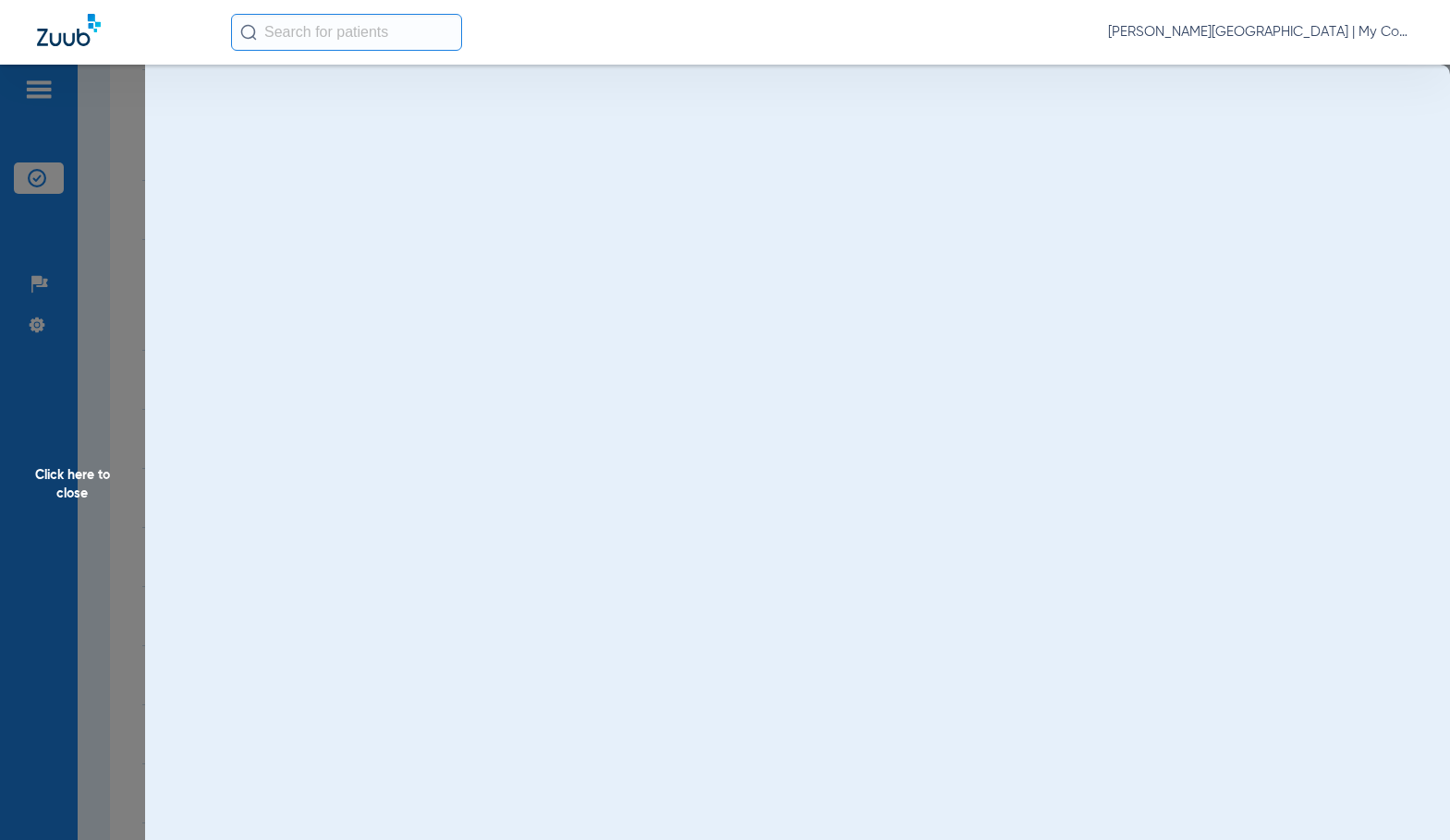
scroll to position [0, 0]
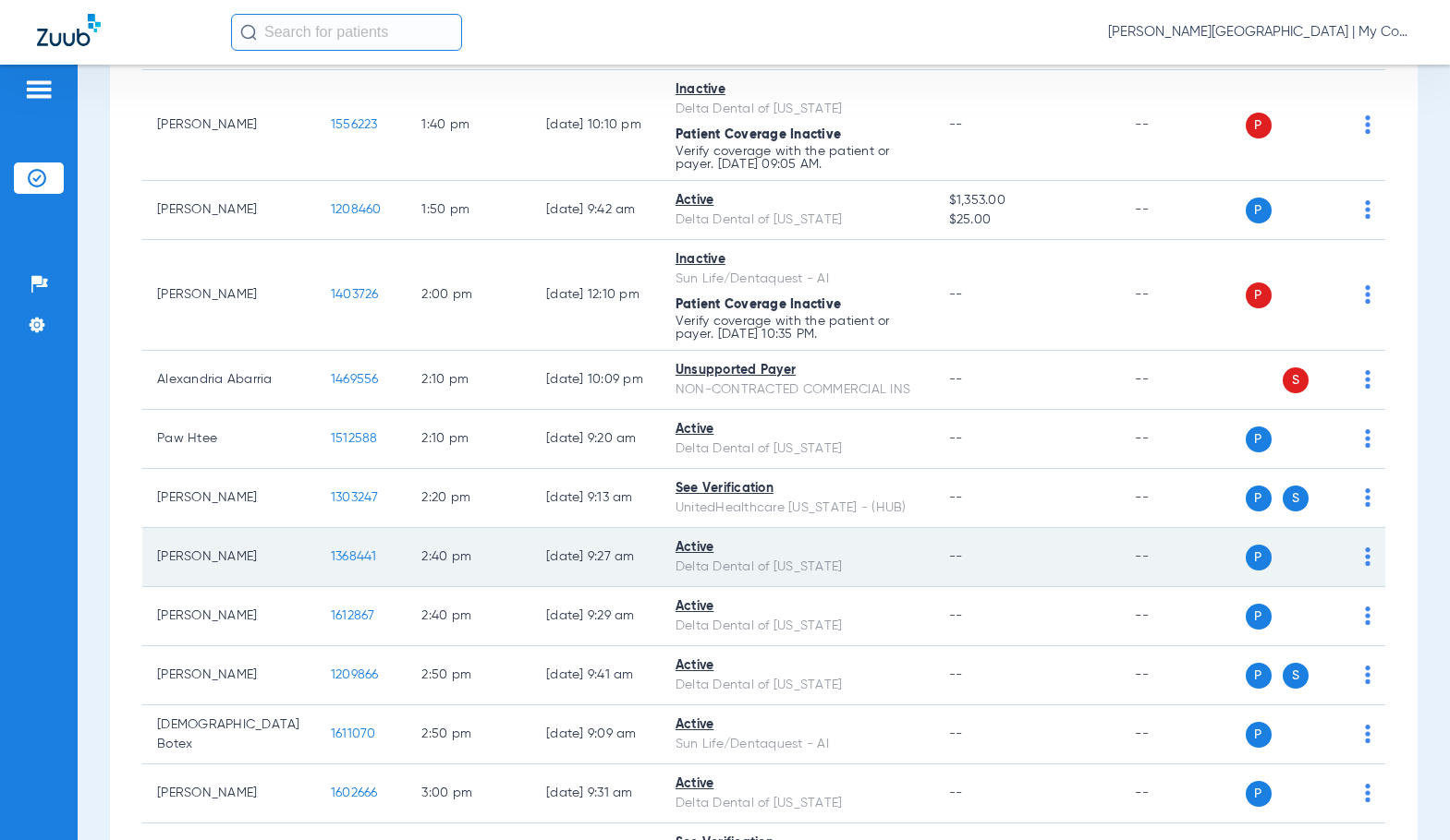
click at [331, 554] on span "1368441" at bounding box center [354, 556] width 47 height 13
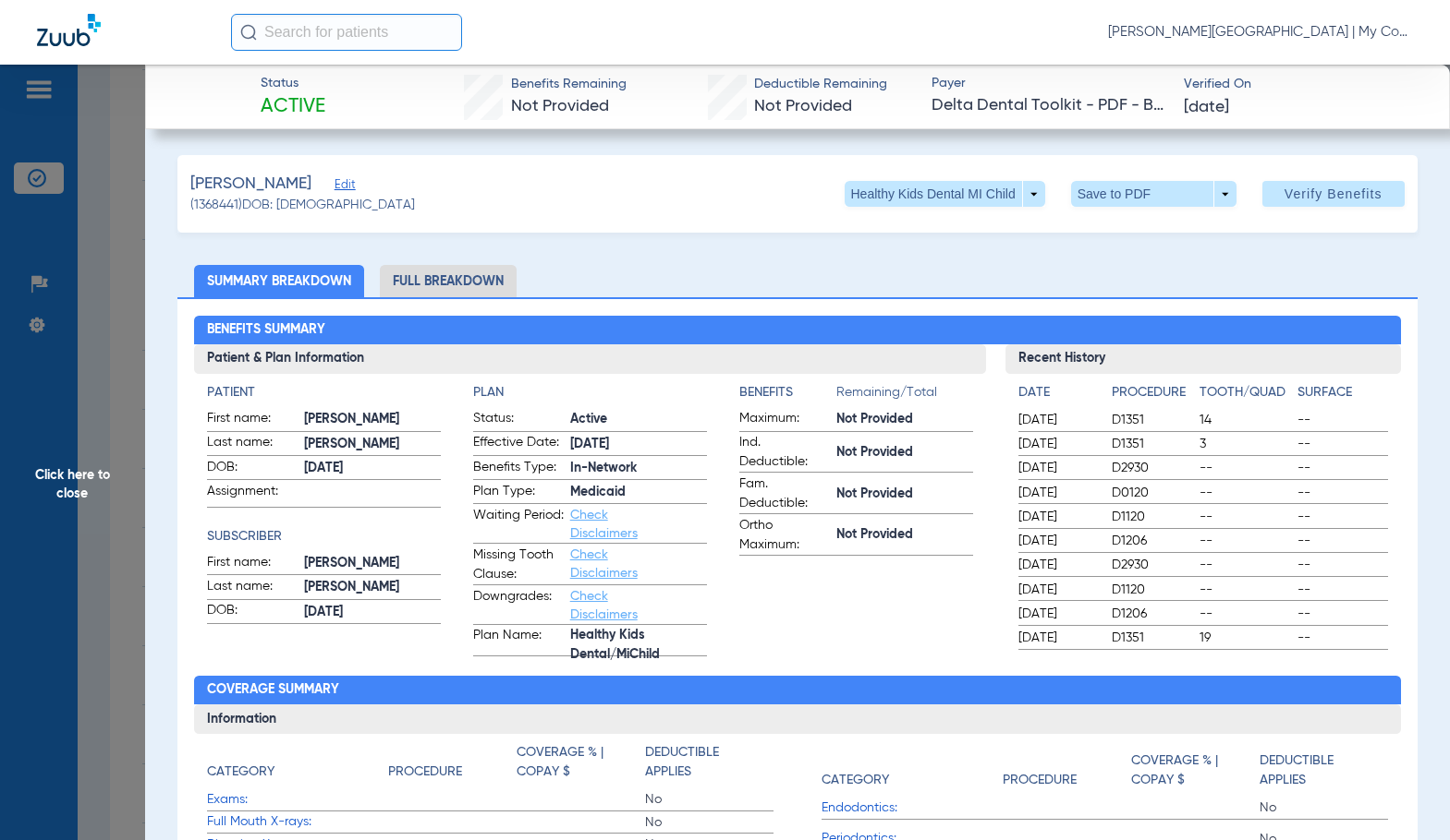
click at [489, 281] on li "Full Breakdown" at bounding box center [447, 280] width 137 height 32
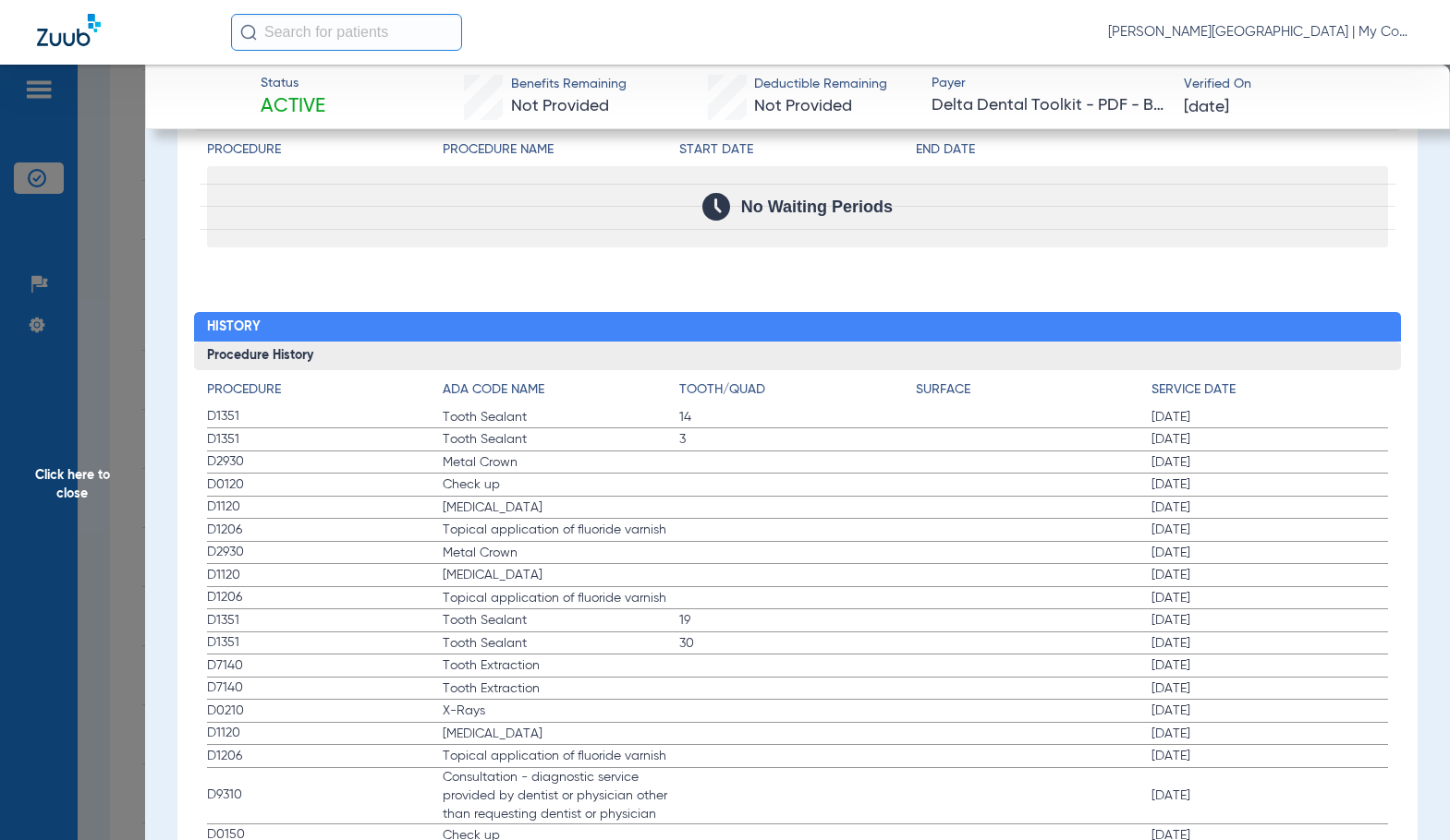
scroll to position [2216, 0]
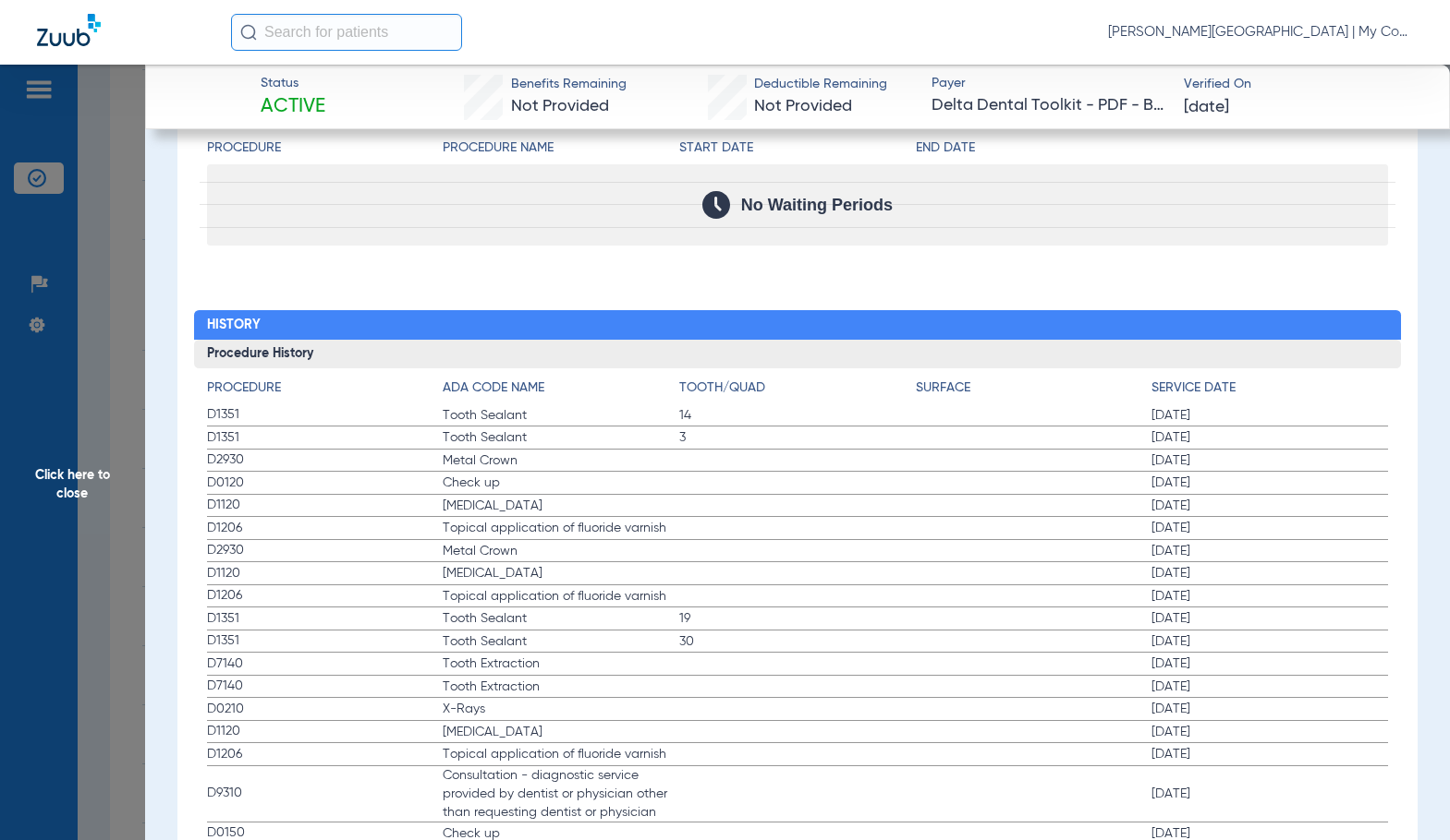
click at [600, 620] on span "Tooth Sealant" at bounding box center [561, 618] width 237 height 18
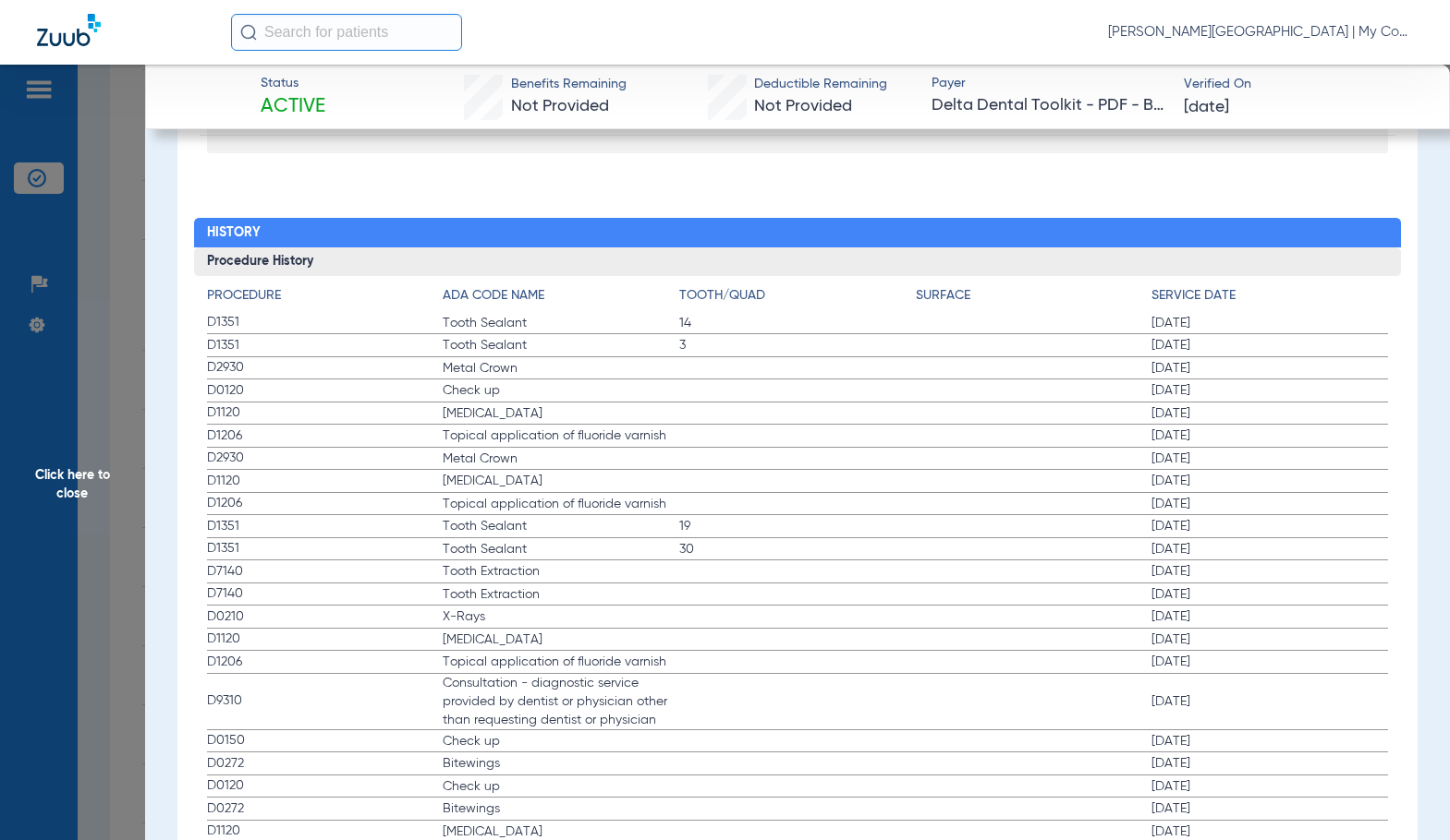
click at [77, 578] on span "Click here to close" at bounding box center [72, 485] width 145 height 840
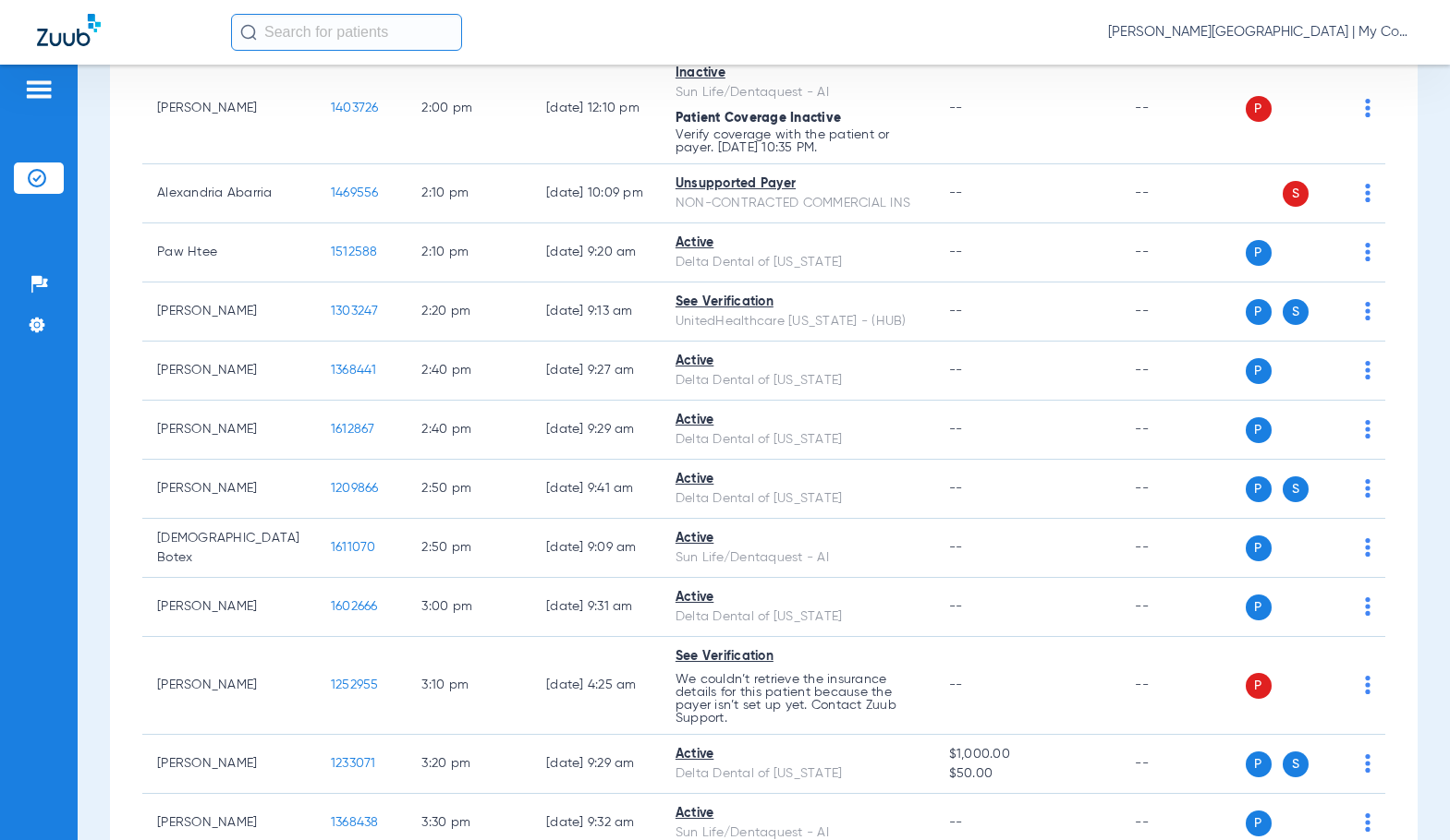
scroll to position [2441, 0]
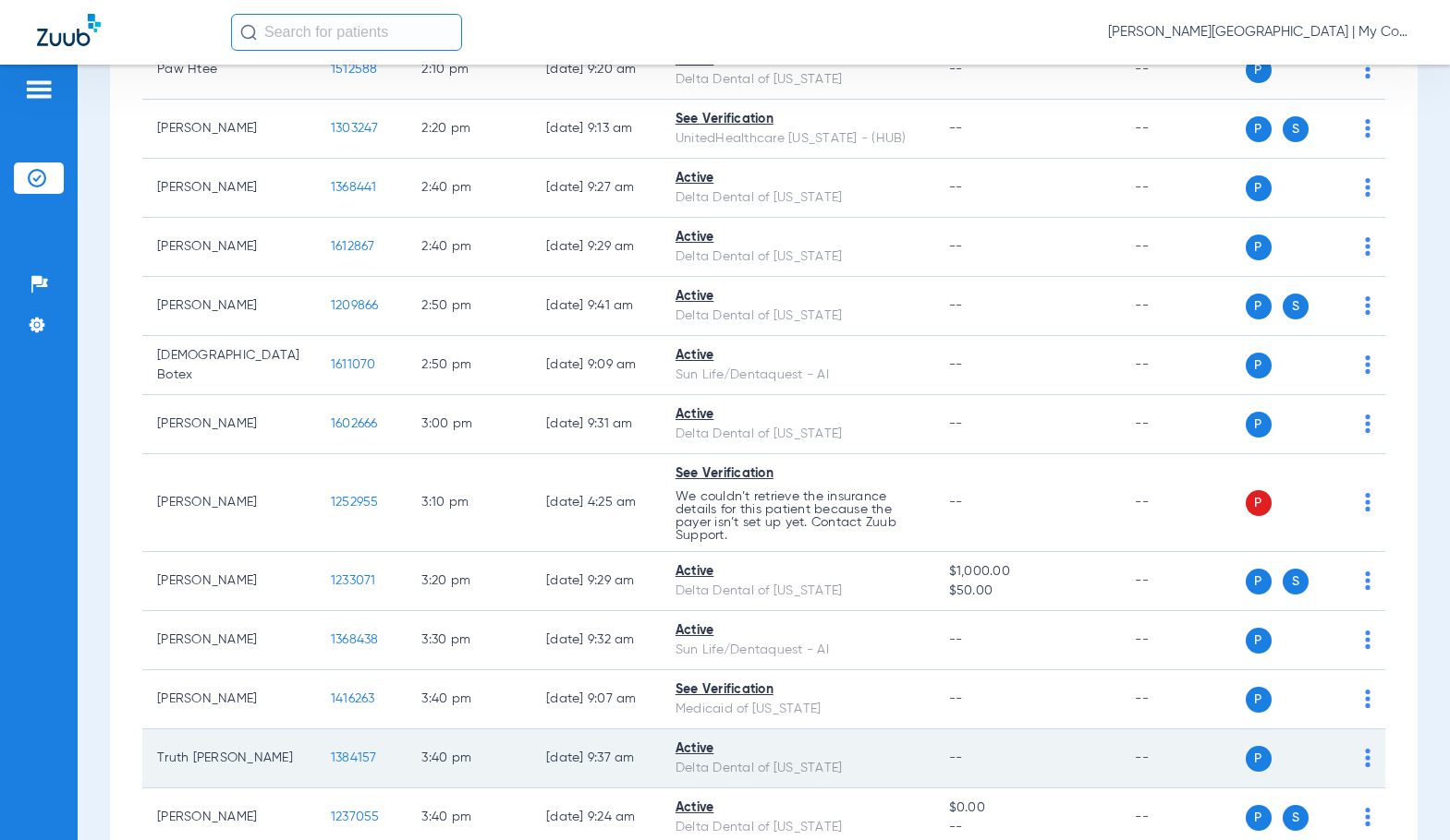
click at [336, 756] on span "1384157" at bounding box center [354, 758] width 47 height 13
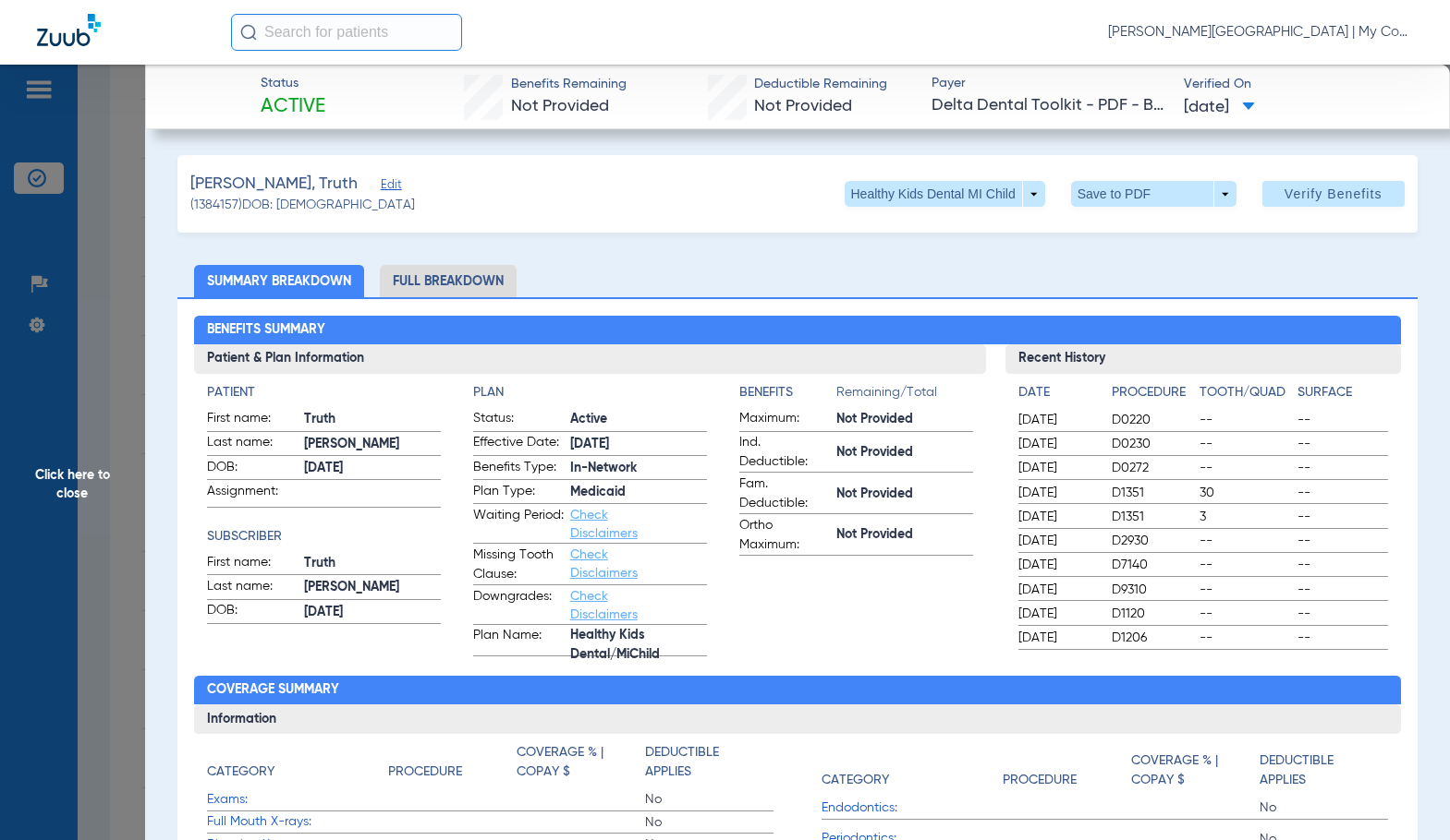
click at [457, 265] on li "Full Breakdown" at bounding box center [447, 280] width 137 height 32
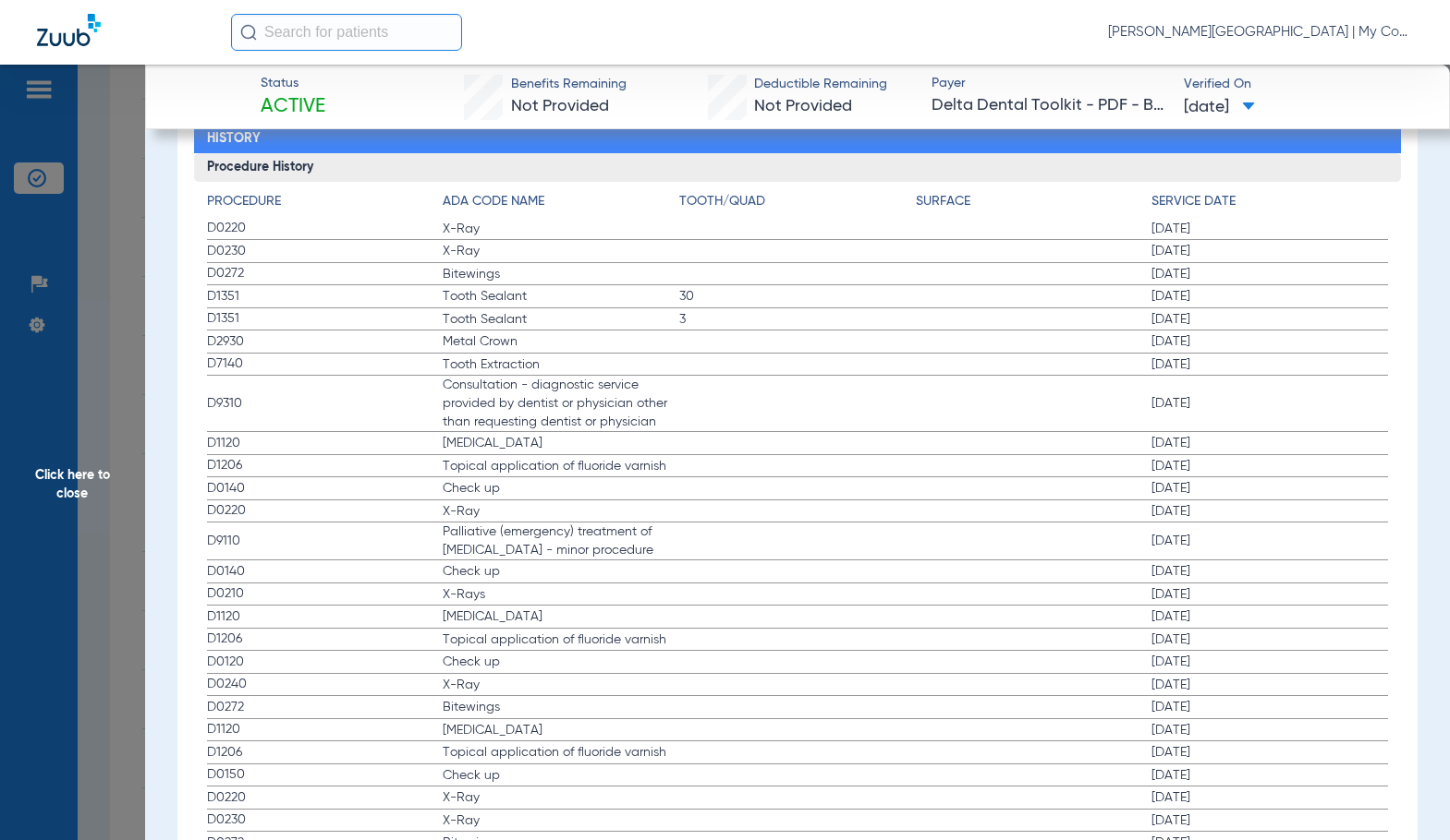
scroll to position [2401, 0]
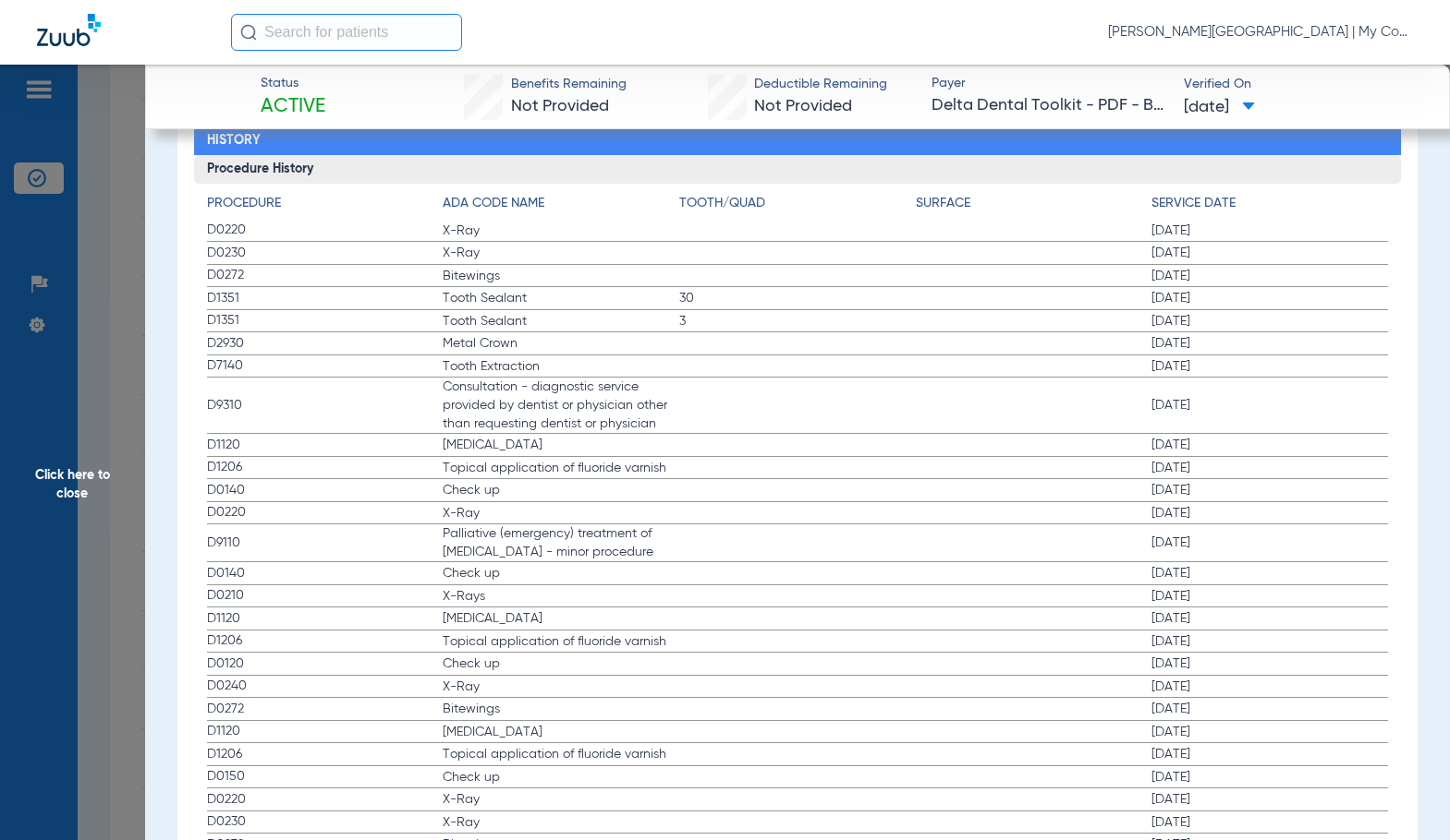
click at [782, 575] on label "D0140 Check up 12/11/2023" at bounding box center [797, 574] width 1181 height 23
drag, startPoint x: 59, startPoint y: 488, endPoint x: 1335, endPoint y: 406, distance: 1278.6
click at [59, 488] on span "Click here to close" at bounding box center [72, 485] width 145 height 840
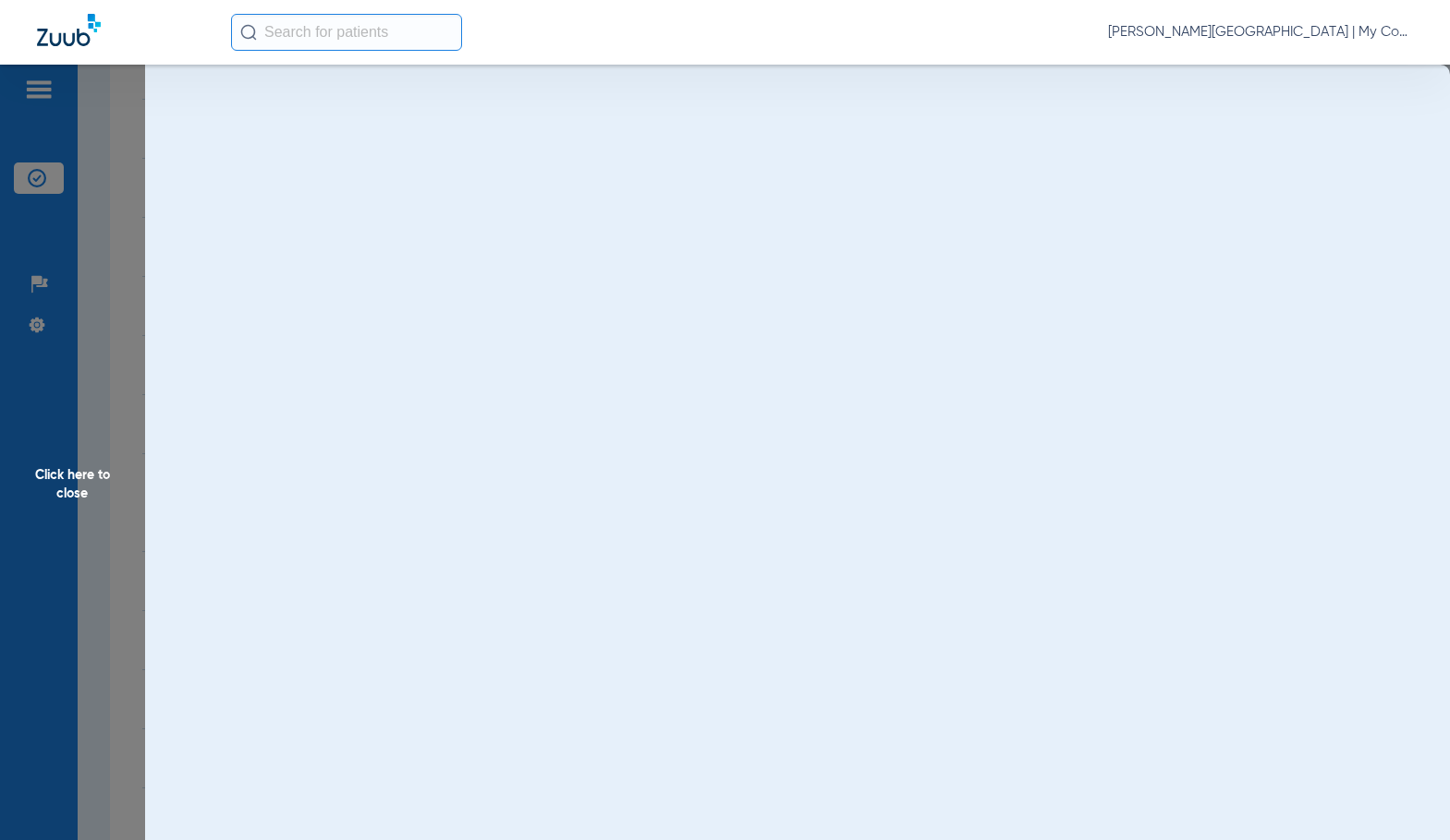
scroll to position [0, 0]
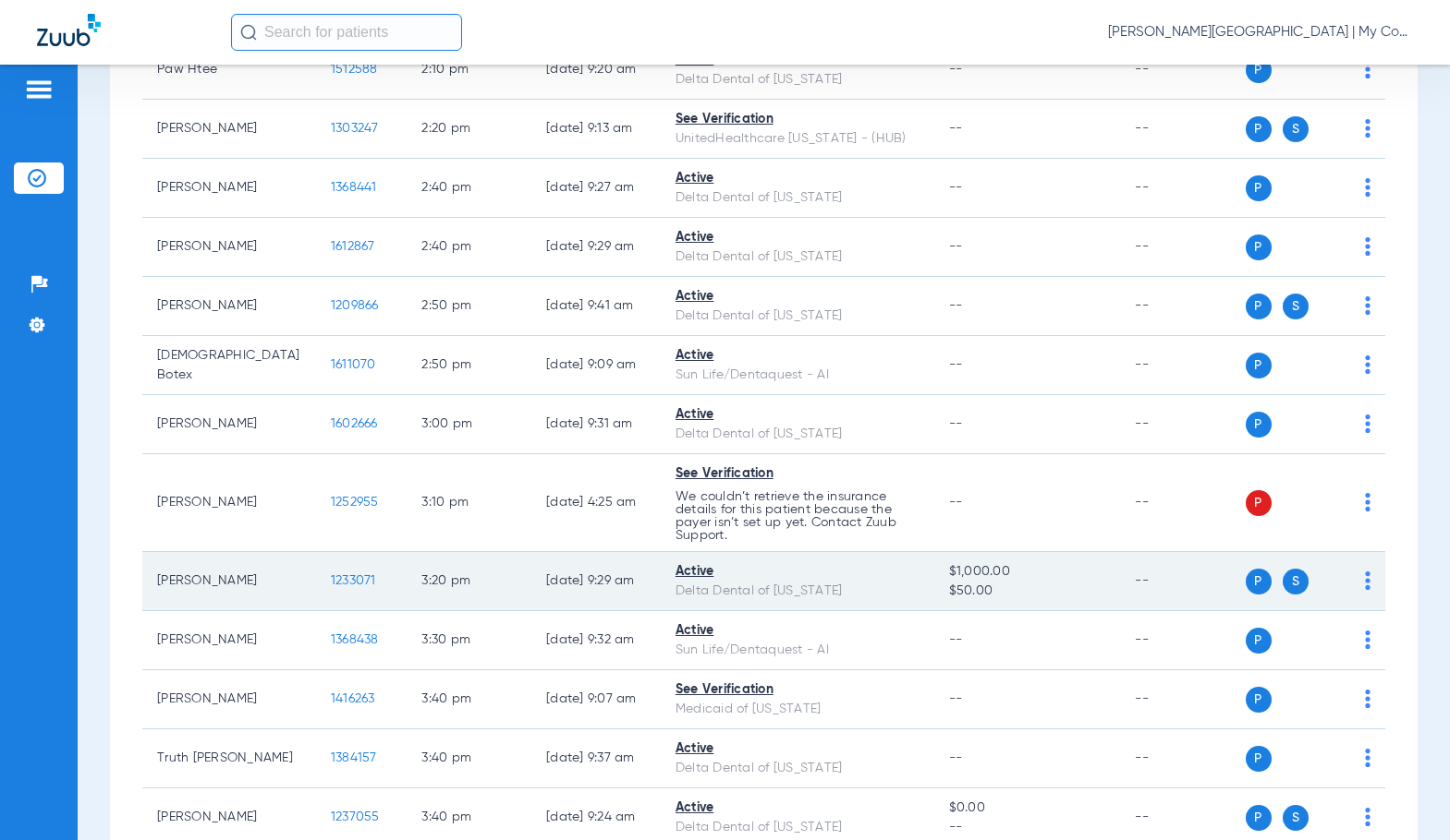
click at [331, 585] on span "1233071" at bounding box center [353, 580] width 46 height 13
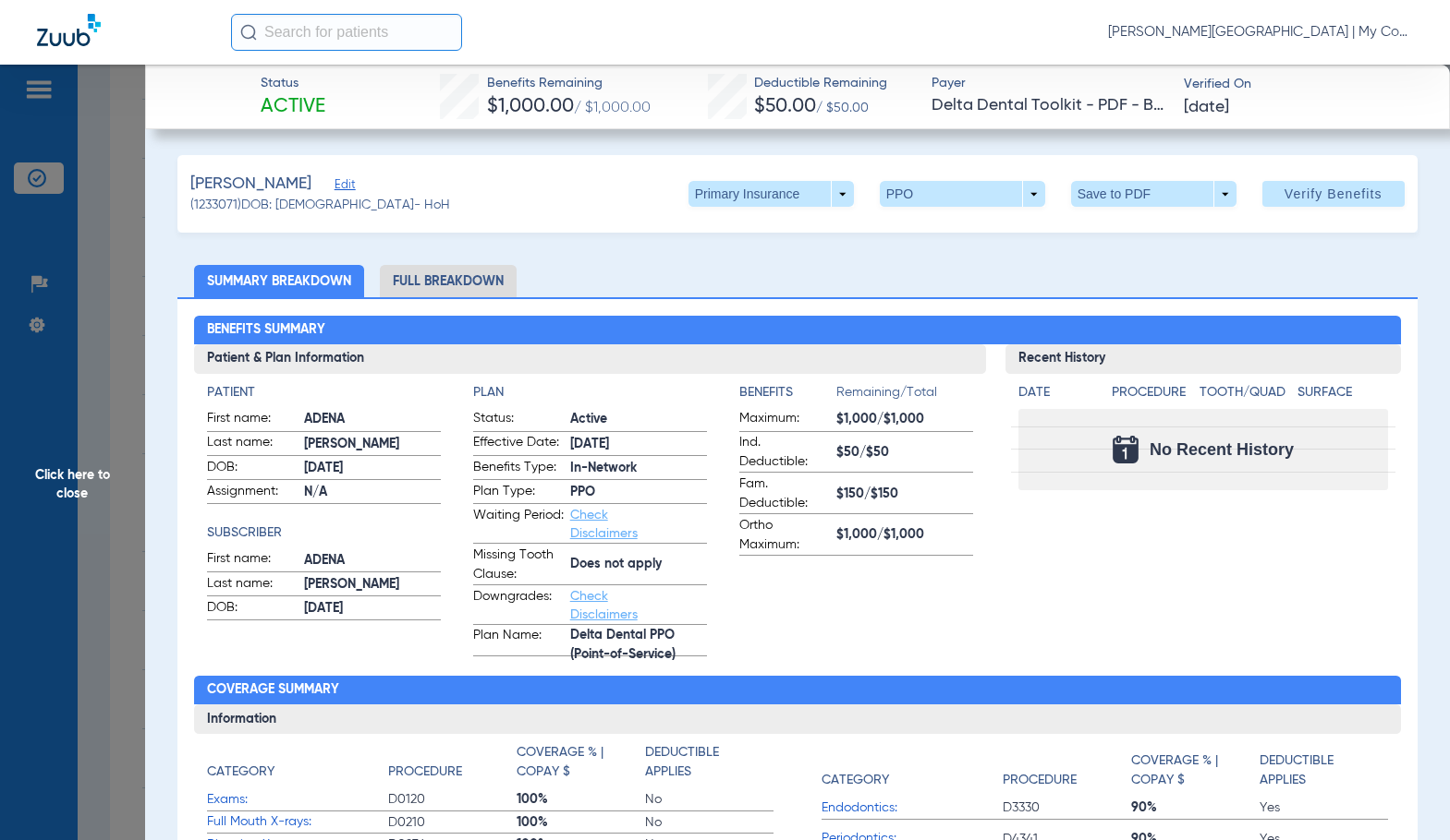
click at [476, 282] on li "Full Breakdown" at bounding box center [447, 280] width 137 height 32
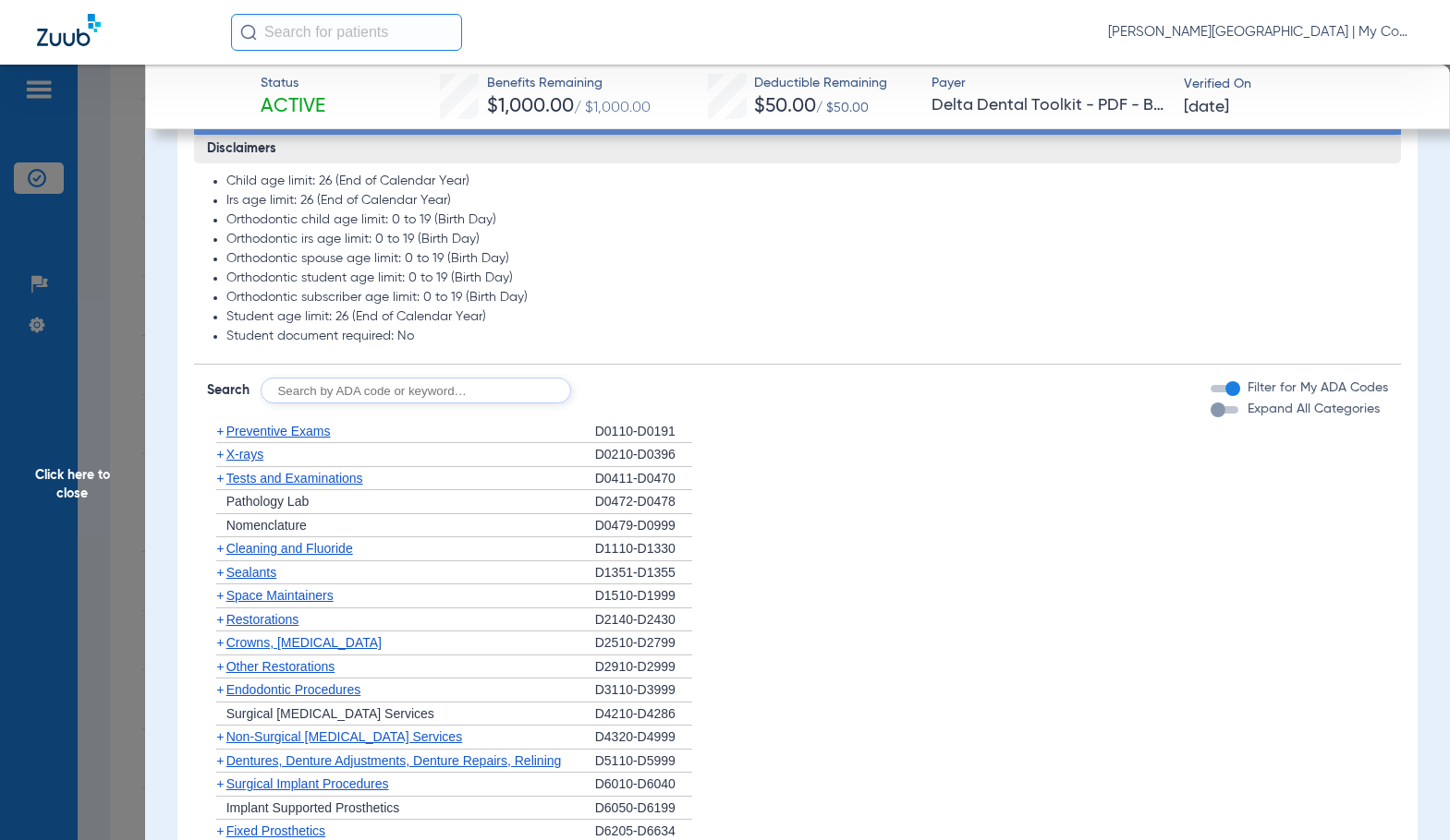
scroll to position [1385, 0]
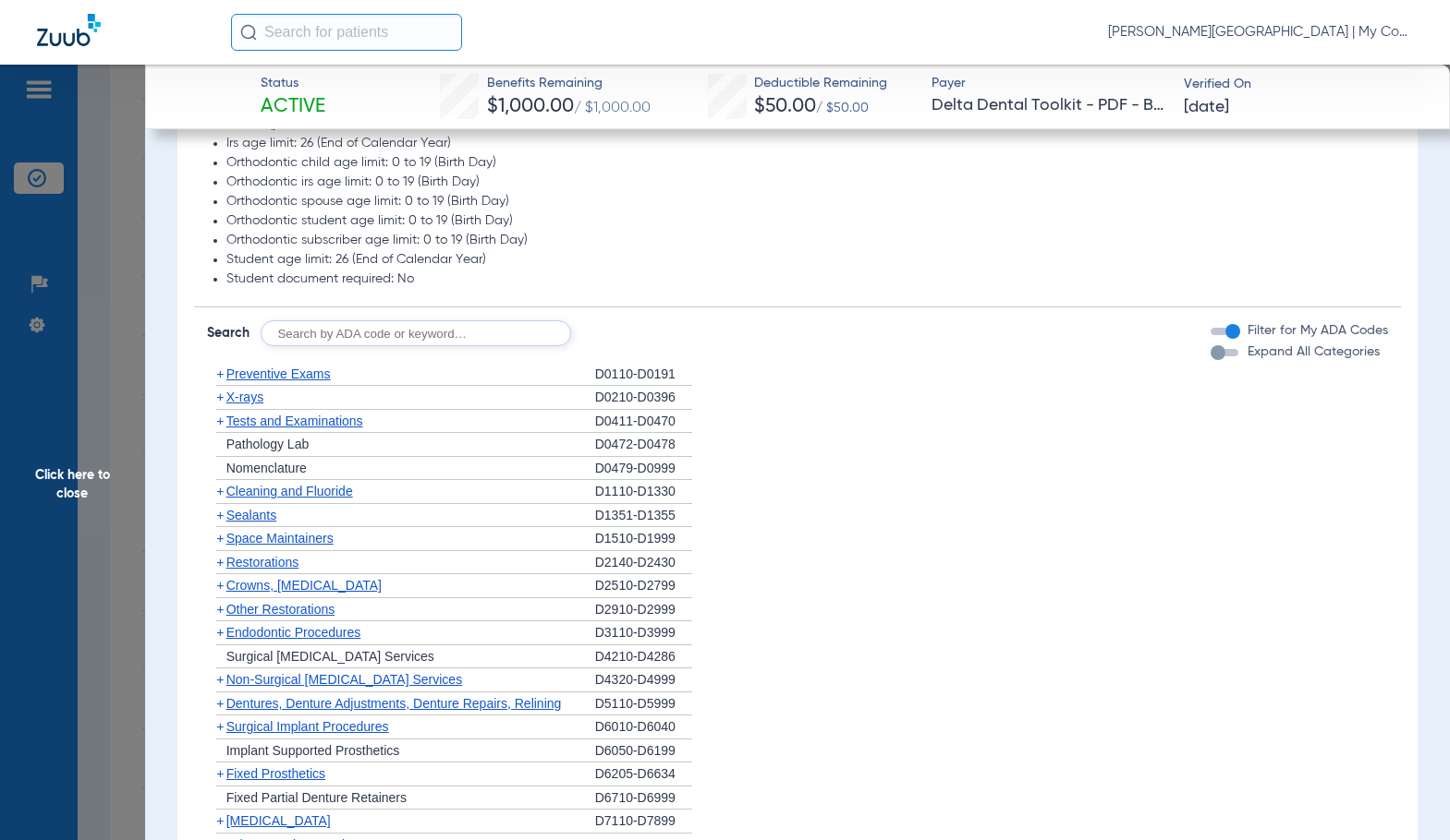
click at [305, 499] on span "Cleaning and Fluoride" at bounding box center [289, 491] width 126 height 15
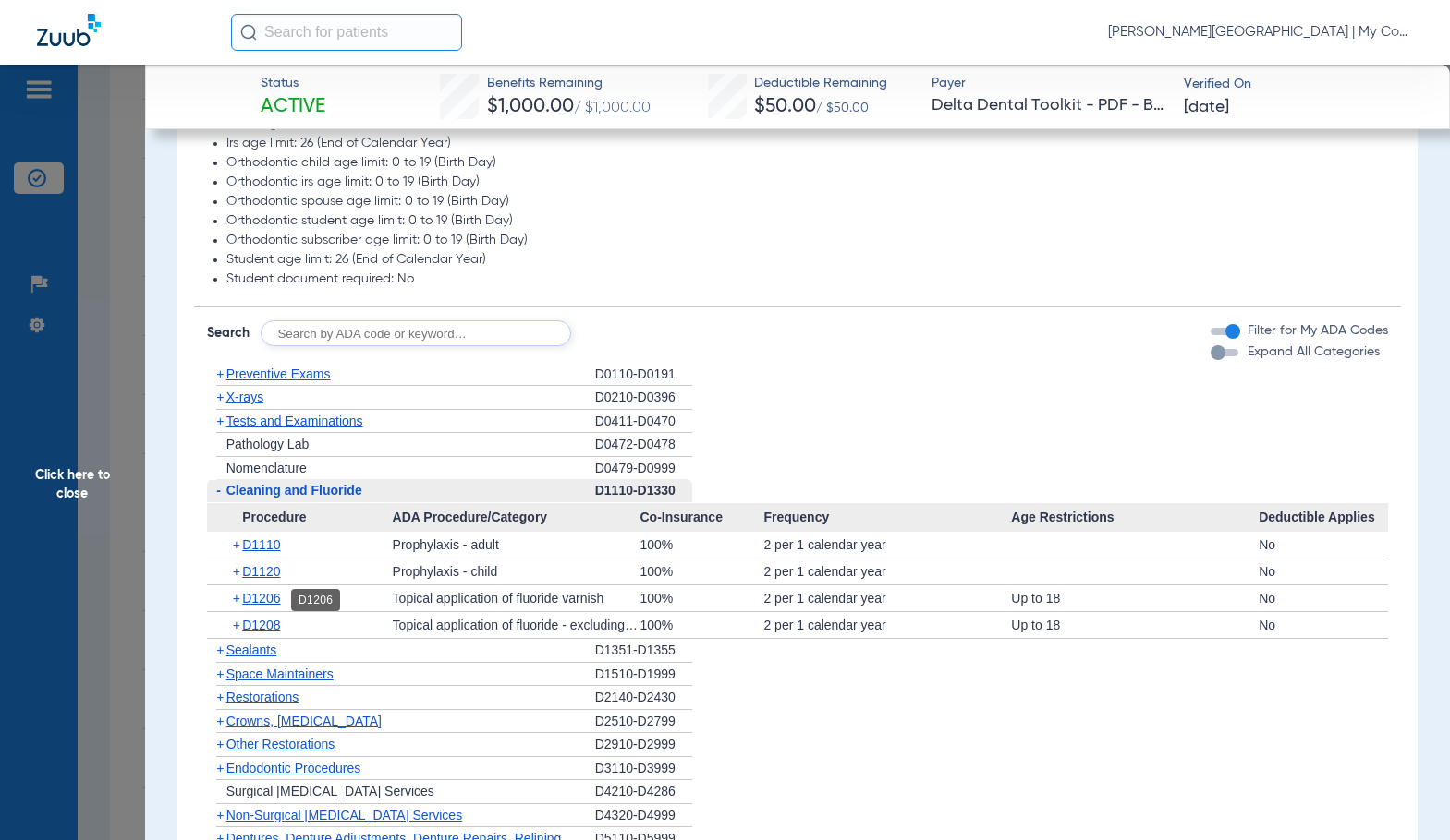
click at [266, 602] on span "D1206" at bounding box center [260, 598] width 38 height 15
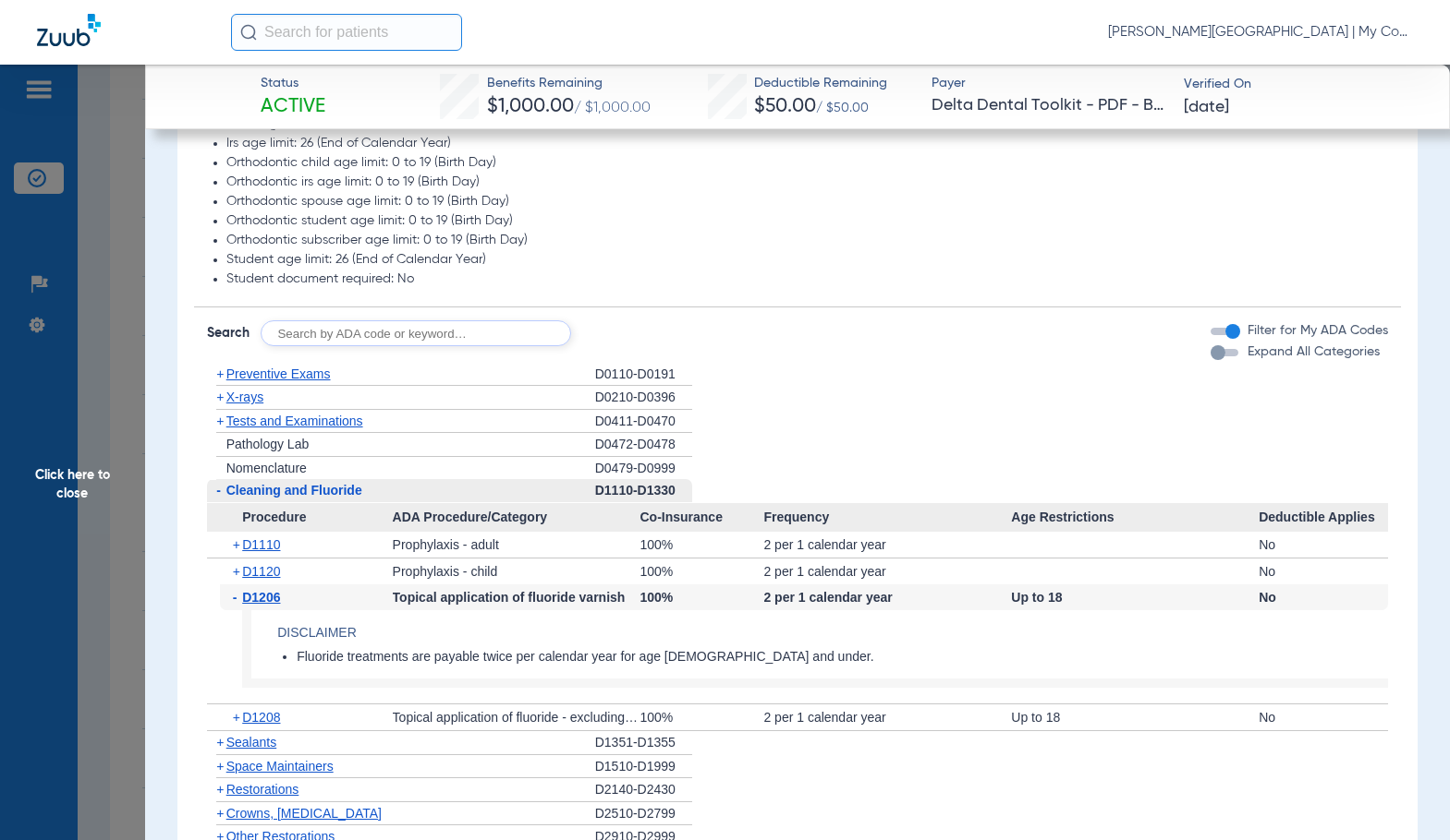
click at [266, 602] on span "D1206" at bounding box center [260, 597] width 38 height 15
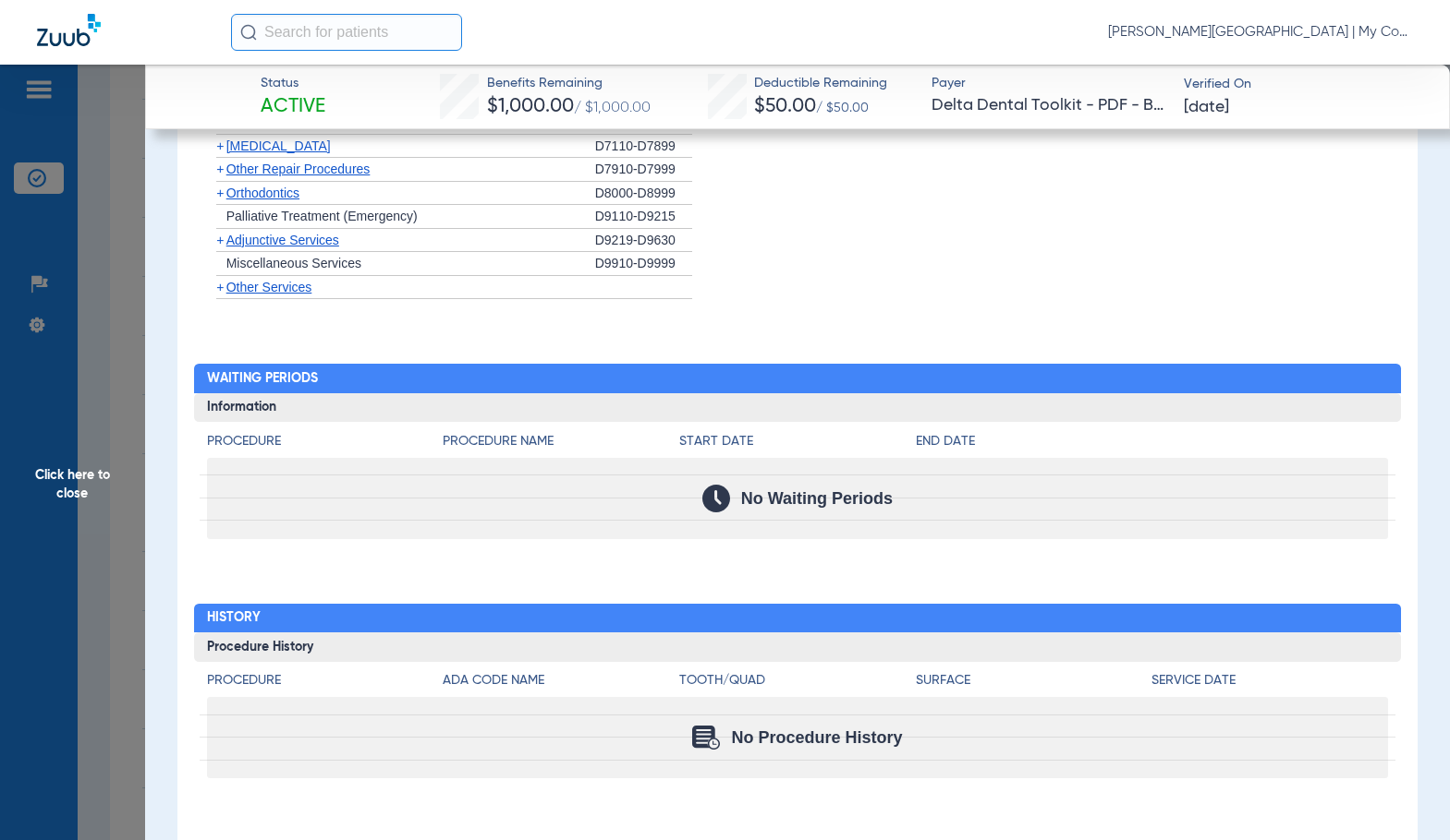
scroll to position [2197, 0]
click at [121, 576] on span "Click here to close" at bounding box center [72, 485] width 145 height 840
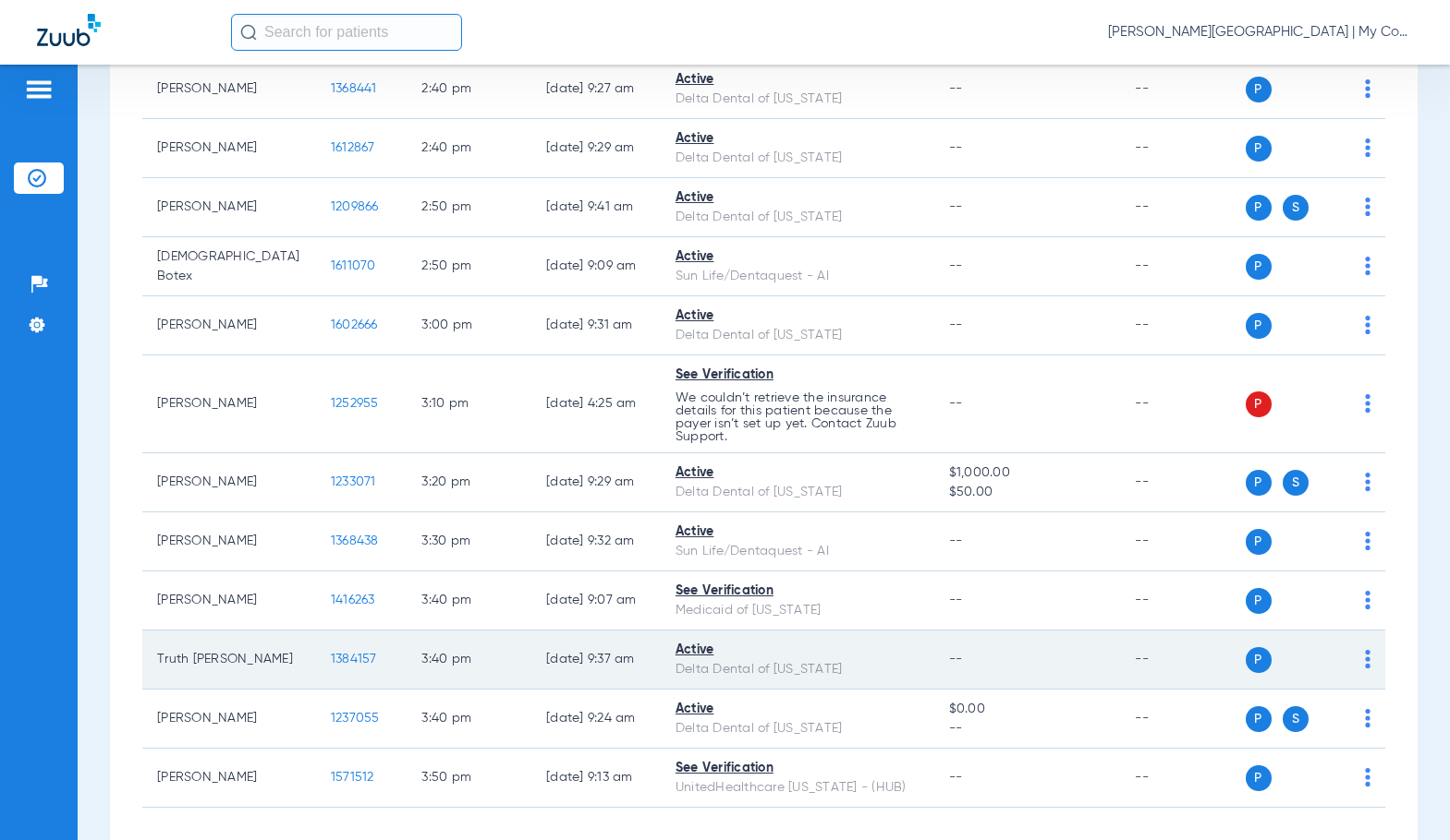
scroll to position [2626, 0]
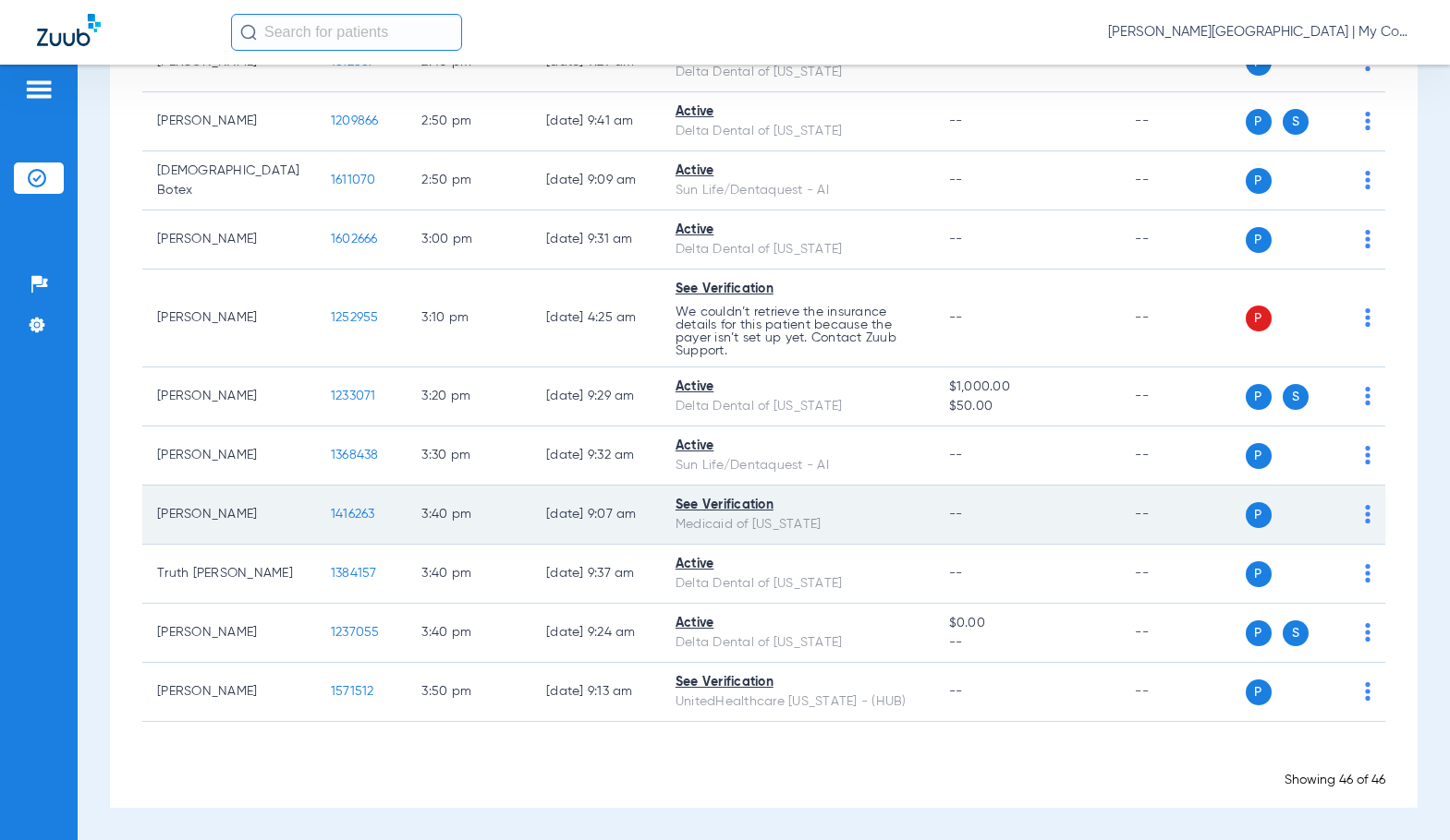
click at [331, 517] on span "1416263" at bounding box center [353, 514] width 45 height 13
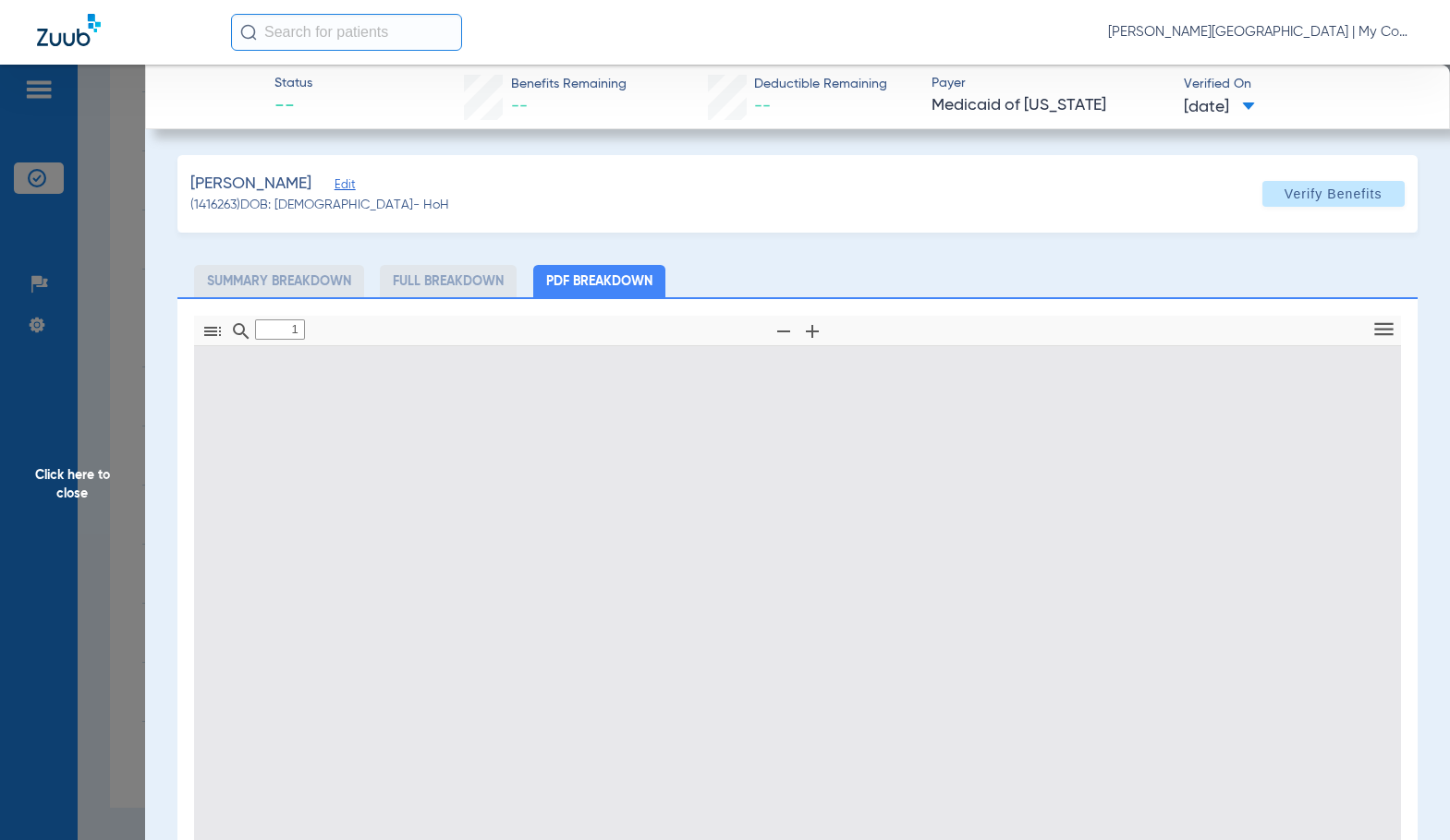
type input "0"
select select "page-width"
type input "1"
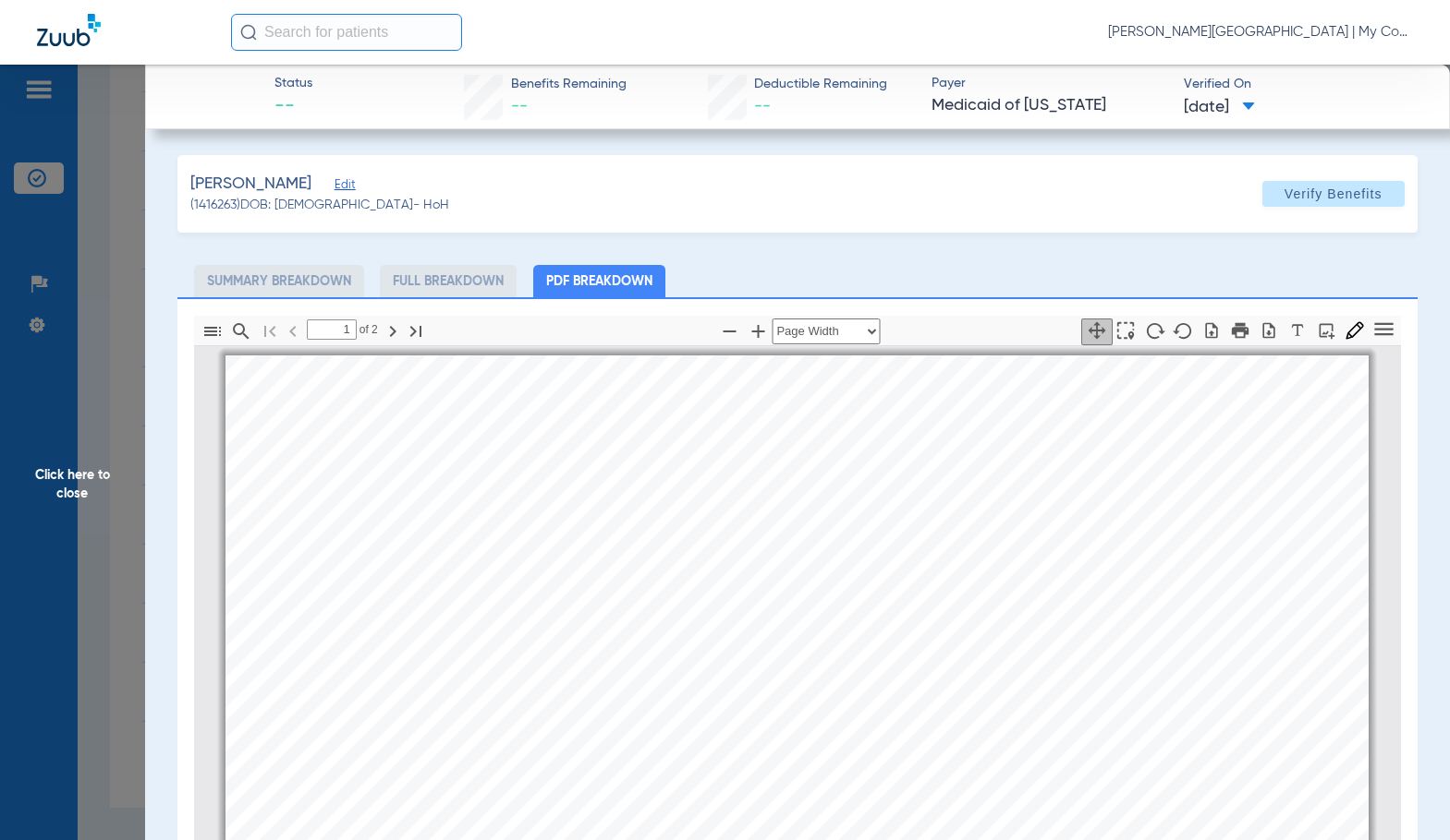
scroll to position [10, 0]
click at [394, 451] on span "Fee for Service Dental Coverage (Note: Refer to Medicaid Provider Manual / MDHH…" at bounding box center [820, 453] width 897 height 16
click at [123, 506] on span "Click here to close" at bounding box center [72, 485] width 145 height 840
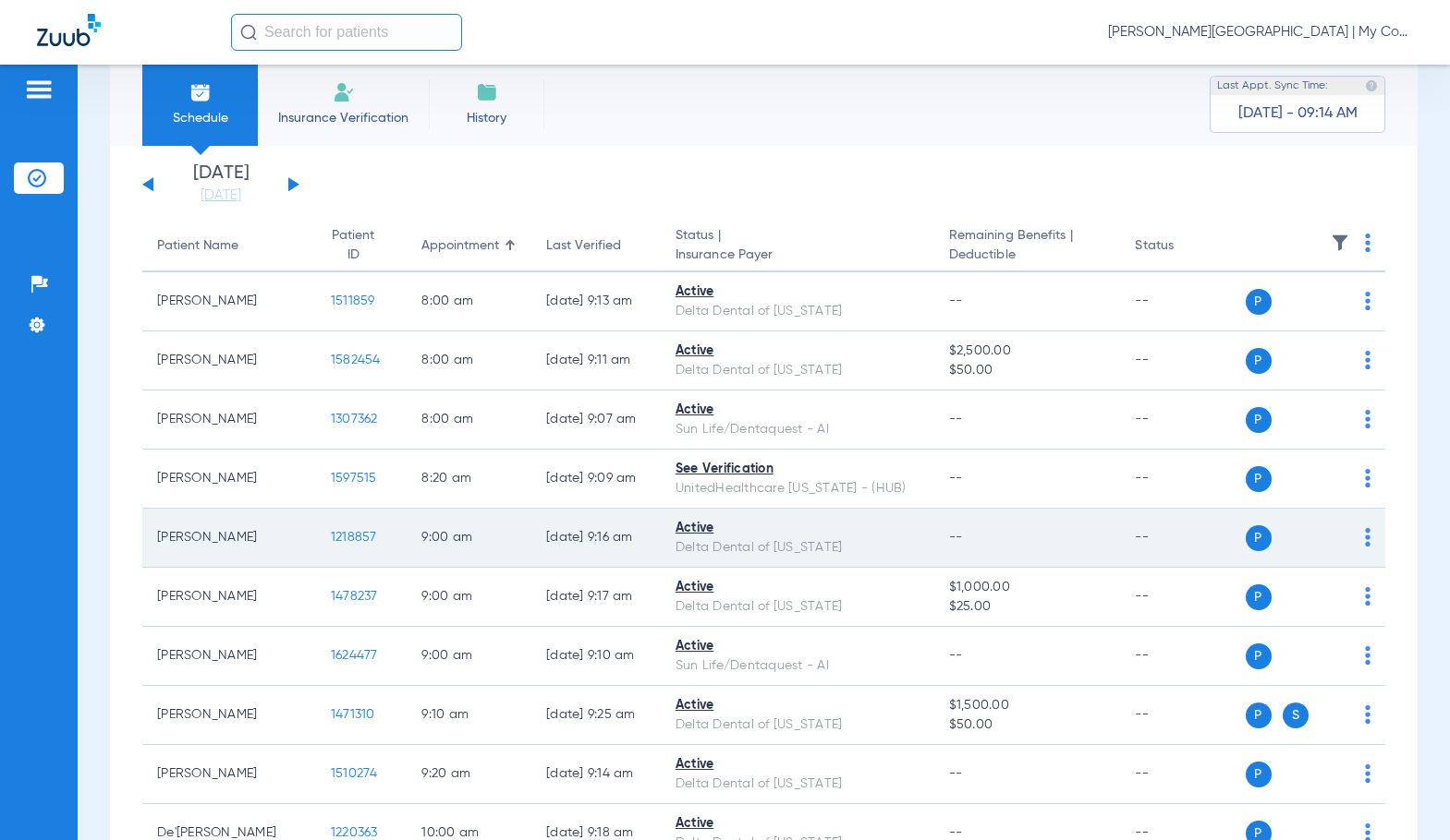
scroll to position [0, 0]
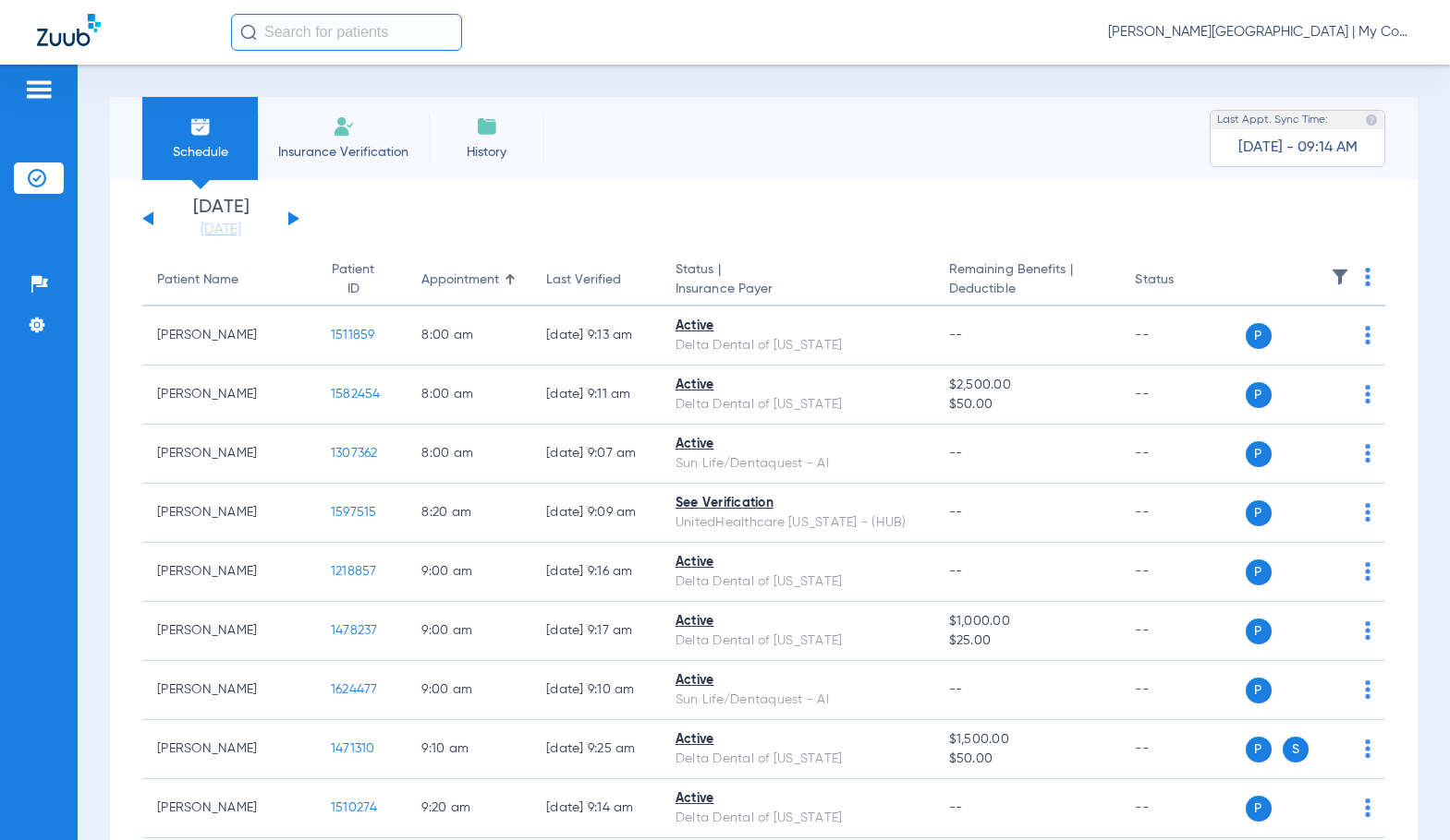
click at [292, 220] on button at bounding box center [293, 218] width 11 height 14
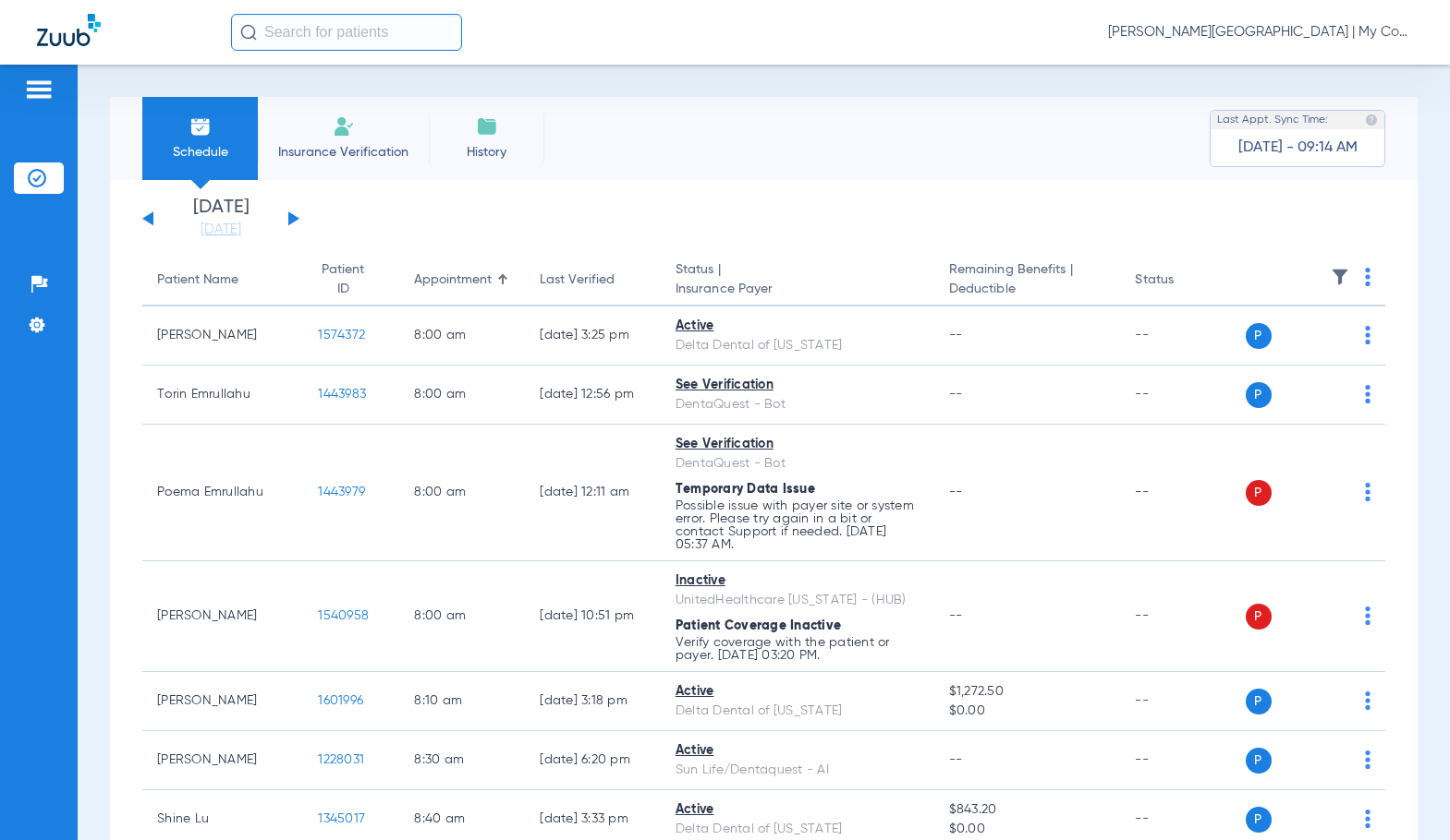
click at [1365, 284] on img at bounding box center [1368, 276] width 6 height 18
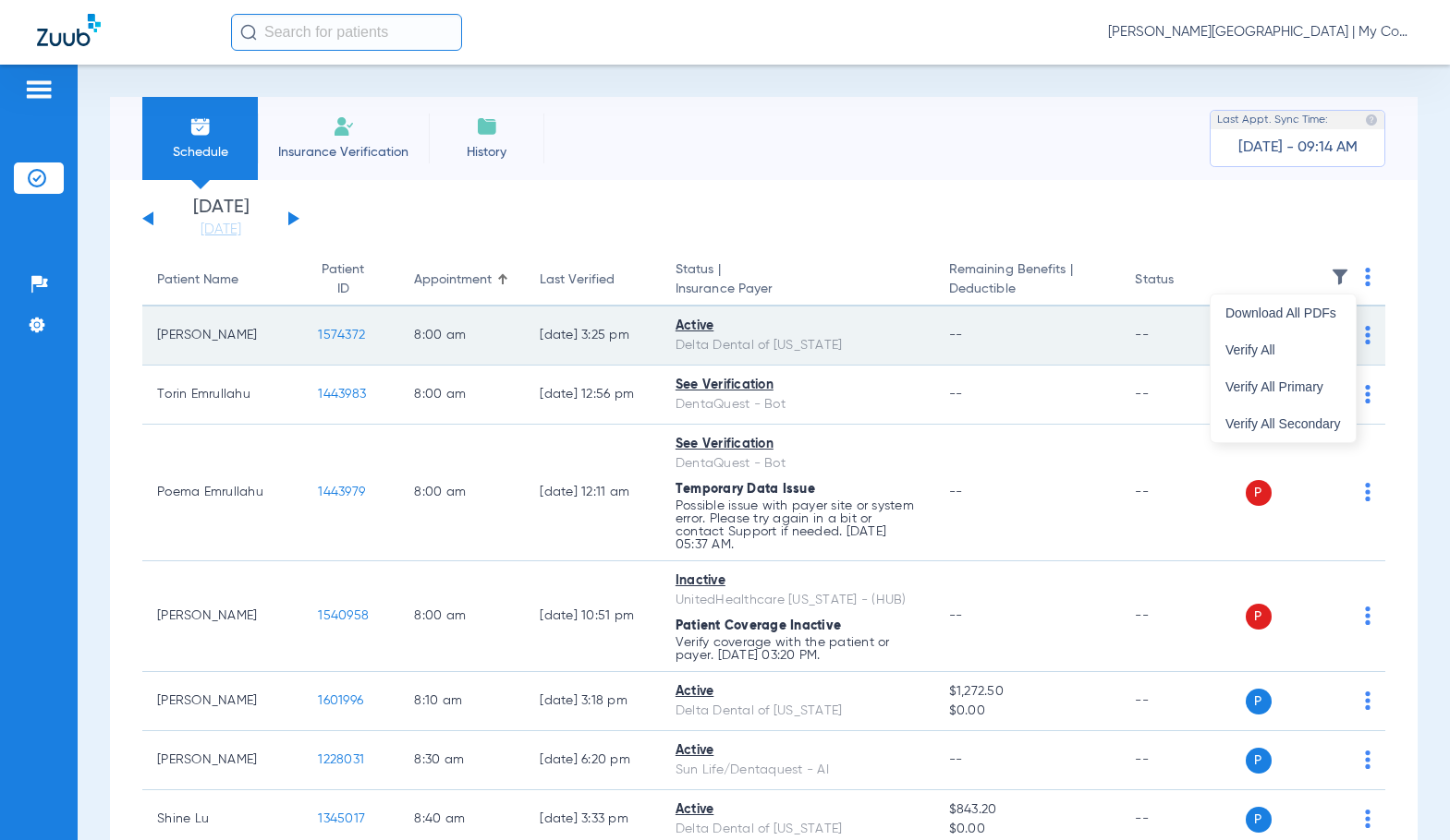
click at [1302, 346] on span "Verify All" at bounding box center [1282, 349] width 115 height 13
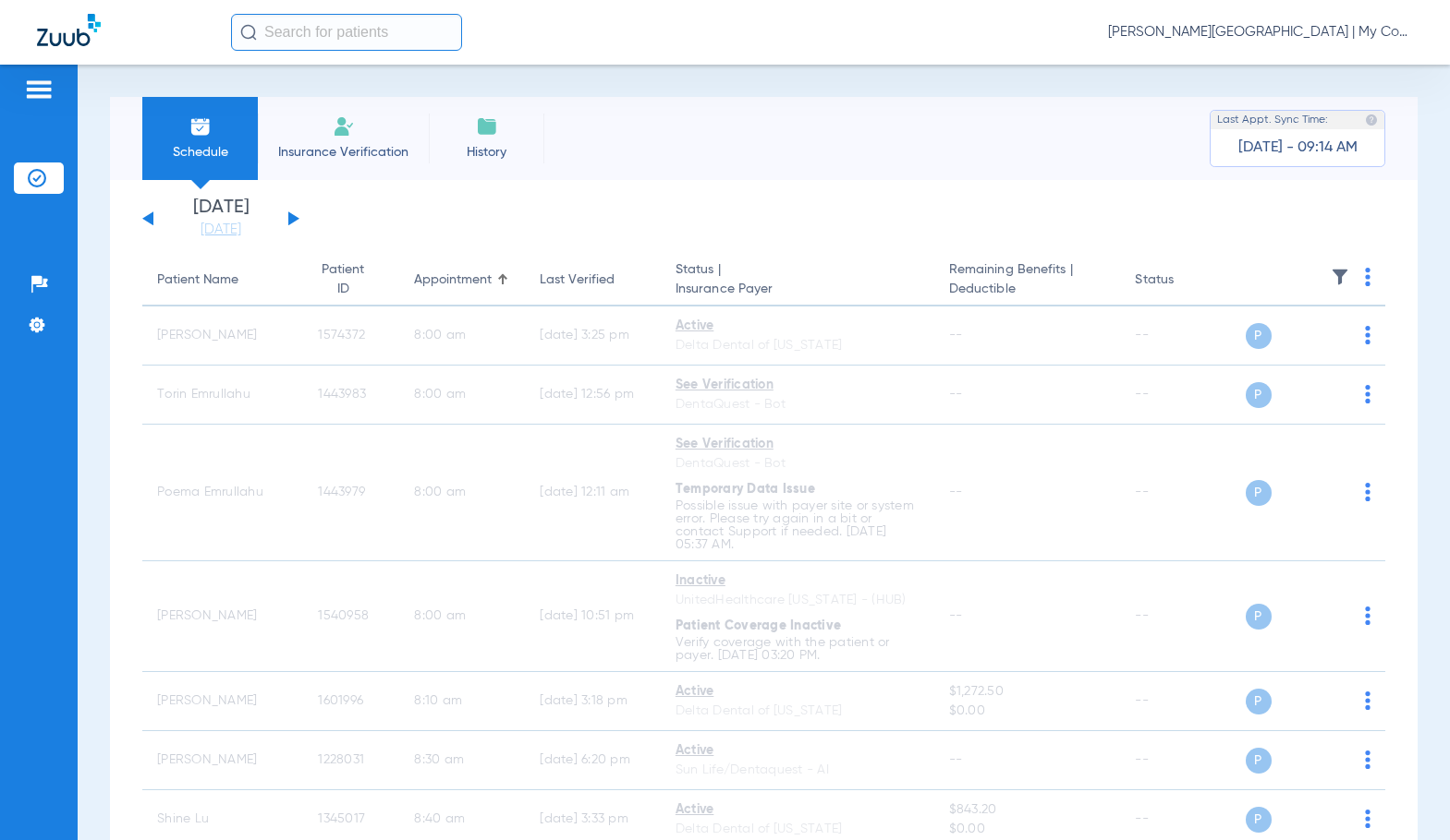
drag, startPoint x: 1200, startPoint y: 32, endPoint x: 1245, endPoint y: 65, distance: 55.8
click at [1199, 31] on span "Sadie Gibbs - Kentwood | My Community Dental Centers" at bounding box center [1260, 32] width 305 height 18
click at [1301, 63] on span "Account Selection" at bounding box center [1343, 65] width 104 height 13
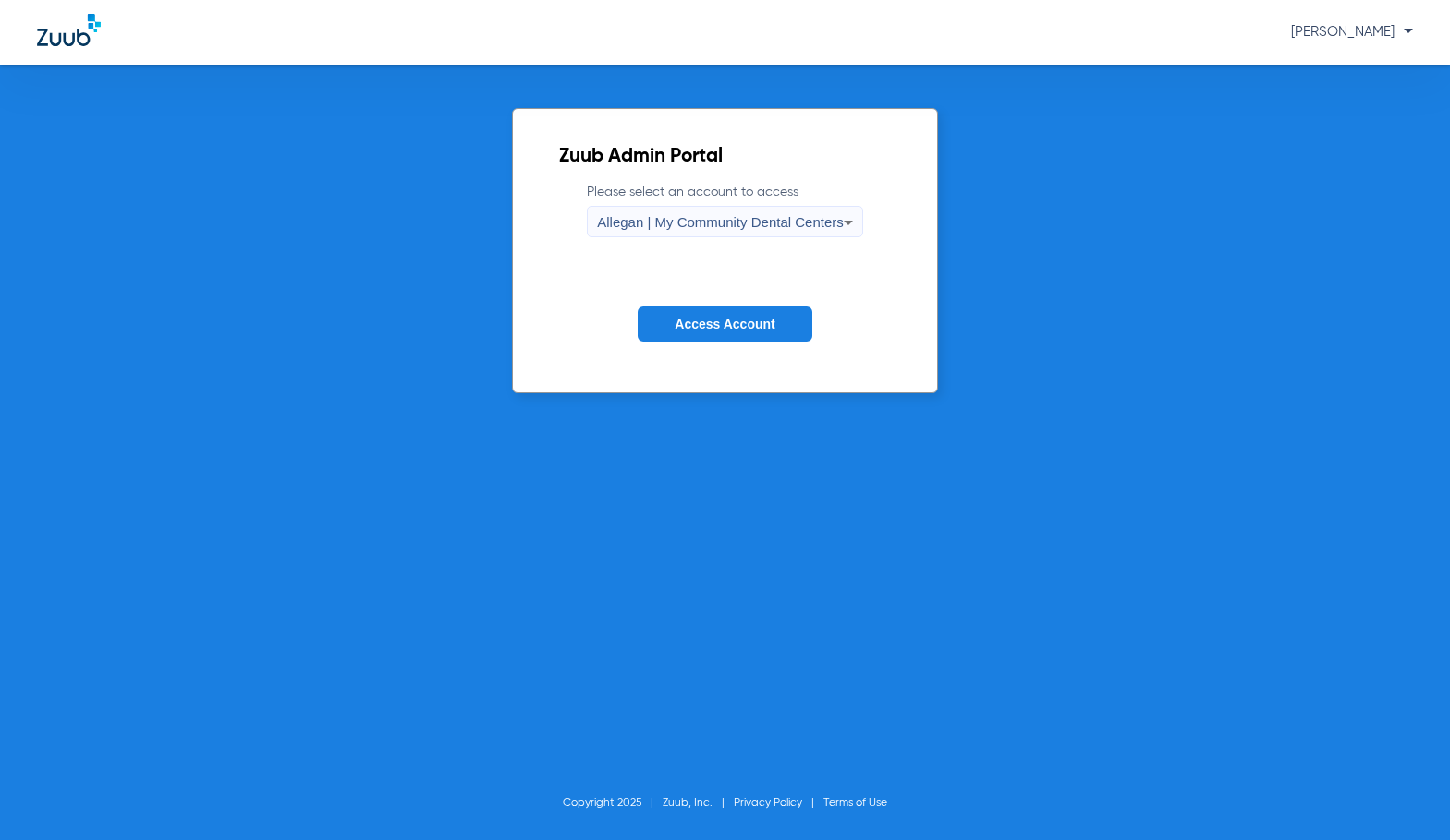
click at [711, 231] on div "Allegan | My Community Dental Centers" at bounding box center [720, 222] width 247 height 31
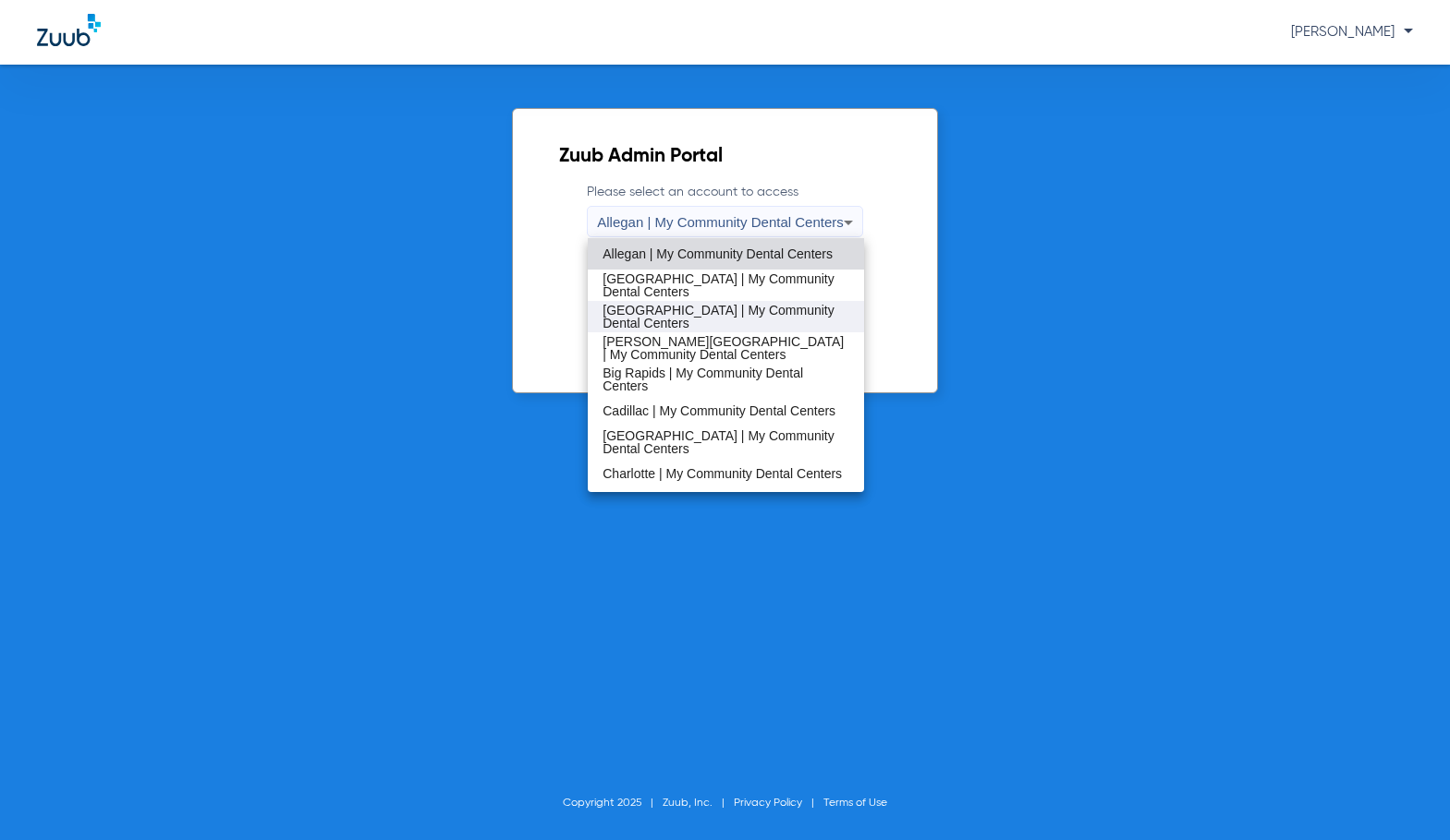
click at [664, 311] on span "[GEOGRAPHIC_DATA] | My Community Dental Centers" at bounding box center [726, 316] width 247 height 26
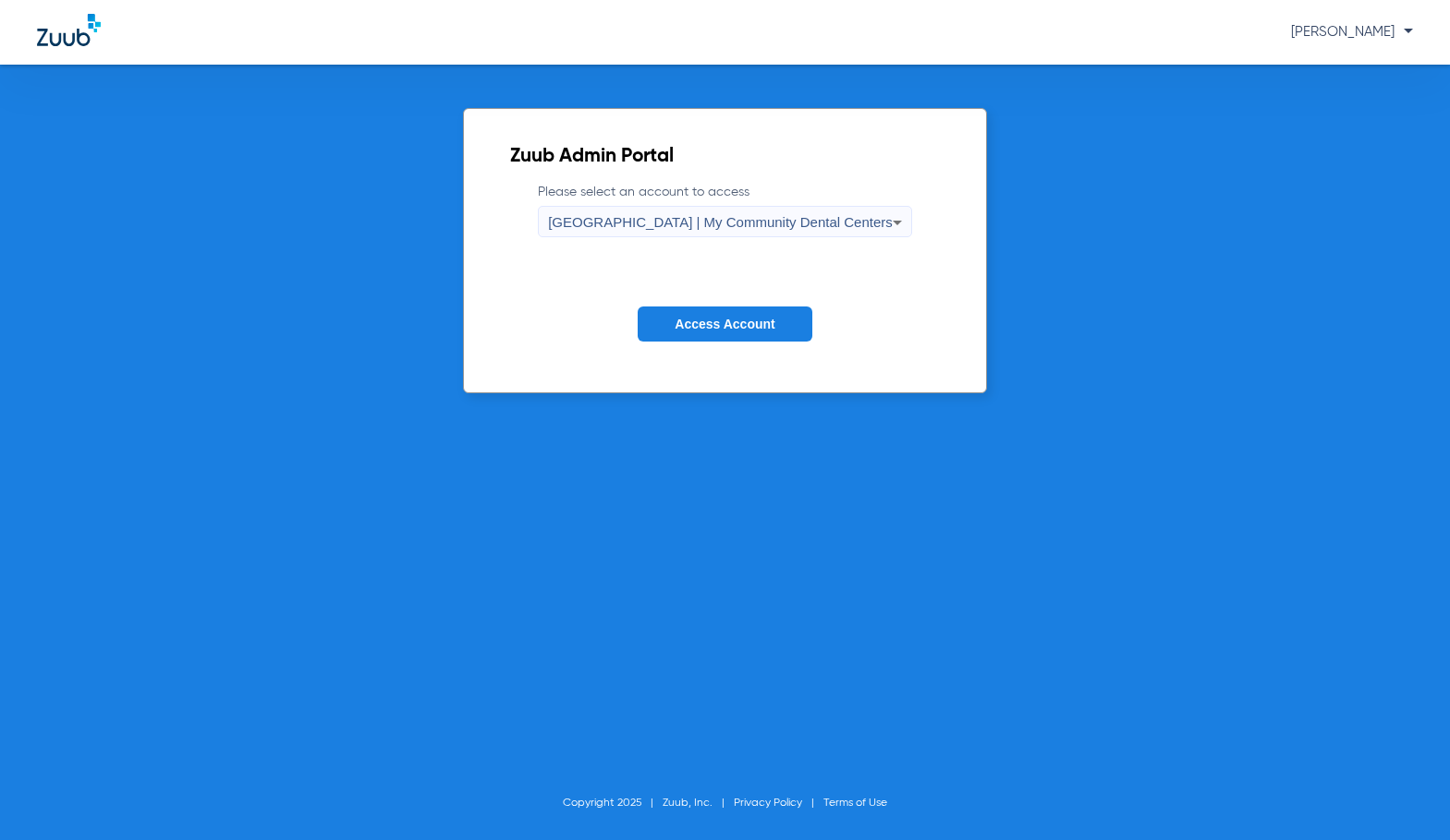
click at [669, 321] on button "Access Account" at bounding box center [724, 324] width 174 height 36
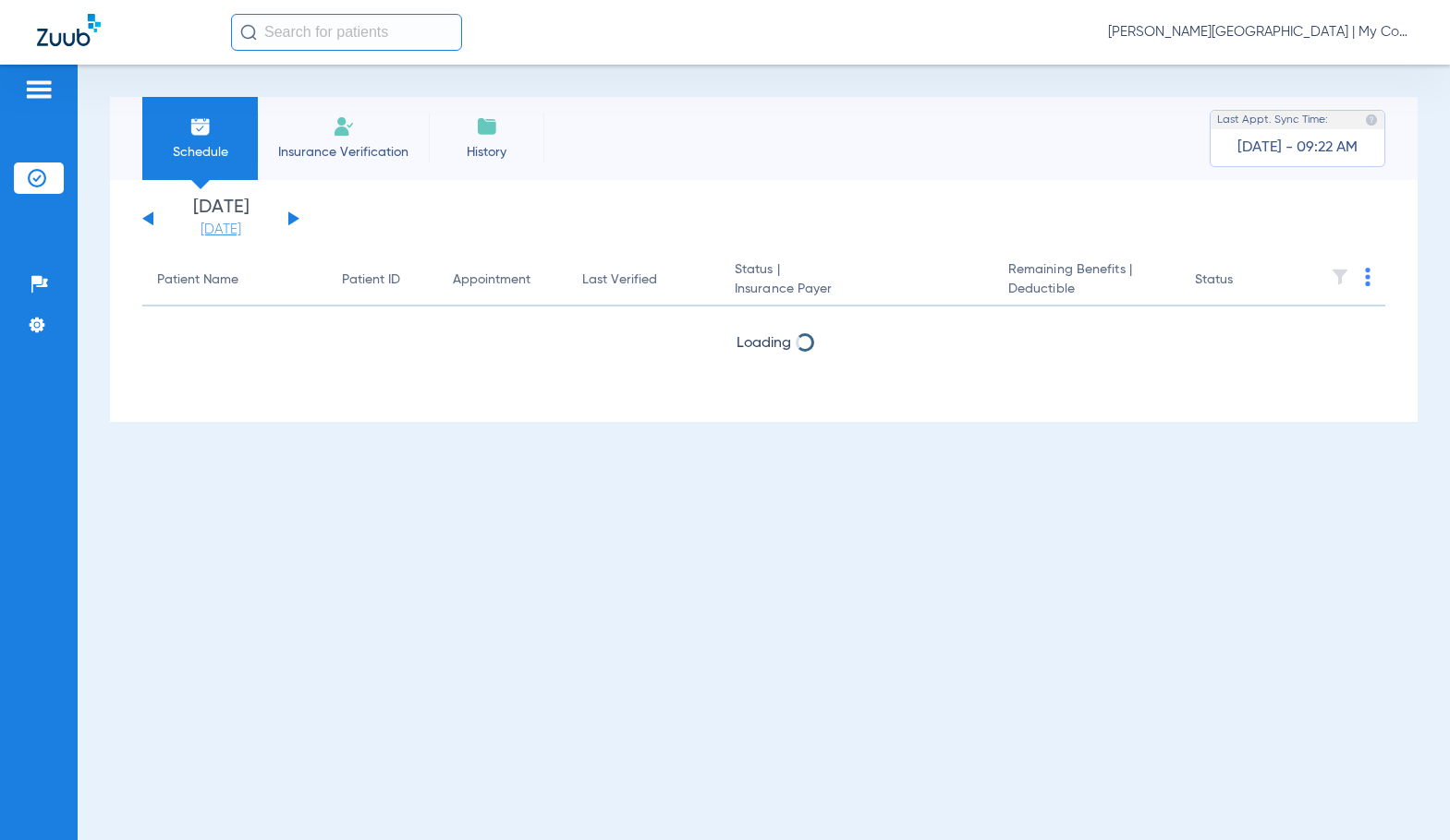
click at [238, 223] on link "[DATE]" at bounding box center [220, 230] width 111 height 18
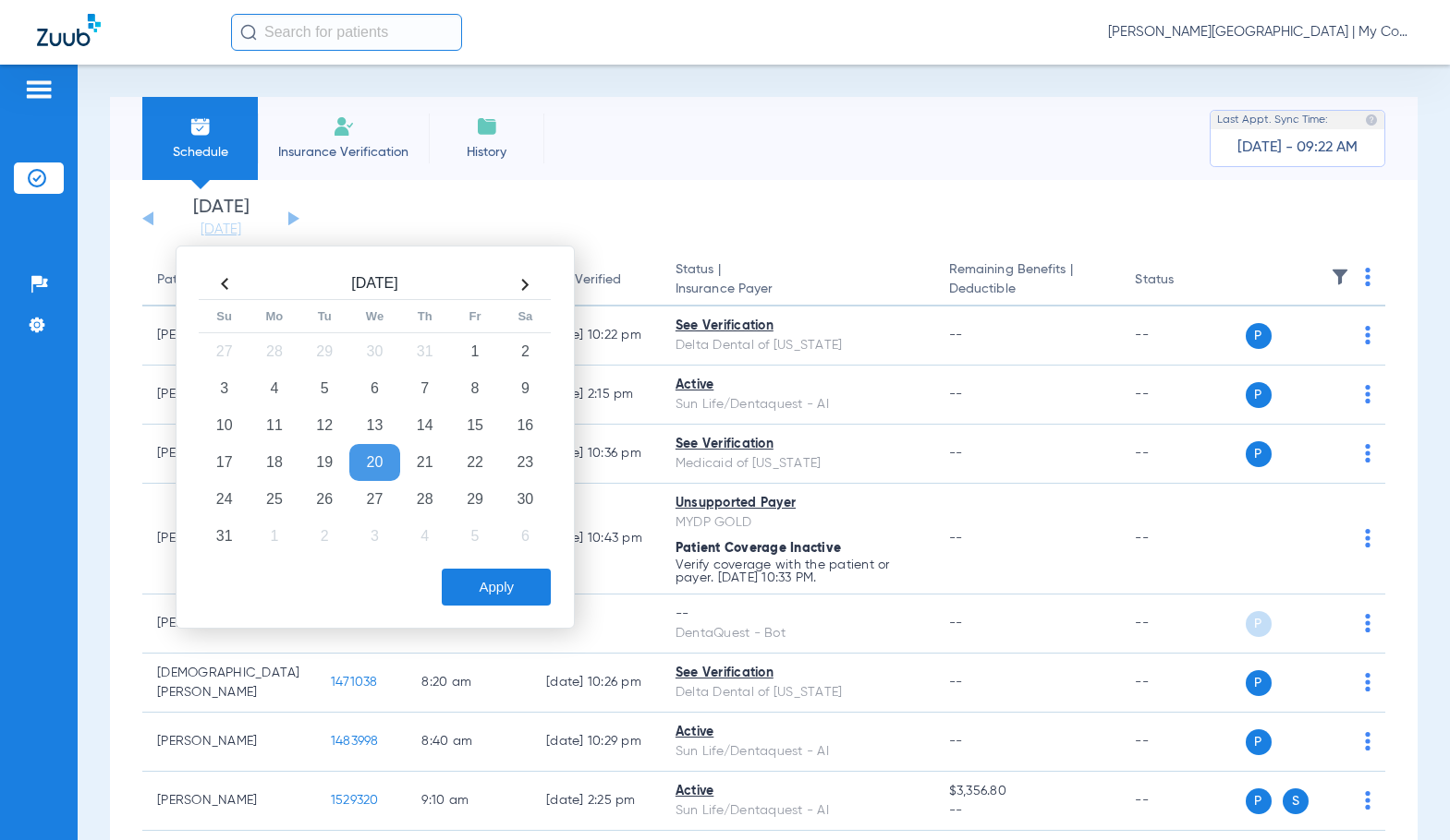
drag, startPoint x: 284, startPoint y: 505, endPoint x: 491, endPoint y: 567, distance: 216.1
click at [289, 501] on td "25" at bounding box center [274, 500] width 49 height 37
click at [520, 585] on button "Apply" at bounding box center [496, 587] width 109 height 37
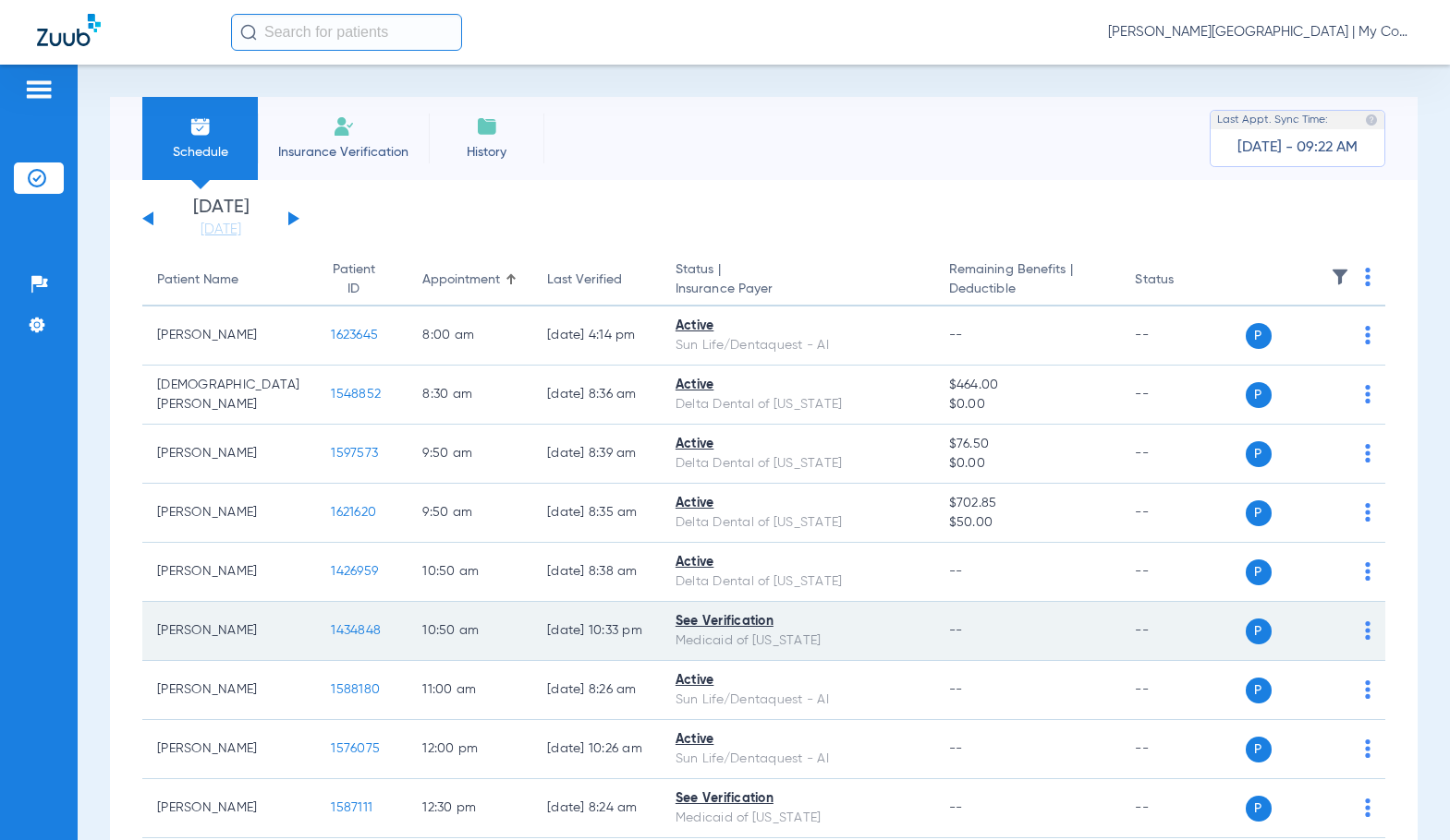
click at [331, 628] on span "1434848" at bounding box center [355, 630] width 49 height 13
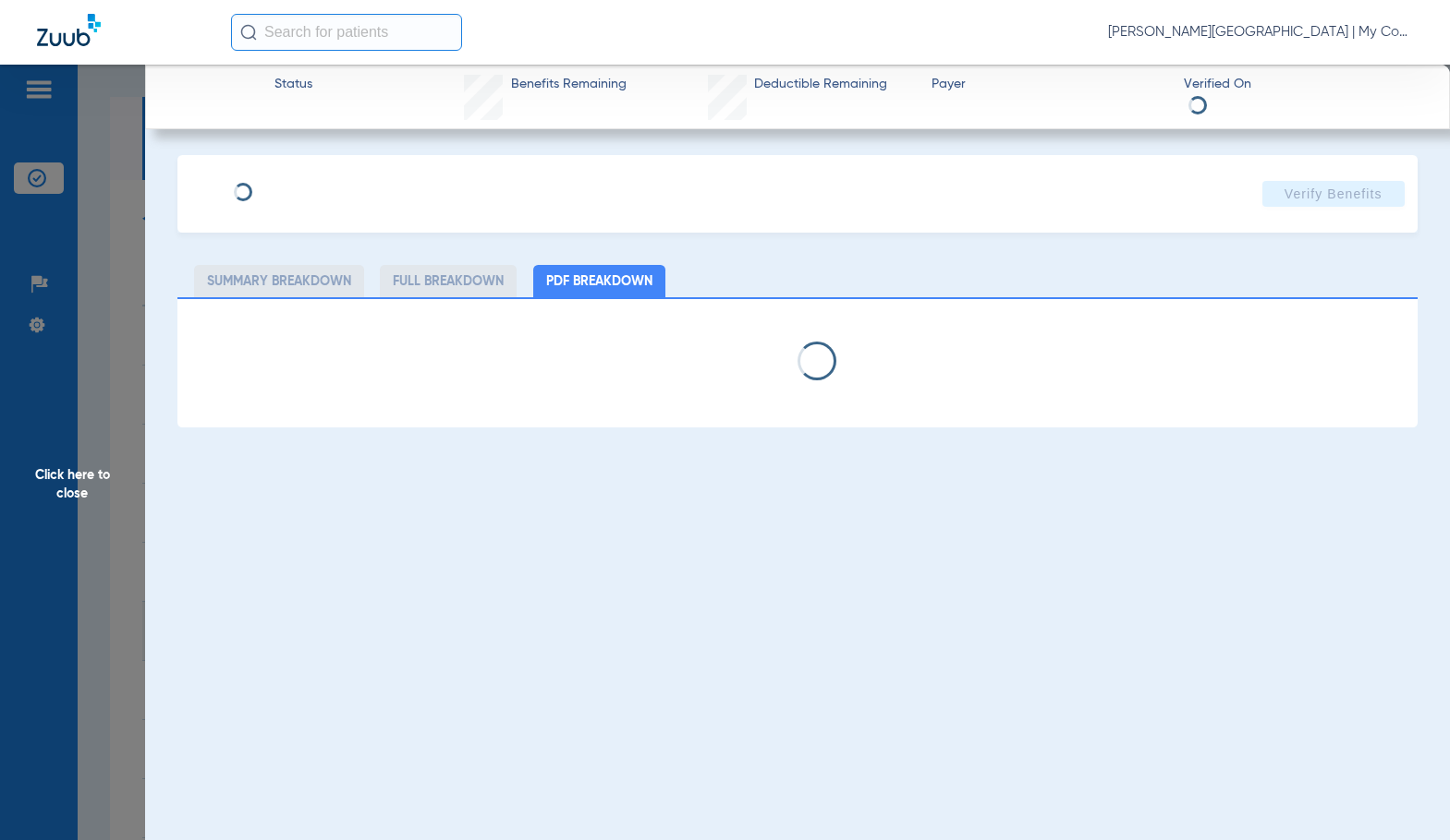
select select "page-width"
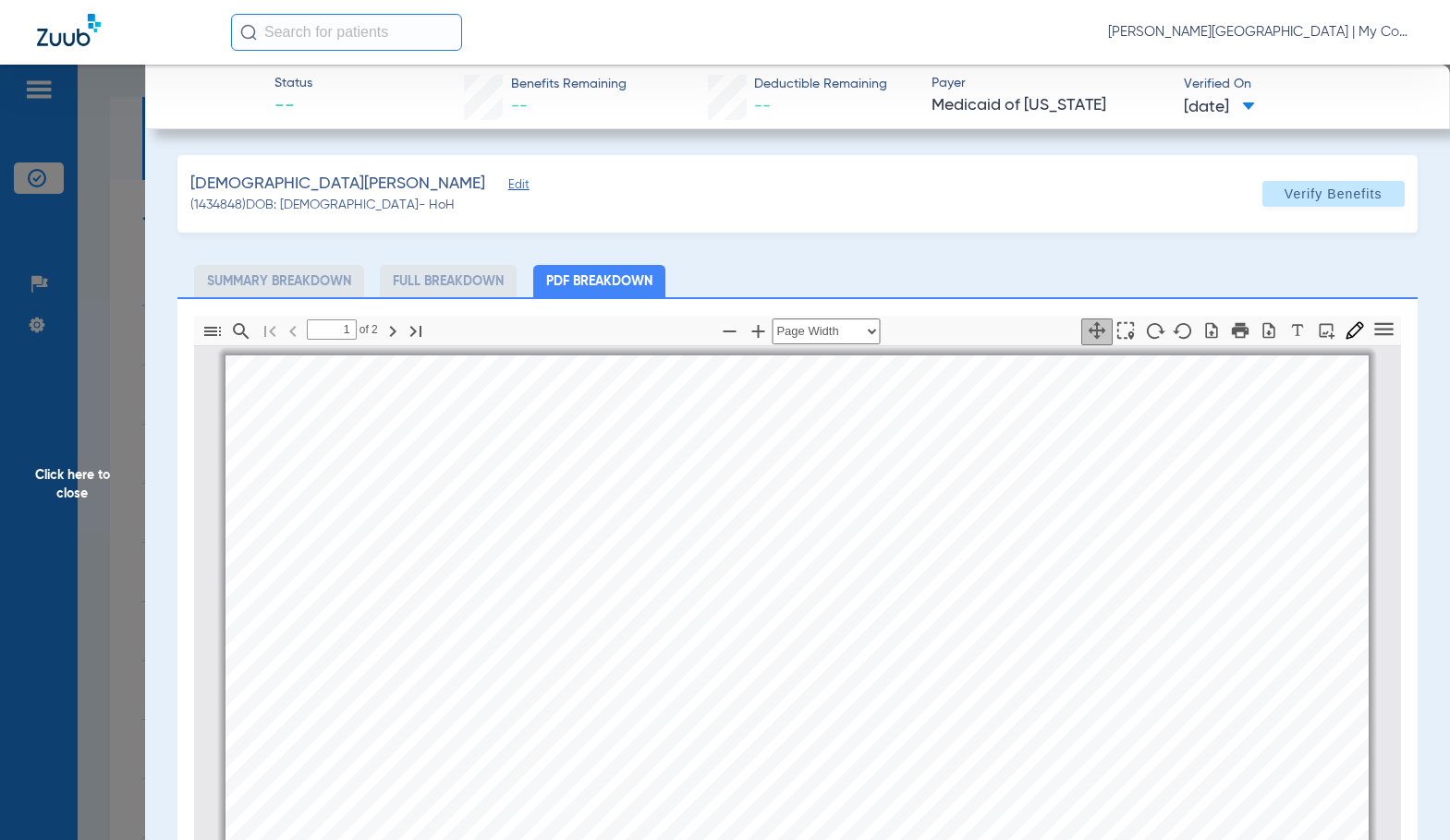
scroll to position [10, 0]
type input "2"
click at [114, 476] on span "Click here to close" at bounding box center [72, 485] width 145 height 840
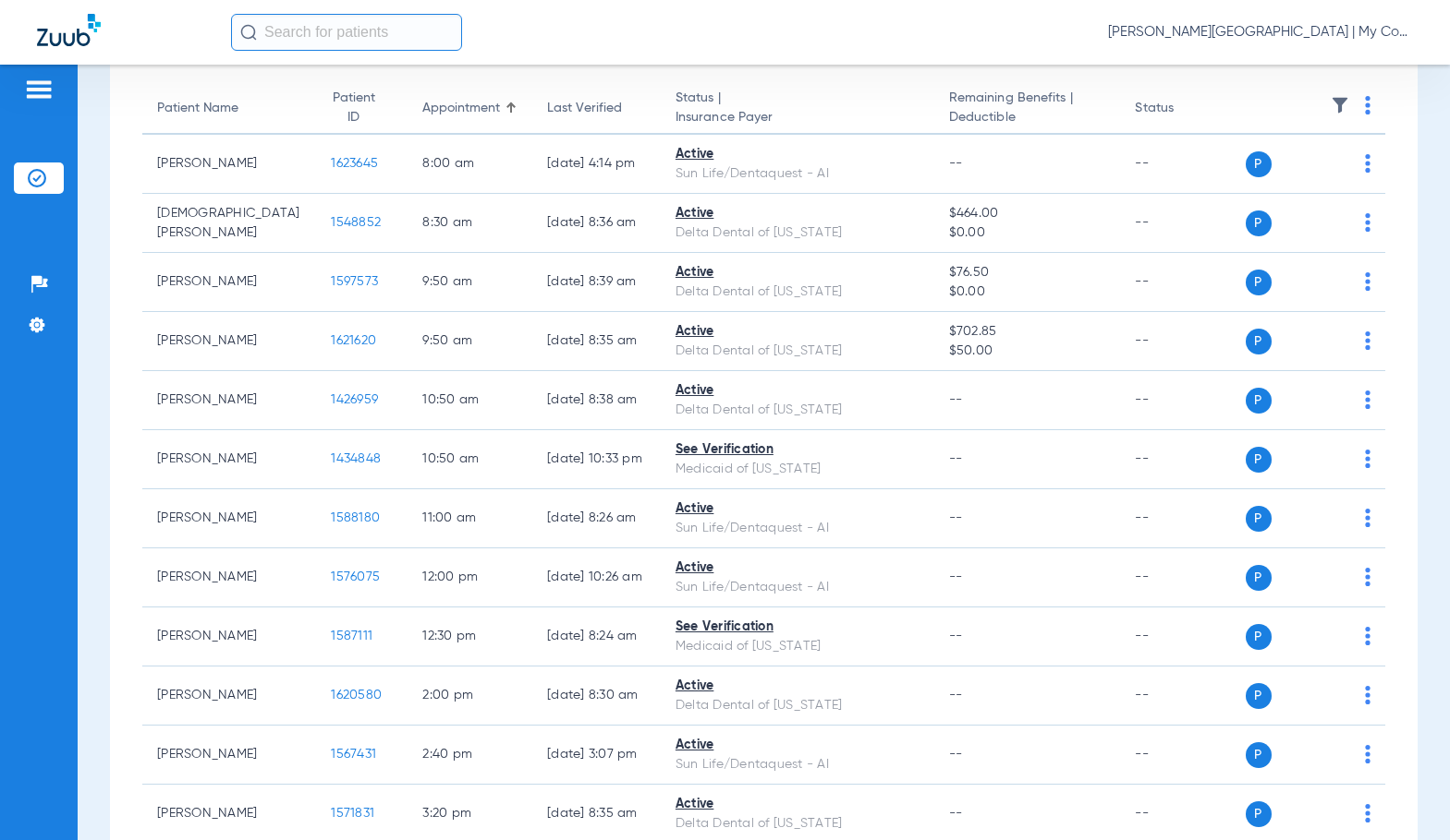
scroll to position [184, 0]
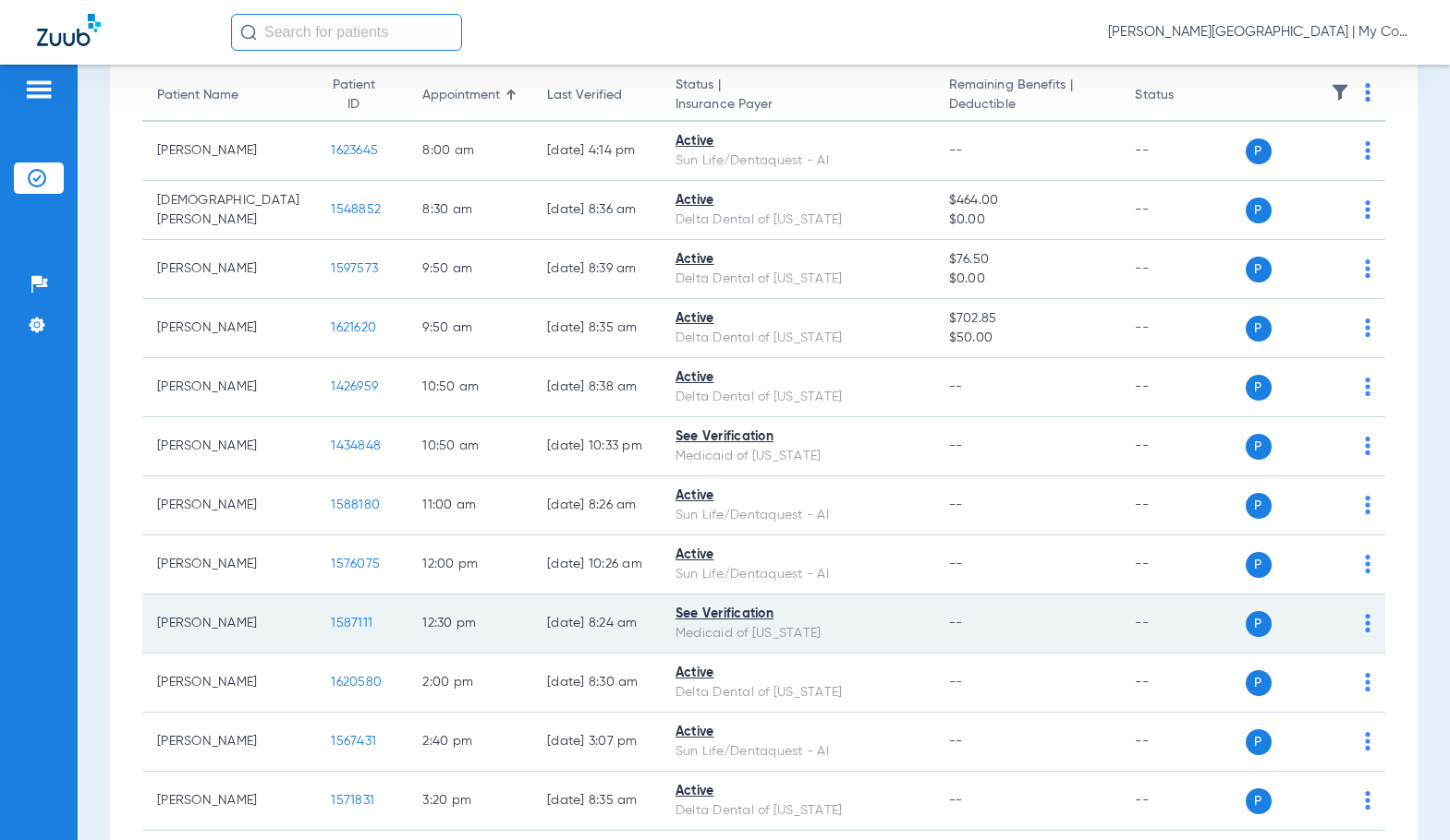
click at [316, 613] on td "1587111" at bounding box center [362, 624] width 91 height 59
click at [331, 622] on span "1587111" at bounding box center [351, 623] width 42 height 13
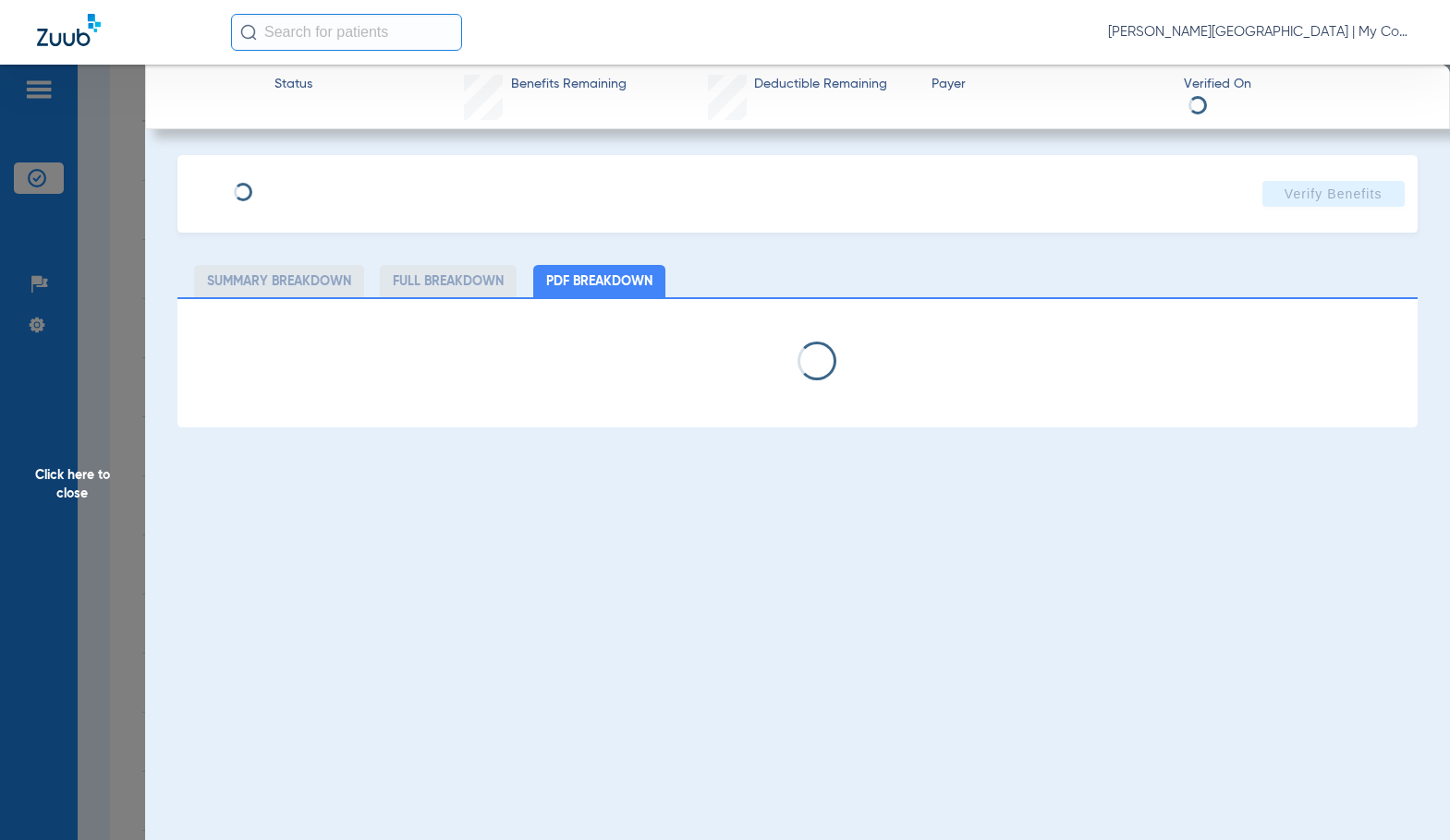
select select "page-width"
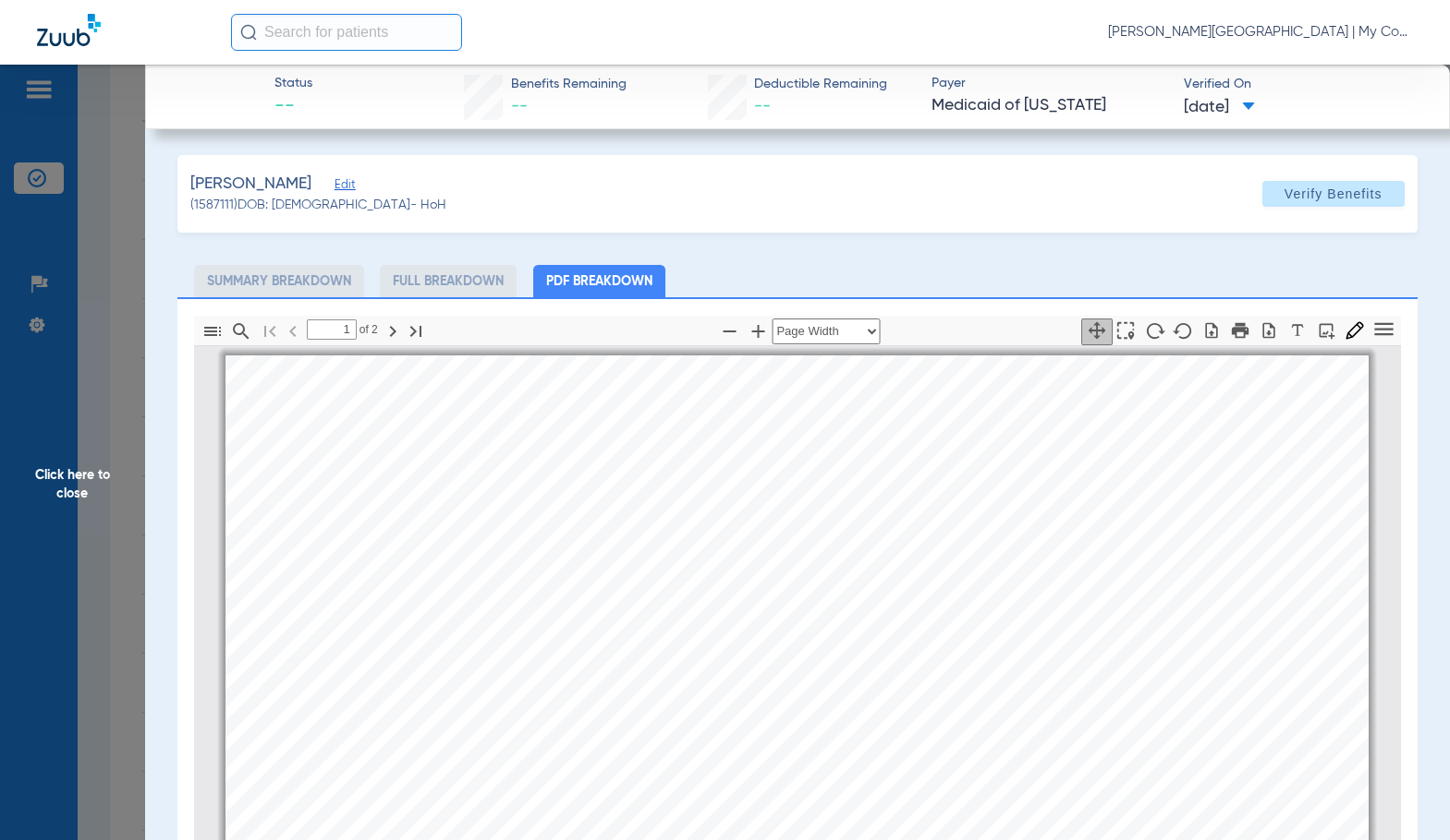
scroll to position [10, 0]
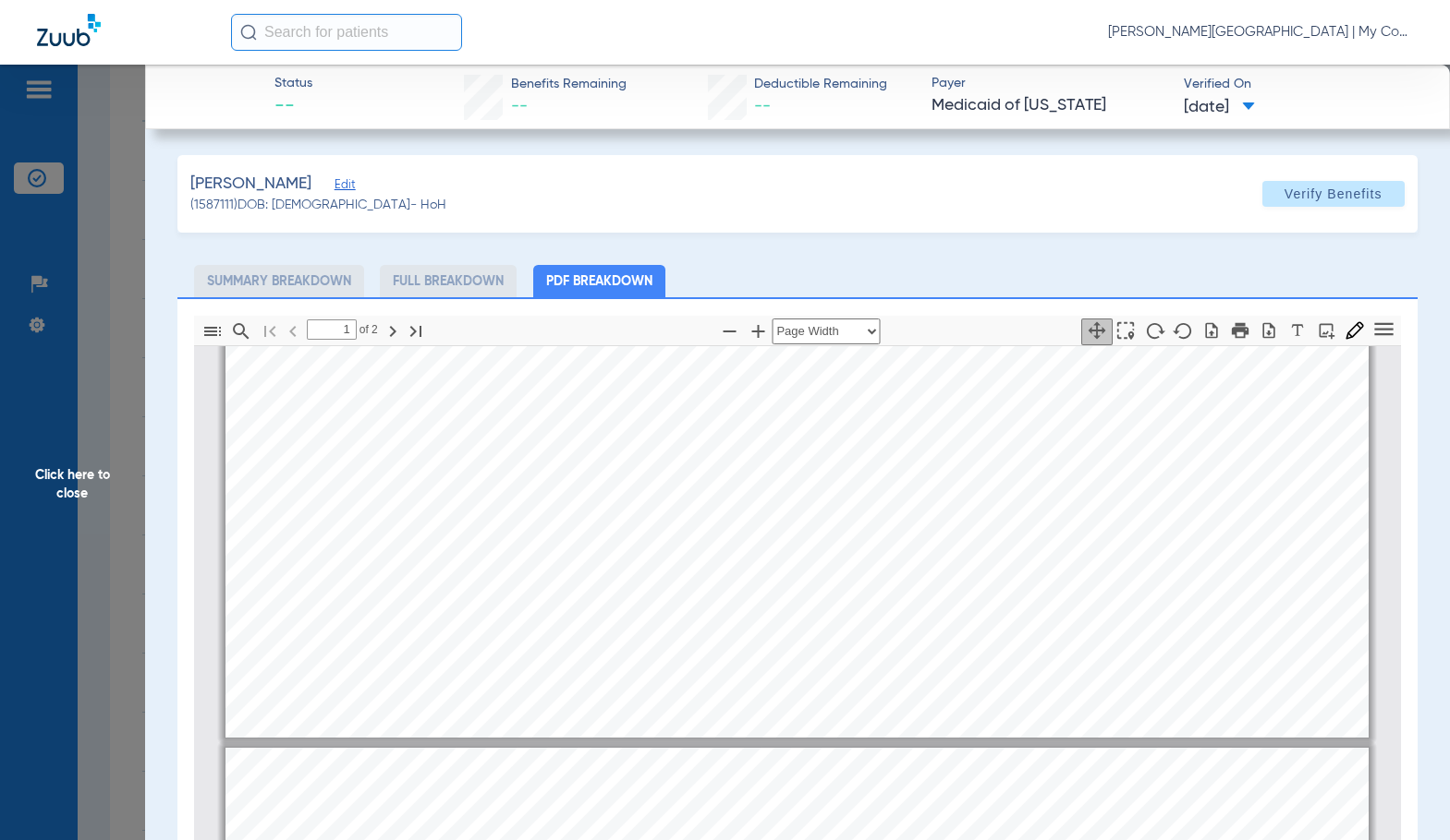
type input "2"
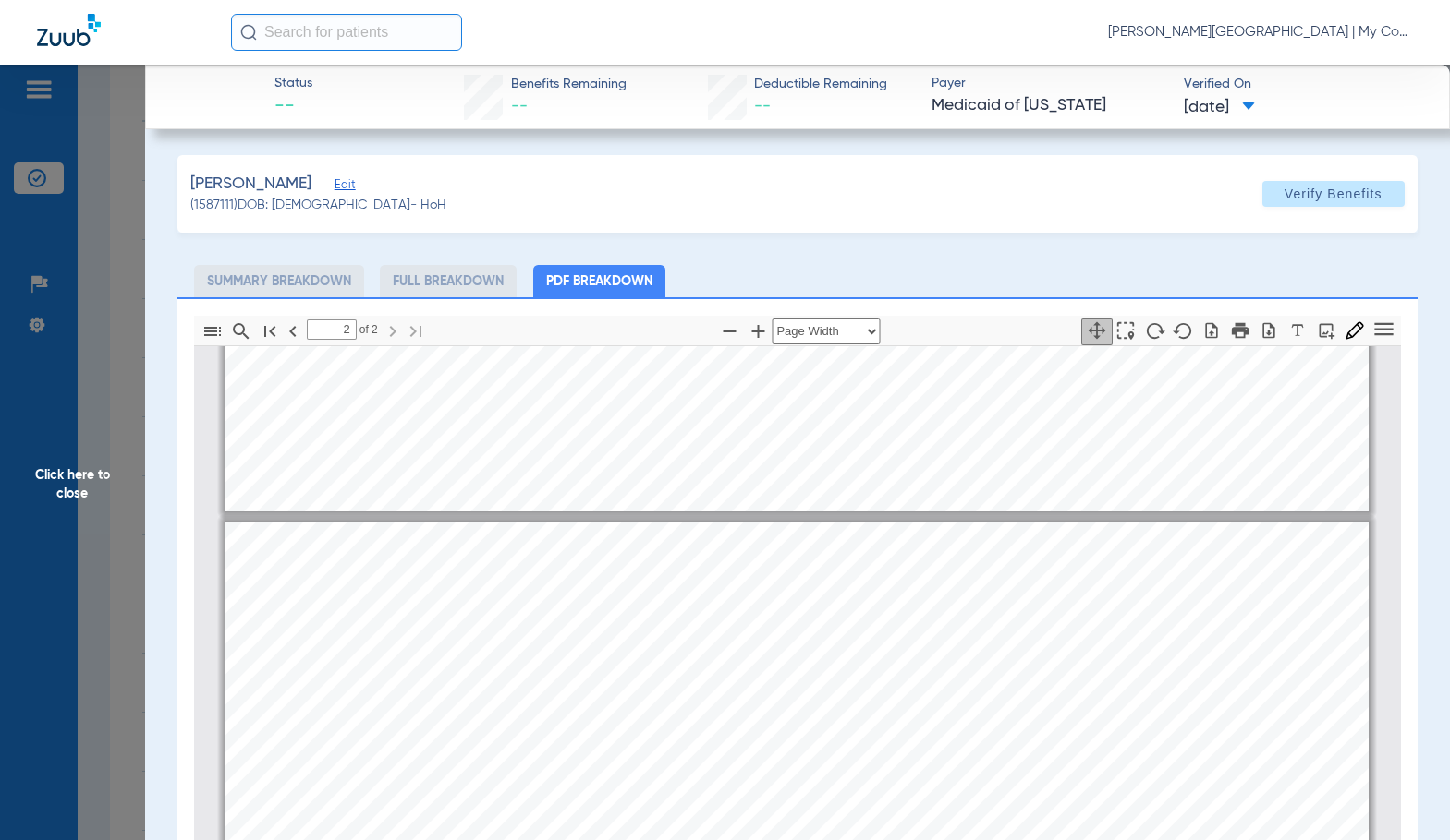
scroll to position [1487, 0]
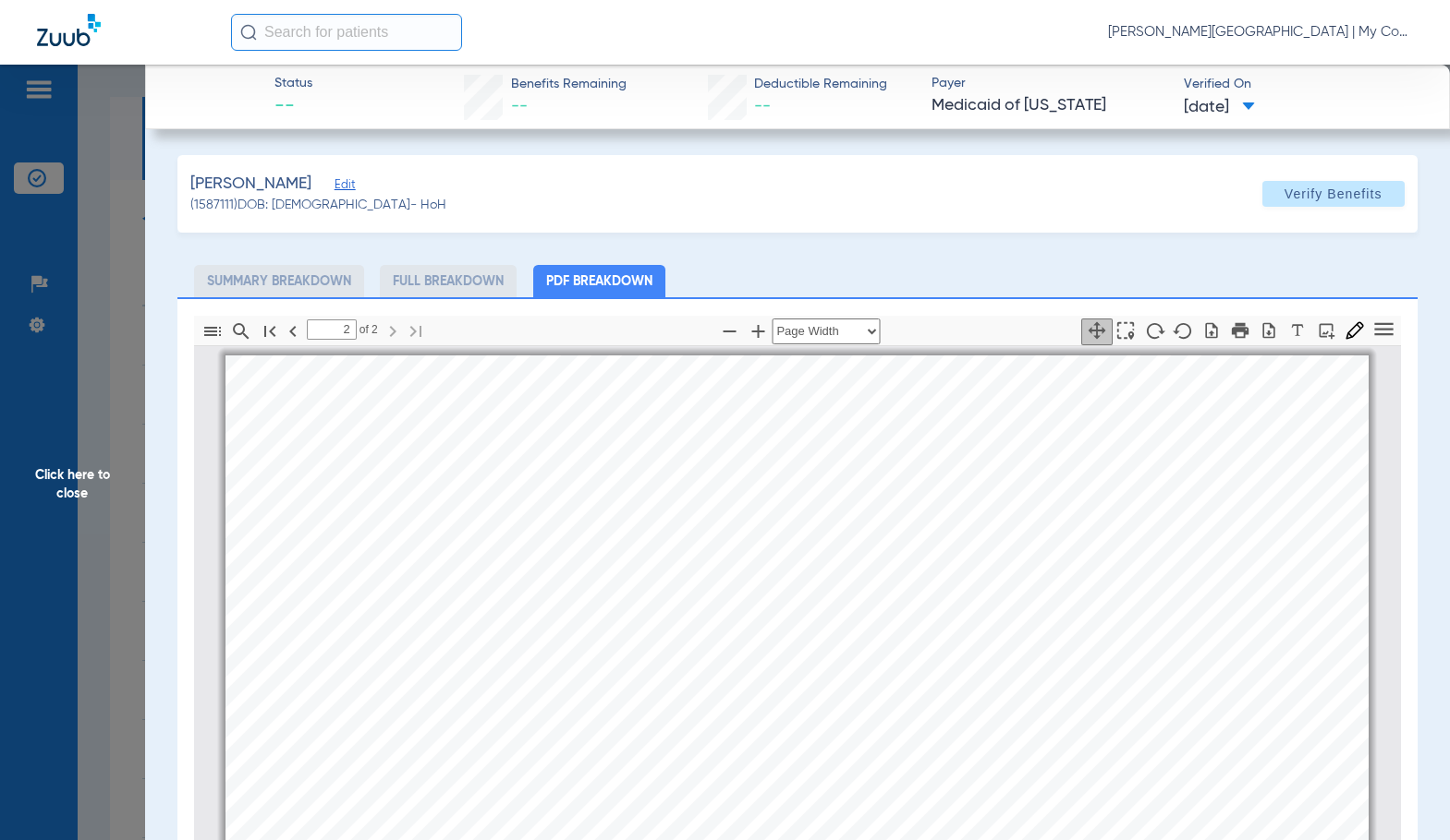
select select "page-width"
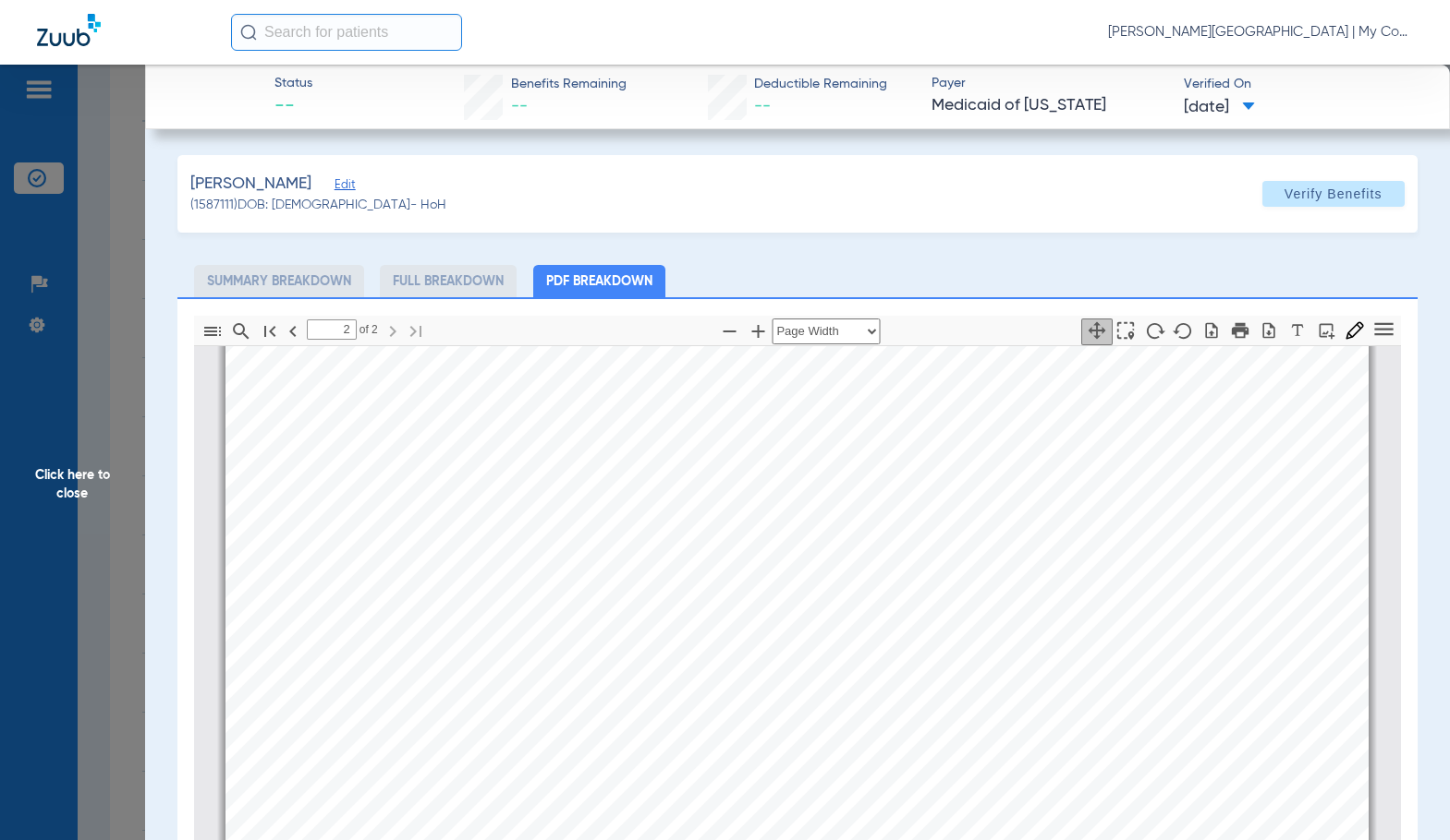
scroll to position [2133, 0]
click at [112, 509] on span "Click here to close" at bounding box center [72, 485] width 145 height 840
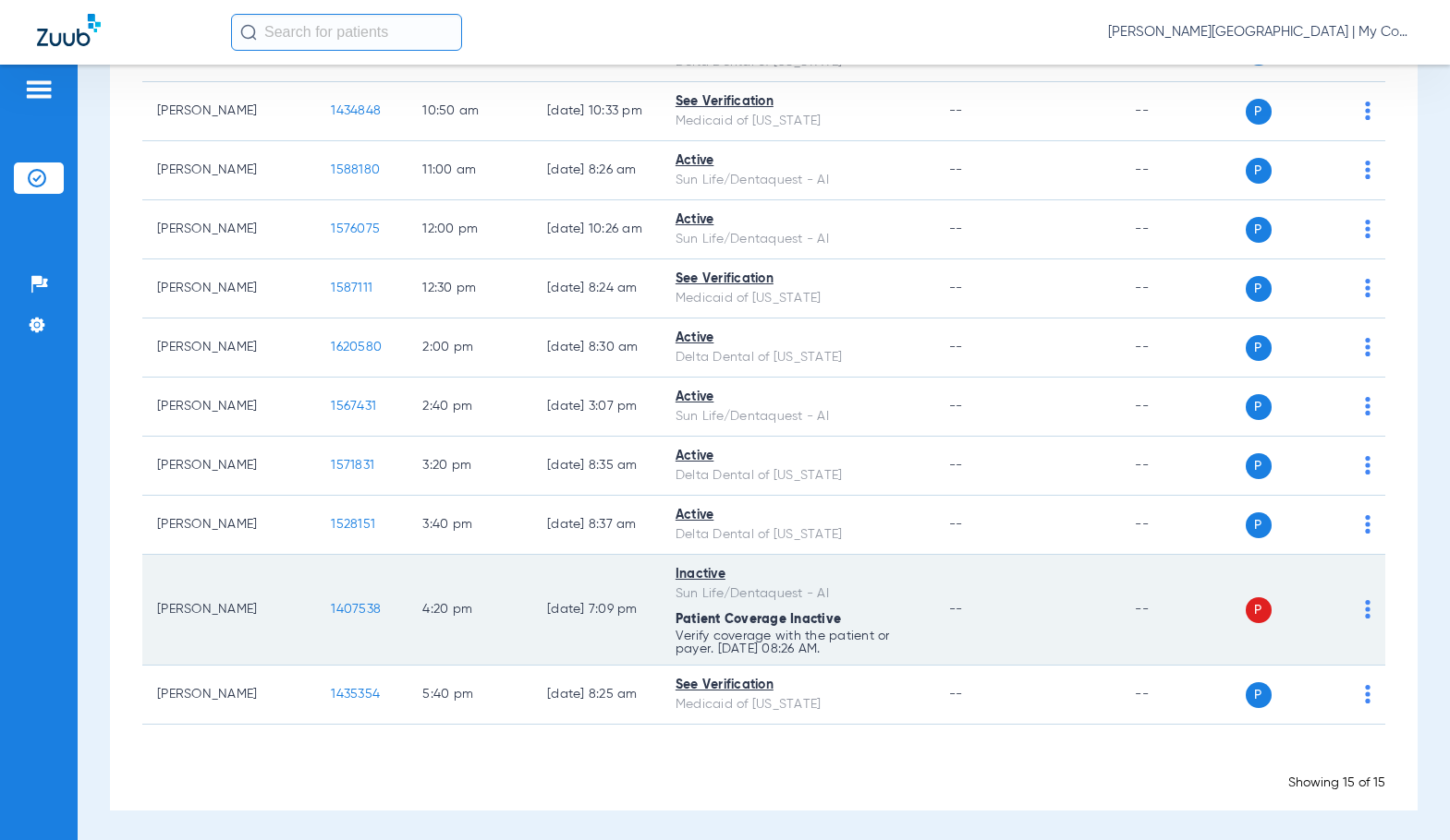
scroll to position [523, 0]
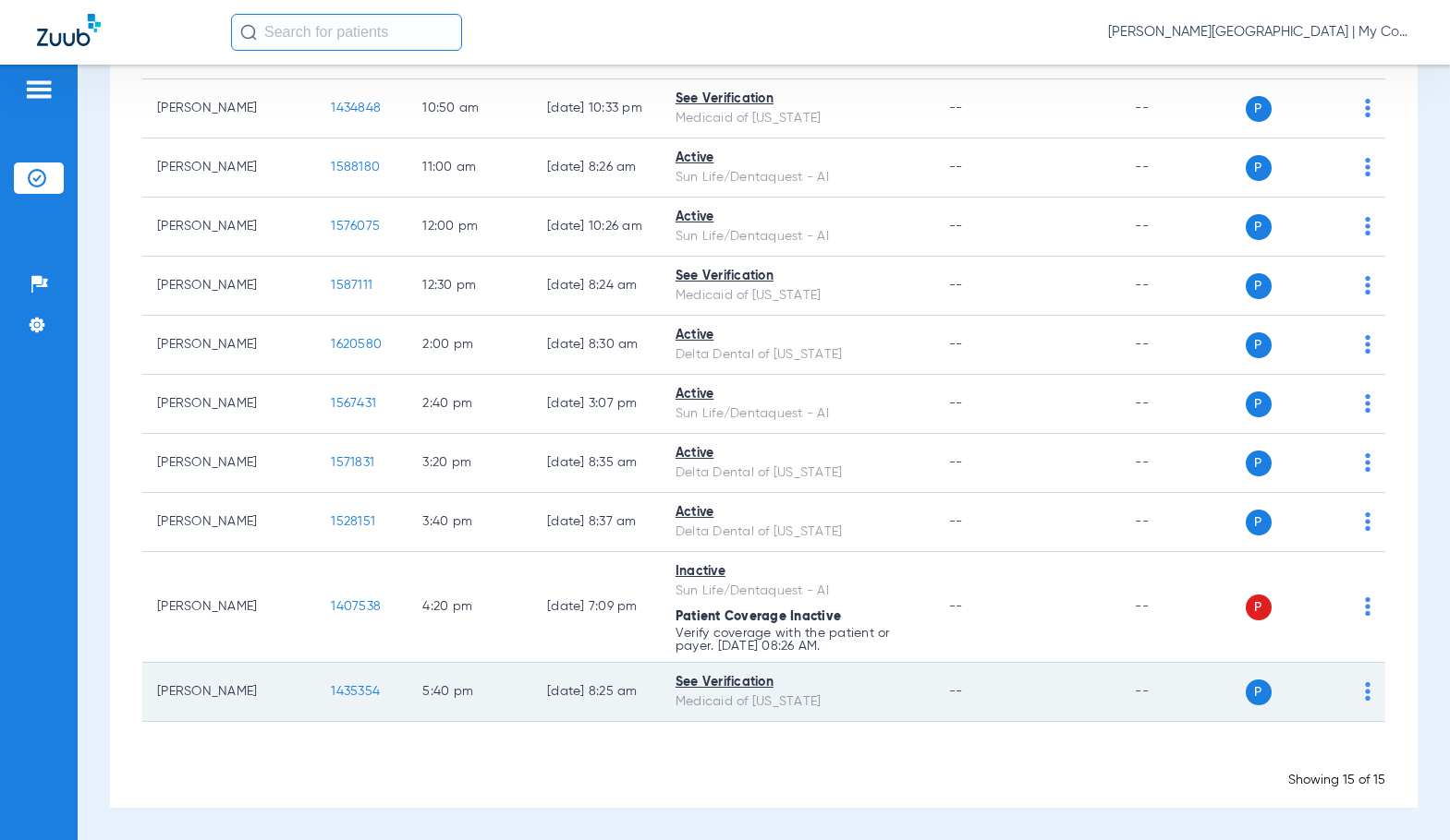
click at [331, 689] on span "1435354" at bounding box center [355, 691] width 49 height 13
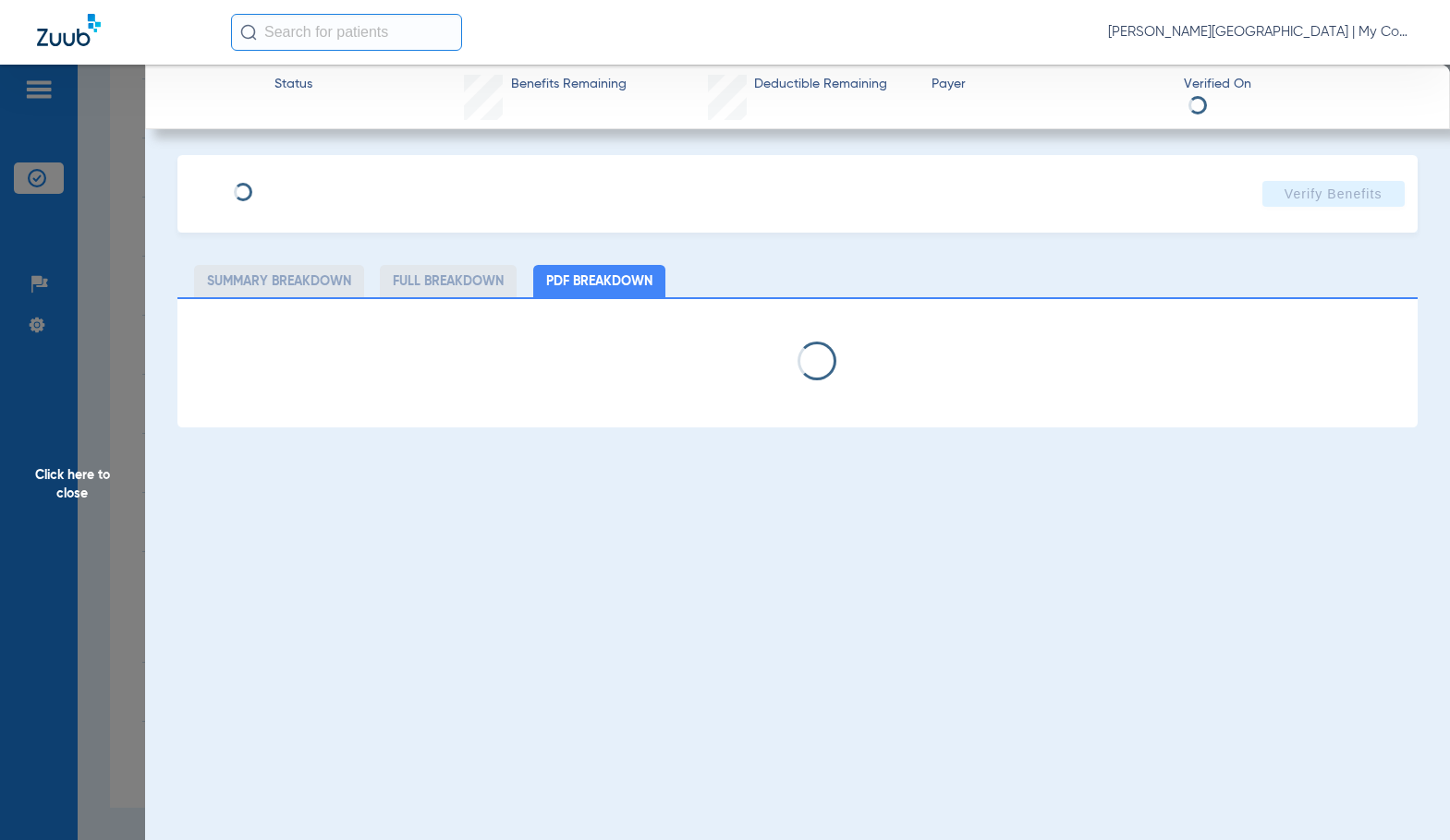
select select "page-width"
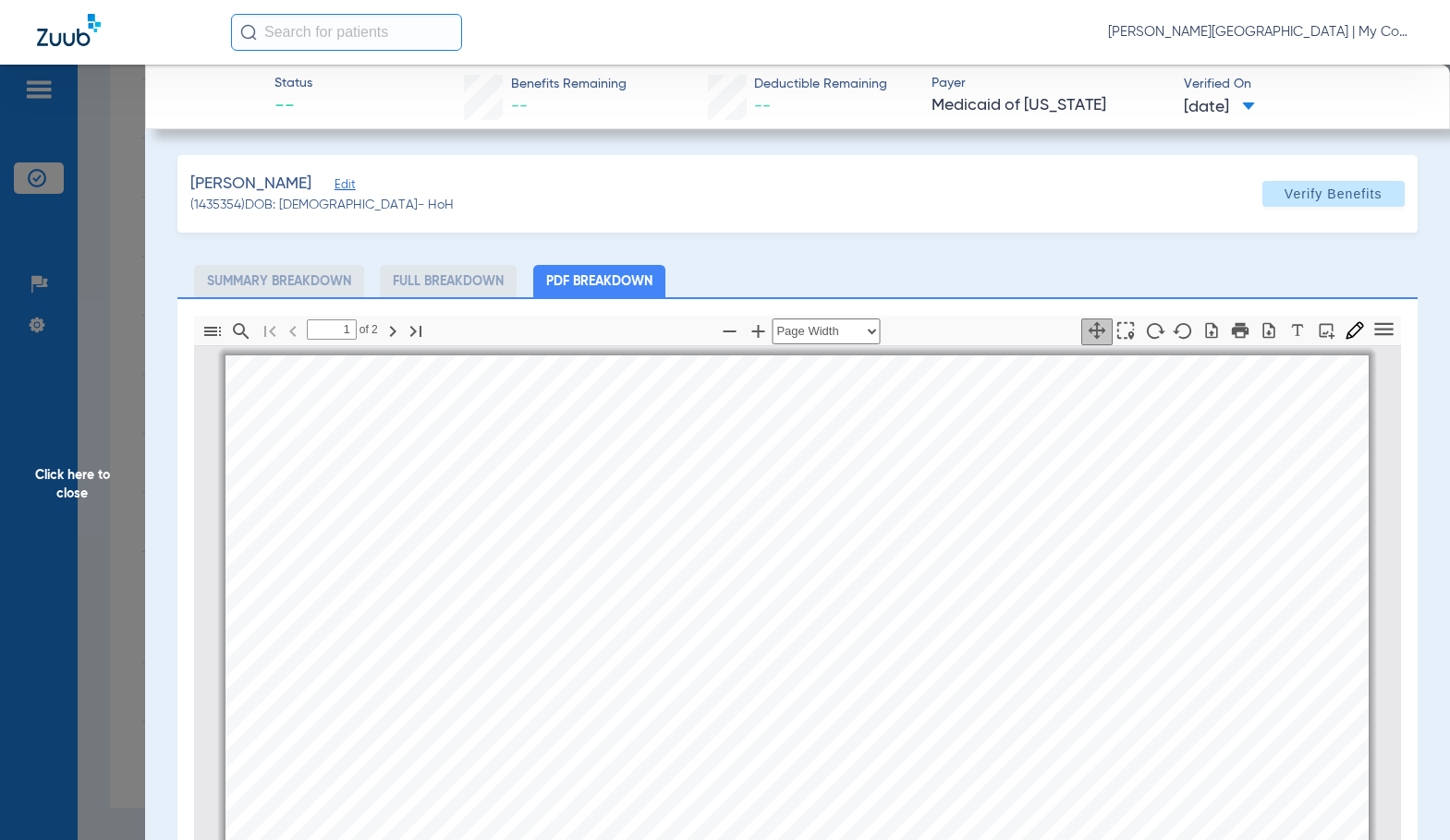
scroll to position [10, 0]
type input "2"
click at [69, 495] on span "Click here to close" at bounding box center [72, 485] width 145 height 840
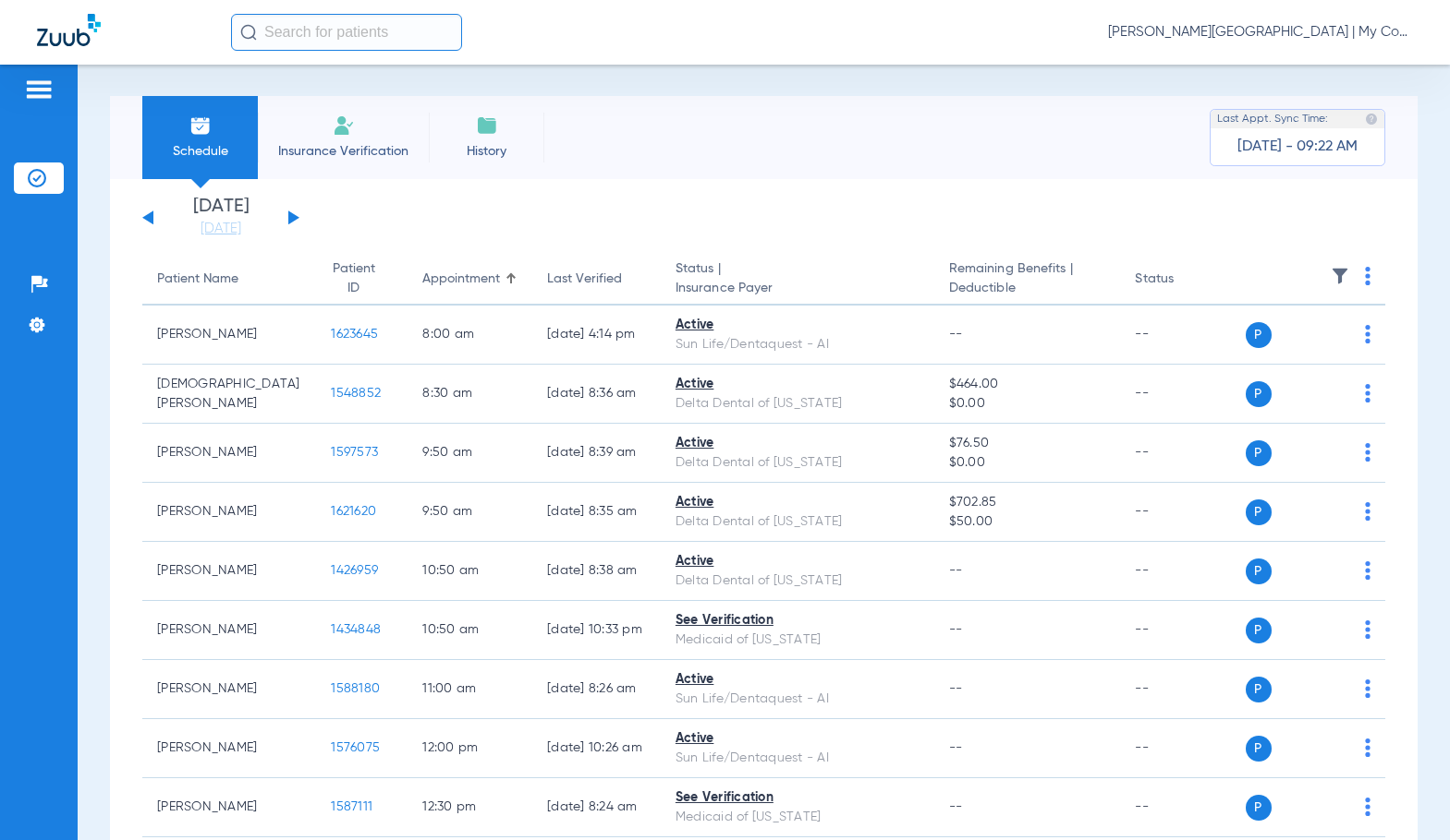
scroll to position [0, 0]
click at [1206, 27] on span "Sadie Gibbs - Bay City | My Community Dental Centers" at bounding box center [1260, 32] width 305 height 18
click at [1295, 59] on span "Account Selection" at bounding box center [1343, 65] width 104 height 13
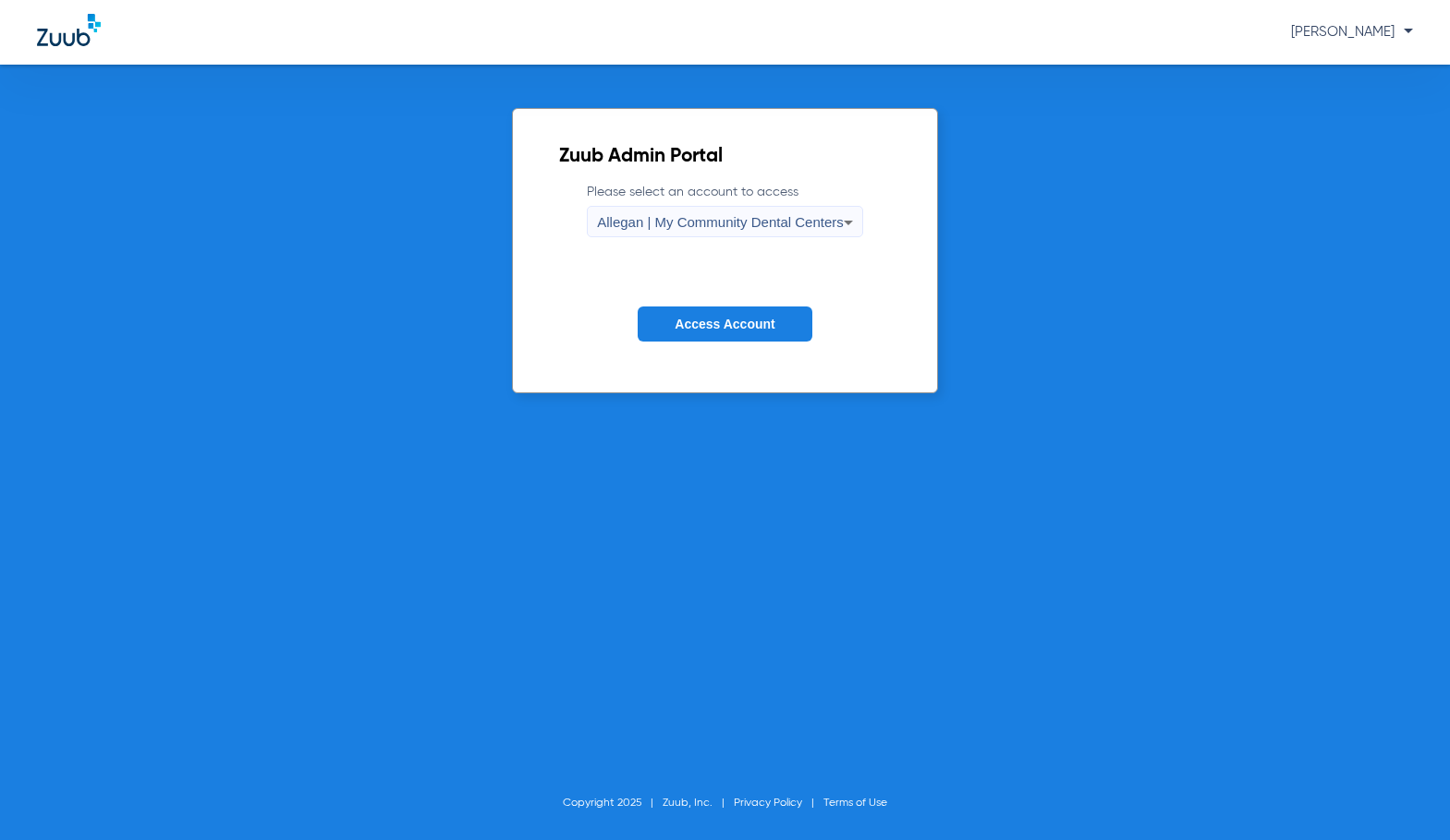
click at [705, 221] on span "Allegan | My Community Dental Centers" at bounding box center [720, 222] width 247 height 16
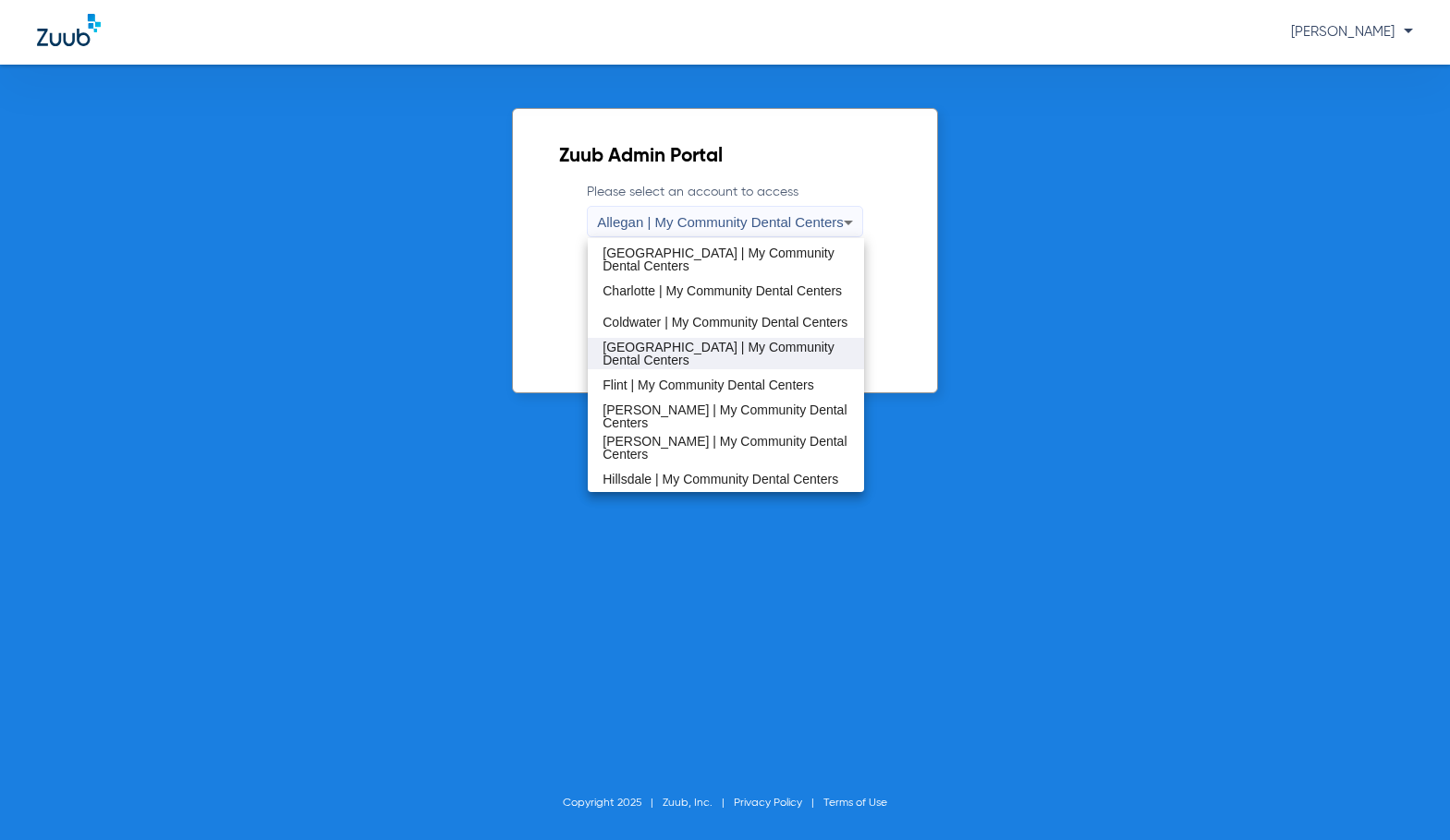
scroll to position [184, 0]
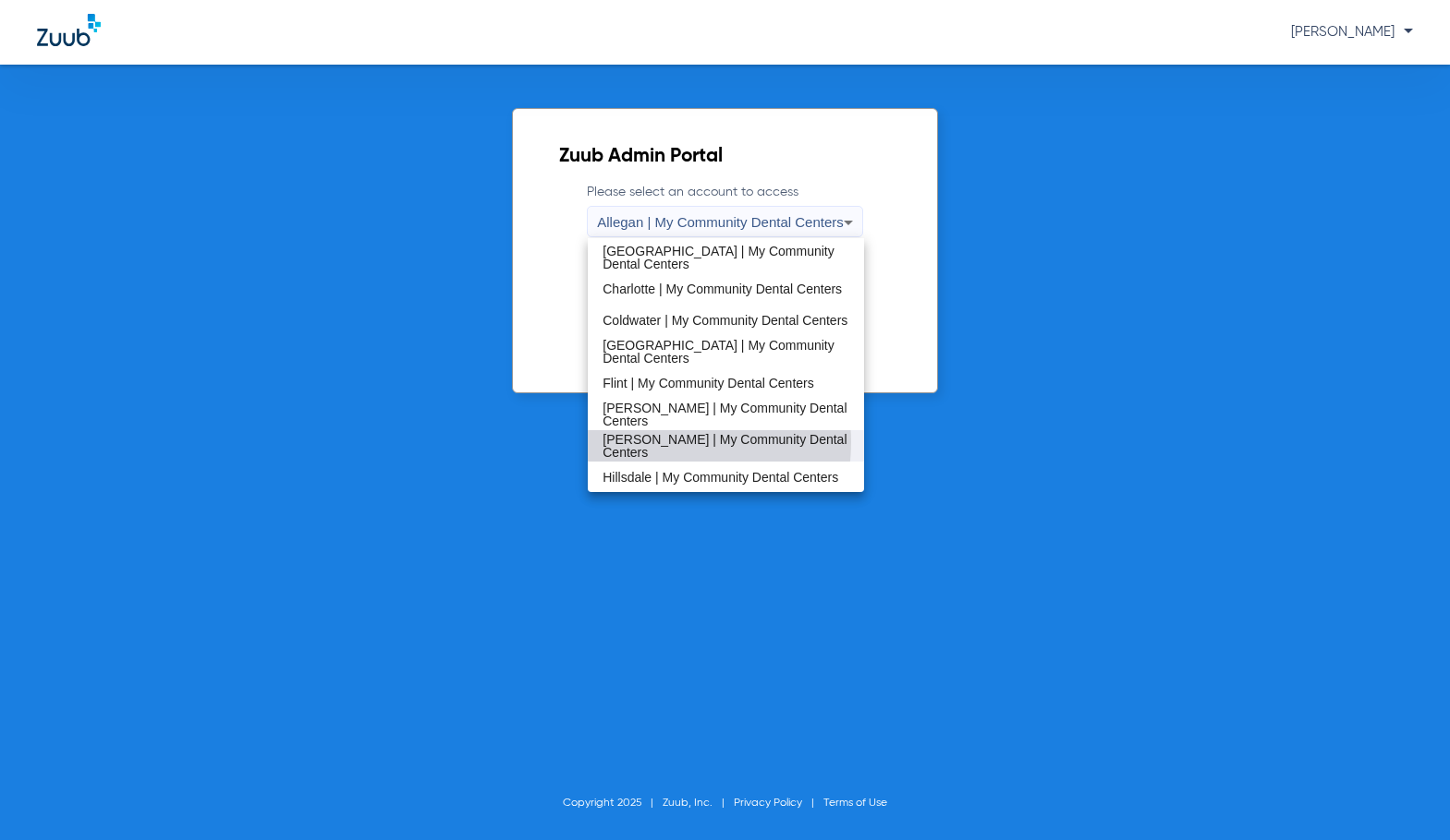
click at [659, 442] on span "[PERSON_NAME] | My Community Dental Centers" at bounding box center [726, 445] width 247 height 26
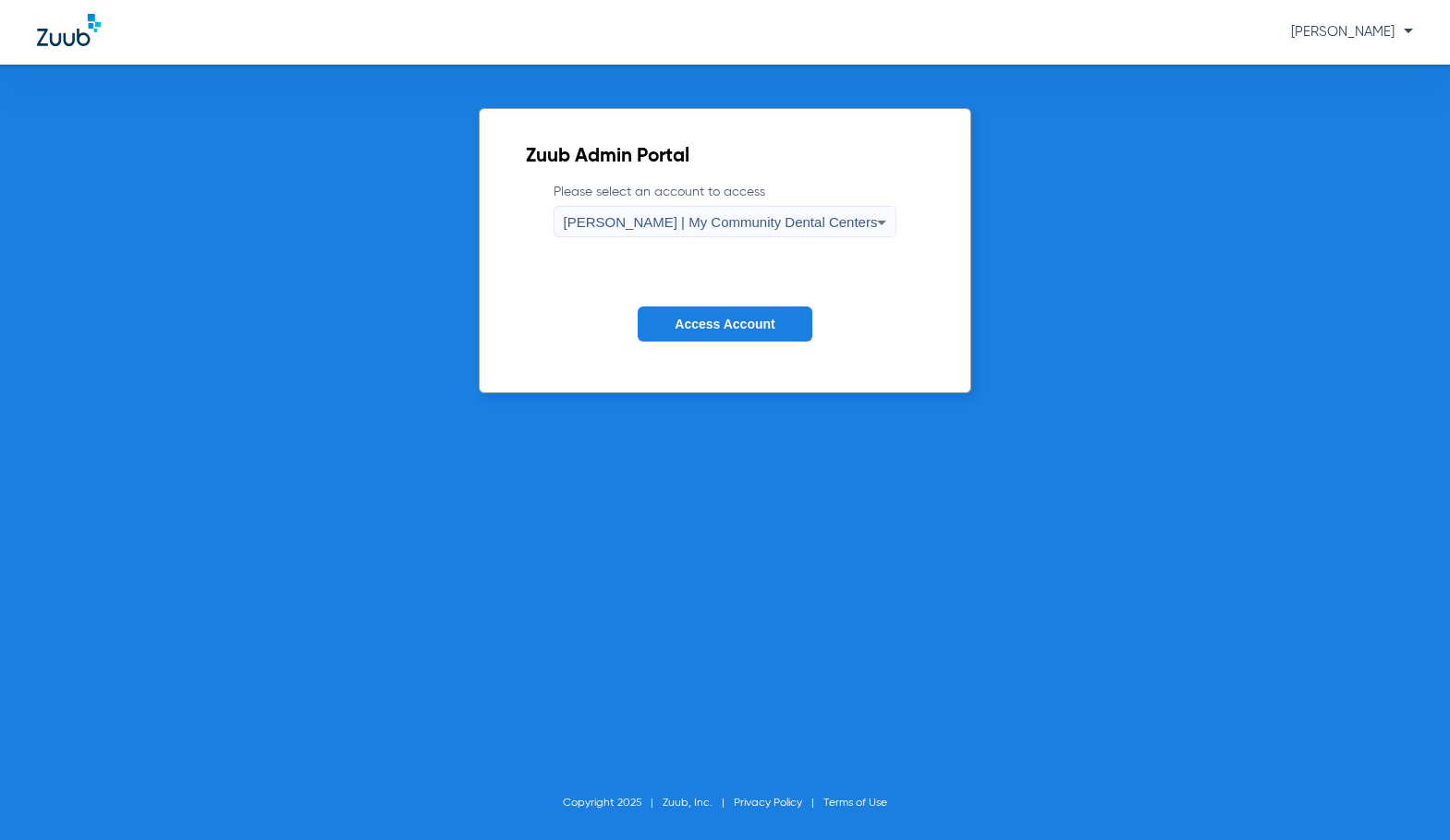
click at [707, 327] on span "Access Account" at bounding box center [724, 323] width 100 height 15
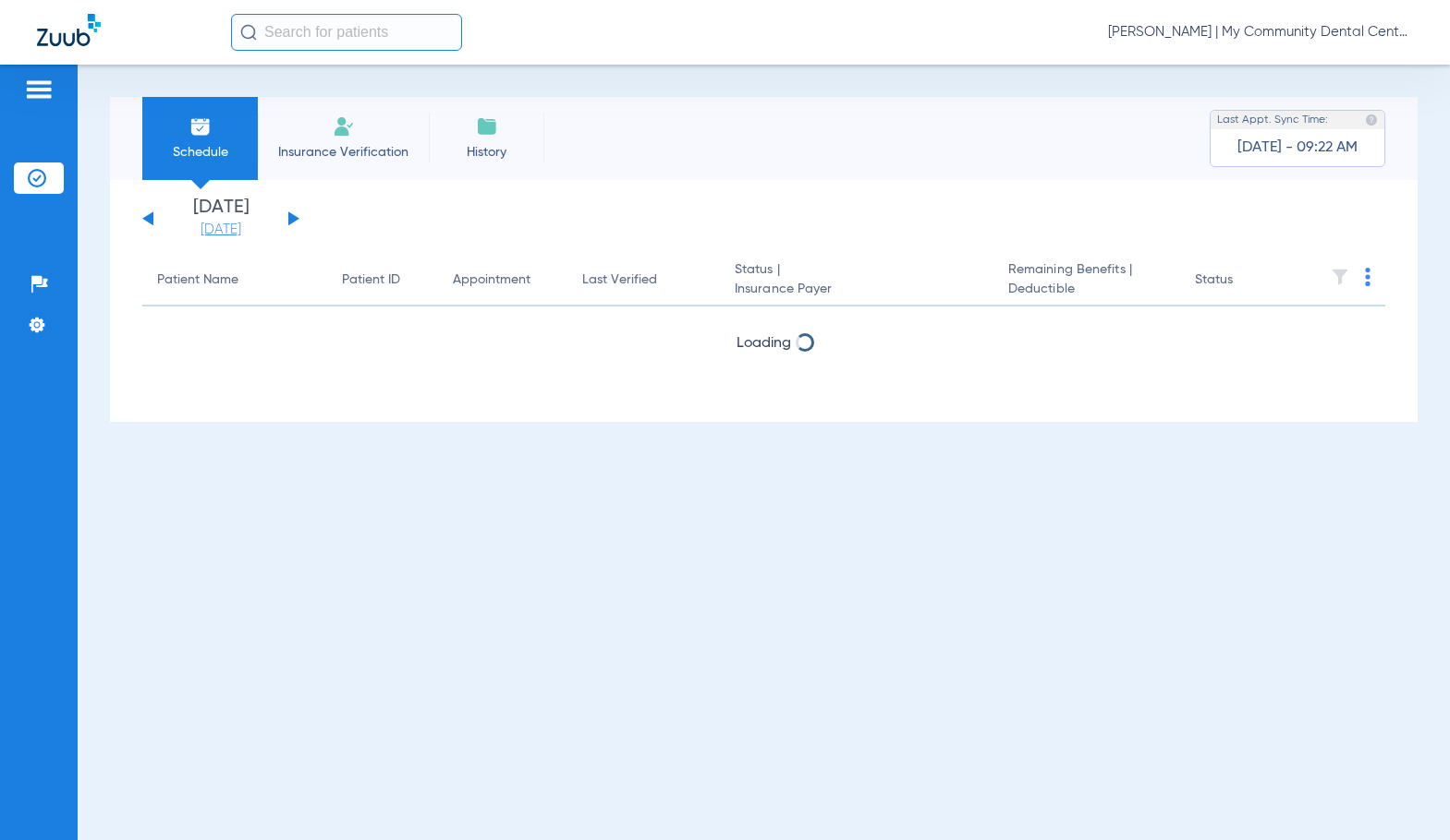
click at [257, 229] on link "[DATE]" at bounding box center [220, 230] width 111 height 18
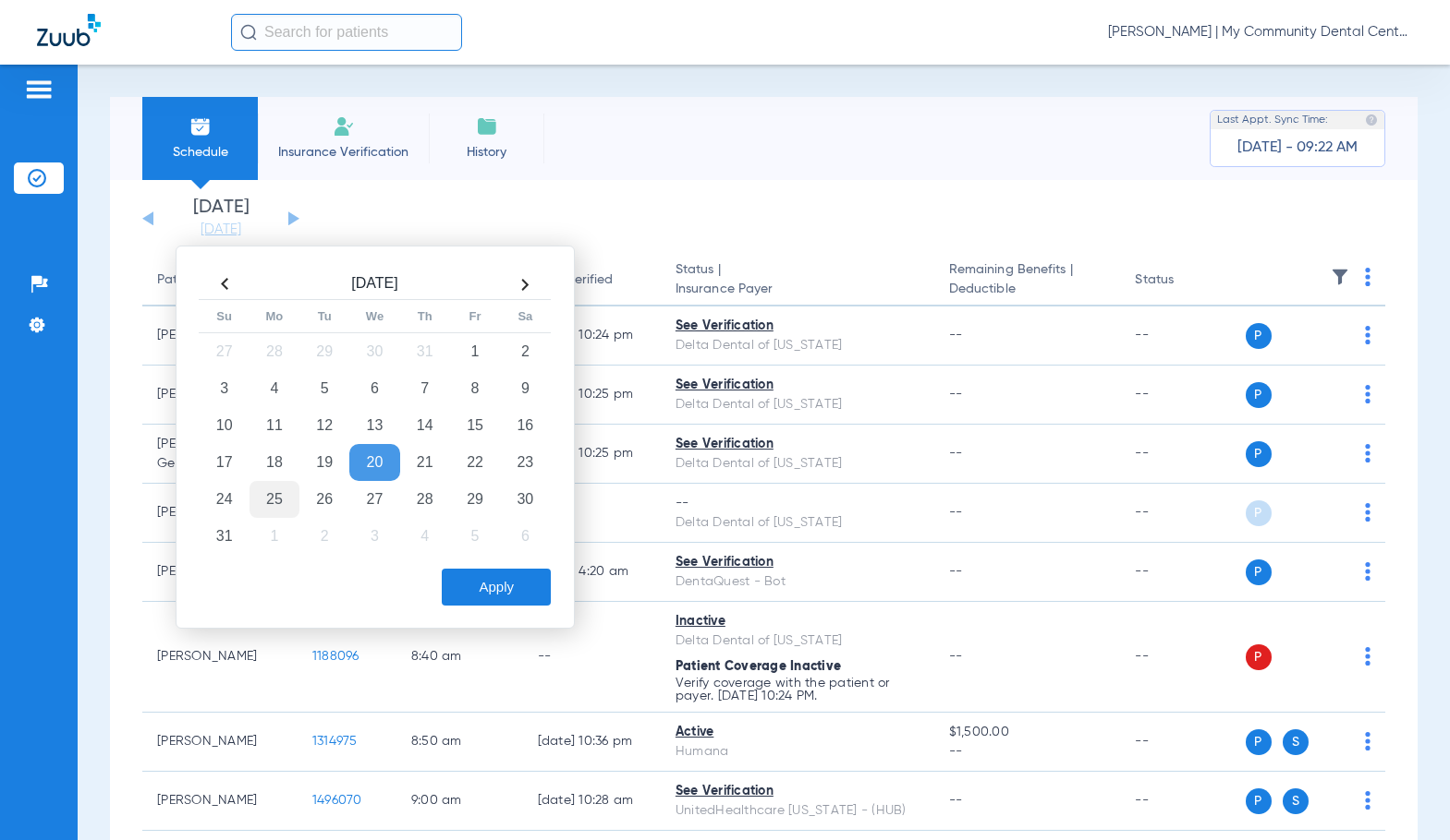
click at [265, 499] on td "25" at bounding box center [274, 500] width 49 height 37
click at [472, 591] on button "Apply" at bounding box center [496, 587] width 109 height 37
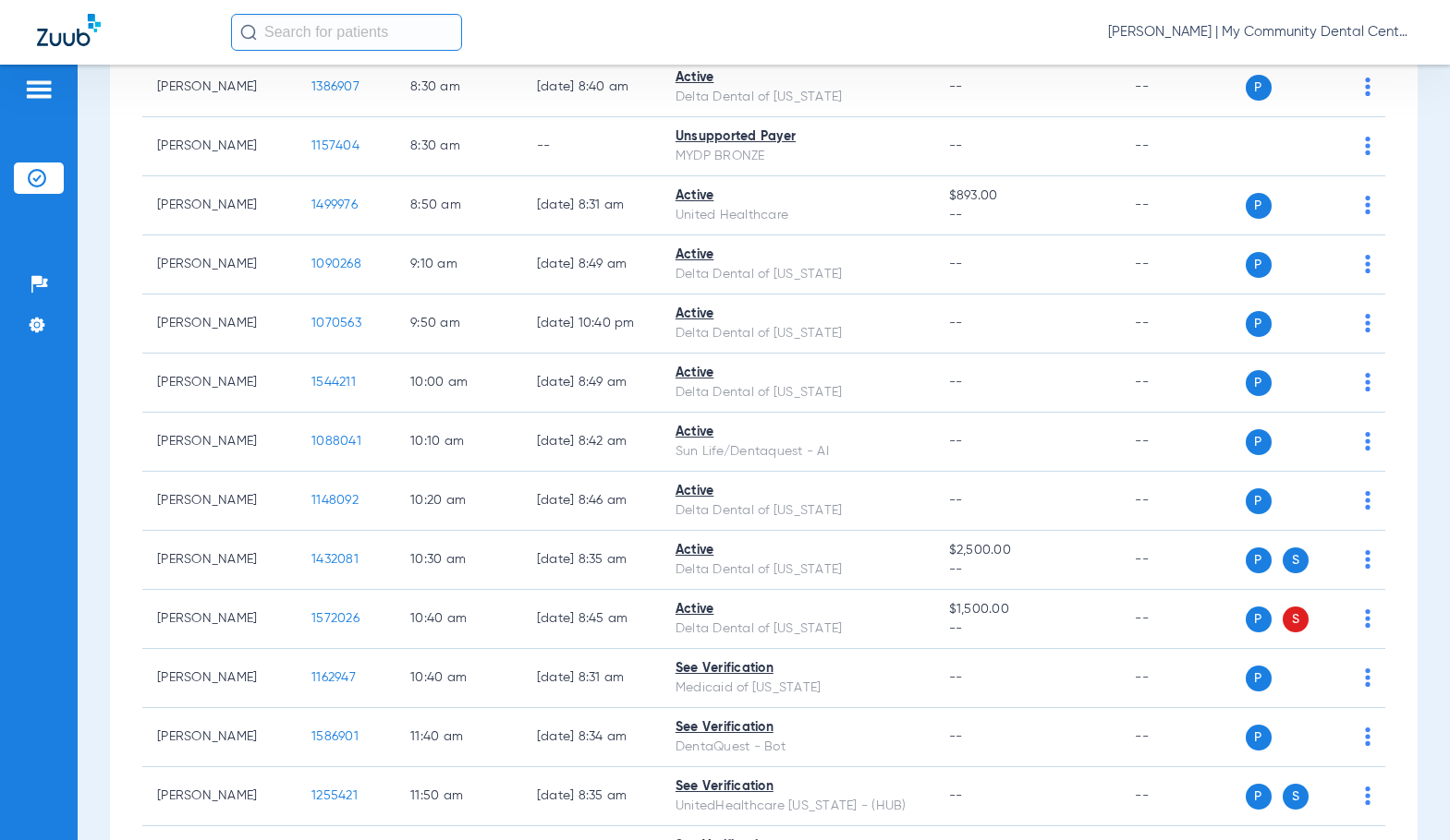
scroll to position [462, 0]
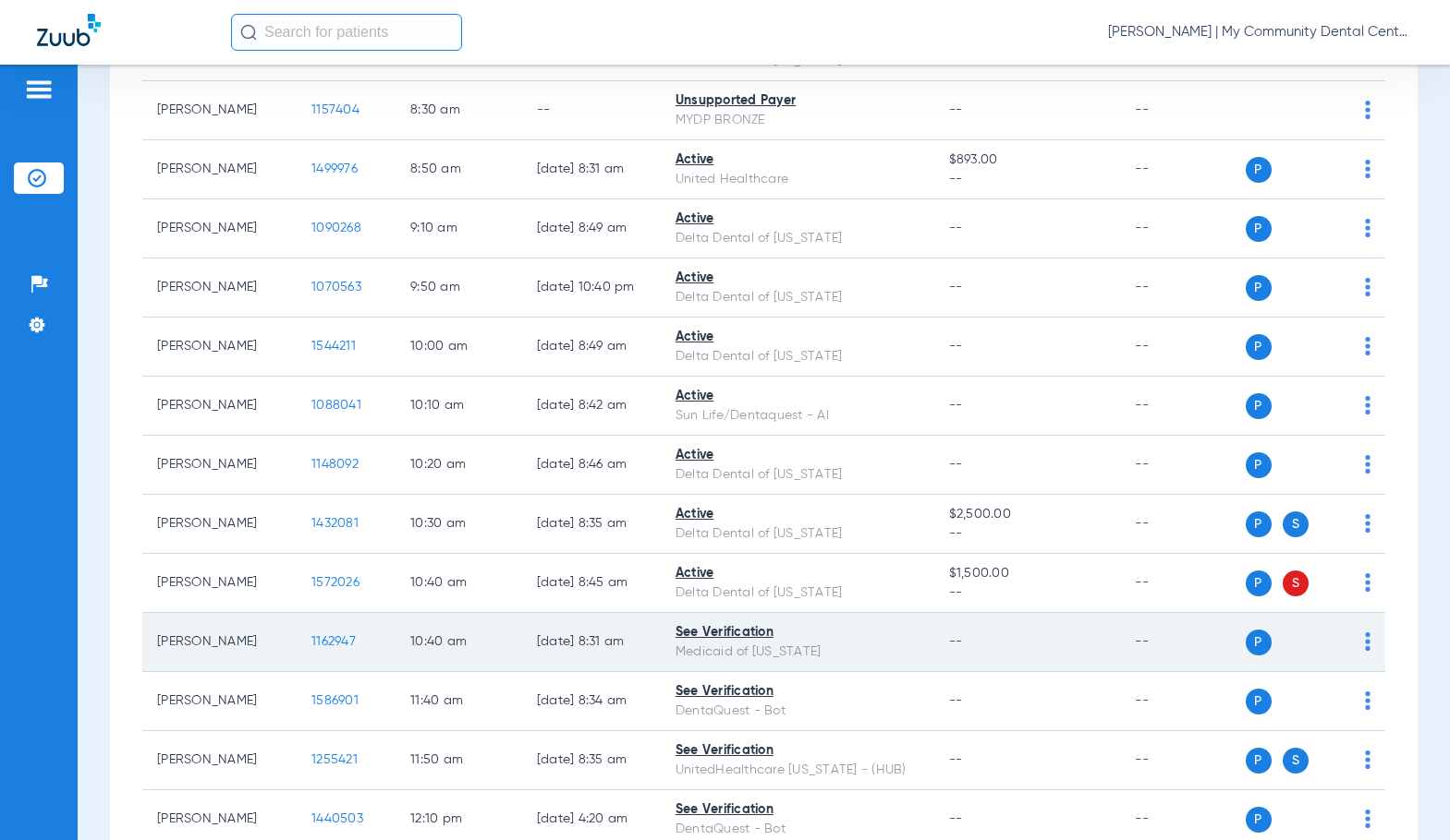
click at [315, 648] on span "1162947" at bounding box center [334, 641] width 45 height 13
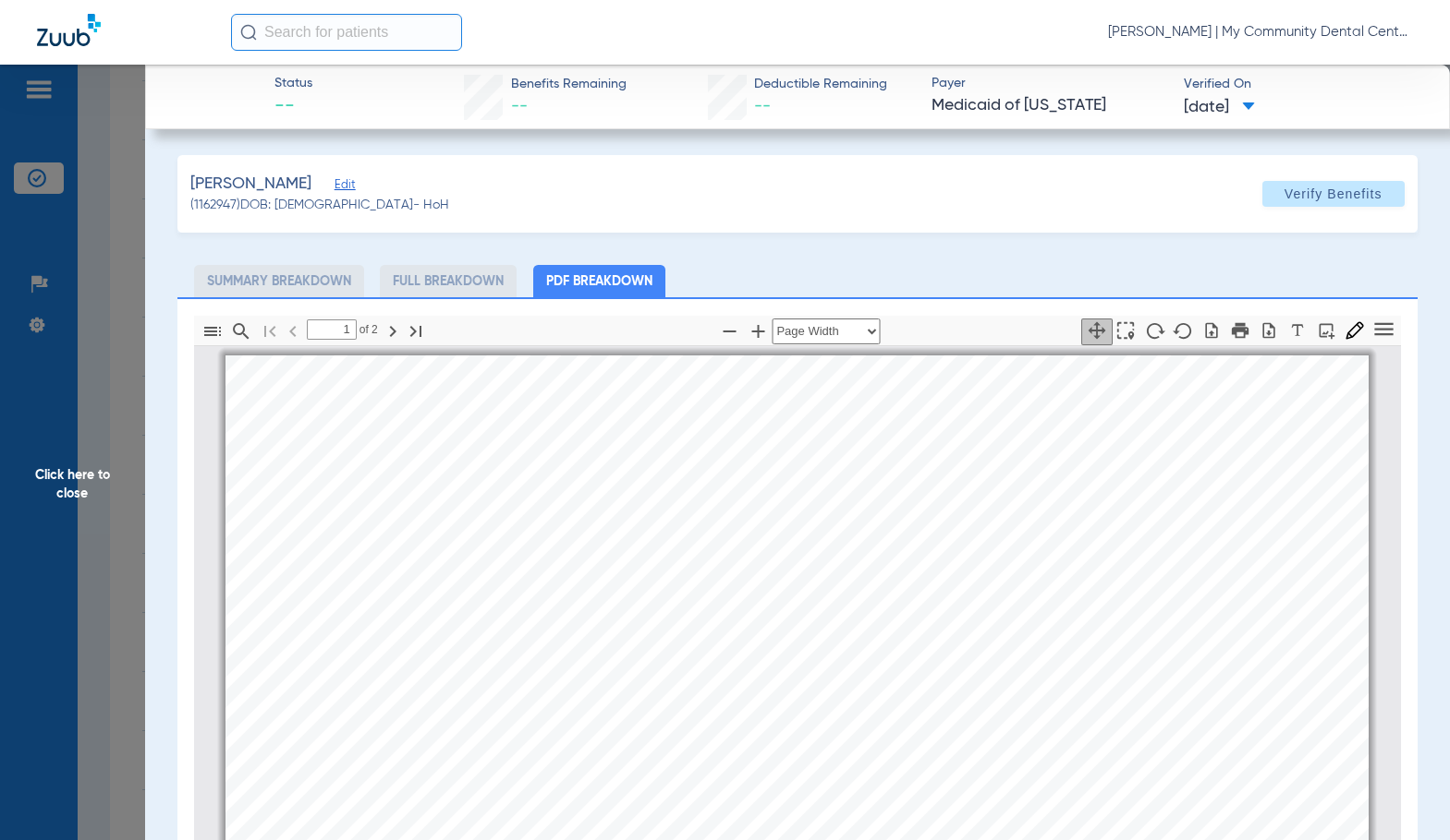
scroll to position [10, 0]
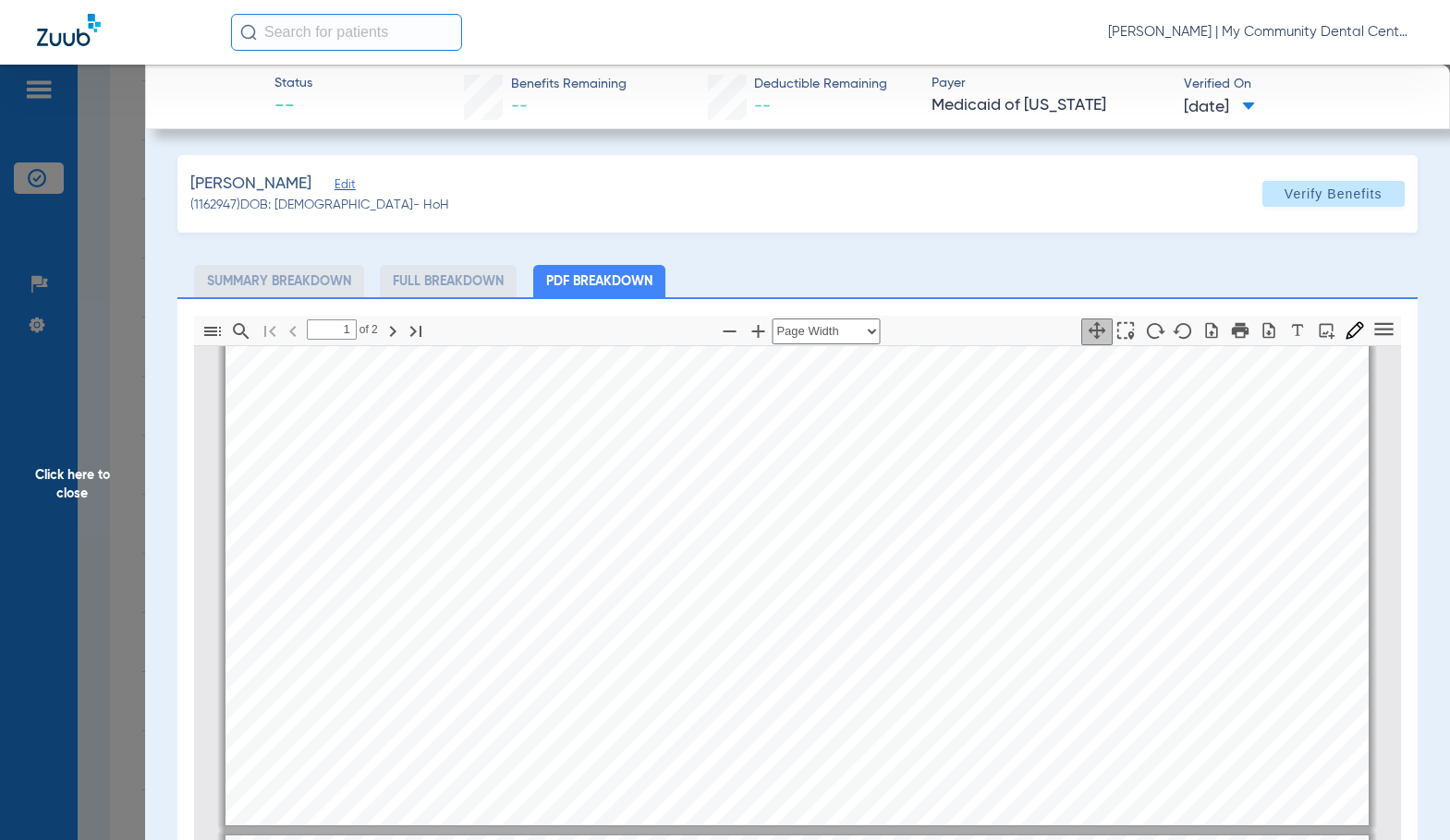
type input "2"
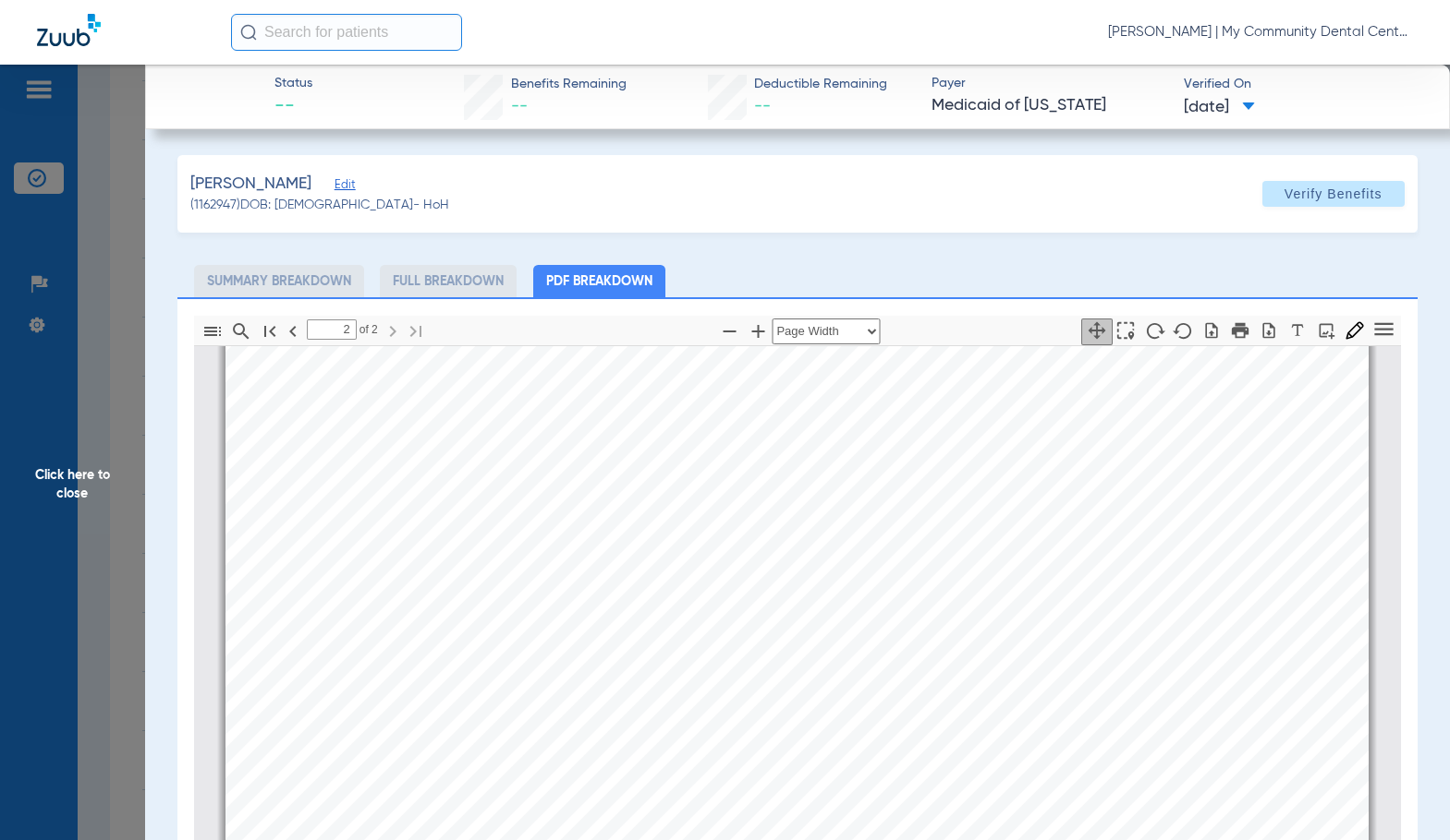
scroll to position [1856, 0]
click at [110, 476] on span "Click here to close" at bounding box center [72, 485] width 145 height 840
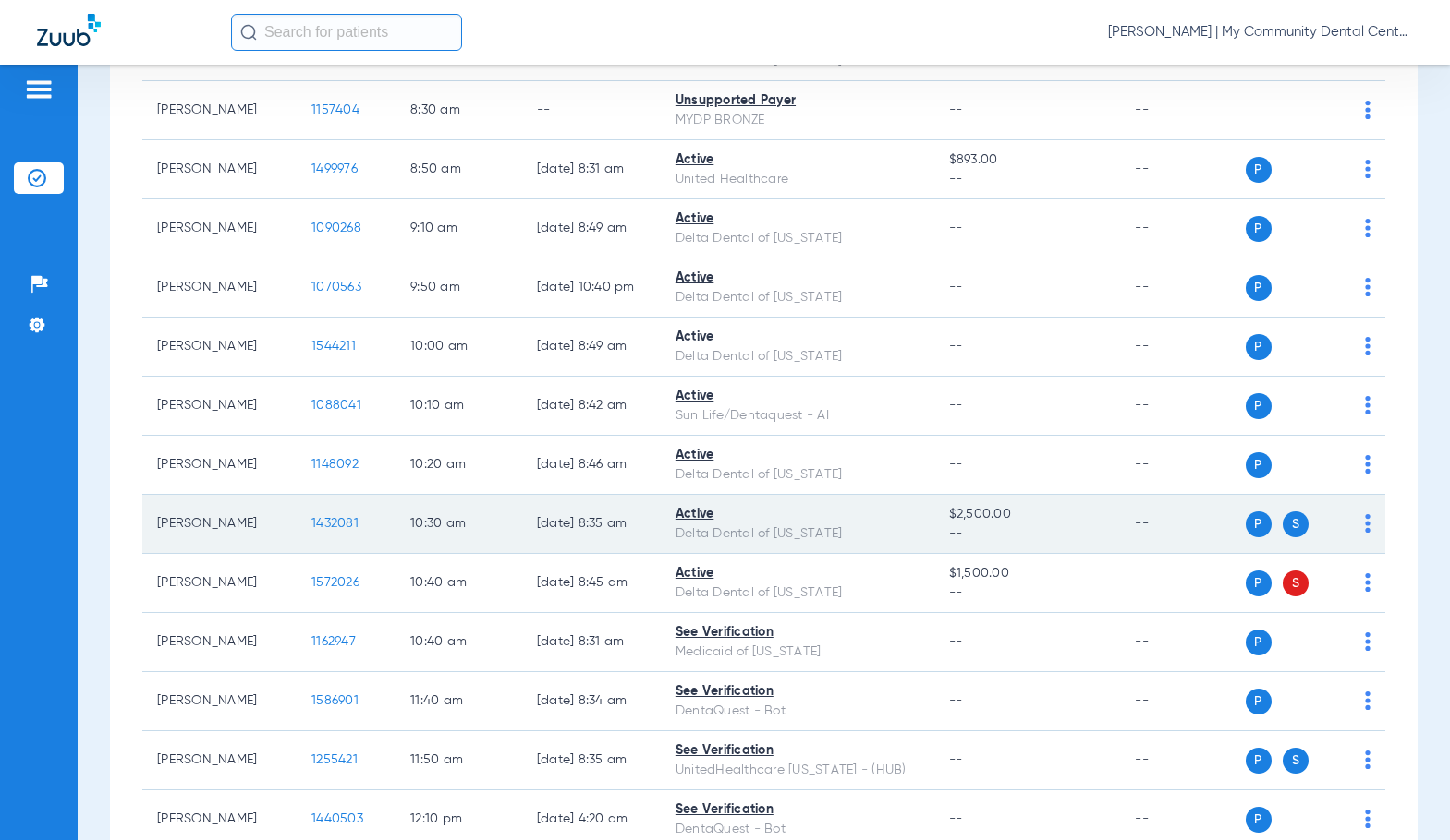
click at [313, 530] on span "1432081" at bounding box center [335, 523] width 48 height 13
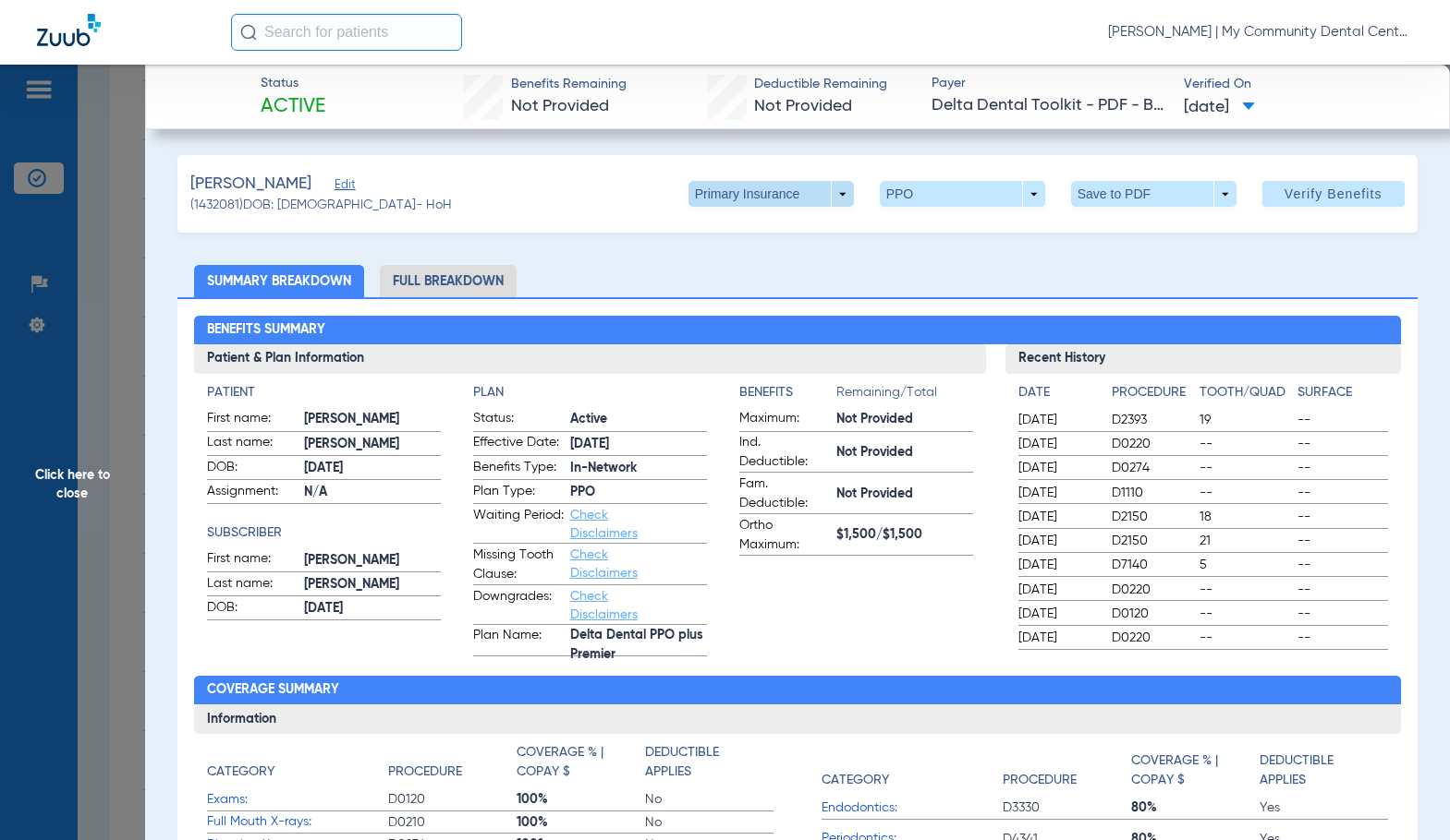
click at [783, 205] on span at bounding box center [771, 194] width 165 height 26
click at [802, 269] on span "Secondary Insurance" at bounding box center [751, 267] width 122 height 13
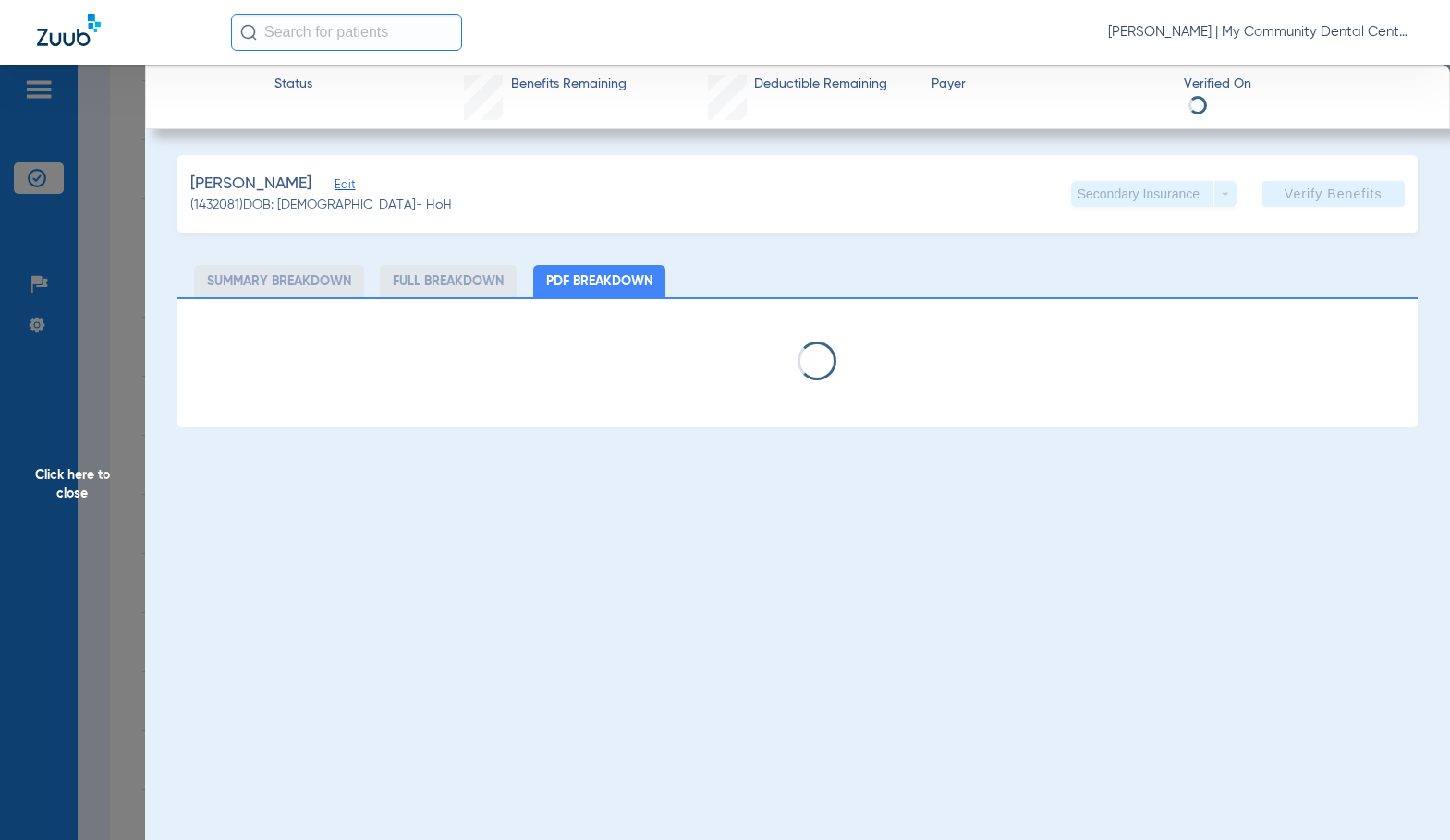
select select "page-width"
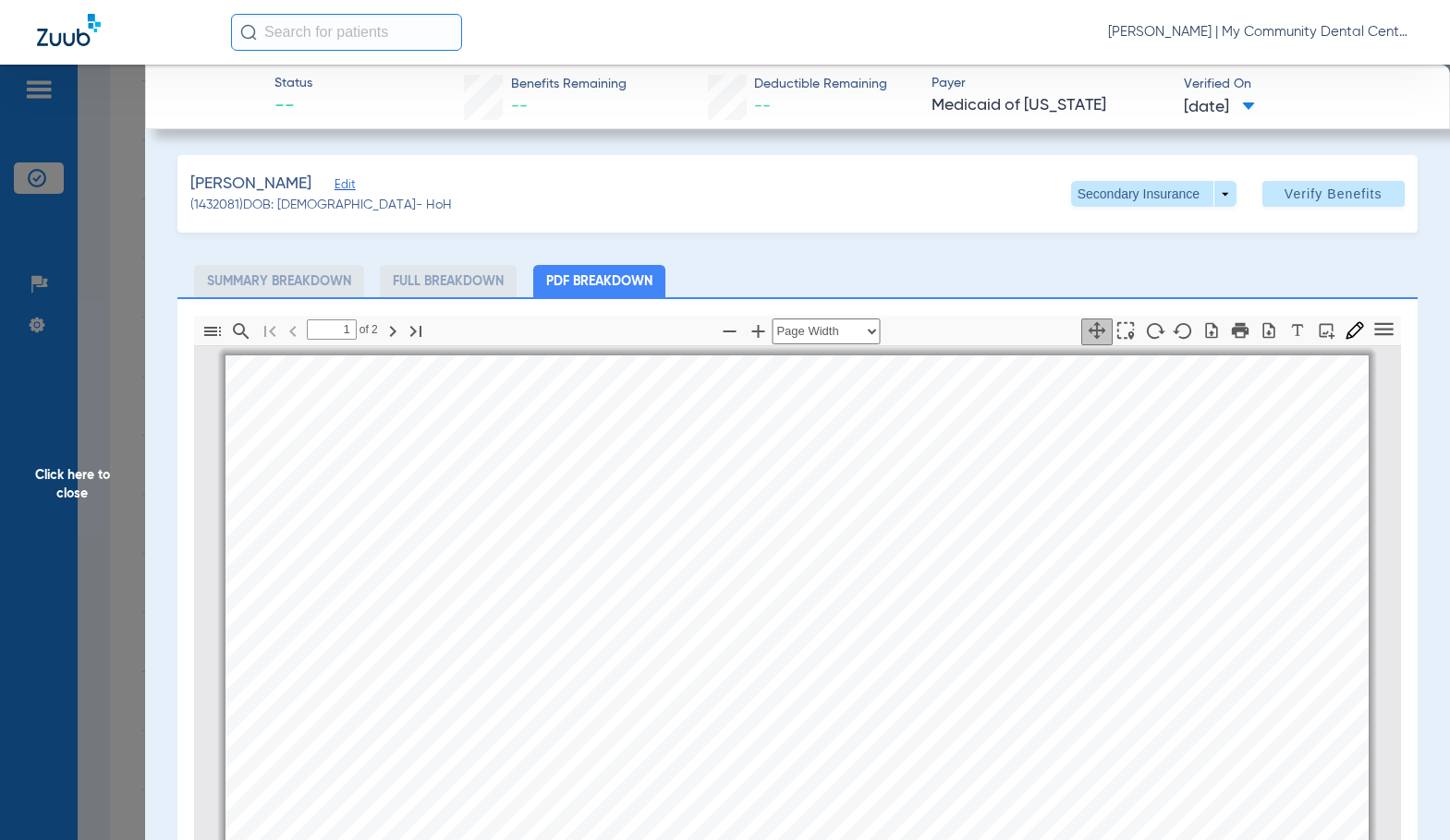
scroll to position [10, 0]
type input "2"
click at [117, 495] on span "Click here to close" at bounding box center [72, 485] width 145 height 840
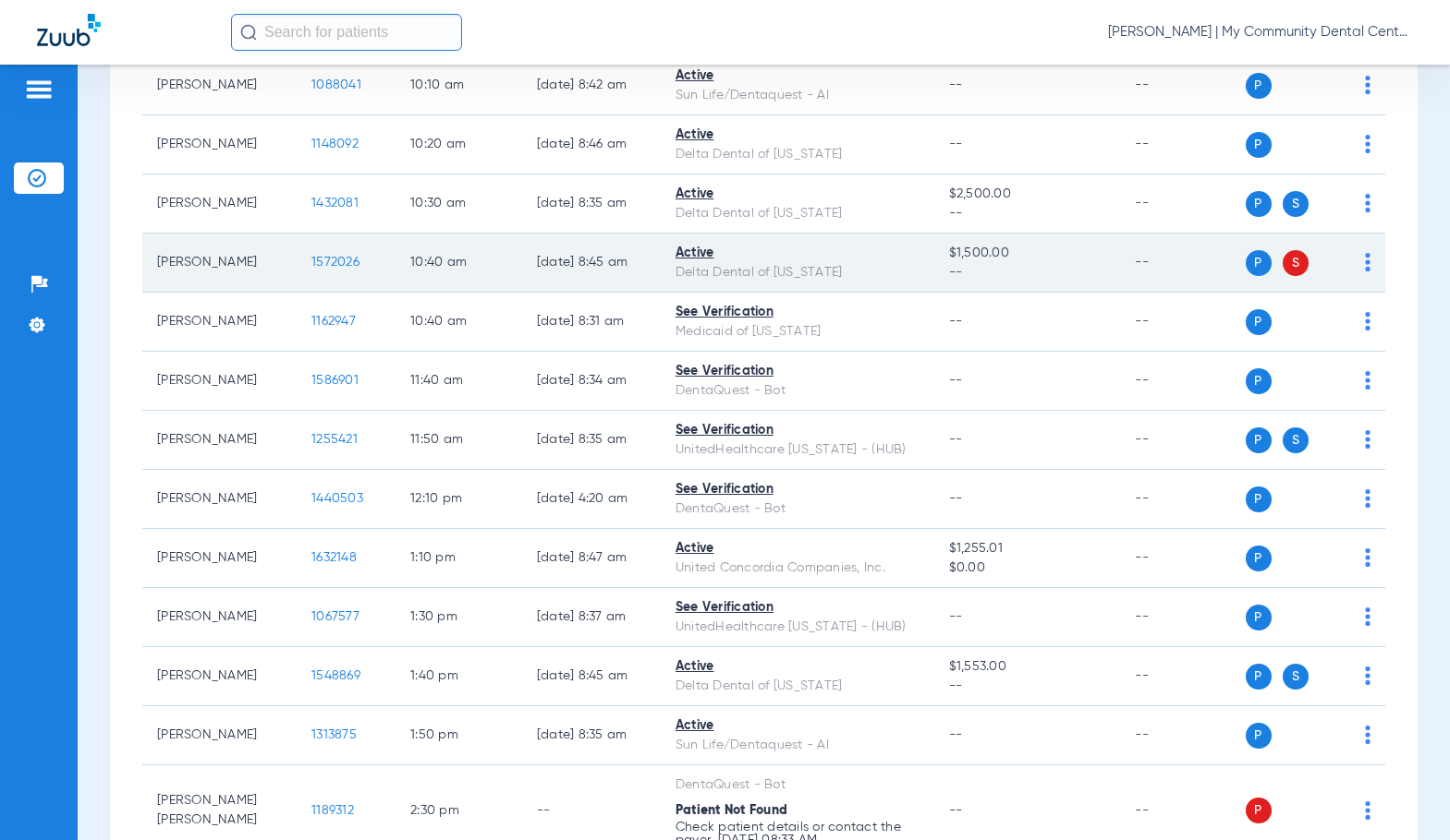
scroll to position [831, 0]
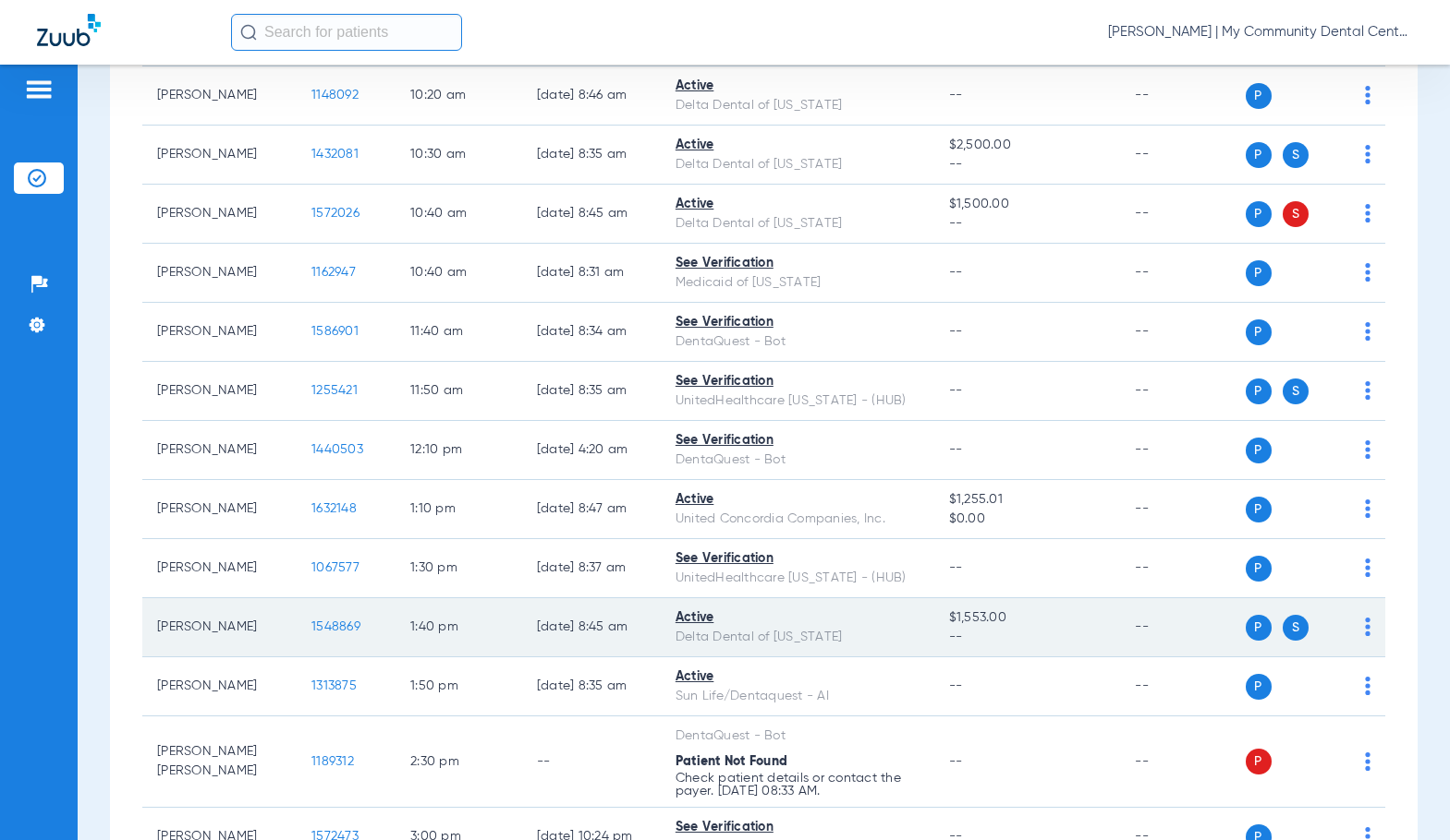
click at [312, 633] on span "1548869" at bounding box center [336, 627] width 49 height 13
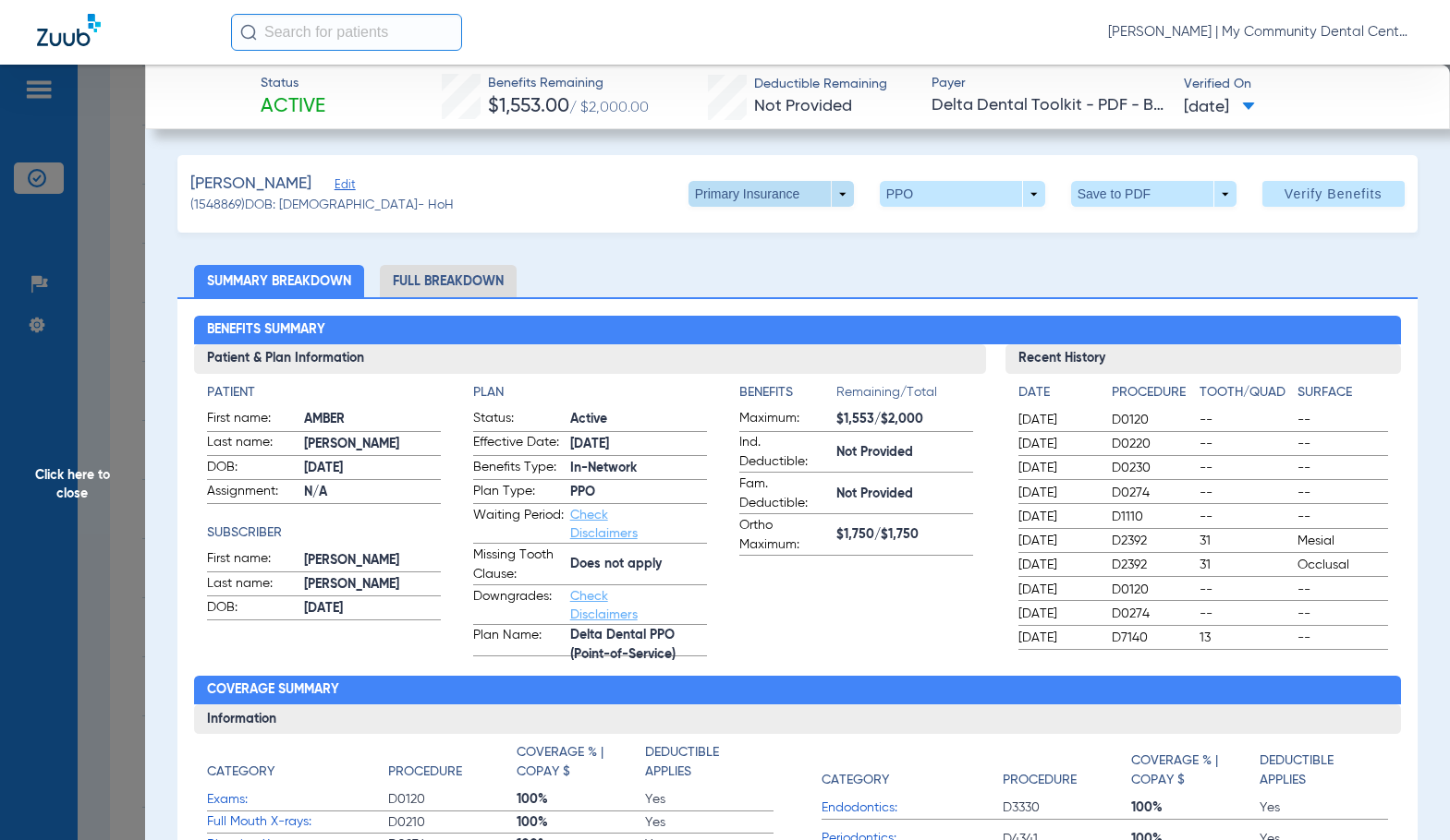
click at [750, 187] on span at bounding box center [771, 194] width 45 height 45
click at [732, 263] on span "Secondary Insurance" at bounding box center [751, 267] width 122 height 13
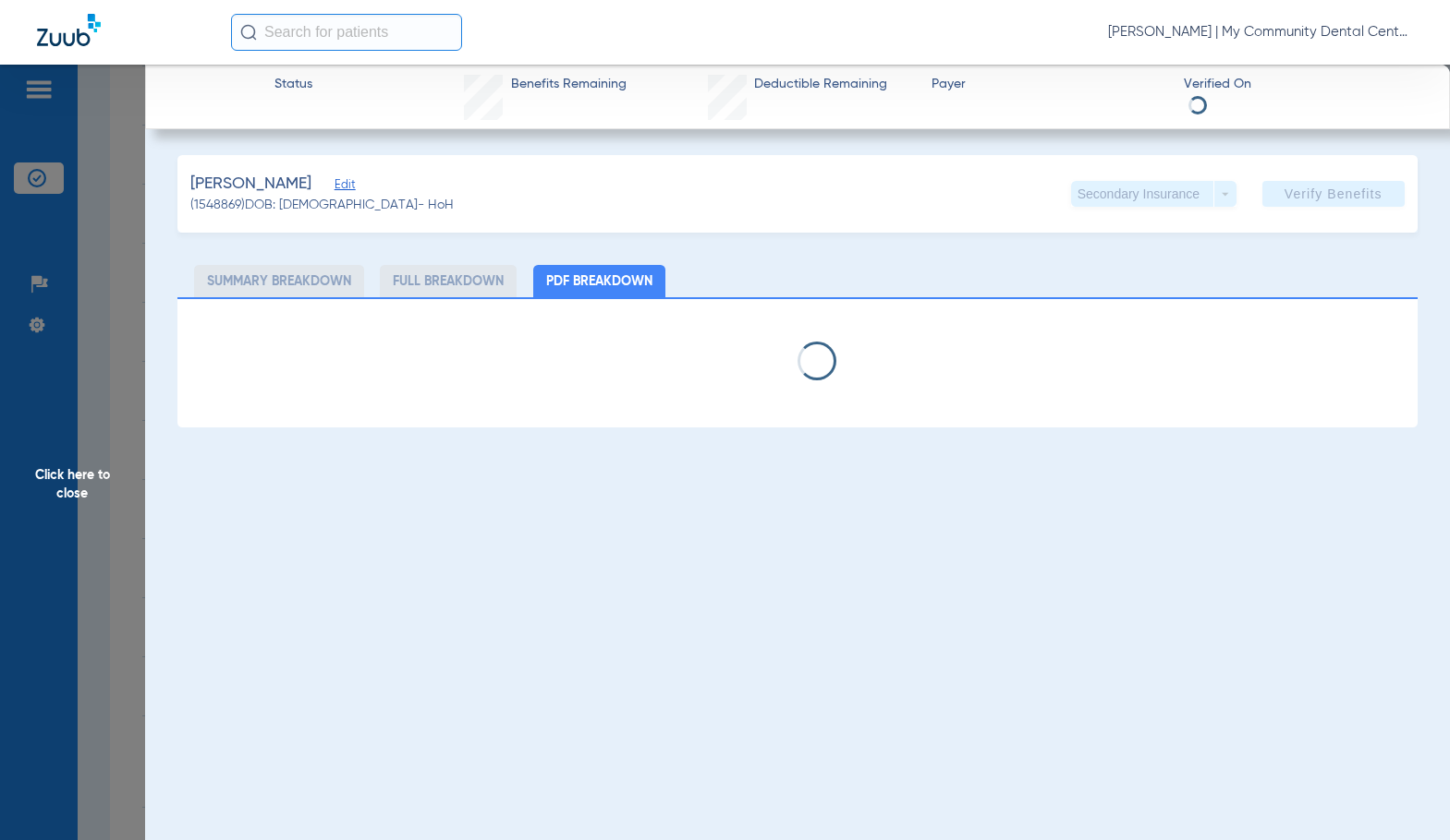
select select "page-width"
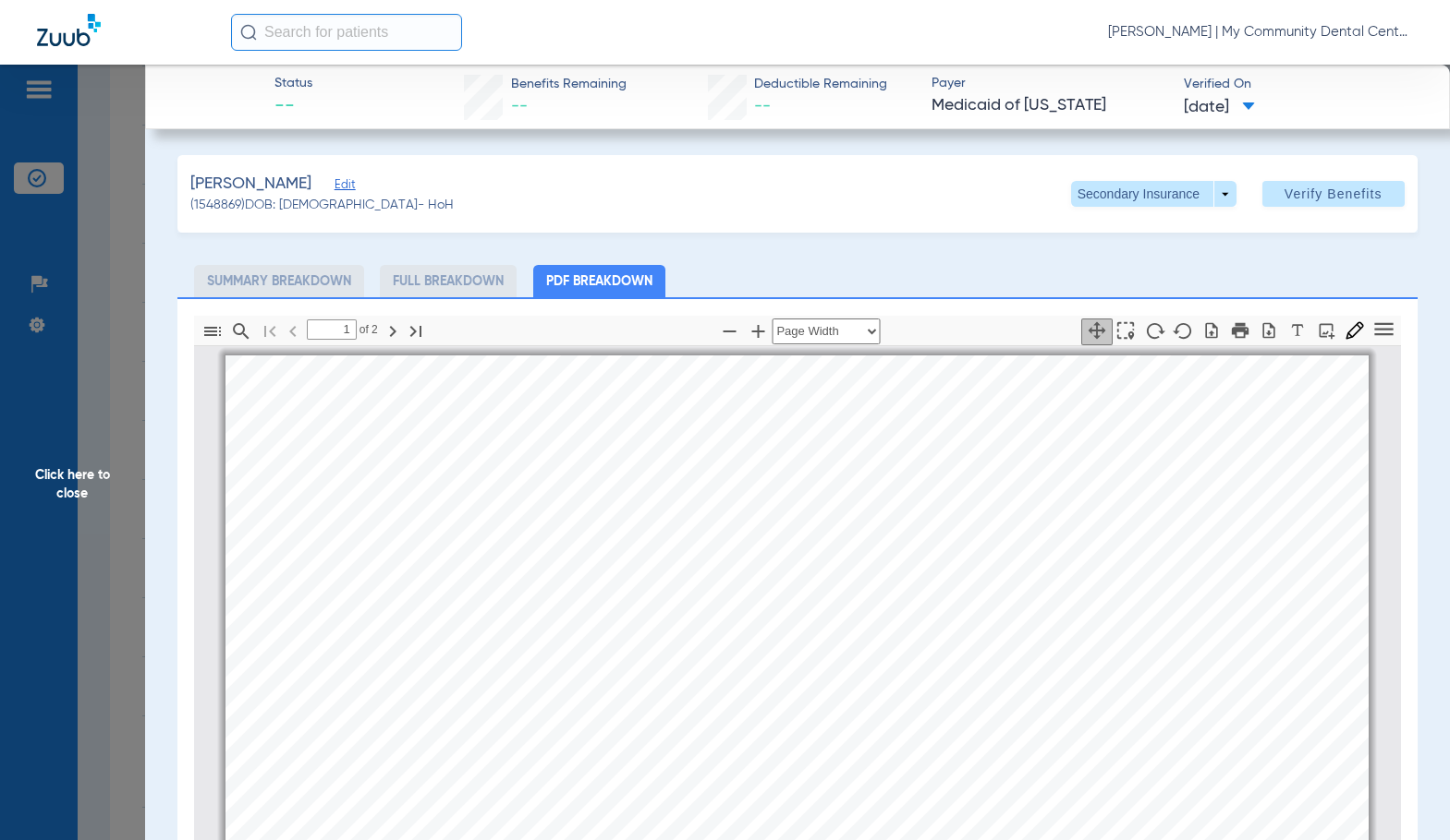
scroll to position [10, 0]
type input "2"
click at [66, 467] on span "Click here to close" at bounding box center [72, 485] width 145 height 840
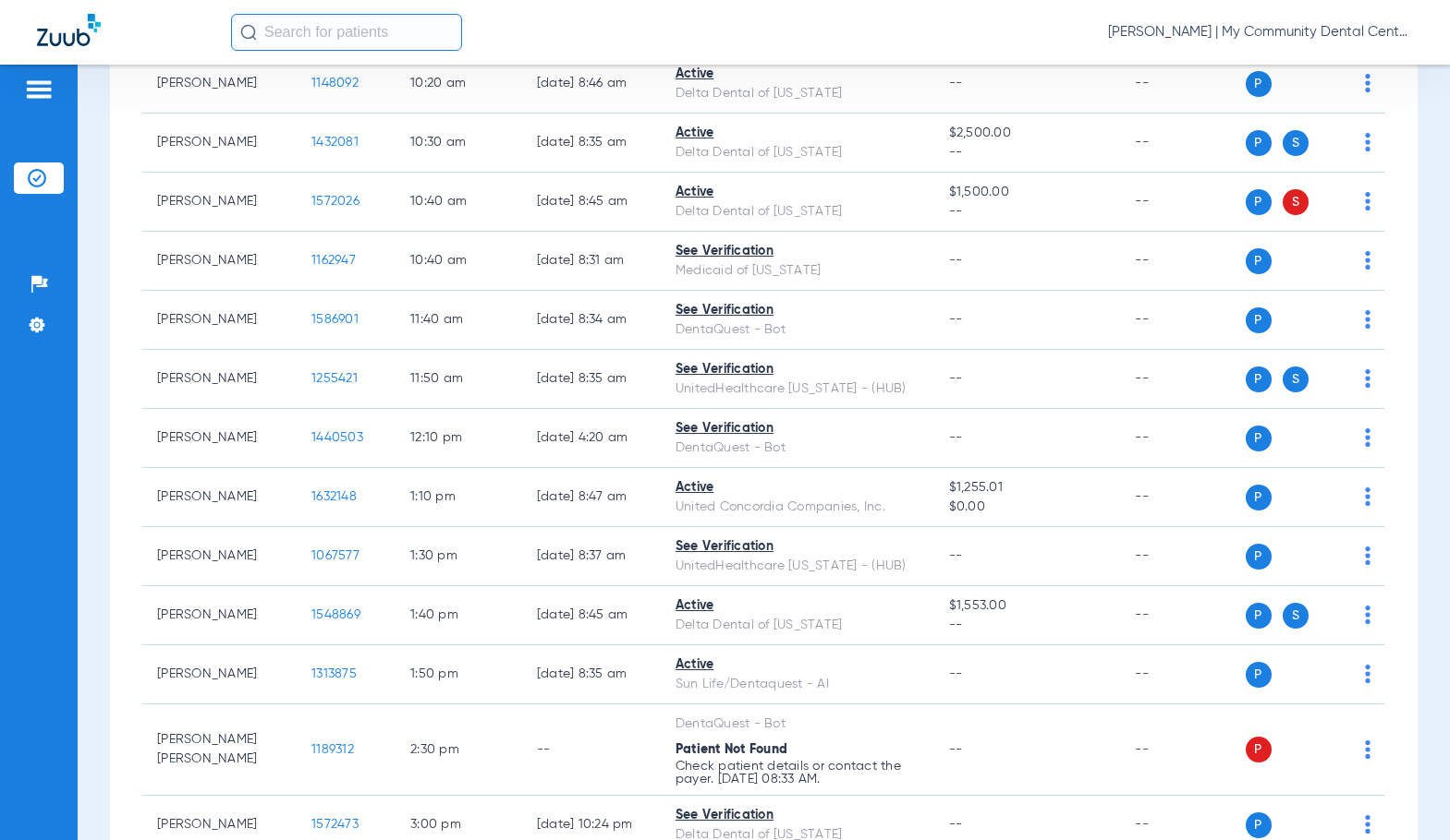
scroll to position [831, 0]
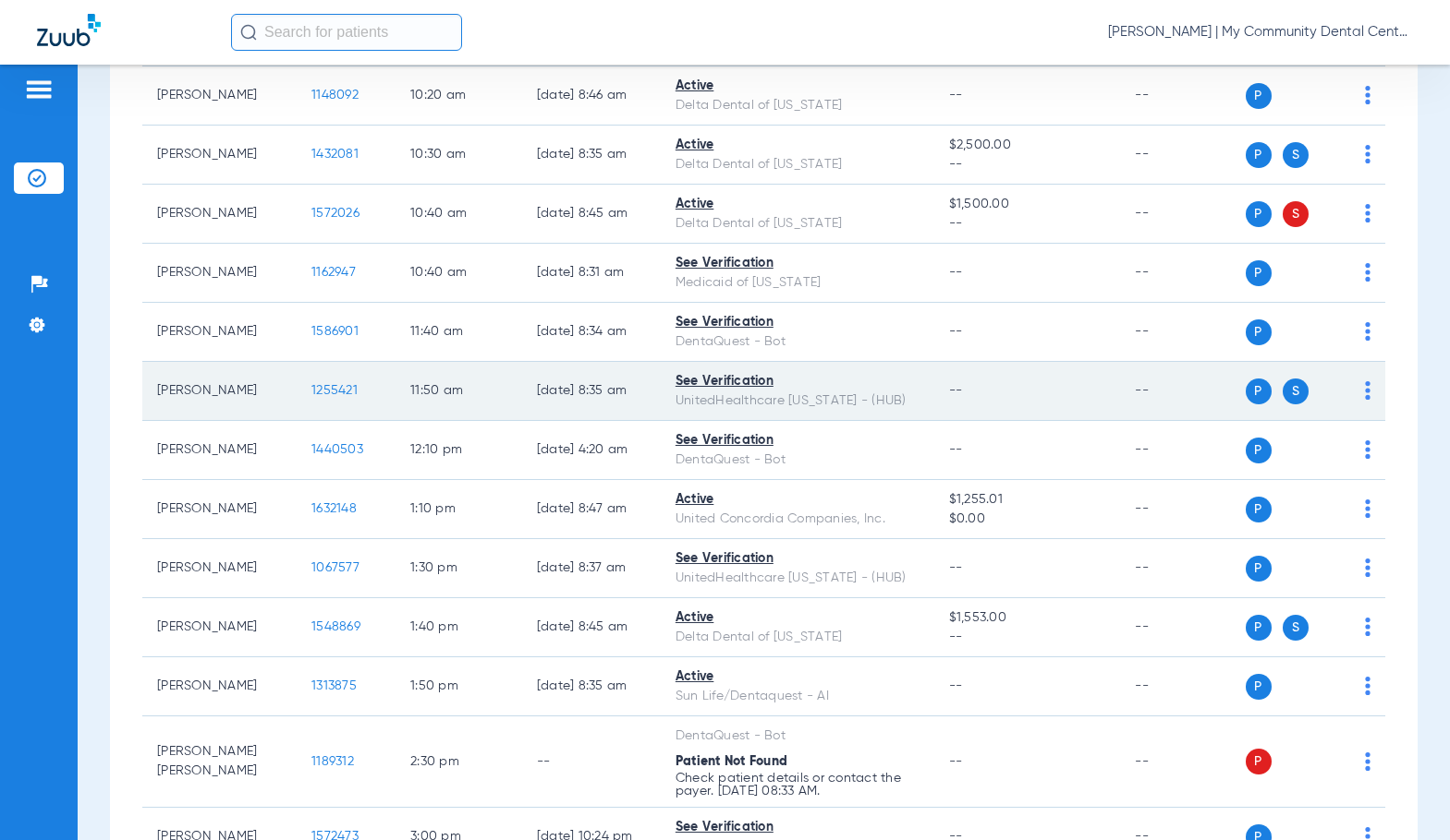
click at [322, 397] on span "1255421" at bounding box center [335, 390] width 47 height 13
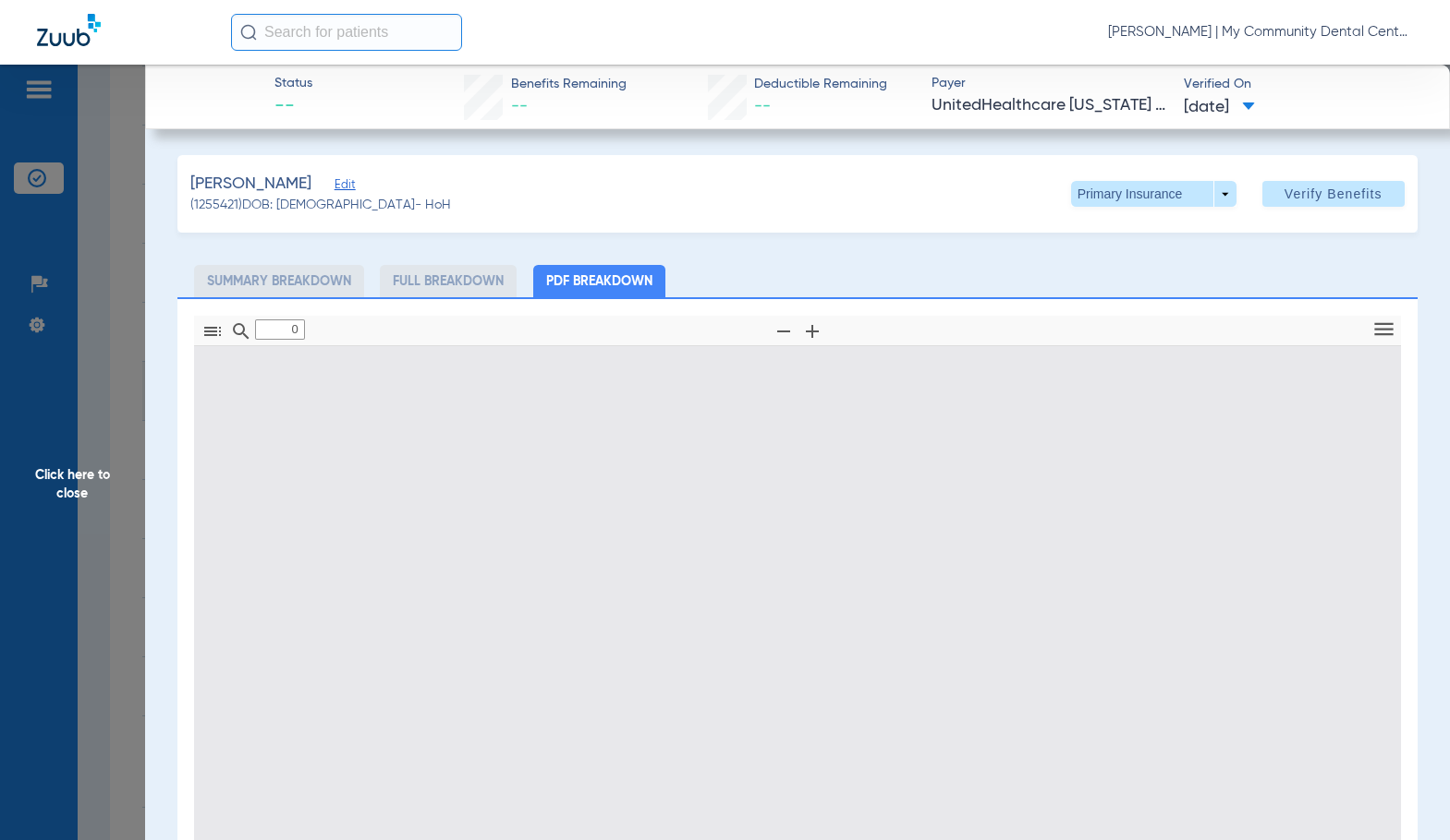
type input "1"
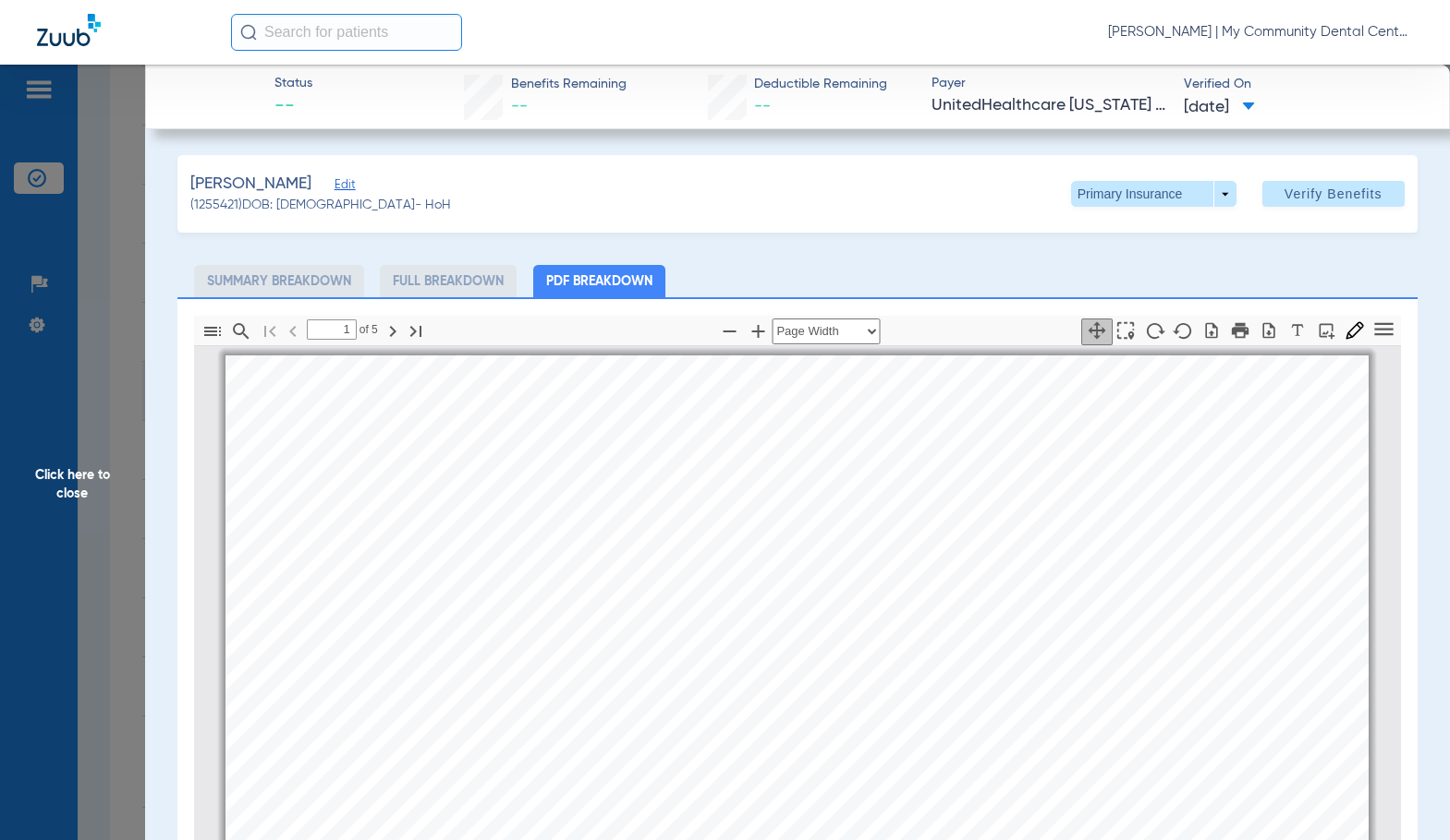
scroll to position [10, 0]
click at [117, 468] on span "Click here to close" at bounding box center [72, 485] width 145 height 840
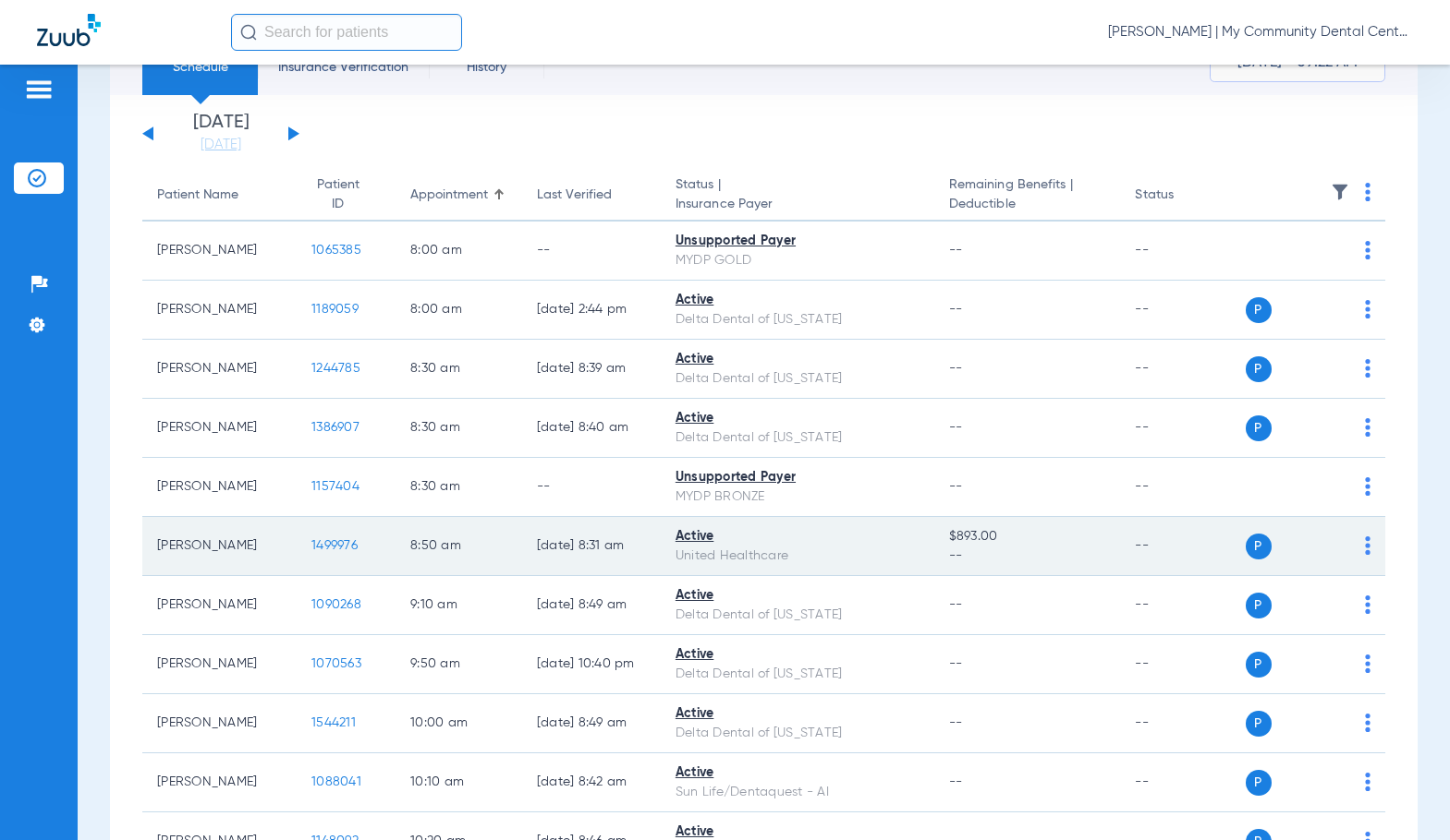
scroll to position [0, 0]
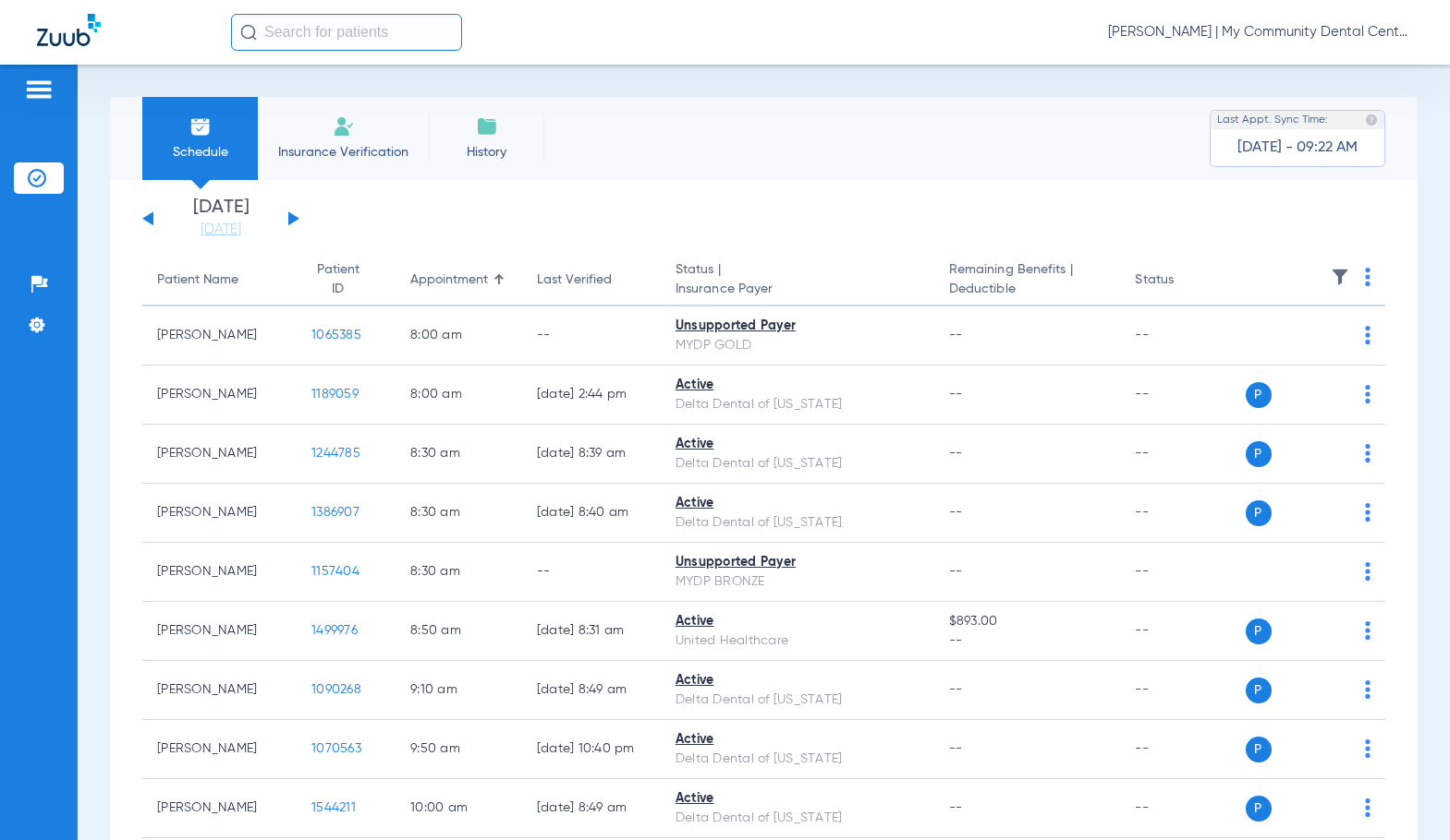
click at [1190, 37] on span "Sadie Gibbs - Hart | My Community Dental Centers" at bounding box center [1260, 32] width 305 height 18
click at [1299, 72] on span "Account Selection" at bounding box center [1343, 65] width 104 height 13
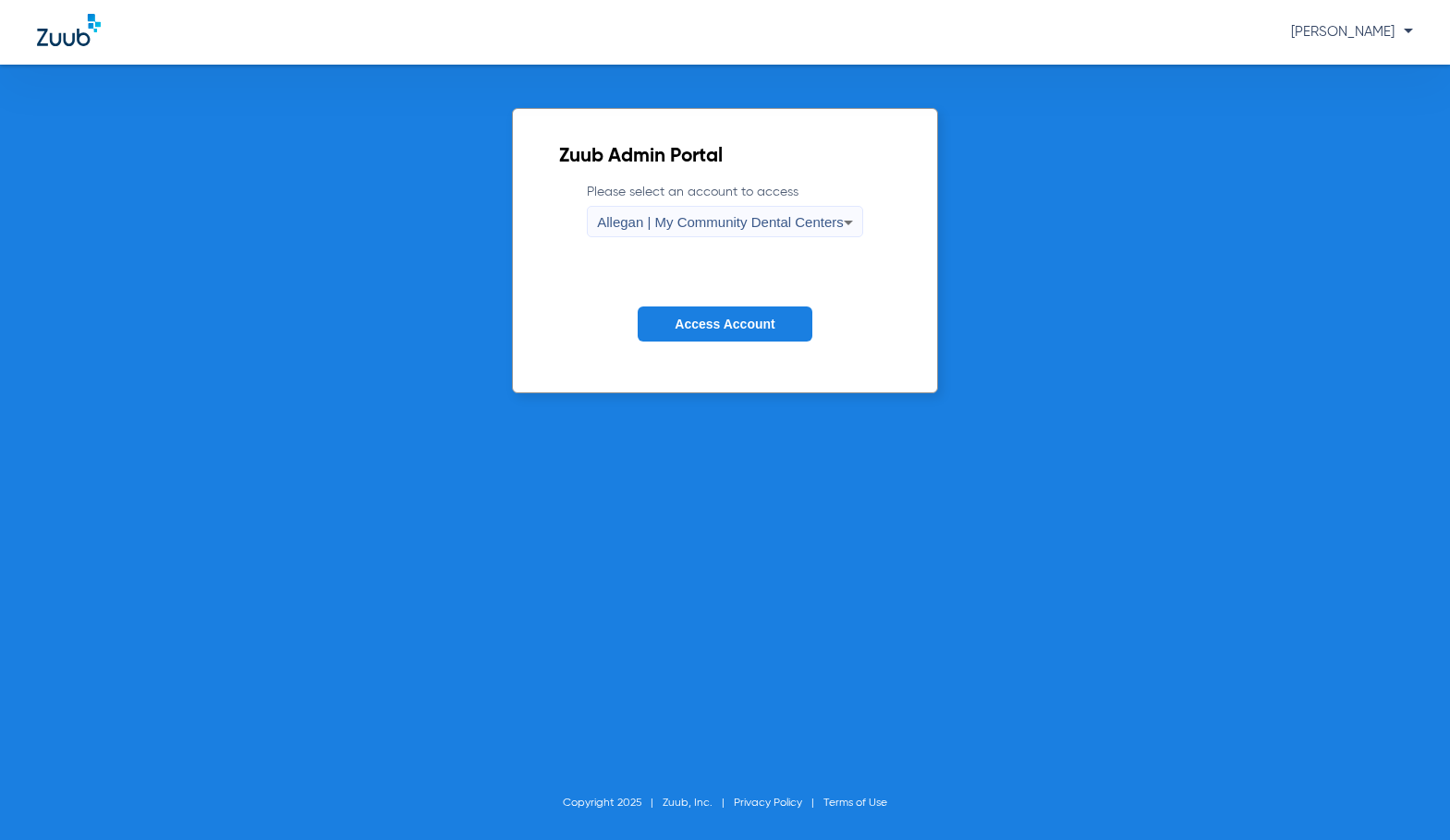
click at [698, 226] on span "Allegan | My Community Dental Centers" at bounding box center [720, 222] width 247 height 16
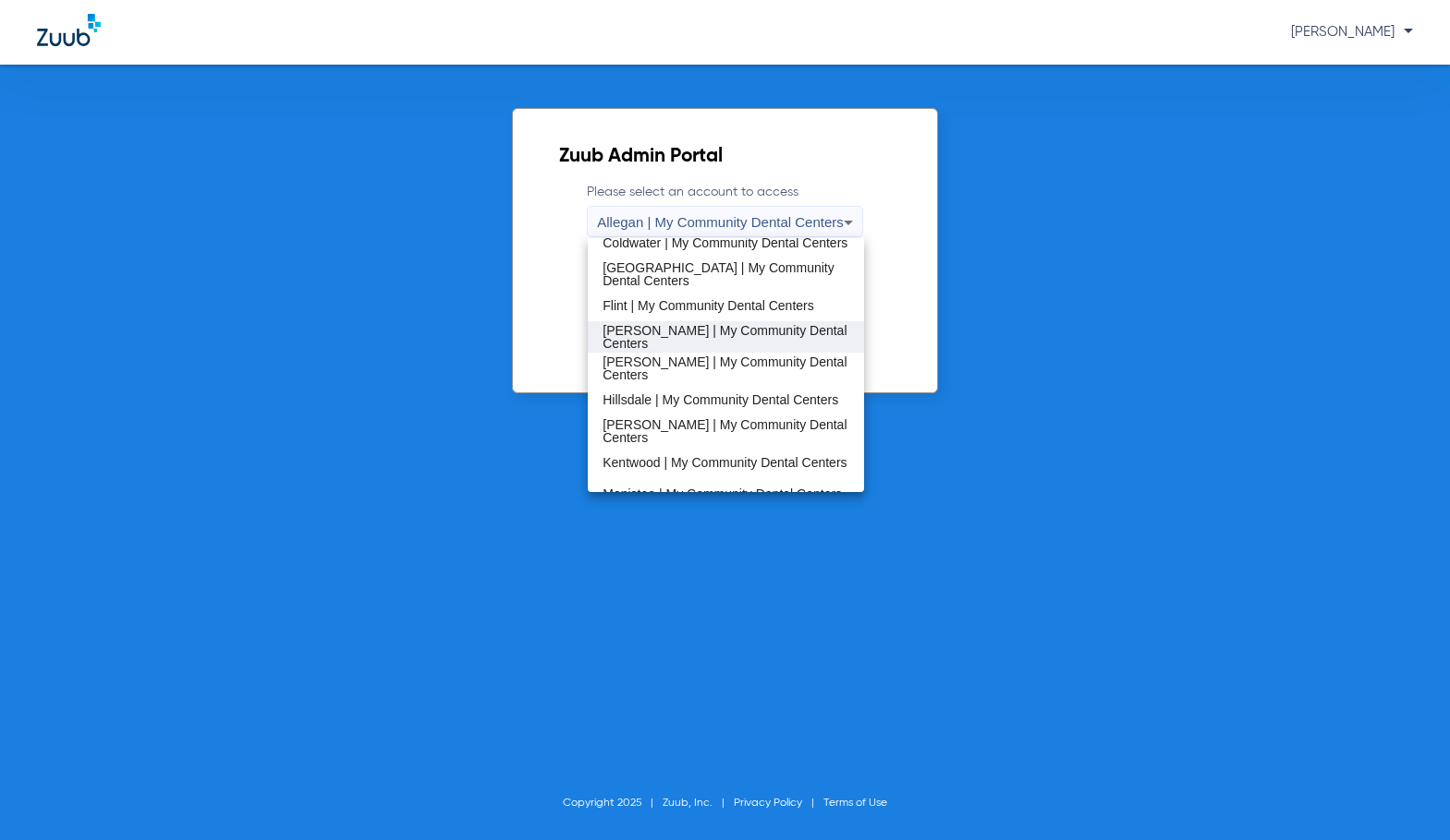
scroll to position [277, 0]
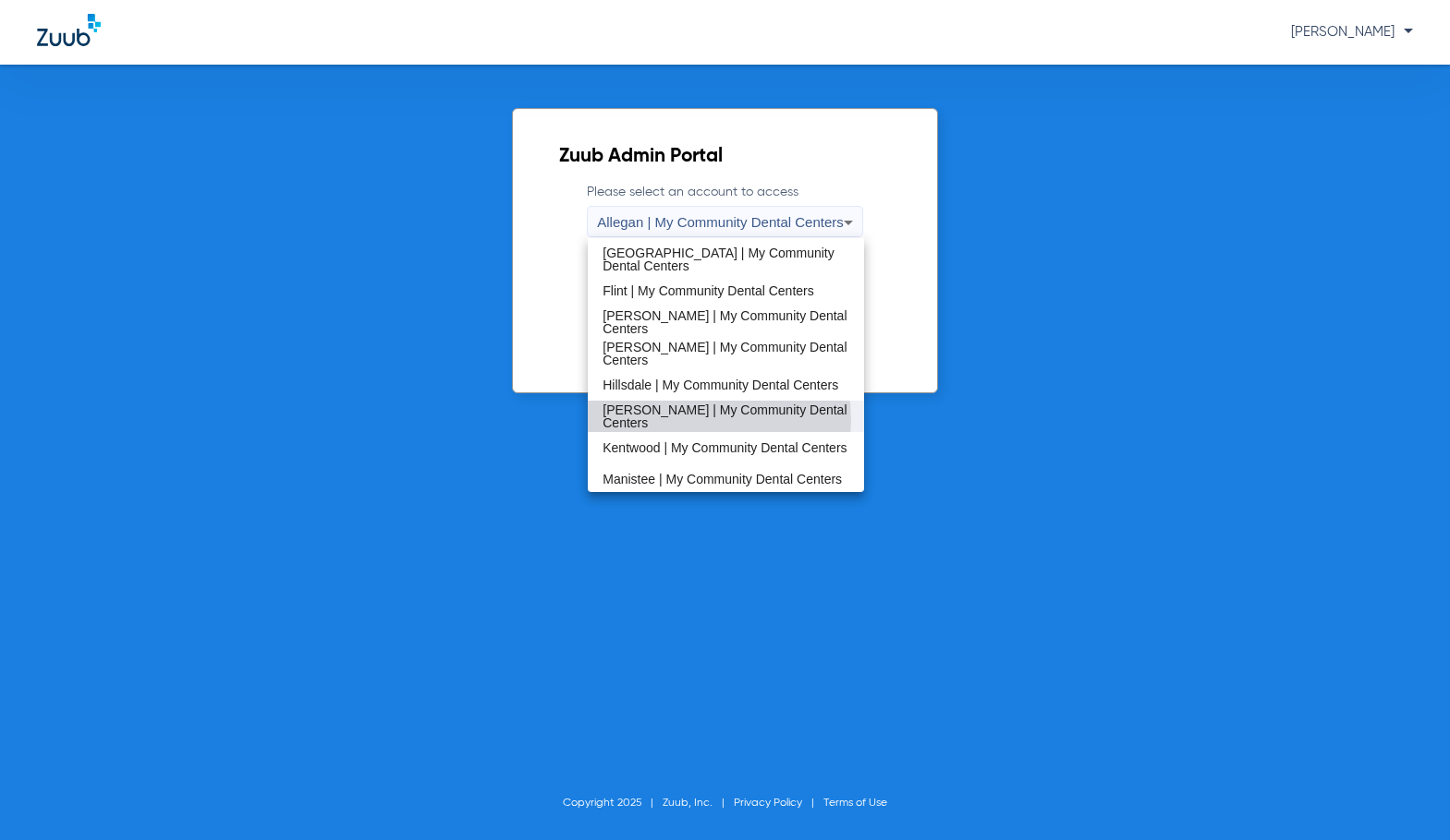
click at [690, 420] on span "[PERSON_NAME] | My Community Dental Centers" at bounding box center [726, 416] width 247 height 26
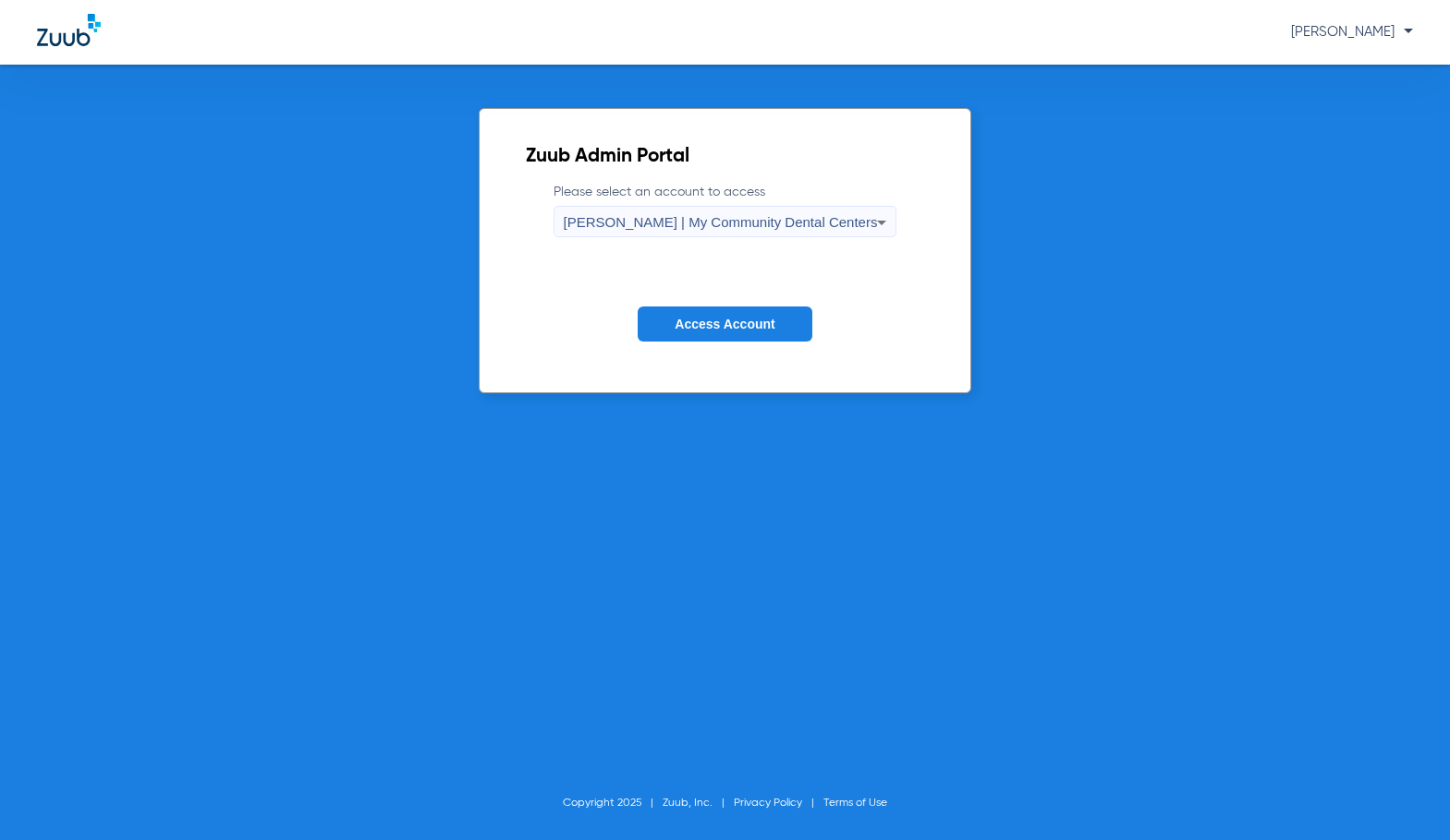
click at [713, 336] on button "Access Account" at bounding box center [724, 324] width 174 height 36
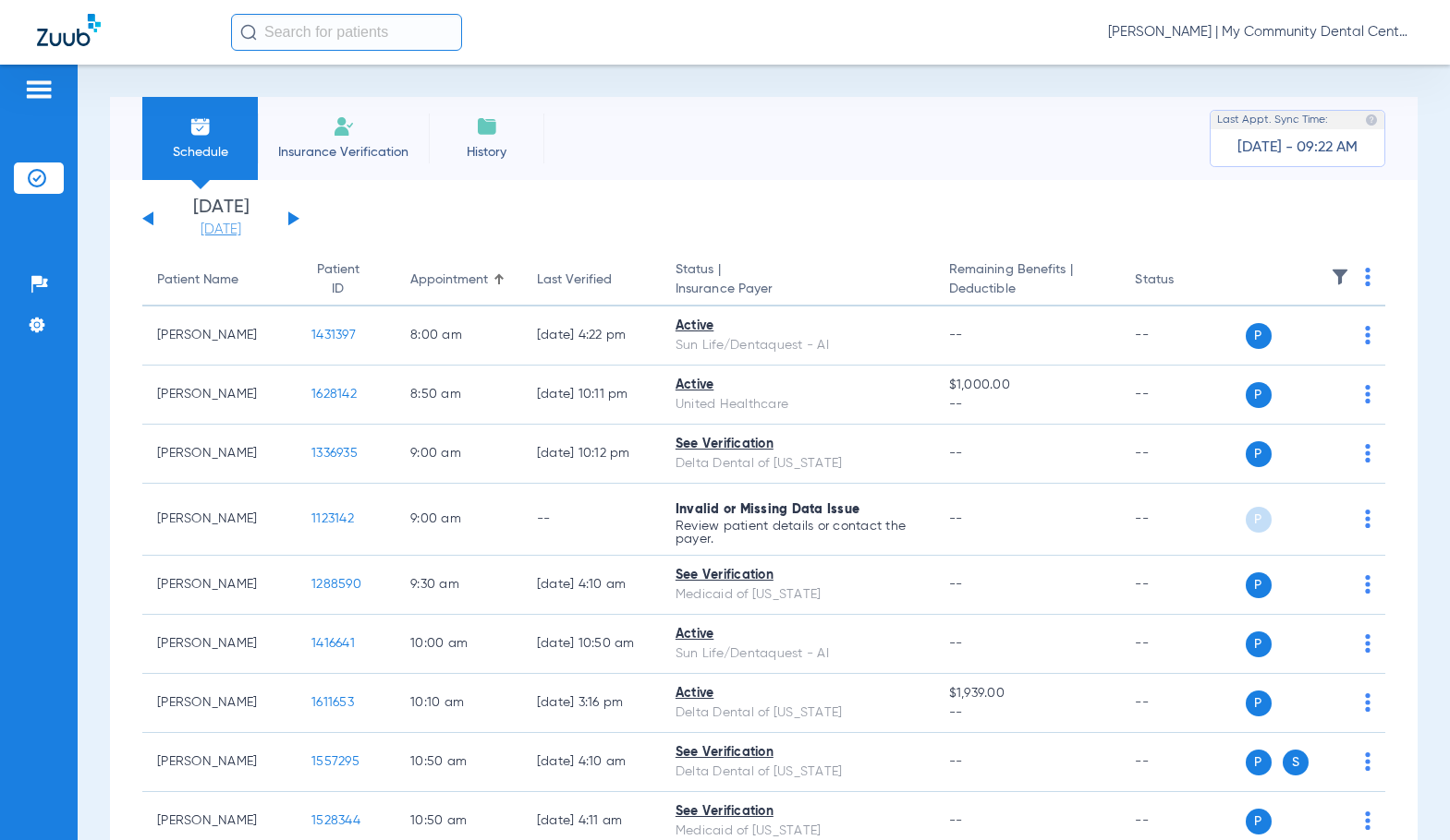
click at [219, 231] on link "[DATE]" at bounding box center [220, 230] width 111 height 18
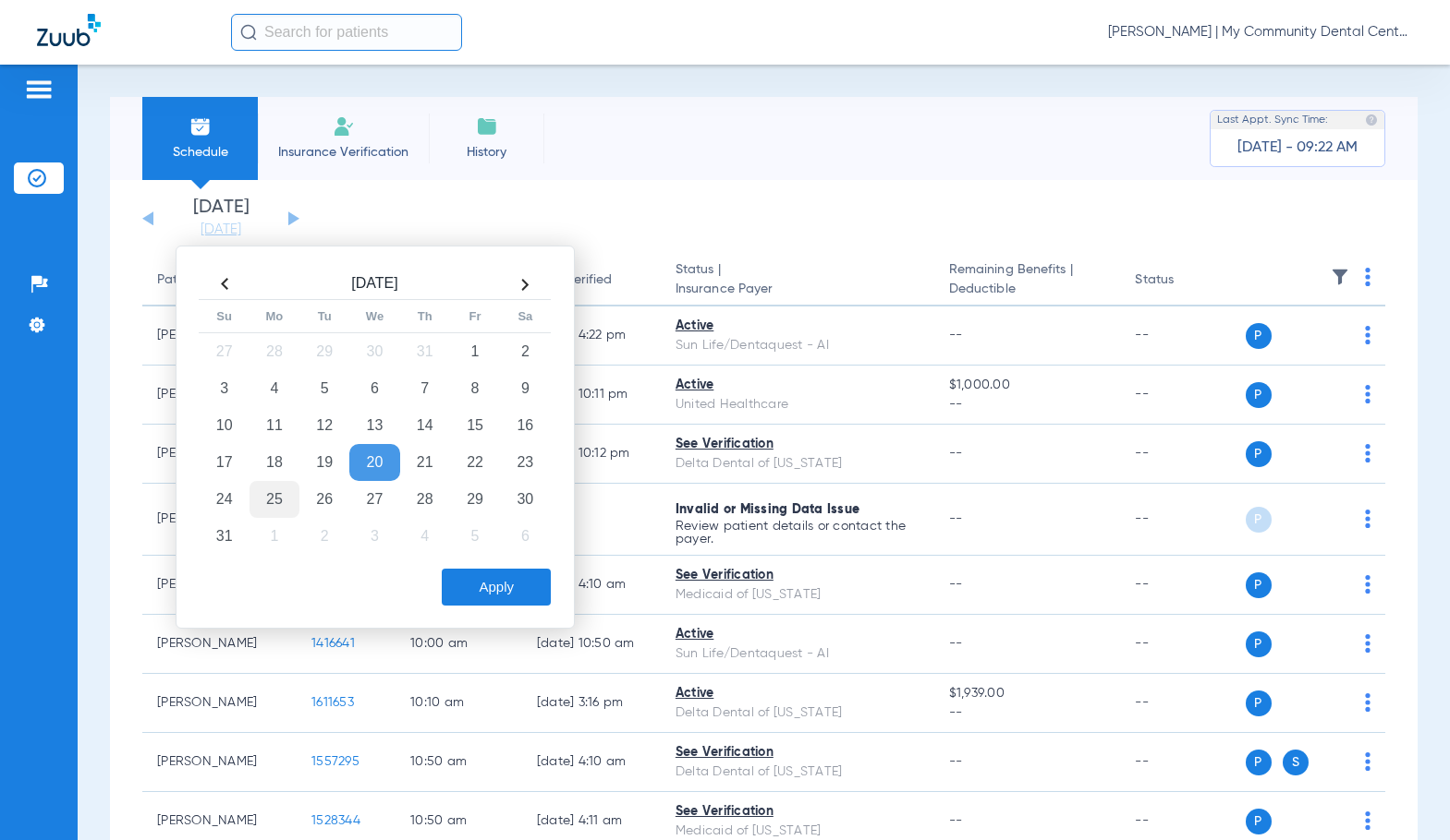
drag, startPoint x: 276, startPoint y: 501, endPoint x: 287, endPoint y: 508, distance: 13.0
click at [276, 502] on td "25" at bounding box center [274, 500] width 49 height 37
click at [491, 578] on button "Apply" at bounding box center [496, 587] width 109 height 37
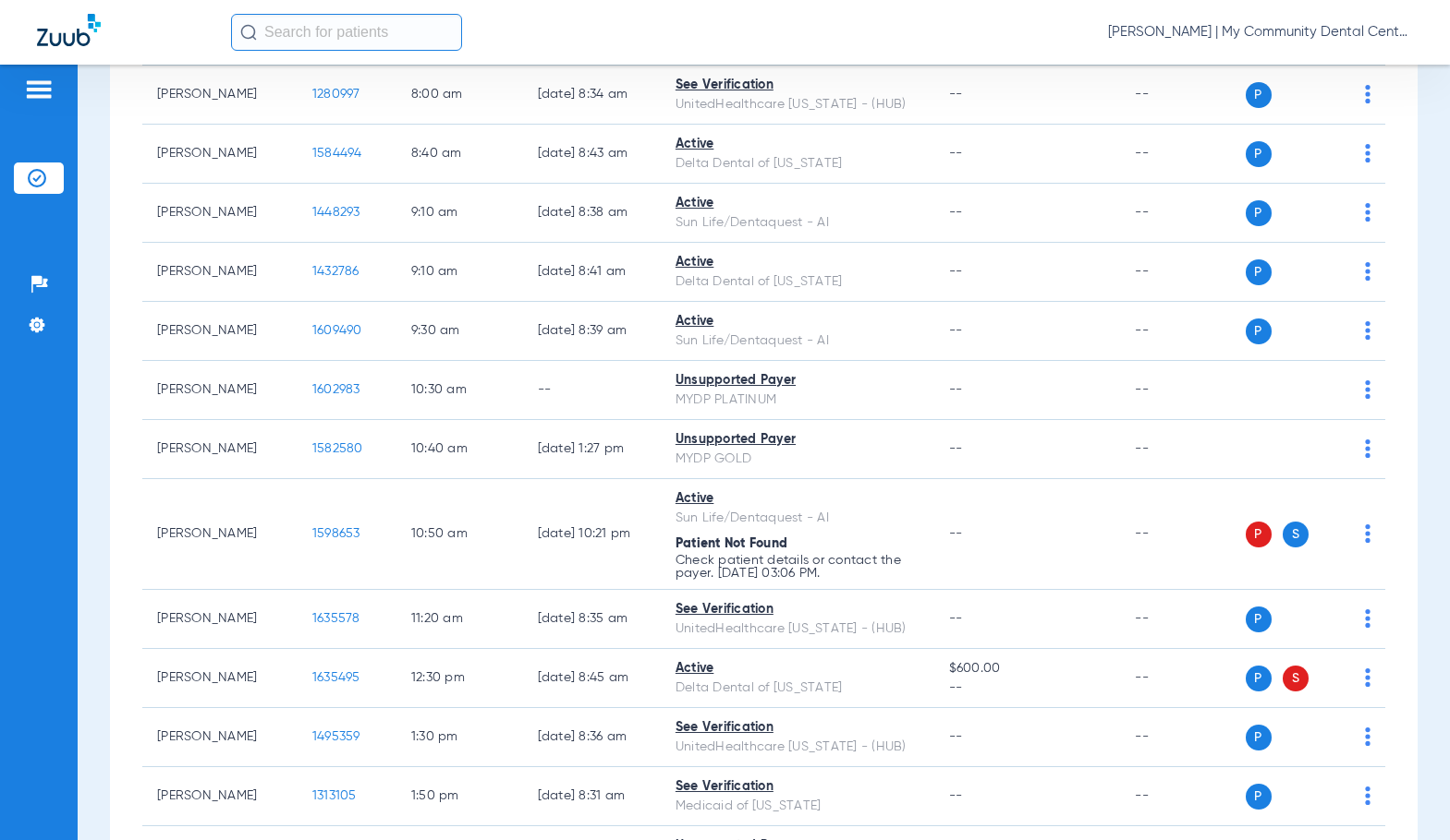
scroll to position [370, 0]
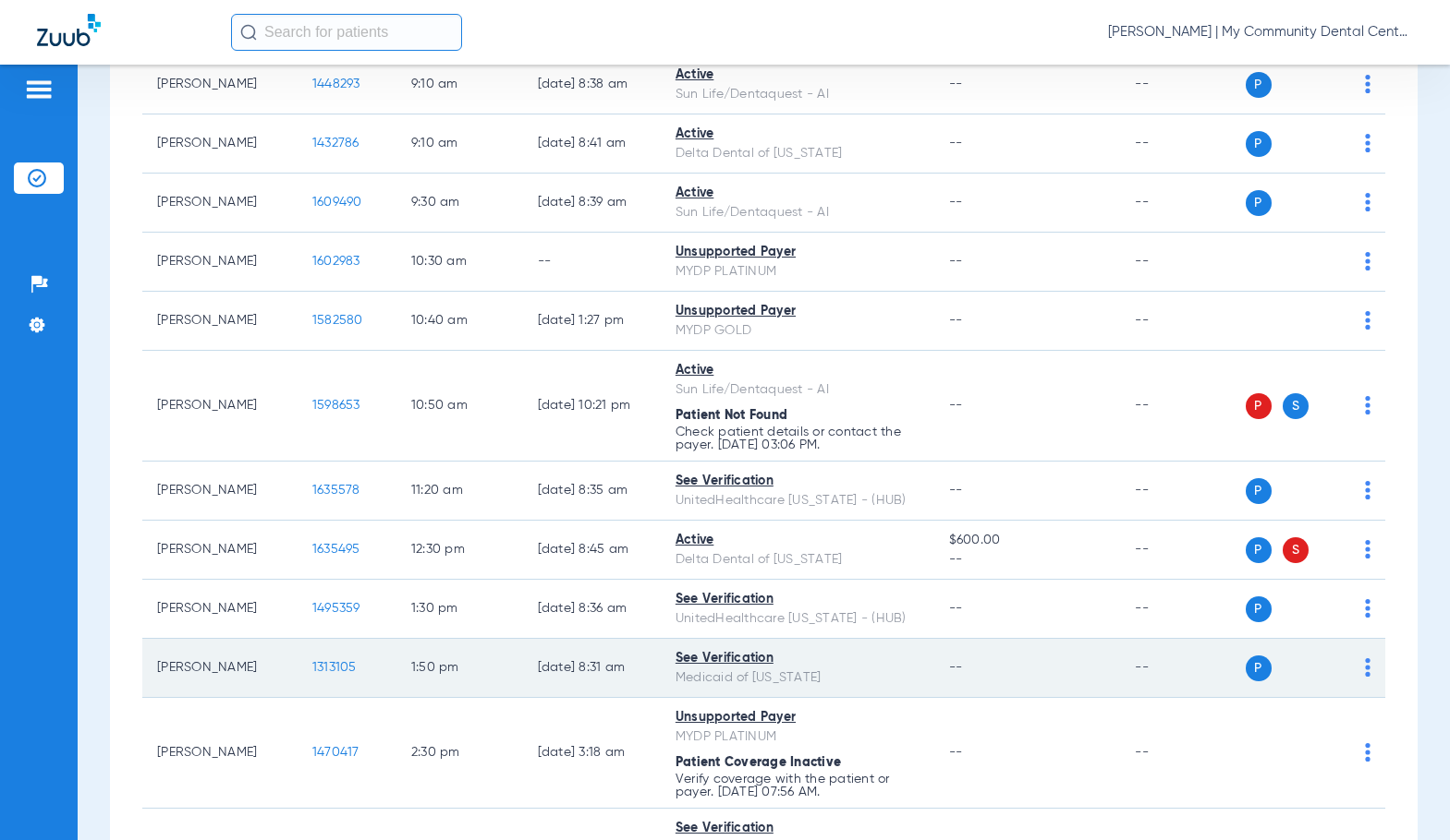
click at [323, 666] on span "1313105" at bounding box center [335, 667] width 45 height 13
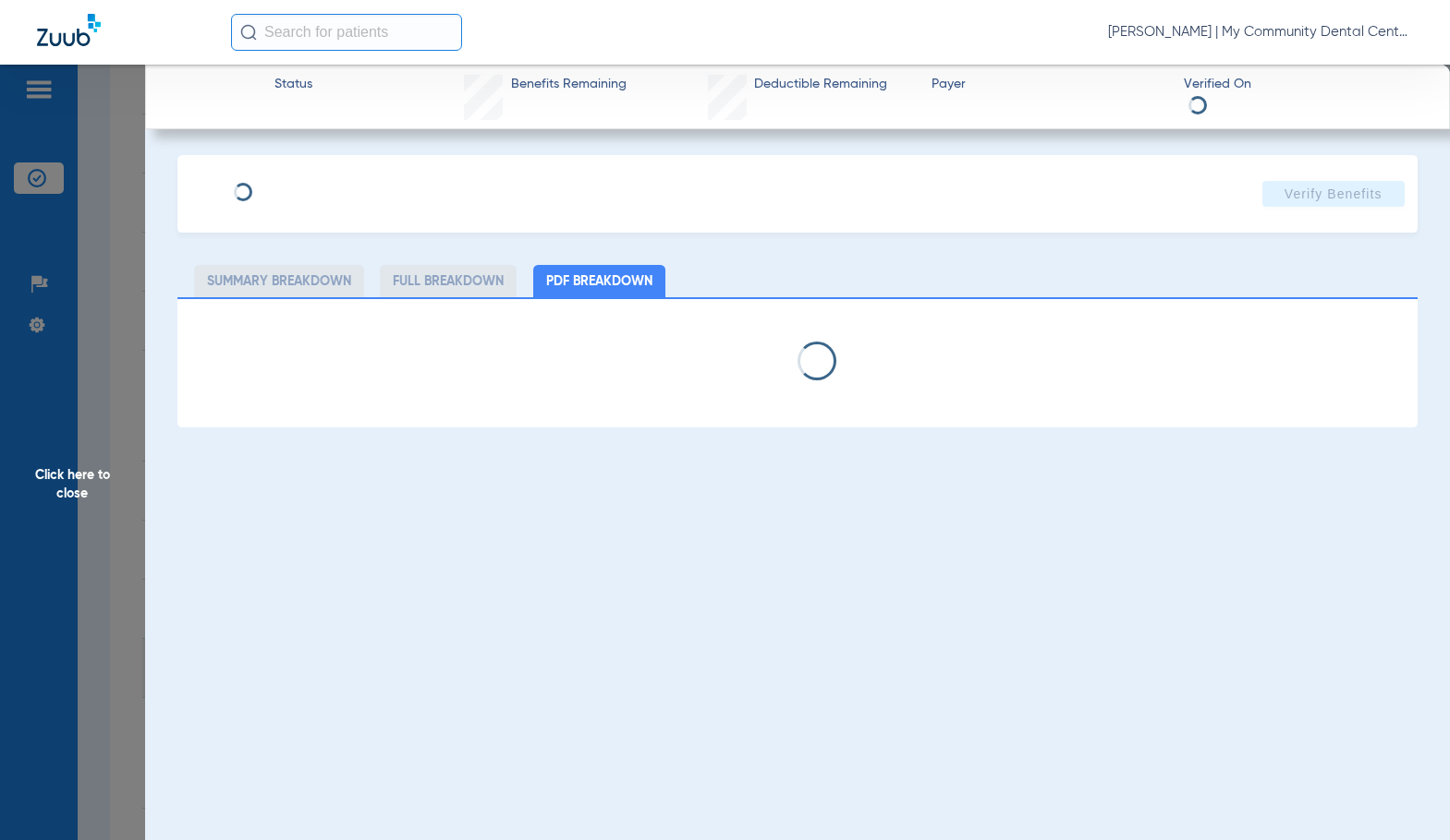
select select "page-width"
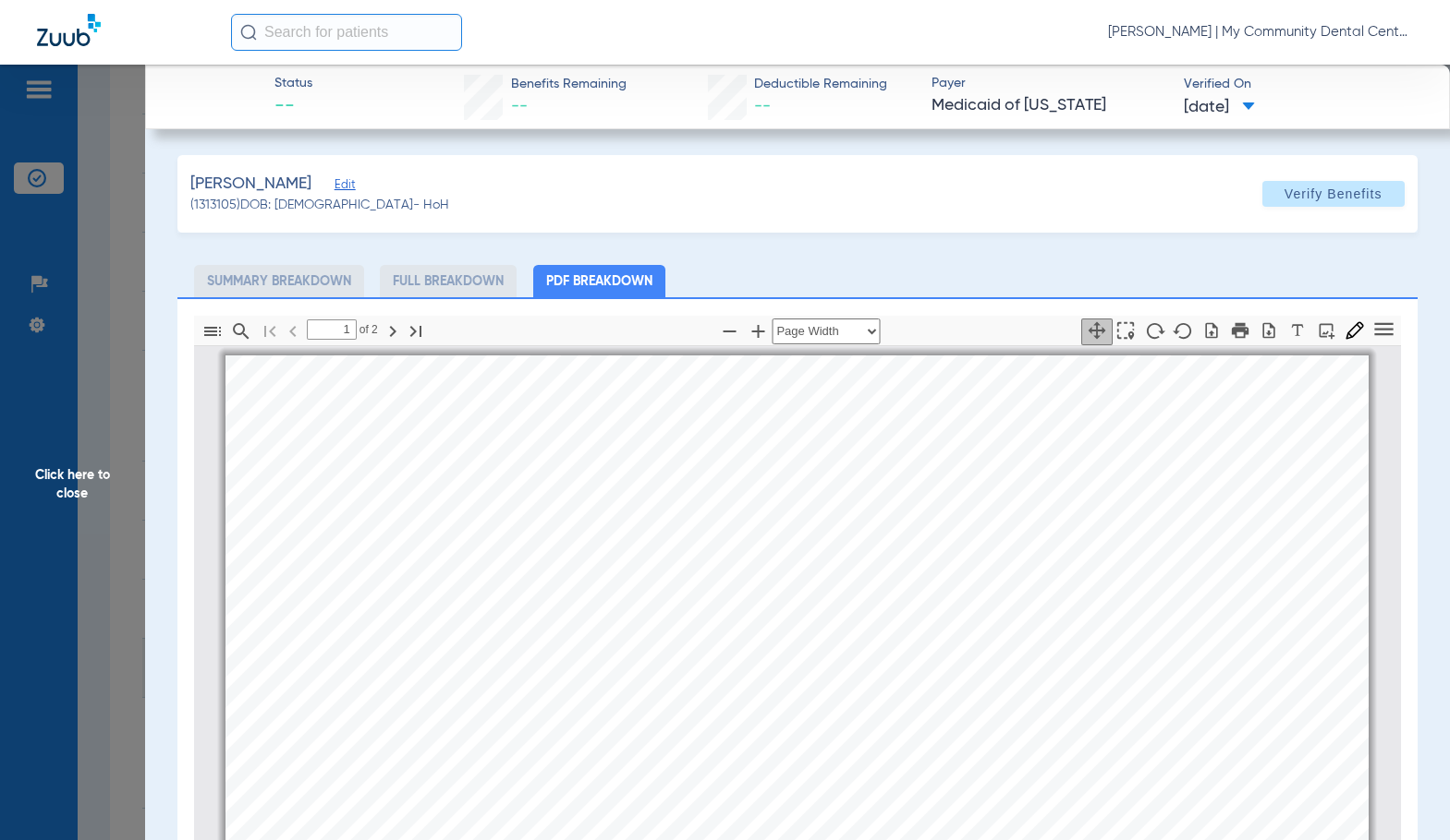
scroll to position [10, 0]
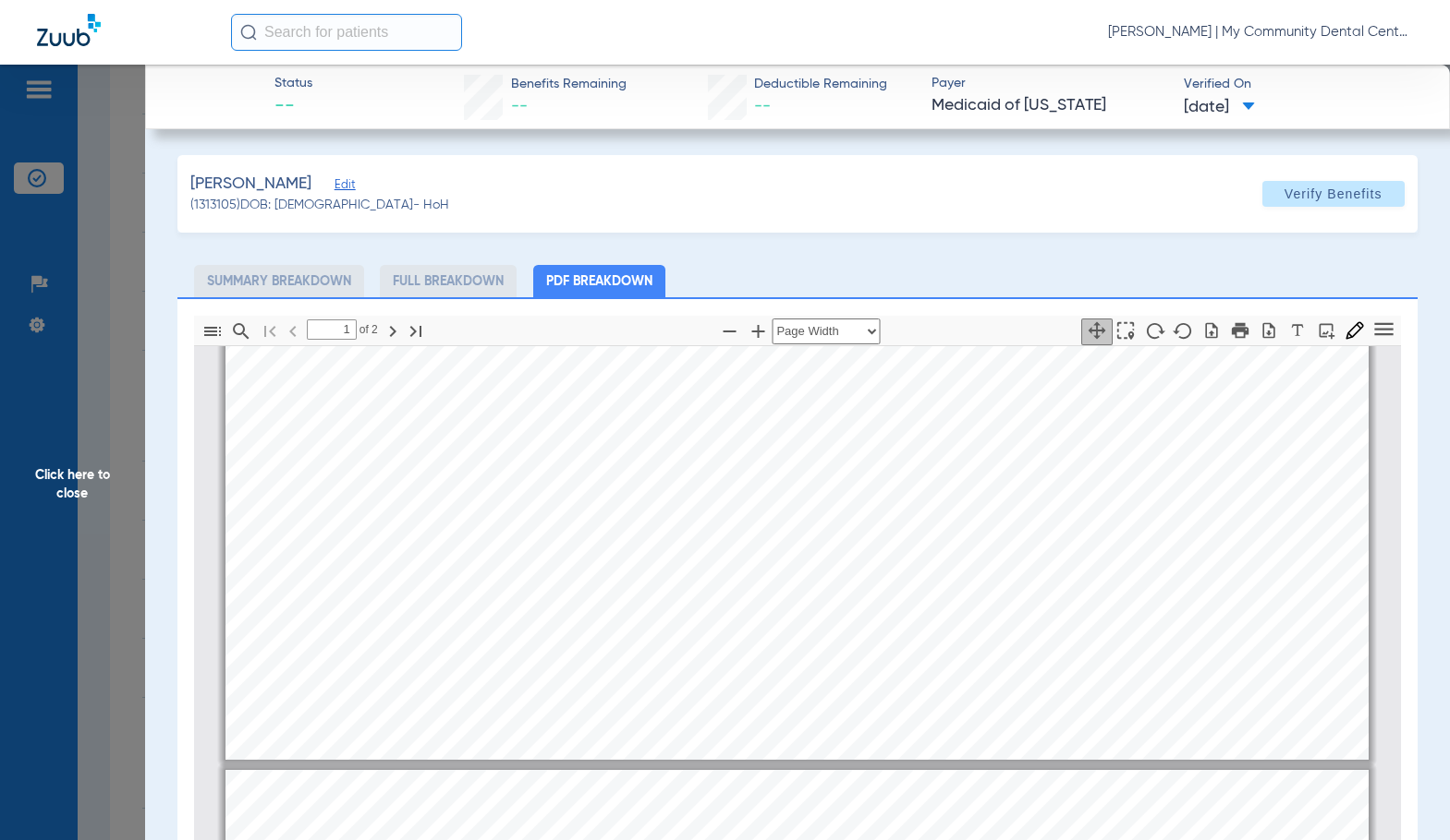
type input "2"
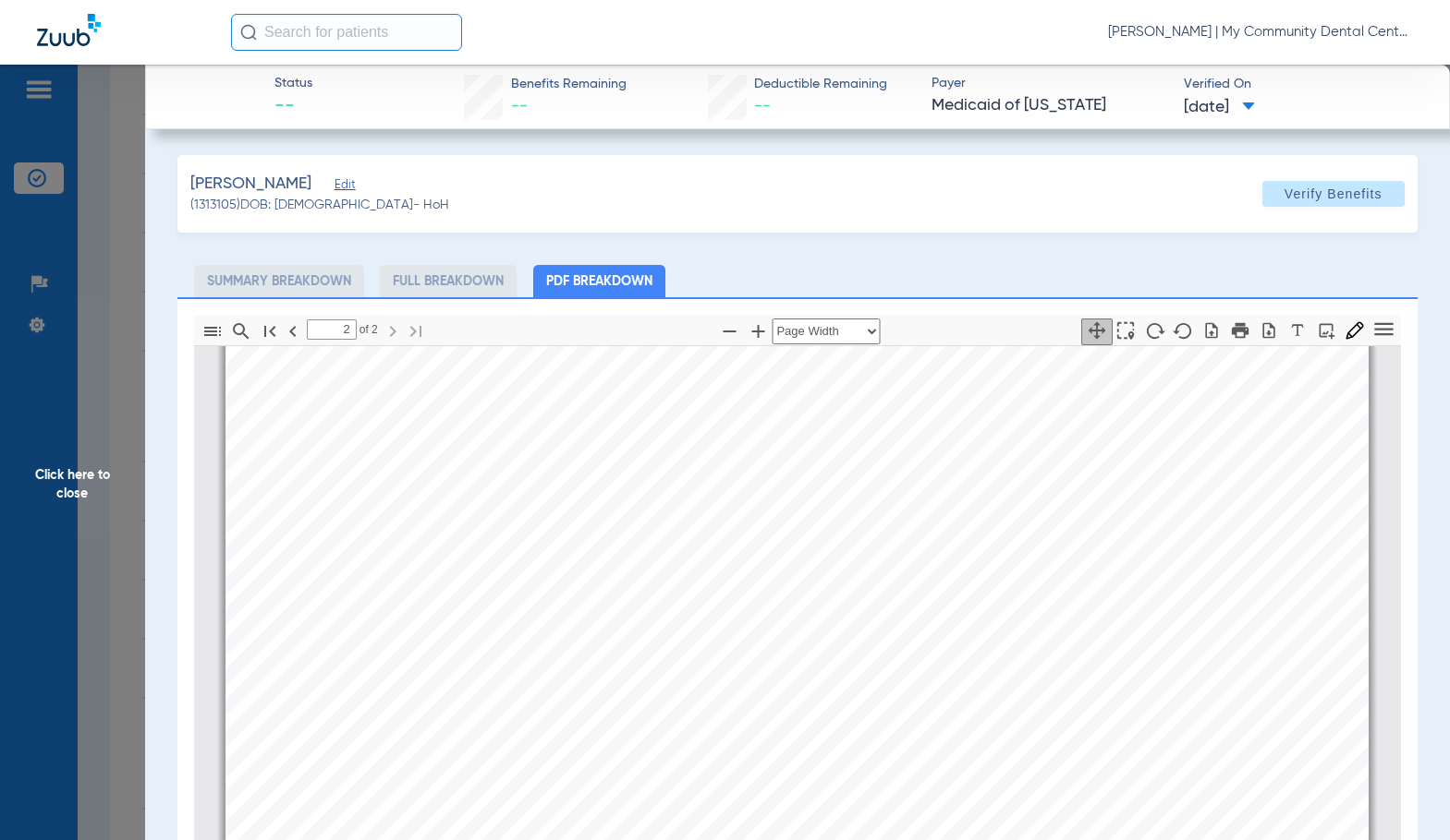
scroll to position [1856, 0]
click at [109, 522] on span "Click here to close" at bounding box center [72, 485] width 145 height 840
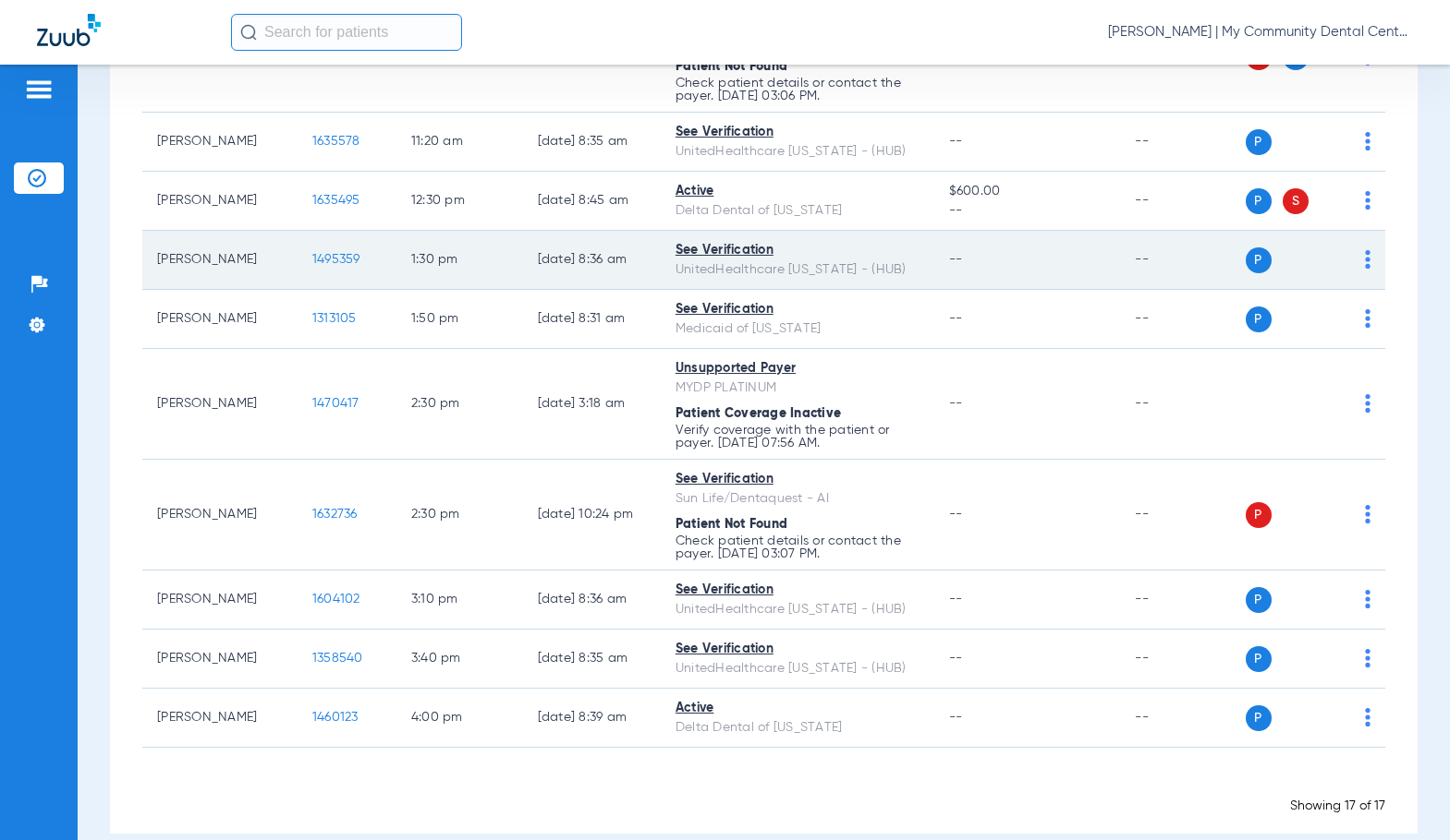
scroll to position [739, 0]
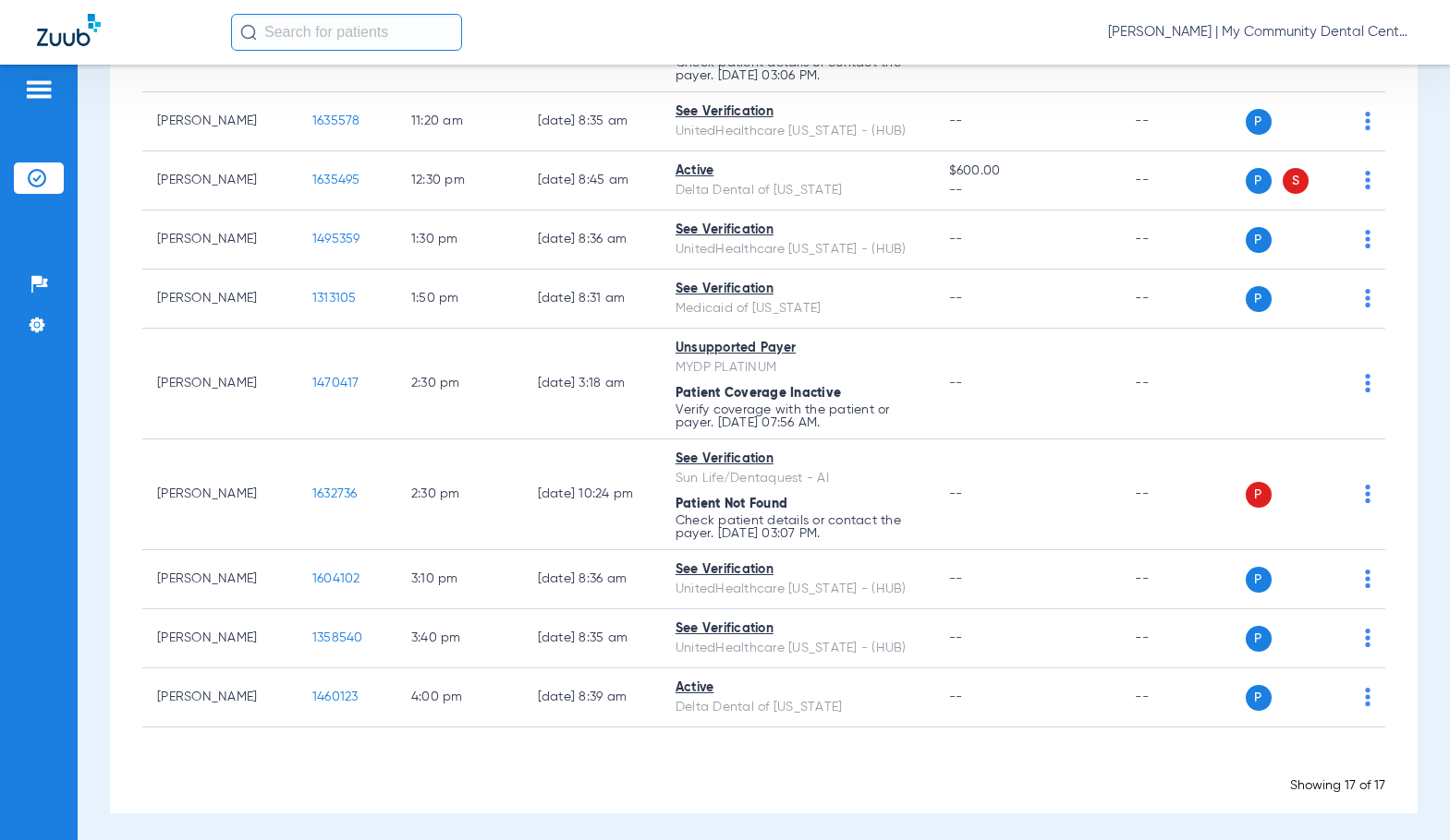
click at [1164, 28] on span "Sadie Gibbs - Howell | My Community Dental Centers" at bounding box center [1260, 32] width 305 height 18
click at [1294, 68] on span "Account Selection" at bounding box center [1343, 65] width 104 height 13
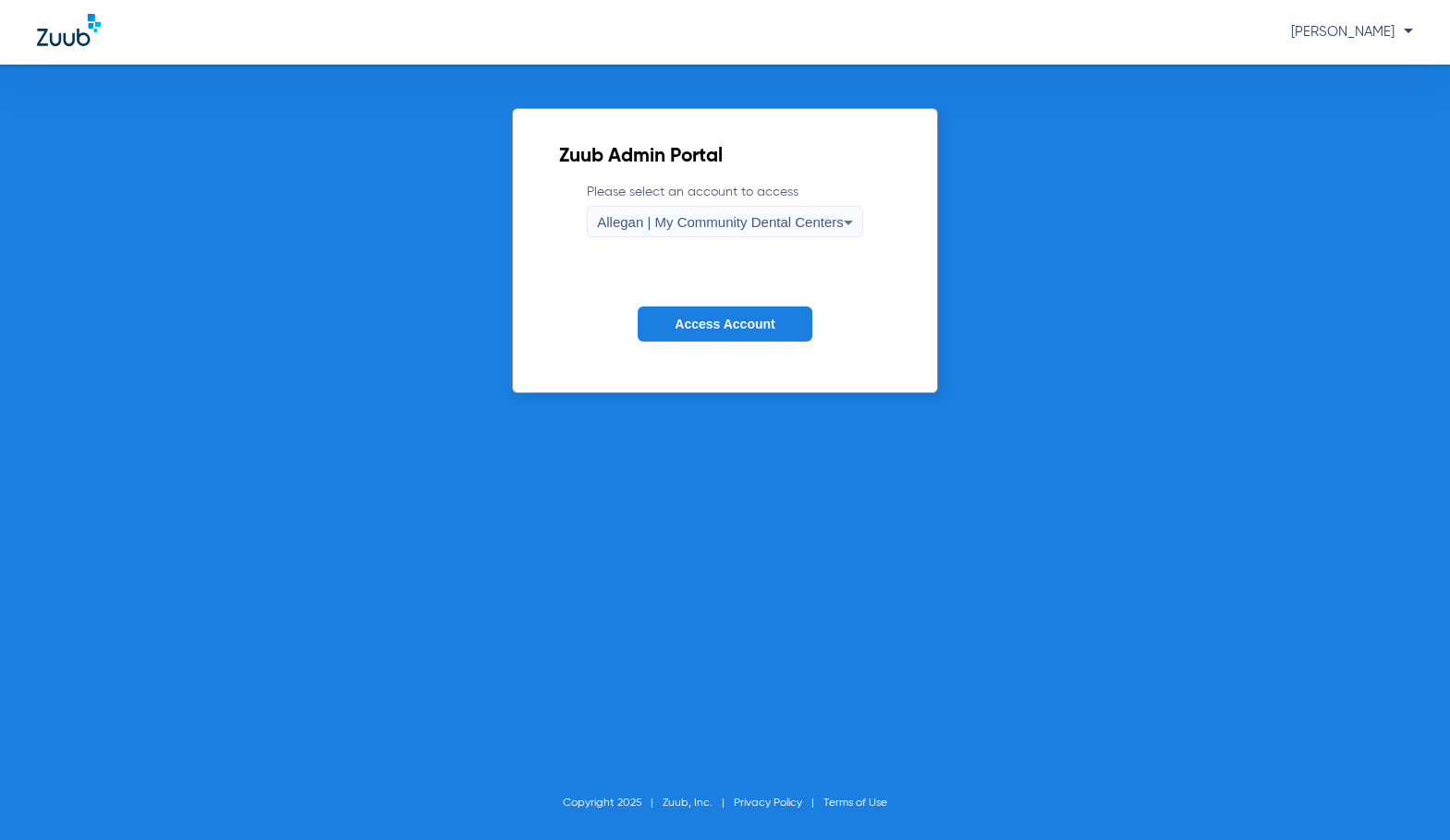
click at [760, 220] on span "Allegan | My Community Dental Centers" at bounding box center [720, 222] width 247 height 16
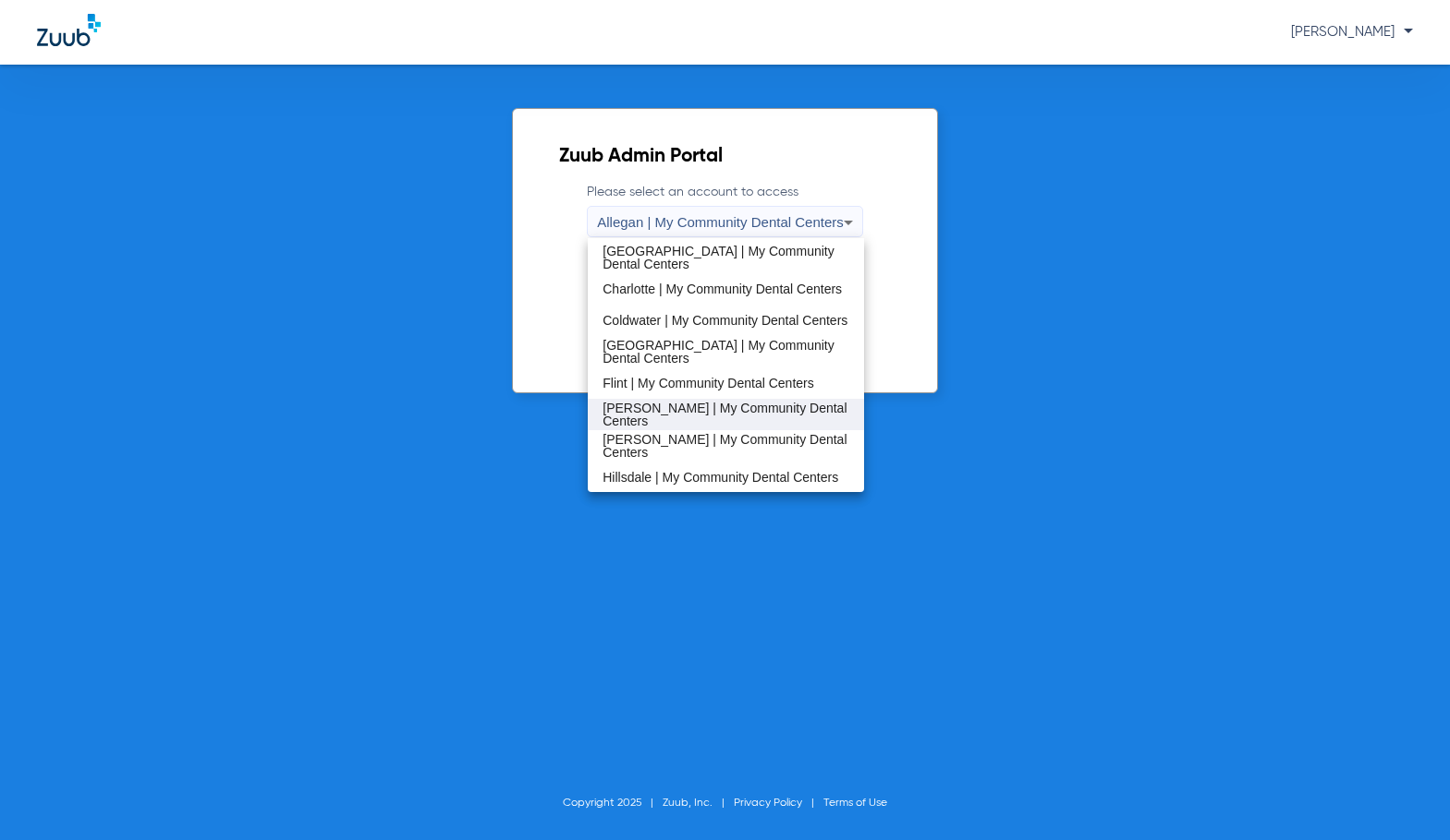
scroll to position [277, 0]
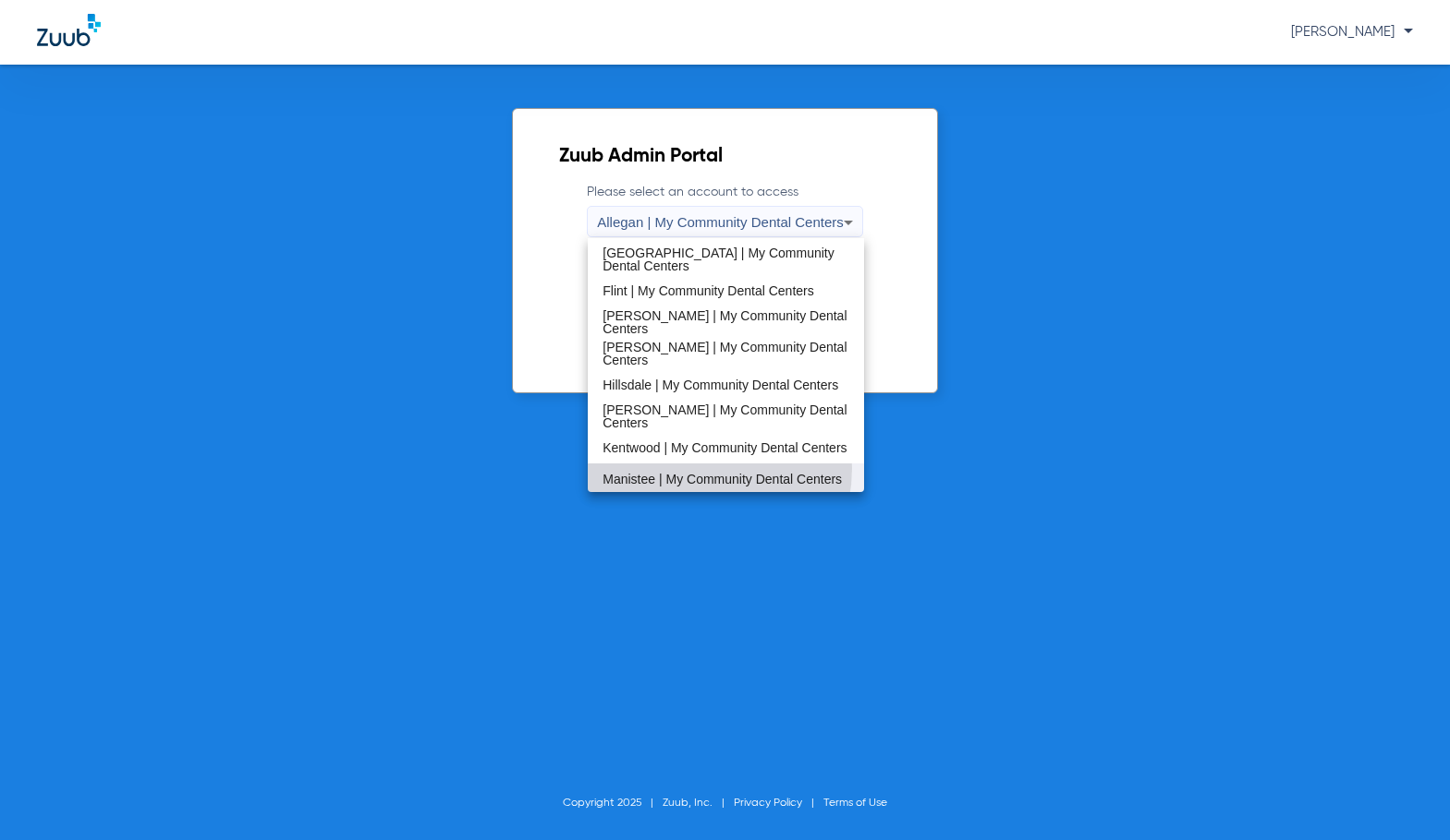
click at [684, 472] on span "Manistee | My Community Dental Centers" at bounding box center [722, 478] width 240 height 13
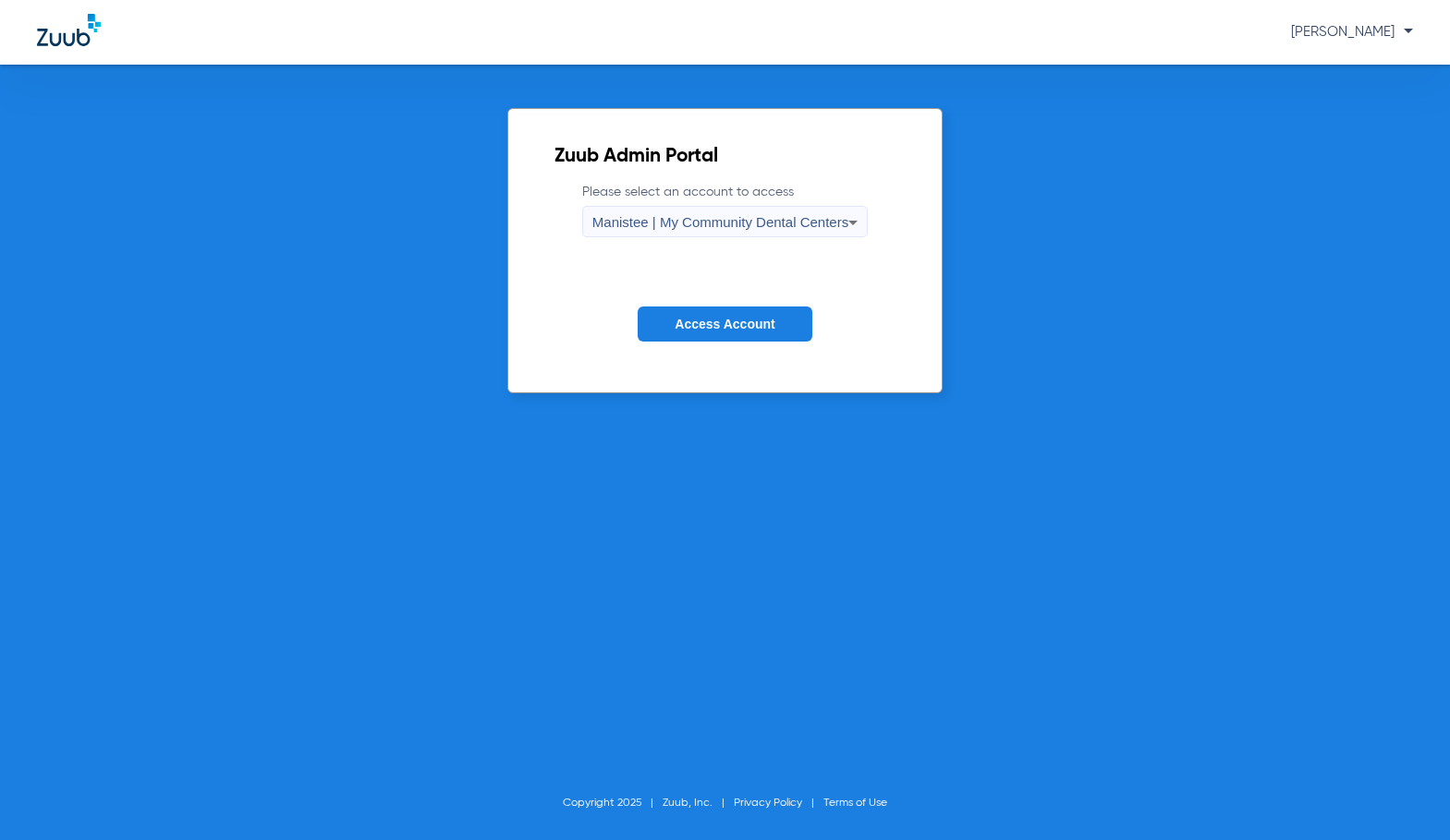
click at [705, 330] on span "Access Account" at bounding box center [724, 323] width 100 height 15
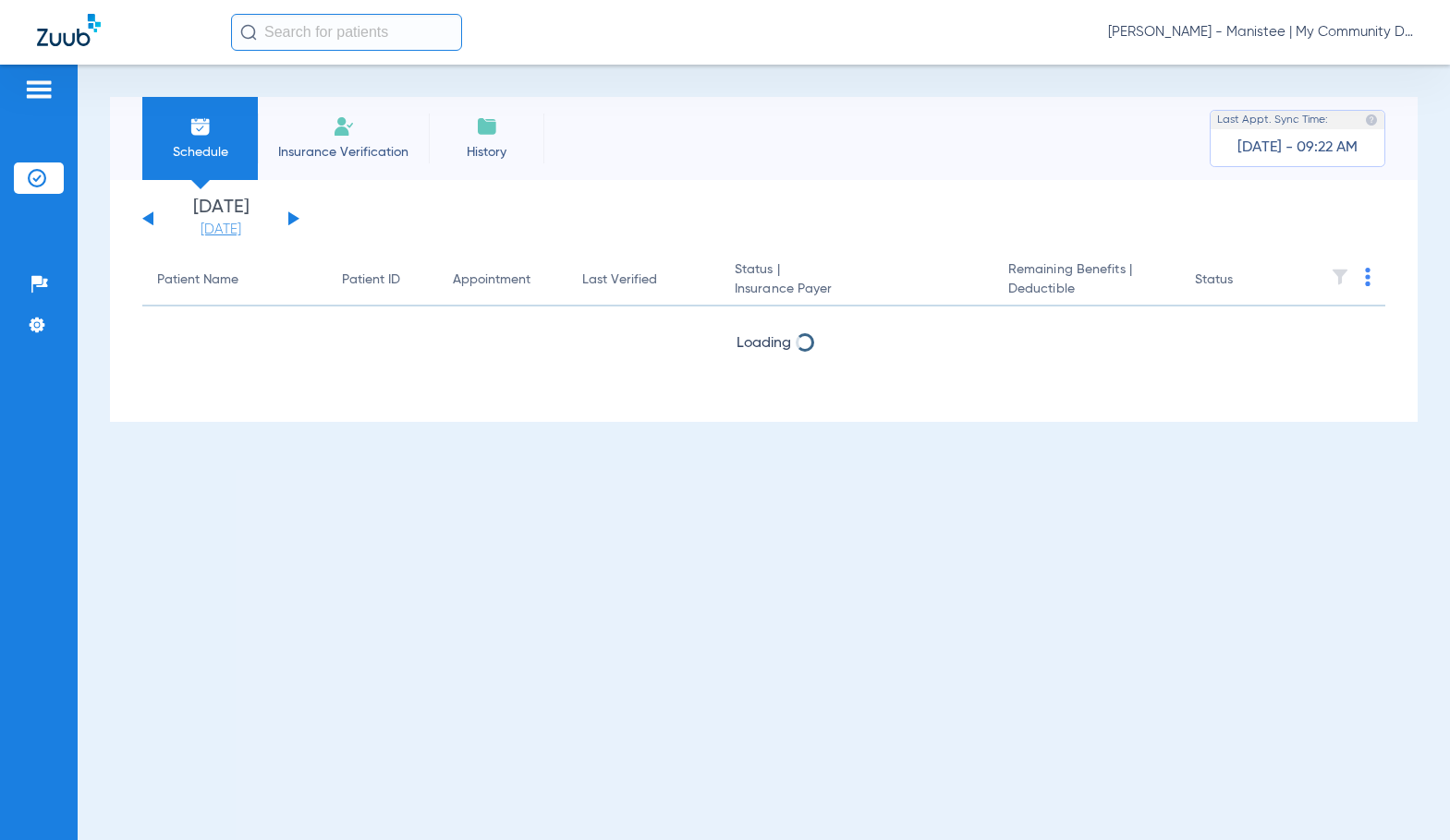
click at [222, 228] on link "[DATE]" at bounding box center [220, 230] width 111 height 18
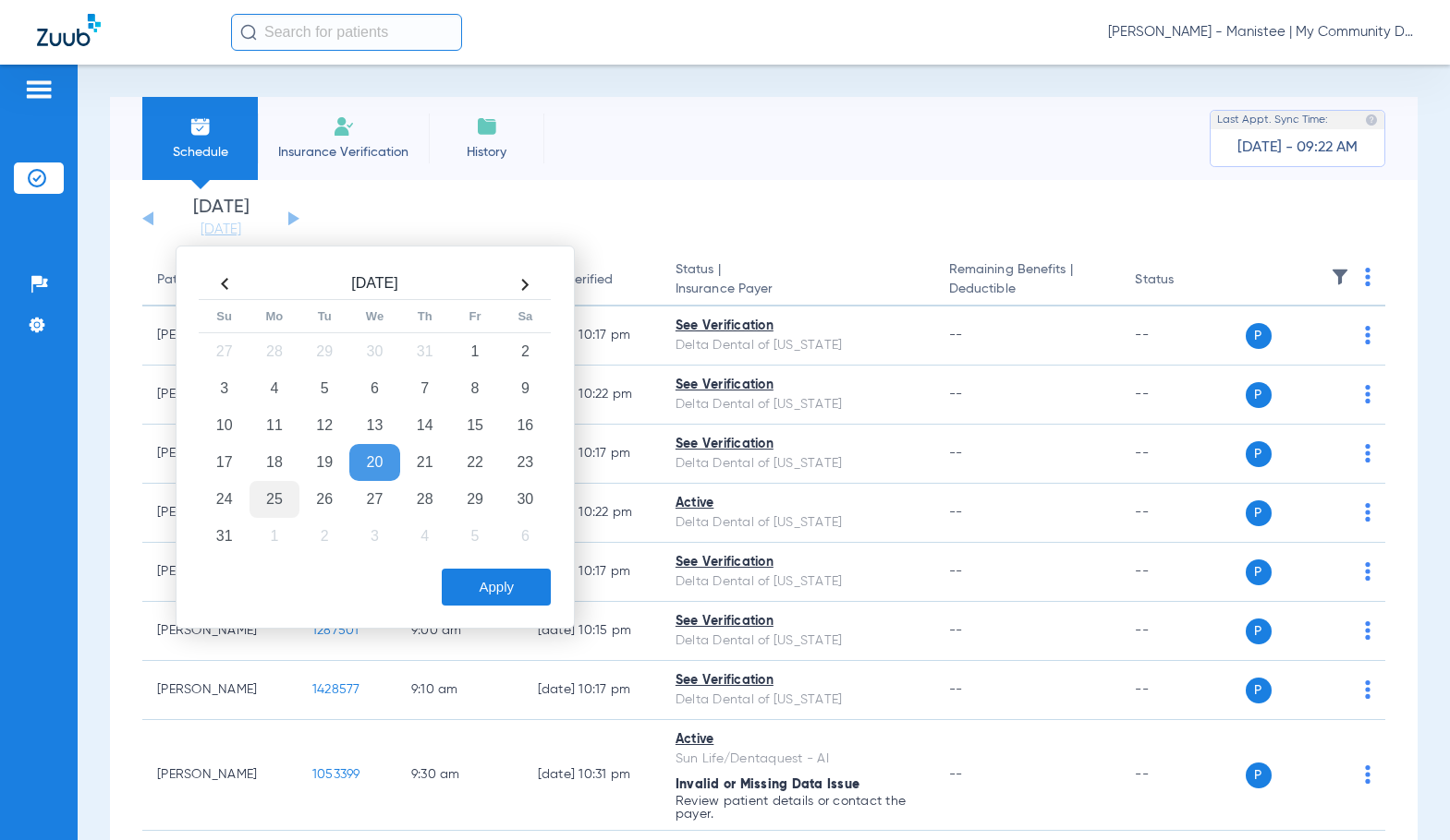
click at [258, 497] on td "25" at bounding box center [274, 500] width 49 height 37
drag, startPoint x: 492, startPoint y: 585, endPoint x: 972, endPoint y: 442, distance: 500.8
click at [501, 584] on button "Apply" at bounding box center [496, 587] width 109 height 37
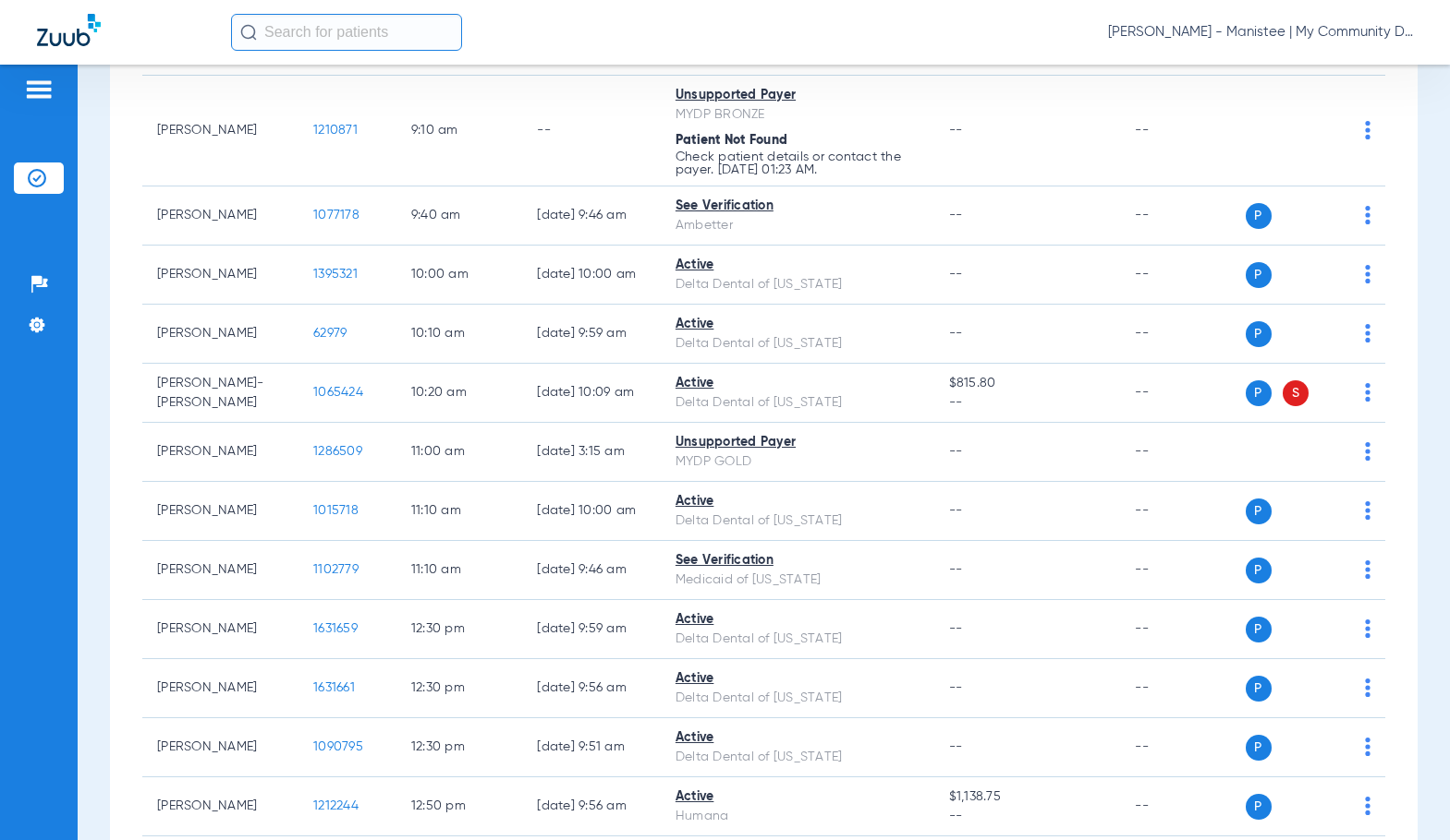
scroll to position [739, 0]
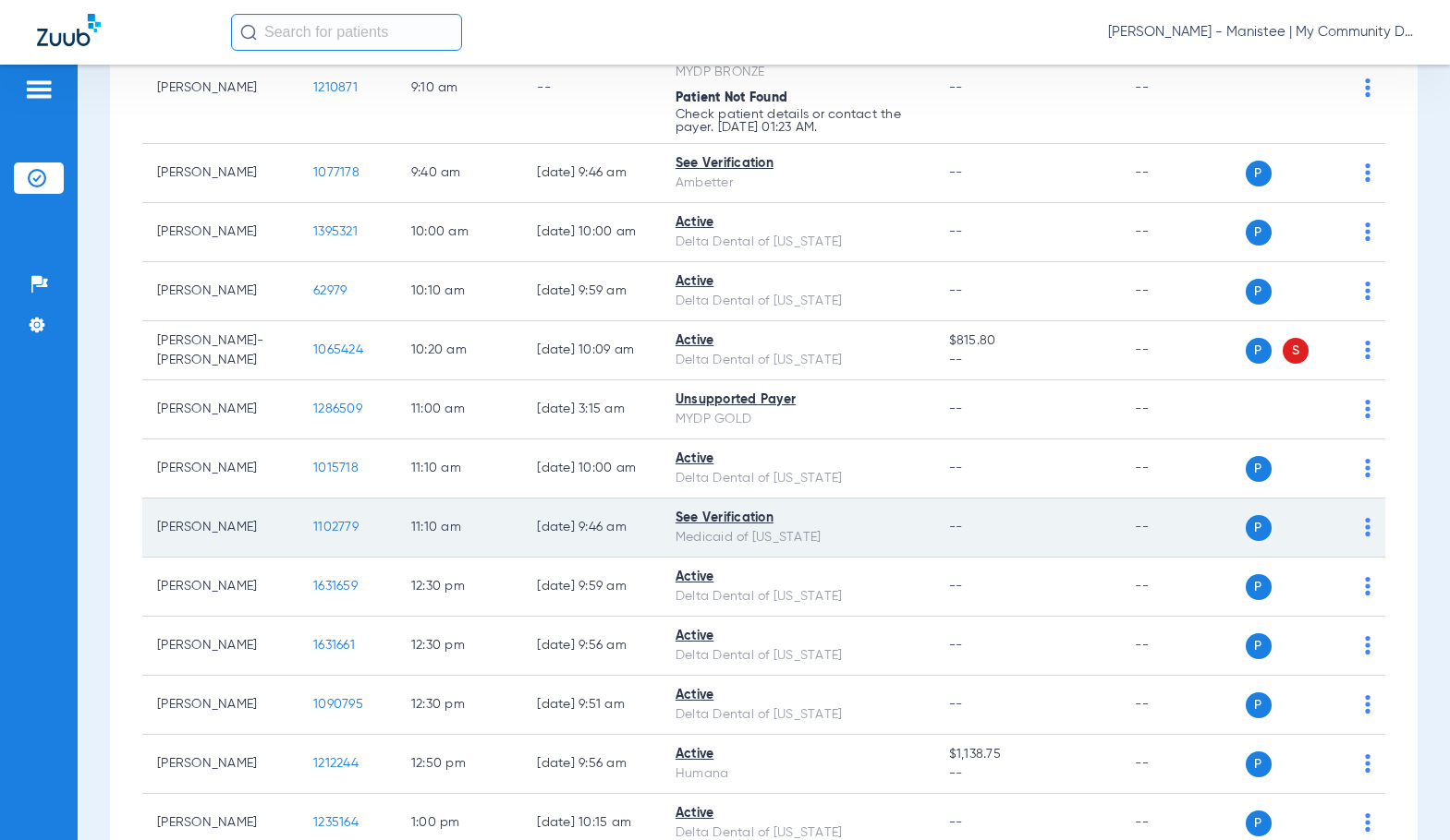
click at [319, 533] on span "1102779" at bounding box center [336, 527] width 46 height 13
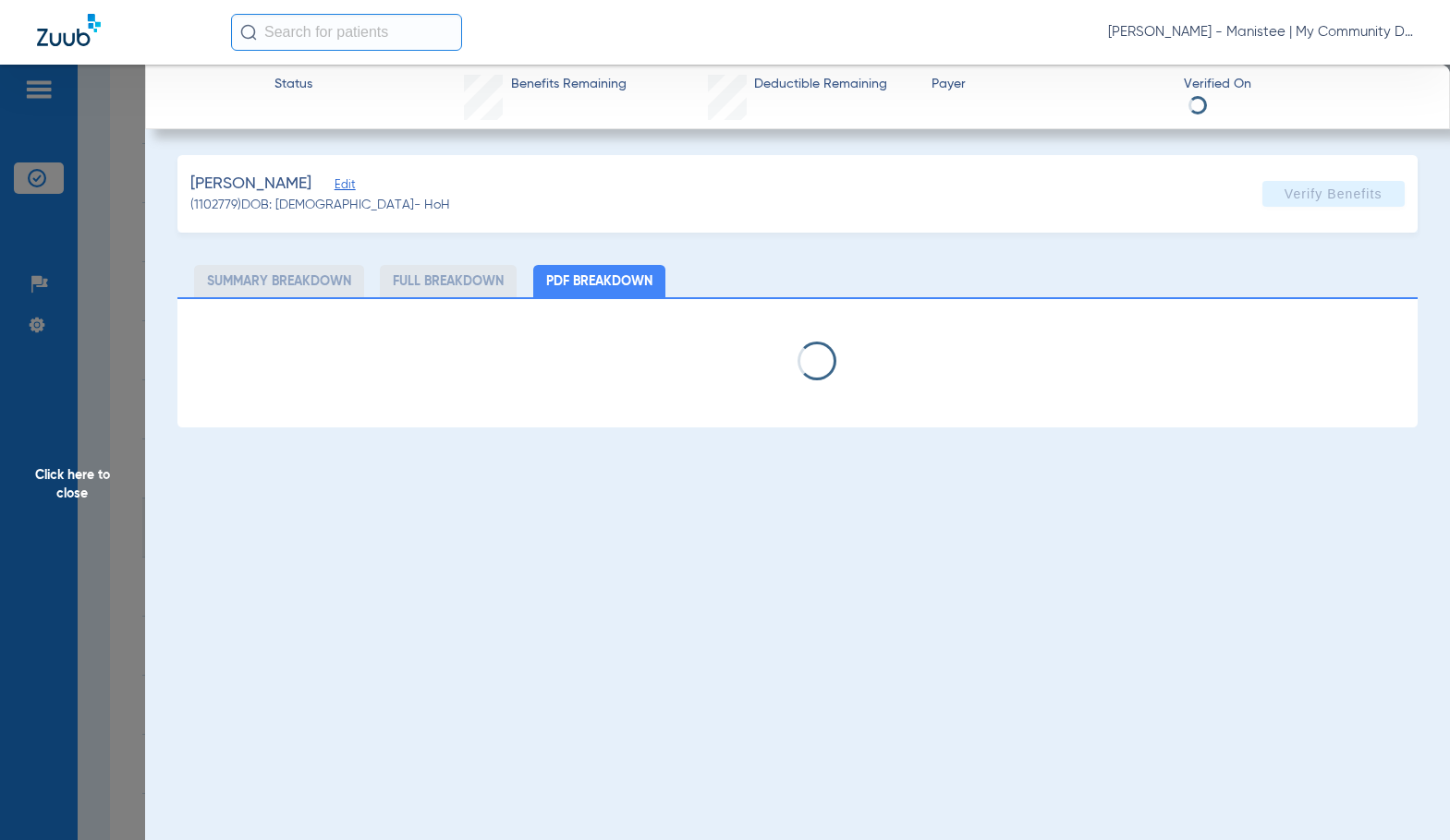
select select "page-width"
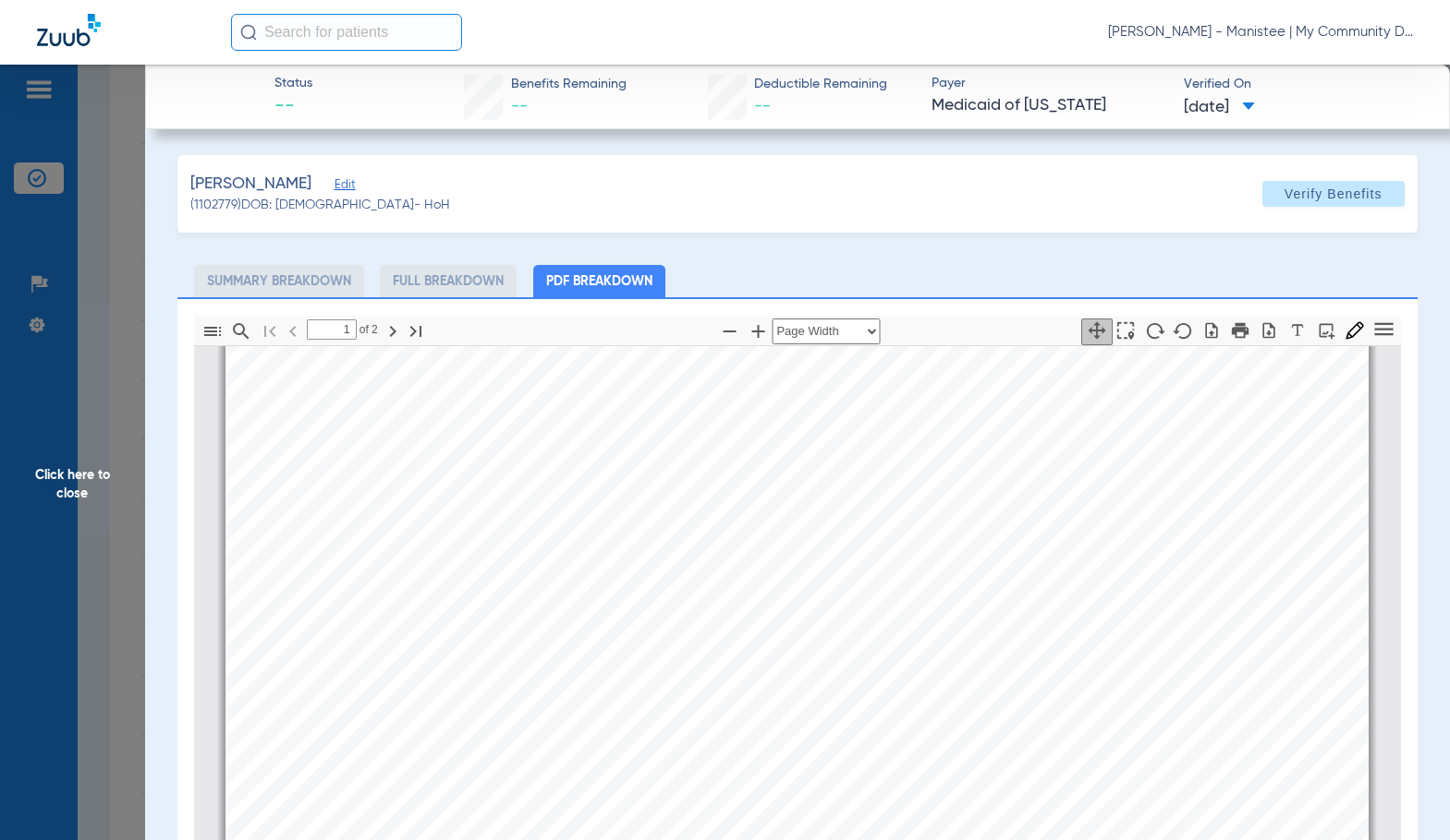
type input "2"
click at [128, 499] on span "Click here to close" at bounding box center [72, 485] width 145 height 840
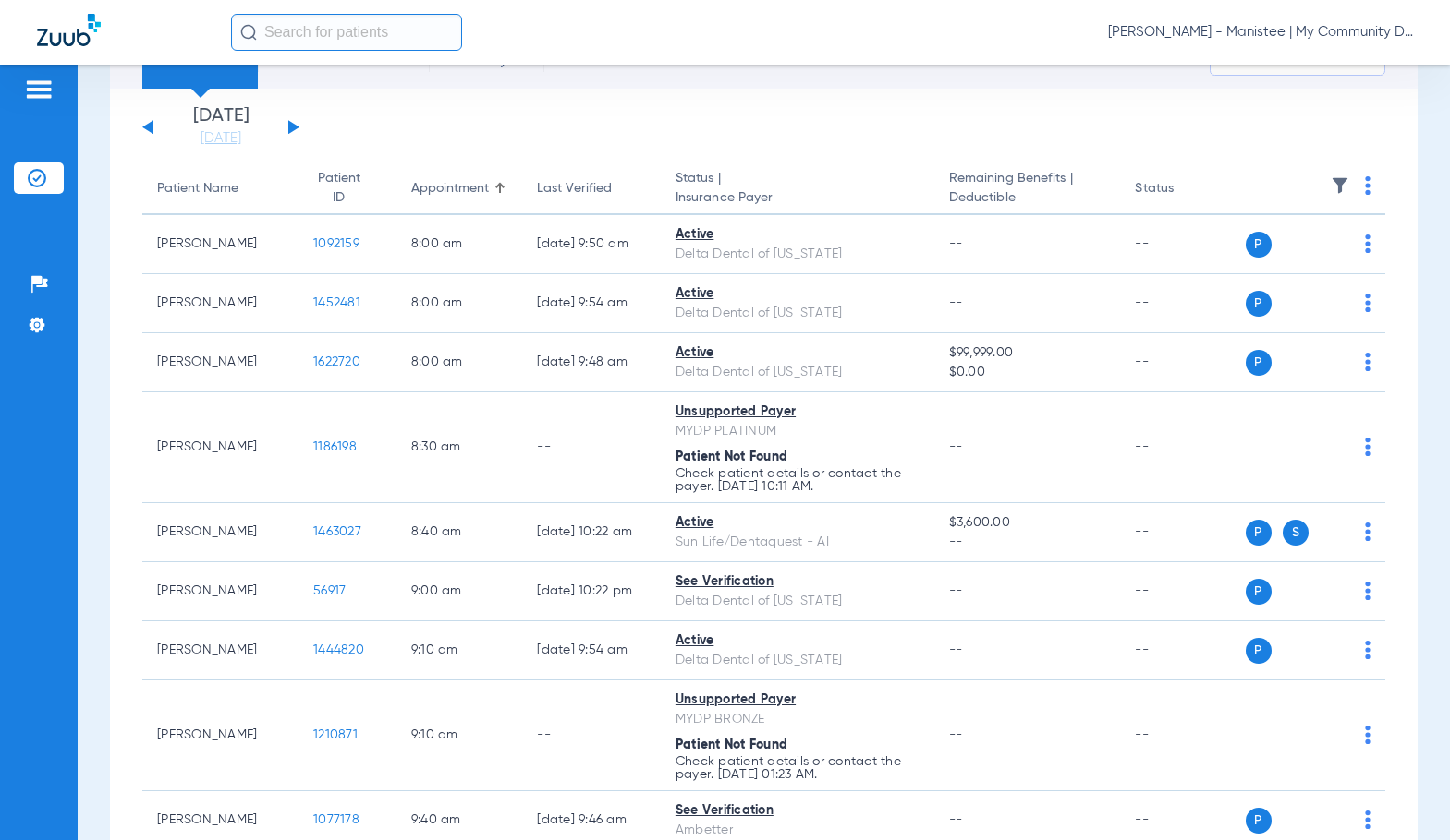
scroll to position [0, 0]
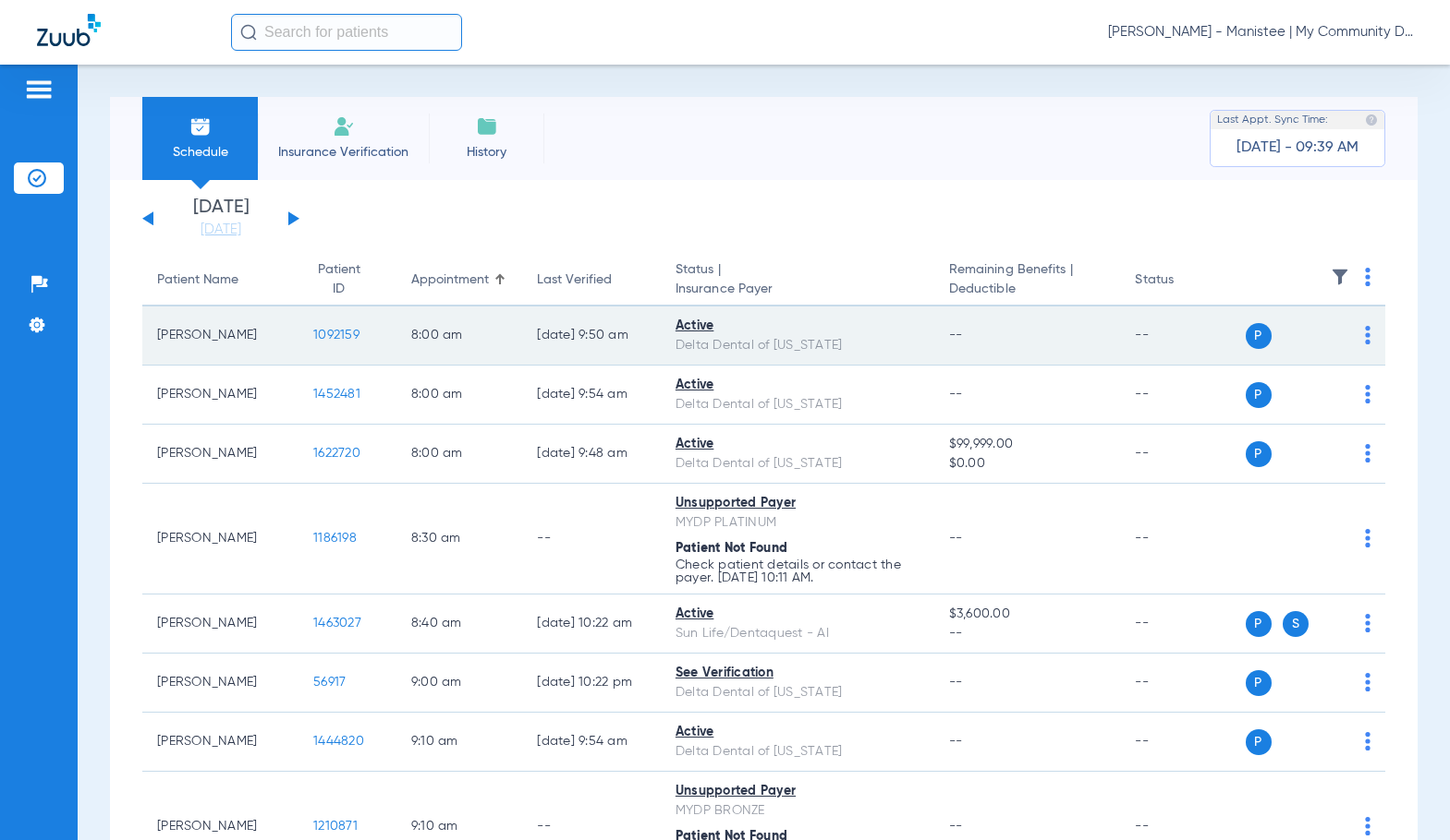
click at [319, 335] on span "1092159" at bounding box center [337, 335] width 47 height 13
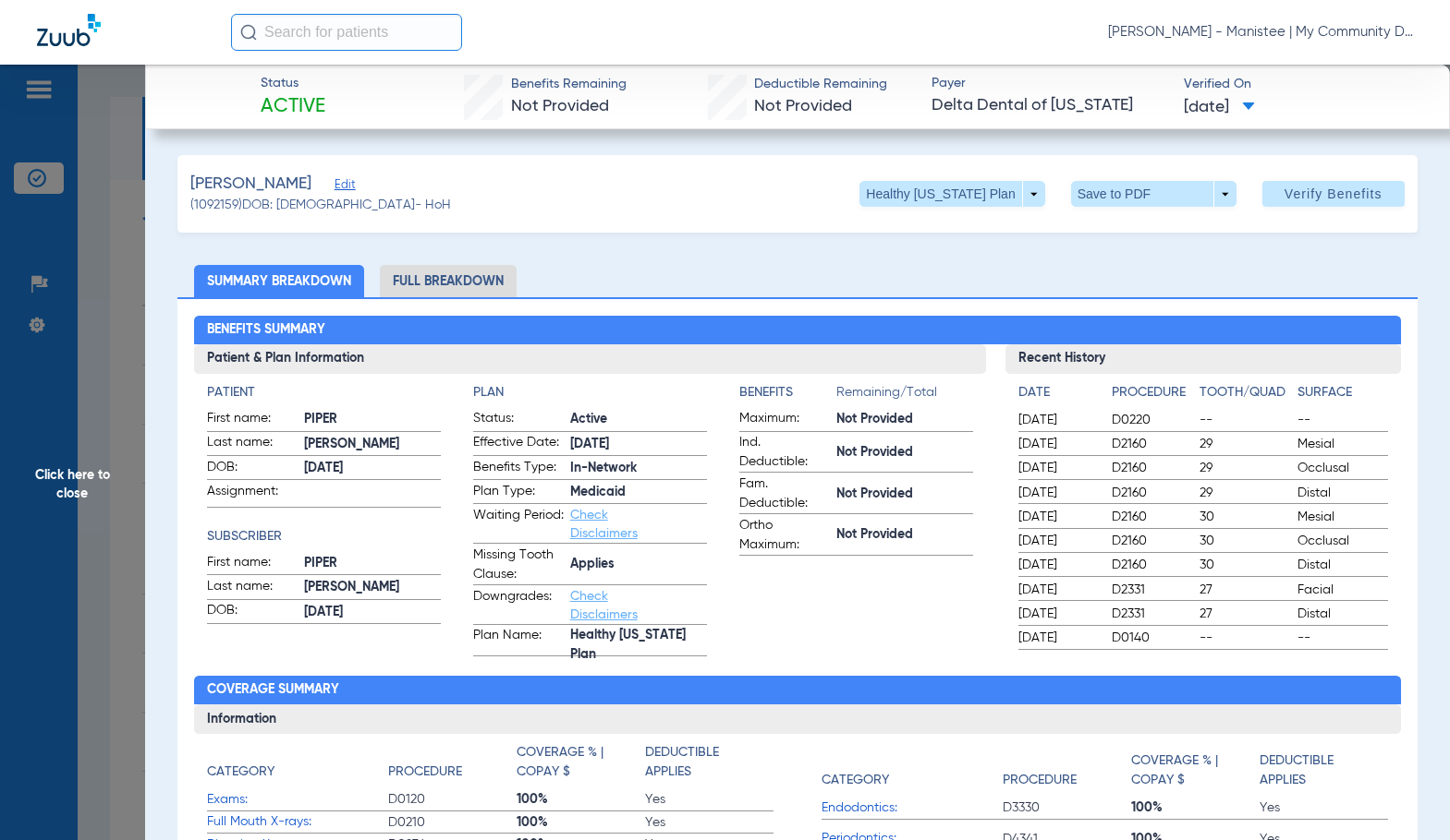
click at [497, 275] on li "Full Breakdown" at bounding box center [447, 280] width 137 height 32
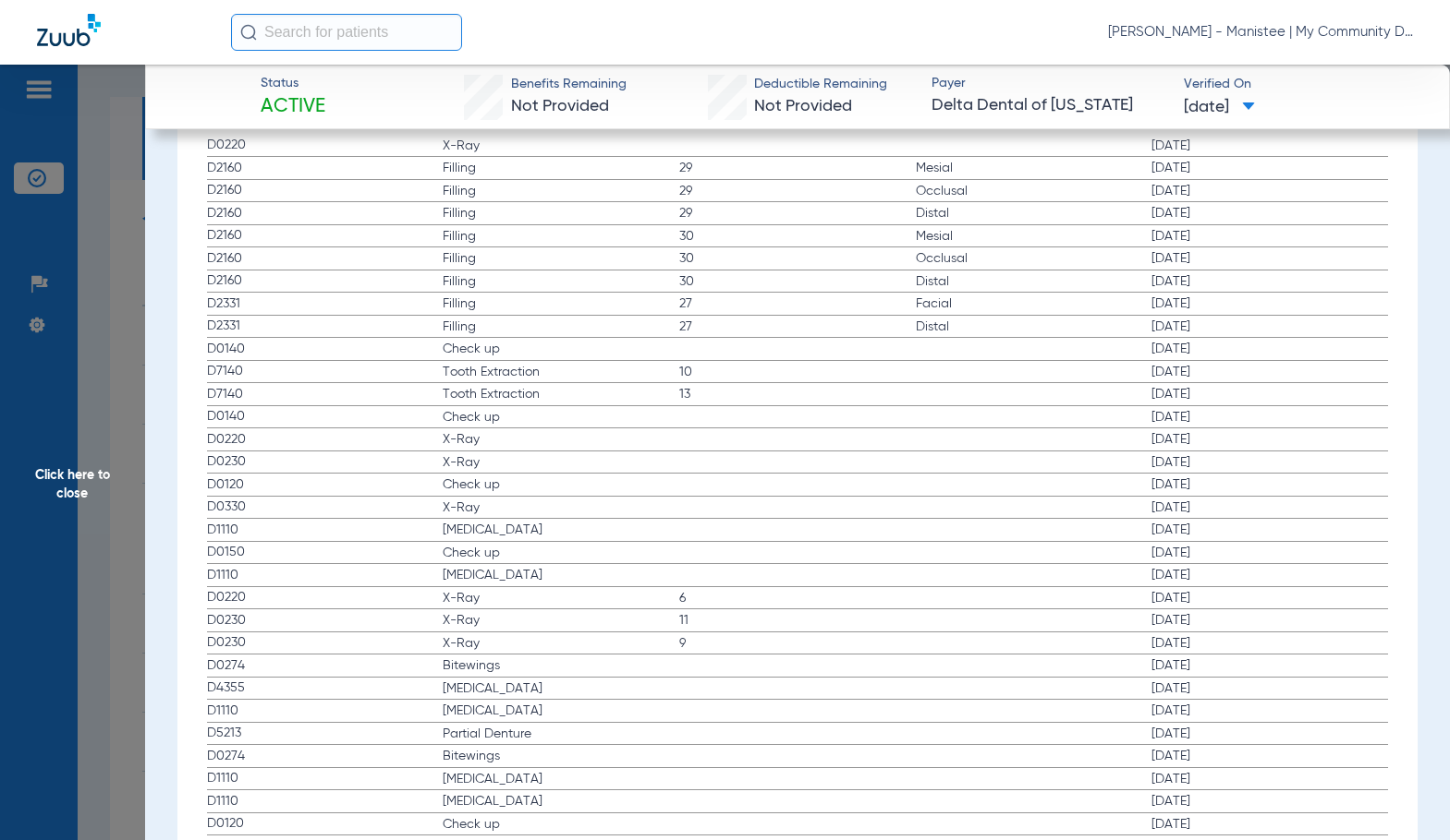
scroll to position [2493, 0]
click at [106, 479] on span "Click here to close" at bounding box center [72, 485] width 145 height 840
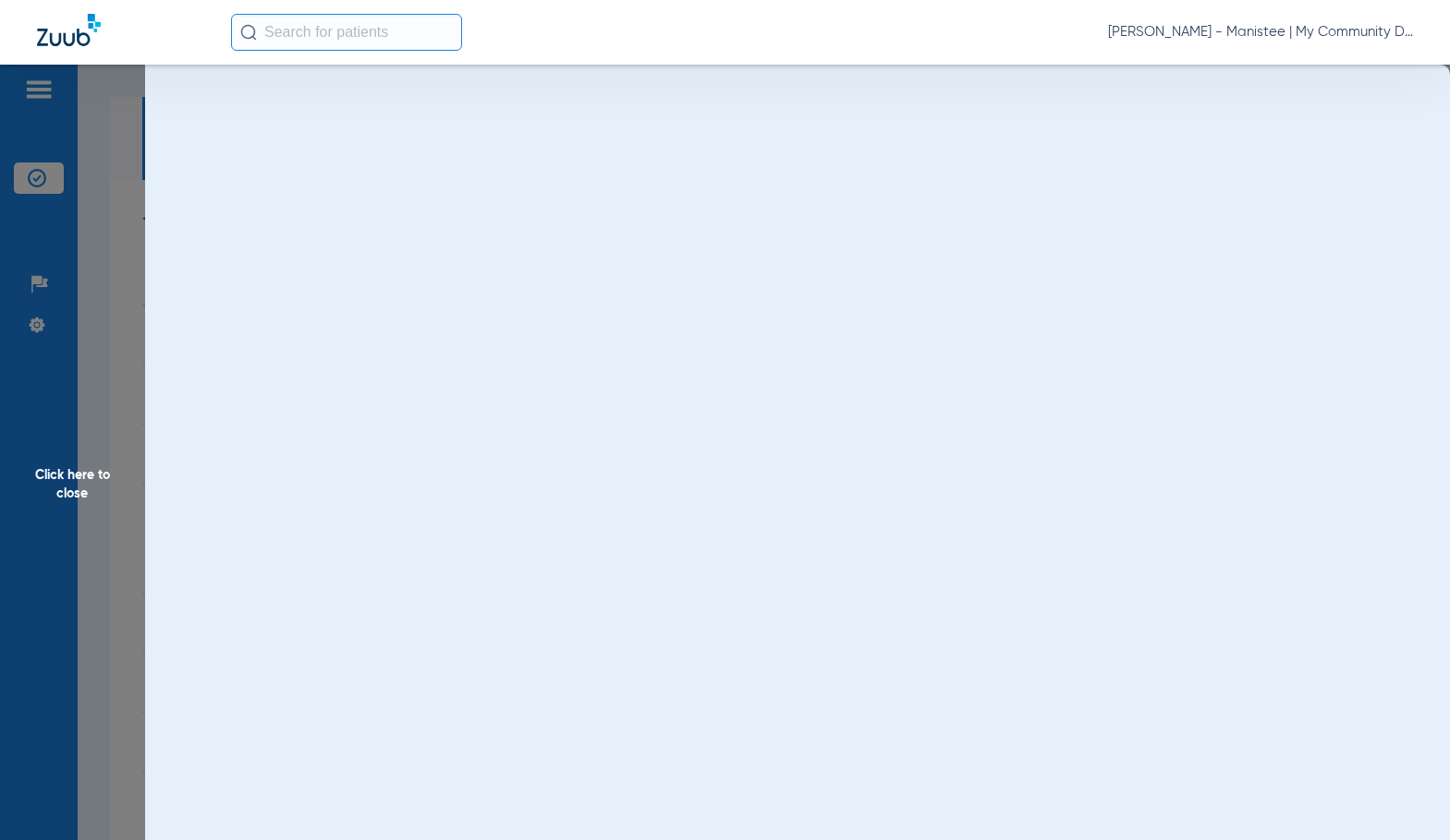
scroll to position [0, 0]
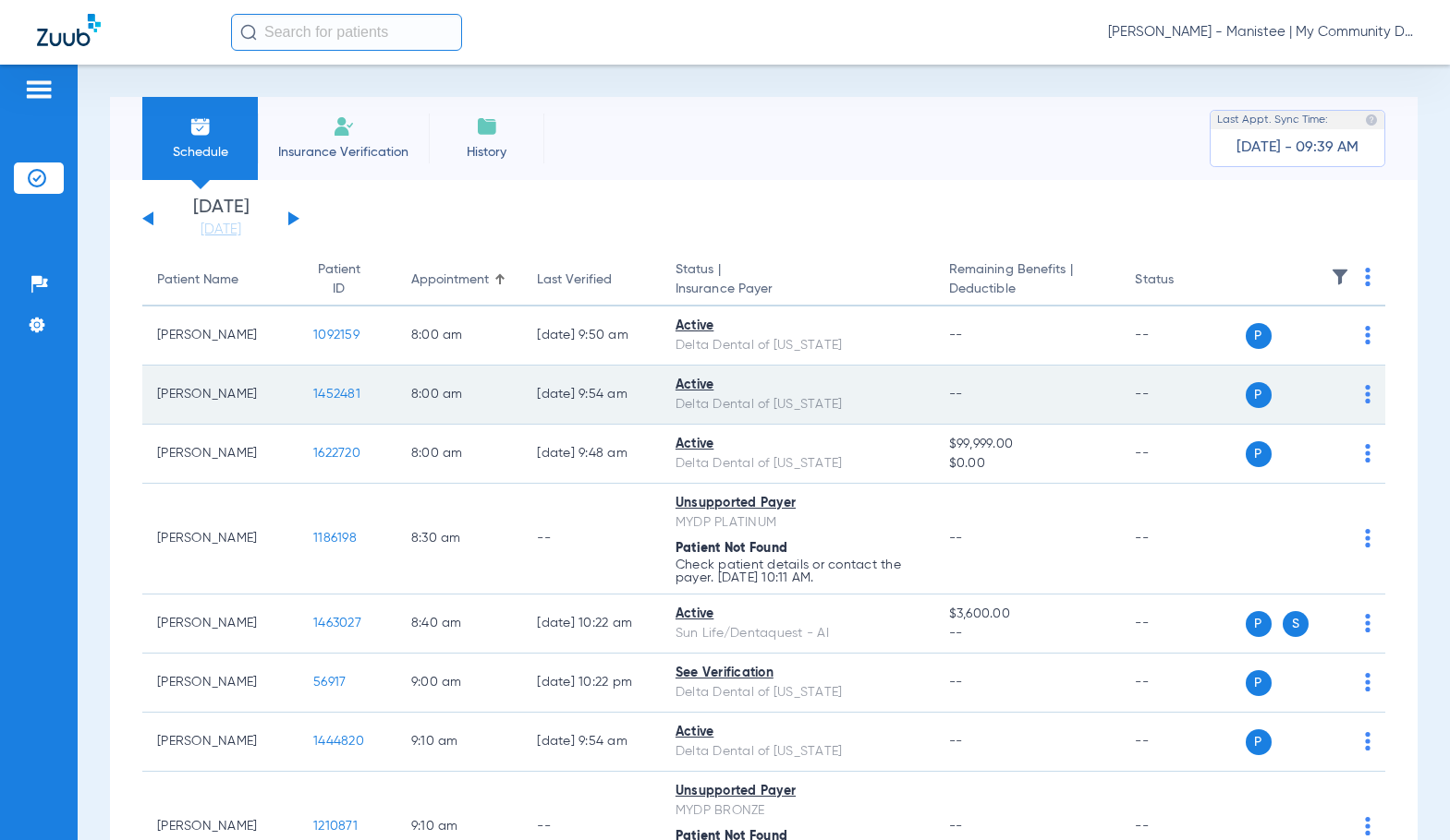
click at [322, 397] on span "1452481" at bounding box center [337, 394] width 48 height 13
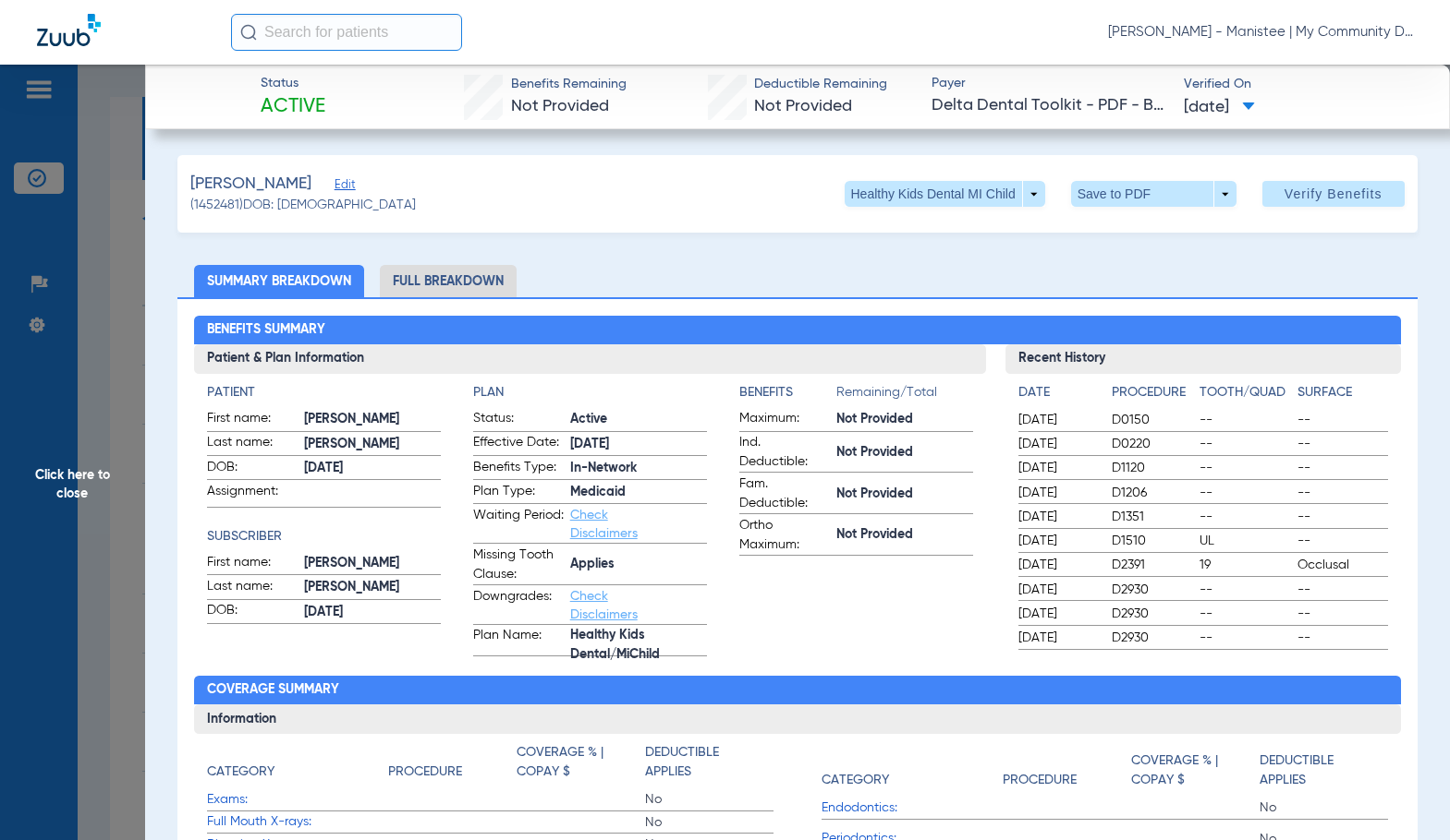
click at [414, 279] on li "Full Breakdown" at bounding box center [447, 280] width 137 height 32
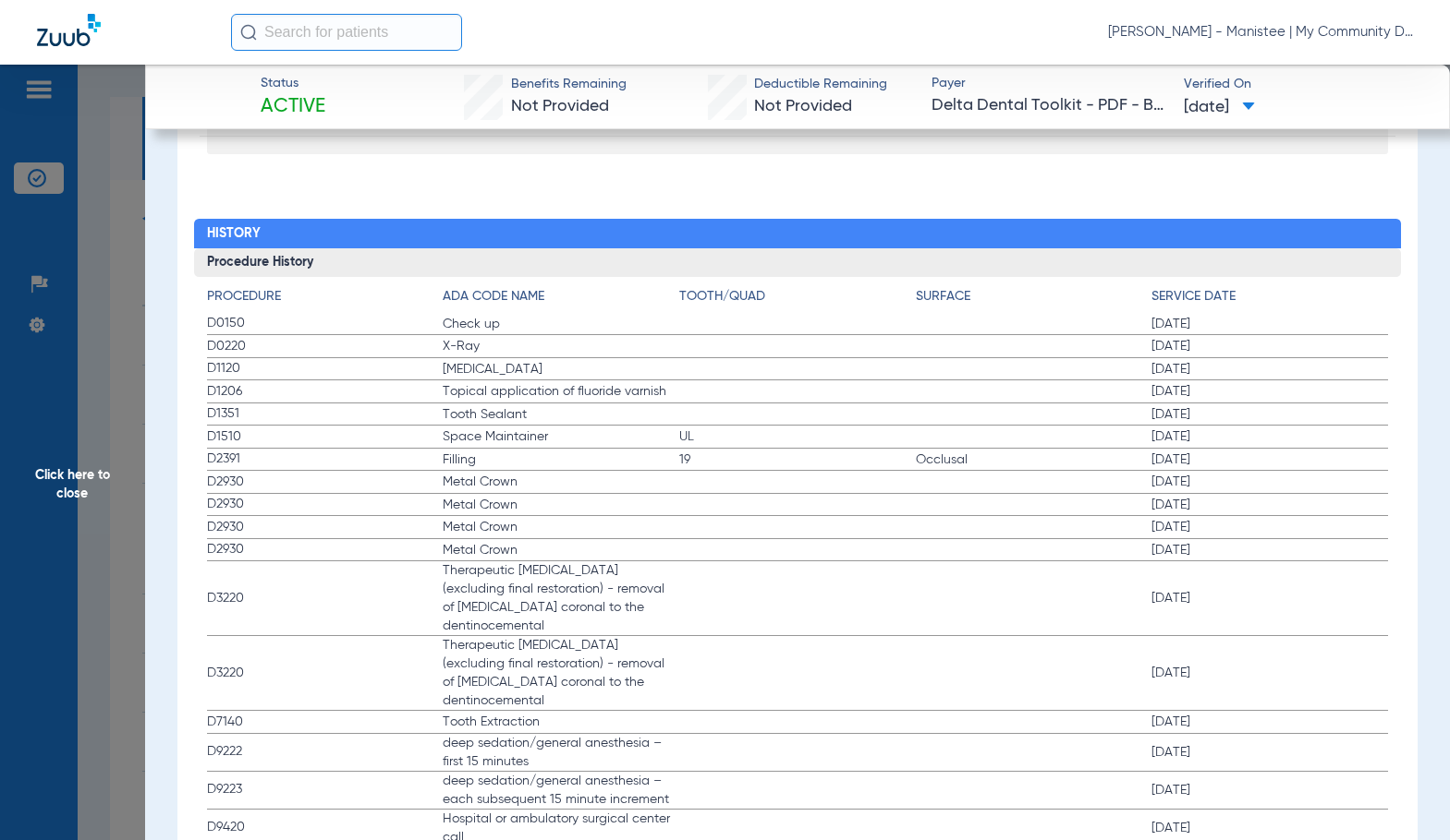
scroll to position [2309, 0]
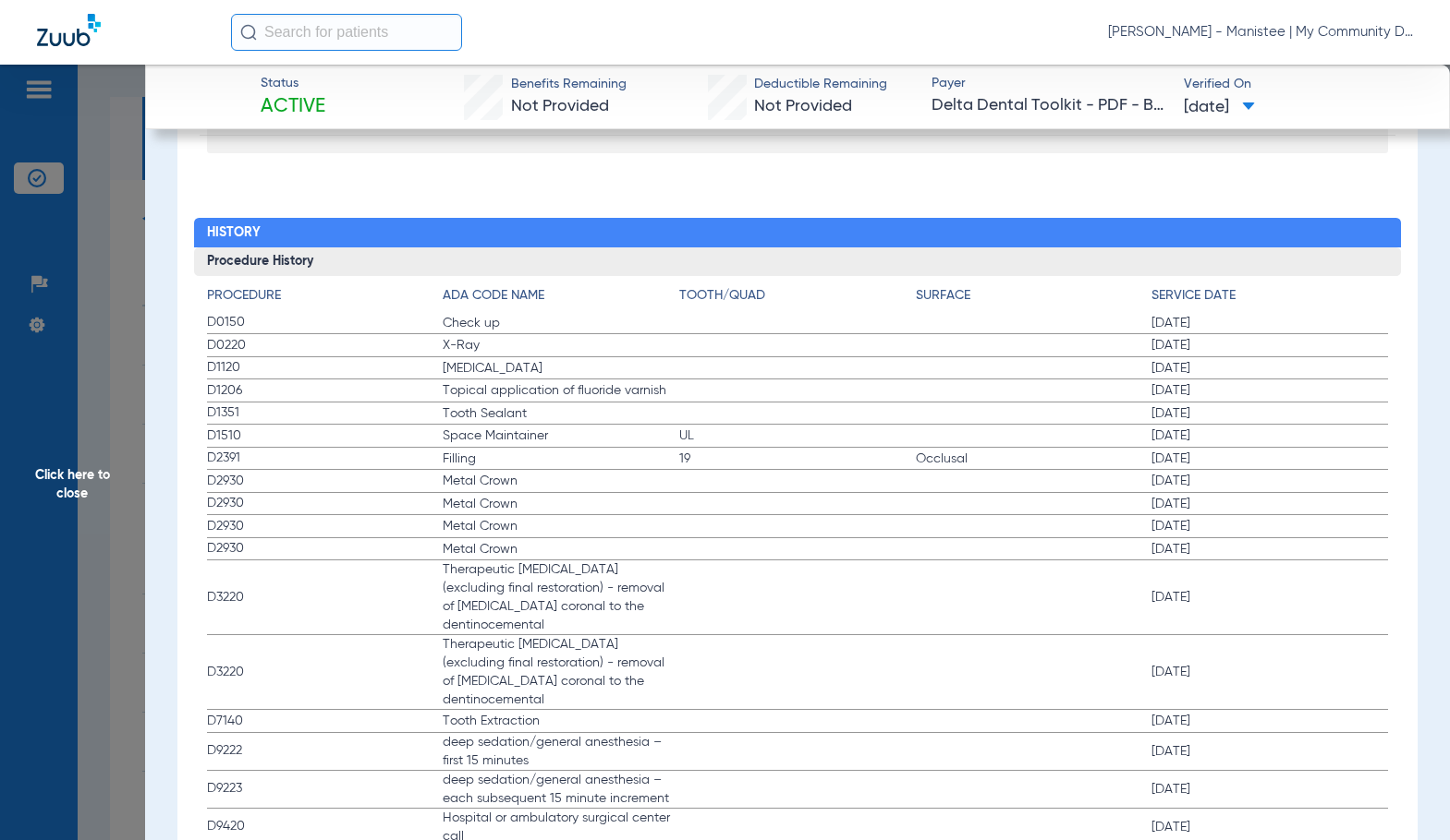
click at [870, 428] on label "D1510 Space Maintainer UL 03/31/2025" at bounding box center [797, 436] width 1181 height 23
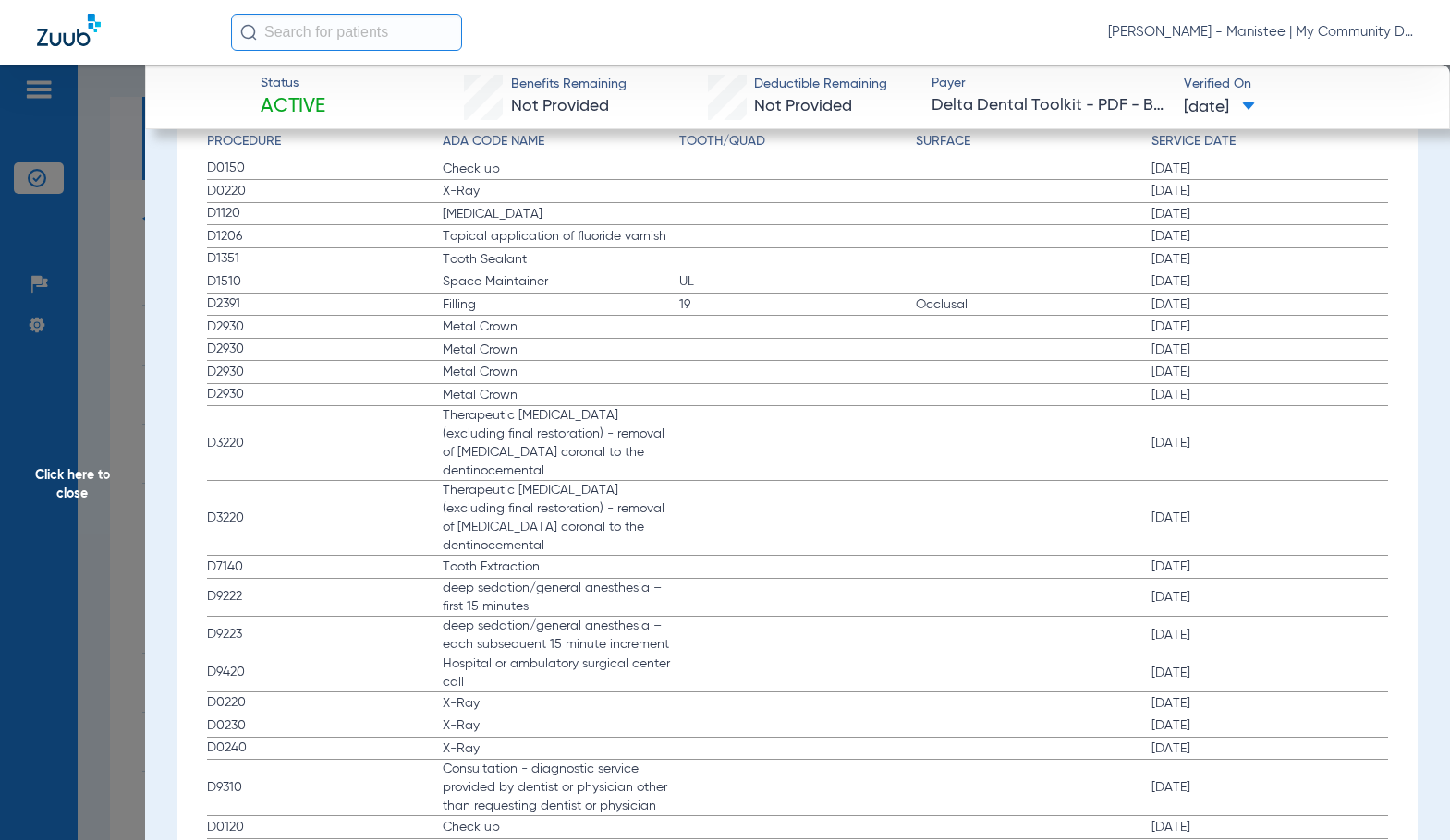
scroll to position [2493, 0]
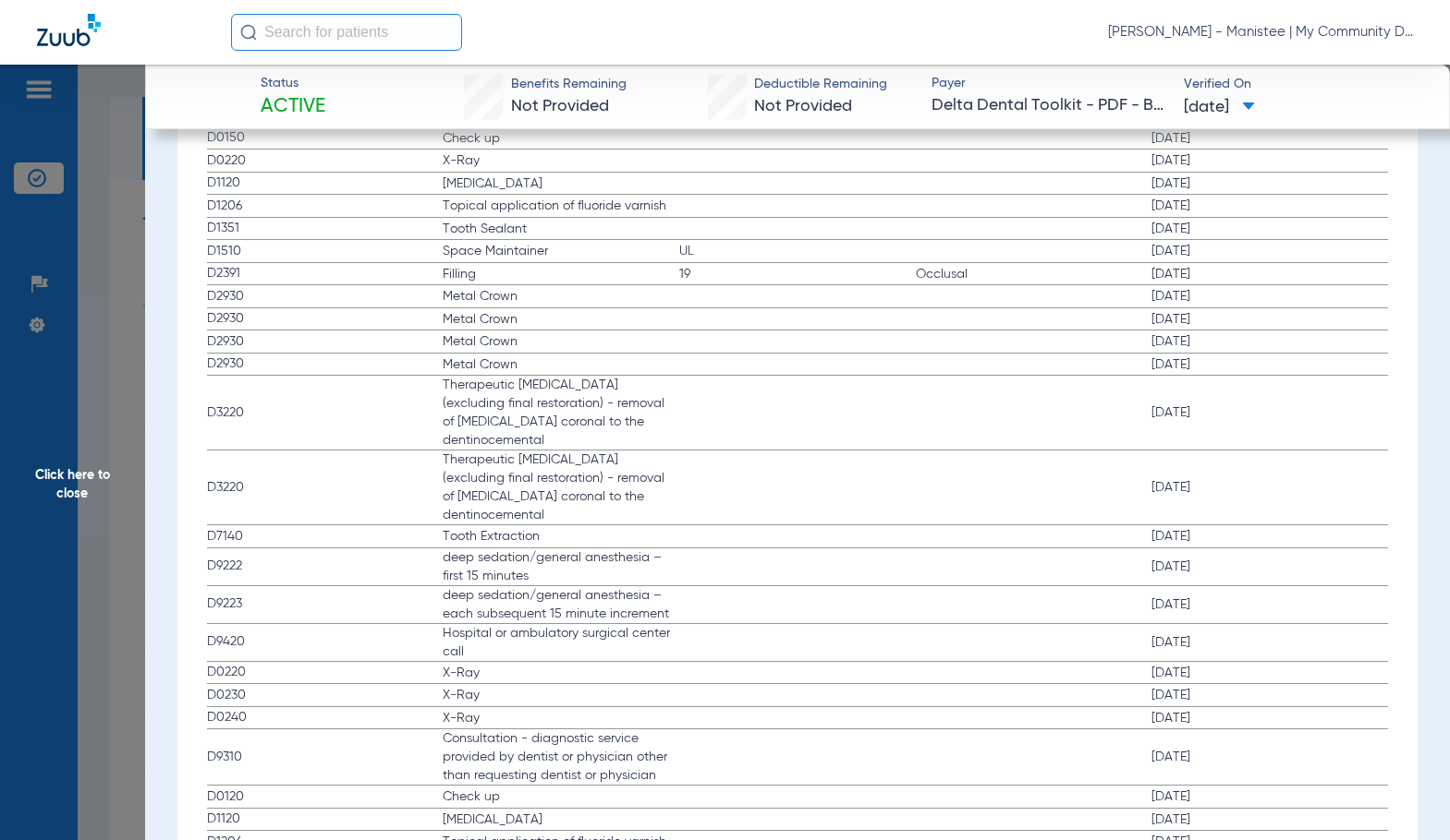
click at [852, 427] on label "D3220 Therapeutic pulpotomy (excluding final restoration) - removal of pulp cor…" at bounding box center [797, 412] width 1181 height 75
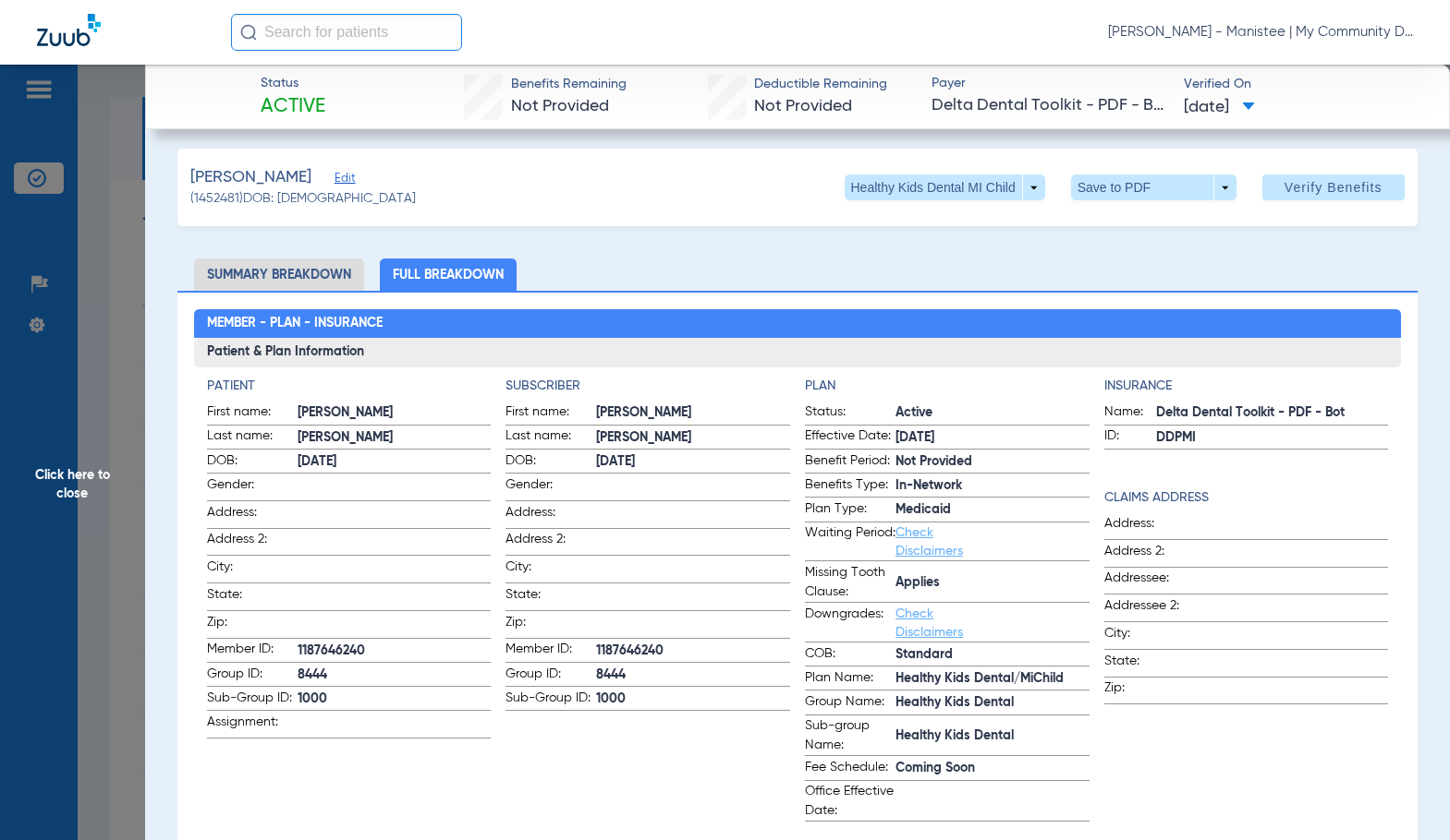
scroll to position [0, 0]
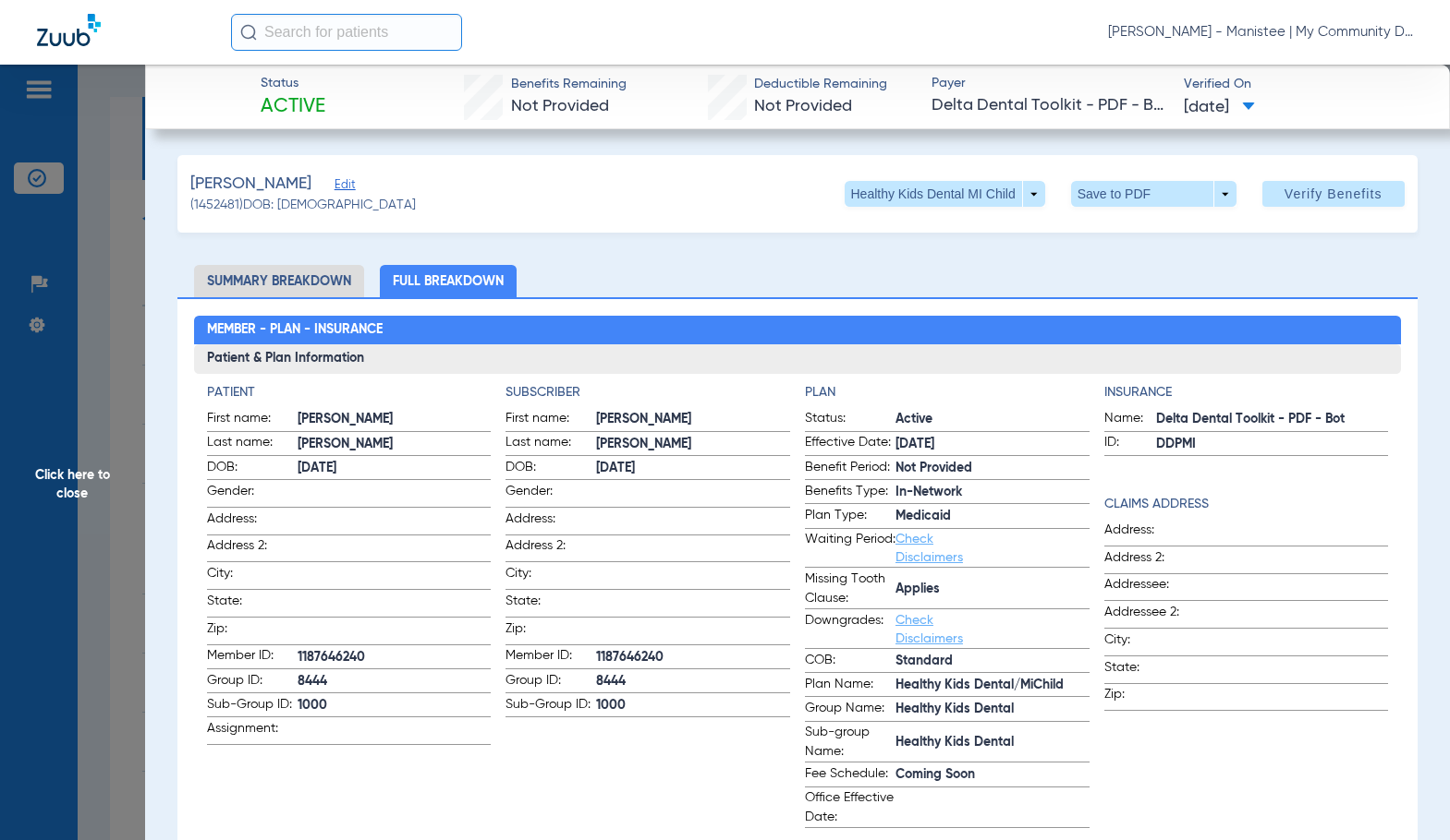
click at [643, 650] on span "1187646240" at bounding box center [693, 658] width 194 height 19
copy span "1187646240"
click at [744, 732] on app-subscriber-information "Subscriber First name: Kylie Last name: Kemp DOB: 01/09/2017 Gender: Address: A…" at bounding box center [647, 605] width 284 height 445
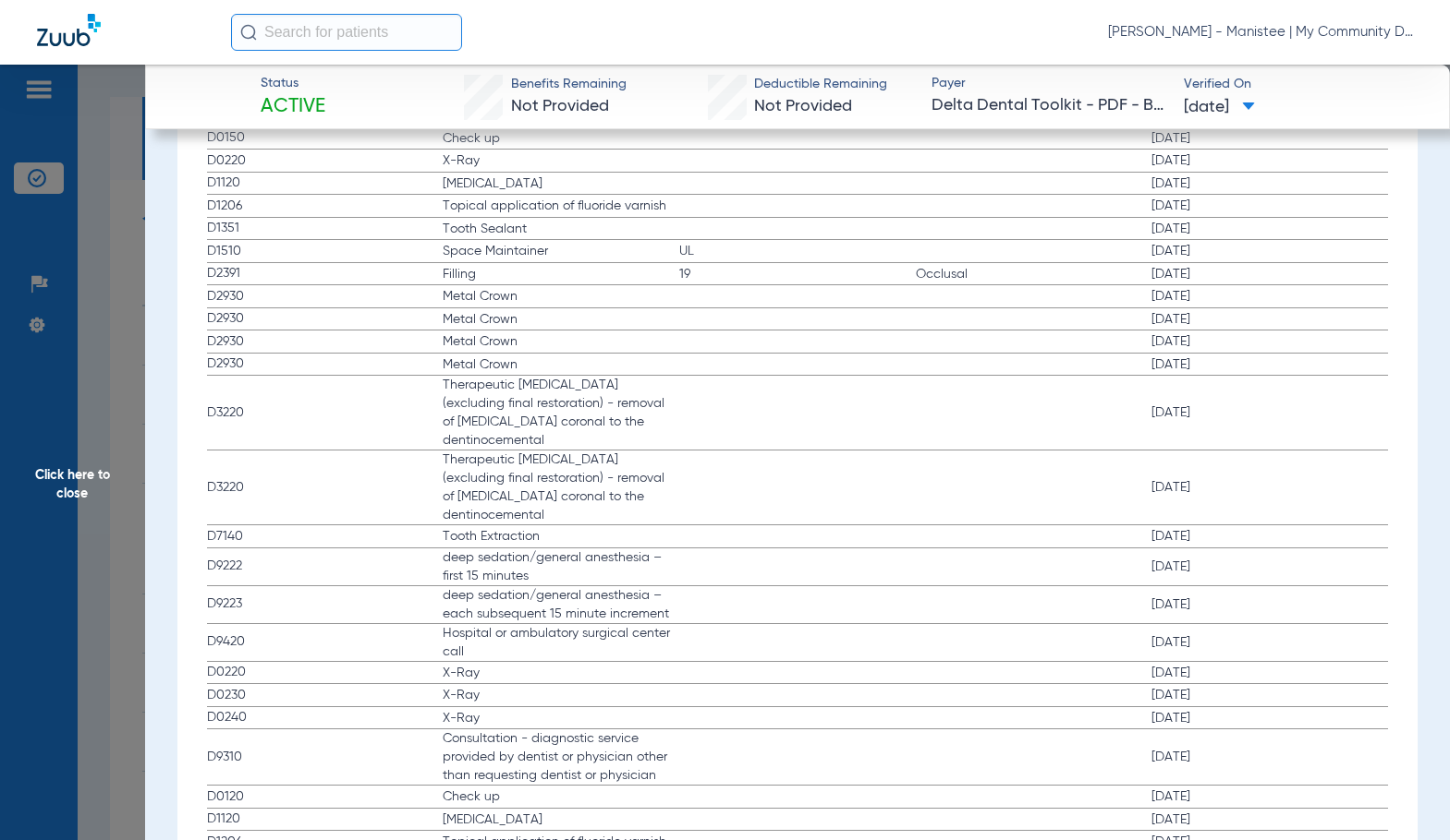
scroll to position [2401, 0]
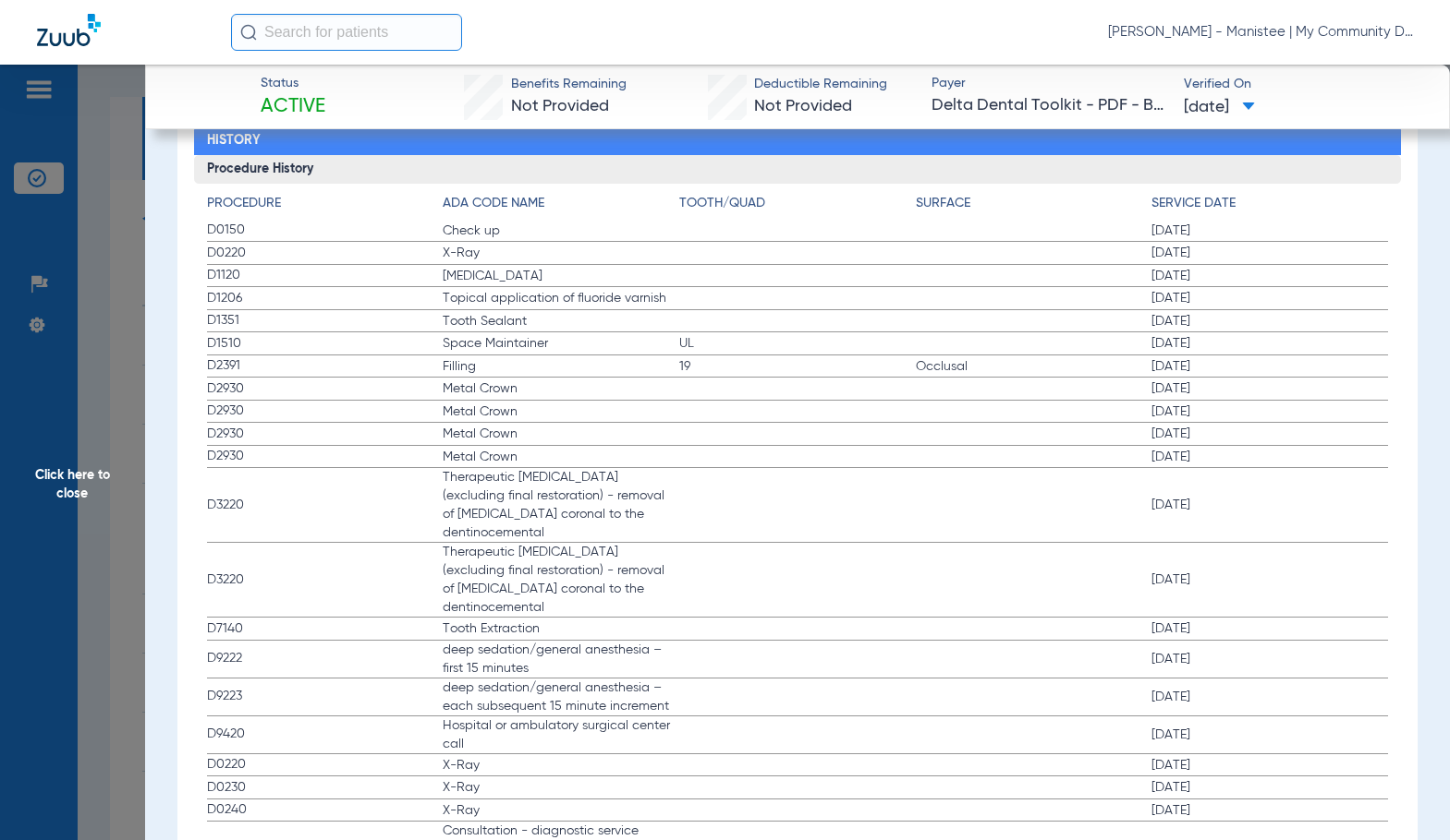
click at [88, 464] on span "Click here to close" at bounding box center [72, 485] width 145 height 840
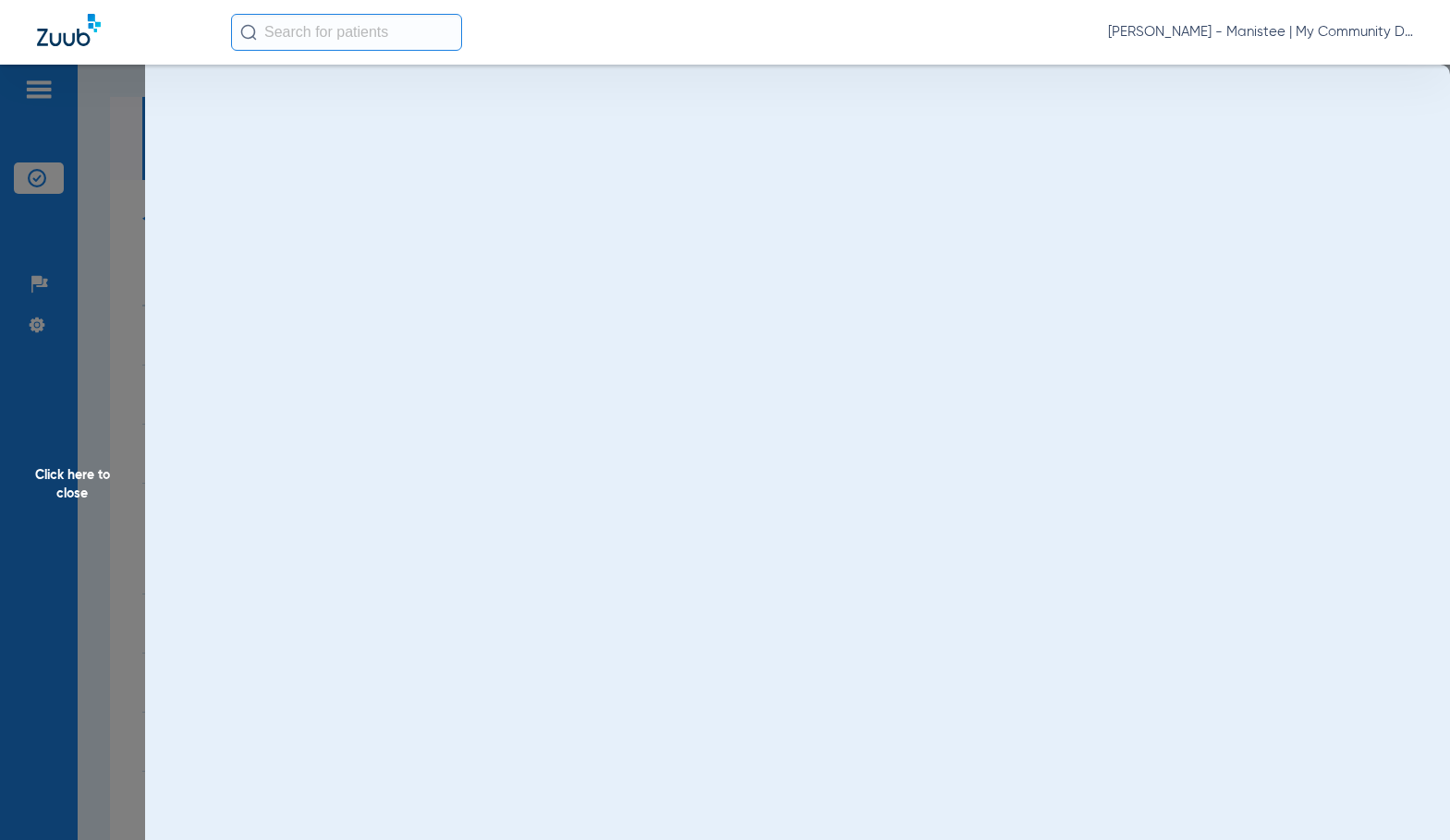
scroll to position [0, 0]
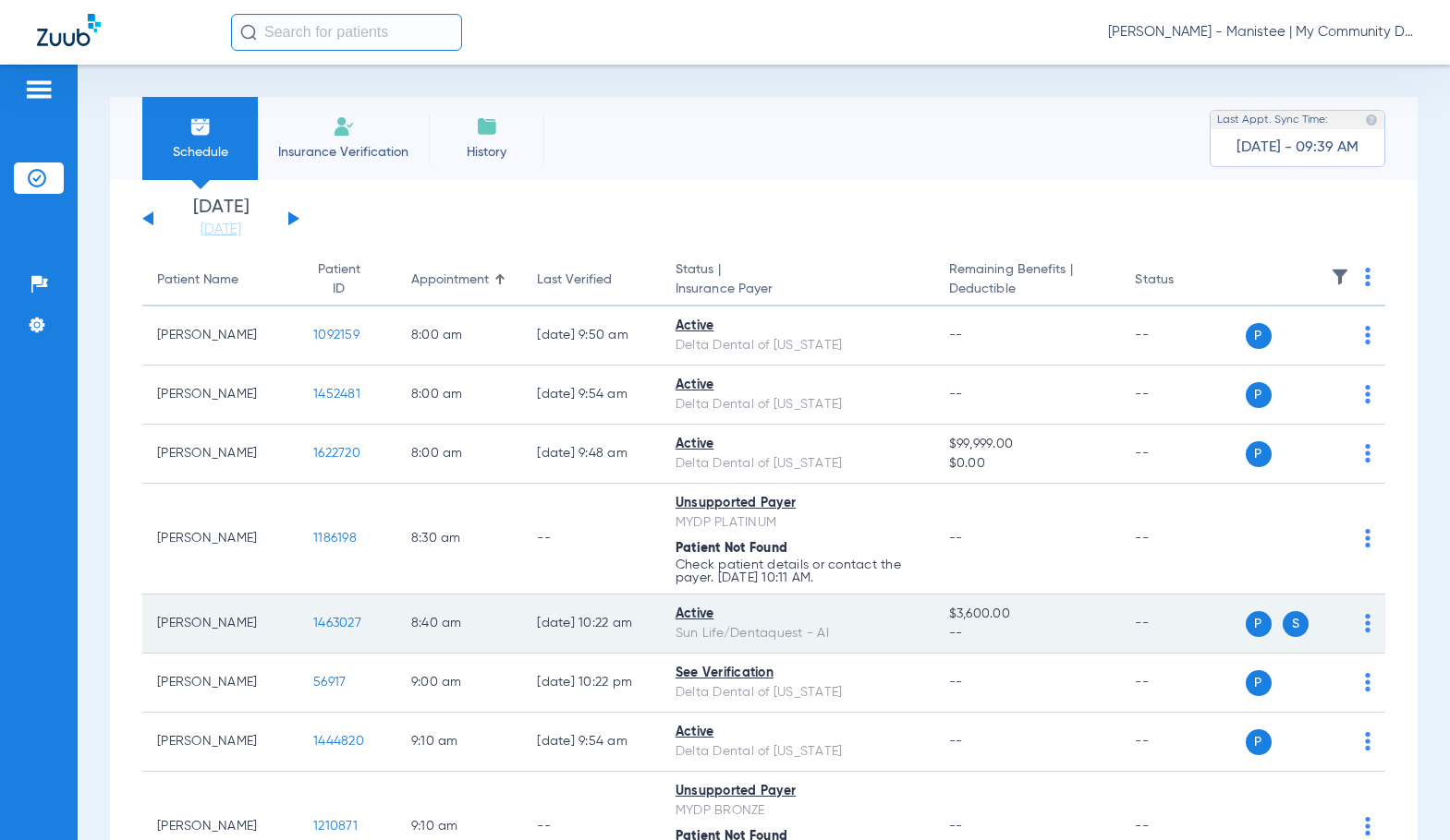
click at [313, 626] on span "1463027" at bounding box center [337, 623] width 48 height 13
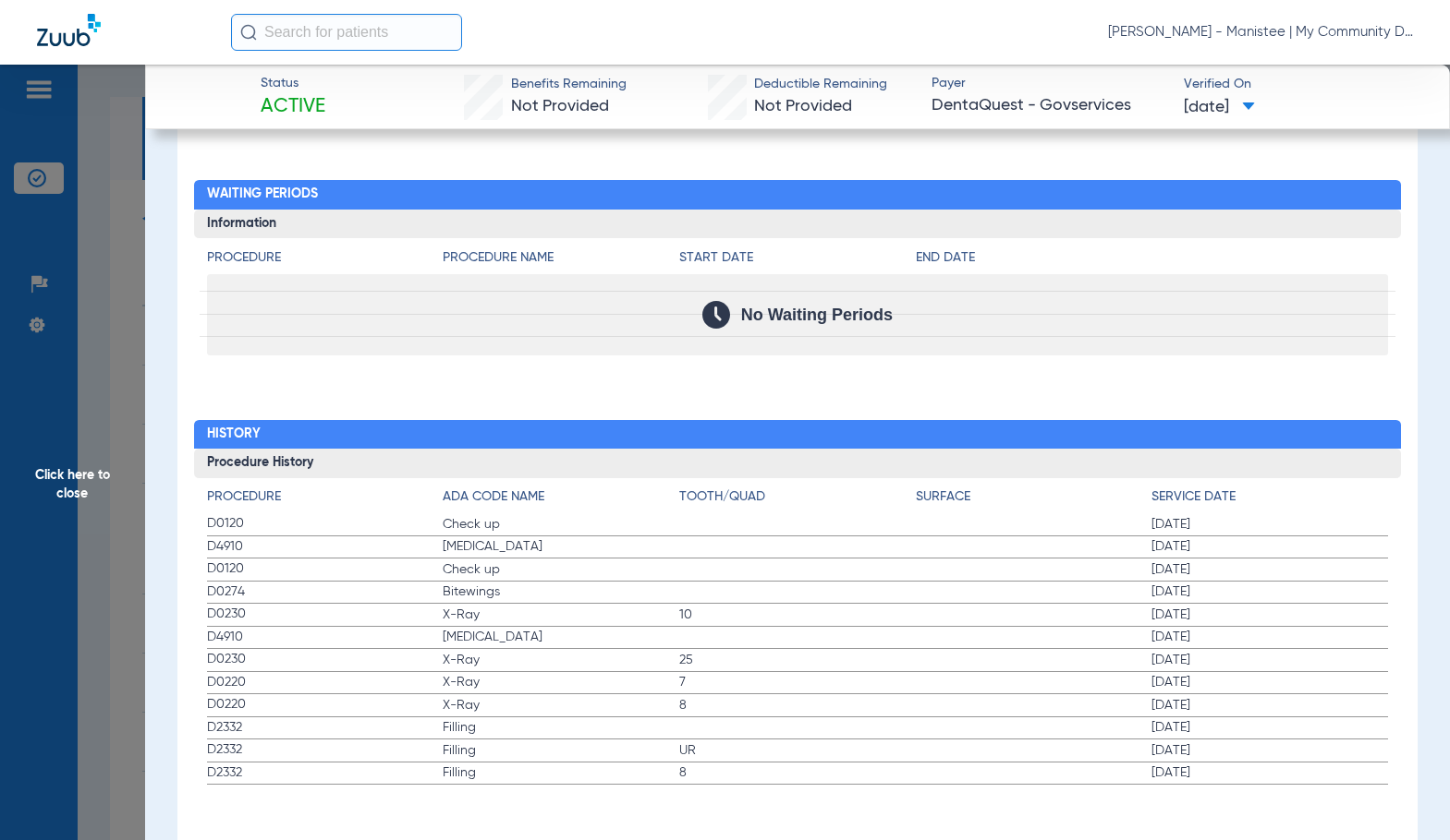
scroll to position [1796, 0]
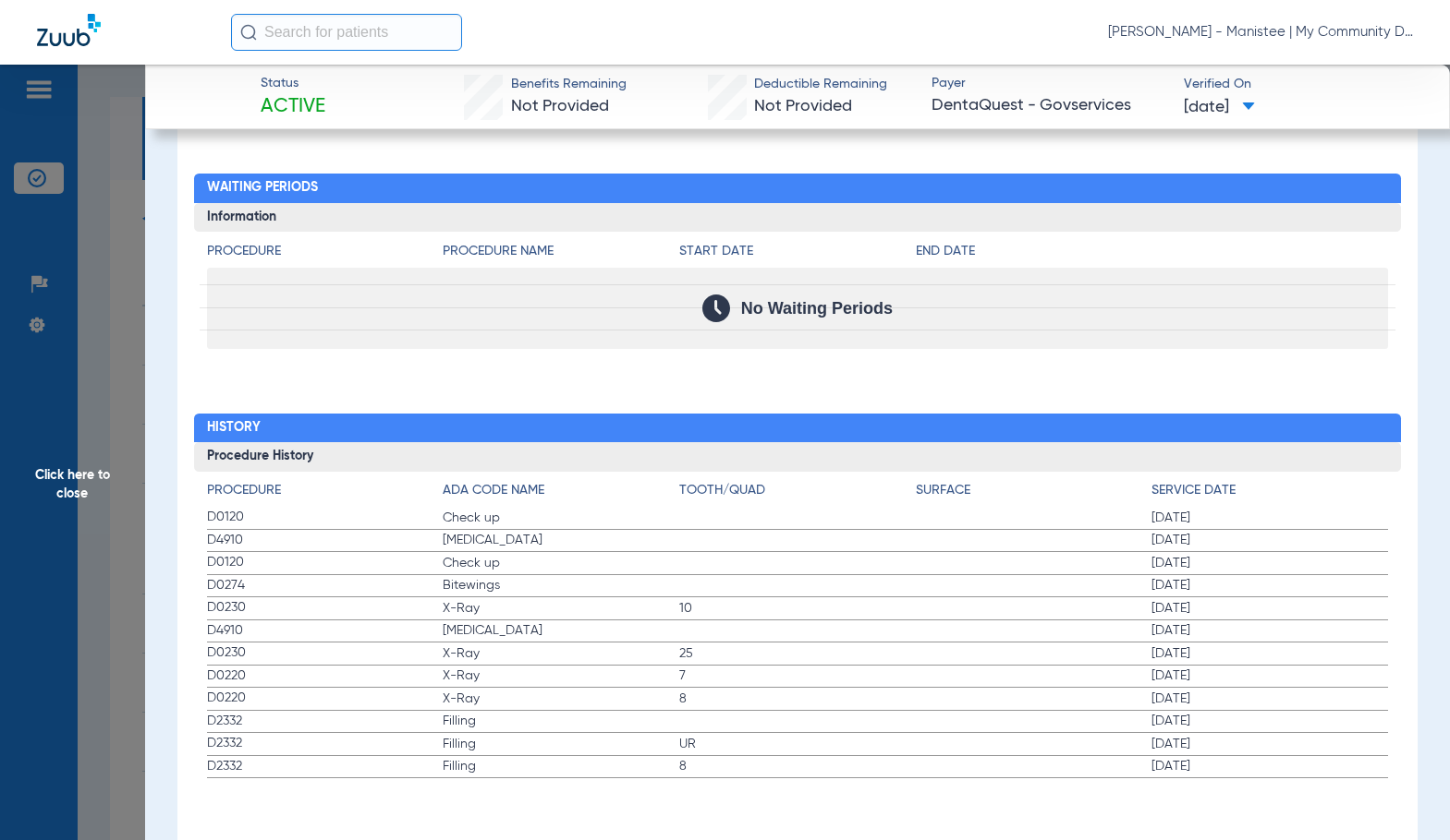
click at [486, 575] on label "D0274 Bitewings 07/25/2024" at bounding box center [797, 587] width 1181 height 23
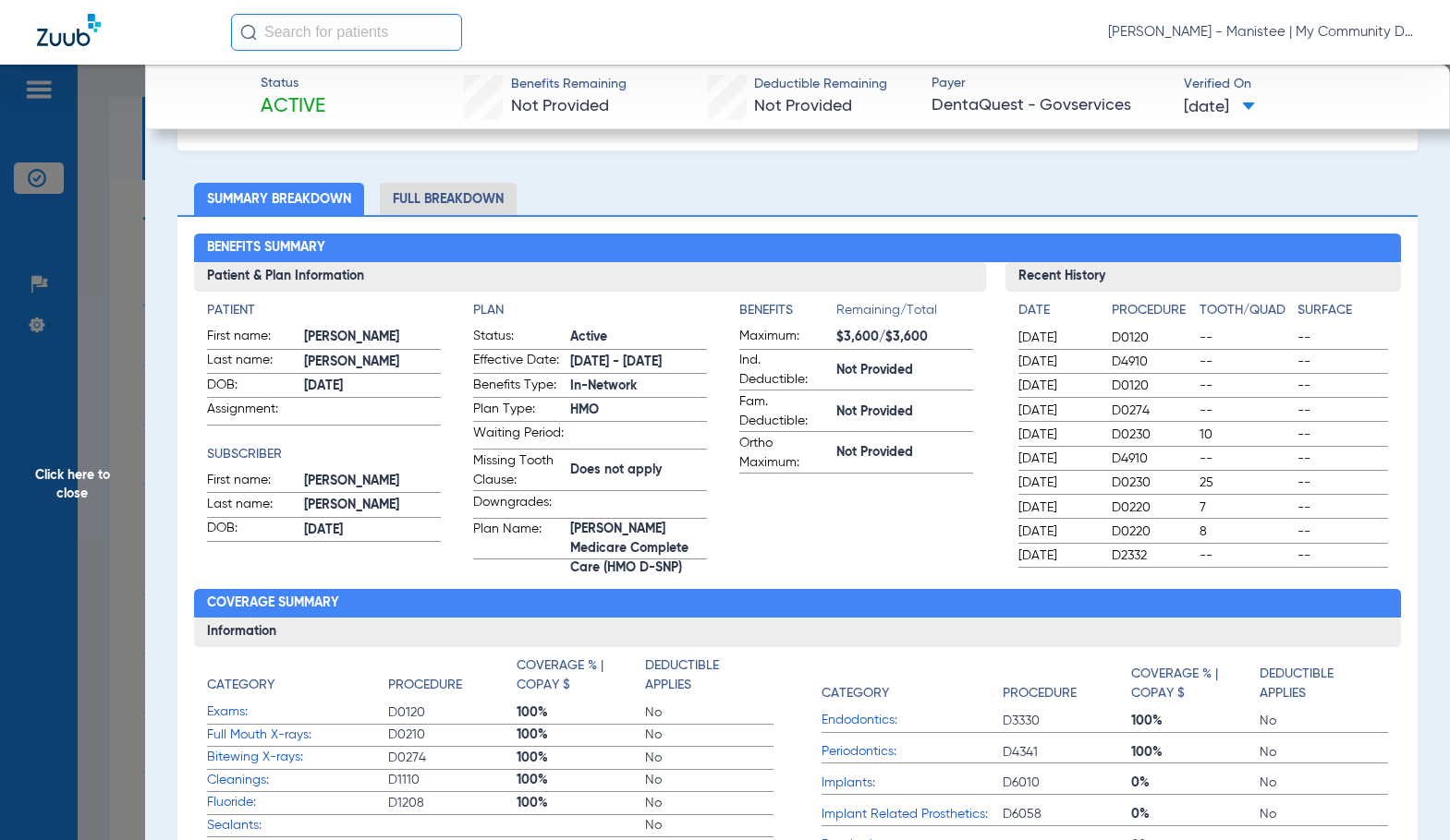
scroll to position [0, 0]
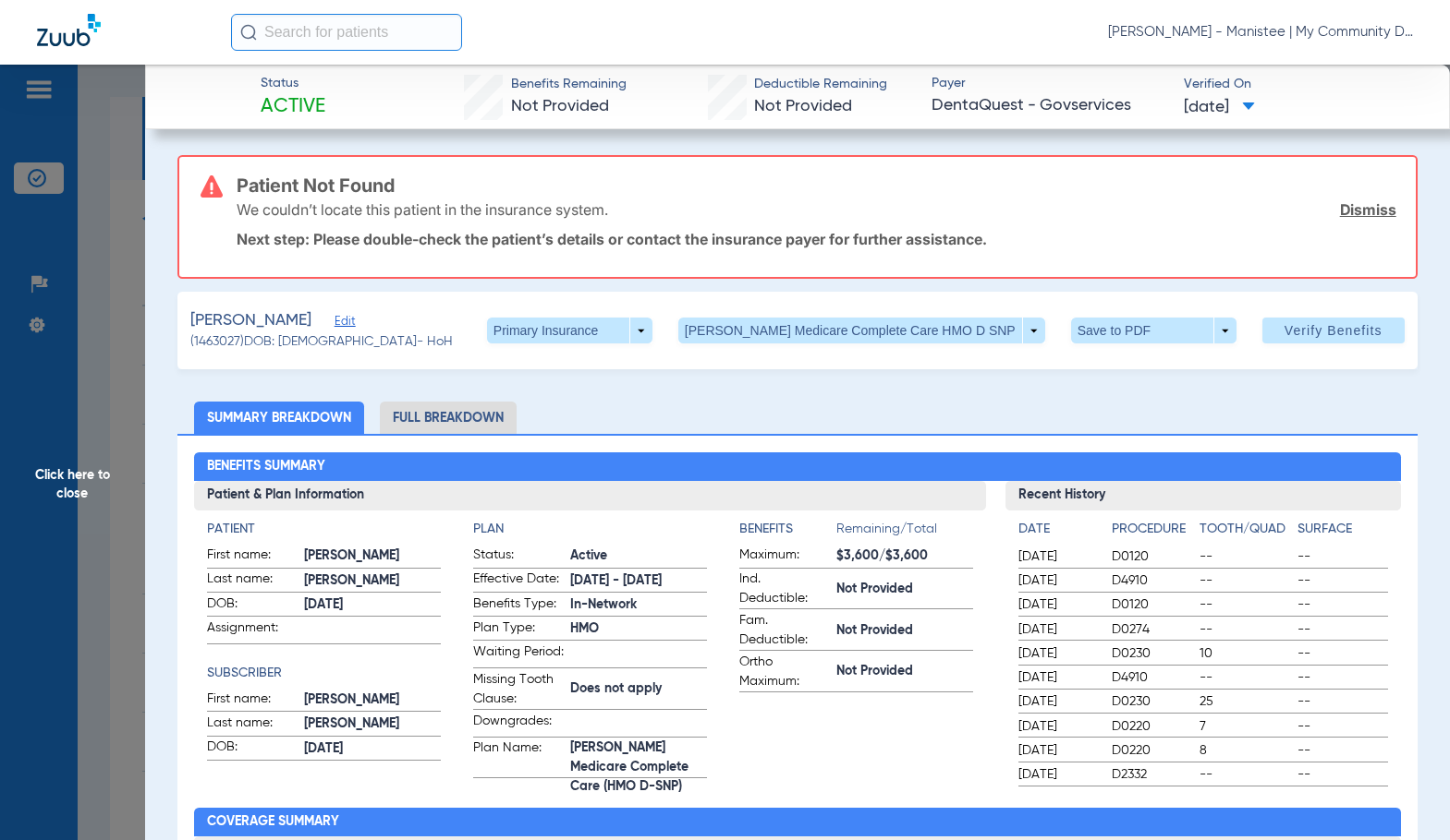
click at [478, 421] on li "Full Breakdown" at bounding box center [447, 417] width 137 height 32
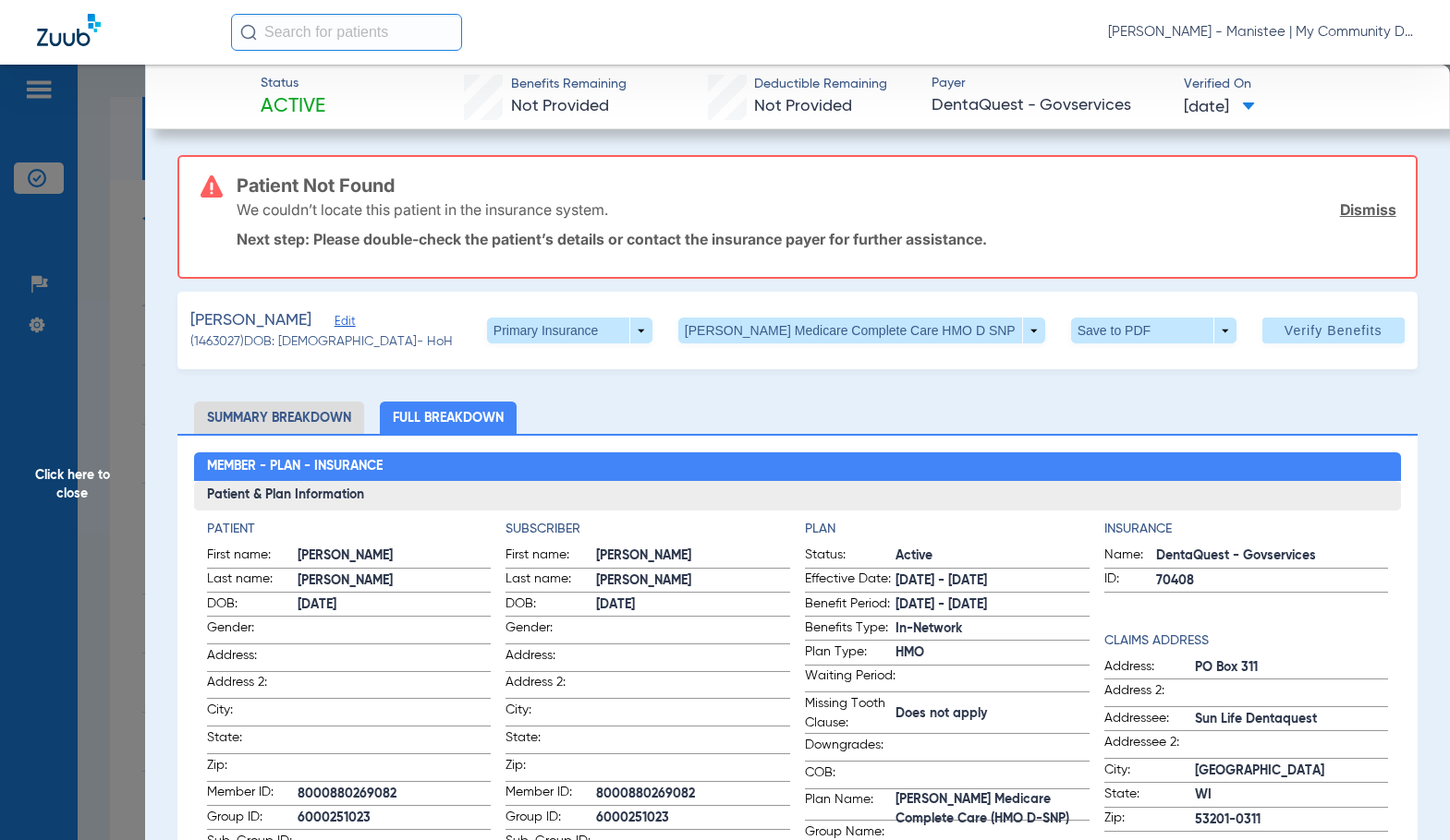
drag, startPoint x: 1361, startPoint y: 207, endPoint x: 1341, endPoint y: 242, distance: 40.3
click at [1361, 207] on link "Dismiss" at bounding box center [1368, 210] width 56 height 18
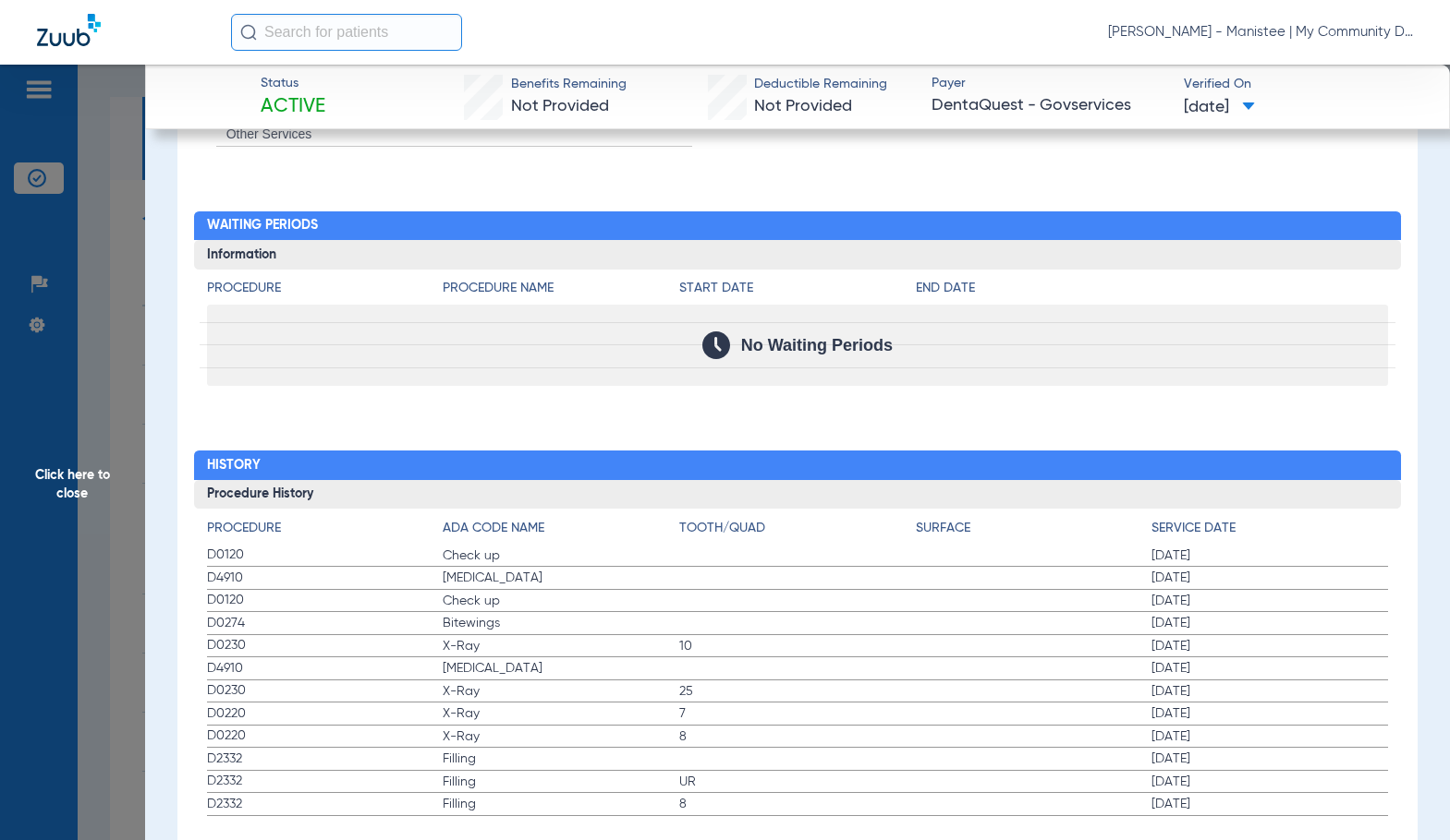
scroll to position [2172, 0]
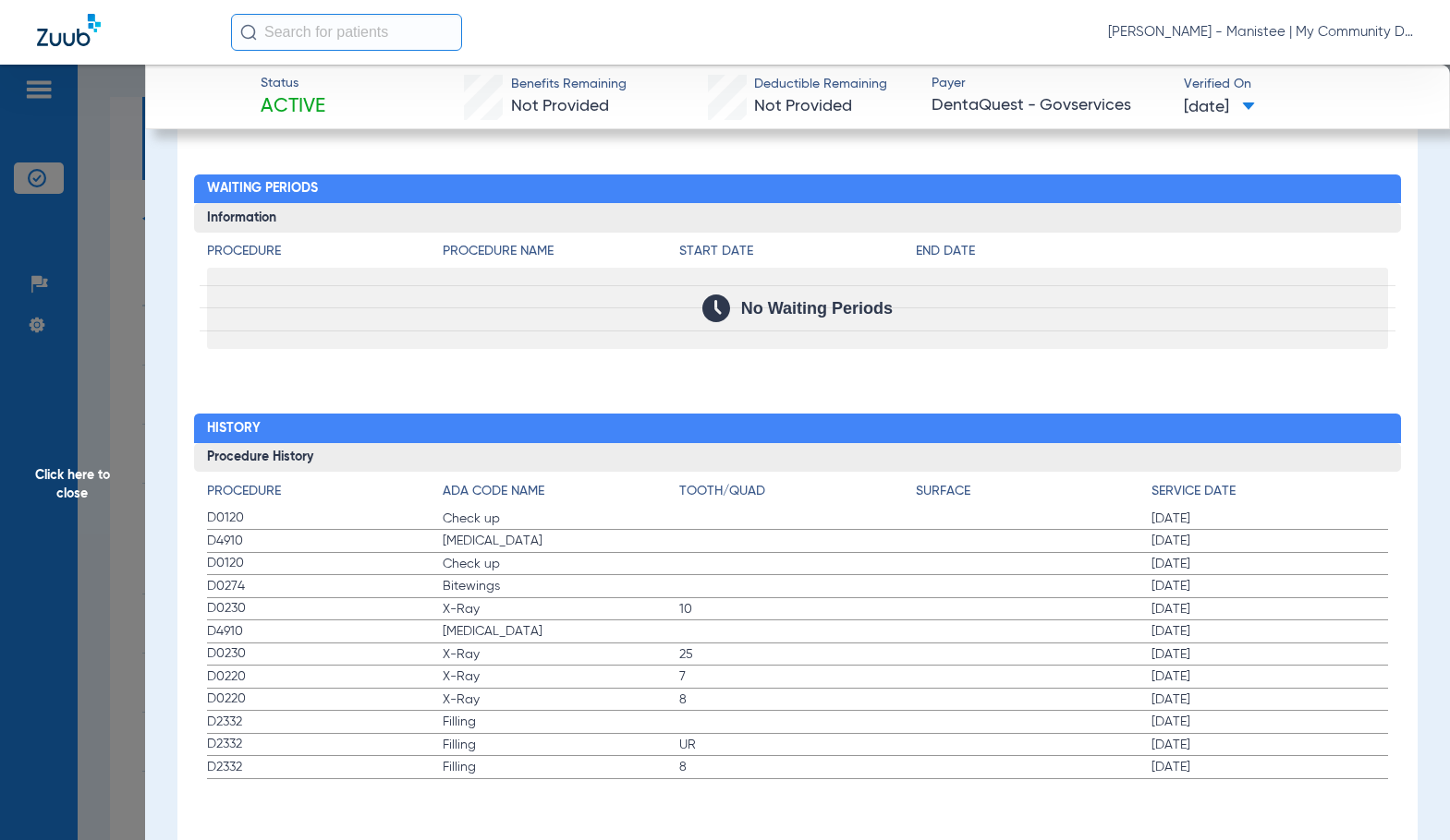
click at [71, 475] on span "Click here to close" at bounding box center [72, 485] width 145 height 840
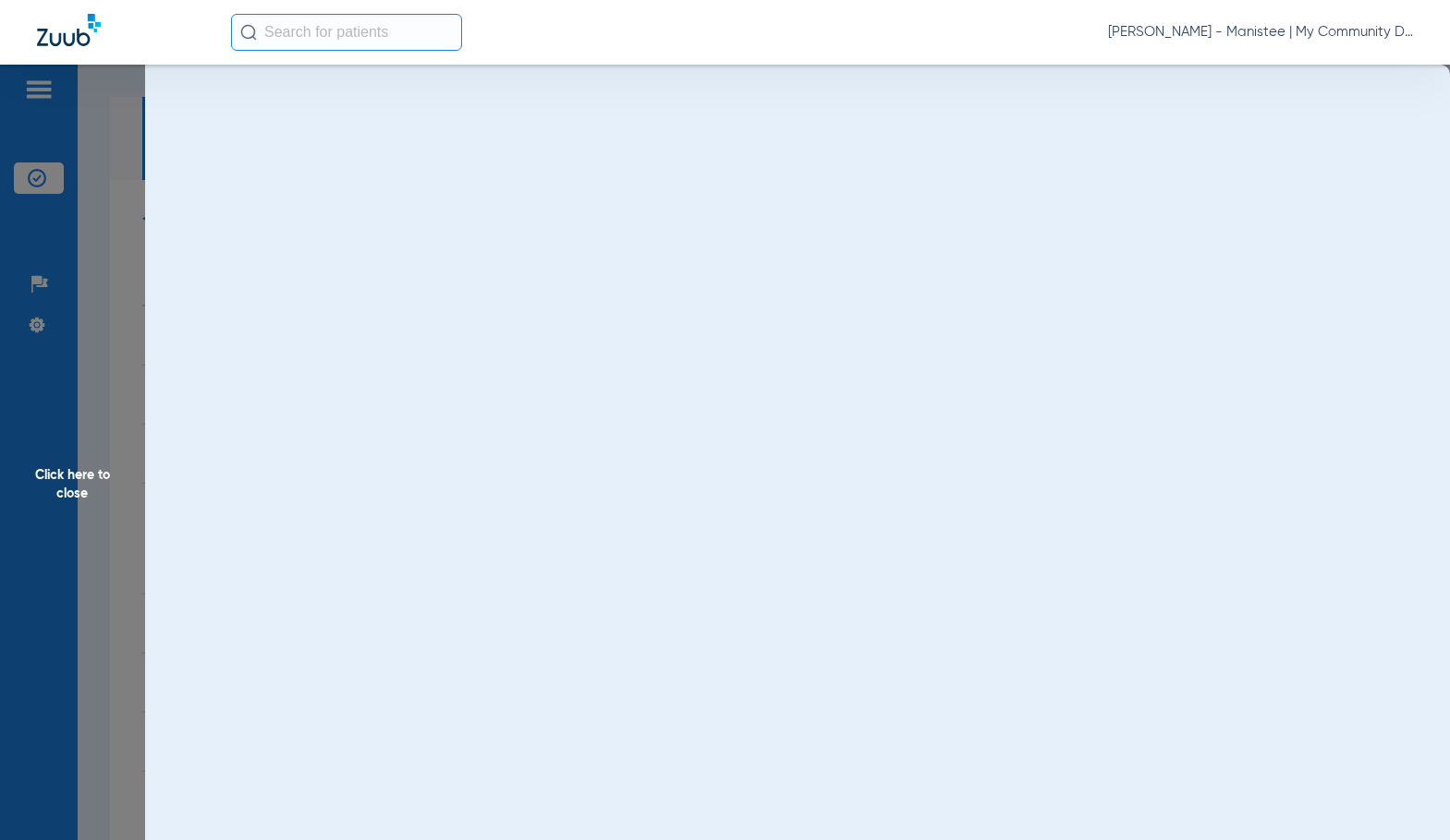
scroll to position [0, 0]
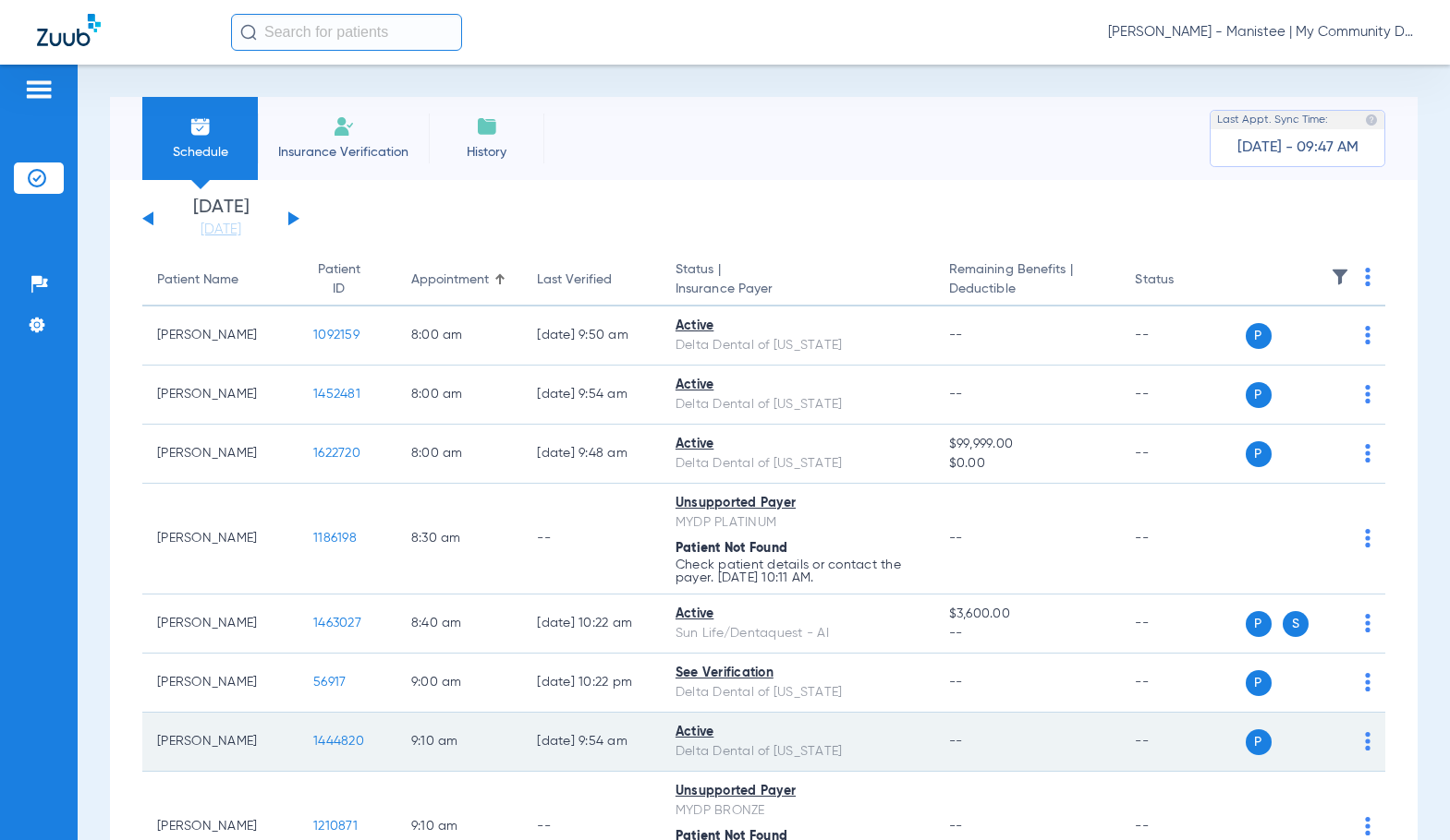
click at [318, 740] on span "1444820" at bounding box center [339, 741] width 50 height 13
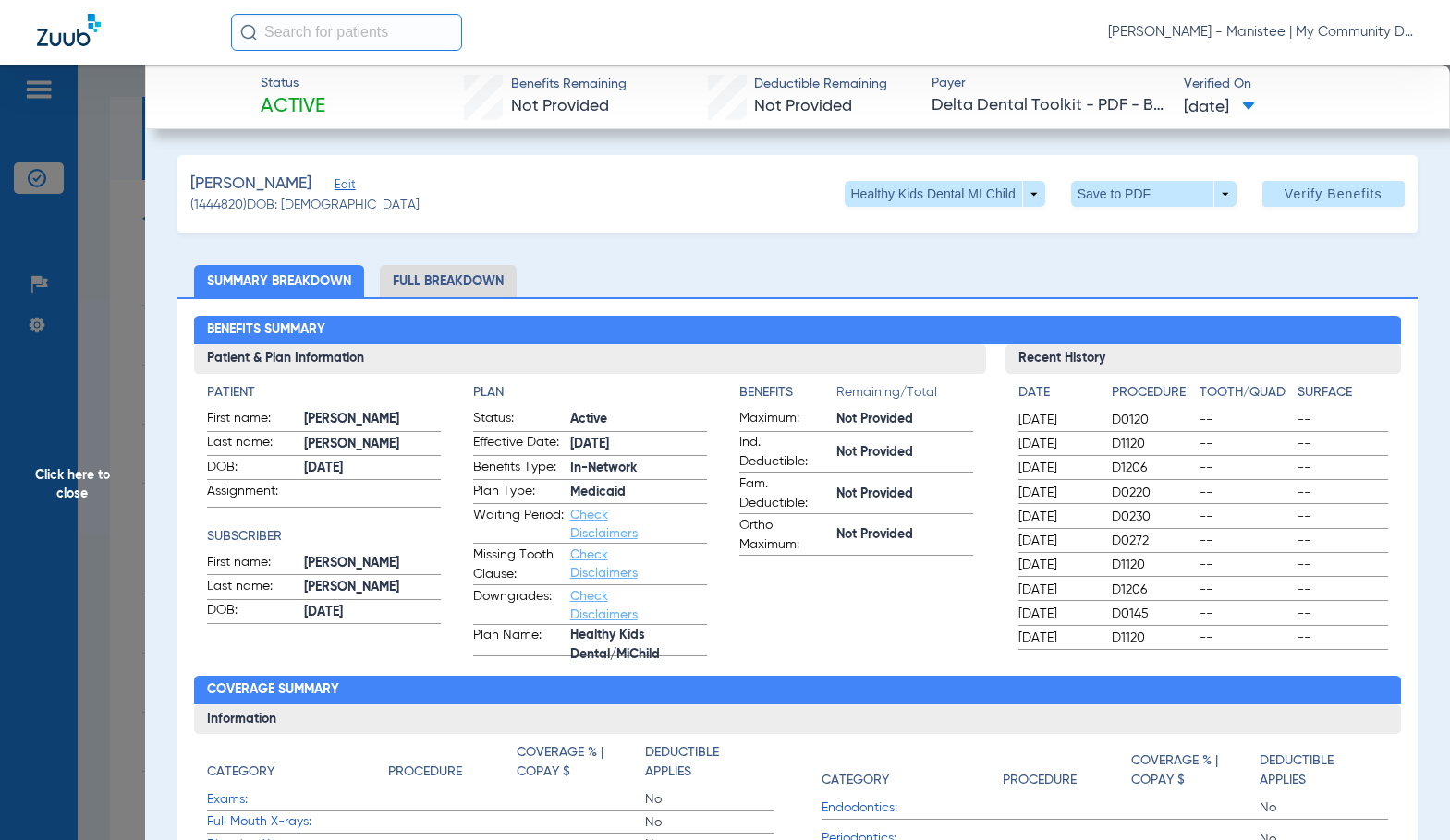
click at [441, 284] on li "Full Breakdown" at bounding box center [447, 280] width 137 height 32
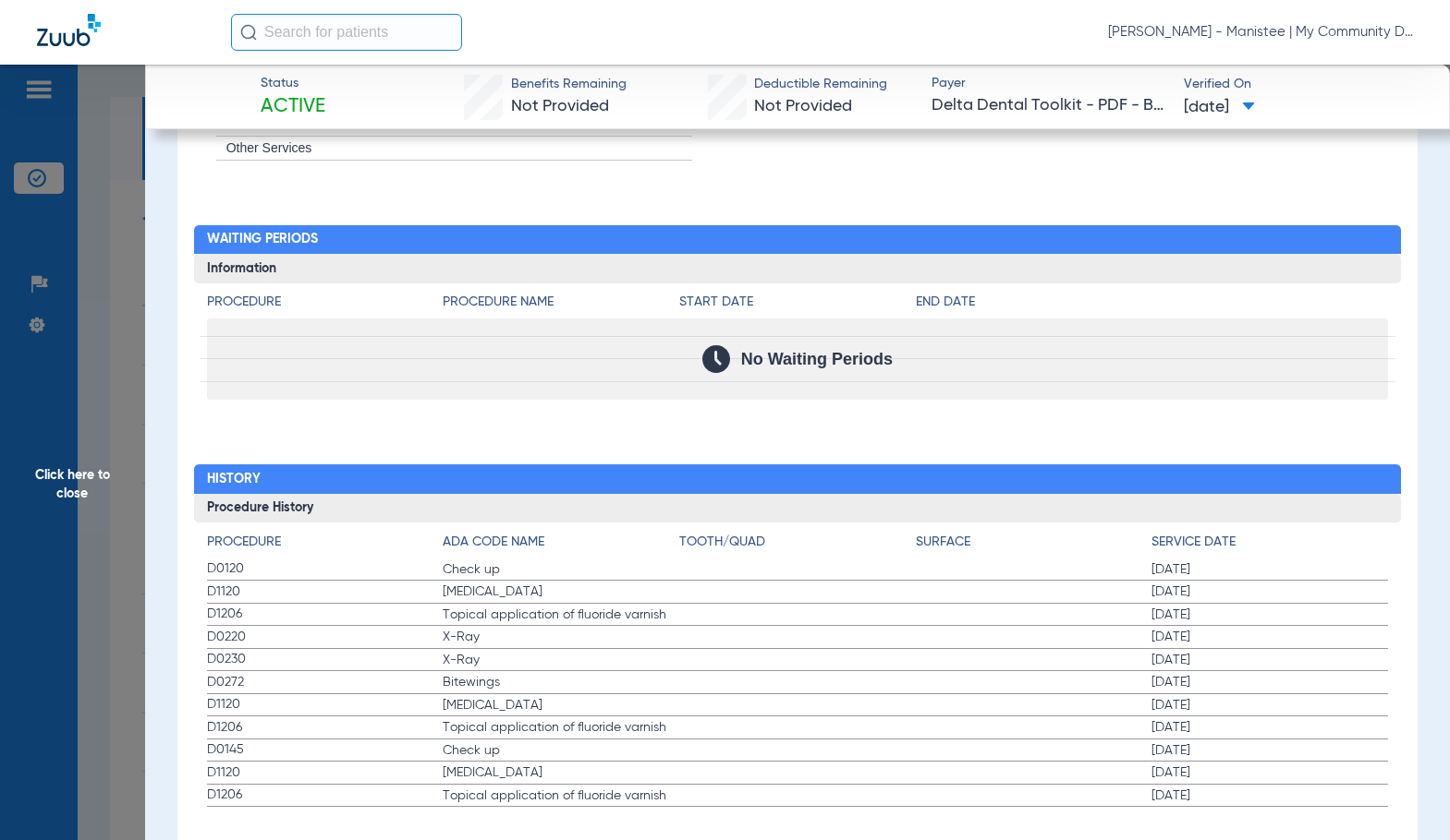
scroll to position [2092, 0]
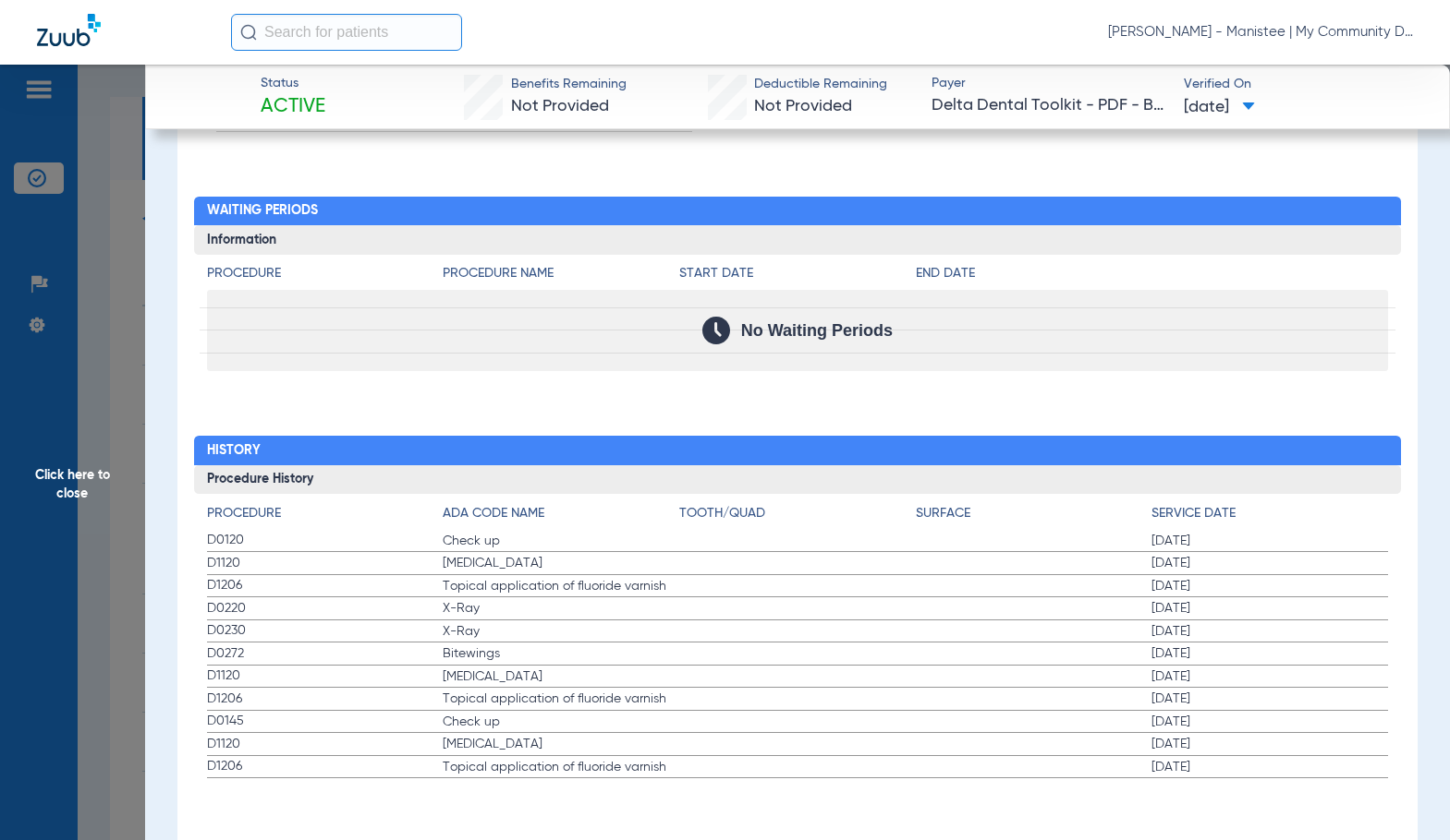
click at [57, 468] on span "Click here to close" at bounding box center [72, 485] width 145 height 840
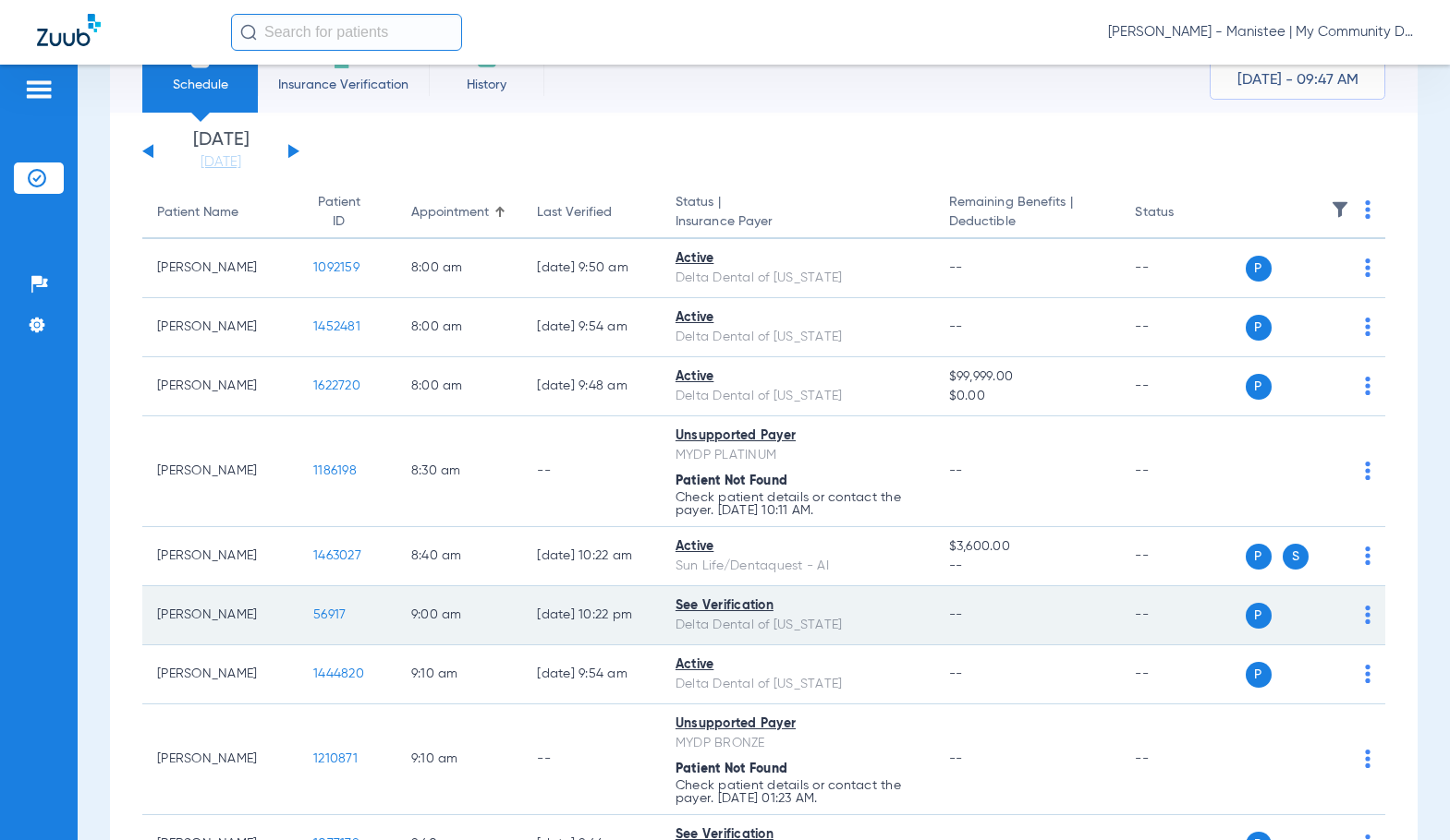
scroll to position [277, 0]
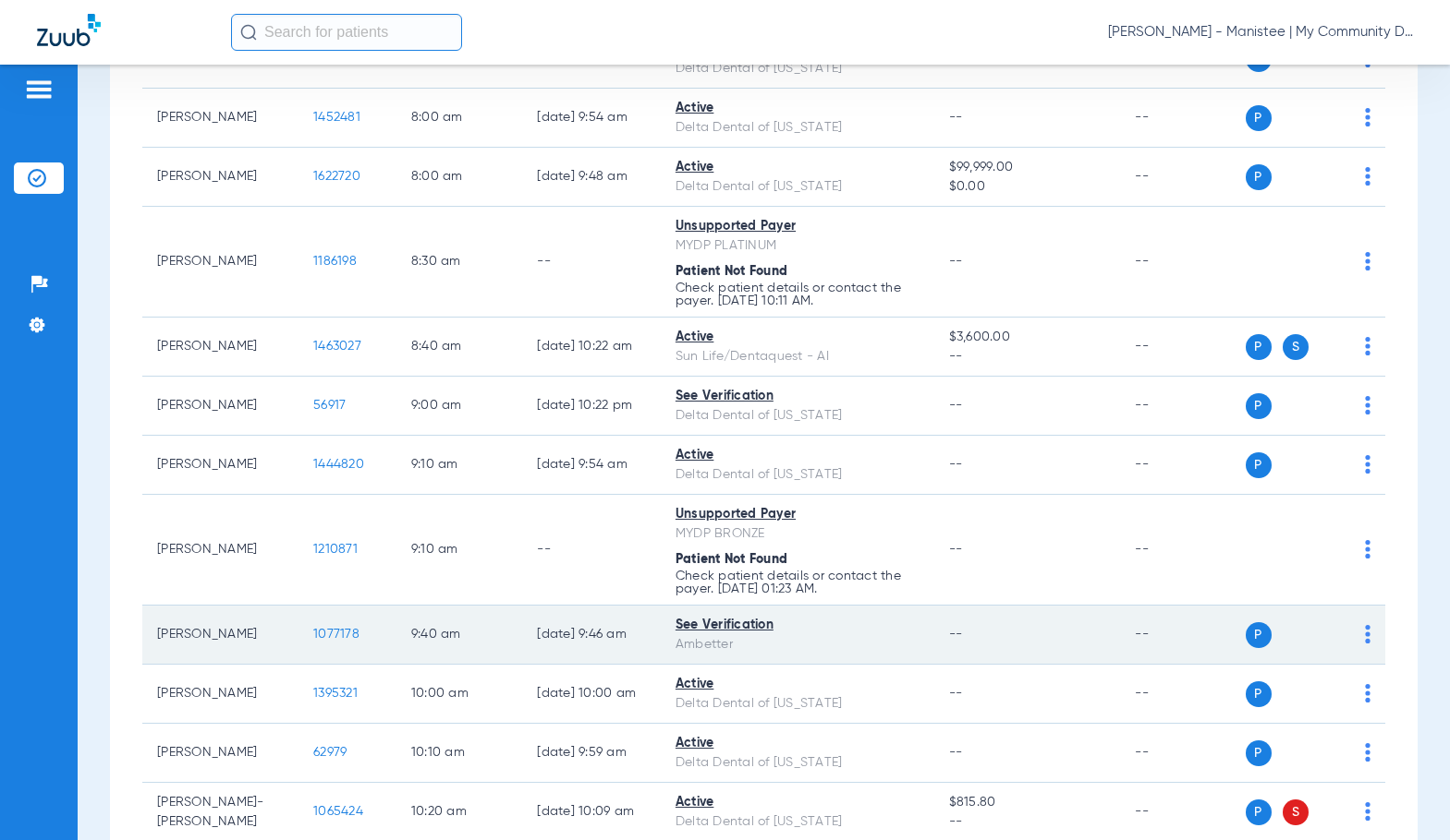
click at [321, 639] on span "1077178" at bounding box center [337, 633] width 47 height 13
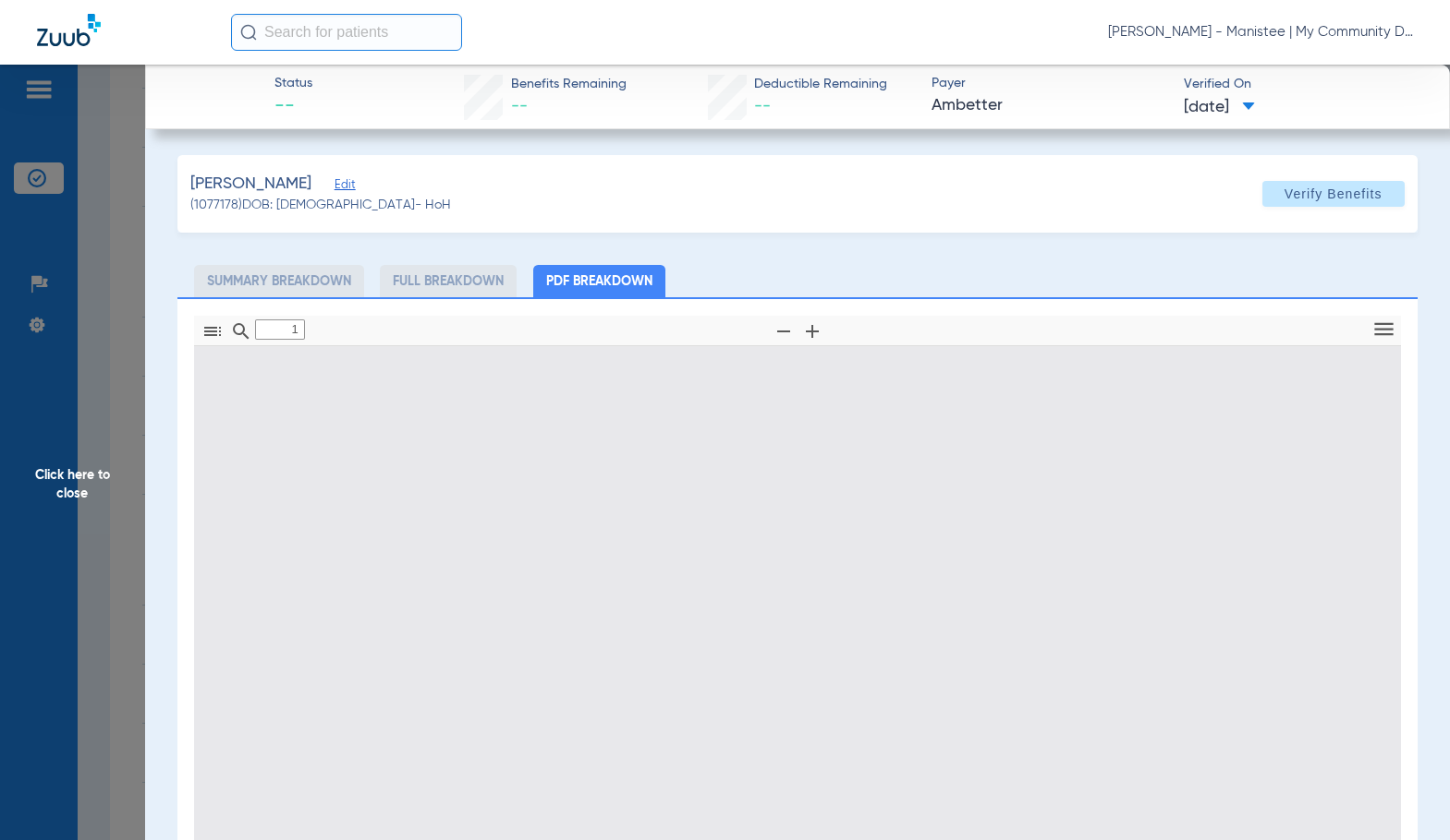
type input "0"
select select "page-width"
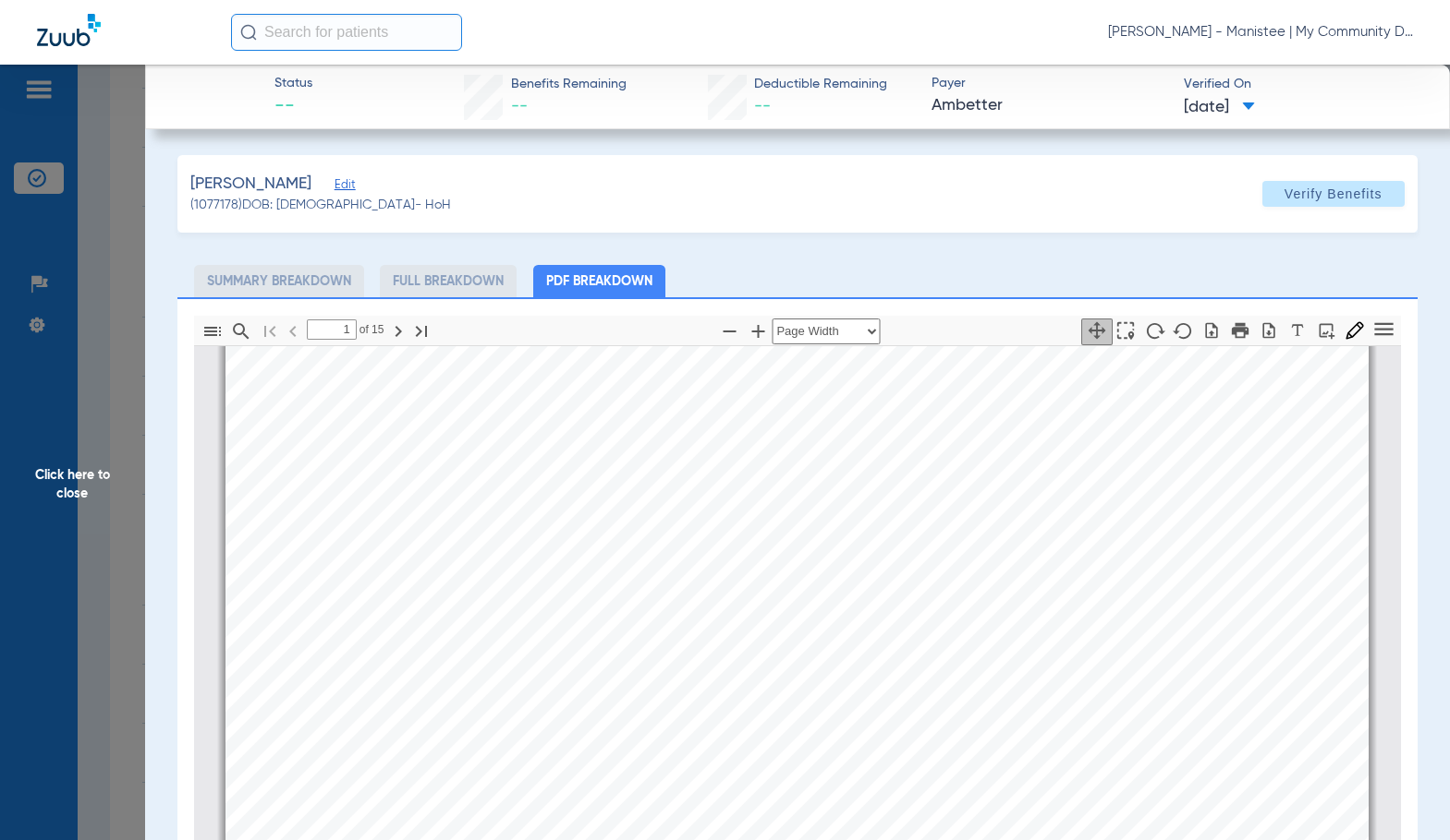
drag, startPoint x: 923, startPoint y: 444, endPoint x: 937, endPoint y: 525, distance: 82.2
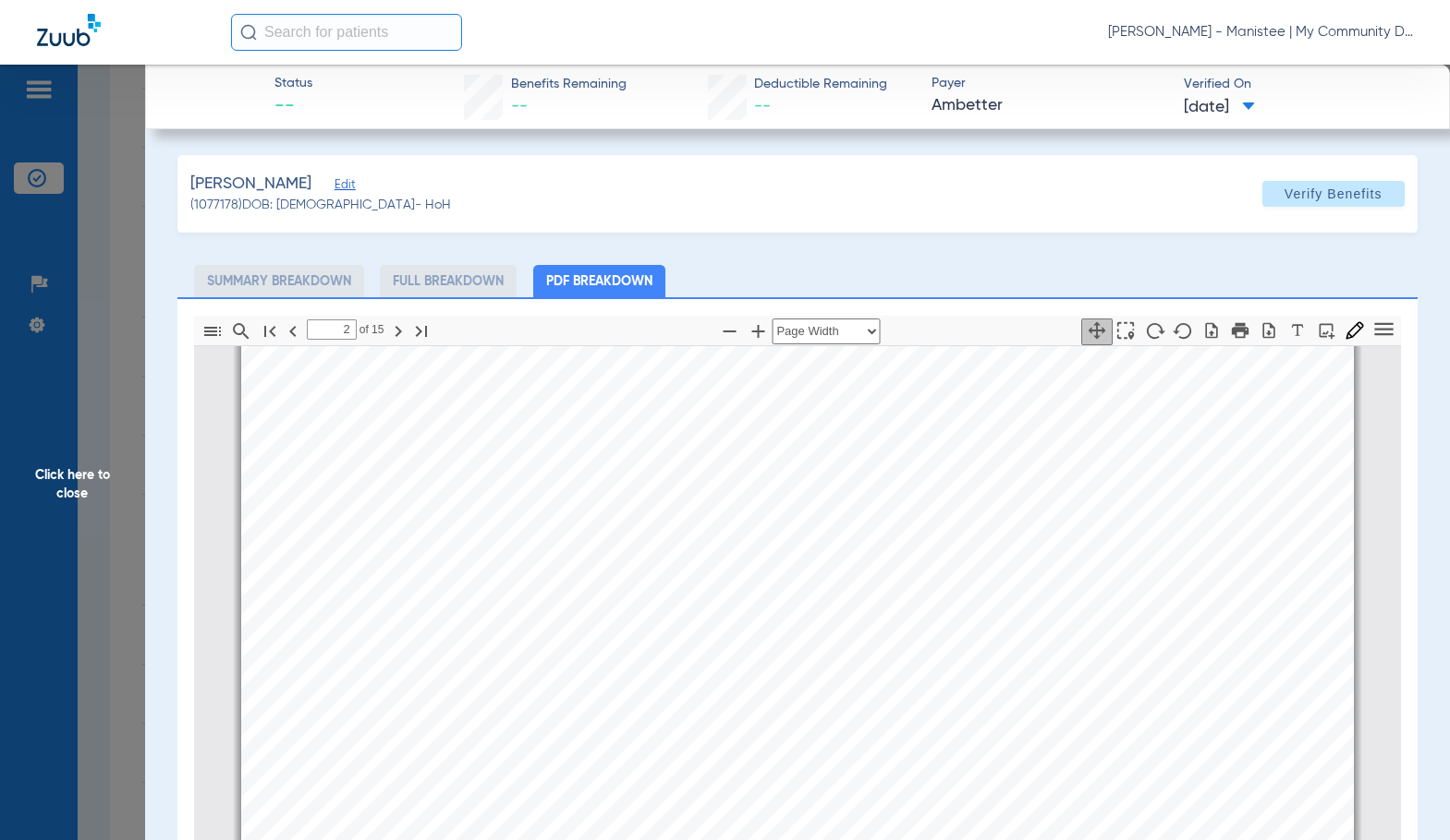
scroll to position [1394, 0]
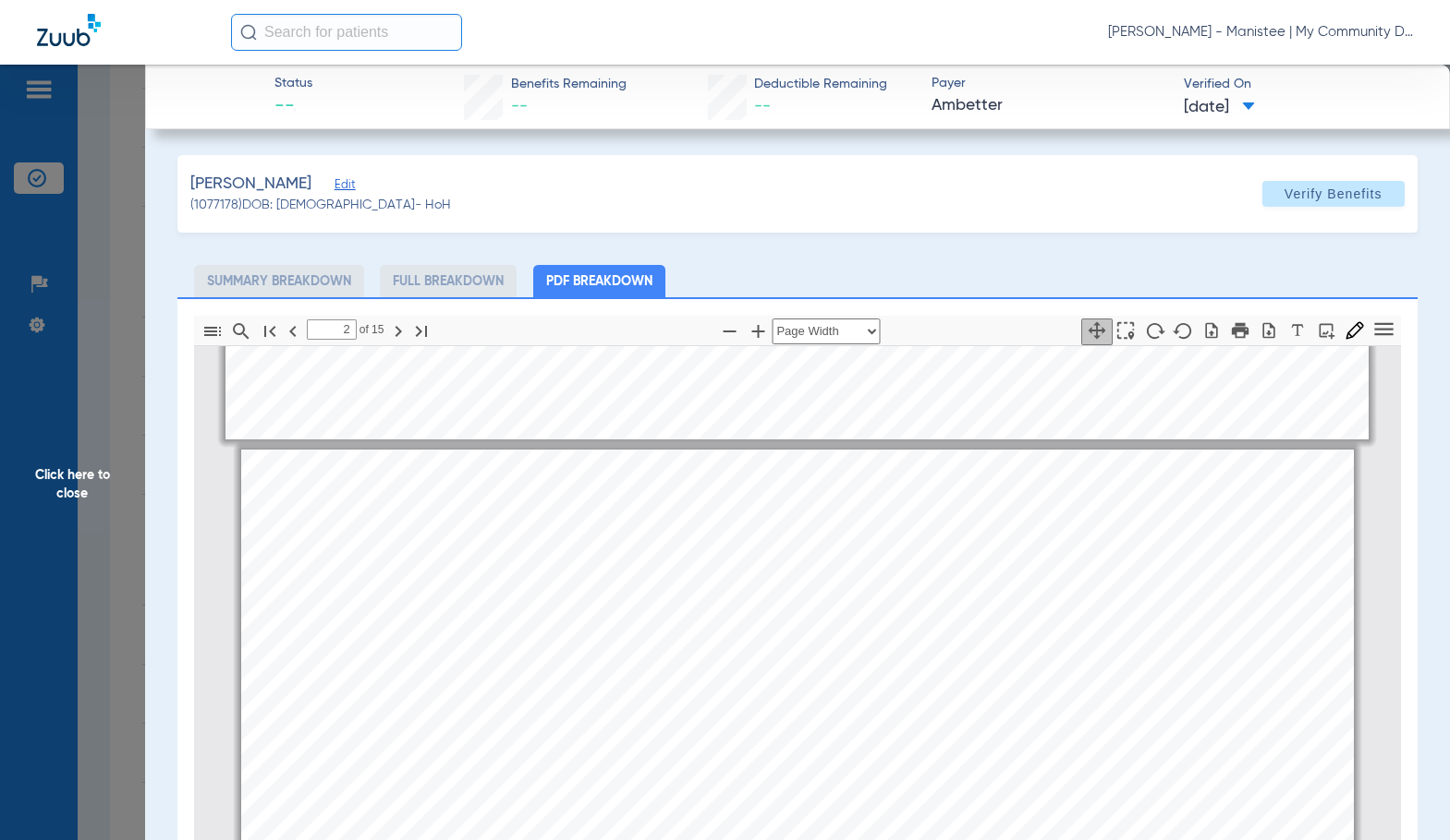
type input "1"
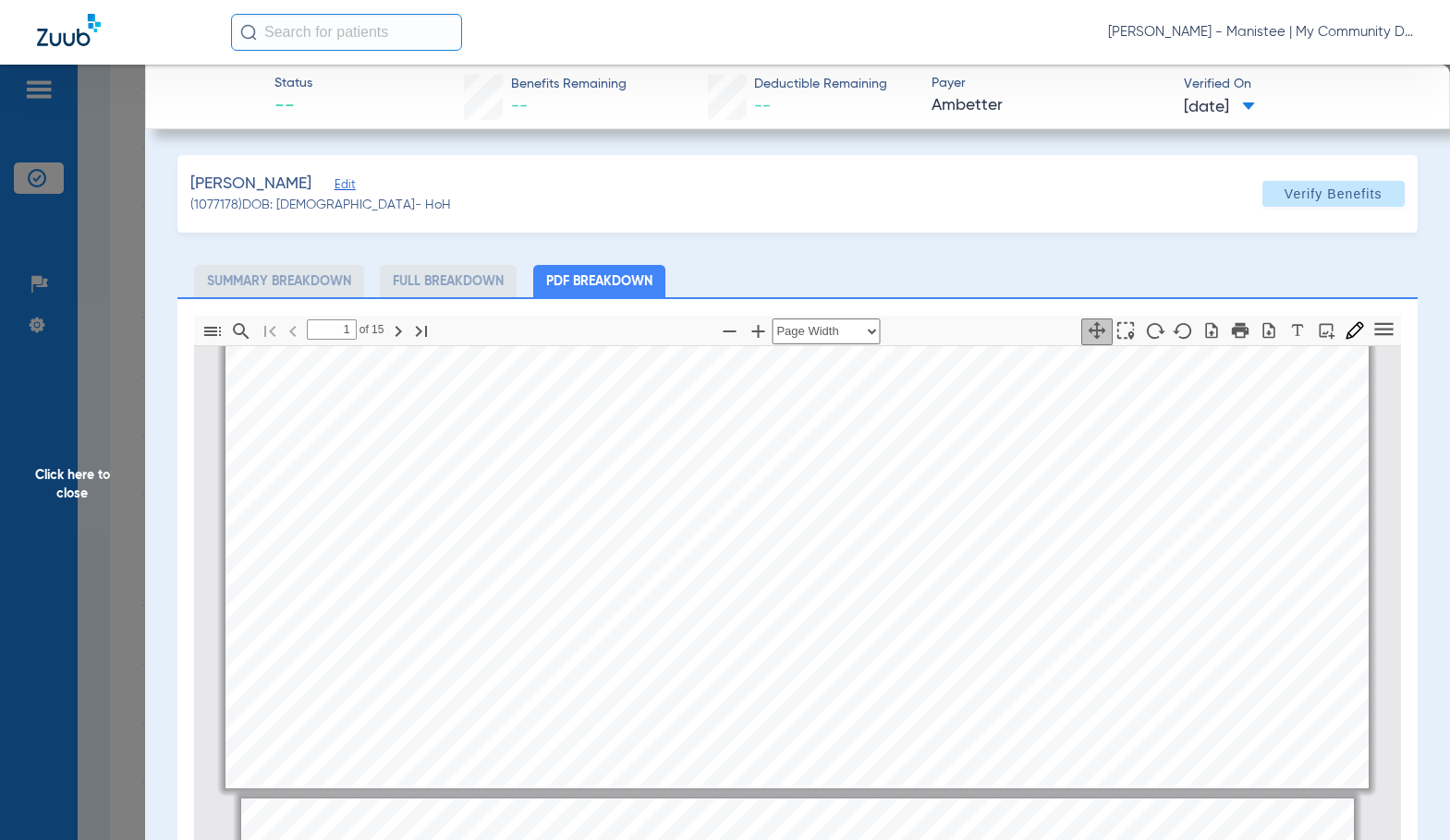
scroll to position [748, 0]
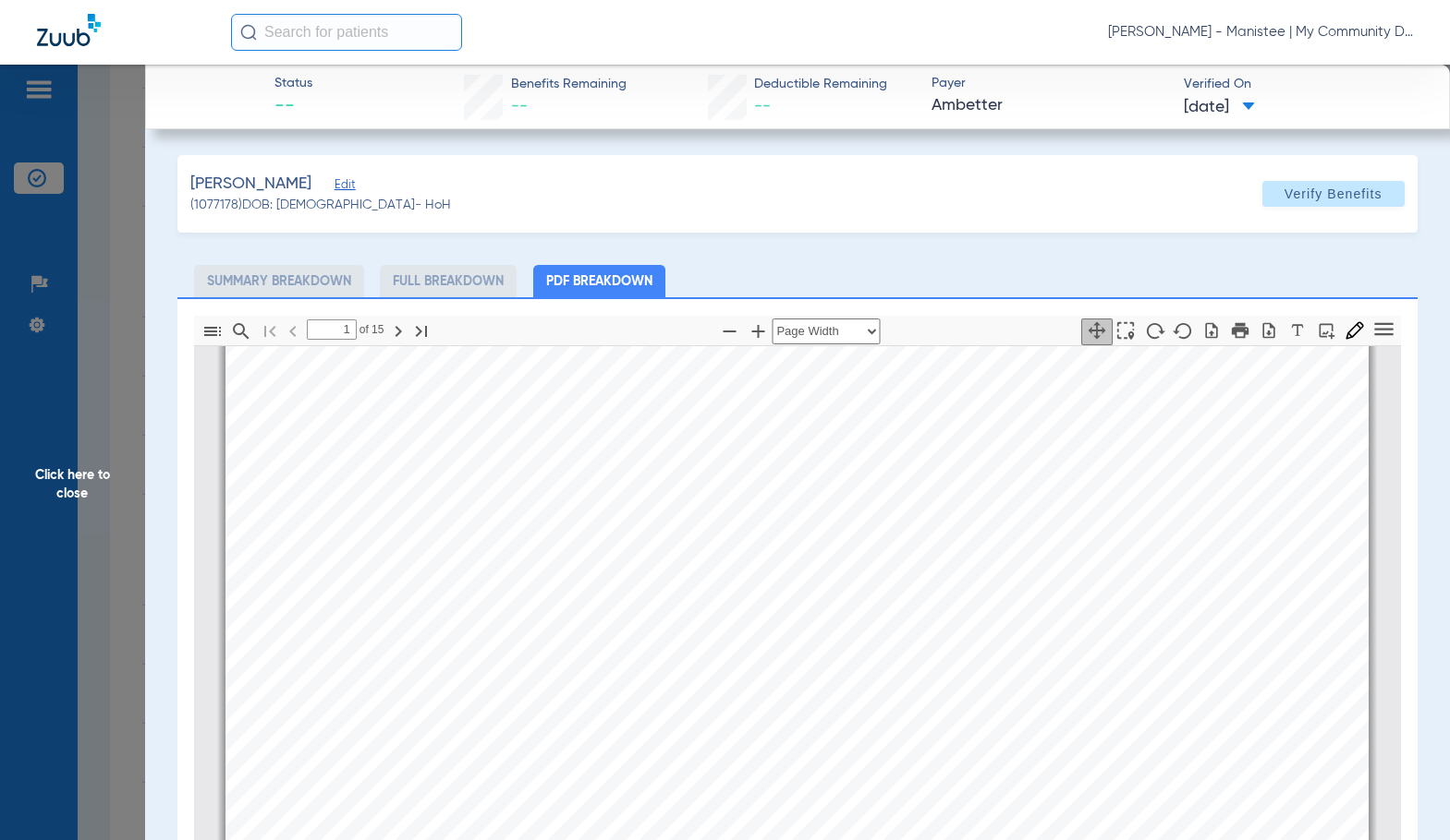
click at [101, 445] on span "Click here to close" at bounding box center [72, 485] width 145 height 840
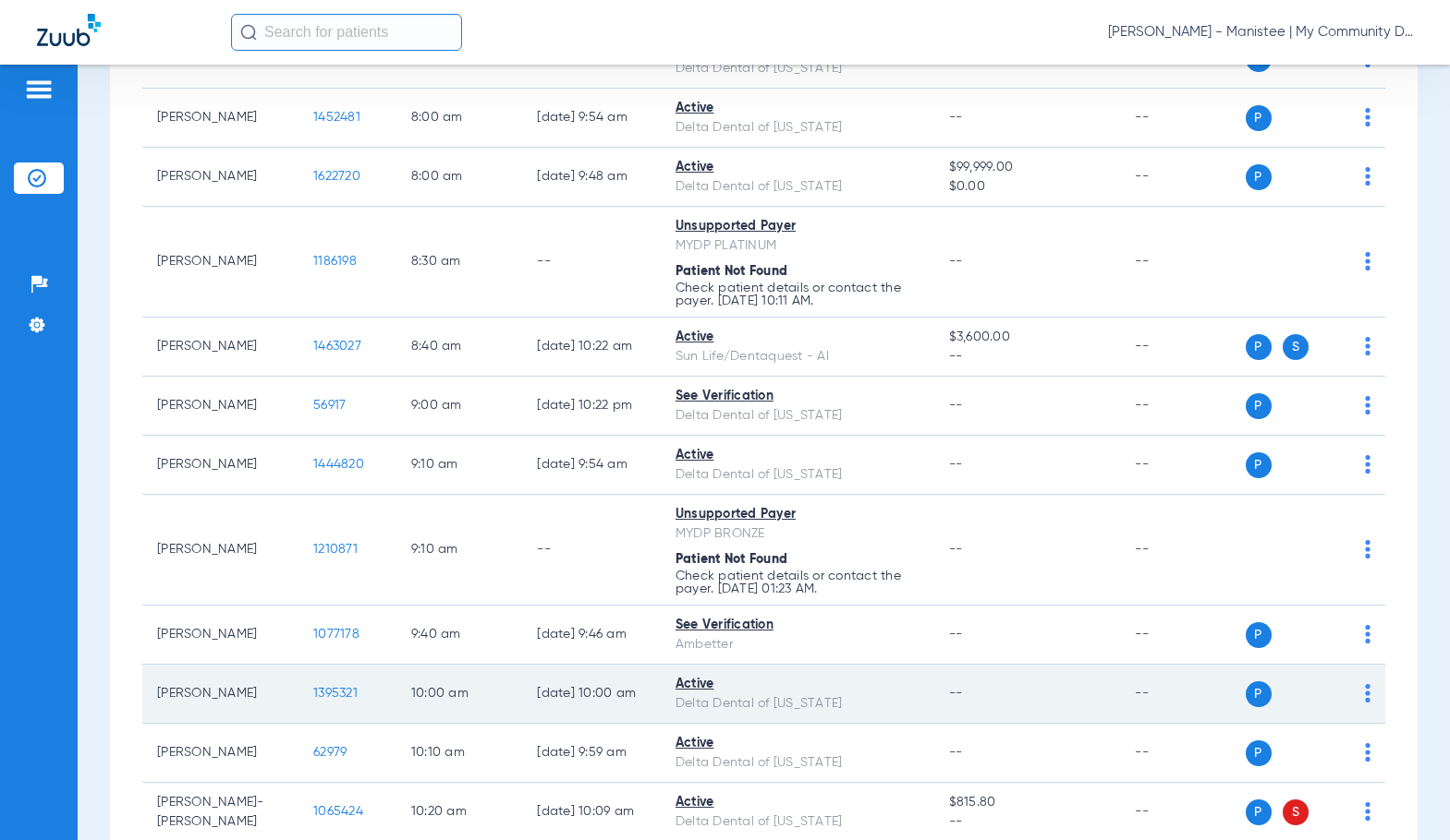
click at [313, 695] on span "1395321" at bounding box center [336, 693] width 45 height 13
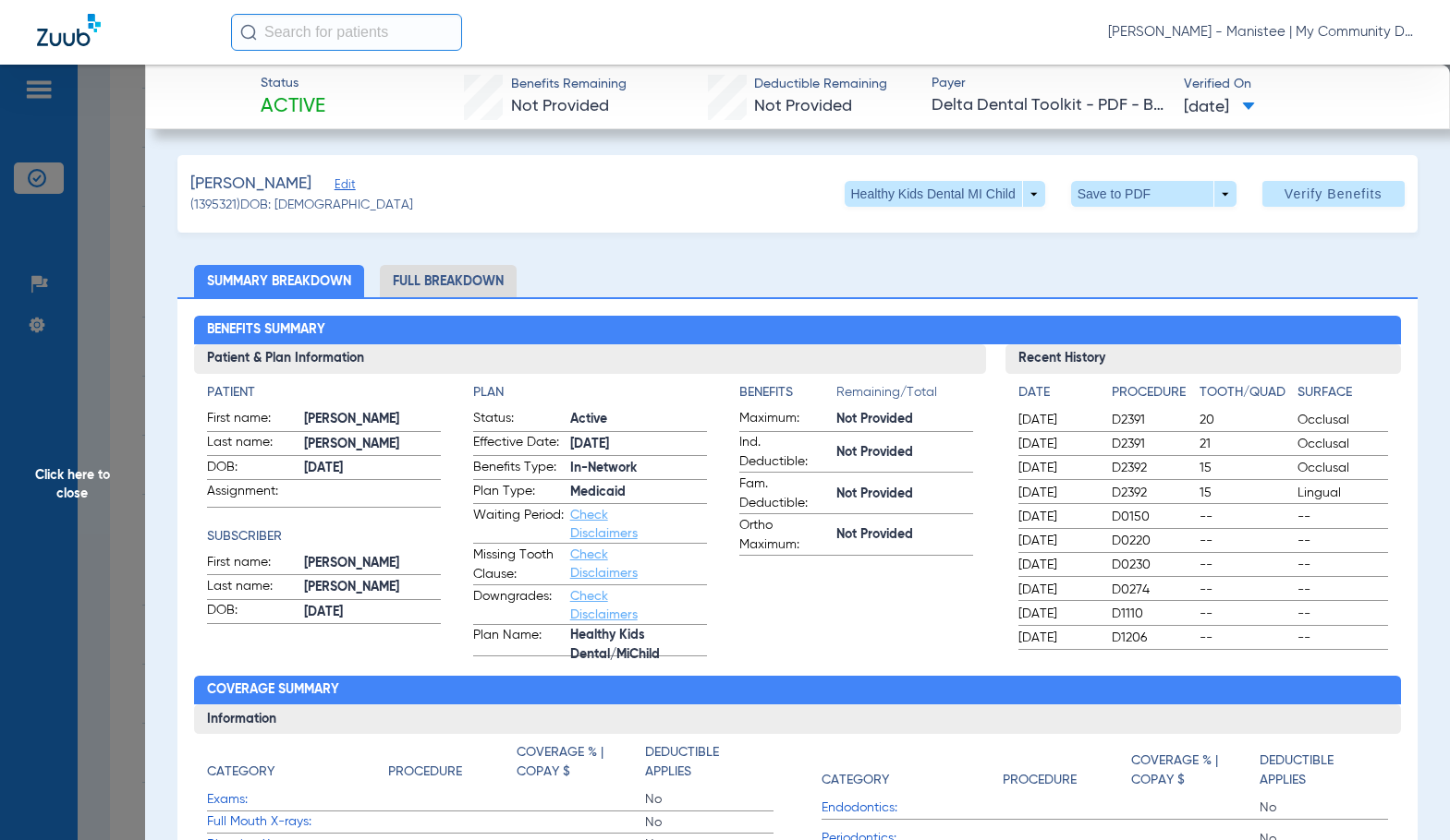
click at [458, 272] on li "Full Breakdown" at bounding box center [447, 280] width 137 height 32
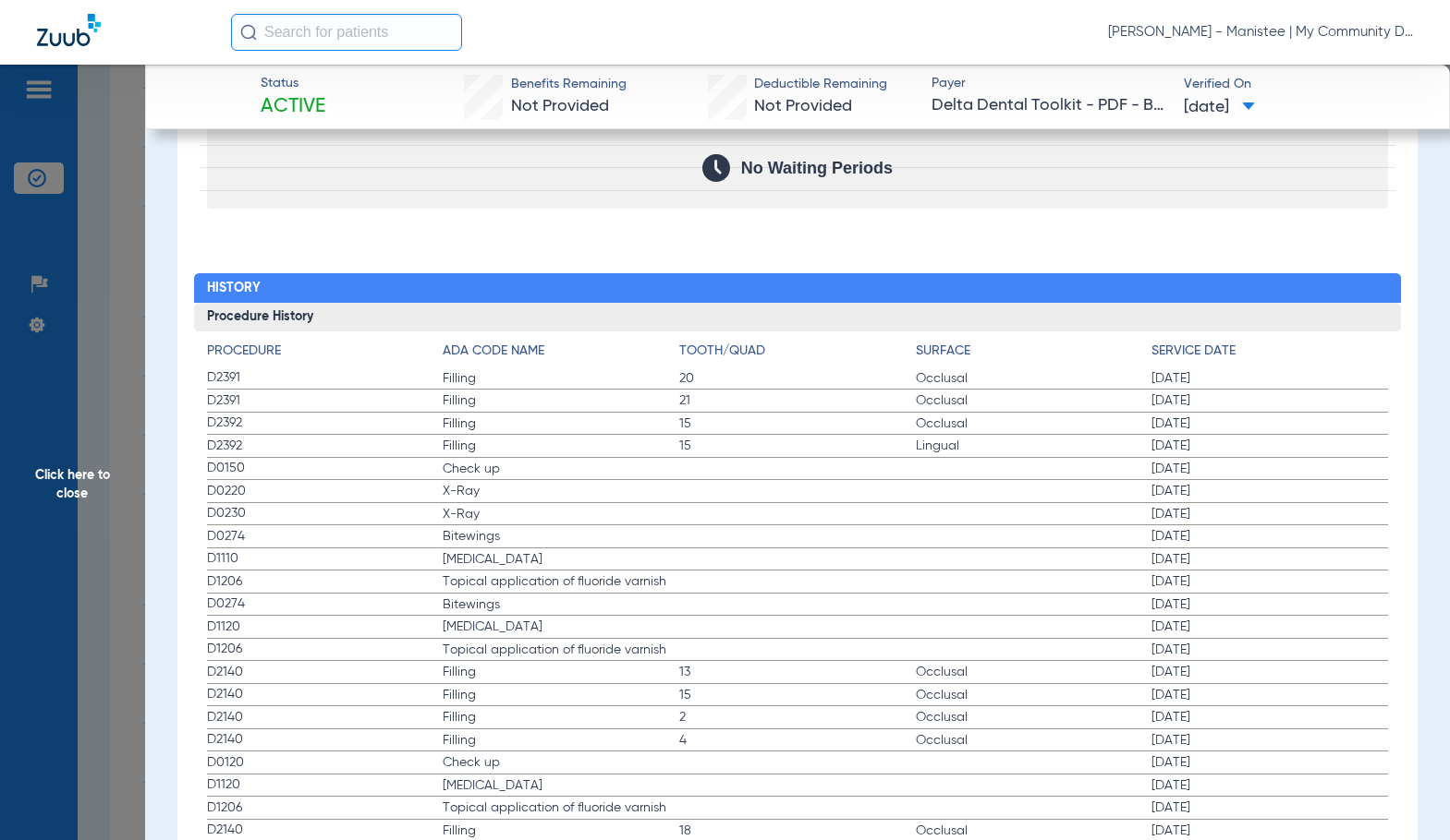
scroll to position [2216, 0]
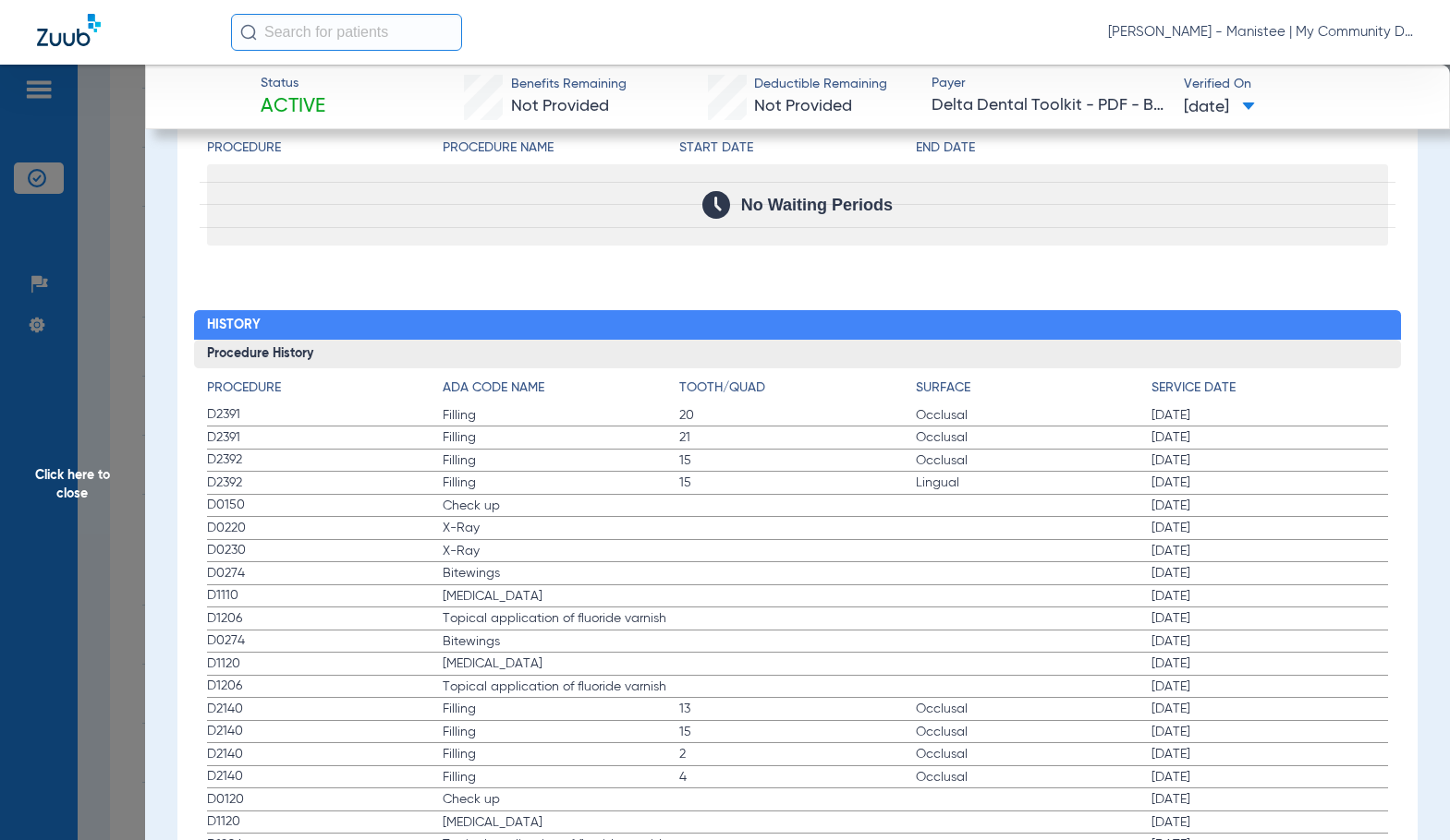
click at [645, 486] on span "Filling" at bounding box center [561, 482] width 237 height 18
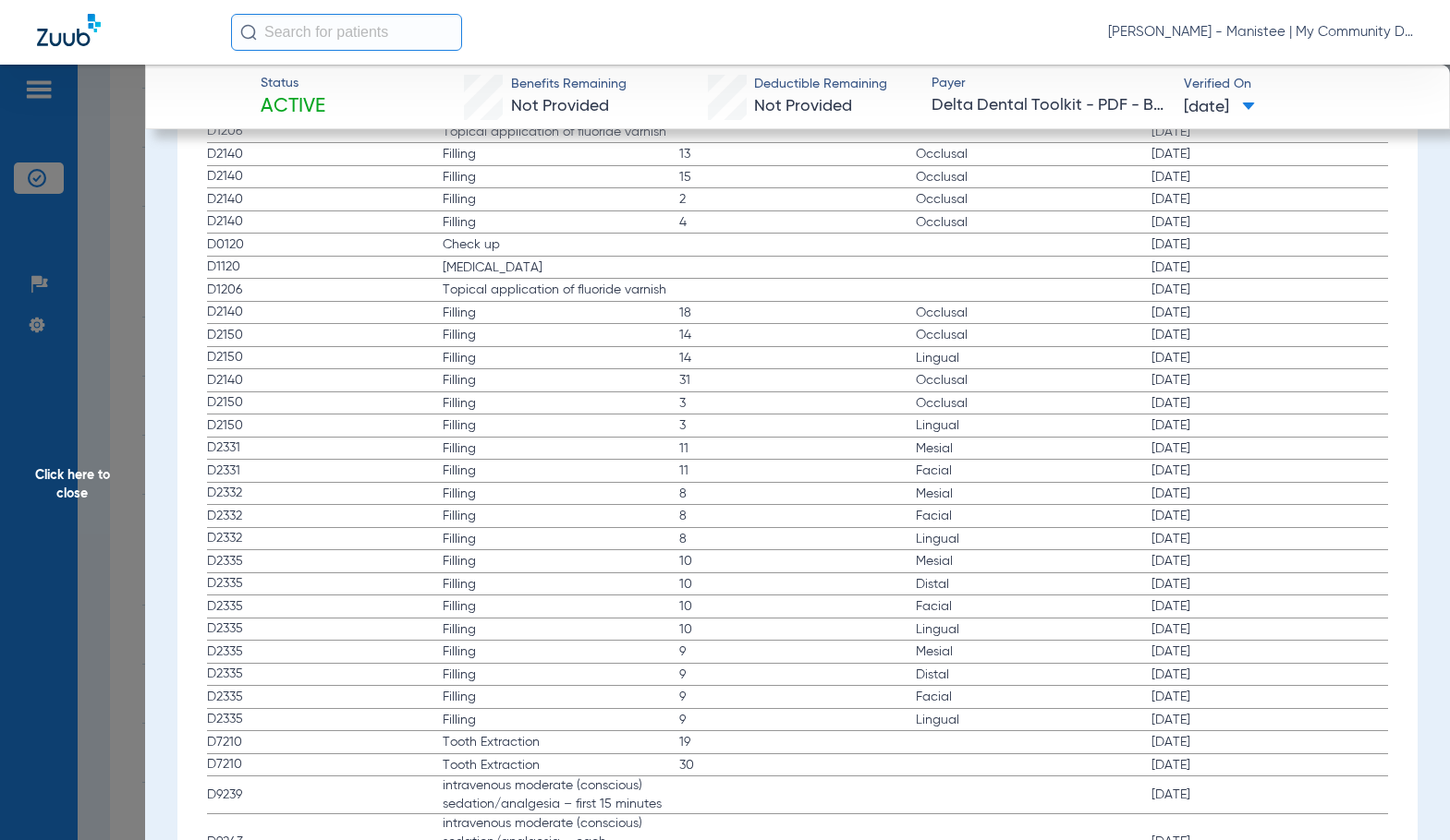
scroll to position [2956, 0]
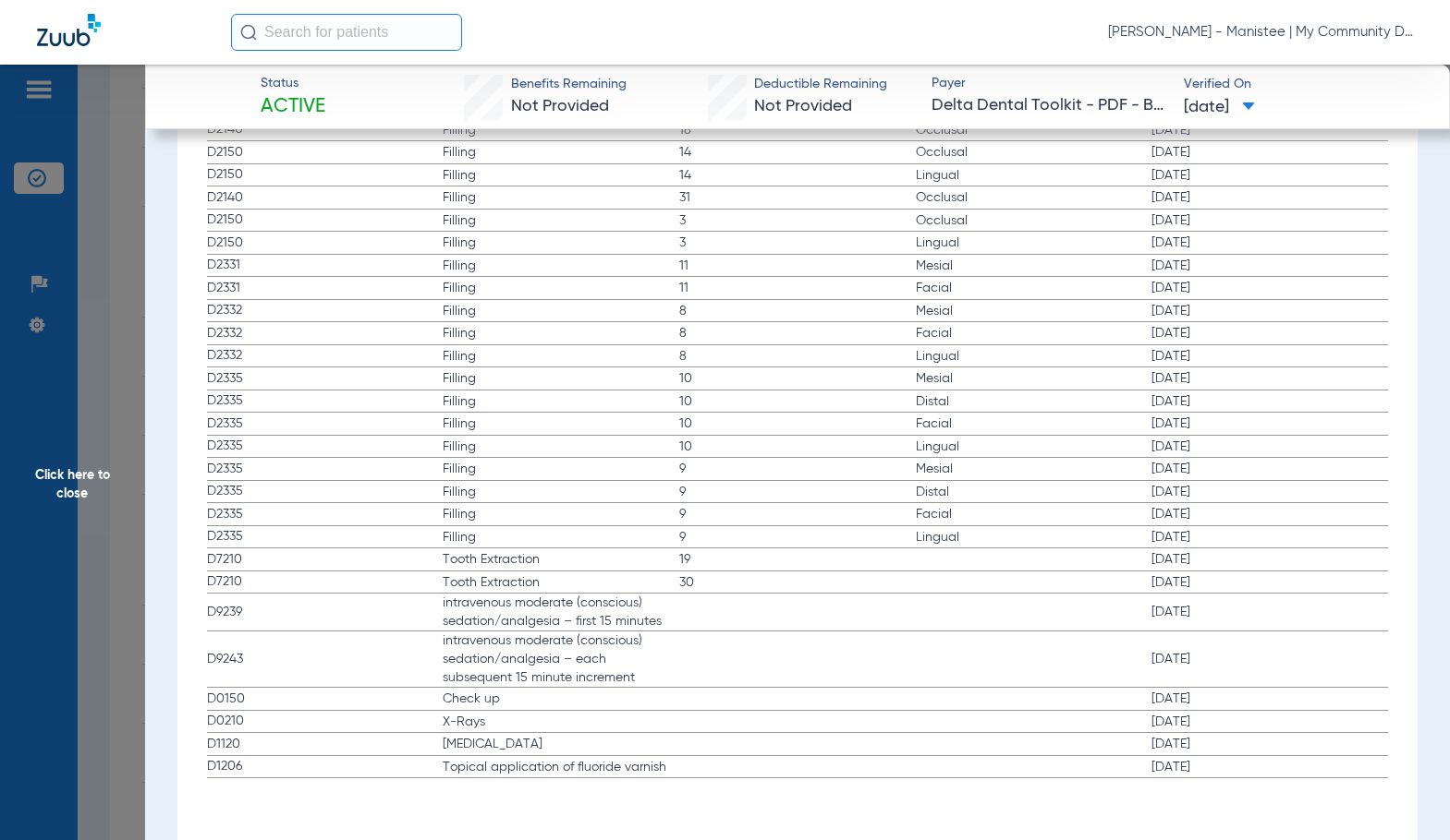
click at [110, 454] on span "Click here to close" at bounding box center [72, 485] width 145 height 840
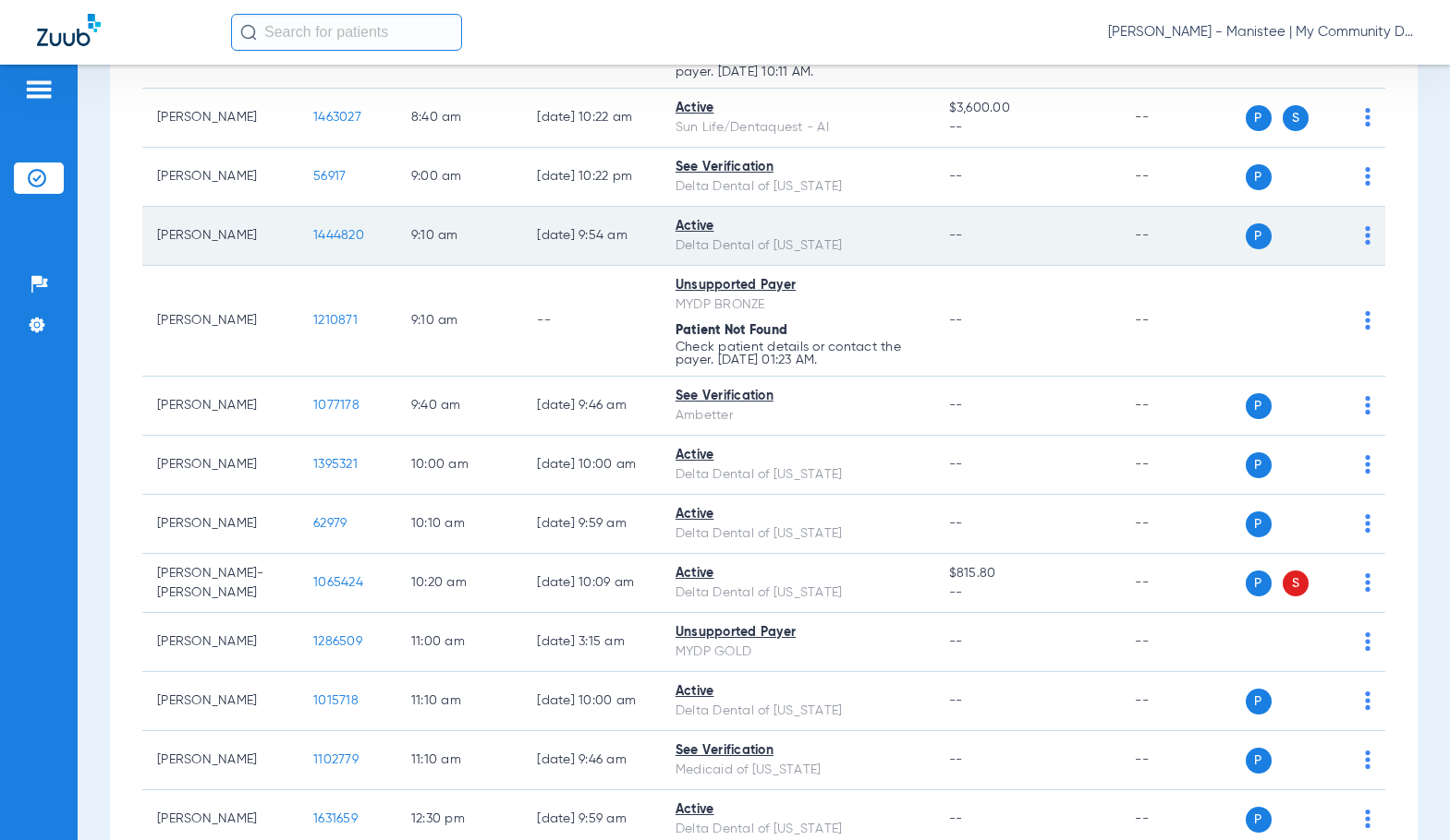
scroll to position [554, 0]
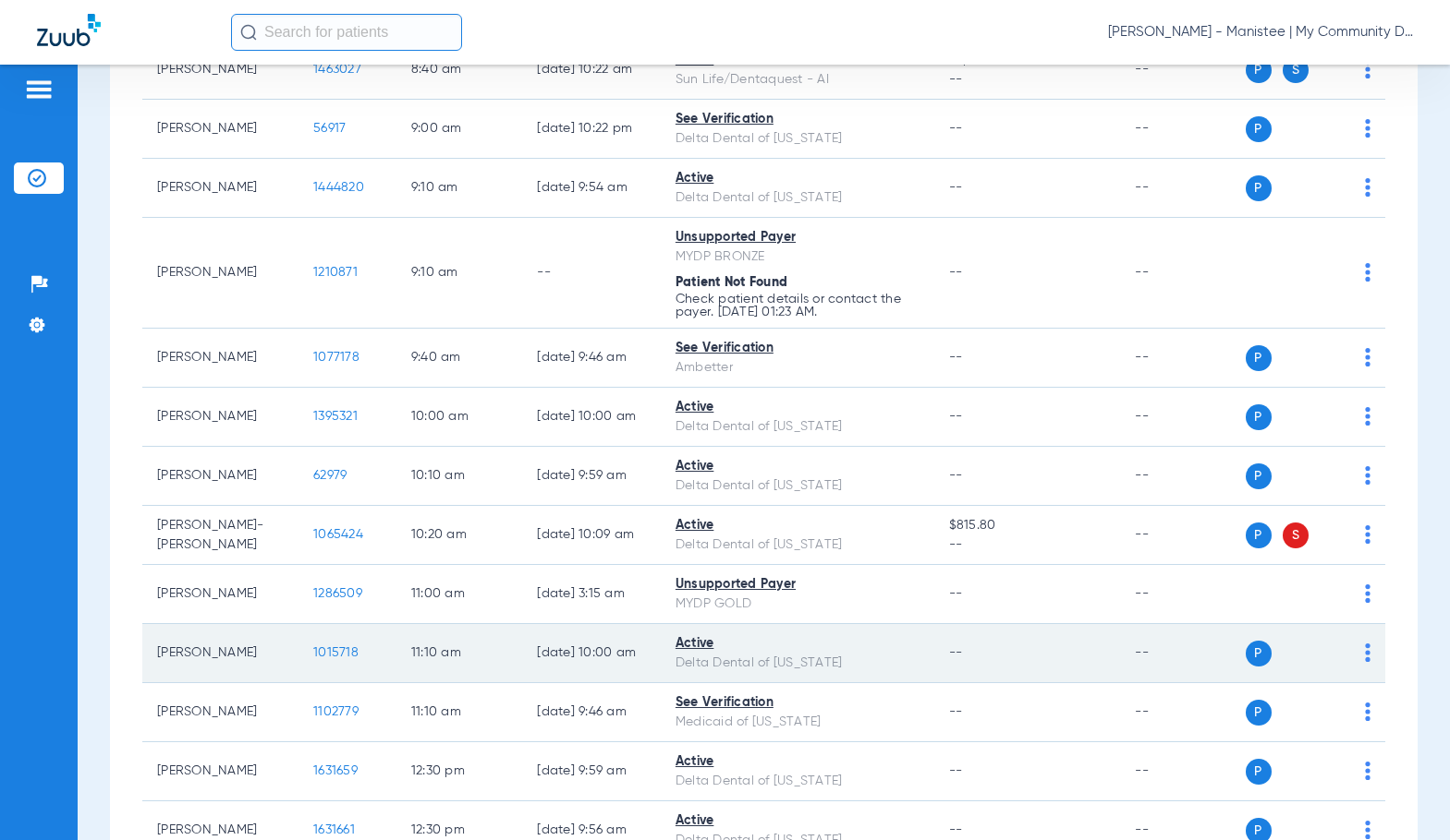
click at [313, 660] on span "1015718" at bounding box center [336, 652] width 46 height 13
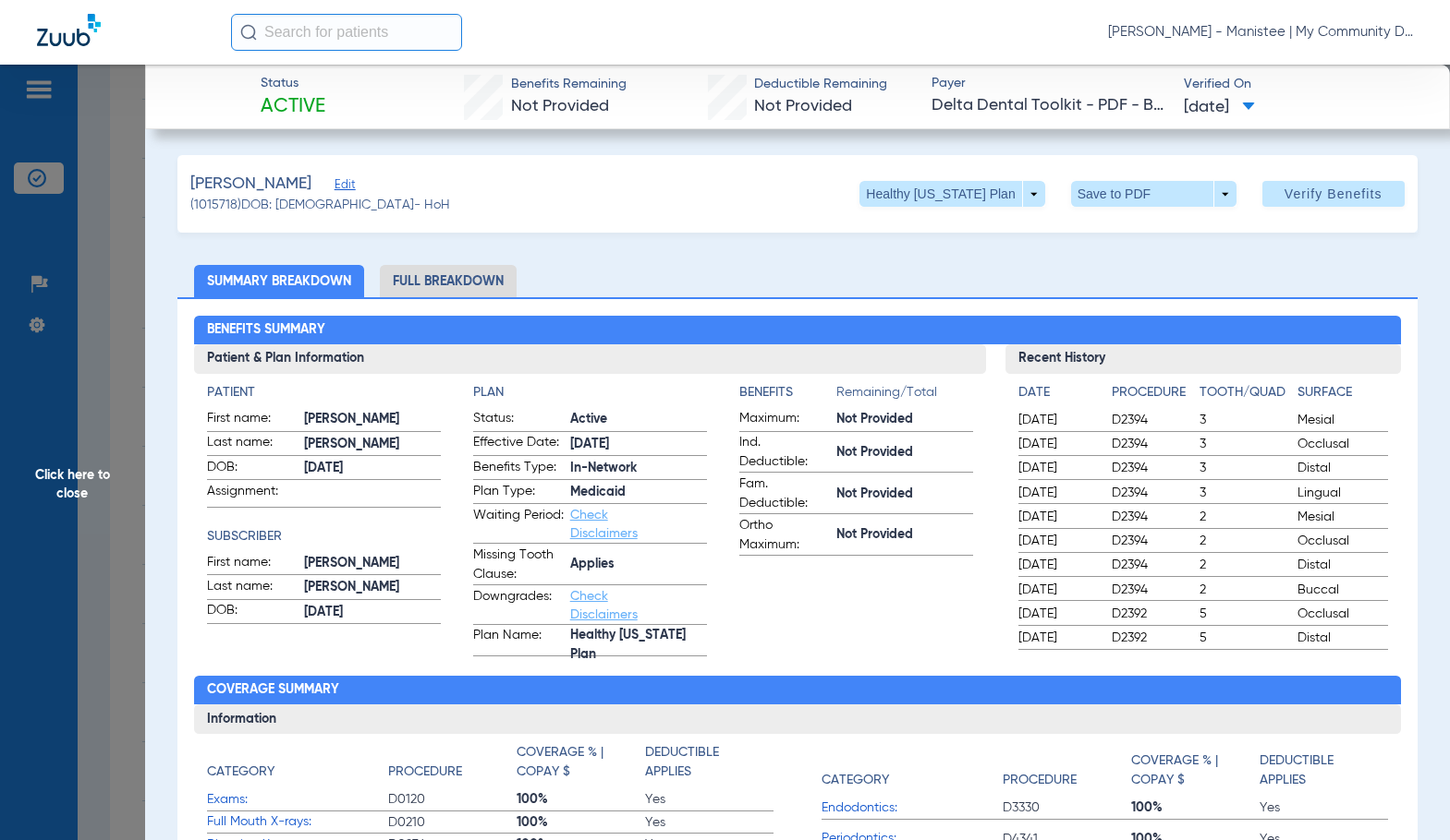
click at [424, 287] on li "Full Breakdown" at bounding box center [447, 280] width 137 height 32
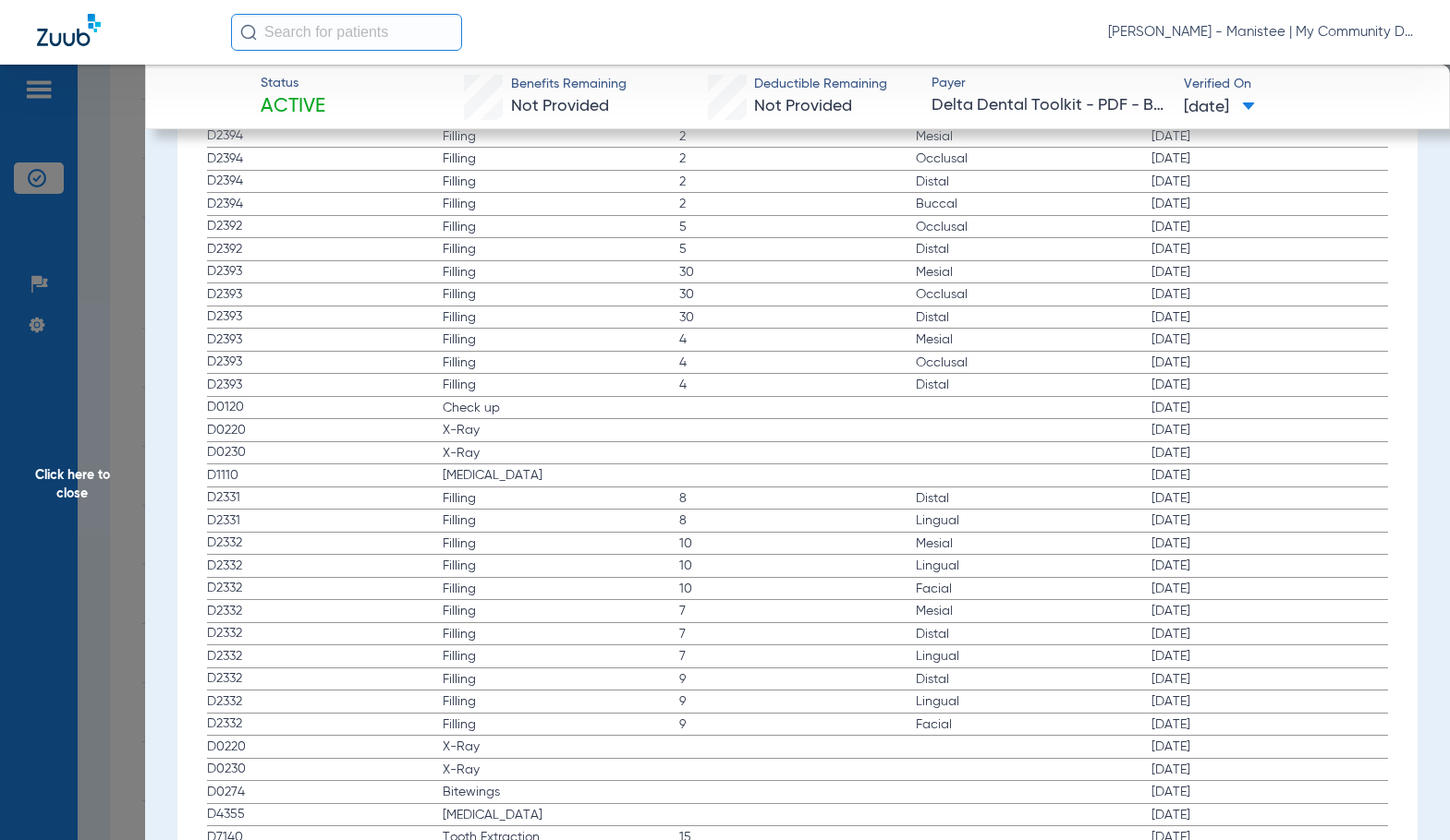
scroll to position [2493, 0]
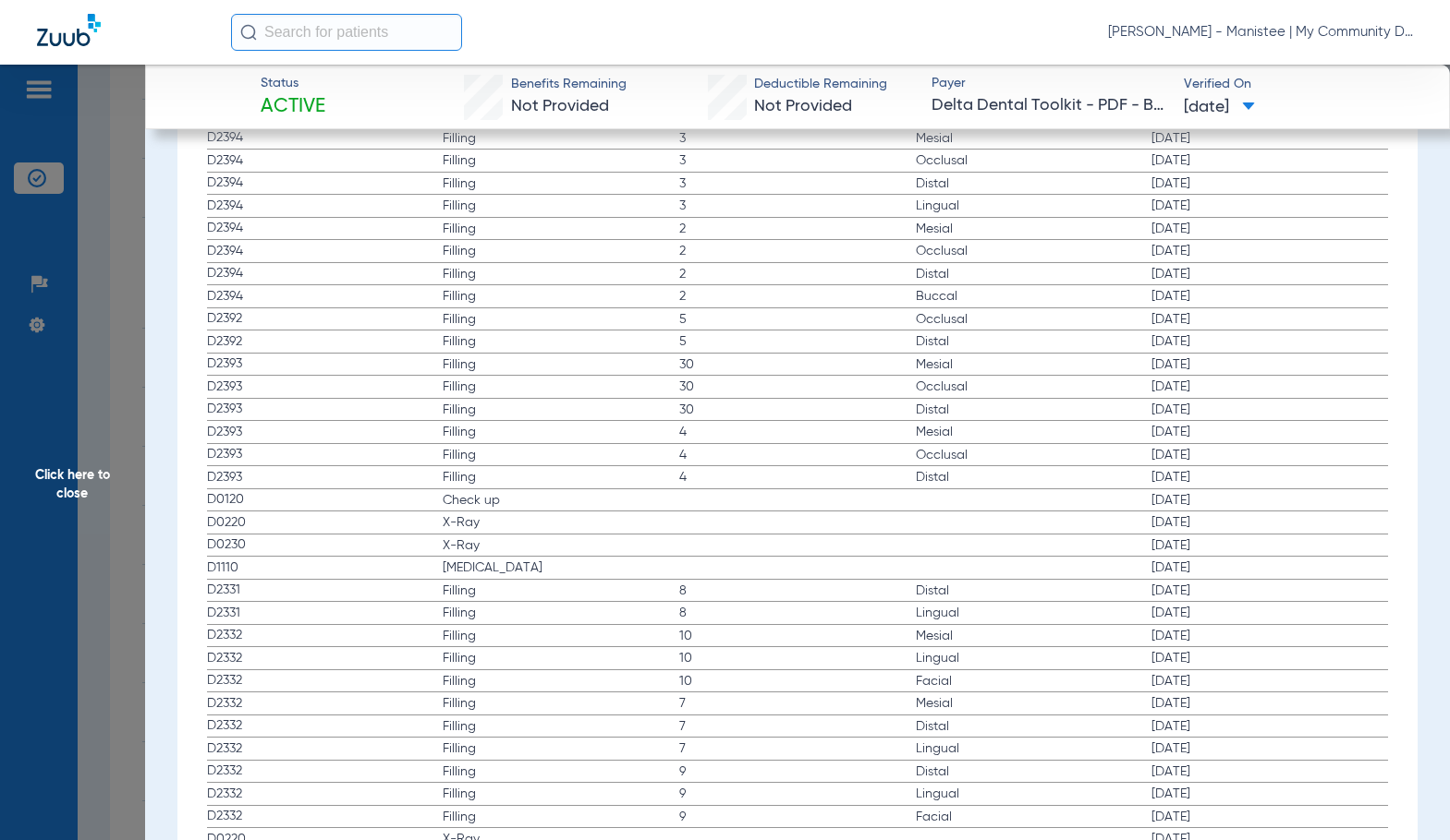
click at [713, 607] on span "8" at bounding box center [798, 613] width 237 height 18
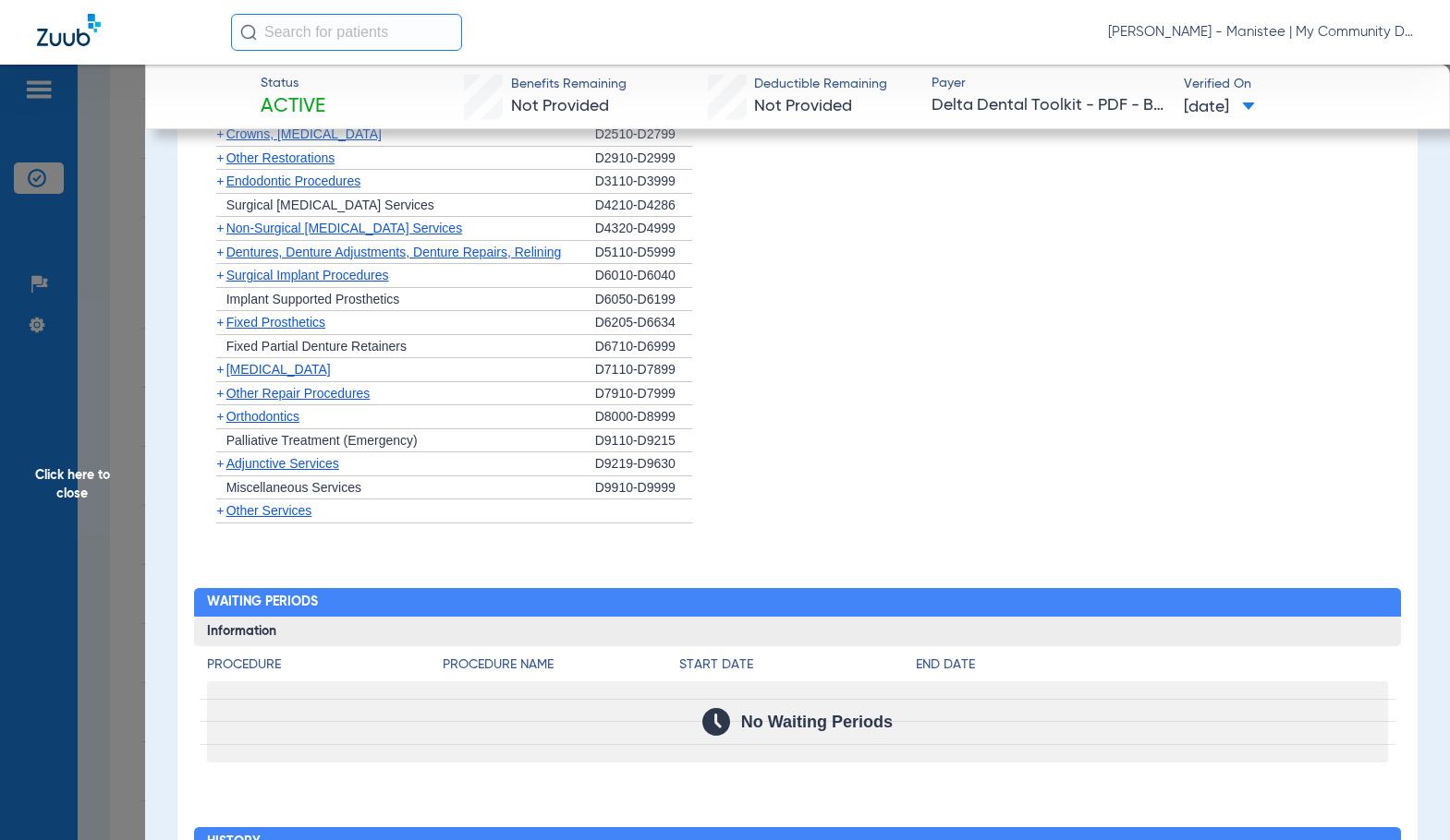
scroll to position [1477, 0]
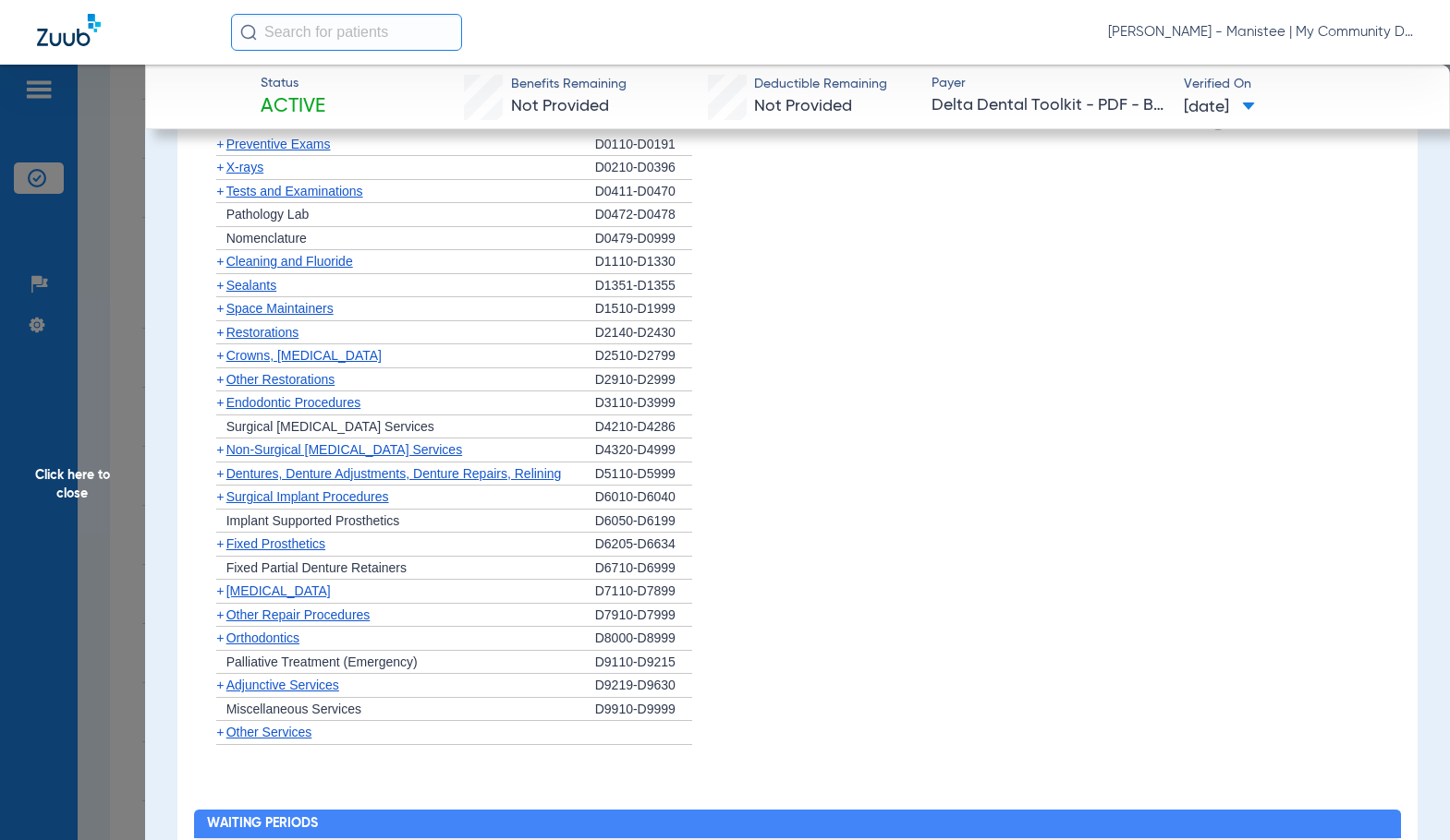
click at [246, 169] on span "X-rays" at bounding box center [245, 167] width 37 height 15
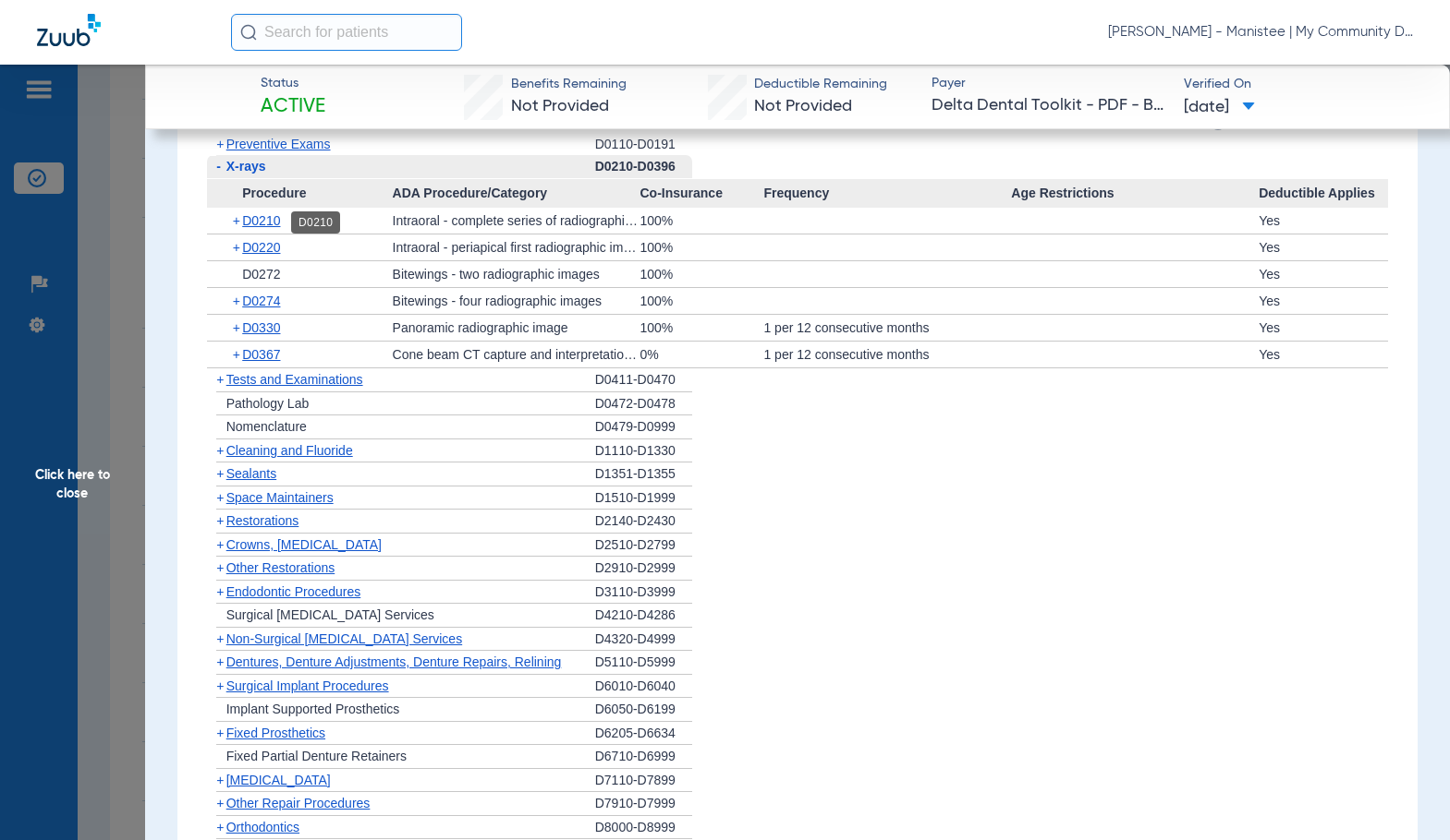
click at [268, 224] on span "D0210" at bounding box center [260, 220] width 38 height 15
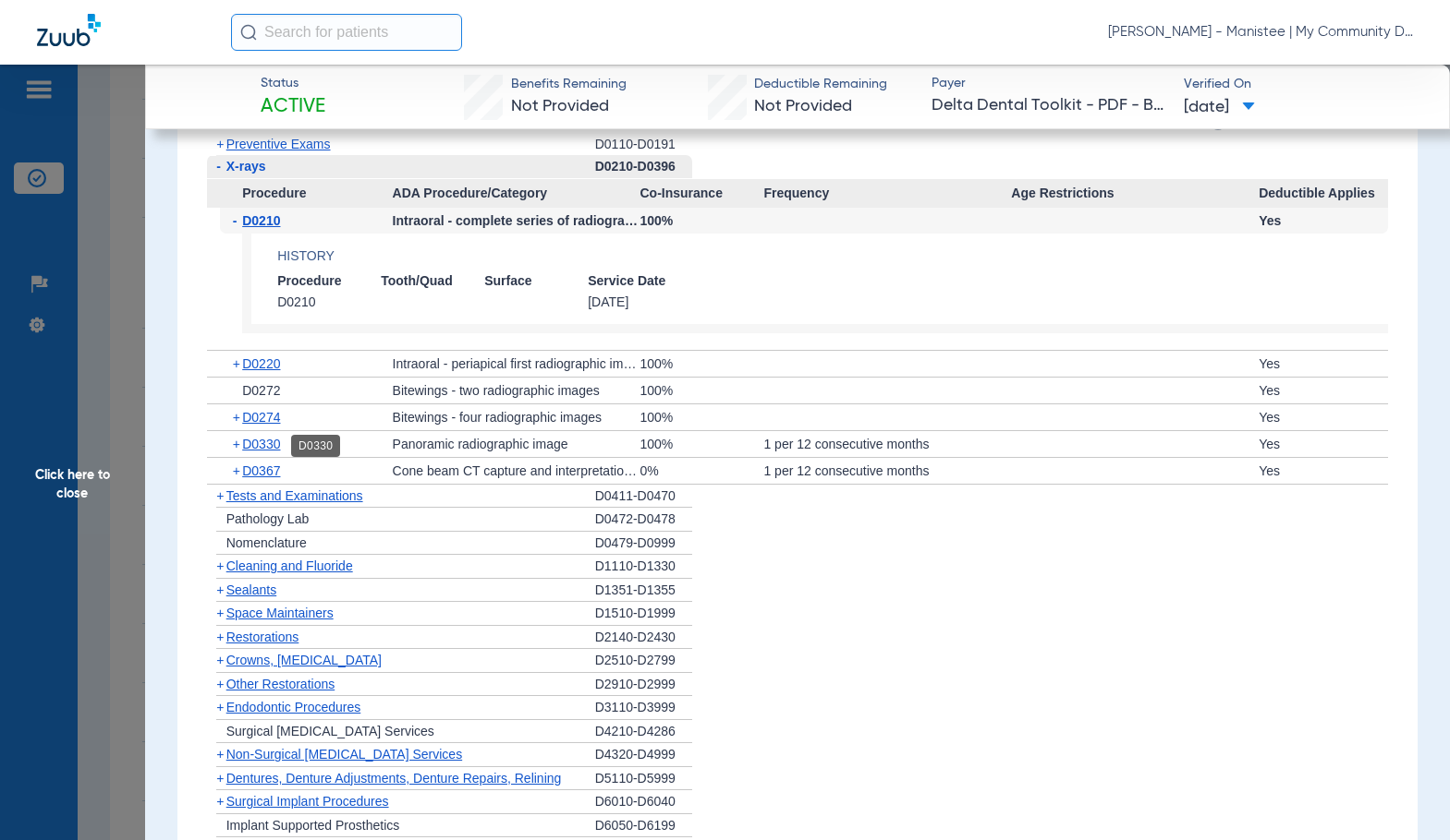
click at [249, 448] on span "D0330" at bounding box center [260, 443] width 38 height 15
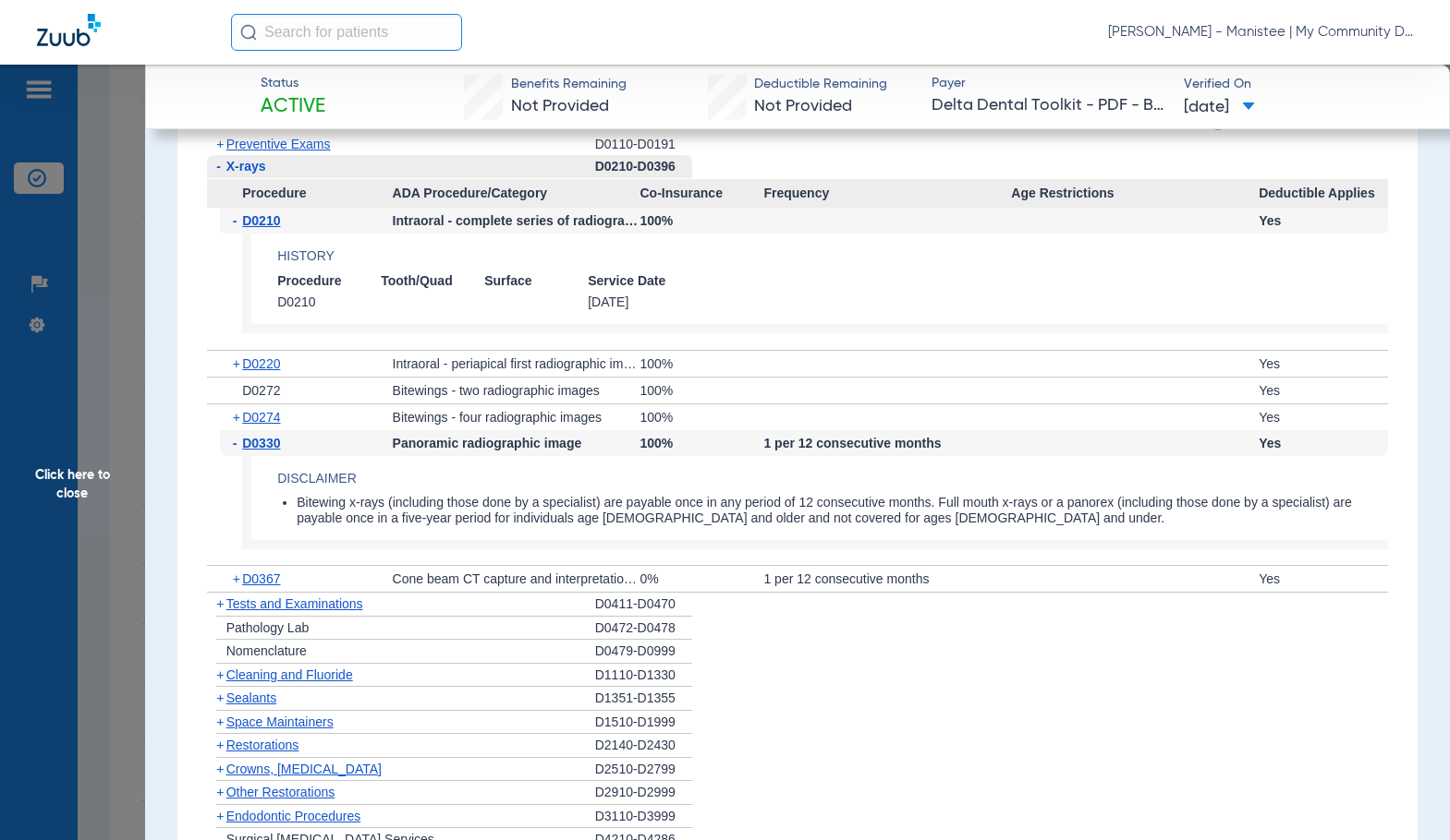
click at [119, 439] on span "Click here to close" at bounding box center [72, 485] width 145 height 840
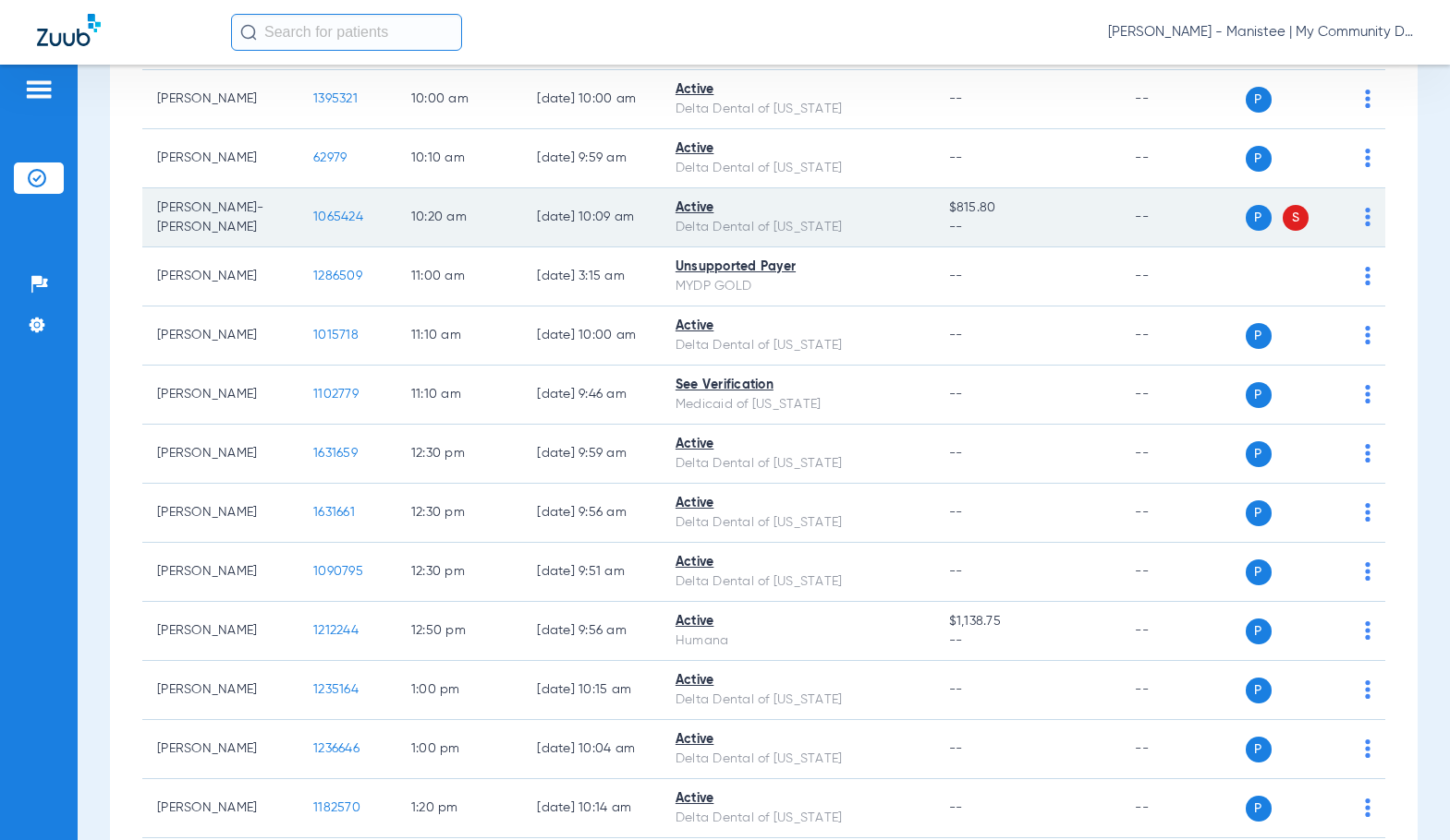
scroll to position [923, 0]
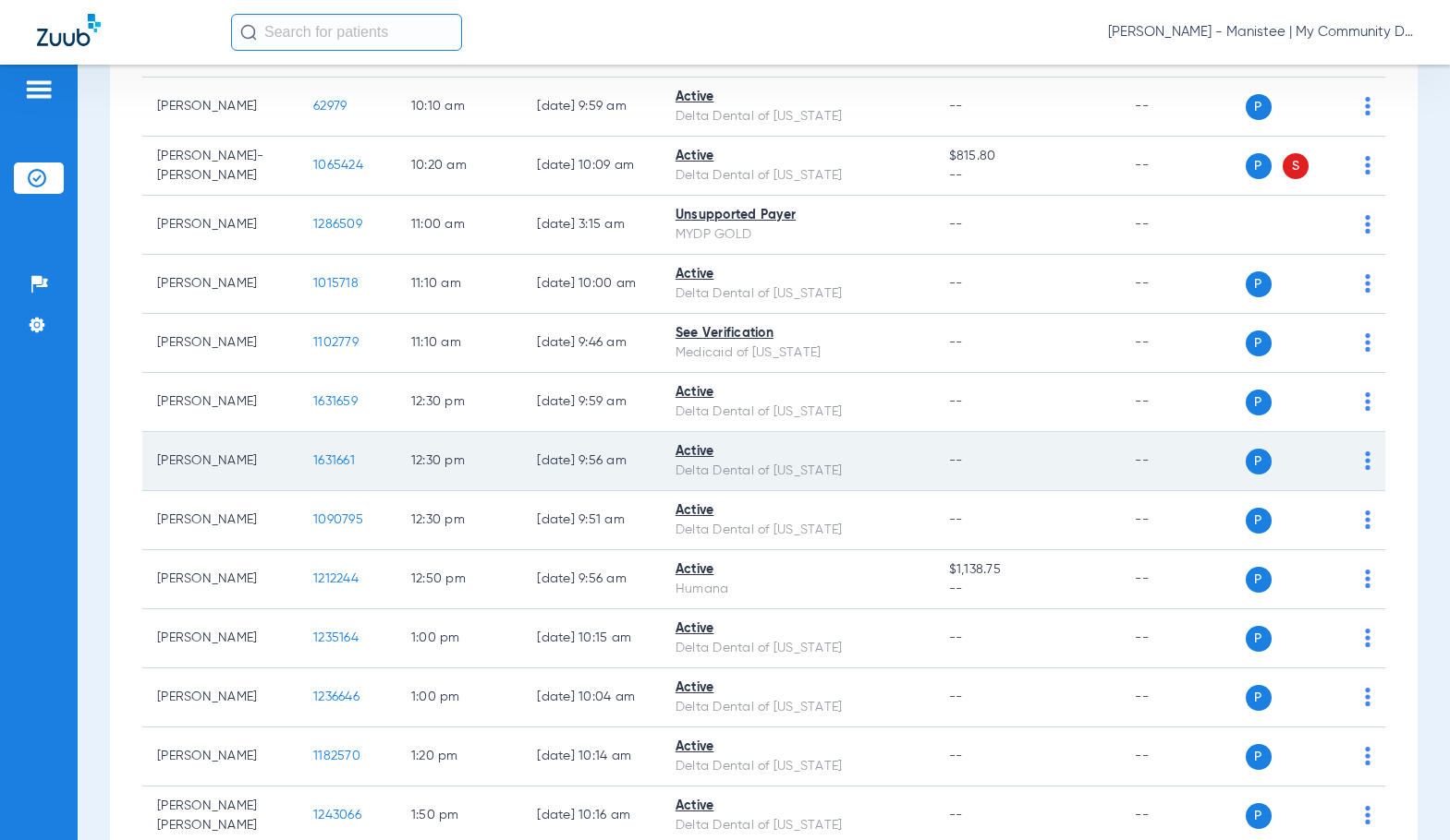
click at [330, 468] on span "1631661" at bounding box center [334, 460] width 42 height 13
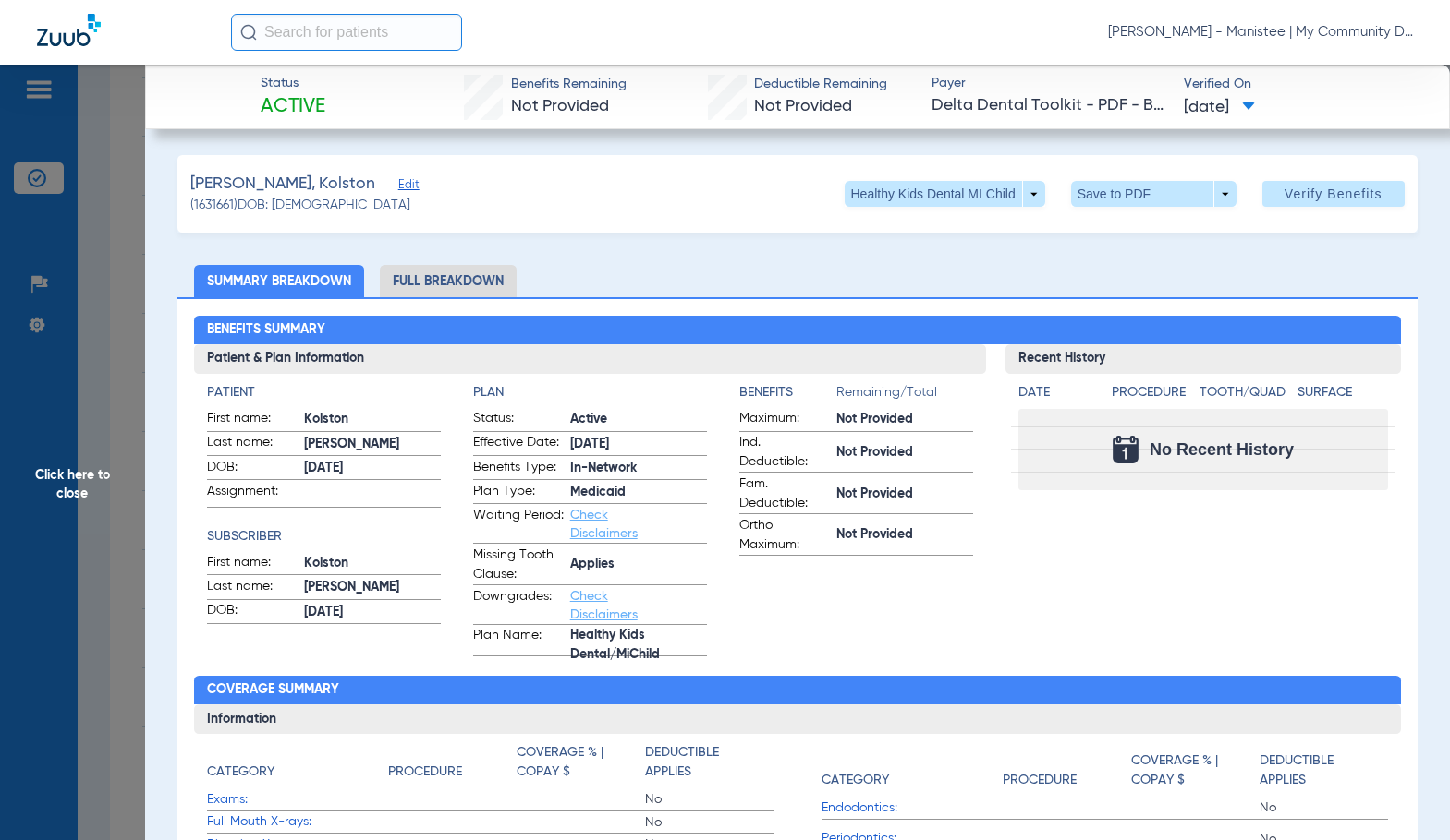
click at [465, 278] on li "Full Breakdown" at bounding box center [447, 280] width 137 height 32
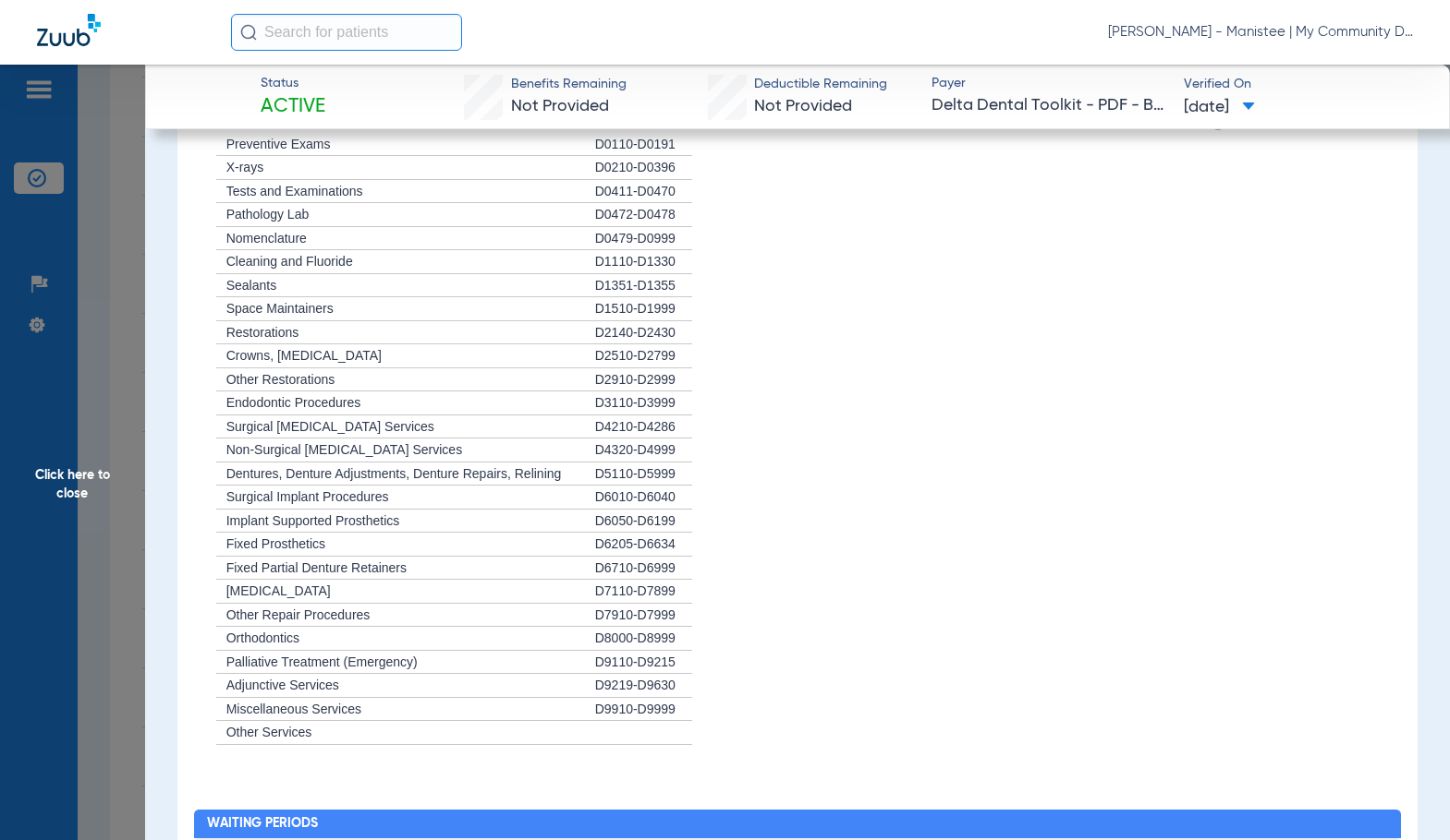
scroll to position [1924, 0]
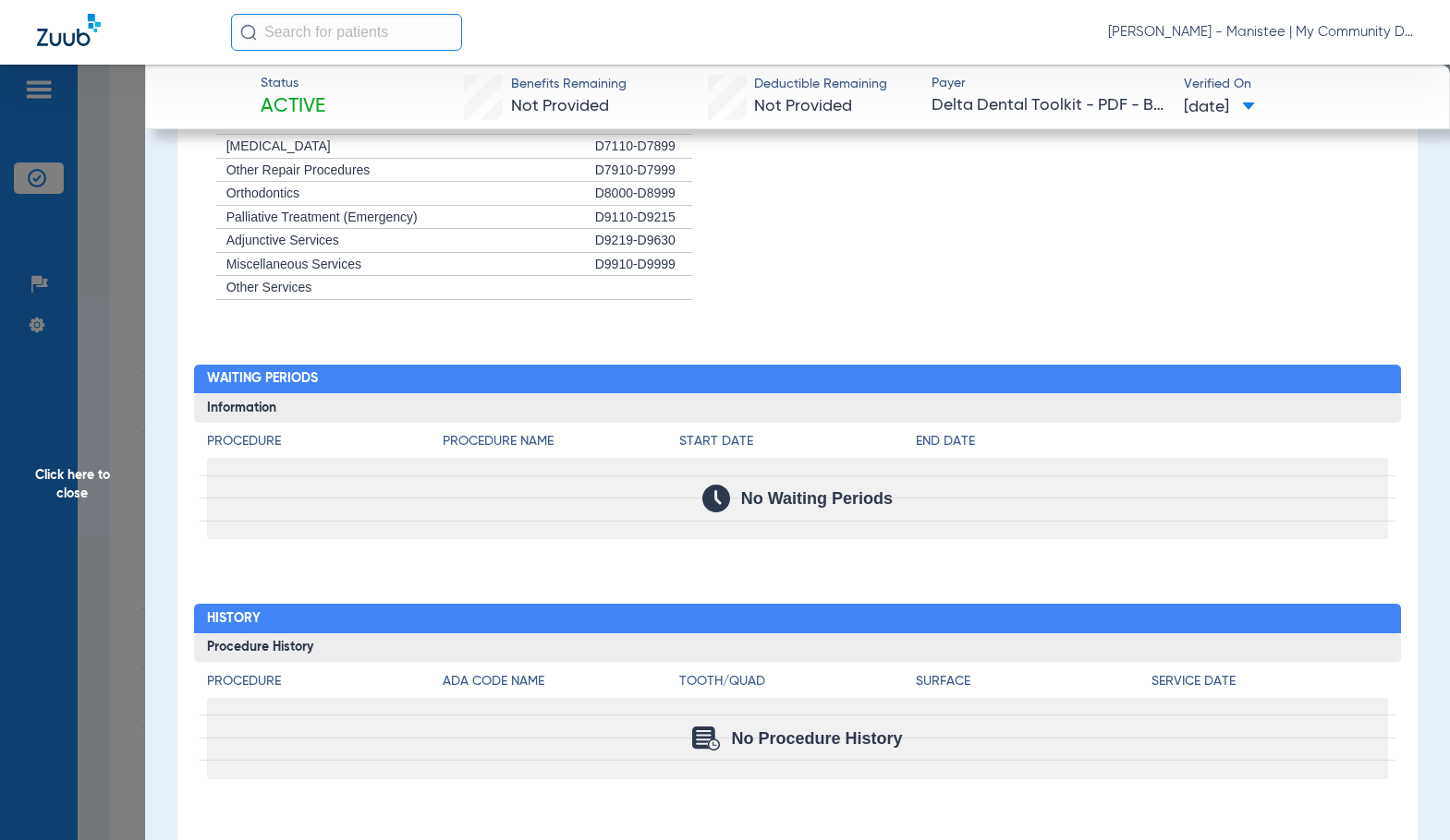
drag, startPoint x: 104, startPoint y: 469, endPoint x: 364, endPoint y: 520, distance: 265.0
click at [104, 469] on span "Click here to close" at bounding box center [72, 485] width 145 height 840
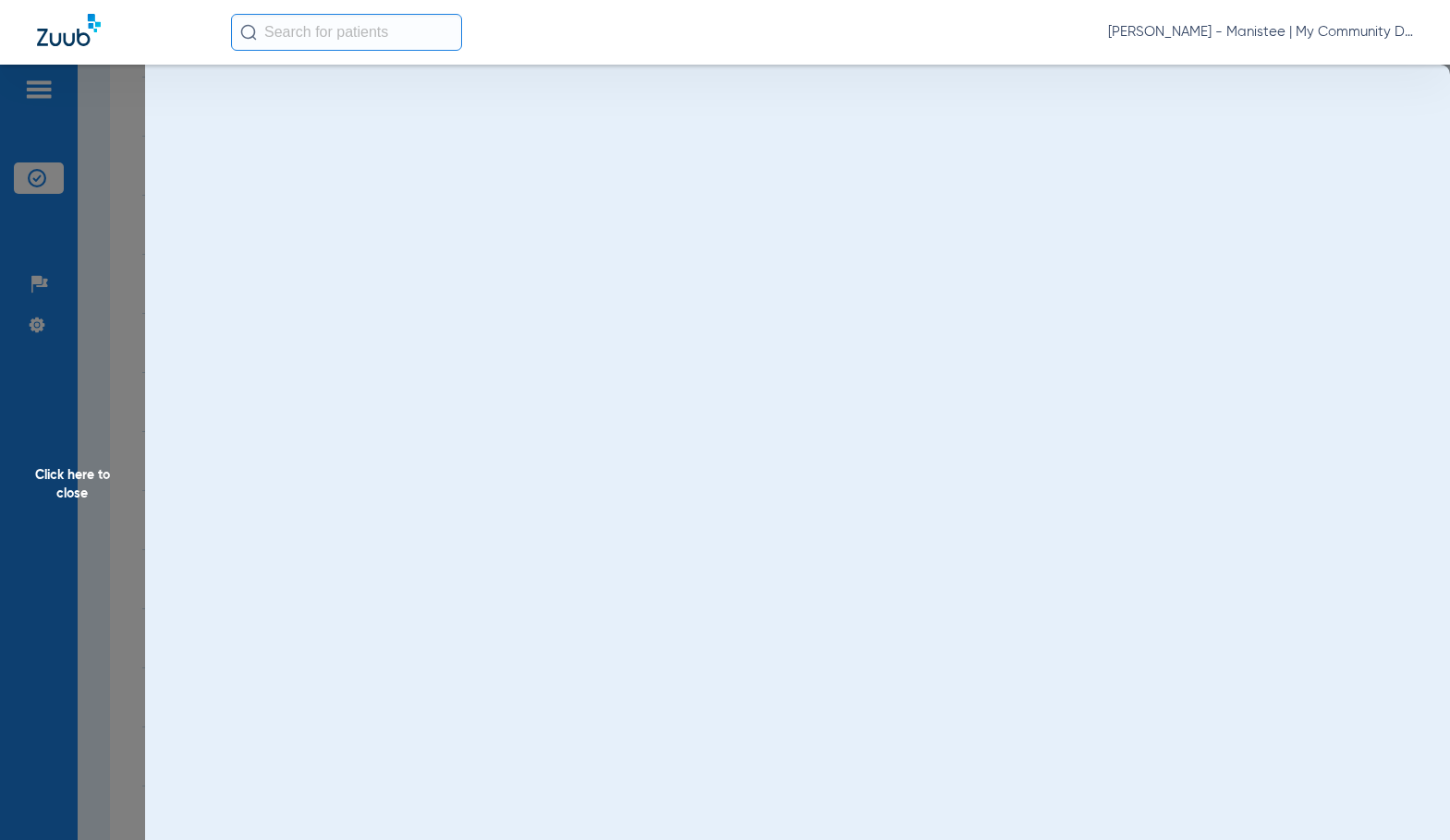
scroll to position [0, 0]
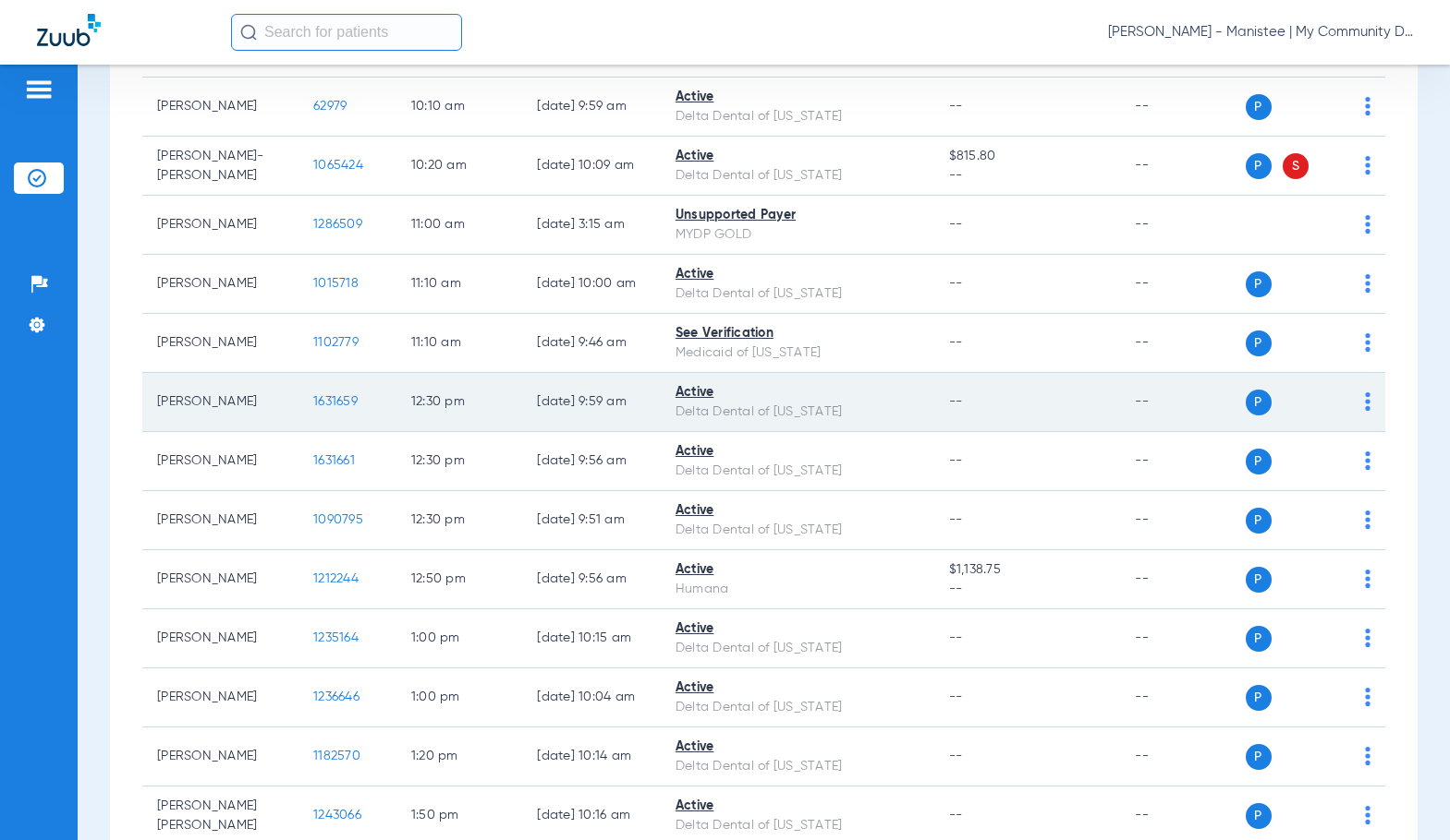
click at [313, 408] on span "1631659" at bounding box center [336, 401] width 45 height 13
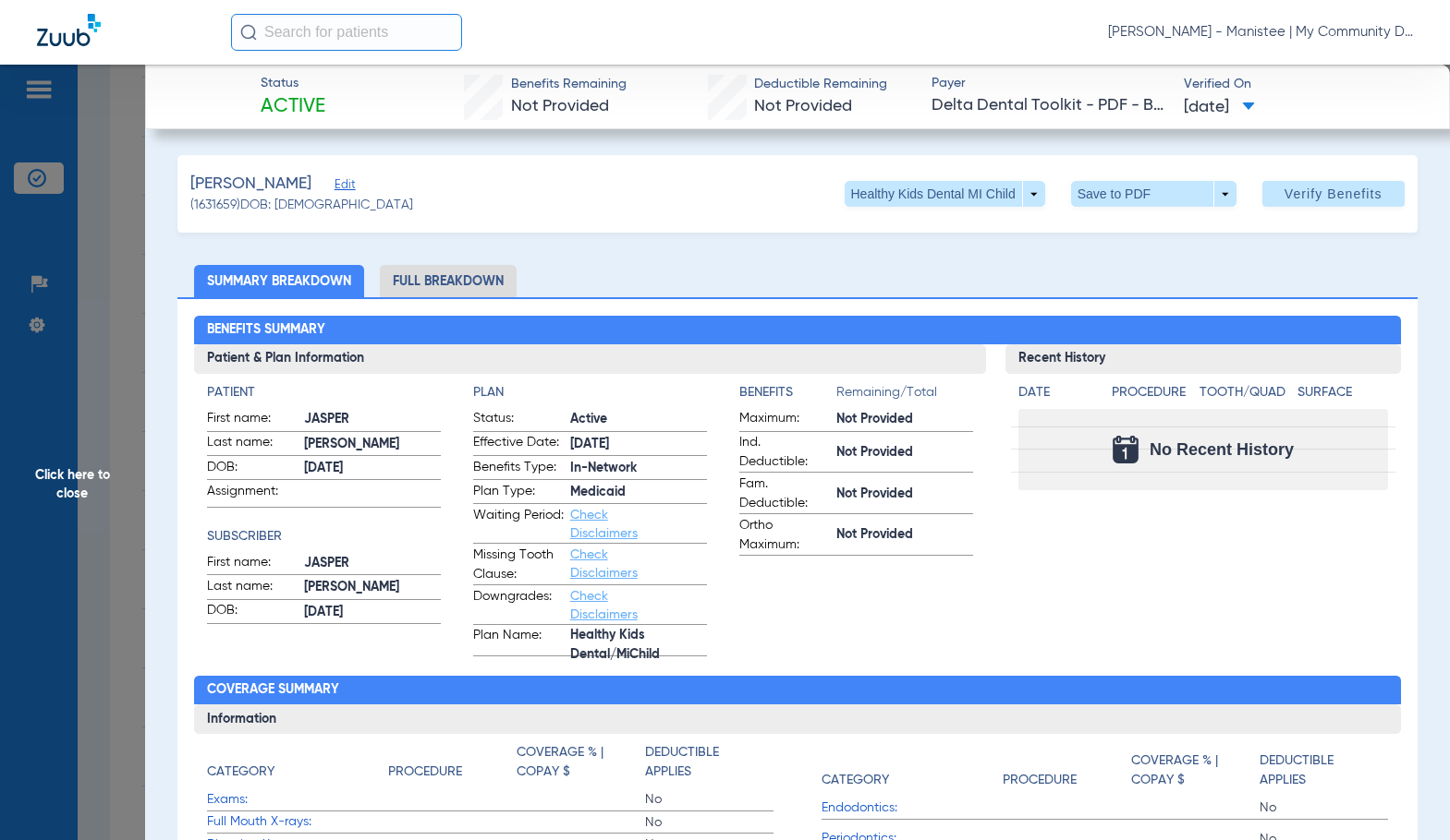
click at [425, 284] on li "Full Breakdown" at bounding box center [447, 280] width 137 height 32
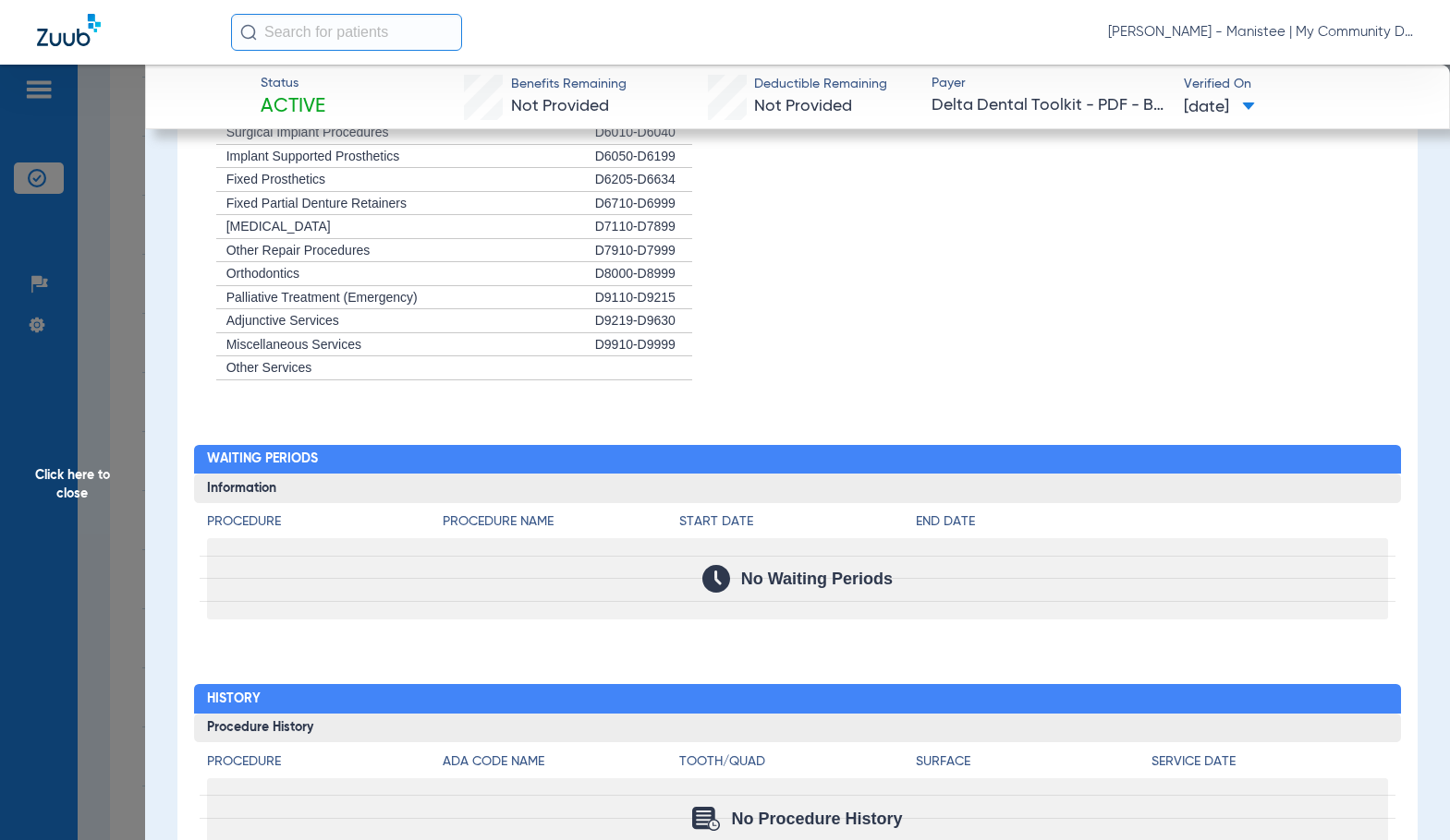
scroll to position [1924, 0]
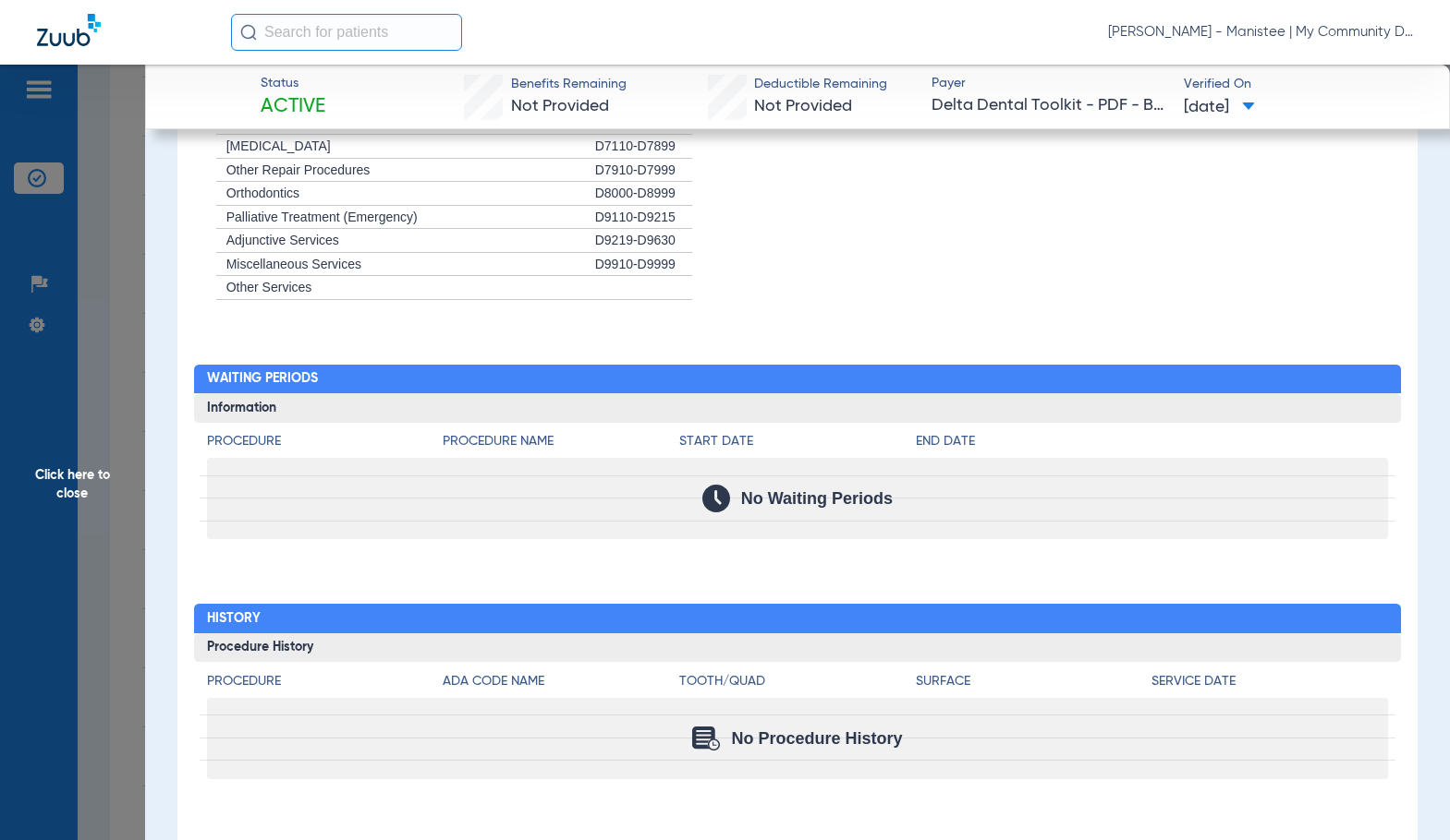
click at [74, 491] on span "Click here to close" at bounding box center [72, 485] width 145 height 840
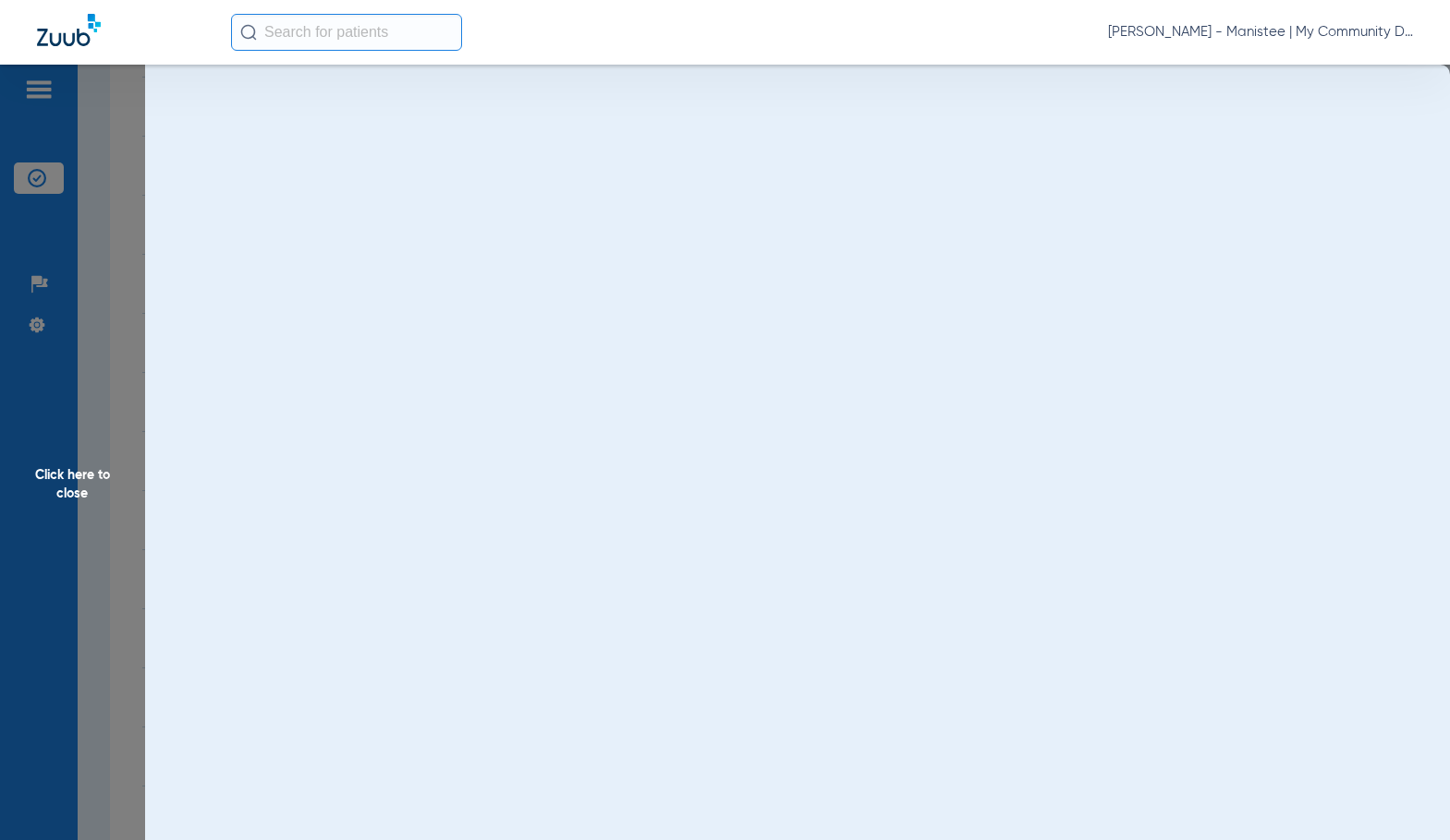
scroll to position [0, 0]
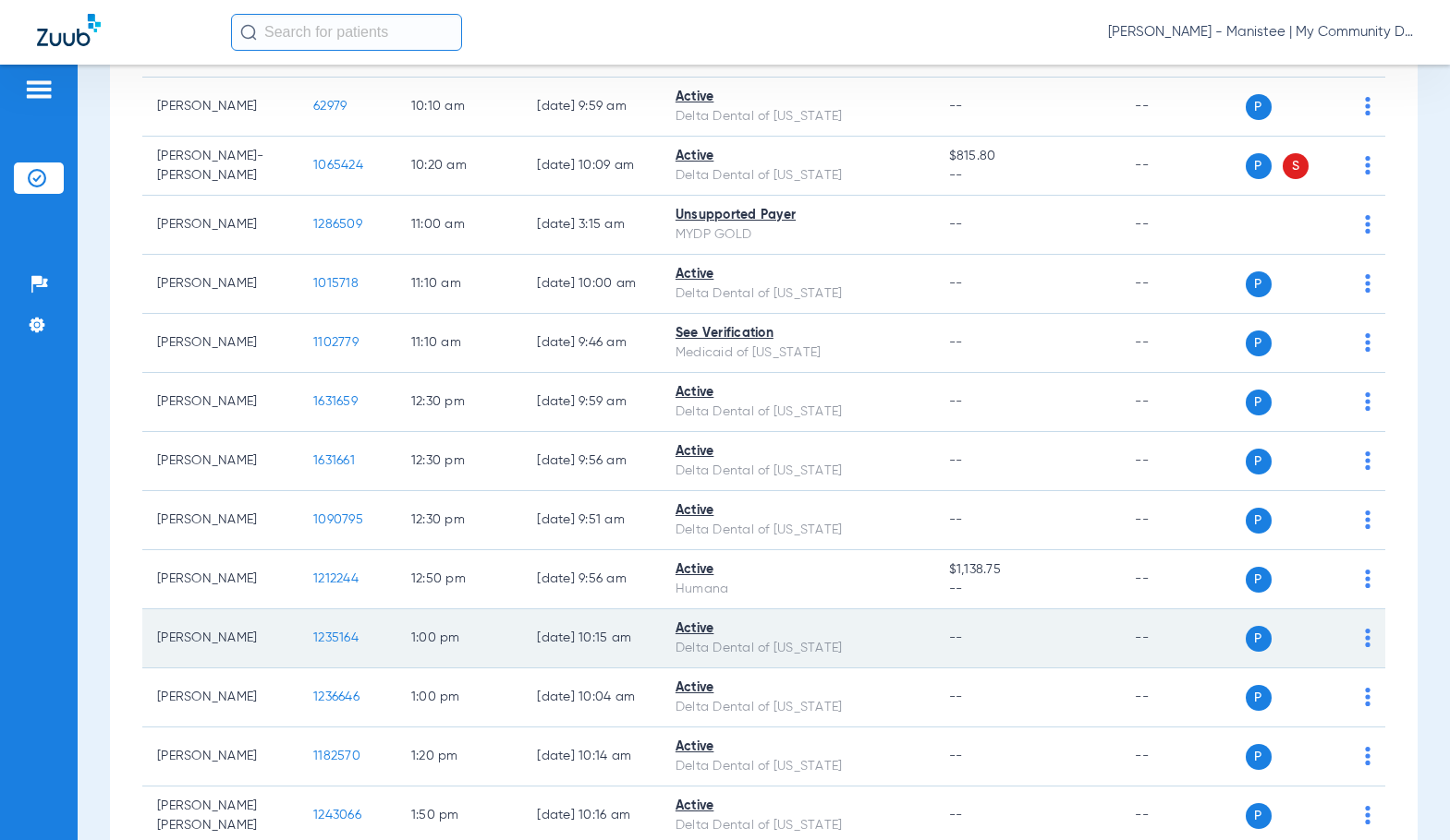
click at [325, 644] on span "1235164" at bounding box center [336, 637] width 46 height 13
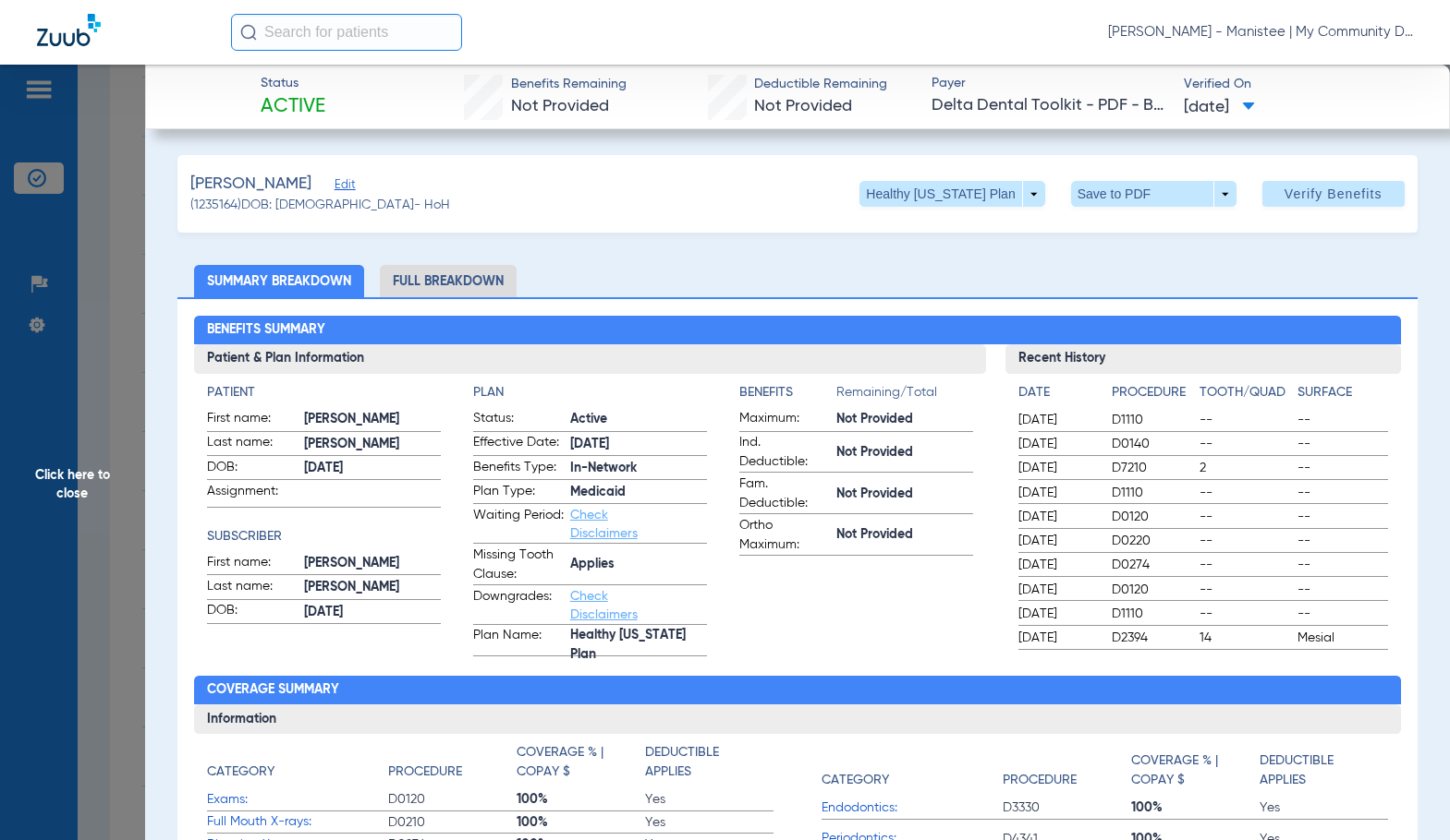
click at [433, 275] on li "Full Breakdown" at bounding box center [447, 280] width 137 height 32
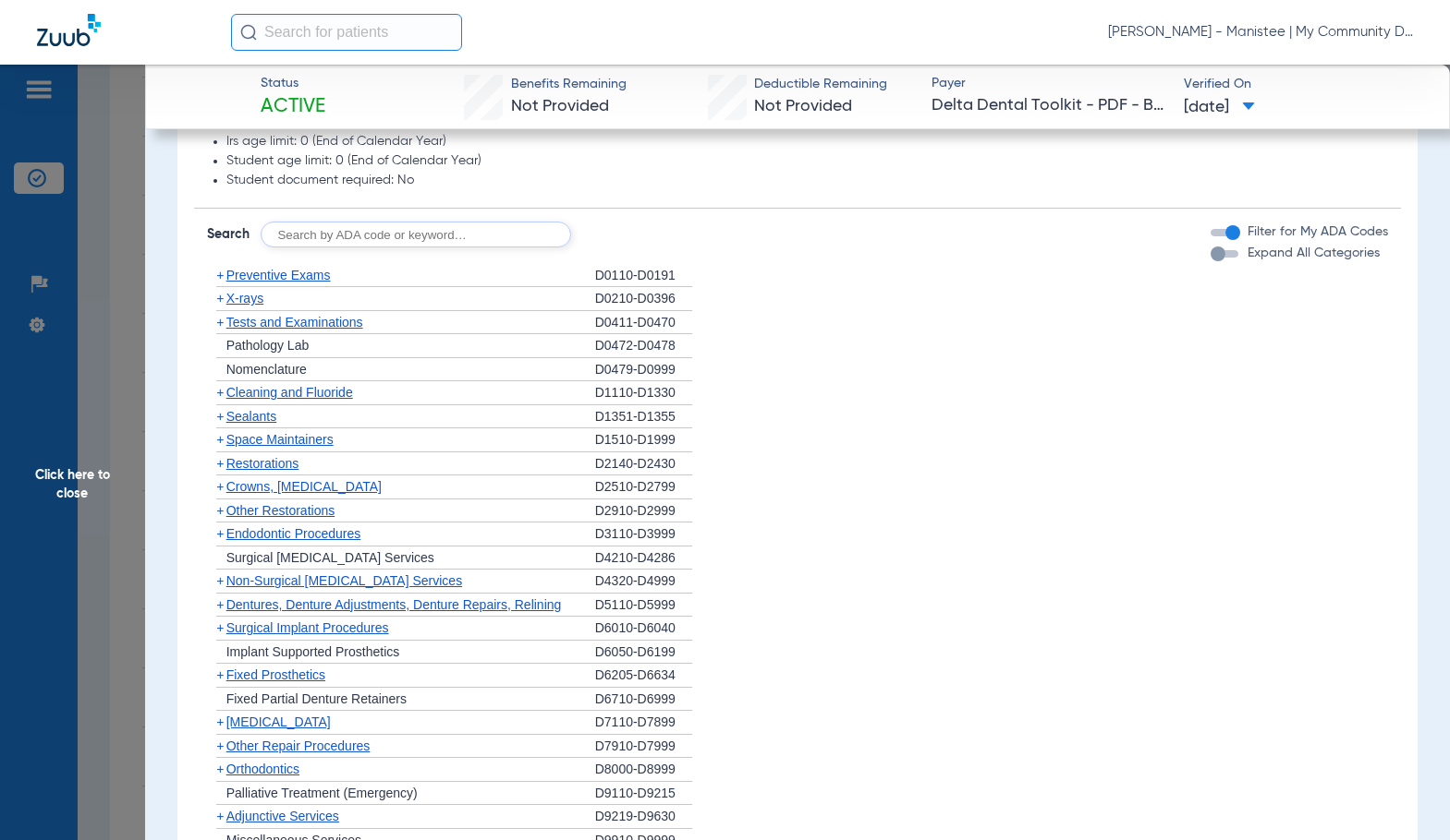
scroll to position [1293, 0]
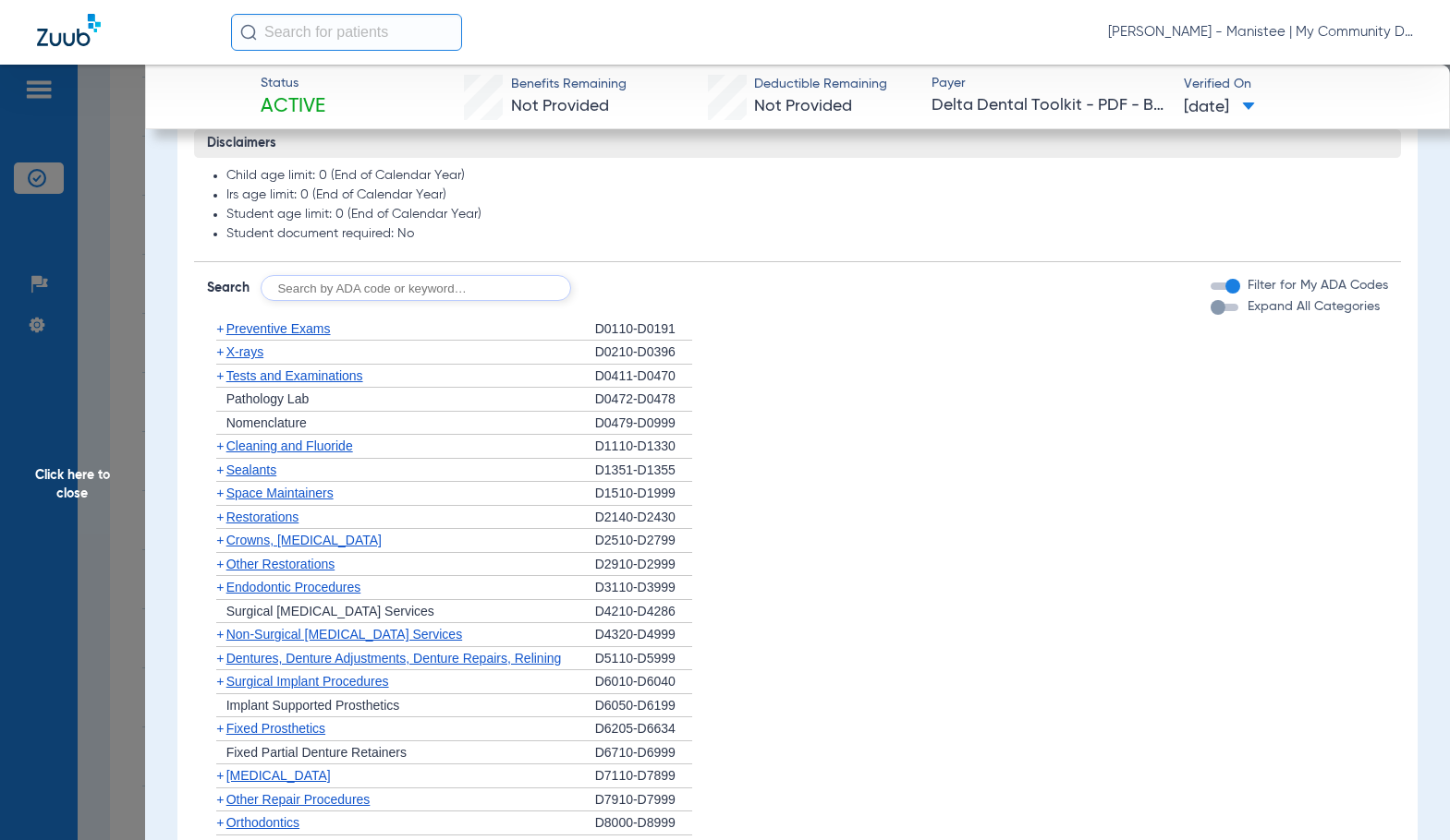
click at [241, 355] on span "X-rays" at bounding box center [245, 351] width 37 height 15
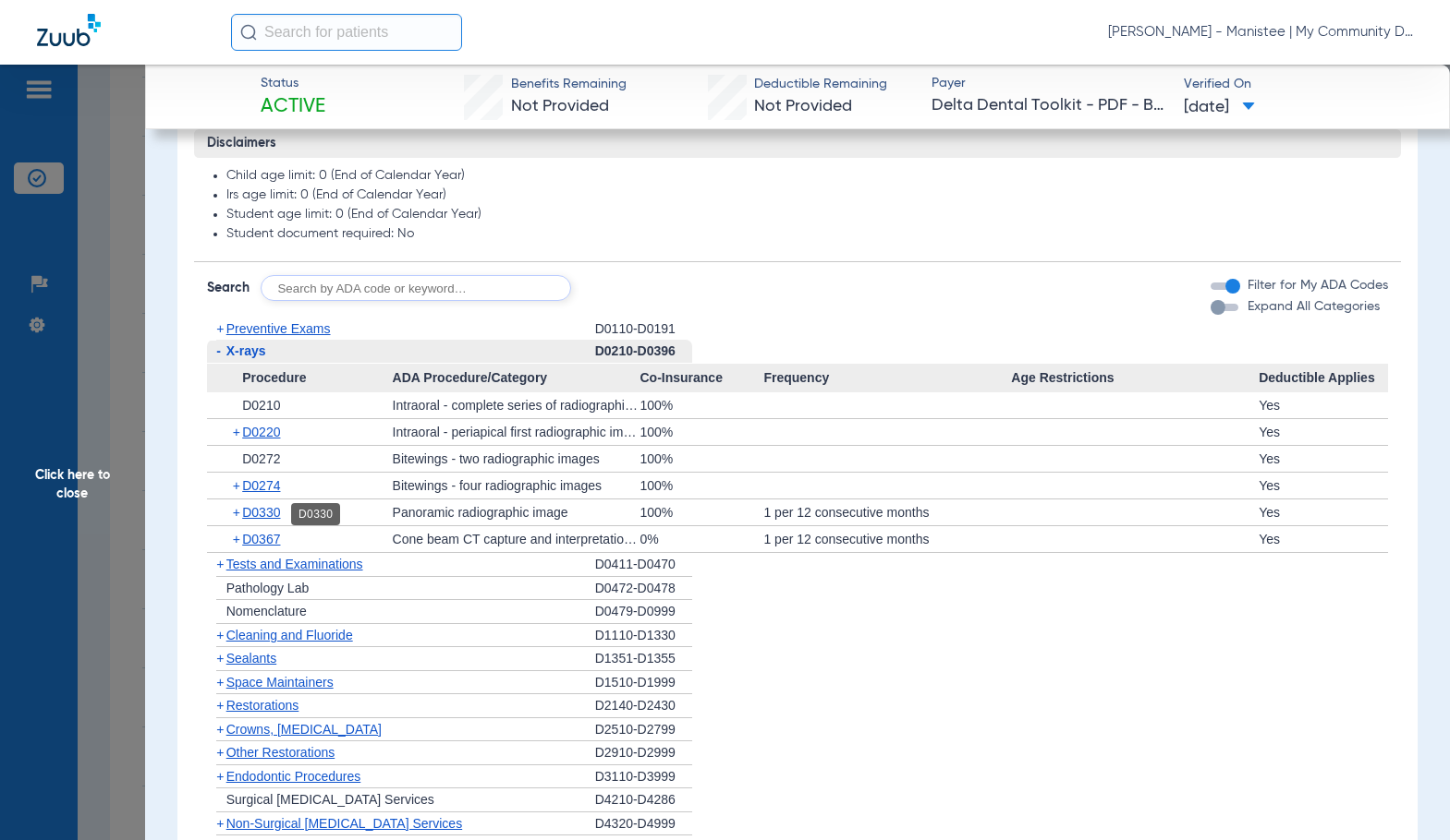
click at [280, 509] on span "D0330" at bounding box center [260, 512] width 38 height 15
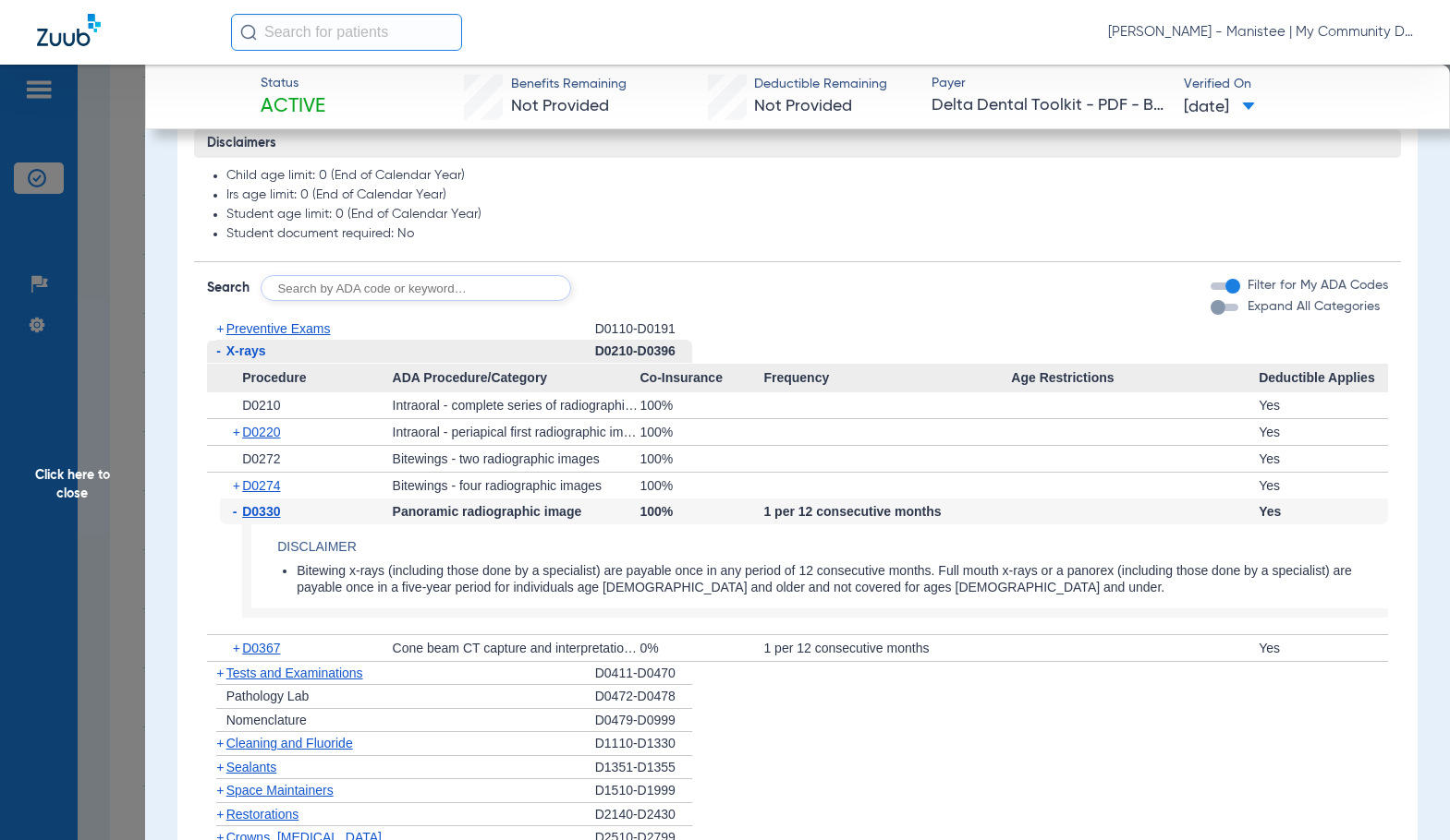
click at [280, 509] on span "D0330" at bounding box center [260, 511] width 38 height 15
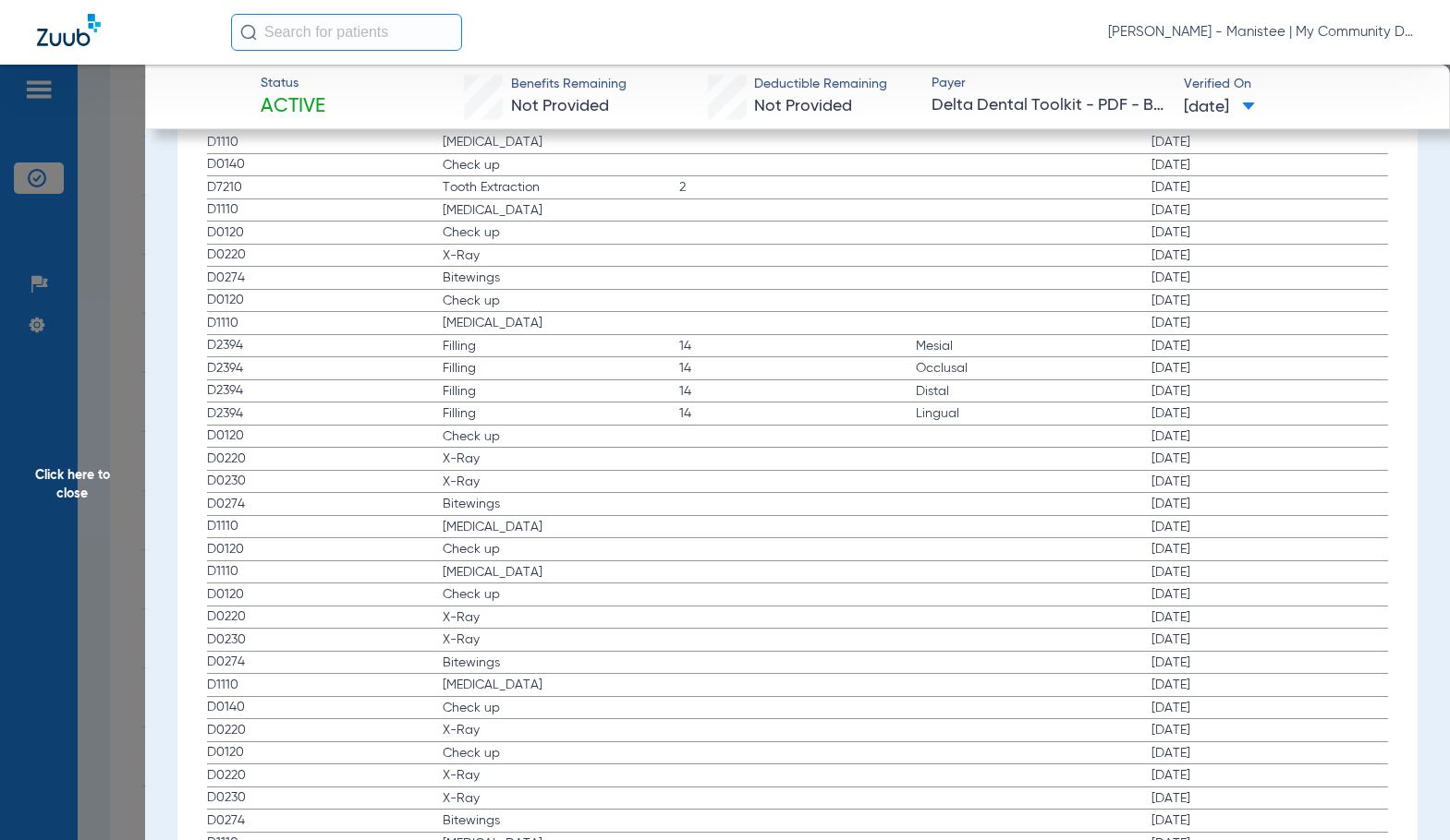
scroll to position [2585, 0]
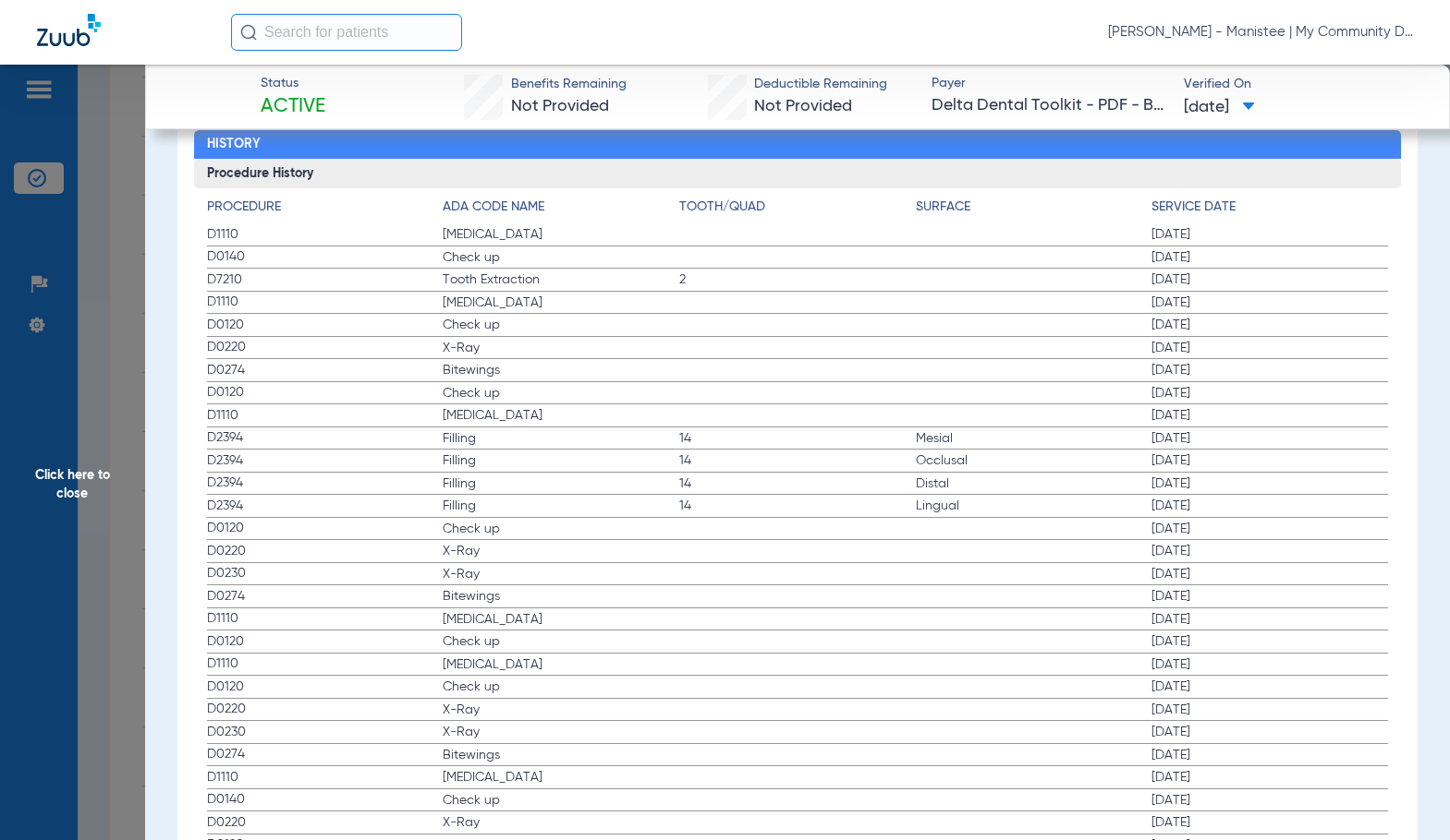
click at [706, 435] on span "14" at bounding box center [798, 438] width 237 height 18
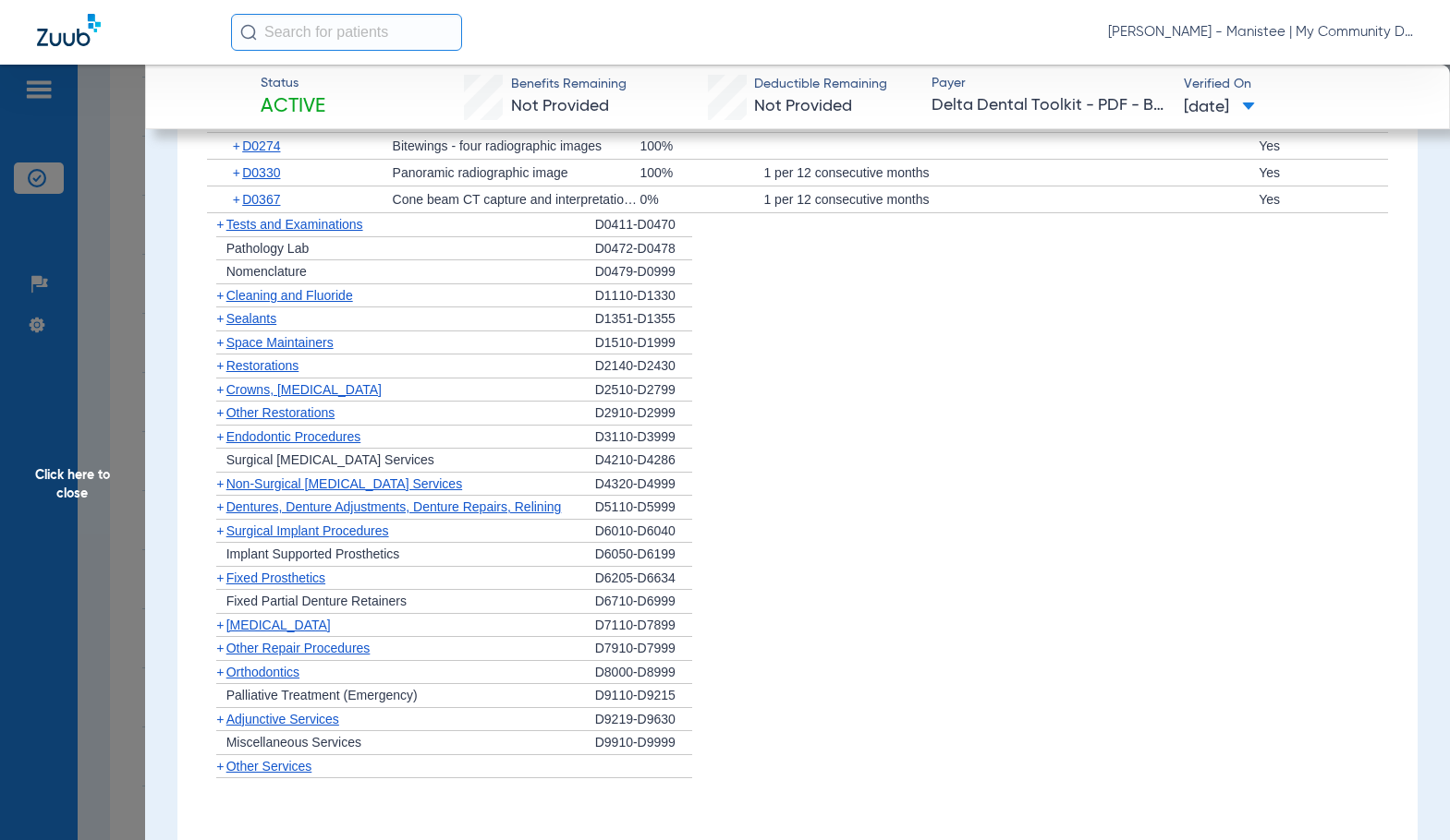
scroll to position [1569, 0]
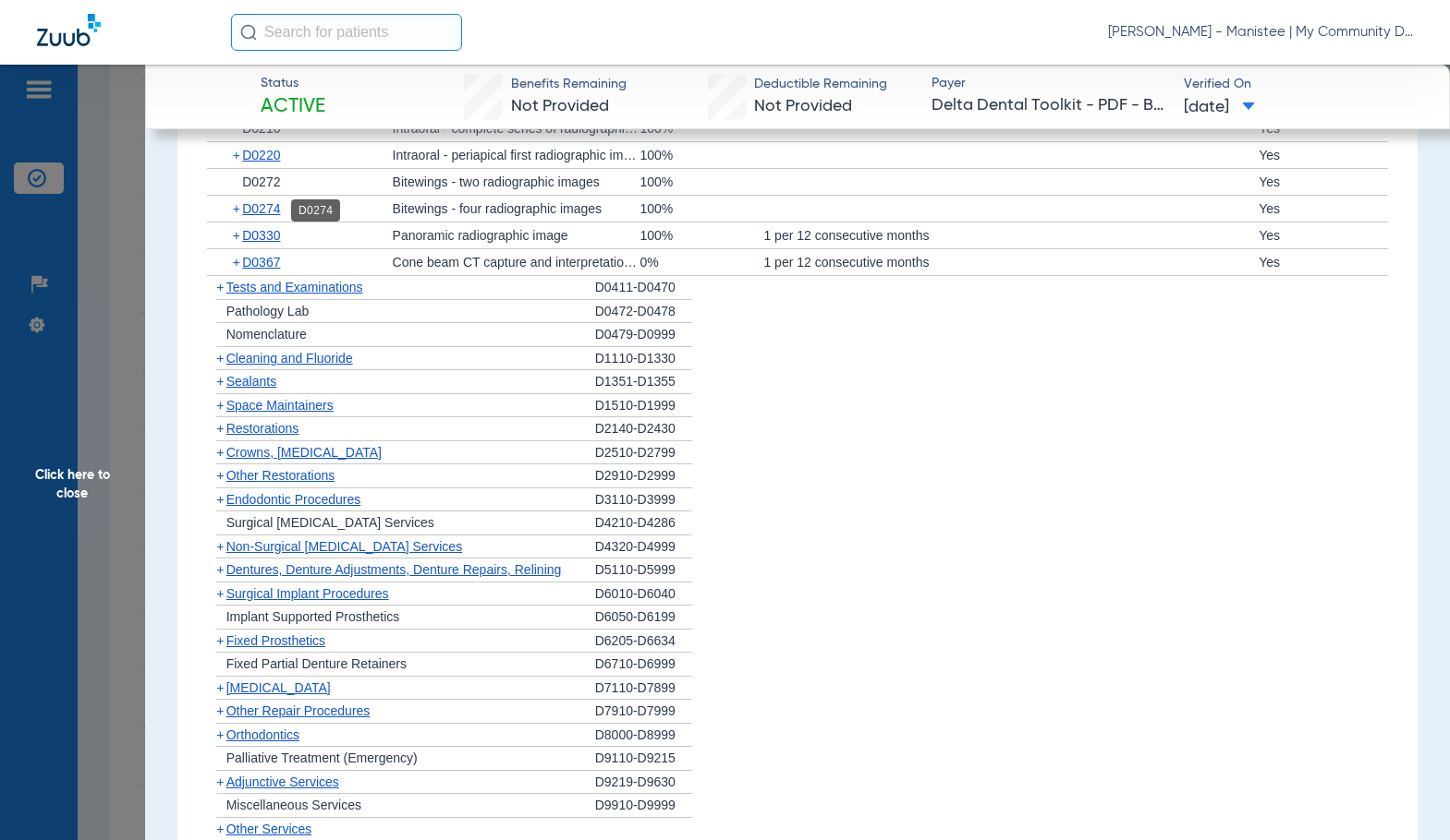
click at [259, 212] on span "D0274" at bounding box center [260, 209] width 38 height 15
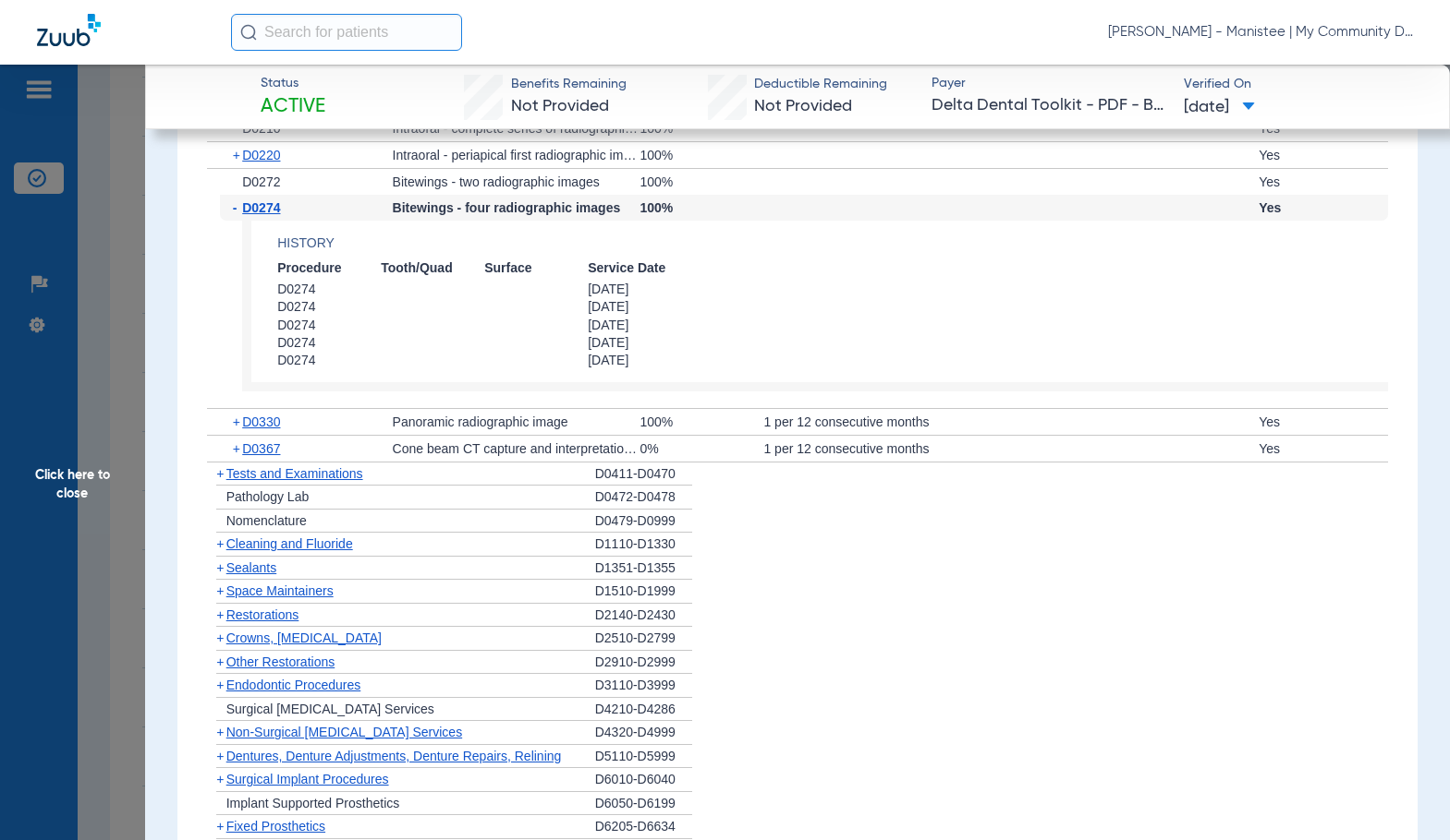
click at [259, 212] on span "D0274" at bounding box center [260, 208] width 38 height 15
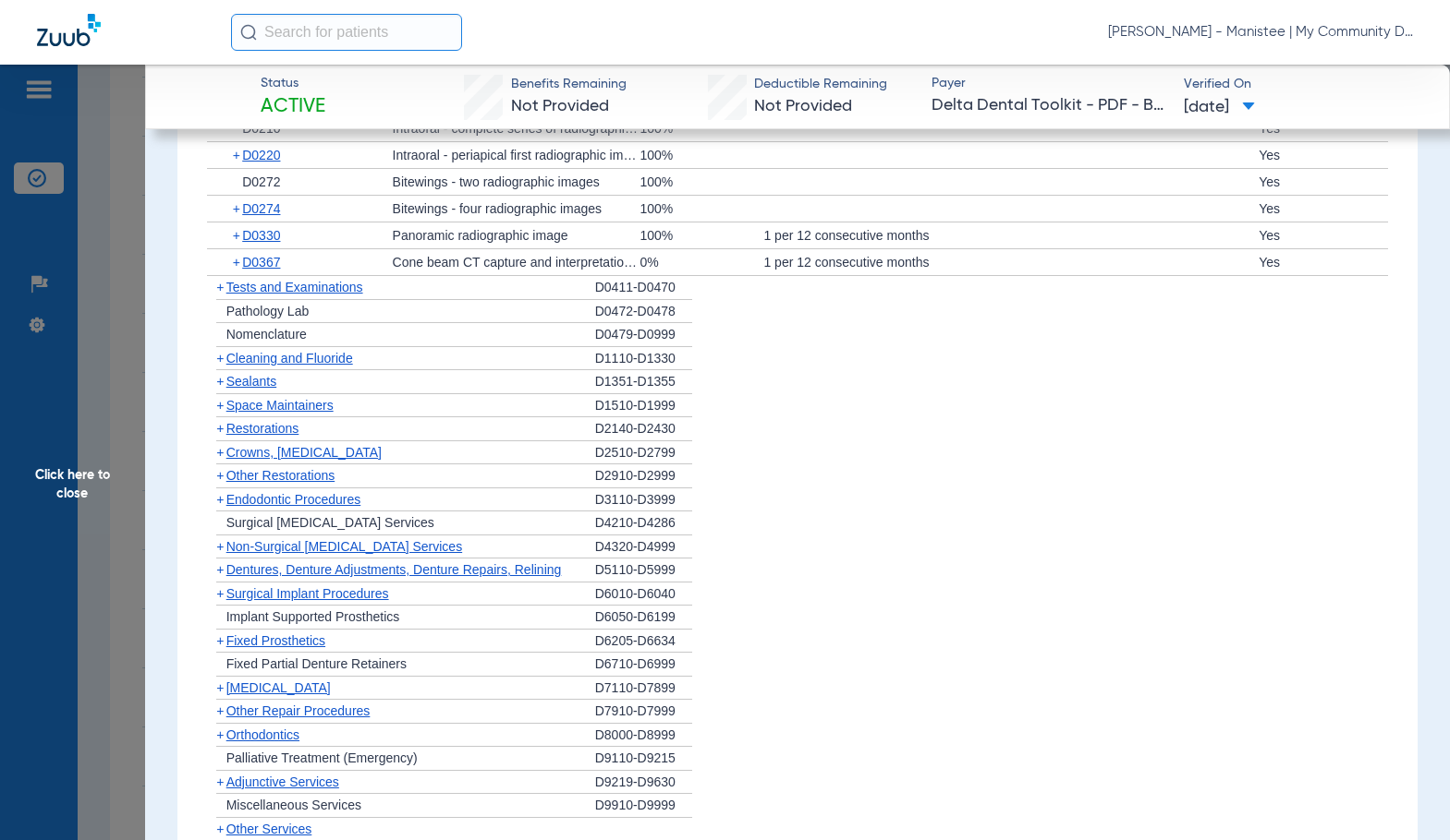
scroll to position [1477, 0]
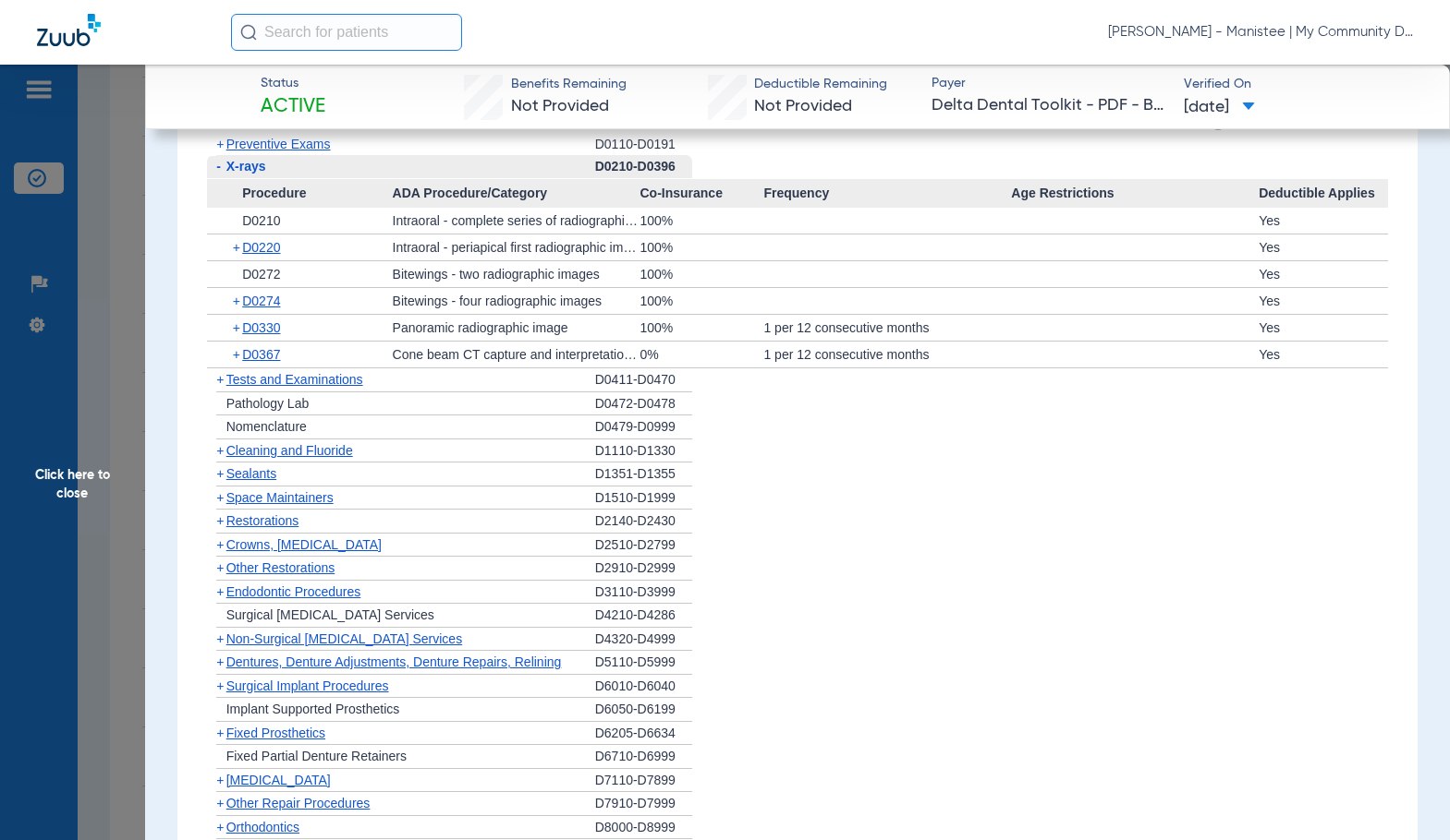
click at [312, 142] on span "Preventive Exams" at bounding box center [279, 144] width 105 height 15
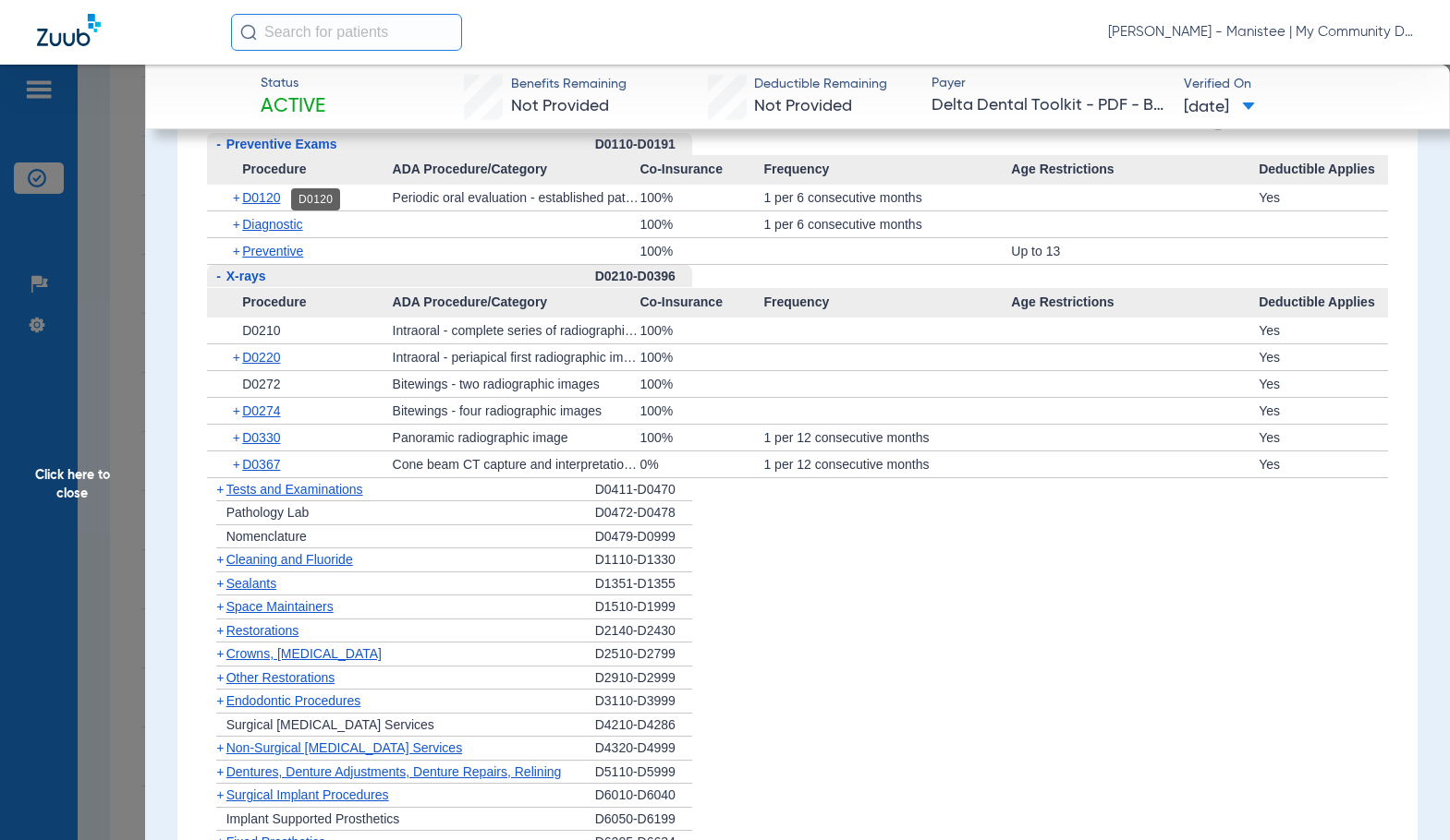
click at [259, 195] on span "D0120" at bounding box center [260, 197] width 38 height 15
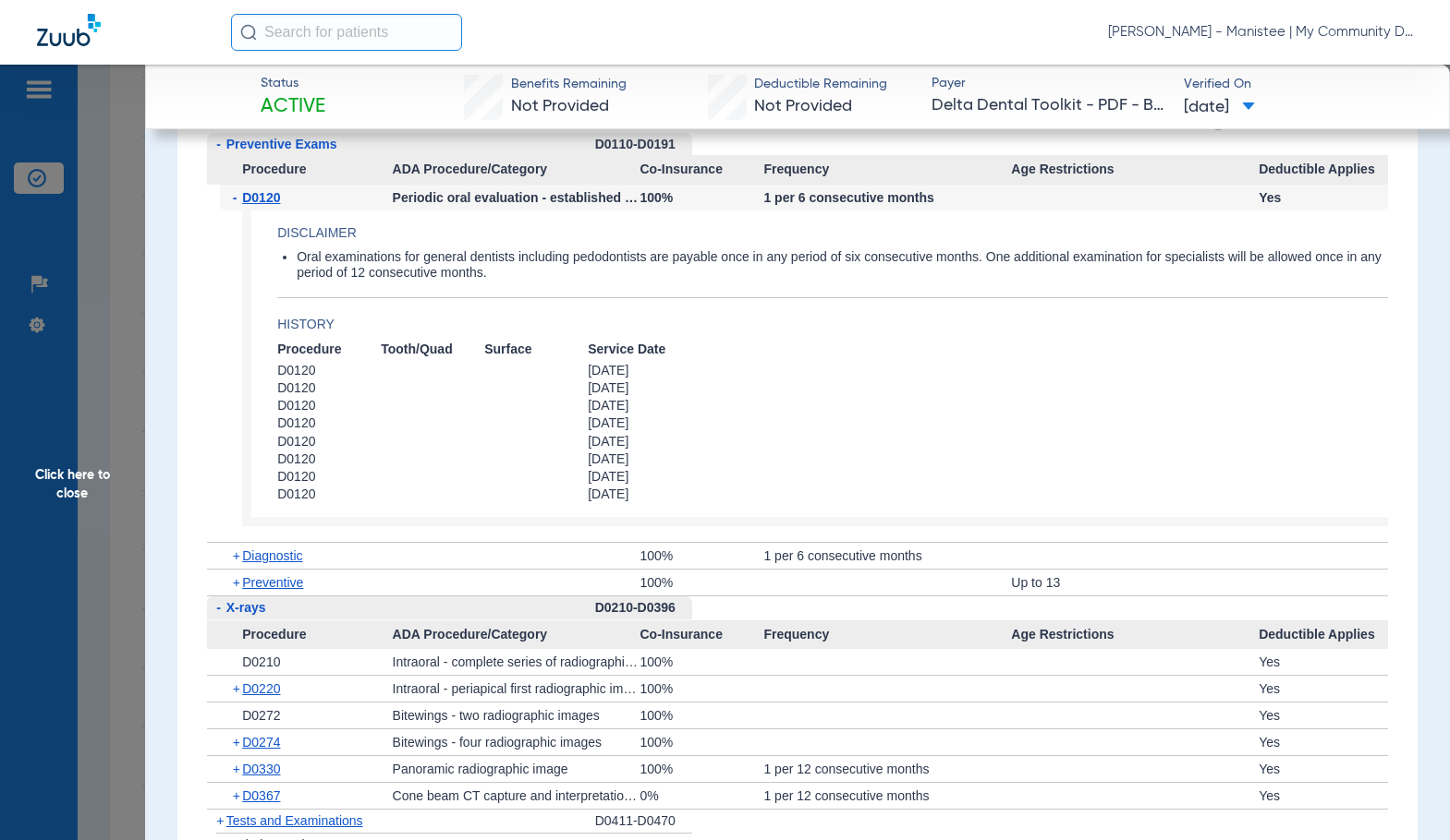
click at [259, 195] on span "D0120" at bounding box center [260, 197] width 38 height 15
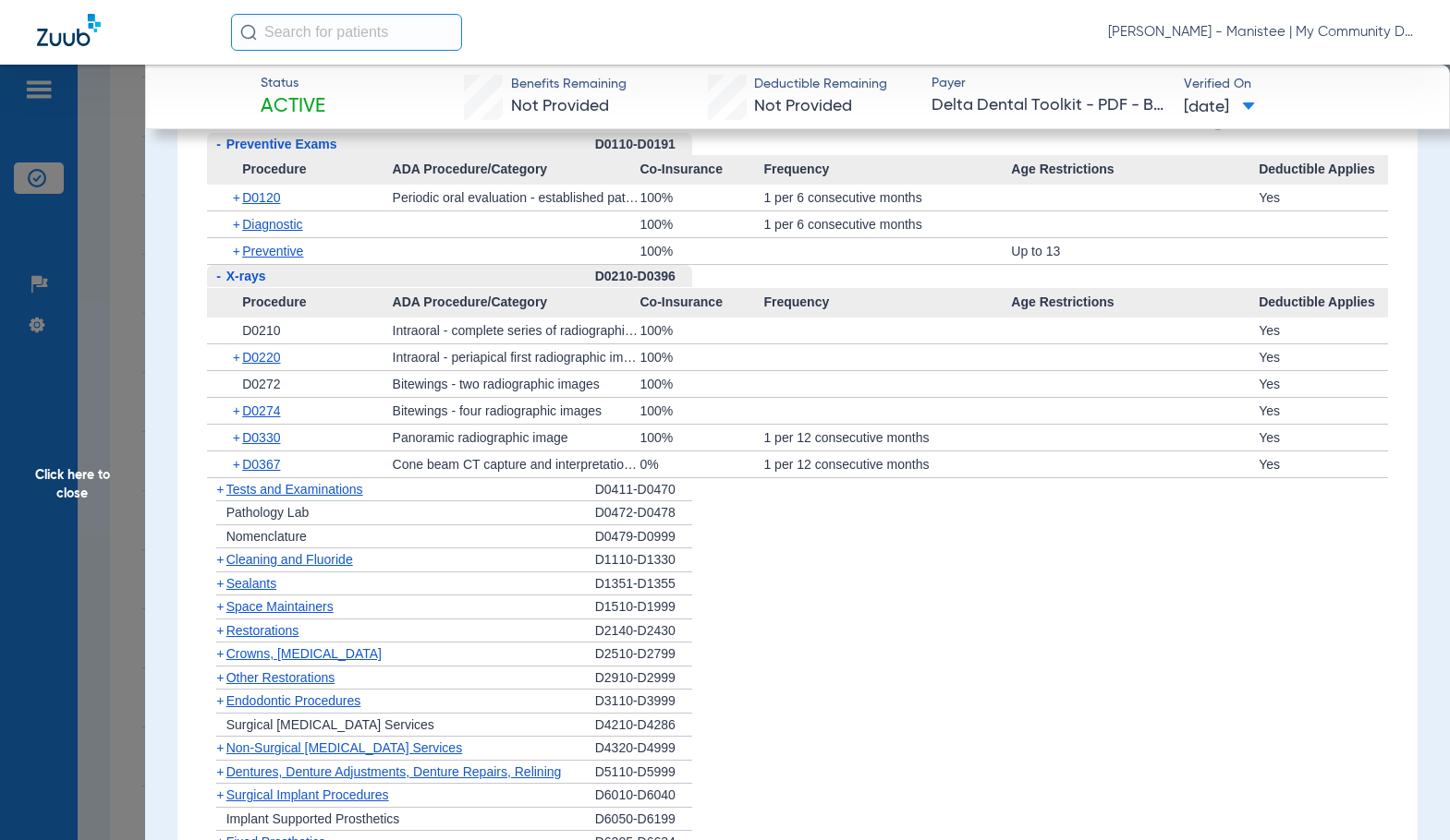
click at [266, 568] on div "+ Cleaning and Fluoride" at bounding box center [401, 560] width 388 height 24
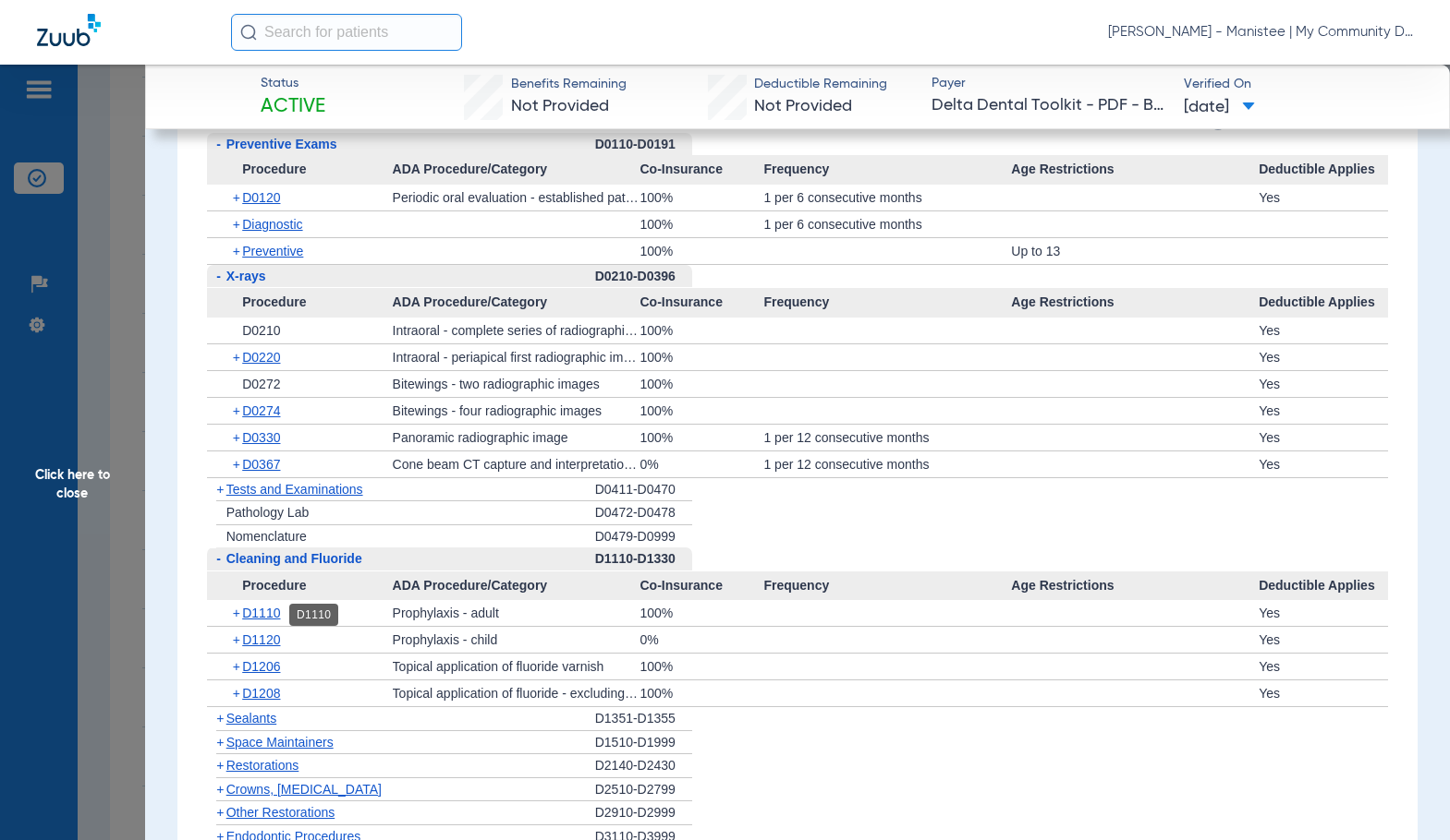
click at [270, 619] on span "D1110" at bounding box center [260, 612] width 38 height 15
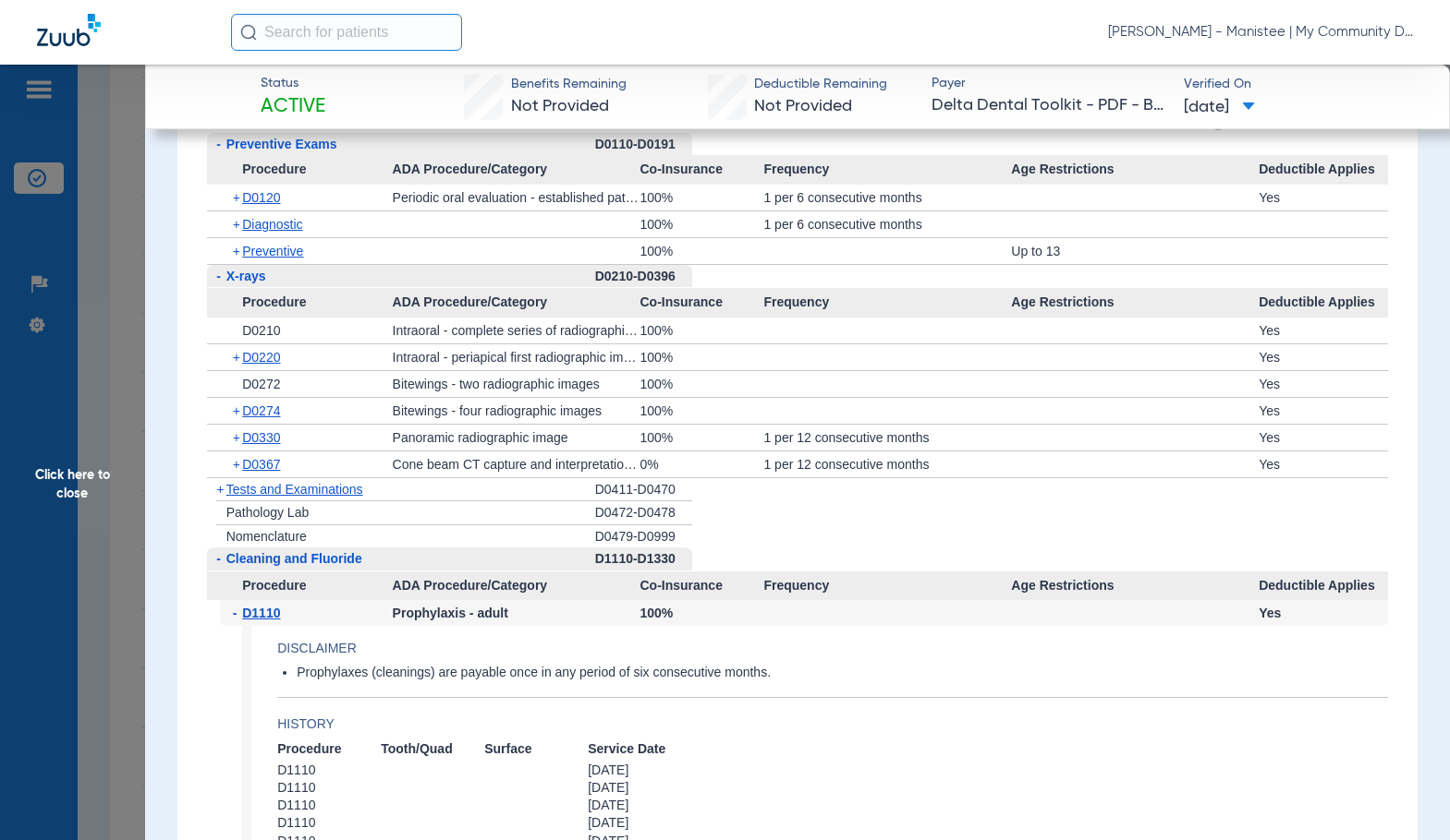
click at [270, 619] on span "D1110" at bounding box center [260, 612] width 38 height 15
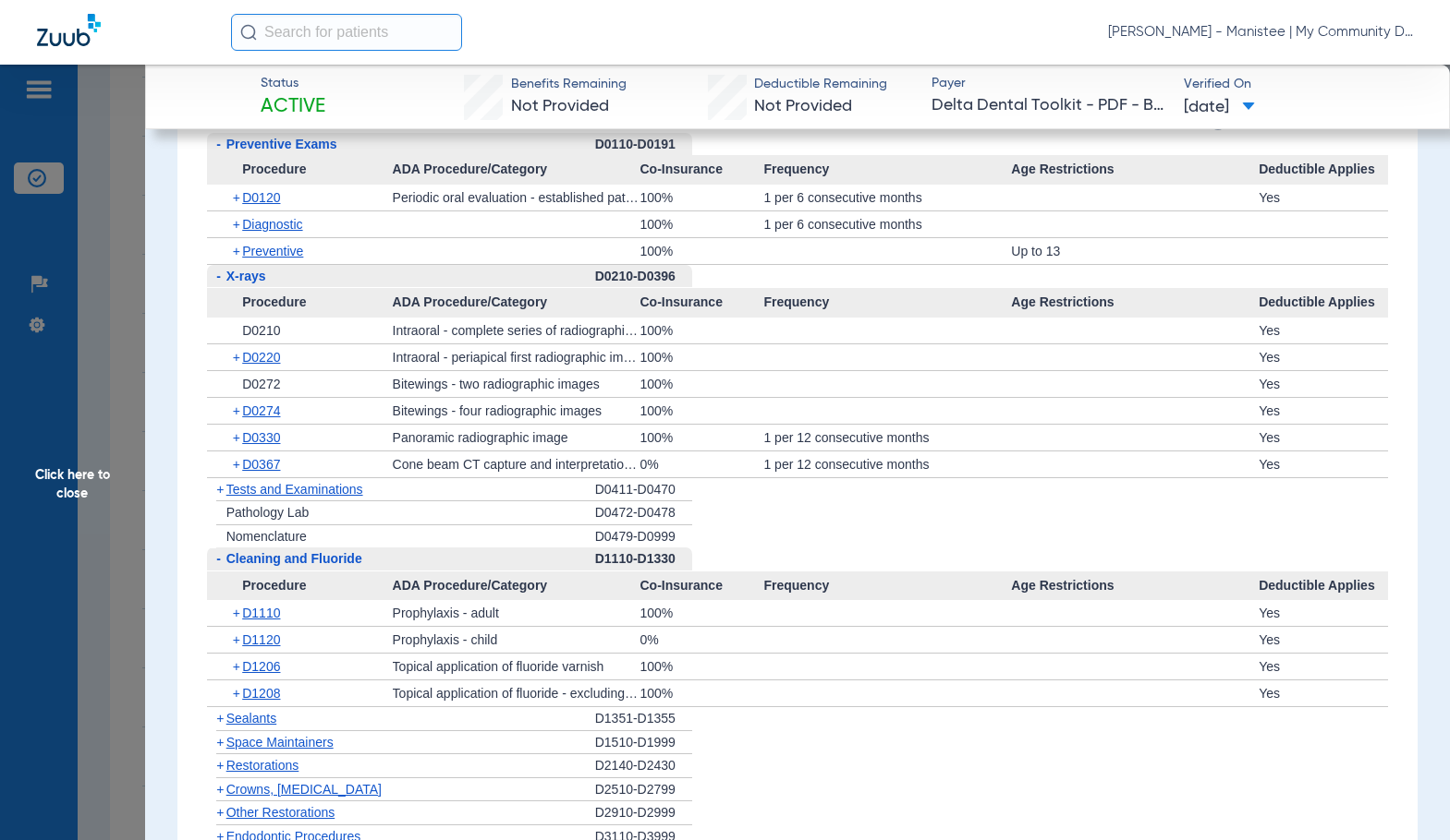
click at [86, 502] on span "Click here to close" at bounding box center [72, 485] width 145 height 840
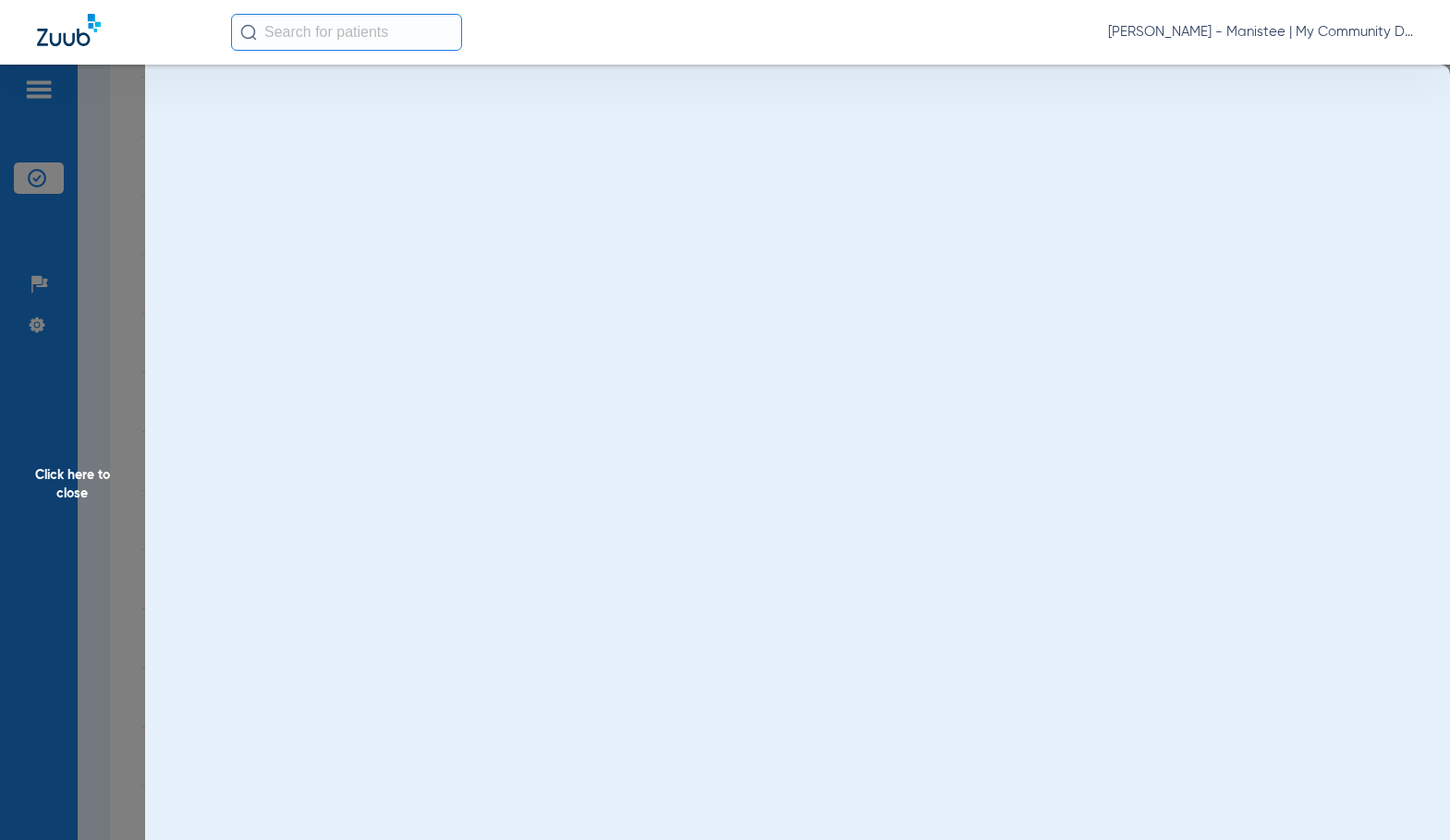
scroll to position [0, 0]
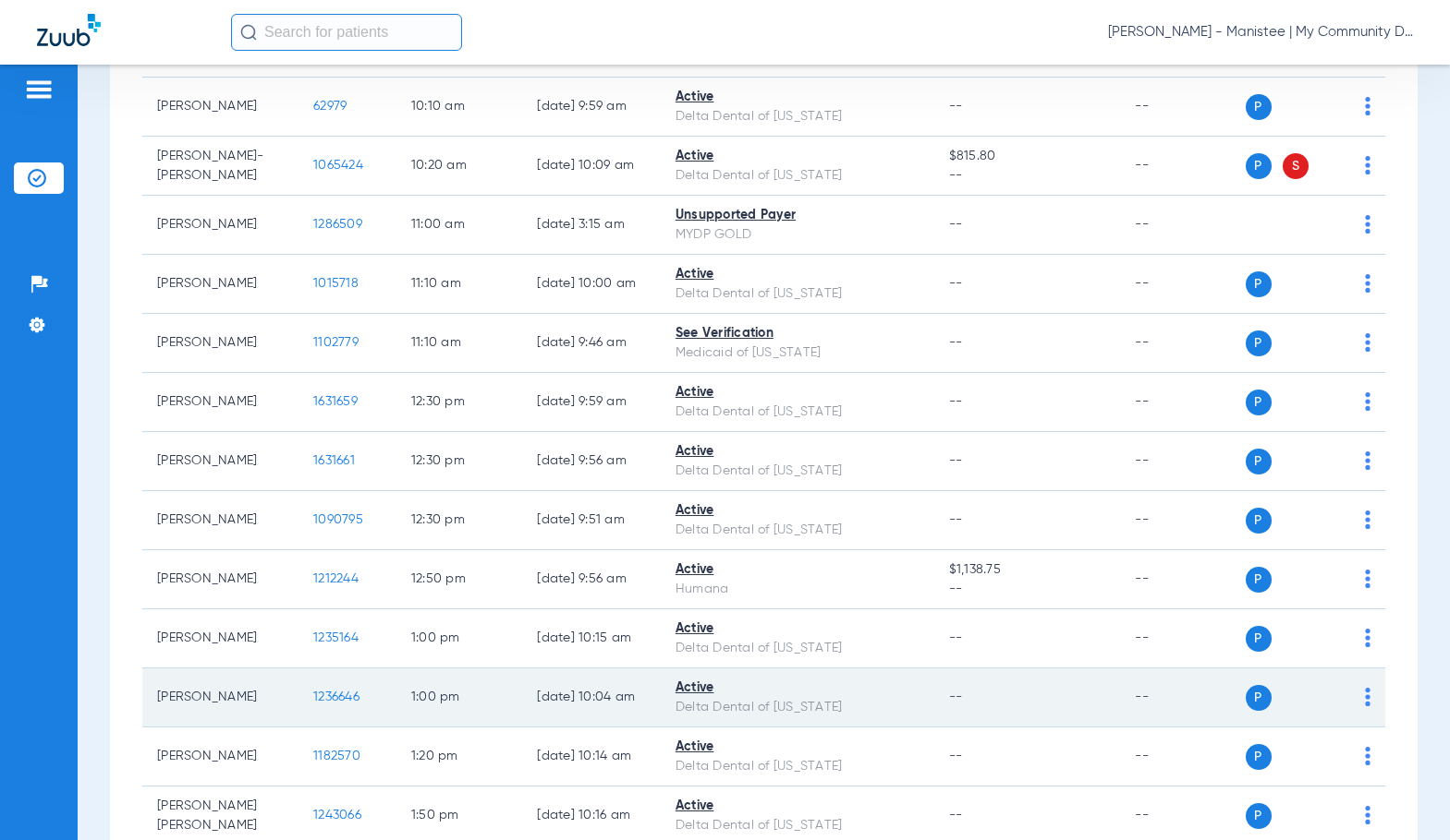
click at [314, 703] on span "1236646" at bounding box center [337, 696] width 47 height 13
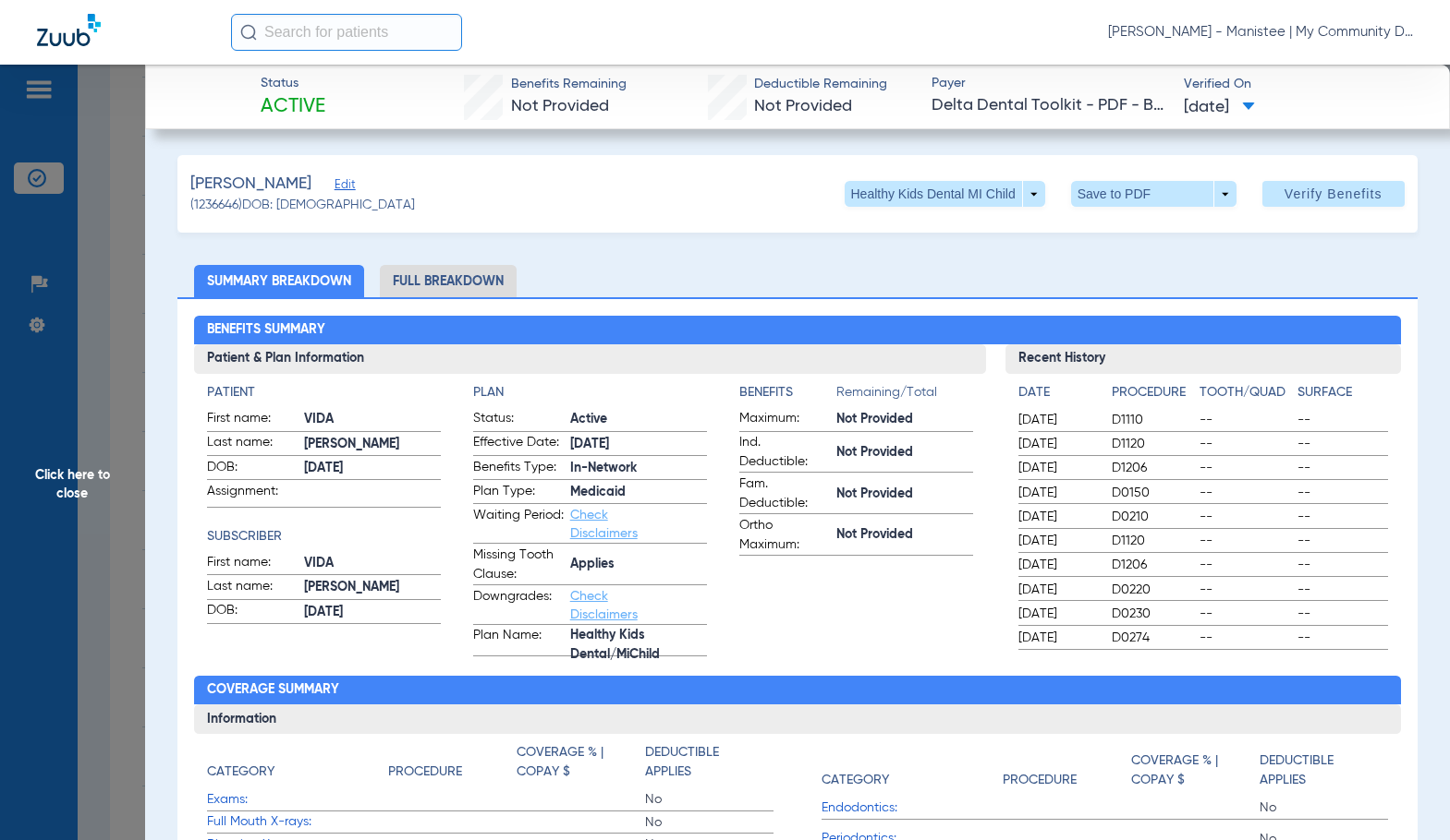
click at [455, 278] on li "Full Breakdown" at bounding box center [447, 280] width 137 height 32
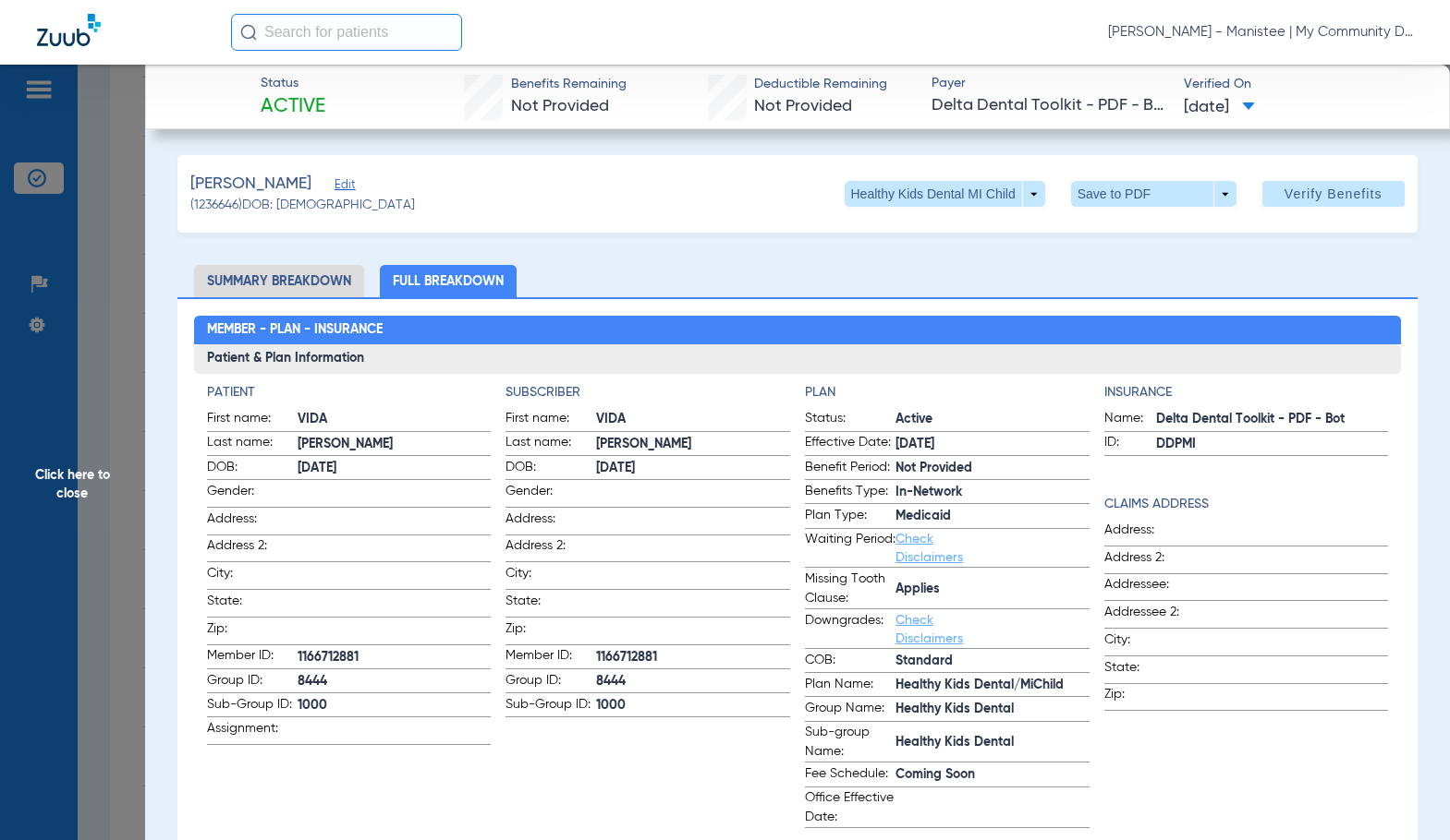
click at [667, 740] on app-subscriber-information "Subscriber First name: VIDA Last name: BUSHMAN DOB: 01/31/2011 Gender: Address:…" at bounding box center [647, 605] width 284 height 445
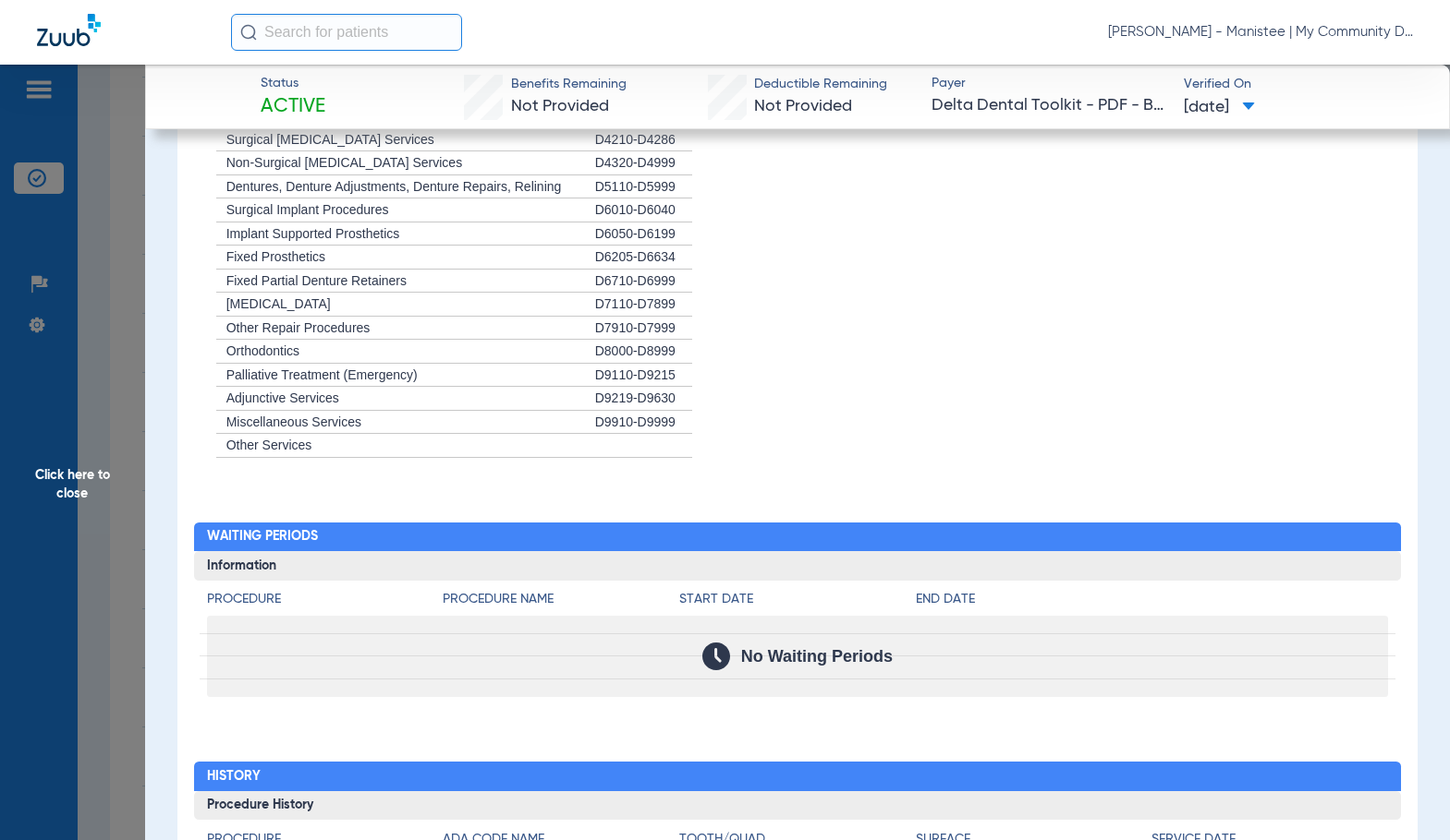
scroll to position [2309, 0]
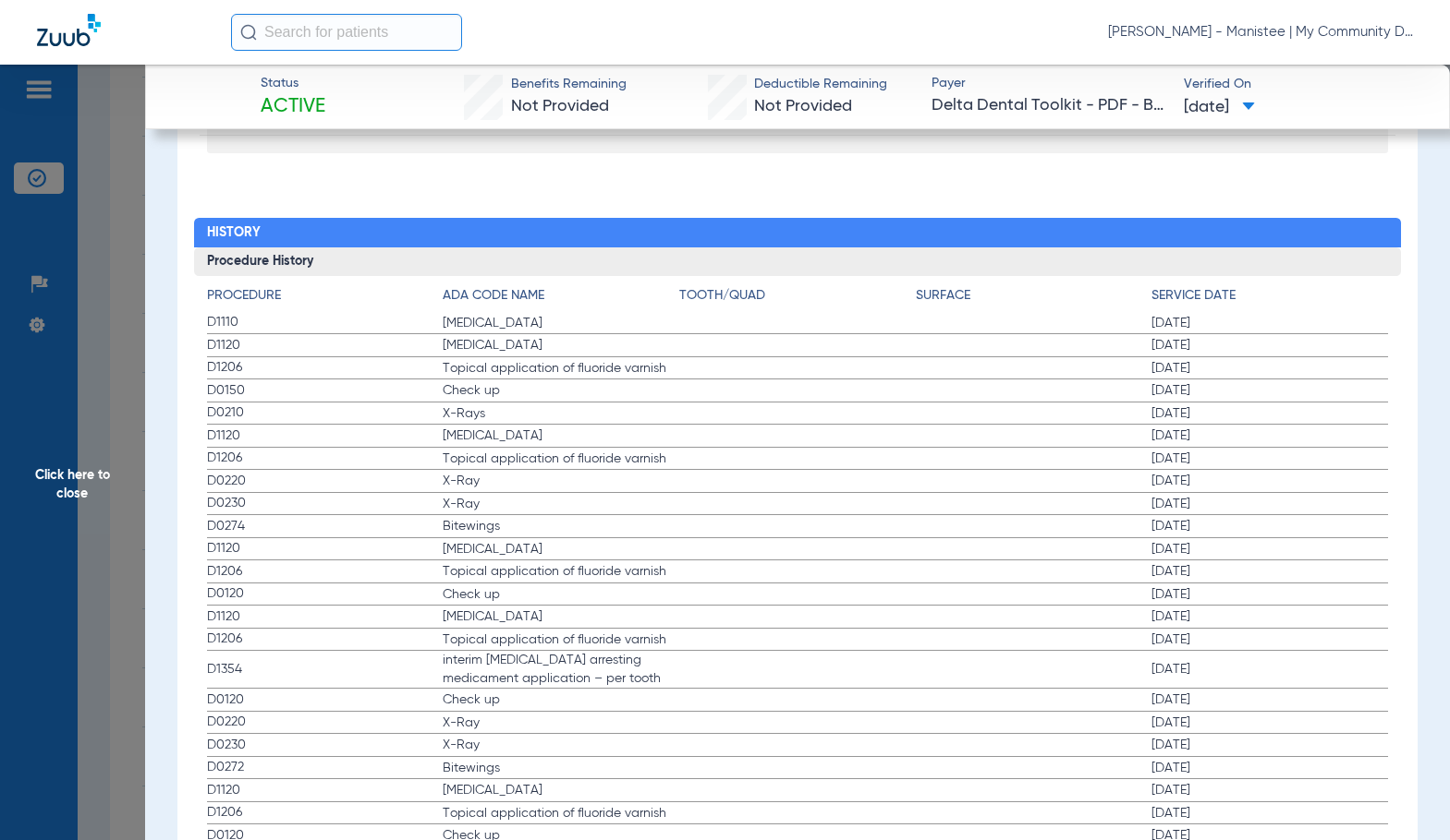
click at [555, 583] on label "D1206 Topical application of fluoride varnish 12/29/2022" at bounding box center [797, 572] width 1181 height 23
drag, startPoint x: 115, startPoint y: 482, endPoint x: 367, endPoint y: 600, distance: 278.3
click at [107, 483] on span "Click here to close" at bounding box center [72, 485] width 145 height 840
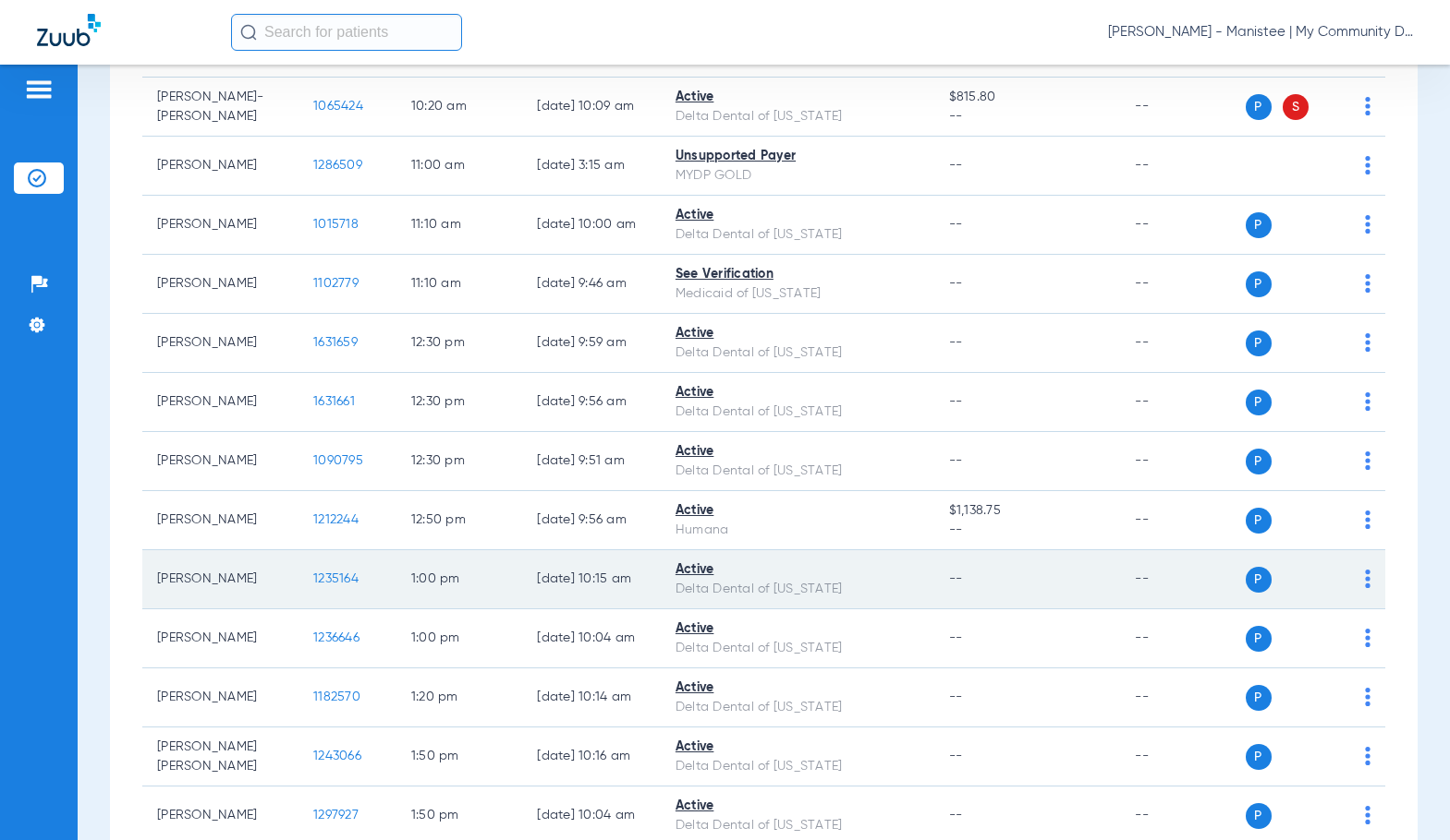
scroll to position [1016, 0]
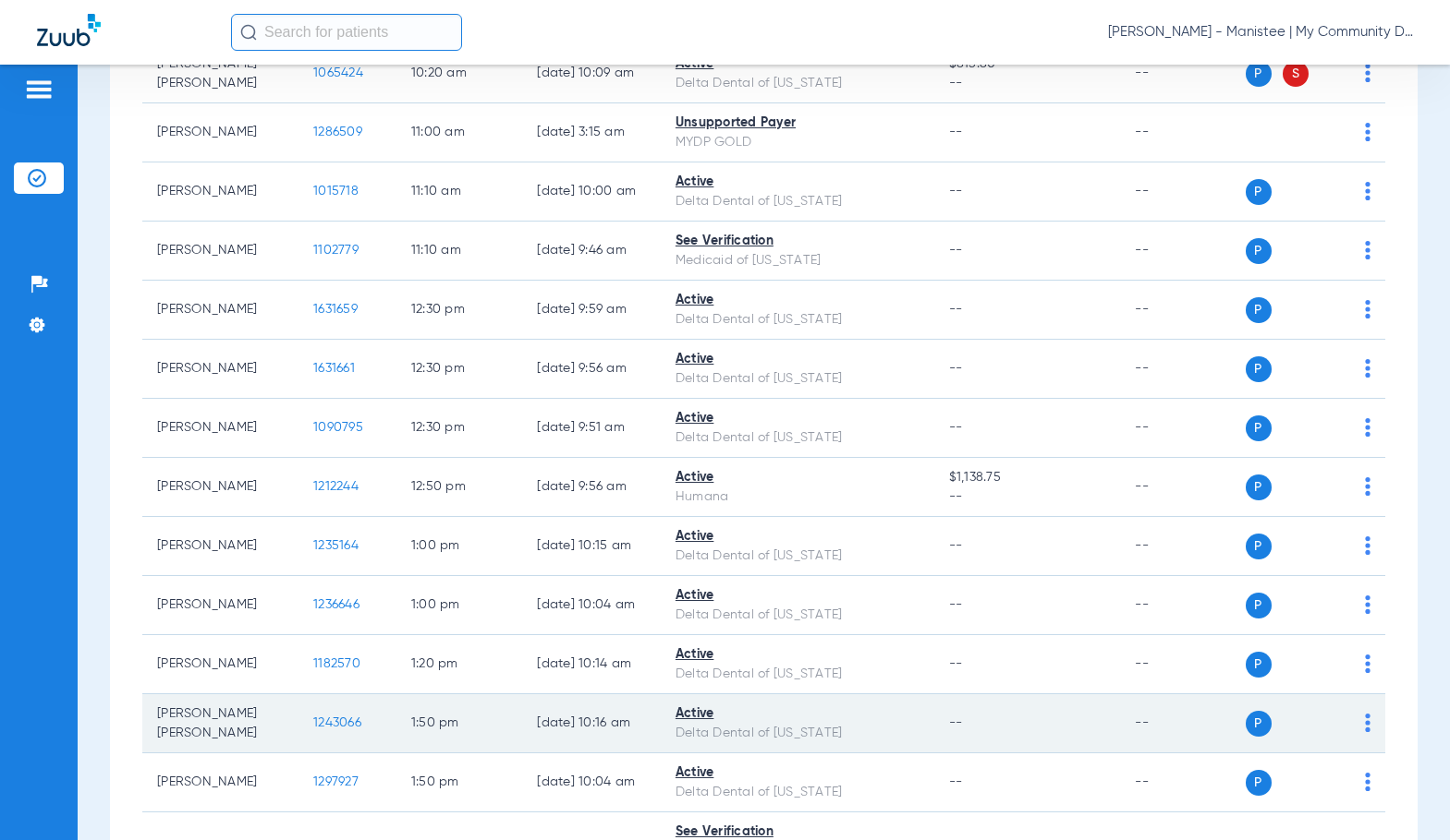
click at [330, 729] on span "1243066" at bounding box center [337, 723] width 48 height 13
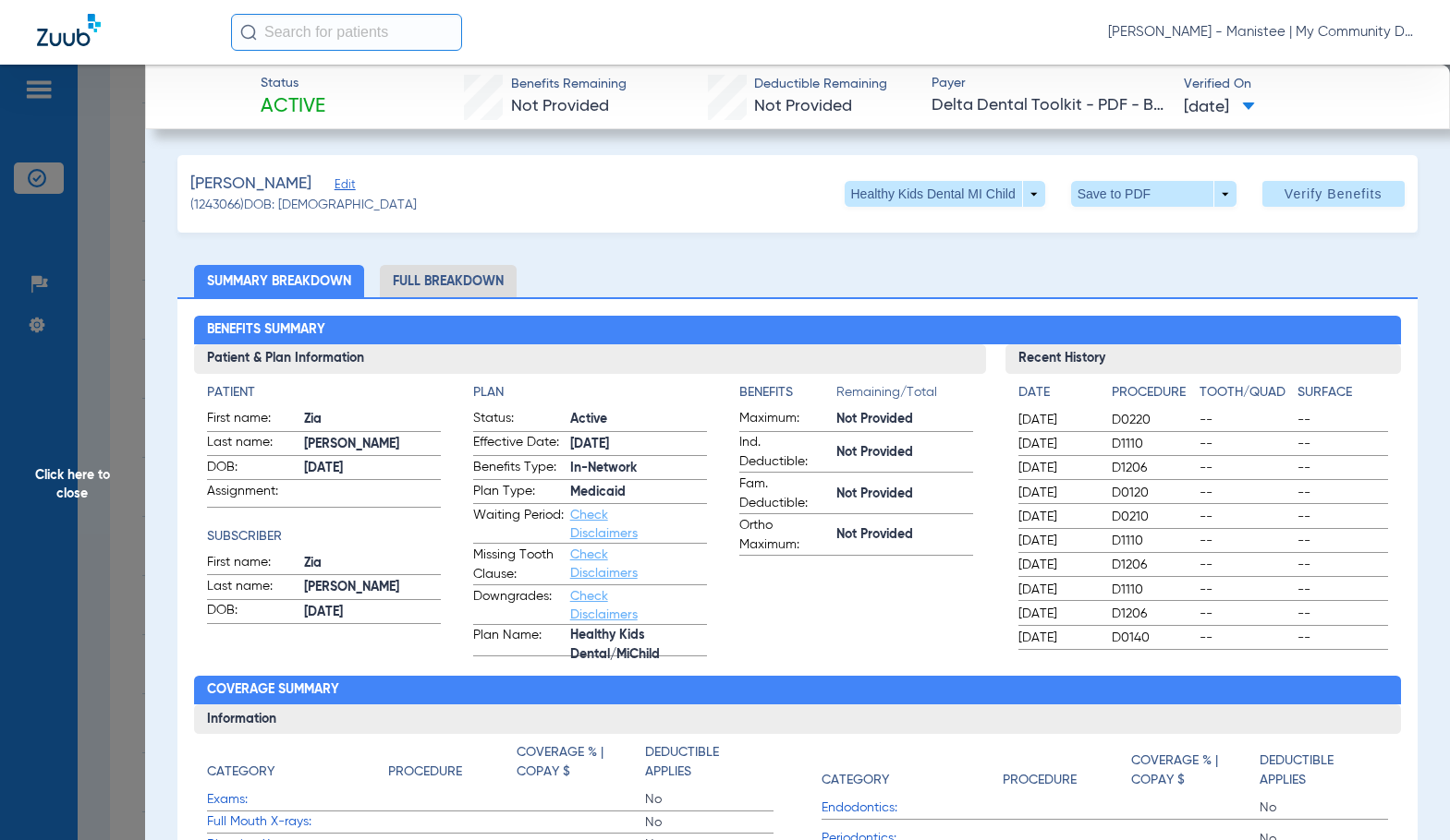
click at [414, 287] on li "Full Breakdown" at bounding box center [447, 280] width 137 height 32
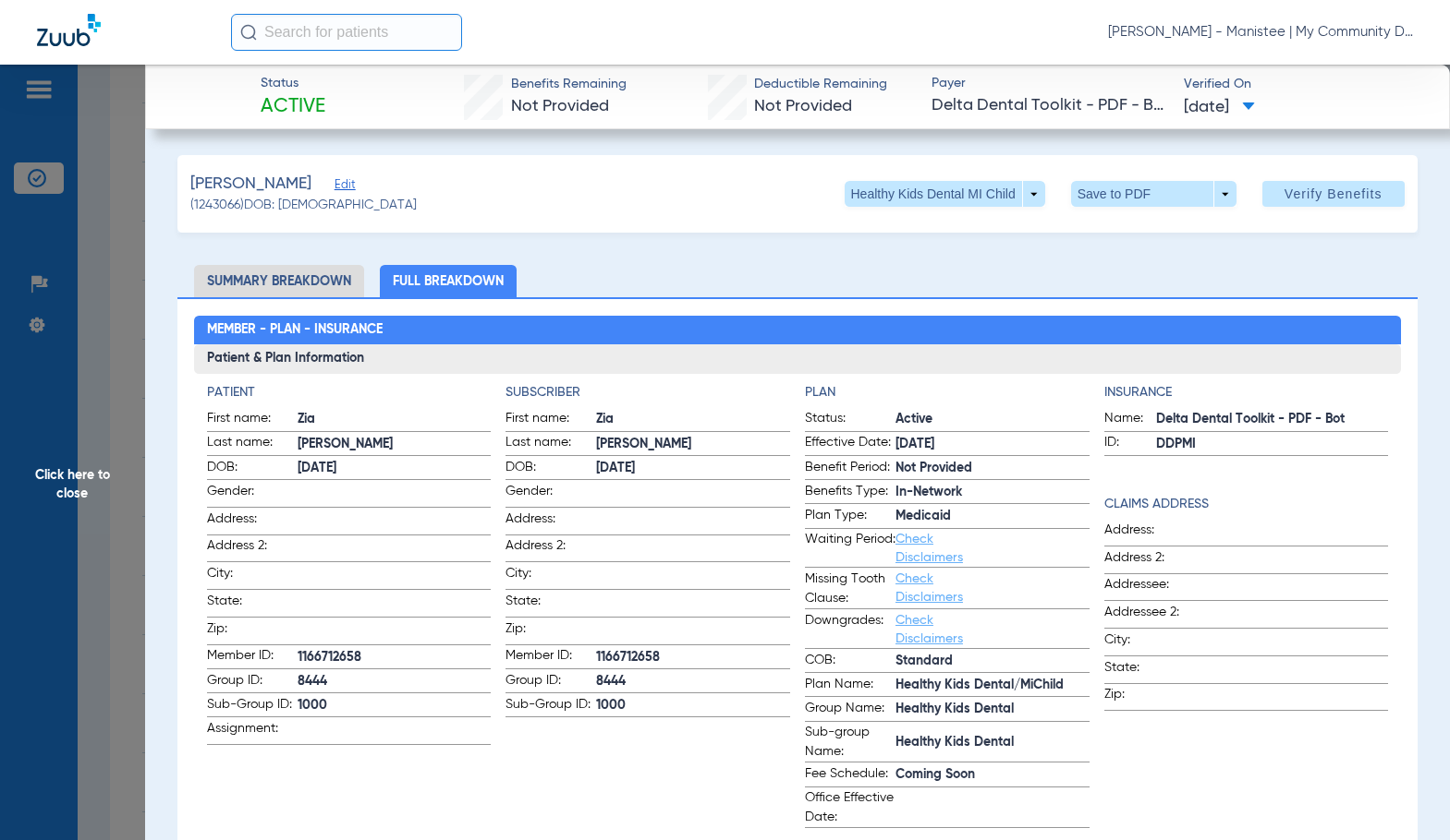
scroll to position [92, 0]
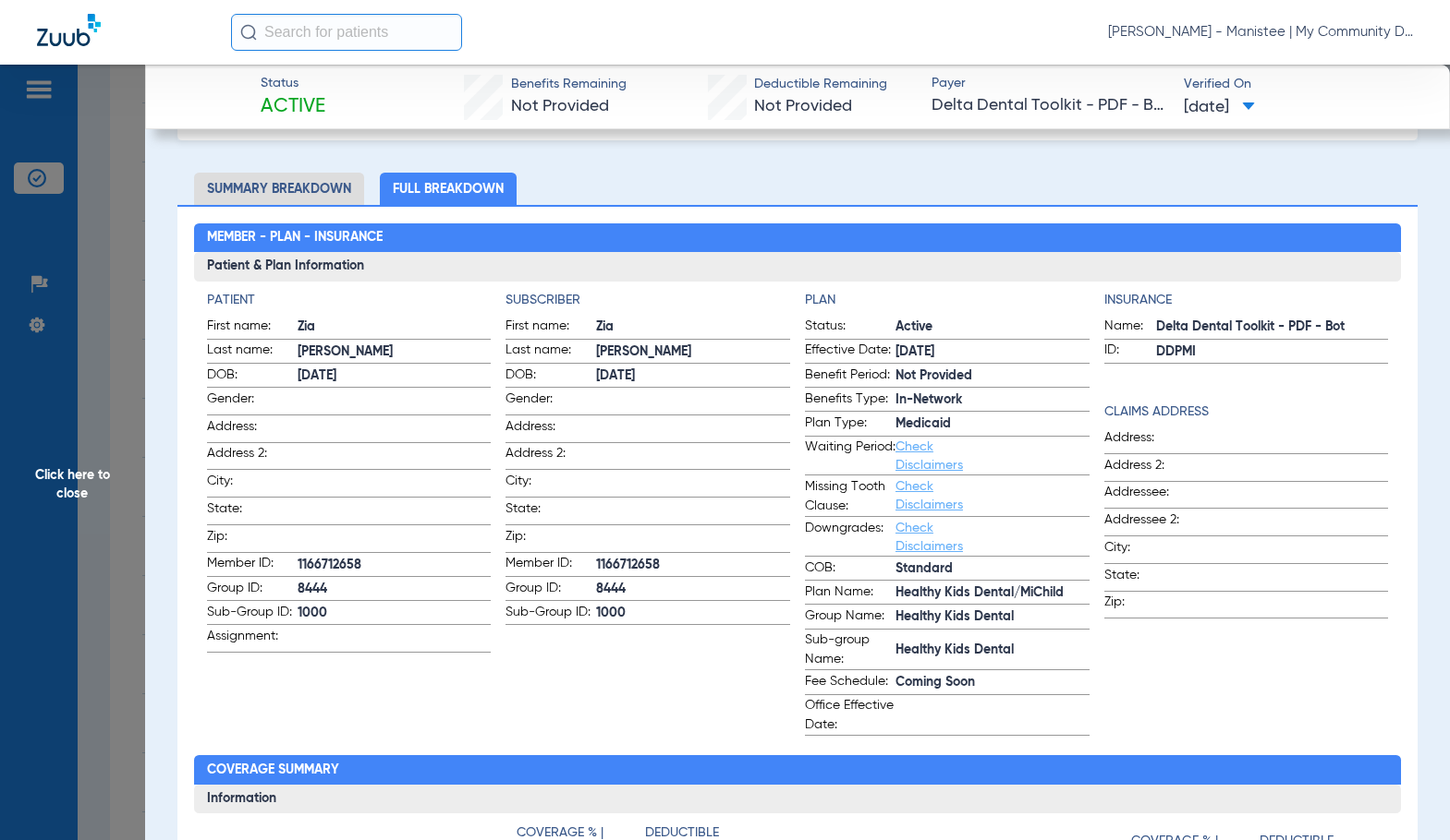
click at [673, 696] on app-subscriber-information "Subscriber First name: Zia Last name: Bushman DOB: 11/25/2007 Gender: Address: …" at bounding box center [647, 513] width 284 height 445
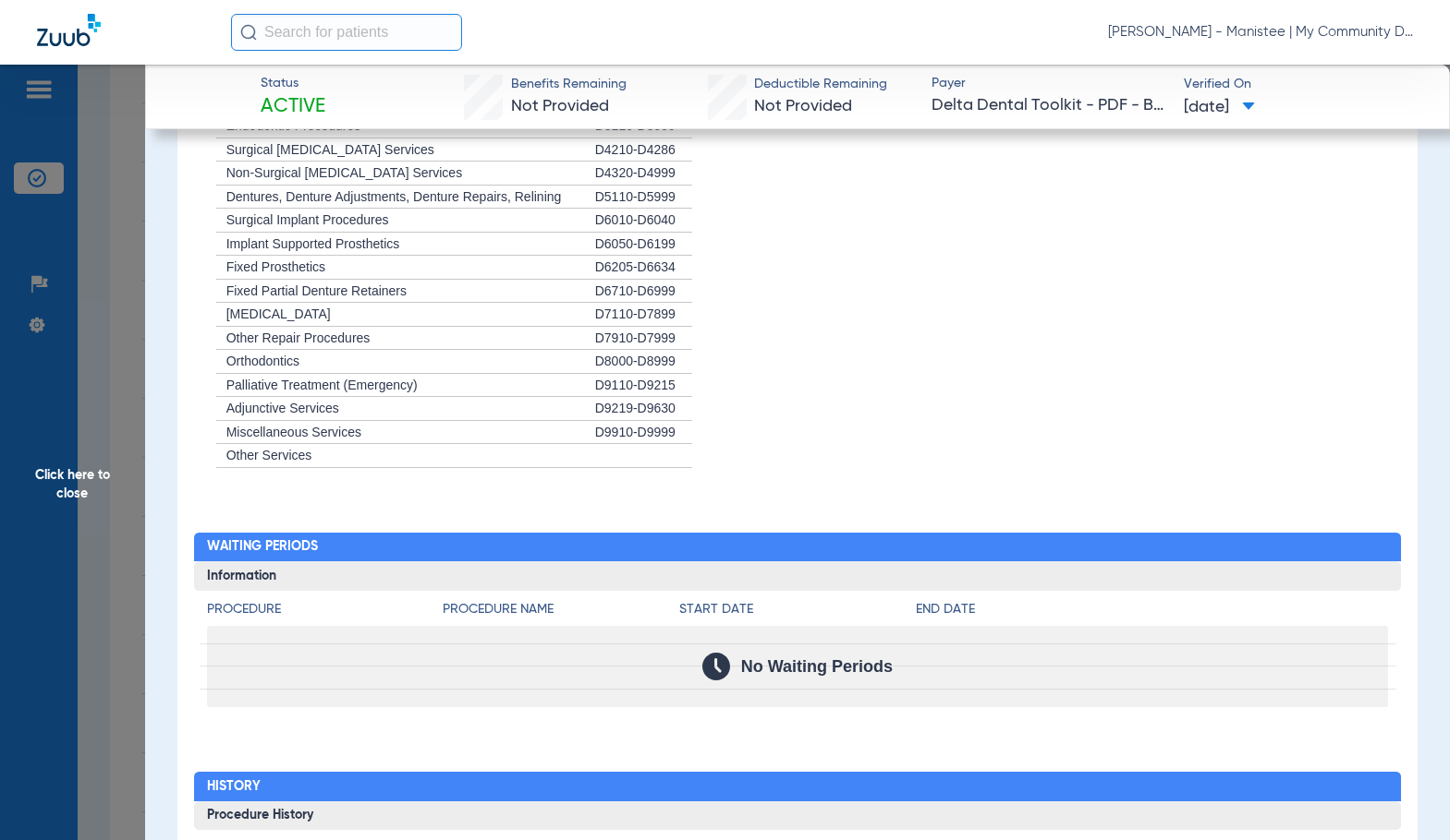
scroll to position [2401, 0]
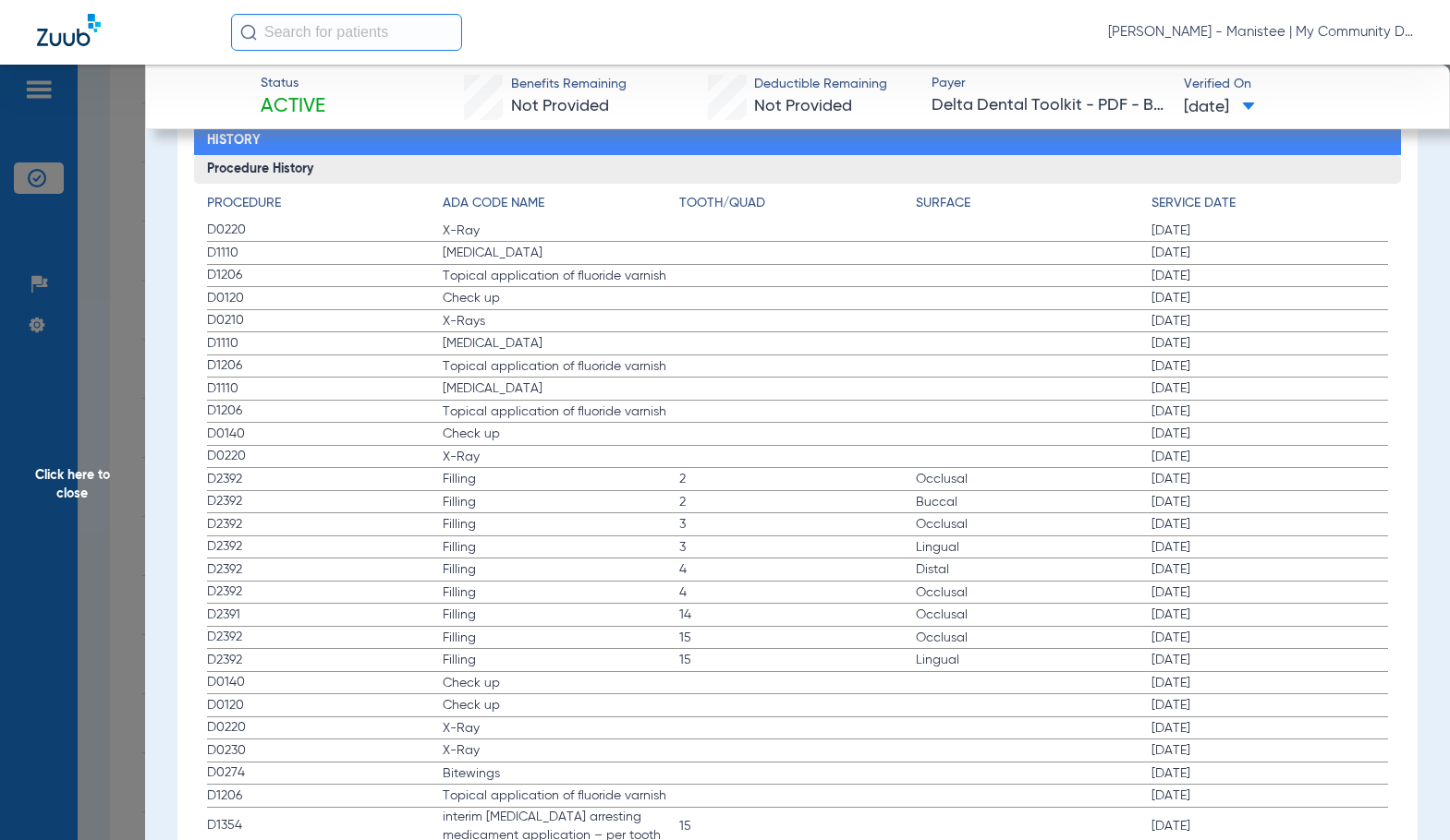
click at [773, 391] on label "D1110 Teeth Cleaning 12/29/2022" at bounding box center [797, 389] width 1181 height 23
drag, startPoint x: 72, startPoint y: 492, endPoint x: 234, endPoint y: 507, distance: 162.7
click at [72, 491] on span "Click here to close" at bounding box center [72, 485] width 145 height 840
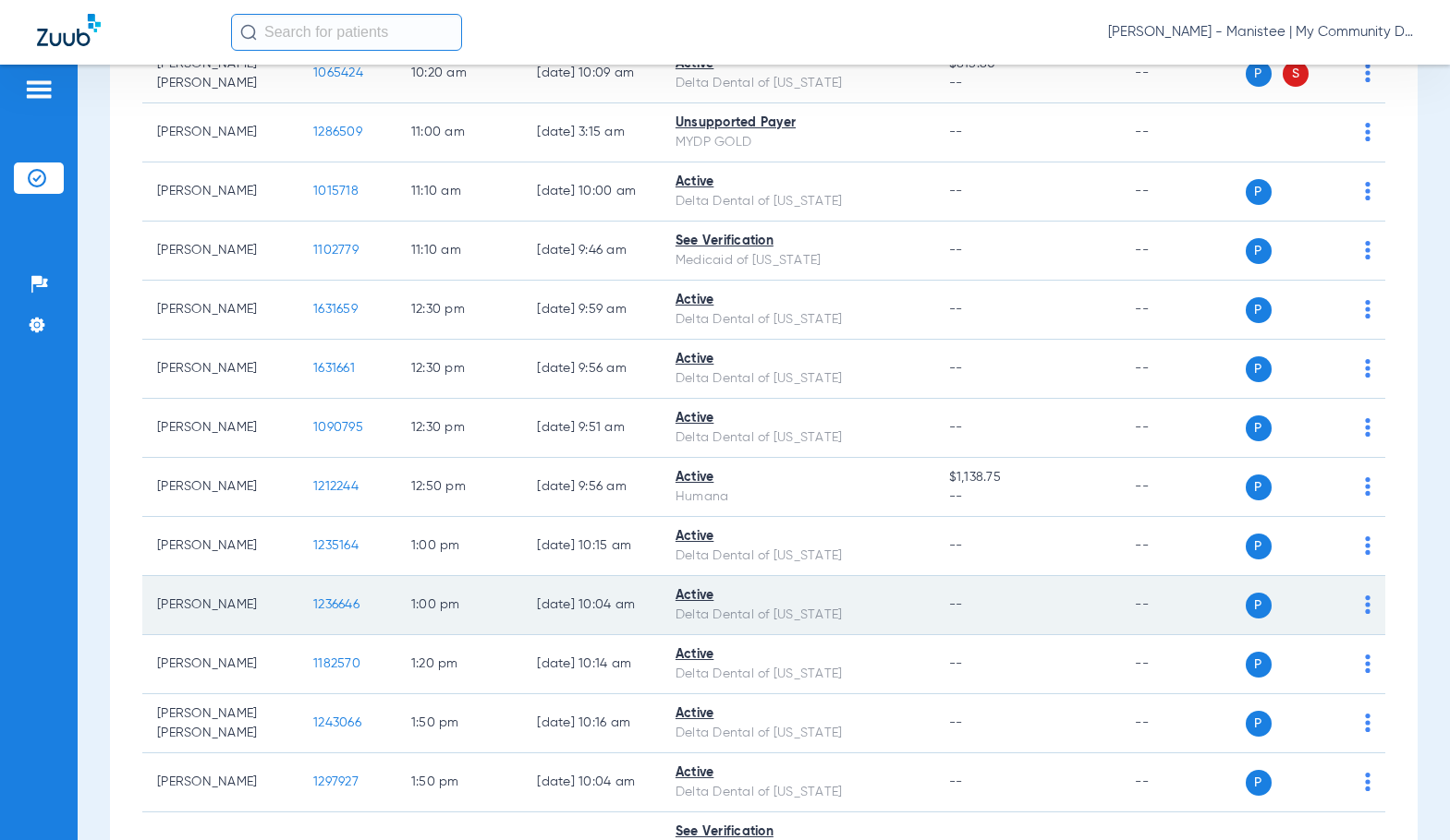
scroll to position [1293, 0]
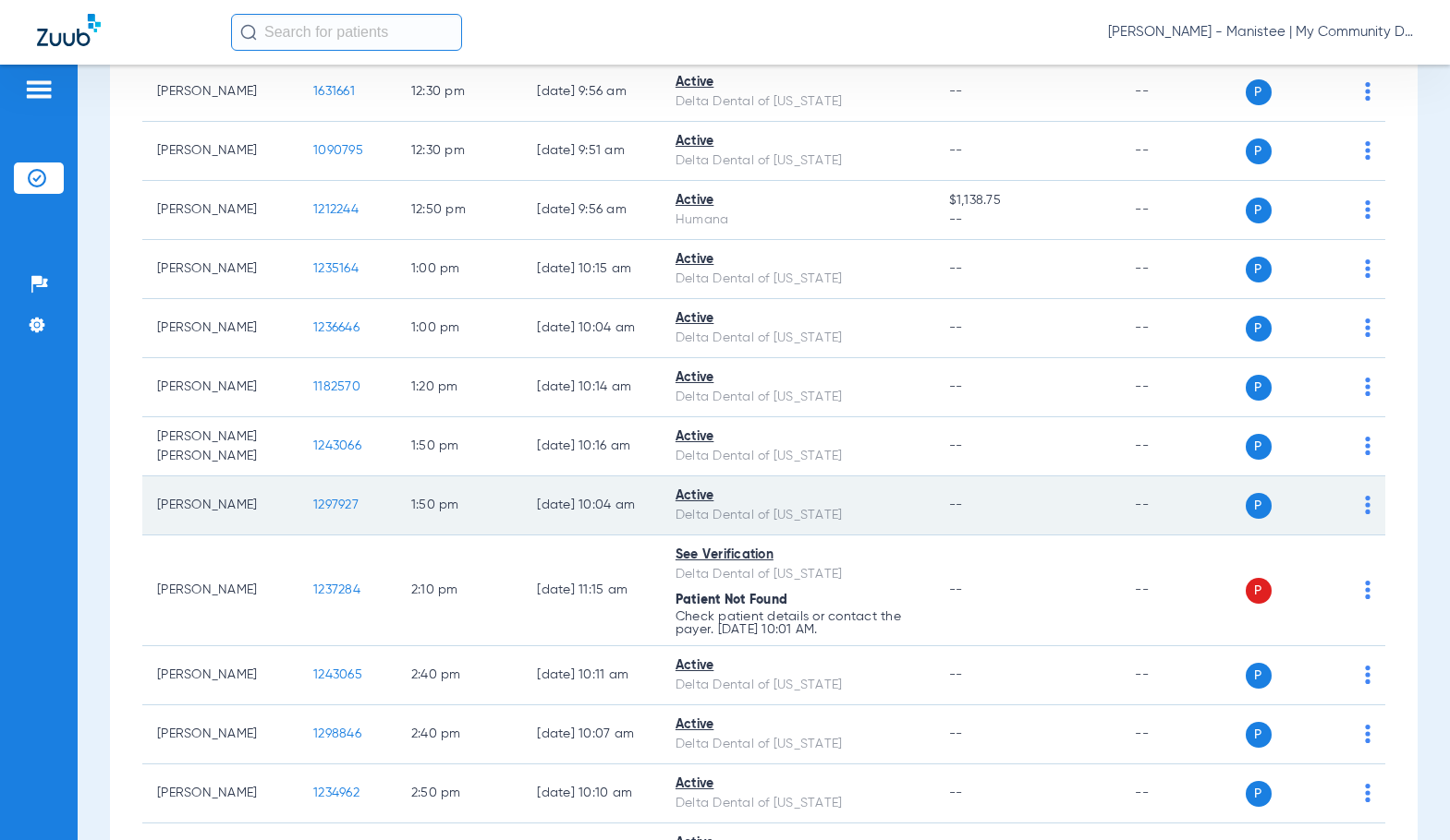
click at [316, 511] on span "1297927" at bounding box center [336, 504] width 46 height 13
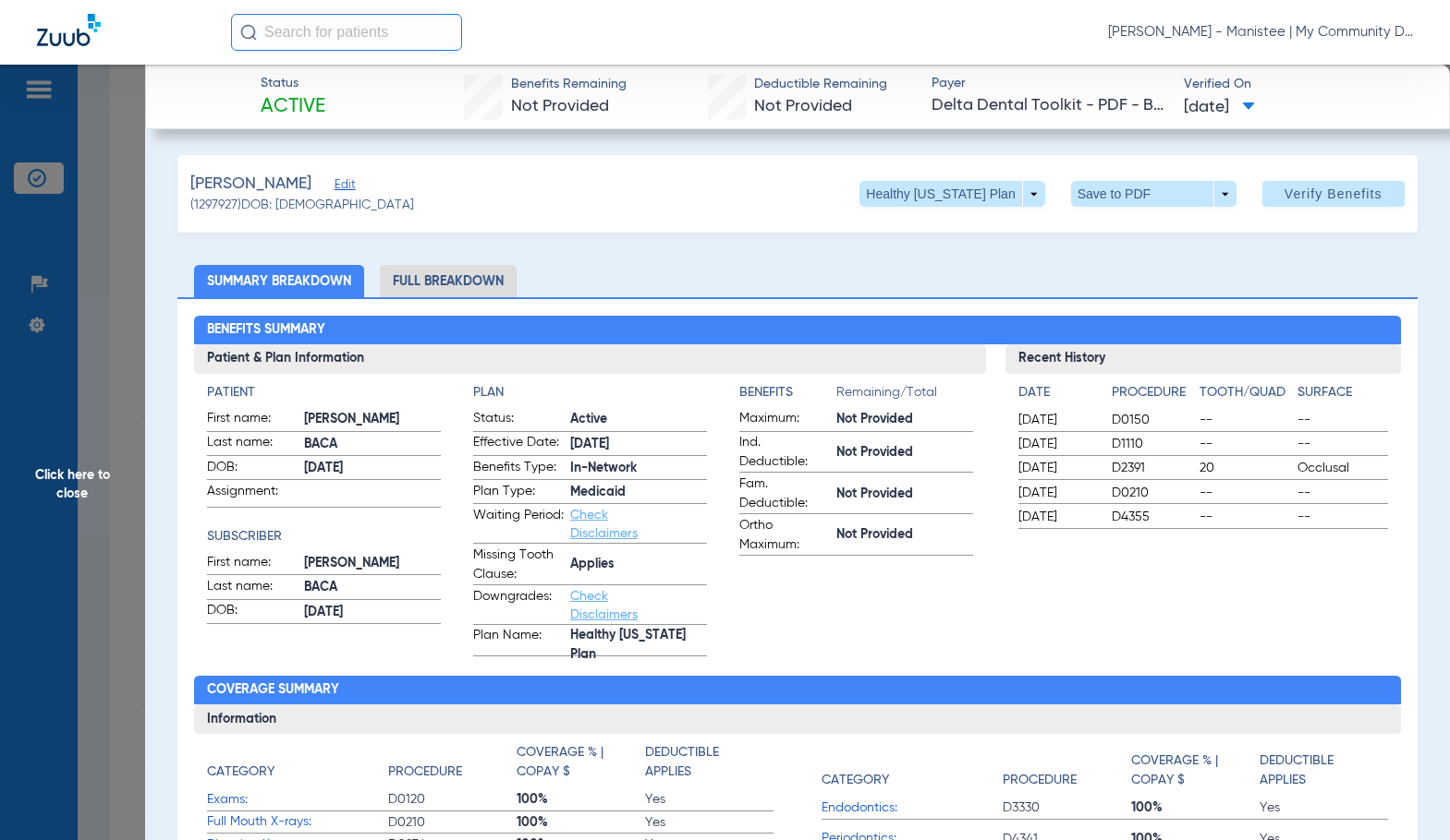
click at [444, 285] on li "Full Breakdown" at bounding box center [447, 280] width 137 height 32
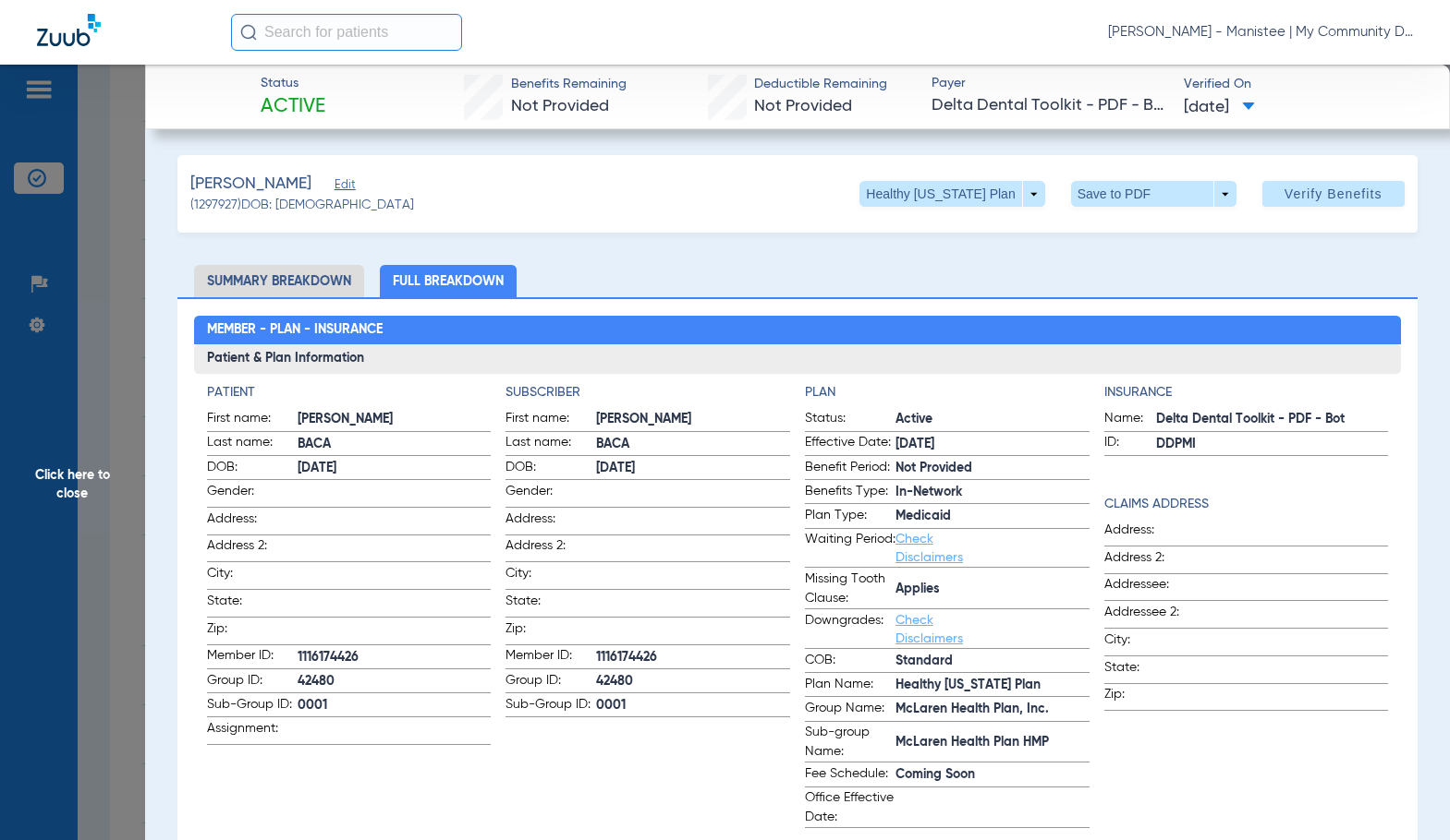
click at [740, 491] on span at bounding box center [693, 492] width 194 height 19
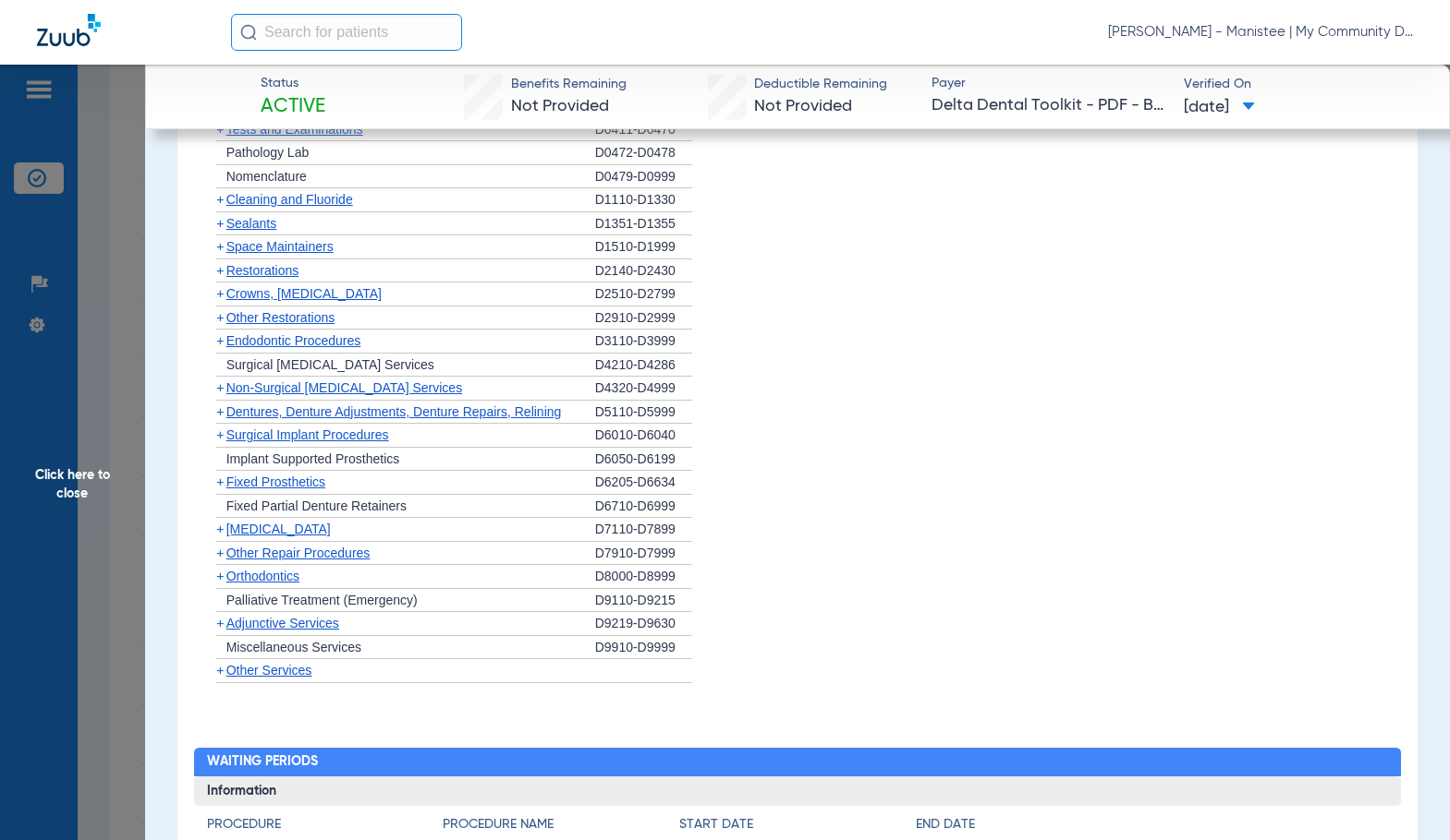
scroll to position [1956, 0]
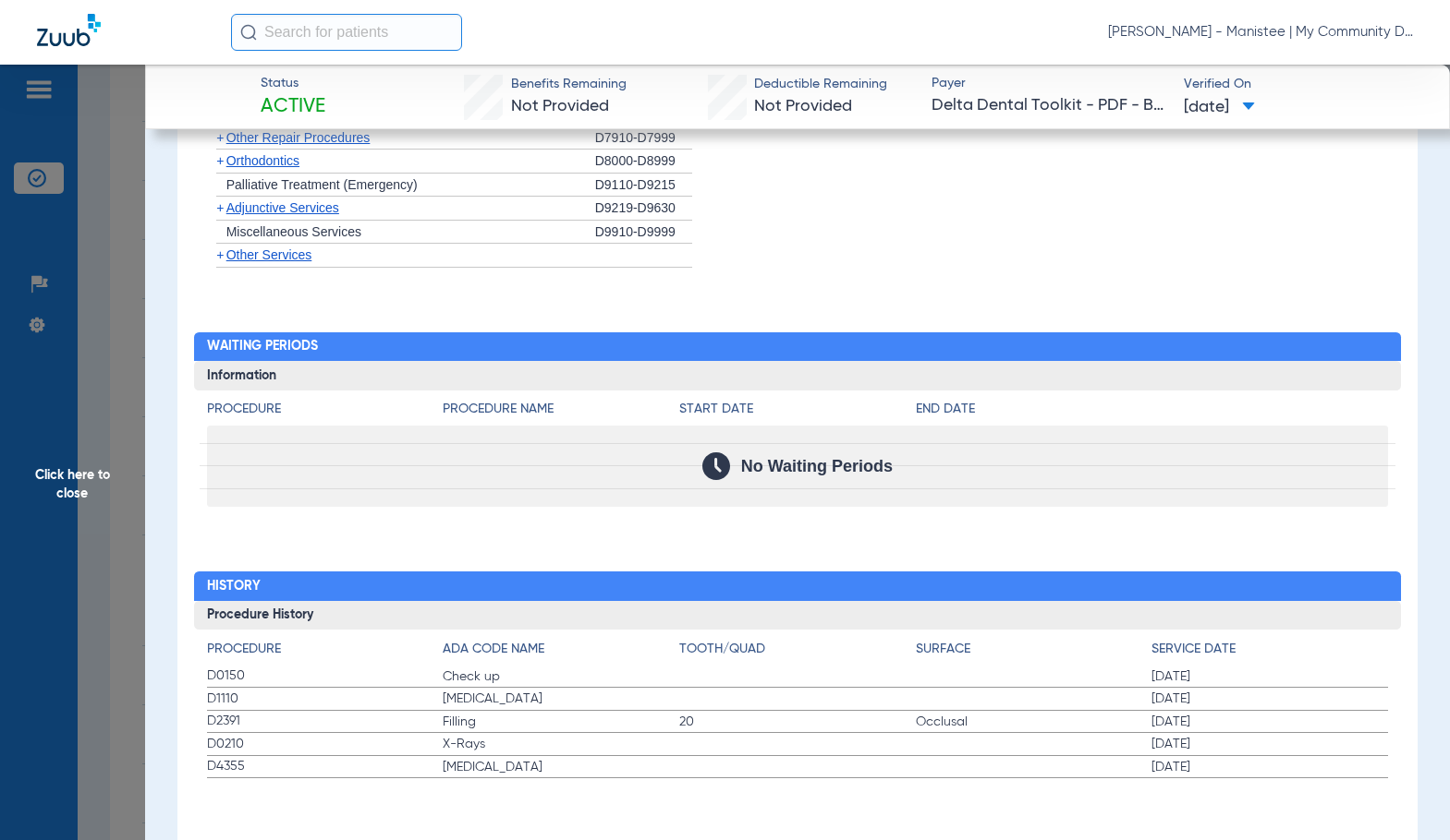
click at [80, 500] on span "Click here to close" at bounding box center [72, 485] width 145 height 840
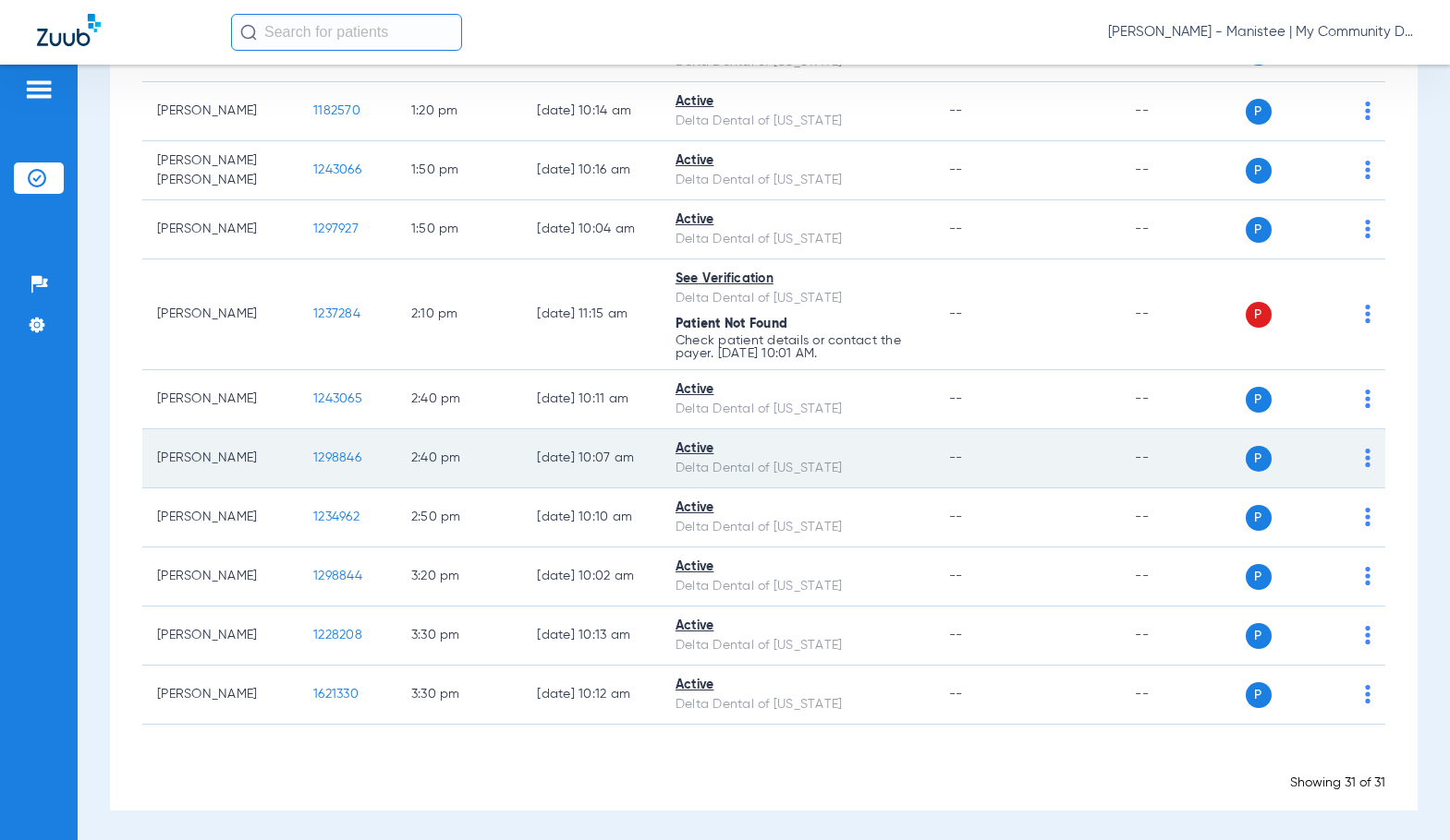
scroll to position [1569, 0]
click at [313, 464] on span "1298846" at bounding box center [337, 457] width 48 height 13
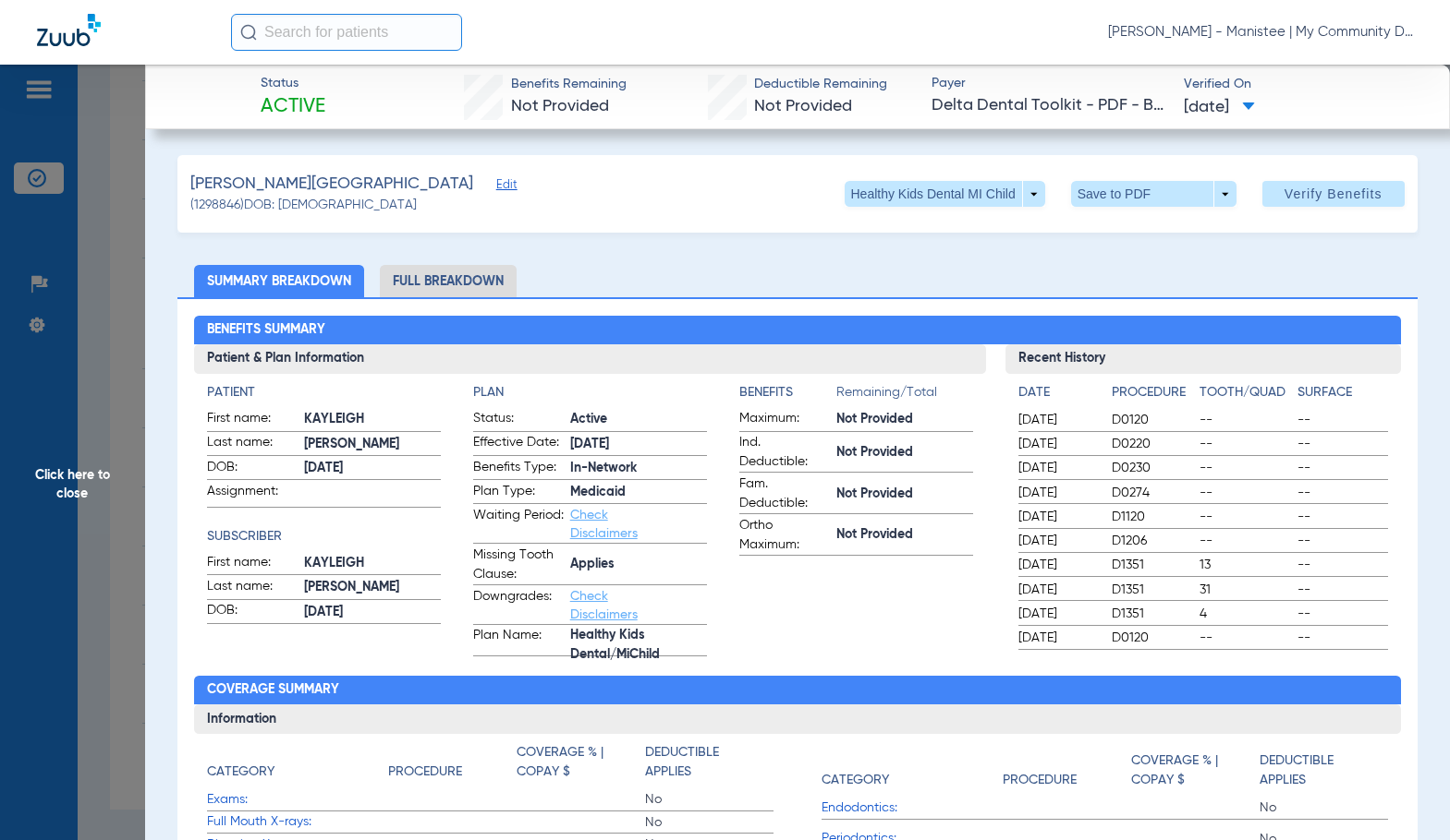
click at [441, 278] on li "Full Breakdown" at bounding box center [447, 280] width 137 height 32
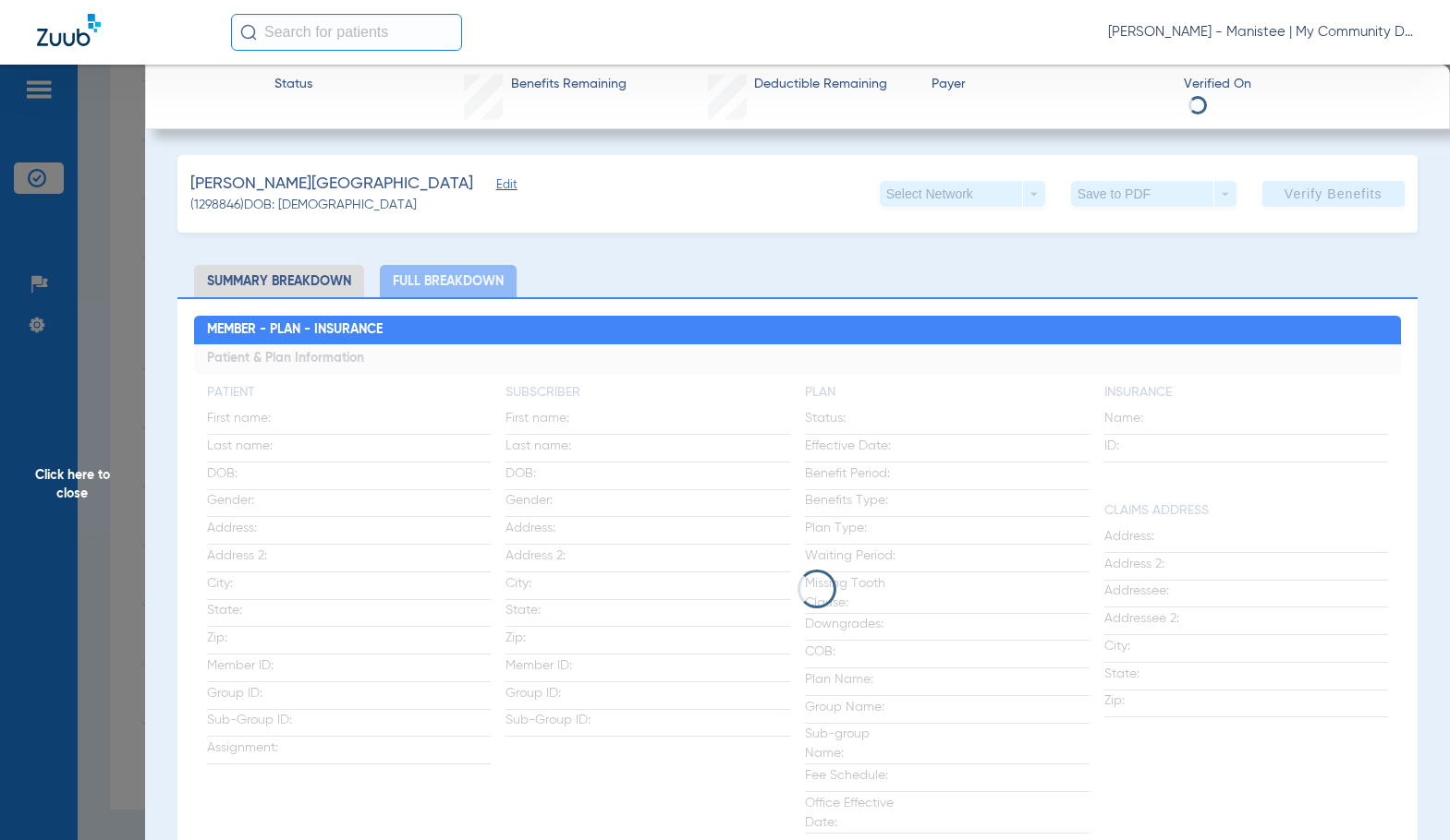
click at [832, 299] on div "Member - Plan - Insurance Patient & Plan Information Patient First name: Last n…" at bounding box center [797, 725] width 1238 height 854
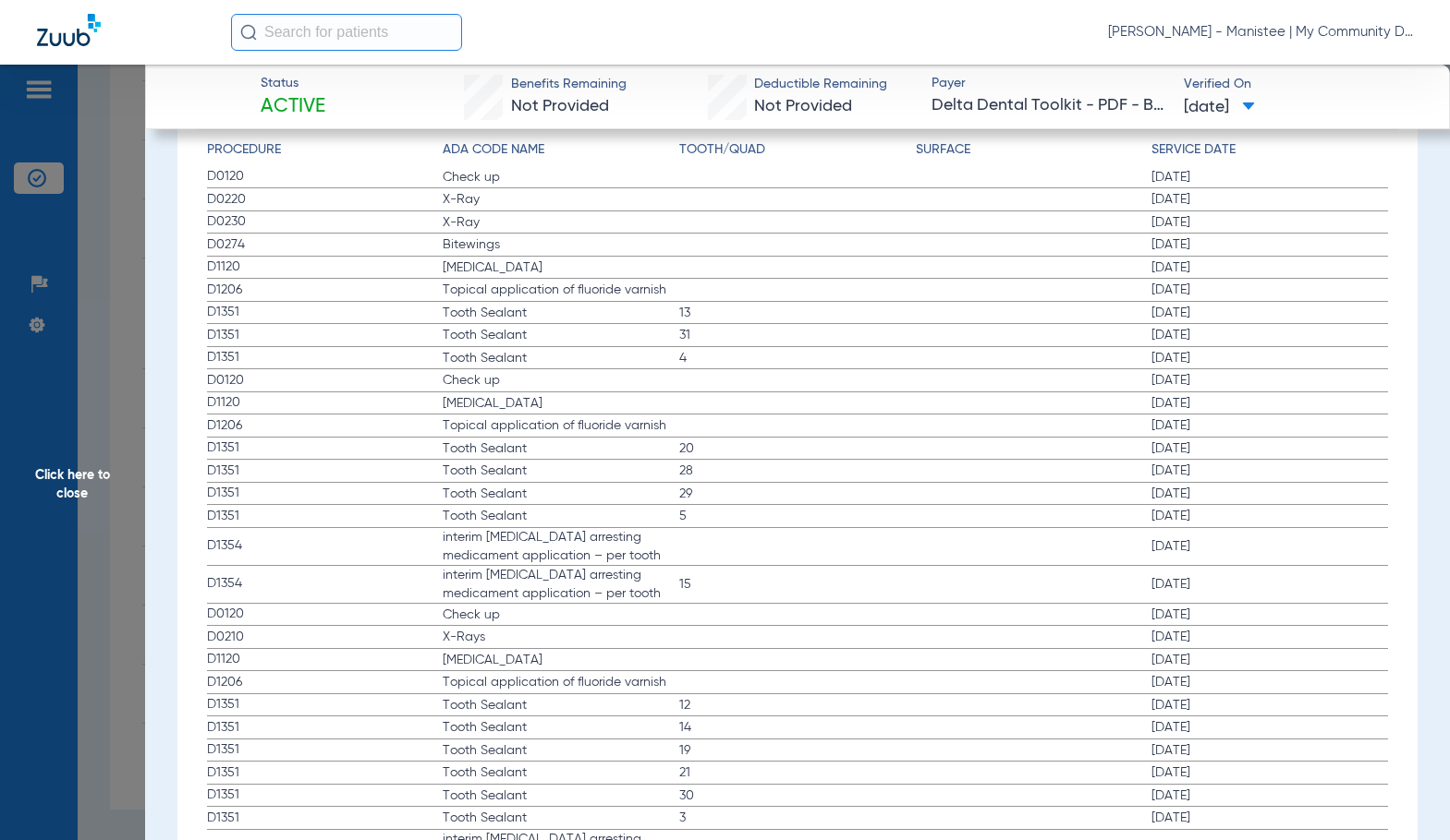
scroll to position [2493, 0]
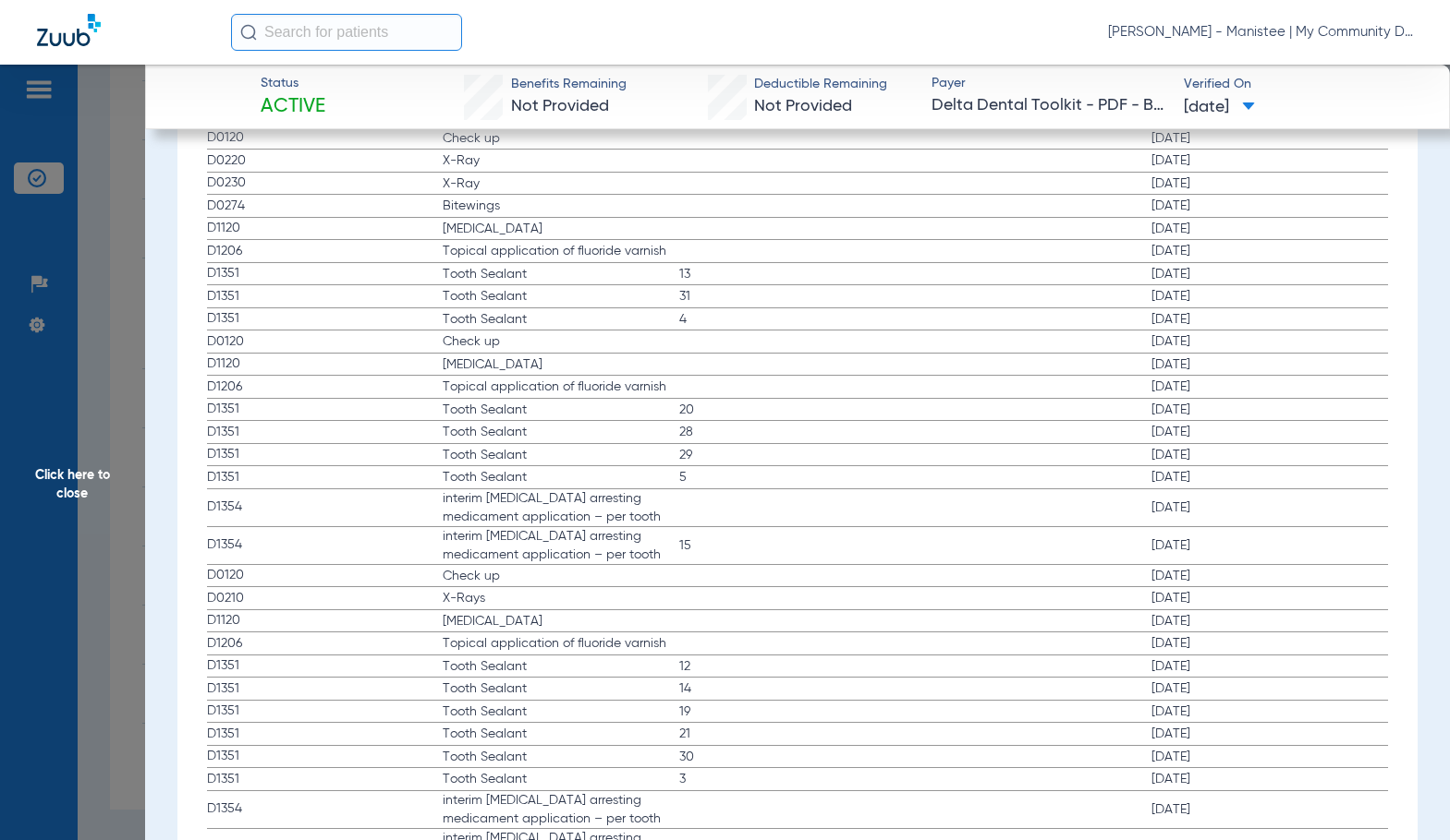
click at [92, 468] on span "Click here to close" at bounding box center [72, 485] width 145 height 840
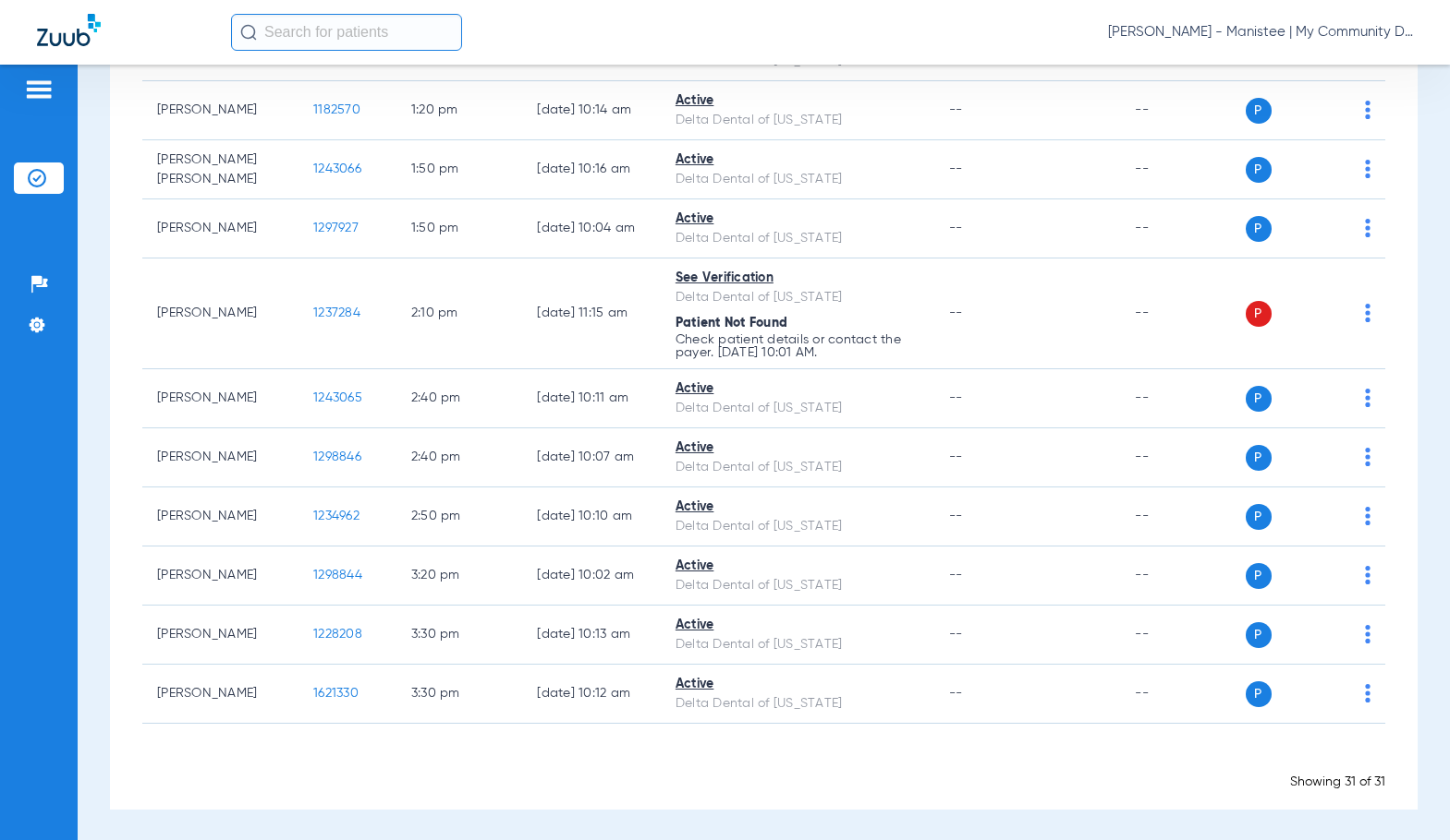
scroll to position [1591, 0]
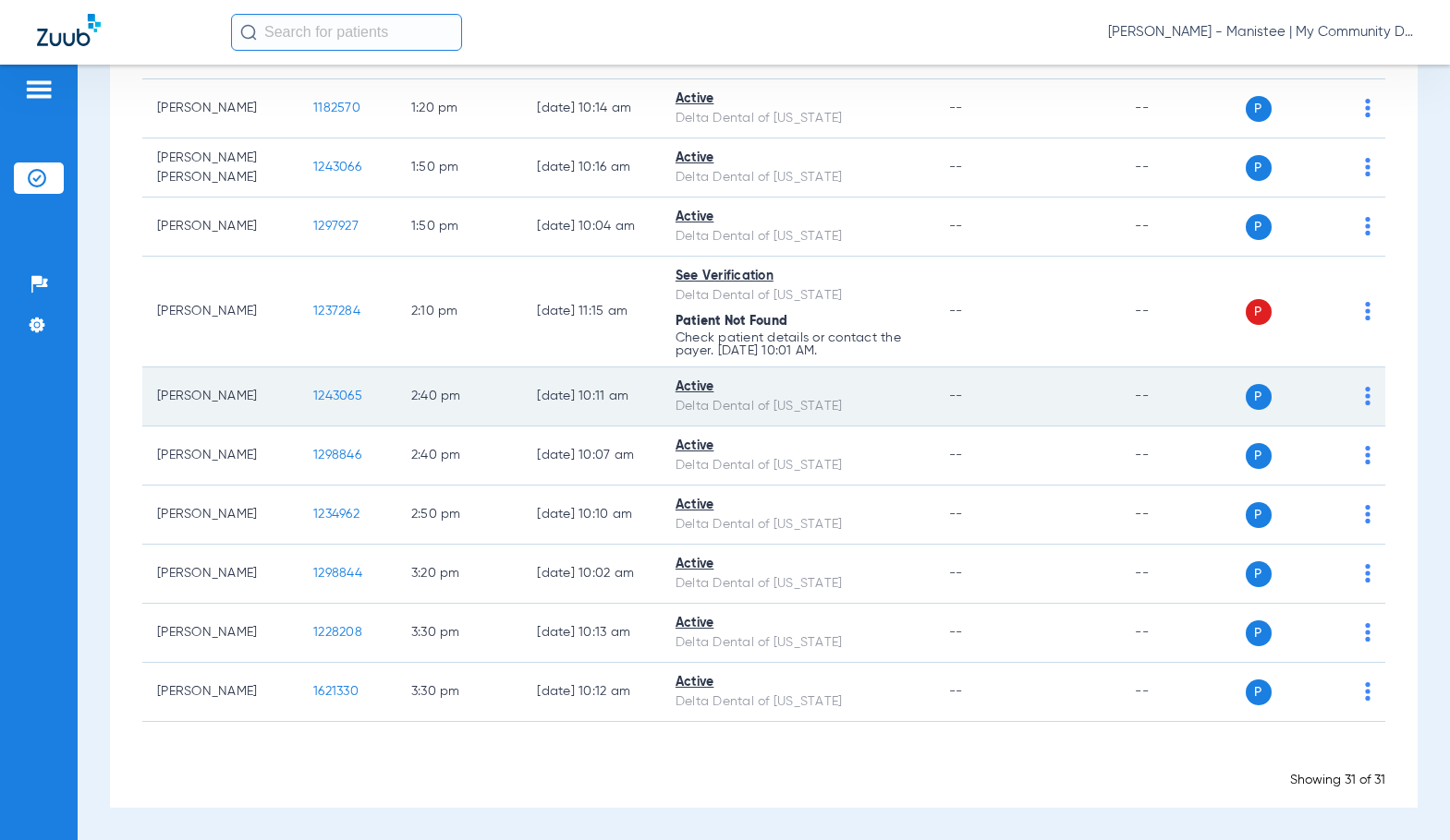
click at [334, 402] on span "1243065" at bounding box center [338, 396] width 49 height 13
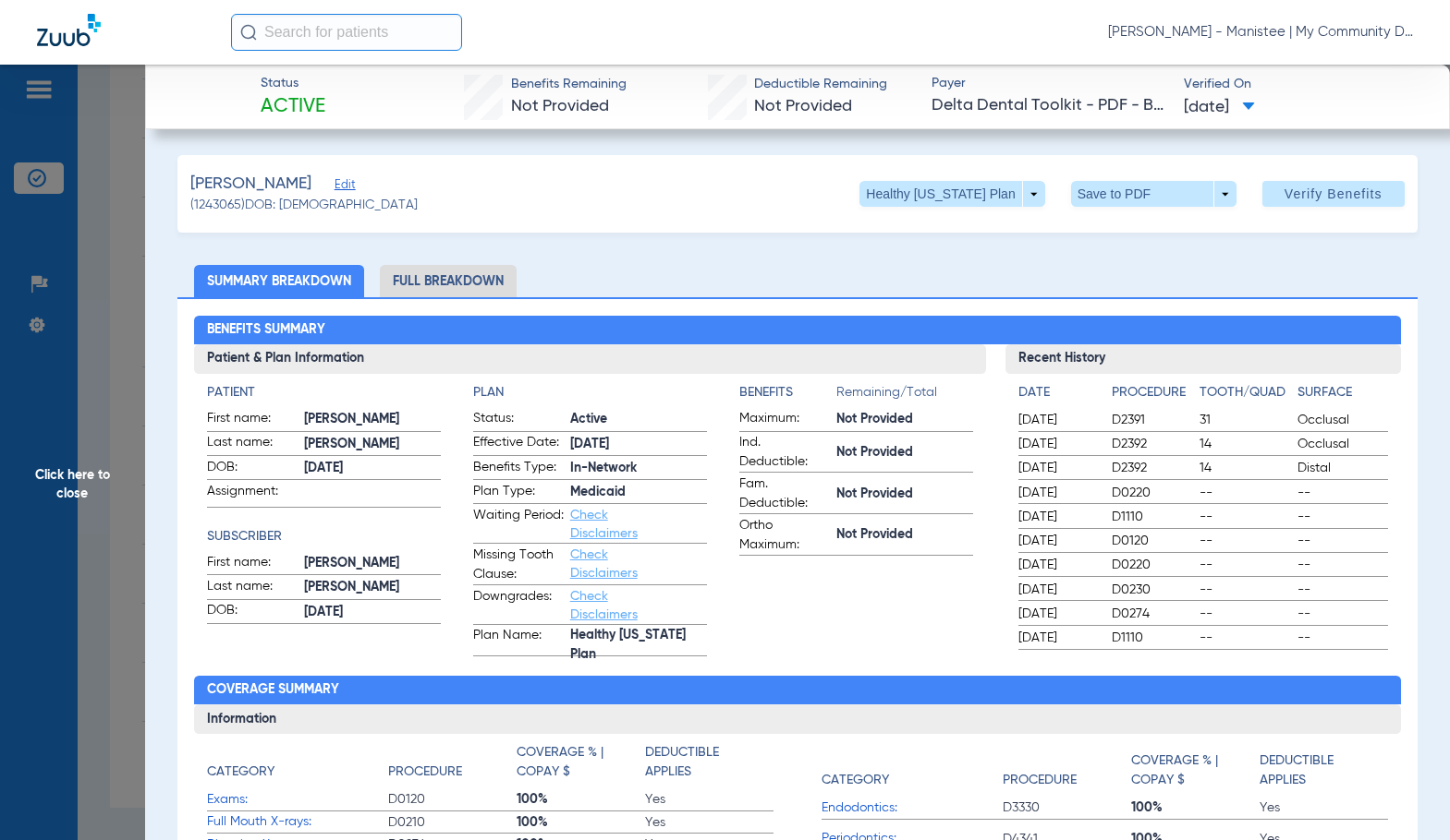
click at [399, 271] on li "Full Breakdown" at bounding box center [447, 280] width 137 height 32
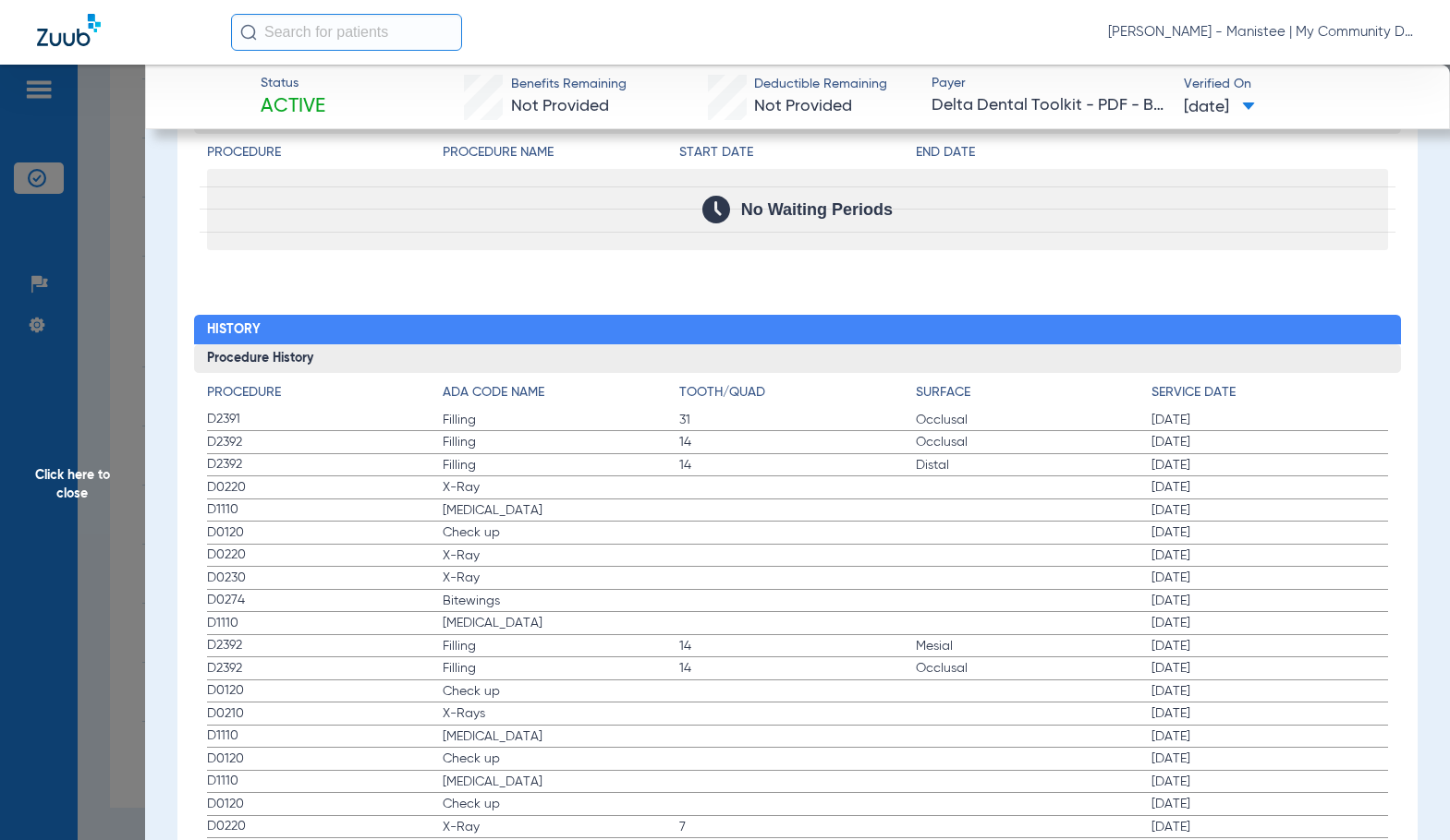
scroll to position [2216, 0]
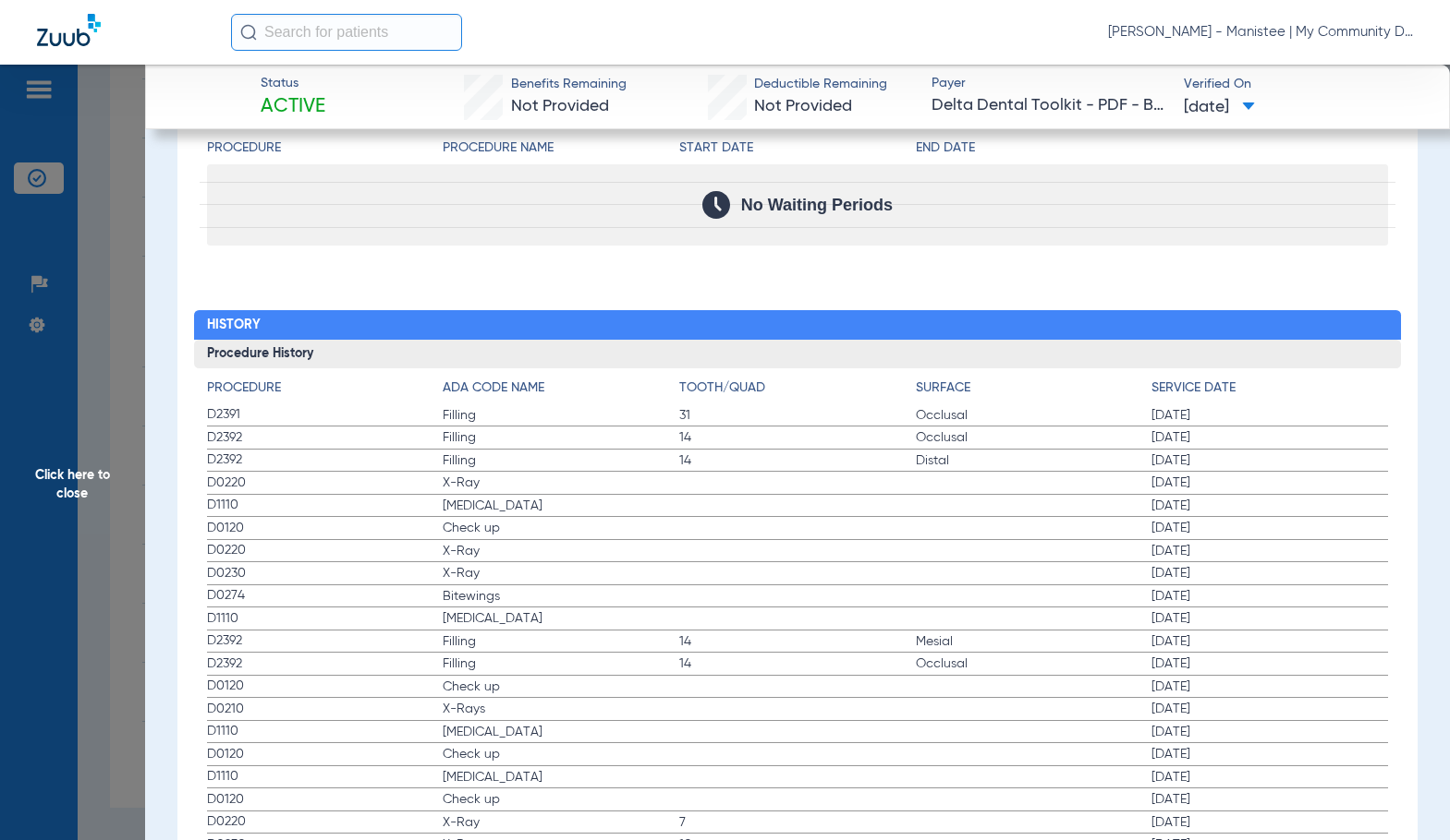
click at [679, 441] on span "14" at bounding box center [798, 437] width 237 height 18
click at [57, 522] on span "Click here to close" at bounding box center [72, 485] width 145 height 840
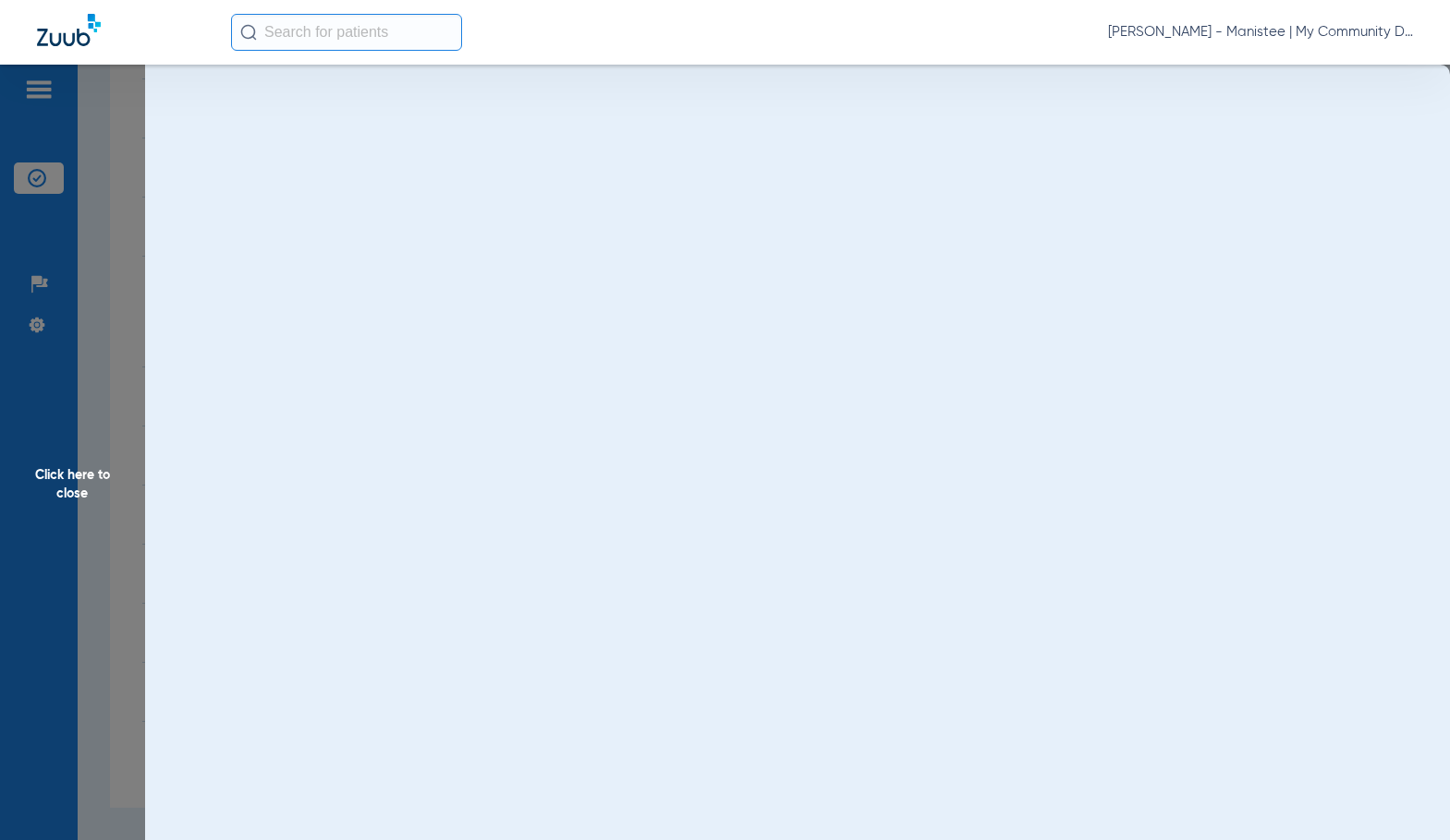
scroll to position [0, 0]
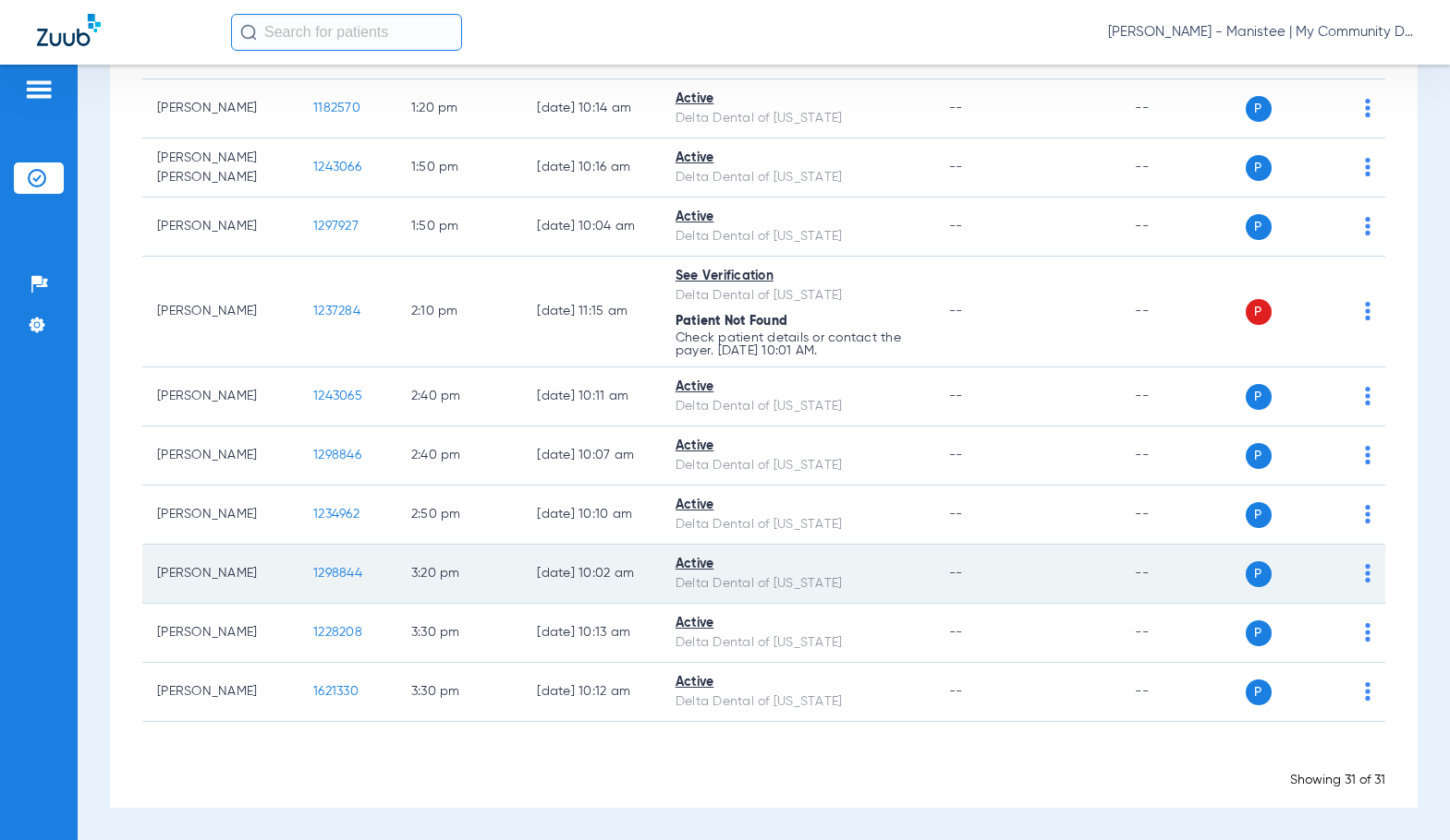
click at [323, 570] on span "1298844" at bounding box center [338, 572] width 49 height 13
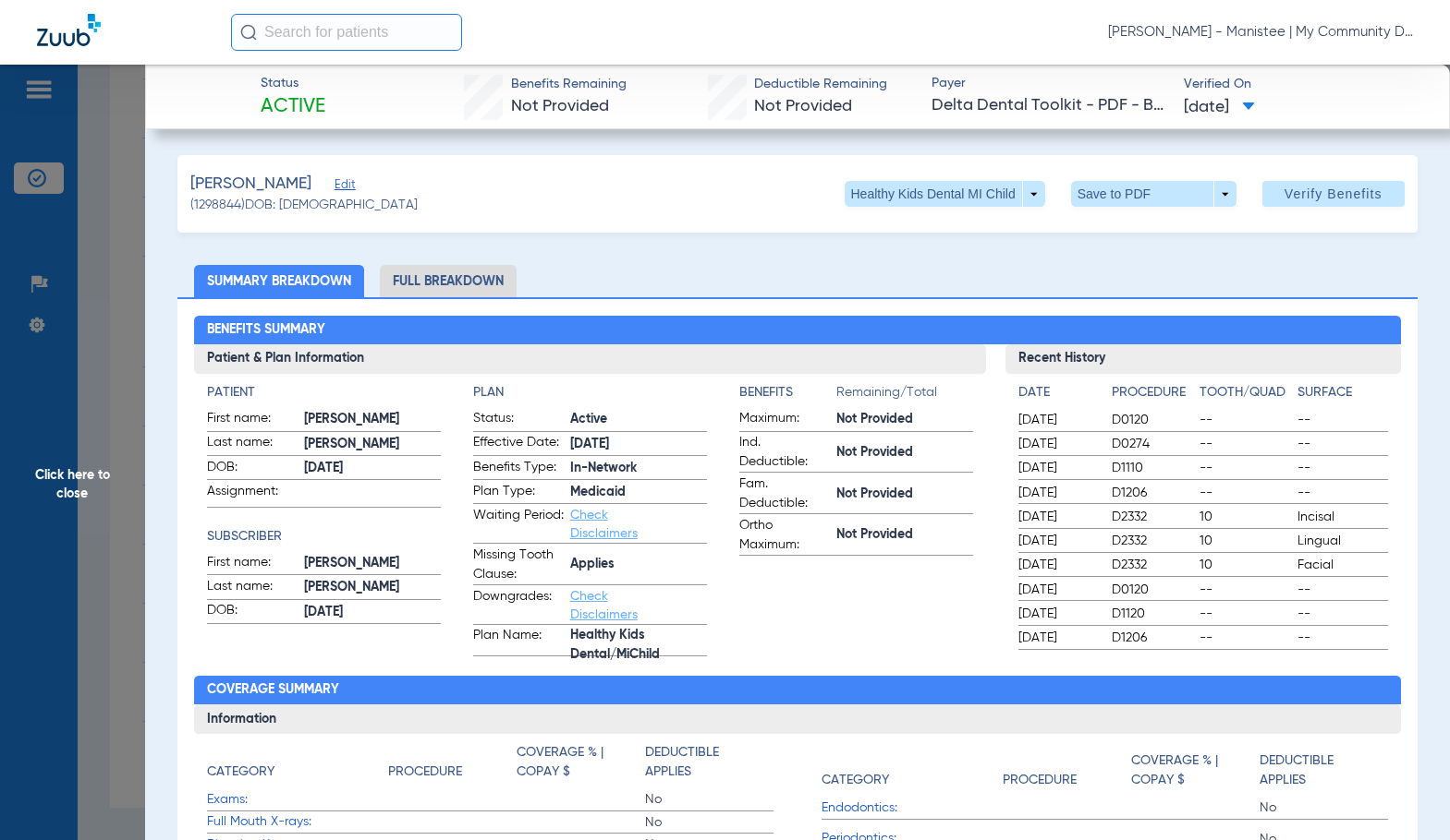
click at [413, 290] on li "Full Breakdown" at bounding box center [447, 280] width 137 height 32
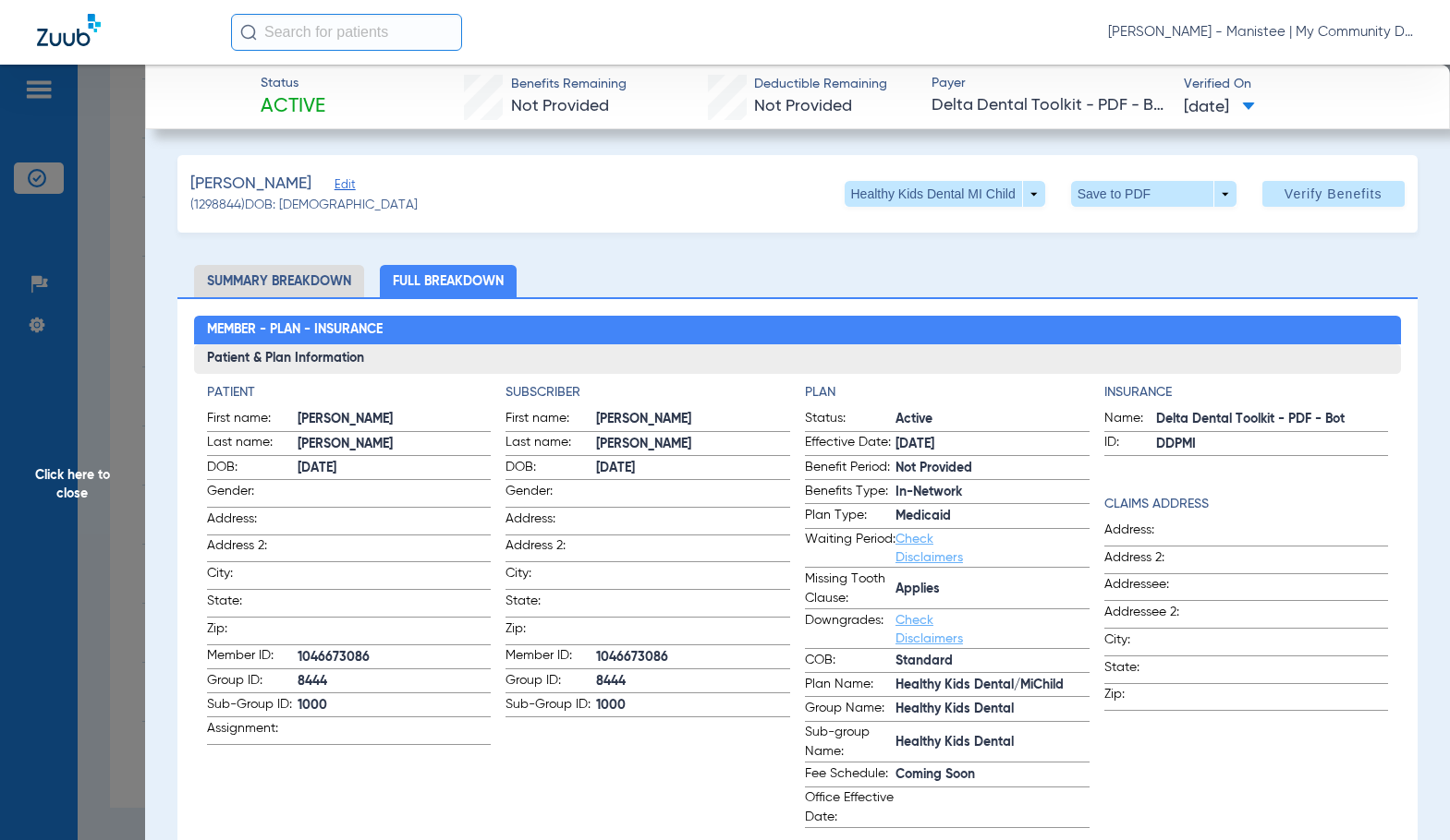
click at [715, 746] on app-subscriber-information "Subscriber First name: KYLE Last name: DOTY DOB: 11/22/2010 Gender: Address: Ad…" at bounding box center [647, 605] width 284 height 445
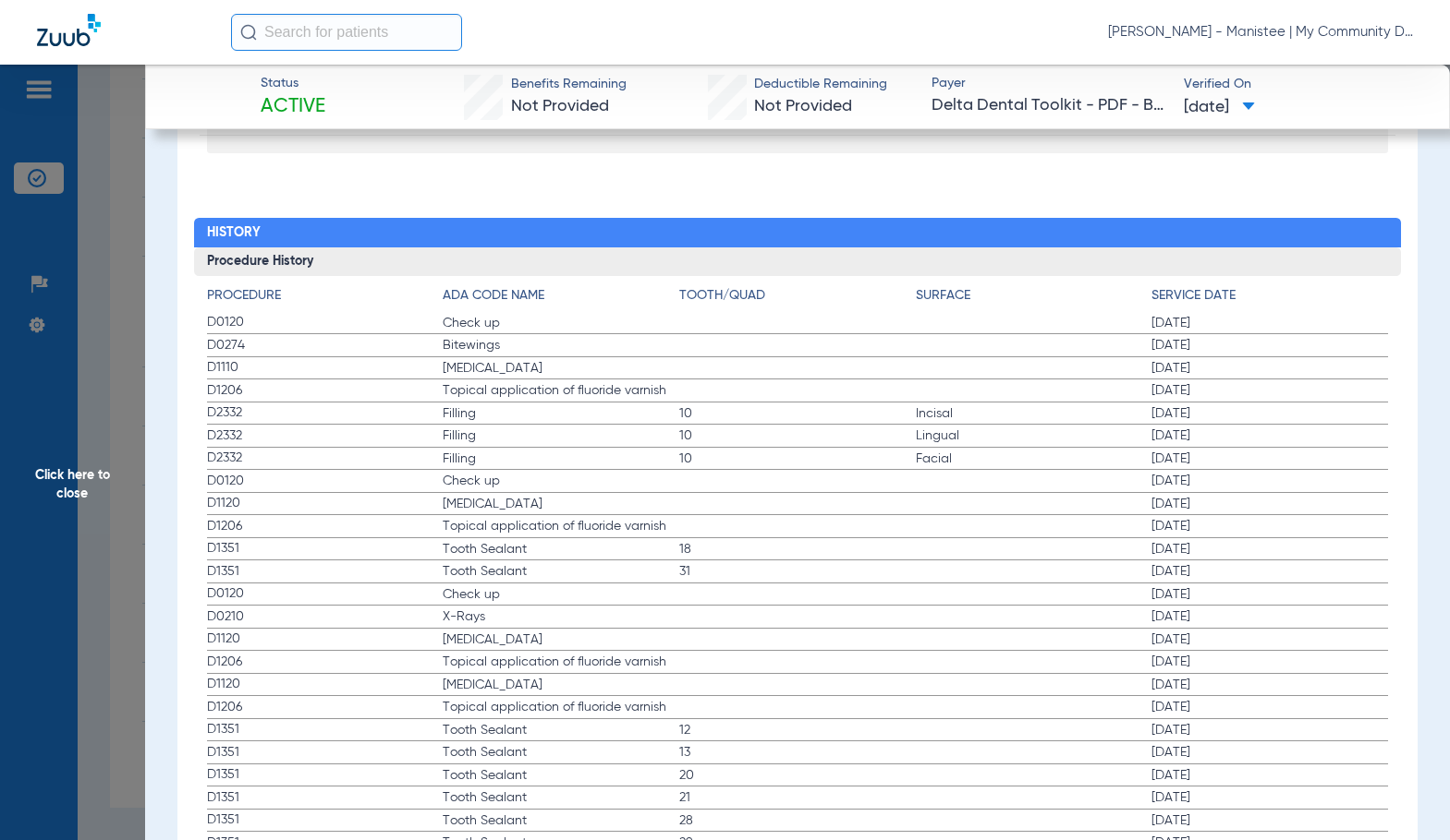
scroll to position [2401, 0]
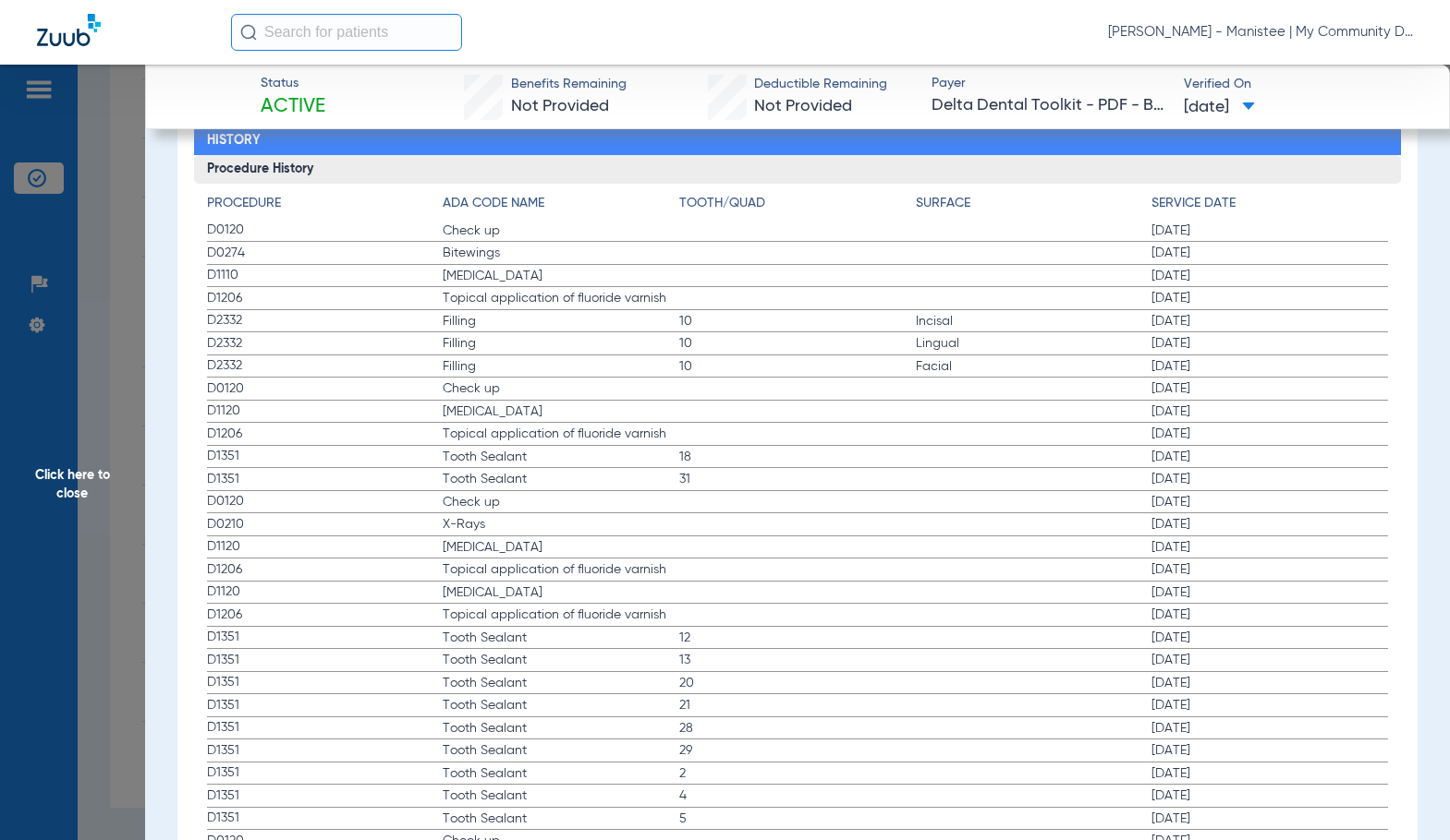
click at [58, 482] on span "Click here to close" at bounding box center [72, 485] width 145 height 840
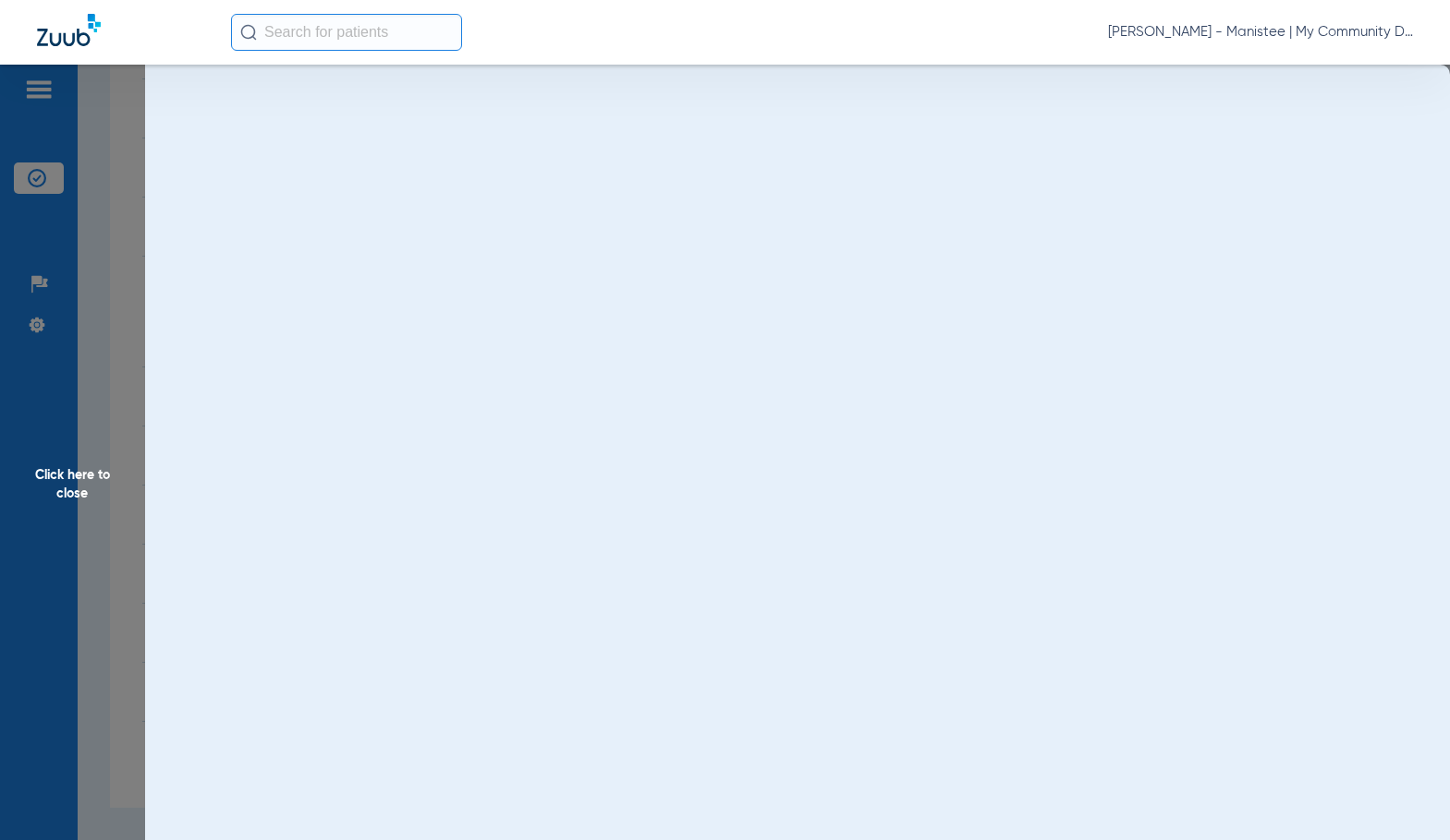
scroll to position [0, 0]
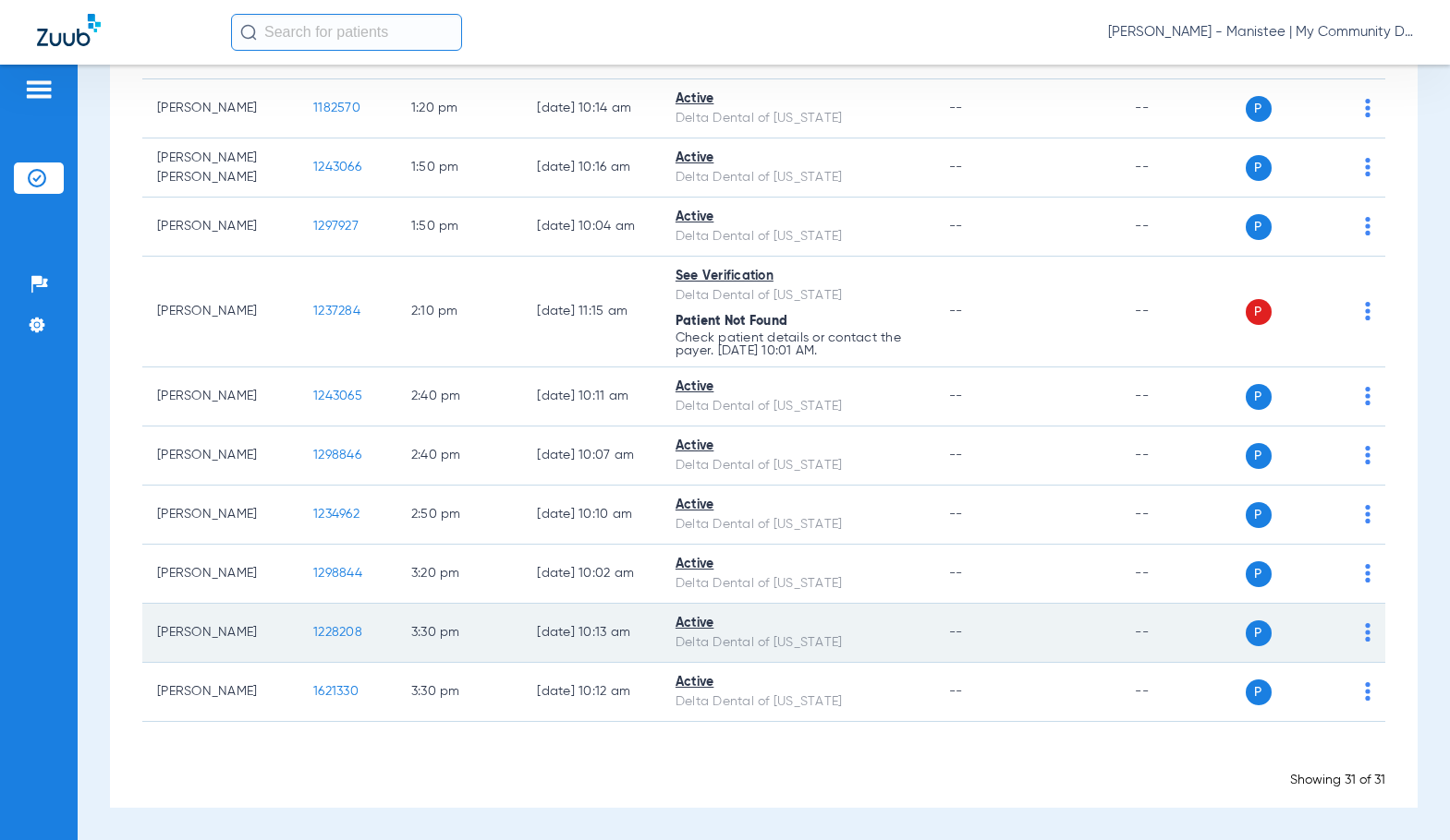
click at [313, 631] on span "1228208" at bounding box center [338, 631] width 49 height 13
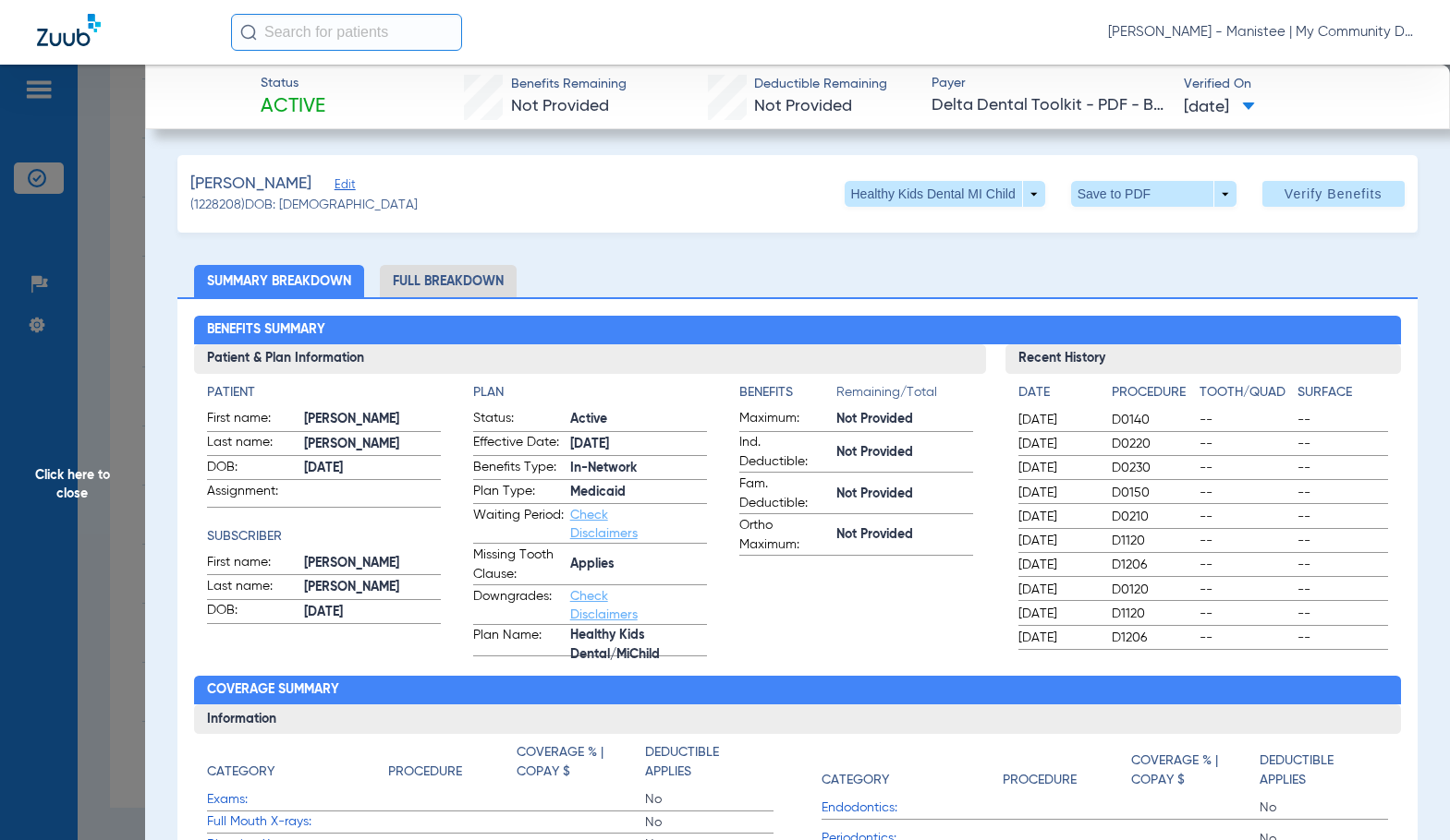
click at [492, 288] on li "Full Breakdown" at bounding box center [447, 280] width 137 height 32
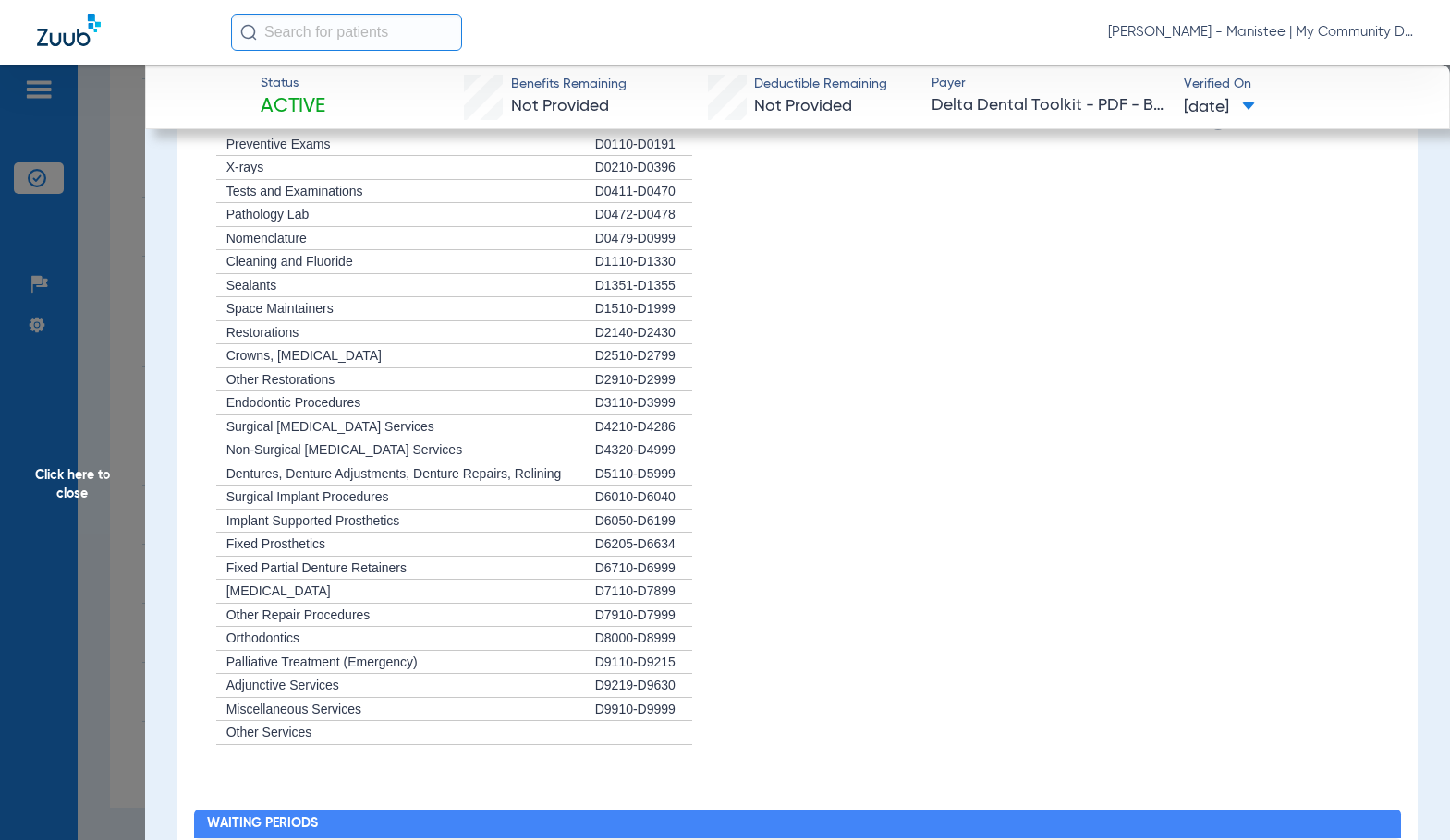
scroll to position [2216, 0]
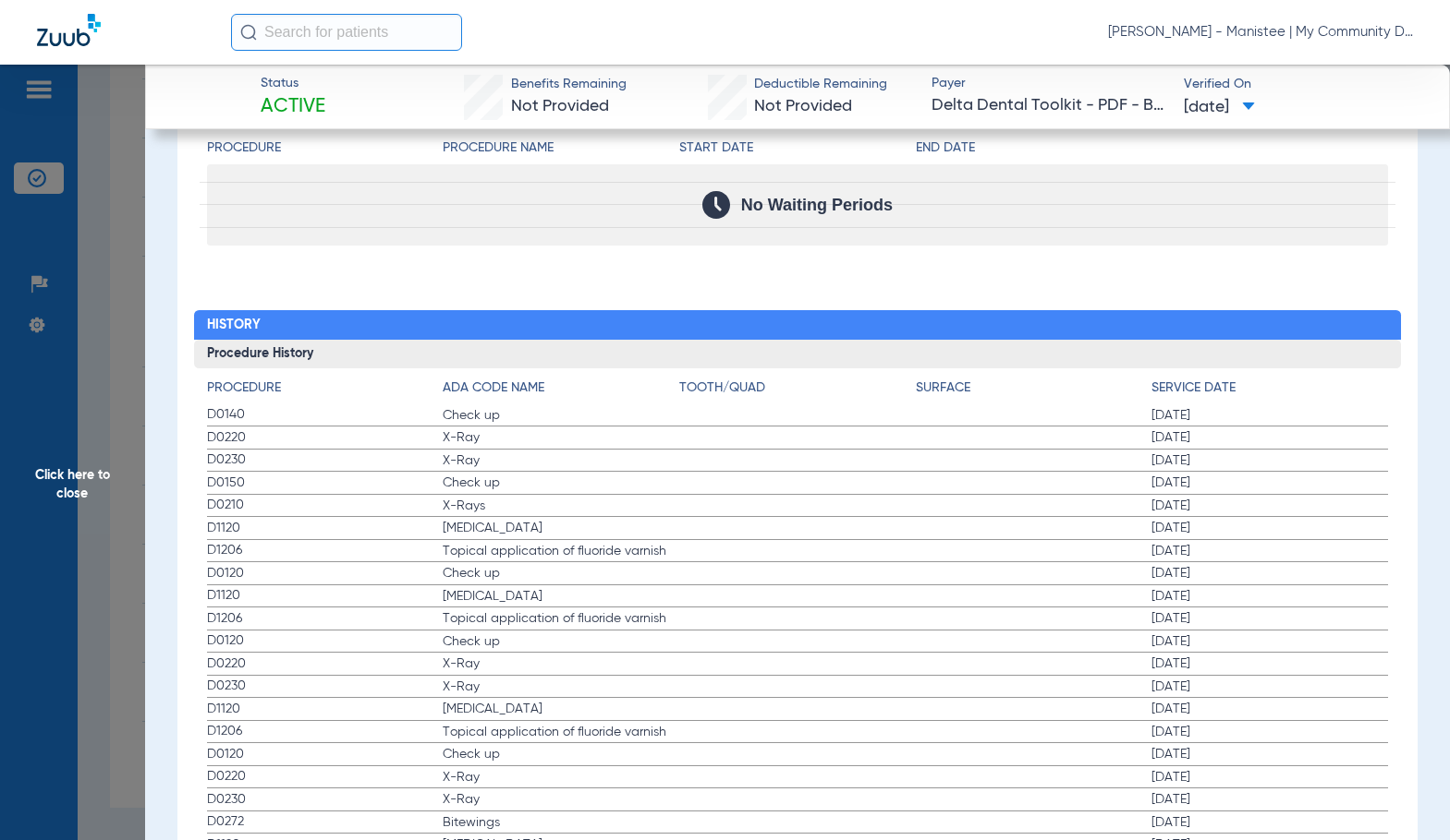
click at [648, 605] on span "[MEDICAL_DATA]" at bounding box center [561, 596] width 237 height 18
click at [594, 603] on span "[MEDICAL_DATA]" at bounding box center [561, 596] width 237 height 18
drag, startPoint x: 607, startPoint y: 555, endPoint x: 147, endPoint y: 504, distance: 462.8
click at [600, 551] on span "Topical application of fluoride varnish" at bounding box center [561, 551] width 237 height 18
click at [76, 508] on span "Click here to close" at bounding box center [72, 485] width 145 height 840
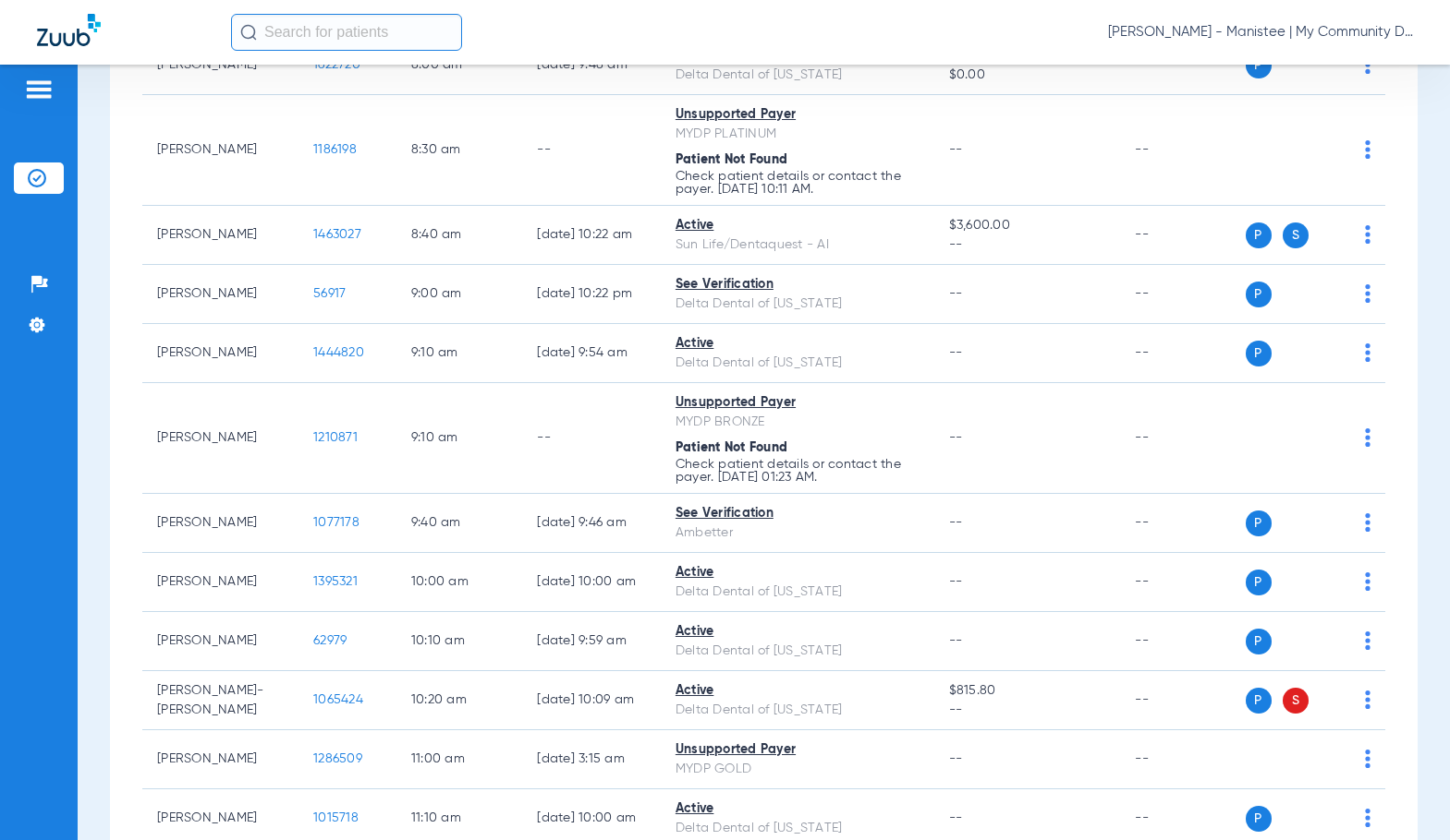
scroll to position [0, 0]
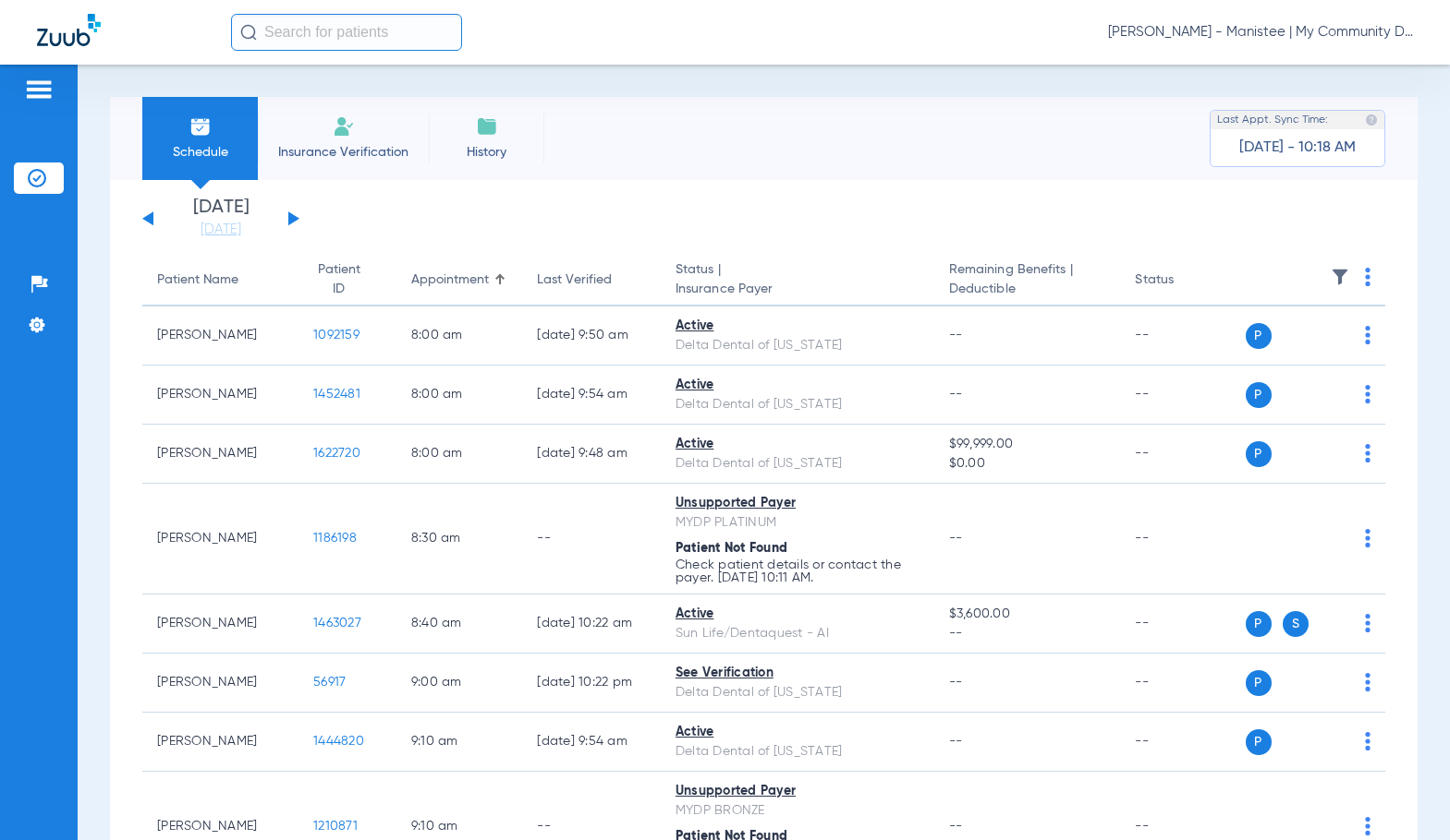
click at [291, 217] on button at bounding box center [293, 218] width 11 height 14
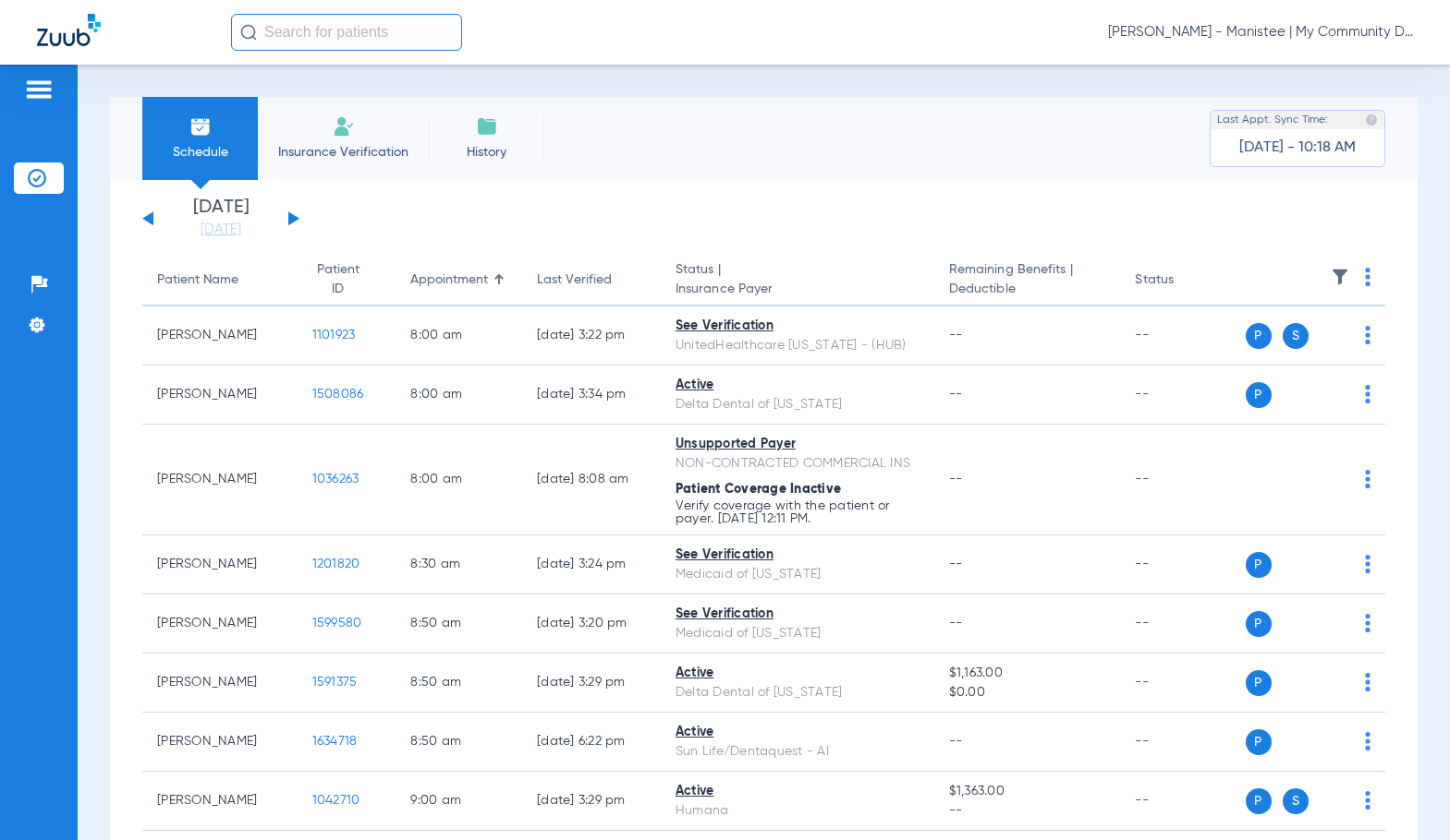
click at [1365, 283] on img at bounding box center [1368, 276] width 6 height 18
click at [1294, 357] on button "Verify All" at bounding box center [1282, 350] width 145 height 37
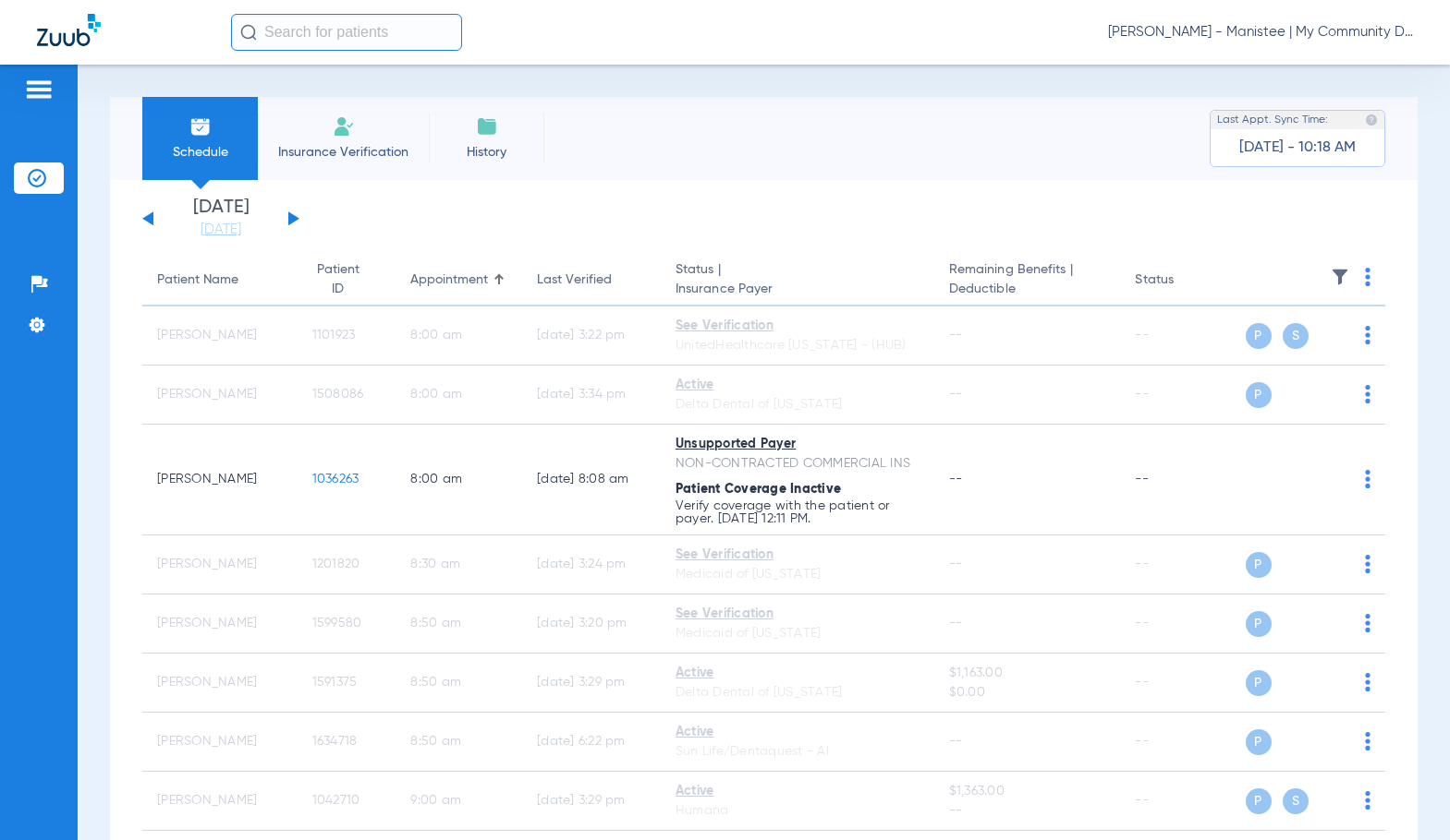
drag, startPoint x: 1289, startPoint y: 31, endPoint x: 1302, endPoint y: 60, distance: 31.8
click at [1289, 31] on span "[PERSON_NAME] - Manistee | My Community Dental Centers" at bounding box center [1260, 32] width 305 height 18
click at [1305, 62] on span "Account Selection" at bounding box center [1343, 65] width 104 height 13
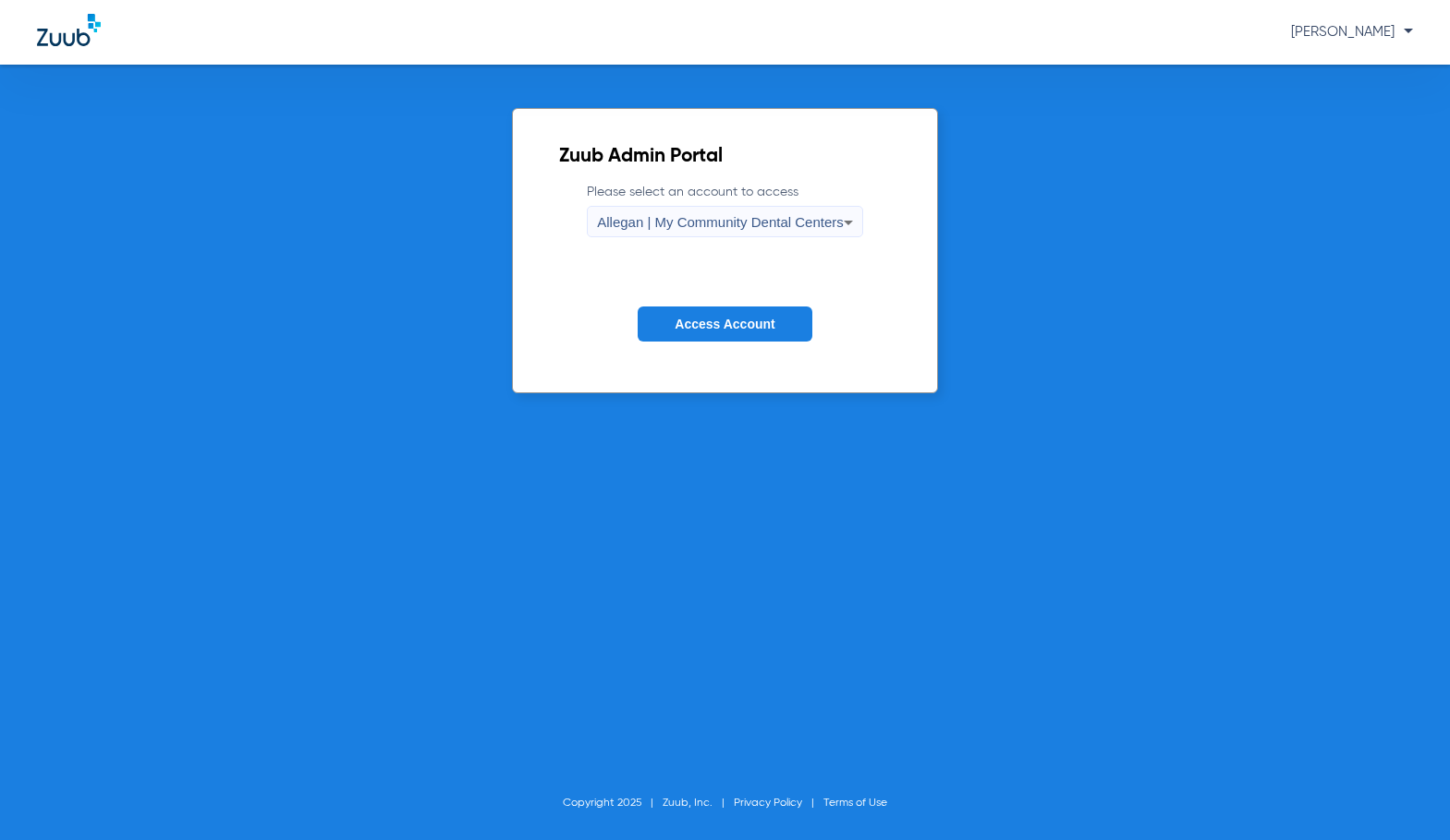
click at [615, 230] on div "Allegan | My Community Dental Centers" at bounding box center [720, 222] width 247 height 31
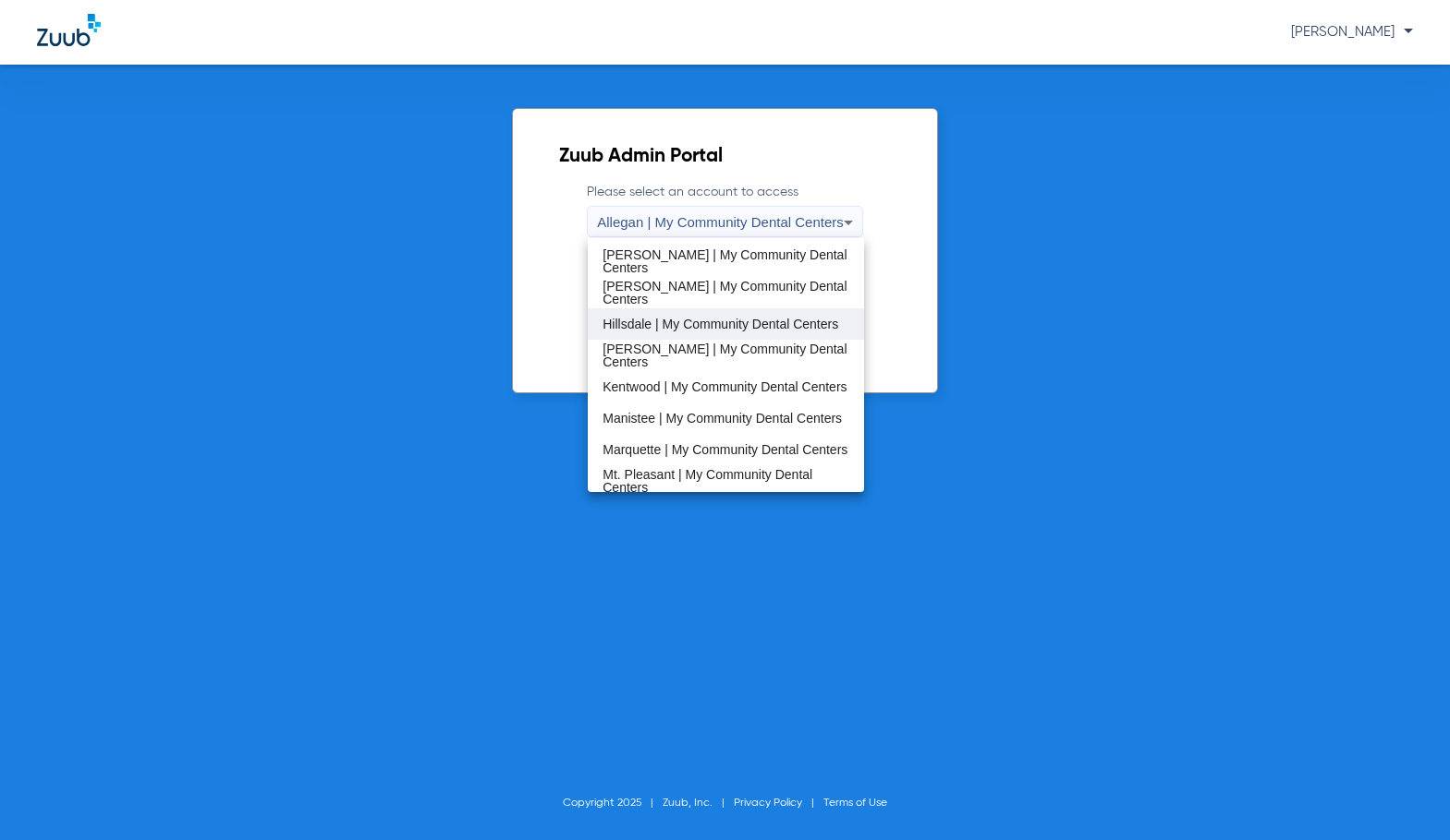
scroll to position [370, 0]
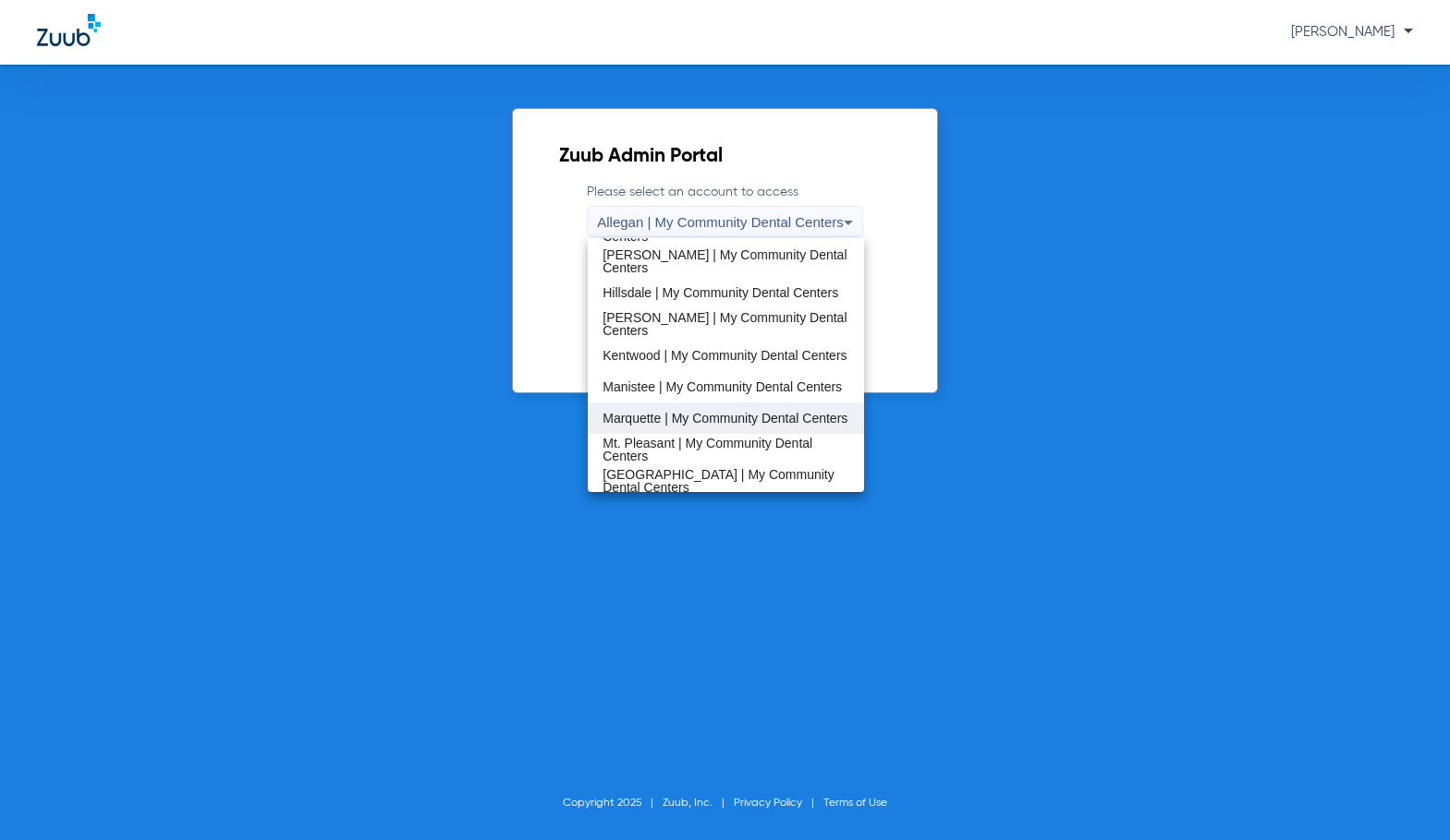
click at [664, 412] on span "Marquette | My Community Dental Centers" at bounding box center [725, 418] width 245 height 13
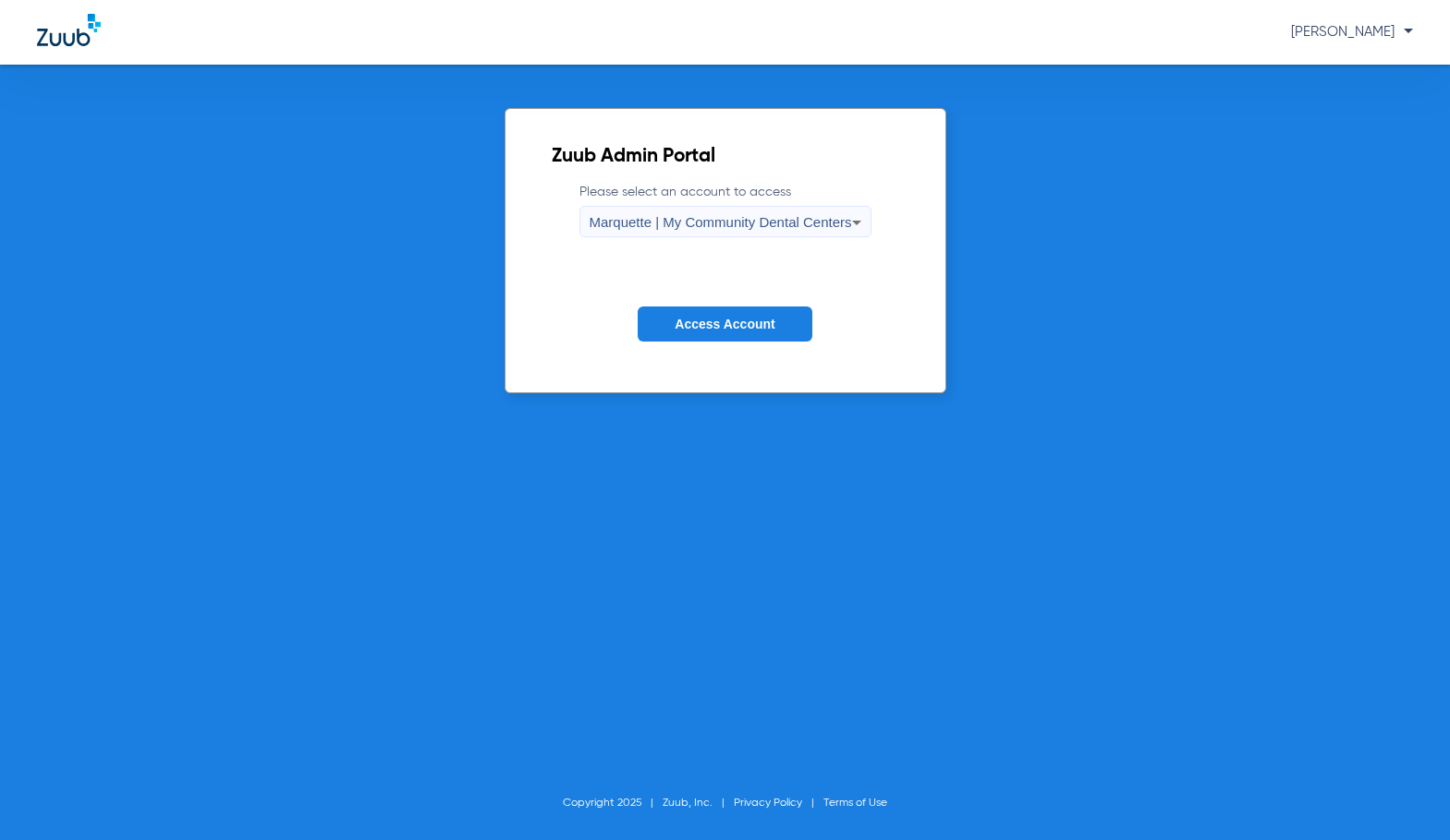
click at [709, 321] on span "Access Account" at bounding box center [724, 323] width 100 height 15
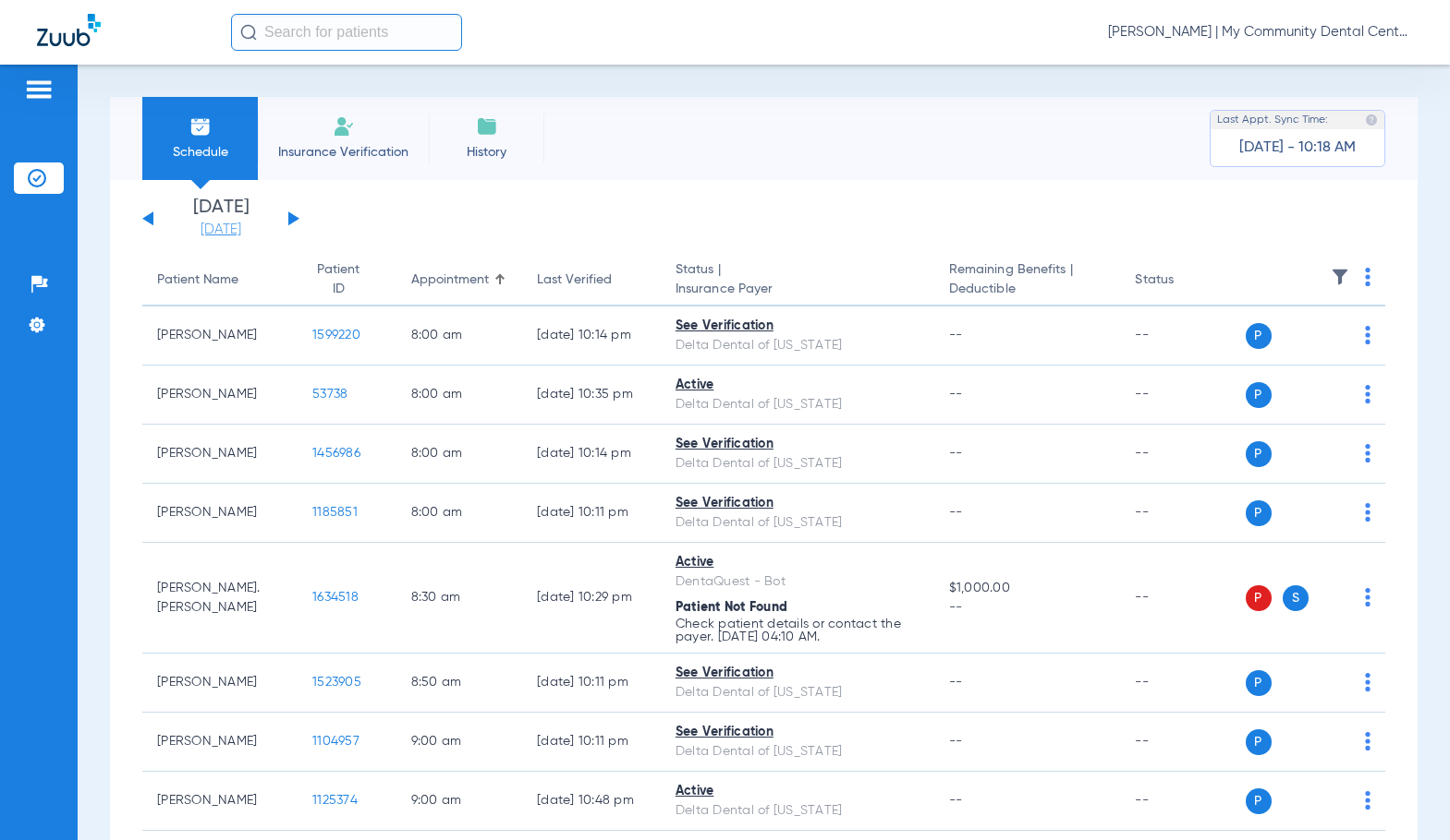
click at [232, 235] on link "[DATE]" at bounding box center [220, 230] width 111 height 18
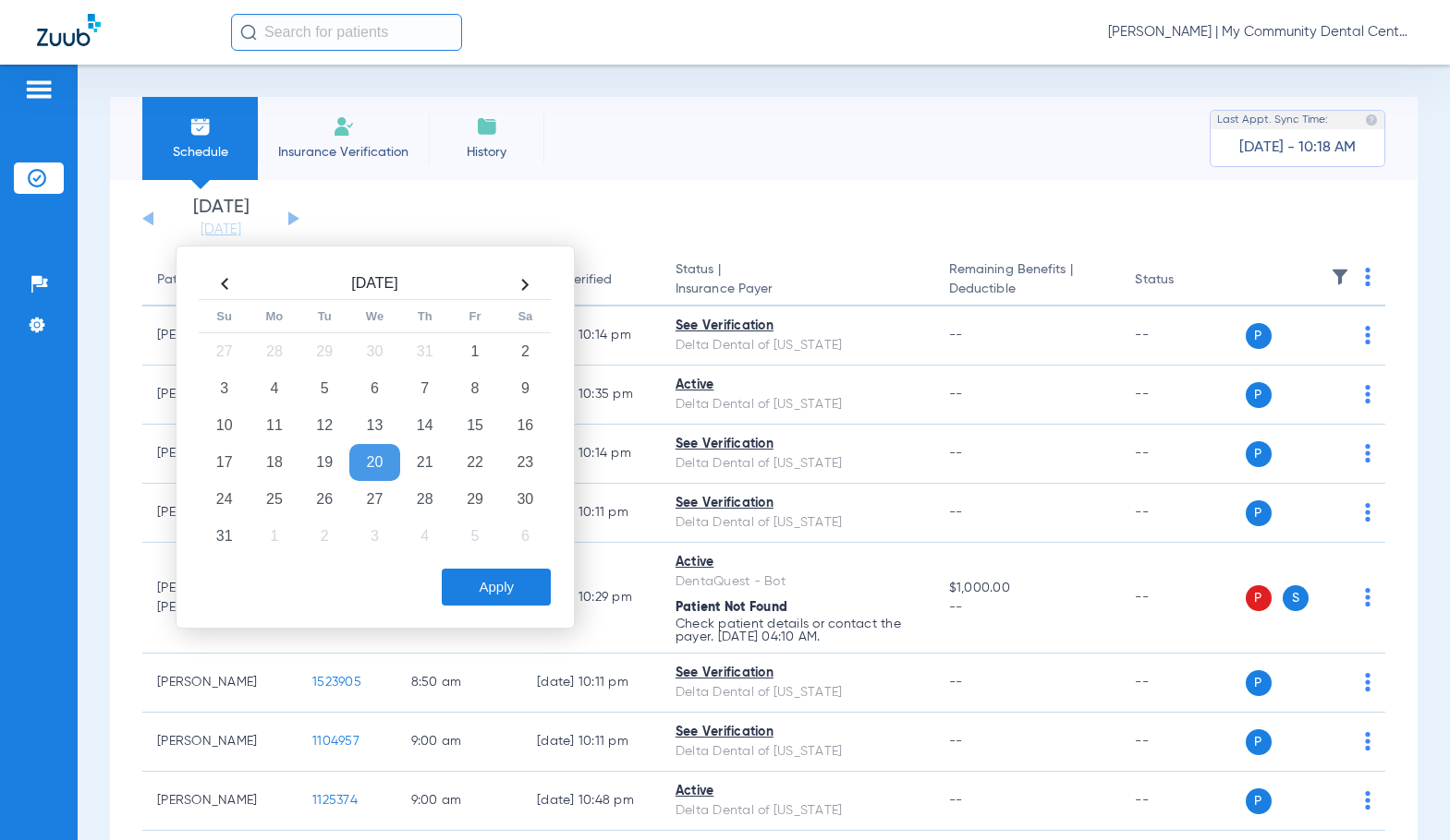
drag, startPoint x: 279, startPoint y: 495, endPoint x: 407, endPoint y: 572, distance: 149.4
click at [279, 495] on td "25" at bounding box center [274, 500] width 49 height 37
drag, startPoint x: 482, startPoint y: 598, endPoint x: 576, endPoint y: 630, distance: 99.3
click at [485, 598] on button "Apply" at bounding box center [496, 587] width 109 height 37
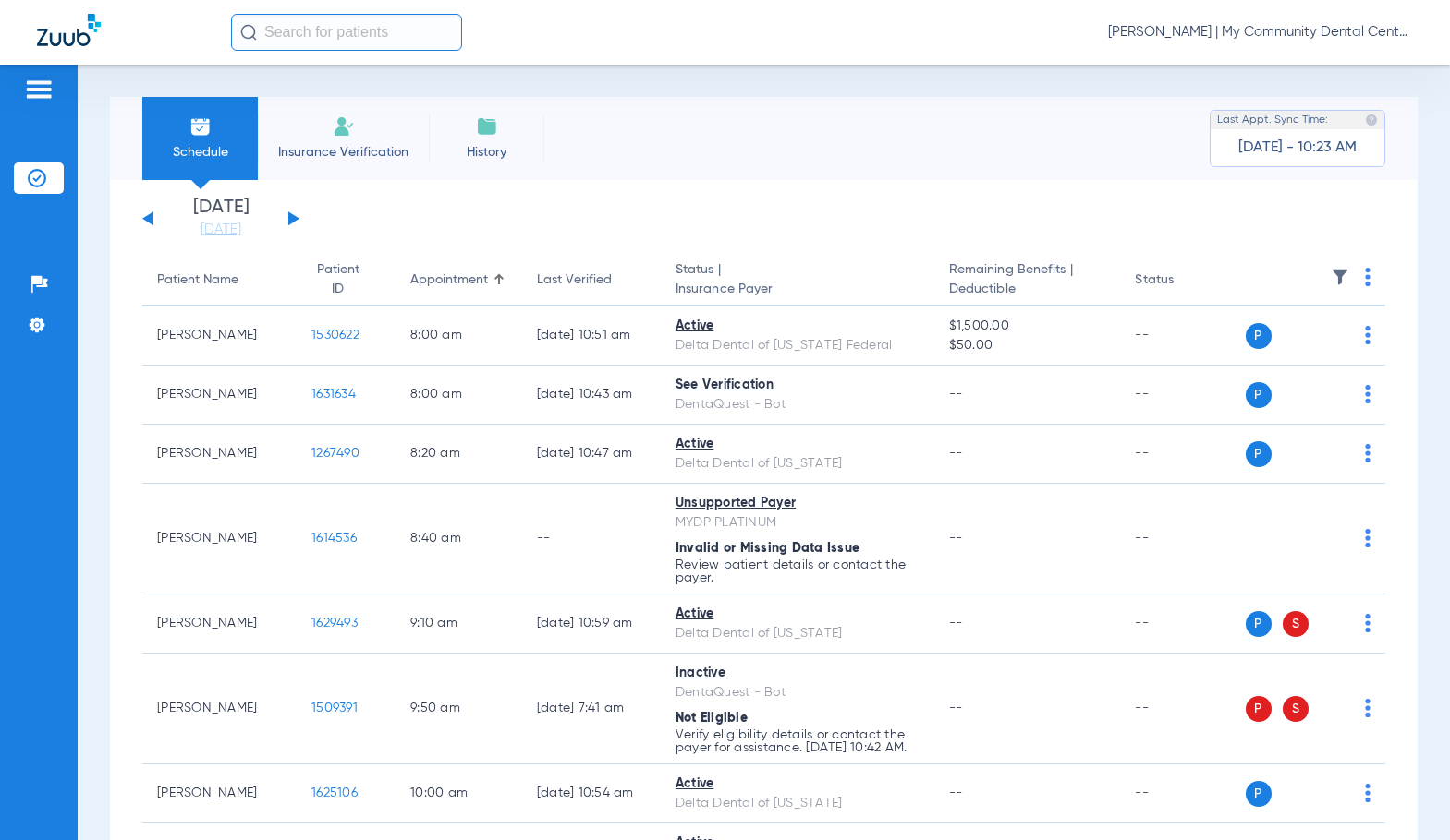
scroll to position [92, 0]
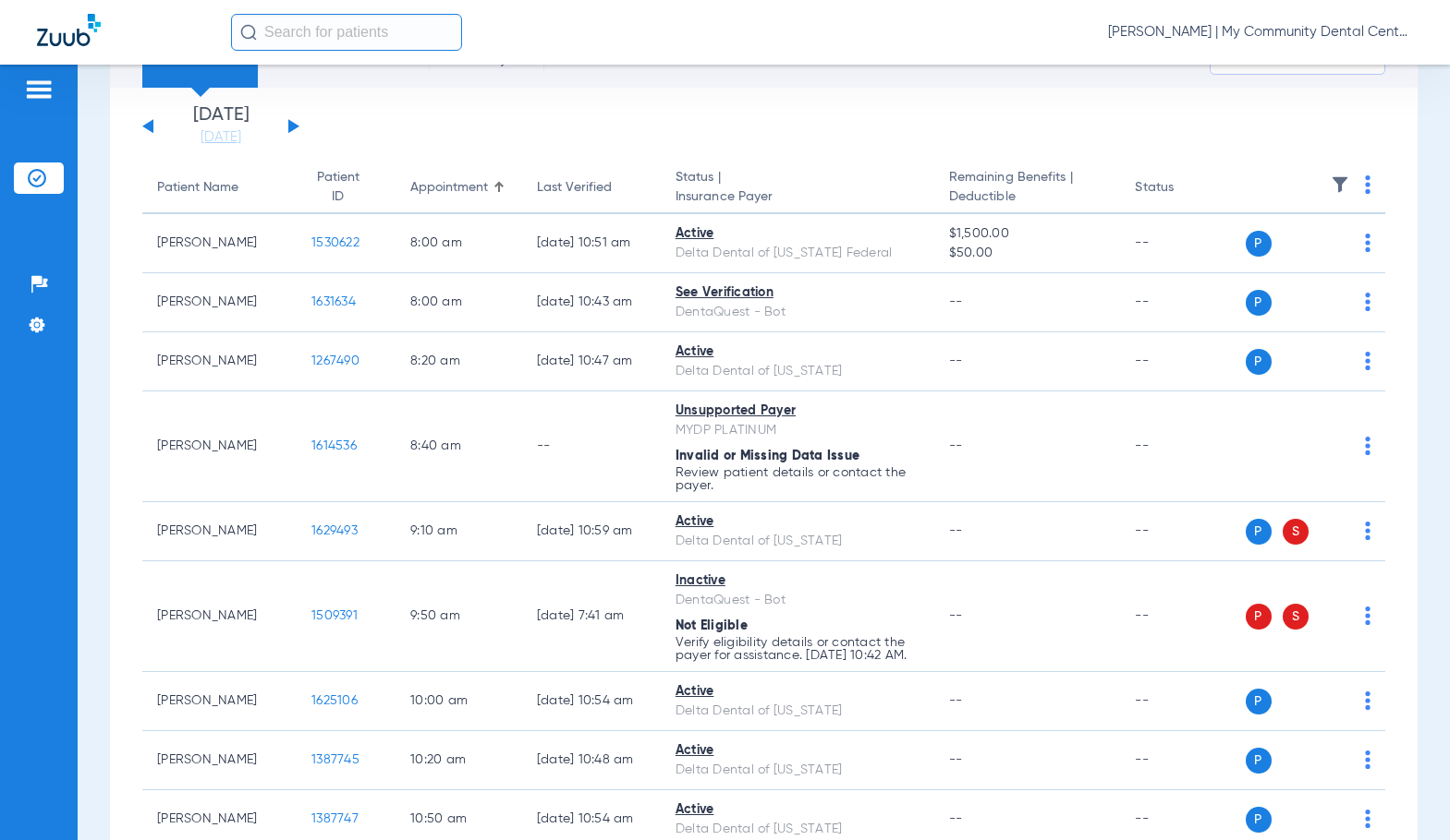
drag, startPoint x: 1319, startPoint y: 24, endPoint x: 1303, endPoint y: 52, distance: 32.2
click at [1319, 24] on span "[PERSON_NAME] | My Community Dental Centers" at bounding box center [1260, 32] width 305 height 18
click at [1298, 66] on span "Account Selection" at bounding box center [1343, 65] width 104 height 13
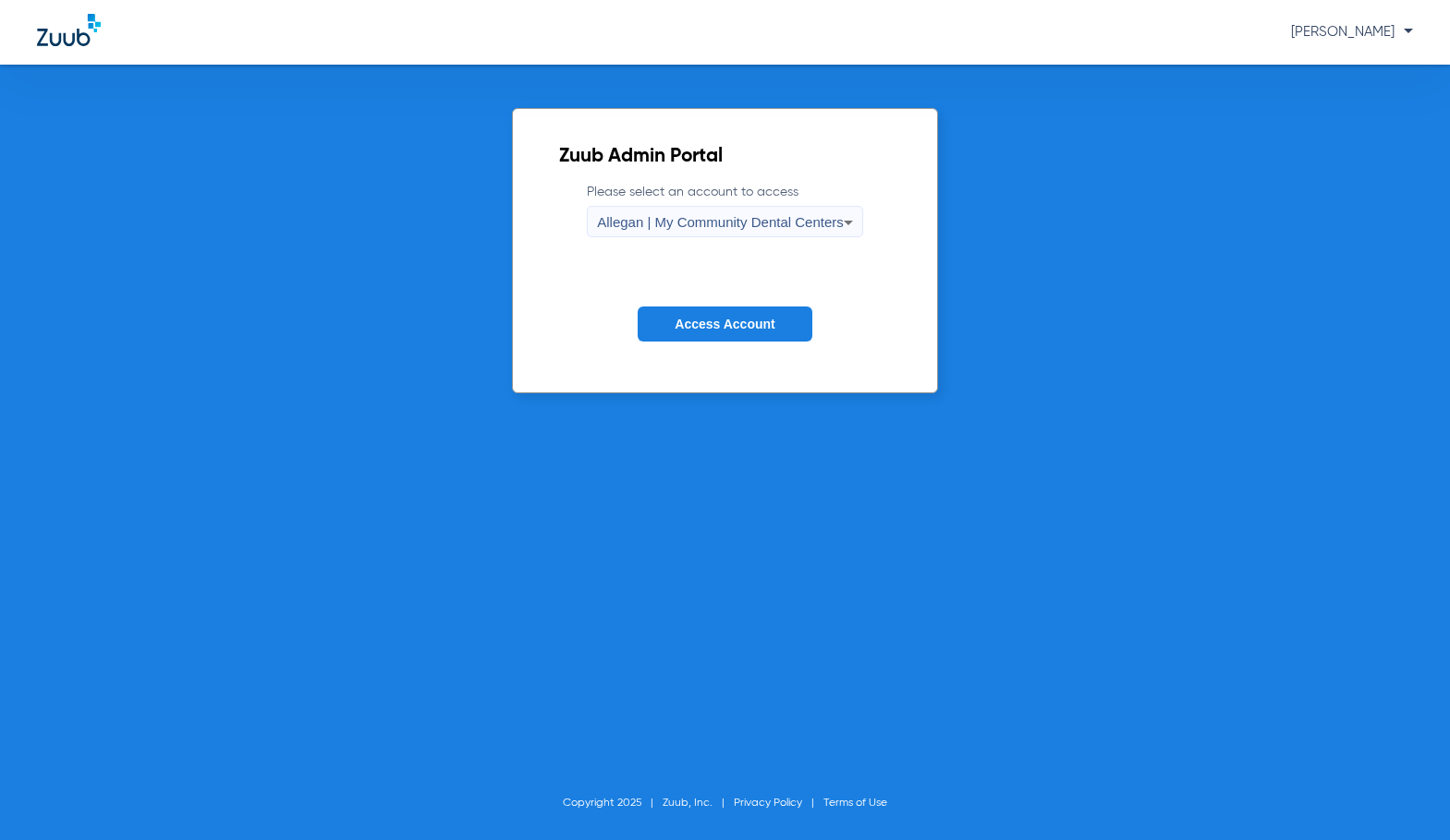
click at [810, 242] on form "Please select an account to access Allegan | My Community Dental Centers Access…" at bounding box center [725, 275] width 332 height 187
click at [810, 231] on div "Allegan | My Community Dental Centers" at bounding box center [720, 222] width 247 height 31
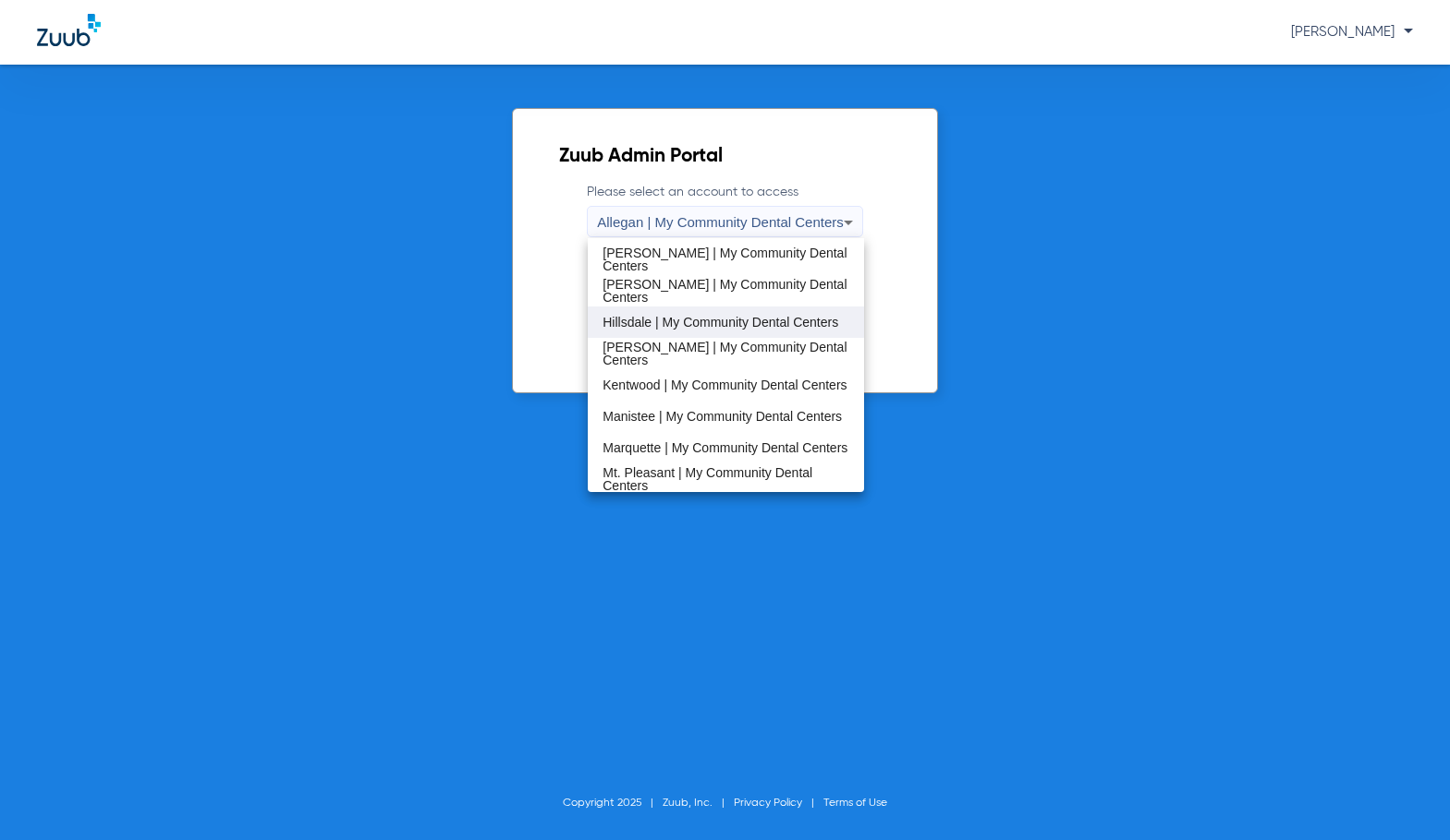
scroll to position [370, 0]
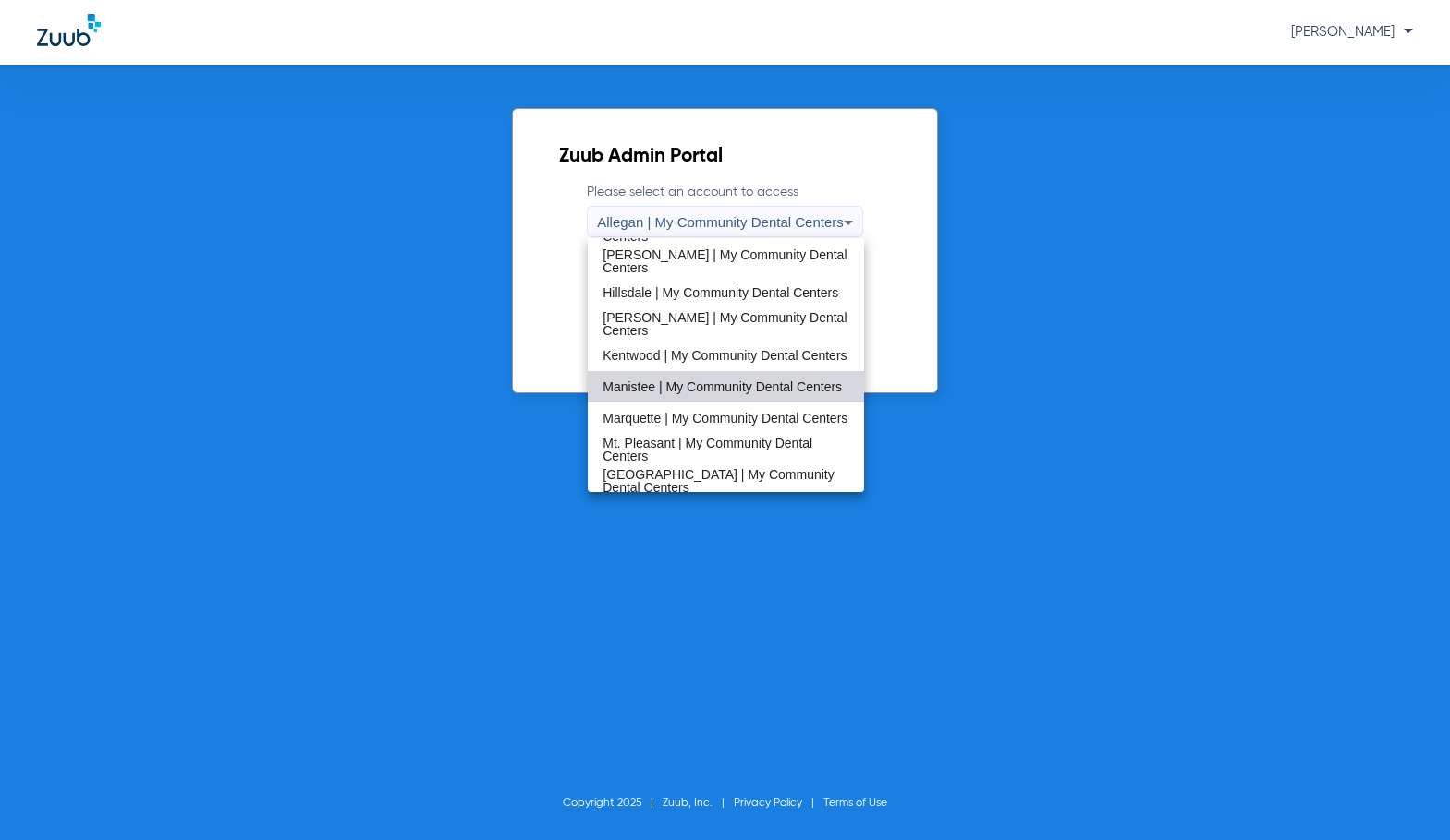
click at [750, 384] on span "Manistee | My Community Dental Centers" at bounding box center [722, 386] width 240 height 13
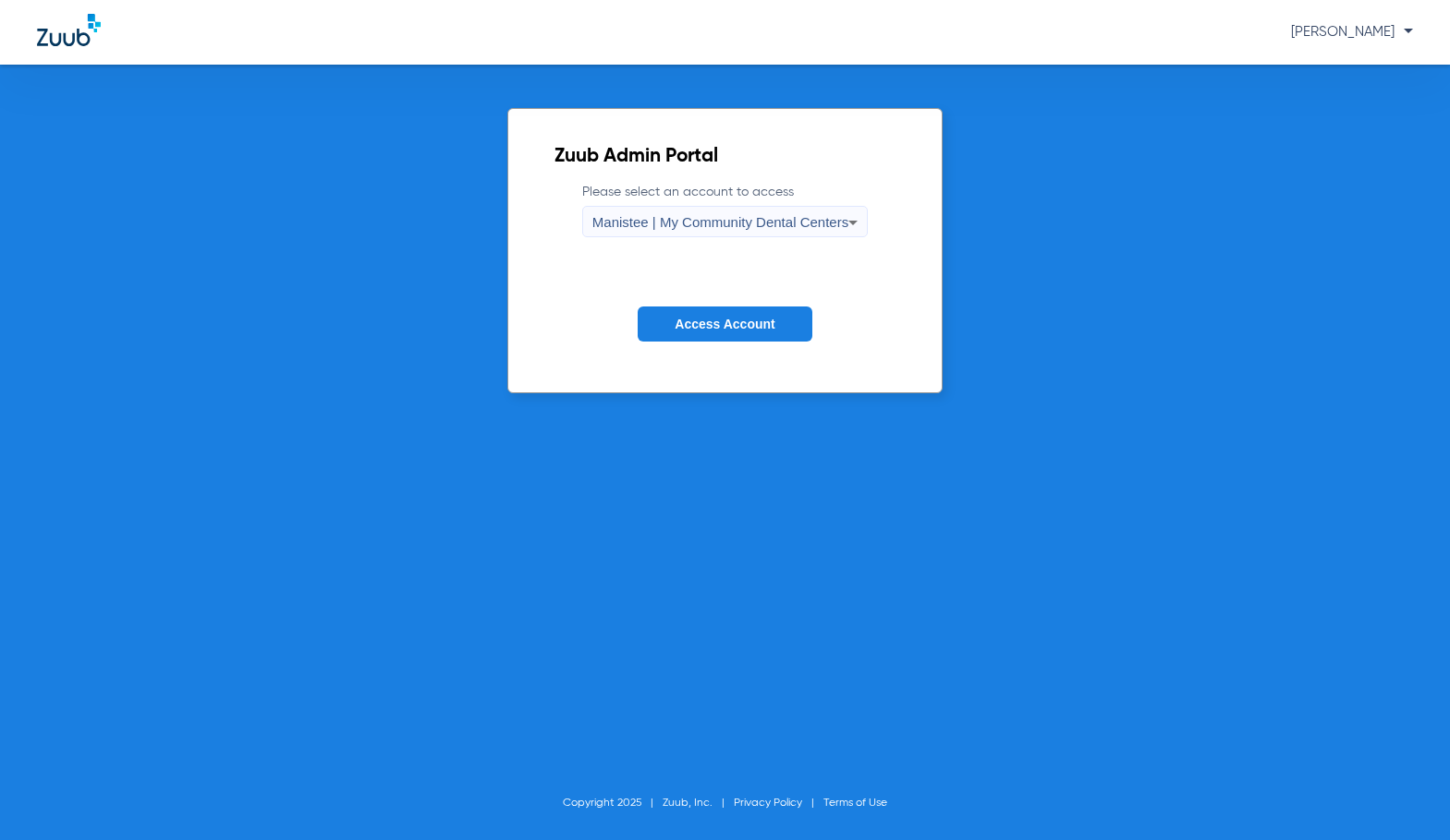
click at [720, 318] on span "Access Account" at bounding box center [724, 323] width 100 height 15
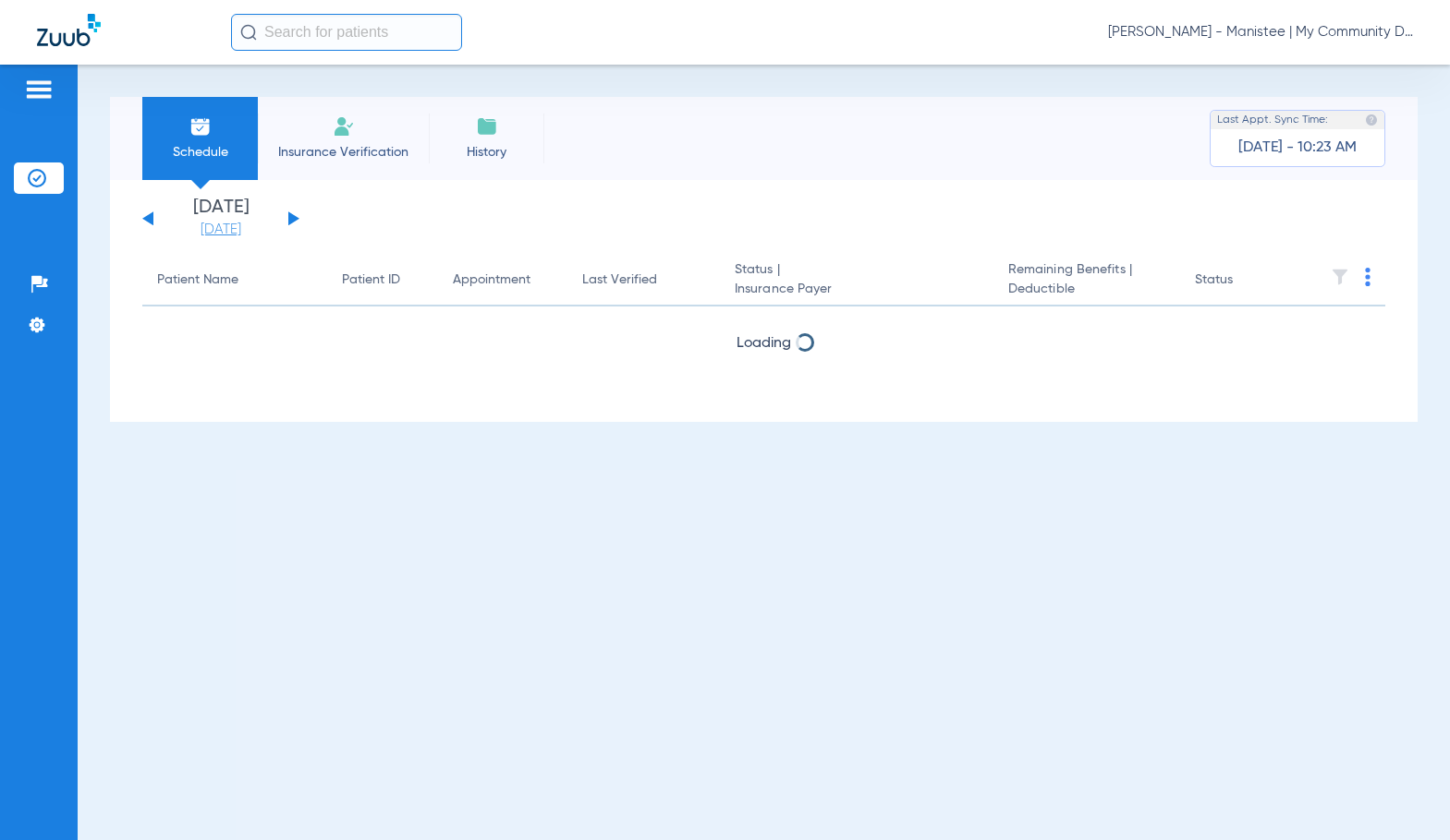
drag, startPoint x: 233, startPoint y: 233, endPoint x: 242, endPoint y: 249, distance: 18.4
click at [232, 233] on link "[DATE]" at bounding box center [220, 230] width 111 height 18
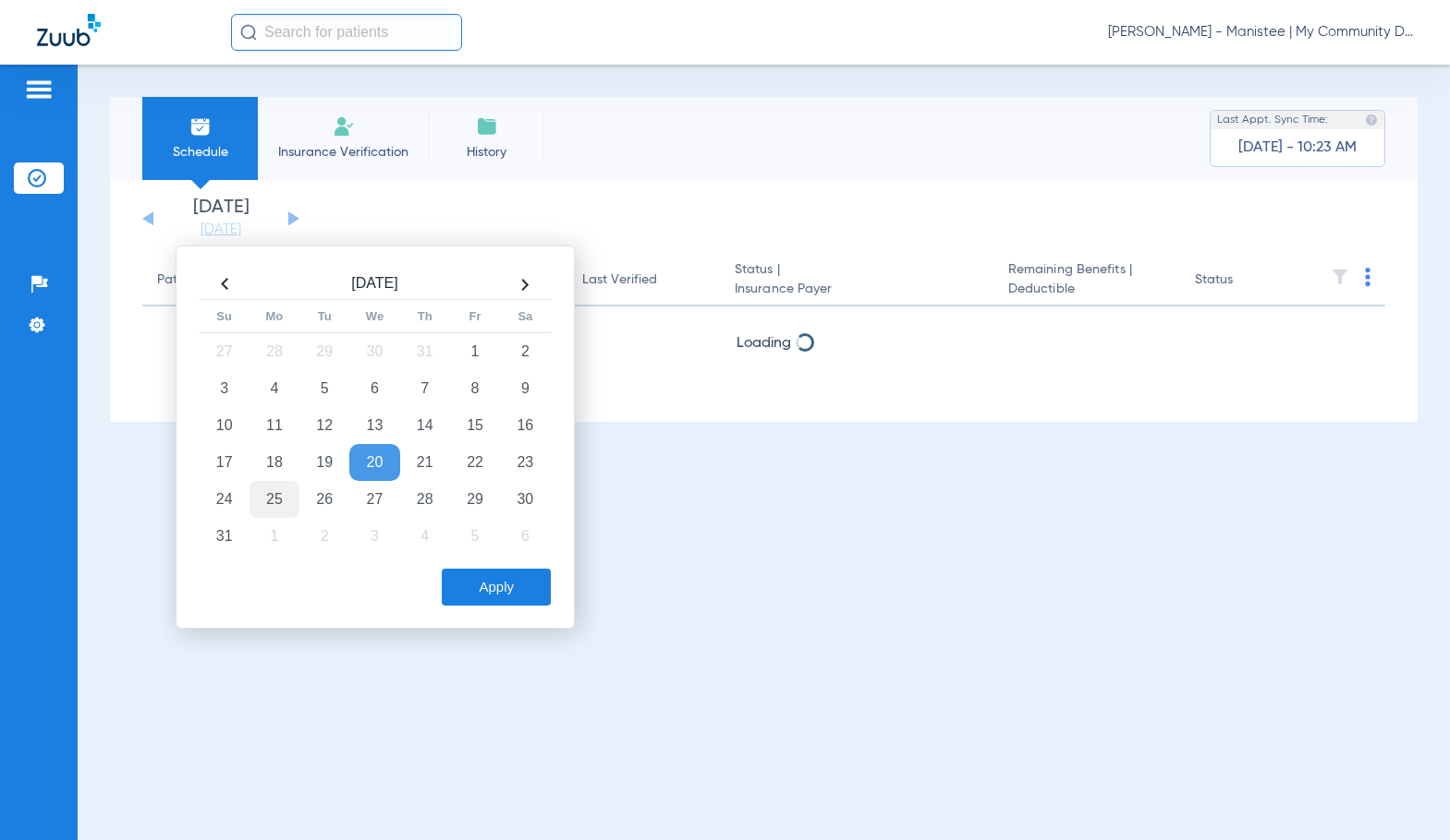
click at [264, 493] on td "25" at bounding box center [274, 500] width 49 height 37
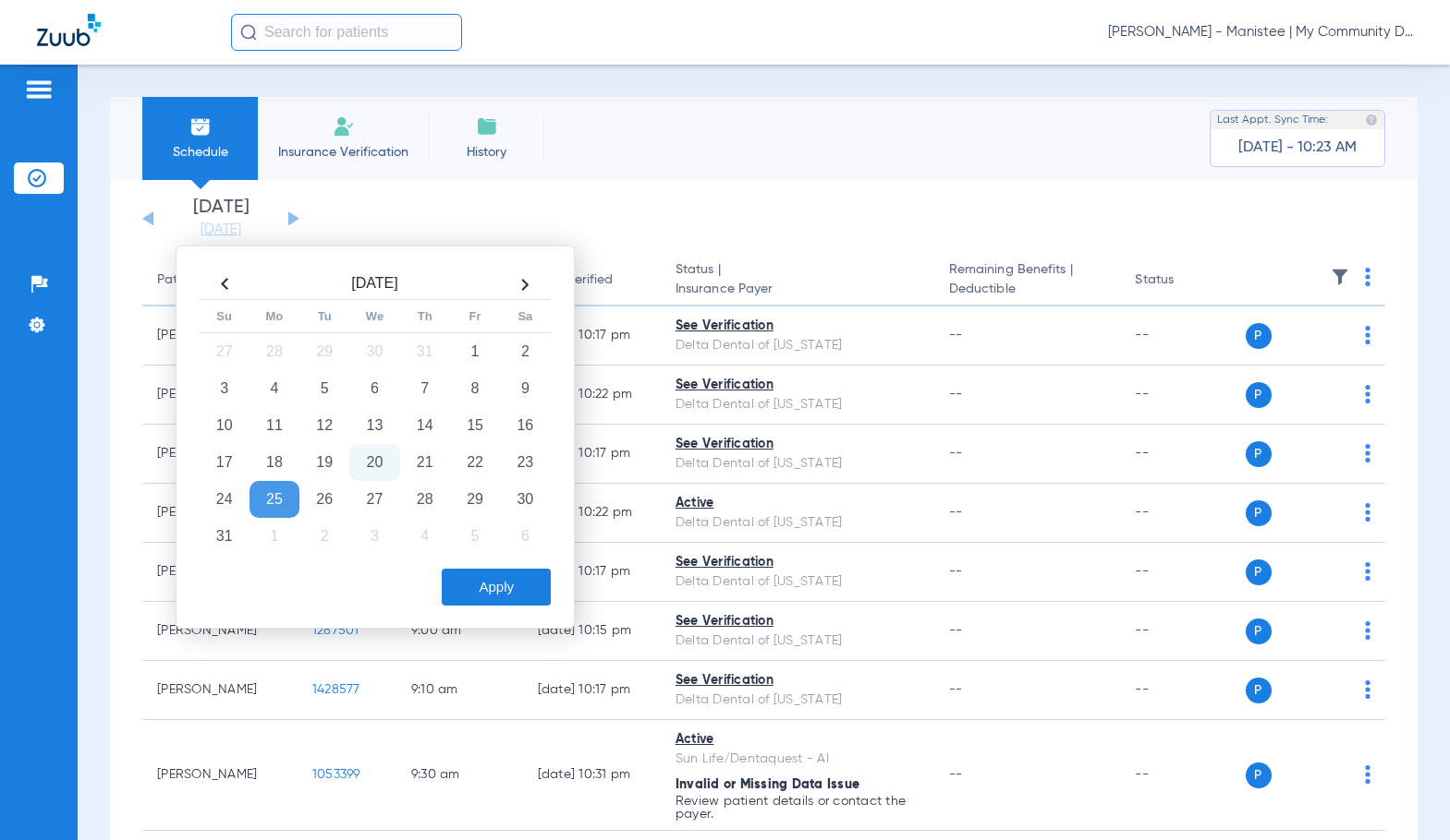
click at [513, 594] on button "Apply" at bounding box center [496, 587] width 109 height 37
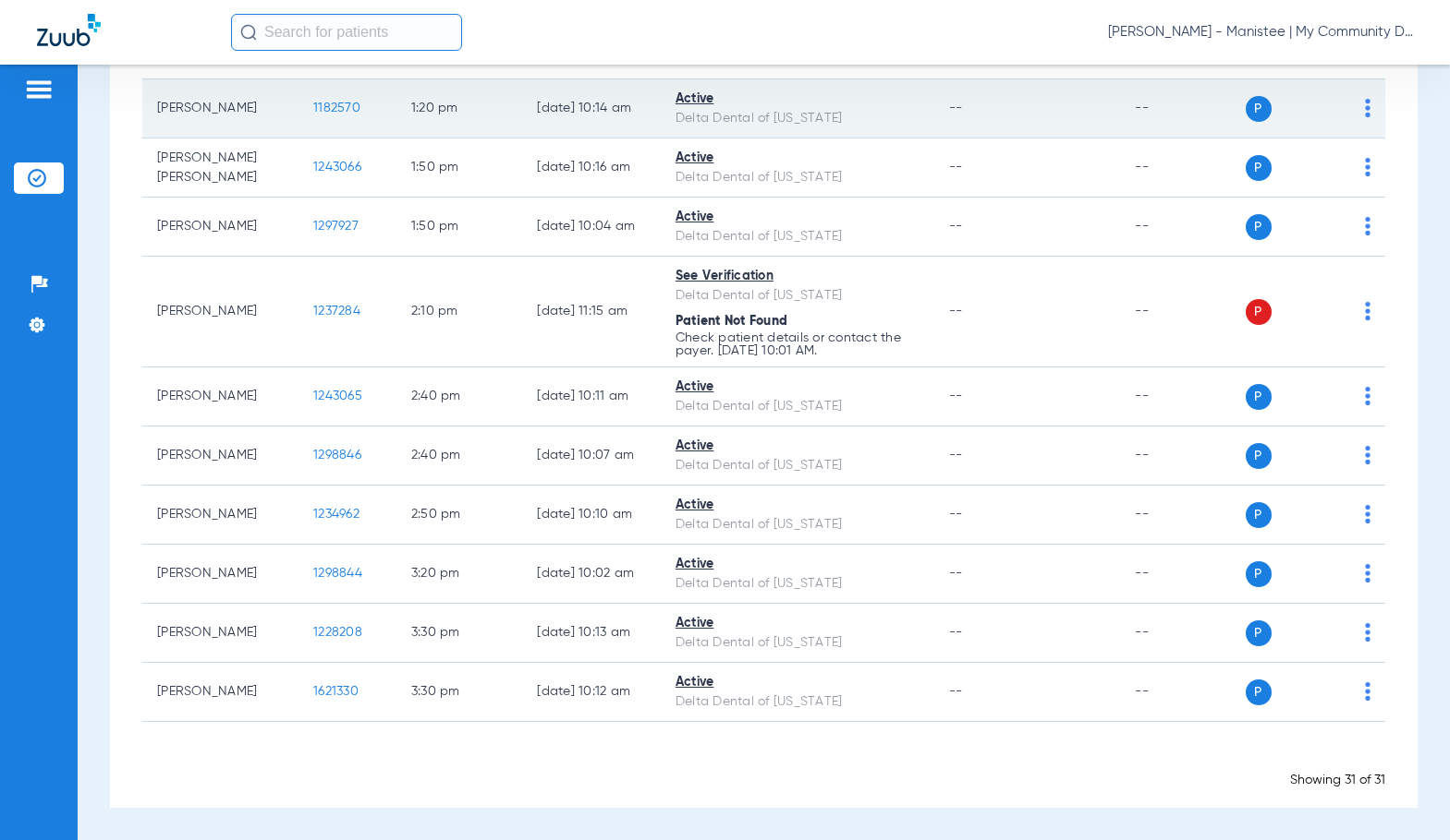
scroll to position [1129, 0]
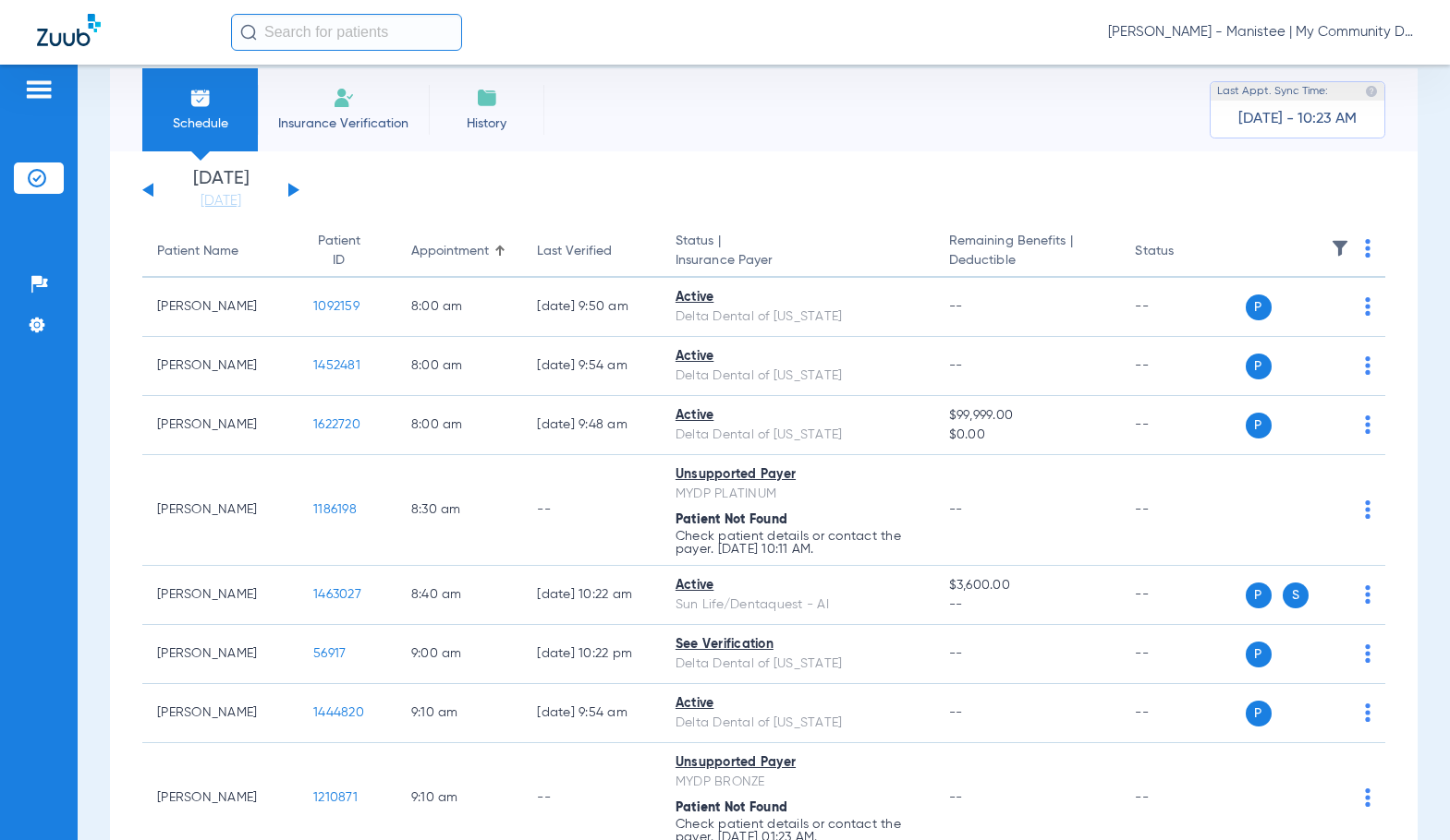
scroll to position [21, 0]
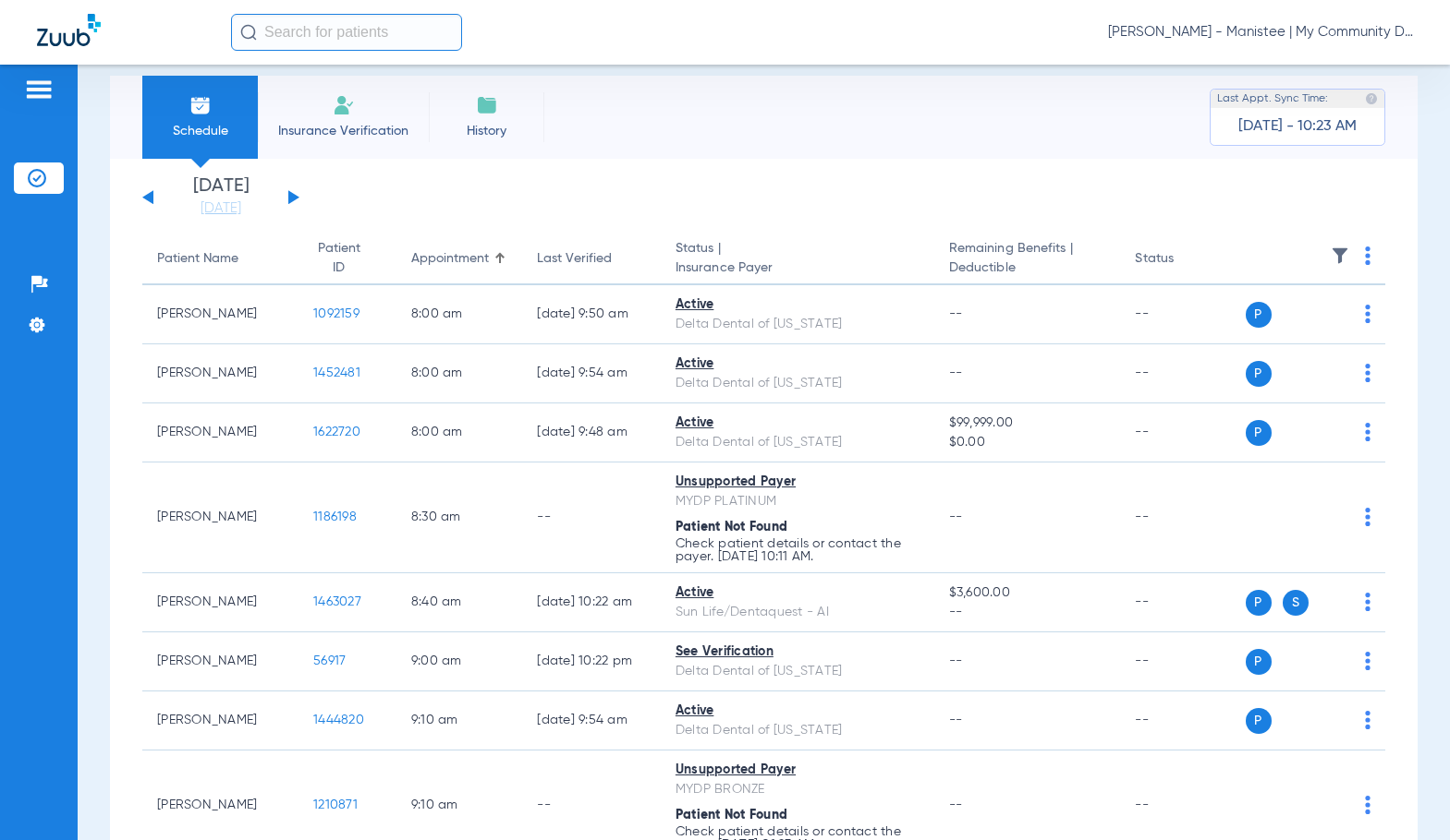
drag, startPoint x: 1352, startPoint y: 33, endPoint x: 1370, endPoint y: 55, distance: 28.4
click at [1353, 31] on span "[PERSON_NAME] - Manistee | My Community Dental Centers" at bounding box center [1260, 32] width 305 height 18
click at [1372, 64] on span "Account Selection" at bounding box center [1343, 65] width 104 height 13
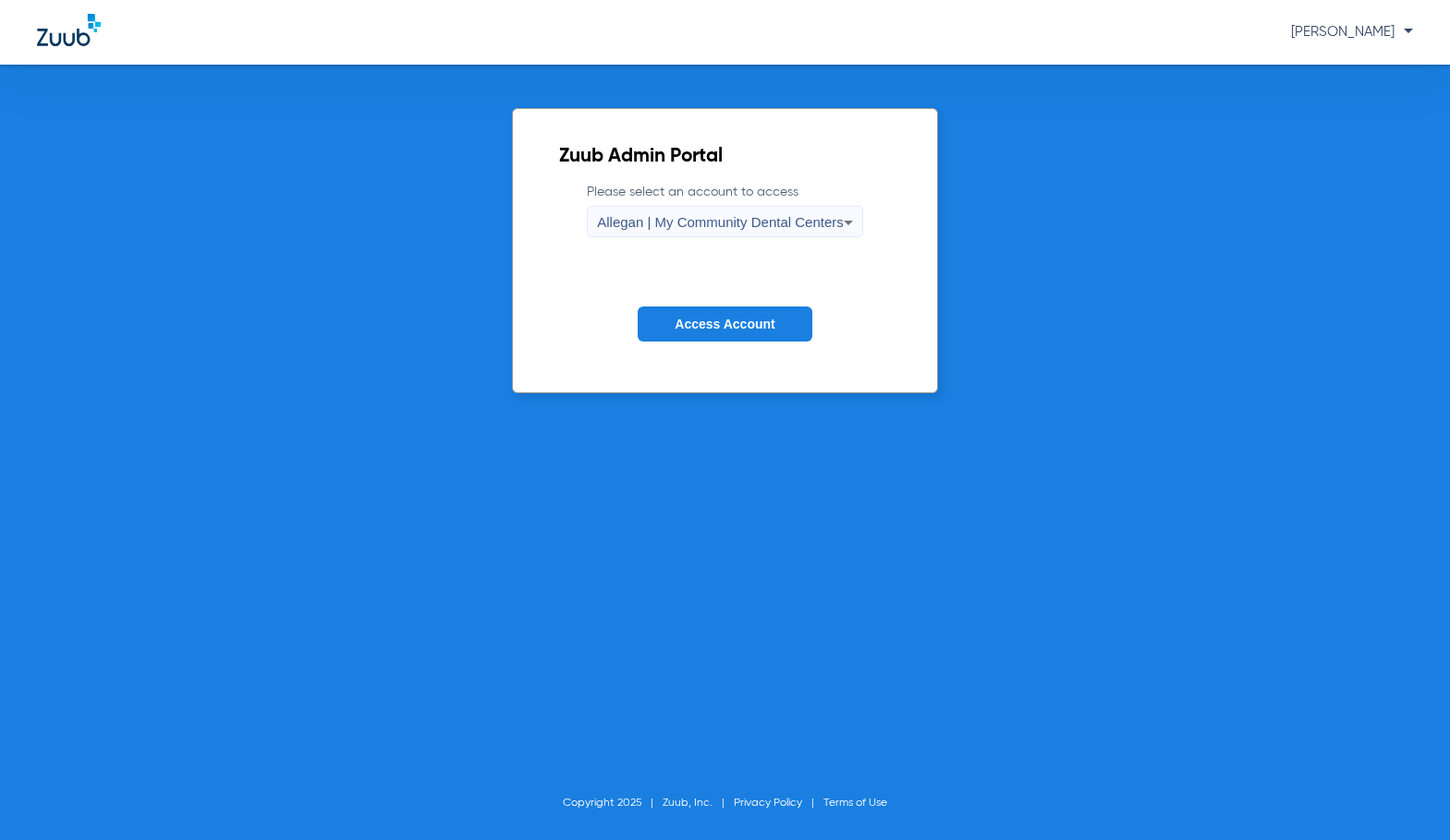
click at [734, 219] on span "Allegan | My Community Dental Centers" at bounding box center [720, 222] width 247 height 16
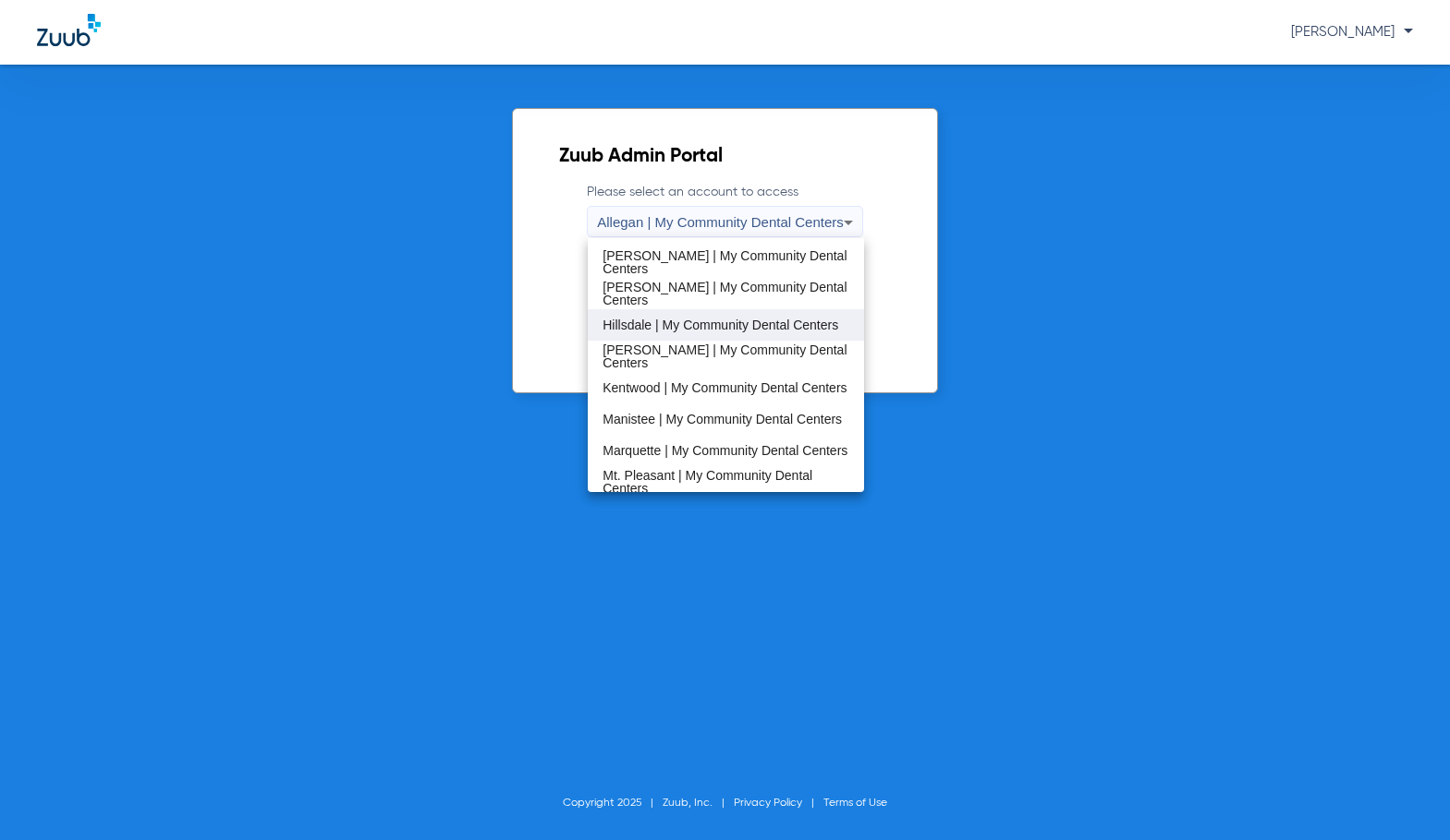
scroll to position [370, 0]
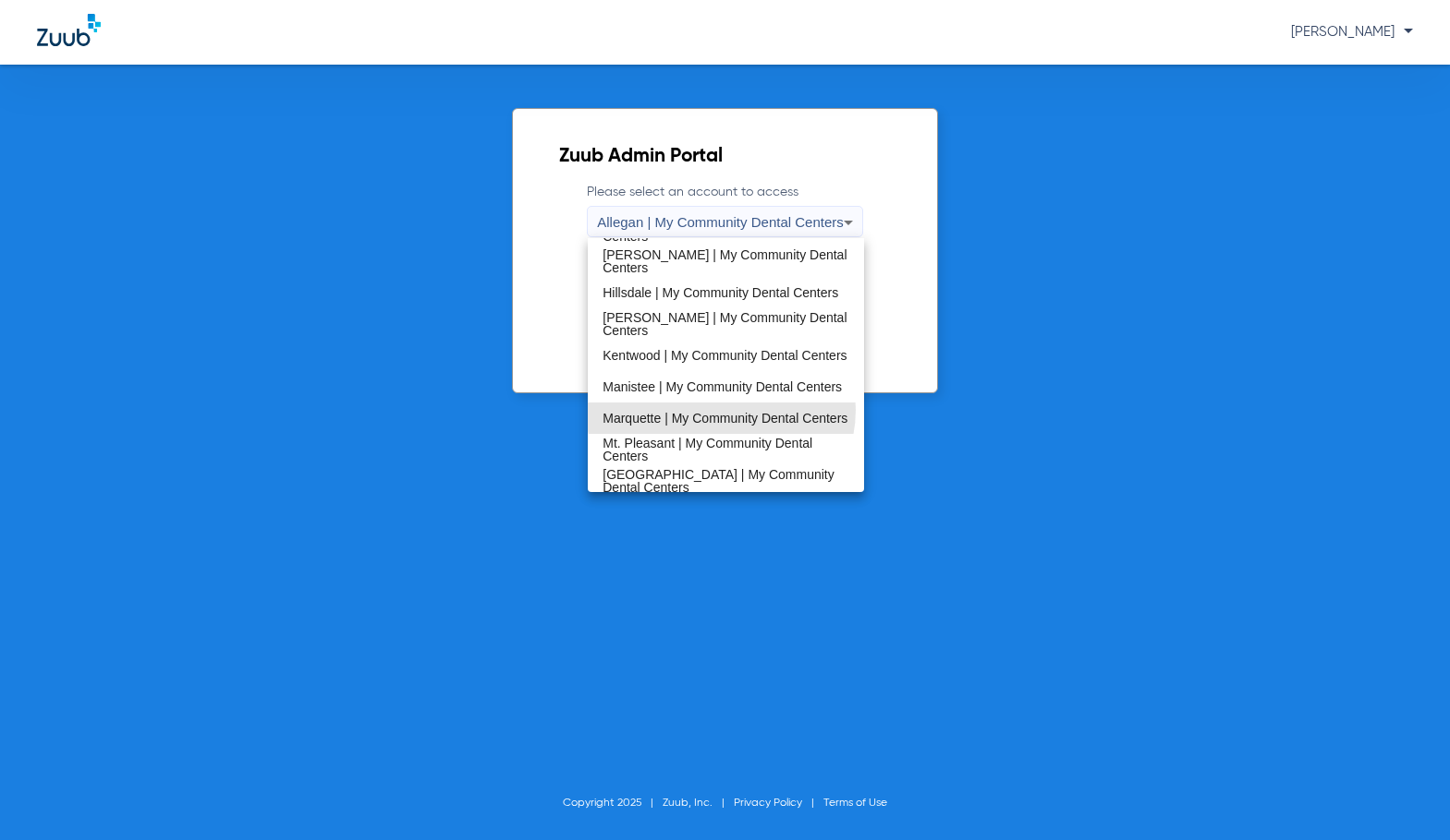
drag, startPoint x: 720, startPoint y: 410, endPoint x: 734, endPoint y: 349, distance: 62.6
click at [719, 412] on span "Marquette | My Community Dental Centers" at bounding box center [725, 418] width 245 height 13
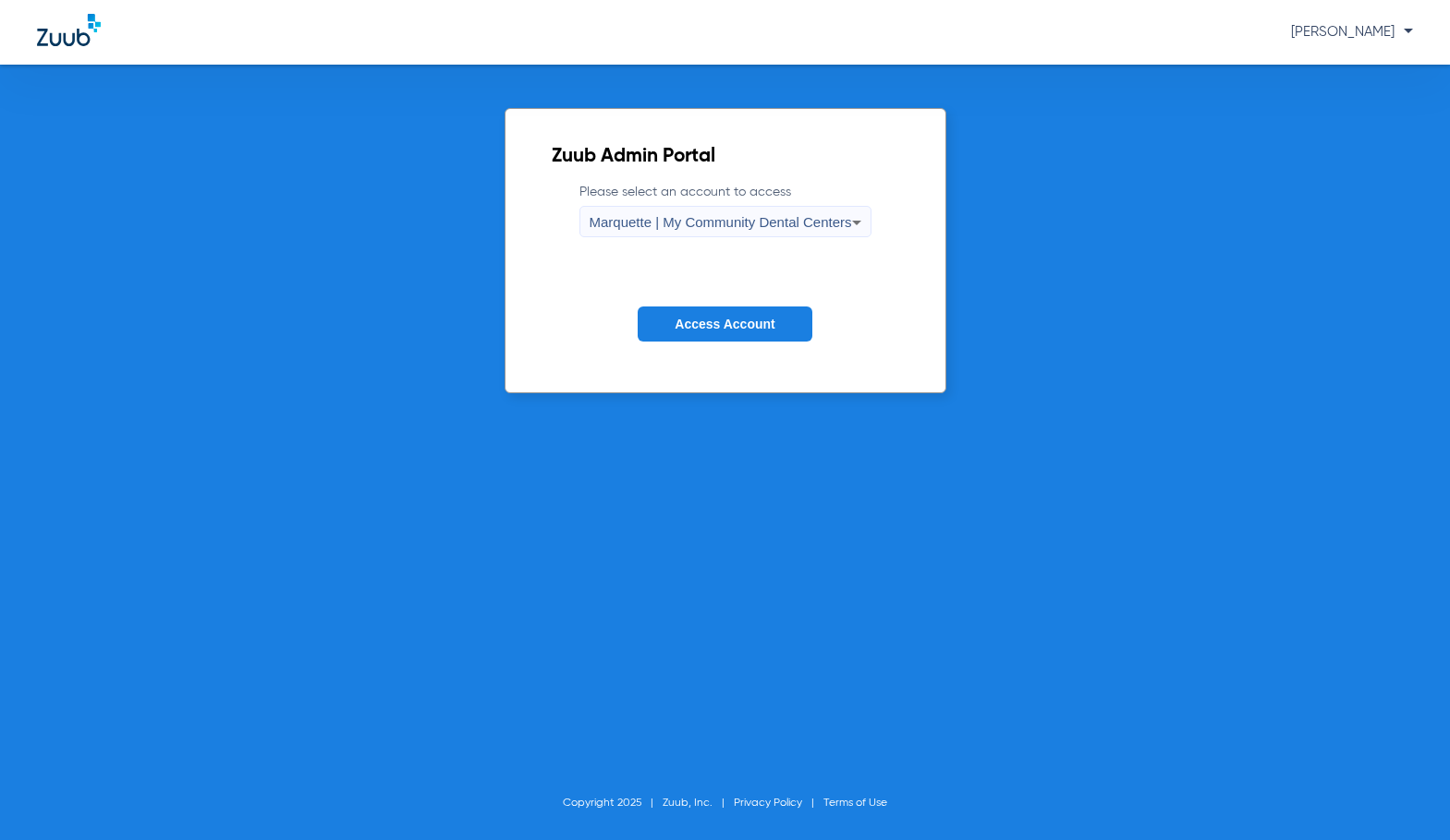
click at [735, 327] on span "Access Account" at bounding box center [724, 323] width 100 height 15
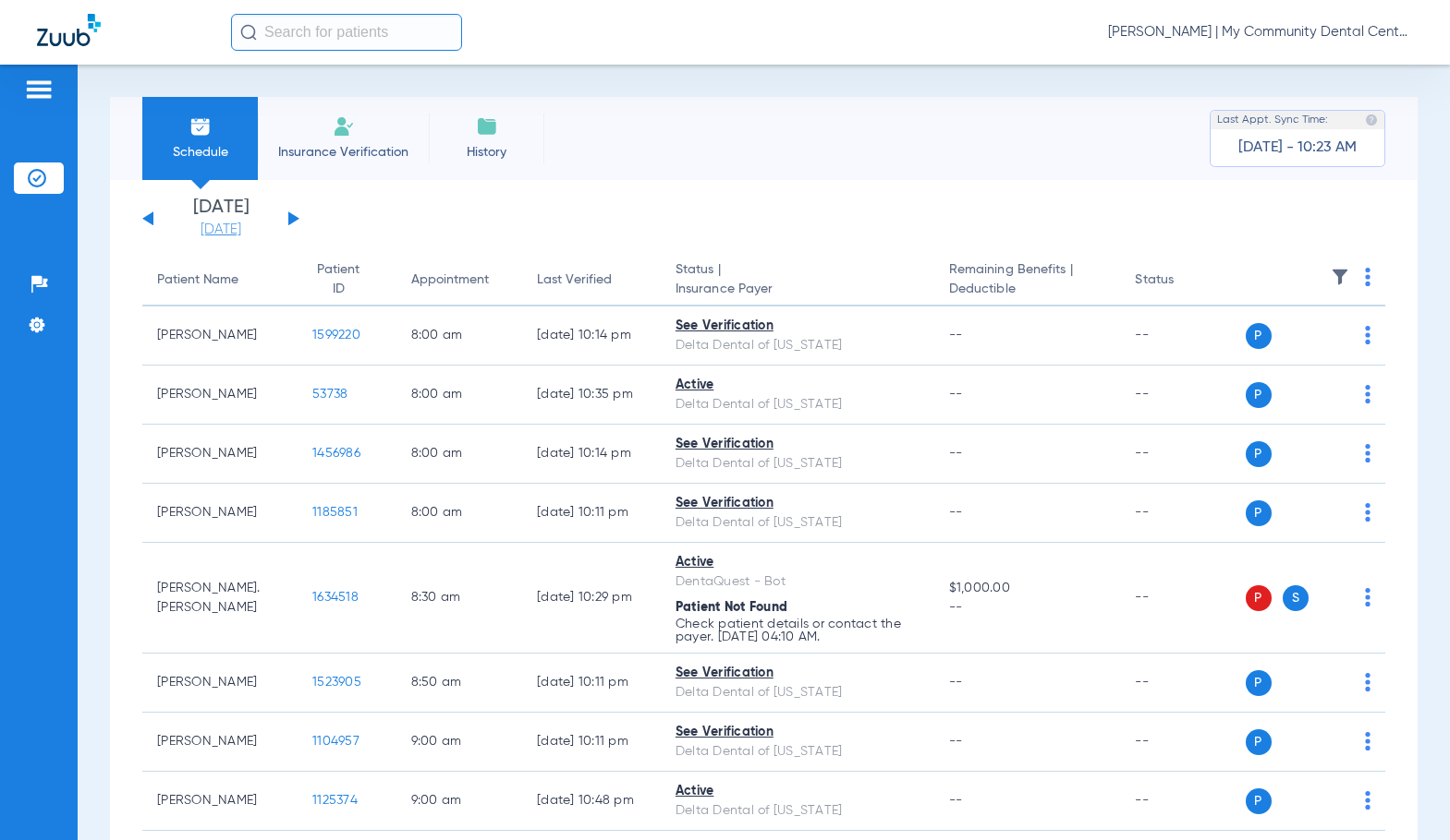
click at [232, 231] on link "[DATE]" at bounding box center [220, 230] width 111 height 18
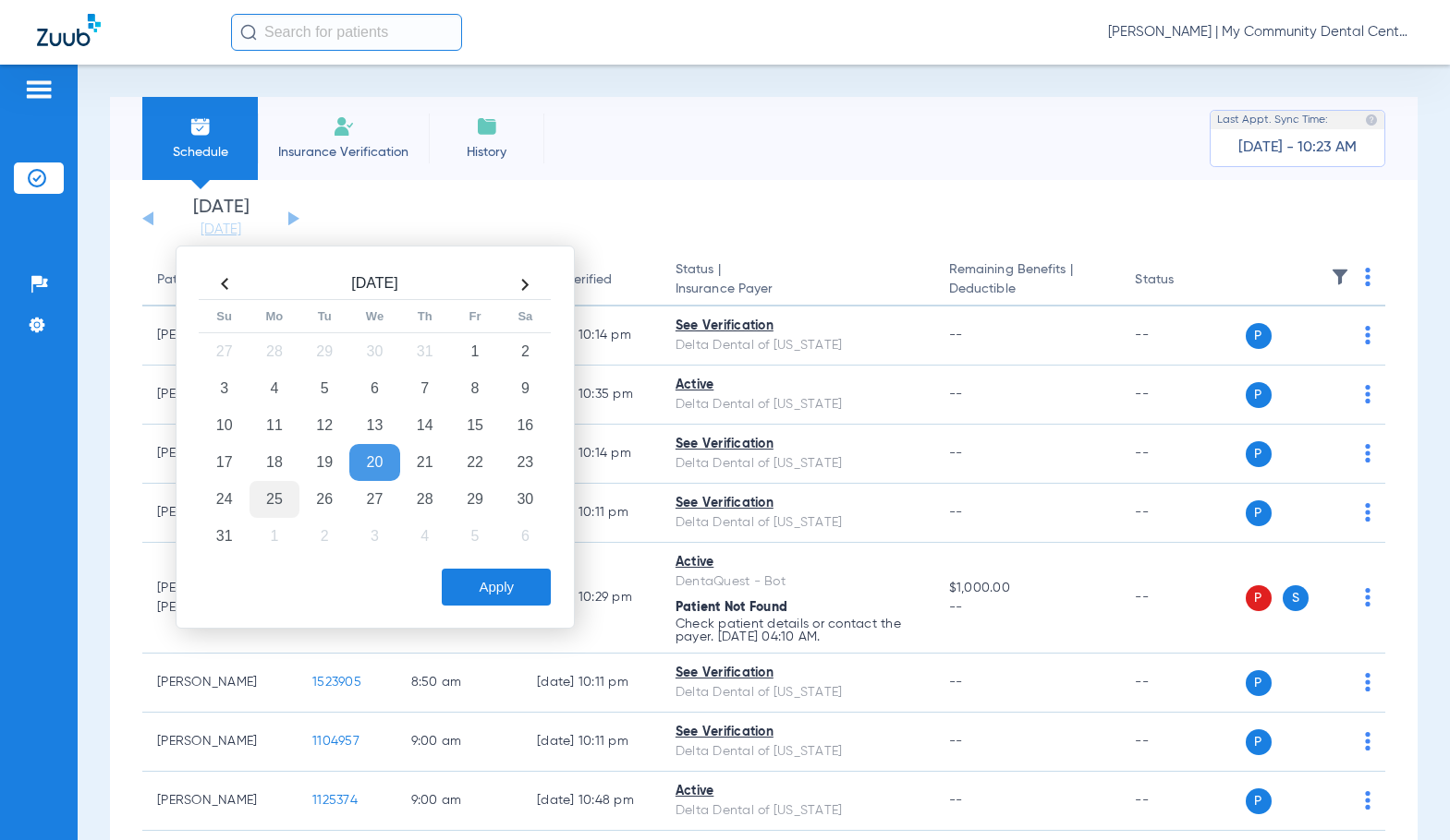
click at [285, 501] on td "25" at bounding box center [274, 500] width 49 height 37
click at [464, 577] on button "Apply" at bounding box center [496, 587] width 109 height 37
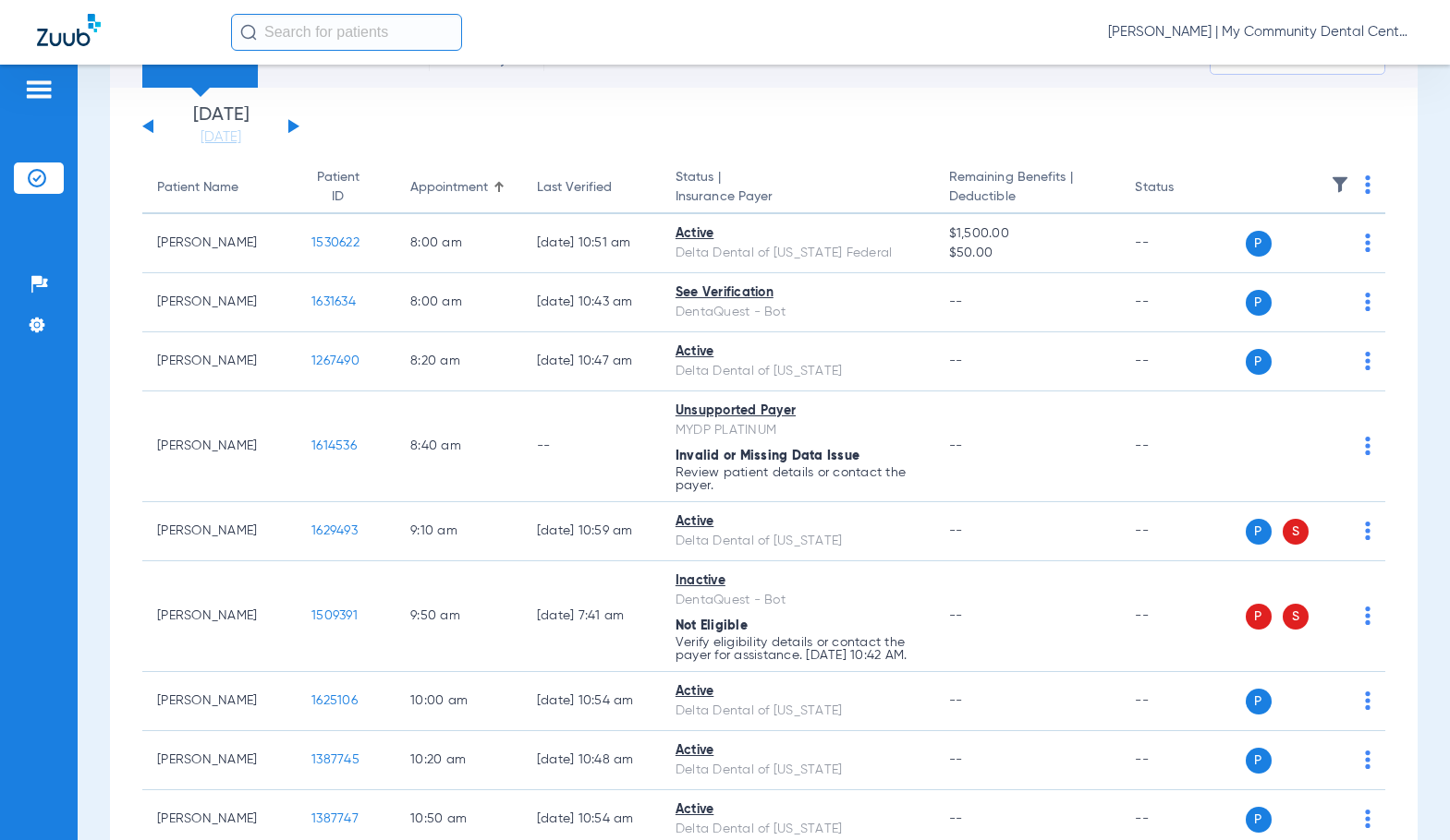
scroll to position [184, 0]
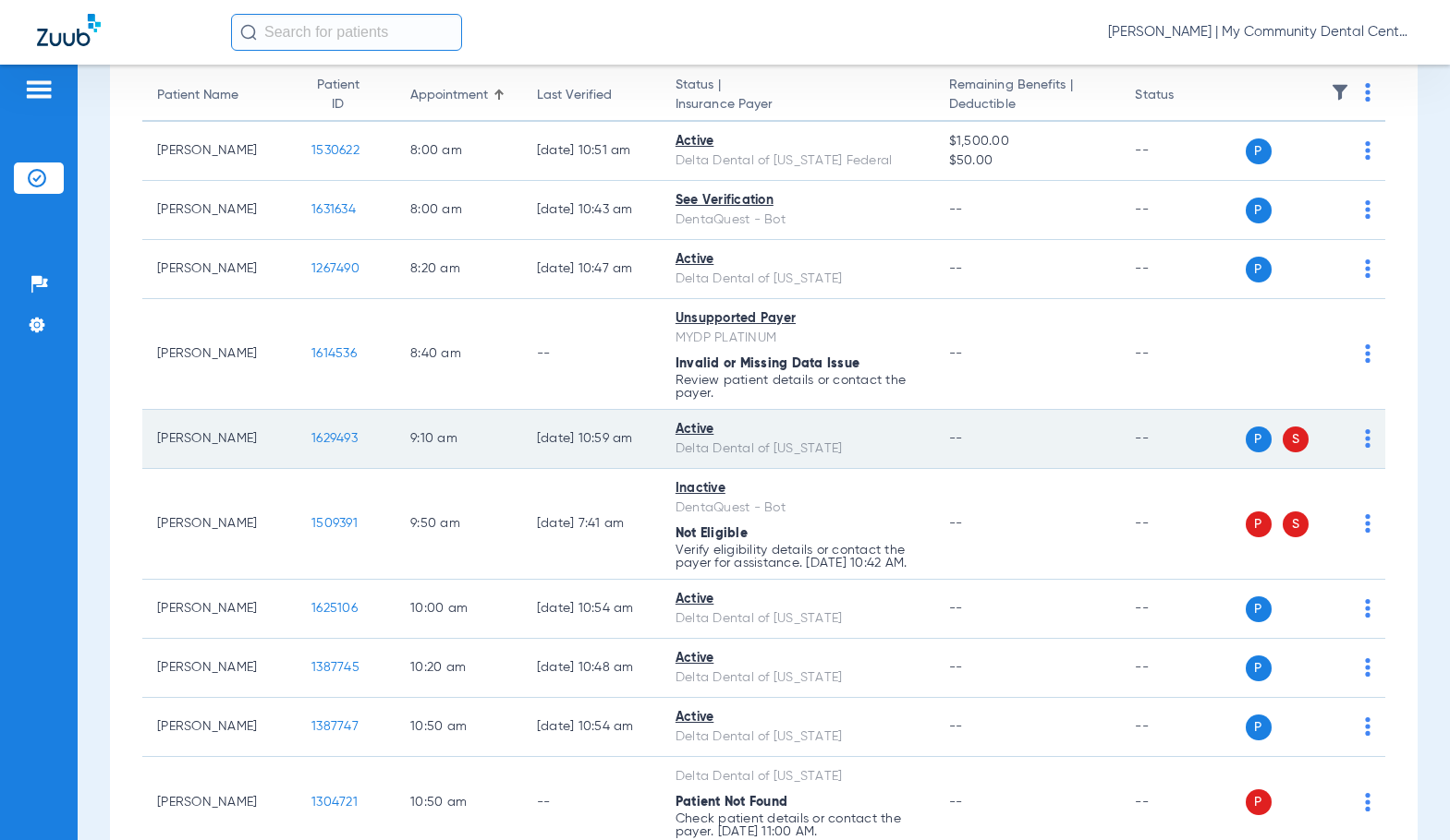
click at [329, 437] on span "1629493" at bounding box center [335, 437] width 47 height 13
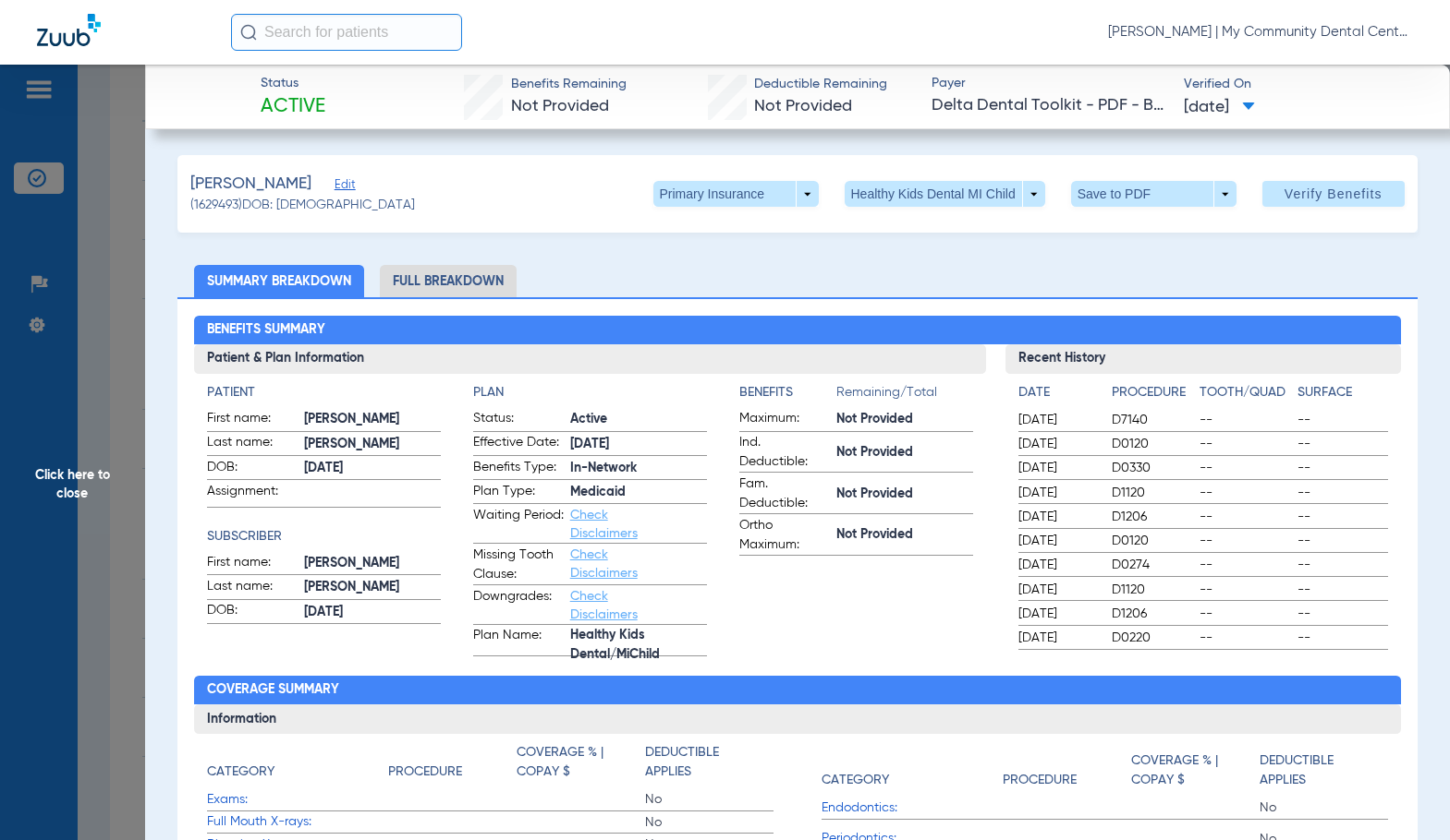
click at [425, 290] on li "Full Breakdown" at bounding box center [447, 280] width 137 height 32
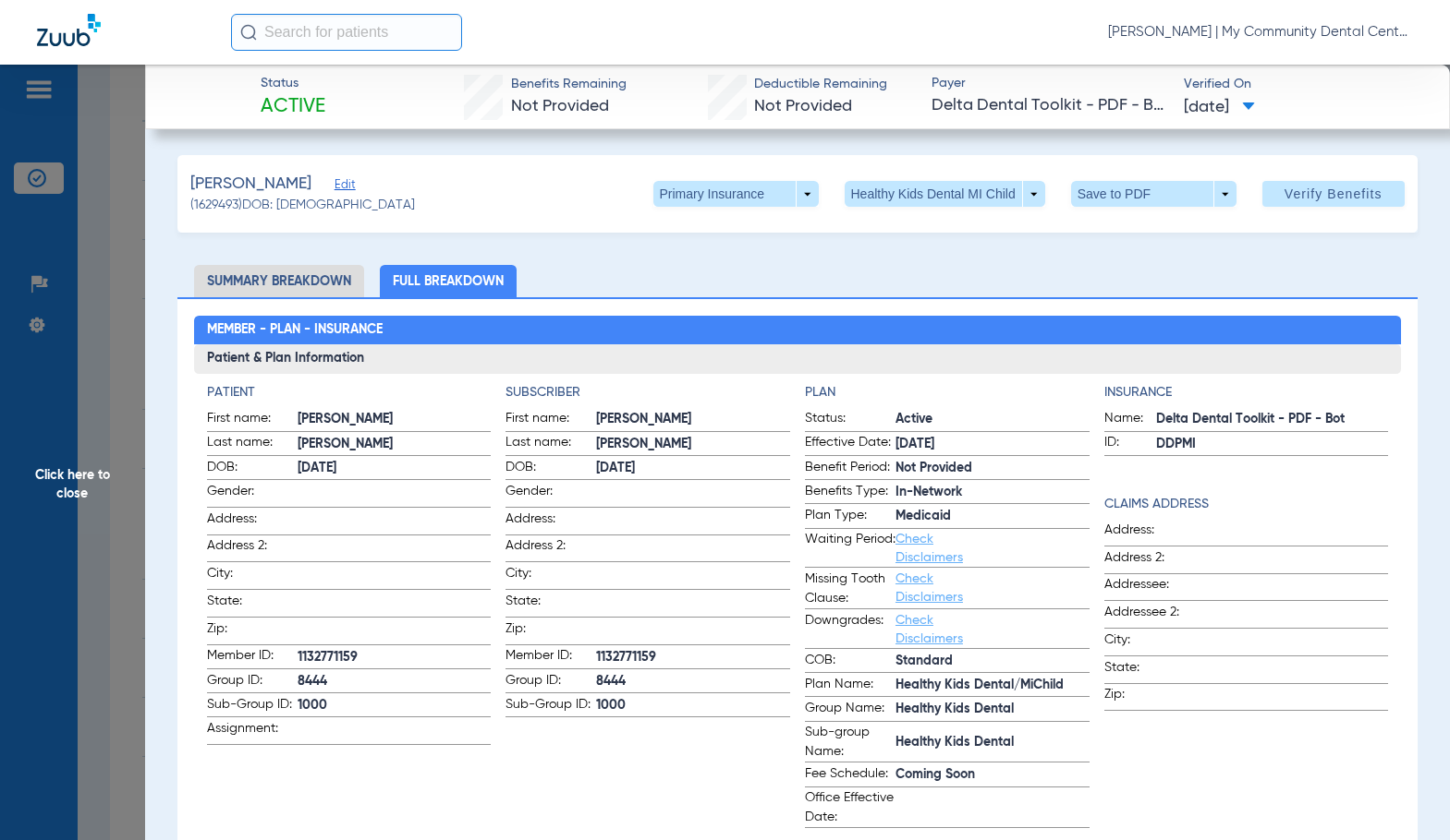
drag, startPoint x: 684, startPoint y: 753, endPoint x: 1046, endPoint y: 461, distance: 465.1
click at [1035, 516] on div "Patient First name: [PERSON_NAME] Last name: [PERSON_NAME] DOB: [DEMOGRAPHIC_DA…" at bounding box center [797, 605] width 1181 height 445
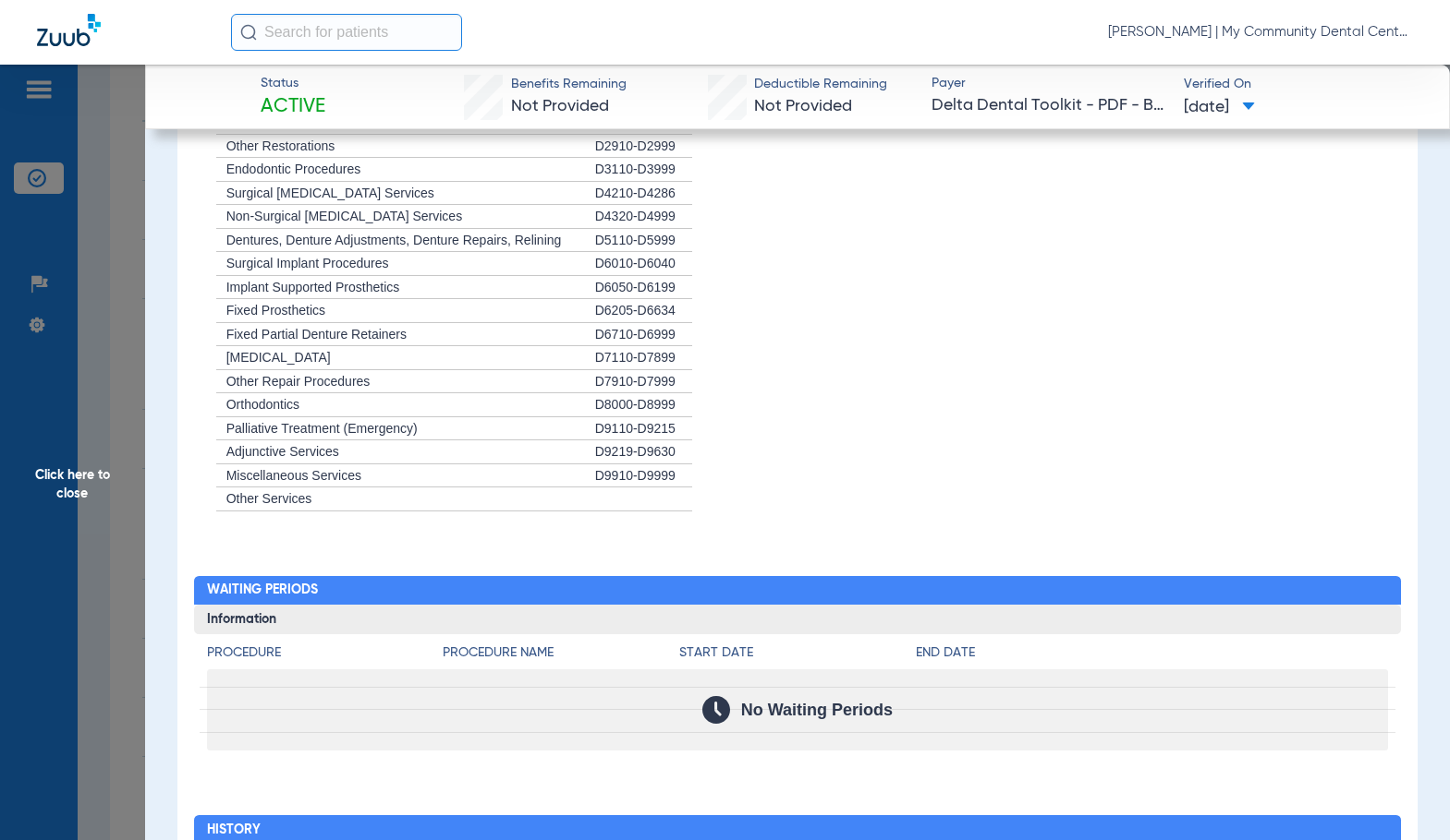
scroll to position [2216, 0]
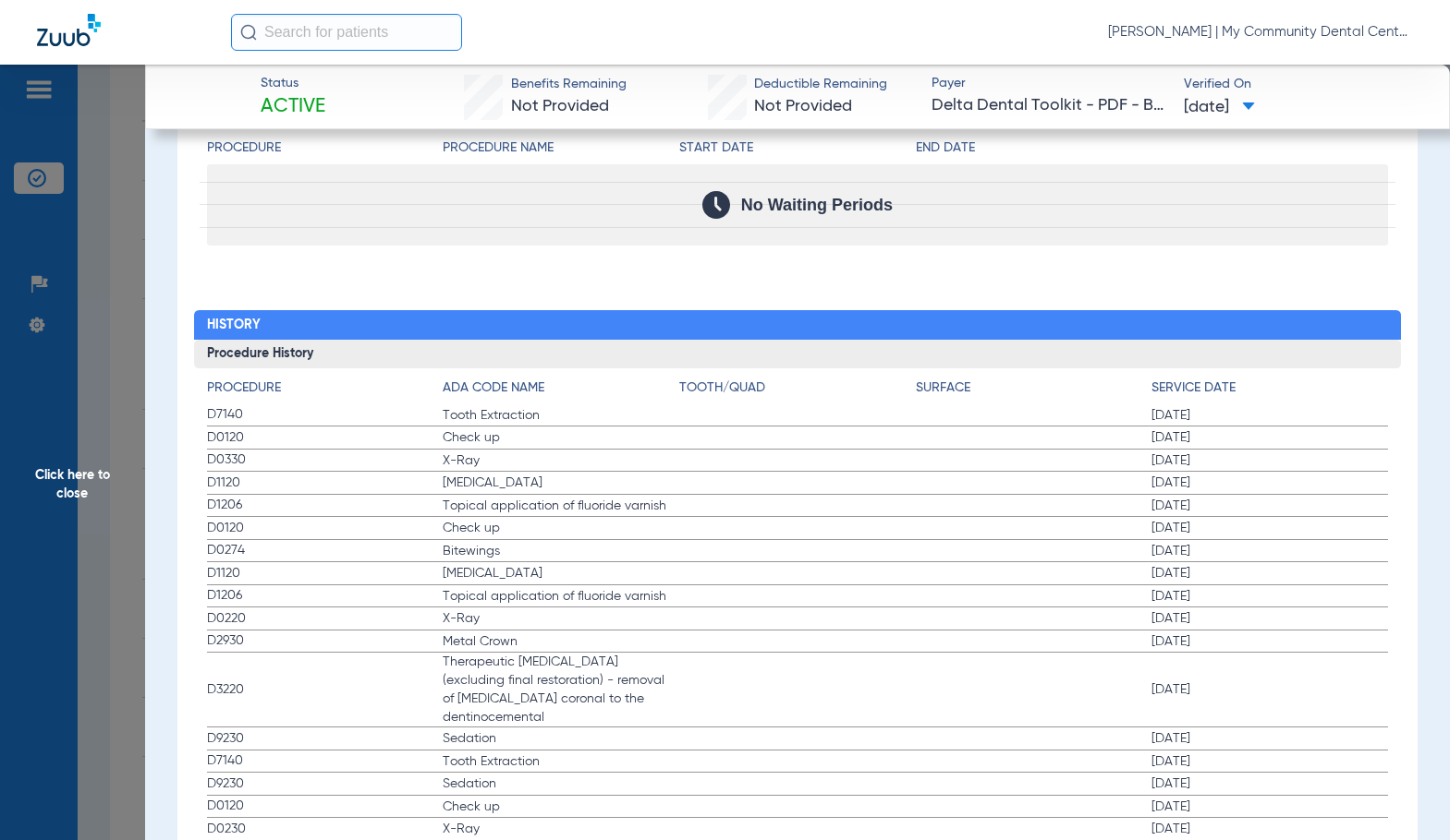
click at [598, 459] on span "X-Ray" at bounding box center [561, 460] width 237 height 18
drag, startPoint x: 77, startPoint y: 481, endPoint x: 246, endPoint y: 468, distance: 169.5
click at [77, 481] on span "Click here to close" at bounding box center [72, 485] width 145 height 840
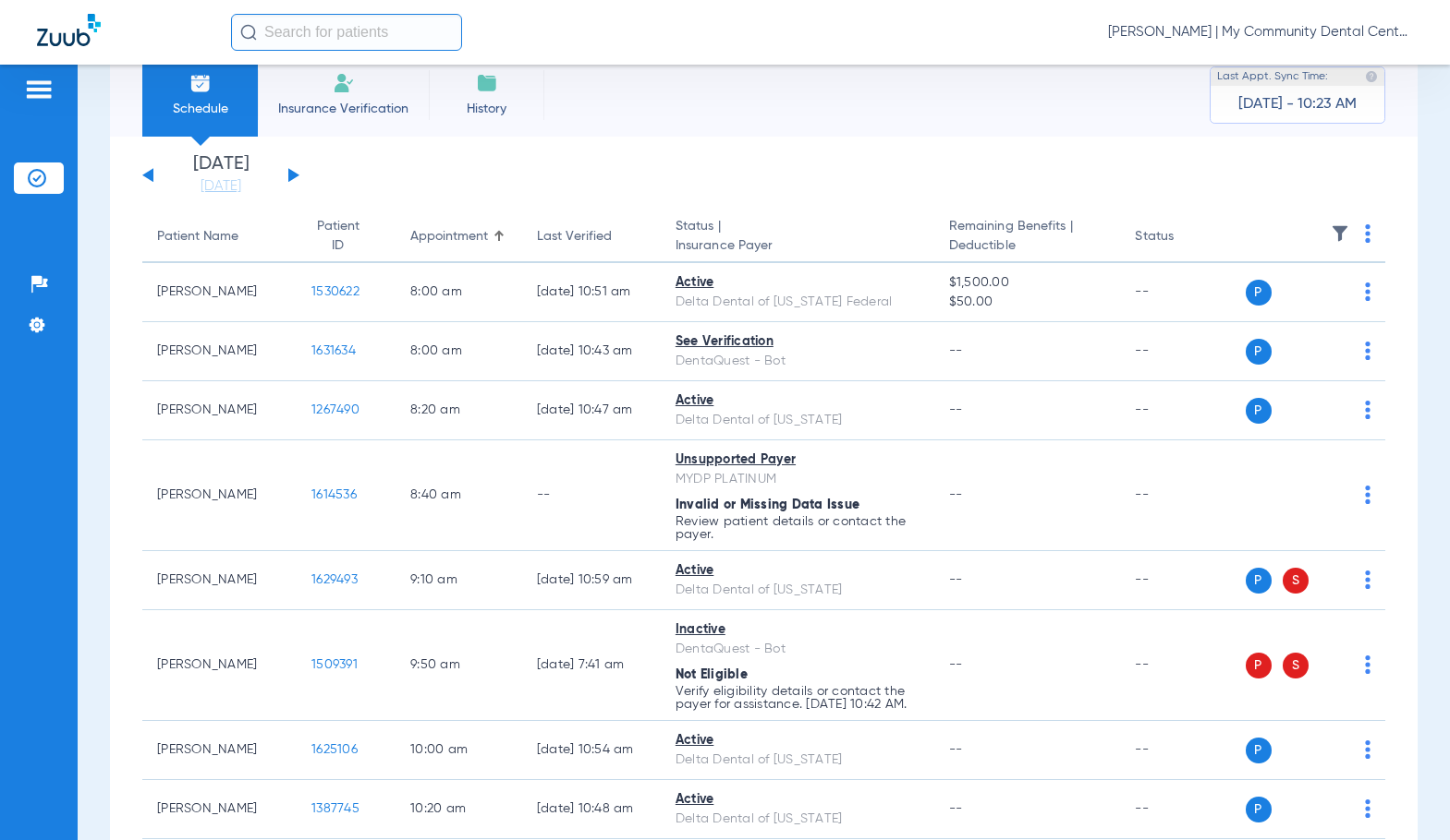
scroll to position [0, 0]
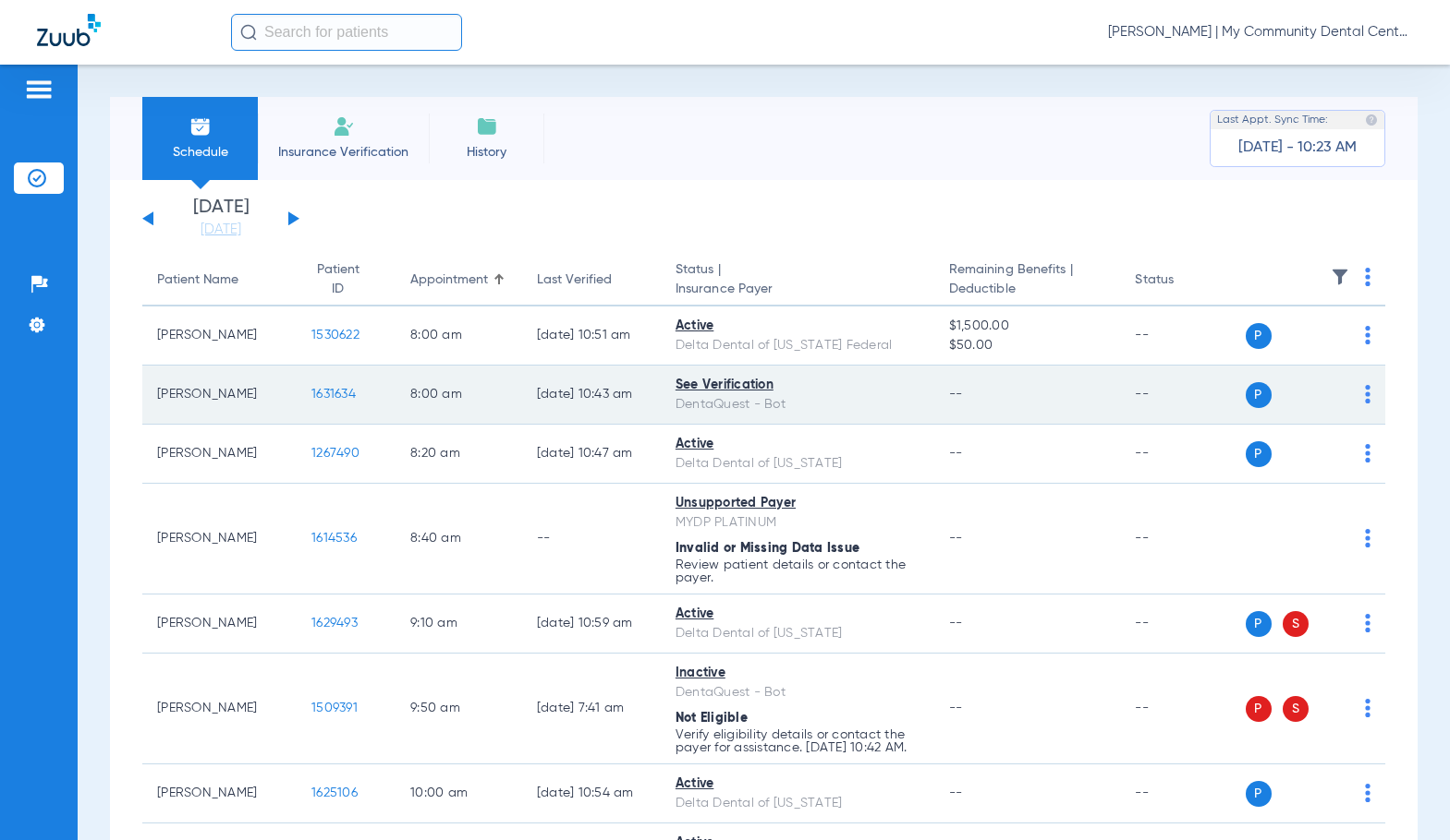
click at [312, 394] on span "1631634" at bounding box center [334, 394] width 45 height 13
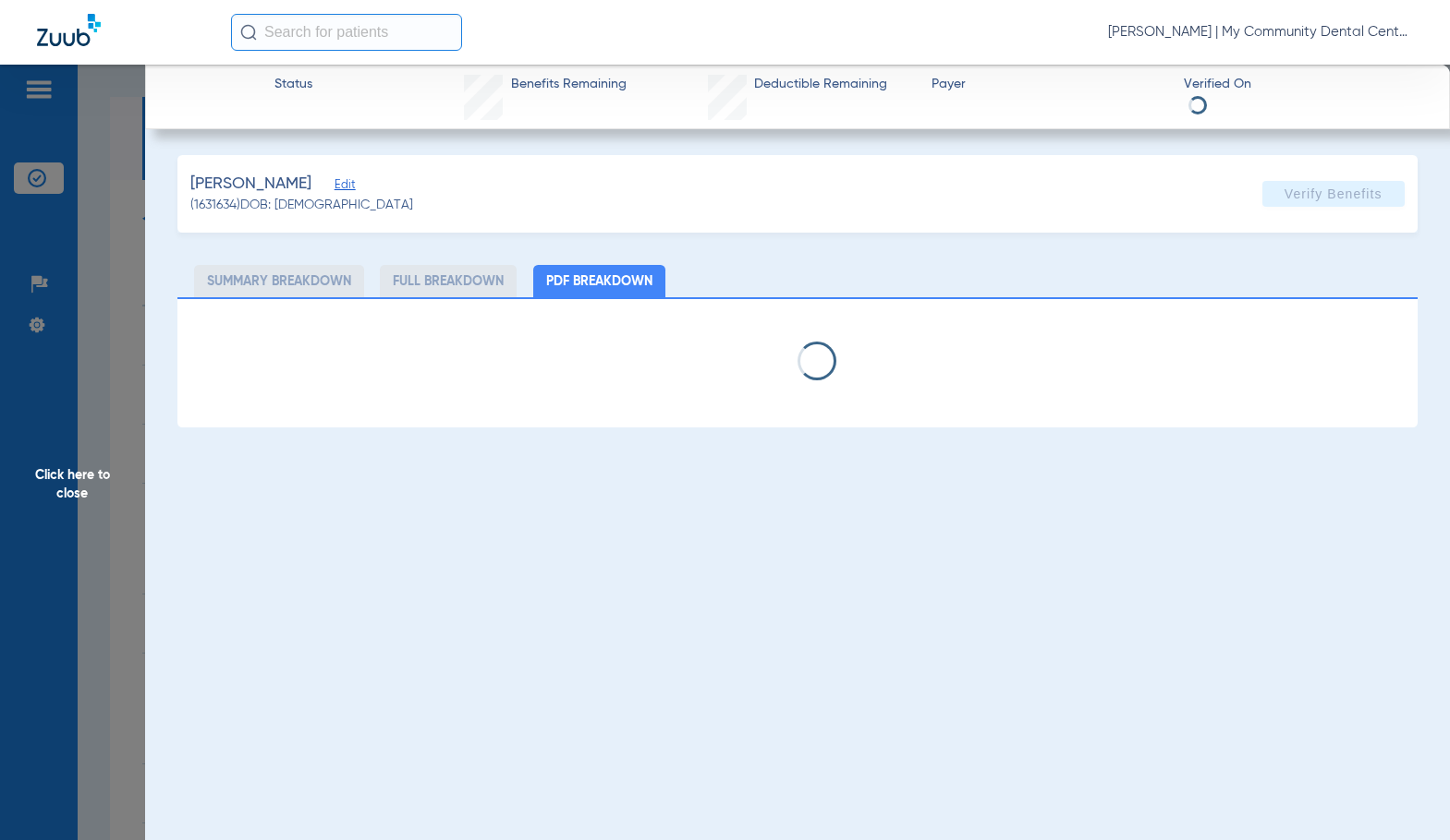
select select "page-width"
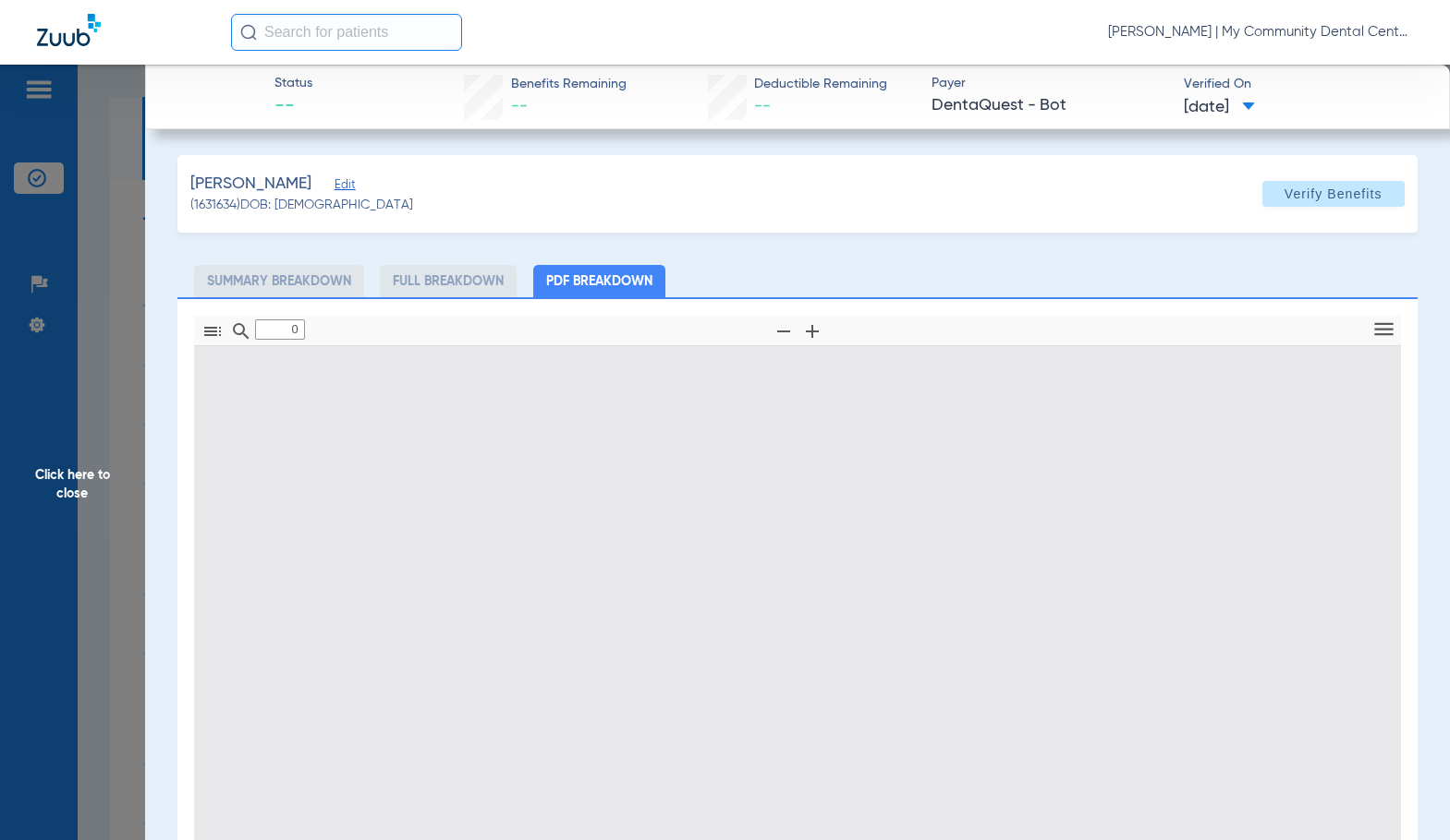
type input "1"
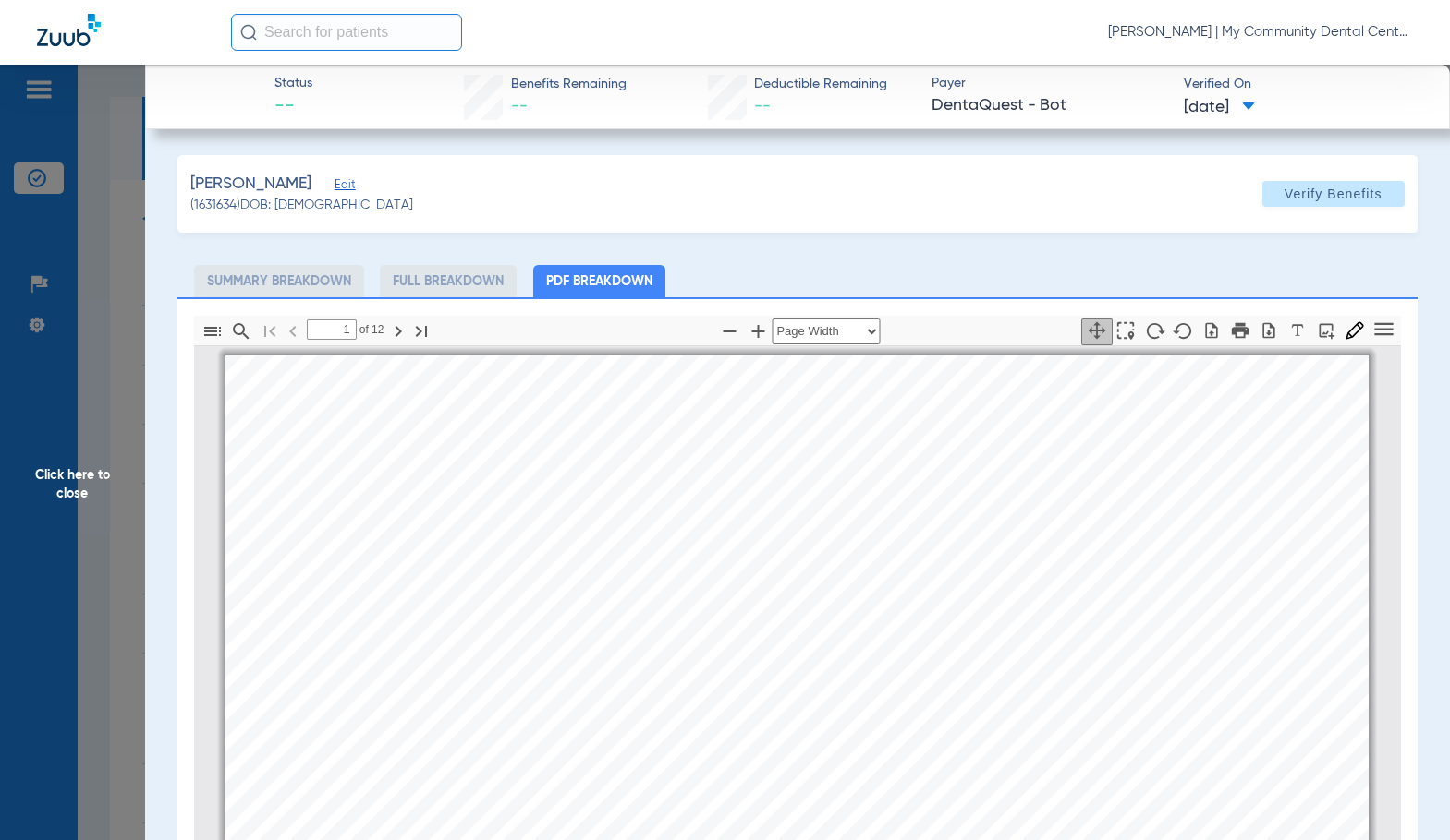
scroll to position [10, 0]
click at [747, 333] on icon "button" at bounding box center [757, 331] width 22 height 22
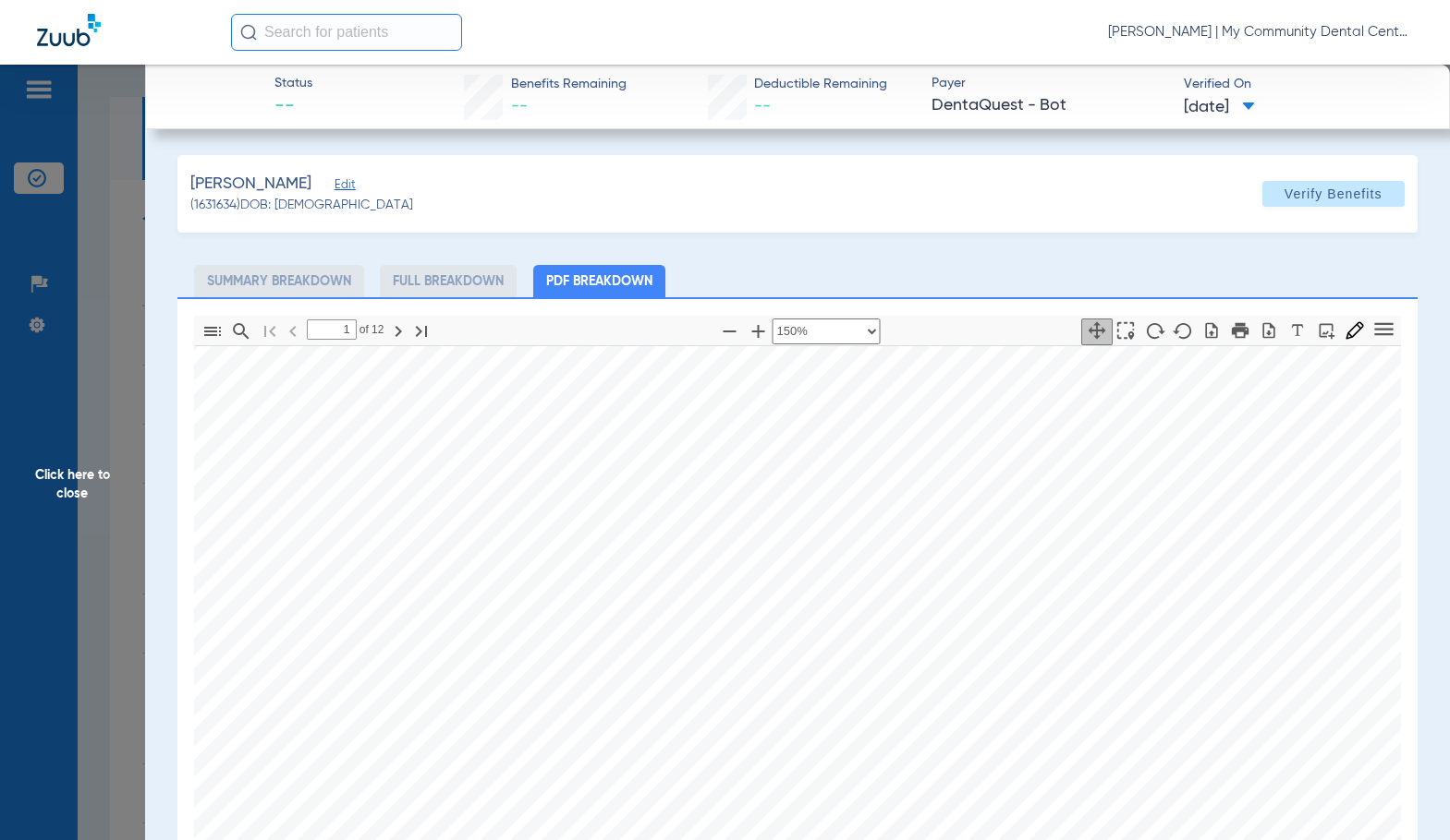
drag, startPoint x: 984, startPoint y: 613, endPoint x: 904, endPoint y: 547, distance: 103.7
click at [912, 563] on div " Print [PERSON_NAME] Member is eligible: My Community Dental Centers Inc - [PE…" at bounding box center [909, 854] width 1556 height 1101
click at [722, 326] on icon "button" at bounding box center [729, 331] width 22 height 22
select select "custom"
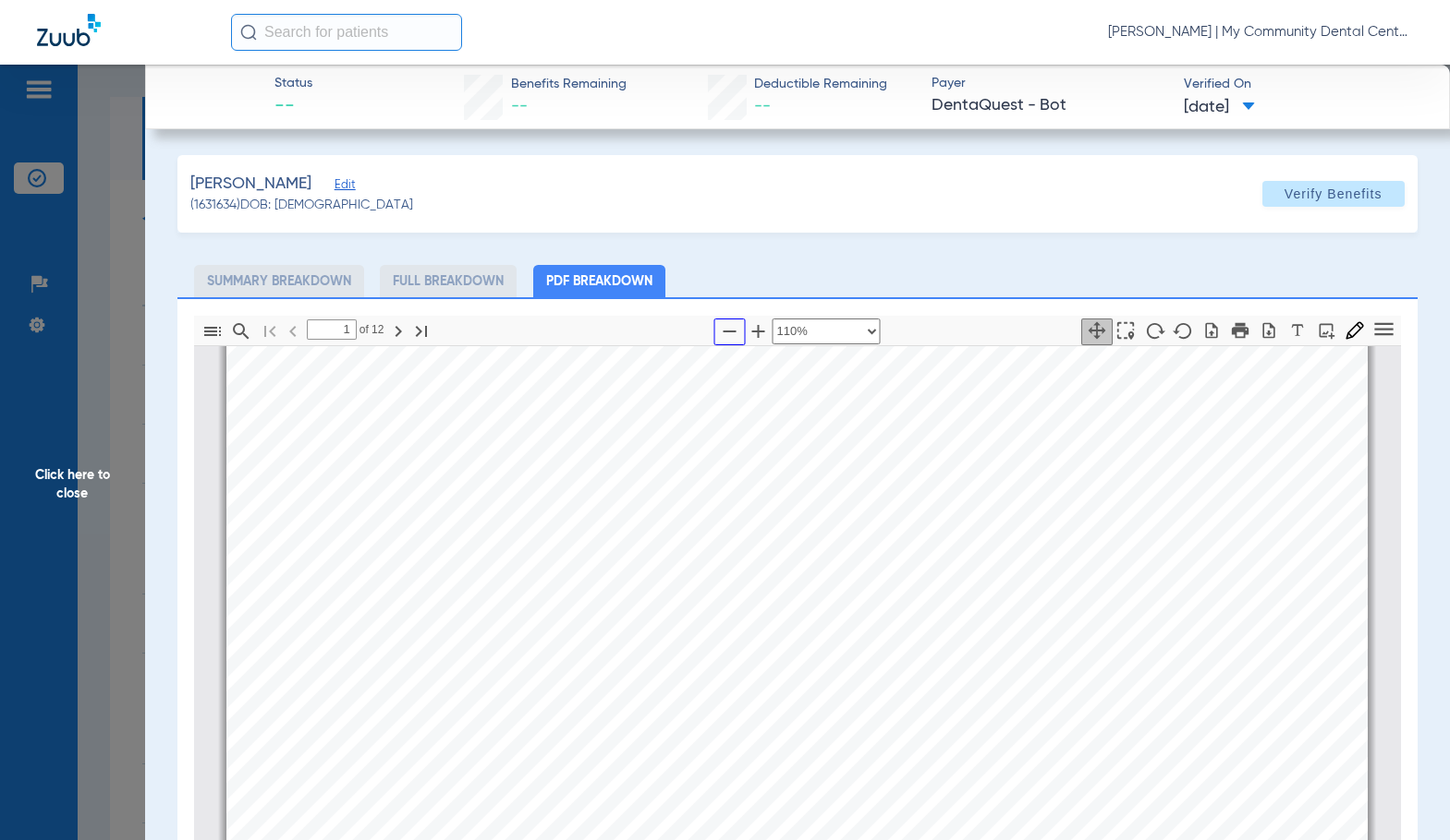
scroll to position [48, 0]
click at [817, 464] on div " Print [PERSON_NAME] Member is eligible: My Community Dental Centers Inc - [PE…" at bounding box center [797, 712] width 1141 height 807
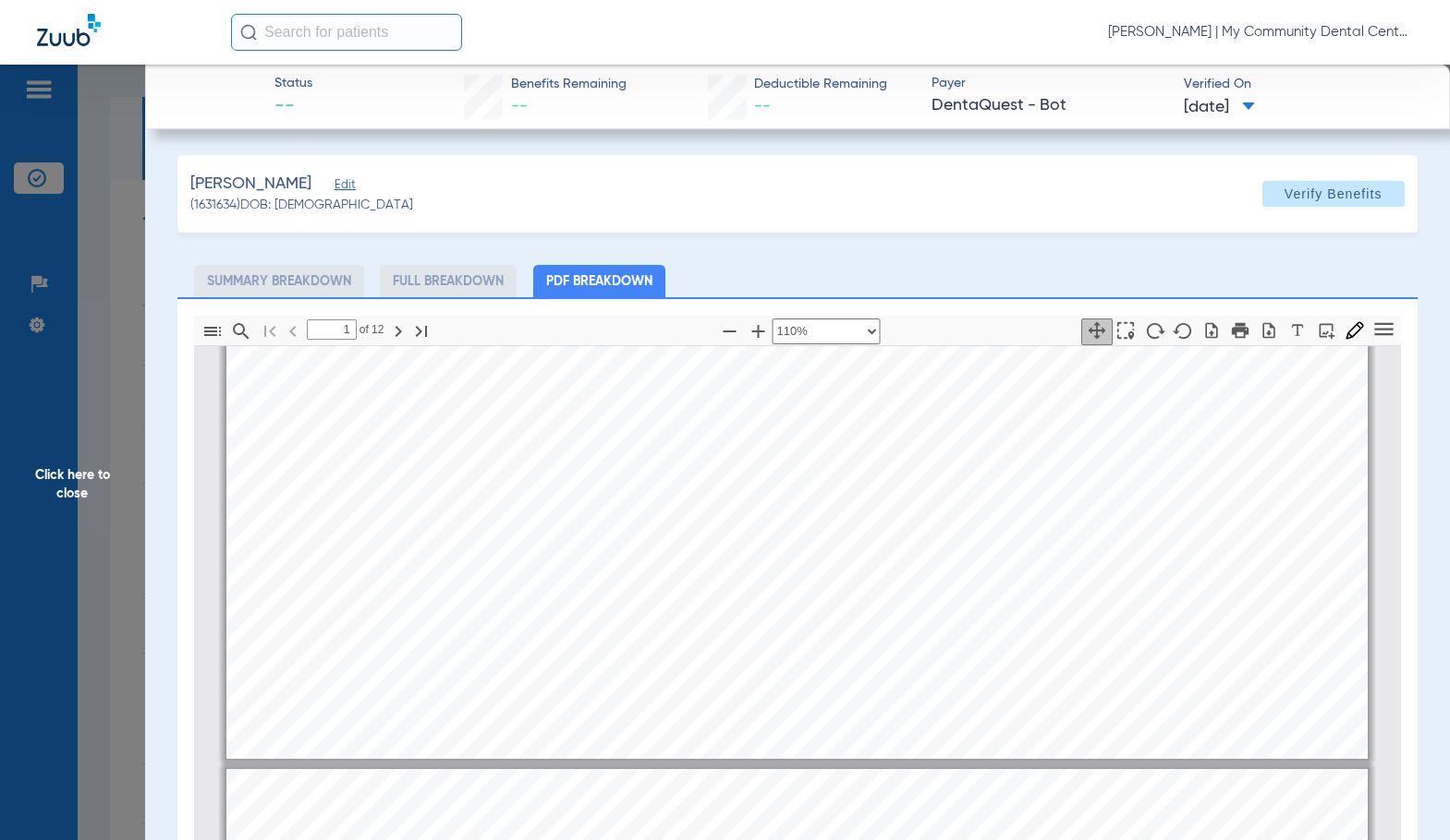
type input "2"
select select "custom"
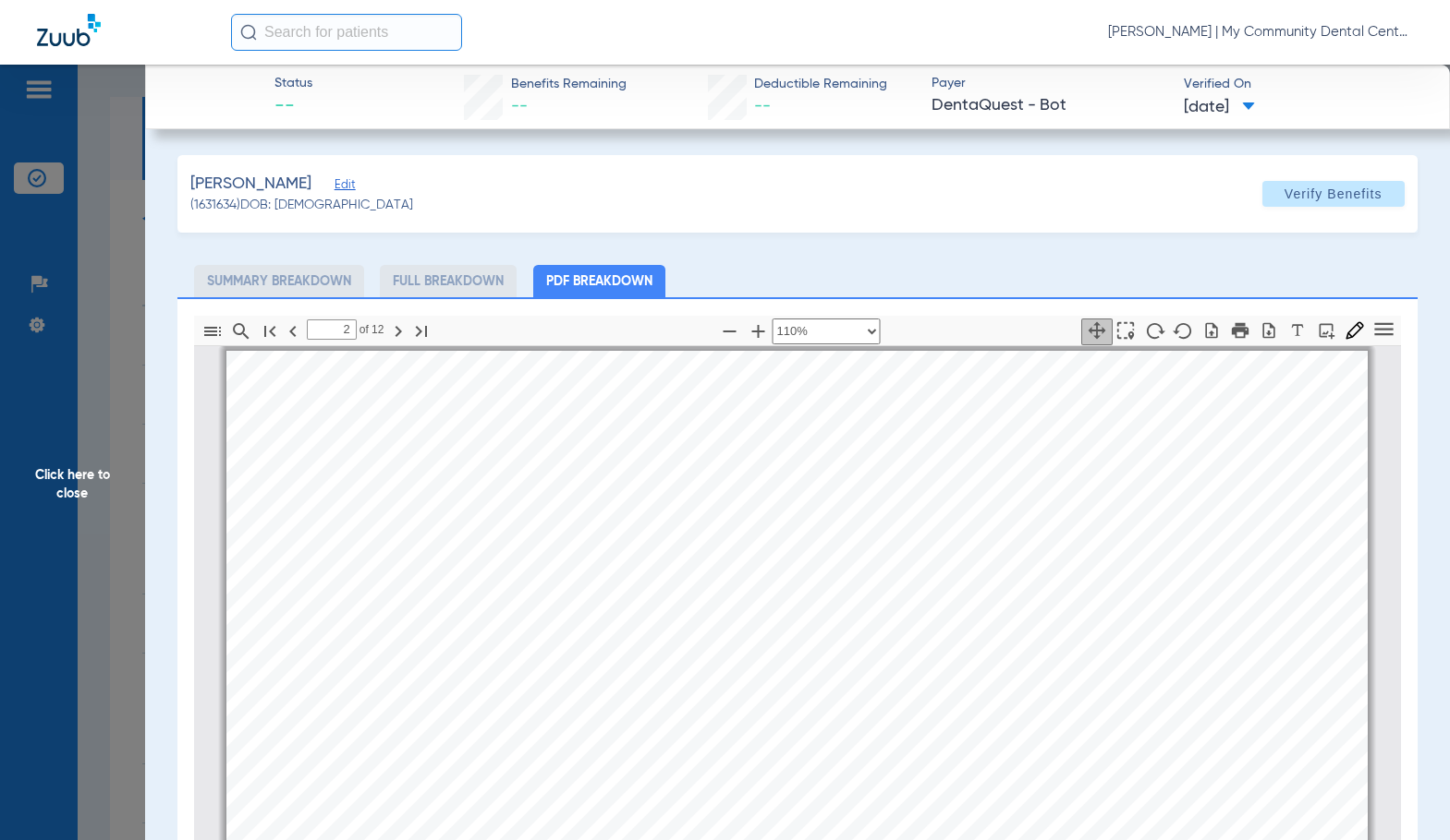
scroll to position [878, 0]
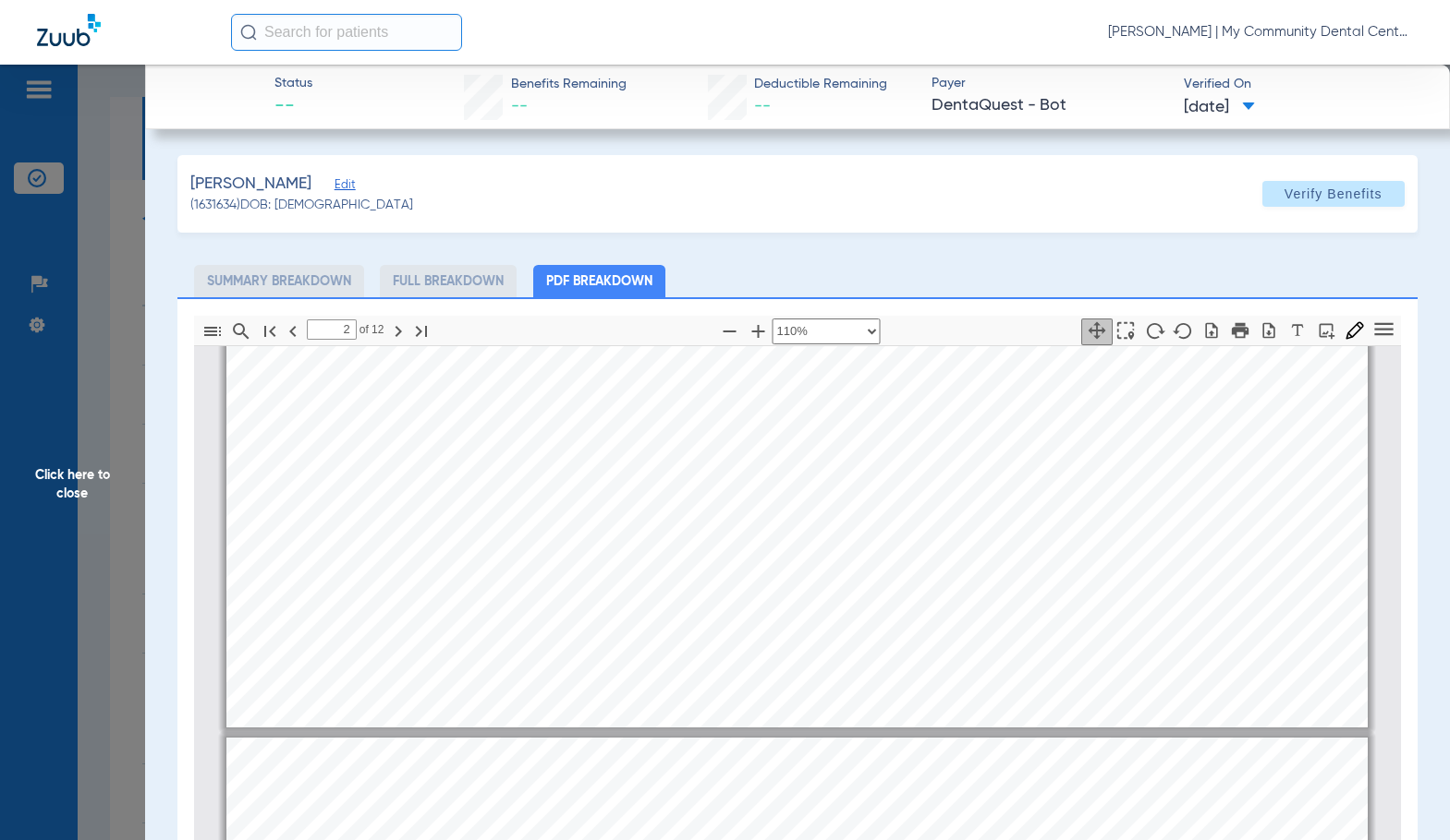
type input "3"
select select "custom"
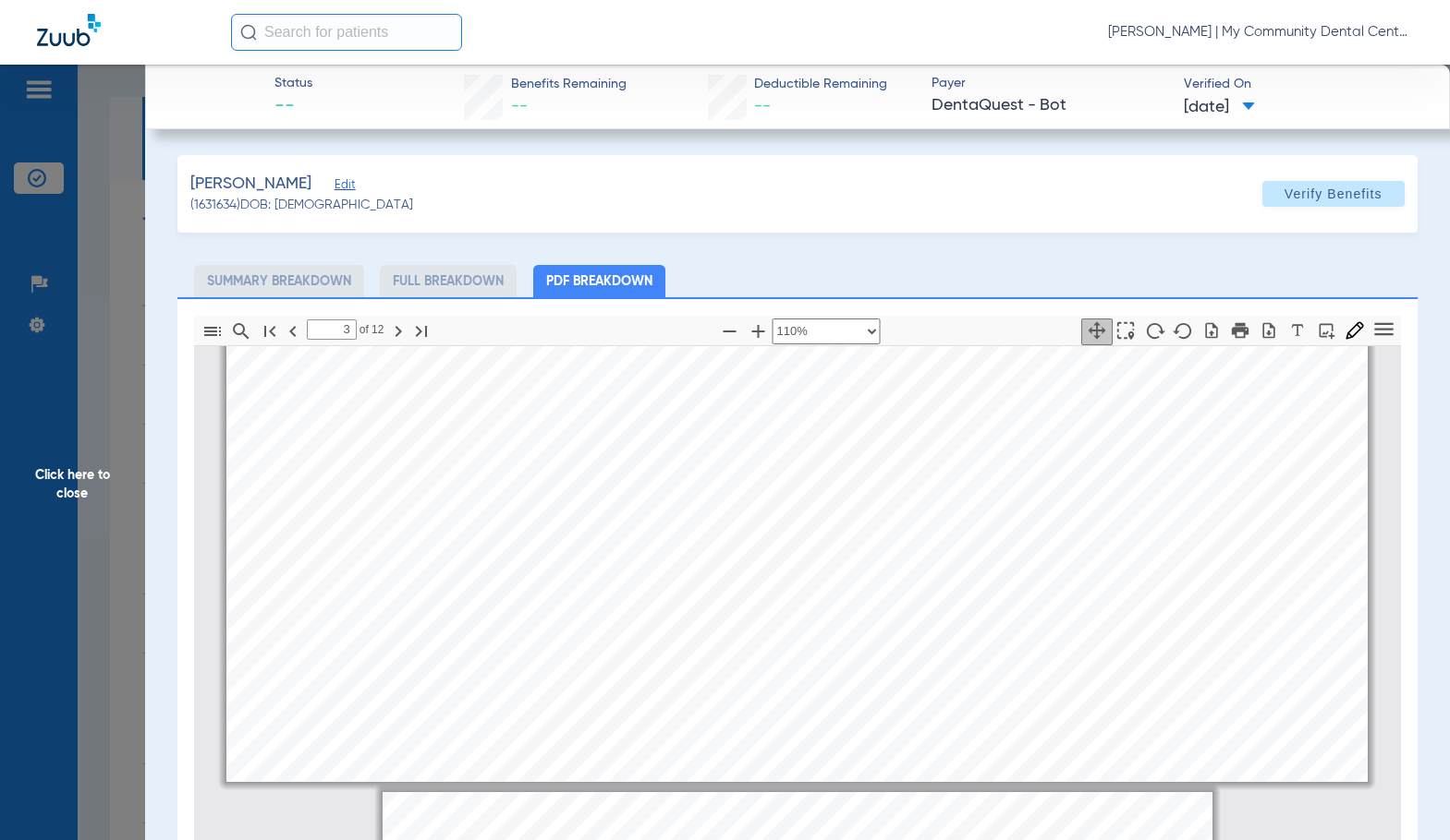
type input "4"
select select "custom"
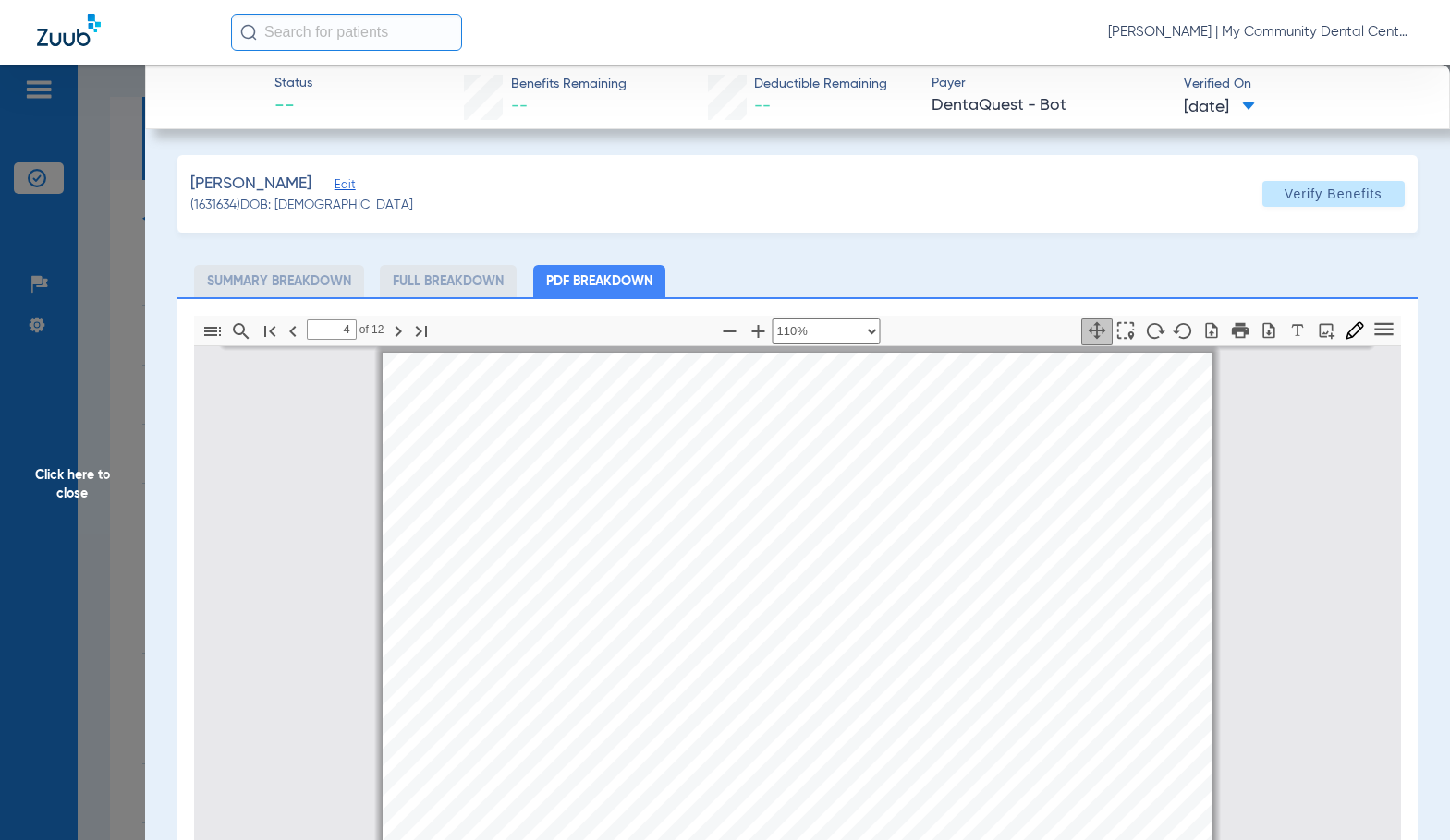
scroll to position [2633, 0]
drag, startPoint x: 80, startPoint y: 469, endPoint x: 472, endPoint y: 533, distance: 397.2
click at [78, 470] on span "Click here to close" at bounding box center [72, 485] width 145 height 840
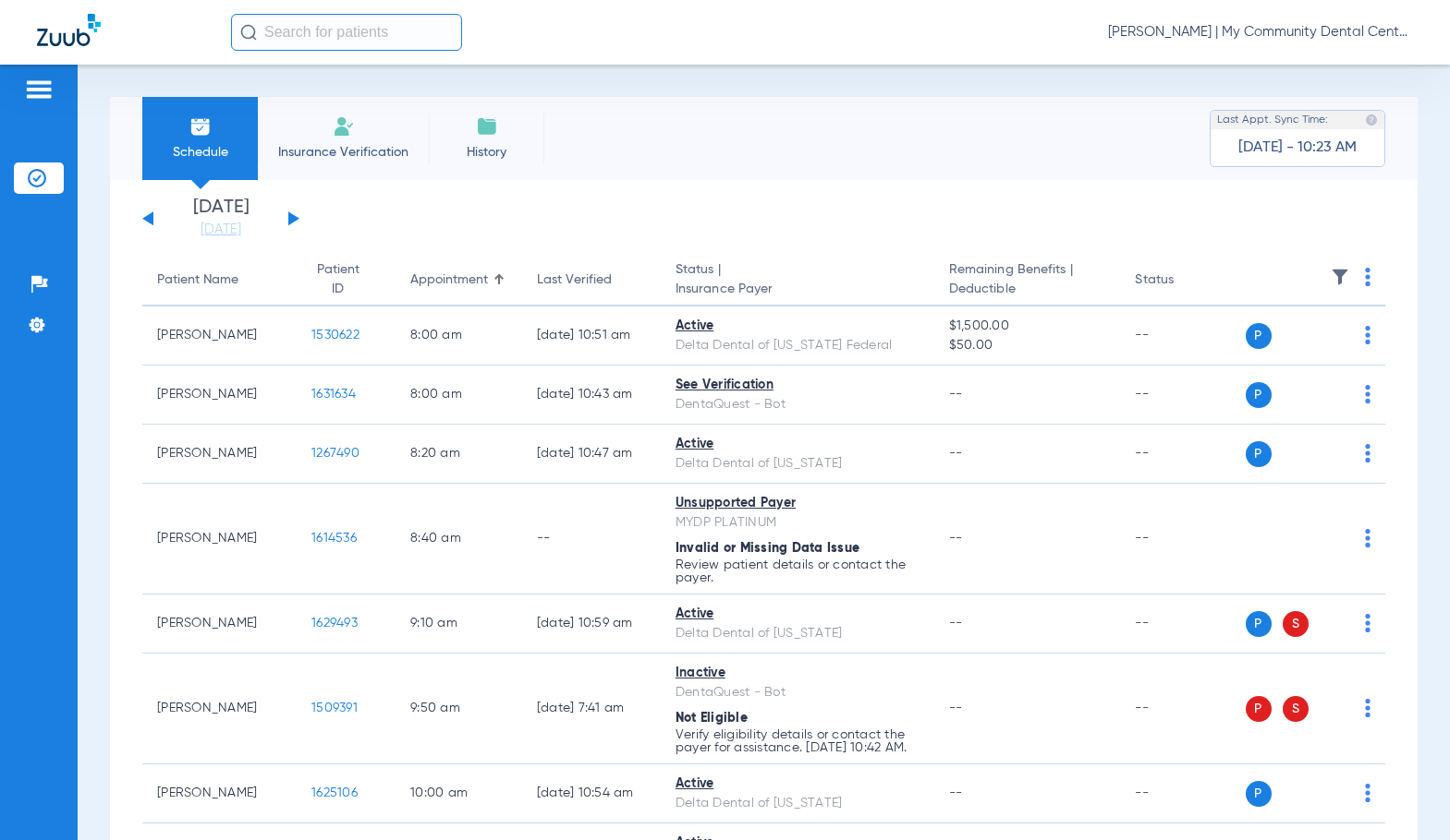
scroll to position [462, 0]
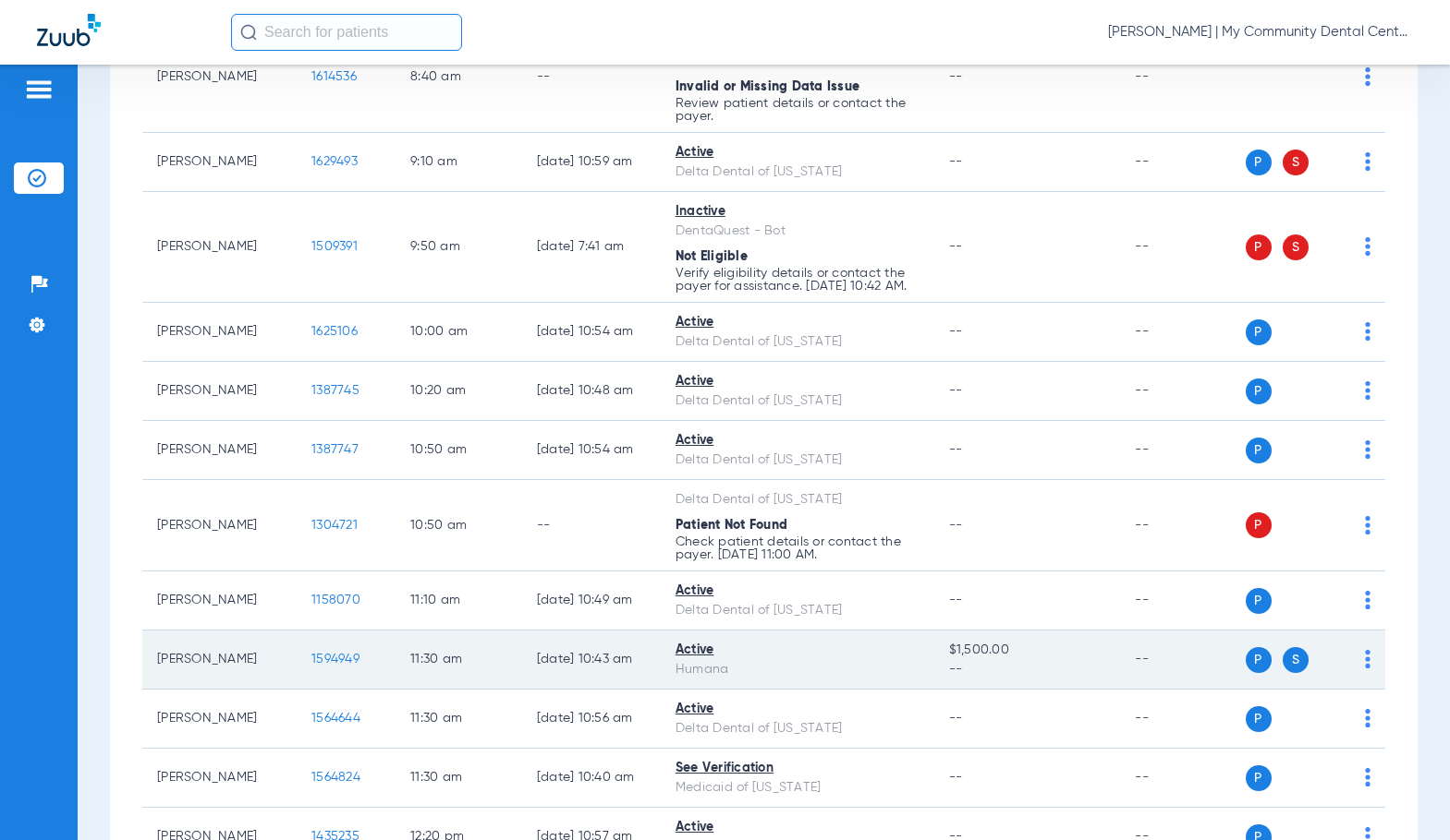
click at [328, 665] on span "1594949" at bounding box center [335, 659] width 48 height 13
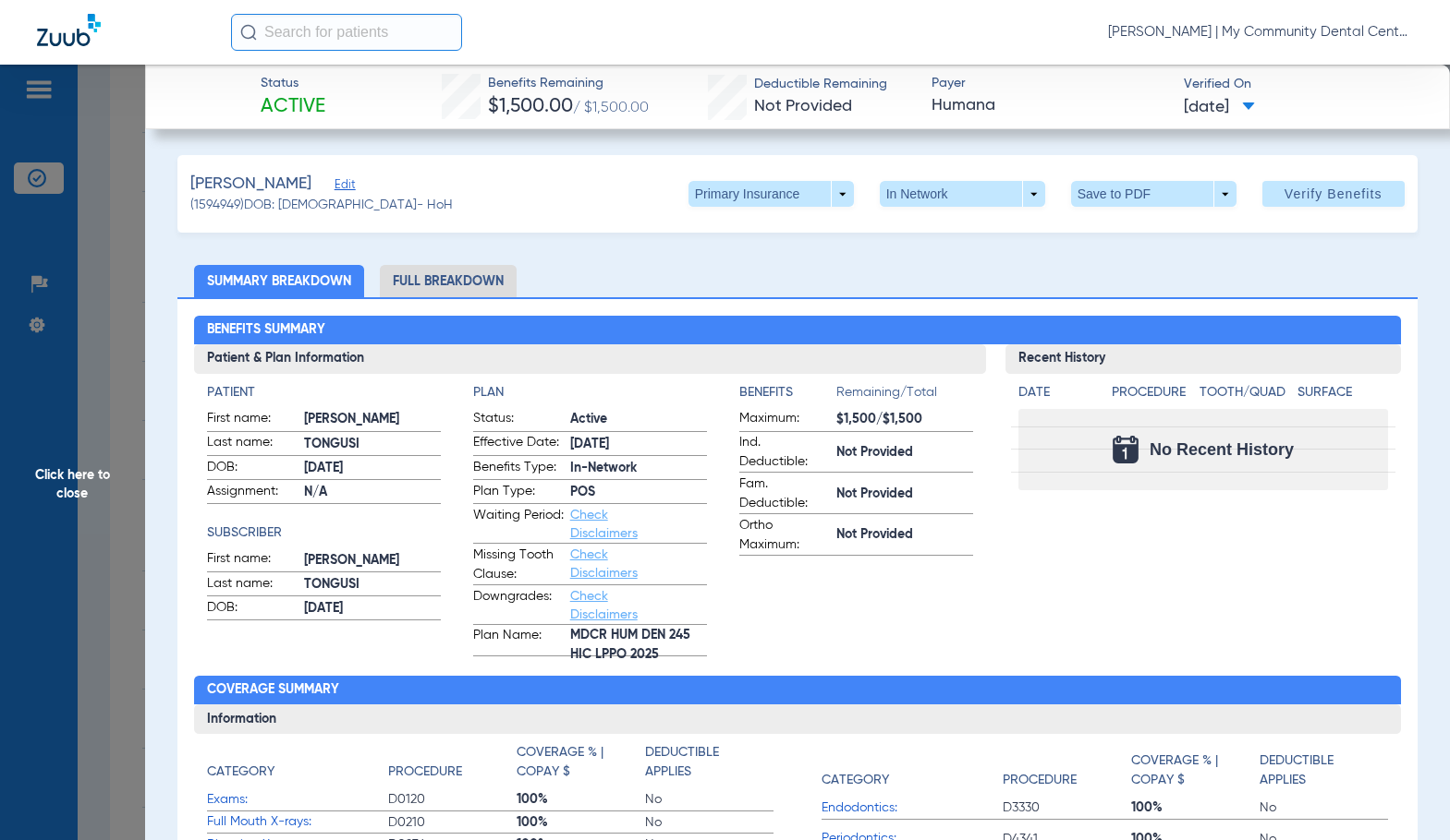
click at [469, 283] on li "Full Breakdown" at bounding box center [447, 280] width 137 height 32
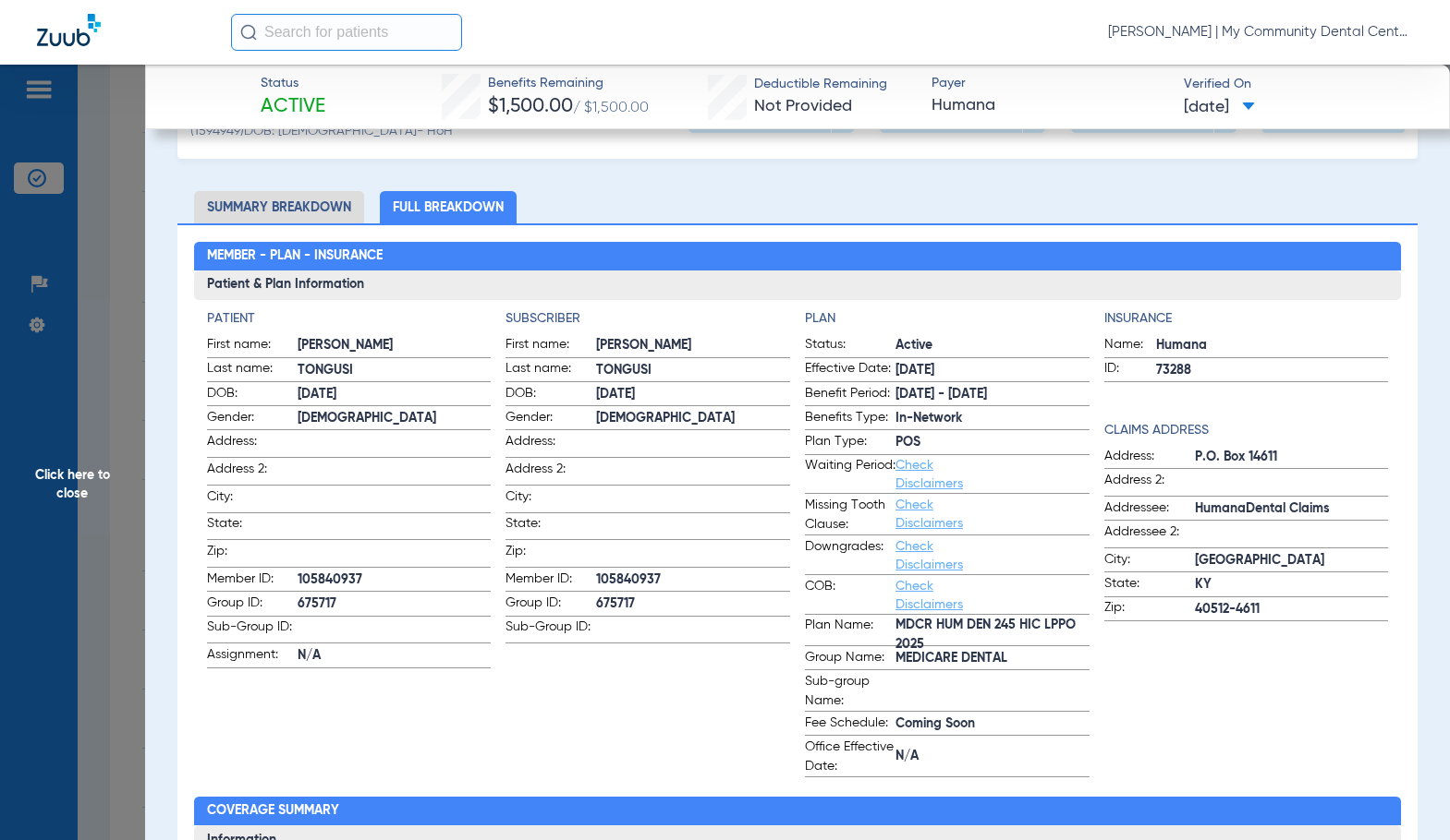
scroll to position [0, 0]
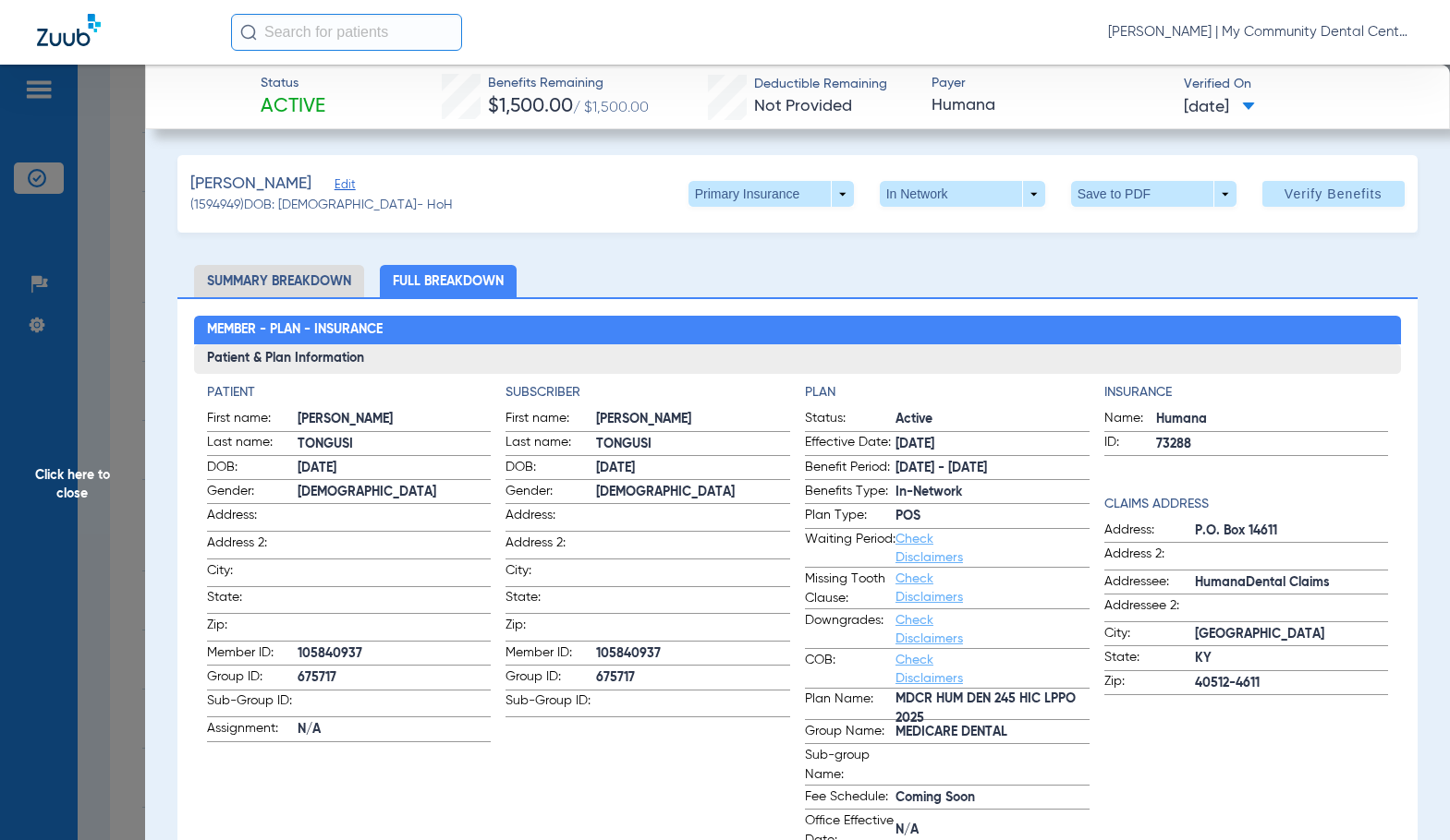
click at [709, 765] on app-subscriber-information "Subscriber First name: [PERSON_NAME] Last name: TONGUSI DOB: [DEMOGRAPHIC_DATA]…" at bounding box center [647, 617] width 284 height 468
drag, startPoint x: 59, startPoint y: 516, endPoint x: 521, endPoint y: 556, distance: 463.7
click at [60, 516] on span "Click here to close" at bounding box center [72, 485] width 145 height 840
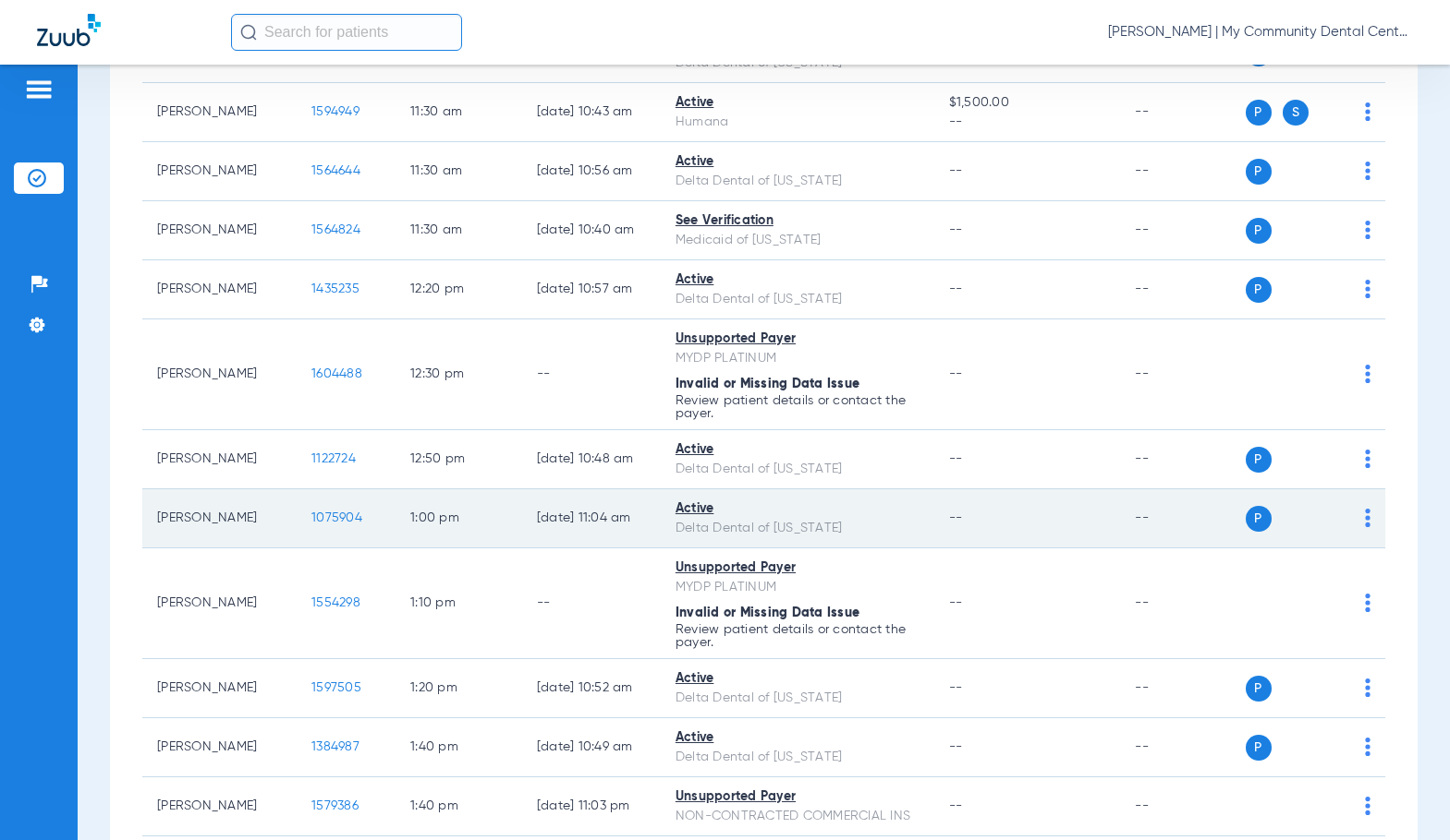
scroll to position [1016, 0]
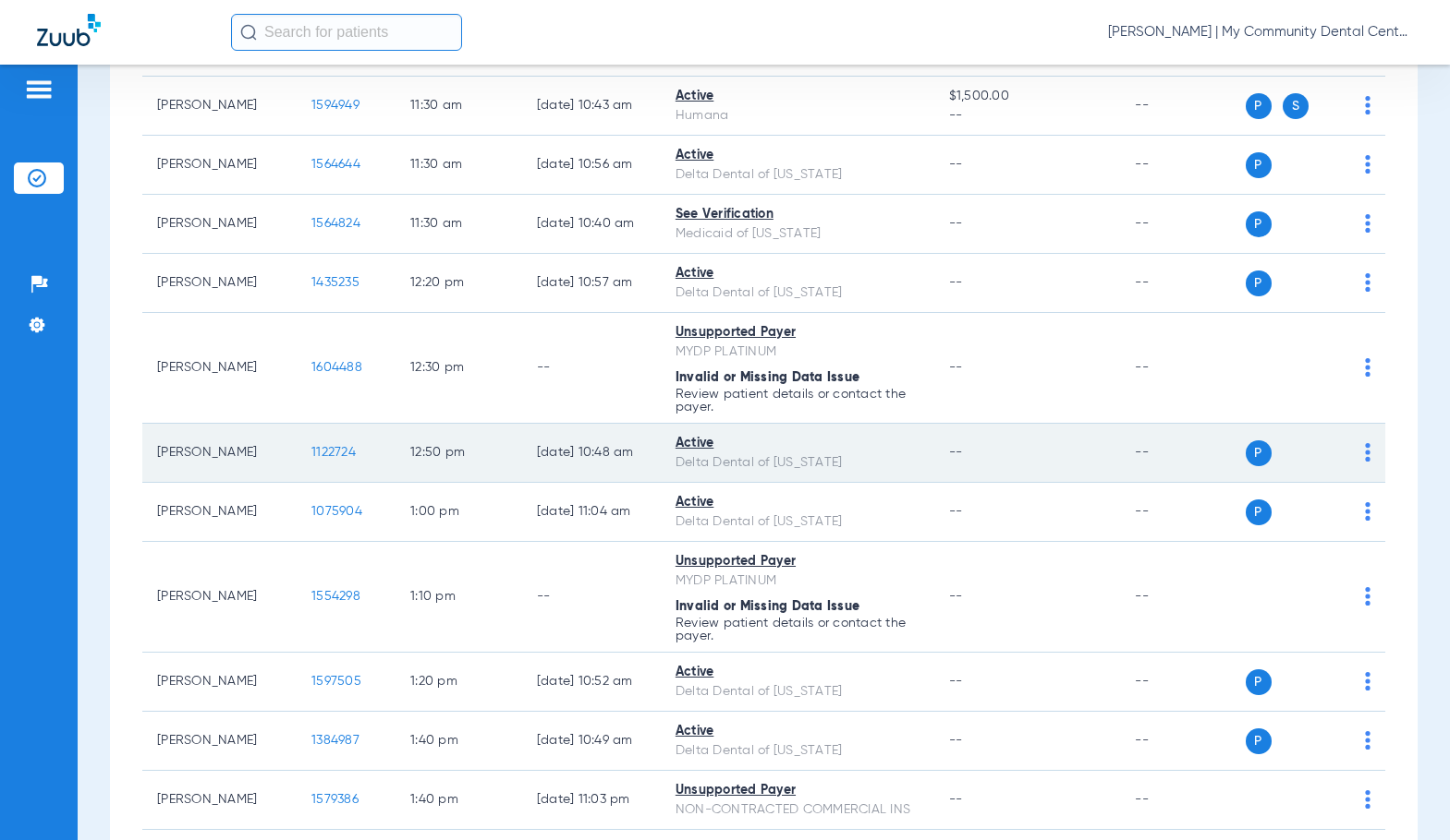
click at [312, 459] on span "1122724" at bounding box center [334, 452] width 45 height 13
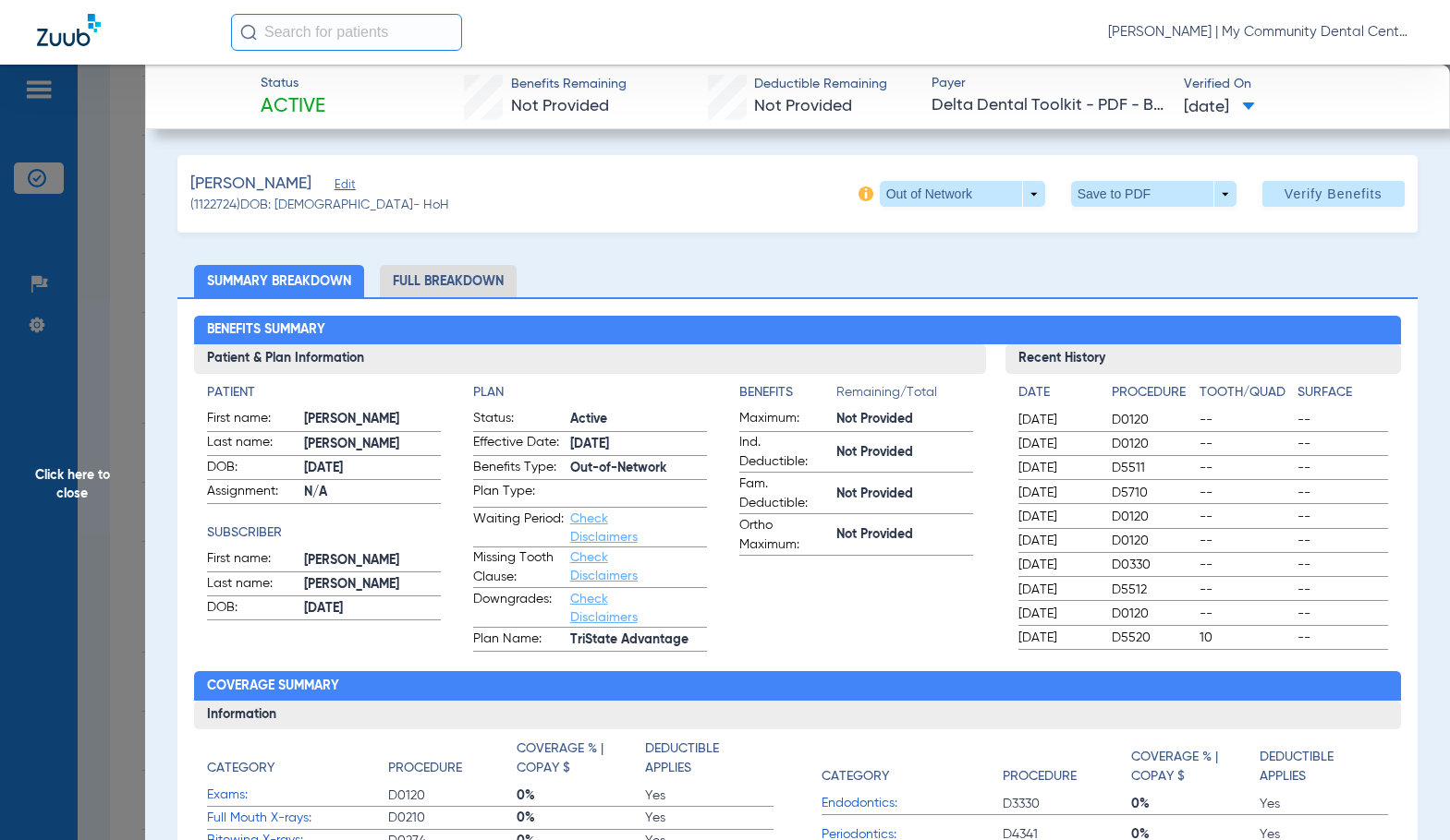
drag, startPoint x: 487, startPoint y: 293, endPoint x: 1407, endPoint y: 213, distance: 923.5
click at [487, 292] on li "Full Breakdown" at bounding box center [447, 280] width 137 height 32
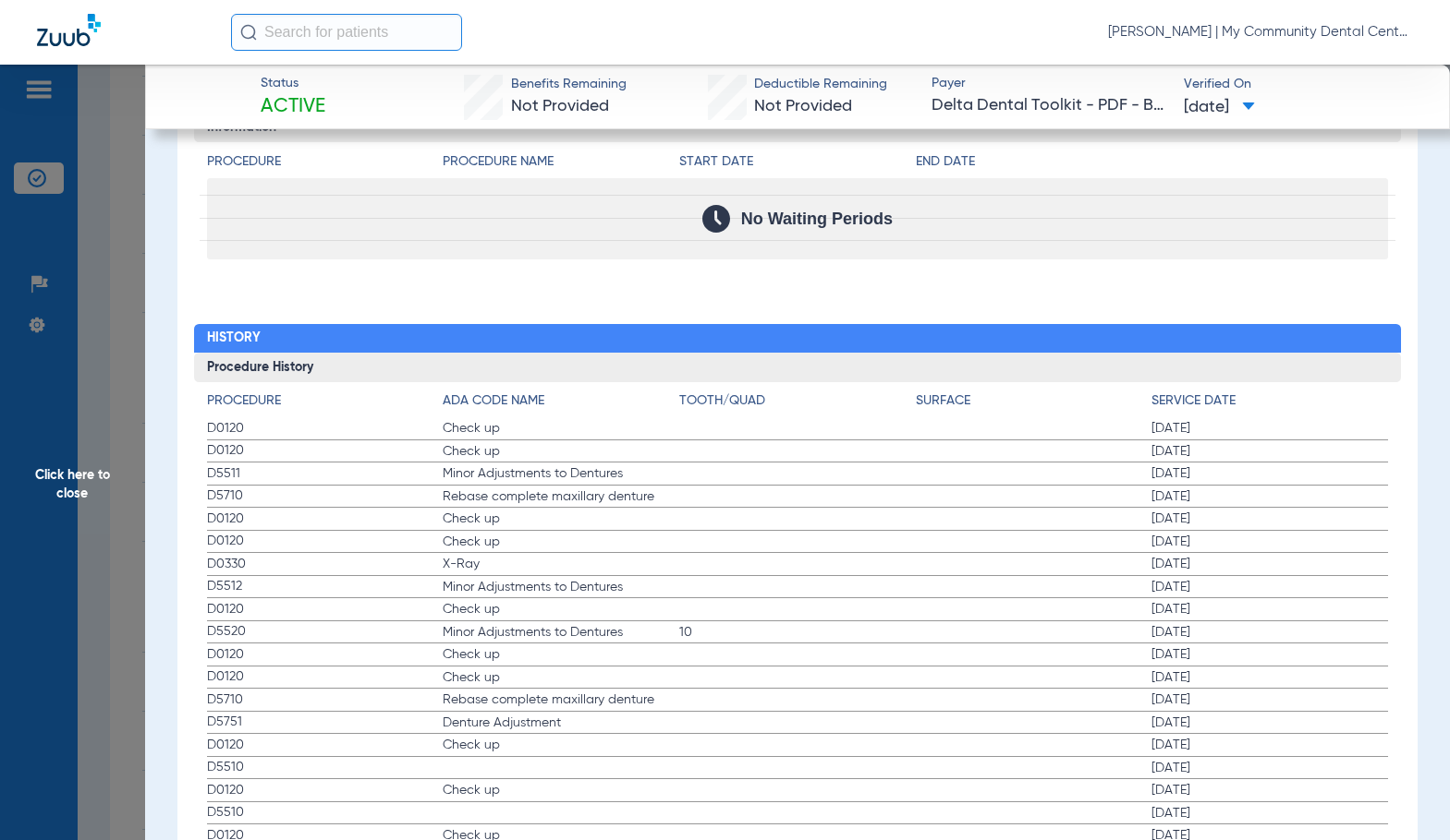
scroll to position [2216, 0]
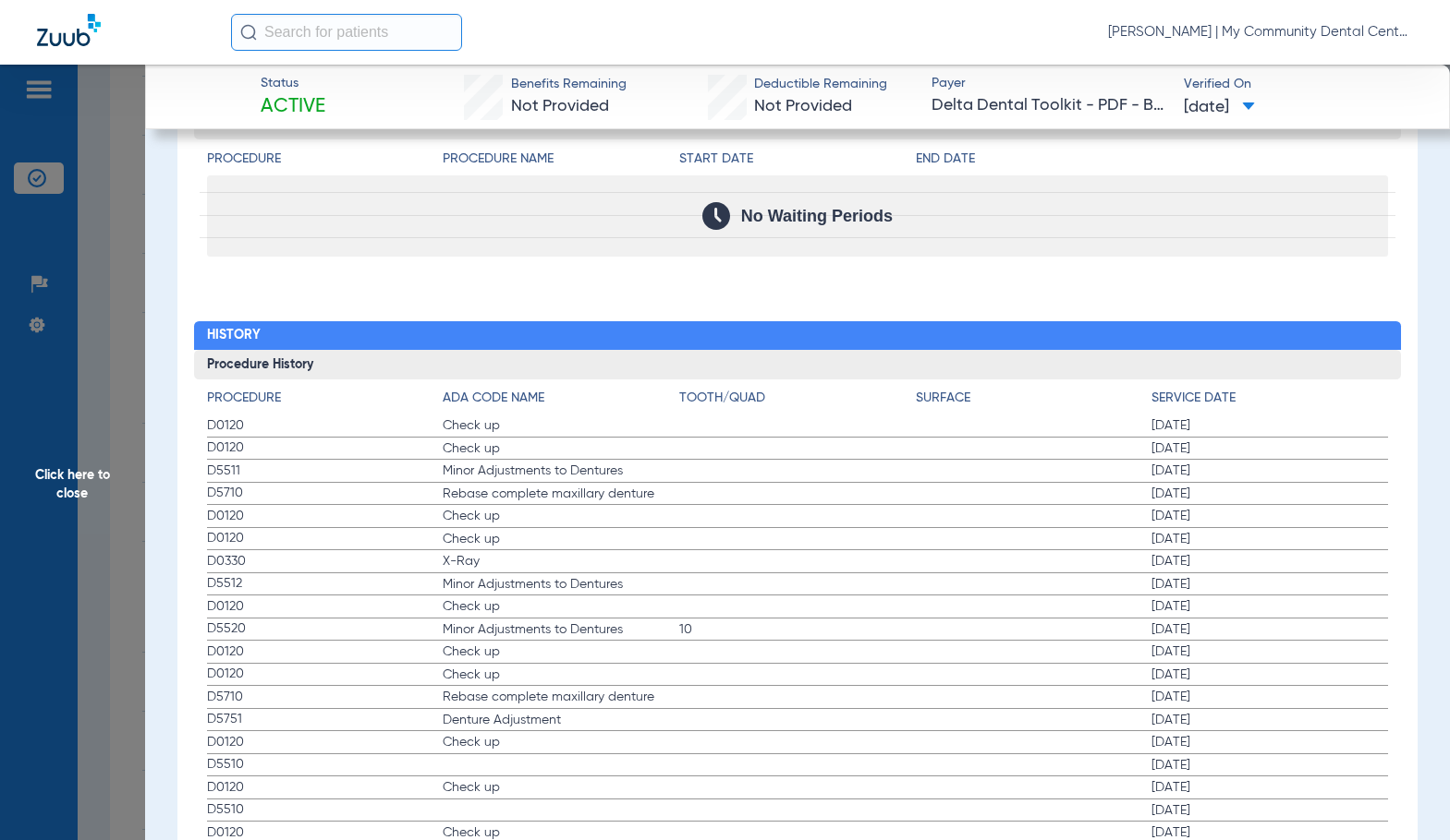
click at [721, 674] on label "D0120 Check up [DATE]" at bounding box center [797, 675] width 1181 height 23
click at [712, 614] on label "D0120 Check up [DATE]" at bounding box center [797, 607] width 1181 height 23
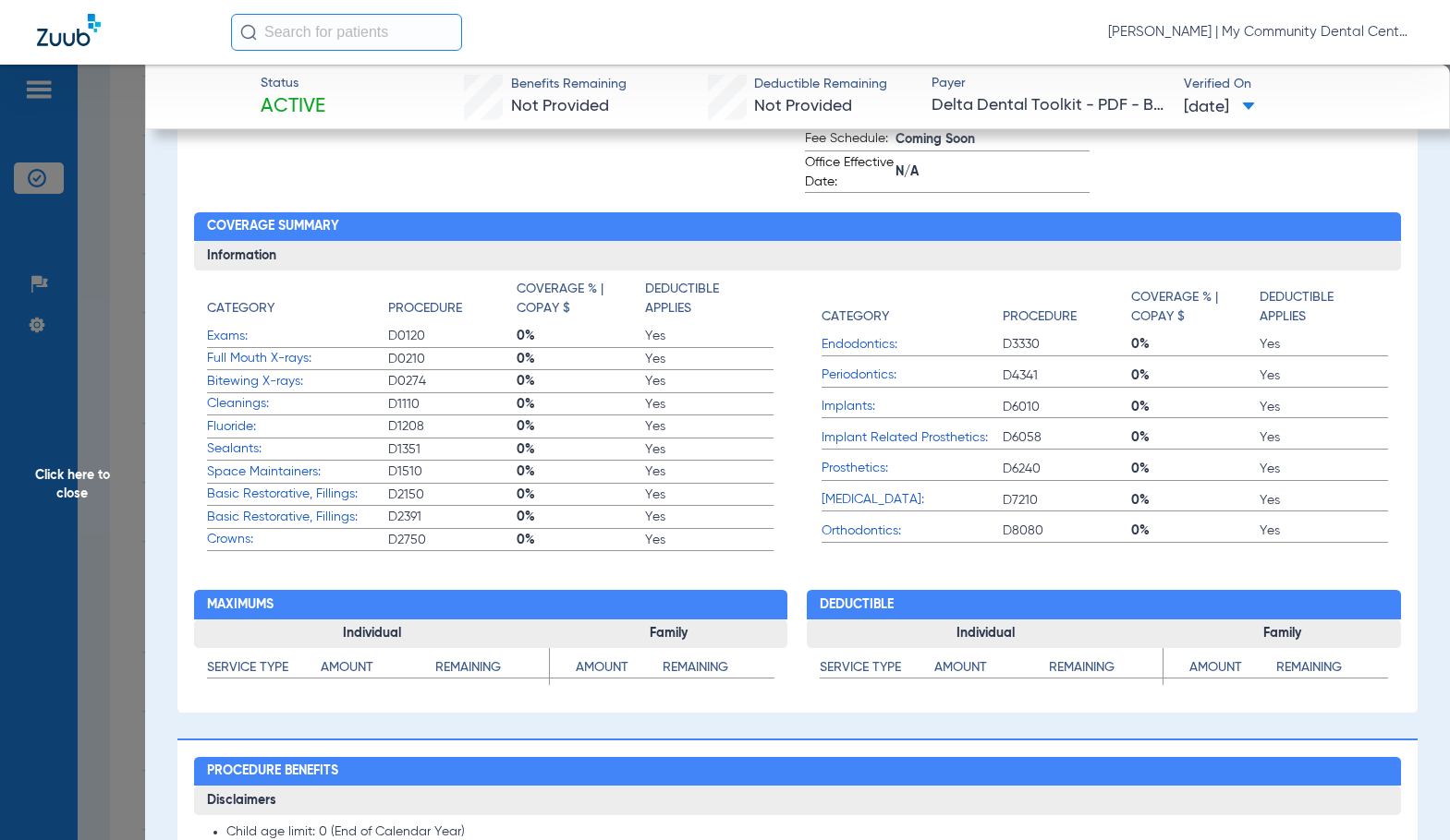
scroll to position [277, 0]
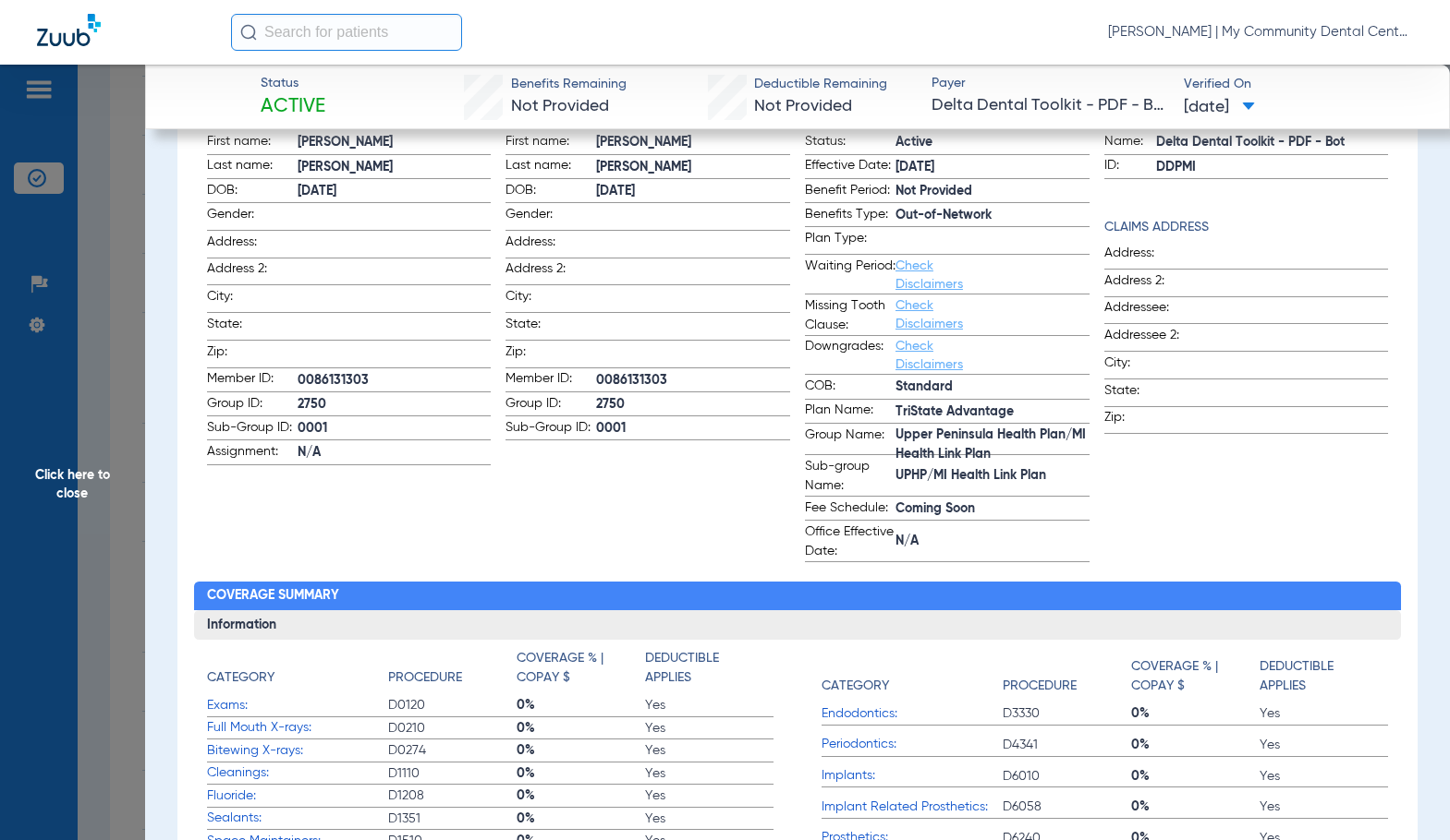
click at [651, 378] on span "0086131303" at bounding box center [693, 381] width 194 height 19
copy span "0086131303"
click at [93, 409] on span "Click here to close" at bounding box center [72, 485] width 145 height 840
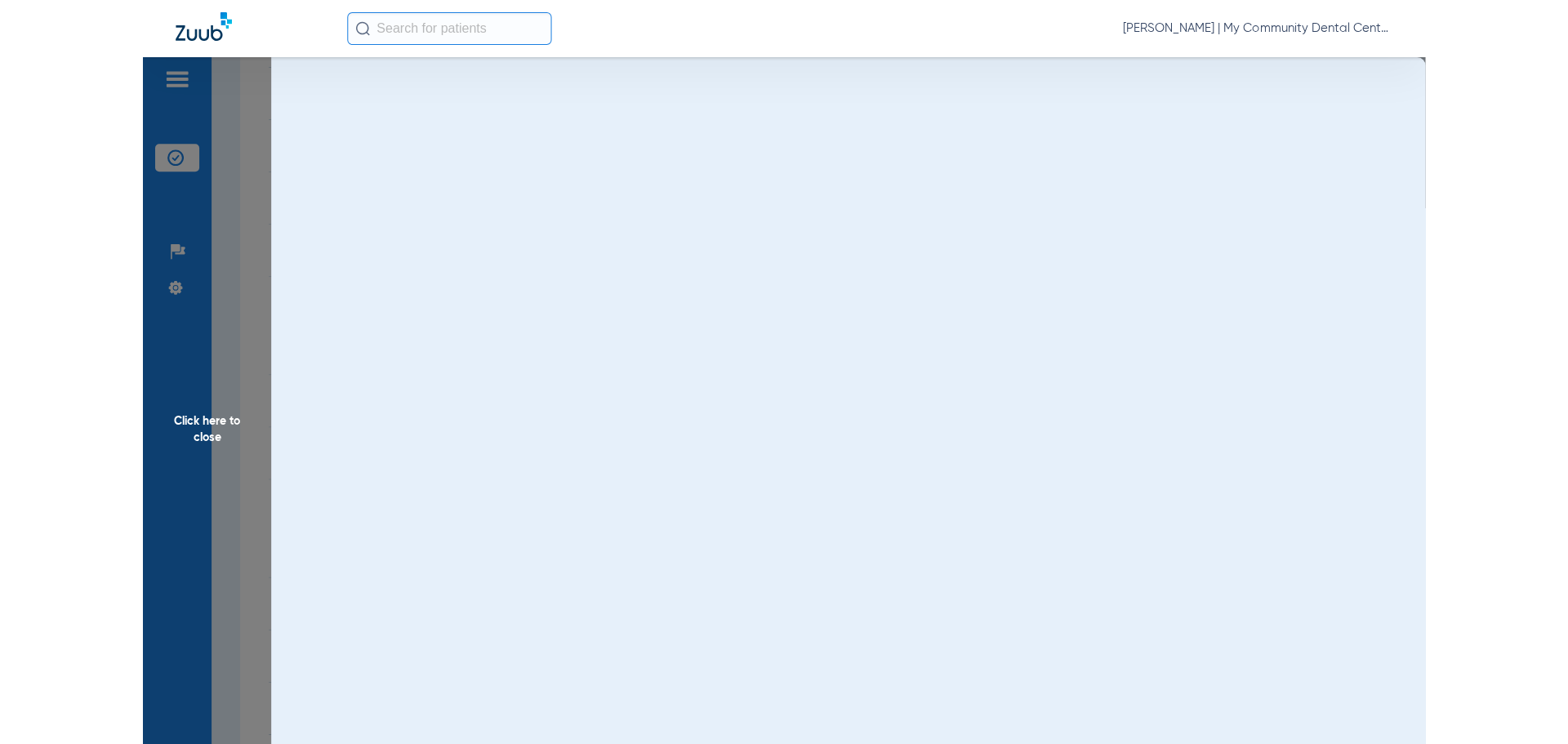
scroll to position [0, 0]
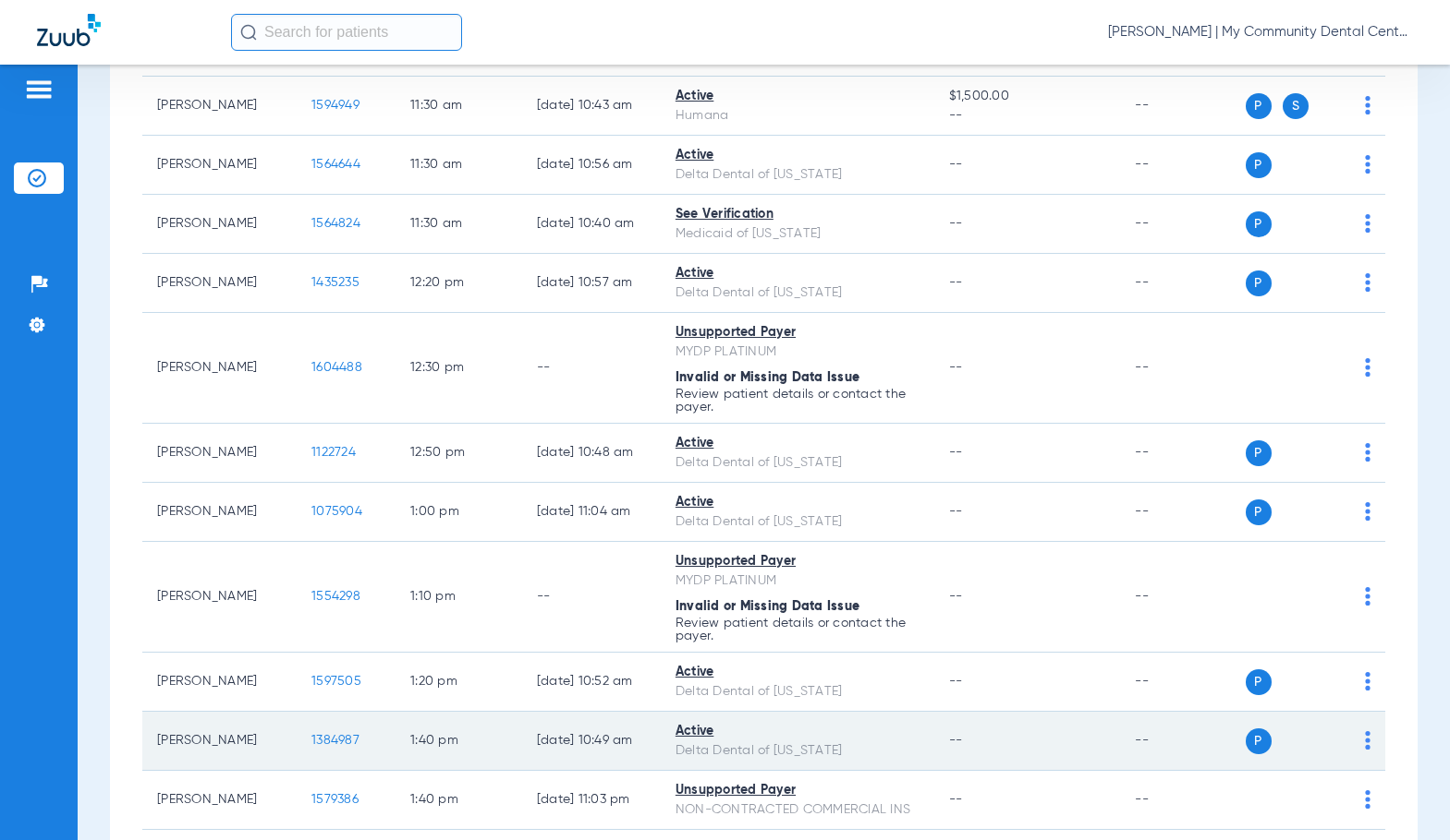
click at [318, 747] on span "1384987" at bounding box center [335, 740] width 48 height 13
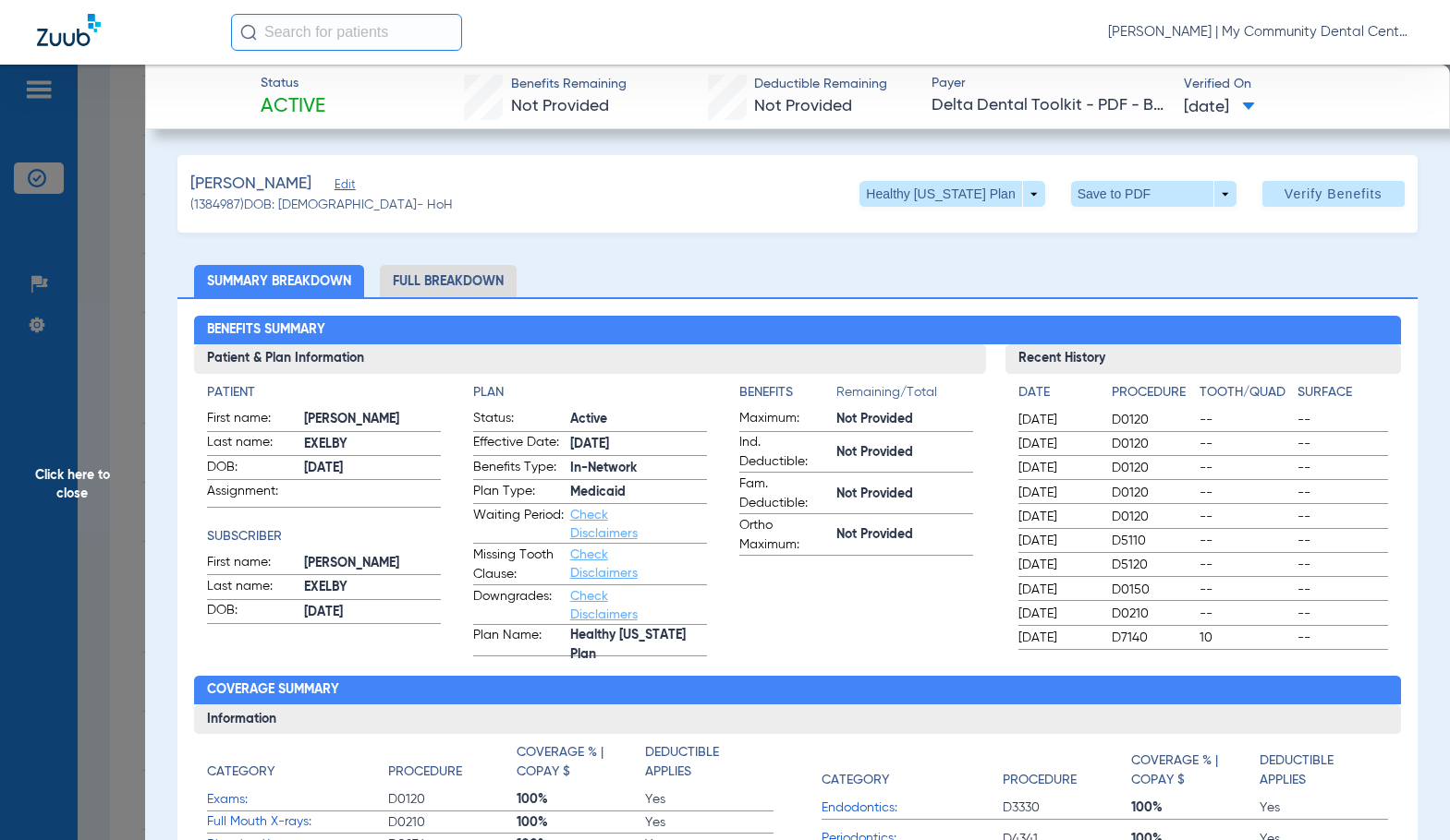
click at [483, 283] on li "Full Breakdown" at bounding box center [447, 280] width 137 height 32
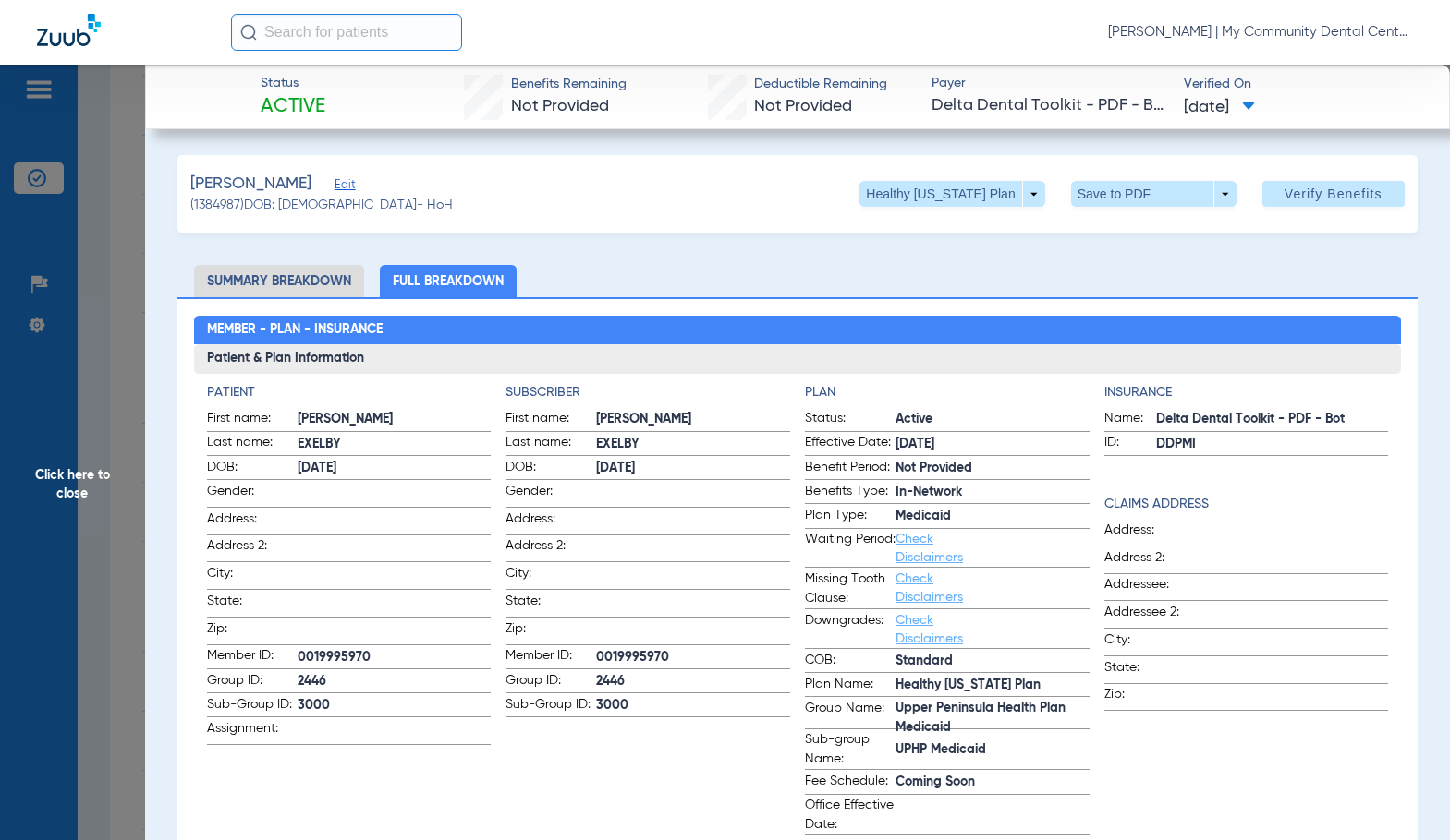
click at [677, 713] on app-subscriber-information "Subscriber First name: [PERSON_NAME] Last name: [PERSON_NAME] DOB: [DEMOGRAPHIC…" at bounding box center [647, 609] width 284 height 452
click at [643, 646] on label "Member ID: 0019995970" at bounding box center [647, 658] width 284 height 23
drag, startPoint x: 643, startPoint y: 641, endPoint x: 617, endPoint y: 647, distance: 26.7
click at [617, 648] on span "0019995970" at bounding box center [693, 658] width 194 height 19
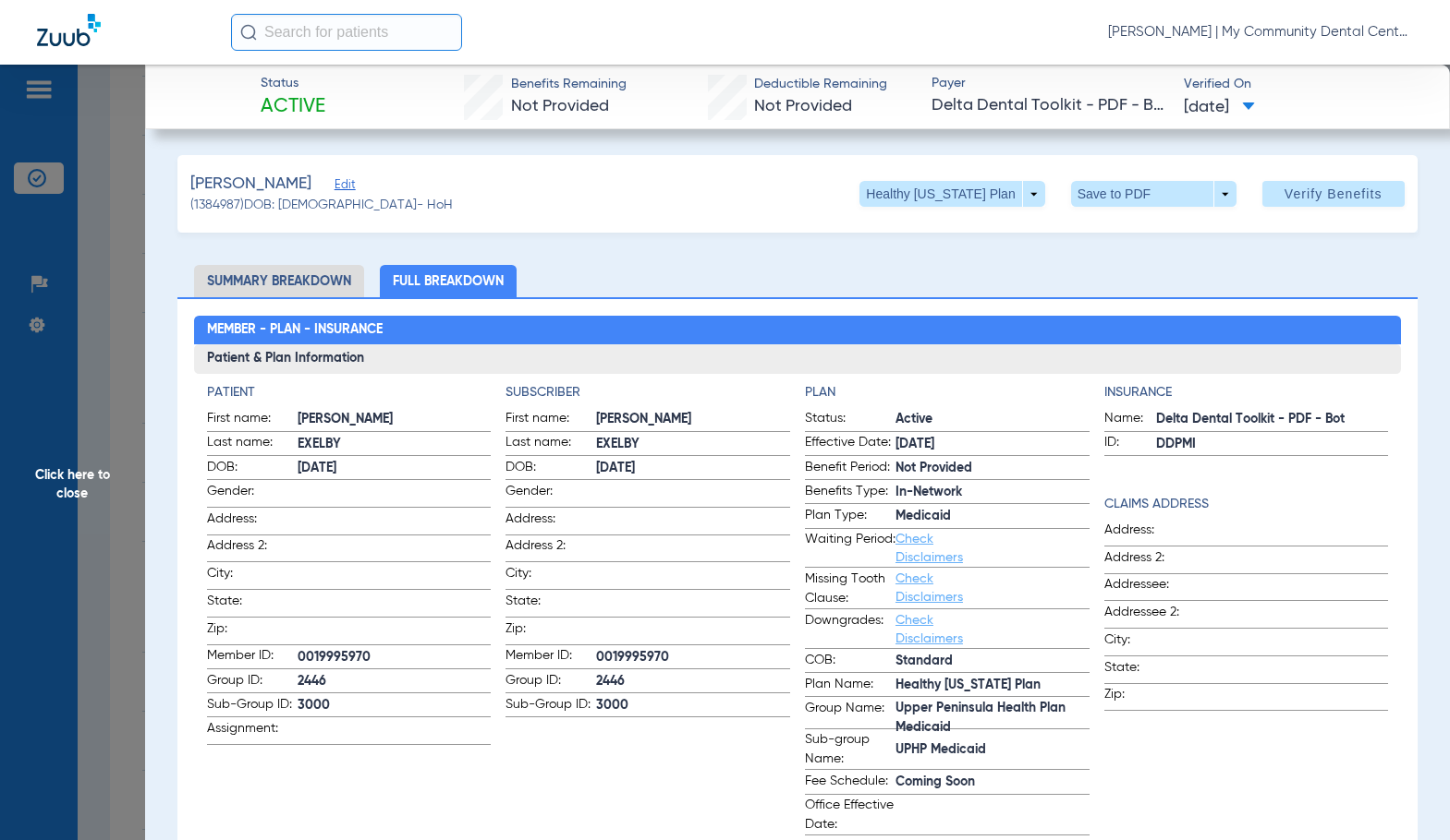
click at [617, 648] on span "0019995970" at bounding box center [693, 658] width 194 height 19
copy span "0019995970"
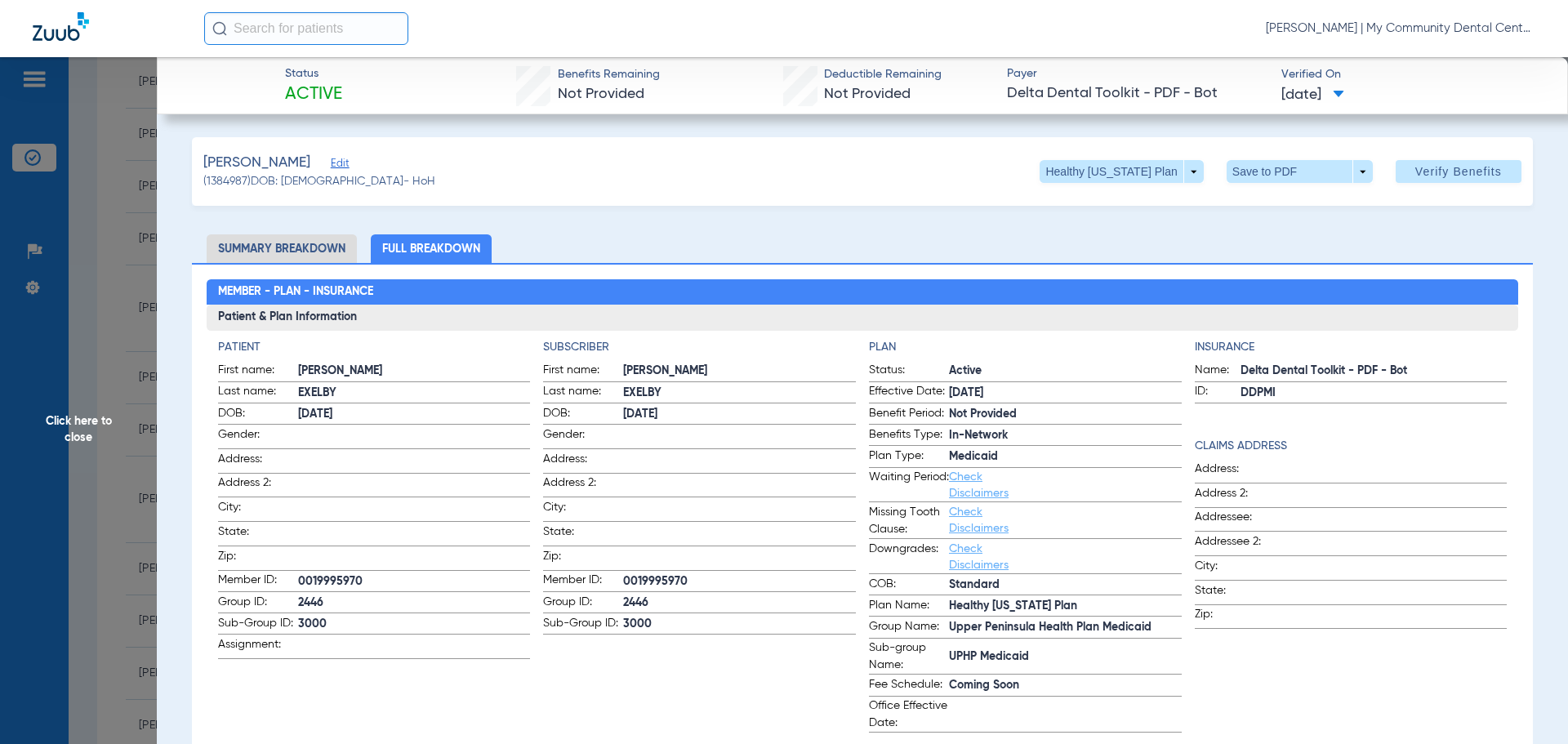
click at [749, 287] on h2 "Member - Plan - Insurance" at bounding box center [863, 293] width 1312 height 26
click at [119, 387] on span "Click here to close" at bounding box center [78, 429] width 157 height 744
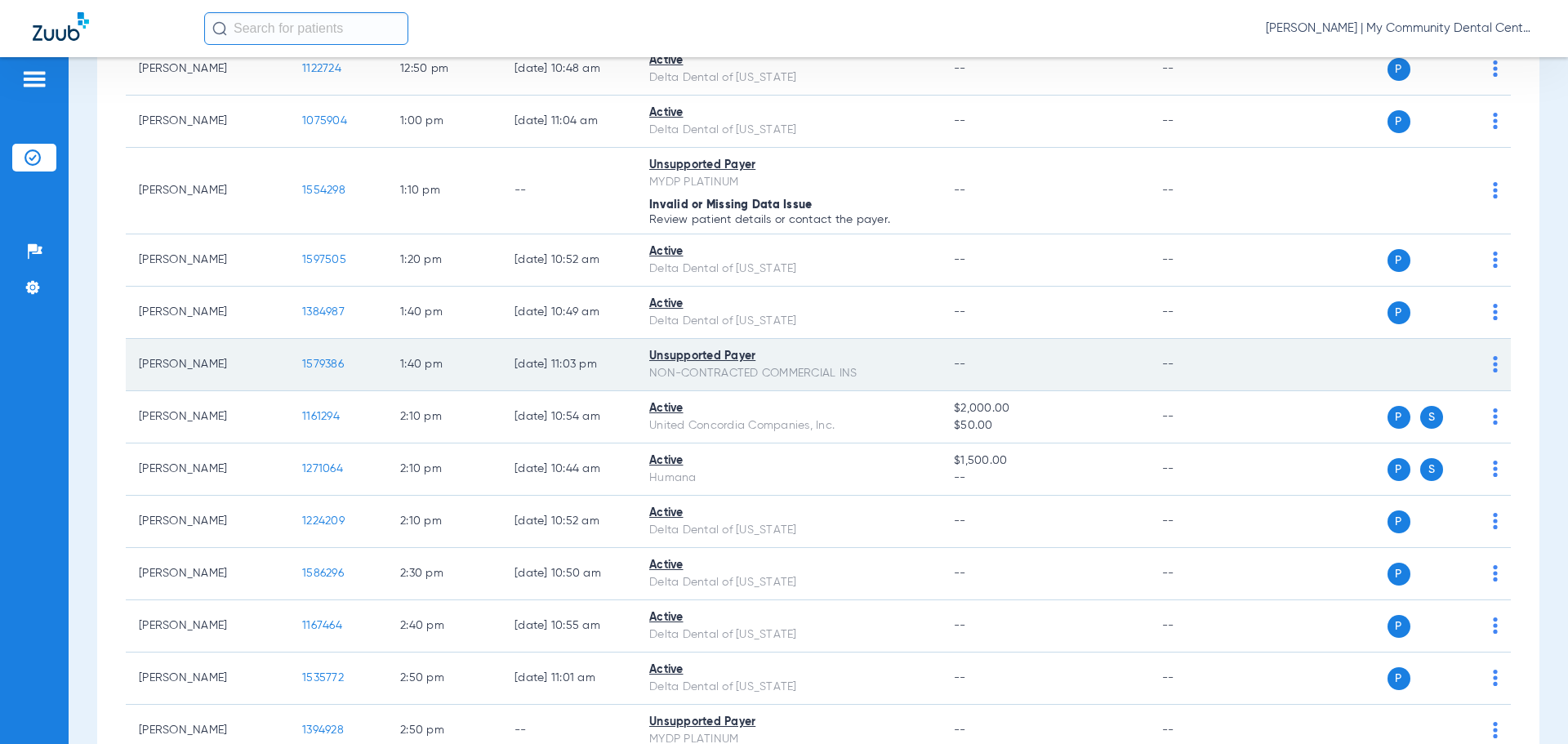
scroll to position [1388, 0]
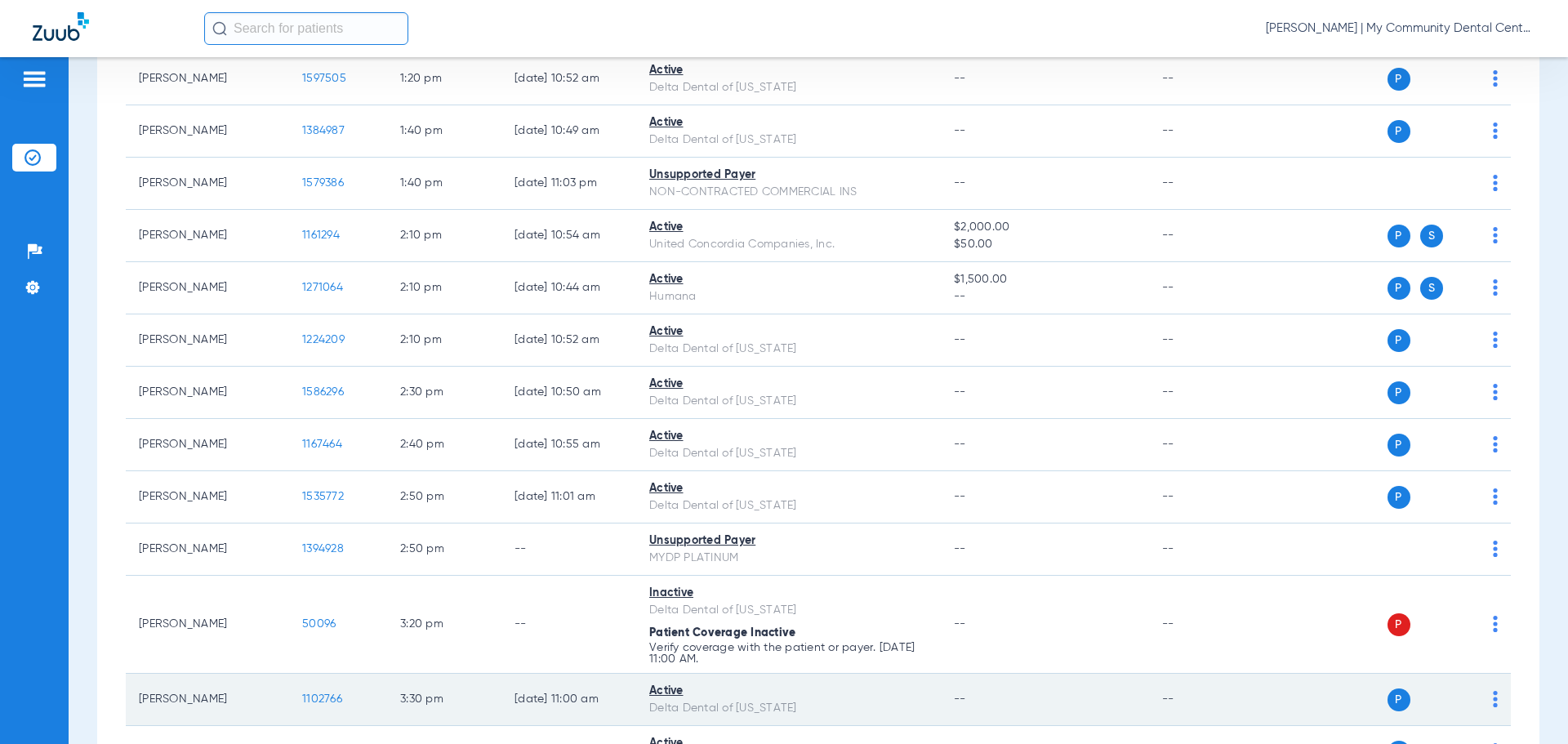
click at [317, 695] on span "1102766" at bounding box center [322, 699] width 40 height 11
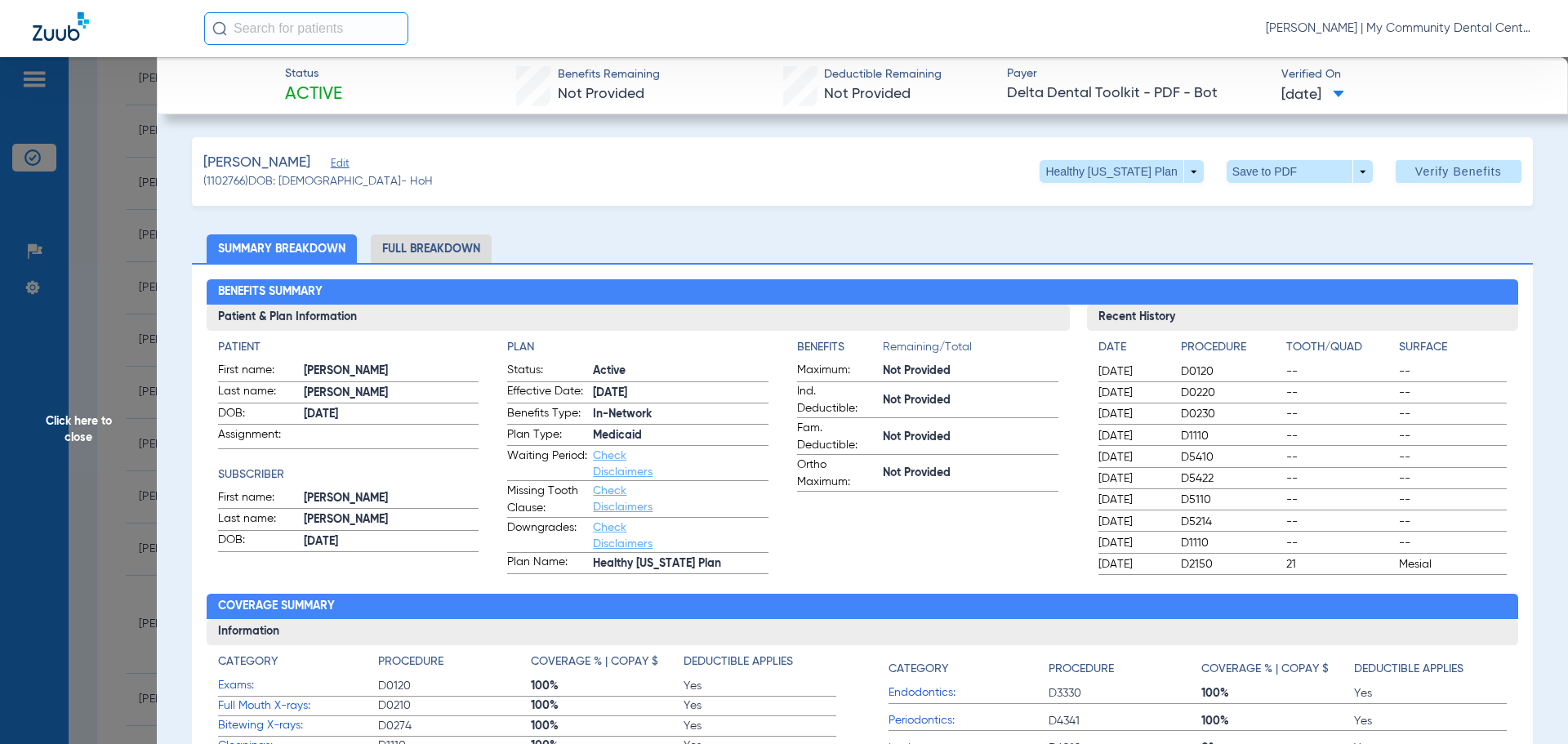
click at [456, 253] on li "Full Breakdown" at bounding box center [431, 248] width 121 height 28
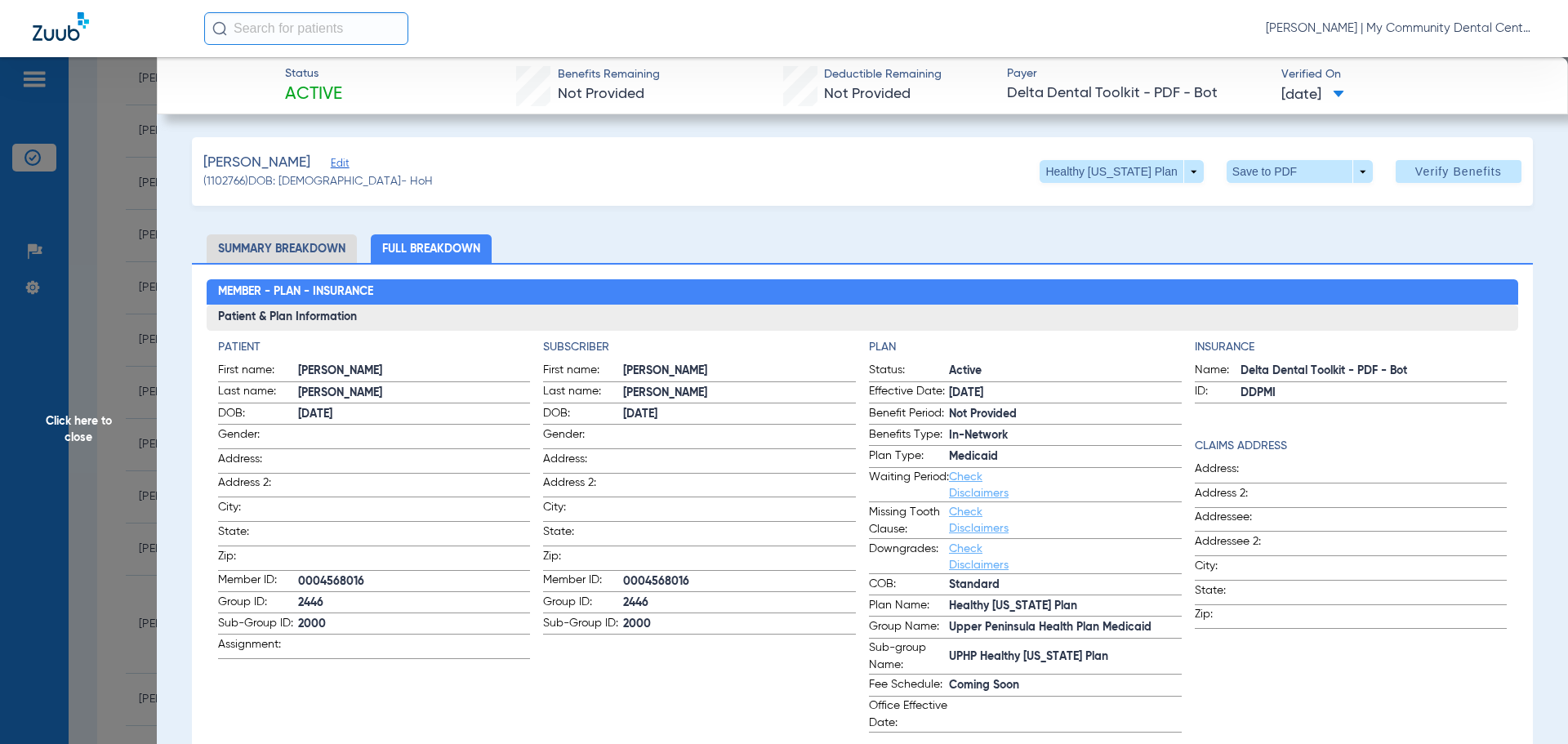
click at [84, 422] on span "Click here to close" at bounding box center [78, 429] width 157 height 744
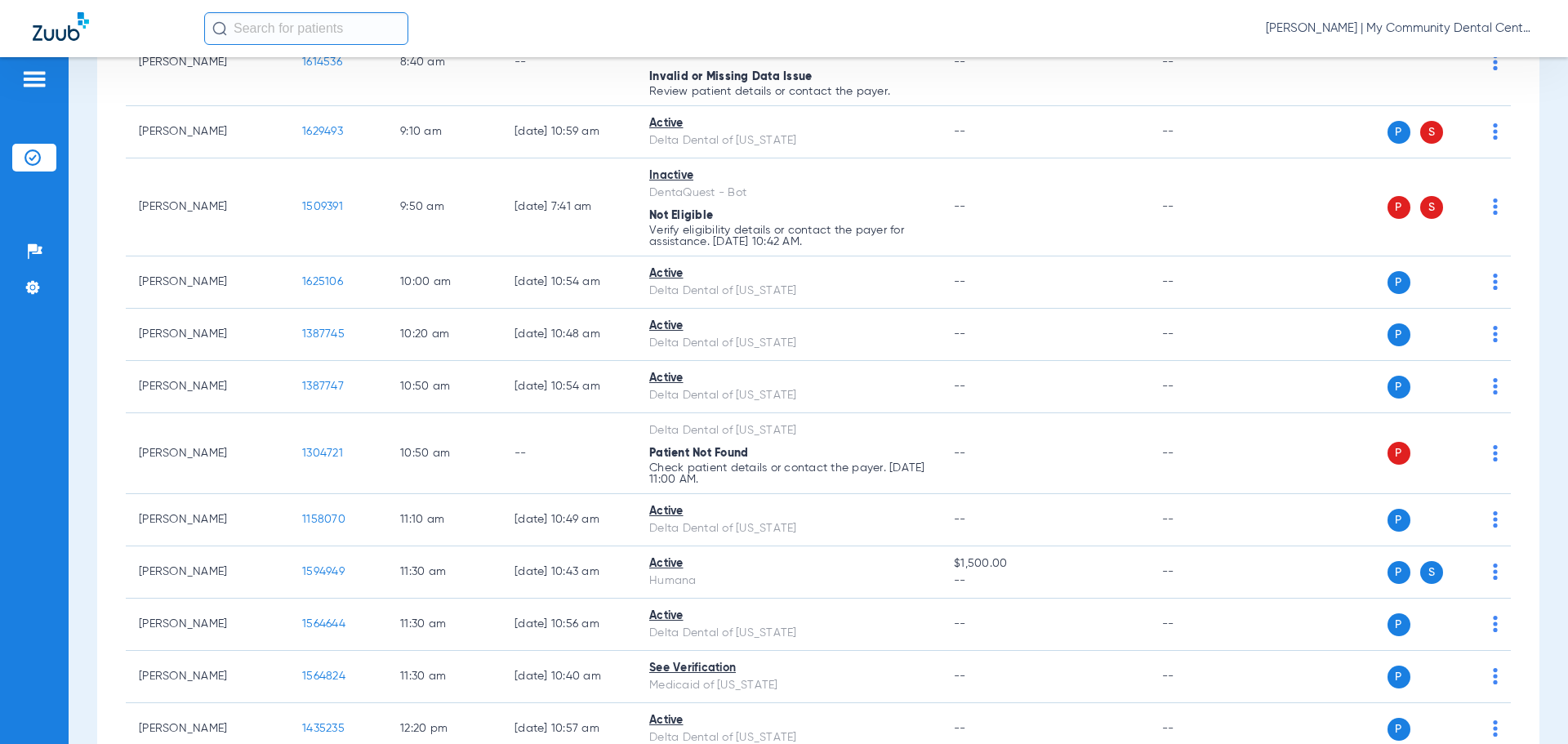
scroll to position [0, 0]
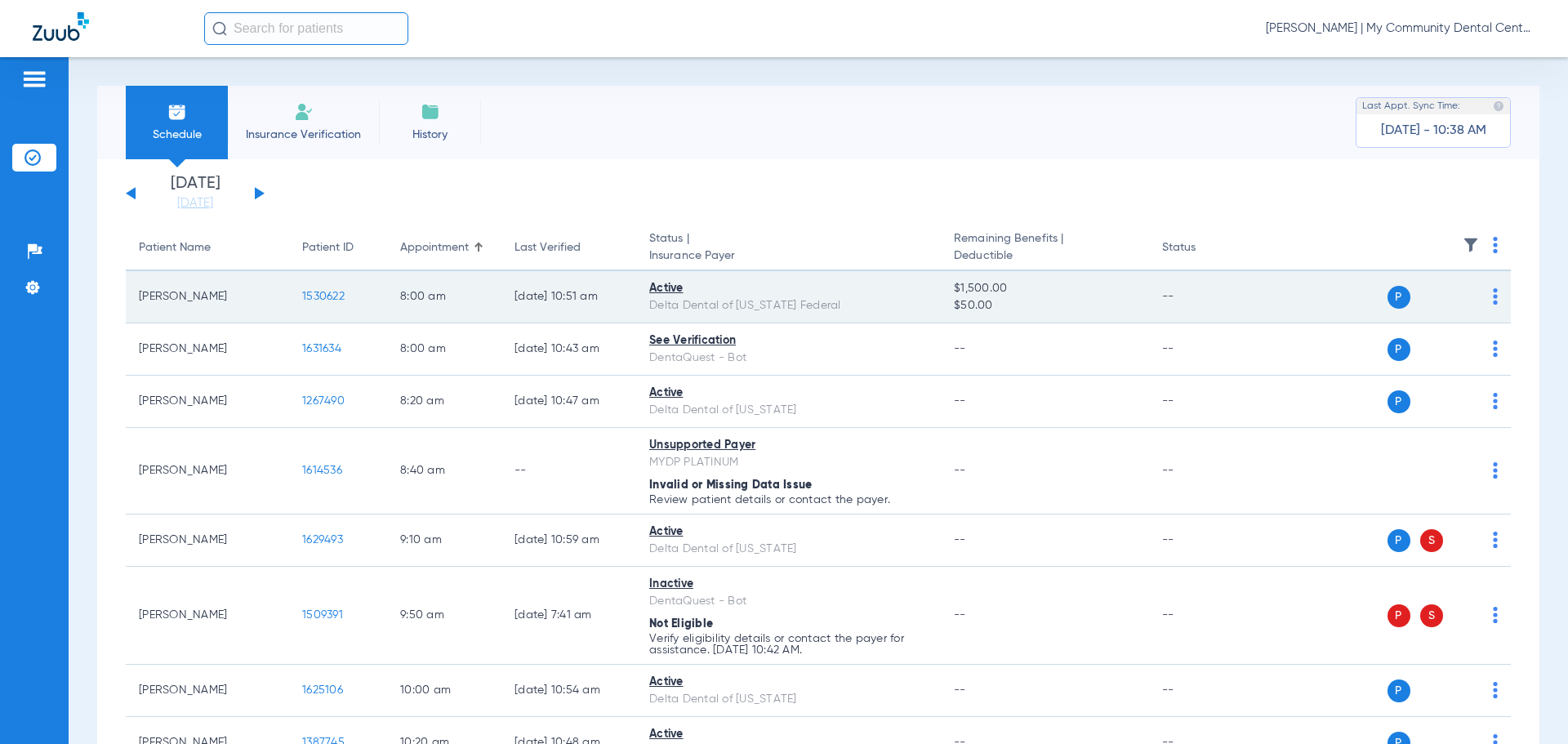
click at [318, 295] on span "1530622" at bounding box center [323, 296] width 42 height 11
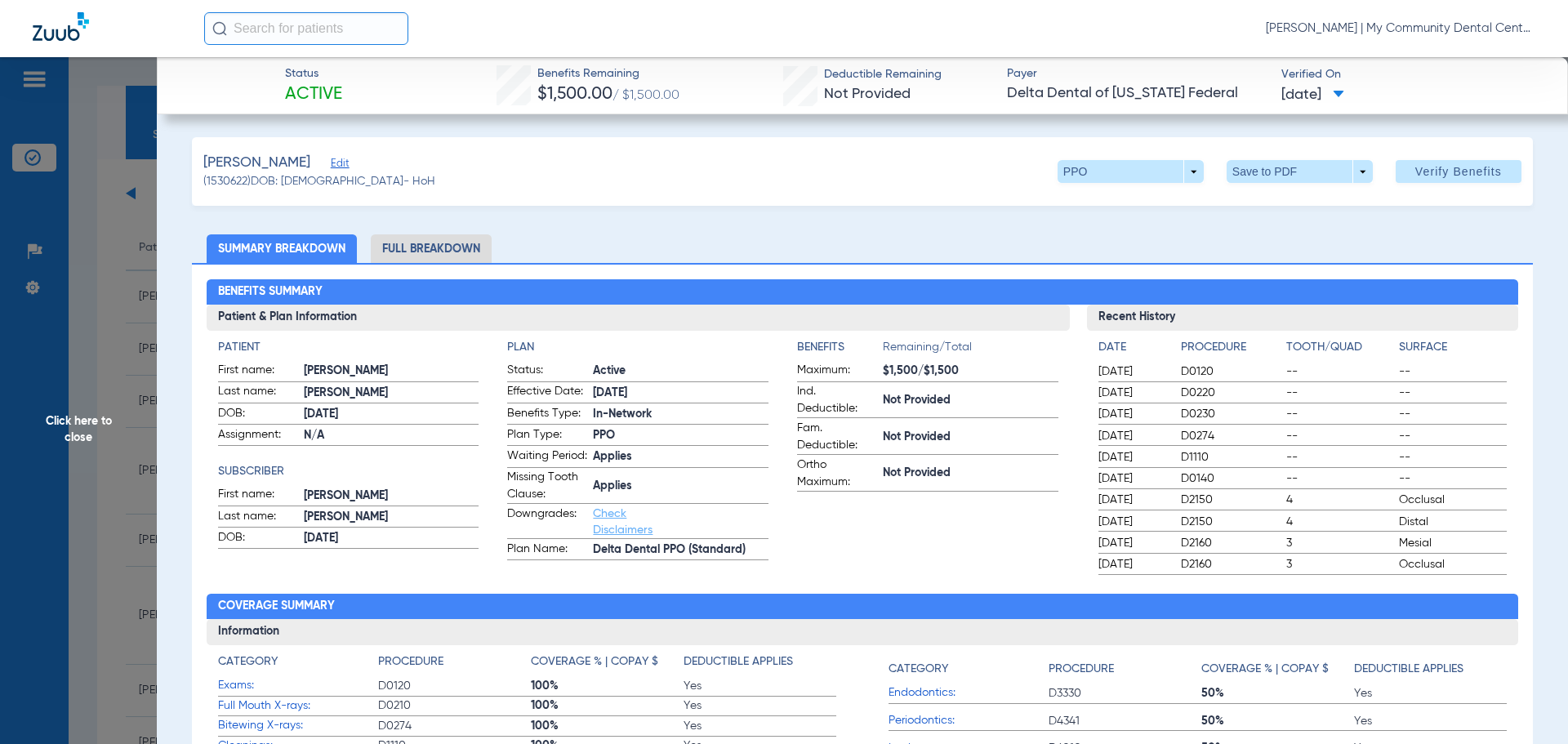
click at [434, 251] on li "Full Breakdown" at bounding box center [431, 248] width 121 height 28
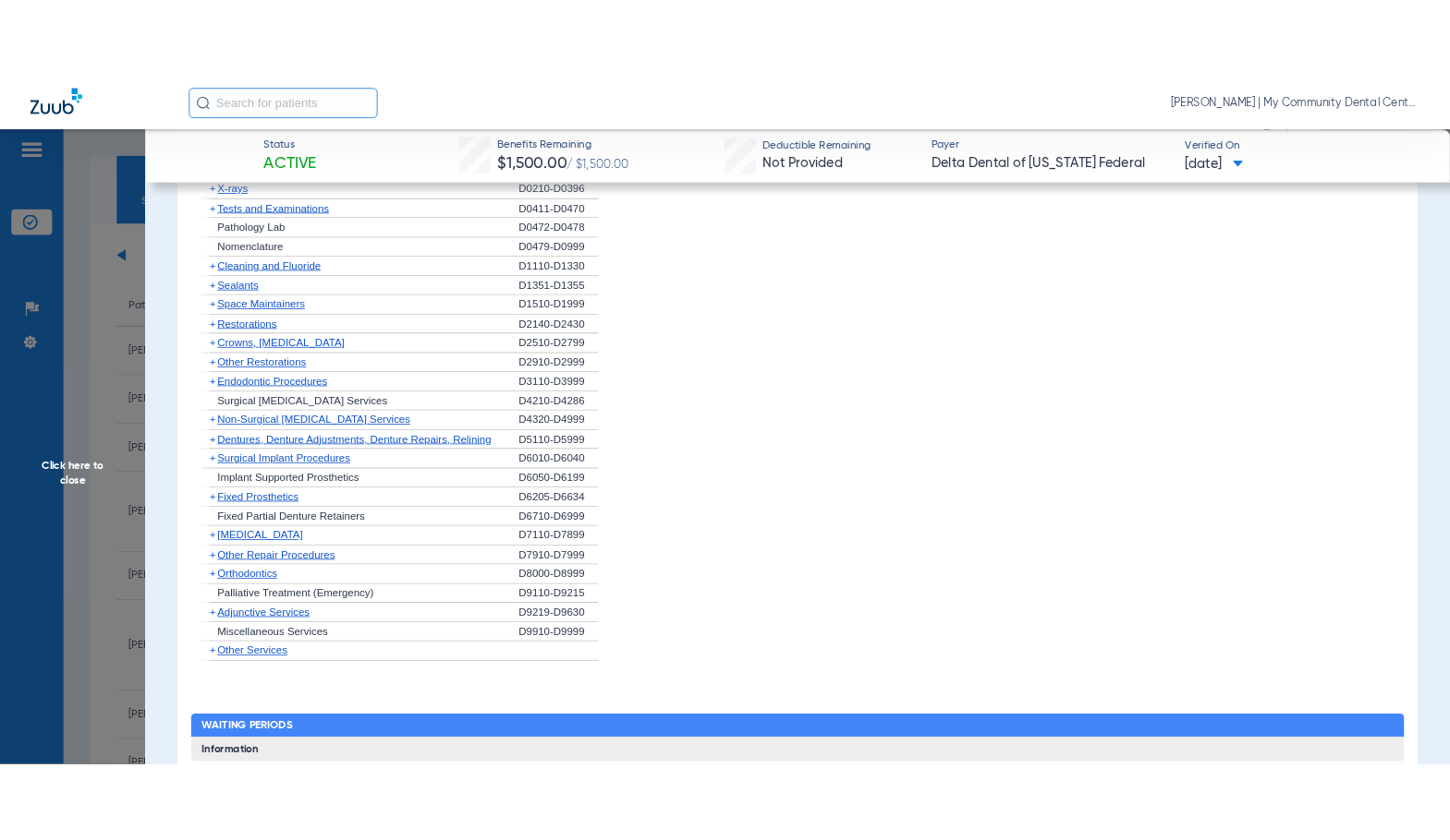
scroll to position [2123, 0]
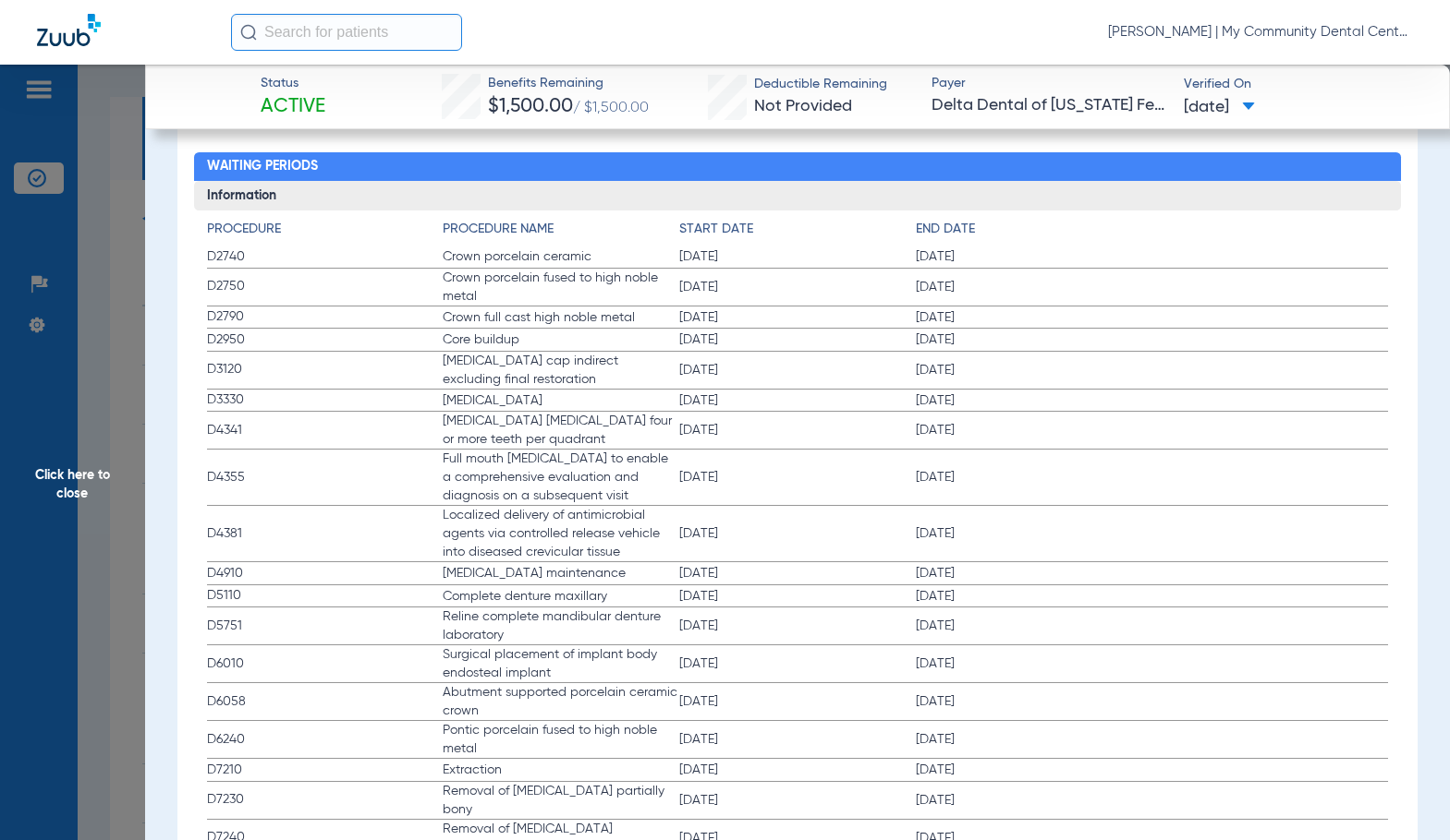
click at [606, 327] on span "Crown full cast high noble metal" at bounding box center [561, 317] width 237 height 18
click at [691, 543] on span "[DATE]" at bounding box center [798, 533] width 237 height 18
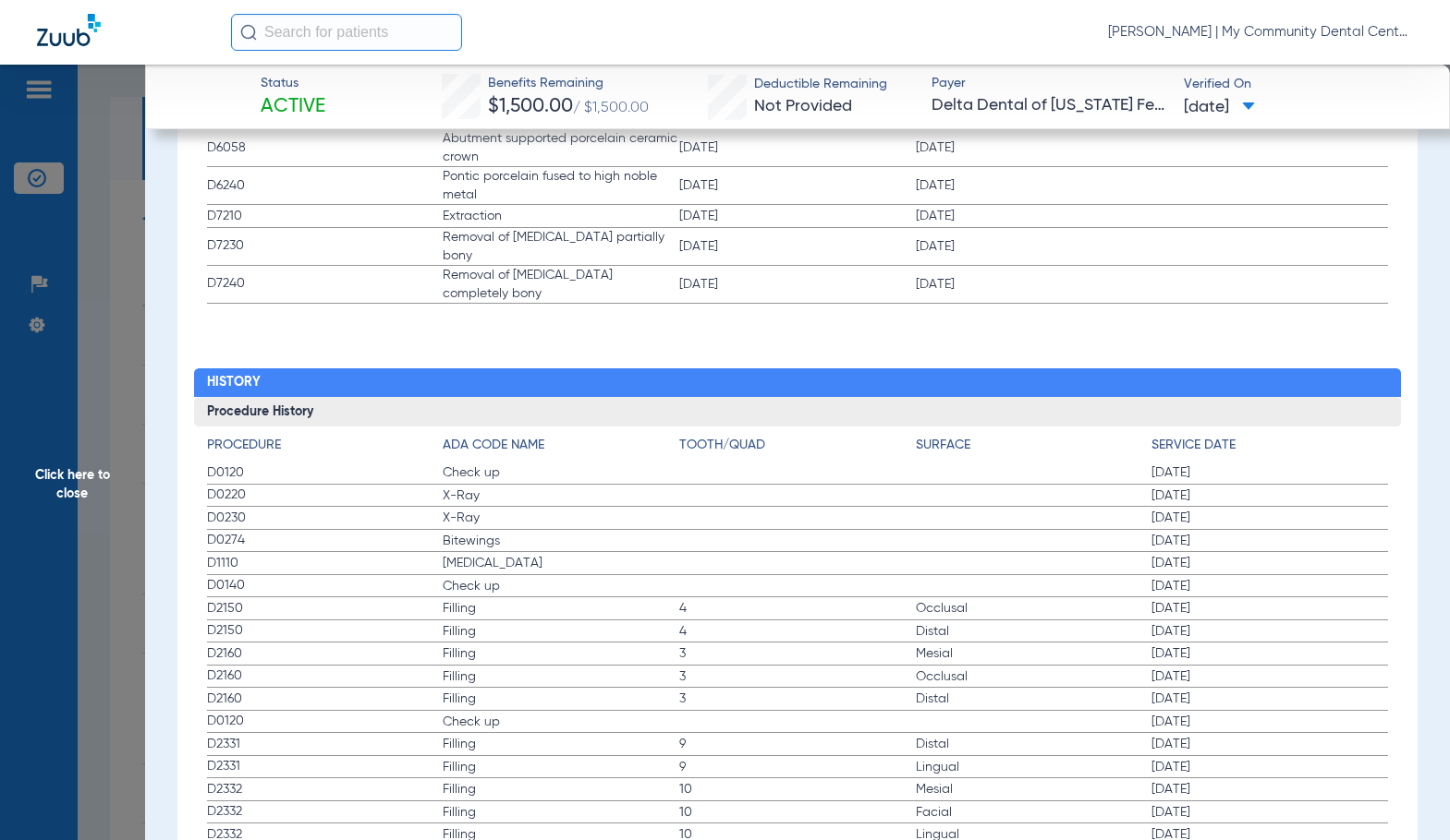
scroll to position [2944, 0]
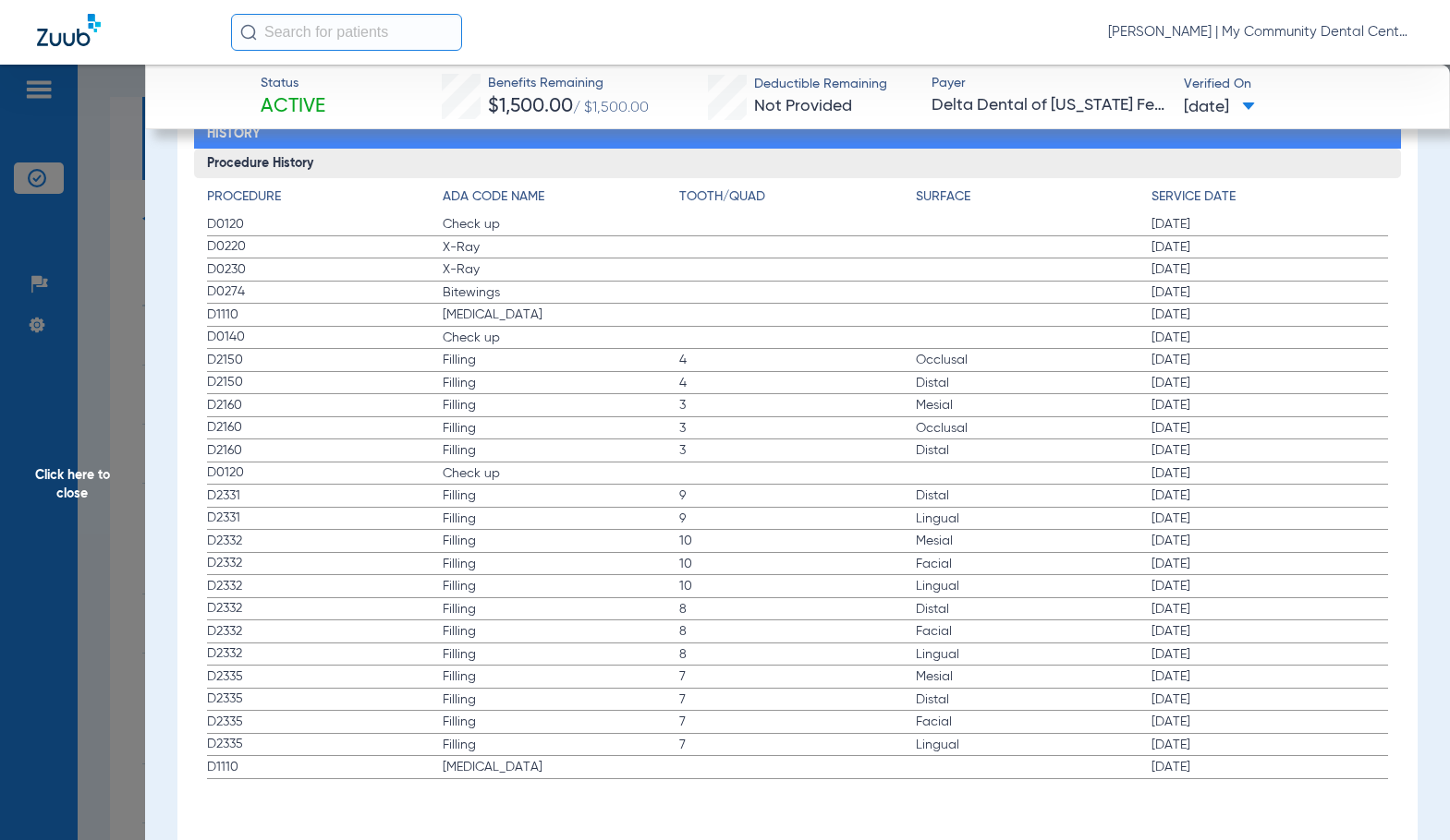
click at [714, 417] on label "D2160 Filling 3 Occlusal [DATE]" at bounding box center [797, 429] width 1181 height 23
click at [115, 436] on span "Click here to close" at bounding box center [72, 485] width 145 height 840
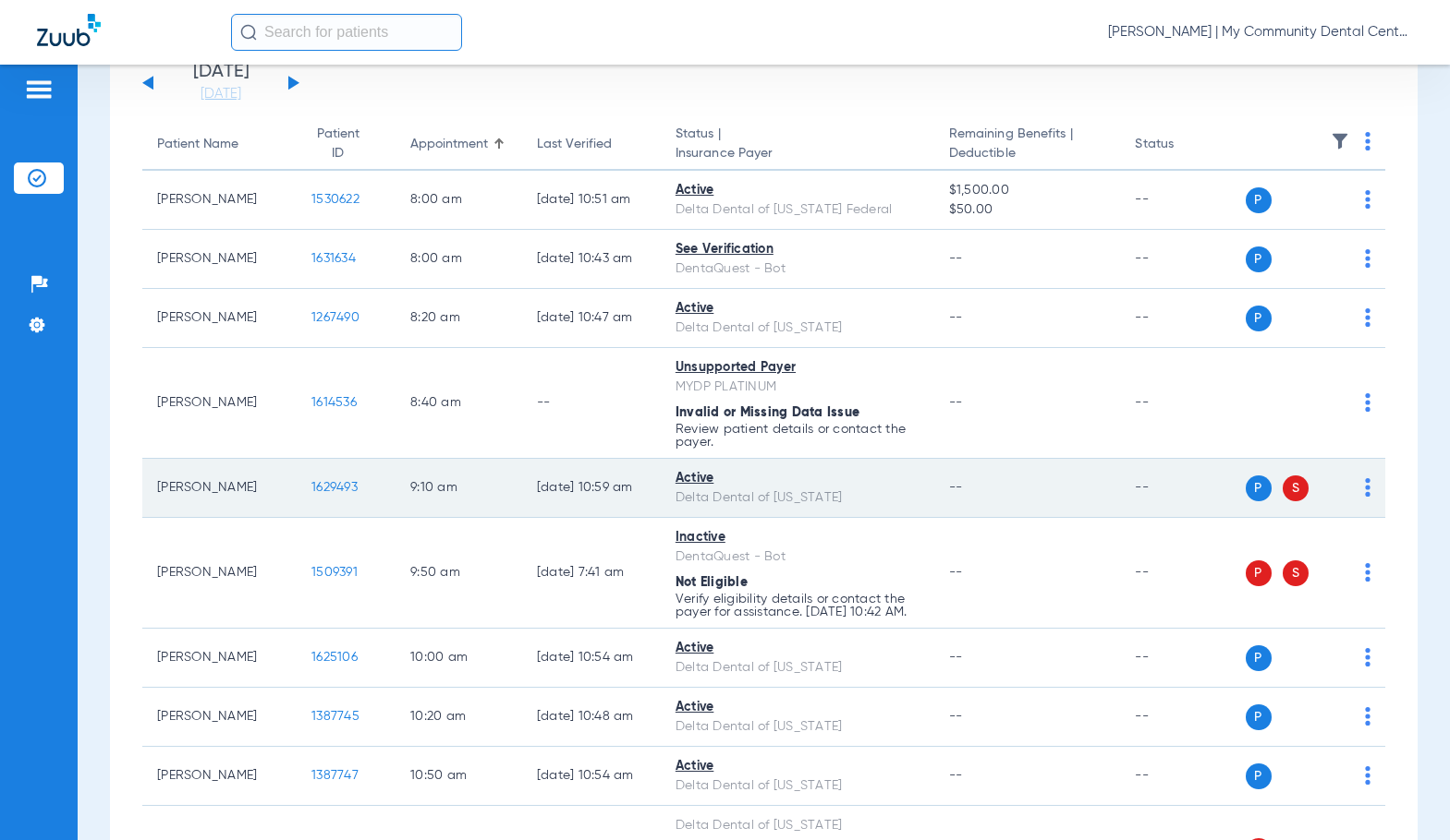
scroll to position [184, 0]
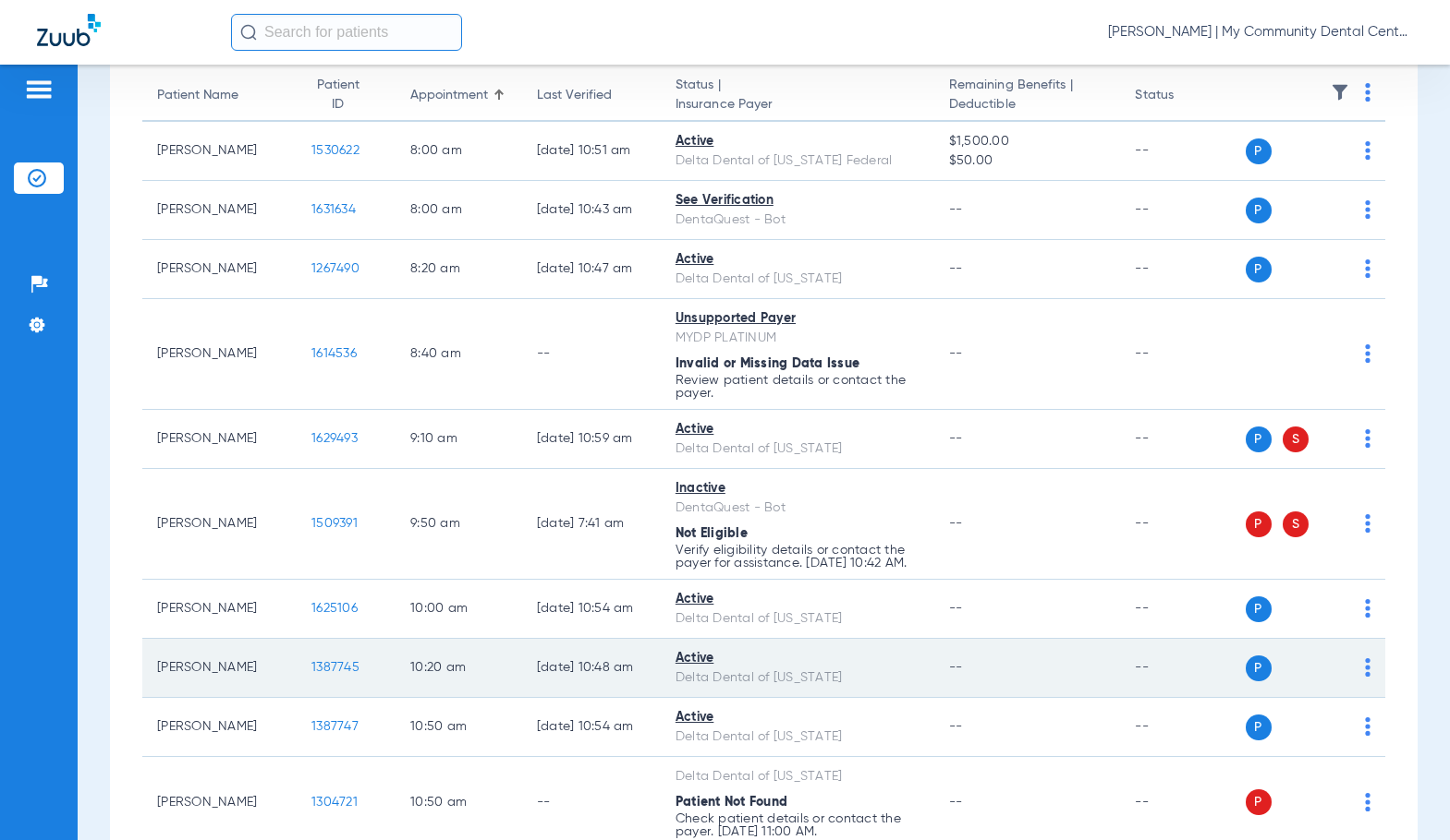
click at [312, 674] on span "1387745" at bounding box center [335, 667] width 48 height 13
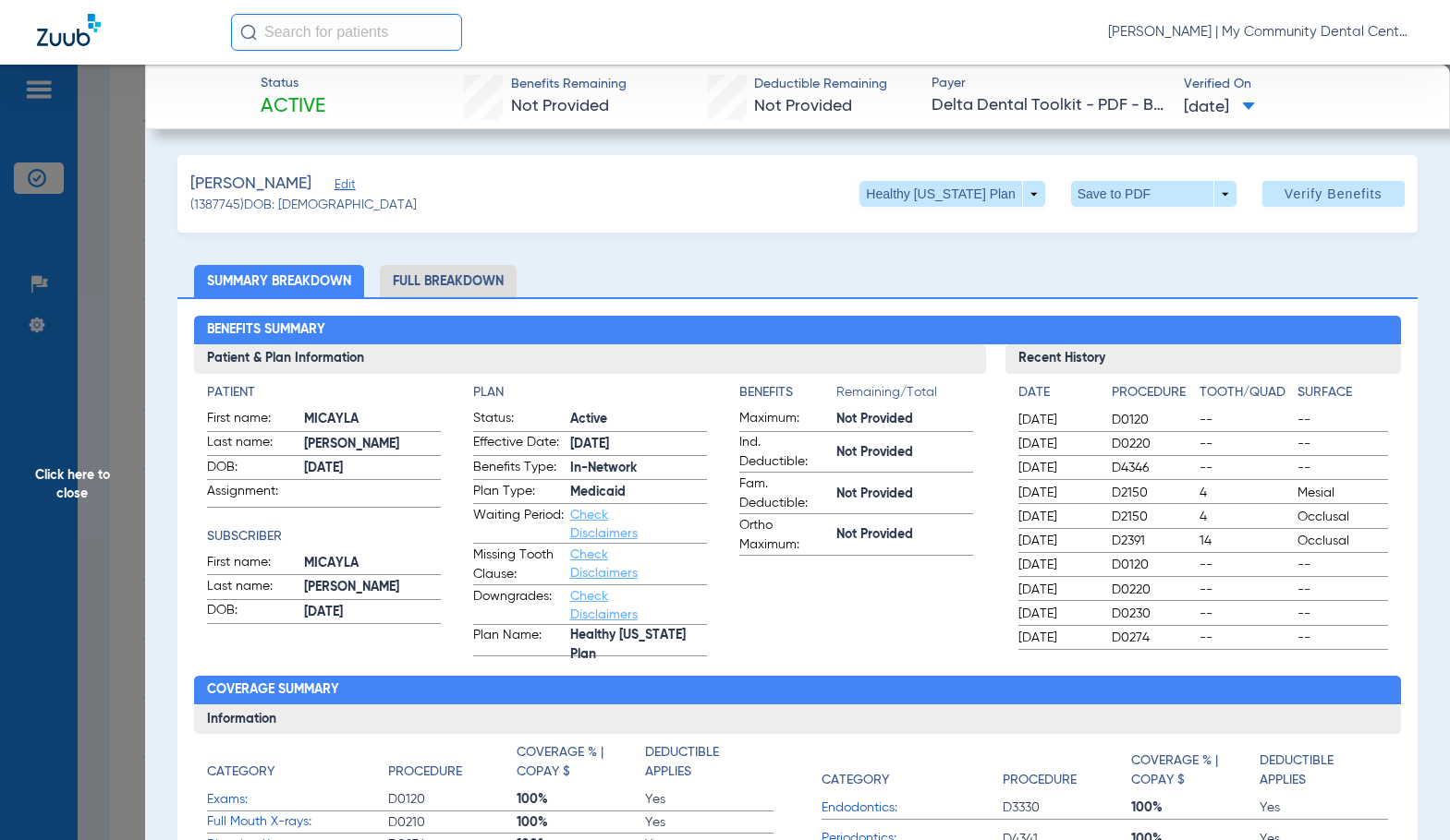
click at [500, 277] on li "Full Breakdown" at bounding box center [447, 280] width 137 height 32
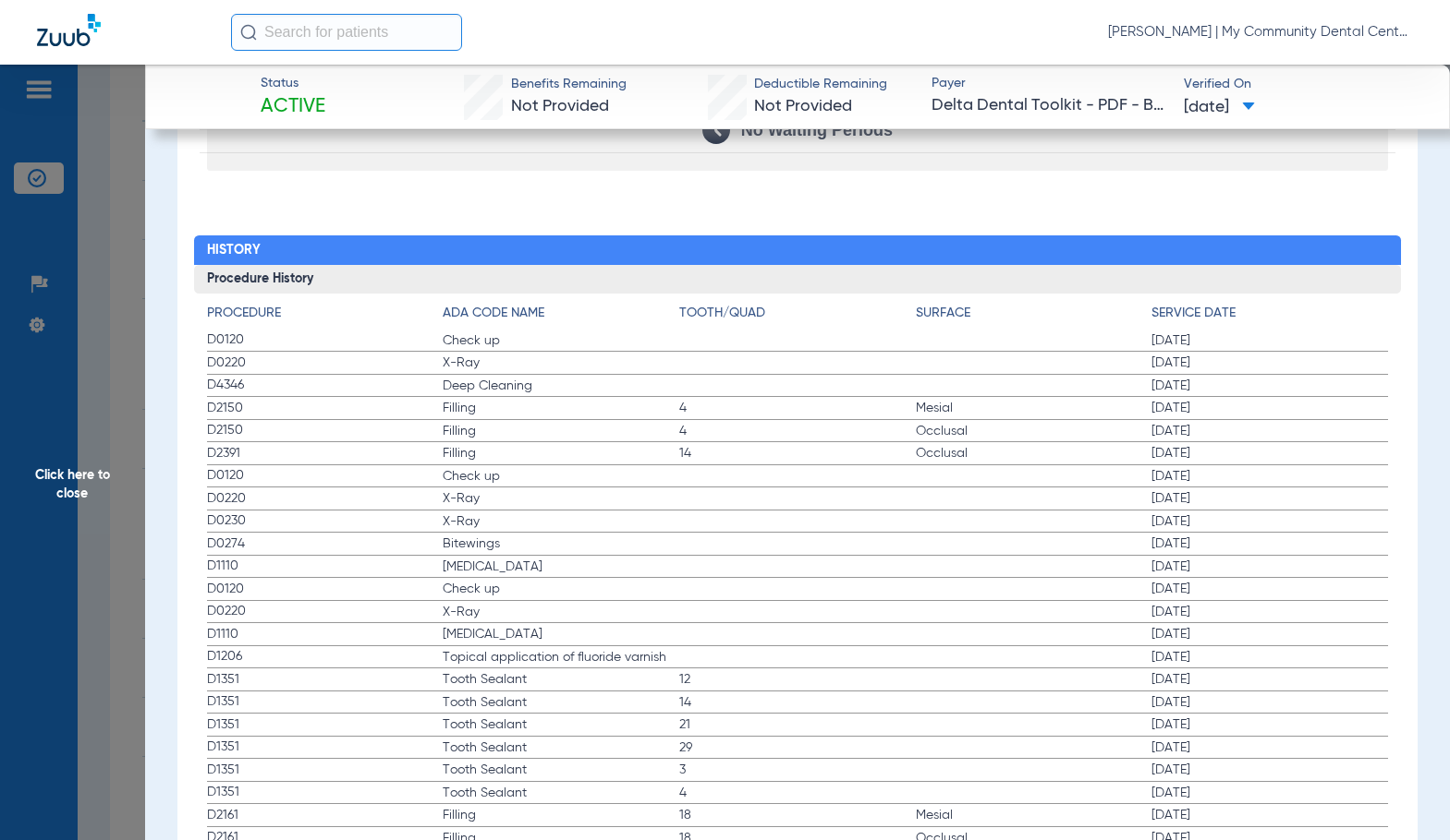
scroll to position [2309, 0]
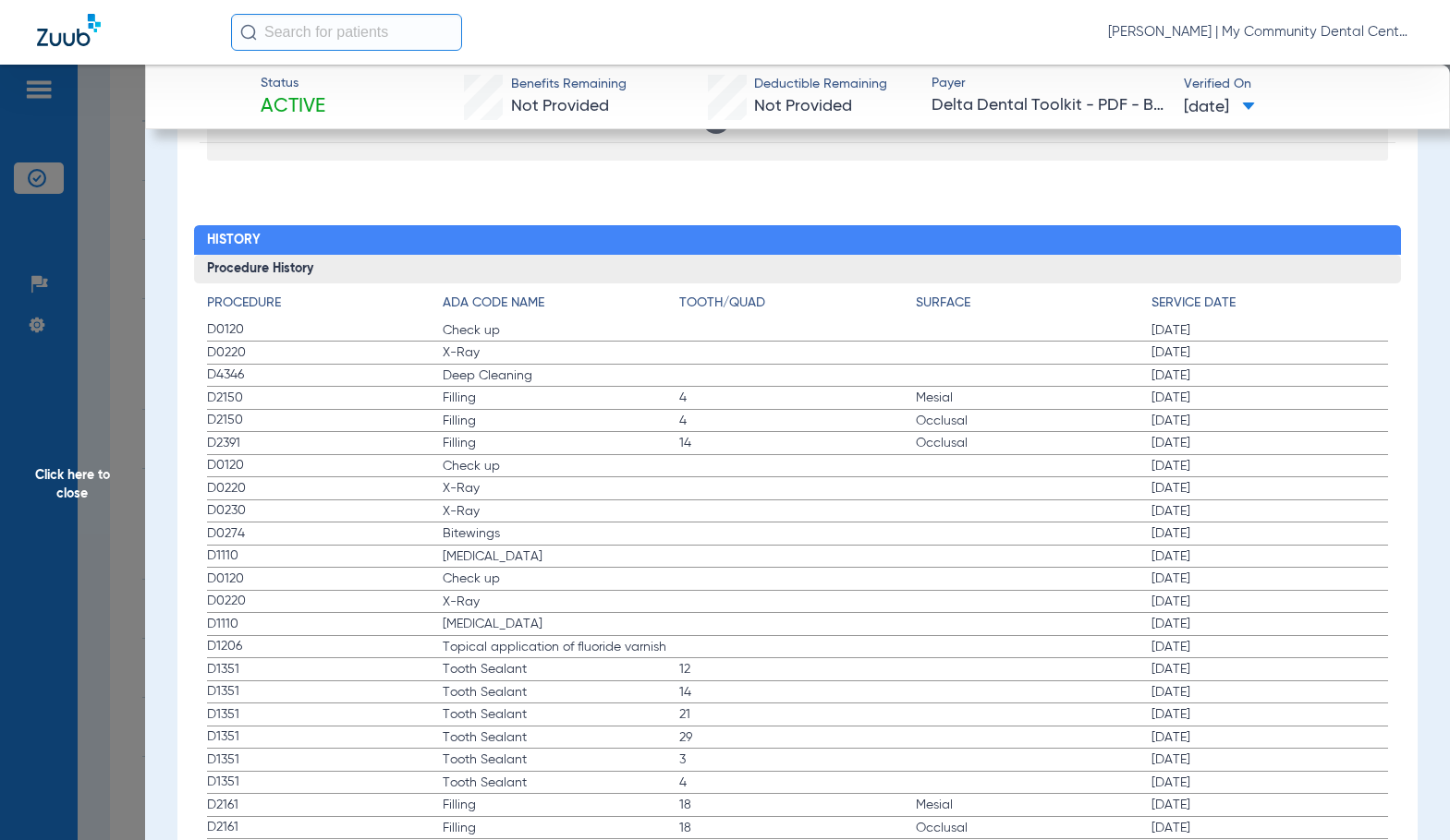
click at [665, 482] on span "X-Ray" at bounding box center [561, 488] width 237 height 18
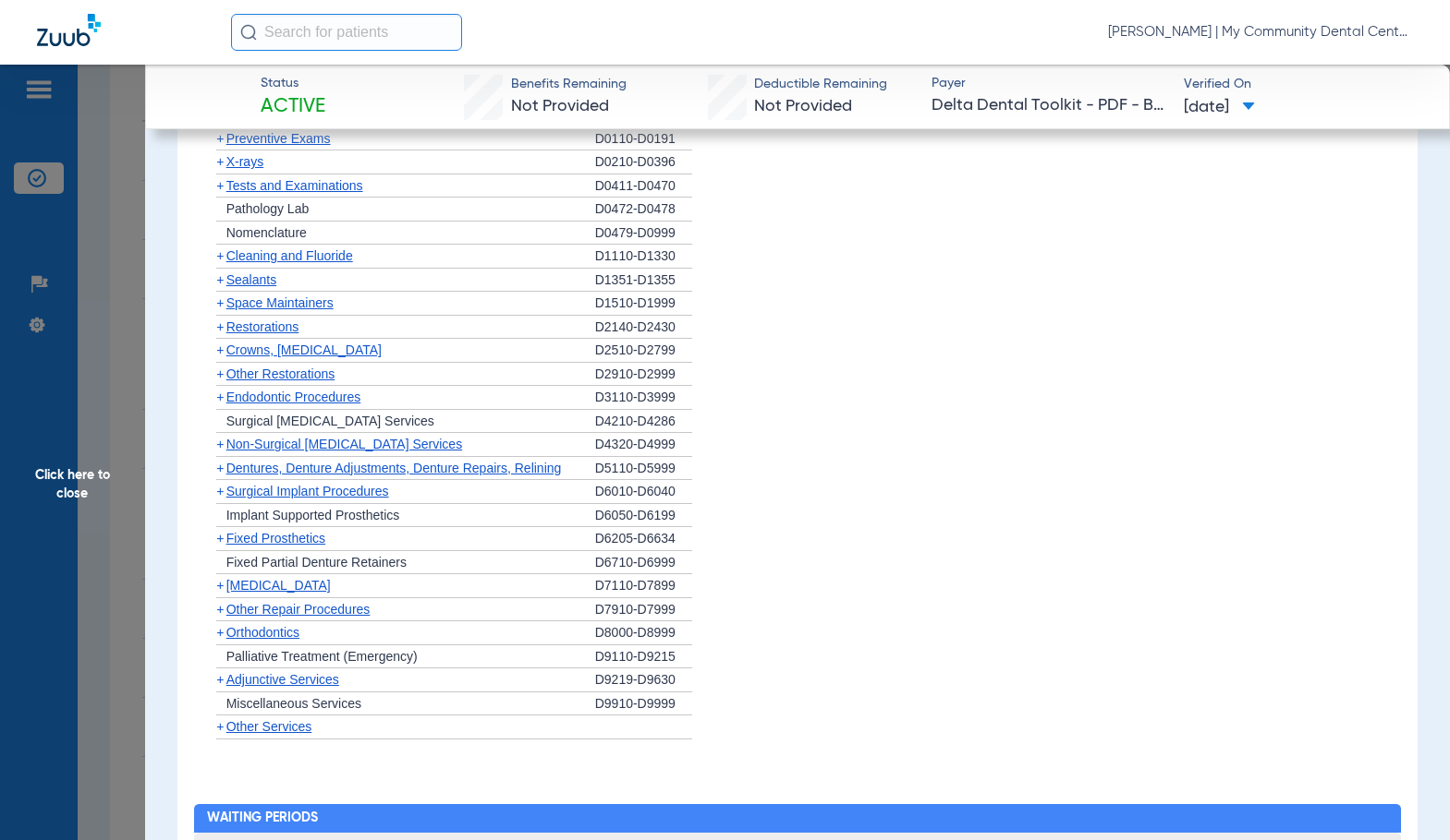
scroll to position [1385, 0]
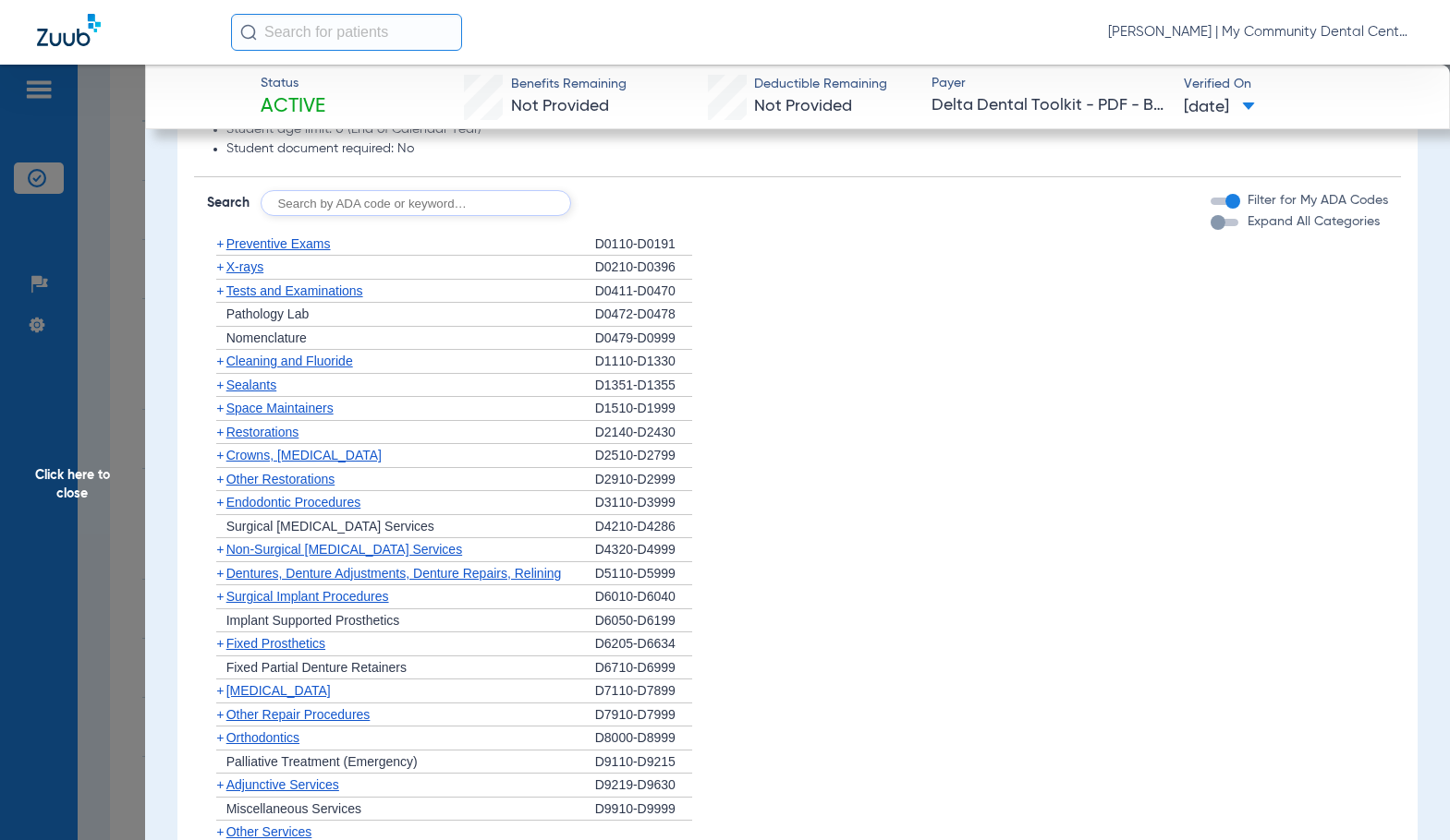
click at [258, 271] on span "X-rays" at bounding box center [245, 266] width 37 height 15
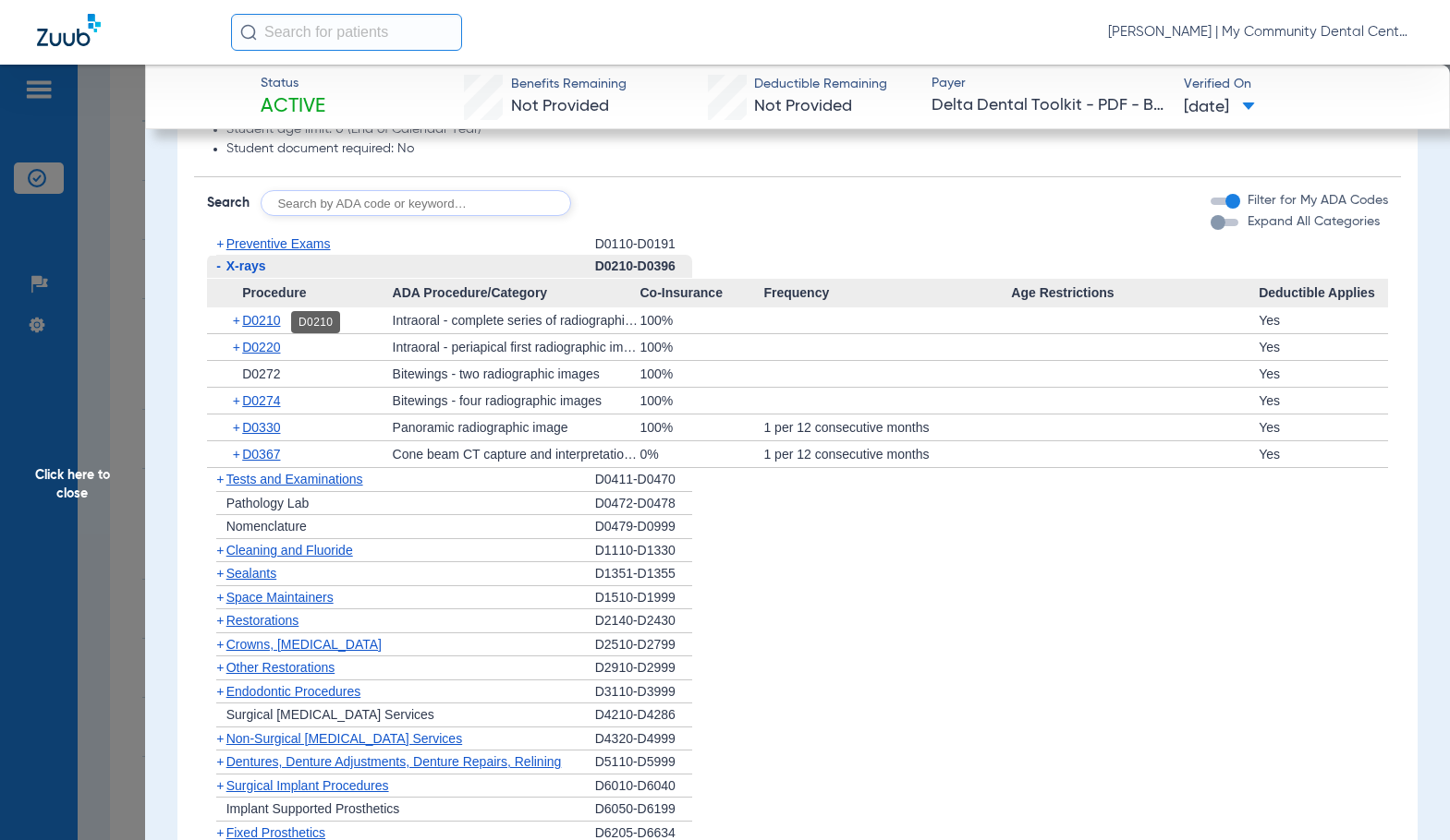
click at [280, 322] on span "D0210" at bounding box center [260, 320] width 38 height 15
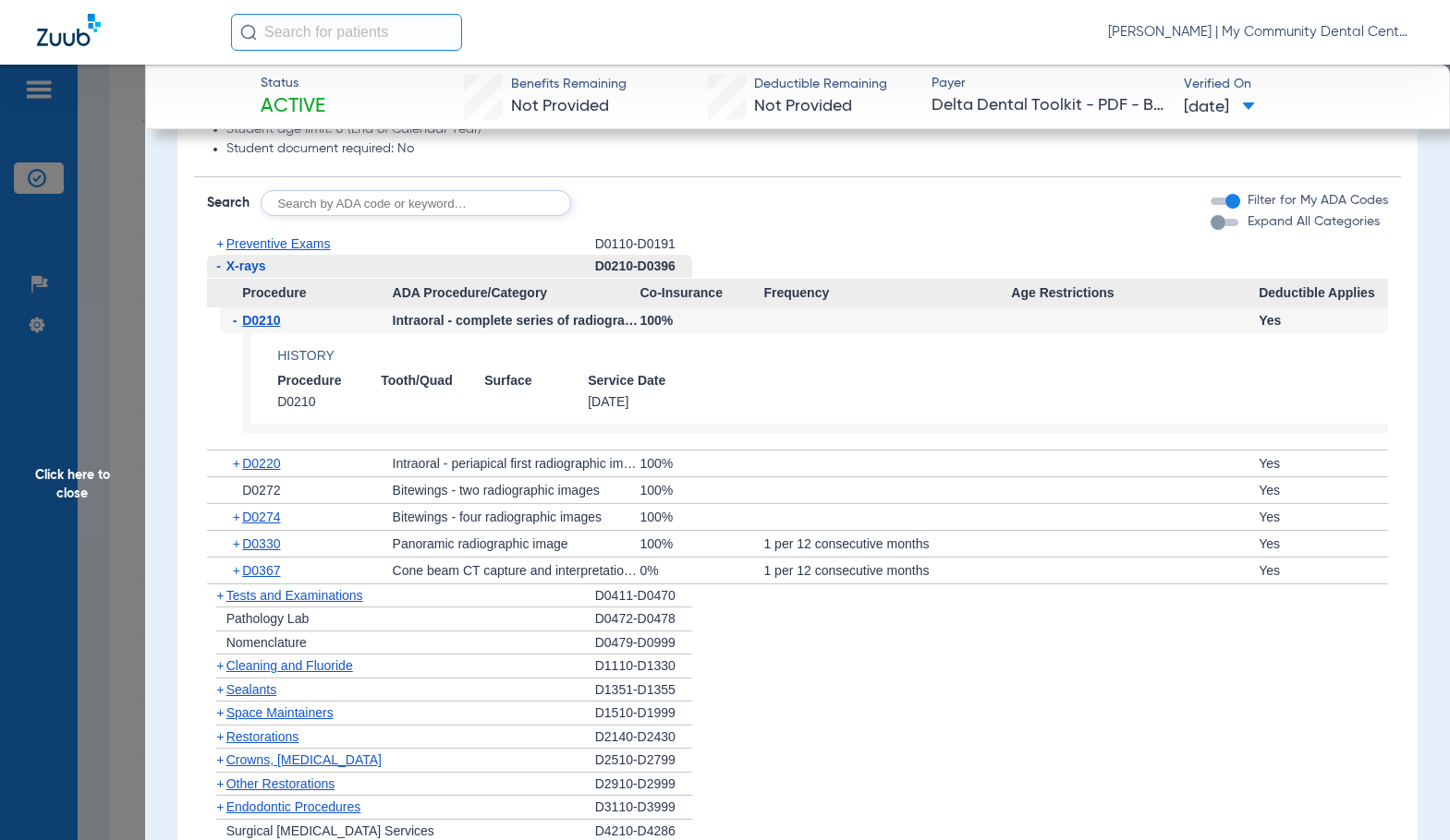
click at [279, 322] on span "D0210" at bounding box center [260, 320] width 38 height 15
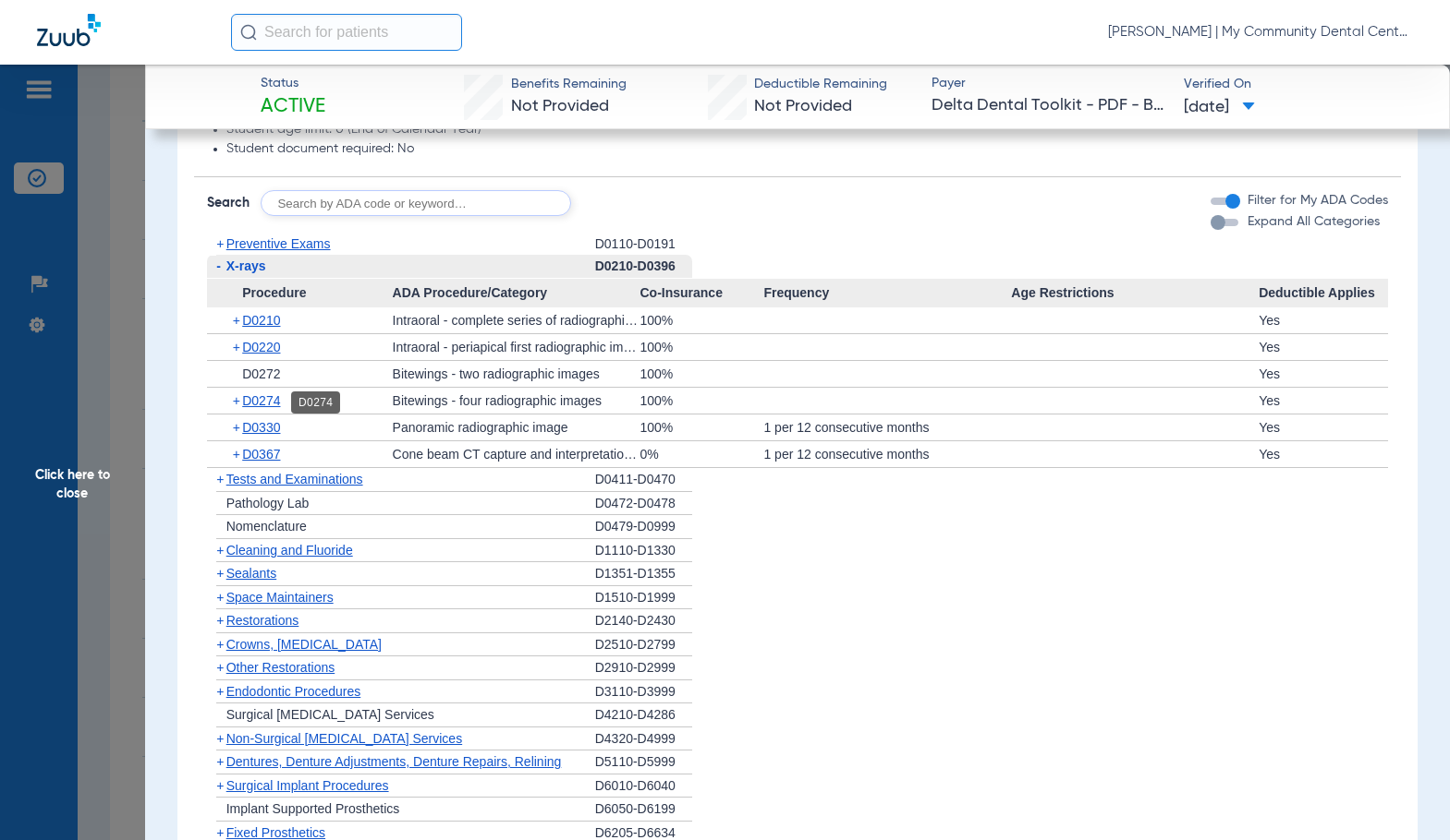
click at [279, 403] on span "D0274" at bounding box center [260, 401] width 38 height 15
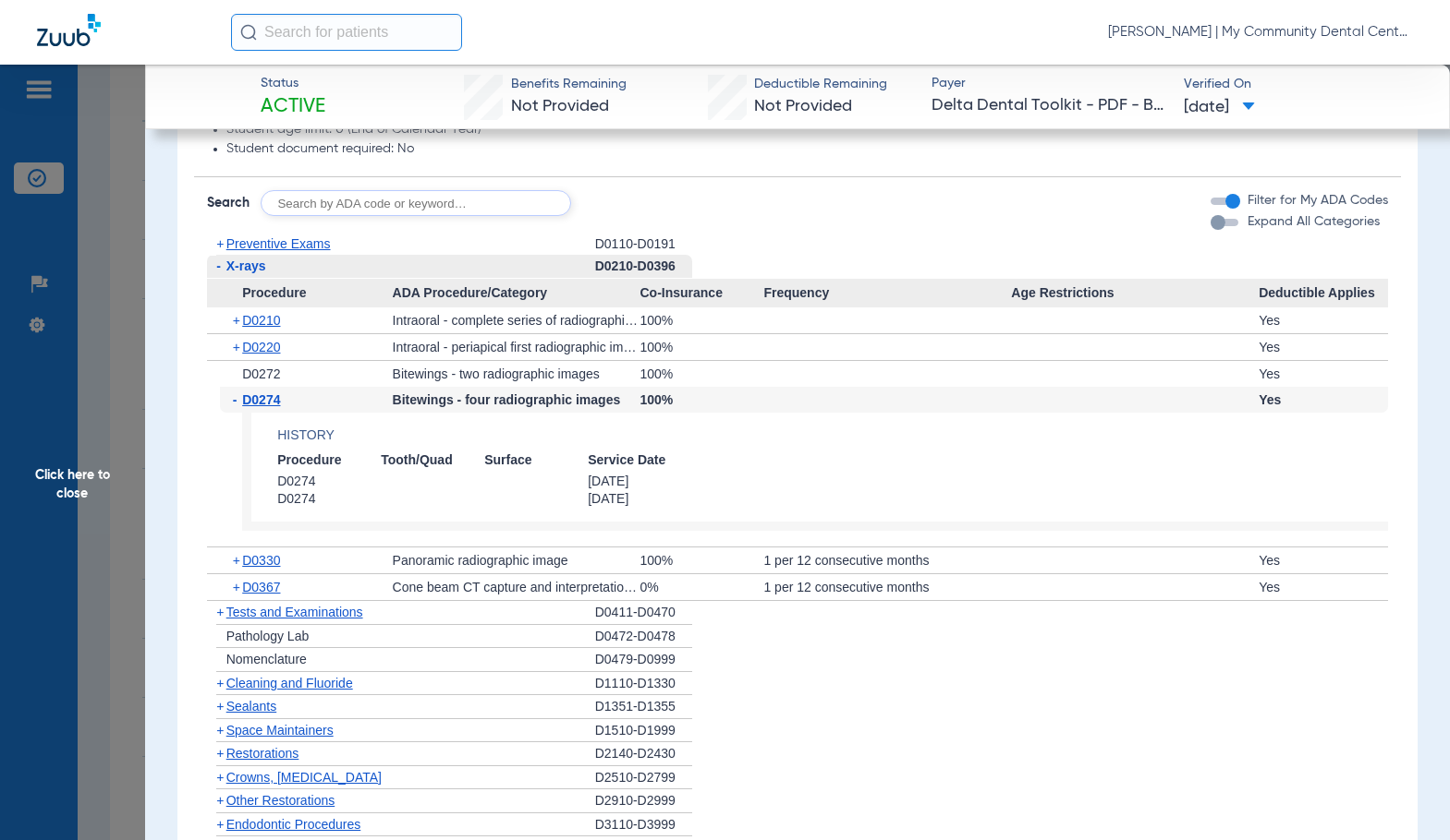
click at [279, 403] on span "D0274" at bounding box center [260, 400] width 38 height 15
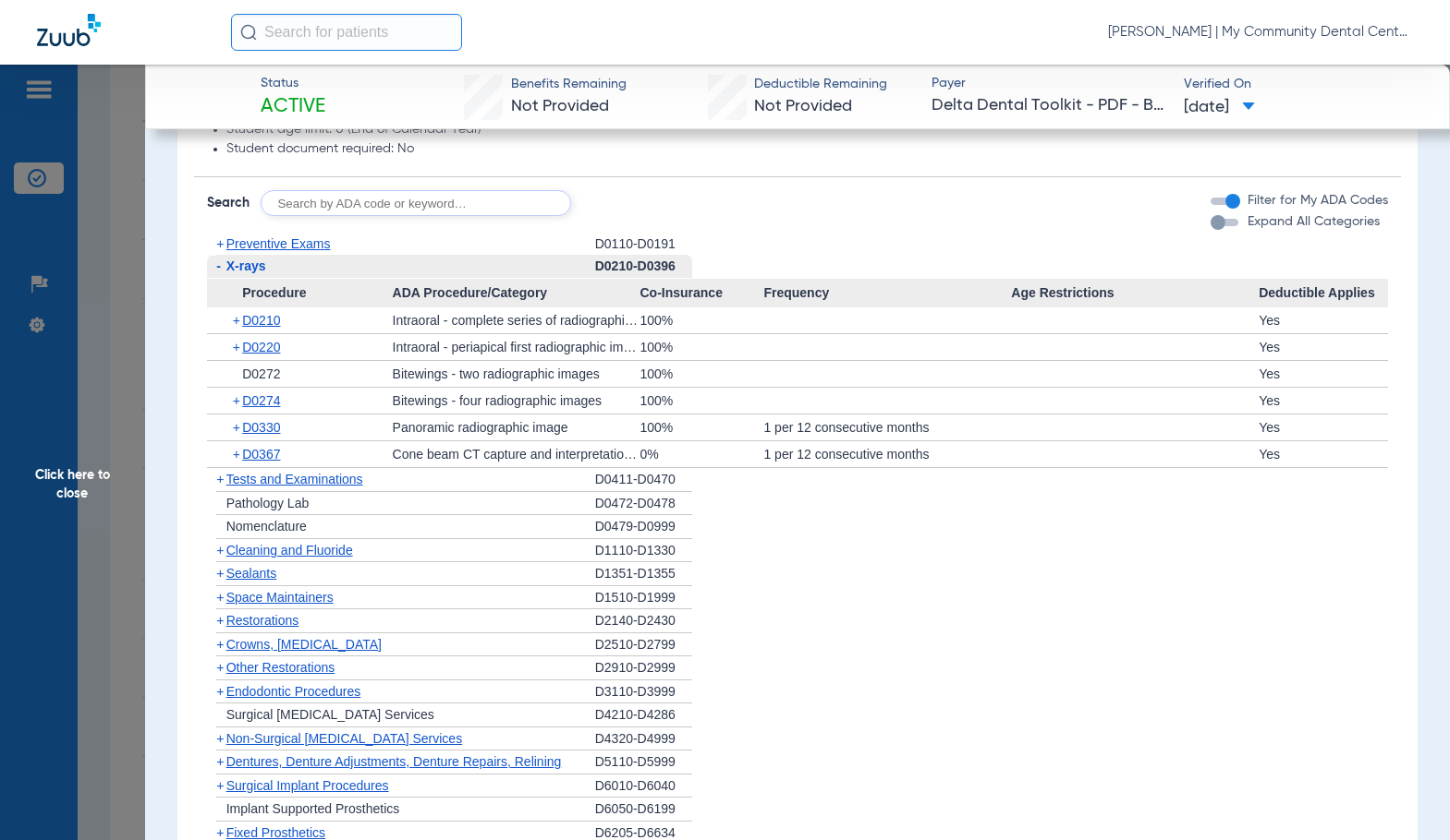
click at [263, 245] on span "Preventive Exams" at bounding box center [279, 243] width 105 height 15
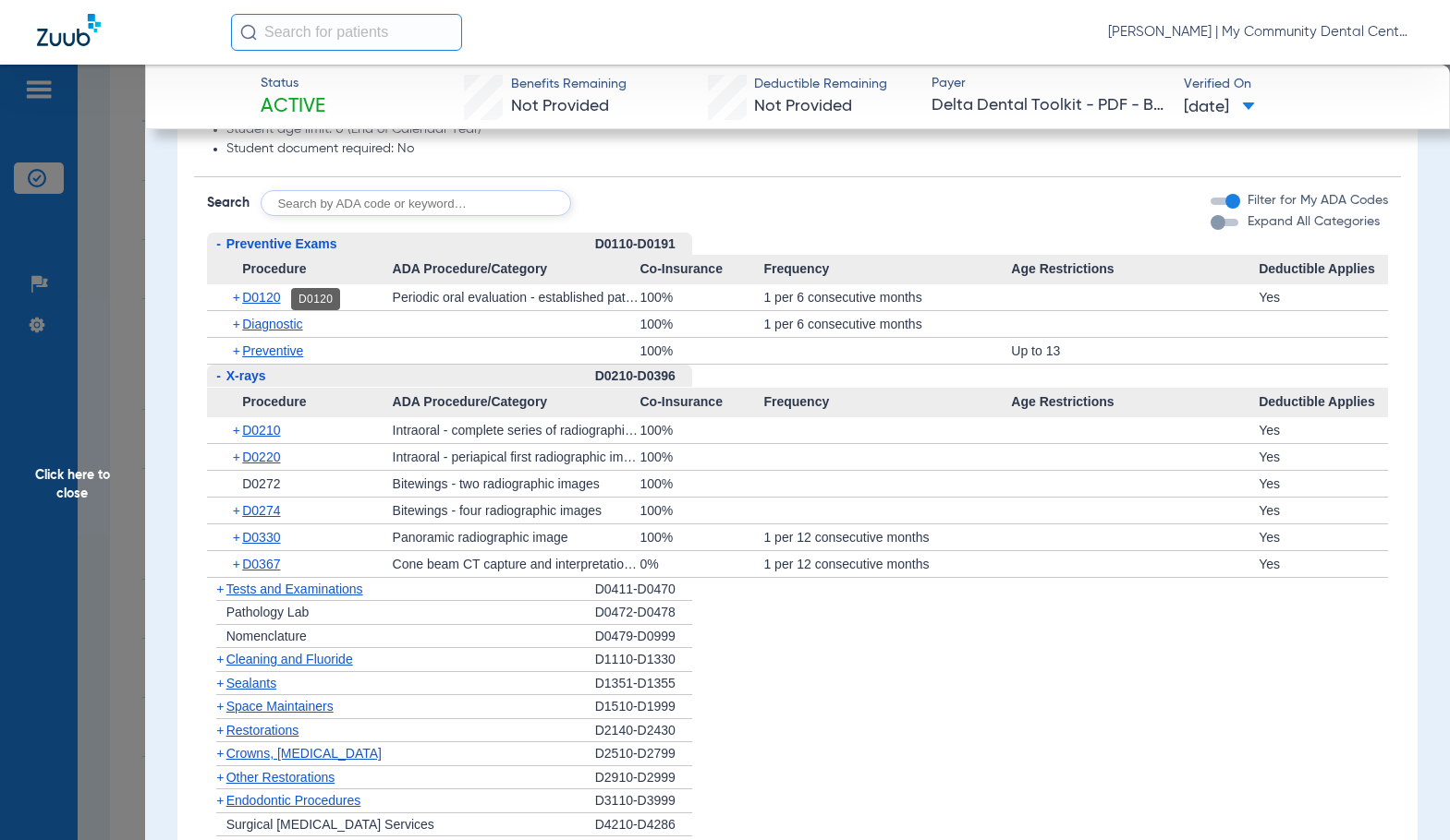
click at [271, 299] on span "D0120" at bounding box center [260, 297] width 38 height 15
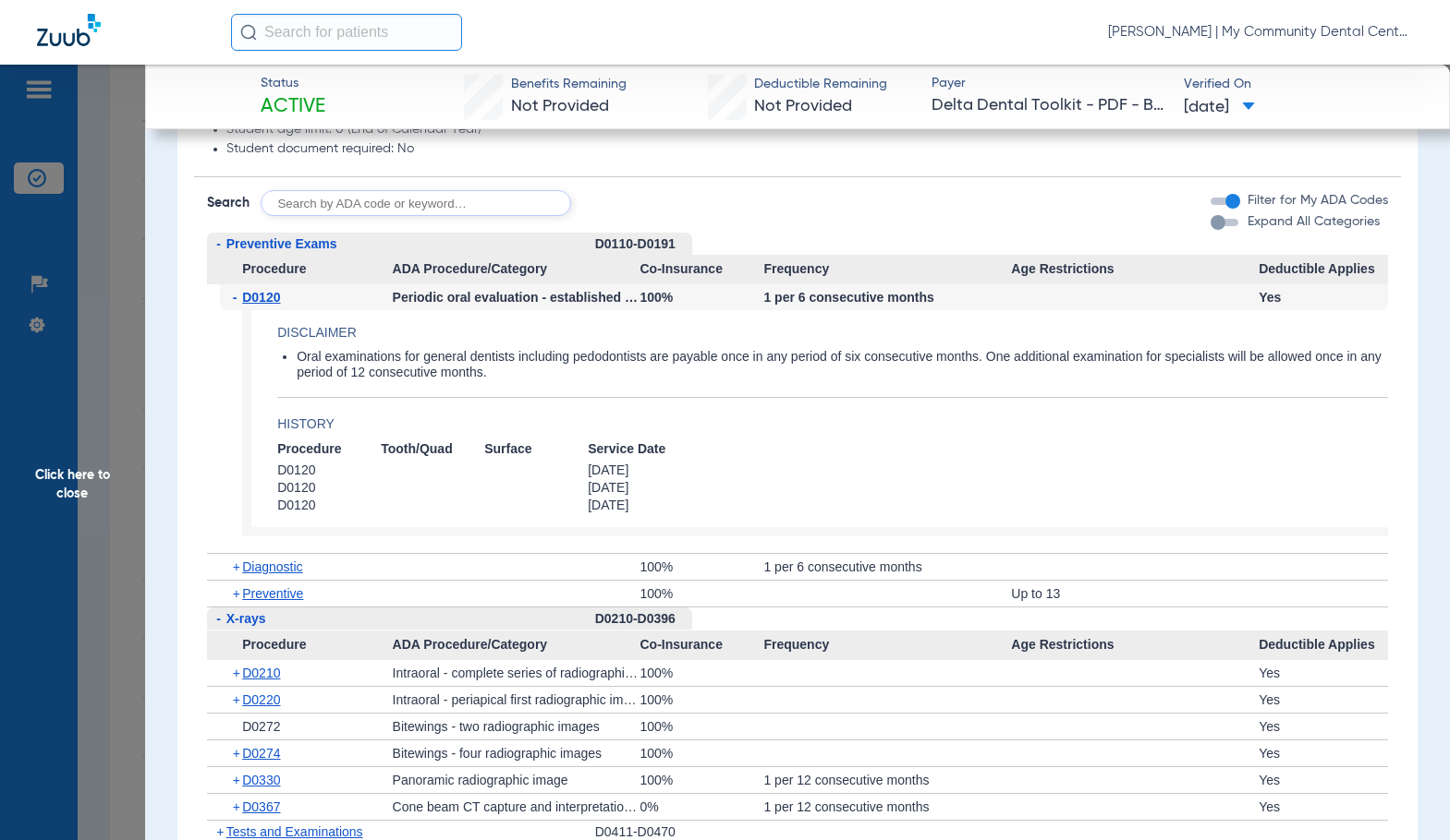
click at [270, 299] on span "D0120" at bounding box center [260, 297] width 38 height 15
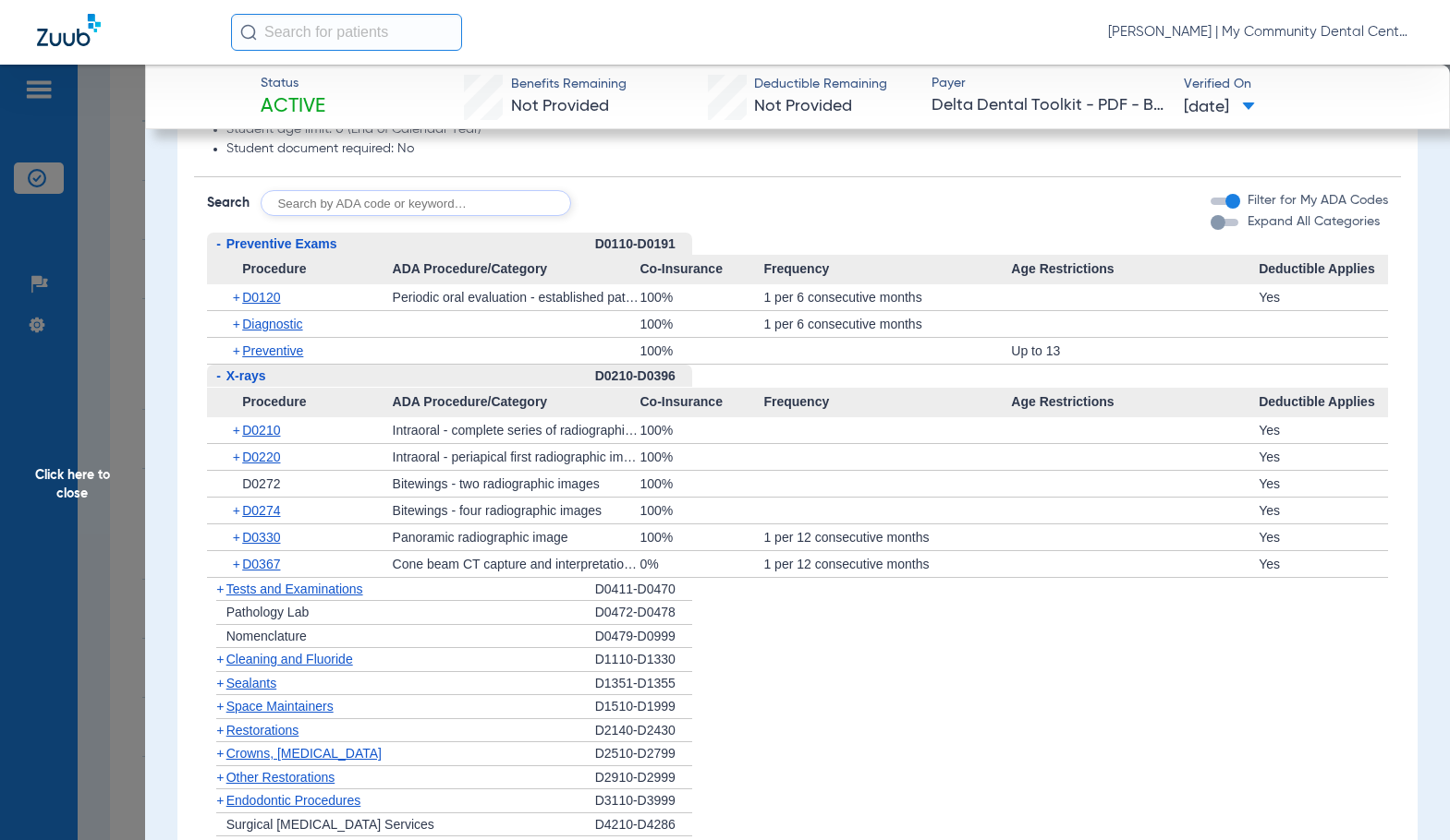
click at [259, 662] on span "Cleaning and Fluoride" at bounding box center [289, 659] width 126 height 15
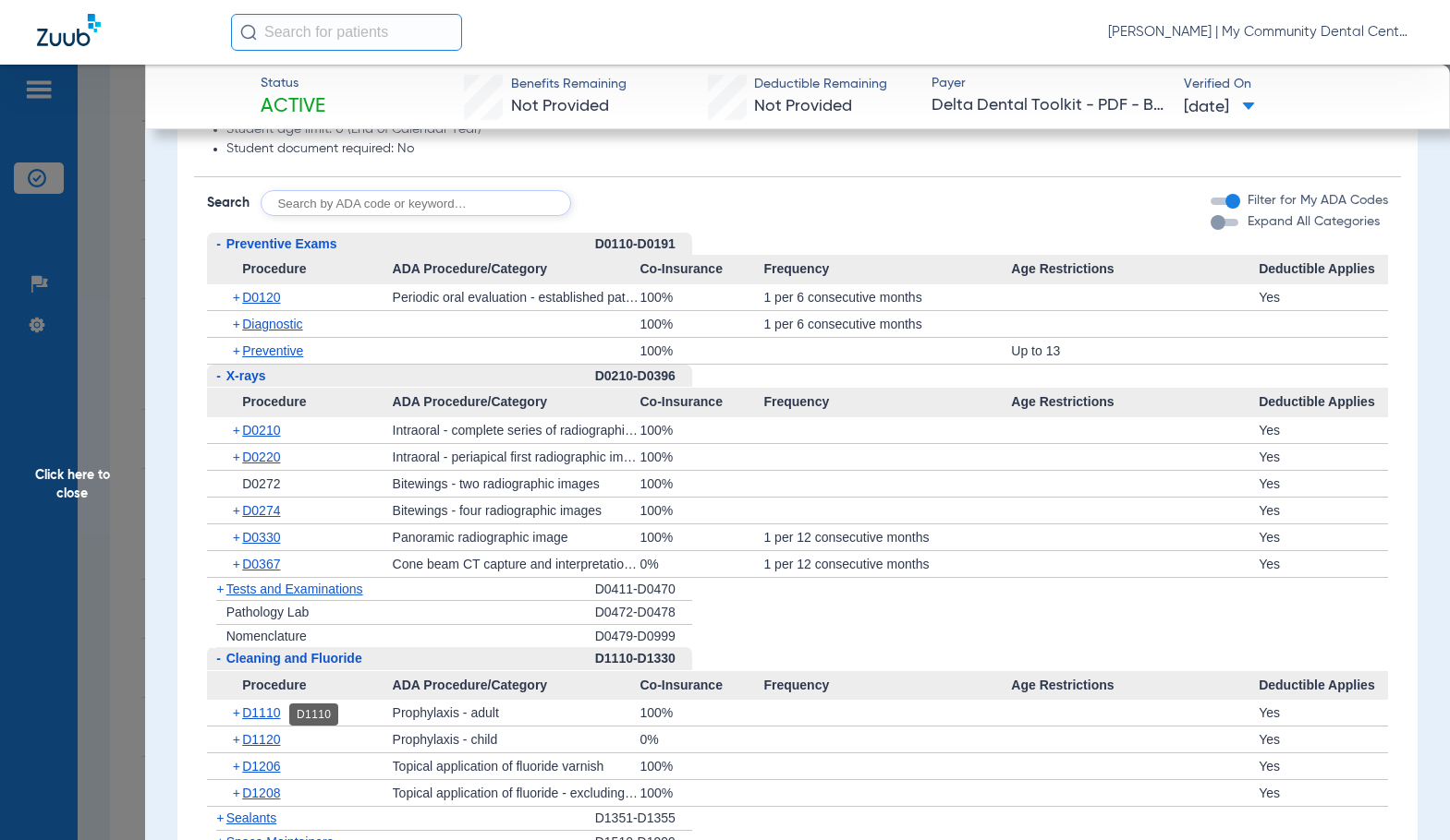
click at [269, 719] on span "D1110" at bounding box center [260, 712] width 38 height 15
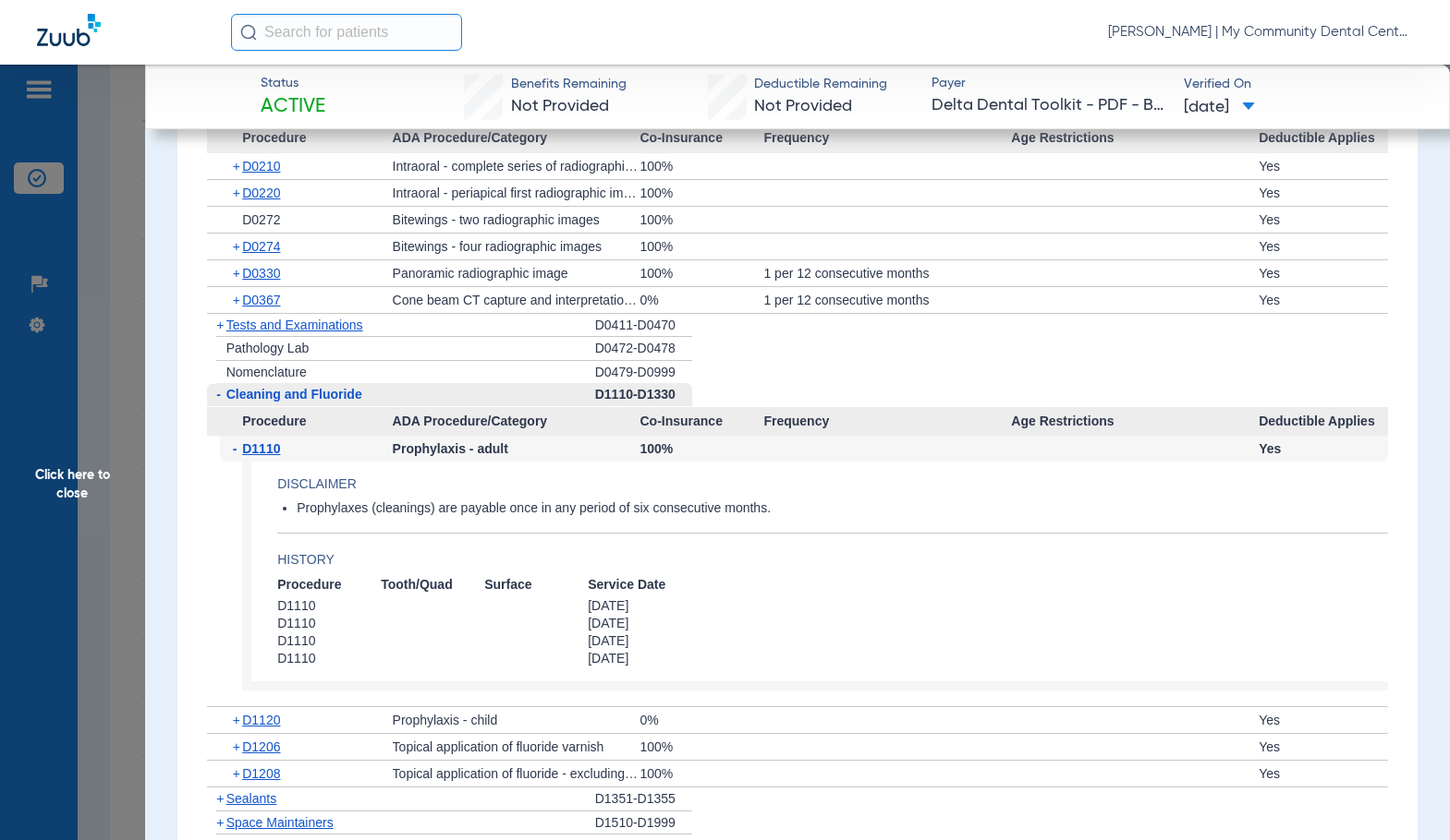
scroll to position [1662, 0]
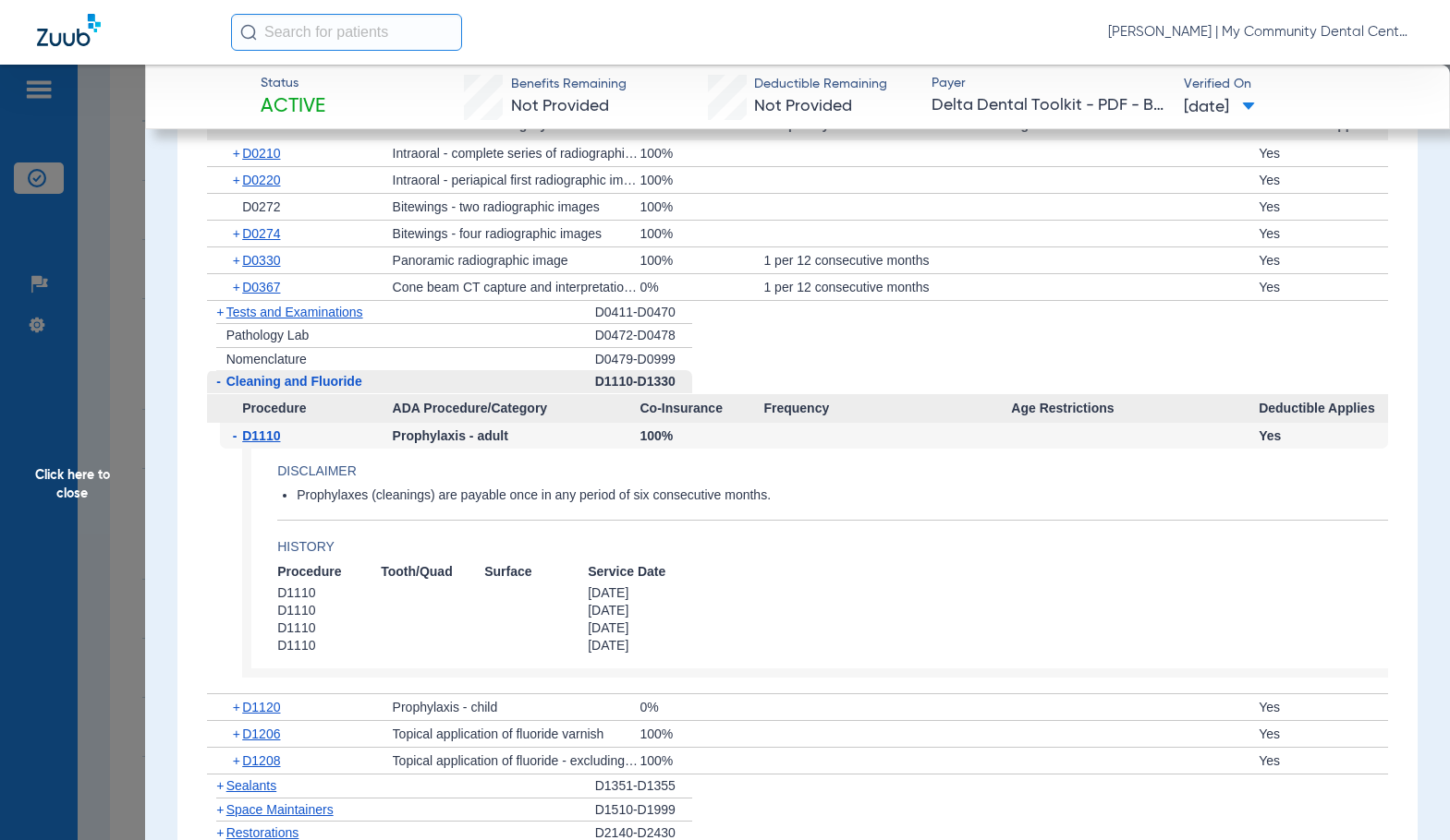
drag, startPoint x: 115, startPoint y: 459, endPoint x: 311, endPoint y: 527, distance: 207.5
click at [112, 460] on span "Click here to close" at bounding box center [72, 485] width 145 height 840
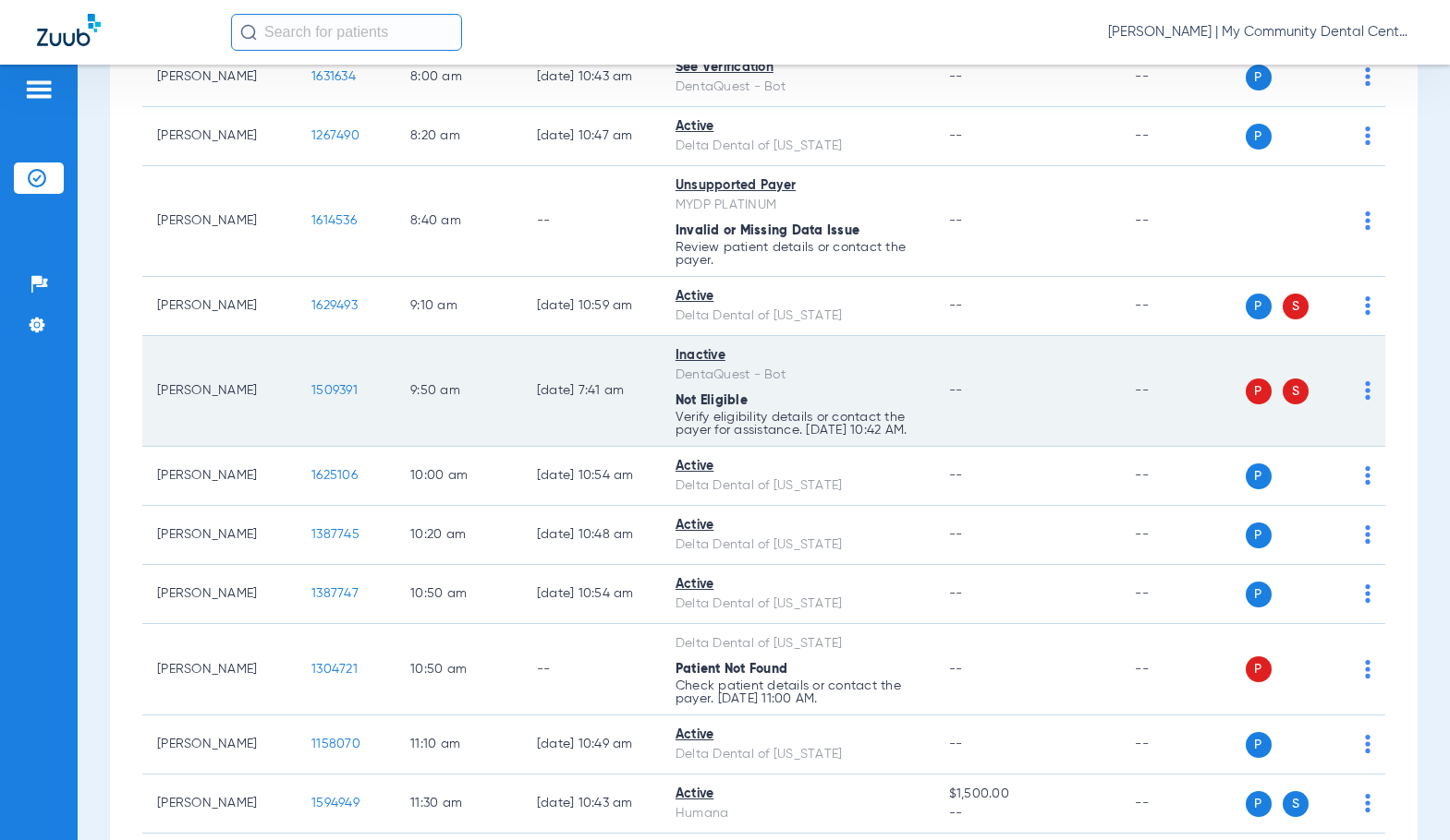
scroll to position [462, 0]
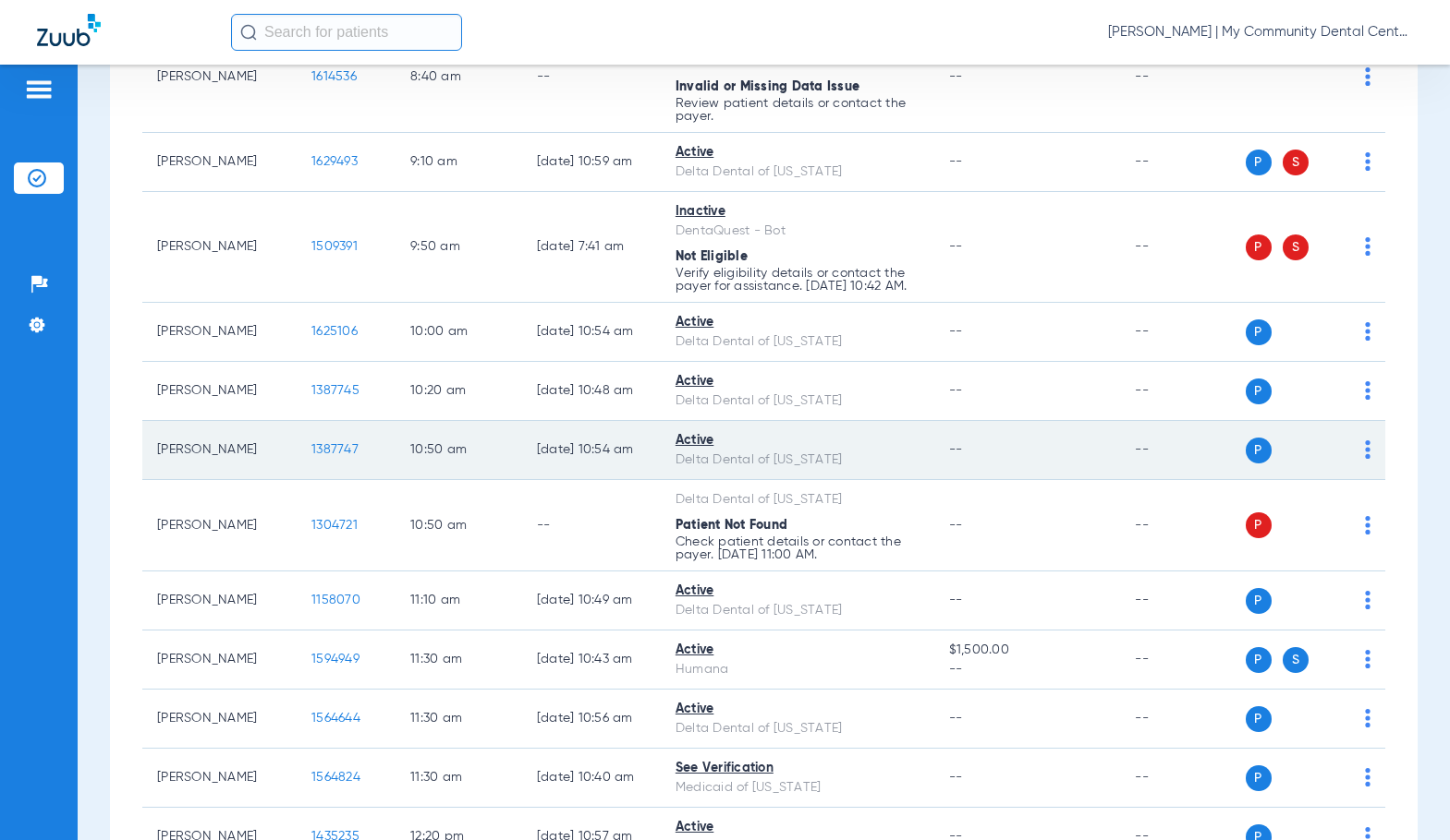
click at [318, 456] on span "1387747" at bounding box center [335, 449] width 48 height 13
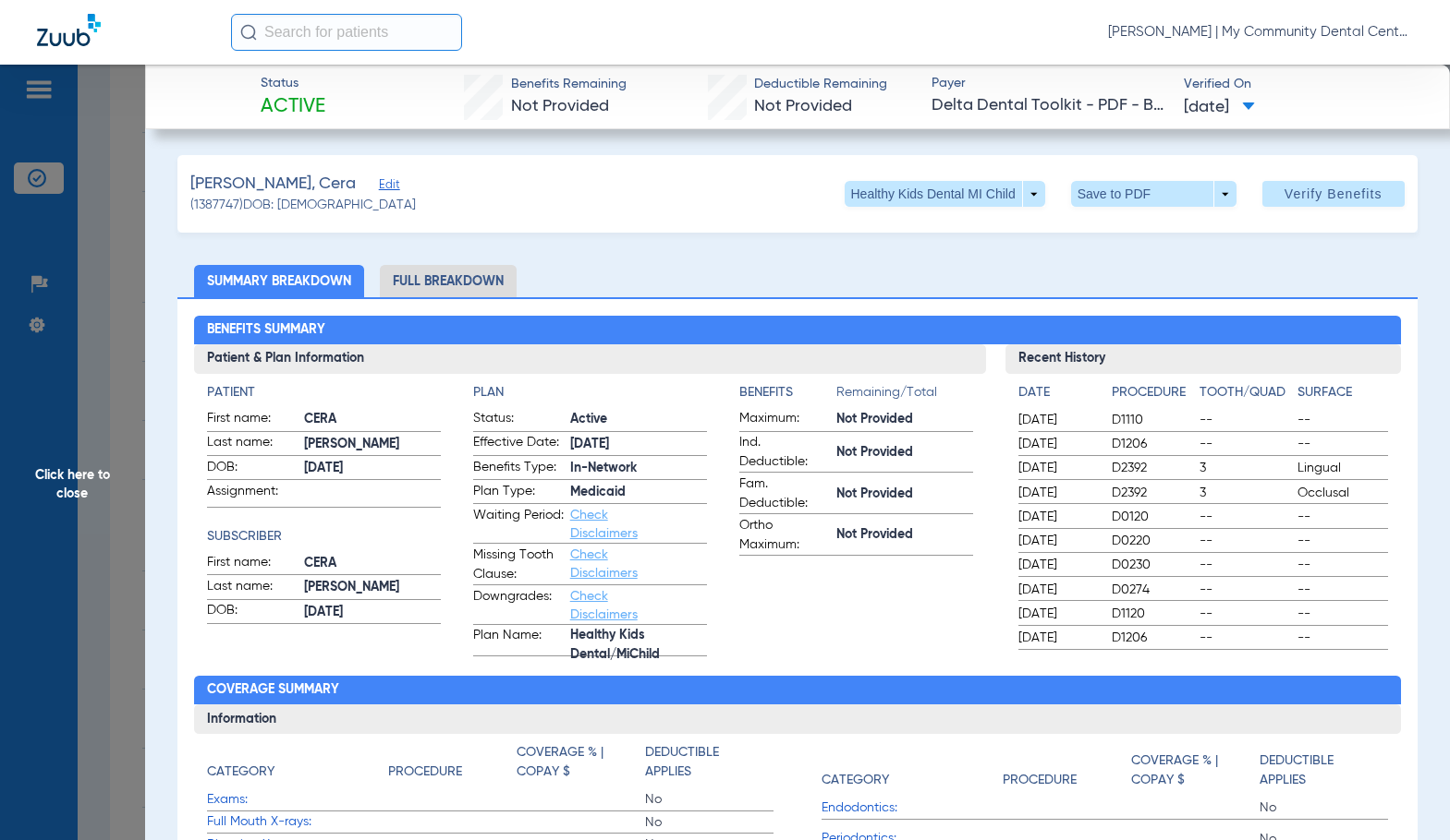
click at [467, 278] on li "Full Breakdown" at bounding box center [447, 280] width 137 height 32
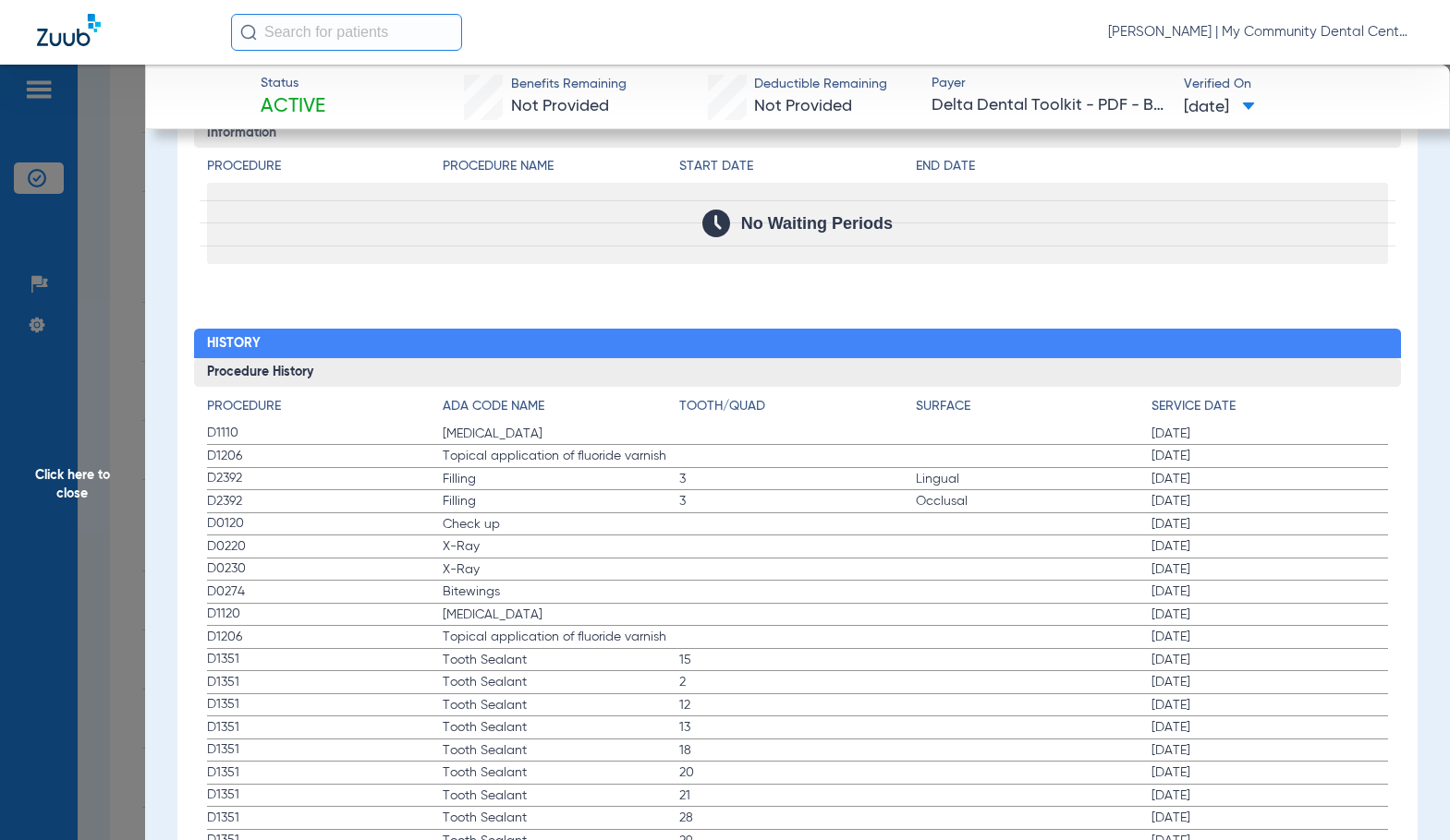
scroll to position [2216, 0]
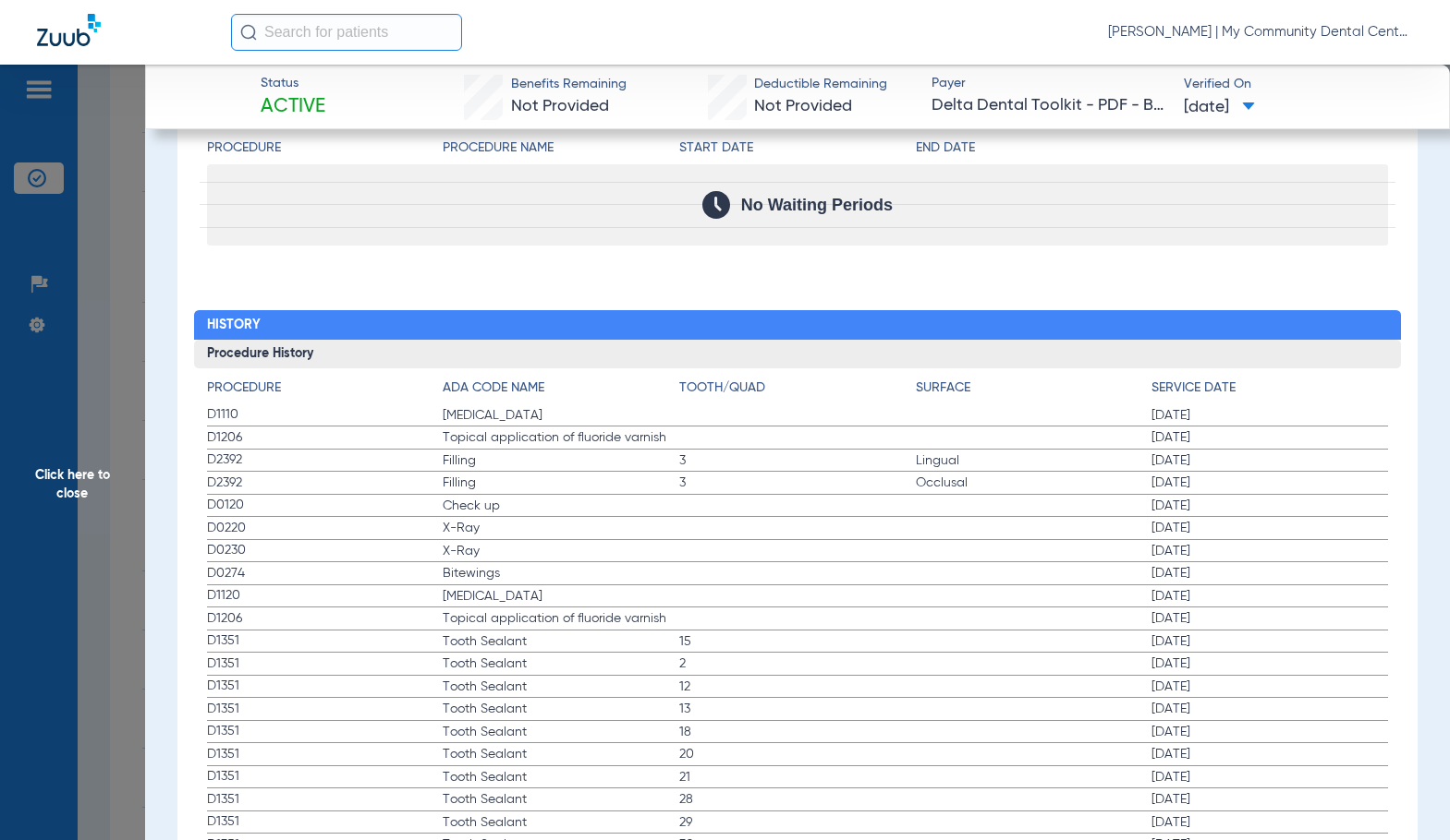
click at [579, 605] on span "[MEDICAL_DATA]" at bounding box center [561, 596] width 237 height 18
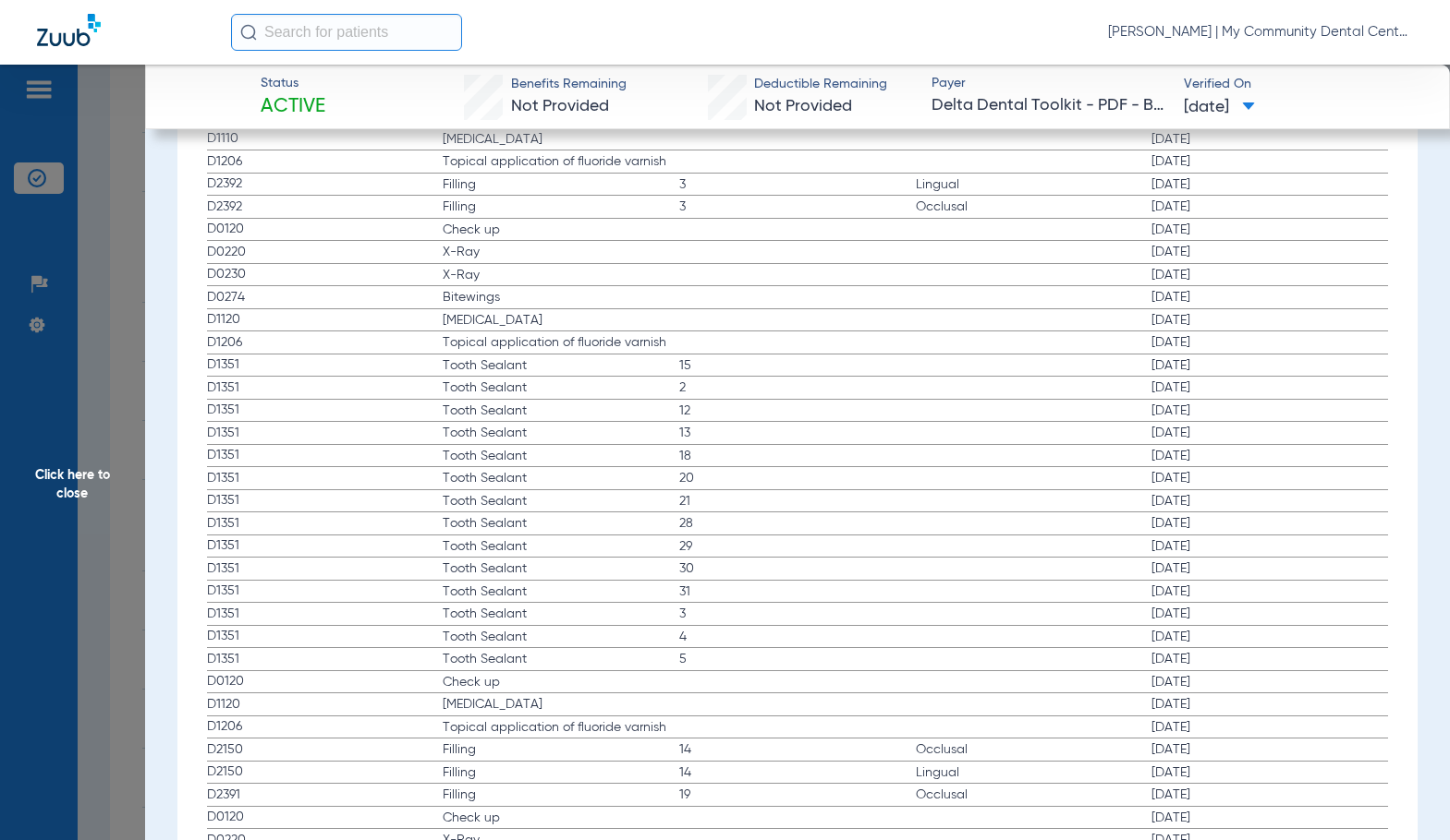
scroll to position [2400, 0]
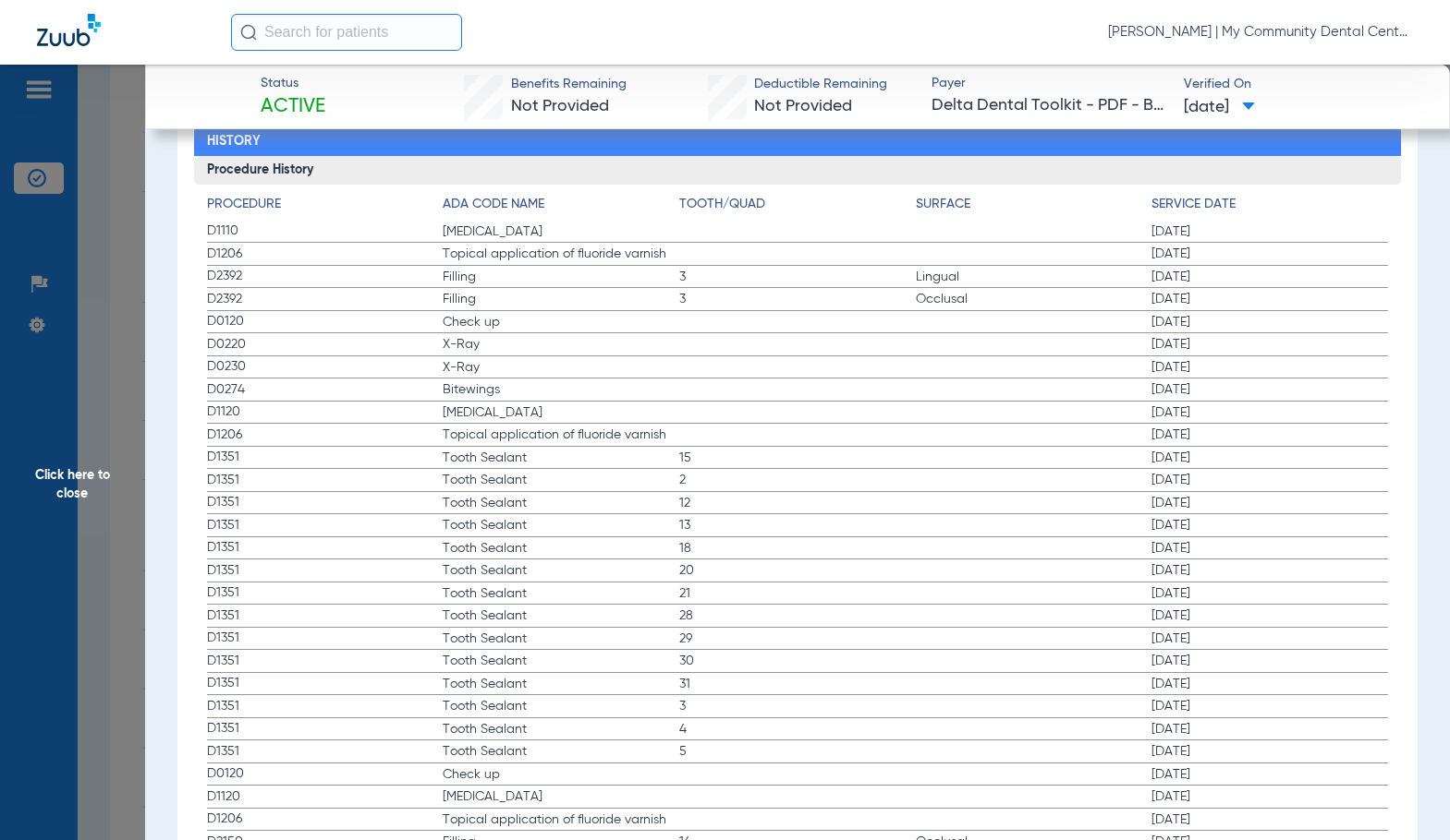
click at [73, 490] on span "Click here to close" at bounding box center [72, 485] width 145 height 840
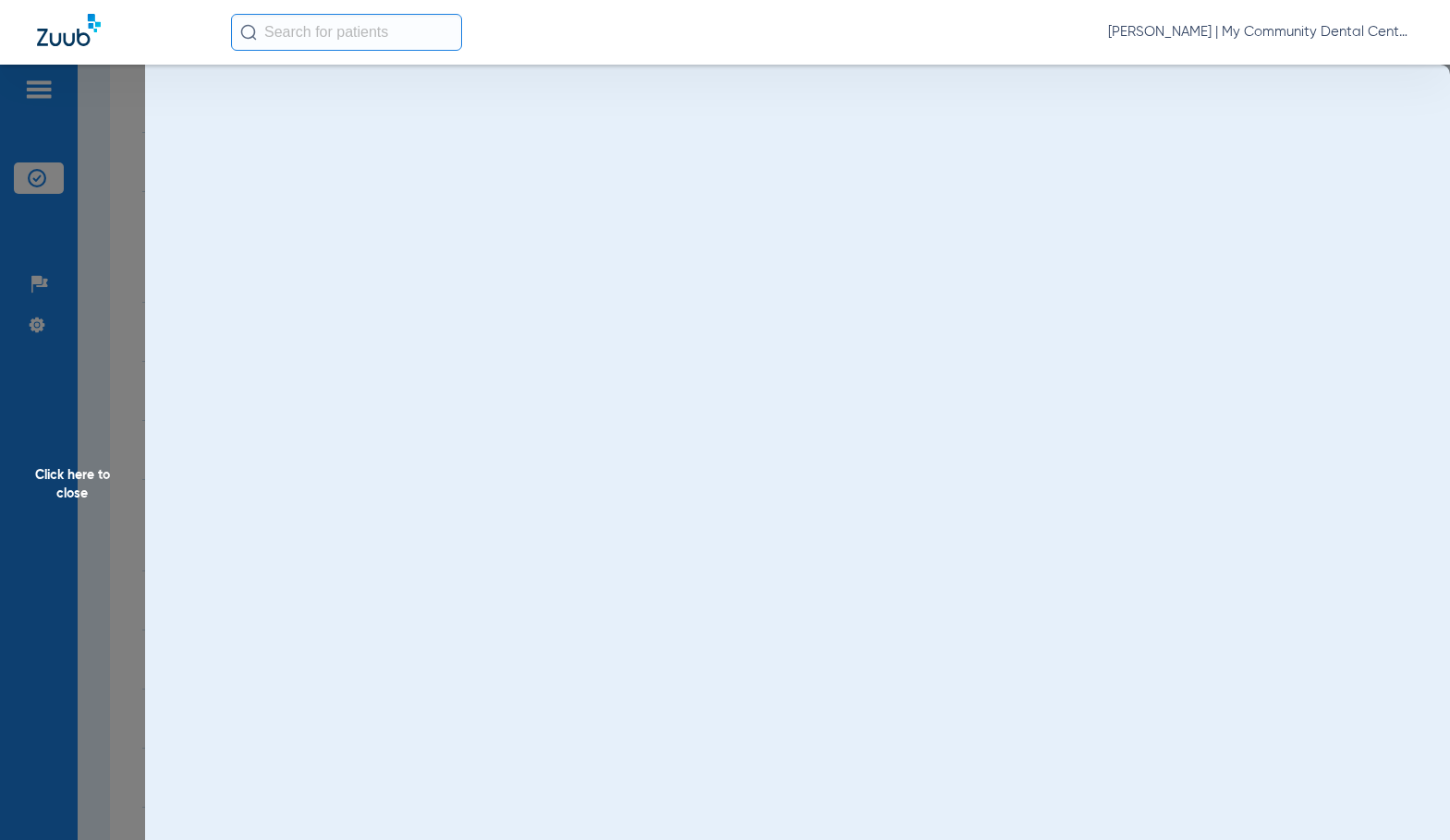
scroll to position [0, 0]
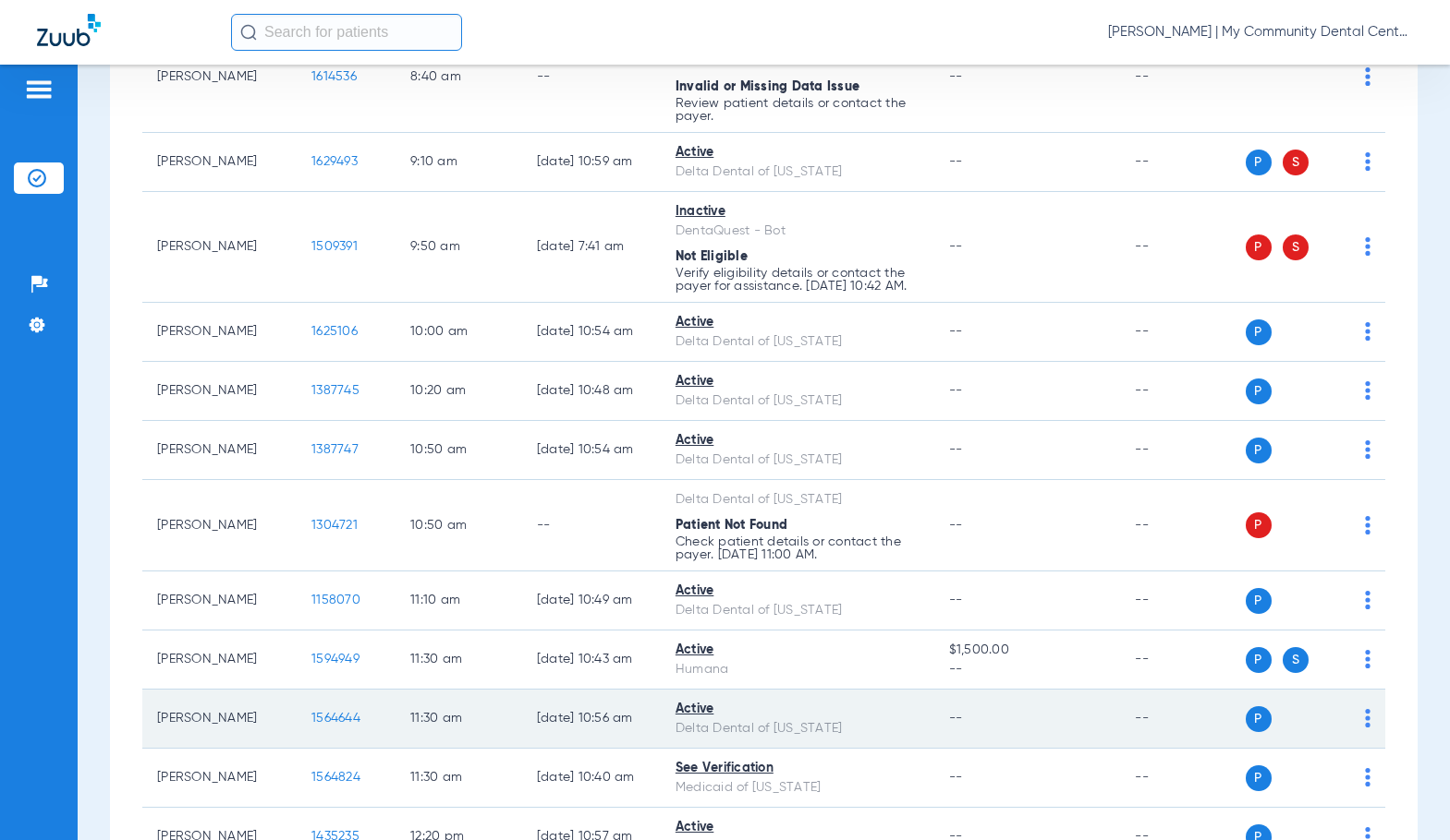
click at [319, 725] on span "1564644" at bounding box center [336, 718] width 49 height 13
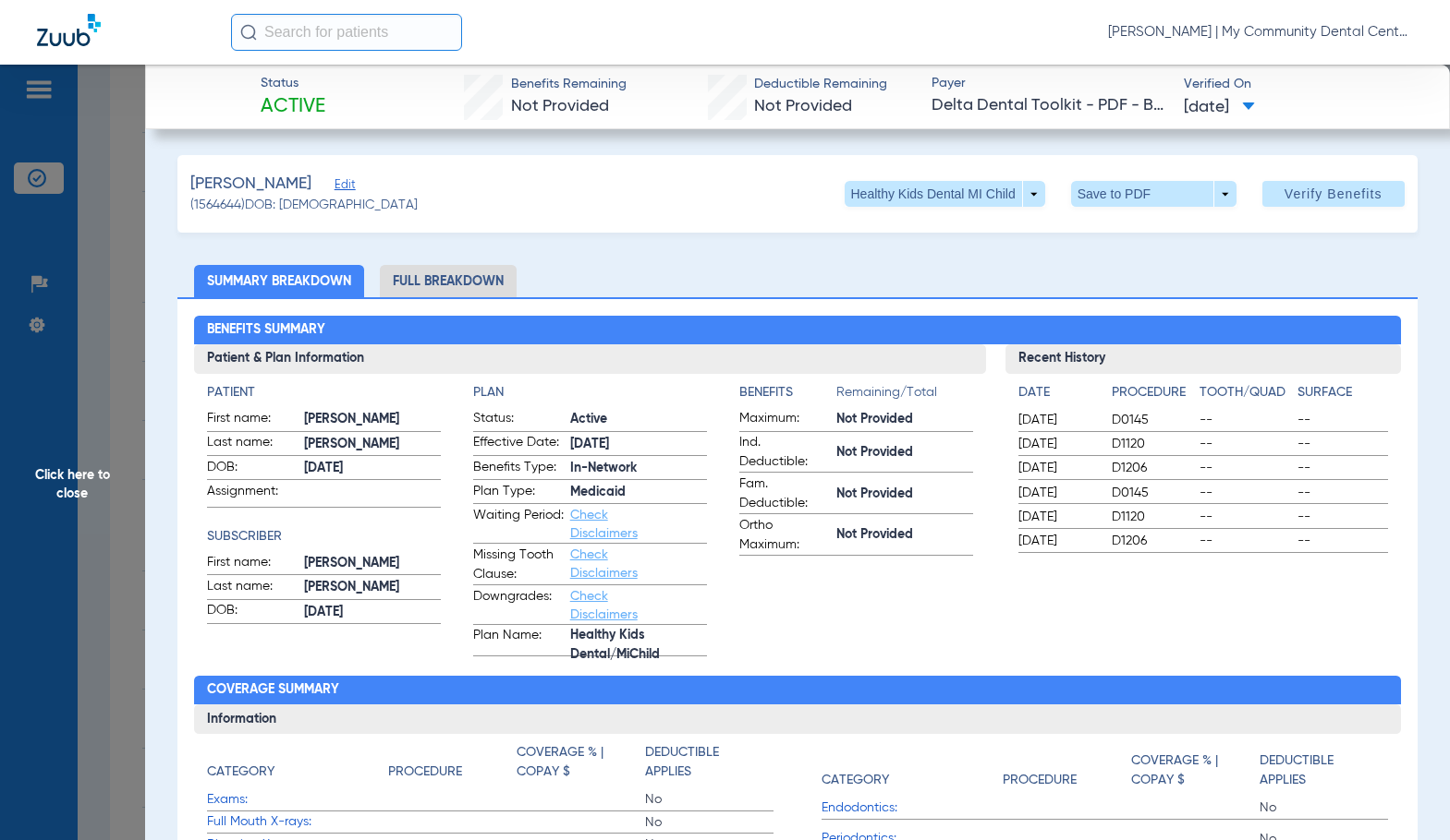
click at [461, 294] on li "Full Breakdown" at bounding box center [447, 280] width 137 height 32
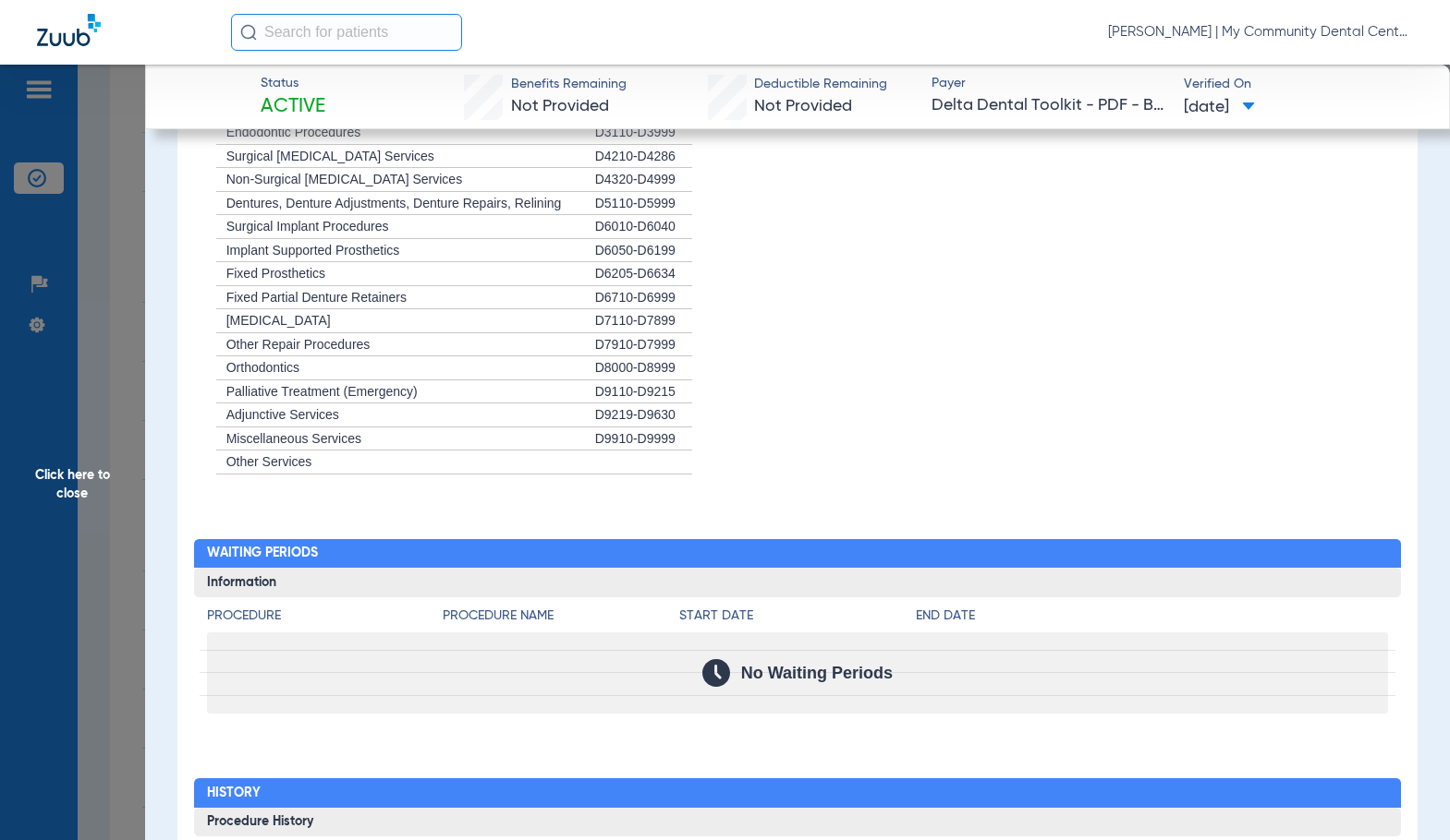
scroll to position [1979, 0]
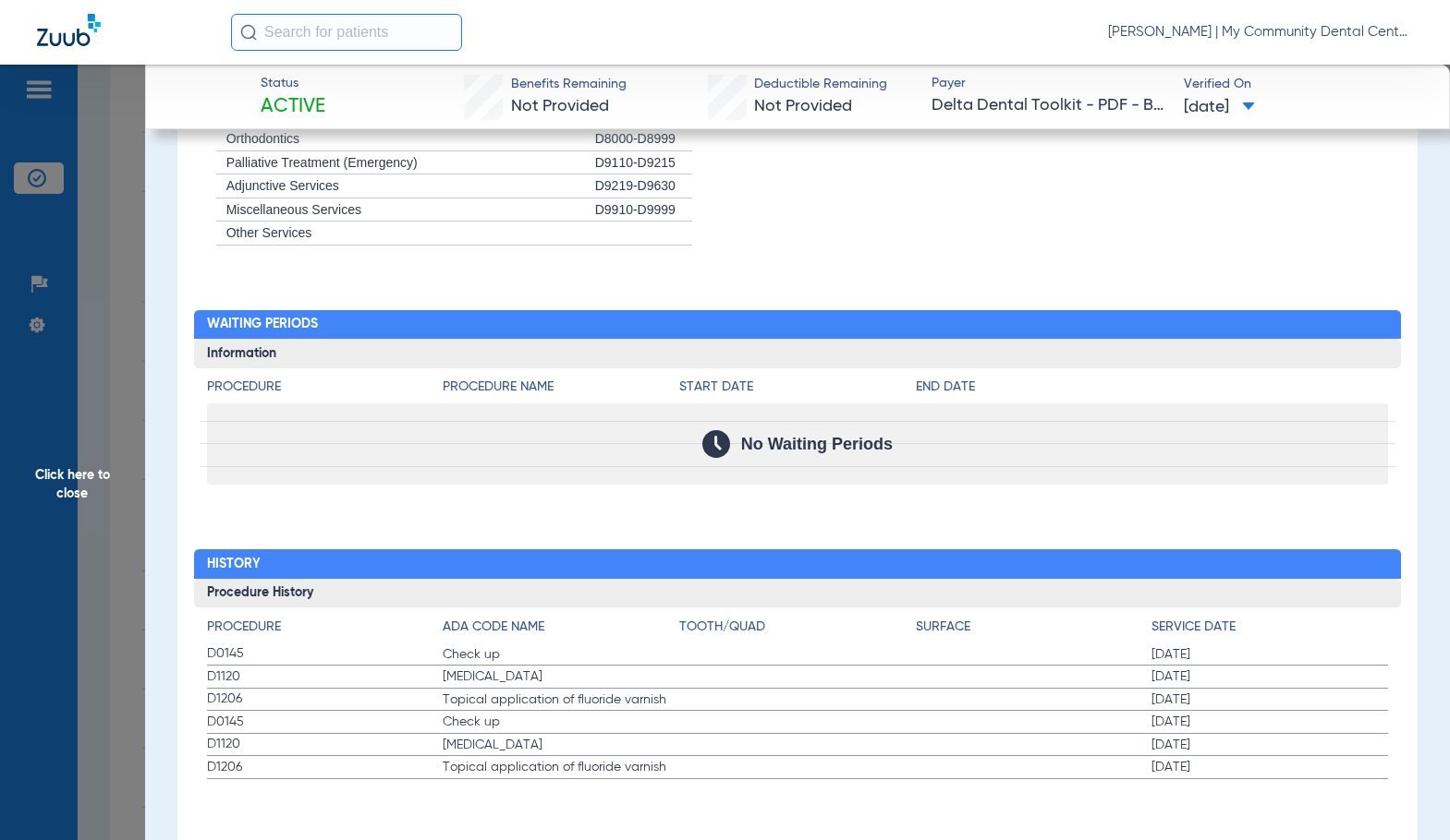
click at [81, 500] on span "Click here to close" at bounding box center [72, 485] width 145 height 840
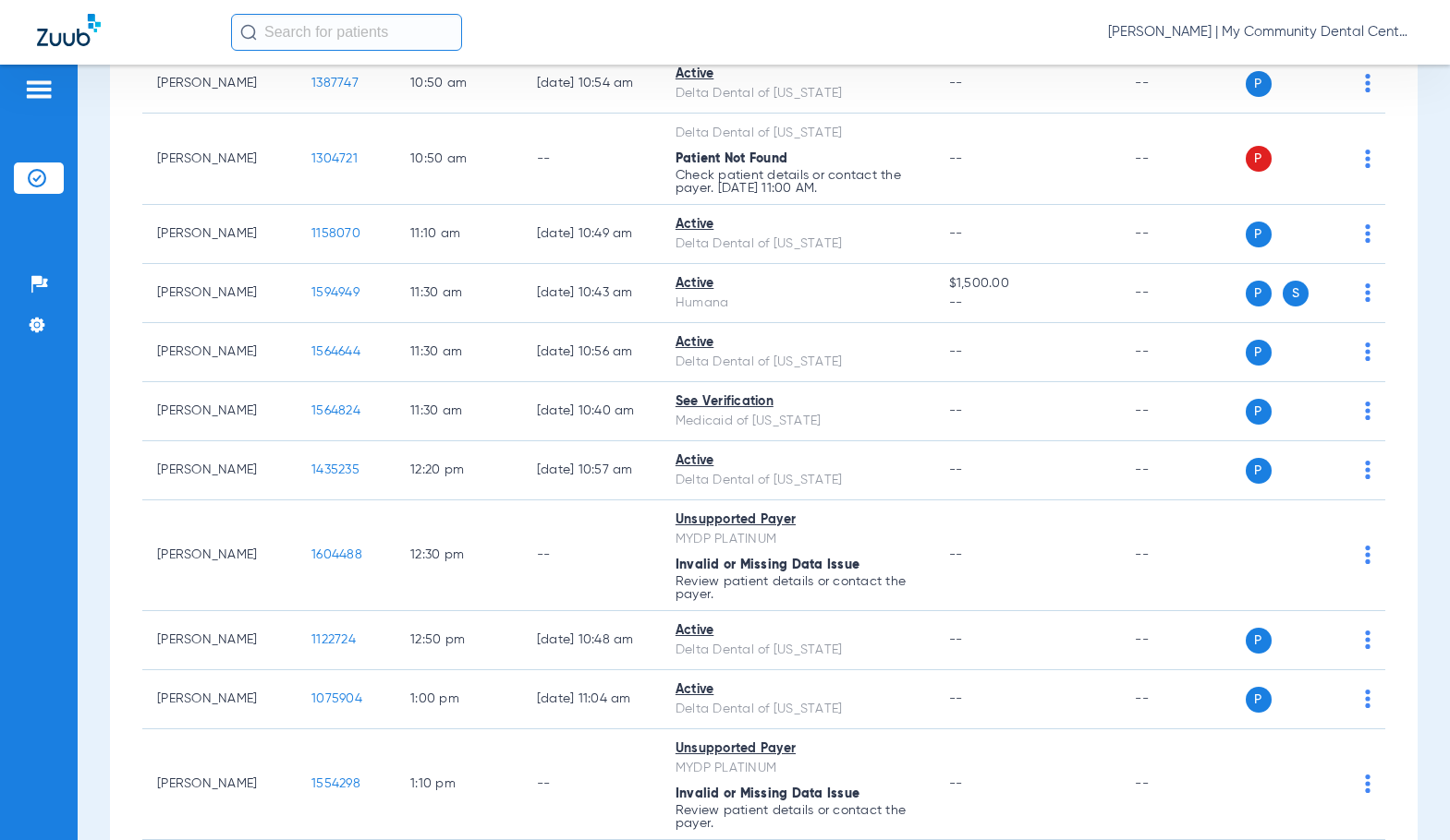
scroll to position [831, 0]
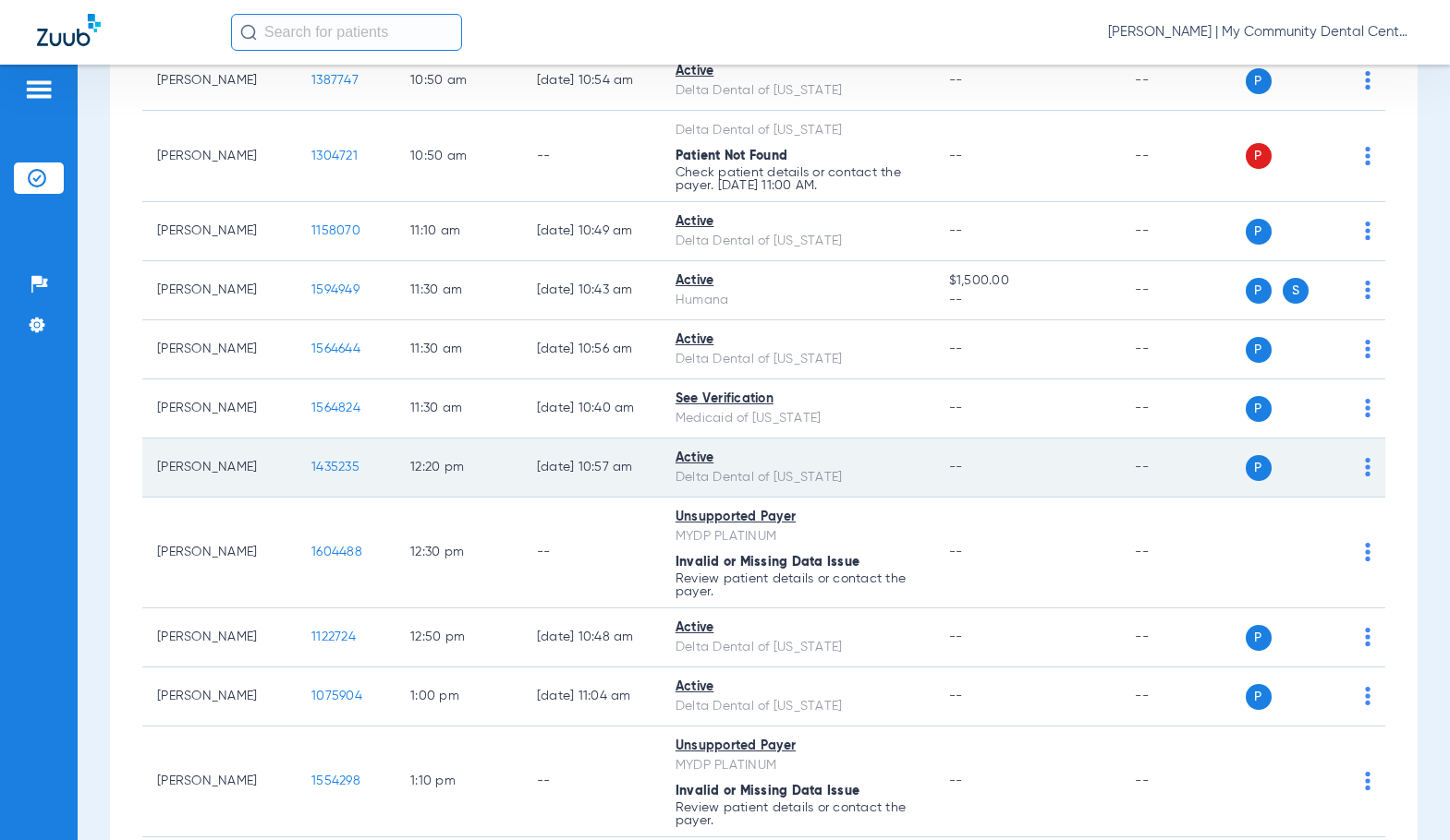
click at [315, 473] on span "1435235" at bounding box center [335, 467] width 48 height 13
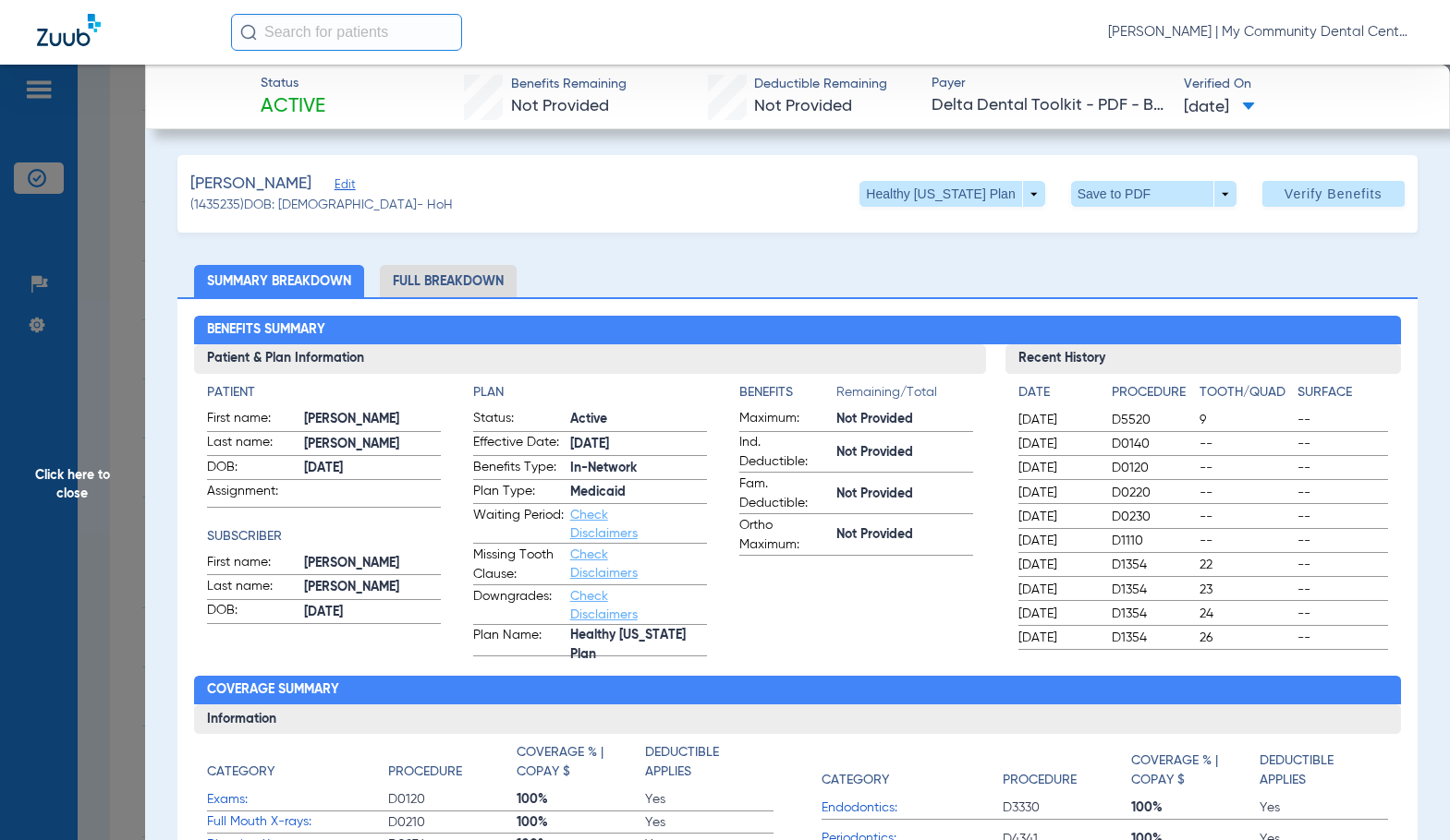
drag, startPoint x: 487, startPoint y: 283, endPoint x: 1389, endPoint y: 276, distance: 902.0
click at [487, 283] on li "Full Breakdown" at bounding box center [447, 280] width 137 height 32
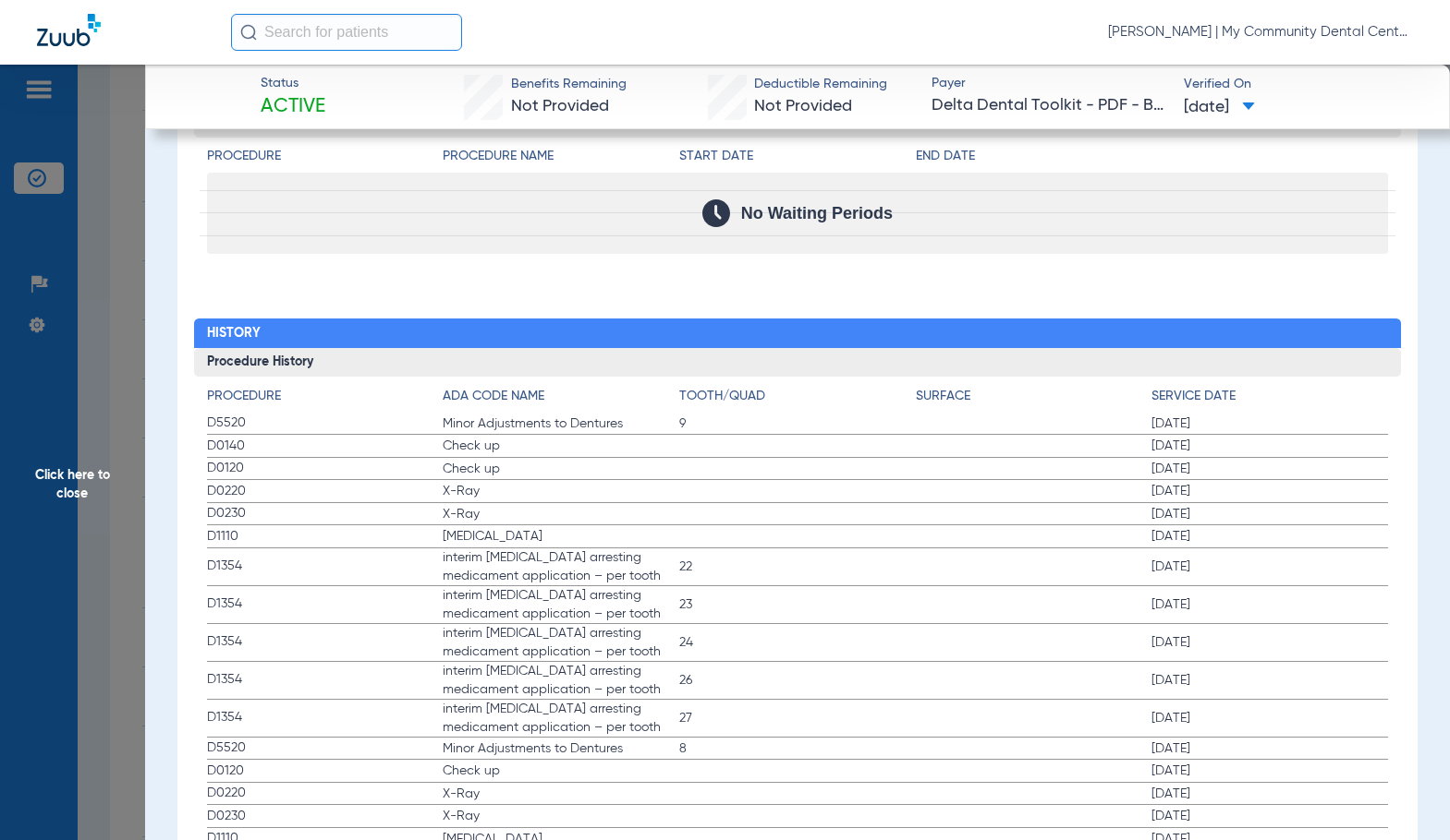
scroll to position [2216, 0]
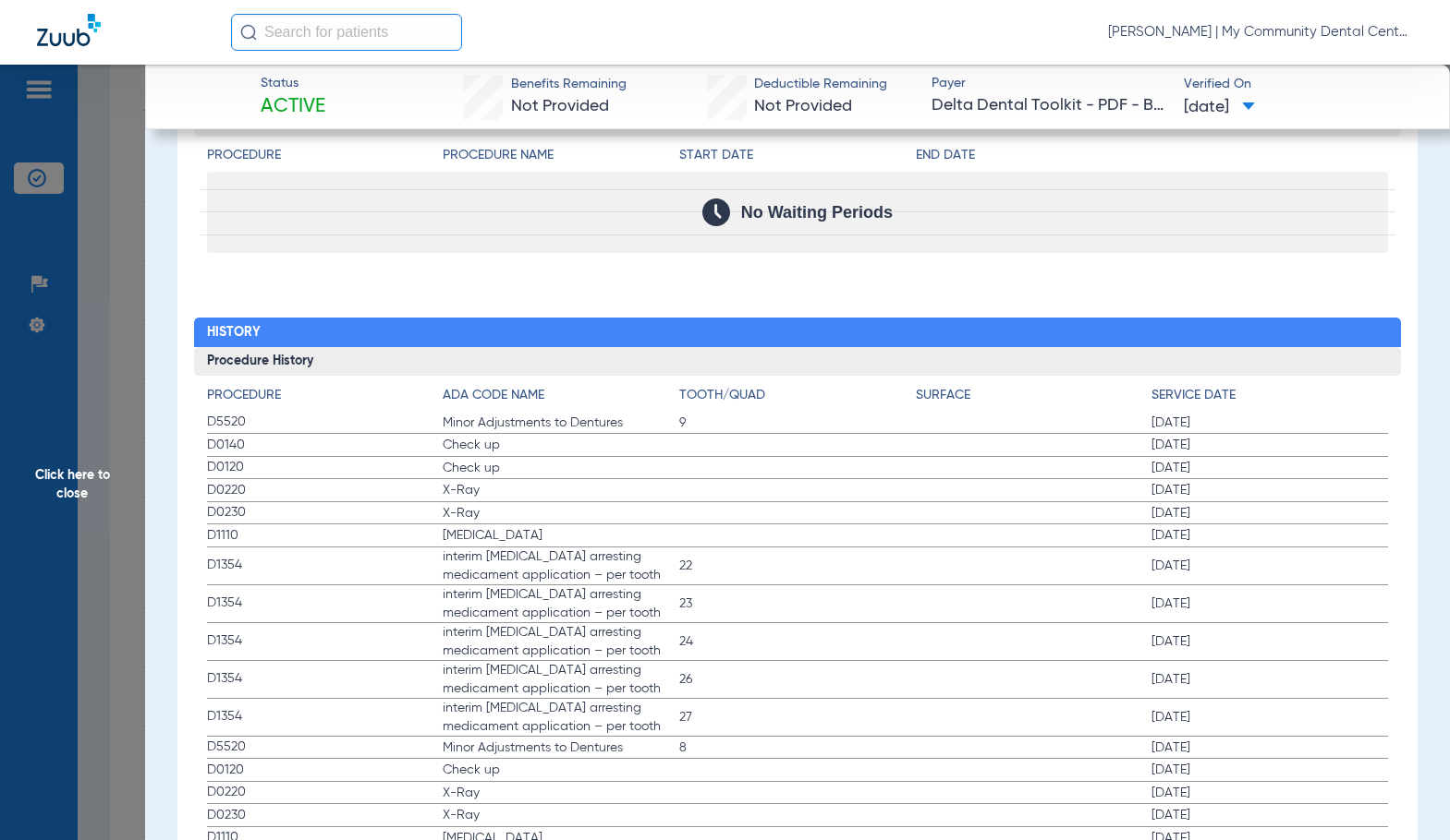
click at [837, 565] on span "22" at bounding box center [798, 565] width 237 height 18
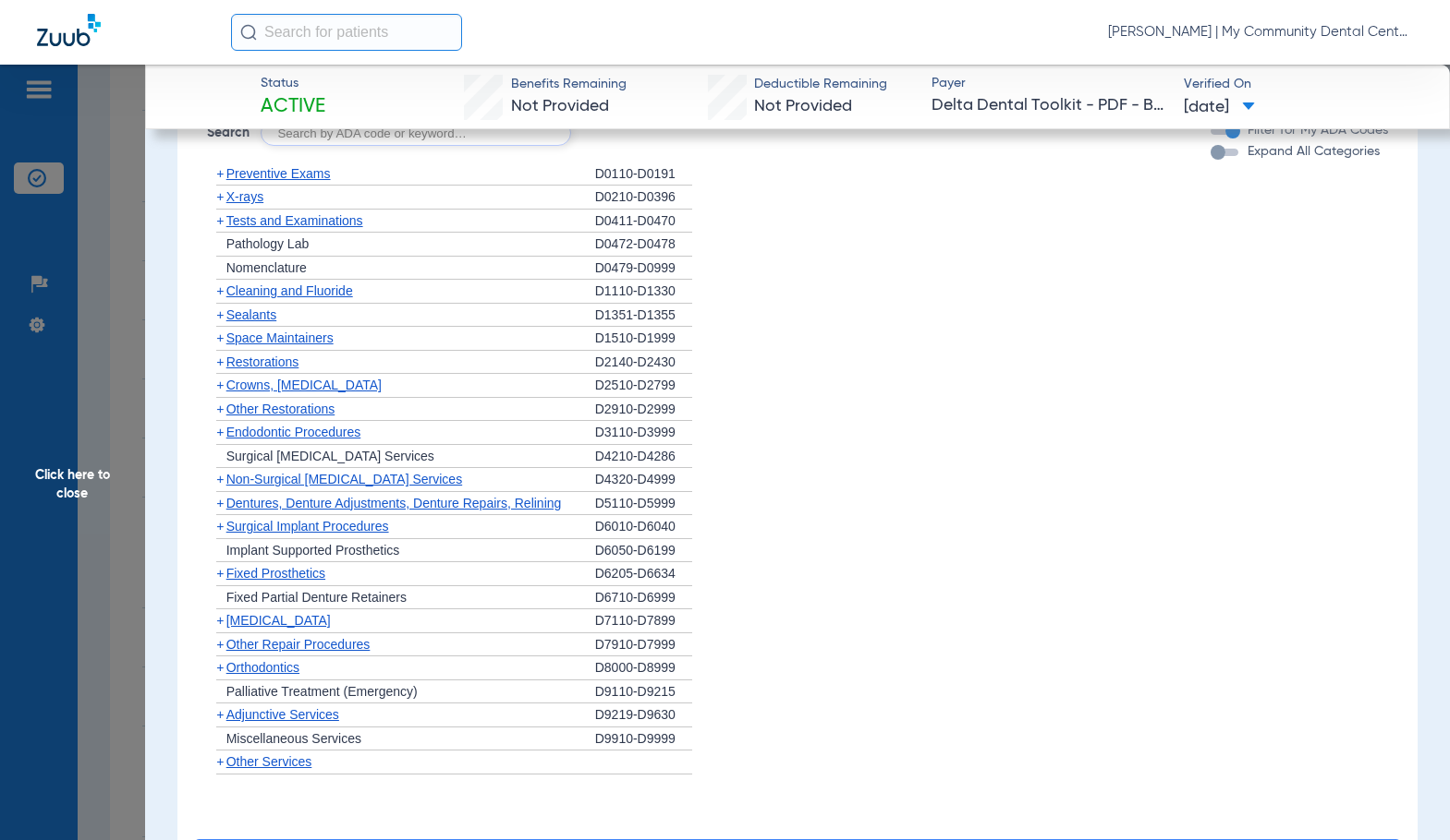
scroll to position [1477, 0]
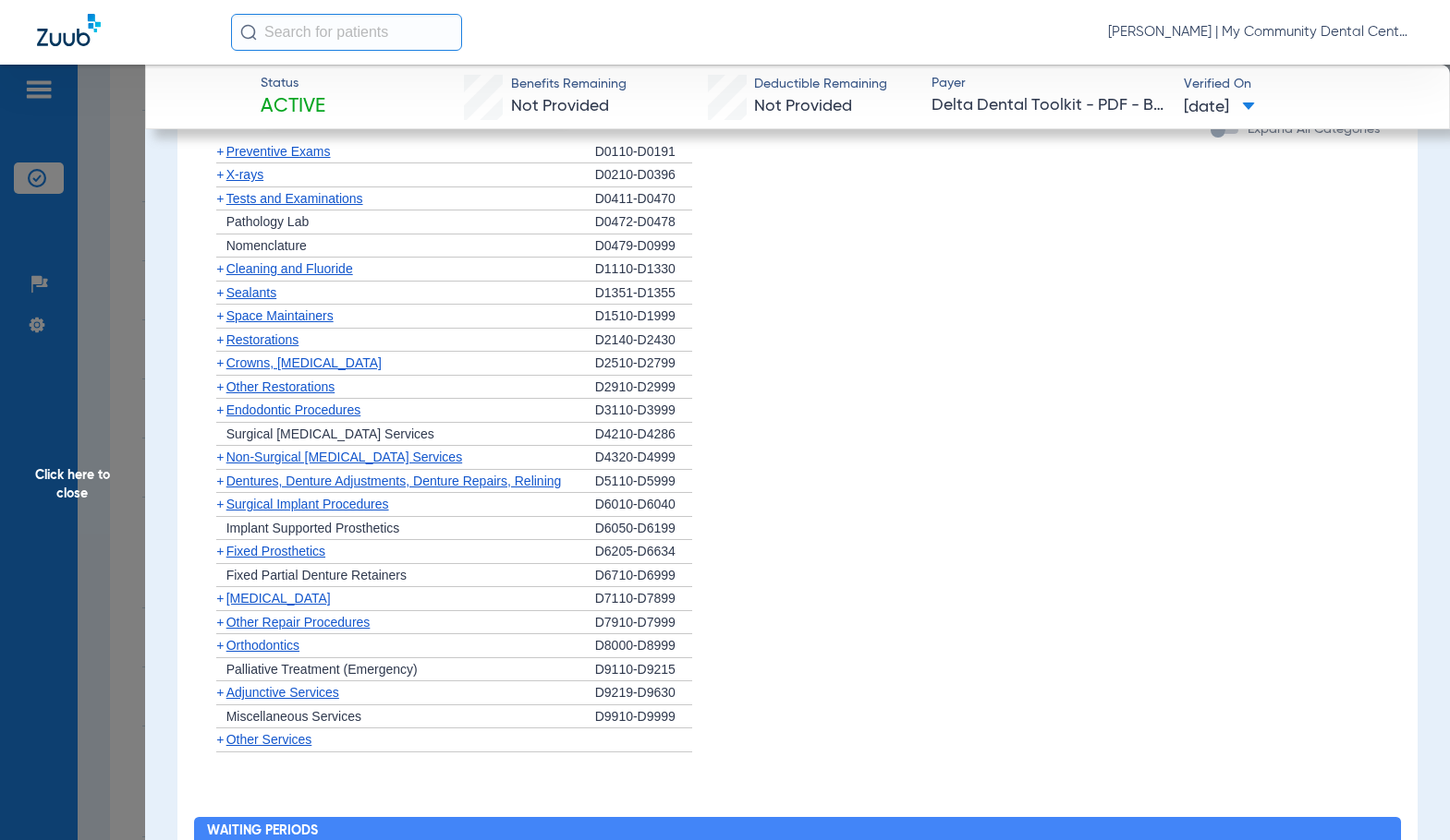
click at [303, 159] on span "Preventive Exams" at bounding box center [279, 150] width 105 height 15
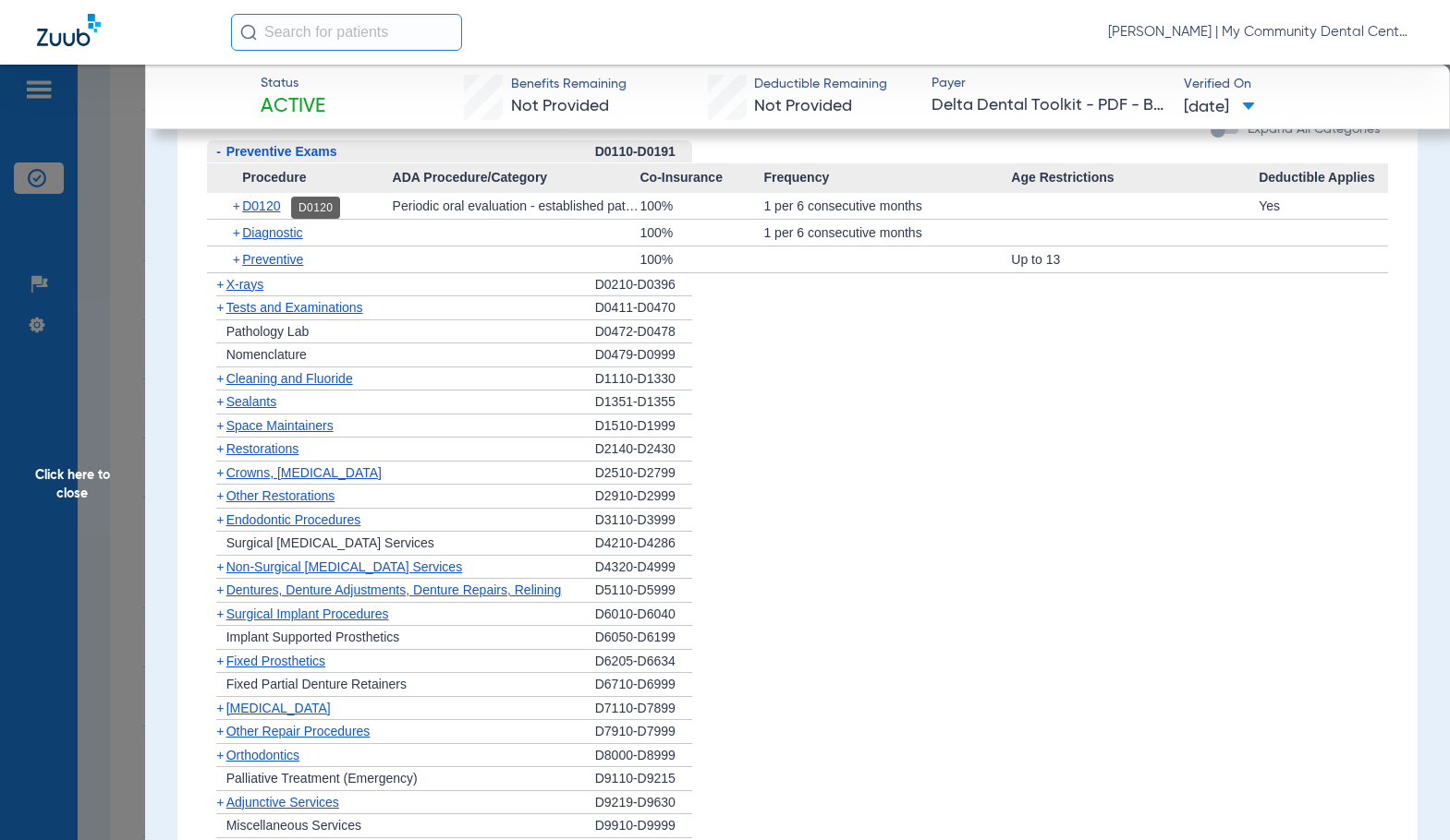
click at [280, 213] on span "D0120" at bounding box center [260, 206] width 38 height 15
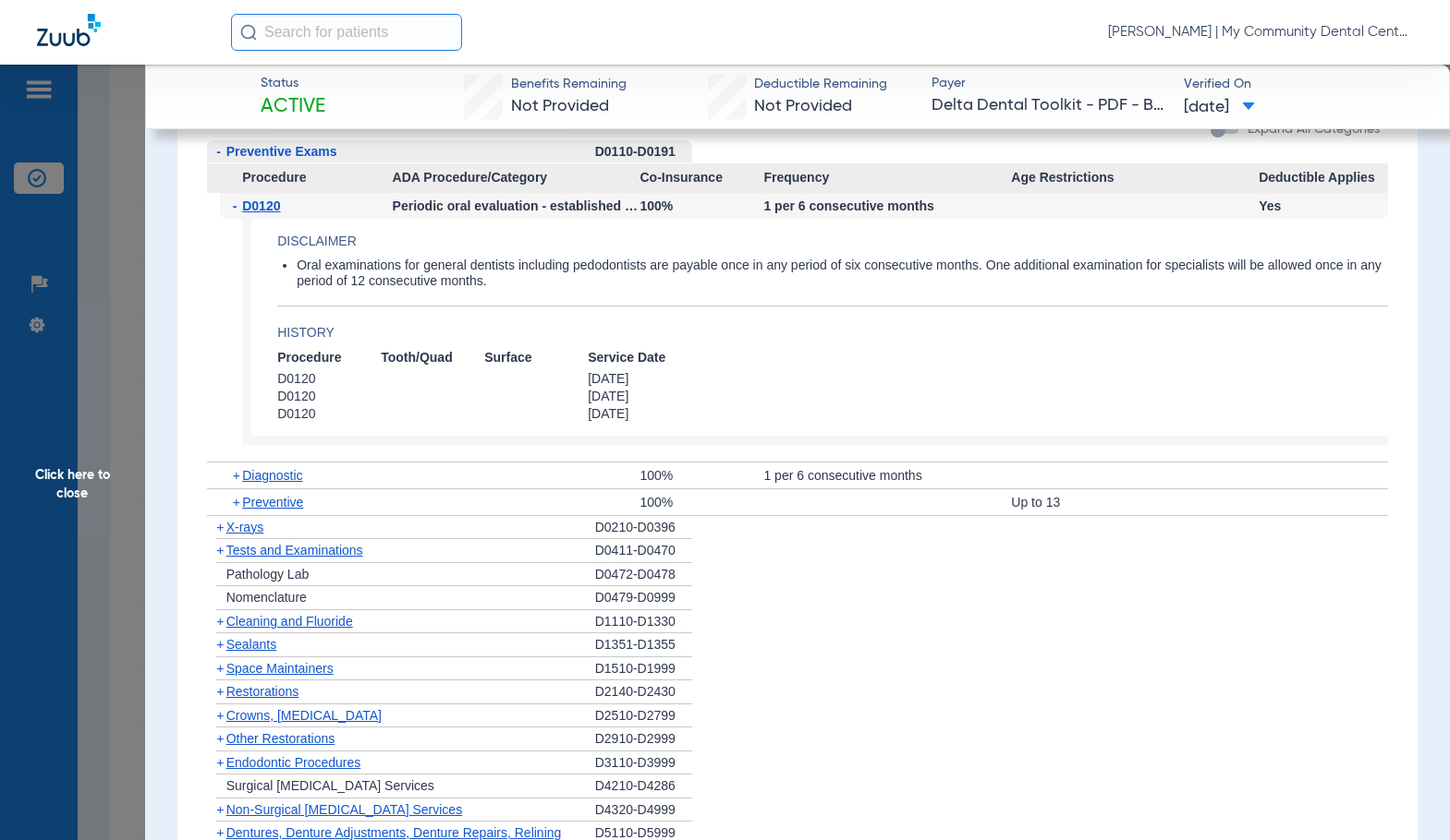
click at [279, 213] on span "D0120" at bounding box center [260, 206] width 38 height 15
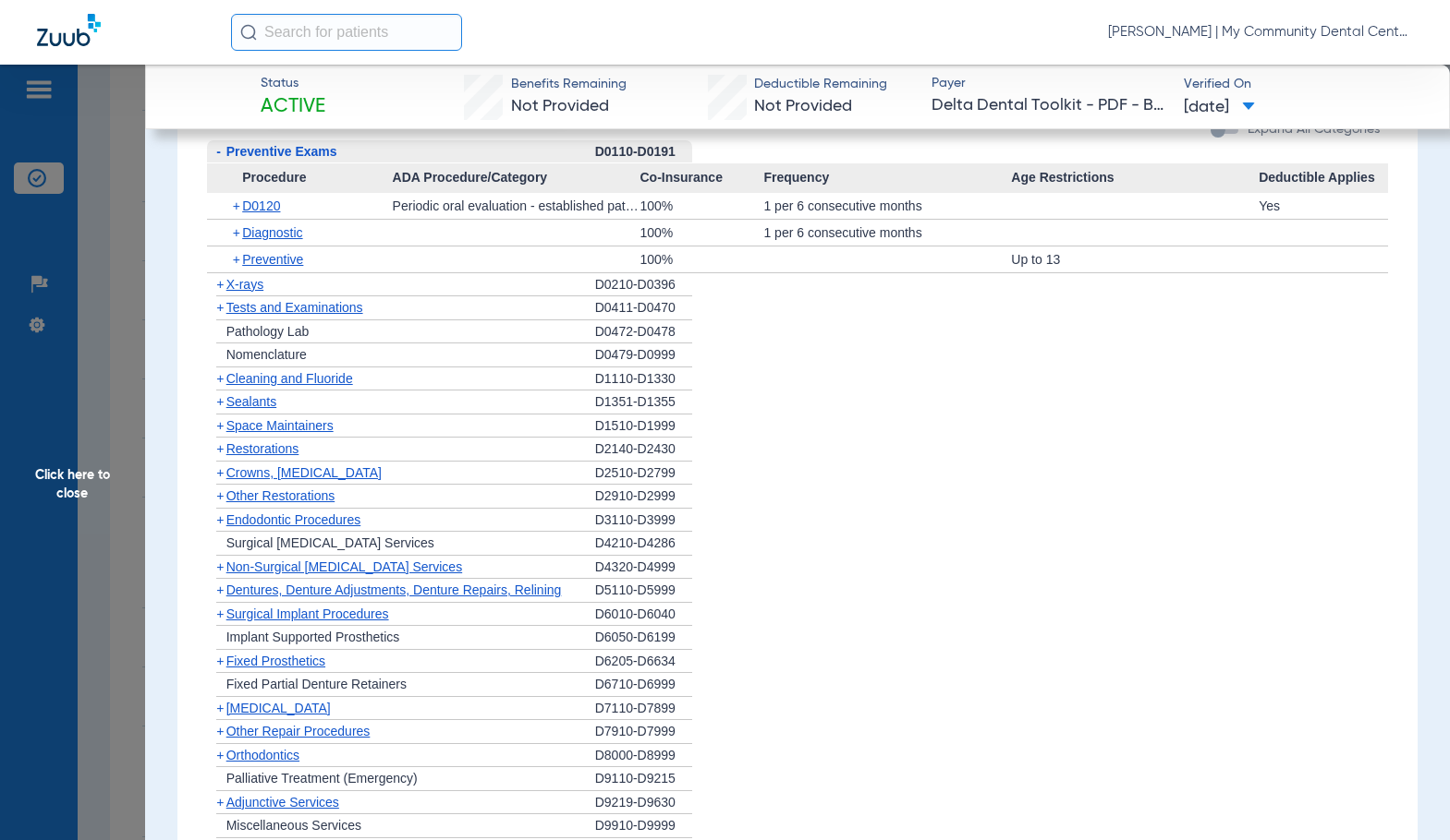
click at [295, 384] on span "Cleaning and Fluoride" at bounding box center [289, 378] width 126 height 15
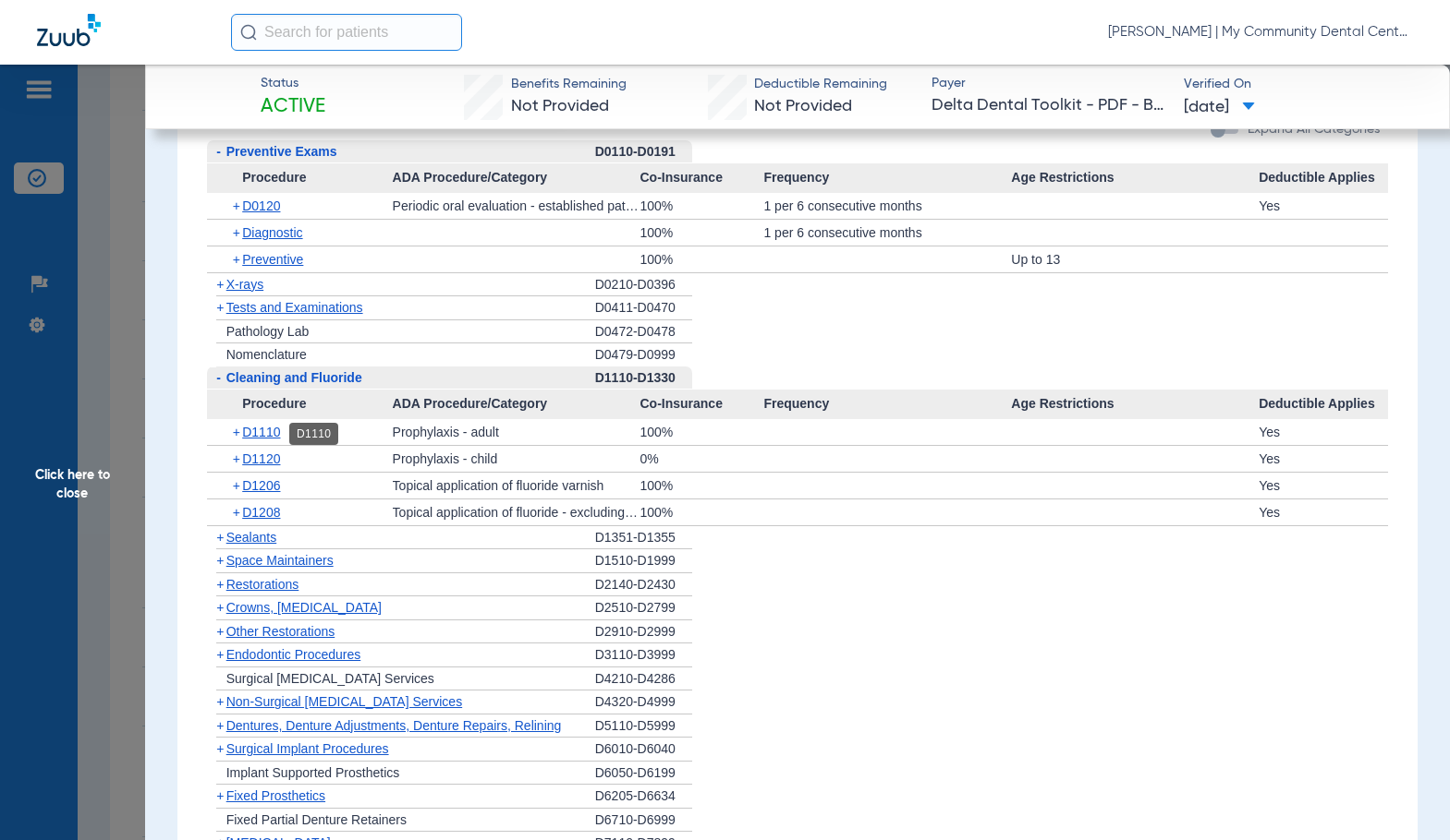
click at [275, 436] on span "D1110" at bounding box center [260, 432] width 38 height 15
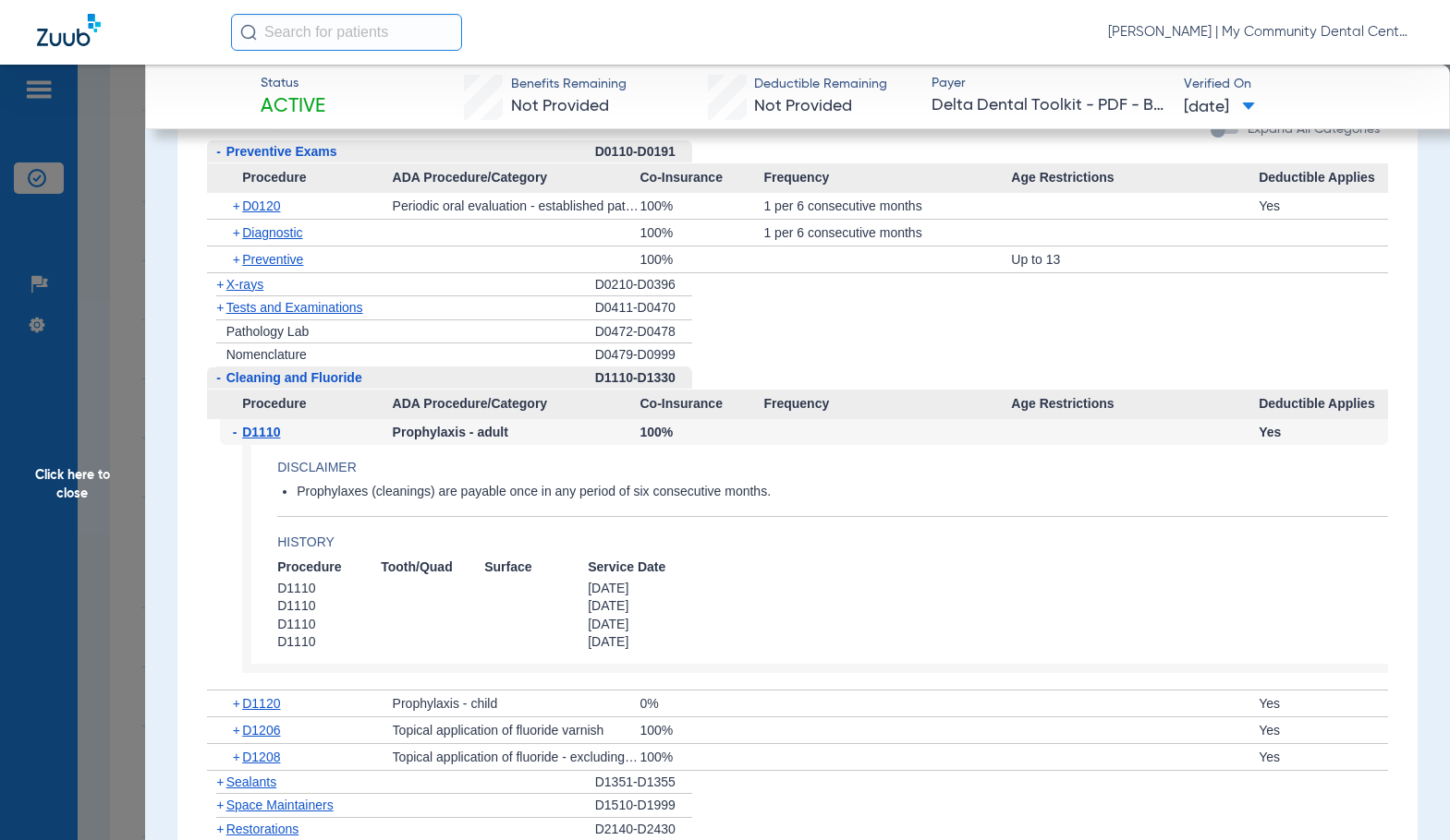
click at [275, 436] on span "D1110" at bounding box center [260, 432] width 38 height 15
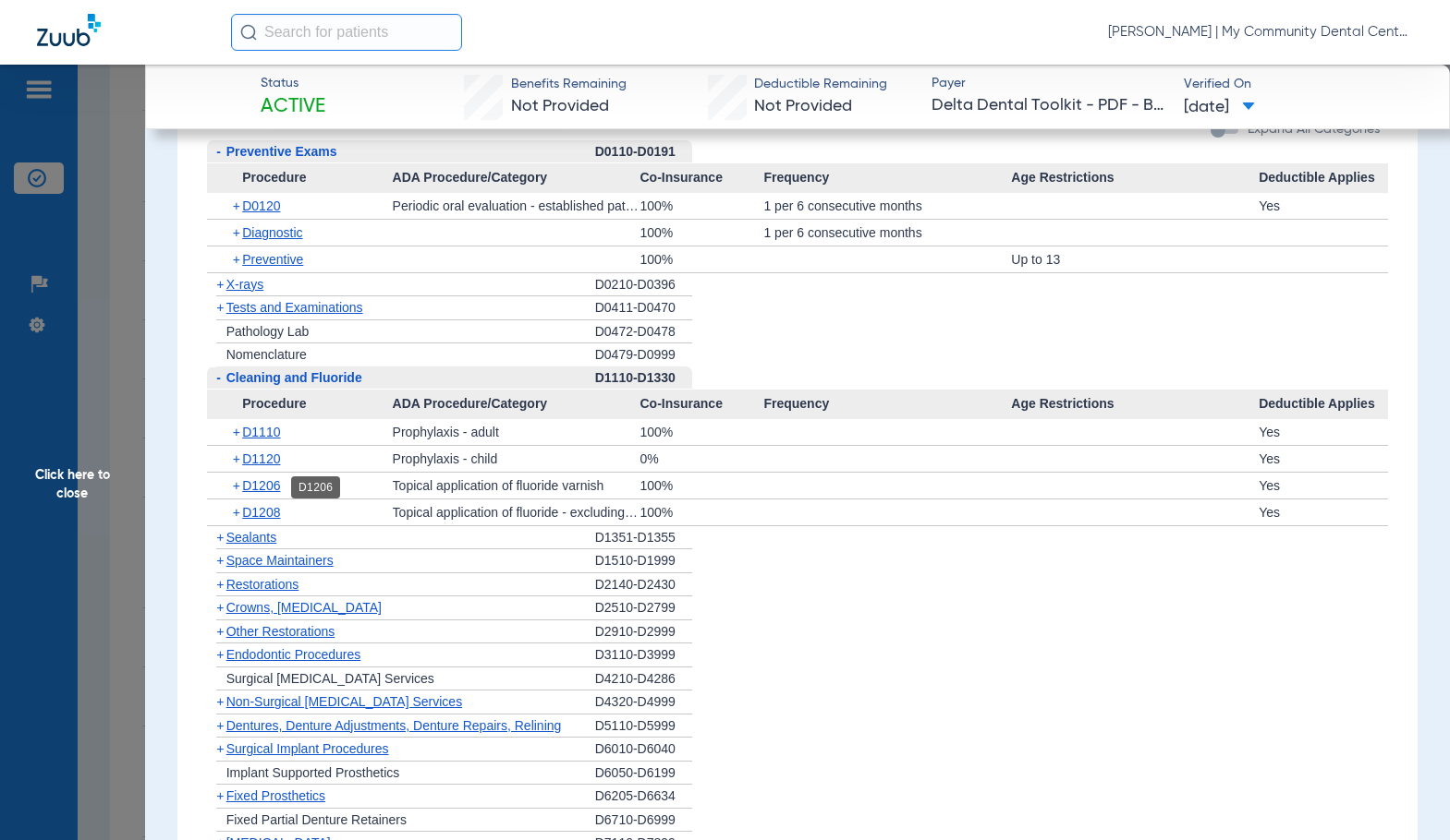
click at [270, 487] on span "D1206" at bounding box center [260, 485] width 38 height 15
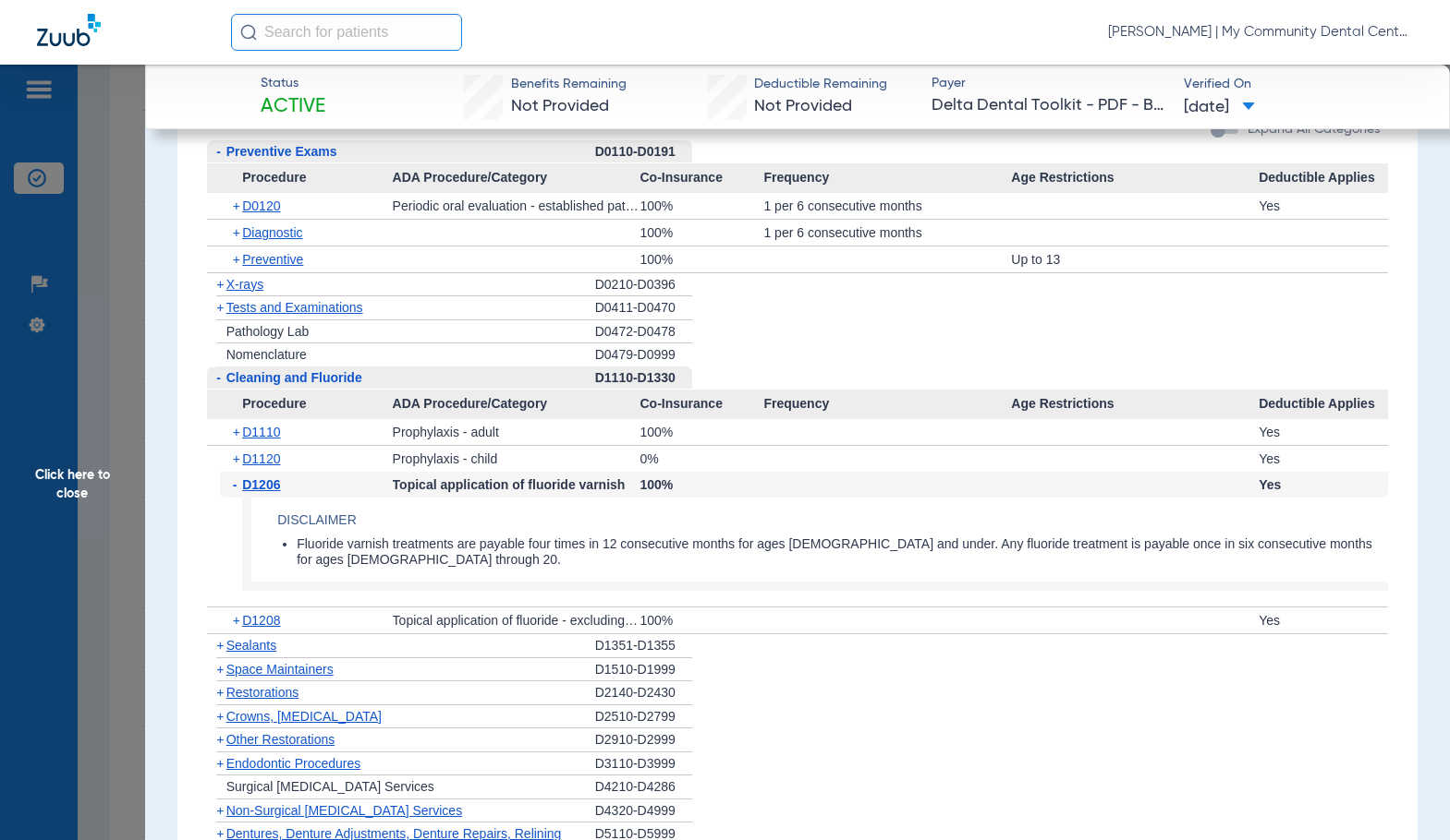
click at [269, 487] on span "D1206" at bounding box center [260, 484] width 38 height 15
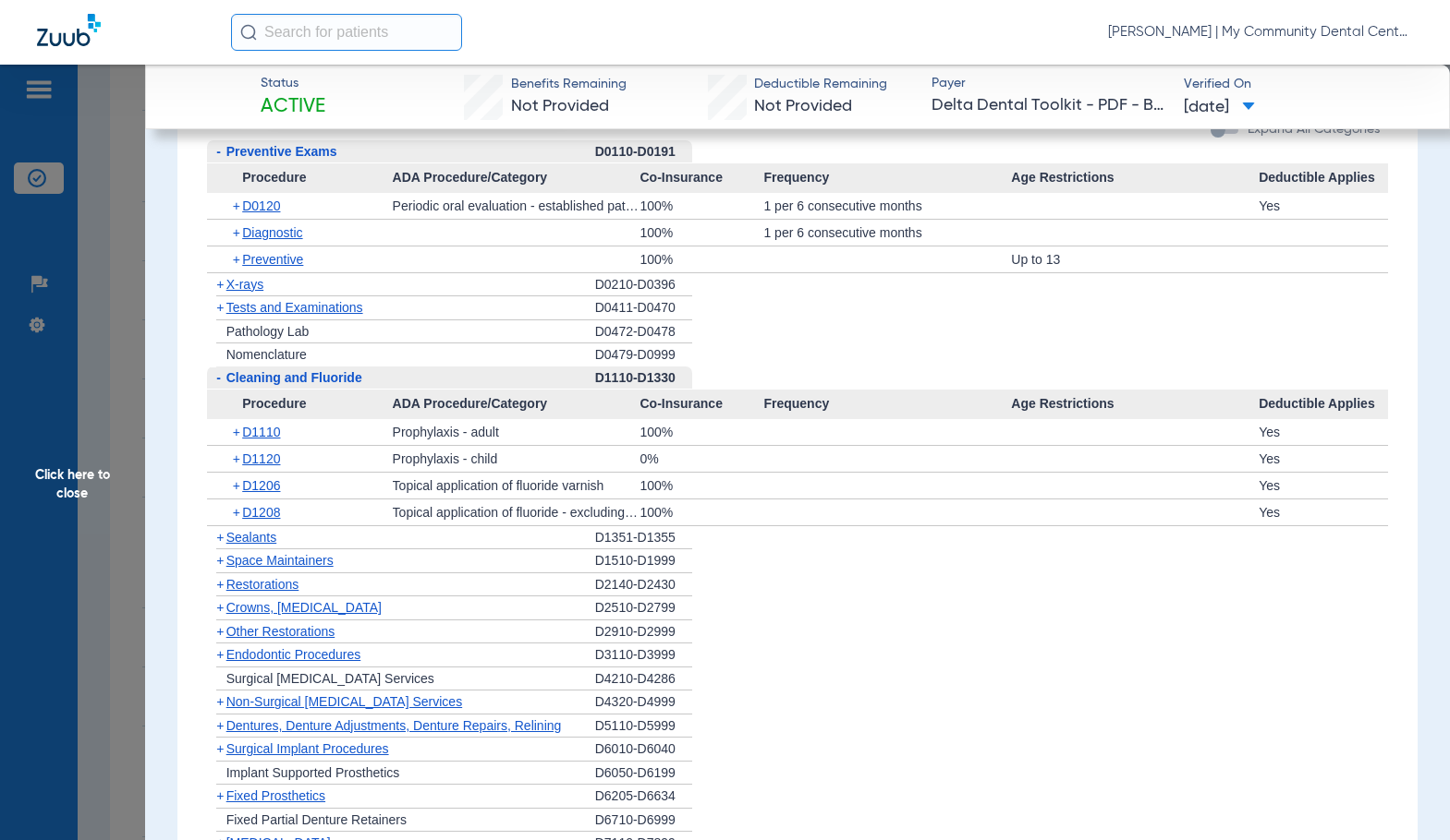
click at [242, 287] on span "X-rays" at bounding box center [245, 284] width 37 height 15
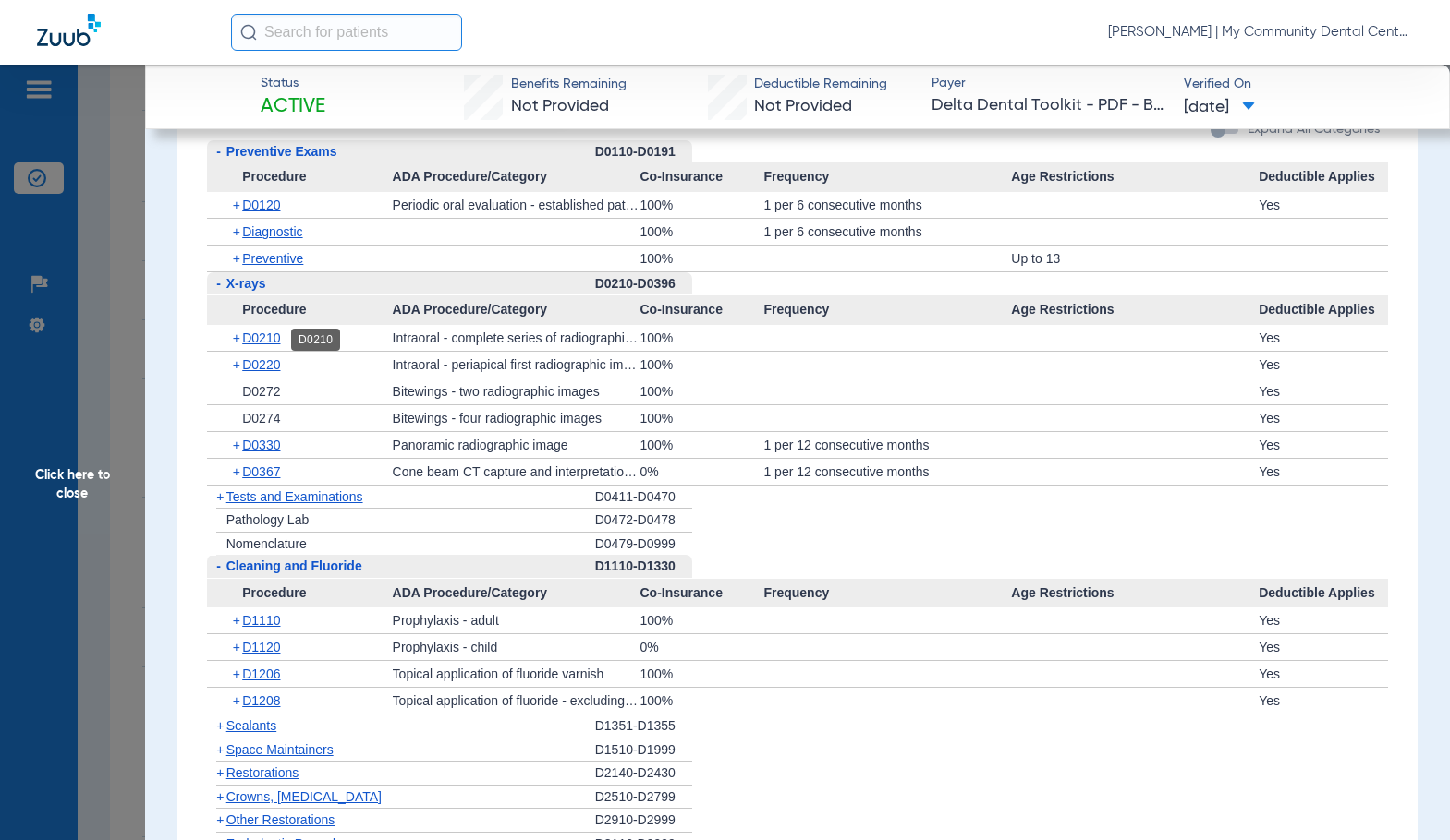
click at [280, 341] on span "D0210" at bounding box center [260, 338] width 38 height 15
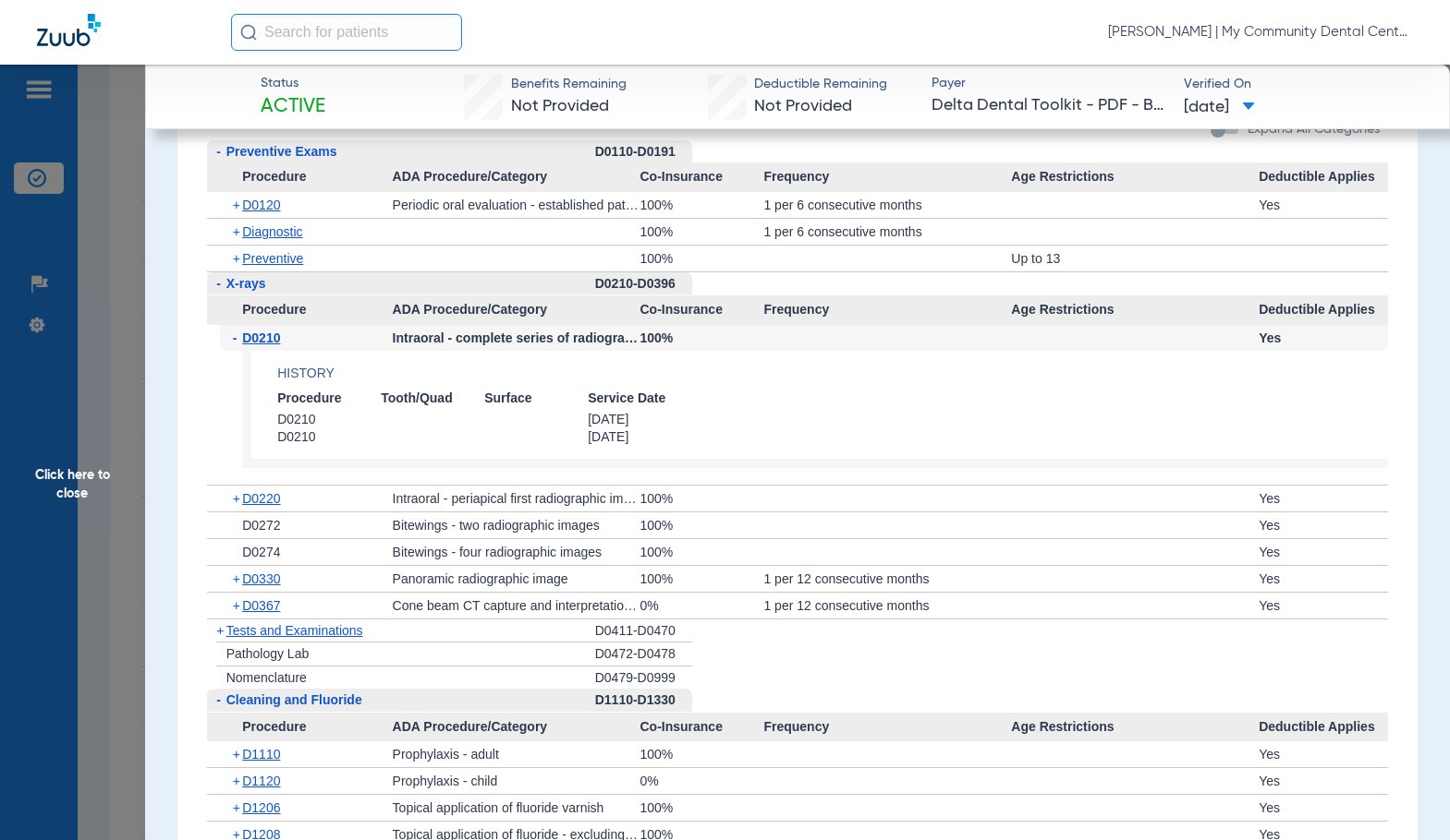
click at [280, 341] on span "D0210" at bounding box center [260, 338] width 38 height 15
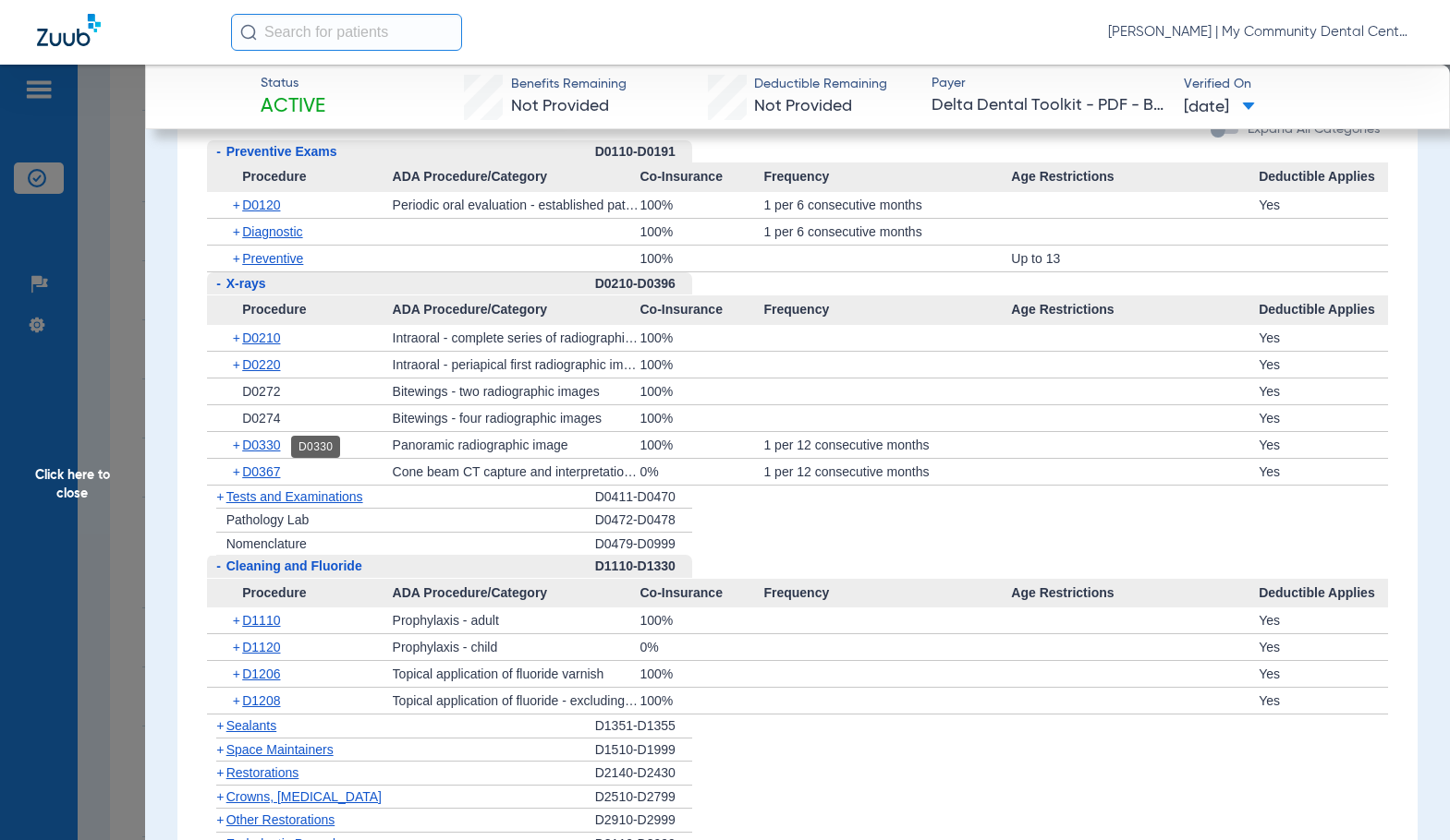
click at [264, 447] on span "D0330" at bounding box center [260, 444] width 38 height 15
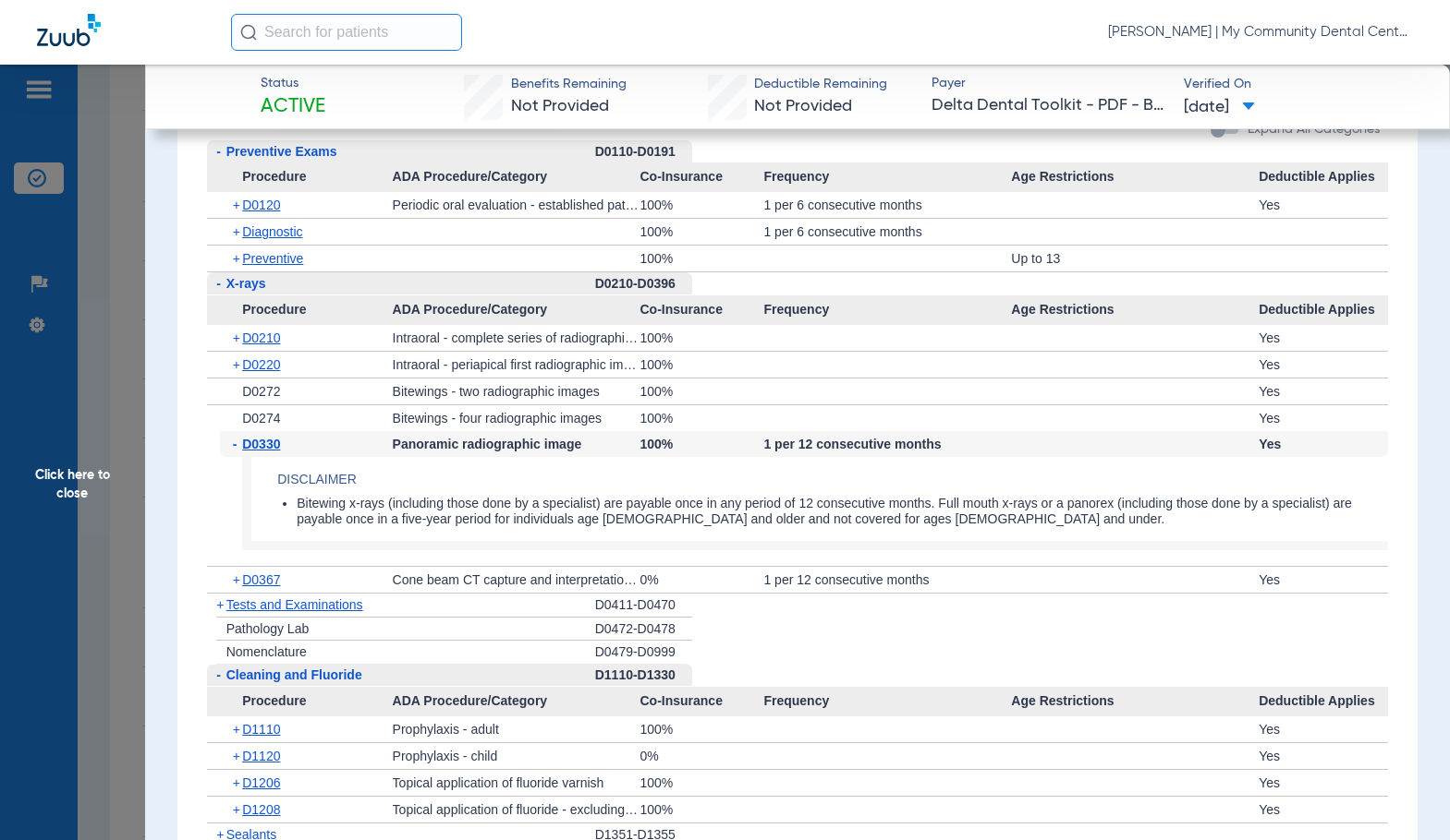
click at [264, 447] on span "D0330" at bounding box center [260, 443] width 38 height 15
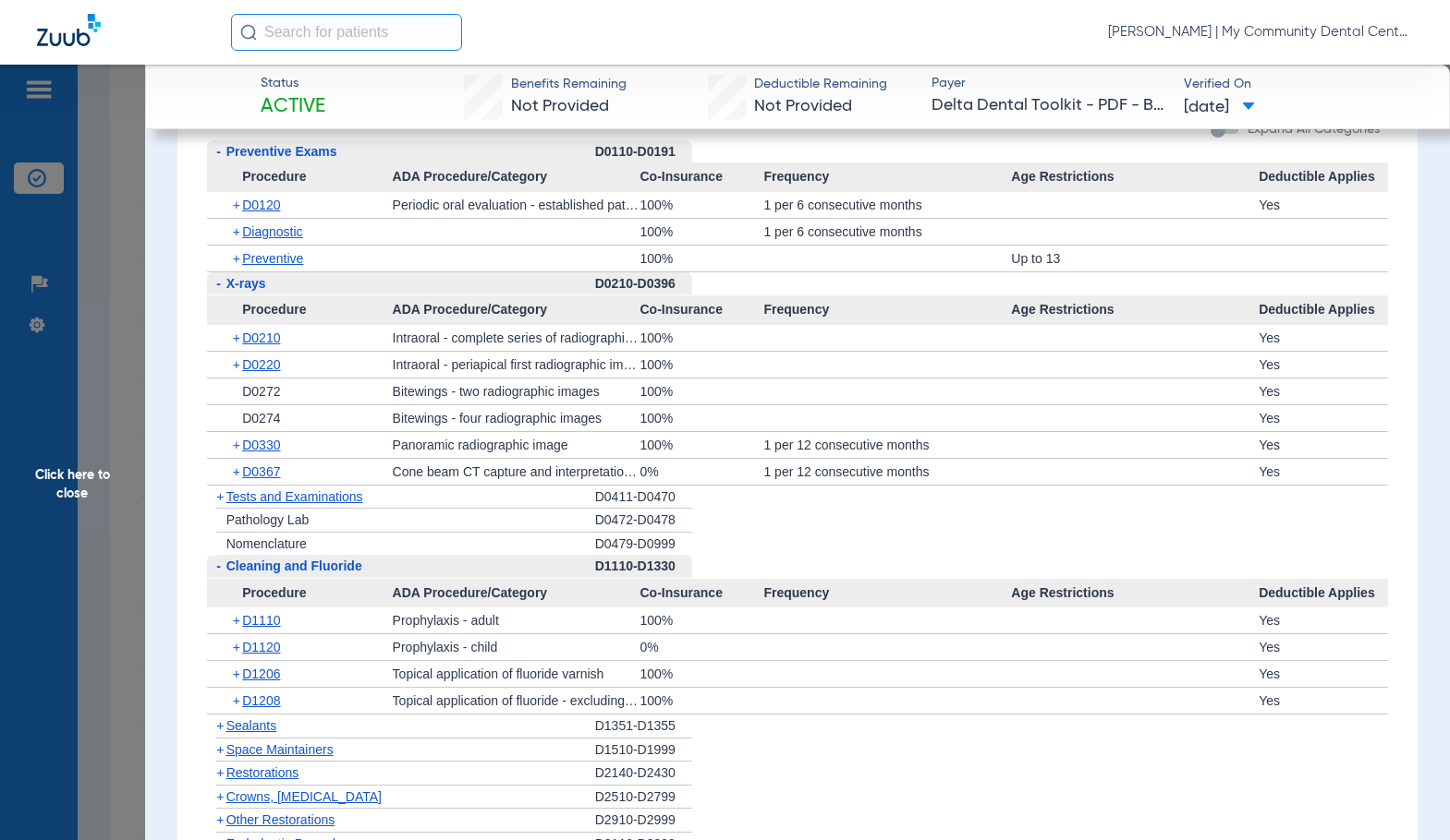
click at [78, 521] on span "Click here to close" at bounding box center [72, 485] width 145 height 840
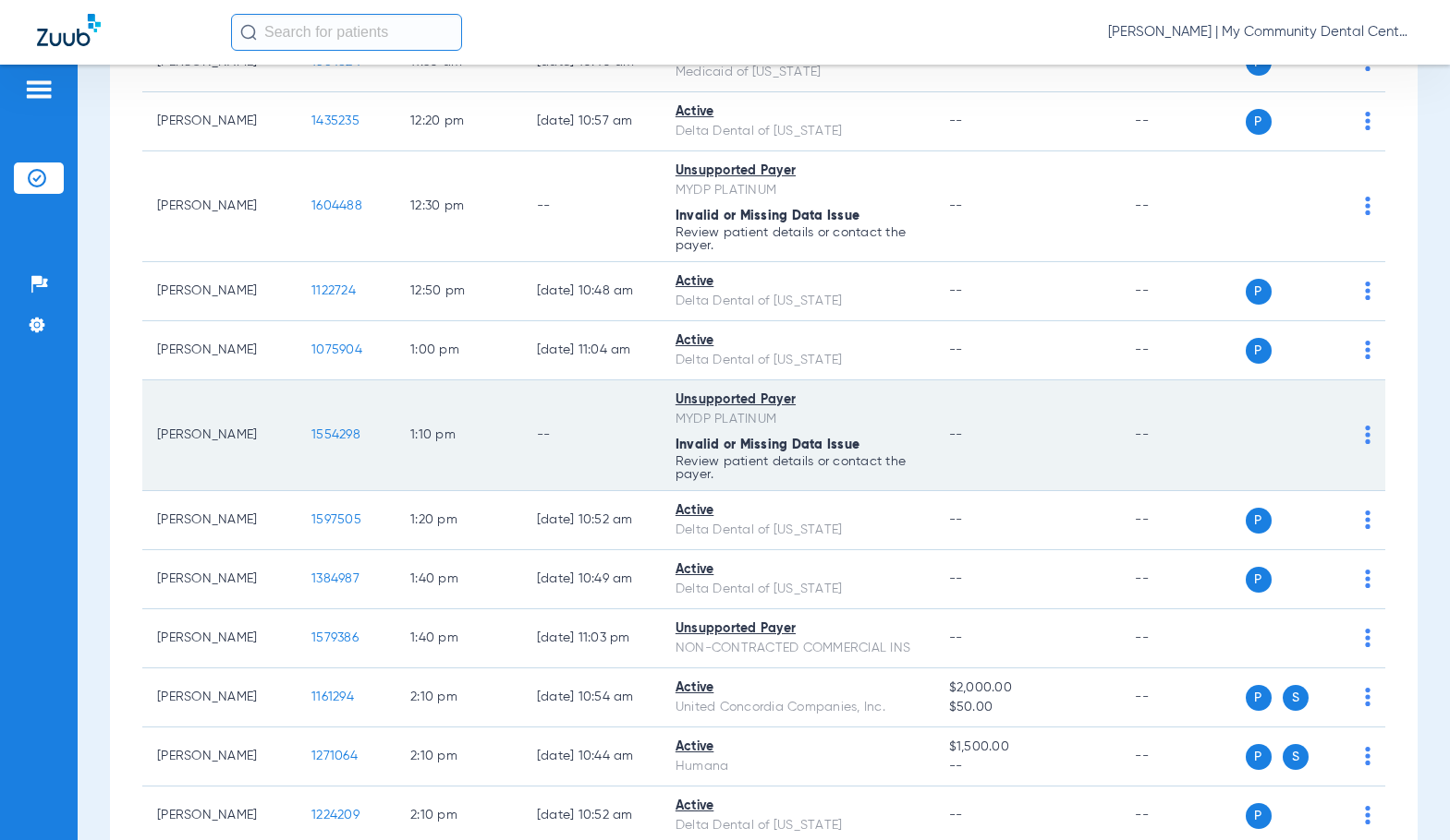
scroll to position [1385, 0]
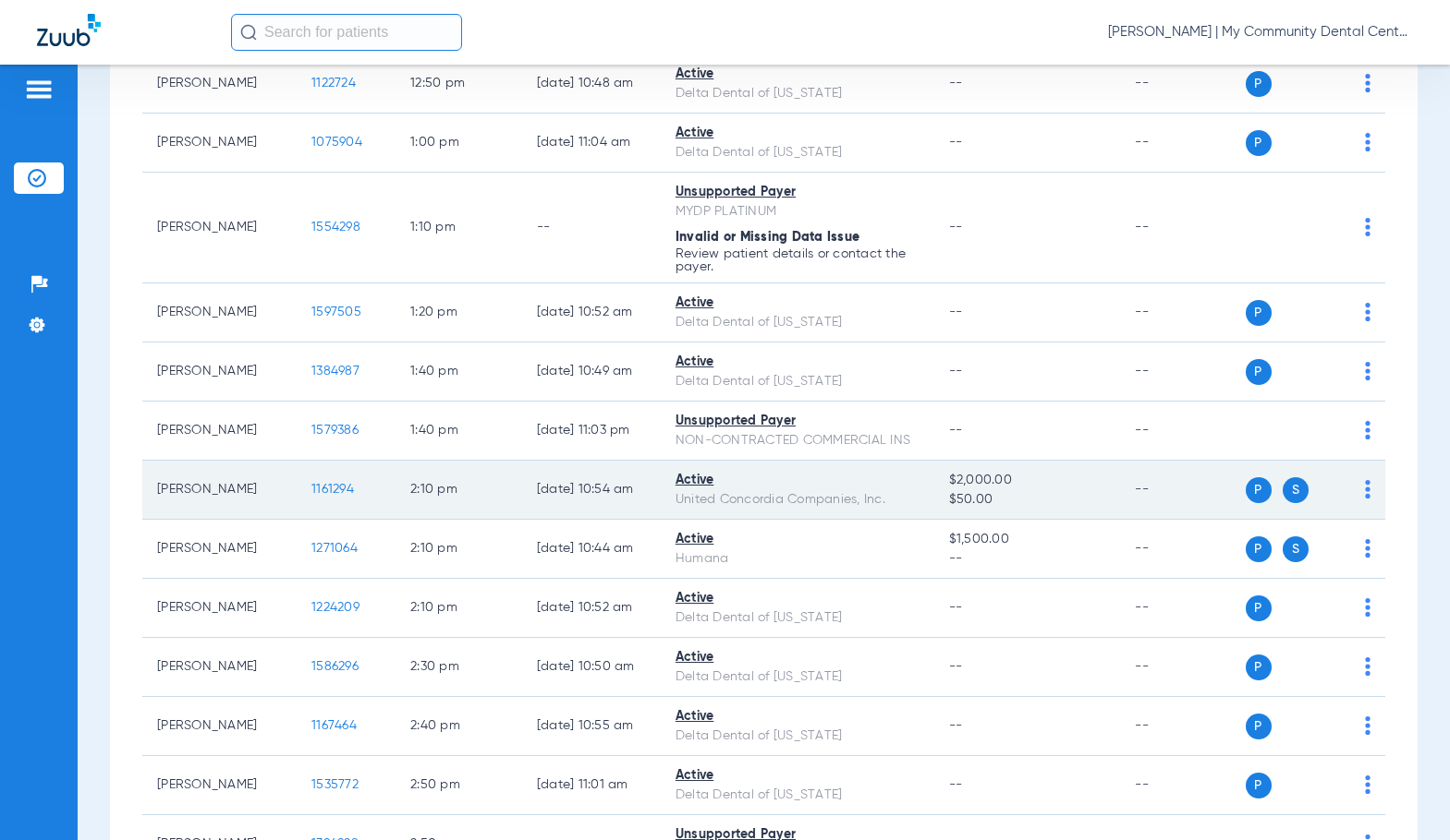
click at [312, 496] on span "1161294" at bounding box center [333, 489] width 43 height 13
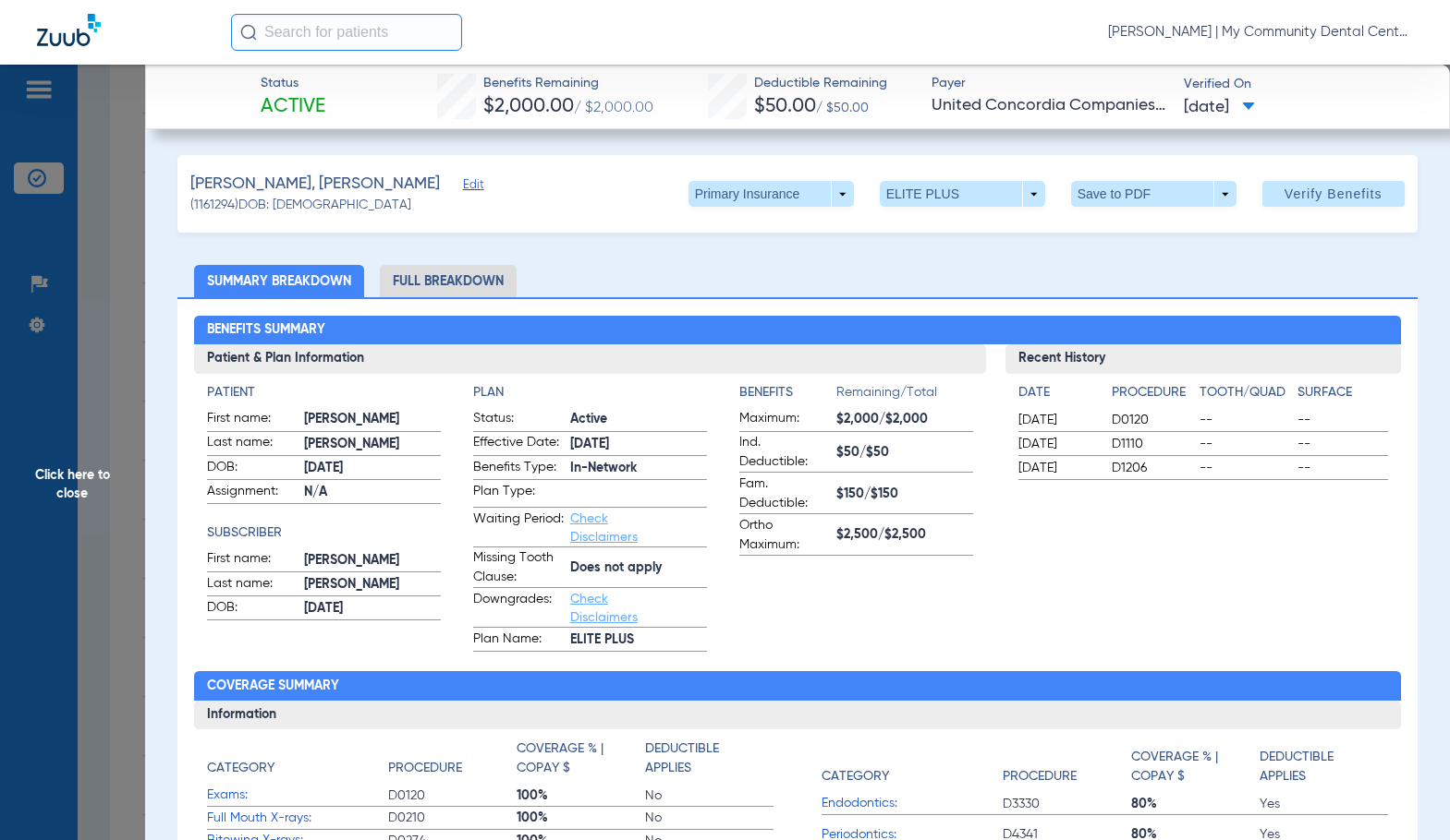
click at [448, 278] on li "Full Breakdown" at bounding box center [447, 280] width 137 height 32
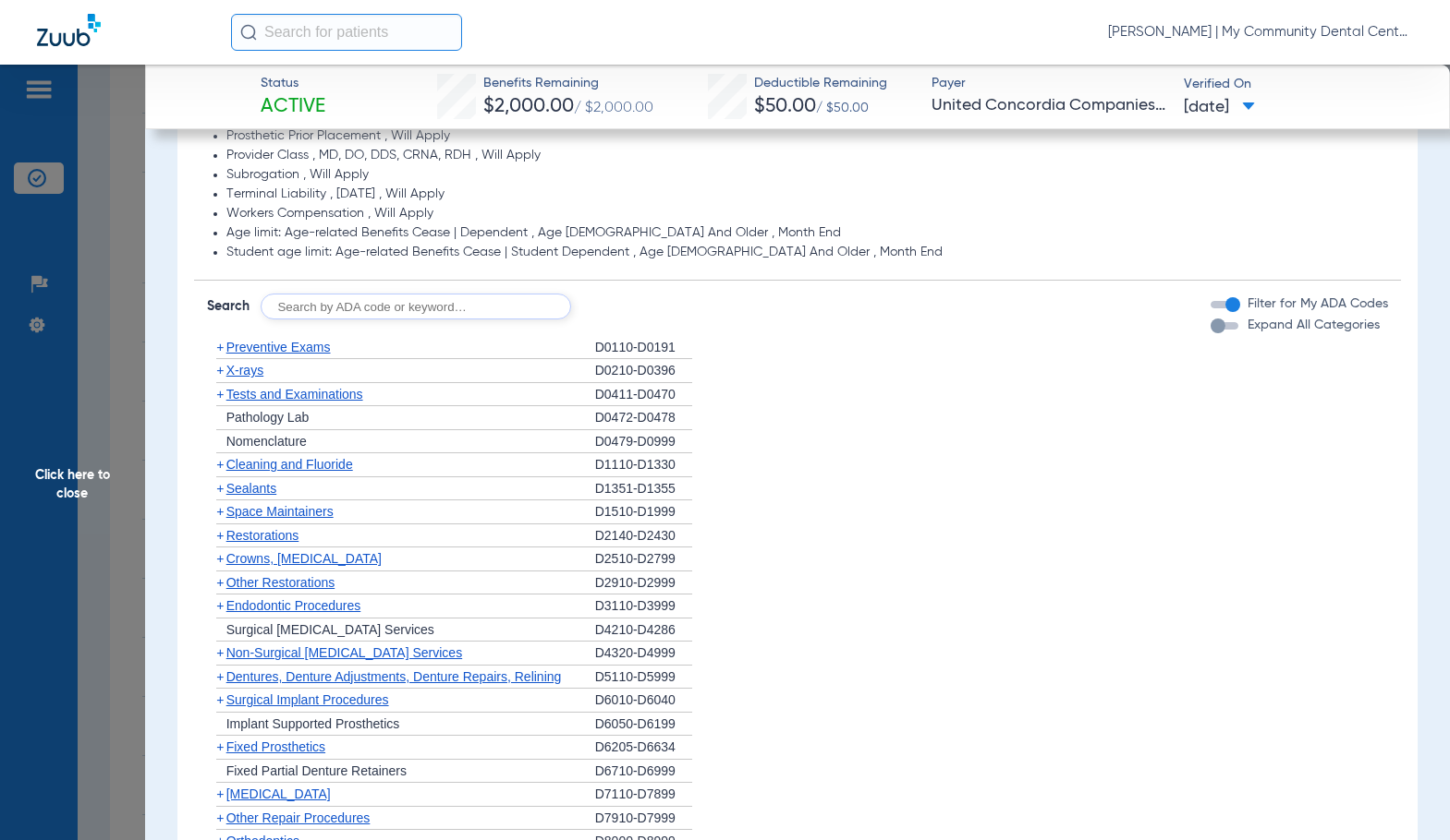
scroll to position [1595, 0]
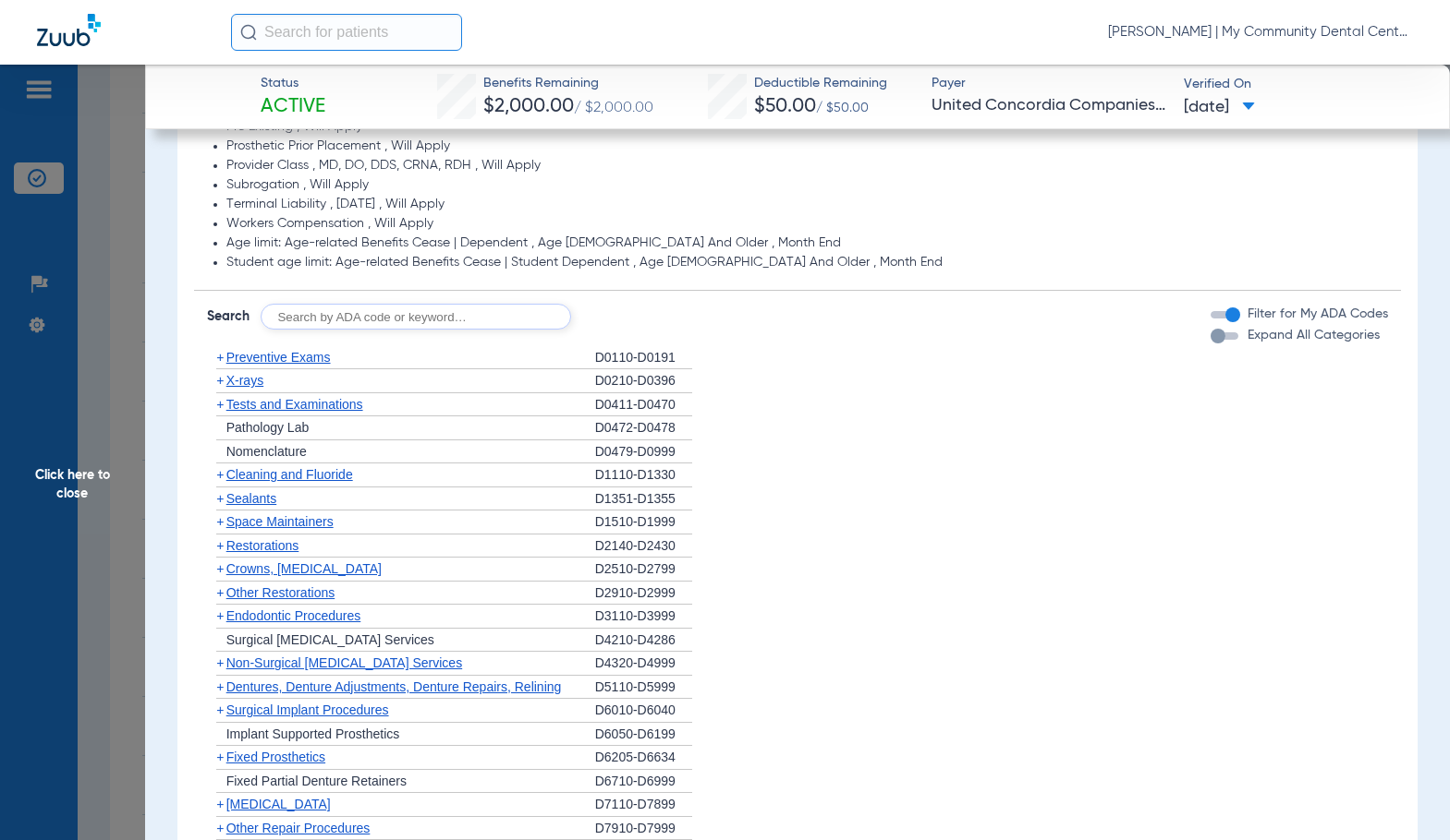
click at [249, 362] on span "Preventive Exams" at bounding box center [279, 357] width 105 height 15
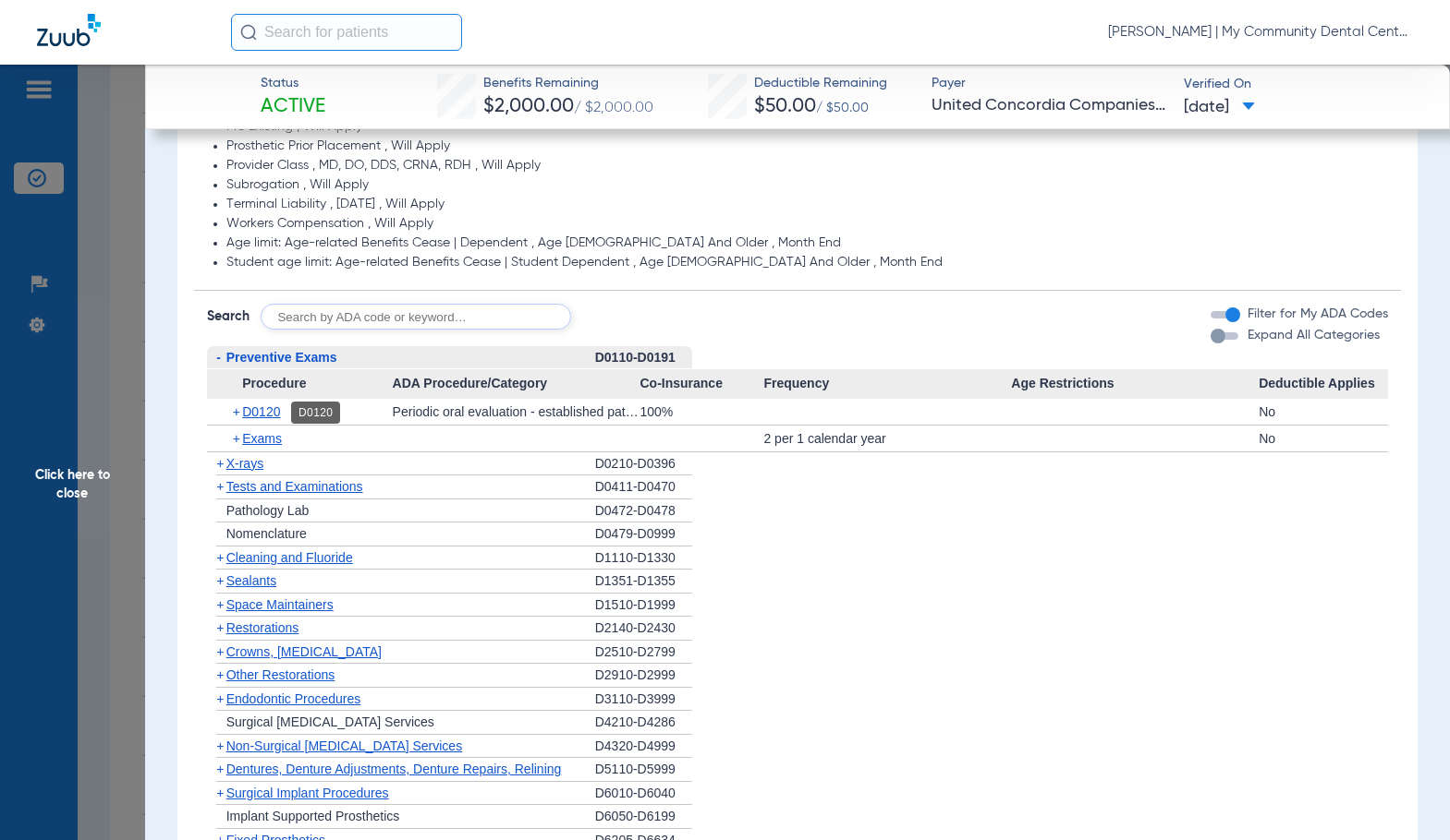
click at [250, 414] on span "D0120" at bounding box center [260, 411] width 38 height 15
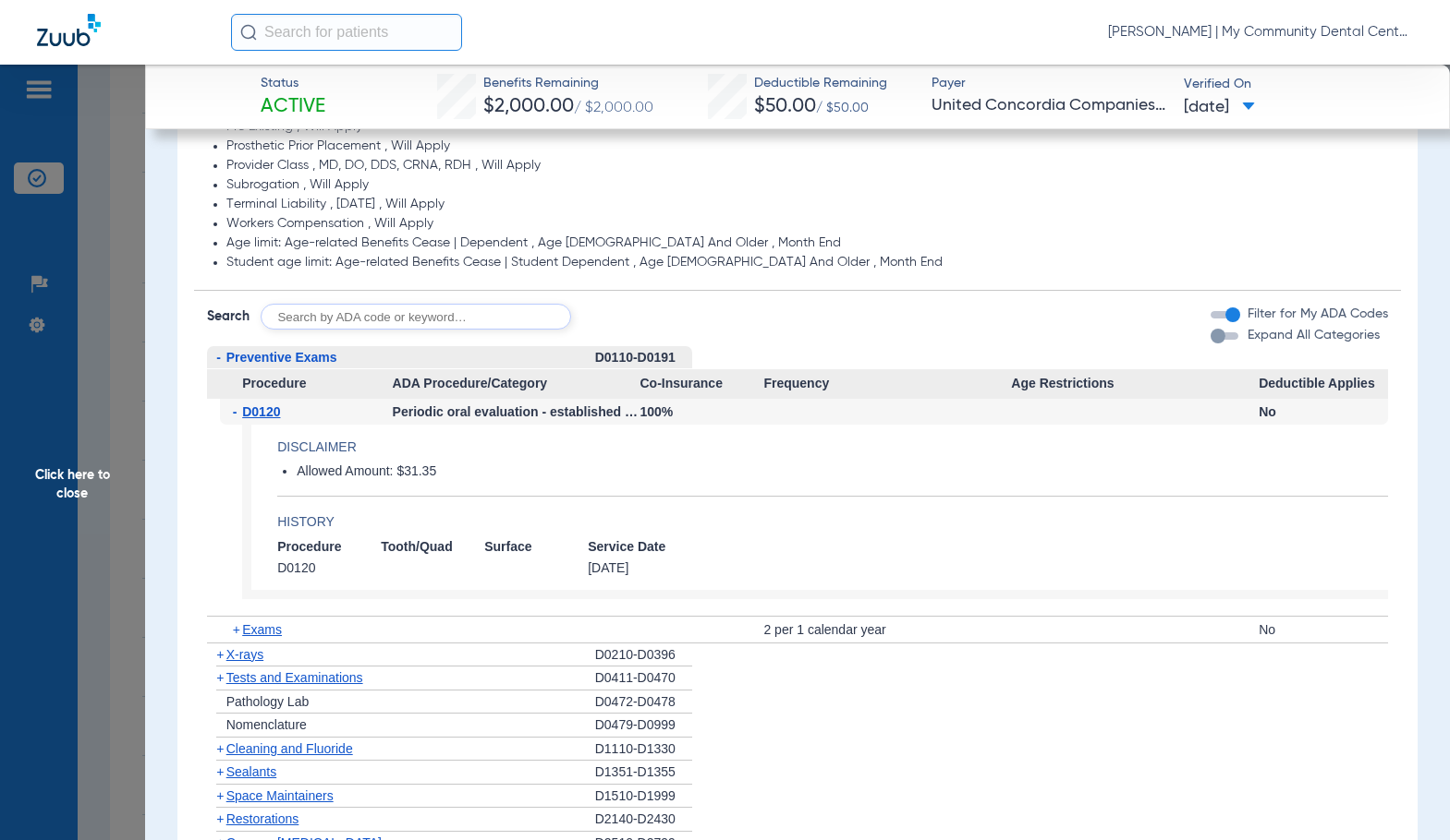
click at [250, 414] on span "D0120" at bounding box center [260, 411] width 38 height 15
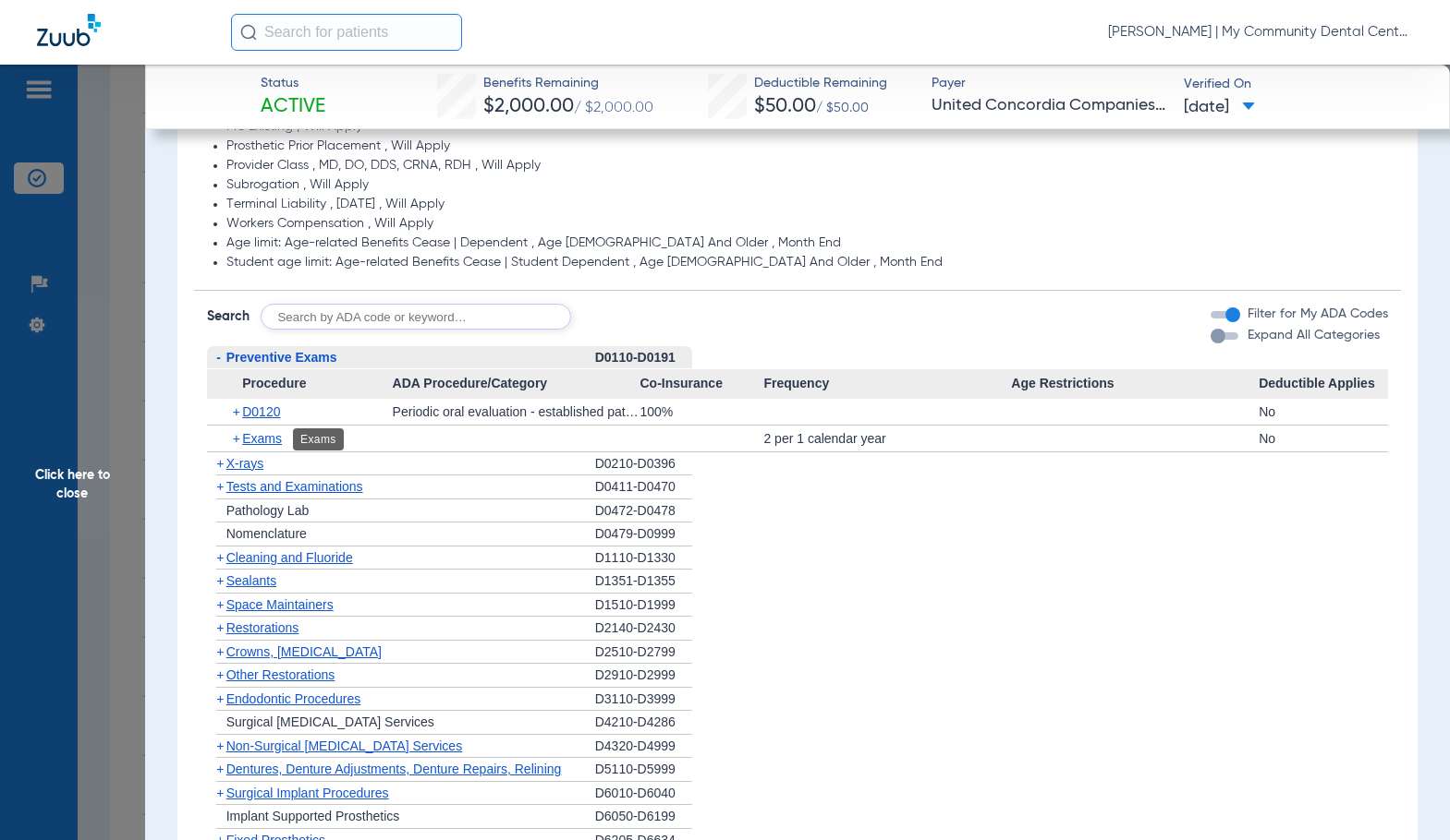
click at [257, 438] on span "Exams" at bounding box center [261, 438] width 40 height 15
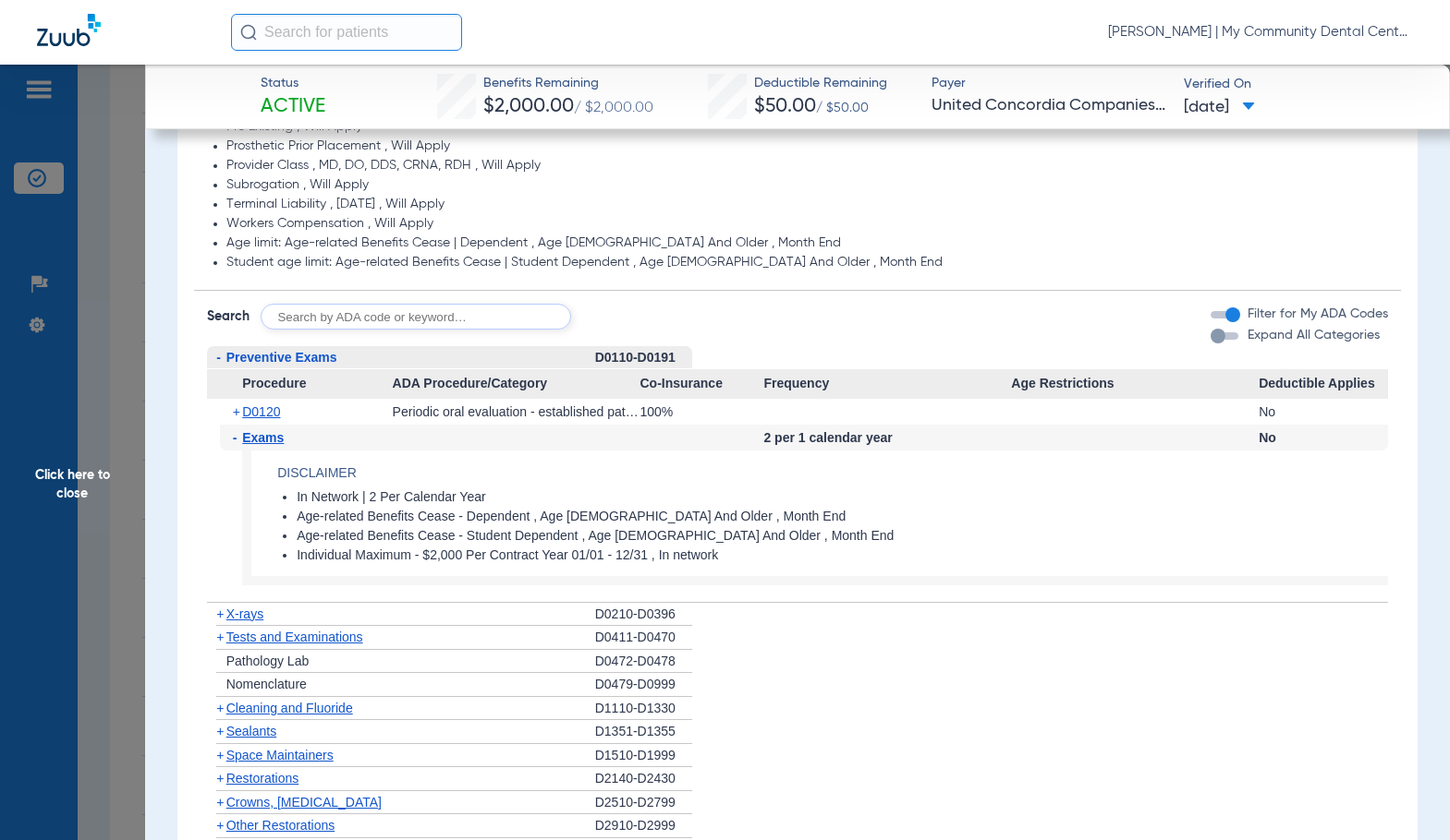
click at [257, 438] on span "Exams" at bounding box center [262, 437] width 42 height 15
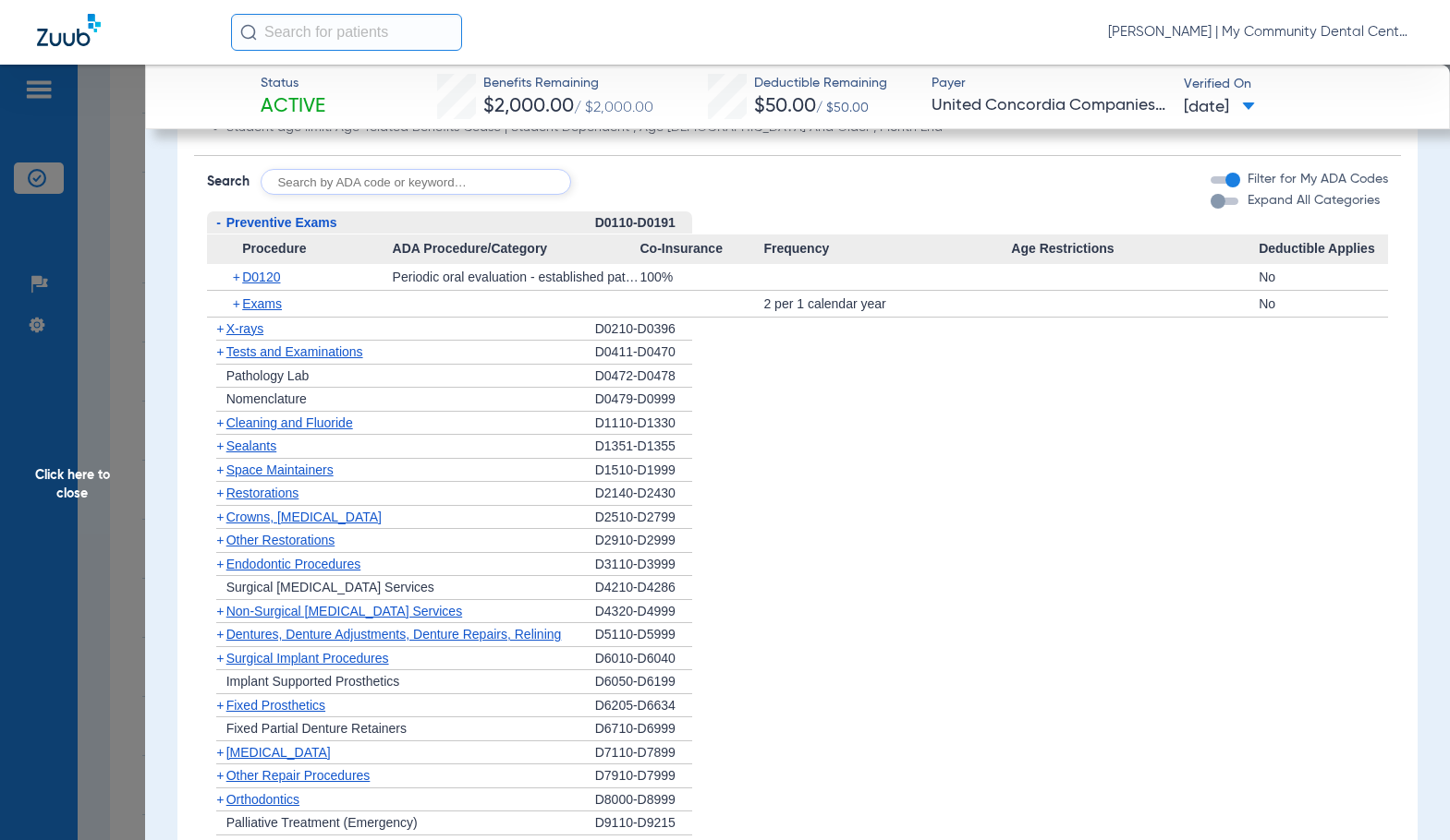
scroll to position [1779, 0]
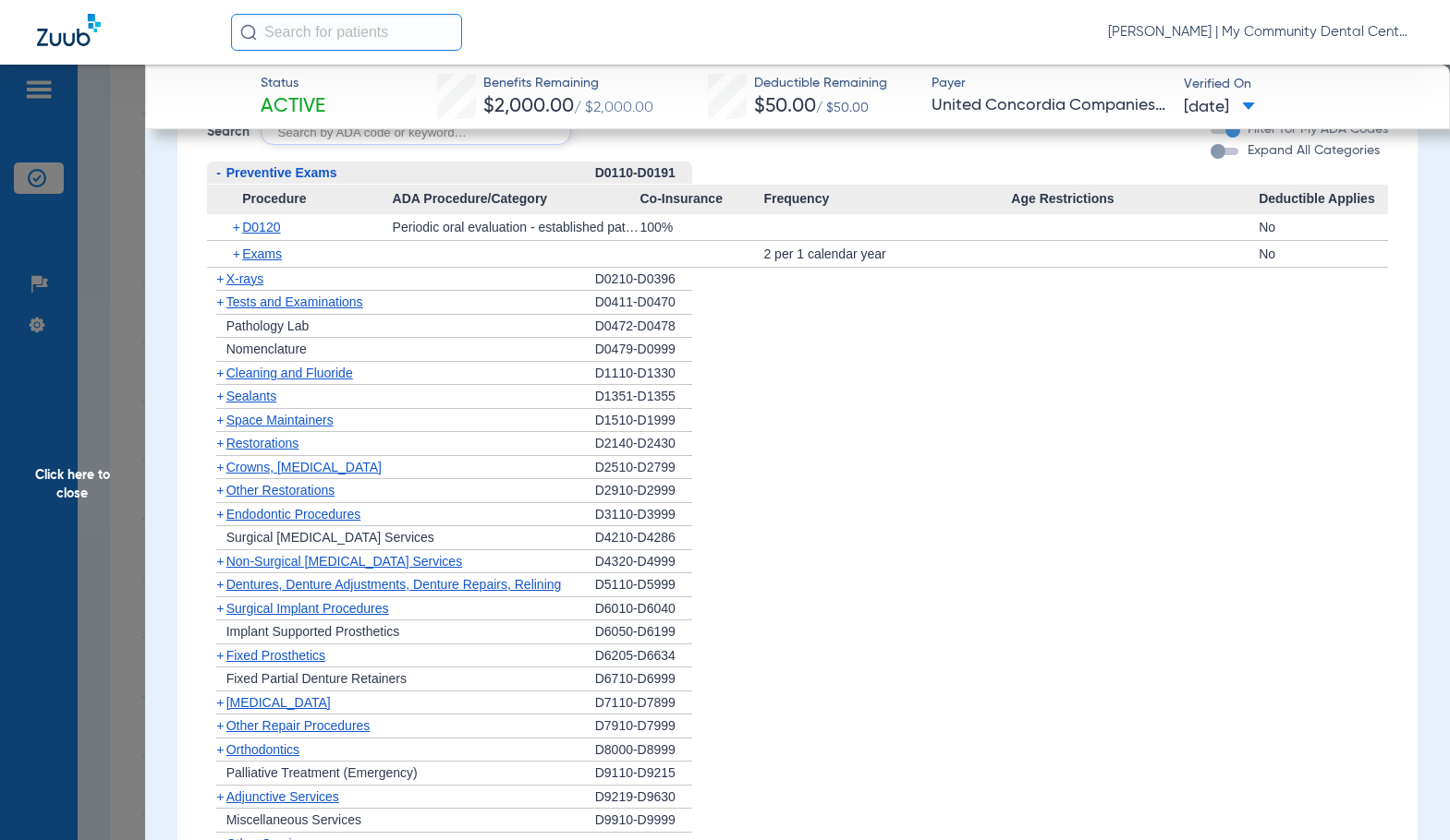
click at [245, 278] on span "X-rays" at bounding box center [245, 278] width 37 height 15
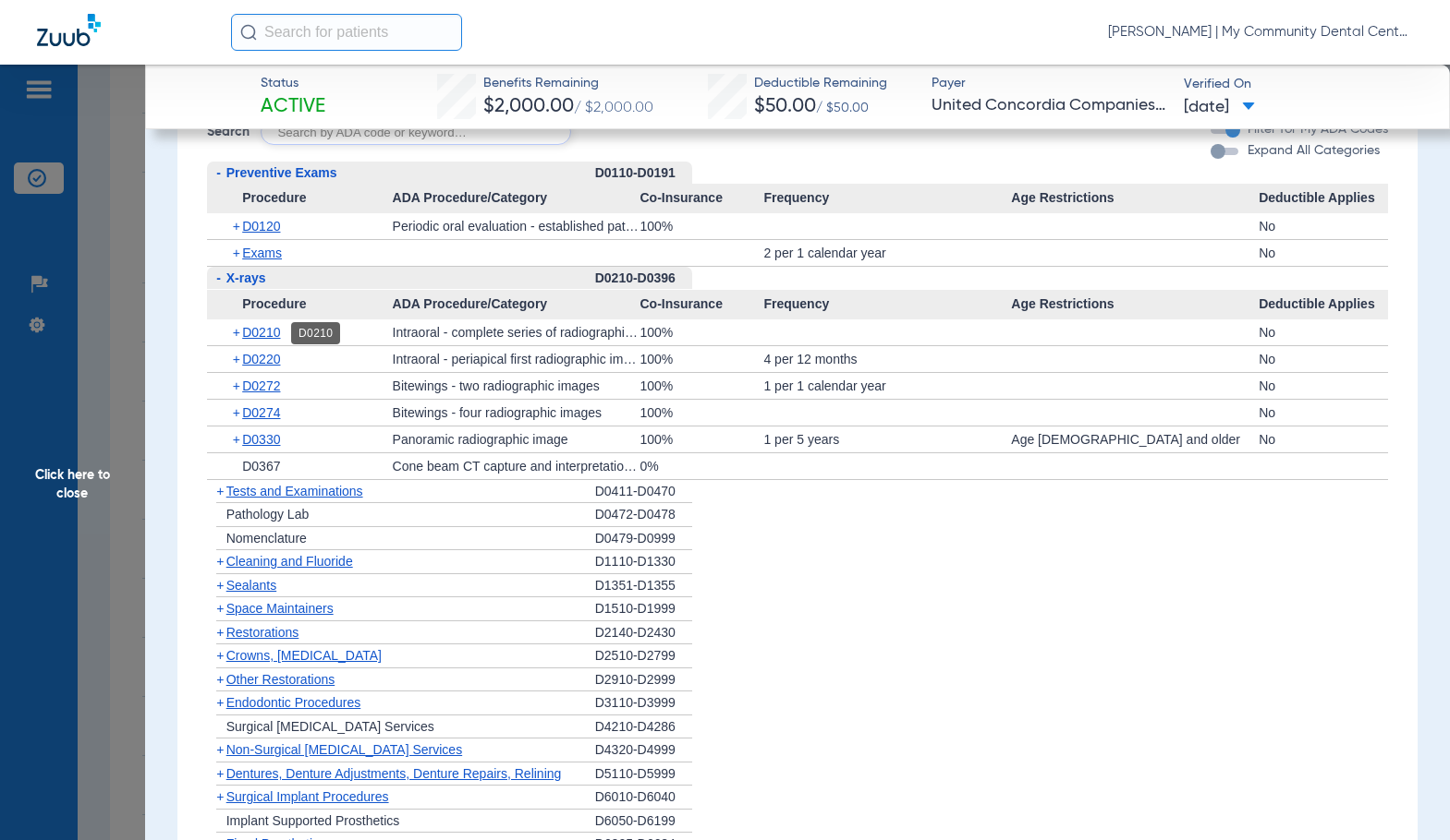
click at [280, 334] on span "D0210" at bounding box center [260, 332] width 38 height 15
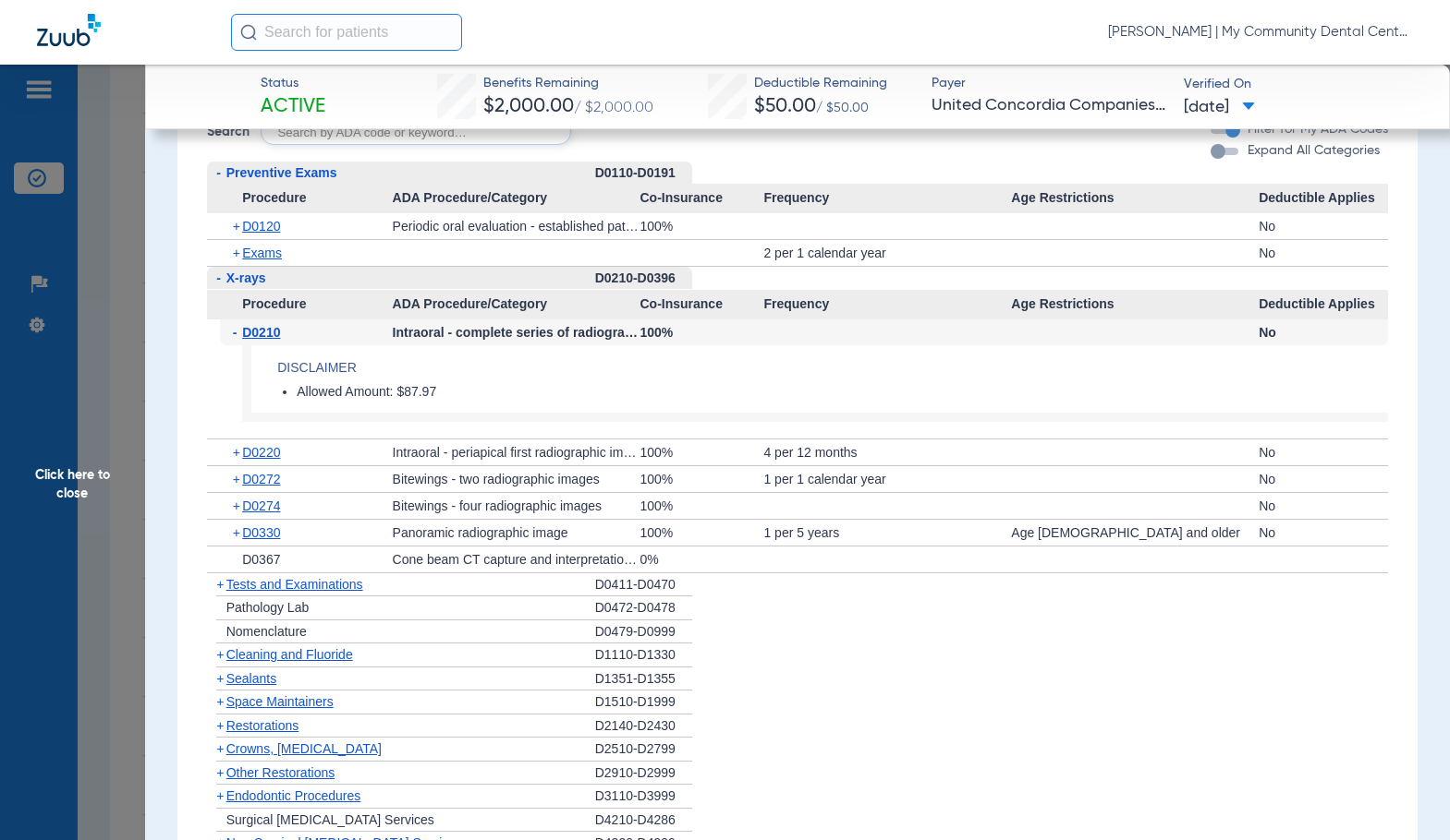
click at [275, 334] on span "D0210" at bounding box center [260, 332] width 38 height 15
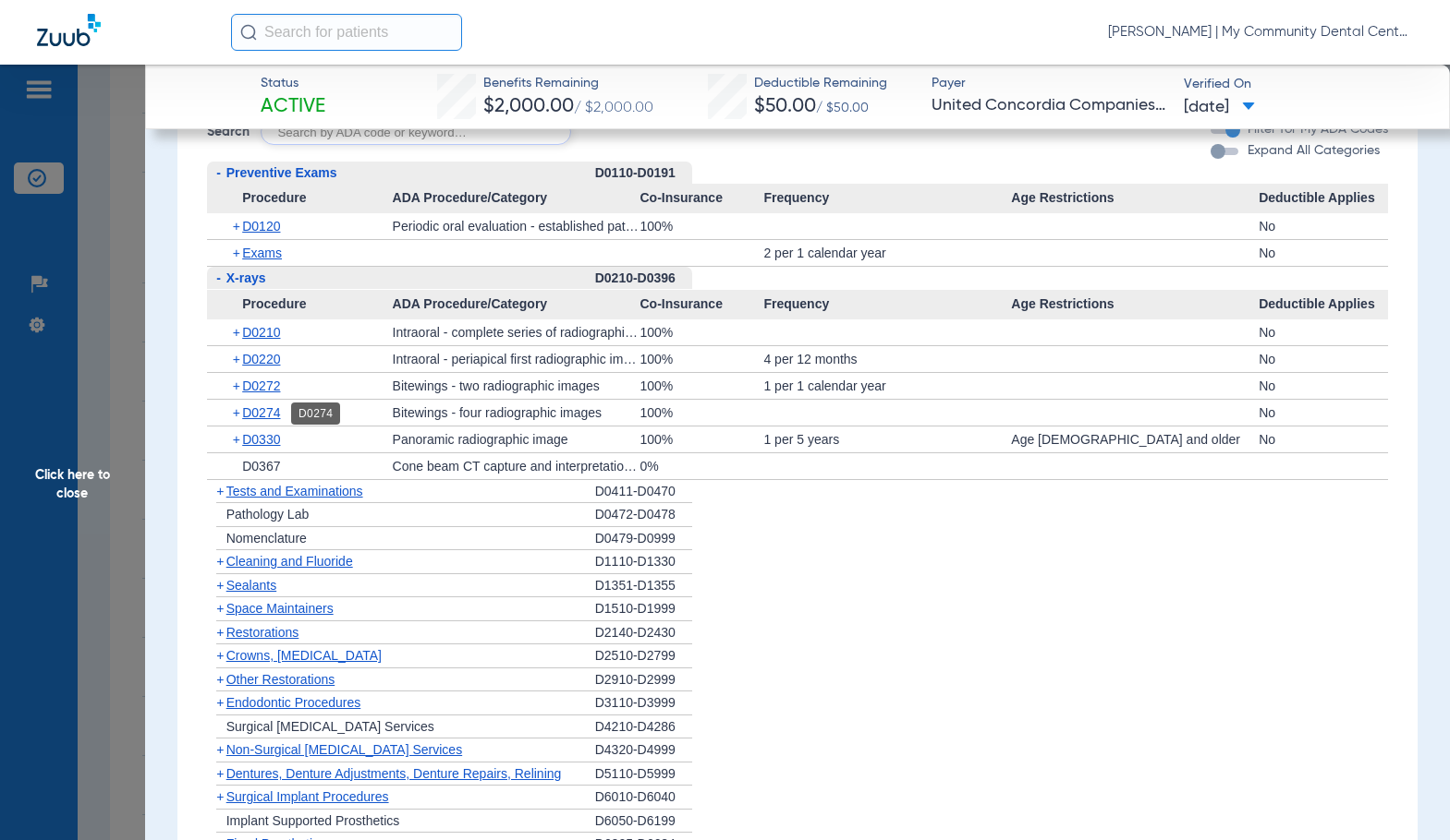
click at [251, 418] on span "D0274" at bounding box center [260, 412] width 38 height 15
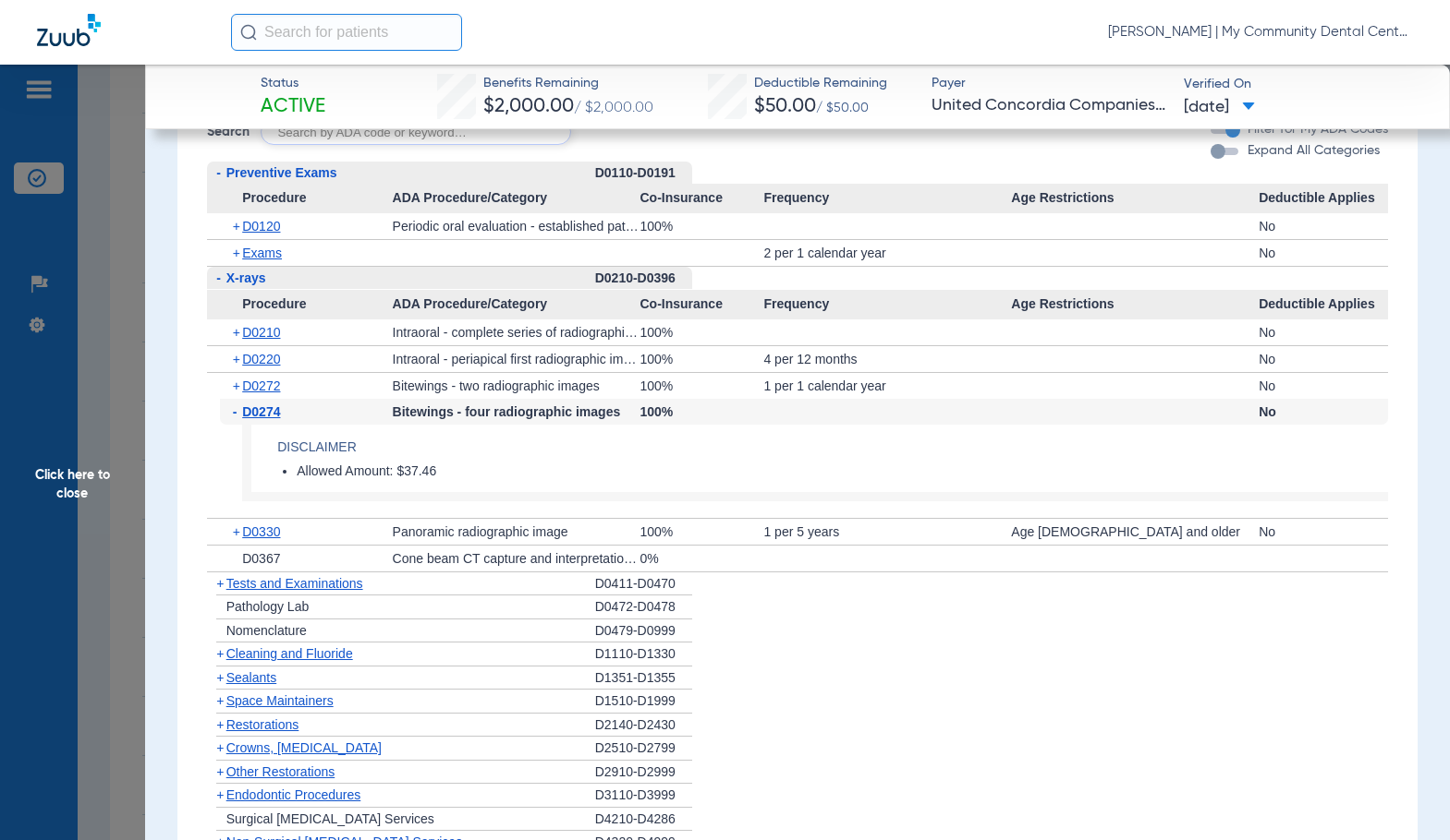
click at [251, 418] on span "D0274" at bounding box center [260, 411] width 38 height 15
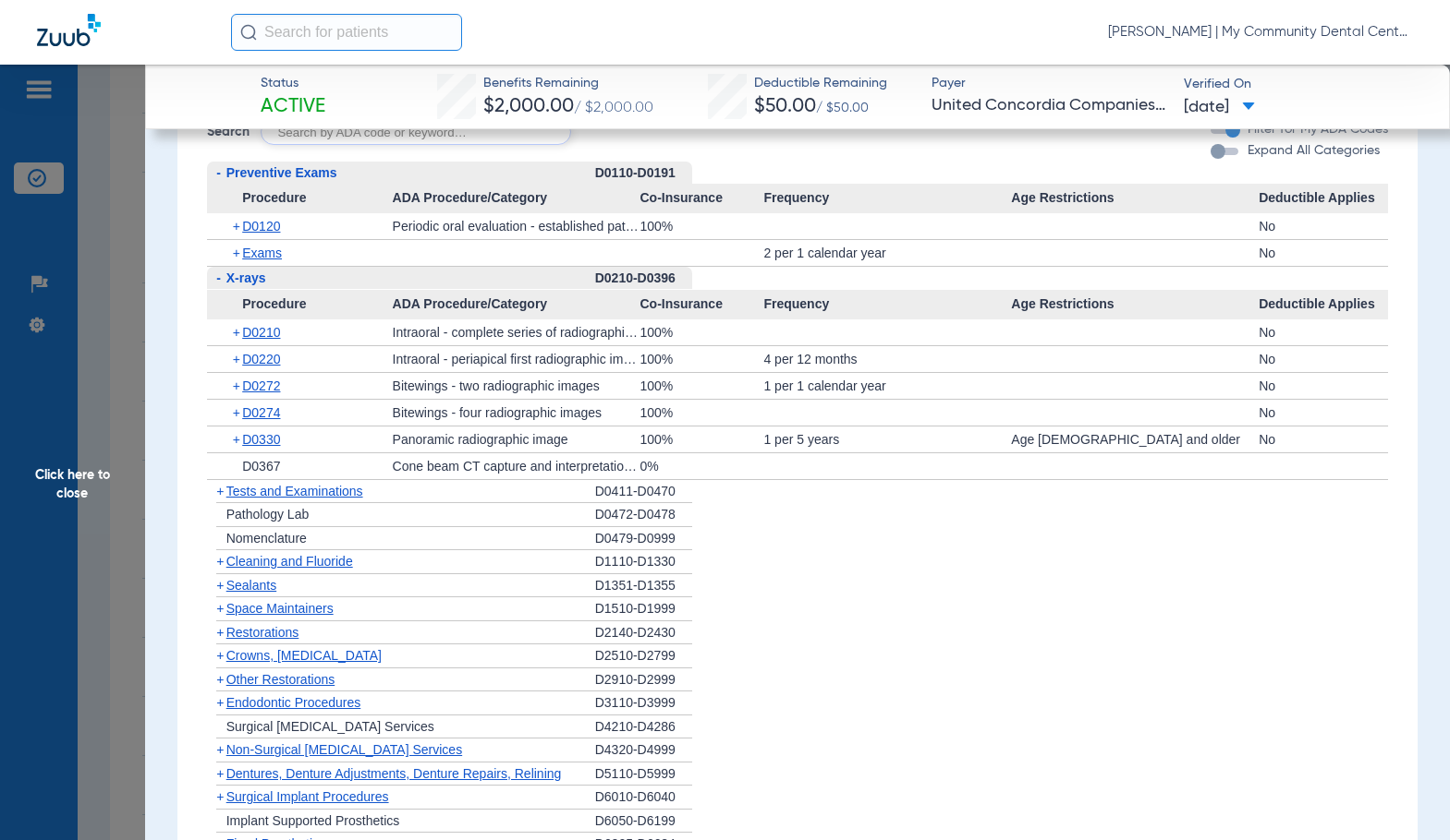
click at [274, 490] on span "Tests and Examinations" at bounding box center [294, 491] width 137 height 15
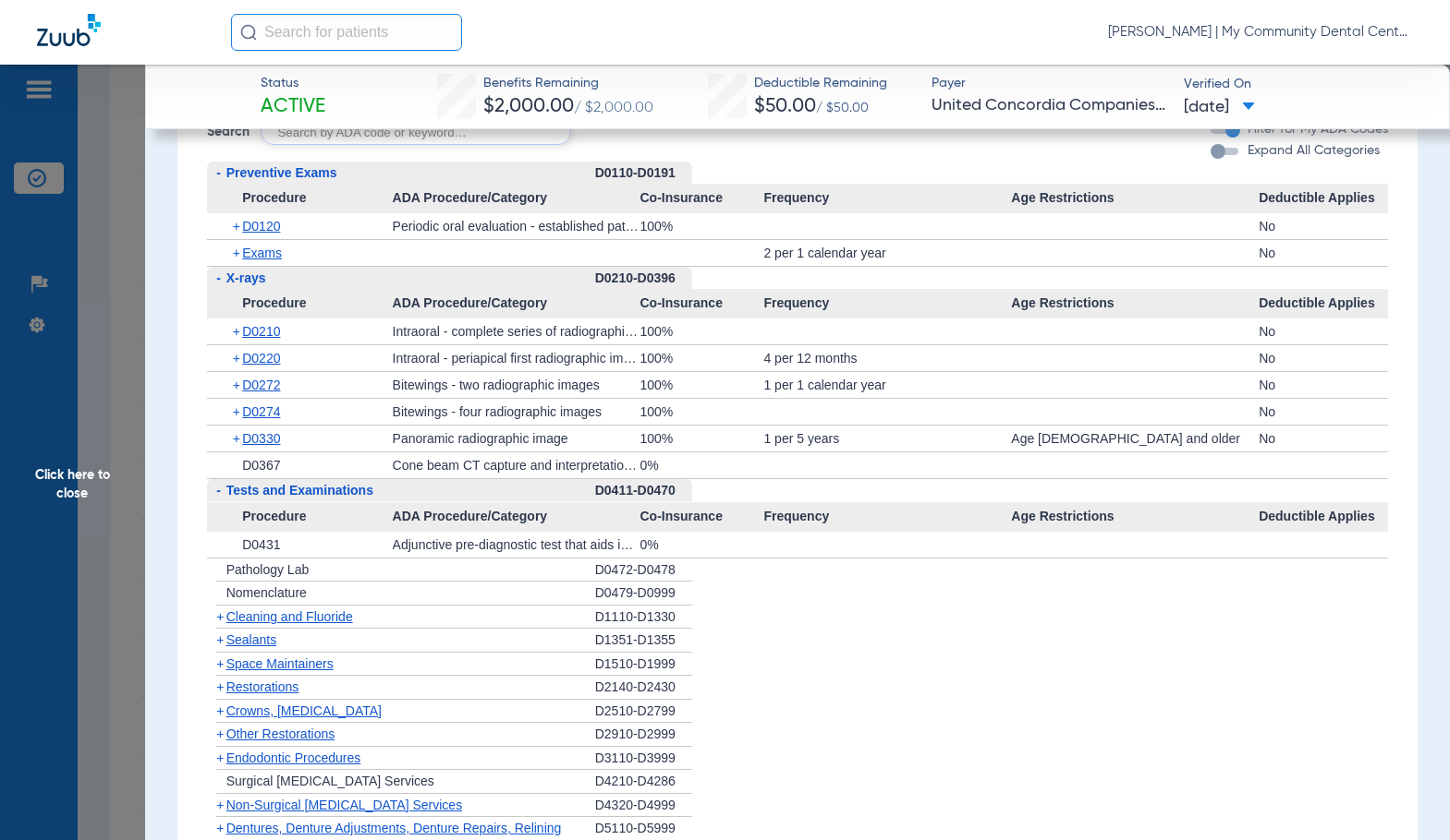
click at [274, 490] on span "Tests and Examinations" at bounding box center [299, 490] width 147 height 15
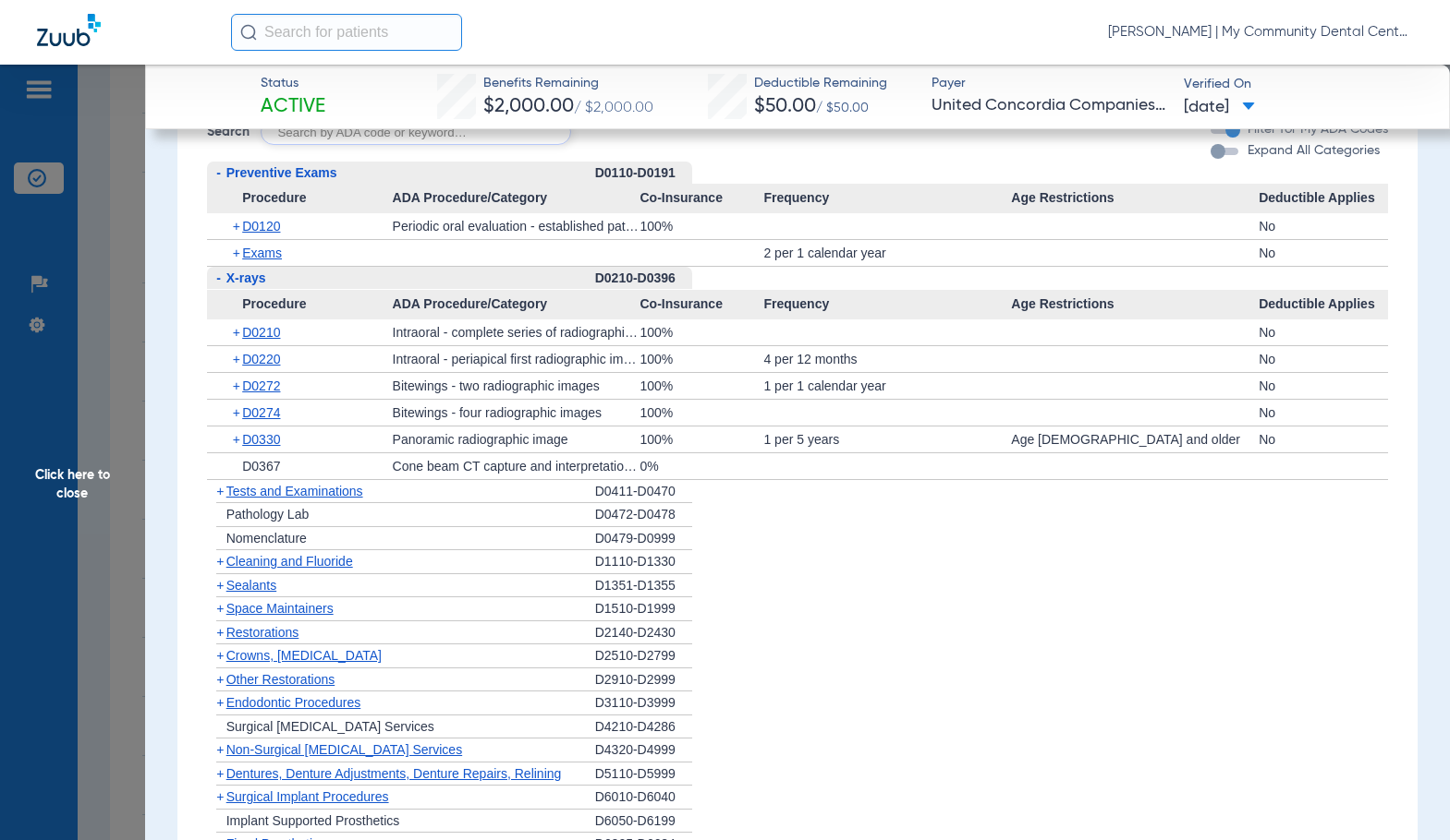
drag, startPoint x: 280, startPoint y: 564, endPoint x: 284, endPoint y: 572, distance: 8.9
click at [280, 565] on span "Cleaning and Fluoride" at bounding box center [289, 561] width 126 height 15
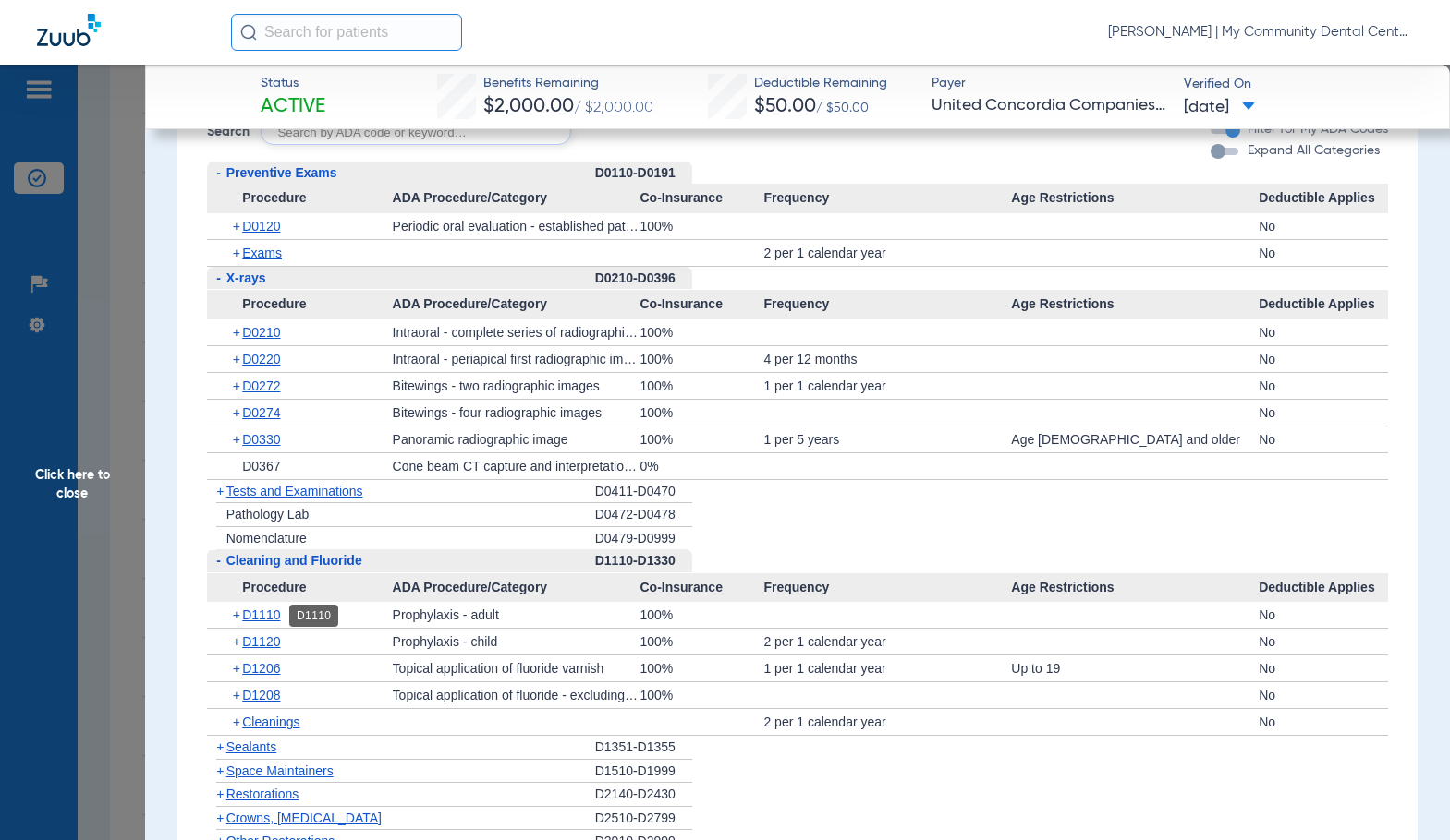
click at [276, 621] on span "D1110" at bounding box center [260, 614] width 38 height 15
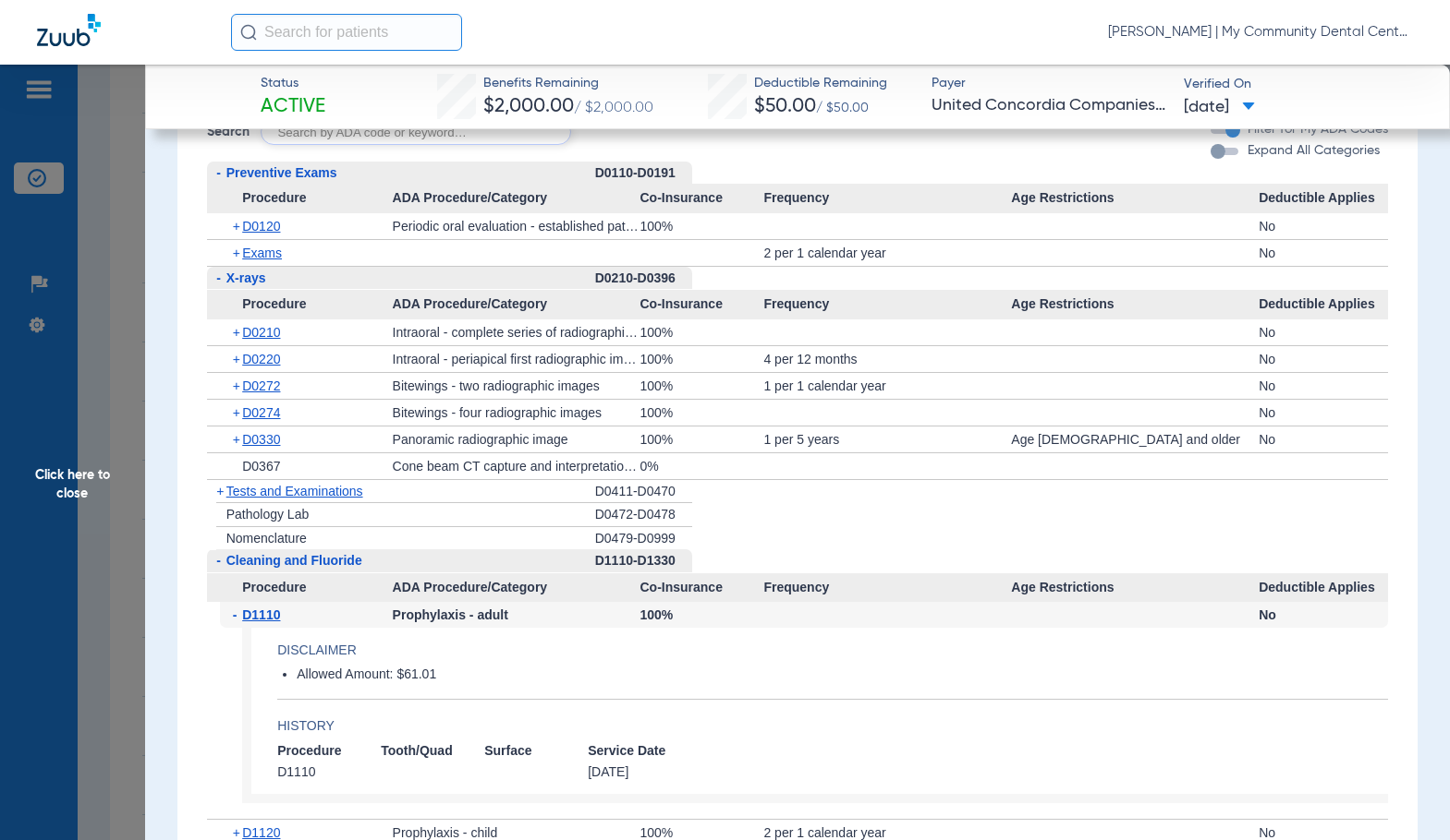
click at [276, 621] on span "D1110" at bounding box center [260, 614] width 38 height 15
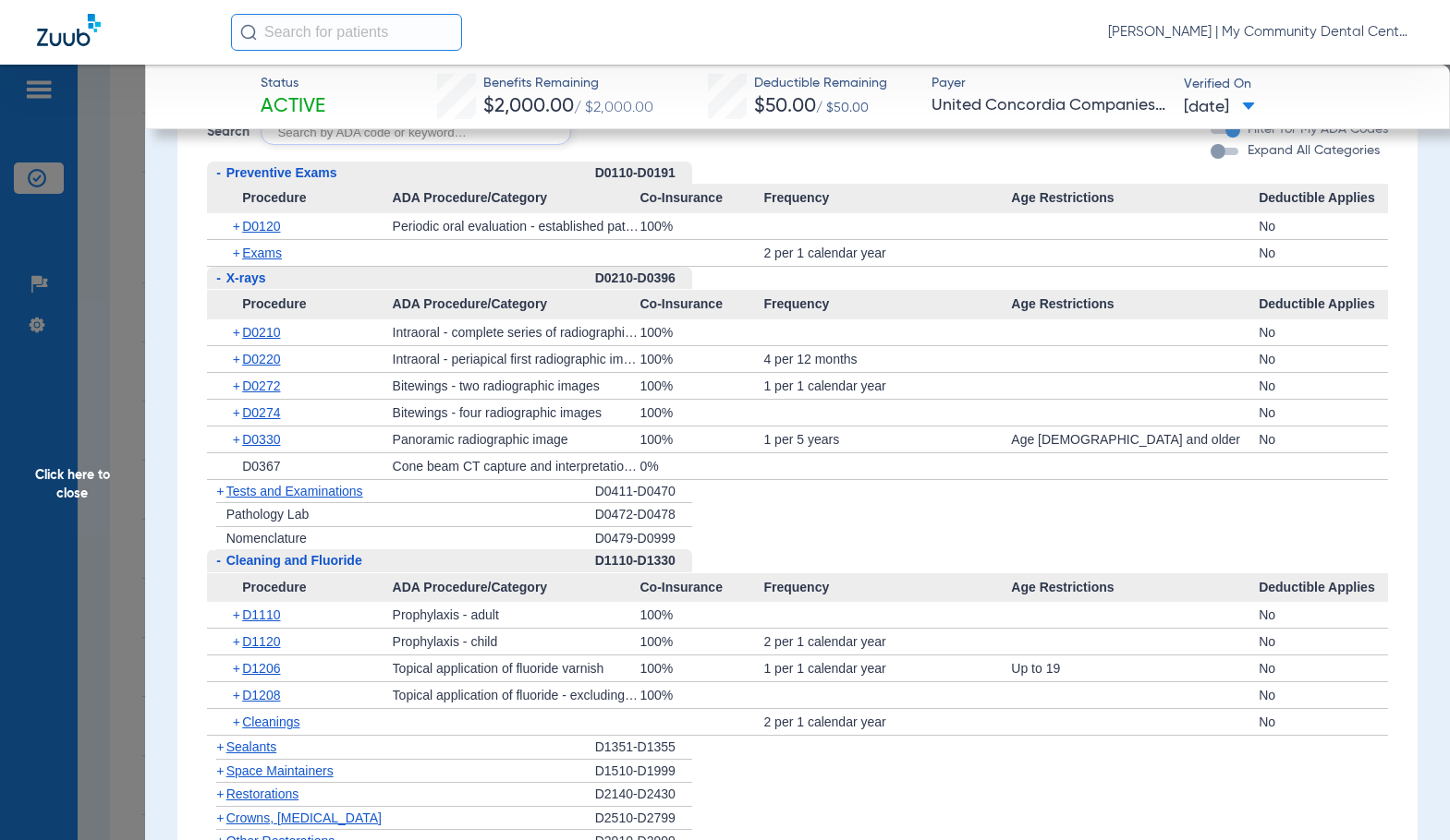
scroll to position [1871, 0]
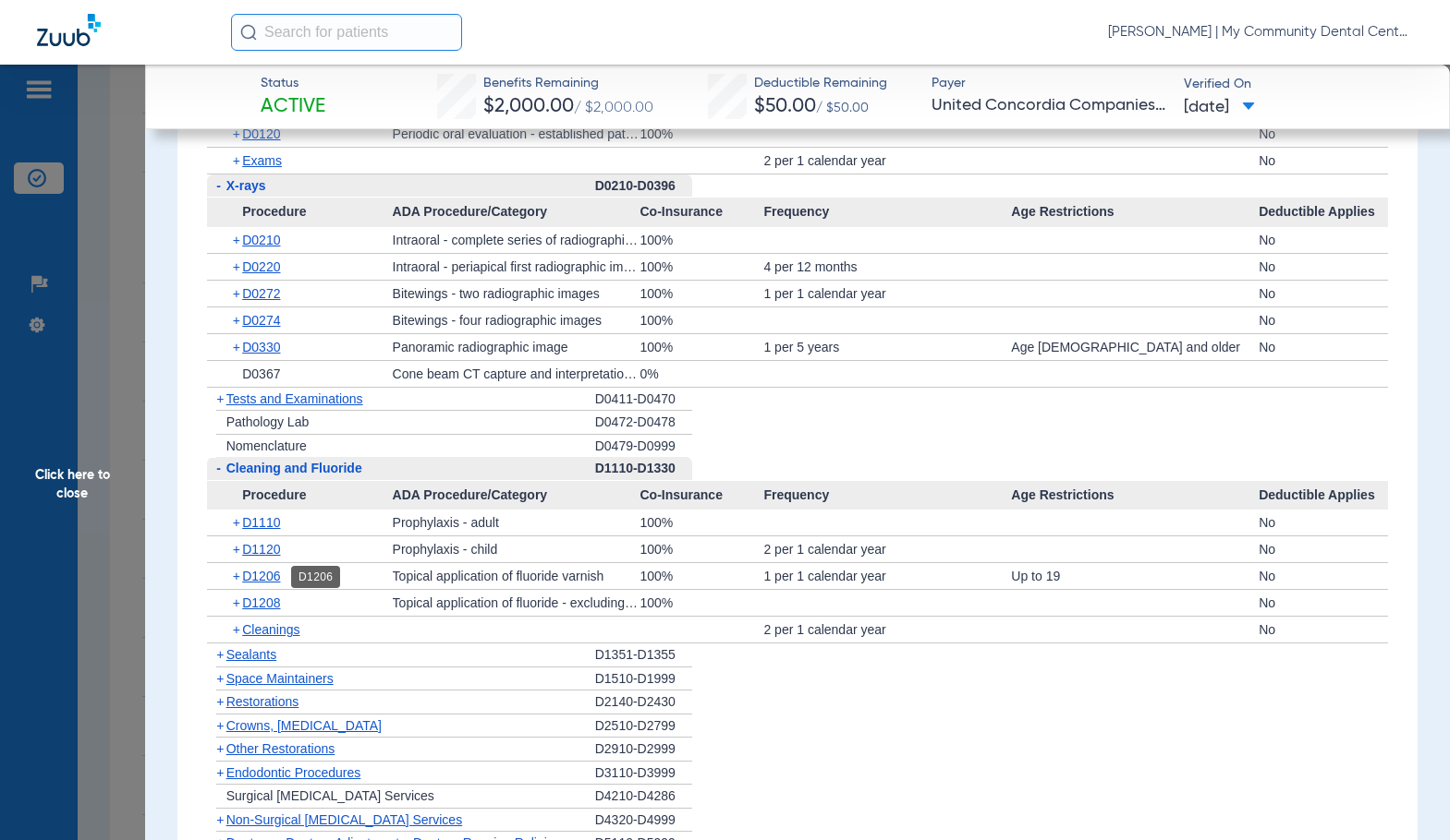
click at [267, 577] on span "D1206" at bounding box center [260, 575] width 38 height 15
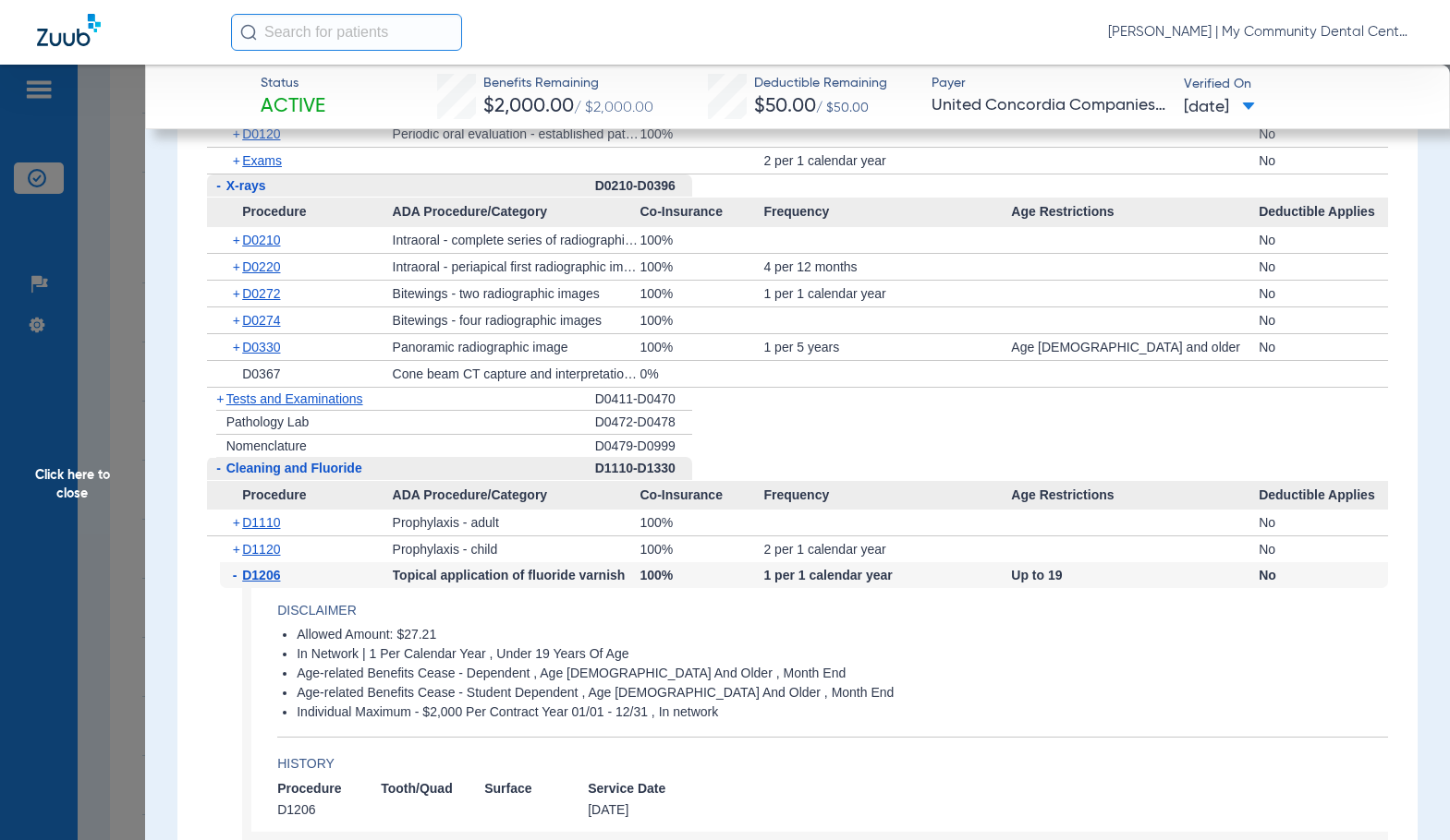
click at [267, 577] on span "D1206" at bounding box center [260, 574] width 38 height 15
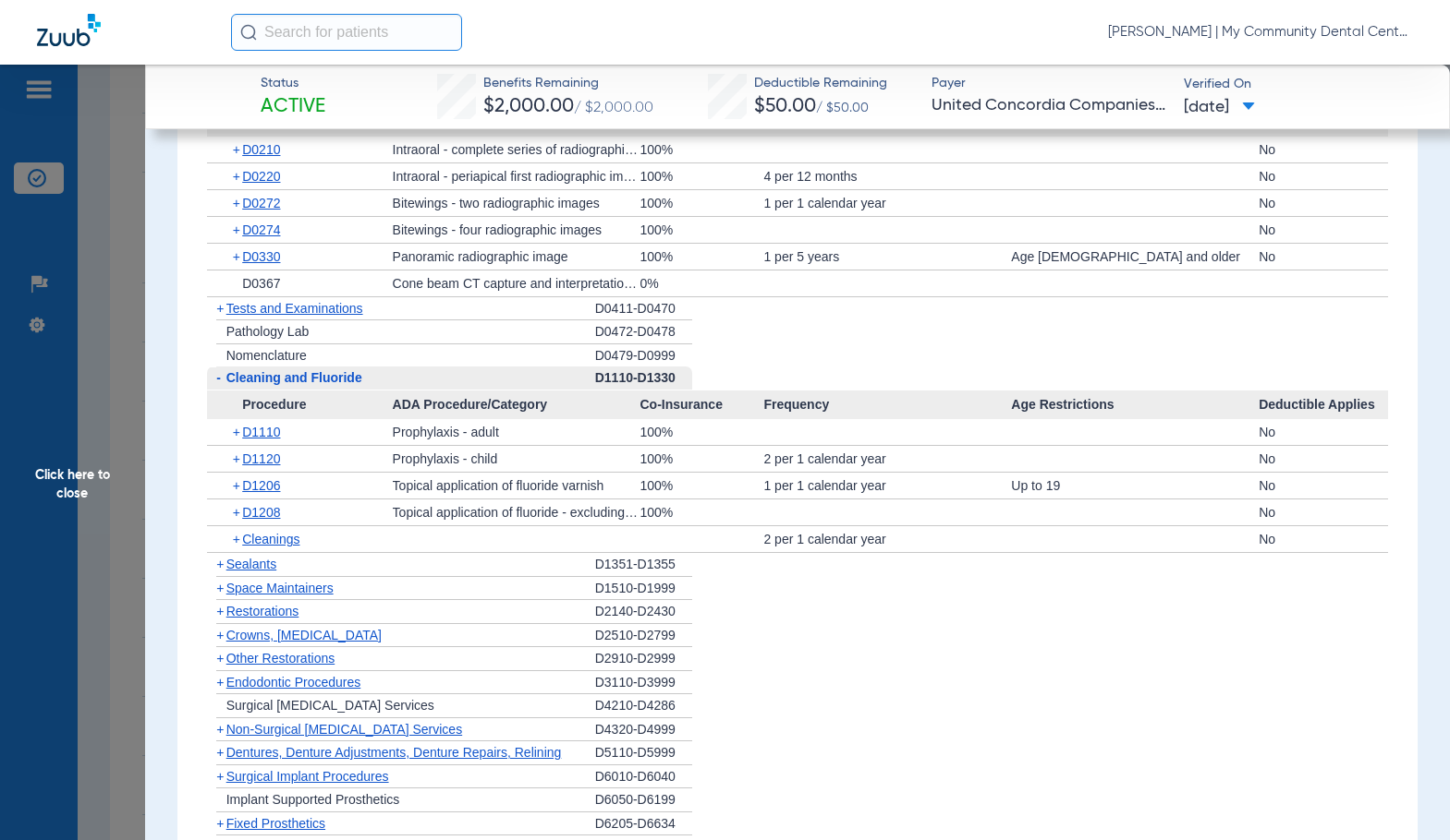
scroll to position [1935, 0]
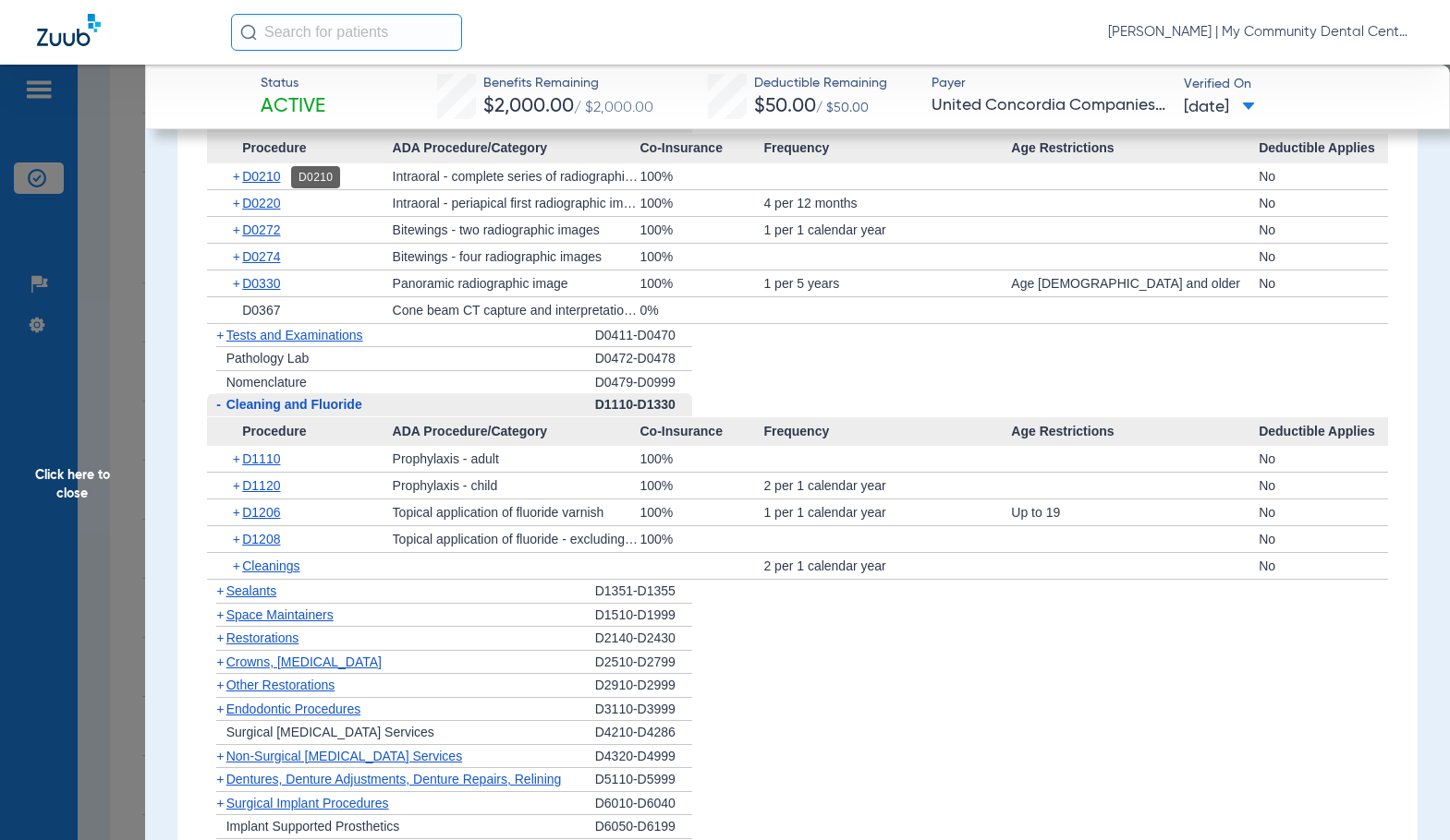
click at [271, 183] on span "D0210" at bounding box center [260, 176] width 38 height 15
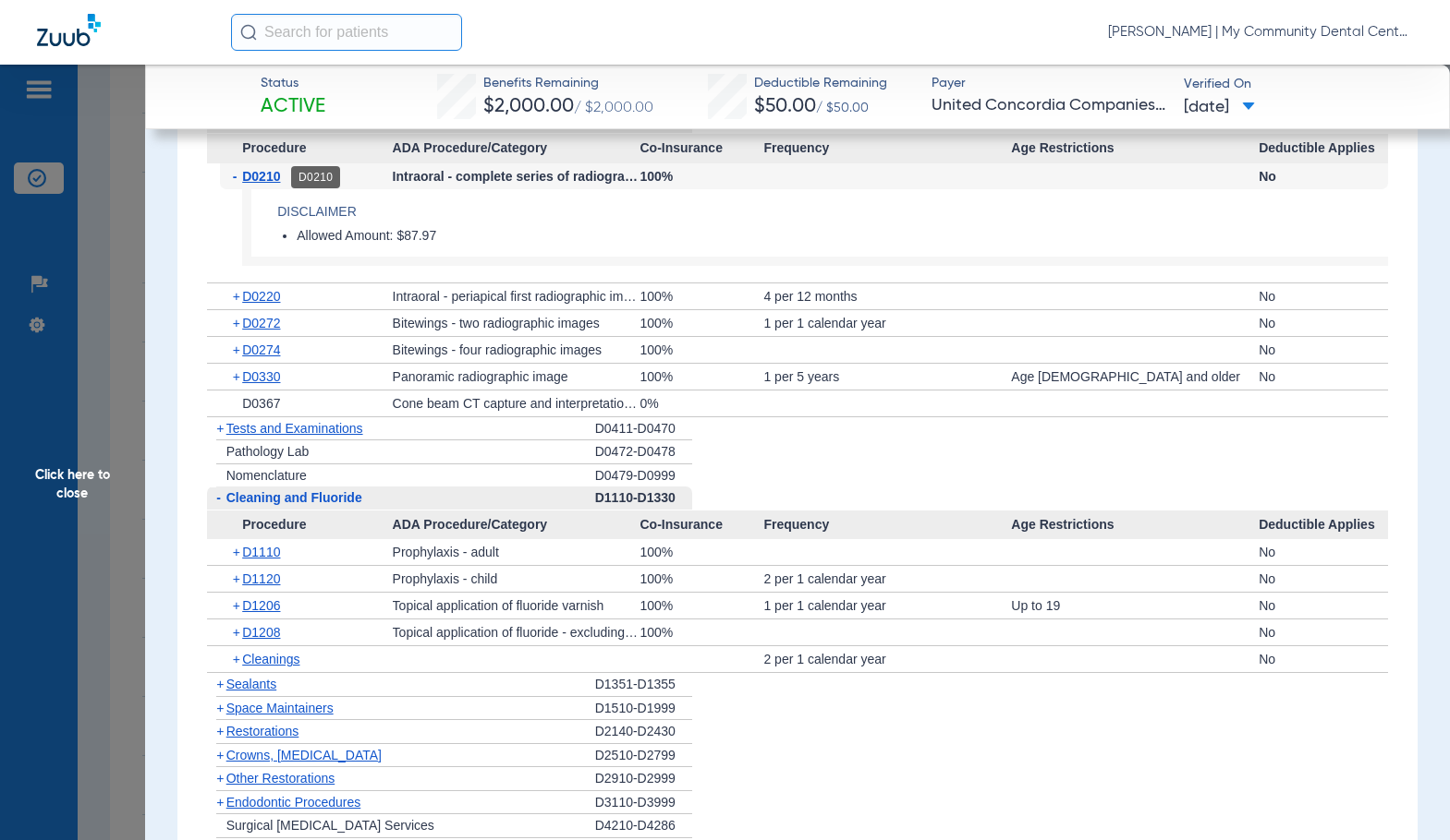
click at [270, 183] on span "D0210" at bounding box center [260, 176] width 38 height 15
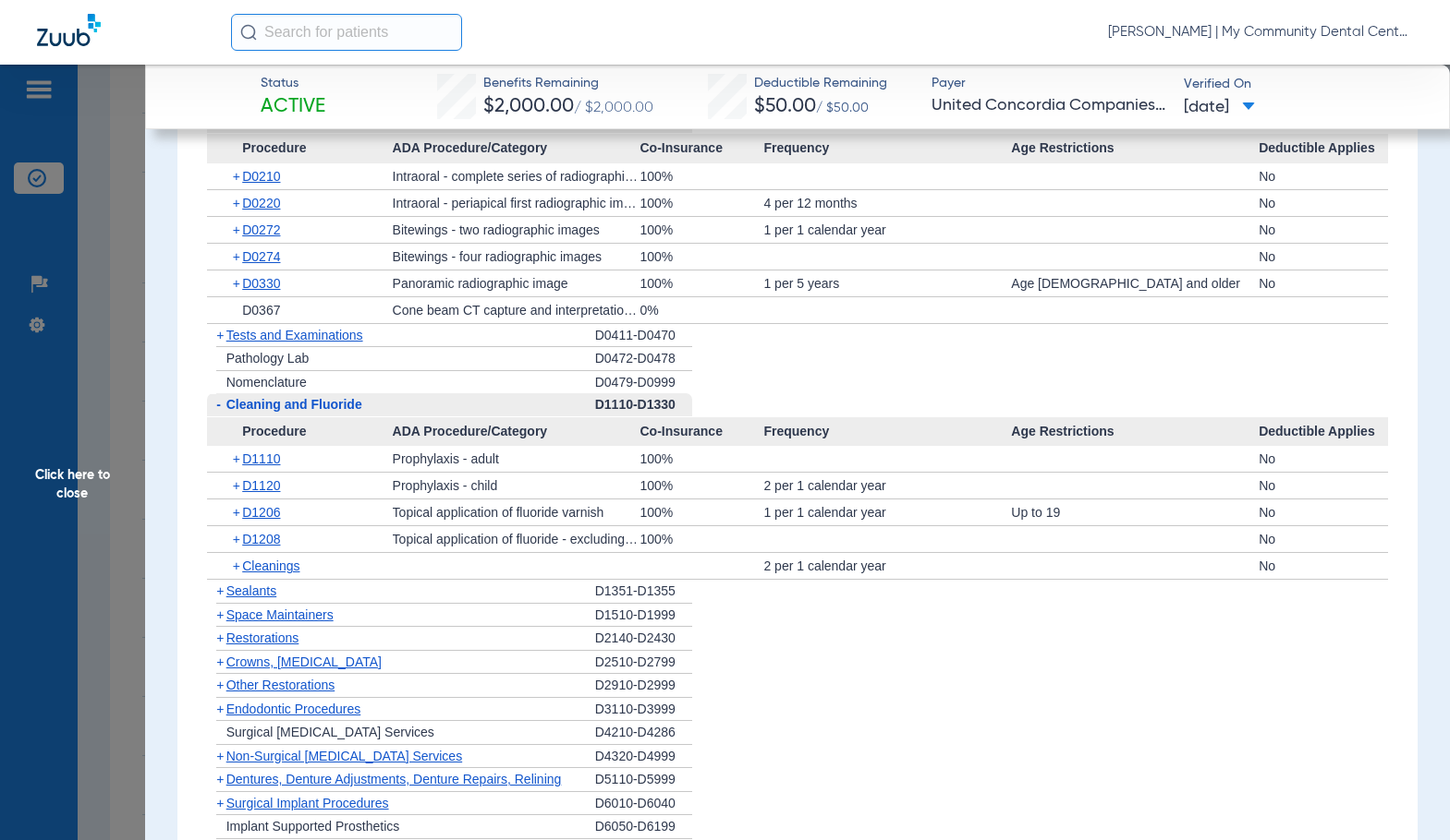
click at [88, 513] on span "Click here to close" at bounding box center [72, 485] width 145 height 840
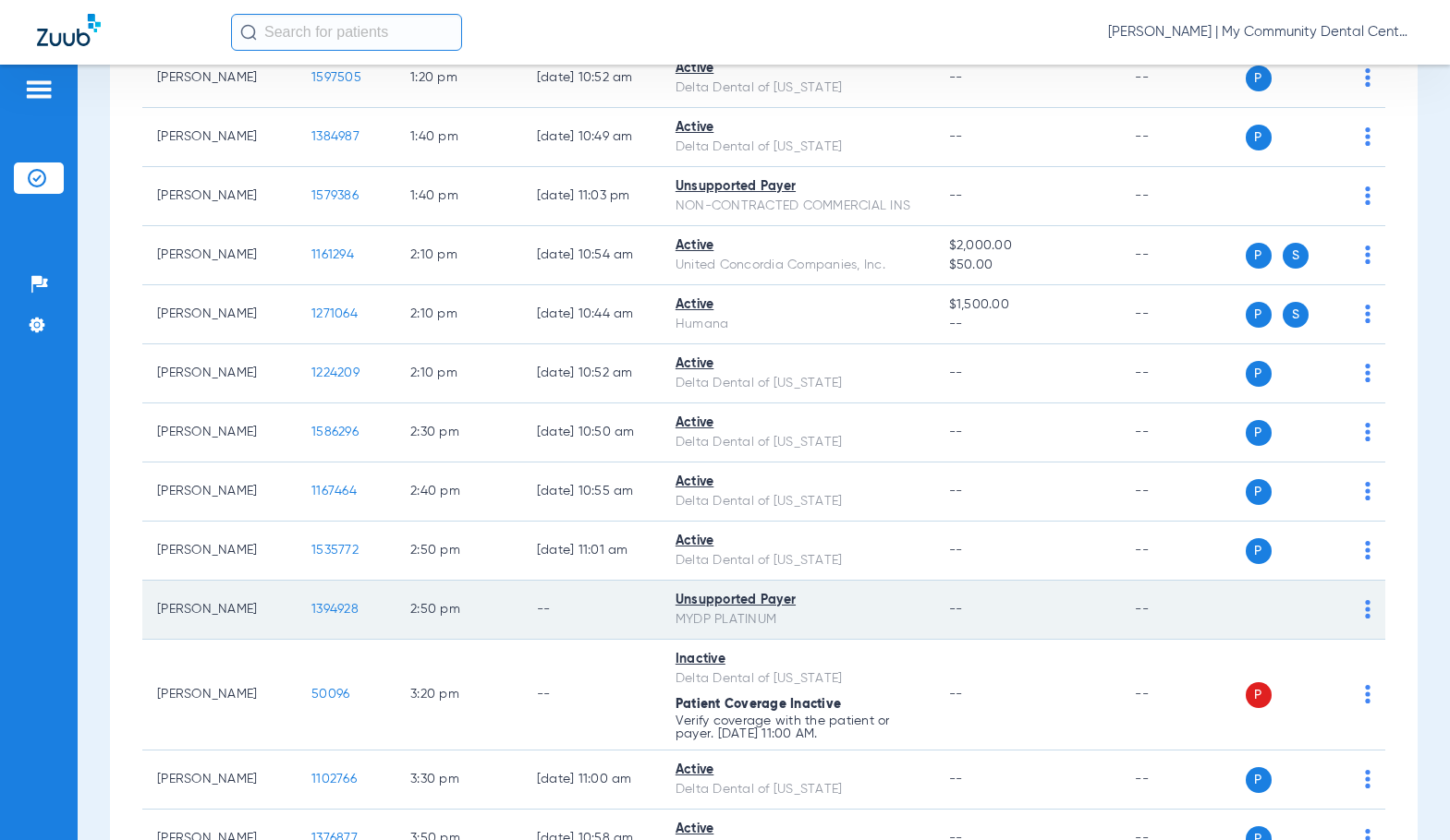
scroll to position [1755, 0]
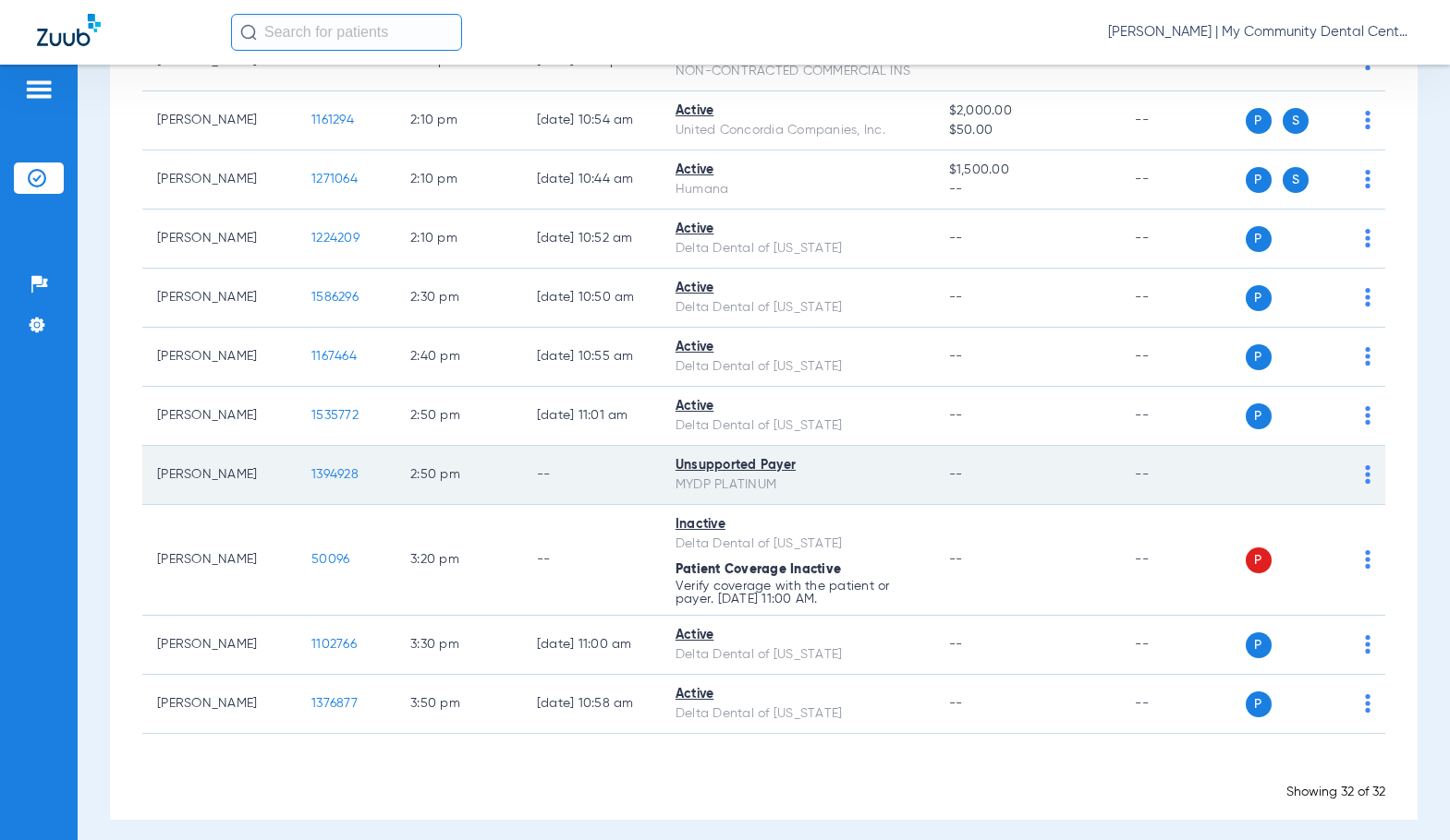
click at [312, 481] on span "1394928" at bounding box center [335, 474] width 48 height 13
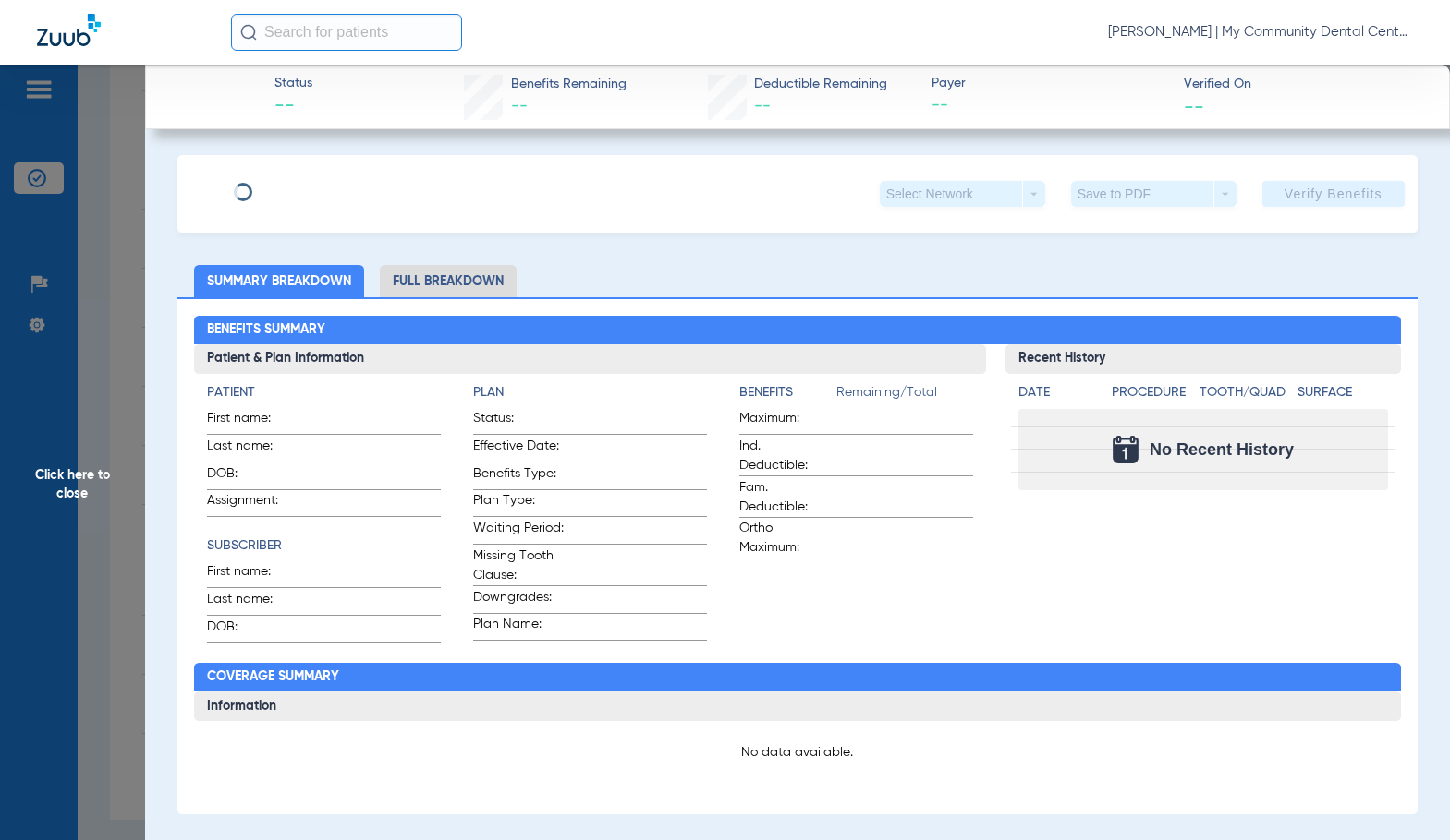
click at [77, 547] on span "Click here to close" at bounding box center [72, 485] width 145 height 840
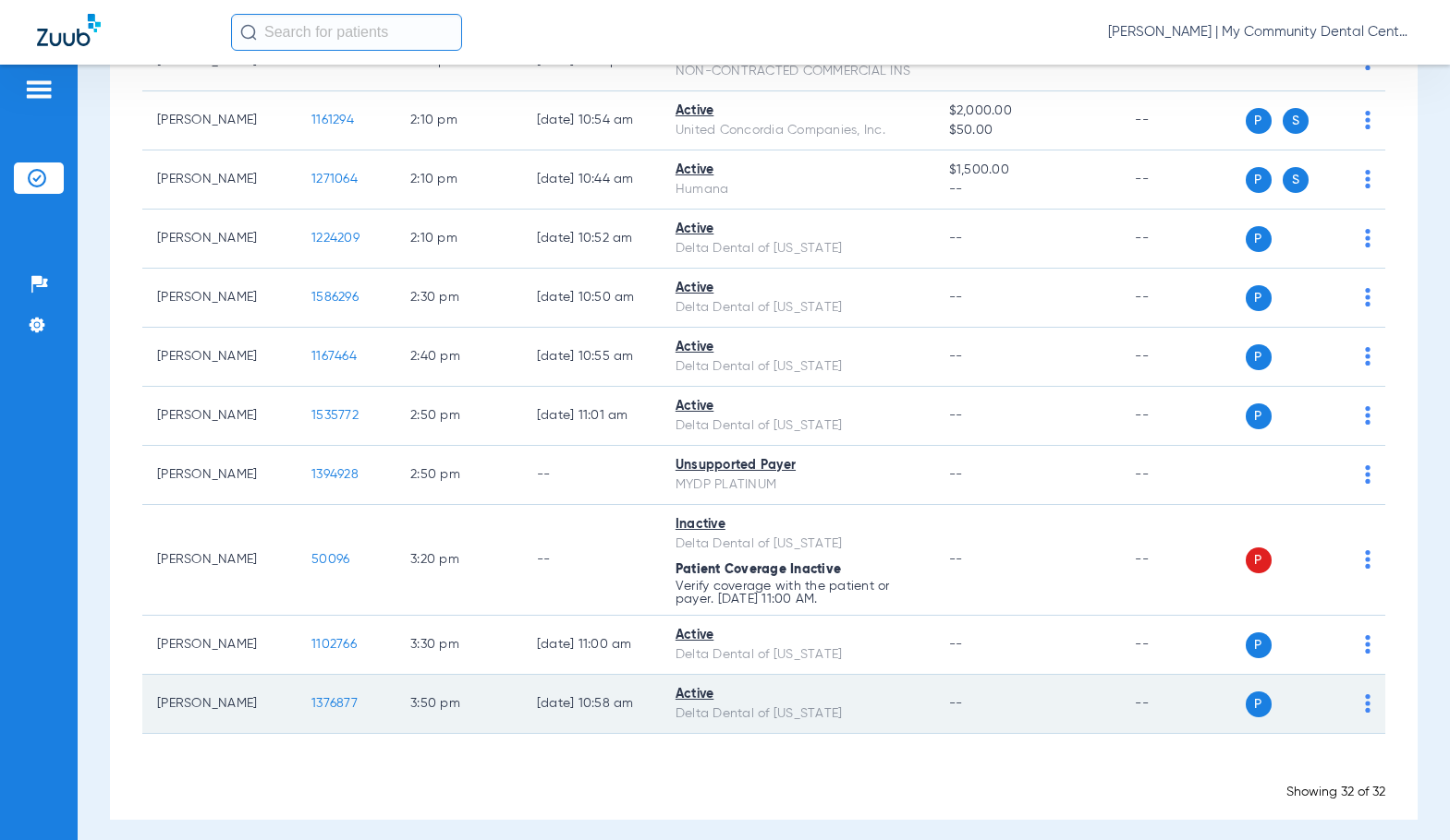
click at [312, 710] on span "1376877" at bounding box center [335, 703] width 47 height 13
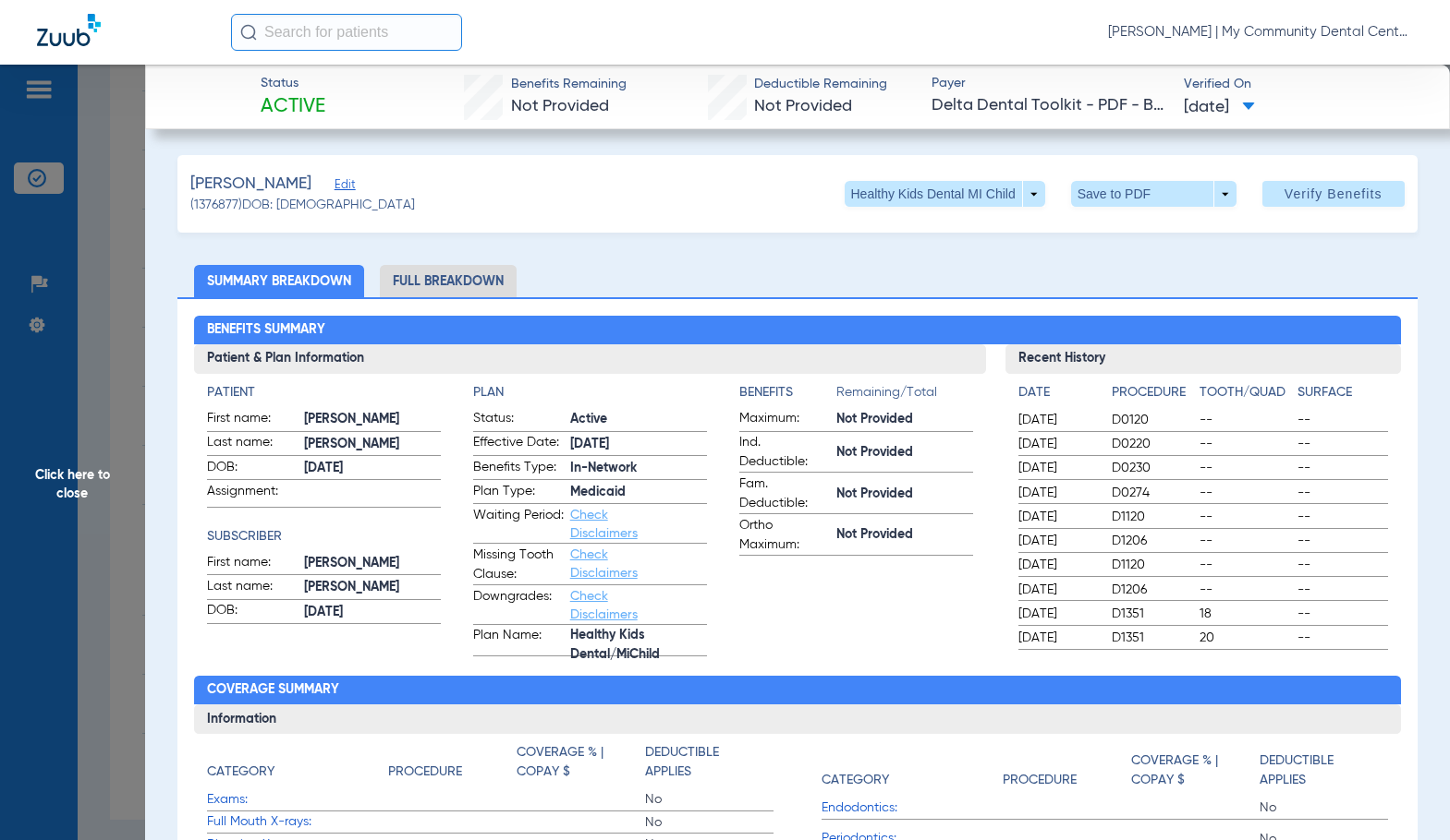
click at [481, 273] on li "Full Breakdown" at bounding box center [447, 280] width 137 height 32
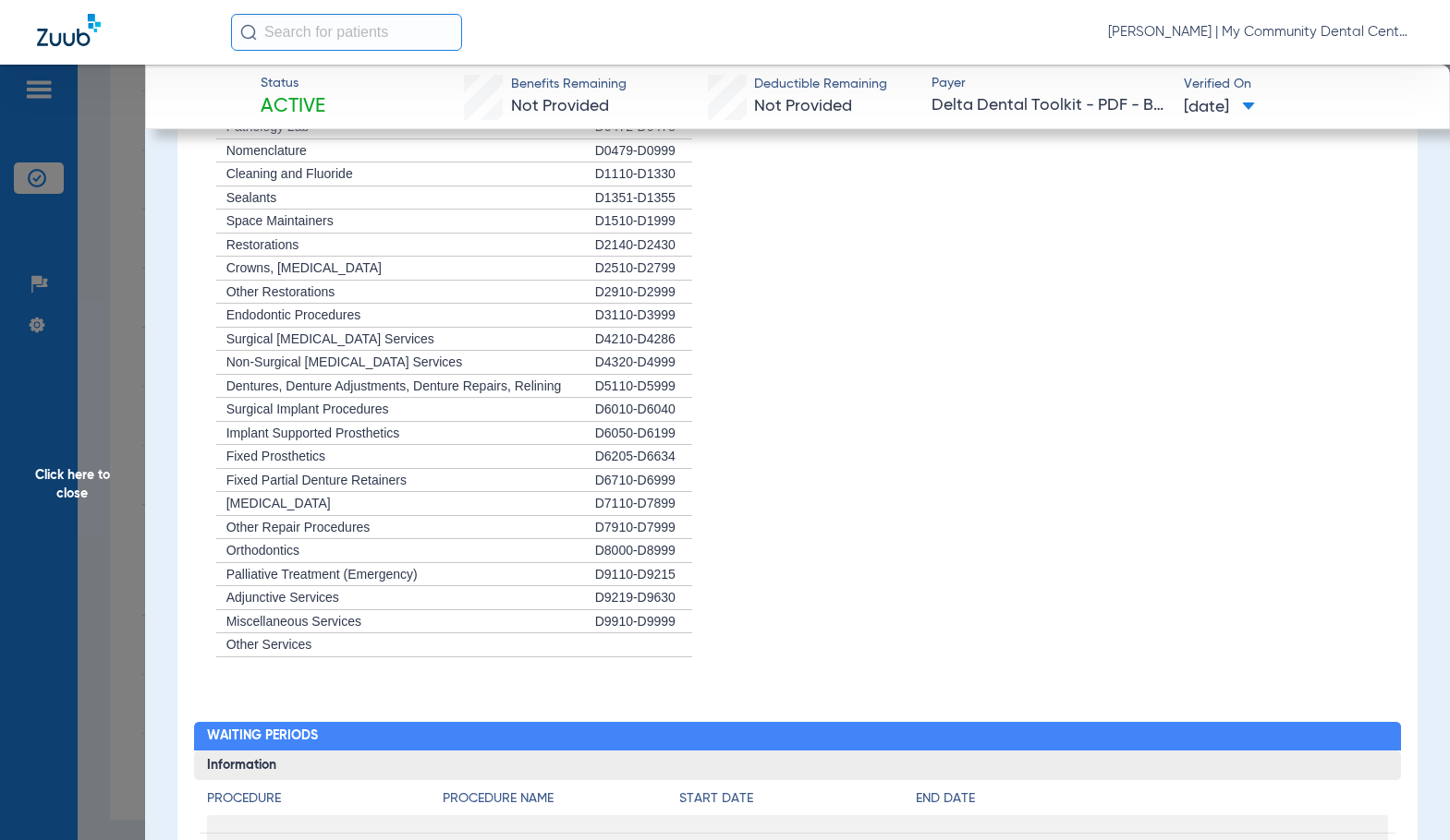
scroll to position [1104, 0]
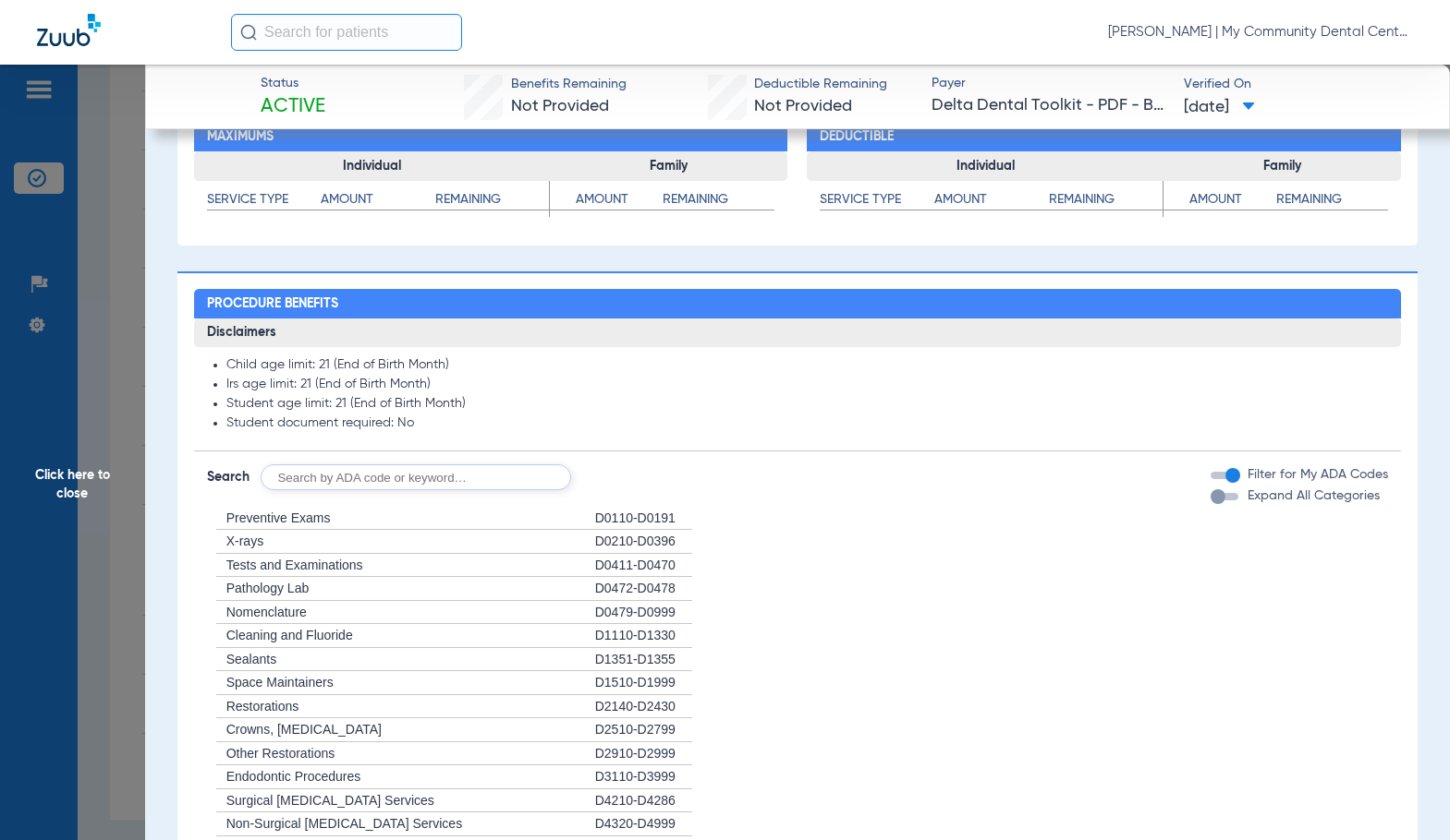
drag, startPoint x: 107, startPoint y: 490, endPoint x: 207, endPoint y: 492, distance: 100.0
click at [109, 490] on span "Click here to close" at bounding box center [72, 485] width 145 height 840
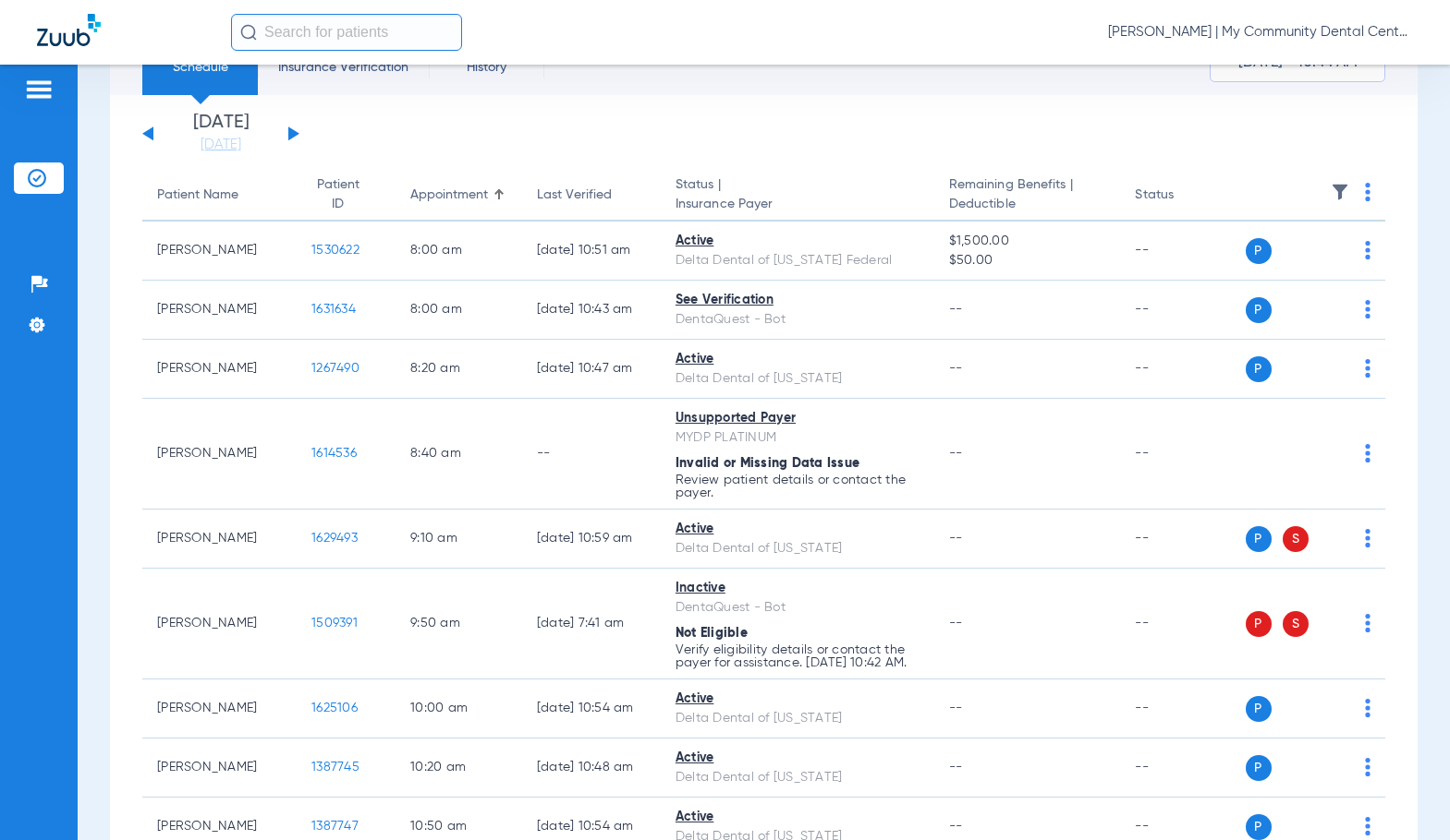
scroll to position [0, 0]
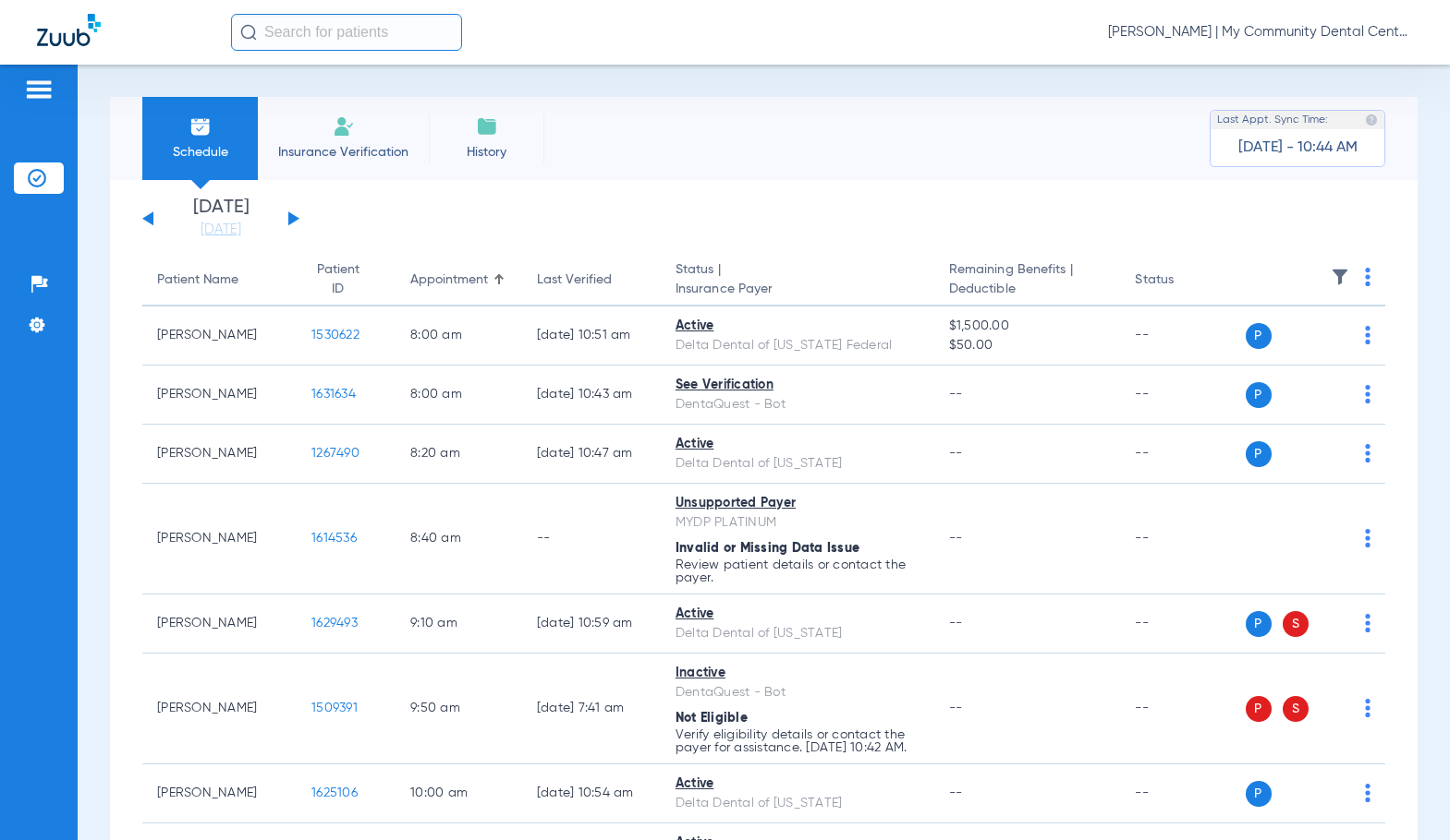
click at [294, 213] on div "[DATE] [DATE] [DATE] [DATE] [DATE] [DATE] [DATE] [DATE] [DATE] [DATE] [DATE] [D…" at bounding box center [221, 219] width 157 height 41
click at [288, 220] on button at bounding box center [293, 218] width 11 height 14
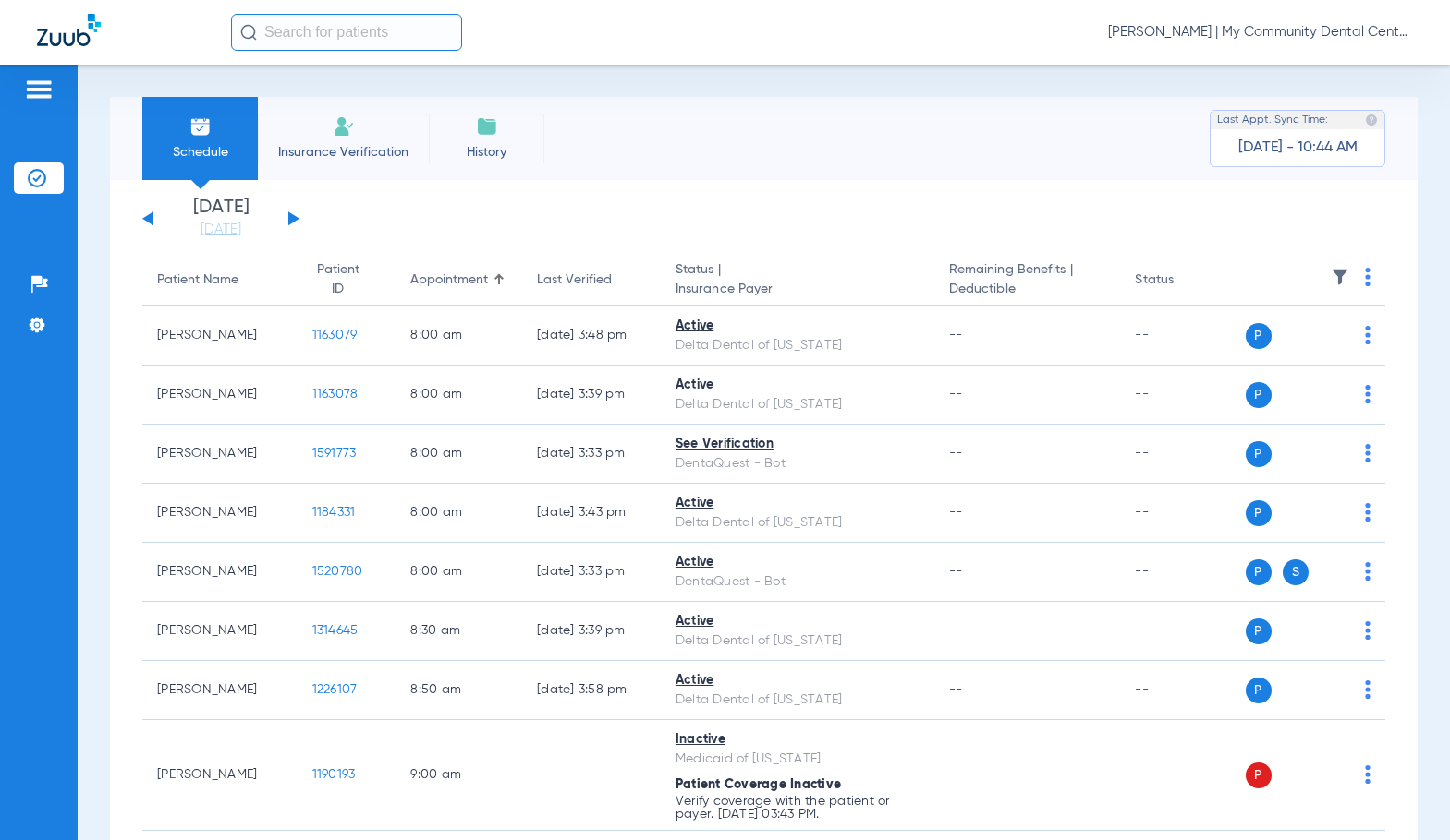
click at [148, 216] on button at bounding box center [148, 218] width 11 height 14
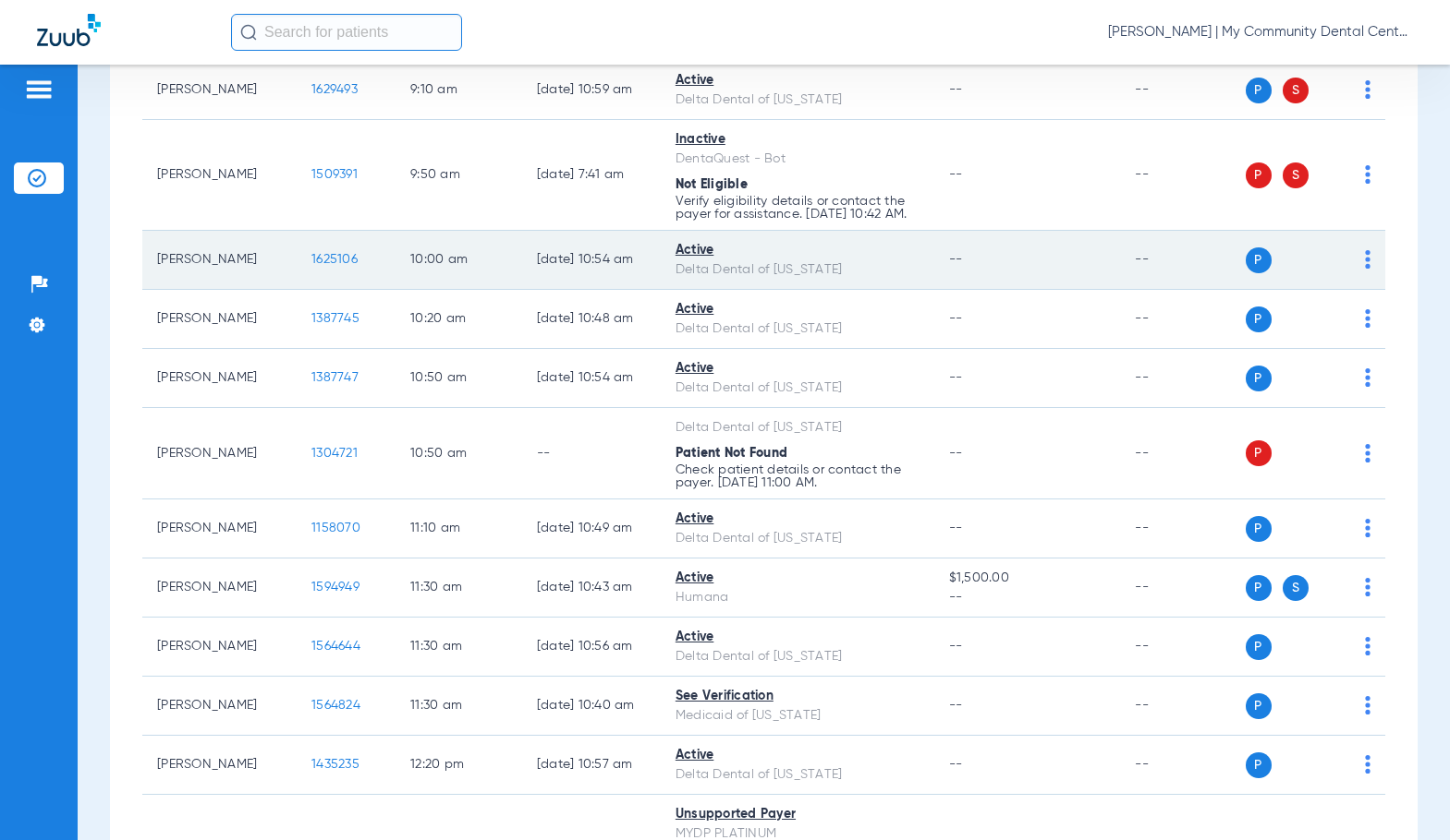
scroll to position [554, 0]
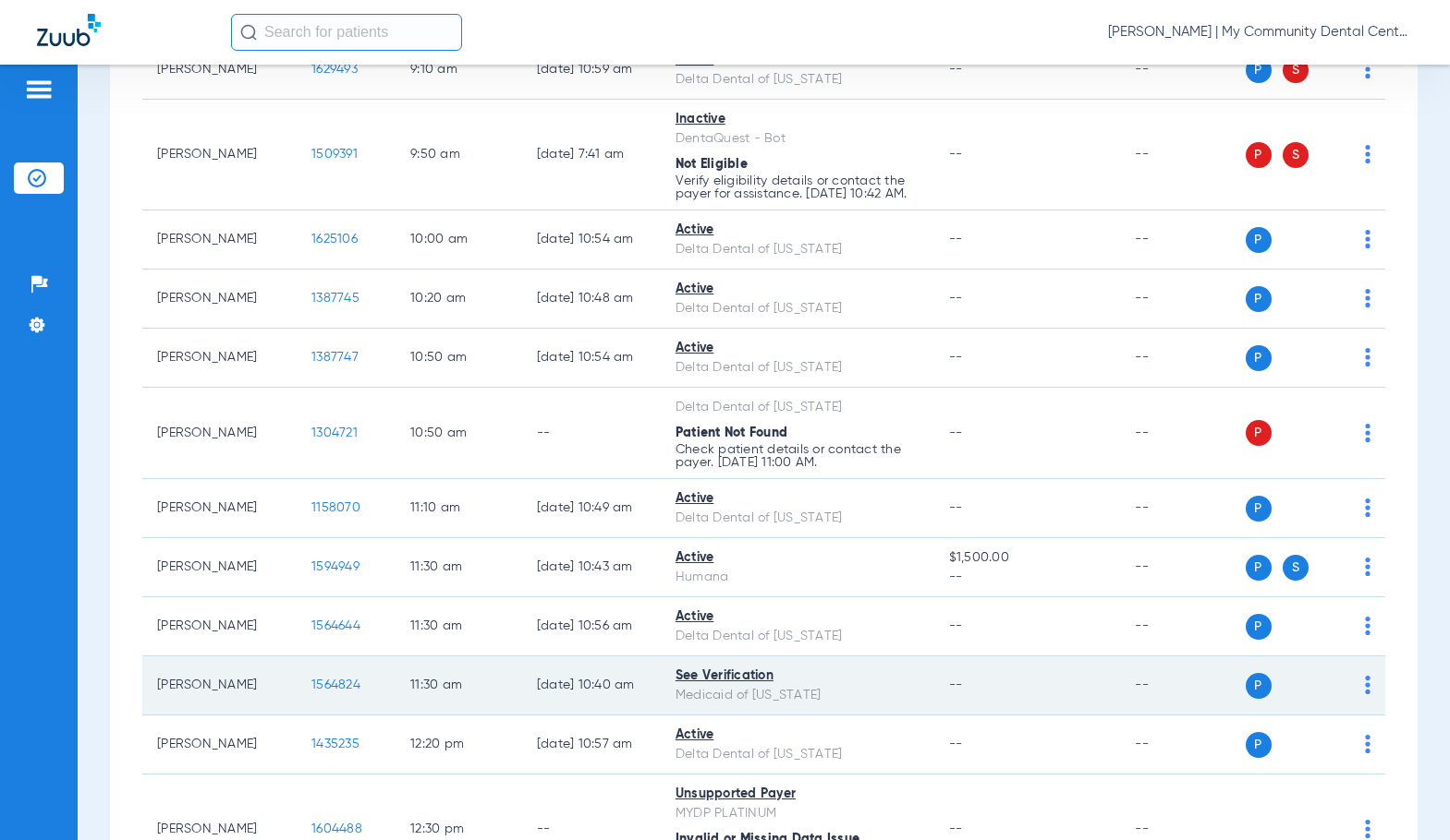
click at [317, 692] on span "1564824" at bounding box center [336, 685] width 49 height 13
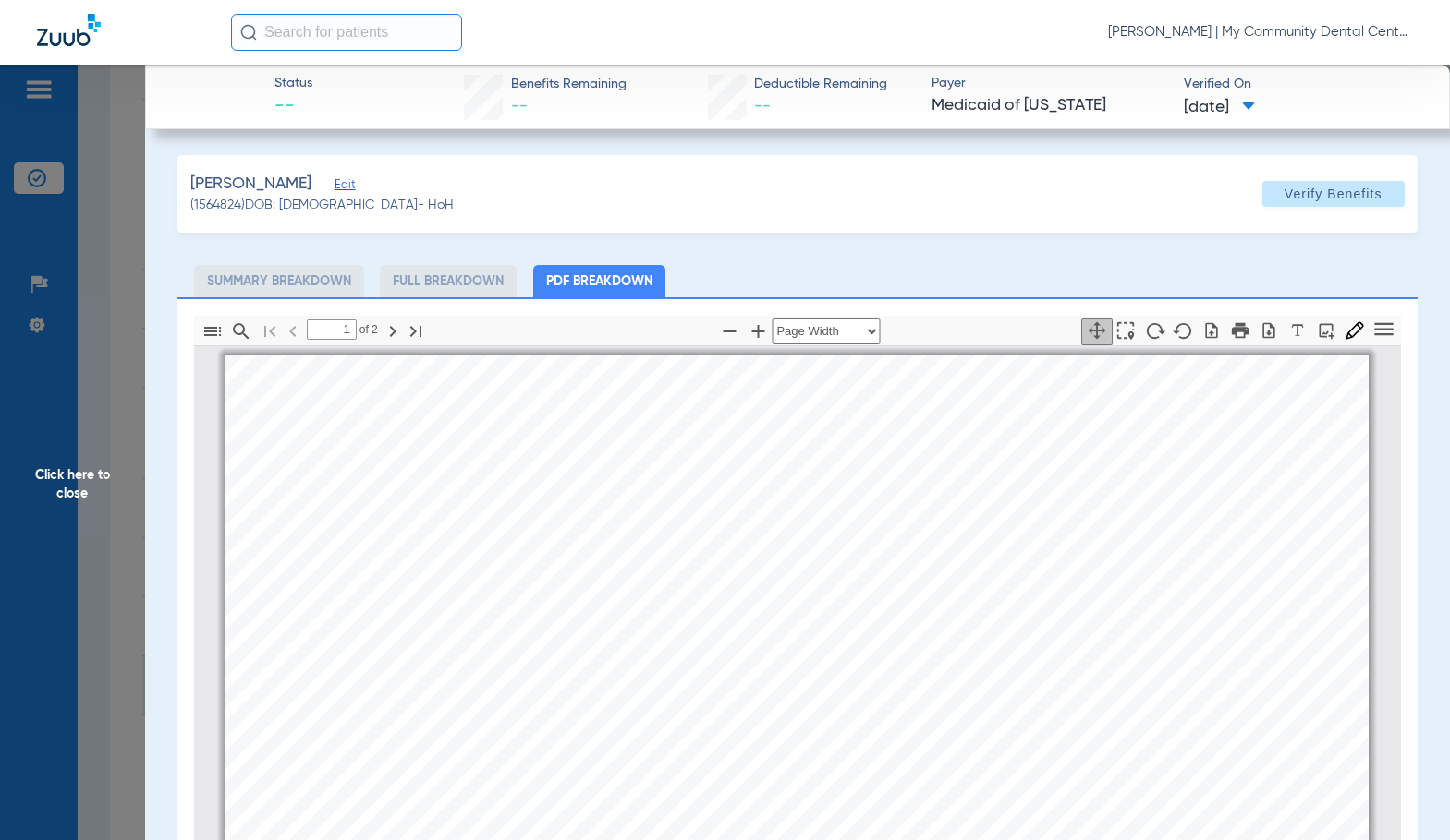
scroll to position [10, 0]
type input "2"
click at [82, 504] on span "Click here to close" at bounding box center [72, 485] width 145 height 840
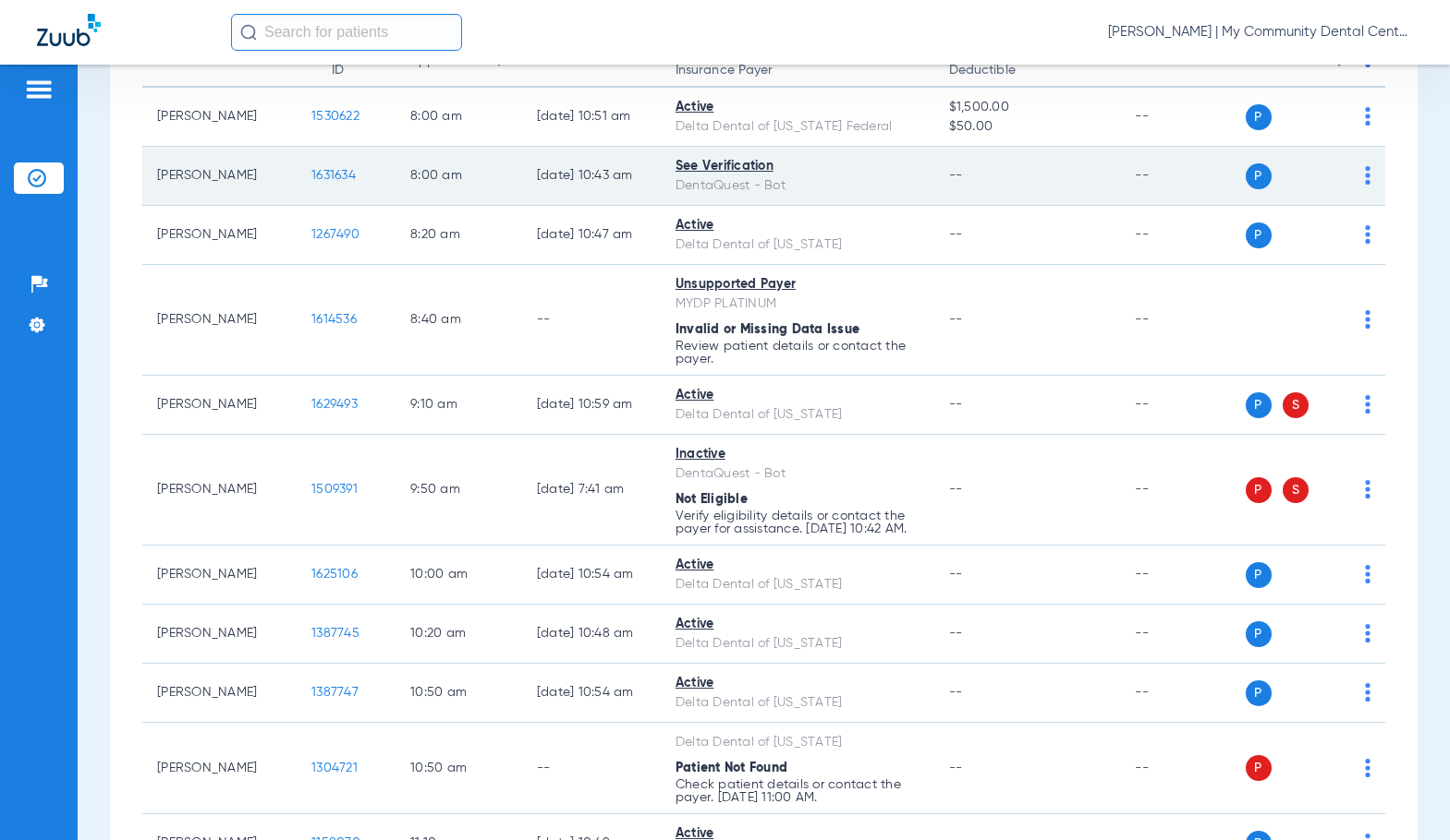
scroll to position [0, 0]
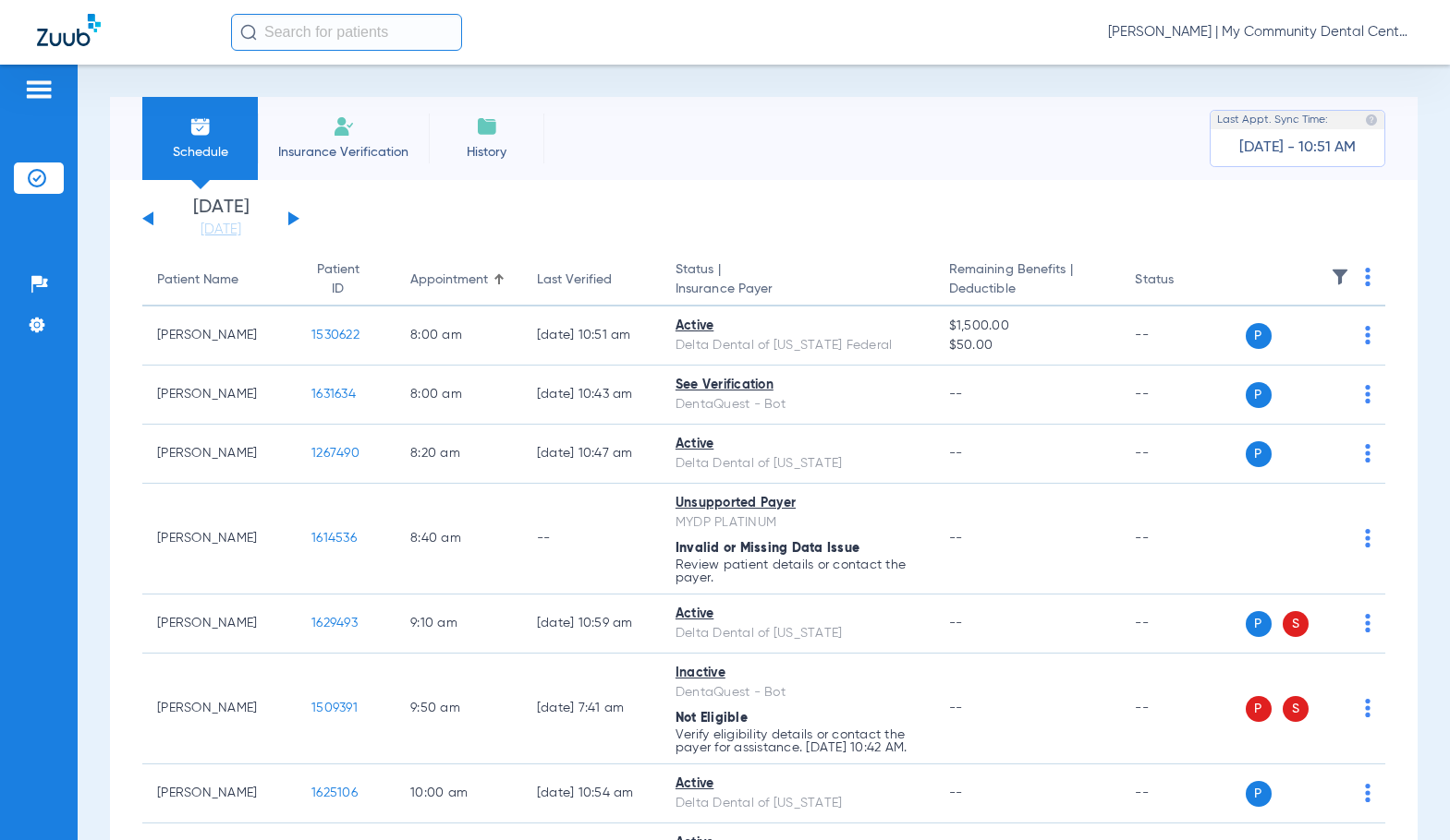
click at [293, 218] on button at bounding box center [293, 218] width 11 height 14
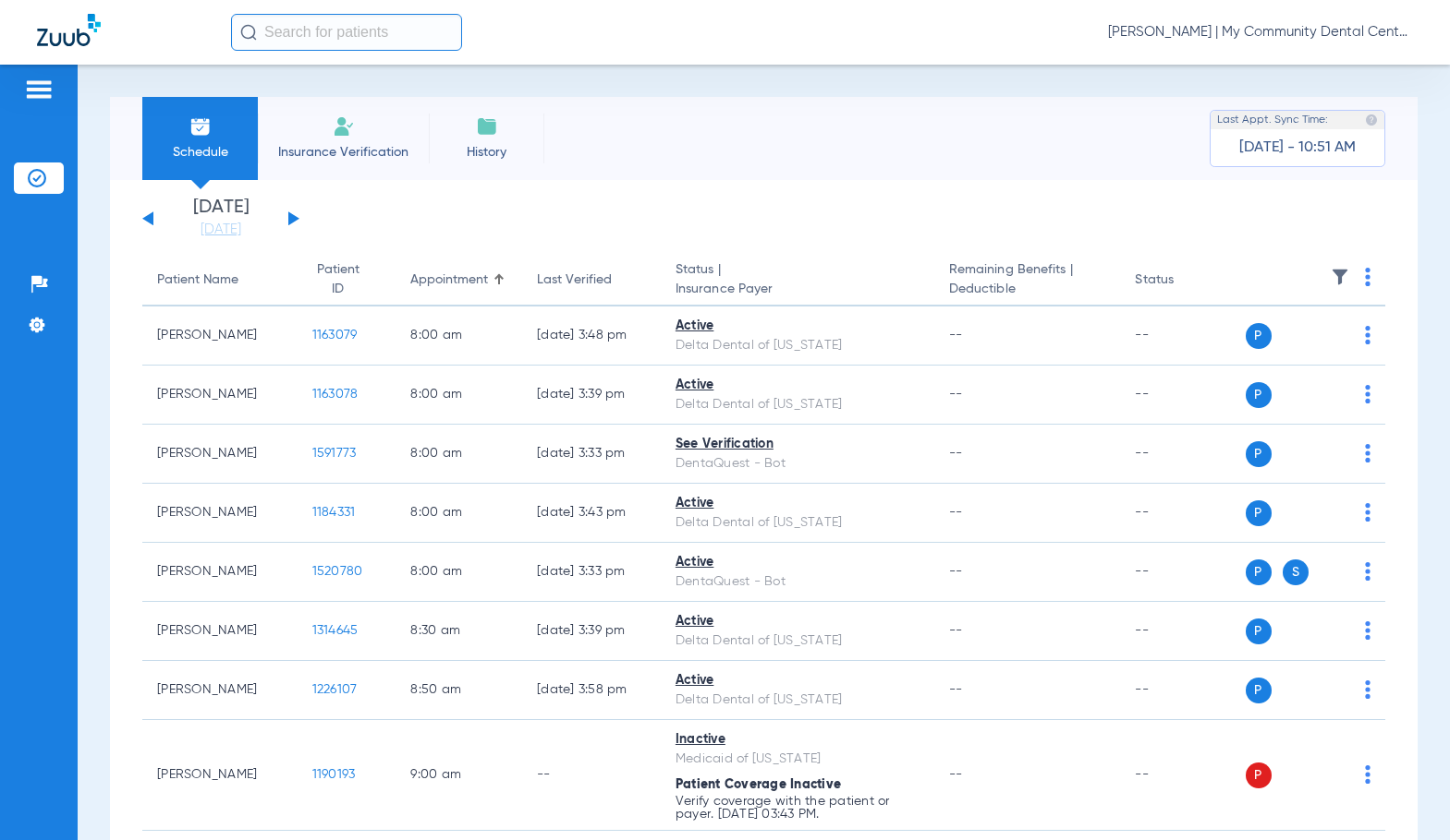
click at [1365, 279] on img at bounding box center [1368, 276] width 6 height 18
click at [1305, 363] on button "Verify All" at bounding box center [1282, 350] width 145 height 37
